Goal: Task Accomplishment & Management: Use online tool/utility

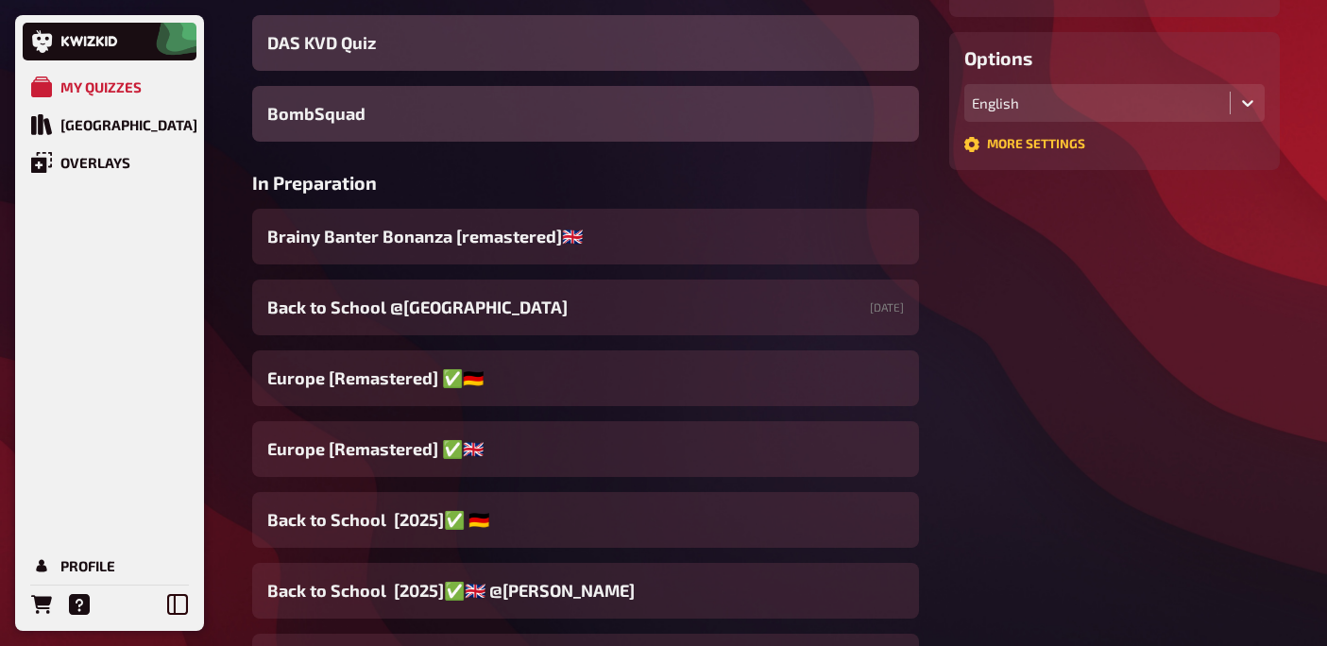
scroll to position [519, 0]
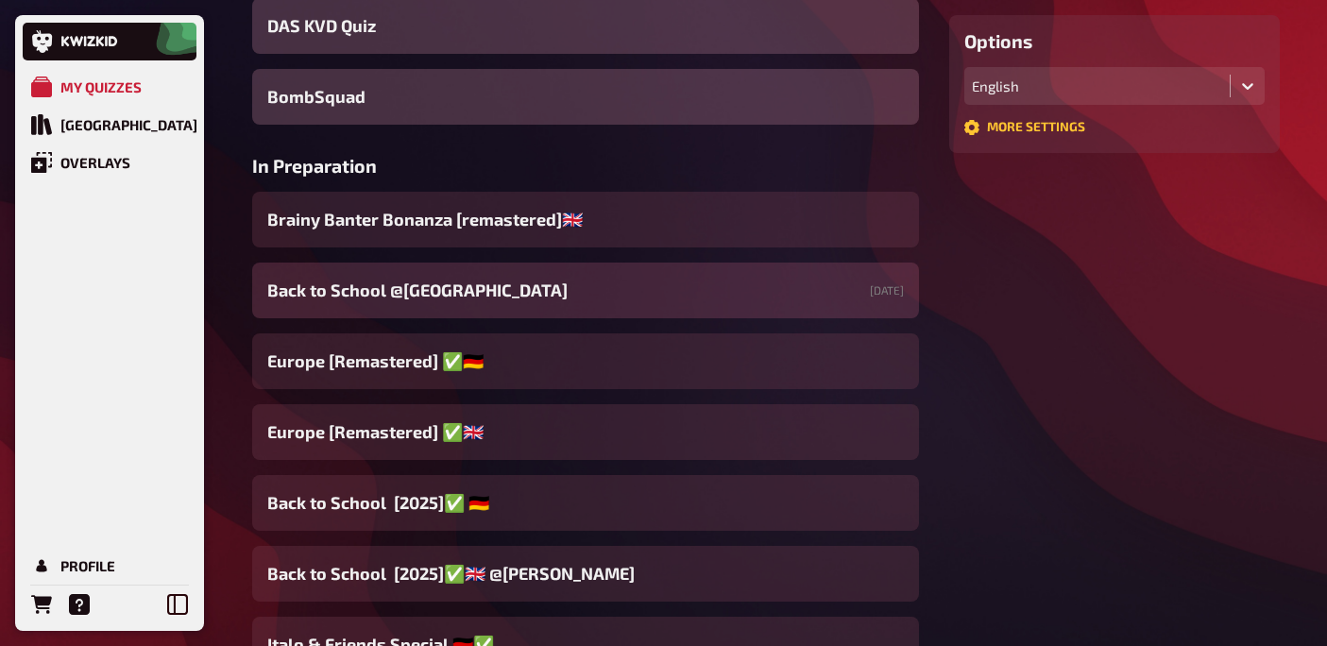
click at [530, 298] on span "Back to School @[GEOGRAPHIC_DATA]" at bounding box center [417, 290] width 300 height 25
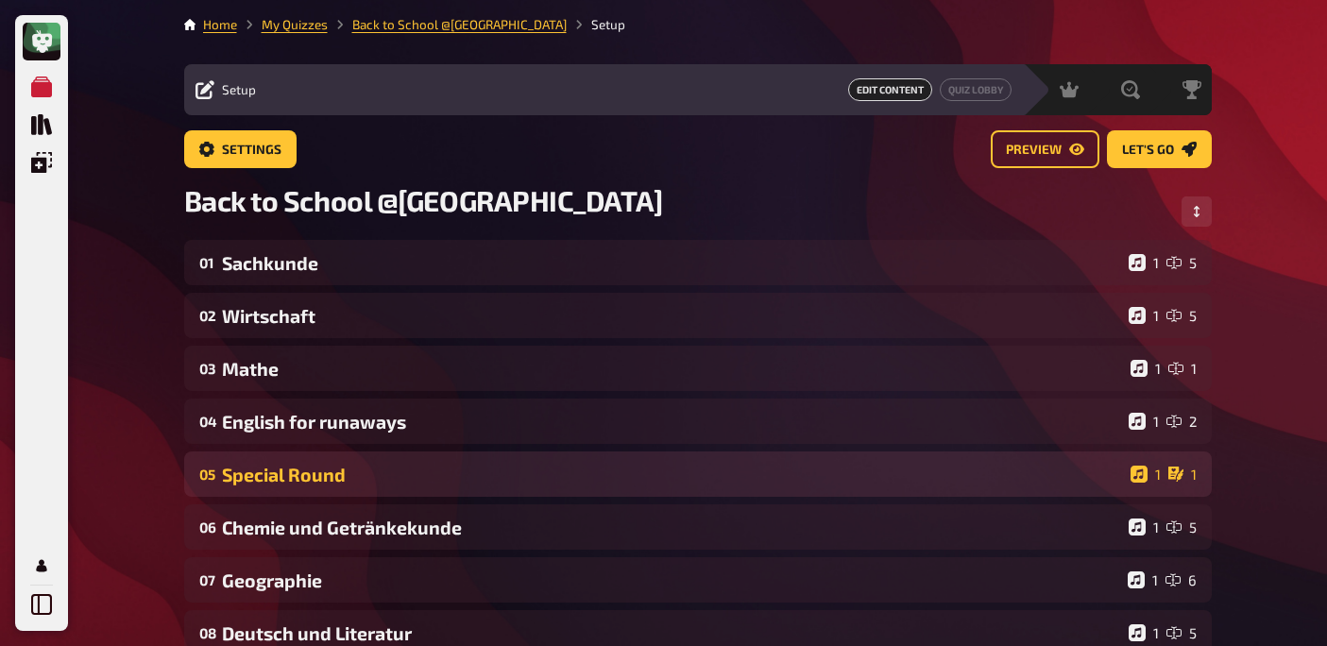
click at [417, 464] on div "Special Round" at bounding box center [672, 475] width 901 height 22
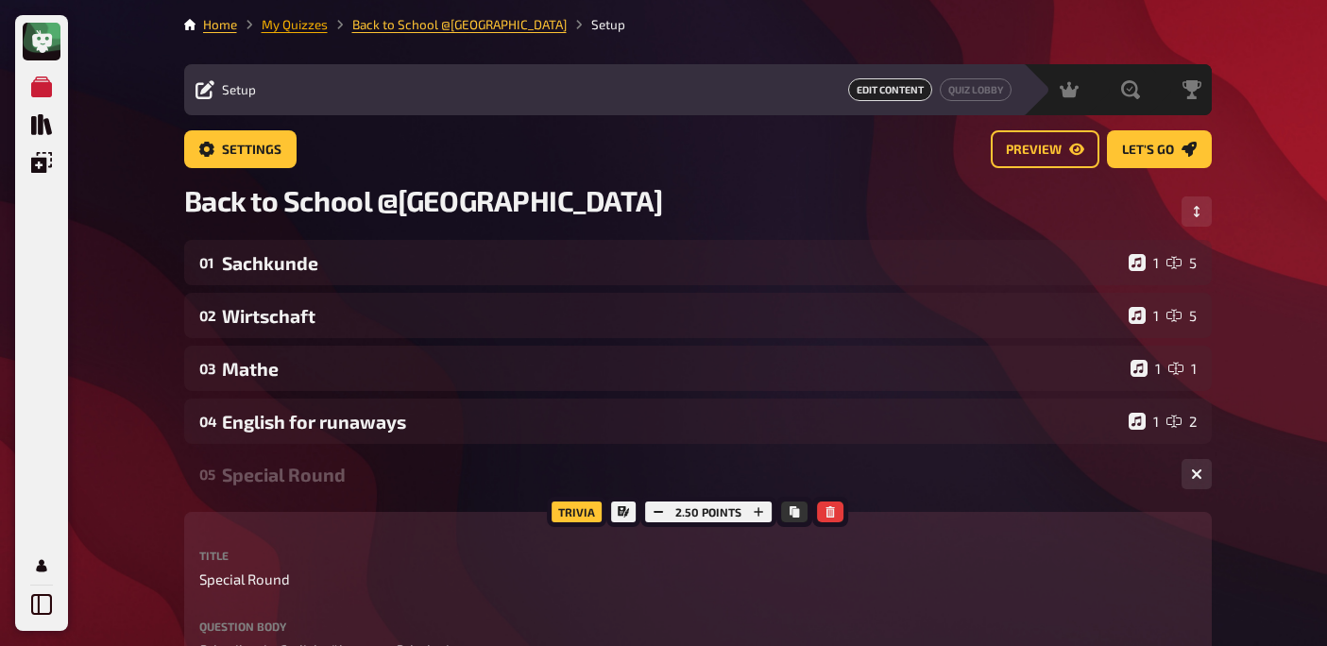
click at [298, 24] on link "My Quizzes" at bounding box center [295, 24] width 66 height 15
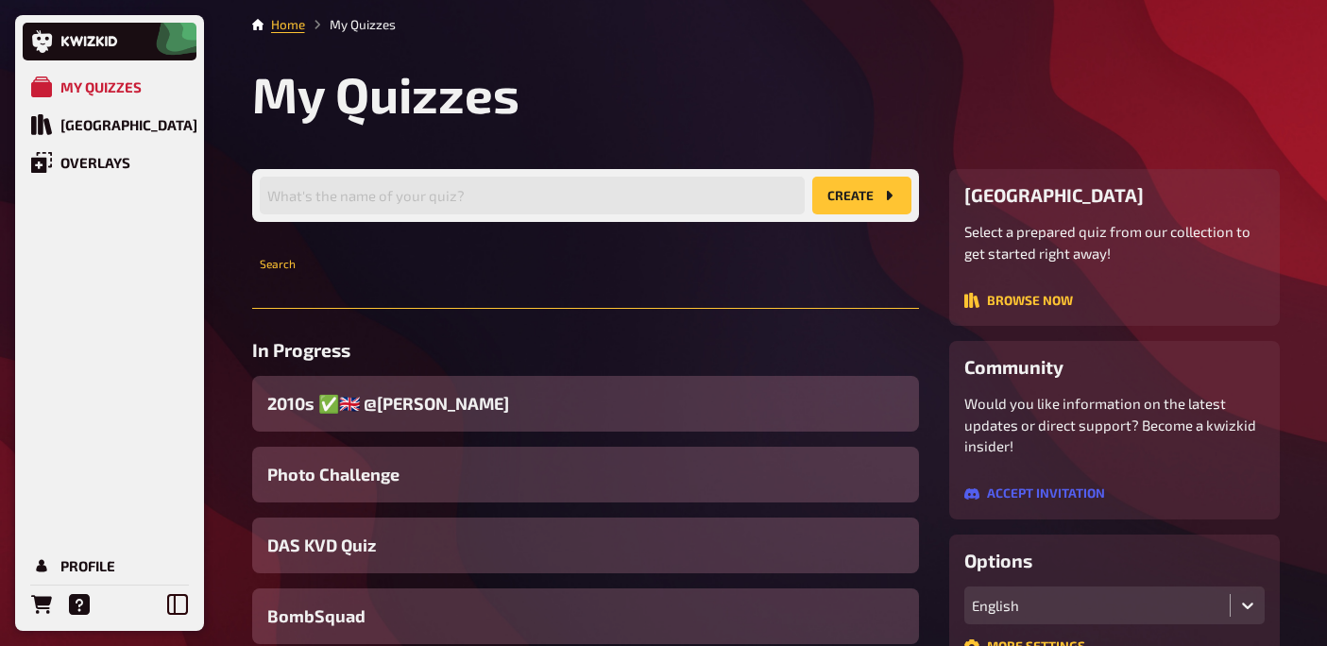
click at [463, 302] on input "text" at bounding box center [585, 290] width 667 height 38
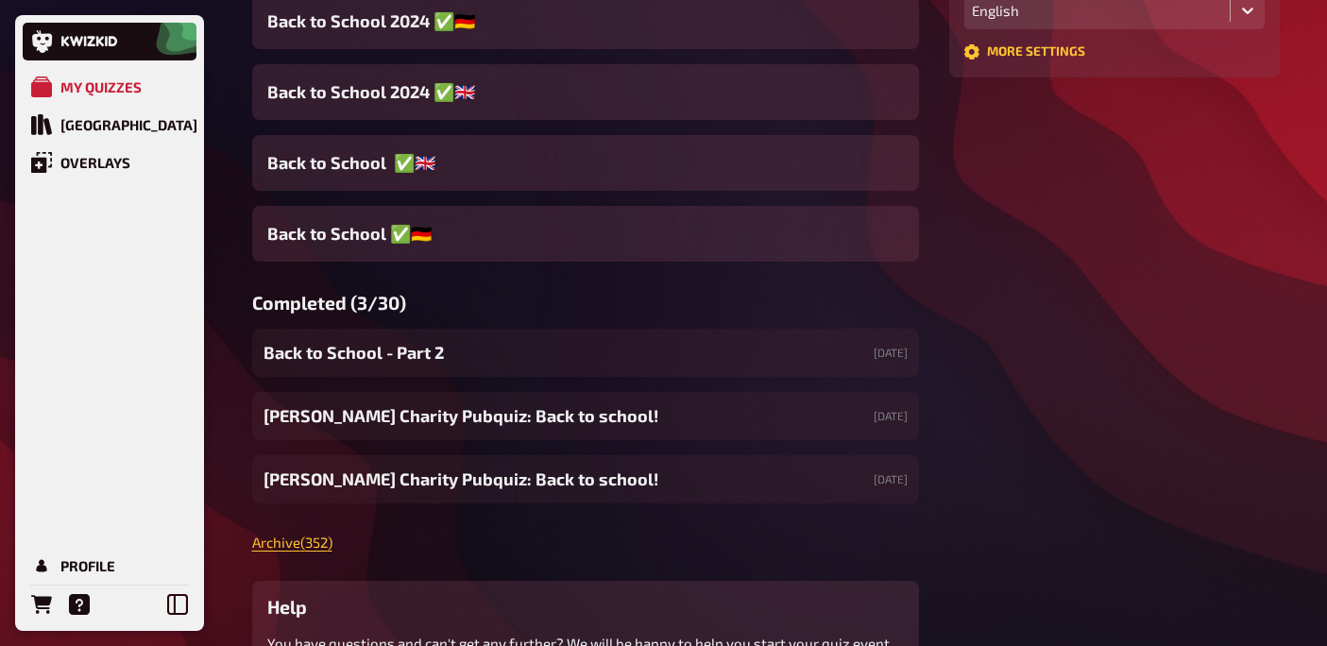
scroll to position [630, 0]
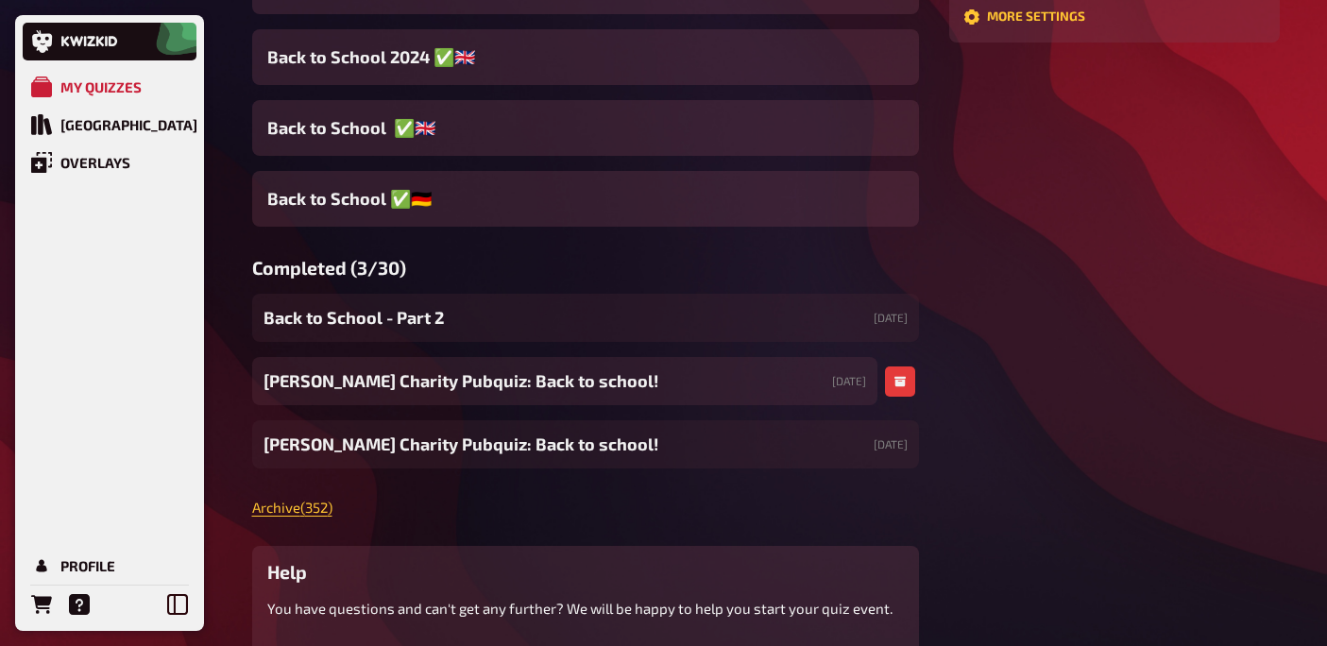
type input "back"
click at [423, 382] on span "[PERSON_NAME]’s Charity Pubquiz: Back to school!" at bounding box center [460, 380] width 395 height 25
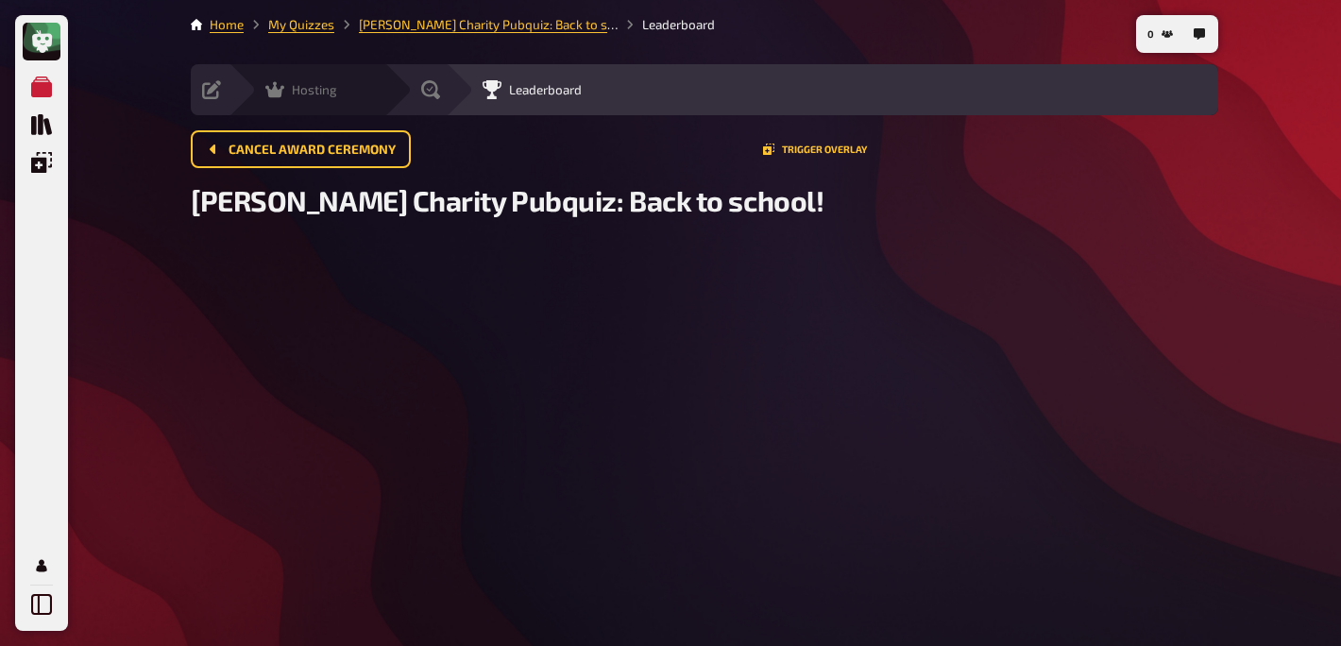
click at [275, 97] on icon at bounding box center [274, 90] width 19 height 16
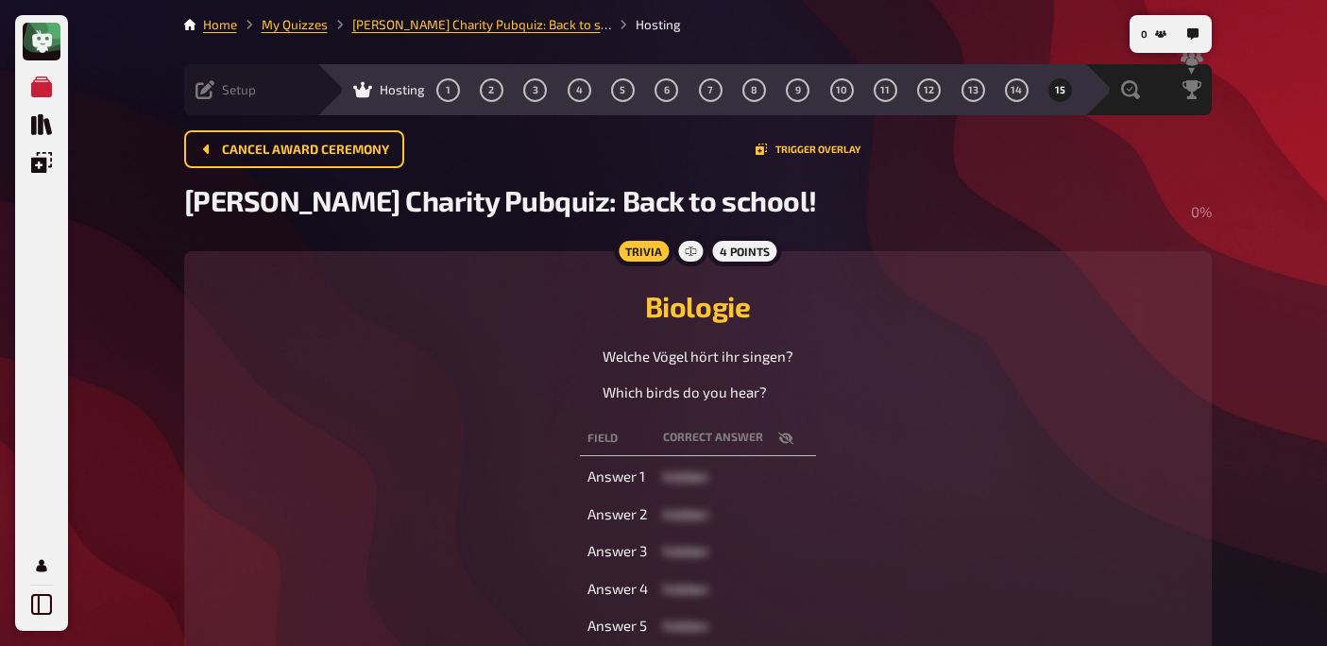
click at [213, 100] on div "Setup Edit Content Quiz Lobby" at bounding box center [250, 89] width 132 height 51
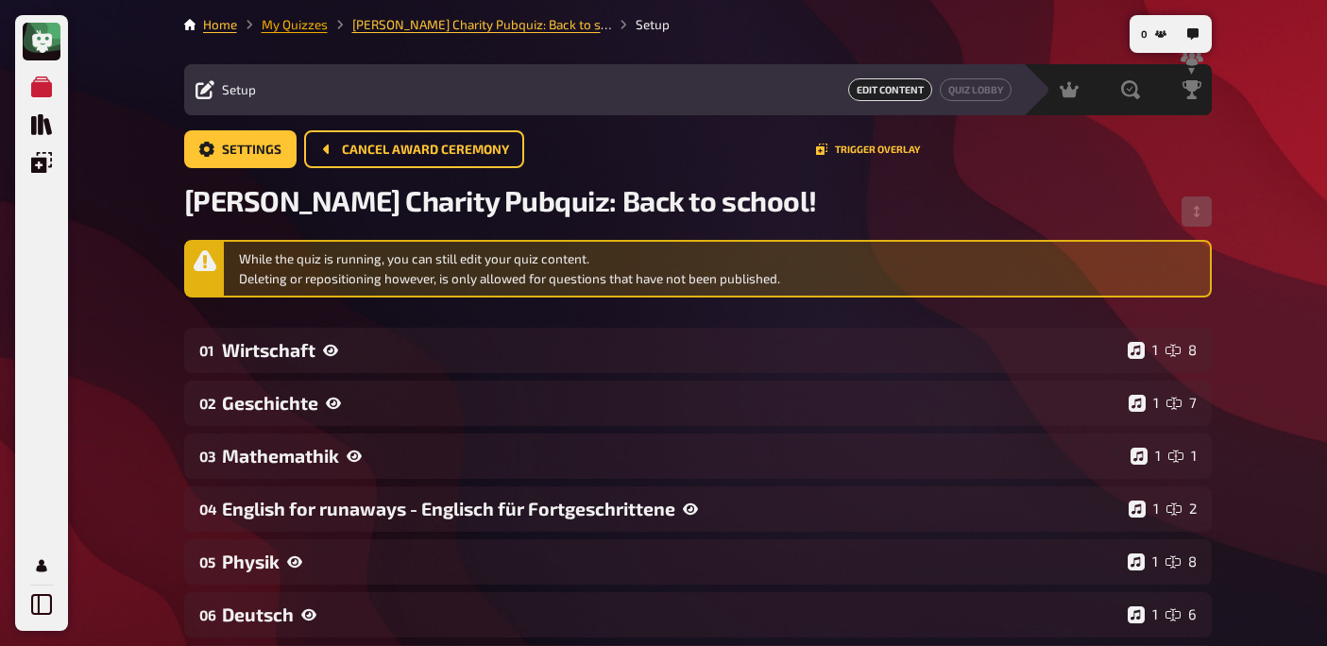
click at [290, 22] on link "My Quizzes" at bounding box center [295, 24] width 66 height 15
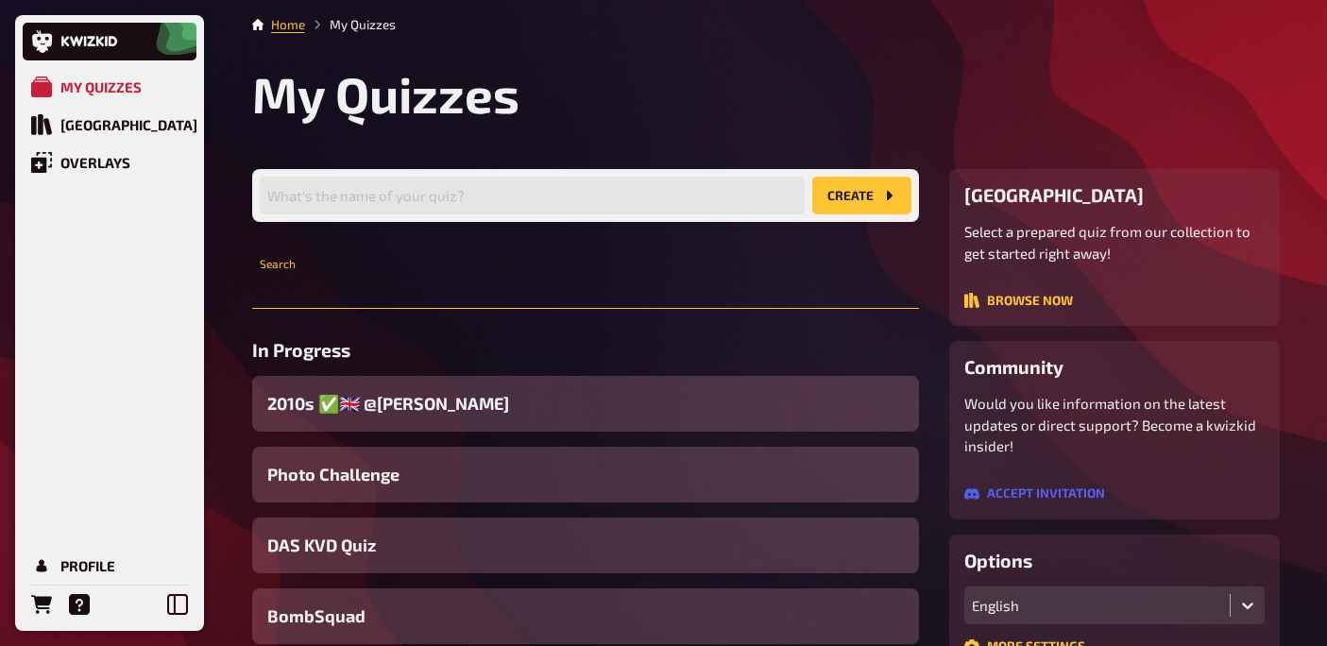
click at [354, 282] on input "text" at bounding box center [585, 290] width 667 height 38
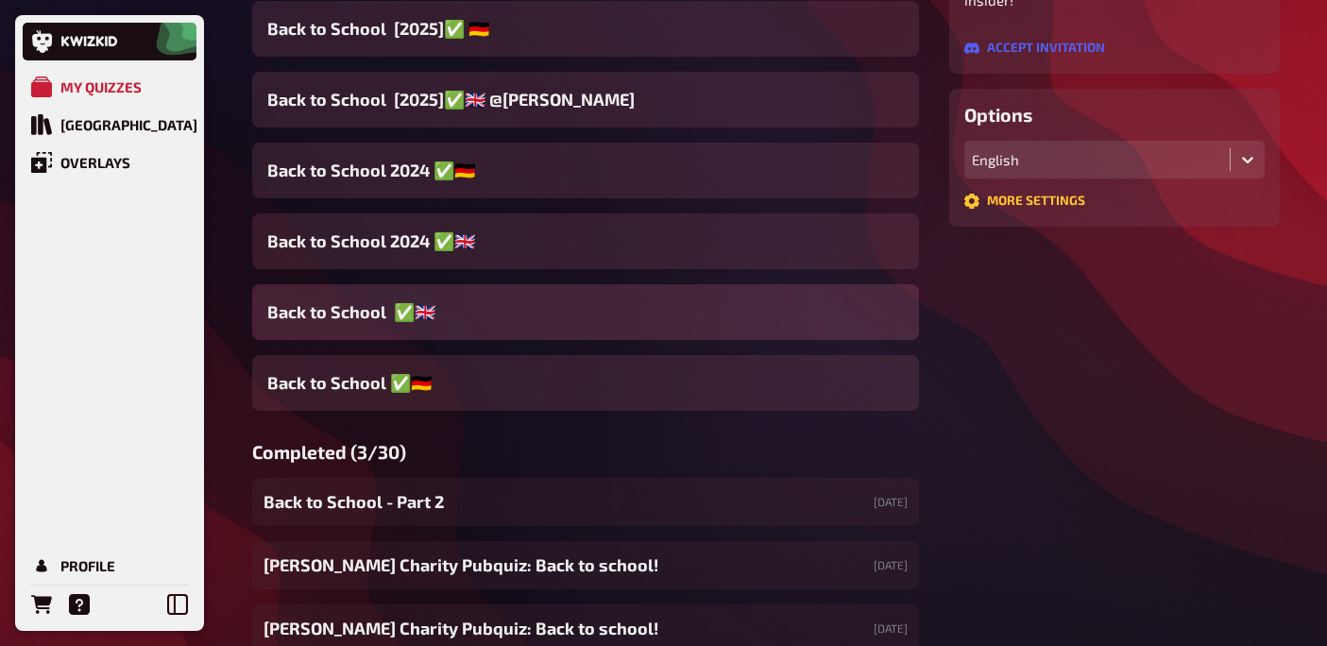
scroll to position [461, 0]
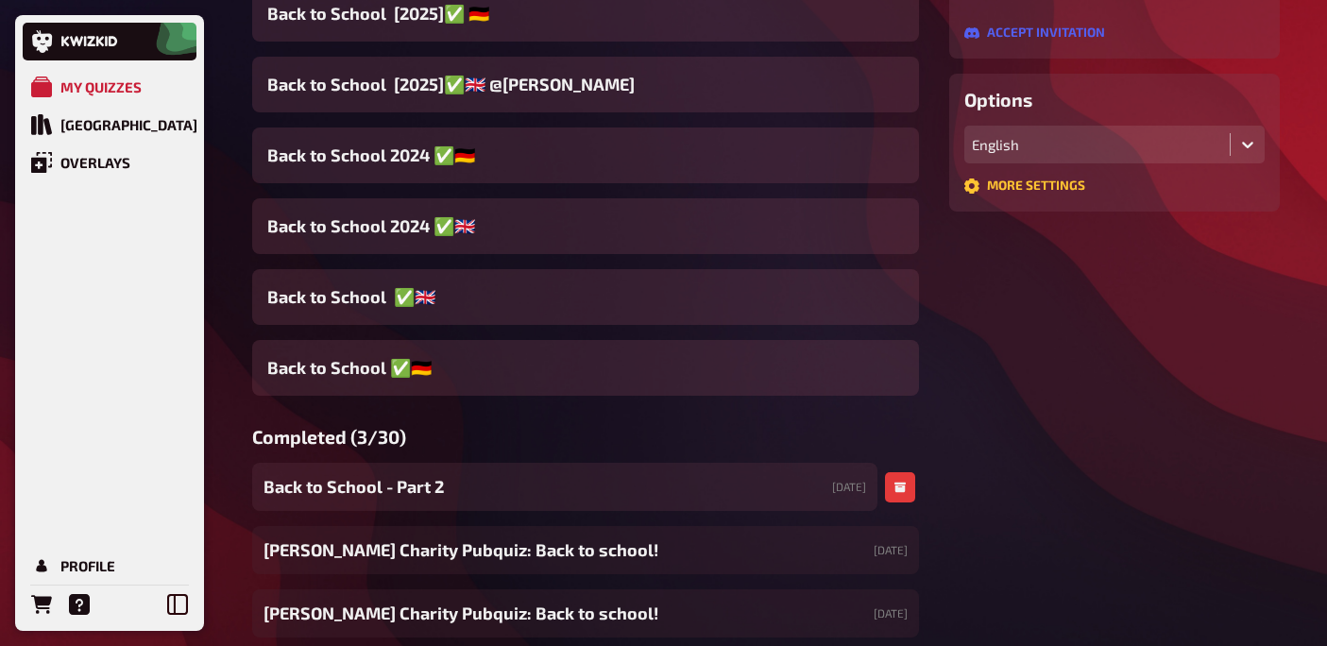
type input "back to"
click at [368, 492] on span "Back to School - Part 2" at bounding box center [353, 486] width 180 height 25
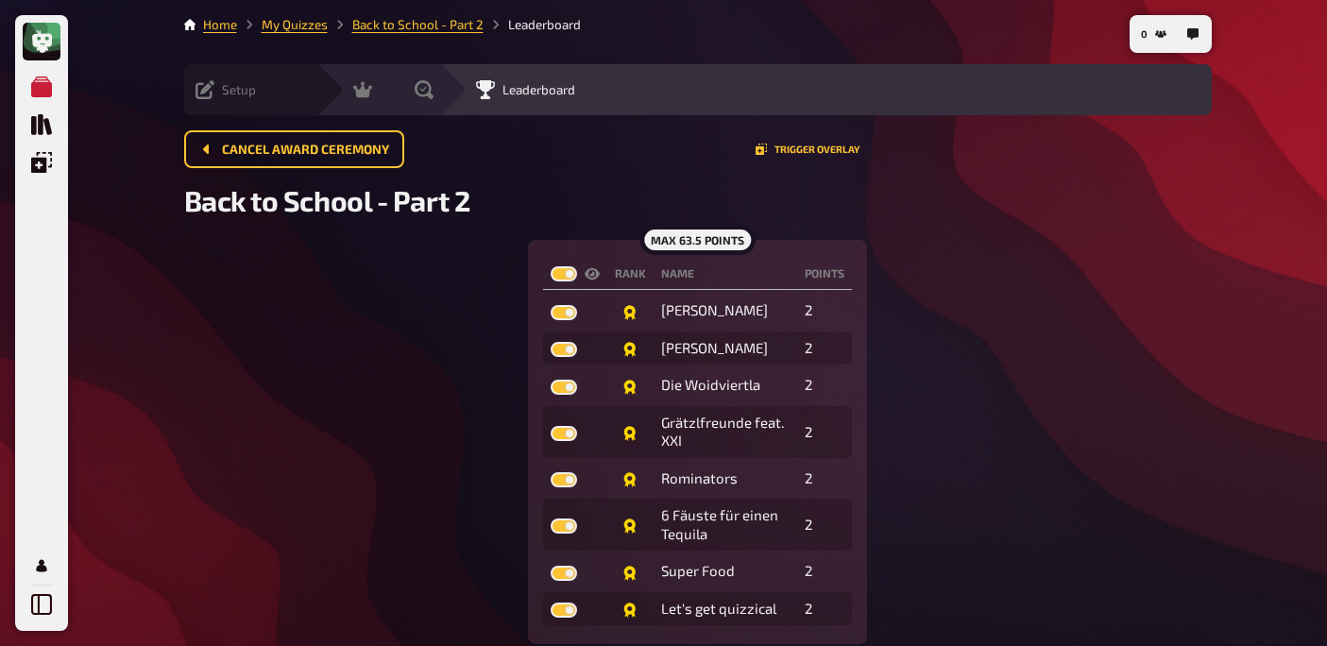
click at [219, 94] on div "Setup" at bounding box center [225, 89] width 60 height 19
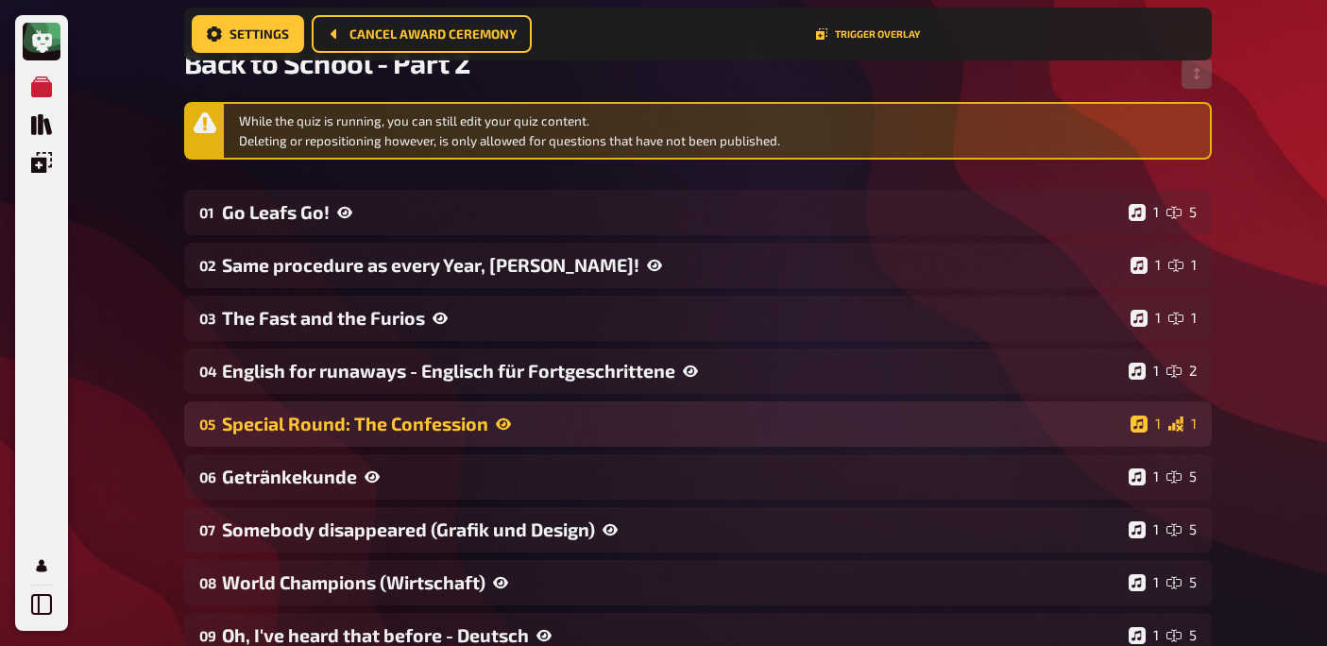
scroll to position [154, 0]
click at [313, 413] on div "Special Round: The Confession" at bounding box center [672, 423] width 901 height 22
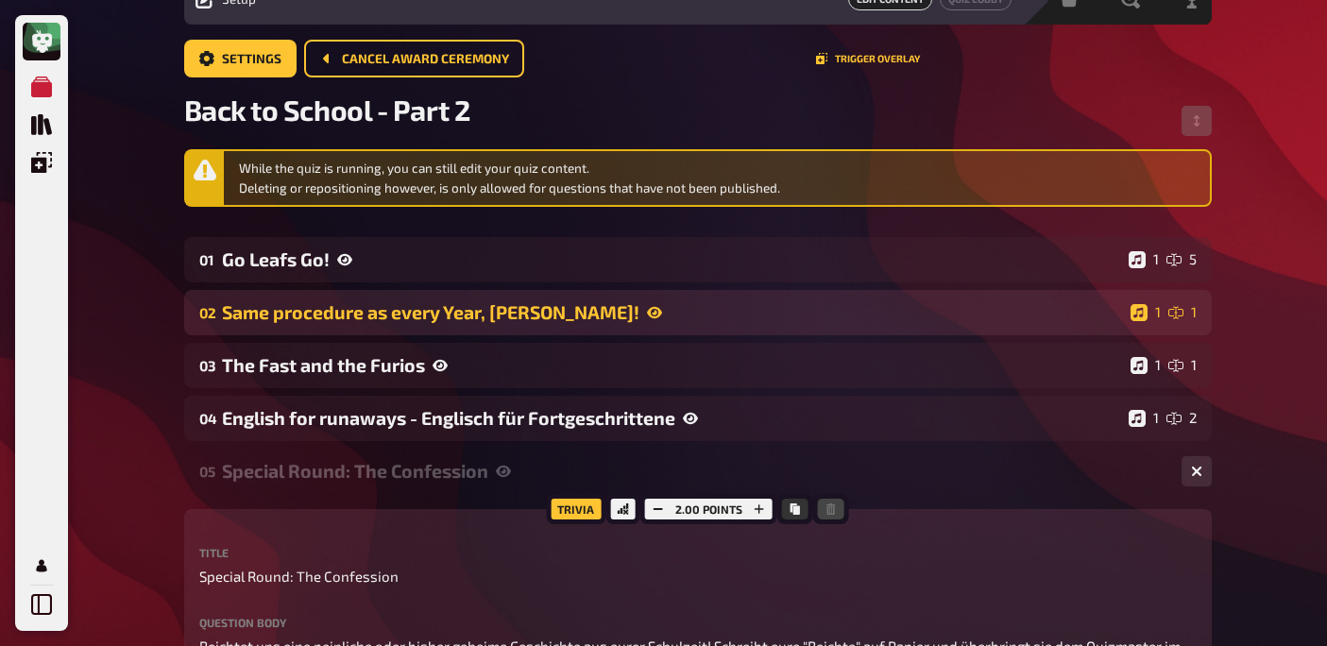
scroll to position [0, 0]
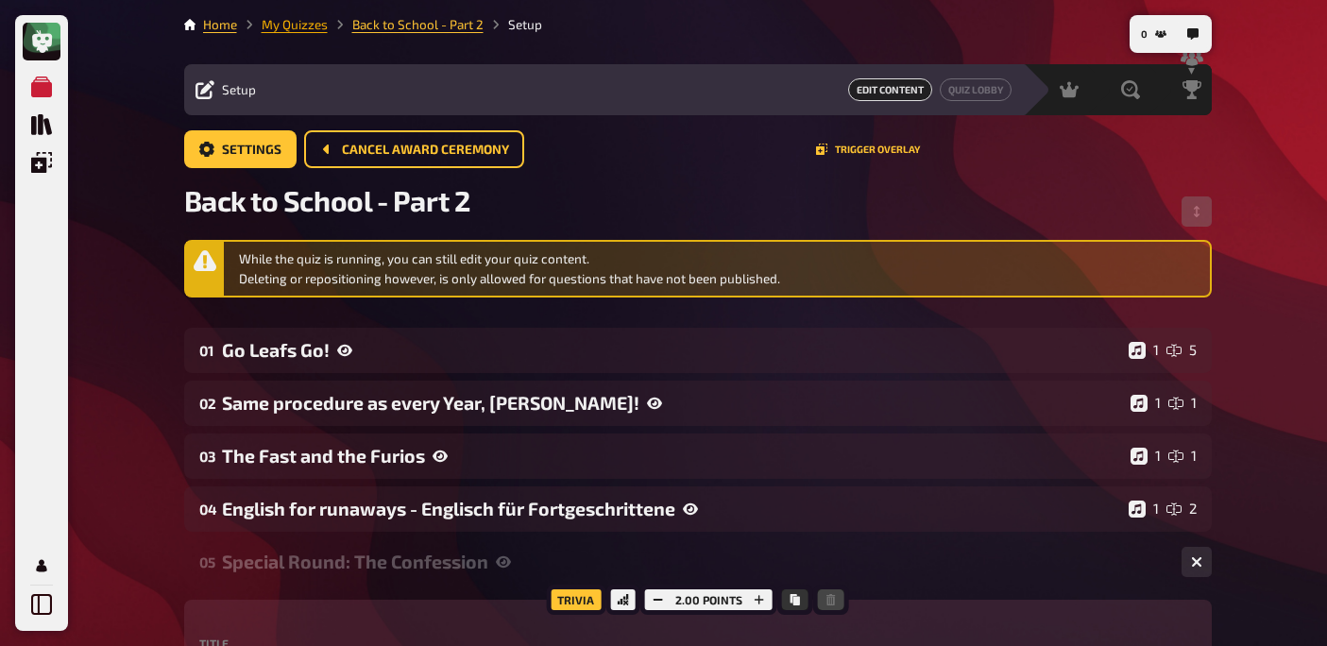
click at [301, 26] on link "My Quizzes" at bounding box center [295, 24] width 66 height 15
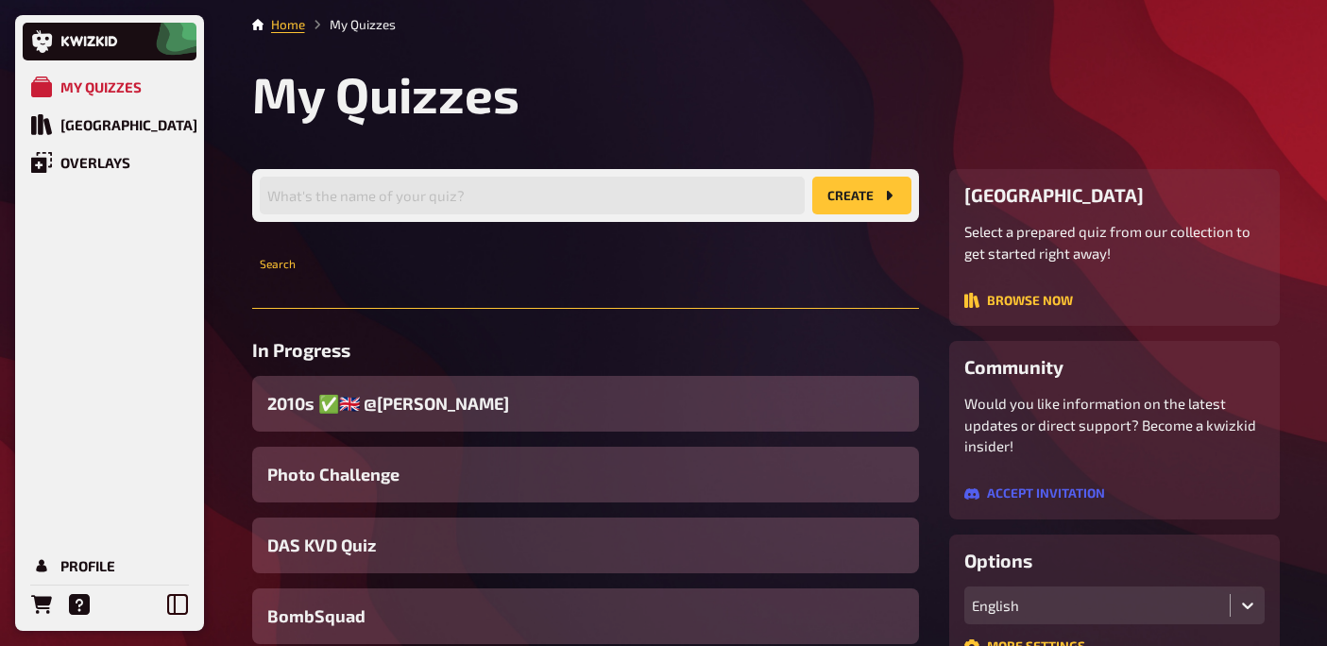
click at [363, 287] on input "text" at bounding box center [585, 290] width 667 height 38
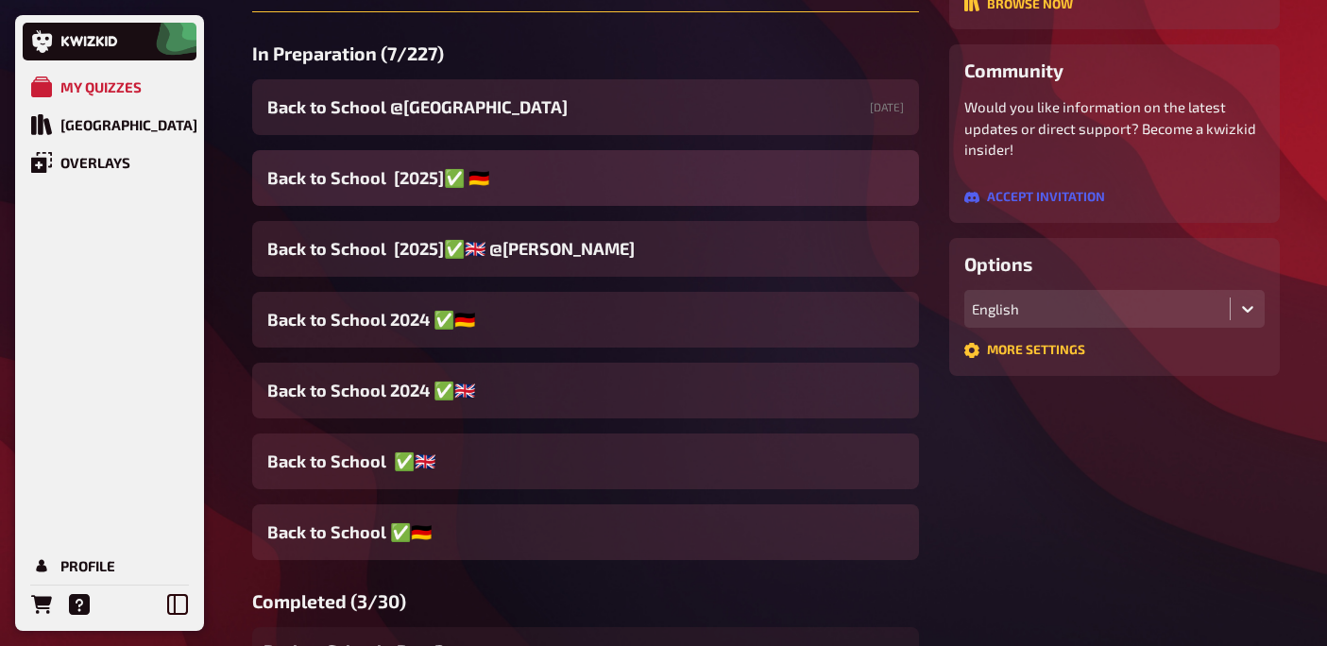
scroll to position [303, 0]
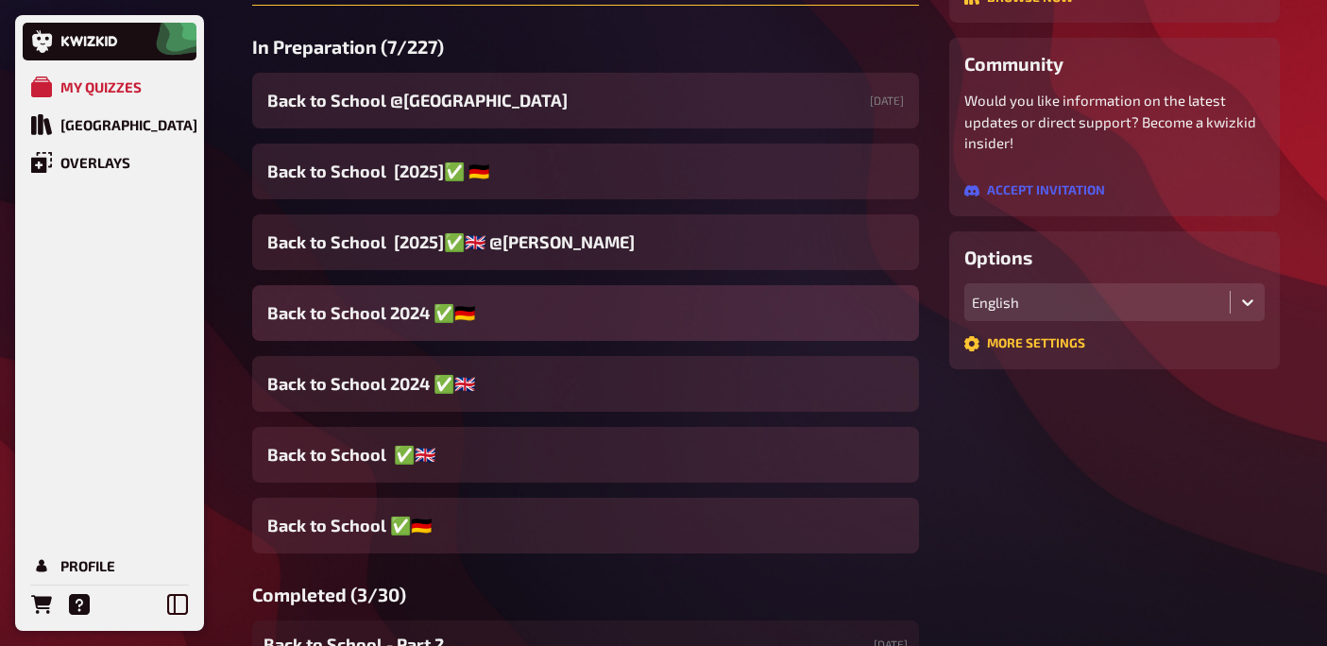
type input "back"
click at [408, 312] on span "Back to School 2024 ✅​🇩🇪​" at bounding box center [371, 312] width 208 height 25
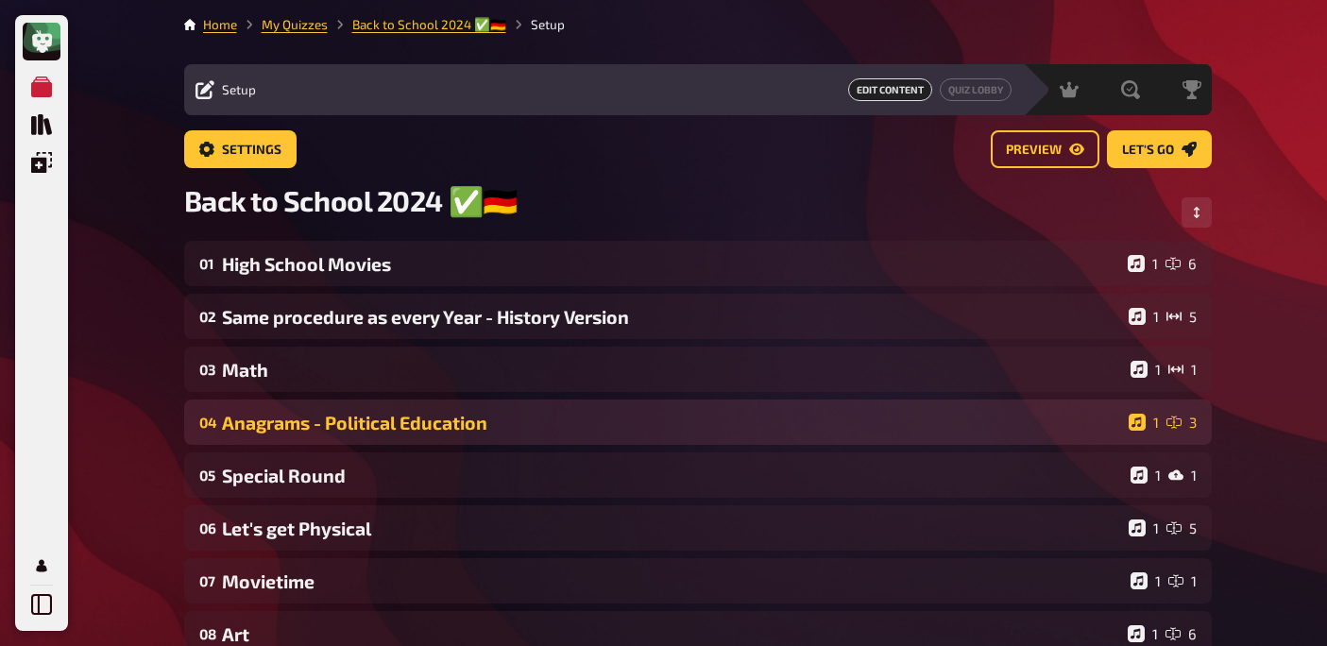
click at [373, 427] on div "Anagrams - Political Education" at bounding box center [671, 423] width 899 height 22
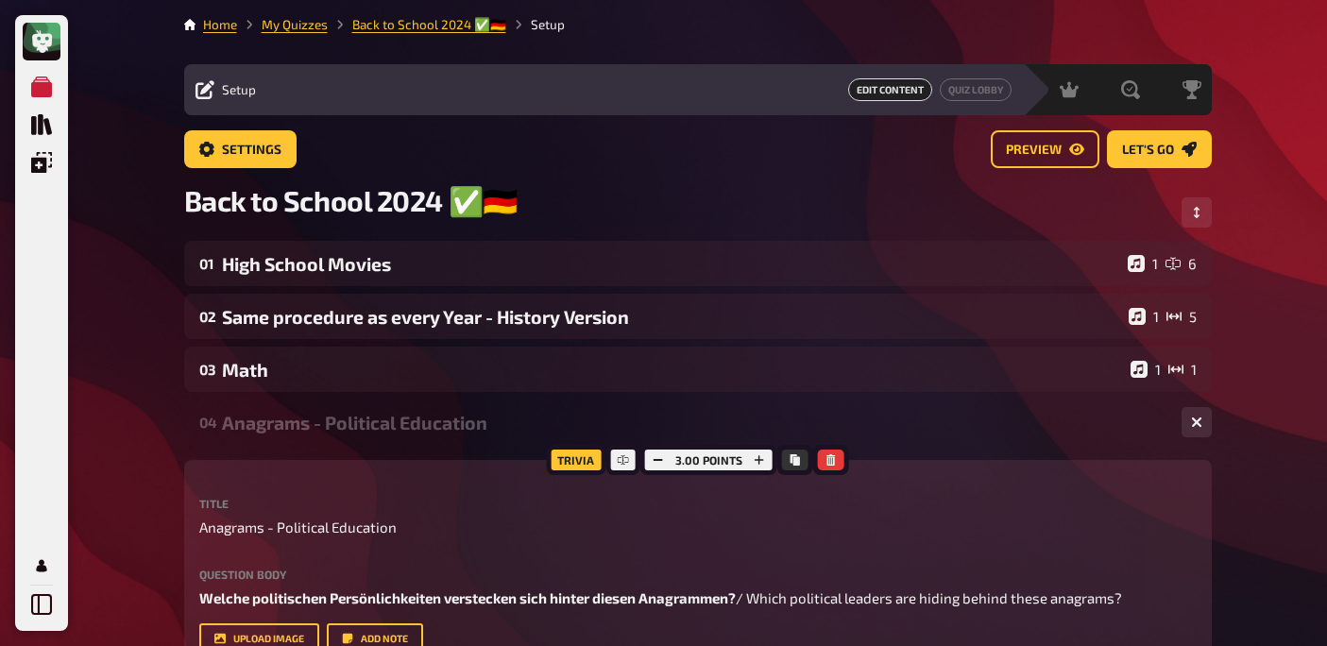
click at [373, 427] on div "Anagrams - Political Education" at bounding box center [694, 423] width 944 height 22
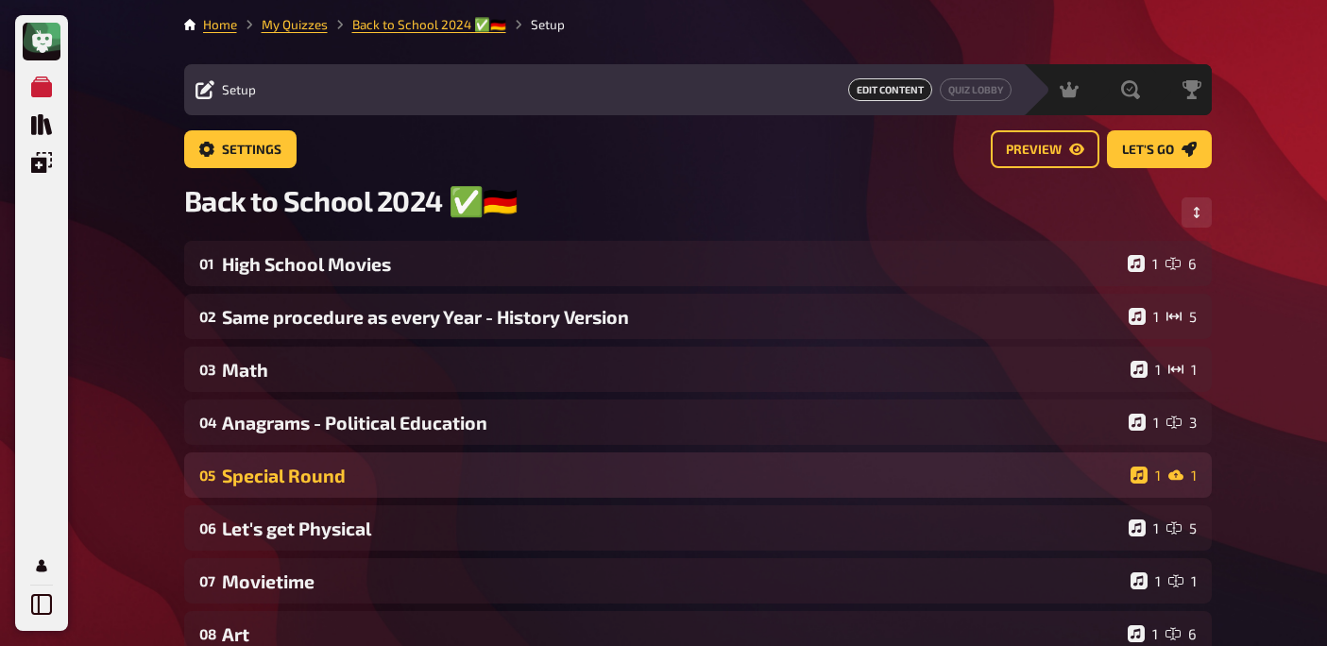
click at [355, 472] on div "Special Round" at bounding box center [672, 476] width 901 height 22
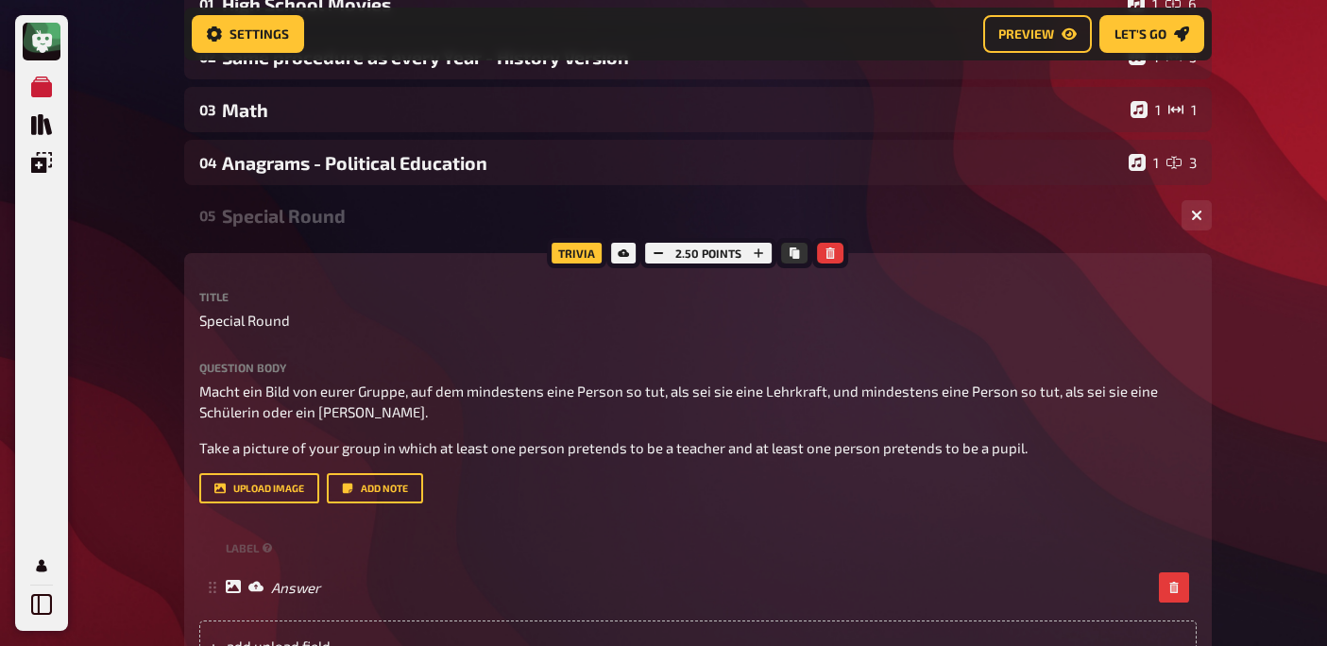
scroll to position [279, 0]
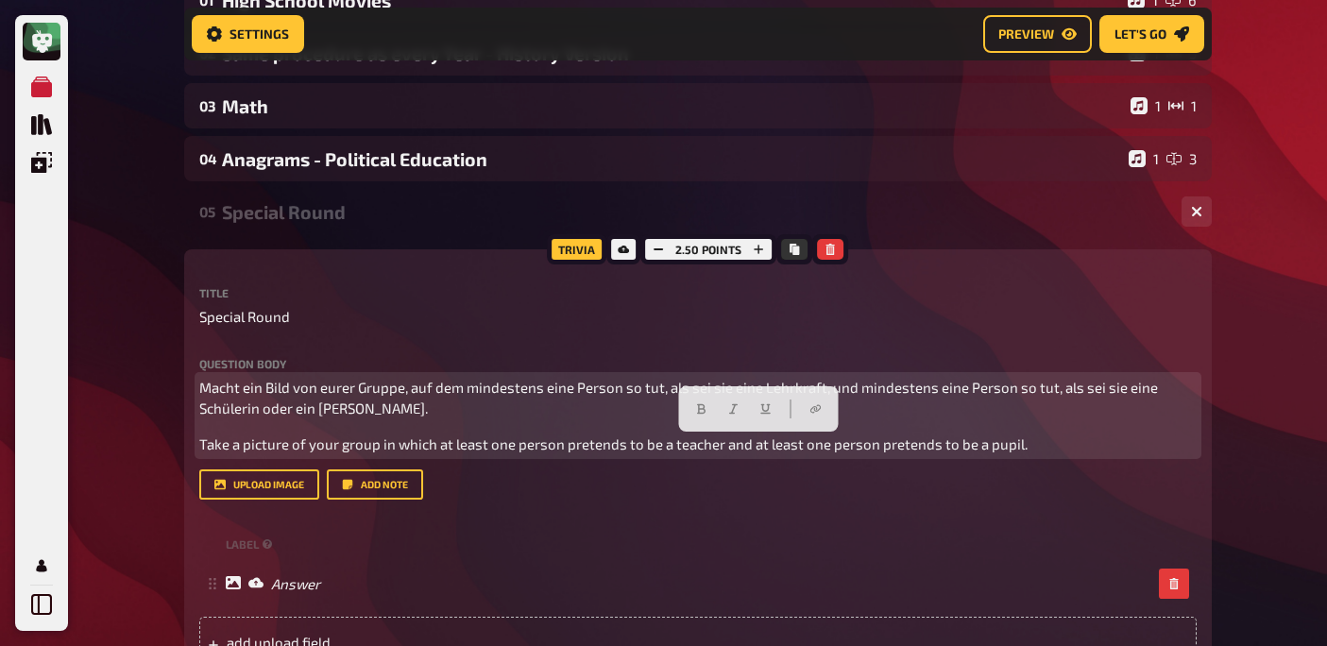
drag, startPoint x: 1022, startPoint y: 450, endPoint x: 495, endPoint y: 445, distance: 527.8
click at [495, 445] on p "Take a picture of your group in which at least one person pretends to be a teac…" at bounding box center [697, 444] width 997 height 22
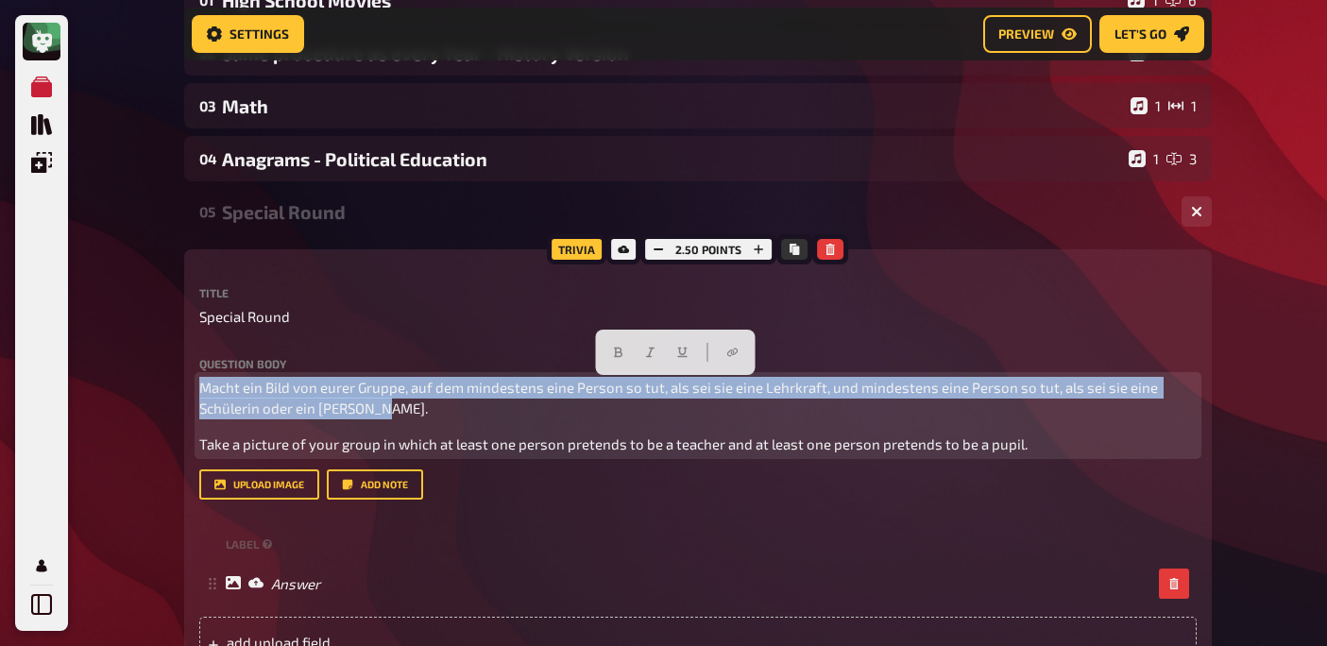
drag, startPoint x: 382, startPoint y: 414, endPoint x: 201, endPoint y: 389, distance: 183.1
click at [201, 389] on p "Macht ein Bild von eurer Gruppe, auf dem mindestens eine Person so tut, als sei…" at bounding box center [697, 398] width 997 height 42
copy span "Macht ein Bild von eurer Gruppe, auf dem mindestens eine Person so tut, als sei…"
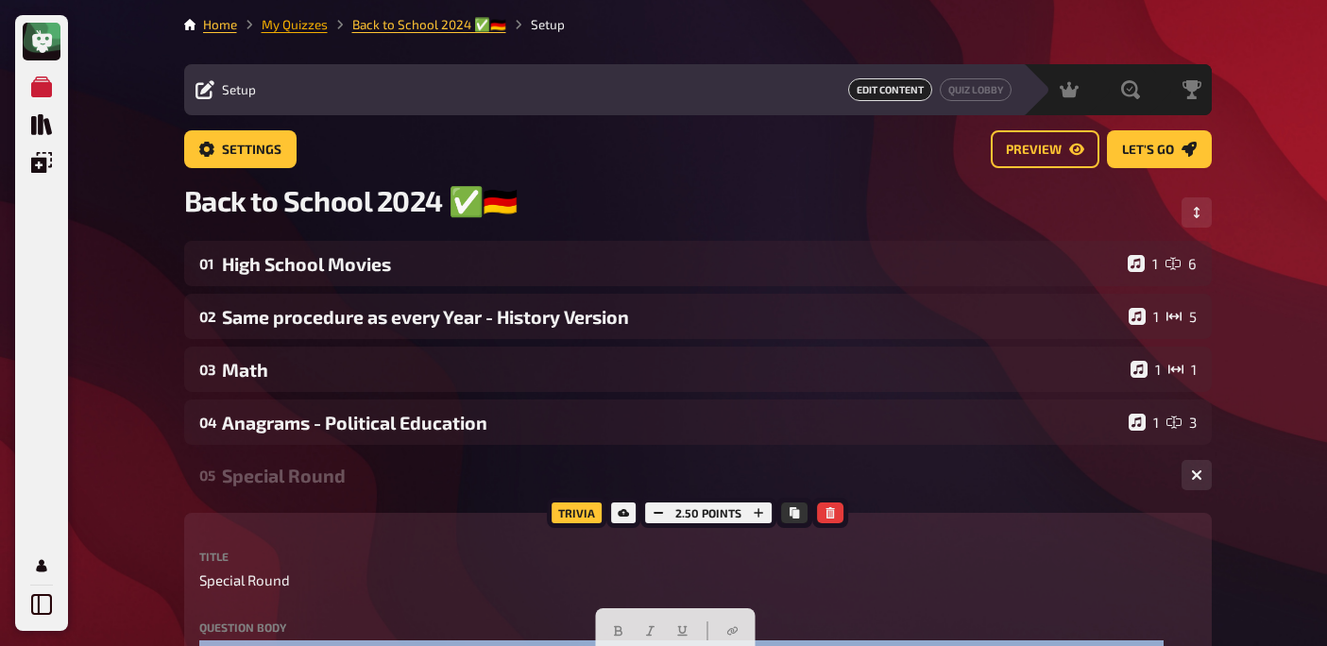
click at [298, 28] on link "My Quizzes" at bounding box center [295, 24] width 66 height 15
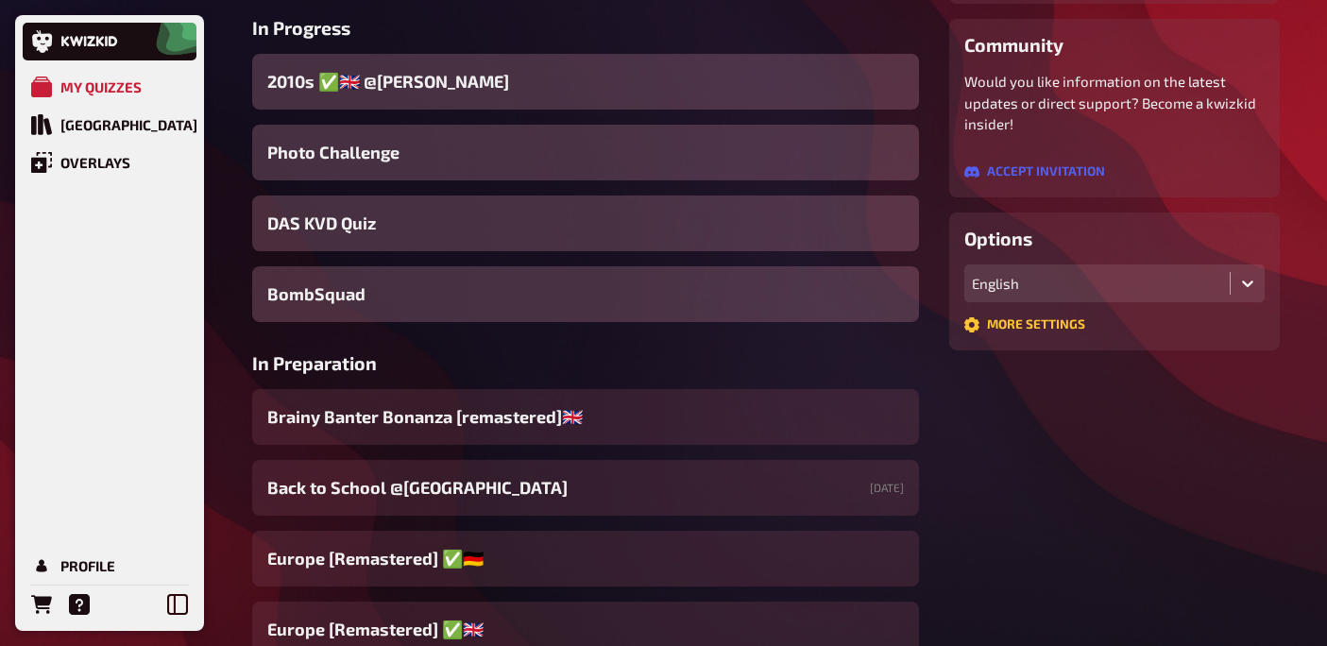
scroll to position [418, 0]
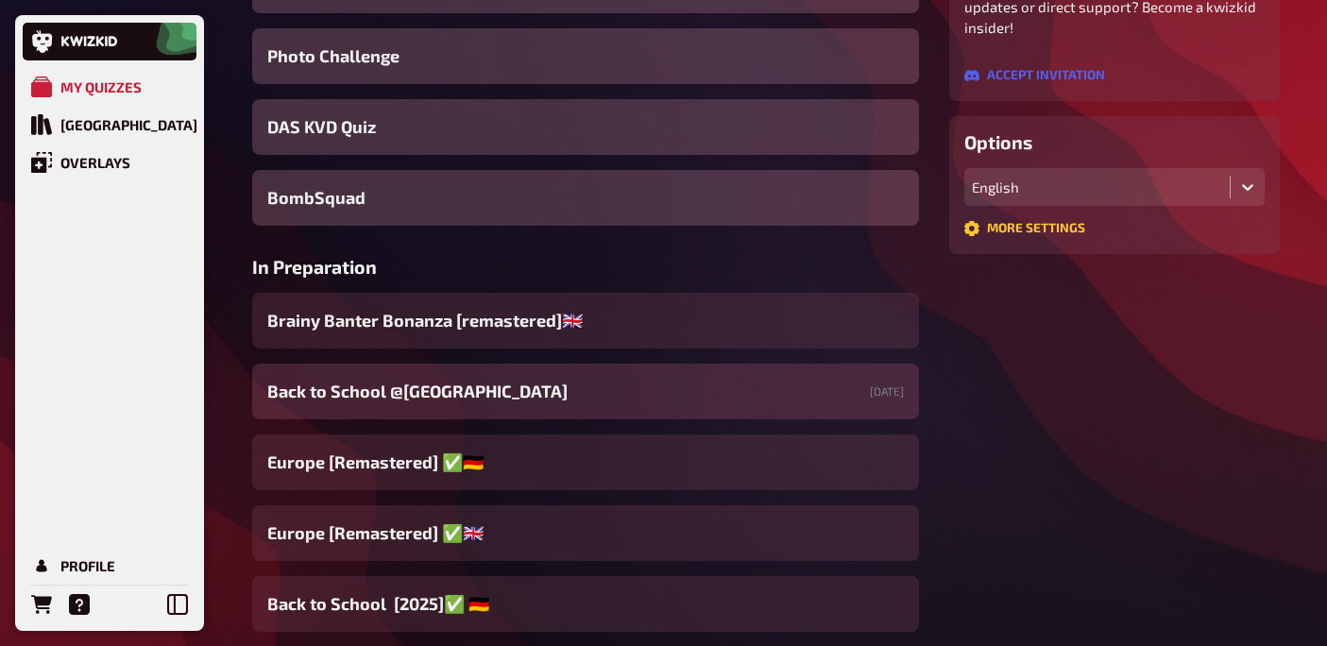
click at [511, 396] on span "Back to School @[GEOGRAPHIC_DATA]" at bounding box center [417, 391] width 300 height 25
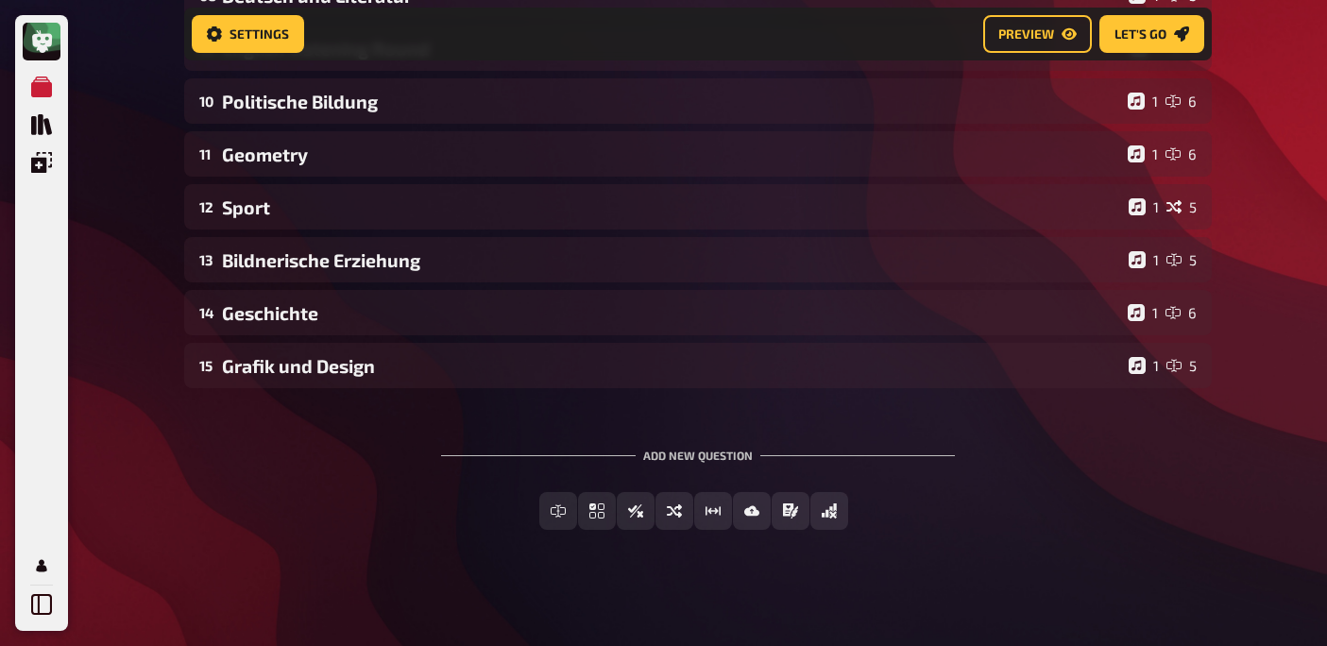
scroll to position [658, 0]
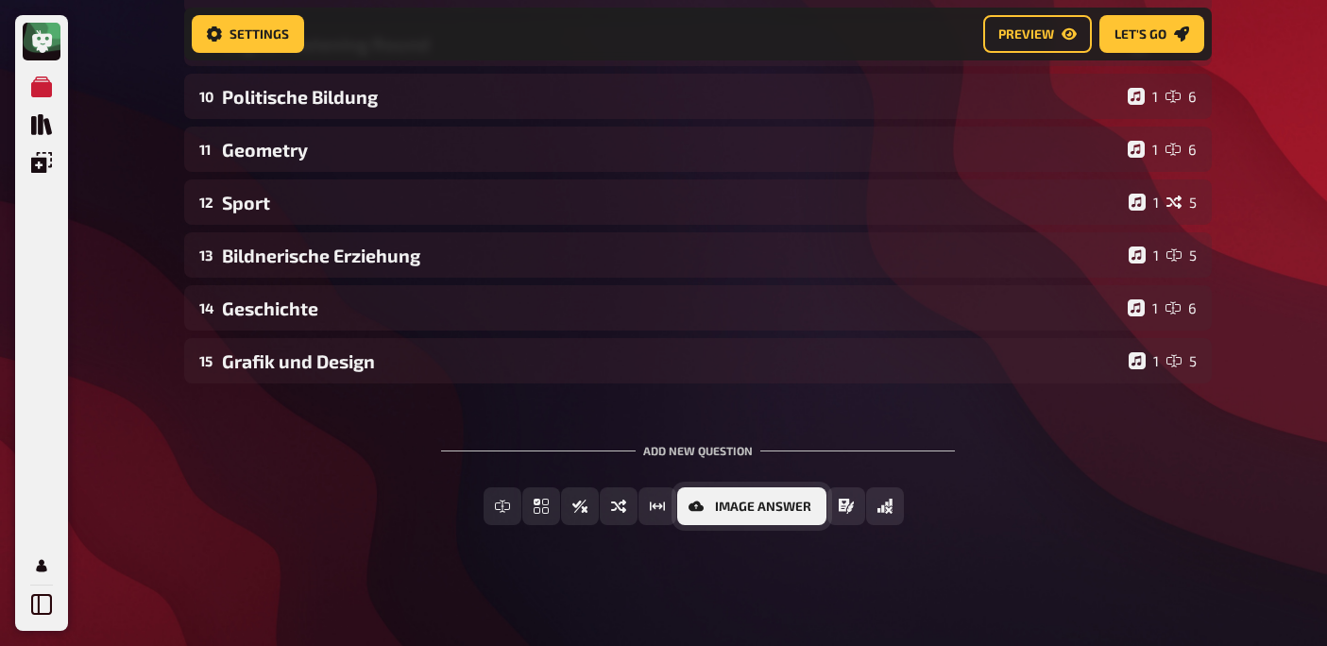
click at [763, 513] on button "Image Answer" at bounding box center [751, 506] width 149 height 38
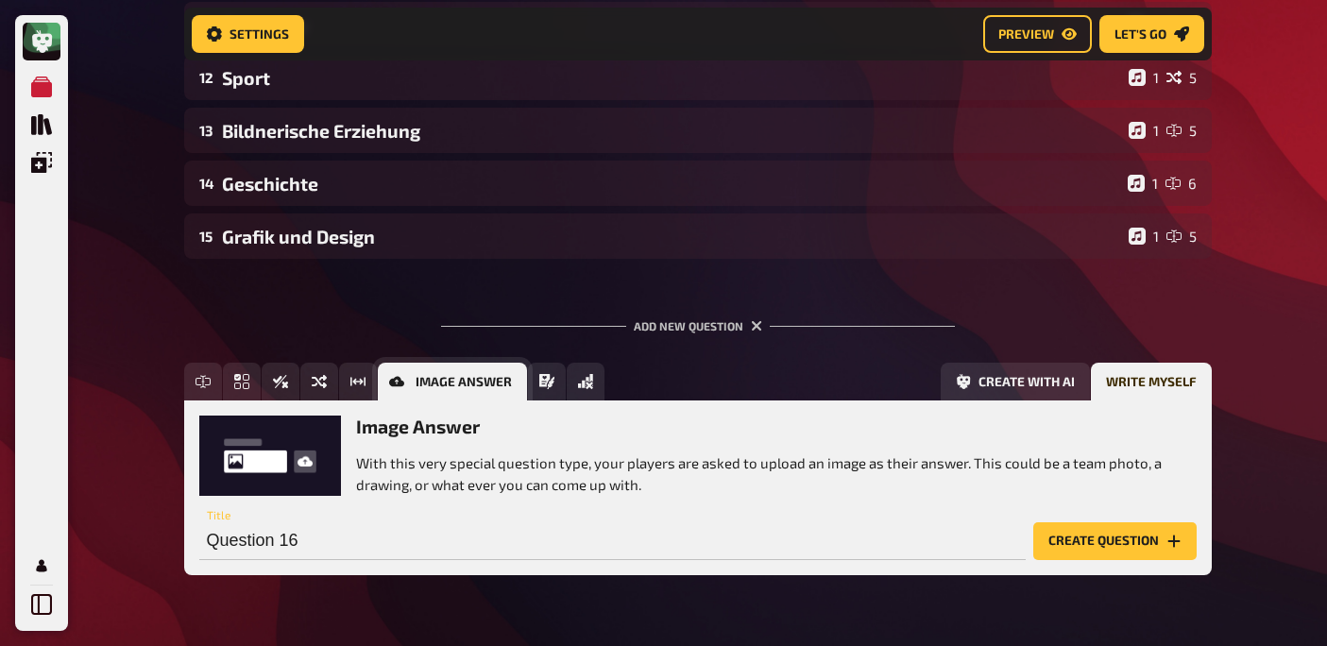
scroll to position [832, 0]
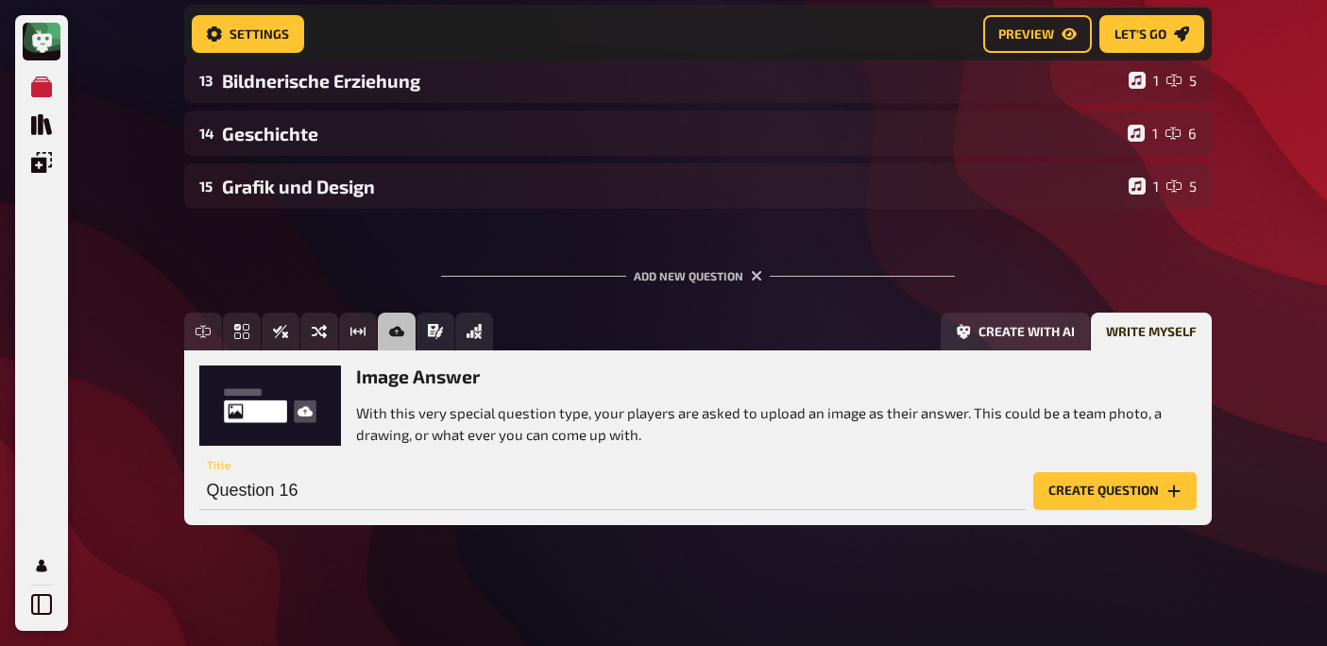
click at [864, 492] on input "Question 16" at bounding box center [612, 491] width 826 height 38
type input "Special Round"
click at [1027, 323] on button "Create with AI" at bounding box center [1014, 332] width 149 height 38
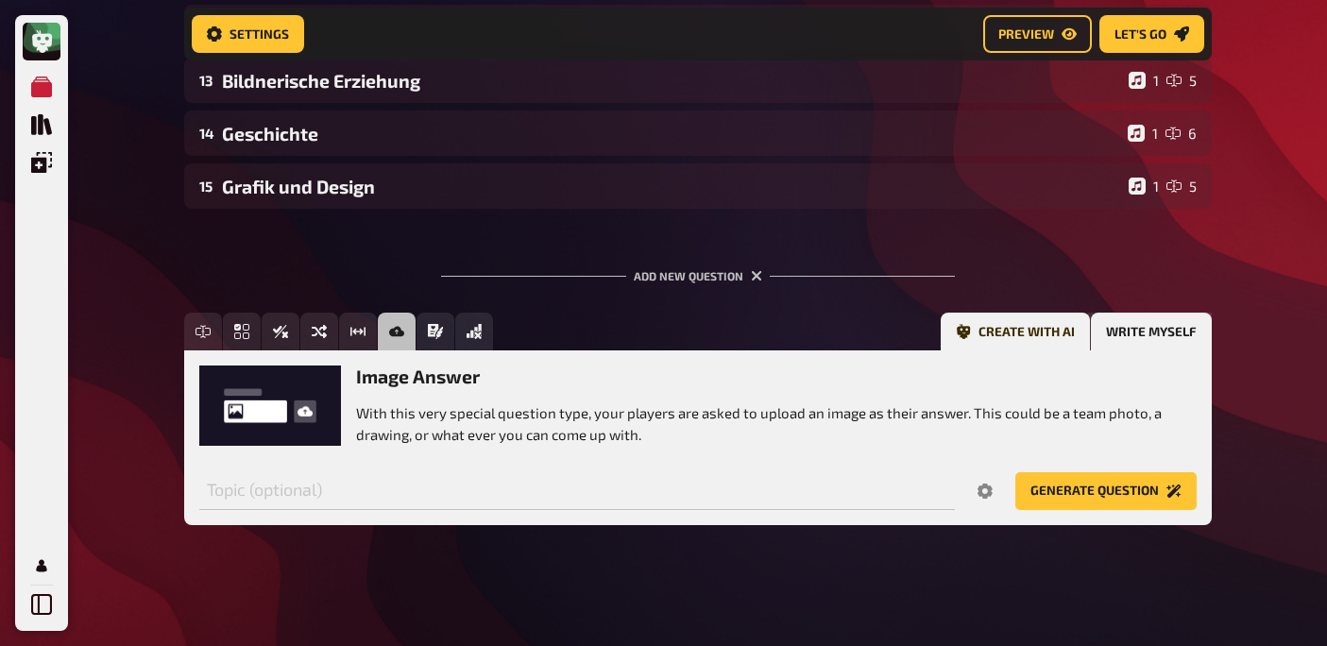
click at [1155, 335] on button "Write myself" at bounding box center [1150, 332] width 121 height 38
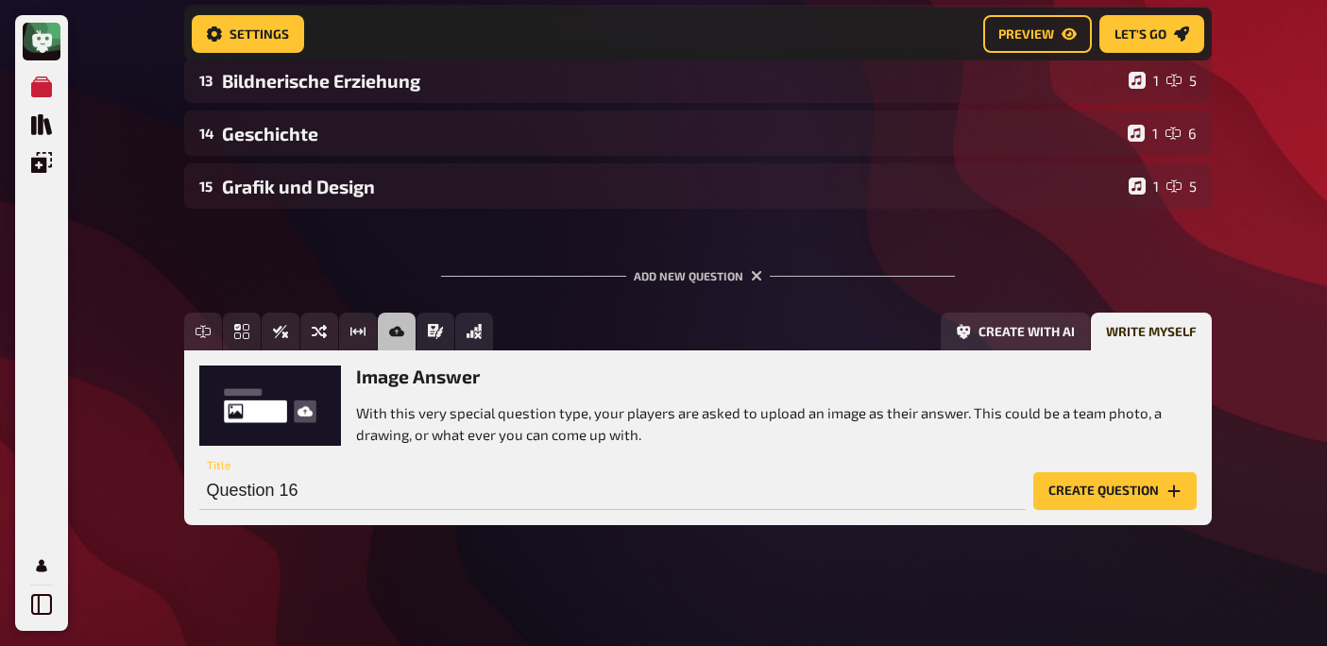
click at [794, 492] on input "Question 16" at bounding box center [612, 491] width 826 height 38
type input "Special Round"
click at [1115, 501] on button "Create question" at bounding box center [1114, 491] width 163 height 38
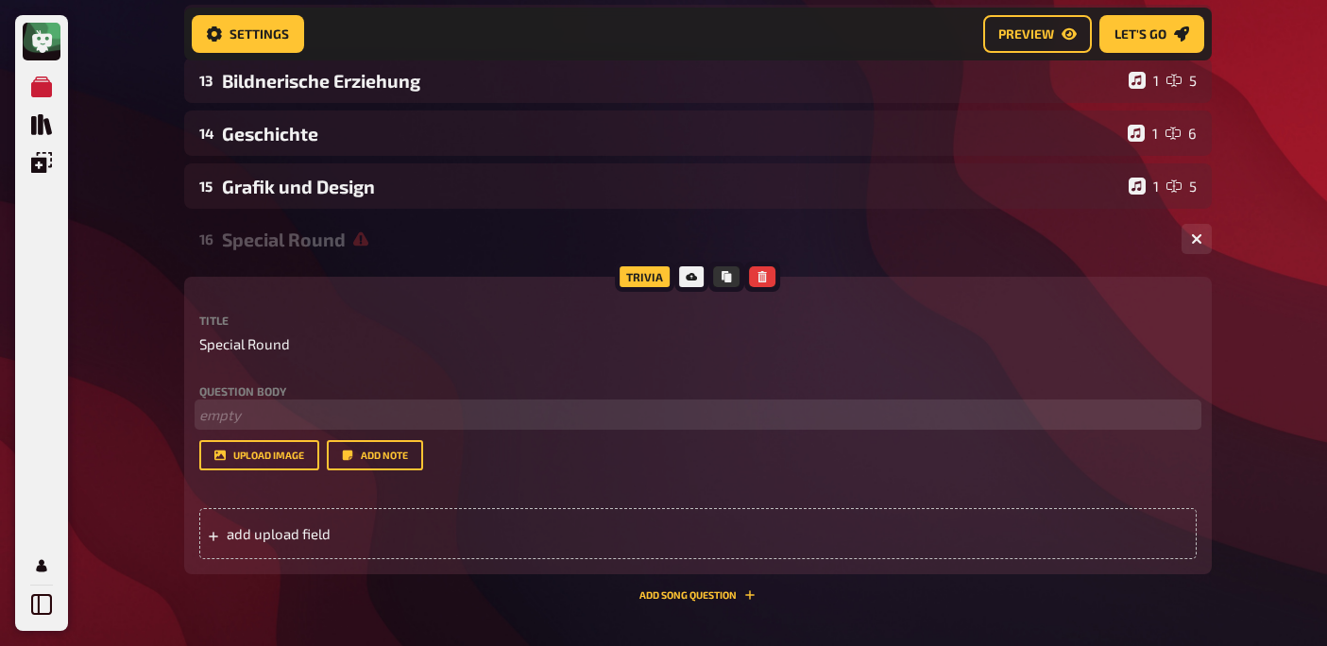
click at [507, 419] on p "﻿ empty" at bounding box center [697, 415] width 997 height 22
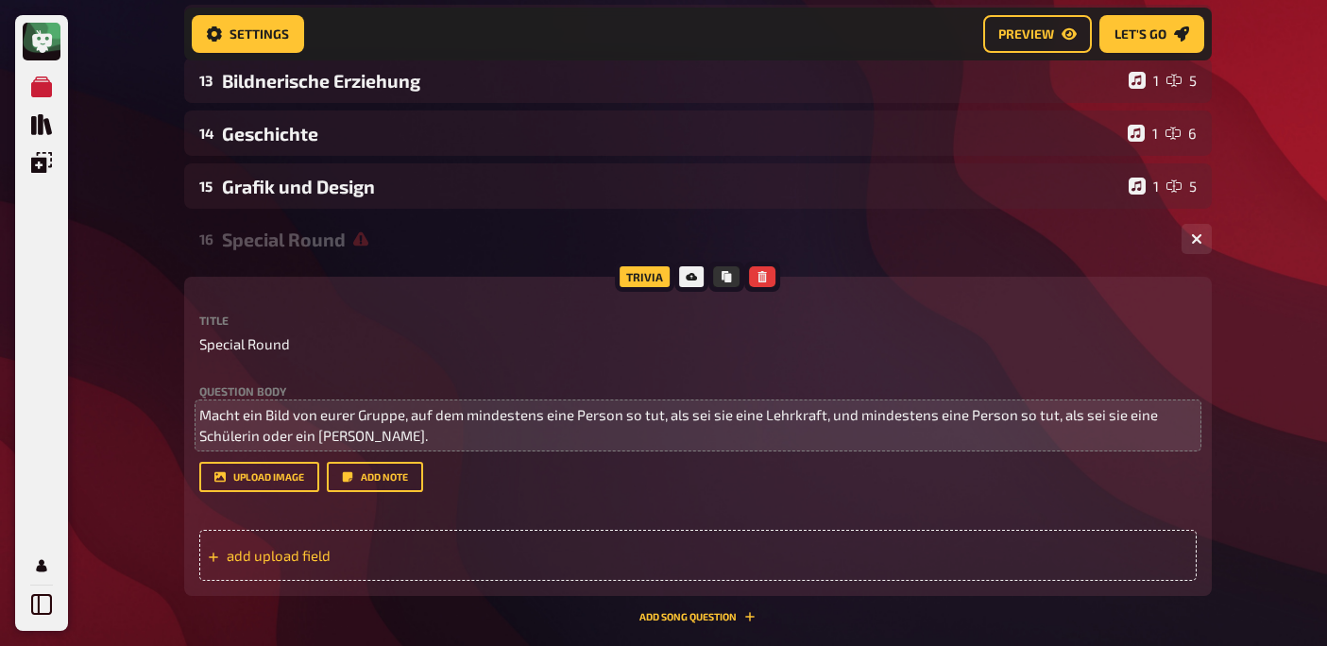
click at [273, 558] on span "add upload field" at bounding box center [374, 555] width 294 height 17
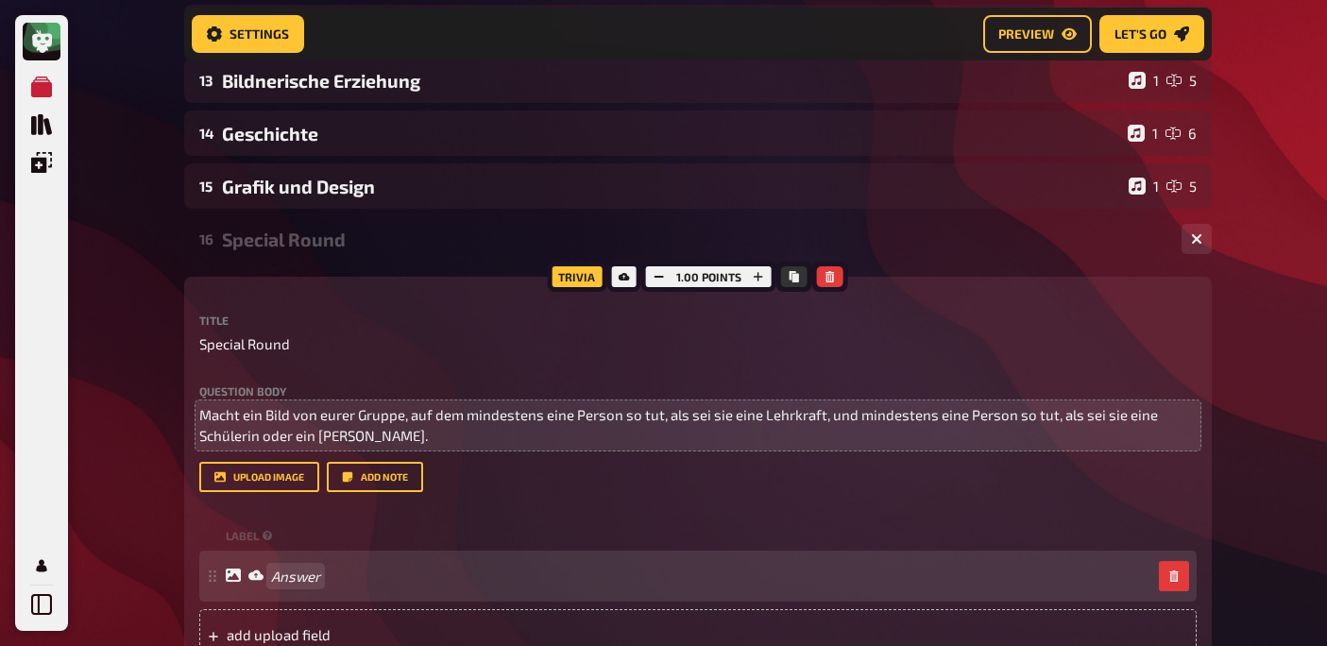
click at [291, 584] on div "Answer" at bounding box center [697, 575] width 997 height 51
click at [317, 575] on span "Schüler und LehrerIn" at bounding box center [367, 575] width 193 height 17
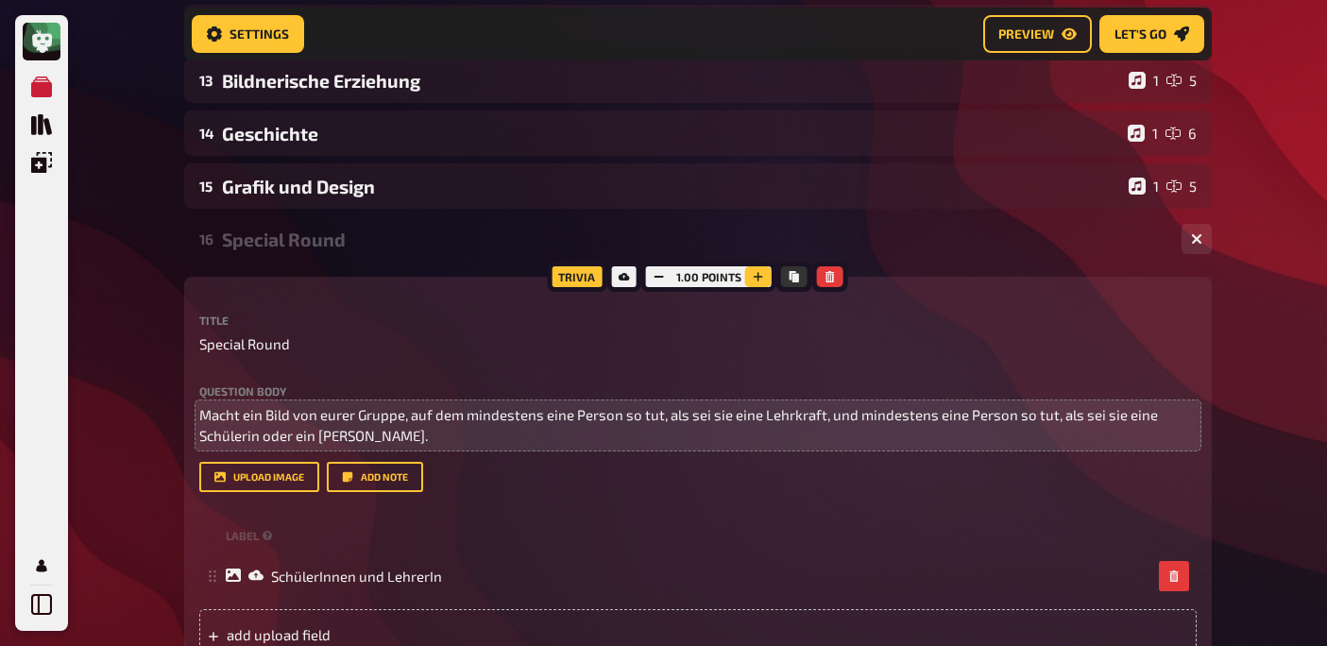
click at [752, 274] on icon "button" at bounding box center [757, 276] width 11 height 11
click at [751, 274] on button "button" at bounding box center [759, 276] width 26 height 21
click at [340, 242] on div "Special Round" at bounding box center [694, 239] width 944 height 22
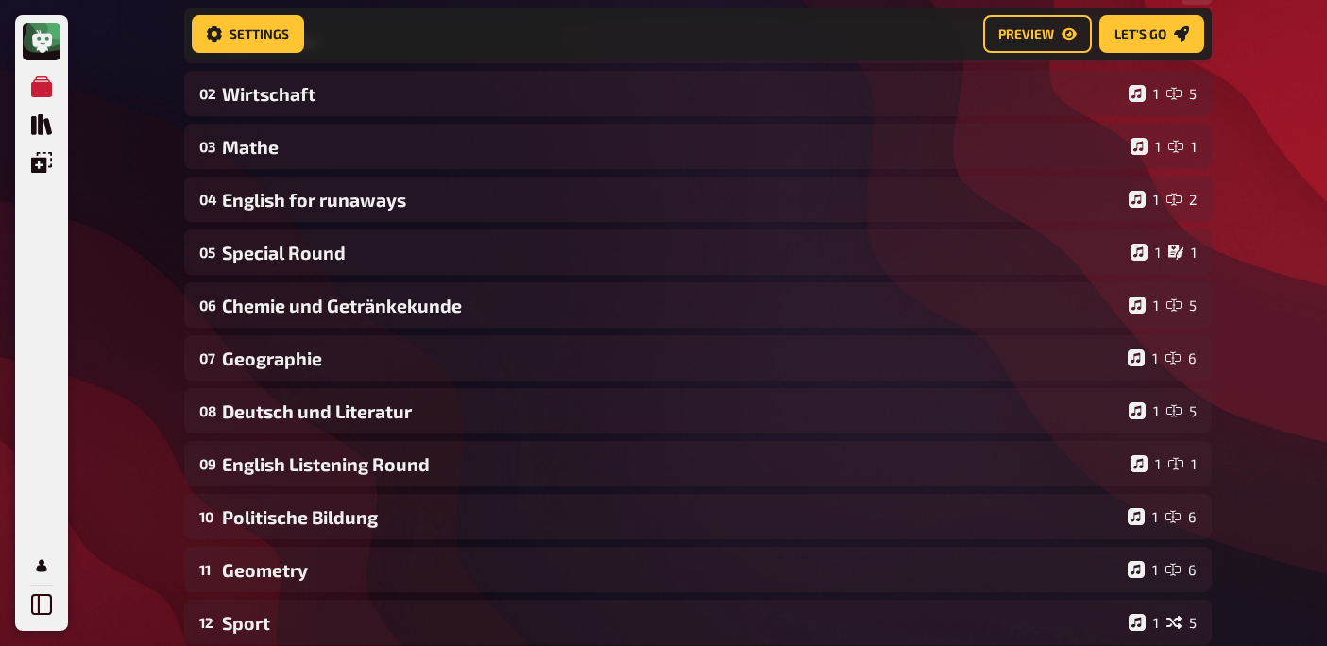
scroll to position [169, 0]
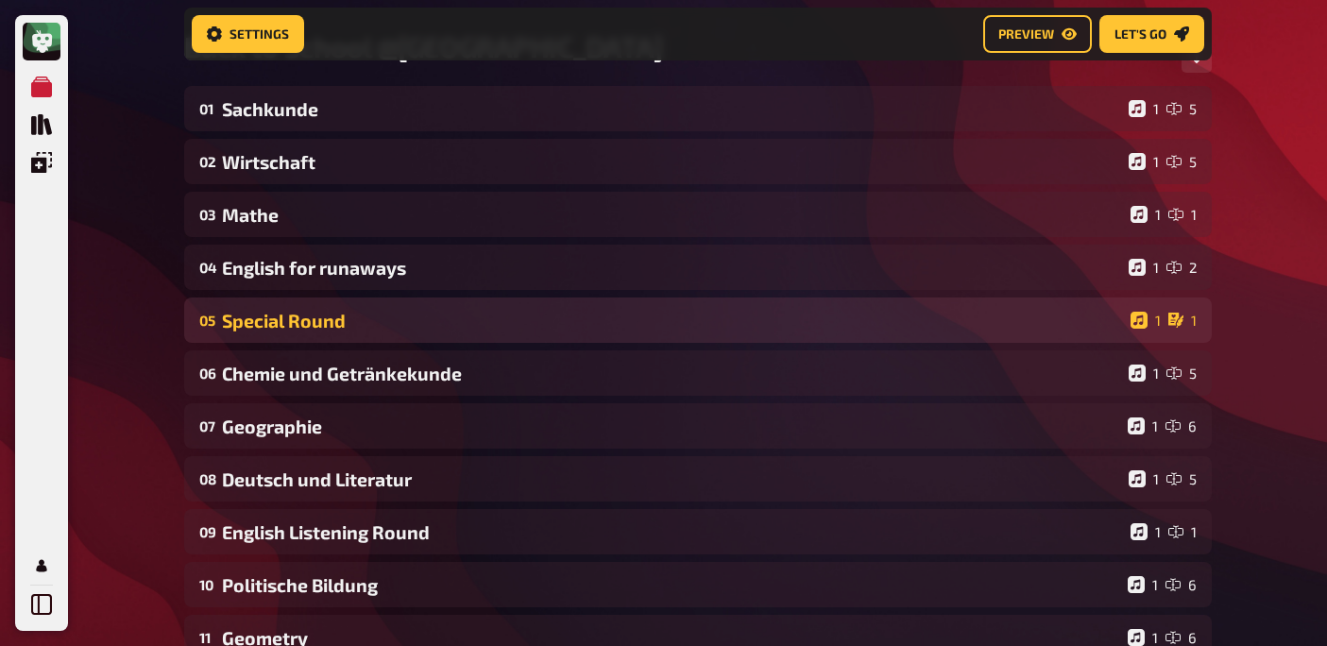
click at [340, 317] on div "Special Round" at bounding box center [672, 321] width 901 height 22
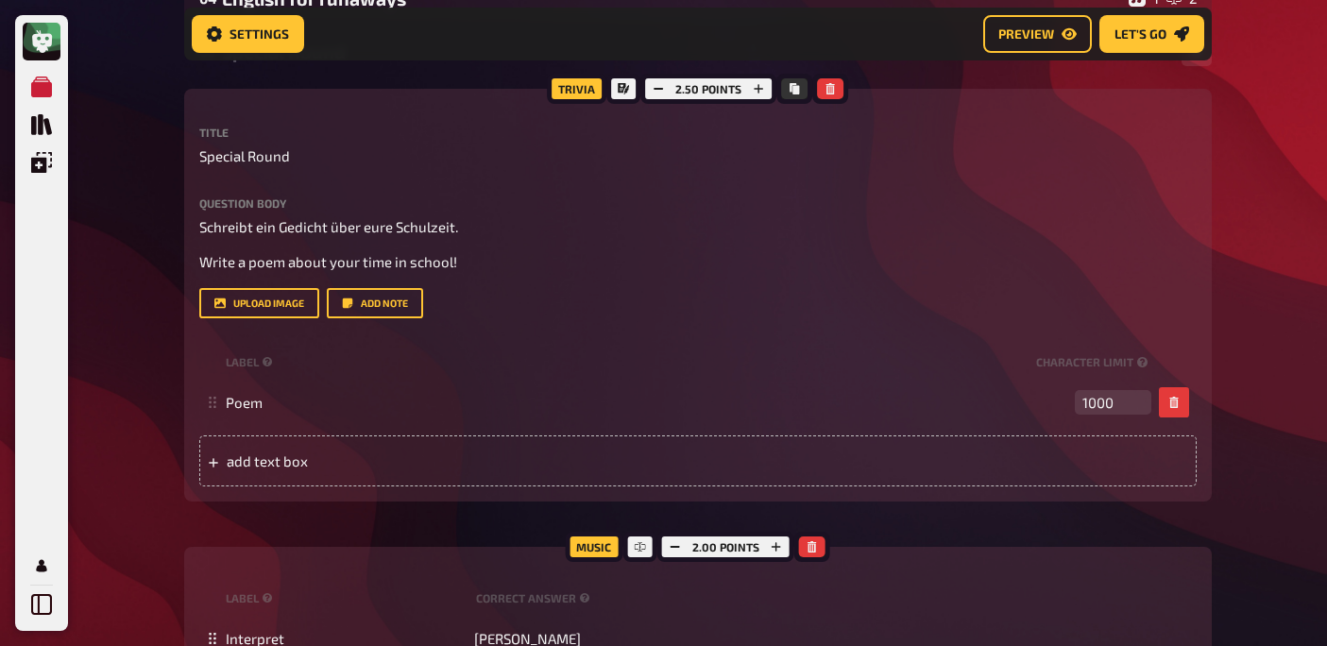
scroll to position [639, 0]
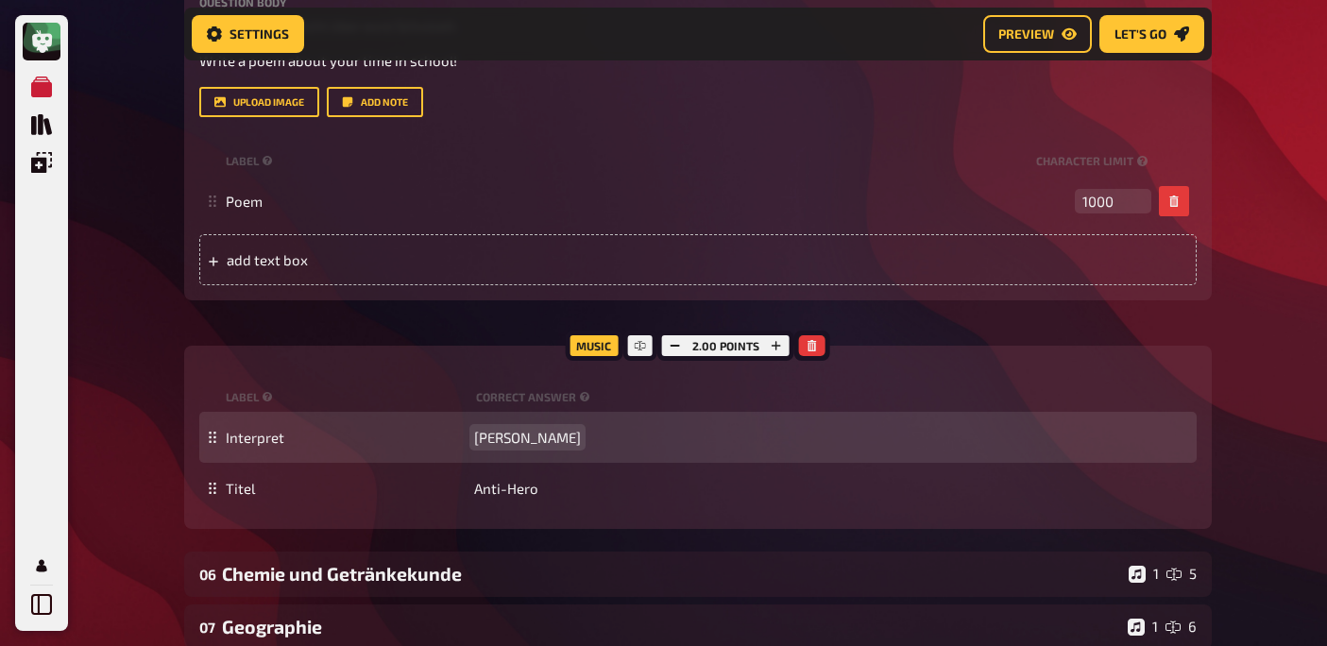
click at [502, 444] on span "[PERSON_NAME]" at bounding box center [527, 437] width 107 height 17
copy span "[PERSON_NAME]"
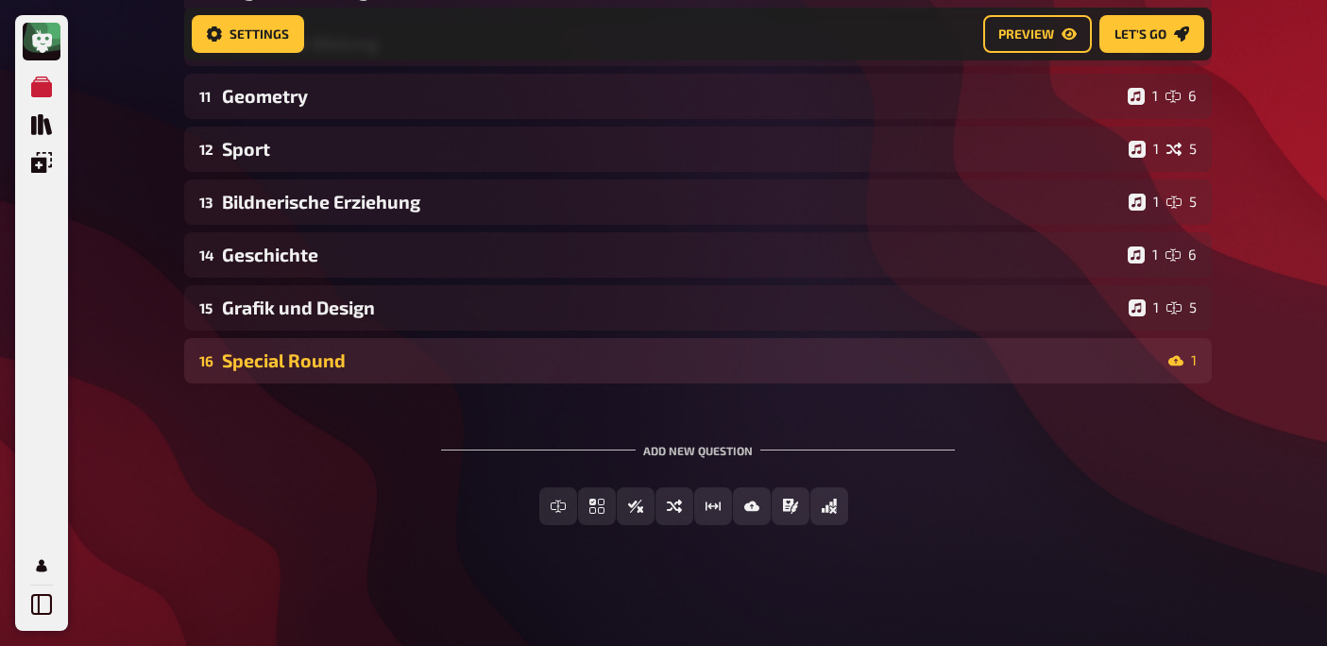
click at [415, 364] on div "Special Round" at bounding box center [691, 360] width 938 height 22
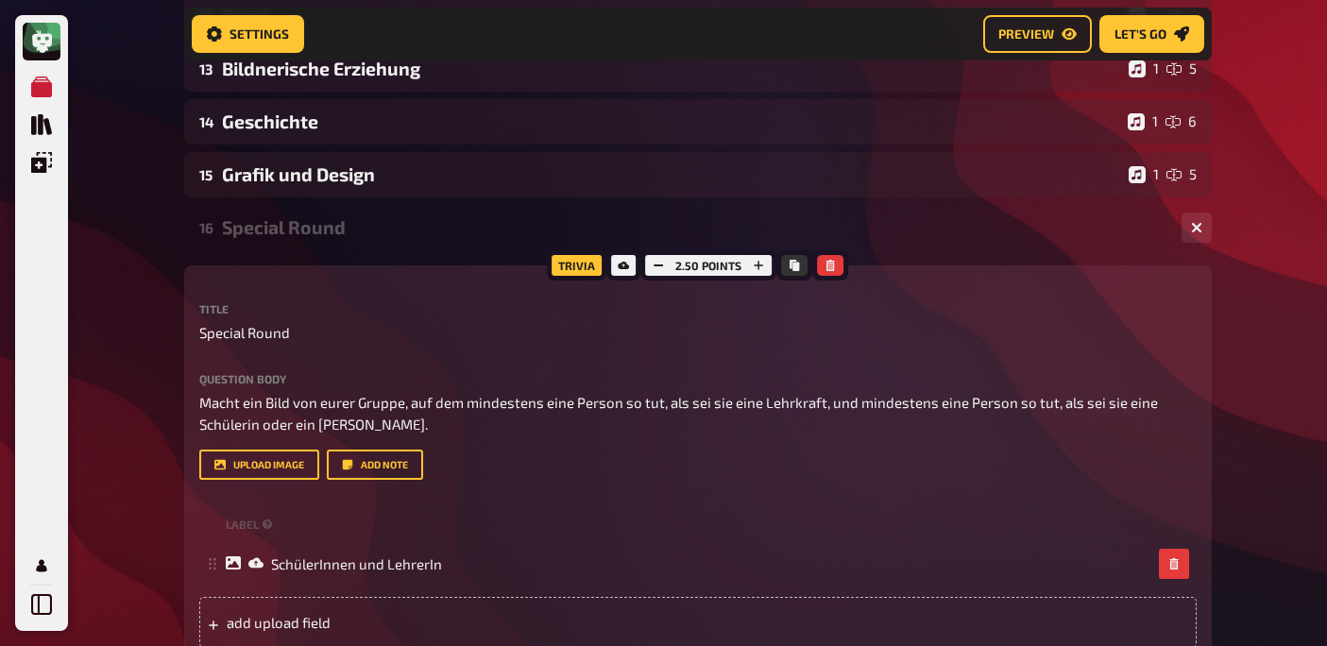
scroll to position [1836, 0]
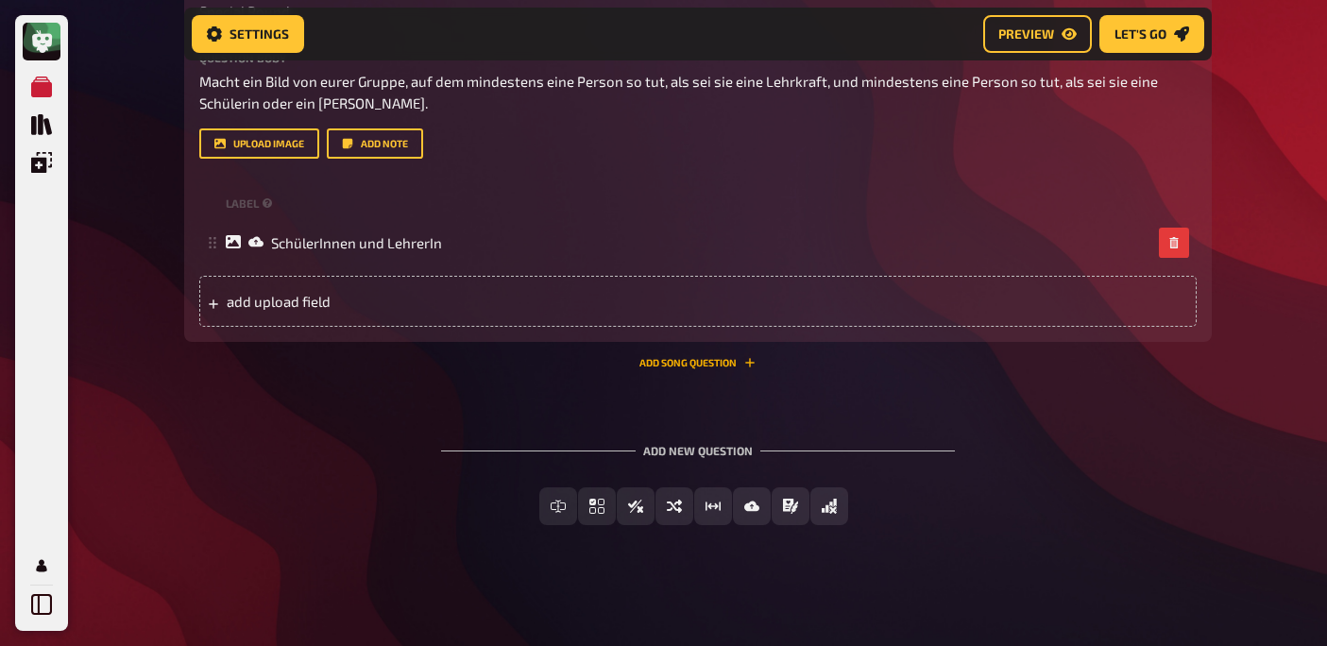
click at [665, 366] on button "Add Song question" at bounding box center [697, 362] width 116 height 11
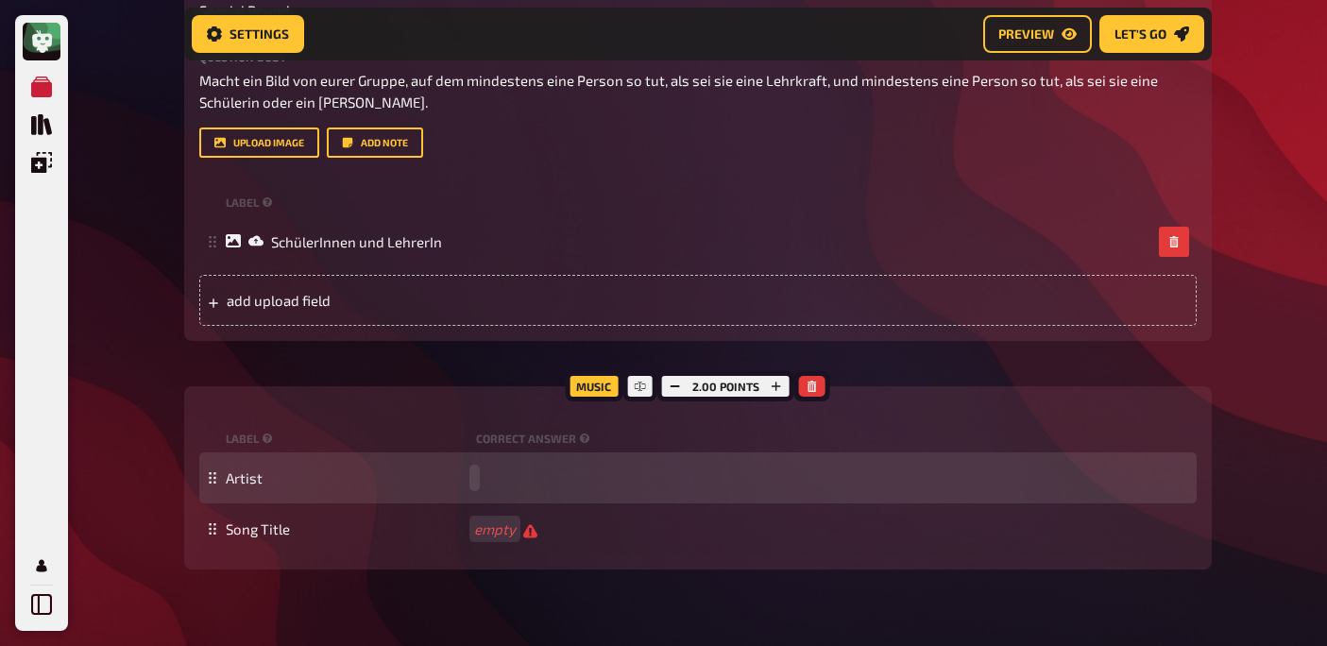
paste span
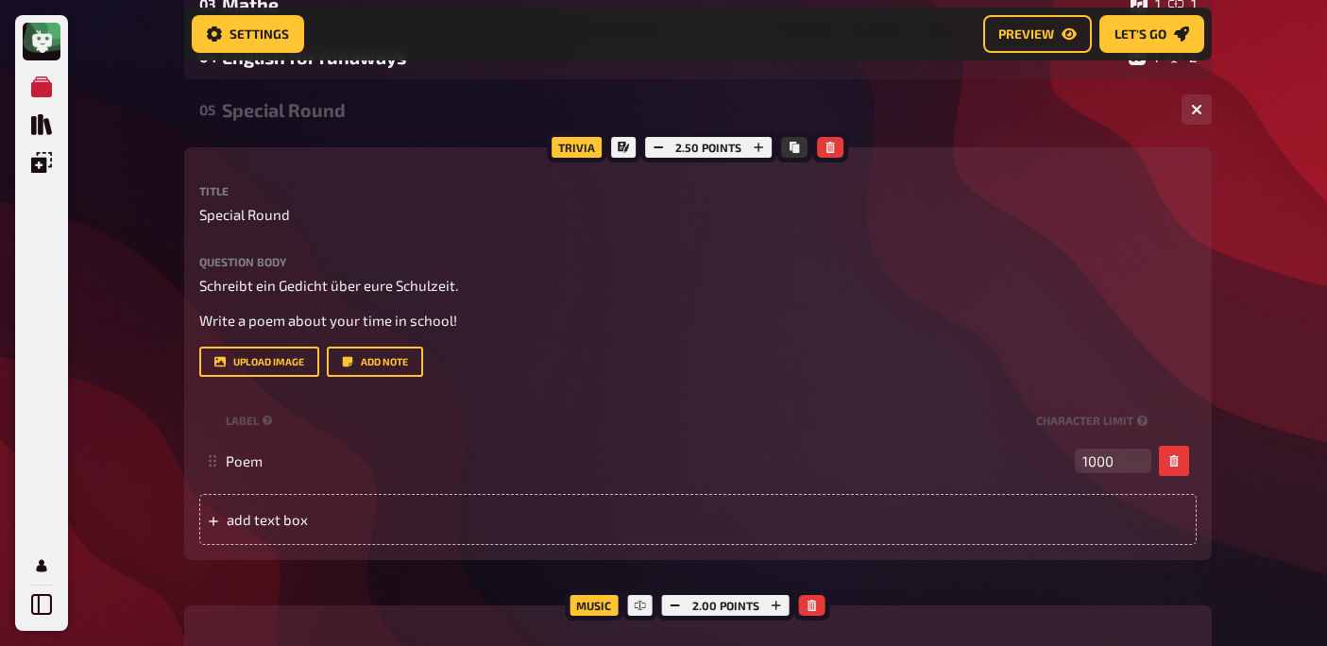
scroll to position [591, 0]
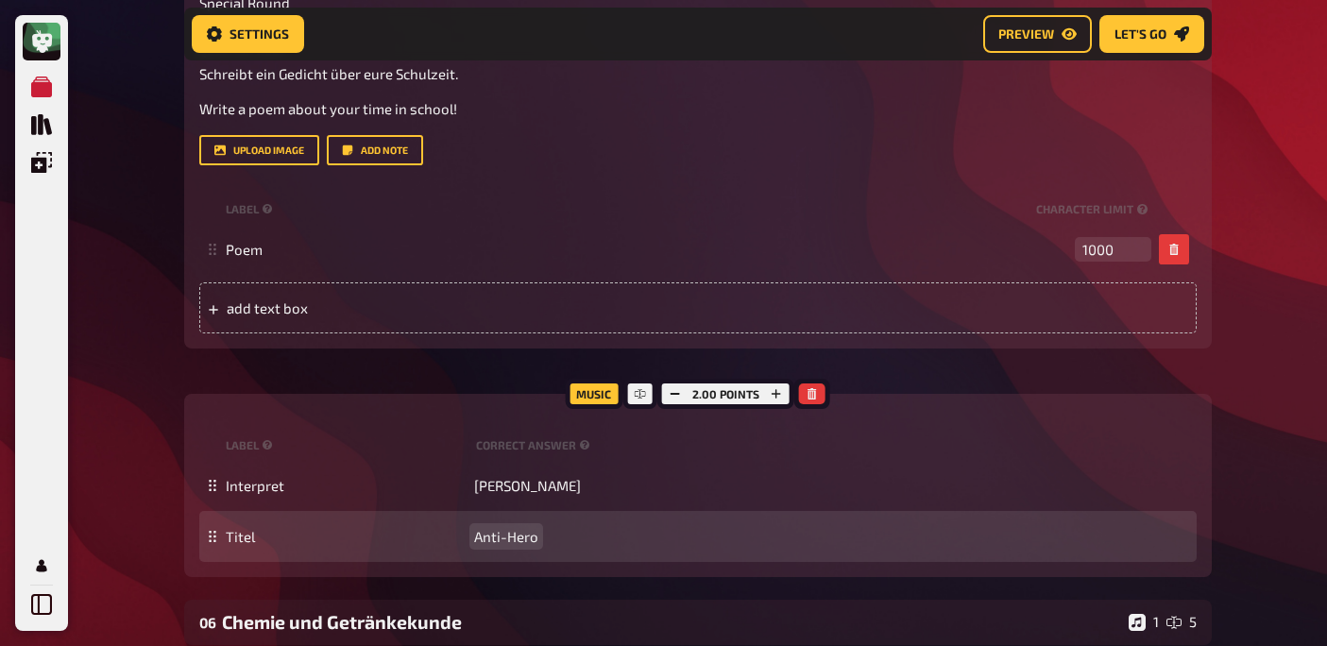
click at [495, 537] on span "Anti-Hero" at bounding box center [506, 536] width 64 height 17
copy span "Anti-Hero"
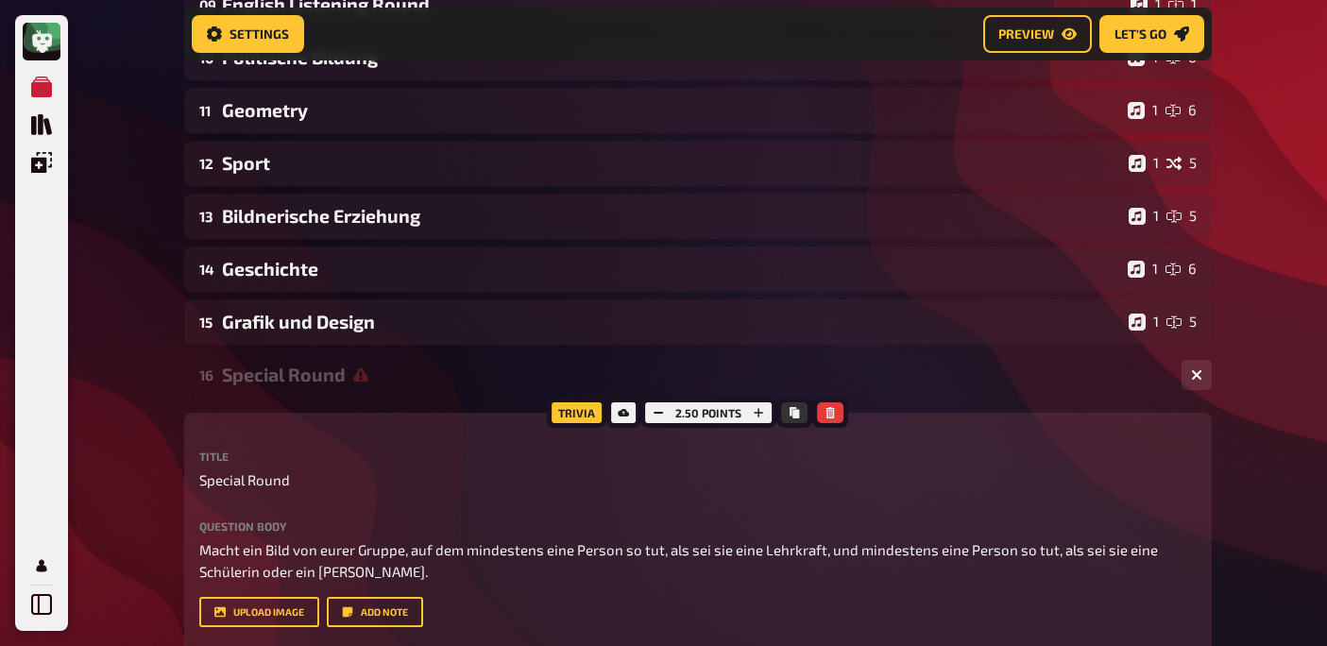
scroll to position [2038, 0]
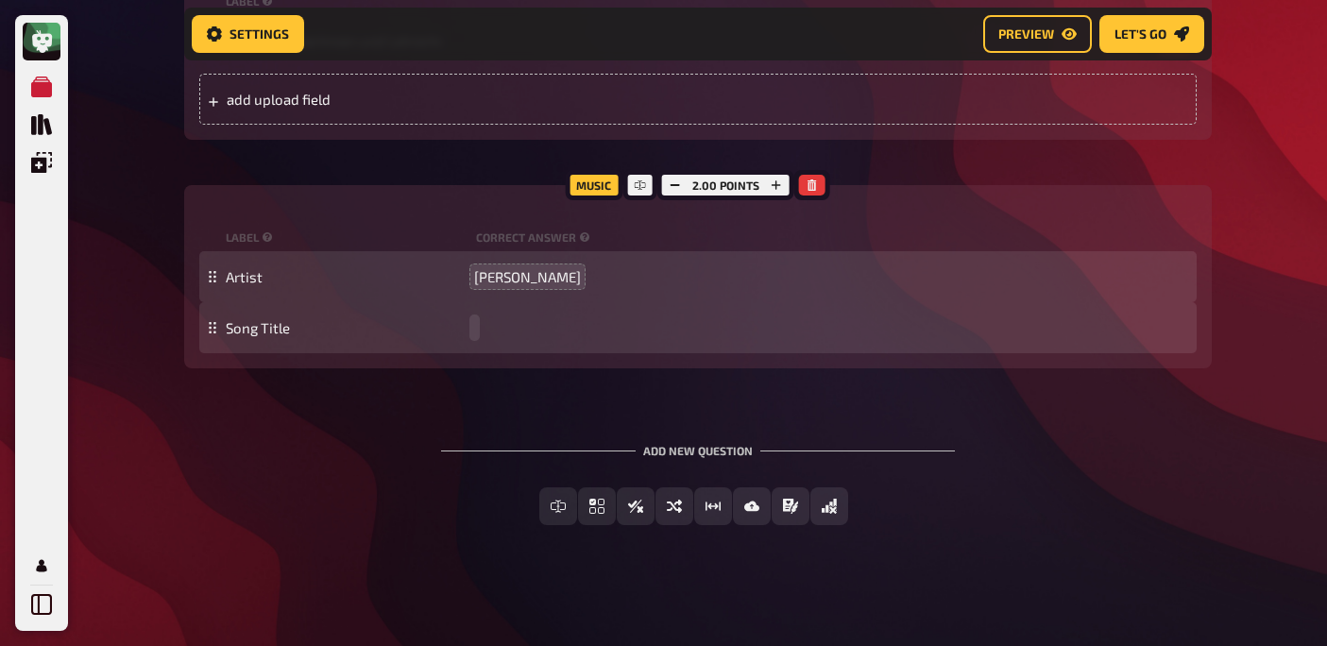
paste span
click at [670, 191] on button "button" at bounding box center [675, 185] width 26 height 21
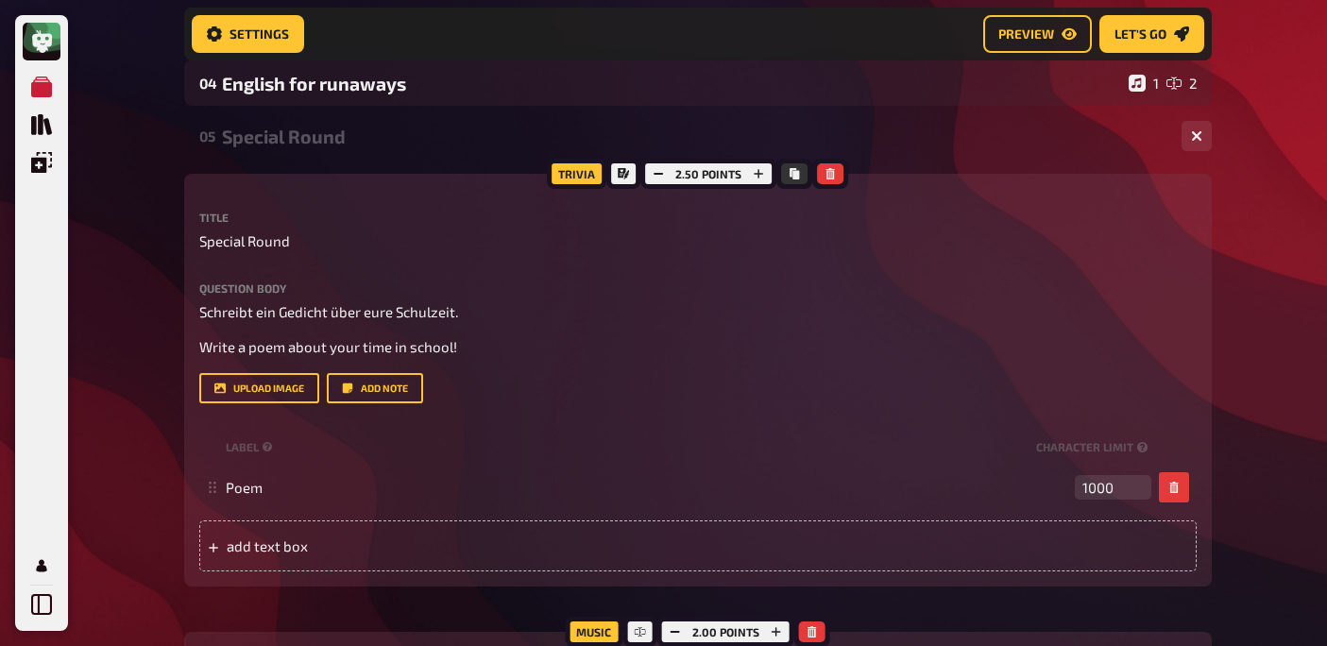
scroll to position [345, 0]
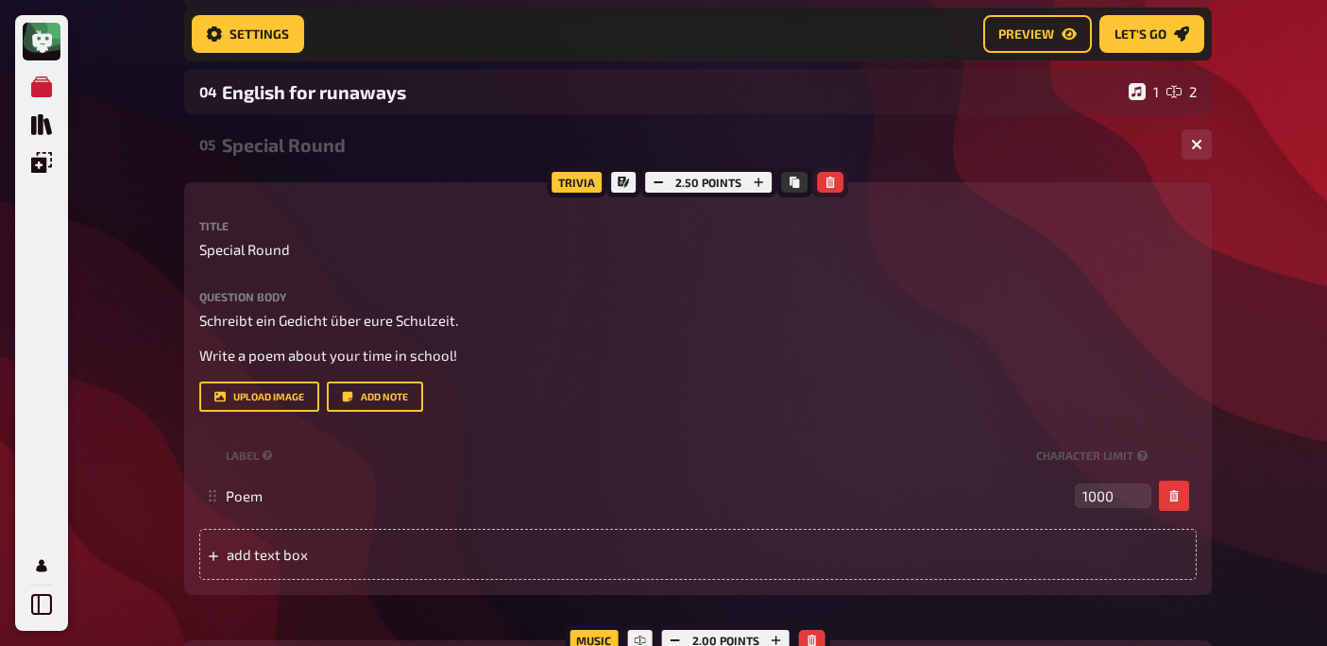
click at [826, 178] on icon "button" at bounding box center [830, 182] width 8 height 11
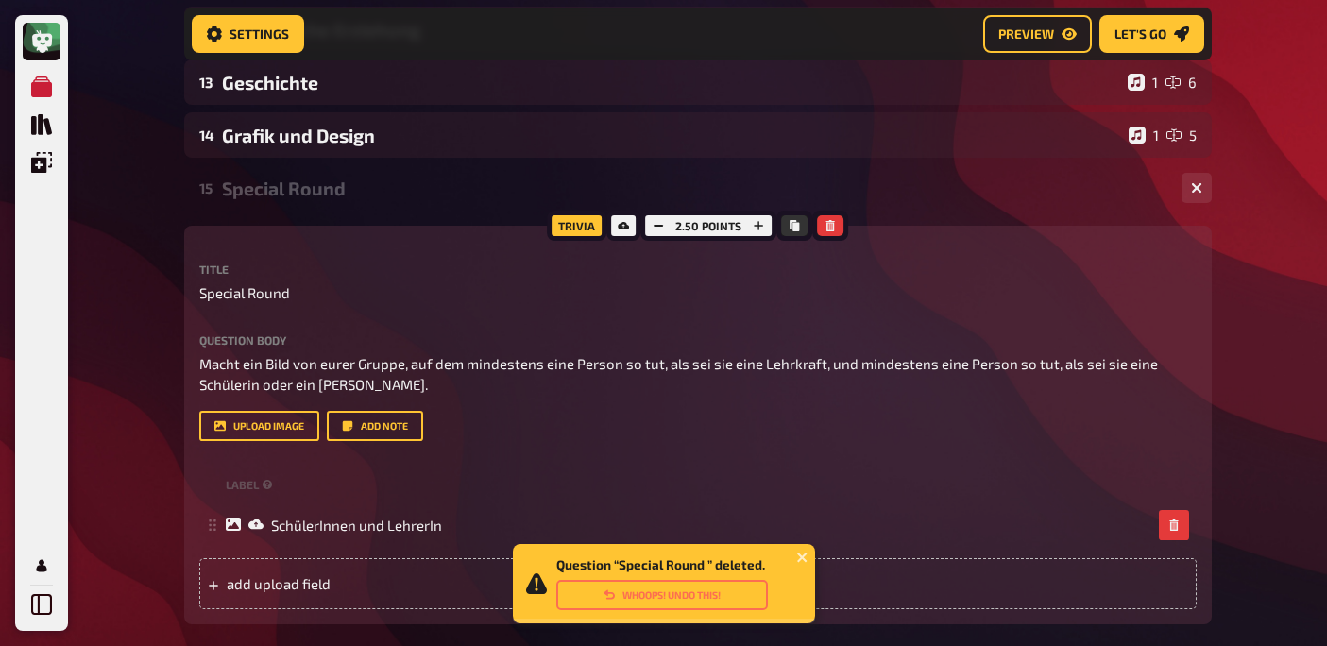
scroll to position [853, 0]
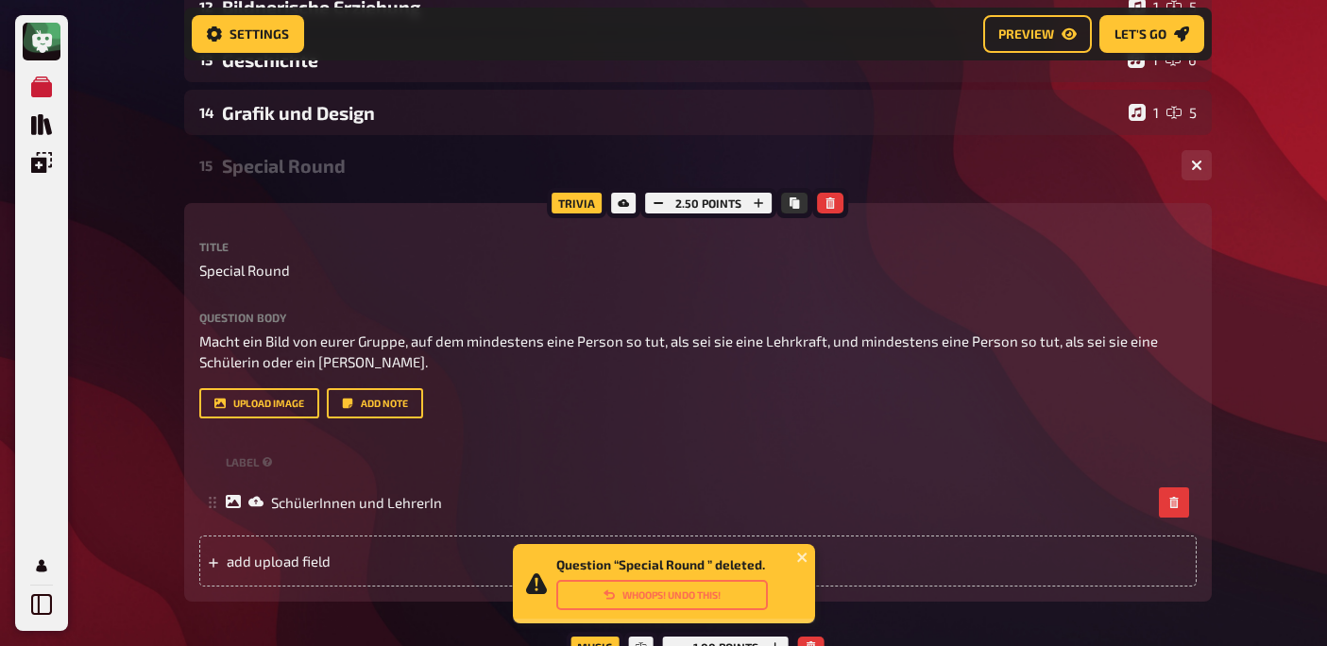
click at [385, 167] on div "Special Round" at bounding box center [694, 166] width 944 height 22
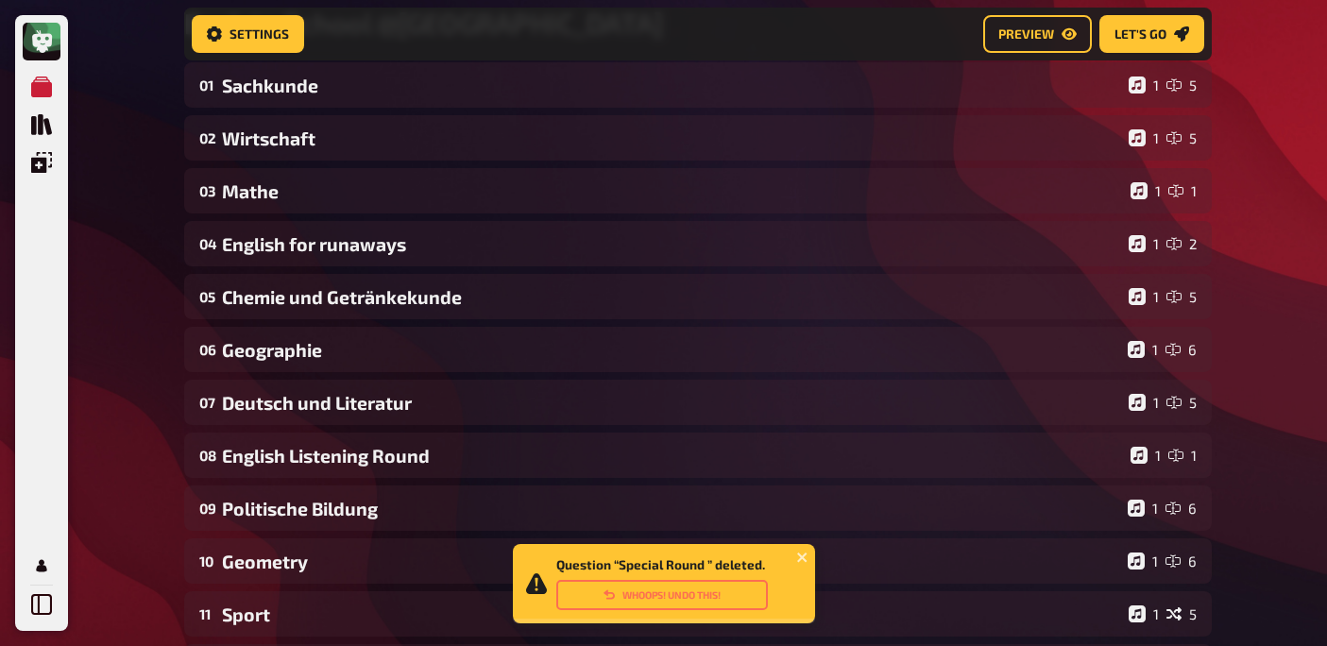
scroll to position [0, 0]
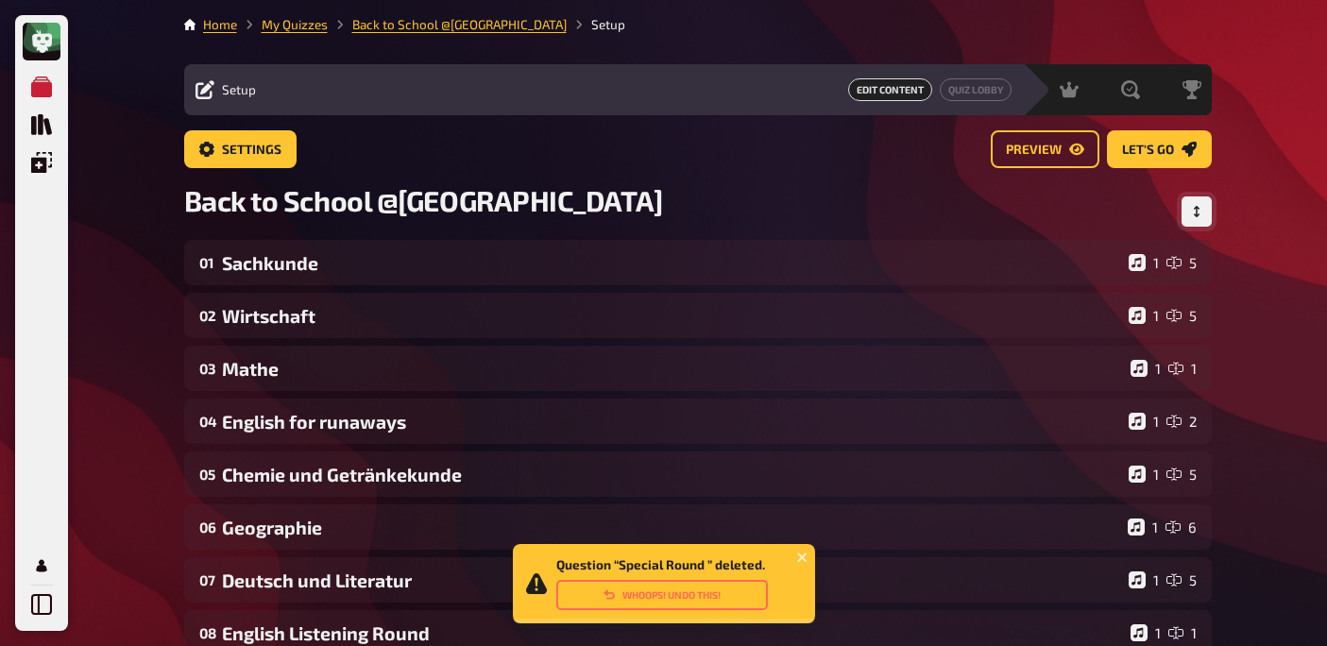
click at [1191, 210] on icon "Change Order" at bounding box center [1196, 211] width 11 height 11
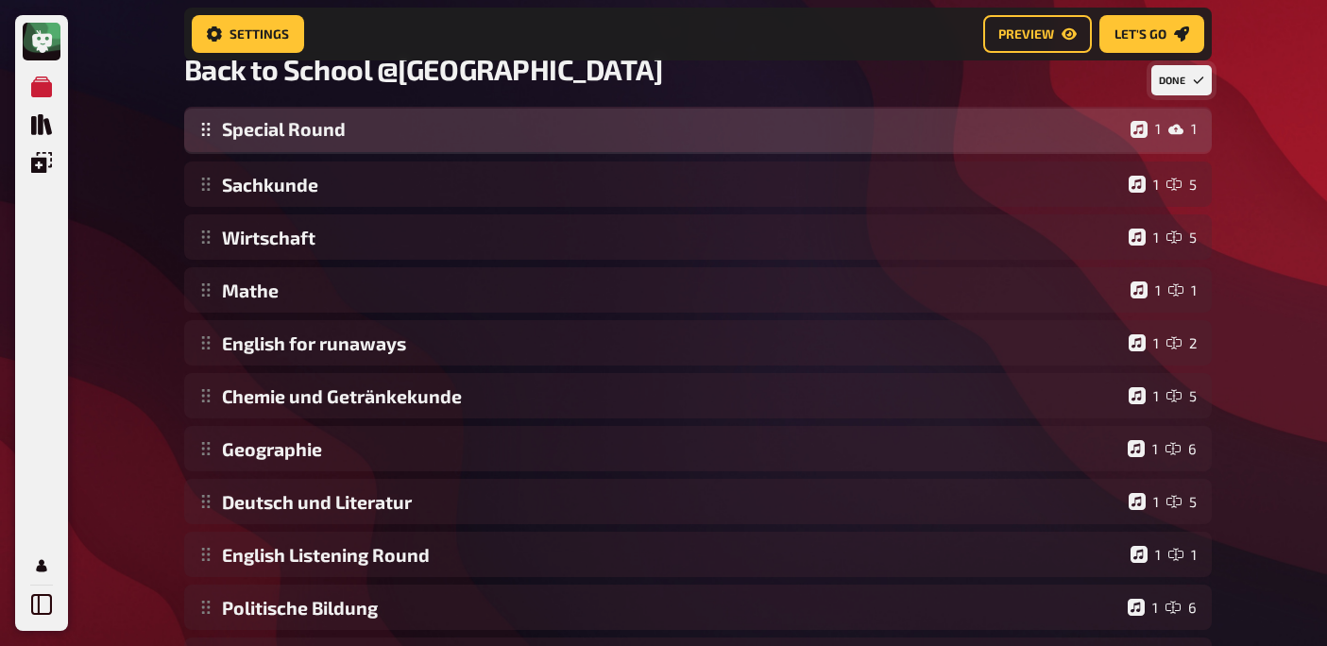
scroll to position [145, 0]
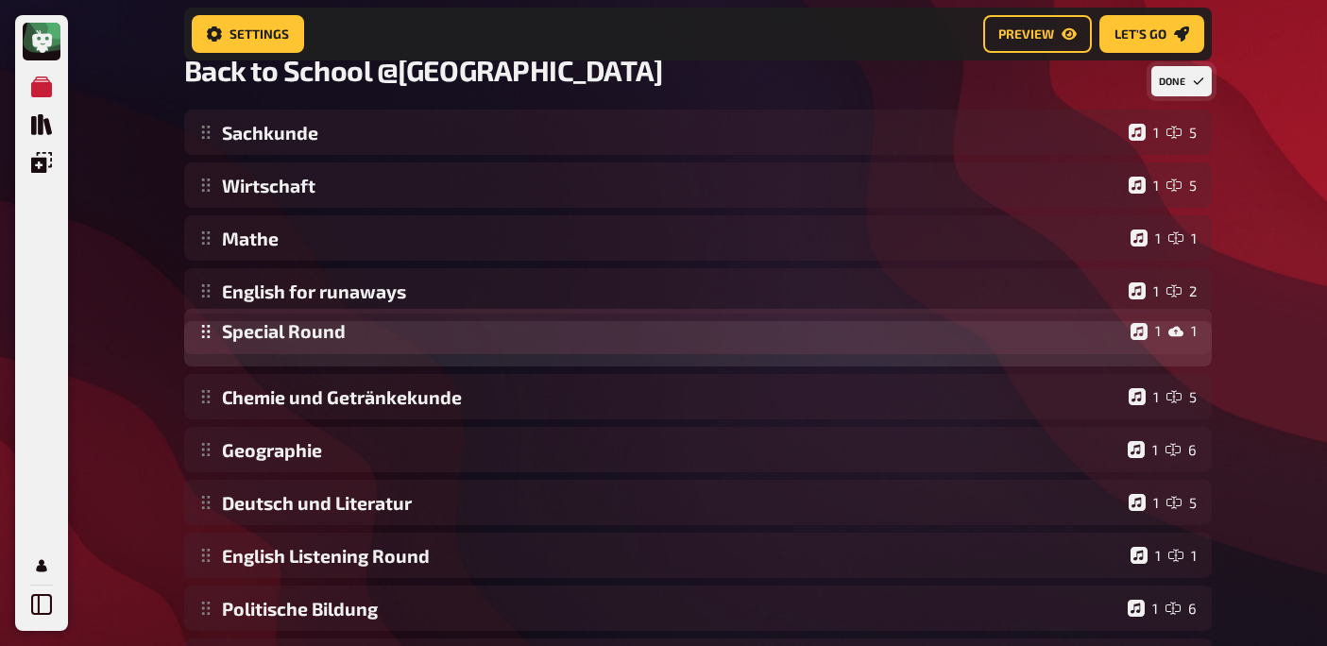
drag, startPoint x: 207, startPoint y: 535, endPoint x: 186, endPoint y: 333, distance: 203.1
click at [186, 333] on div "Sachkunde 1 5 Wirtschaft 1 5 Mathe 1 1 English for runaways 1 2 Chemie und Getr…" at bounding box center [697, 503] width 1027 height 786
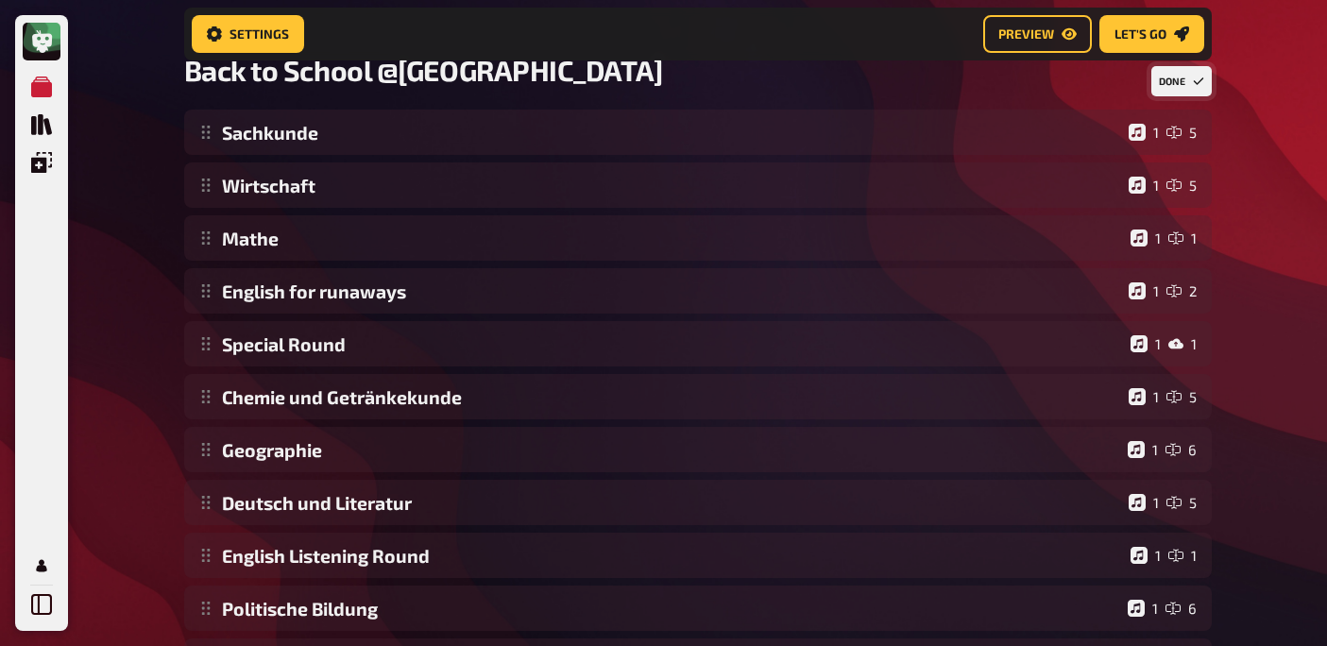
click at [1191, 85] on button "Done" at bounding box center [1181, 81] width 60 height 30
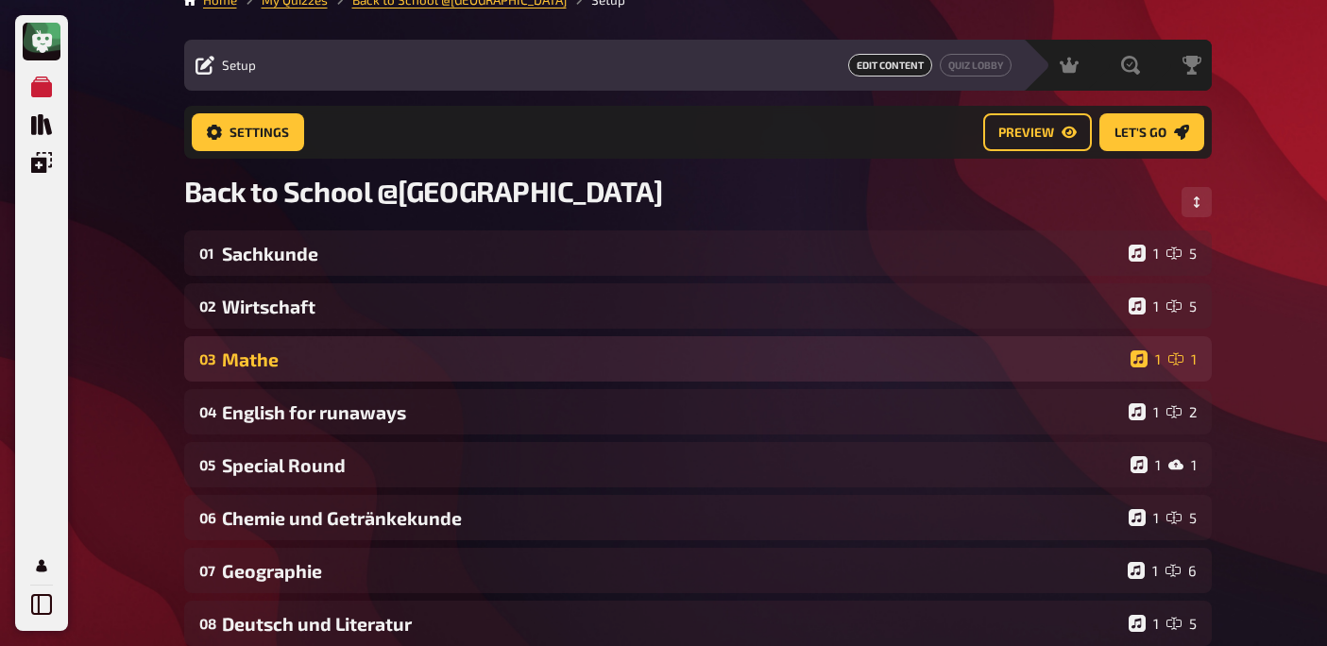
scroll to position [0, 0]
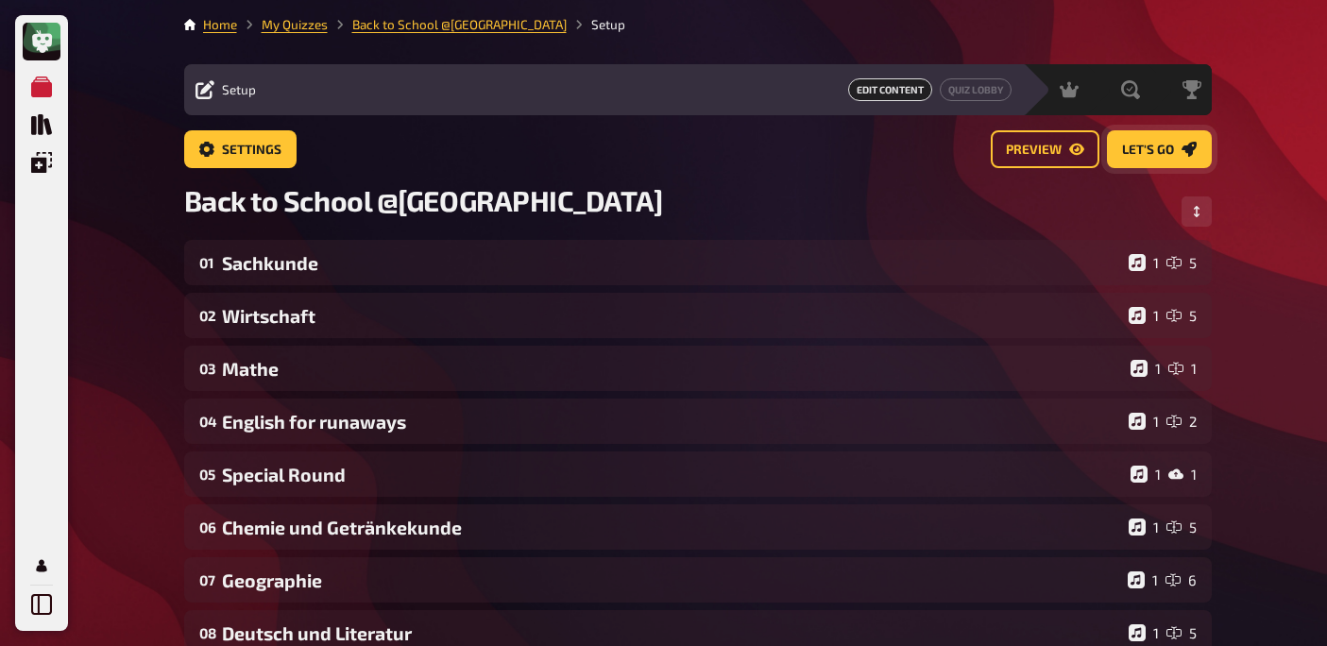
click at [1155, 144] on span "Let's go" at bounding box center [1148, 150] width 52 height 13
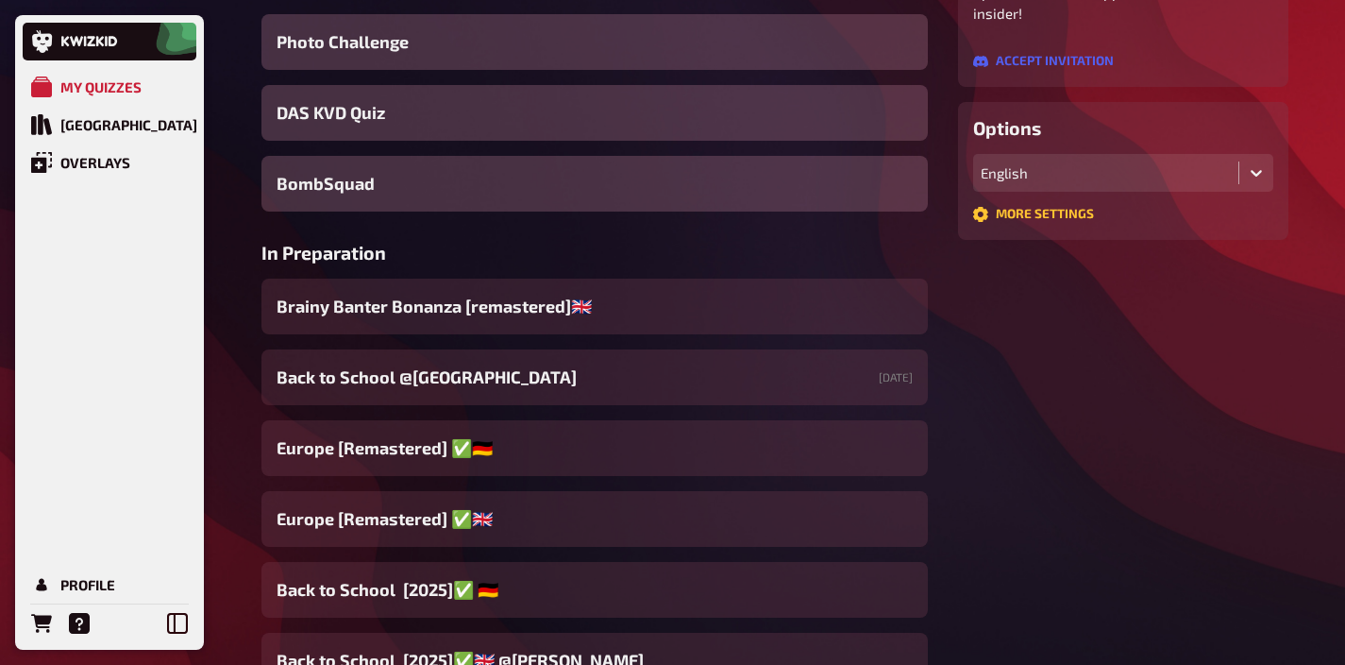
scroll to position [453, 0]
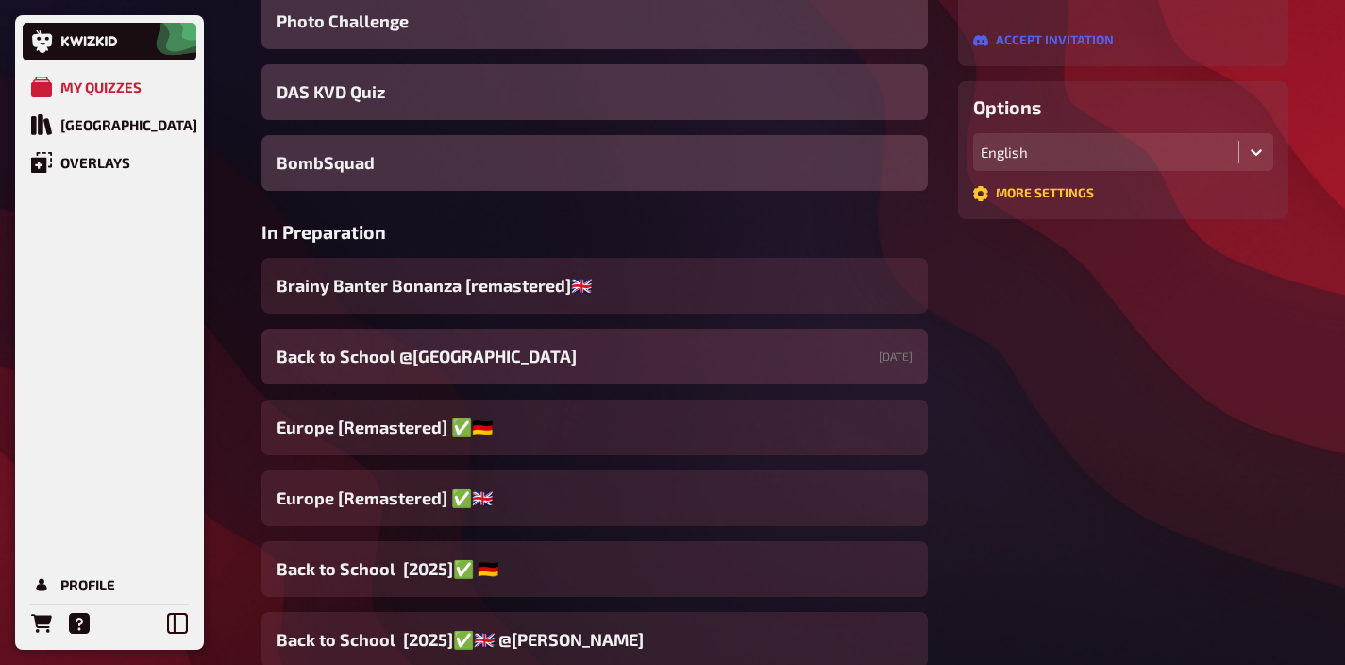
click at [440, 347] on span "Back to School @[GEOGRAPHIC_DATA]" at bounding box center [427, 356] width 300 height 25
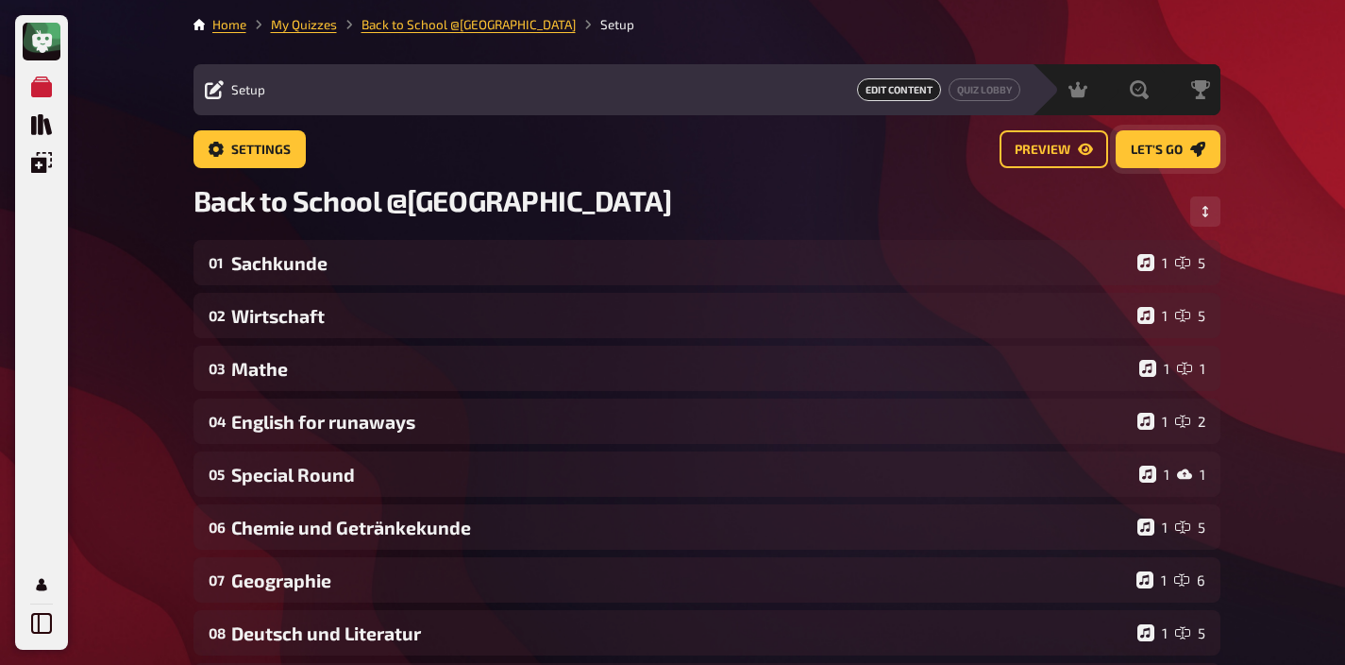
click at [1156, 164] on button "Let's go" at bounding box center [1168, 149] width 105 height 38
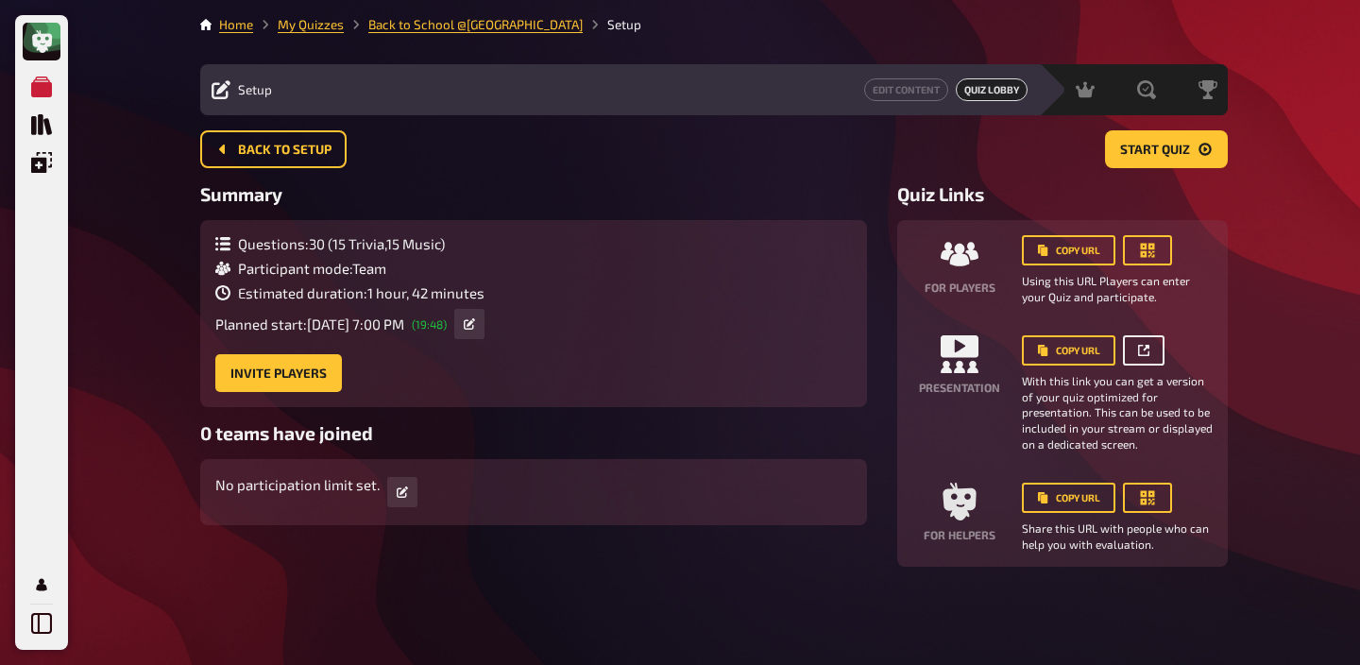
click at [1152, 342] on button "button" at bounding box center [1144, 350] width 42 height 30
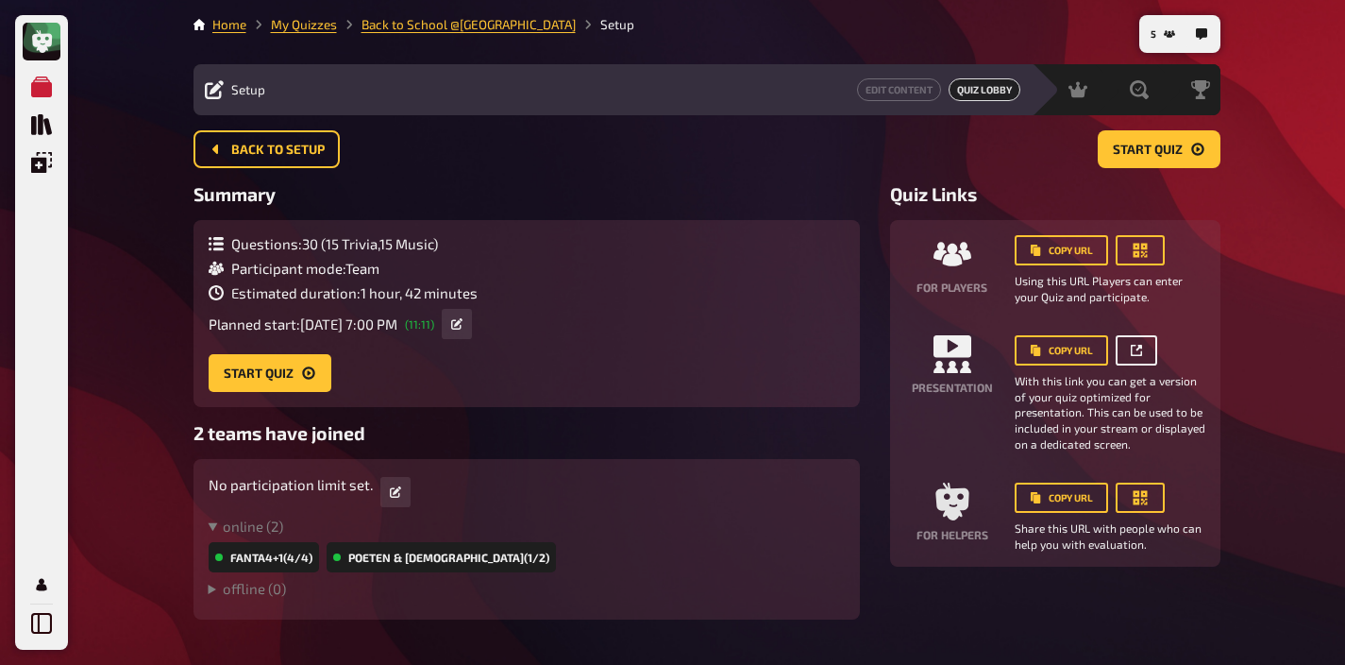
click at [1135, 351] on icon "button" at bounding box center [1136, 350] width 11 height 11
click at [1062, 85] on div "Hosting undefined" at bounding box center [1028, 89] width 130 height 19
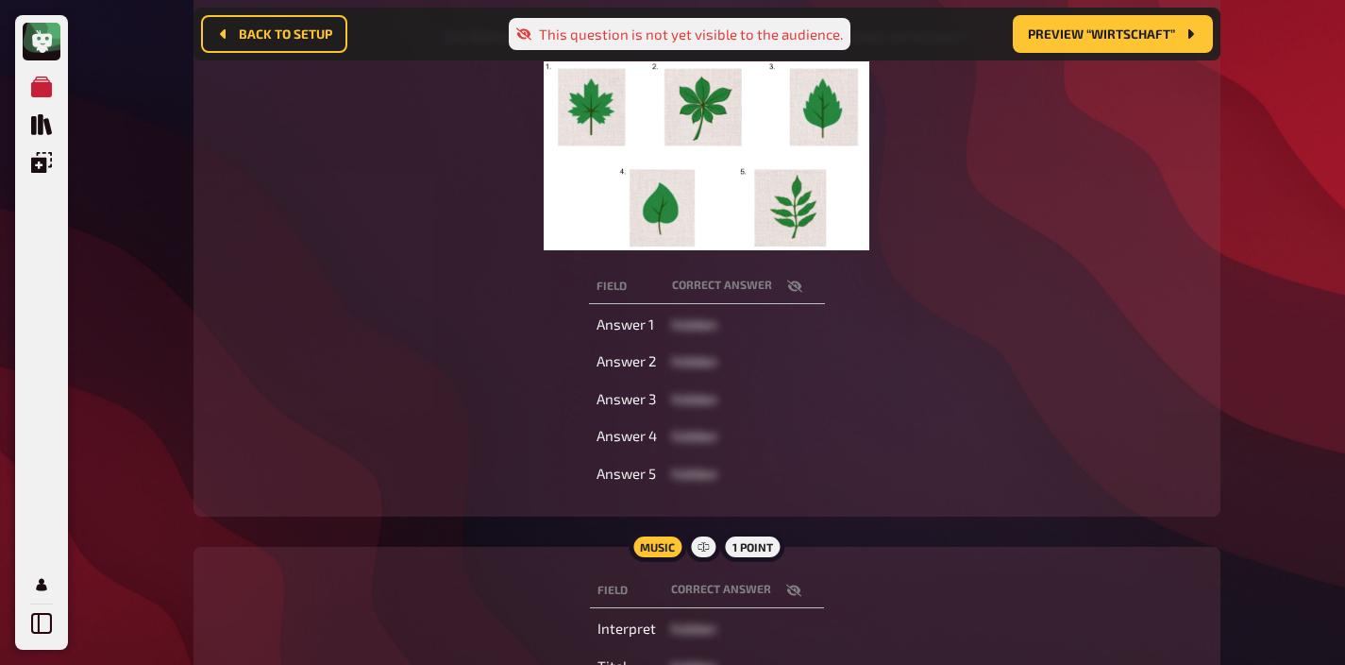
scroll to position [500, 0]
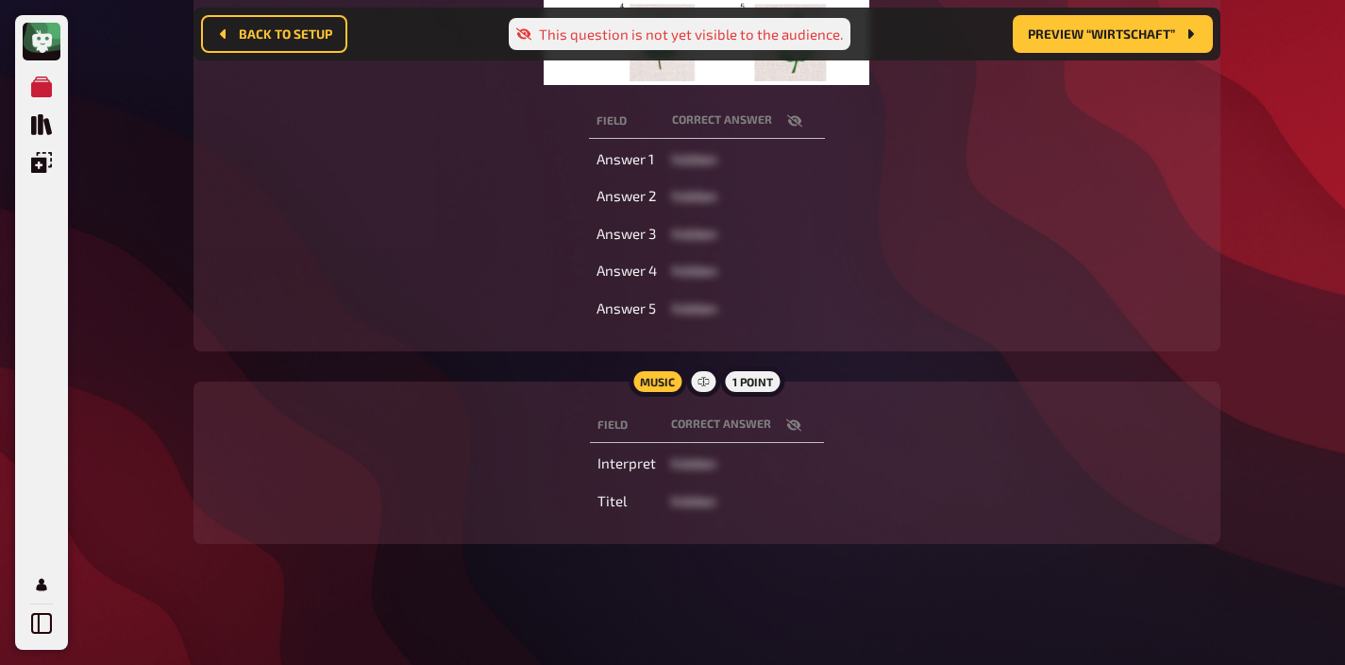
click at [790, 418] on icon "button" at bounding box center [793, 424] width 15 height 15
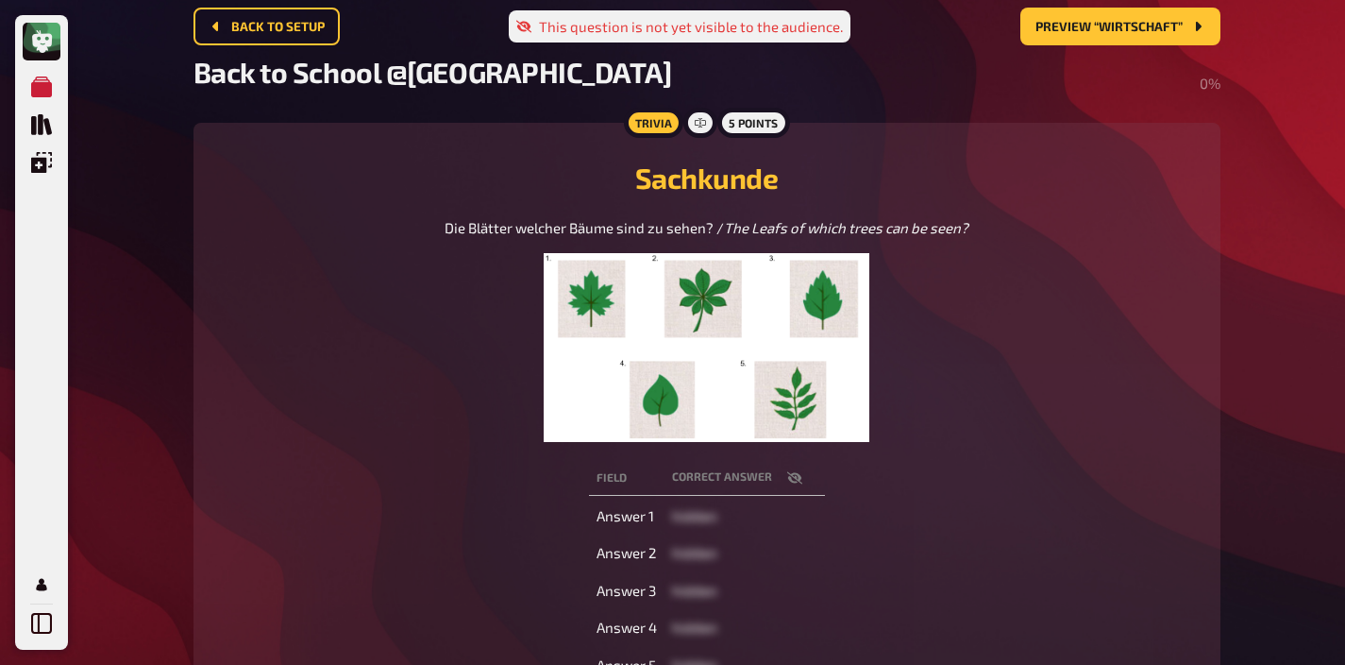
scroll to position [0, 0]
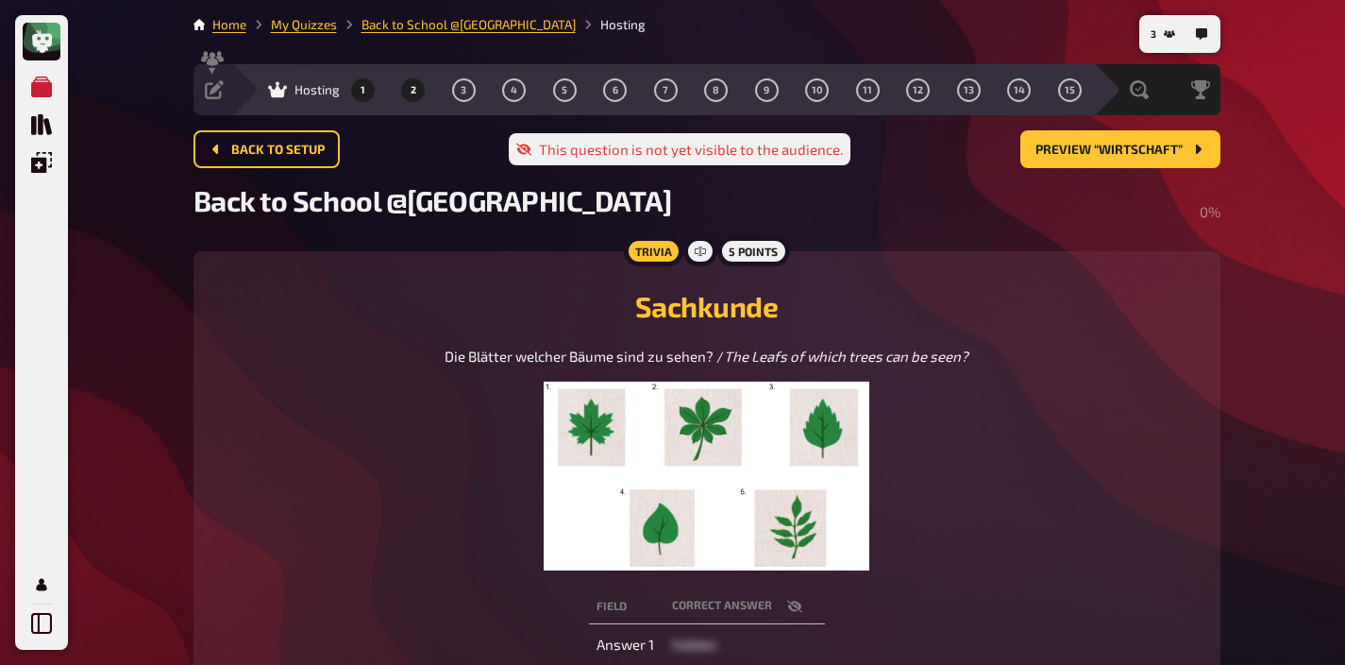
click at [415, 91] on button "2" at bounding box center [413, 90] width 30 height 30
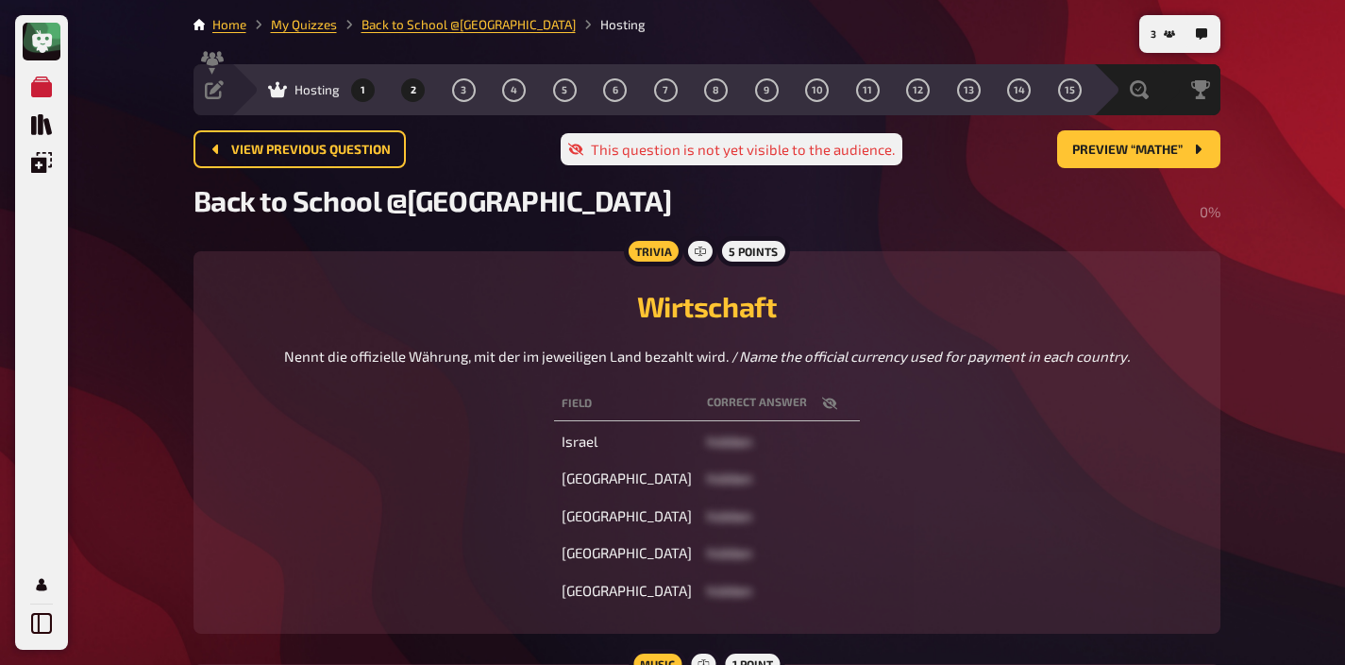
click at [364, 92] on button "1" at bounding box center [362, 90] width 30 height 30
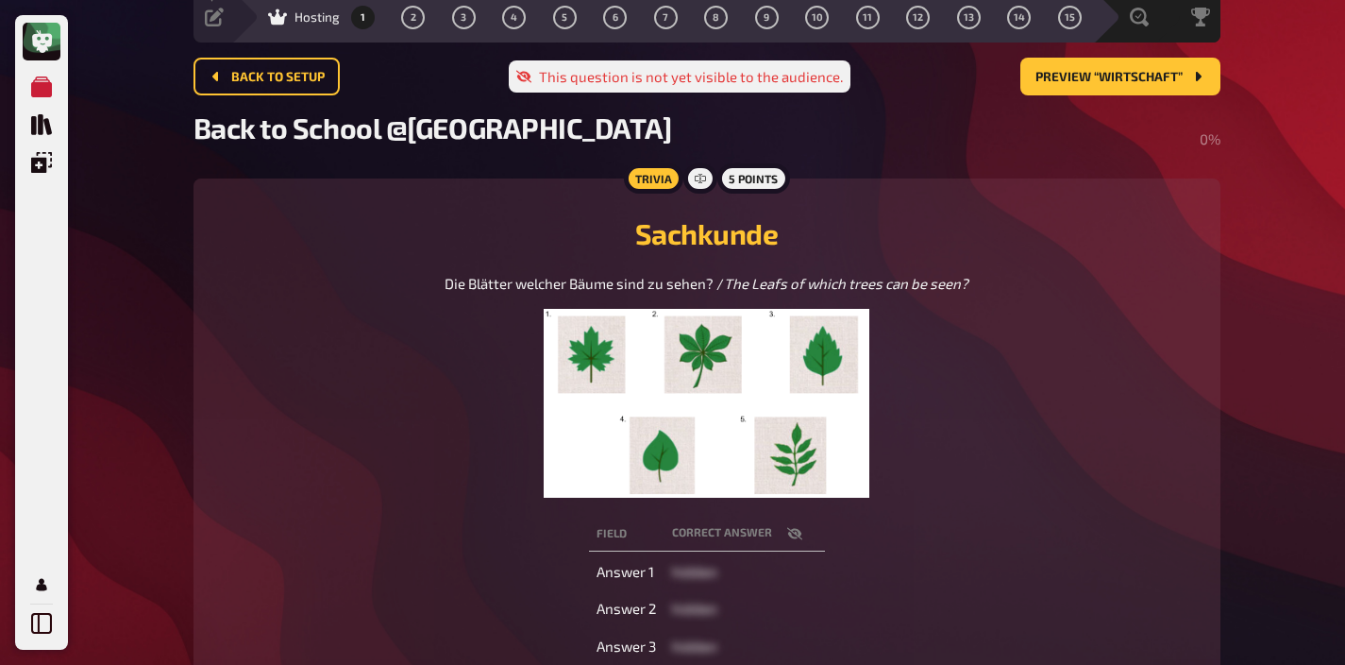
scroll to position [22, 0]
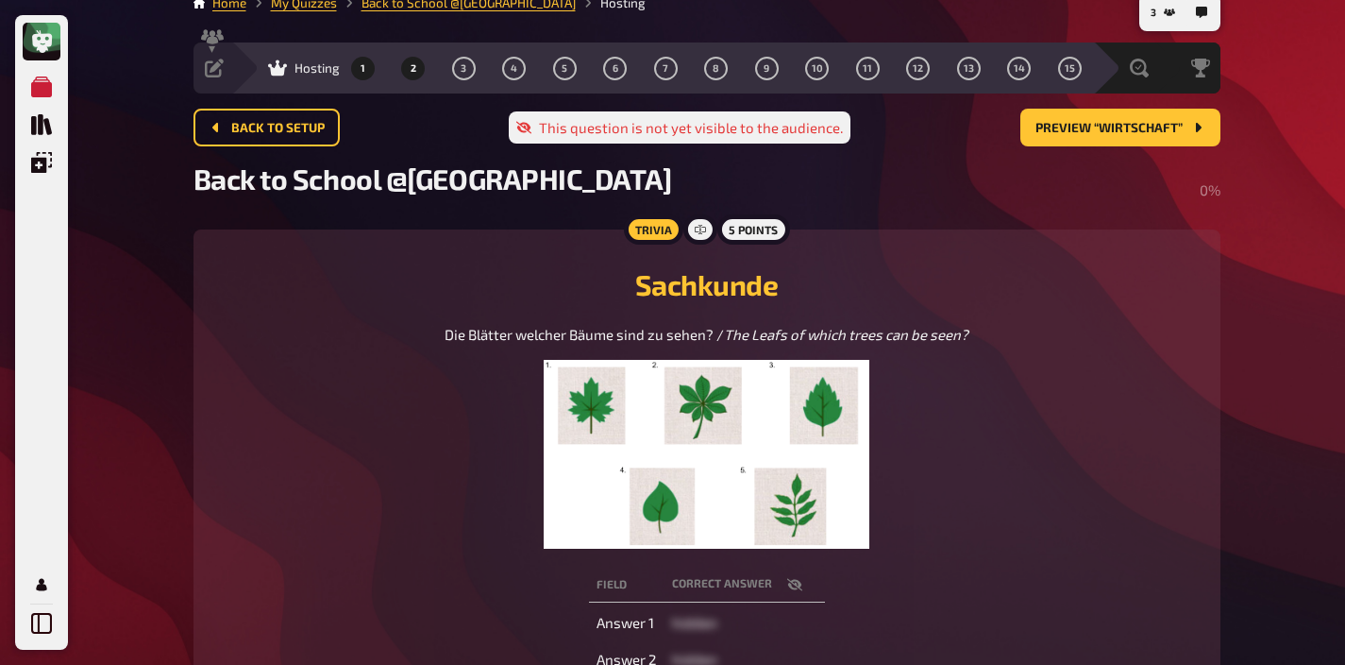
click at [411, 69] on span "2" at bounding box center [414, 68] width 6 height 10
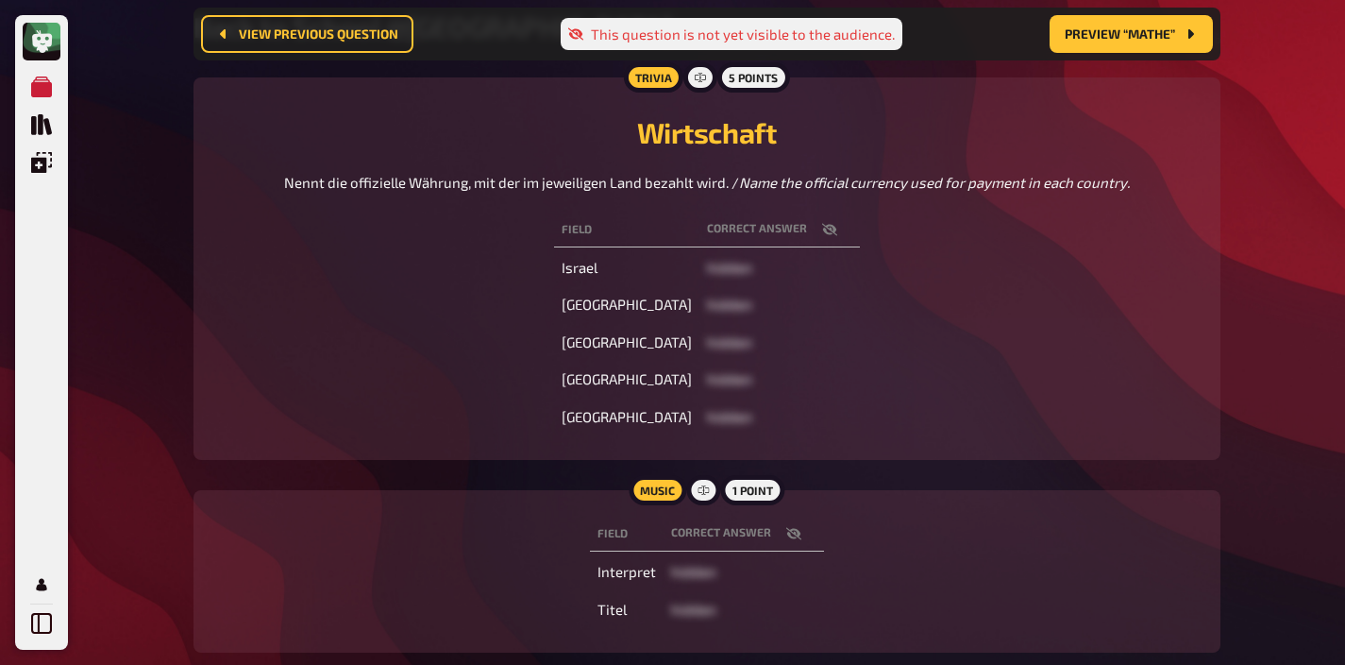
scroll to position [297, 0]
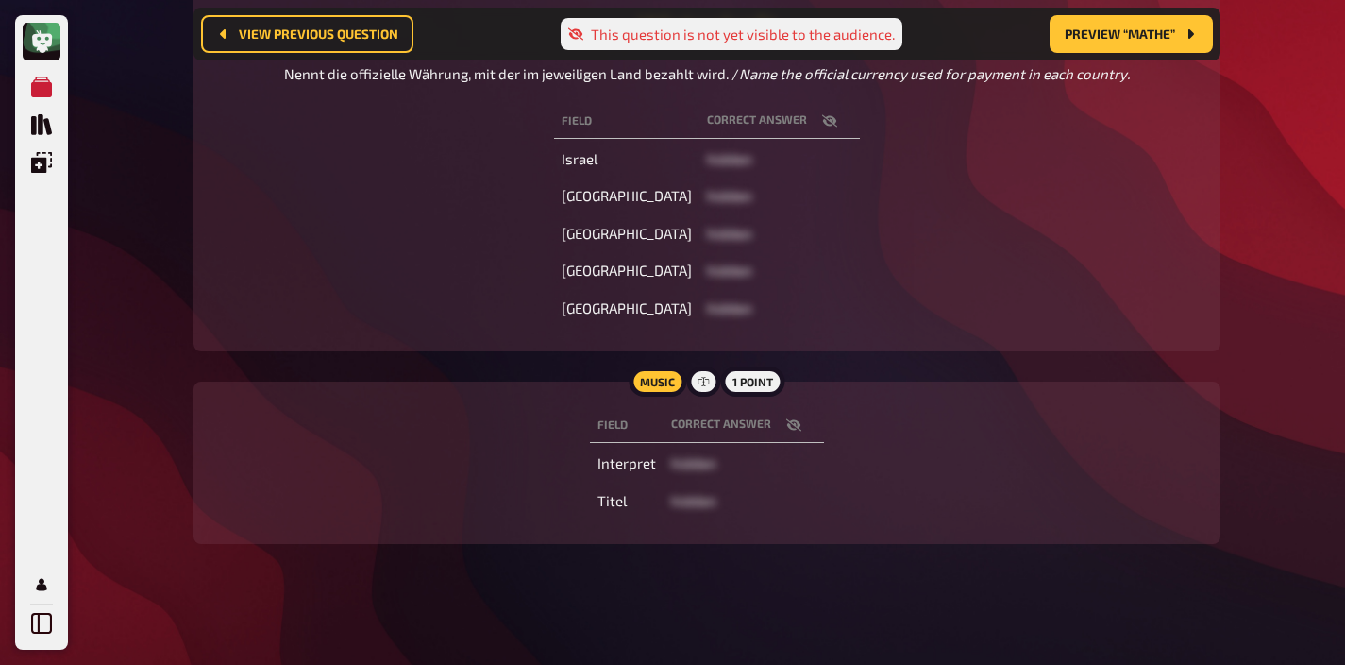
click at [790, 423] on icon "button" at bounding box center [793, 424] width 15 height 15
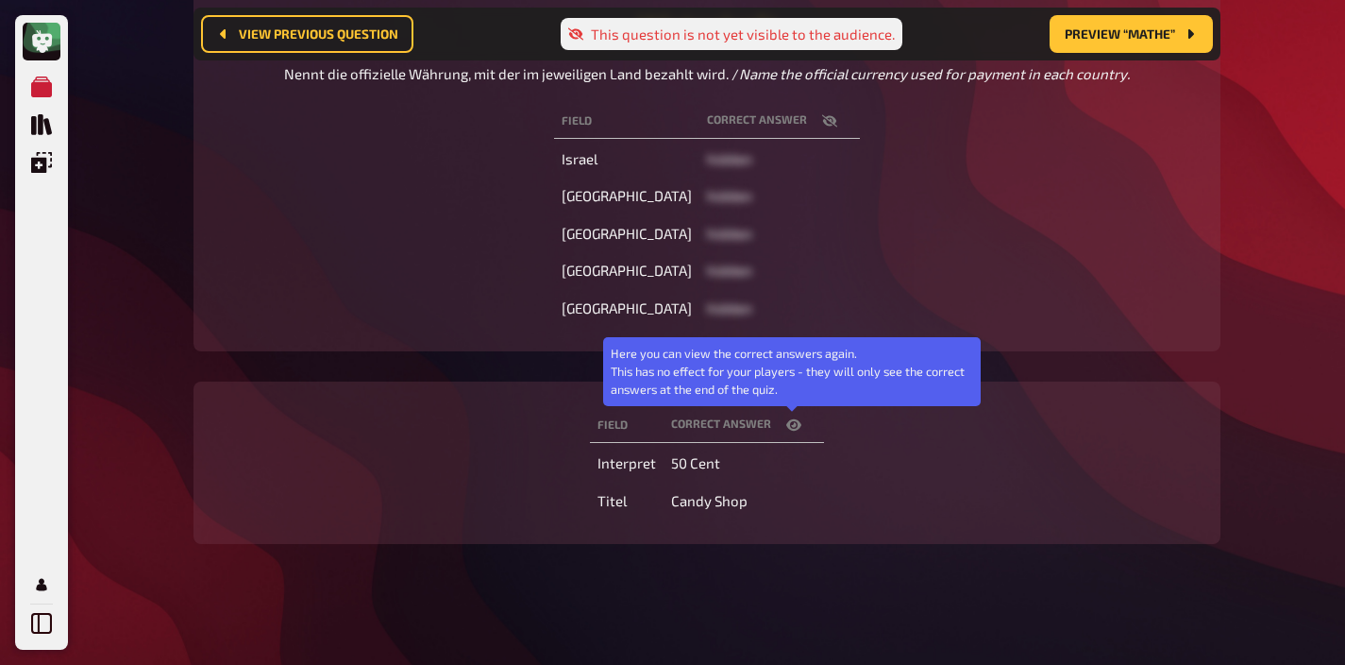
click at [790, 423] on icon "button" at bounding box center [793, 424] width 15 height 15
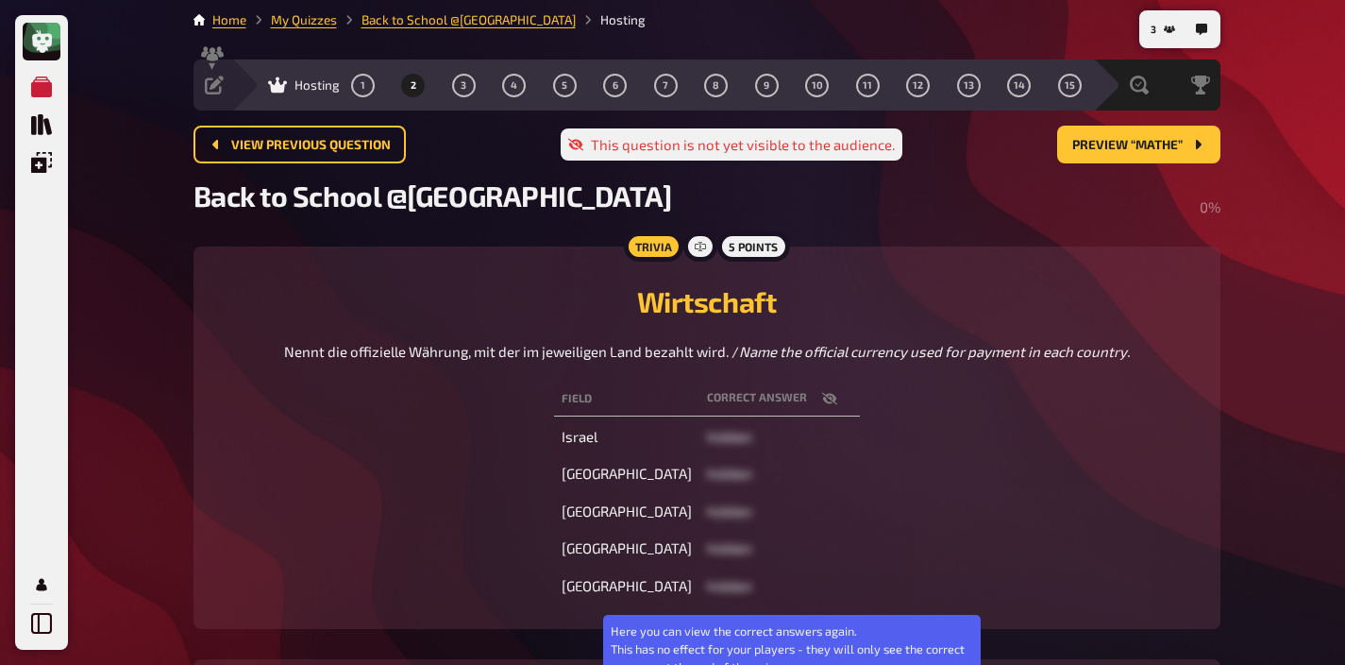
scroll to position [0, 0]
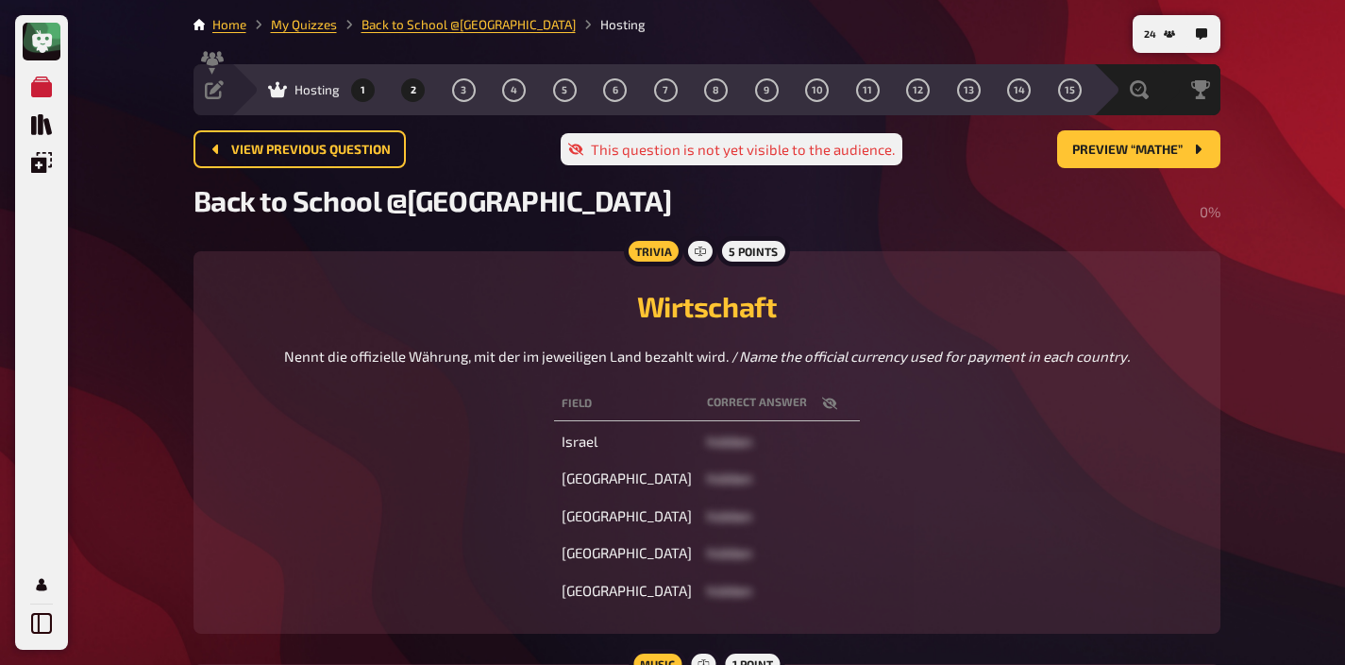
click at [365, 89] on button "1" at bounding box center [362, 90] width 30 height 30
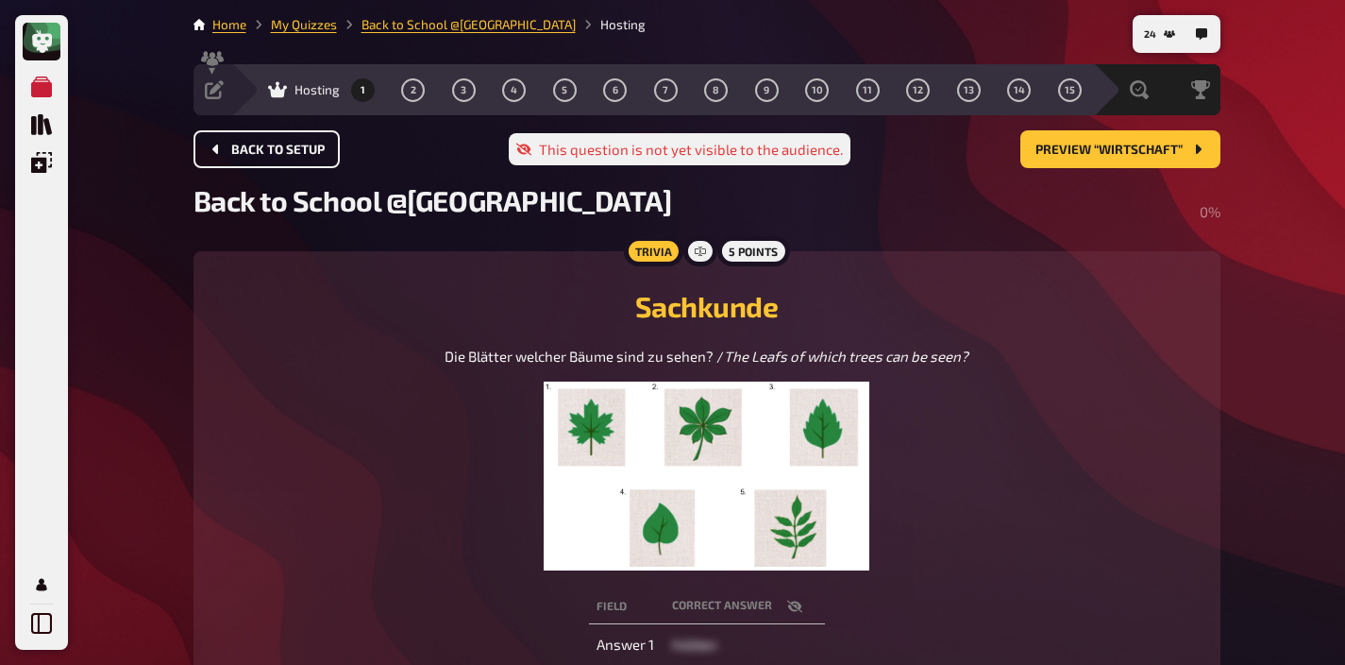
click at [248, 145] on span "Back to setup" at bounding box center [277, 150] width 93 height 13
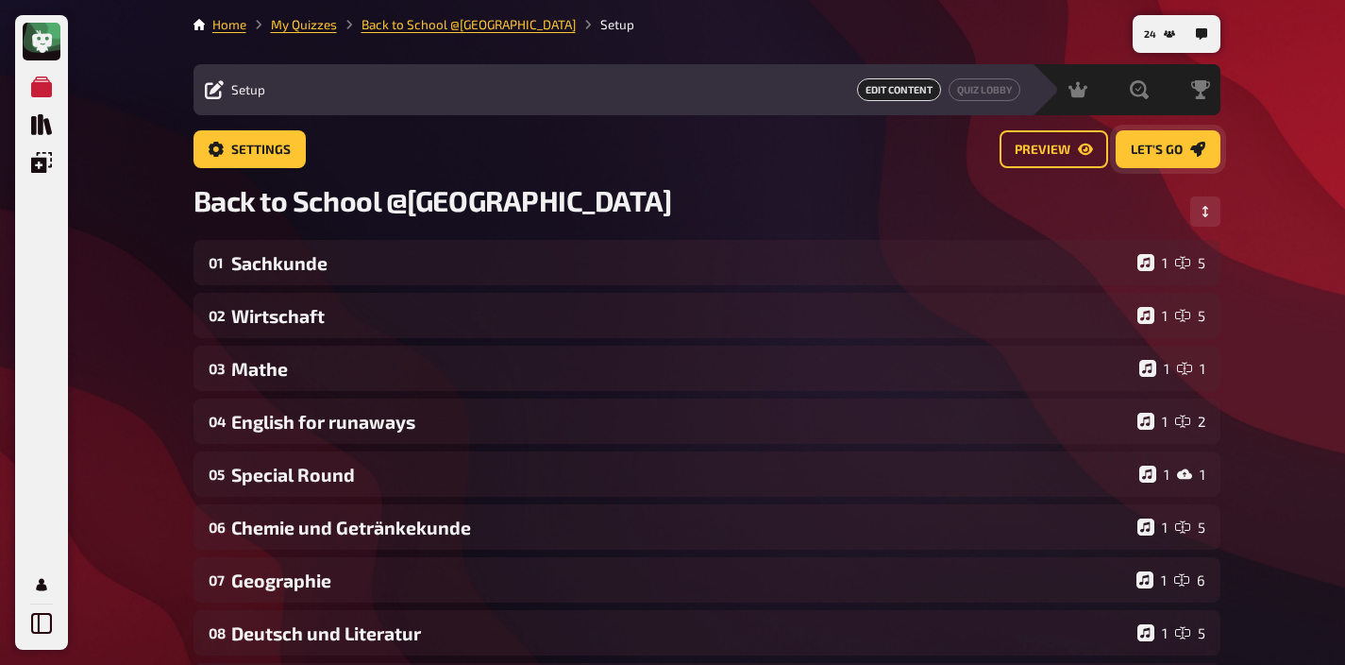
click at [1133, 140] on button "Let's go" at bounding box center [1168, 149] width 105 height 38
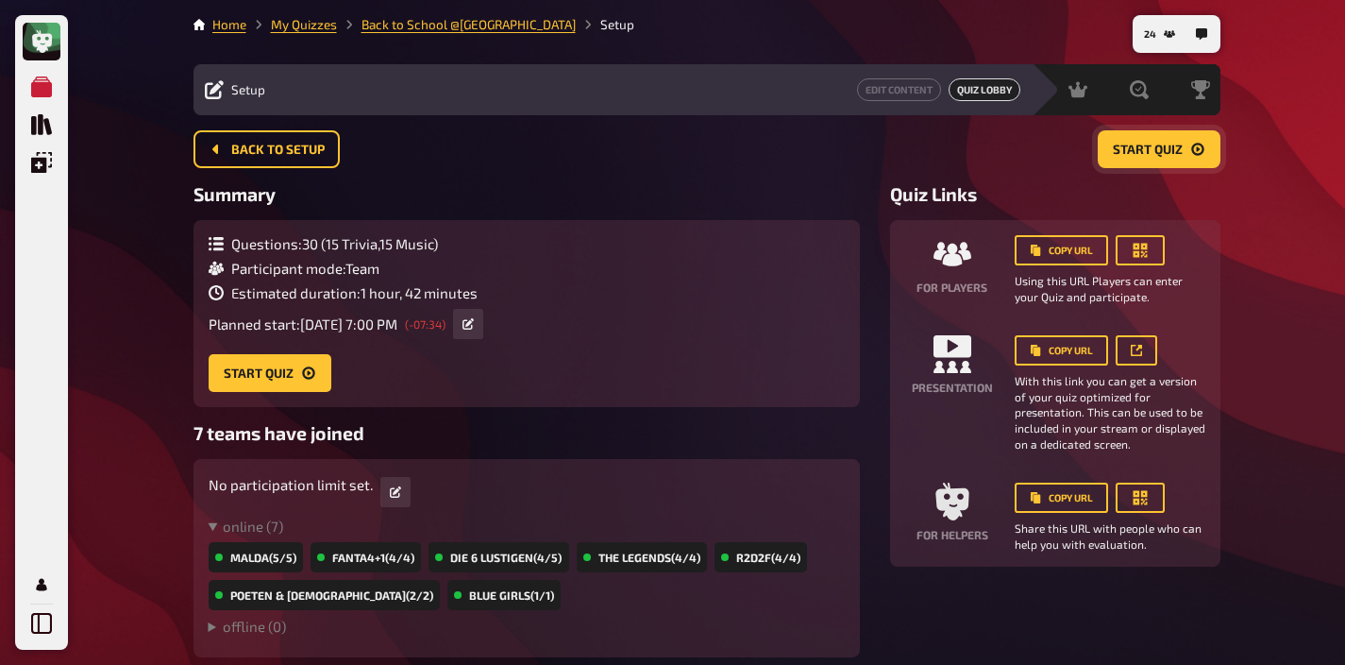
click at [1134, 148] on span "Start Quiz" at bounding box center [1148, 150] width 70 height 13
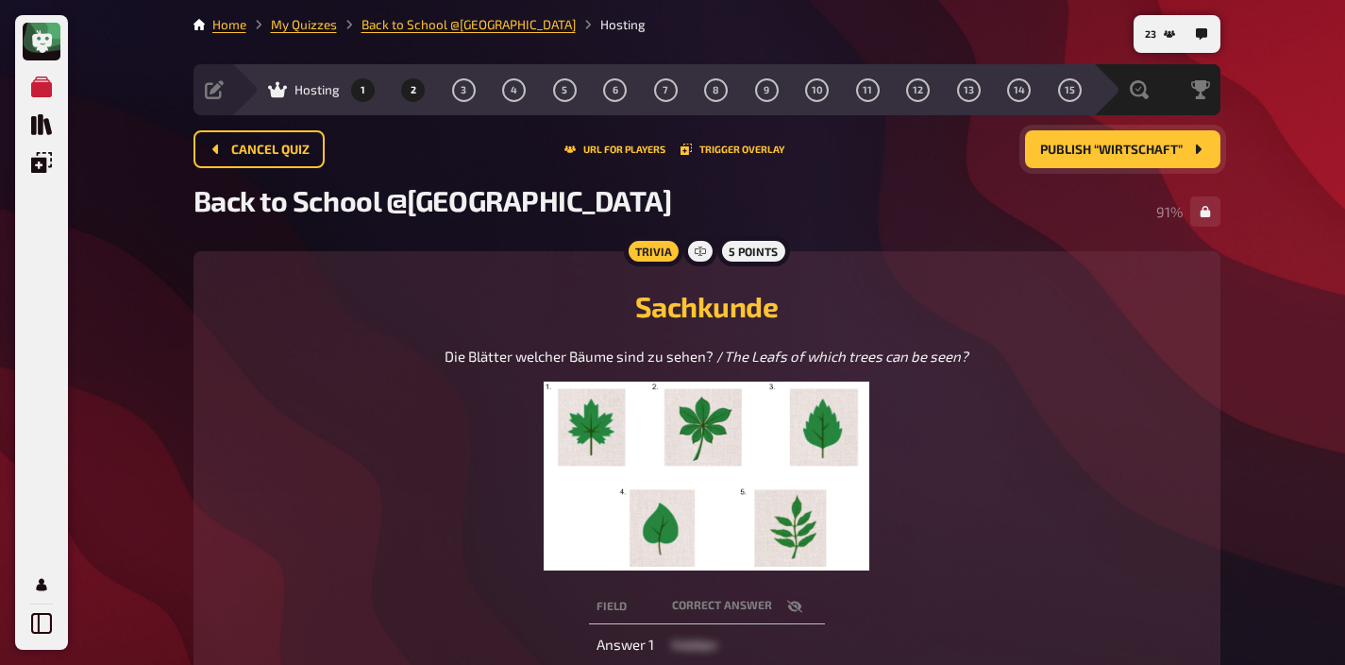
click at [414, 85] on span "2" at bounding box center [414, 90] width 6 height 10
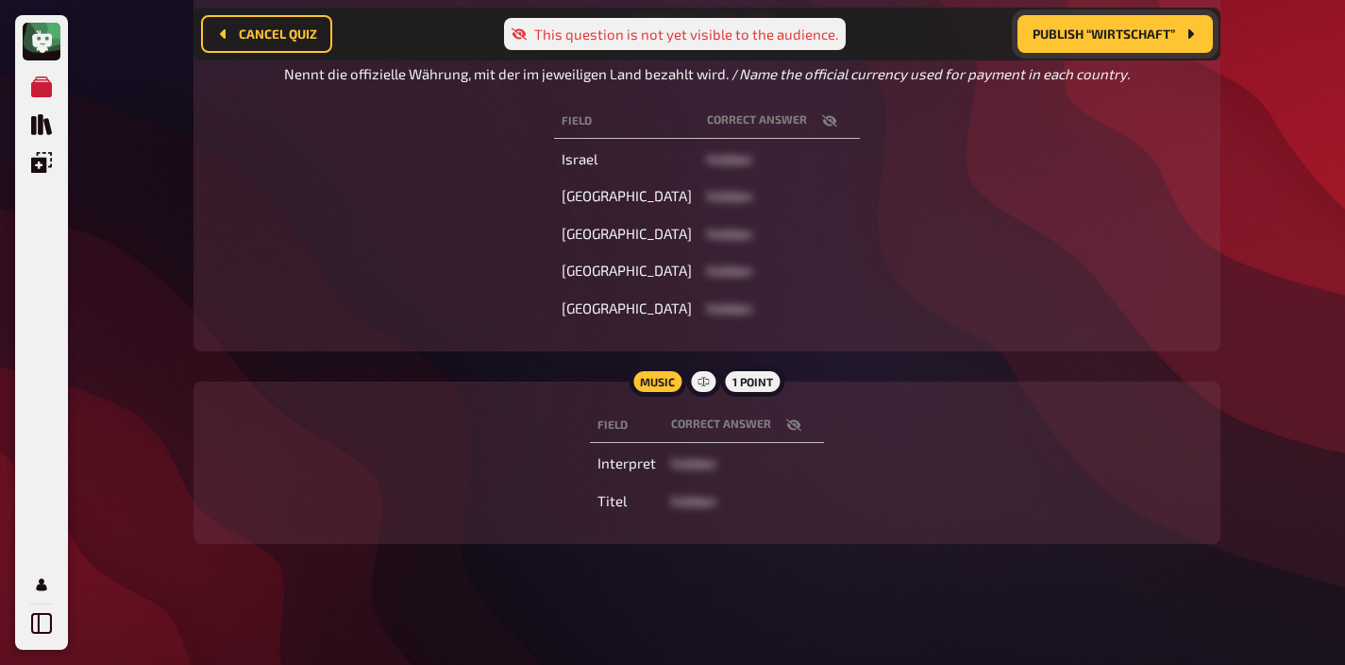
scroll to position [297, 0]
click at [790, 422] on icon "button" at bounding box center [793, 424] width 15 height 15
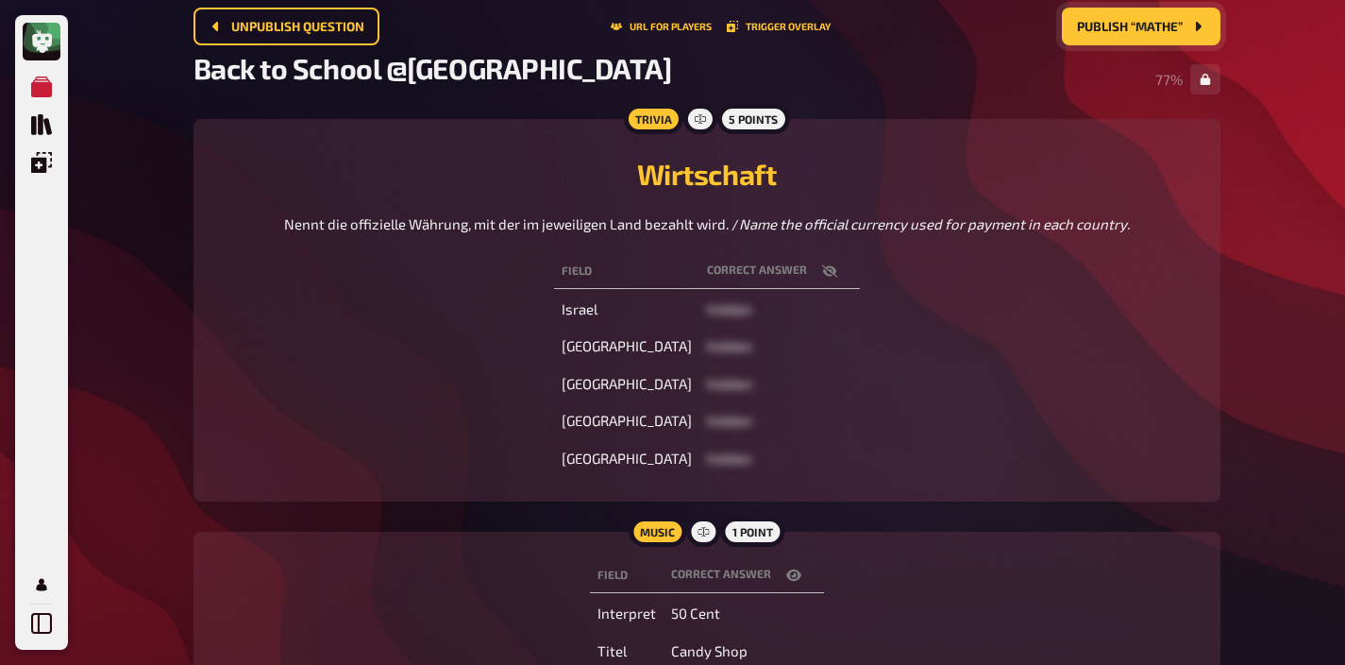
scroll to position [0, 0]
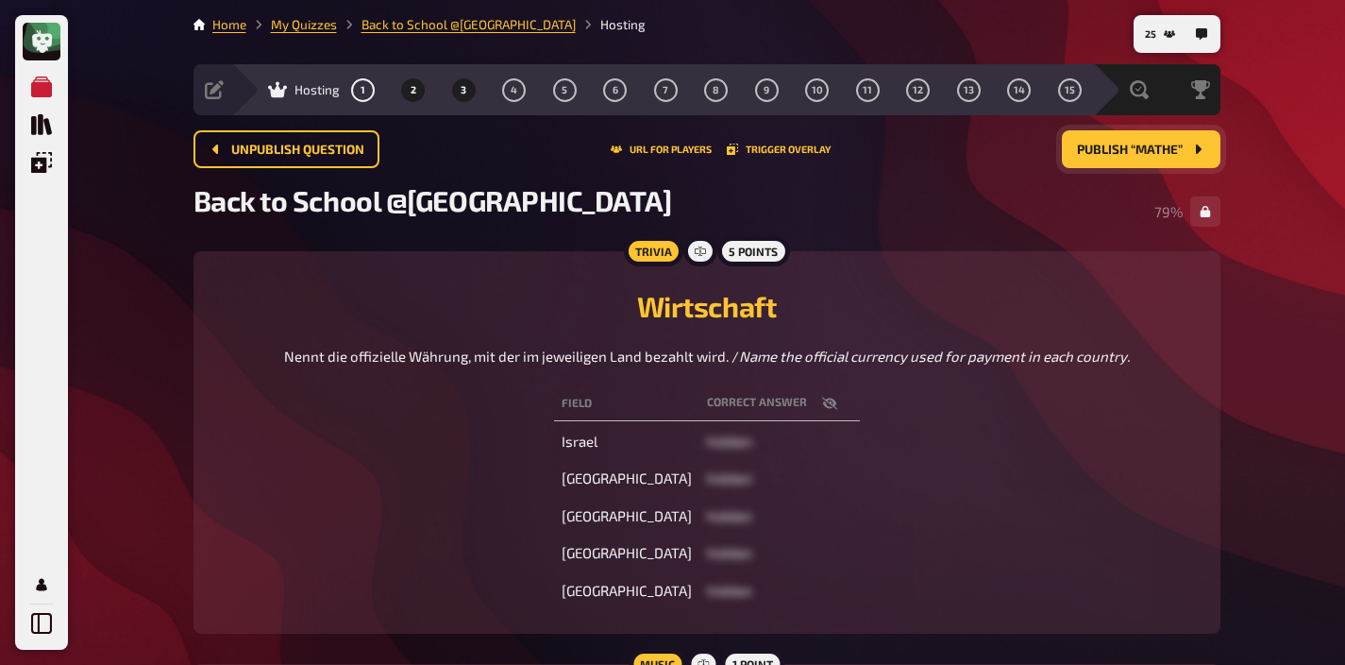
click at [463, 87] on span "3" at bounding box center [464, 90] width 6 height 10
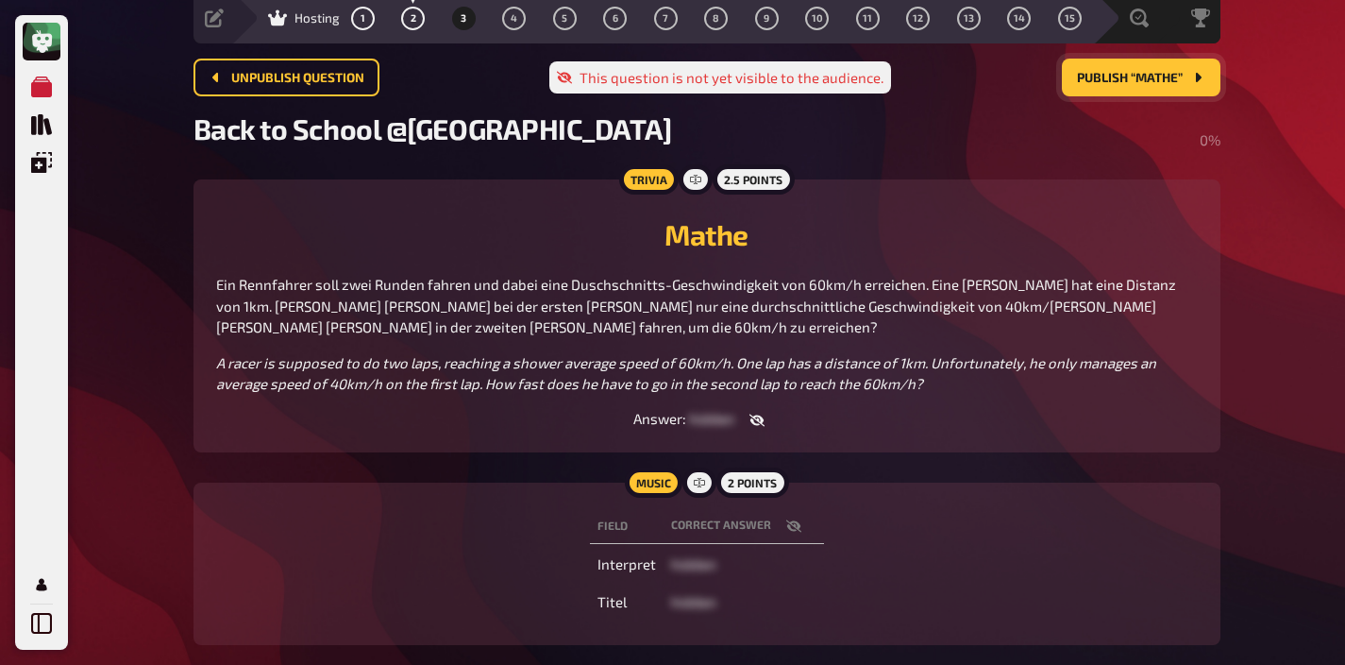
scroll to position [84, 0]
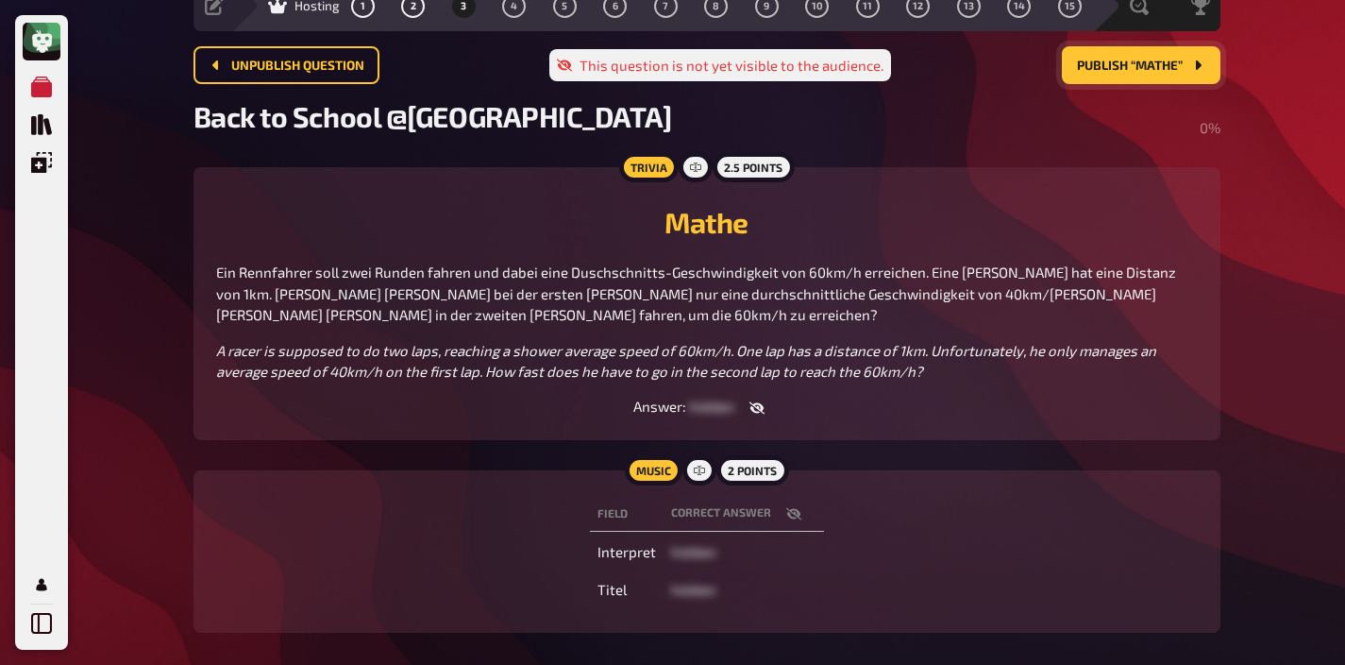
click at [790, 506] on icon "button" at bounding box center [793, 513] width 15 height 15
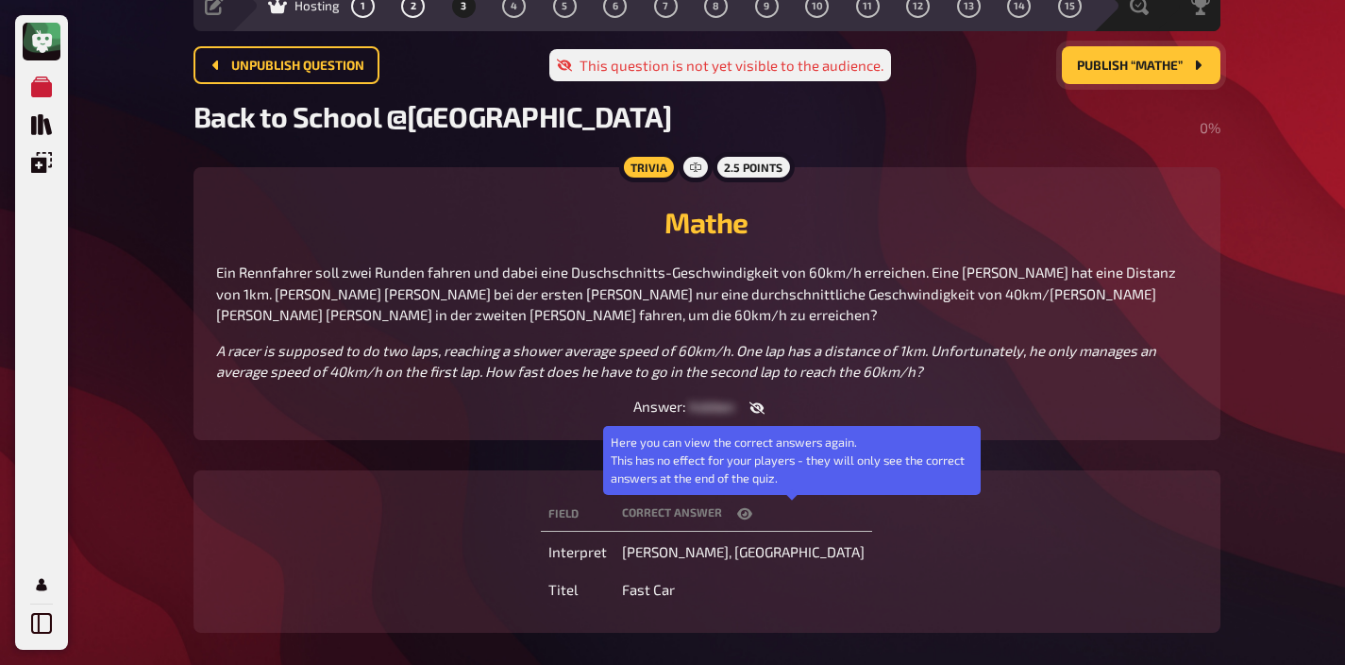
click at [752, 506] on icon "button" at bounding box center [744, 513] width 15 height 15
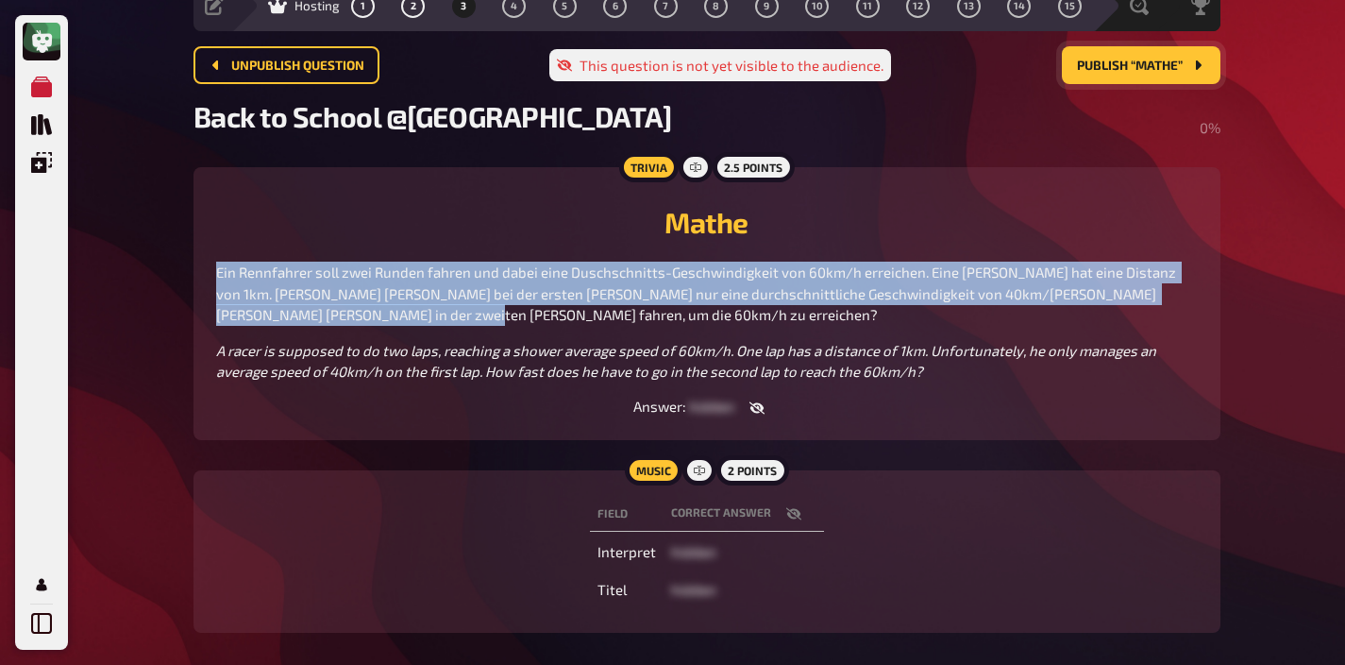
drag, startPoint x: 425, startPoint y: 317, endPoint x: 211, endPoint y: 263, distance: 220.1
click at [211, 263] on div "Trivia 2.5 points Mathe Ein Rennfahrer soll zwei Runden fahren und dabei eine D…" at bounding box center [707, 303] width 1027 height 273
copy span "Ein Rennfahrer soll zwei Runden fahren und dabei eine Duschschnitts-Geschwindig…"
click at [793, 514] on icon "button" at bounding box center [793, 514] width 15 height 12
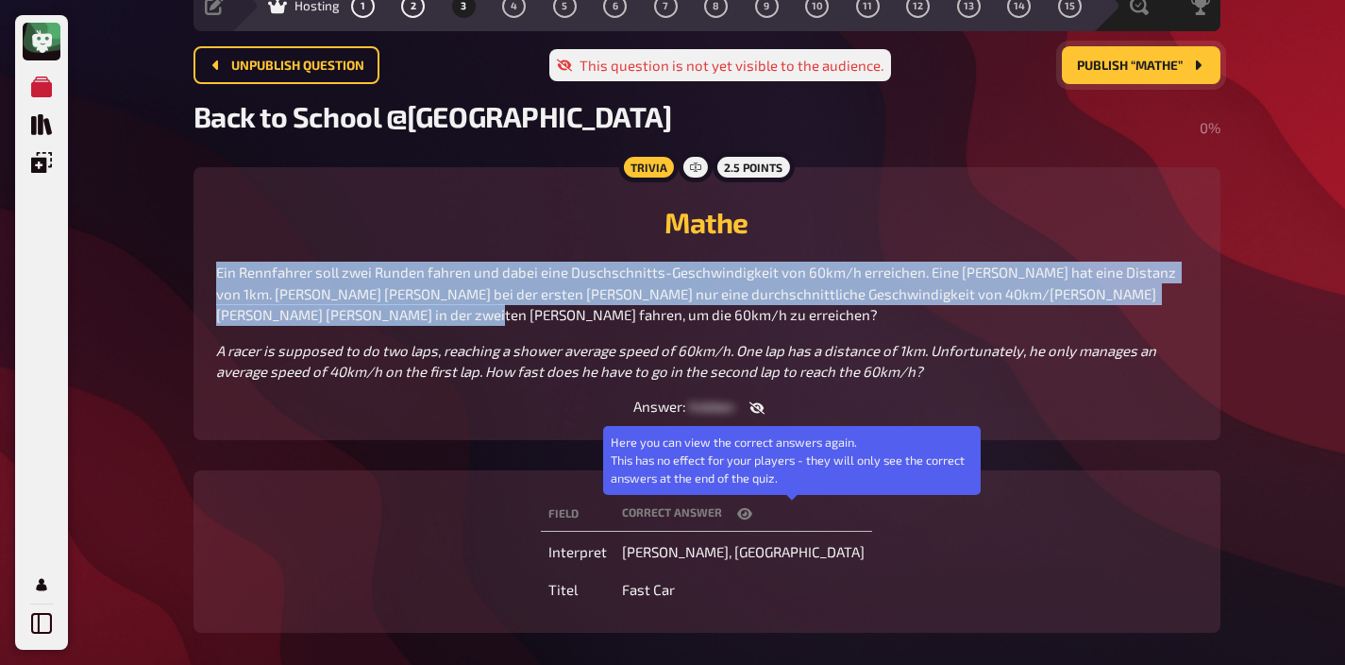
click at [752, 514] on icon "button" at bounding box center [744, 513] width 15 height 11
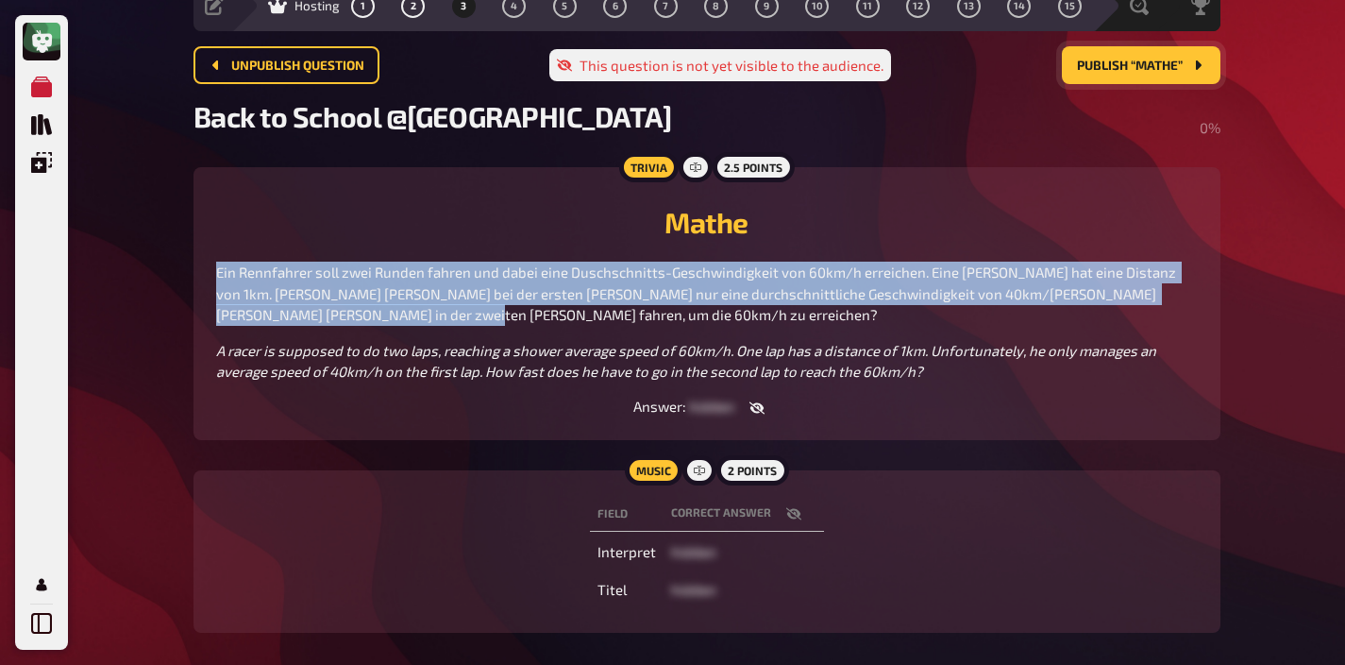
click at [752, 412] on icon "button" at bounding box center [757, 407] width 15 height 15
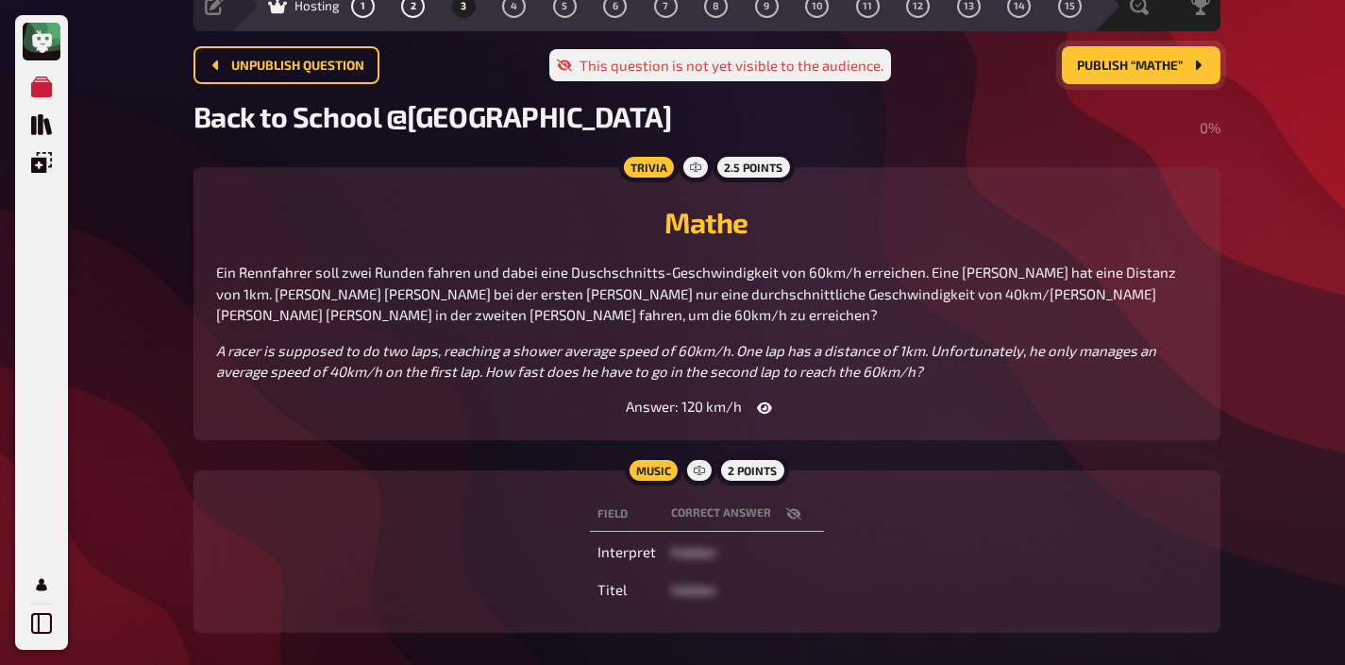
click at [844, 404] on div "Answer : 120 km/h" at bounding box center [707, 407] width 982 height 20
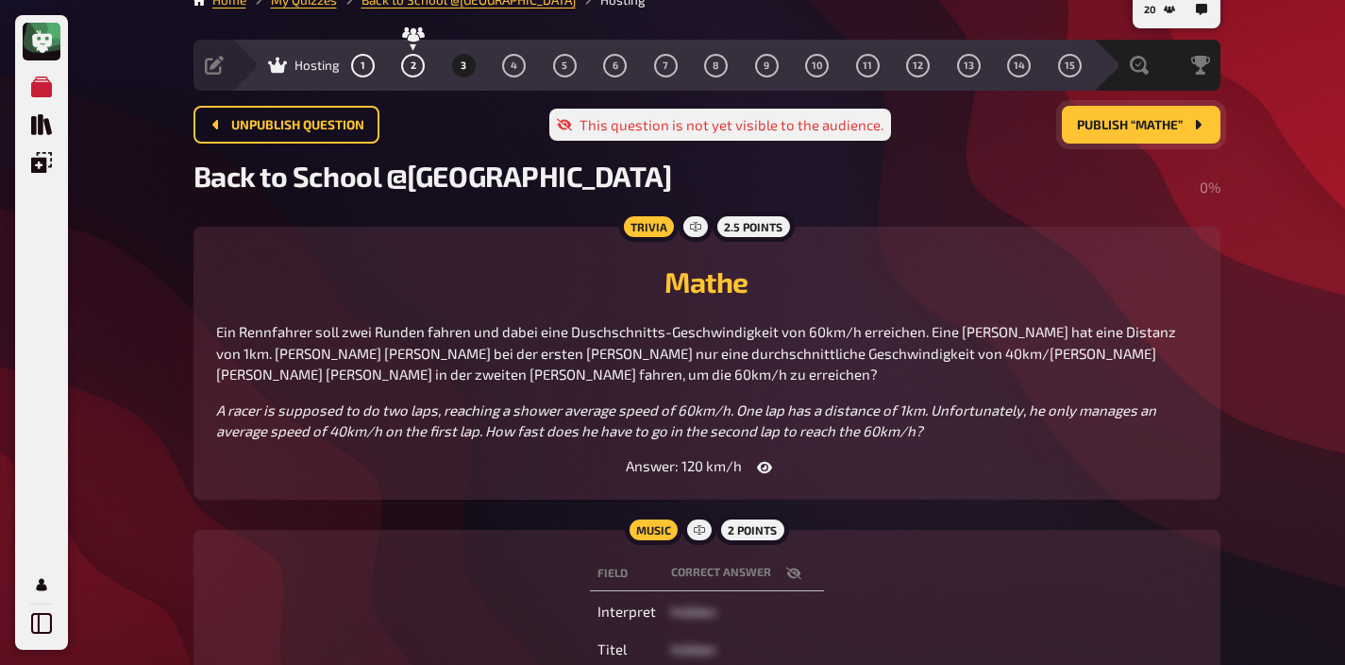
scroll to position [0, 0]
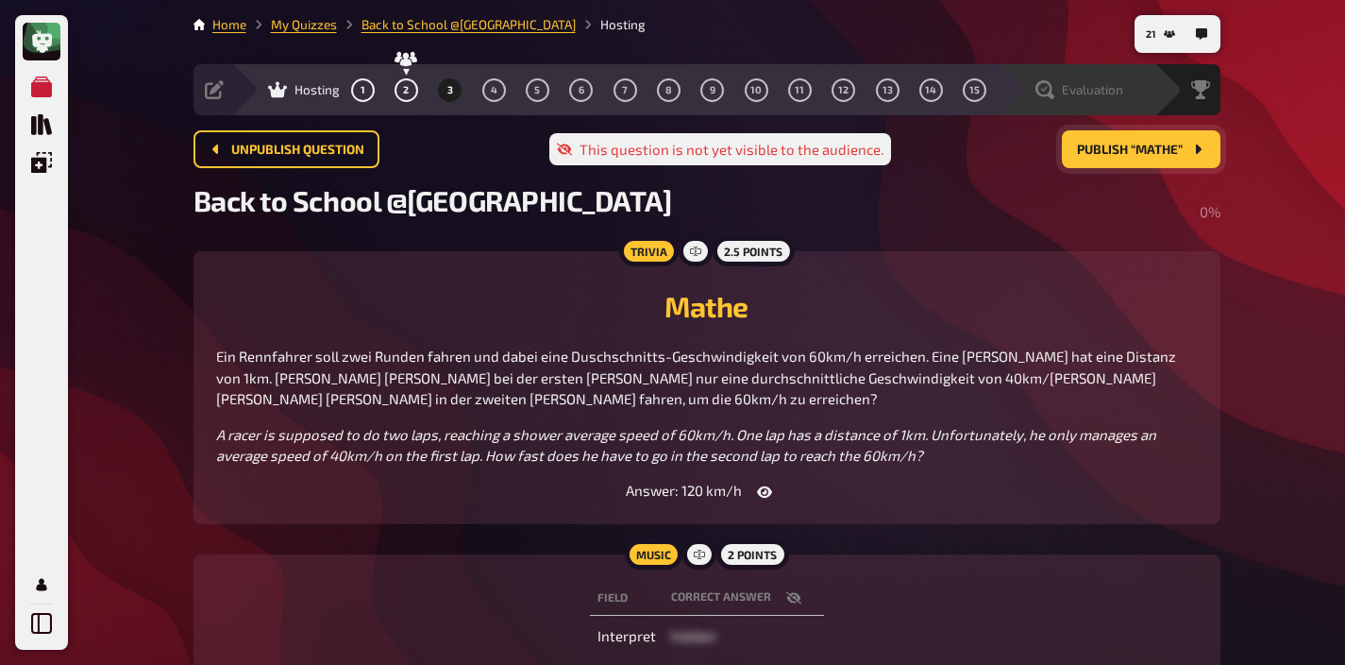
click at [1118, 93] on span "Evaluation" at bounding box center [1092, 89] width 61 height 15
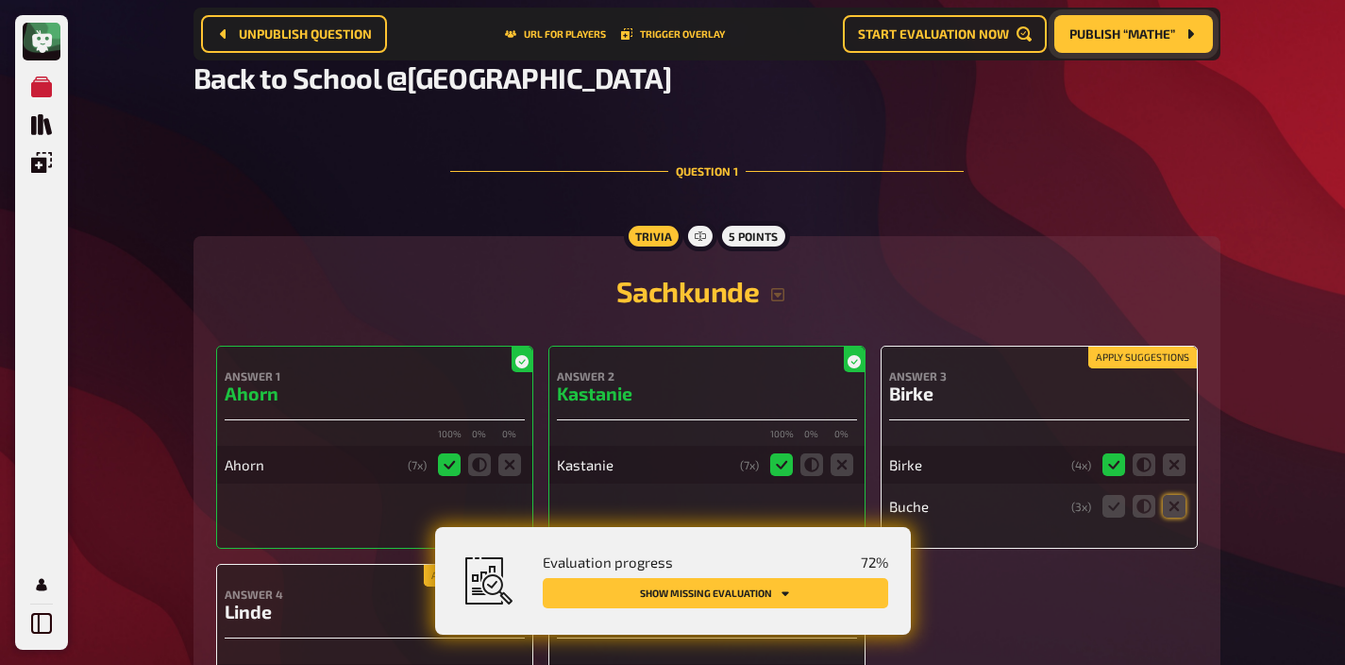
scroll to position [180, 0]
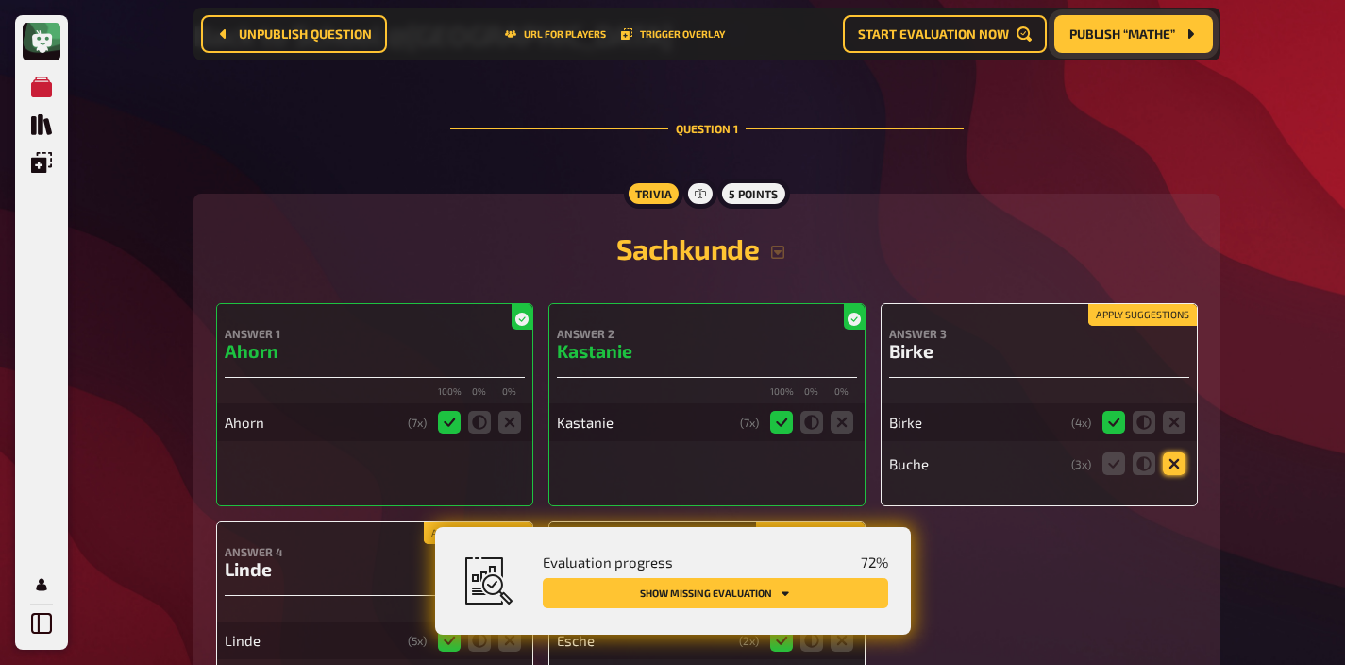
click at [1175, 465] on icon at bounding box center [1174, 463] width 23 height 23
click at [0, 0] on input "radio" at bounding box center [0, 0] width 0 height 0
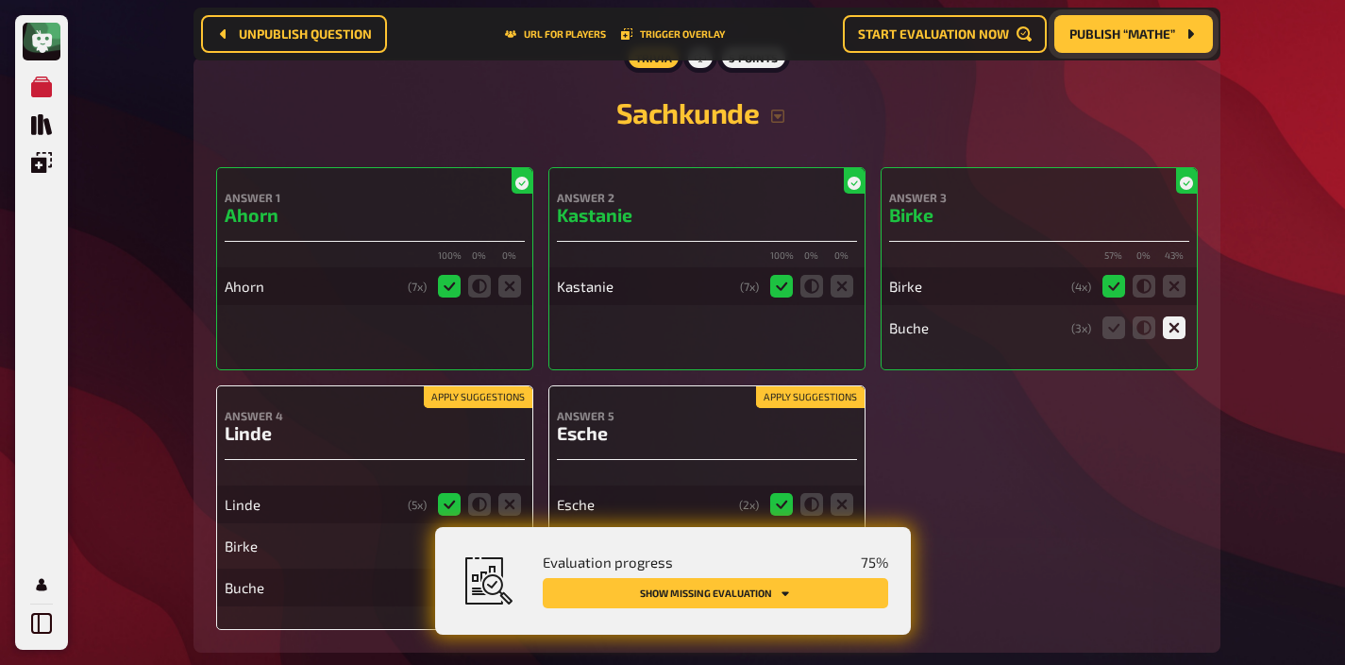
scroll to position [506, 0]
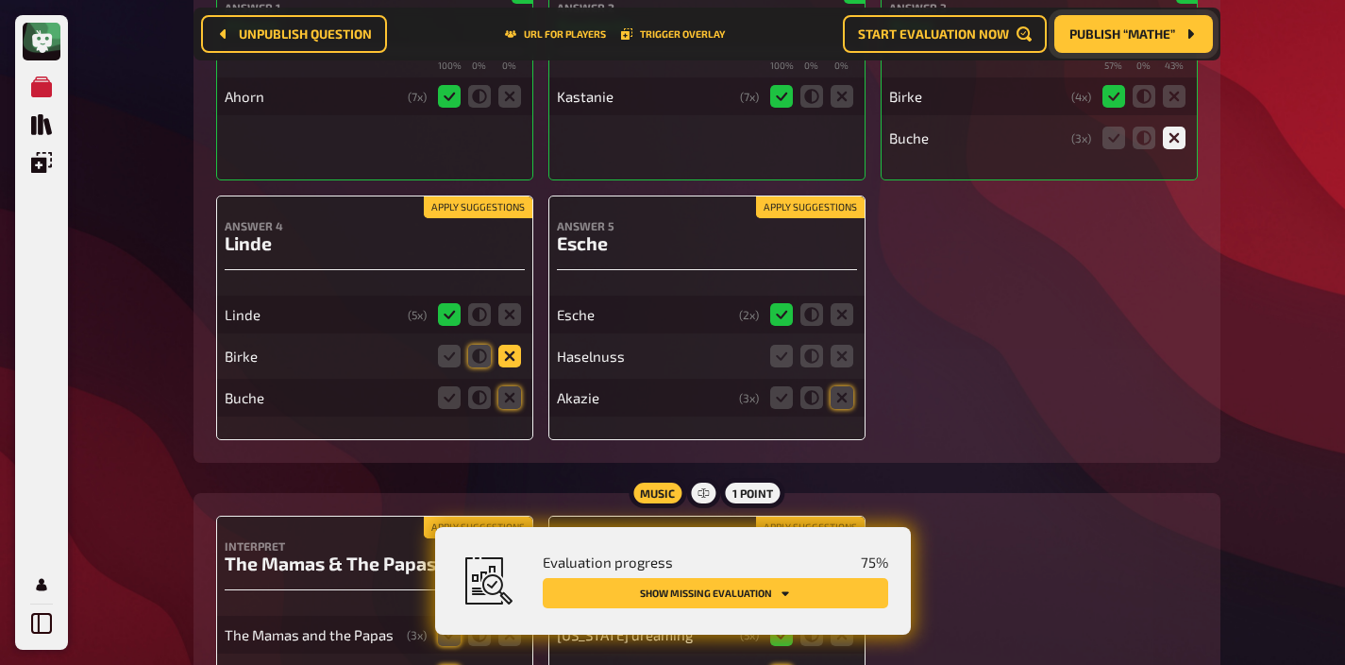
click at [513, 358] on icon at bounding box center [510, 356] width 23 height 23
click at [0, 0] on input "radio" at bounding box center [0, 0] width 0 height 0
click at [513, 391] on icon at bounding box center [510, 397] width 23 height 23
click at [0, 0] on input "radio" at bounding box center [0, 0] width 0 height 0
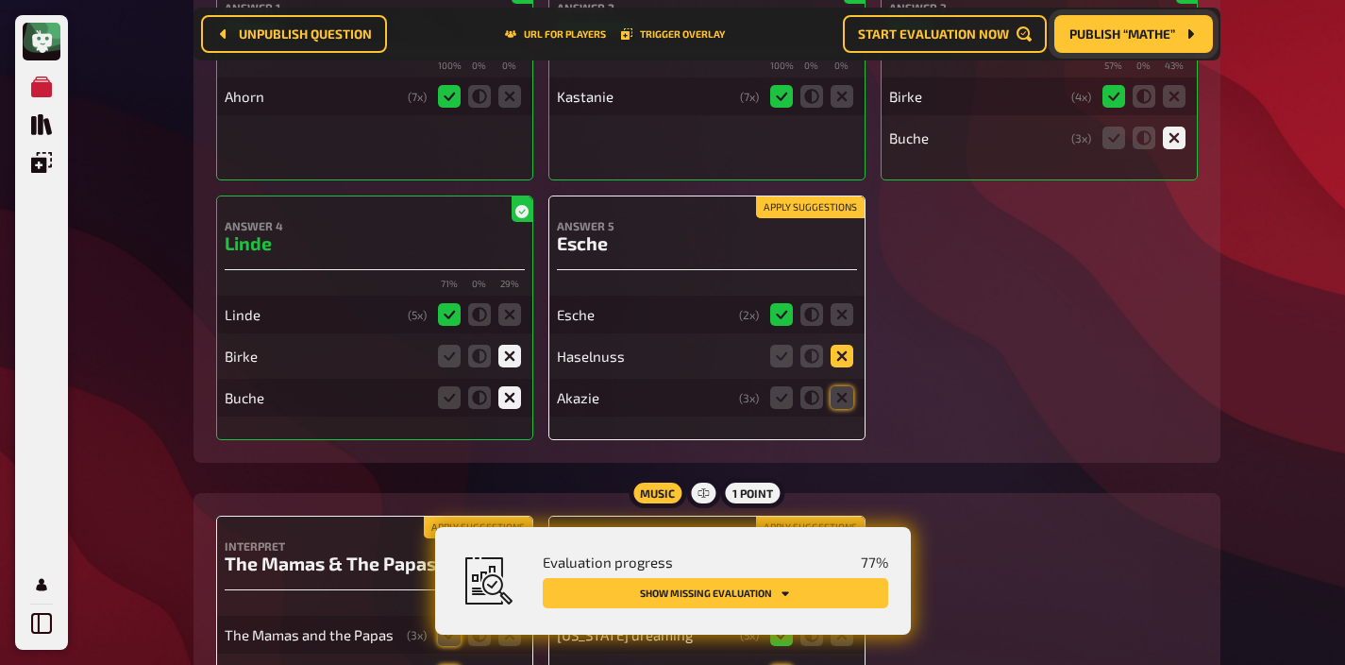
click at [848, 363] on icon at bounding box center [842, 356] width 23 height 23
click at [0, 0] on input "radio" at bounding box center [0, 0] width 0 height 0
click at [848, 399] on icon at bounding box center [842, 397] width 23 height 23
click at [0, 0] on input "radio" at bounding box center [0, 0] width 0 height 0
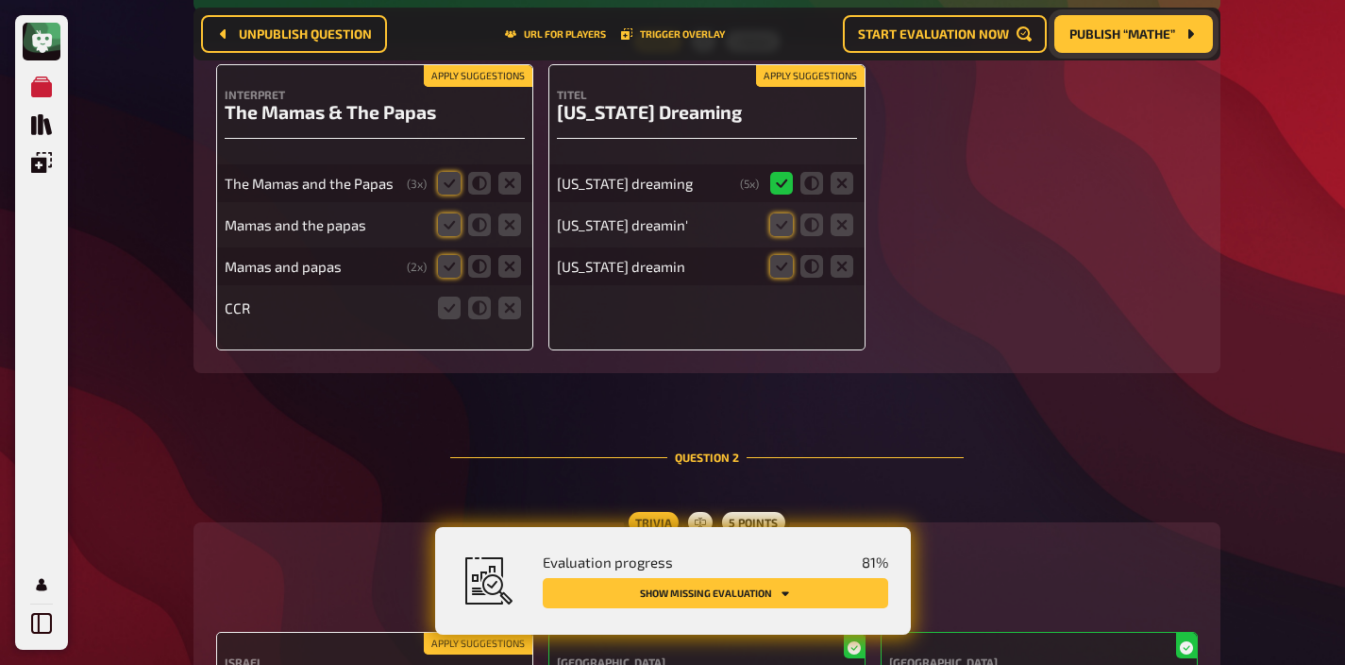
scroll to position [972, 0]
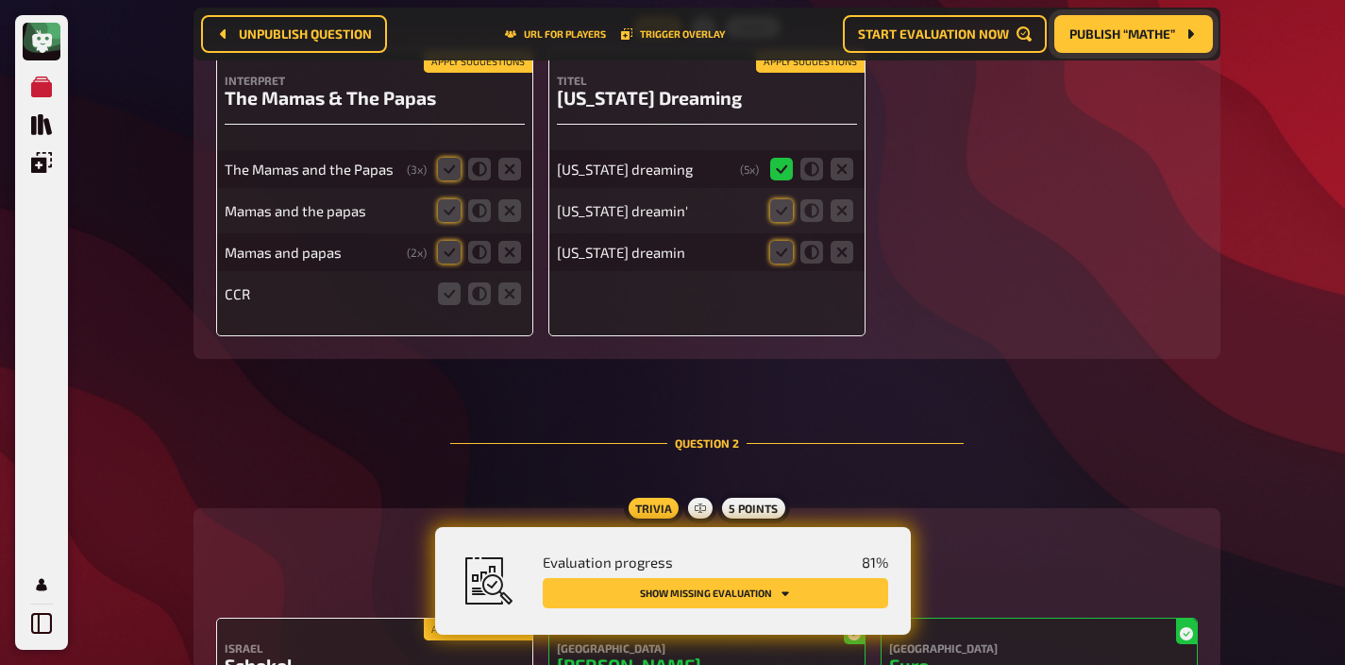
click at [469, 65] on button "Apply suggestions" at bounding box center [478, 62] width 109 height 21
click at [512, 295] on icon at bounding box center [510, 293] width 23 height 23
click at [0, 0] on input "radio" at bounding box center [0, 0] width 0 height 0
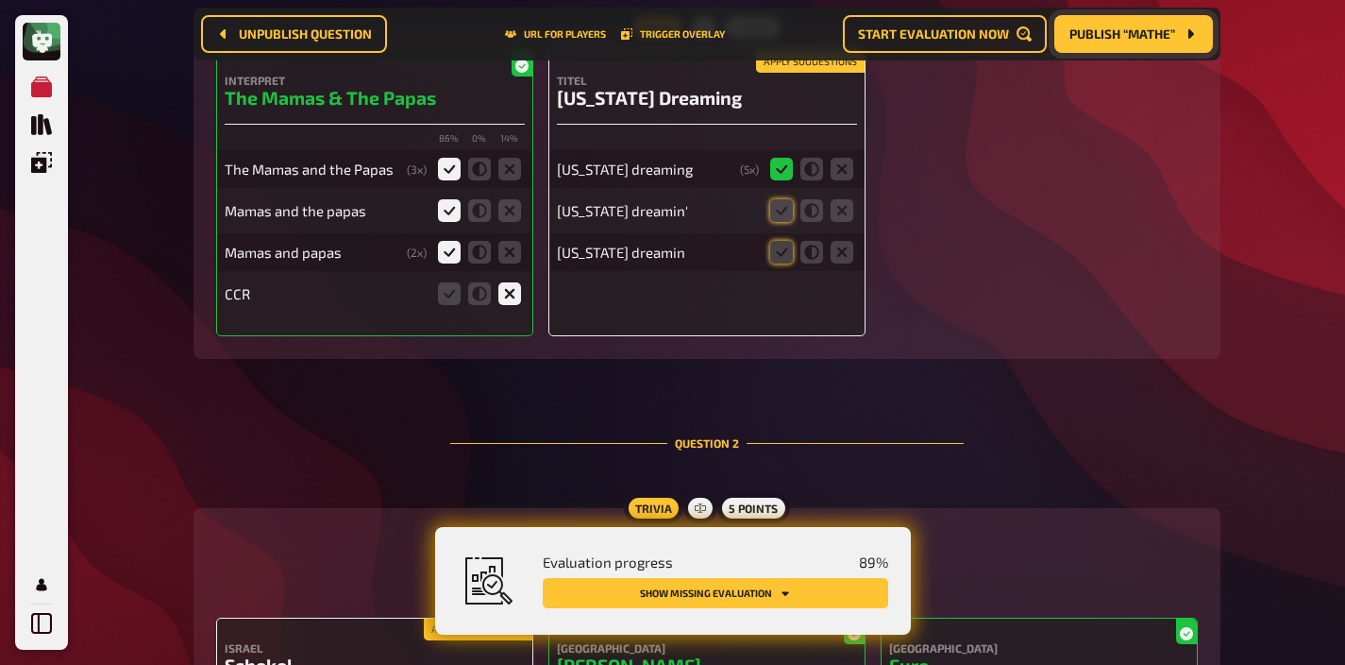
click at [775, 59] on nav "Unpublish question URL for players Trigger Overlay Start evaluation now Publish…" at bounding box center [707, 34] width 1027 height 53
click at [773, 75] on div "Apply suggestions Titel California Dreaming California dreaming ( 5 x) Californ…" at bounding box center [707, 193] width 317 height 286
click at [778, 67] on button "Apply suggestions" at bounding box center [810, 62] width 109 height 21
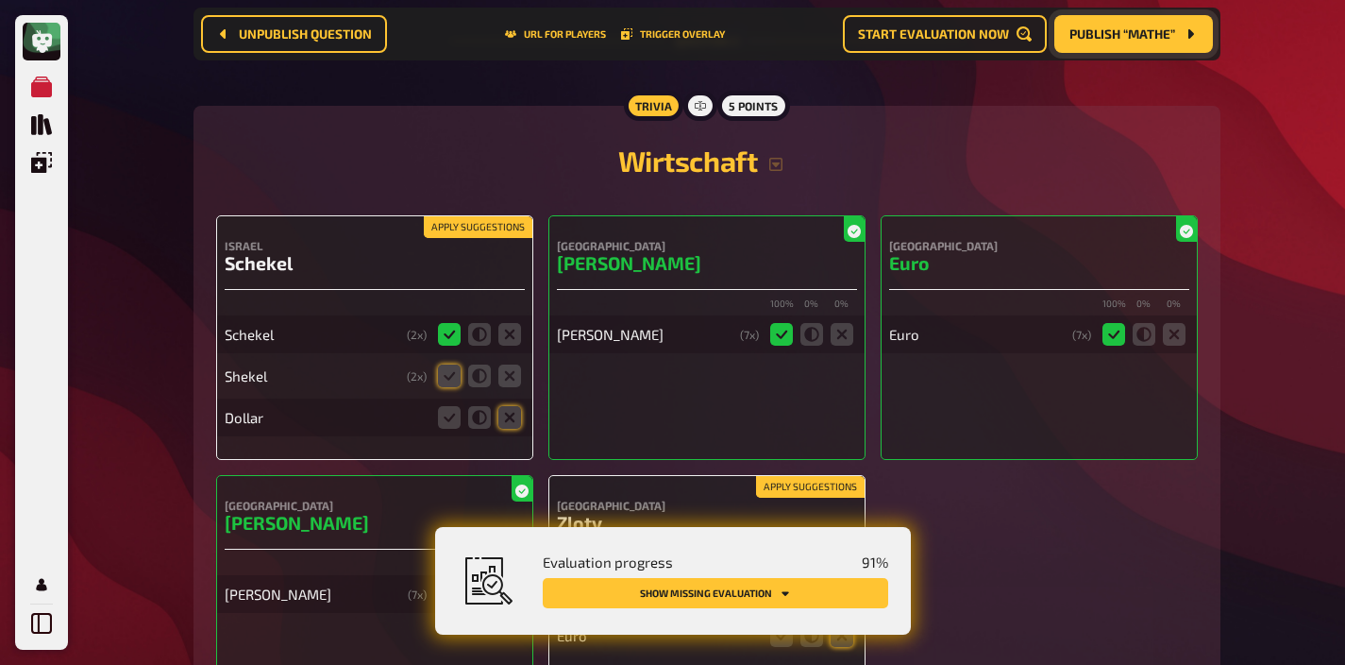
scroll to position [1410, 0]
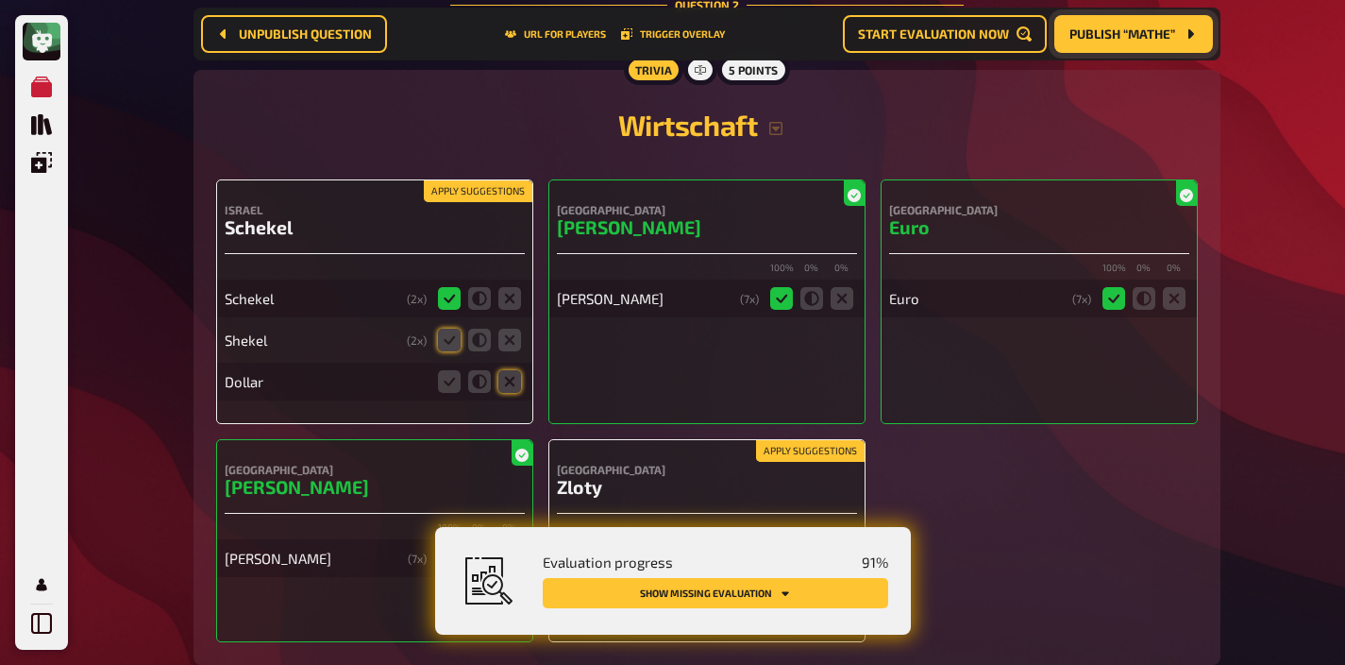
click at [493, 194] on button "Apply suggestions" at bounding box center [478, 191] width 109 height 21
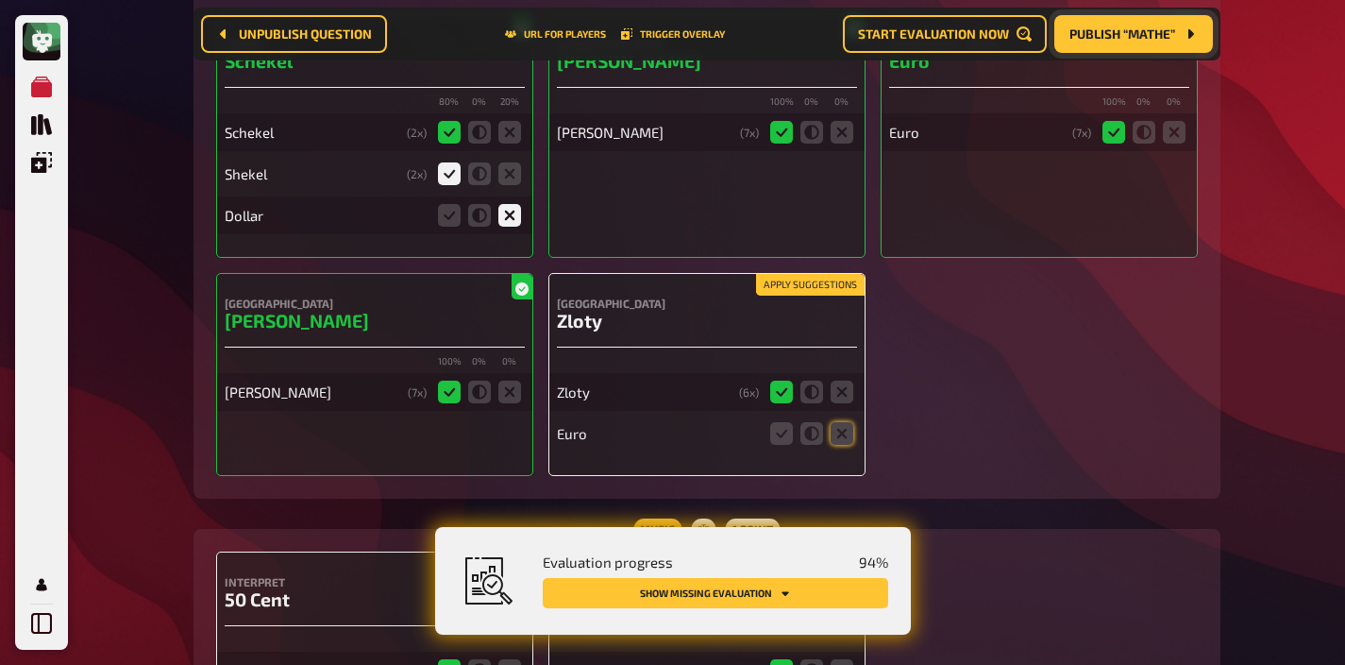
scroll to position [1670, 0]
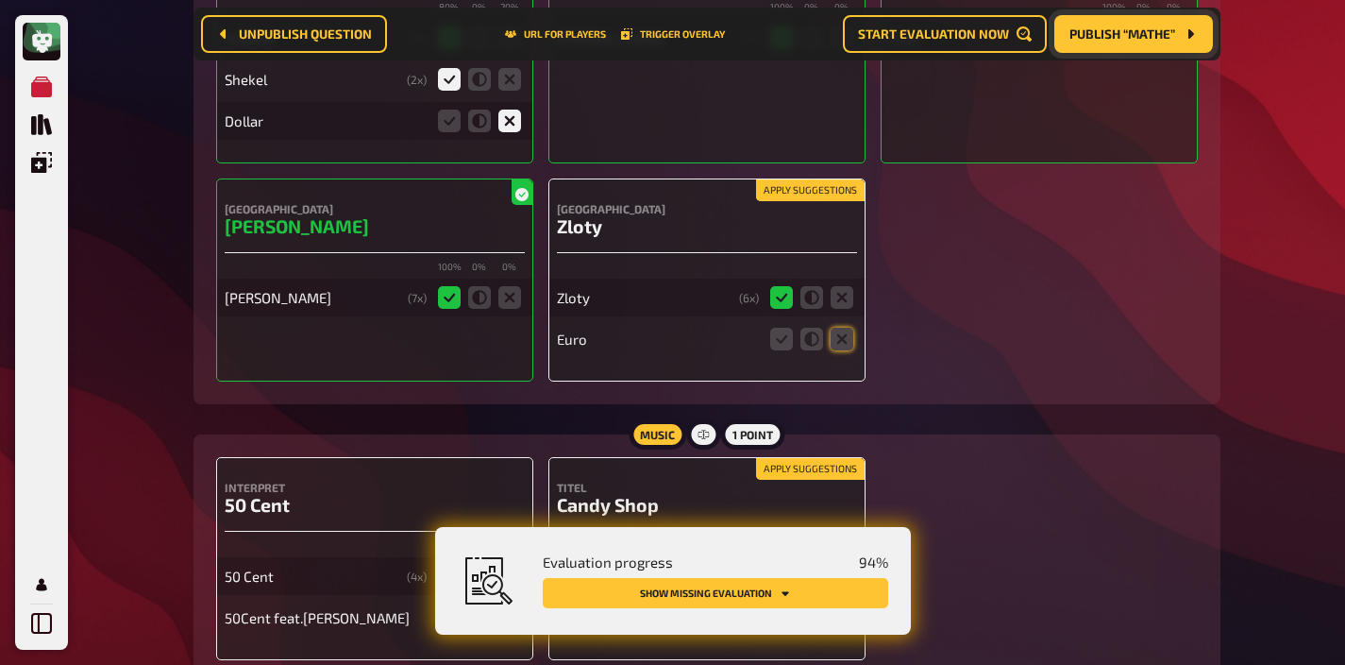
click at [848, 190] on button "Apply suggestions" at bounding box center [810, 190] width 109 height 21
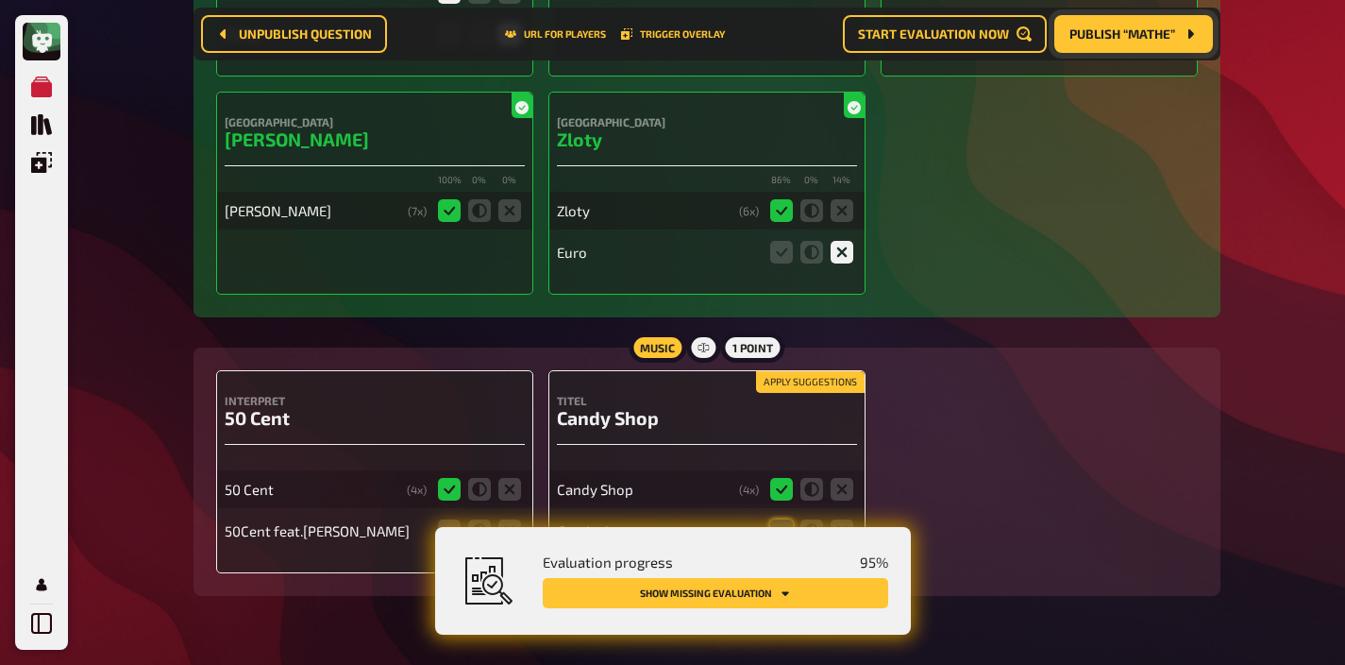
scroll to position [1816, 0]
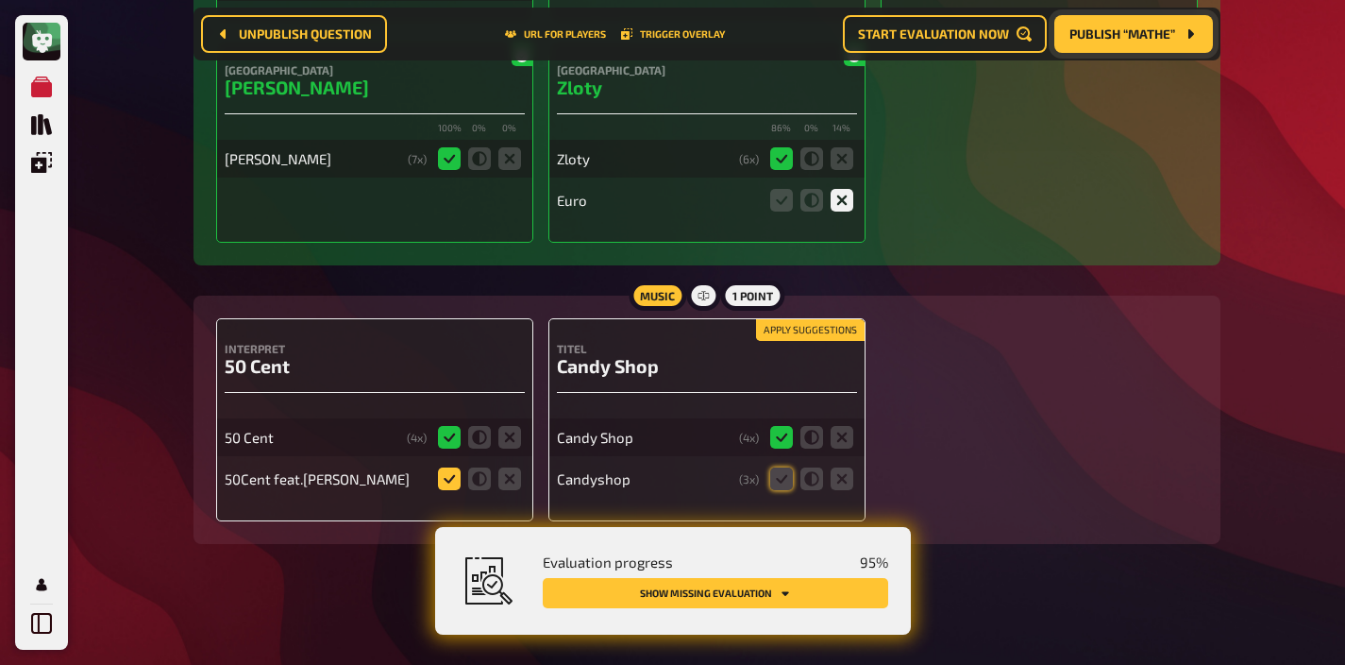
click at [454, 481] on icon at bounding box center [449, 478] width 23 height 23
click at [0, 0] on input "radio" at bounding box center [0, 0] width 0 height 0
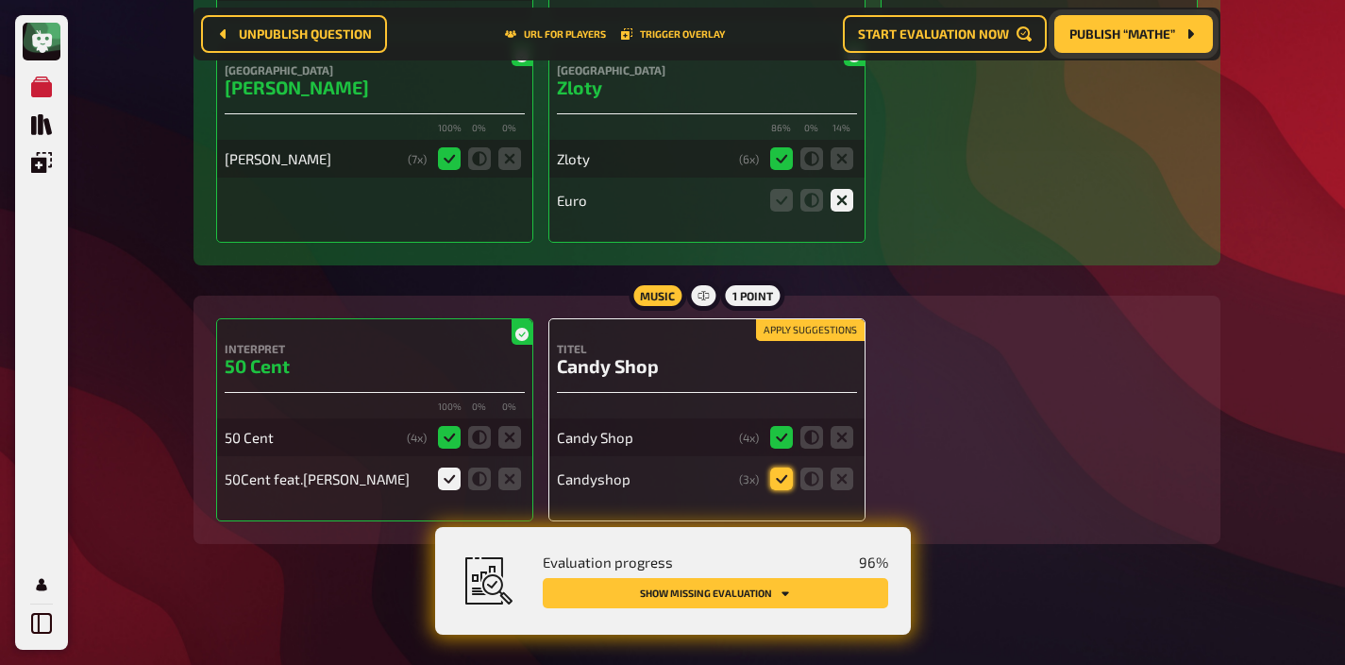
click at [784, 477] on icon at bounding box center [781, 478] width 23 height 23
click at [0, 0] on input "radio" at bounding box center [0, 0] width 0 height 0
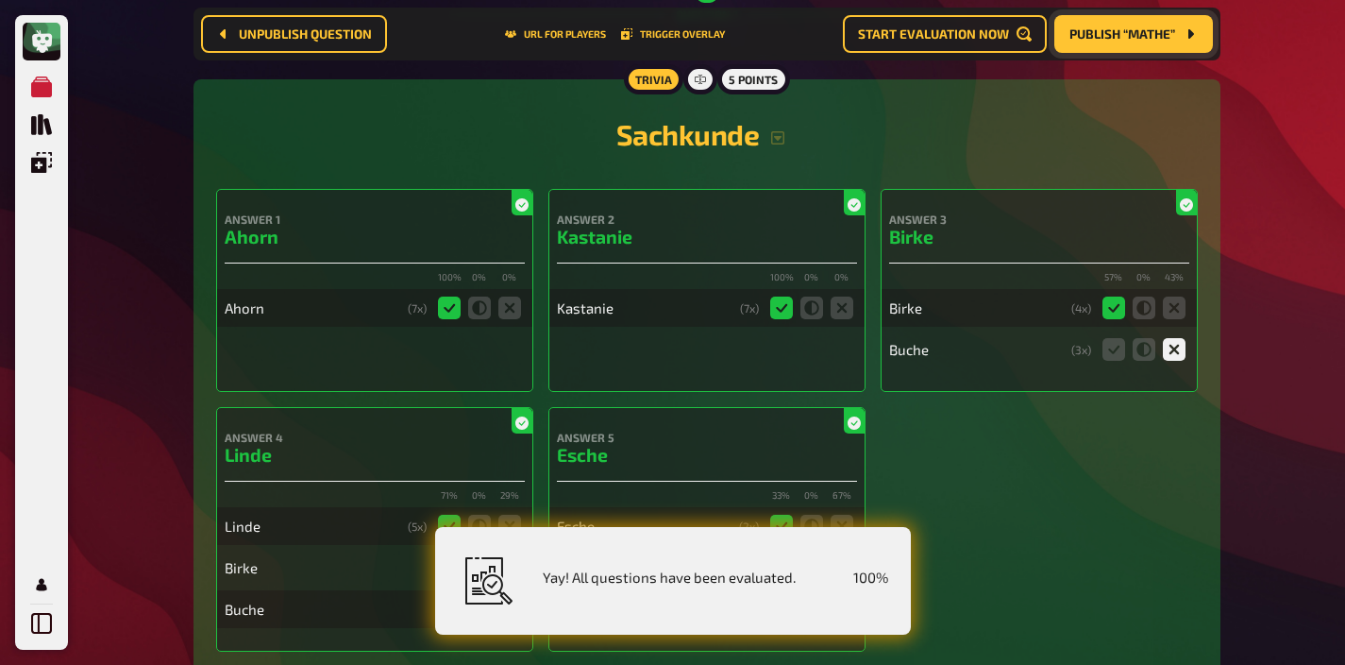
scroll to position [0, 0]
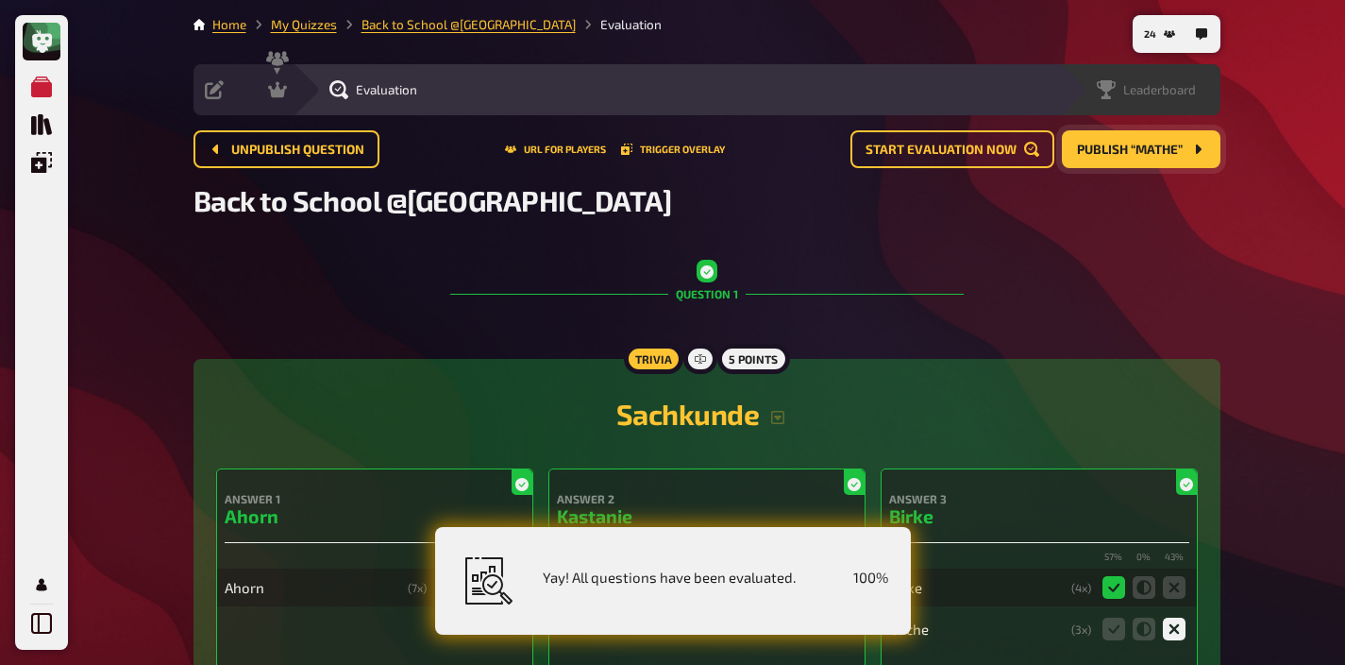
click at [1174, 86] on span "Leaderboard" at bounding box center [1160, 89] width 73 height 15
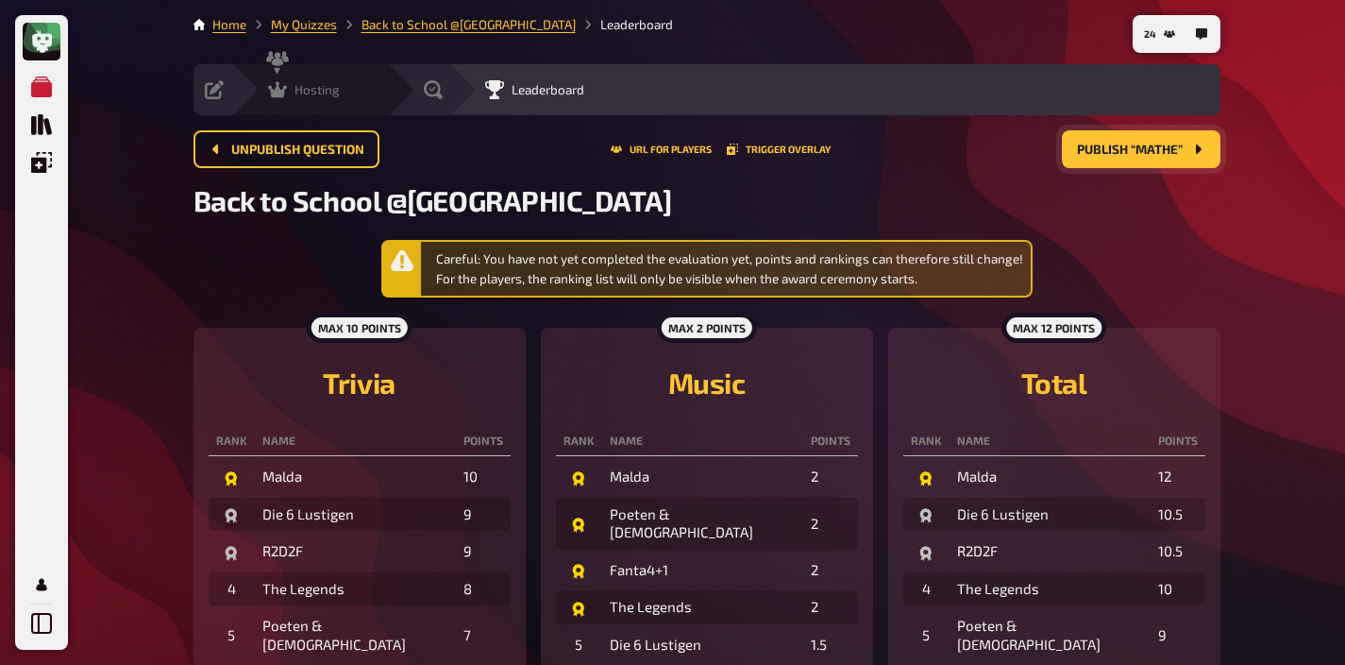
click at [296, 97] on span "Hosting" at bounding box center [317, 89] width 45 height 15
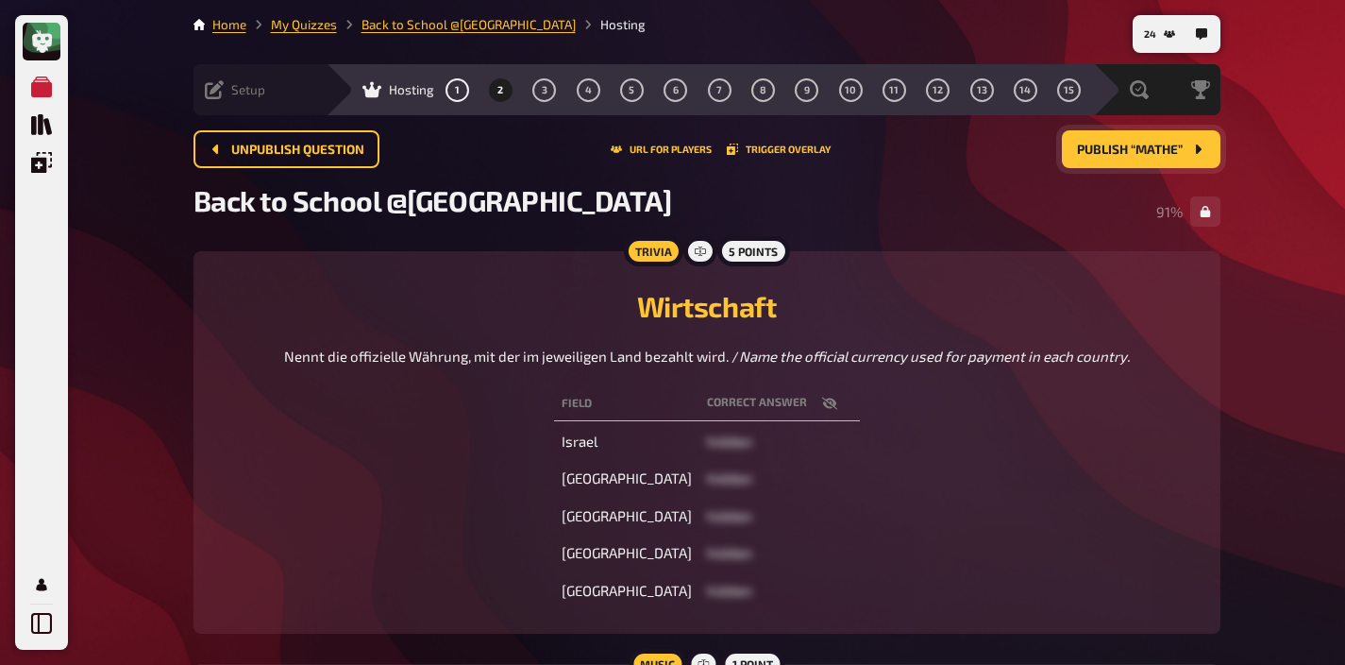
click at [251, 91] on span "Setup" at bounding box center [248, 89] width 34 height 15
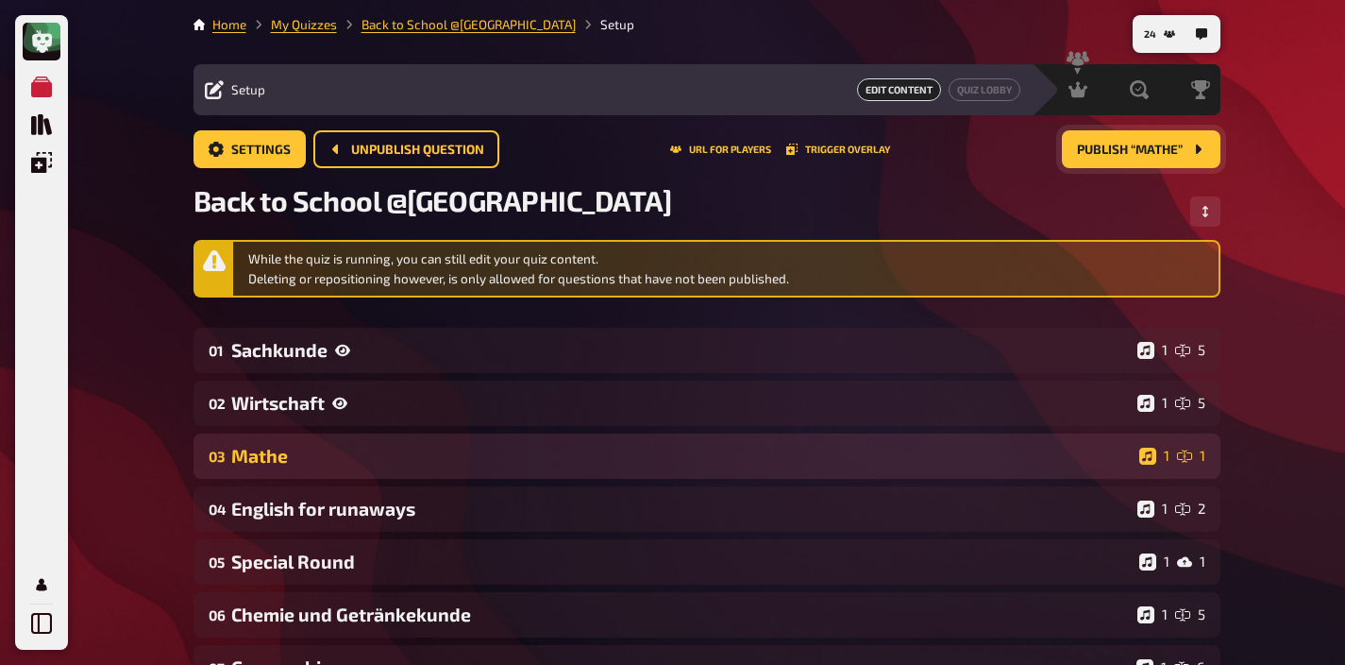
click at [372, 457] on div "Mathe" at bounding box center [681, 456] width 901 height 22
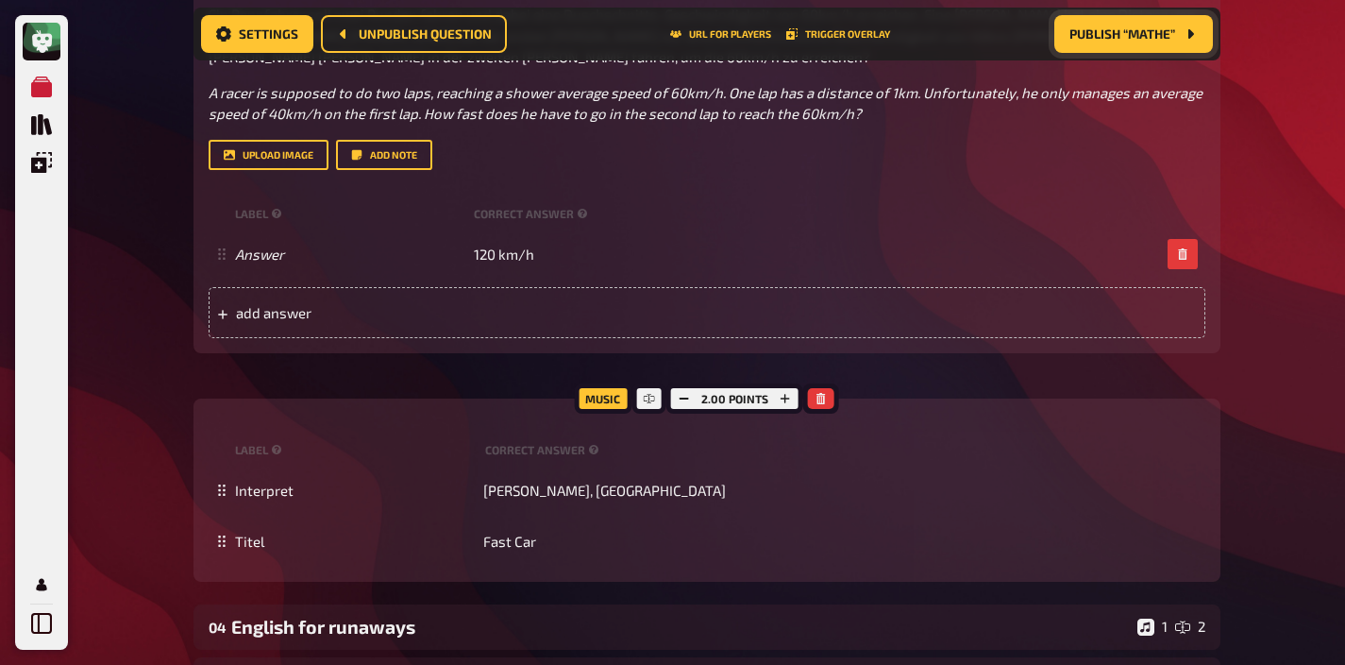
scroll to position [633, 0]
click at [684, 394] on icon "button" at bounding box center [684, 397] width 11 height 11
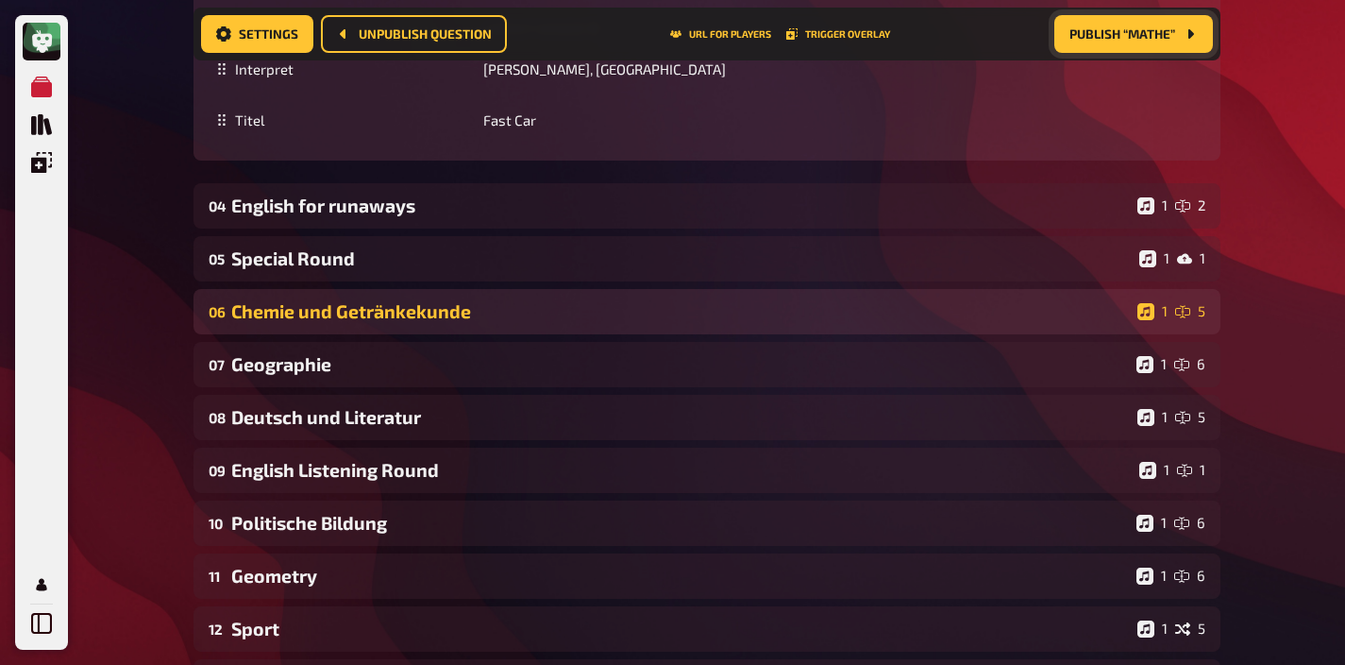
scroll to position [1063, 0]
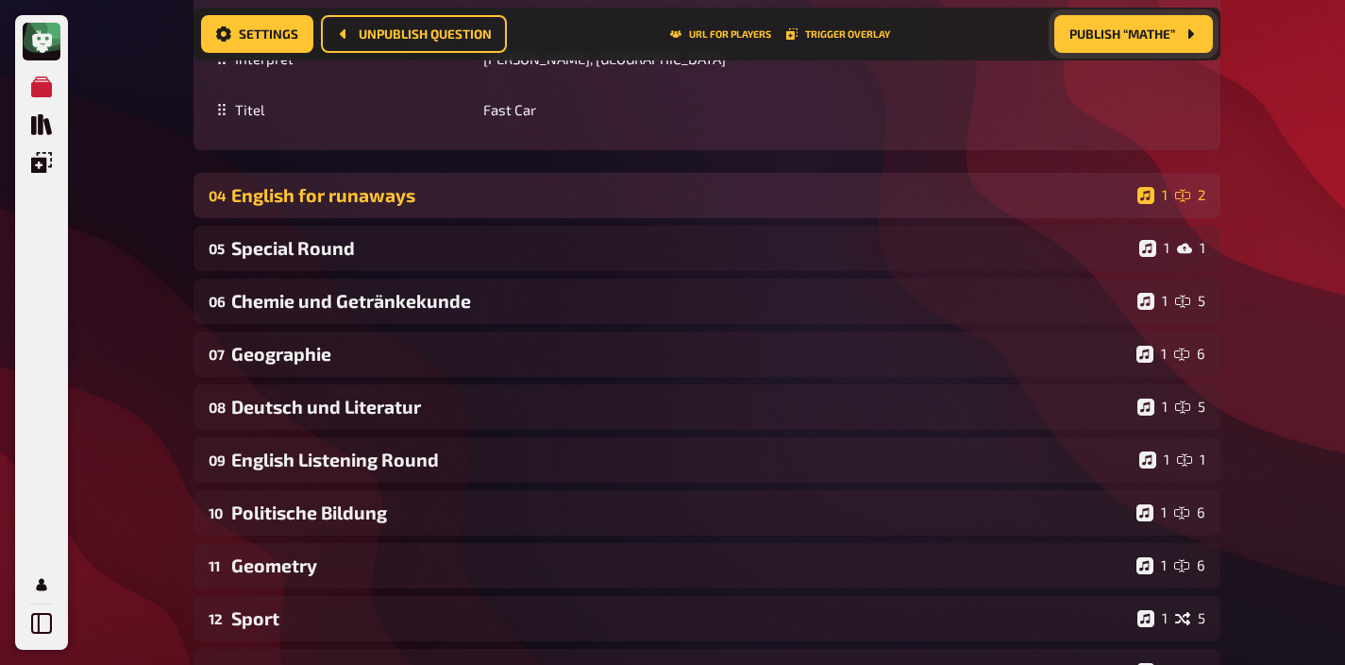
click at [696, 195] on div "English for runaways" at bounding box center [680, 195] width 899 height 22
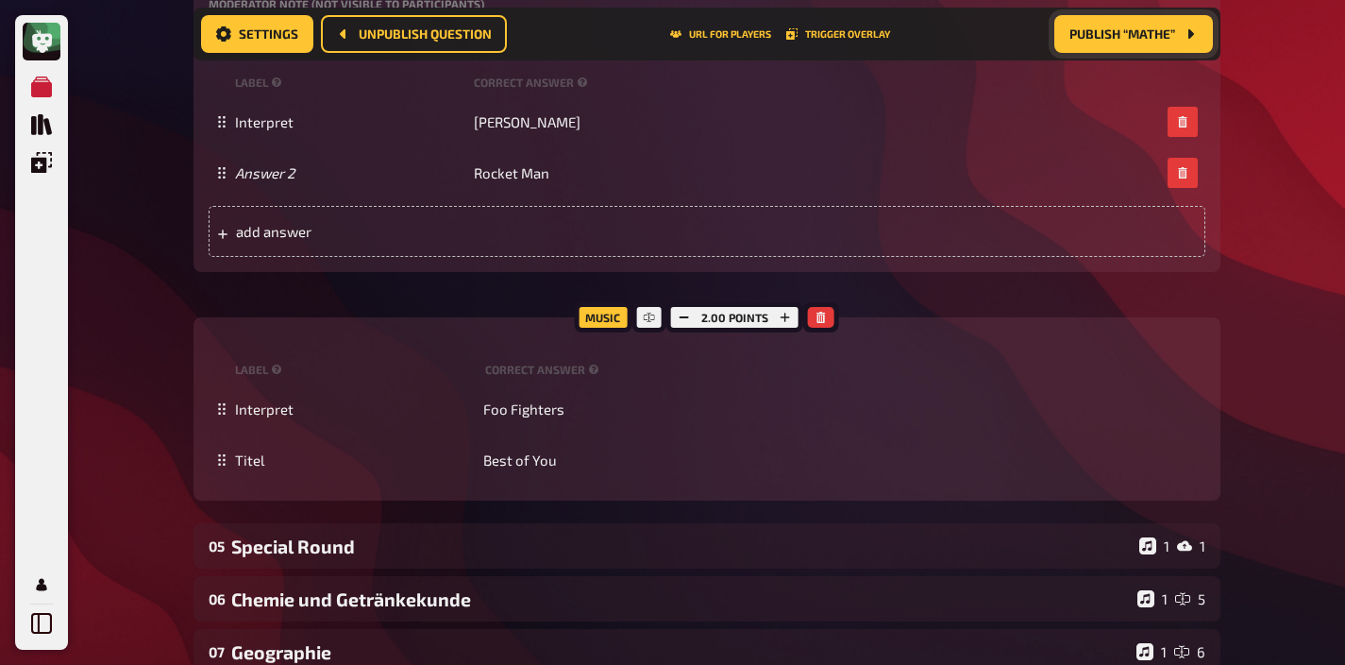
scroll to position [1690, 0]
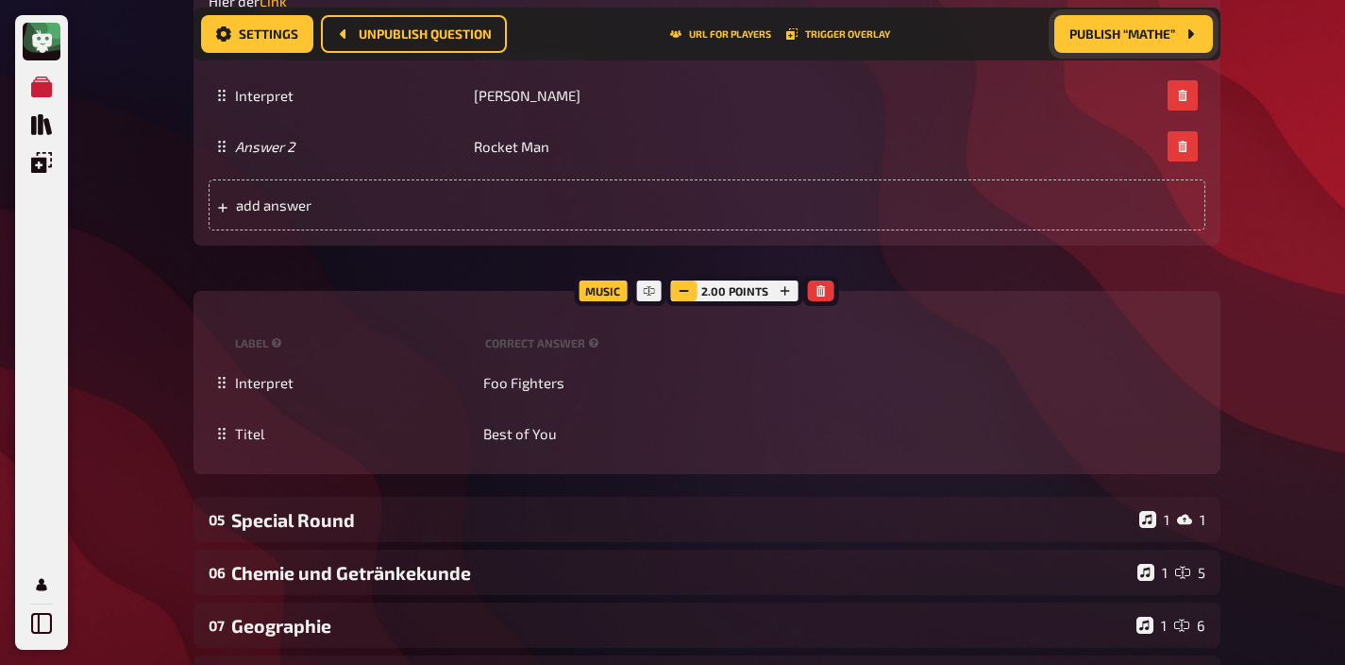
click at [688, 288] on icon "button" at bounding box center [684, 290] width 11 height 11
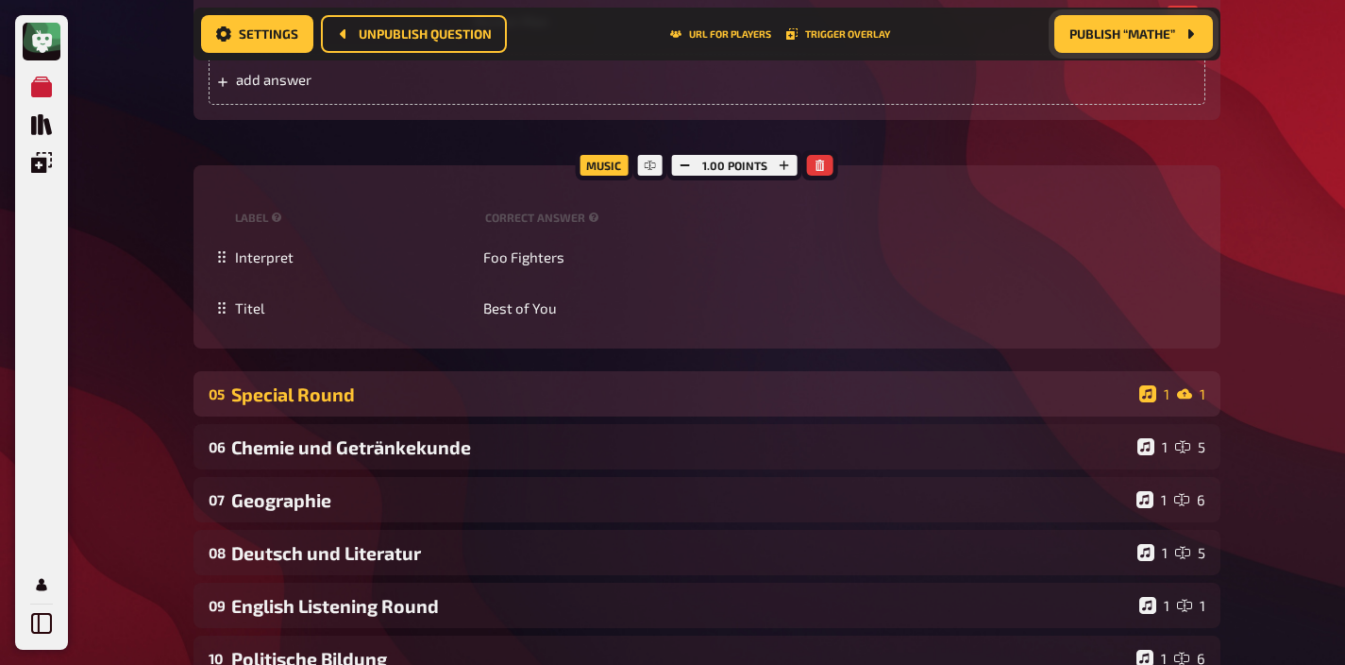
click at [662, 399] on div "Special Round" at bounding box center [681, 394] width 901 height 22
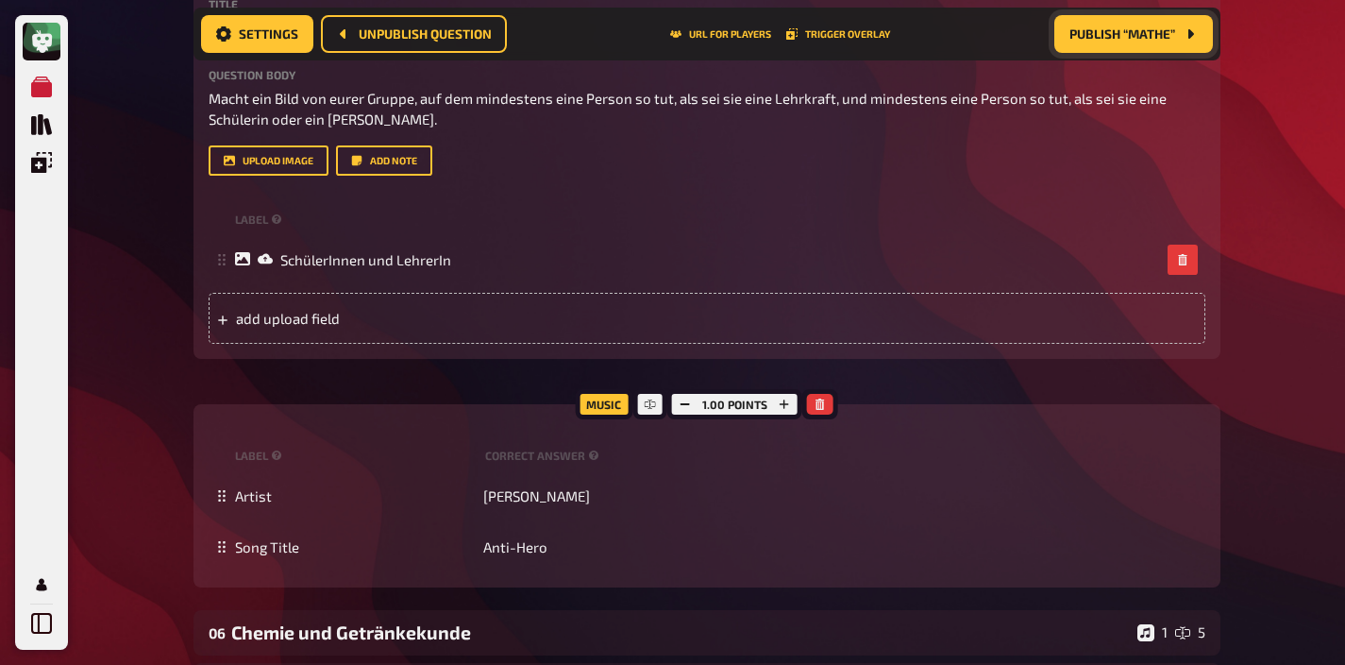
scroll to position [2355, 0]
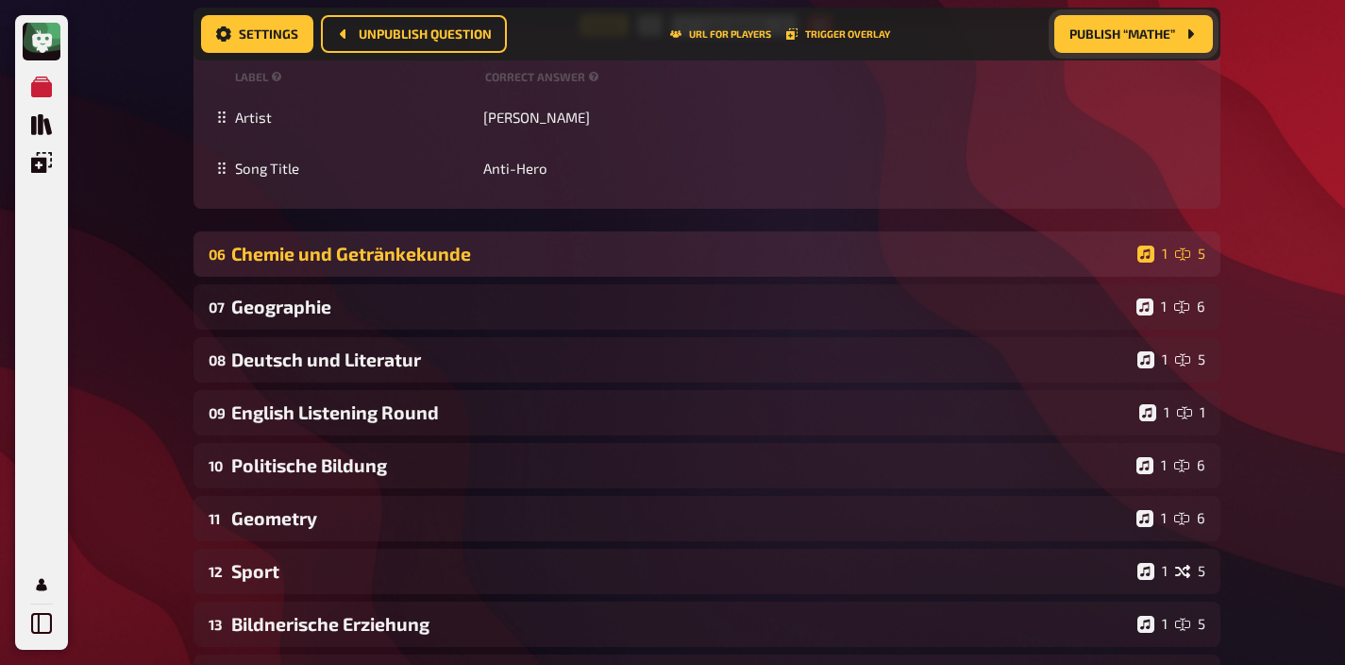
click at [677, 251] on div "Chemie und Getränkekunde" at bounding box center [680, 254] width 899 height 22
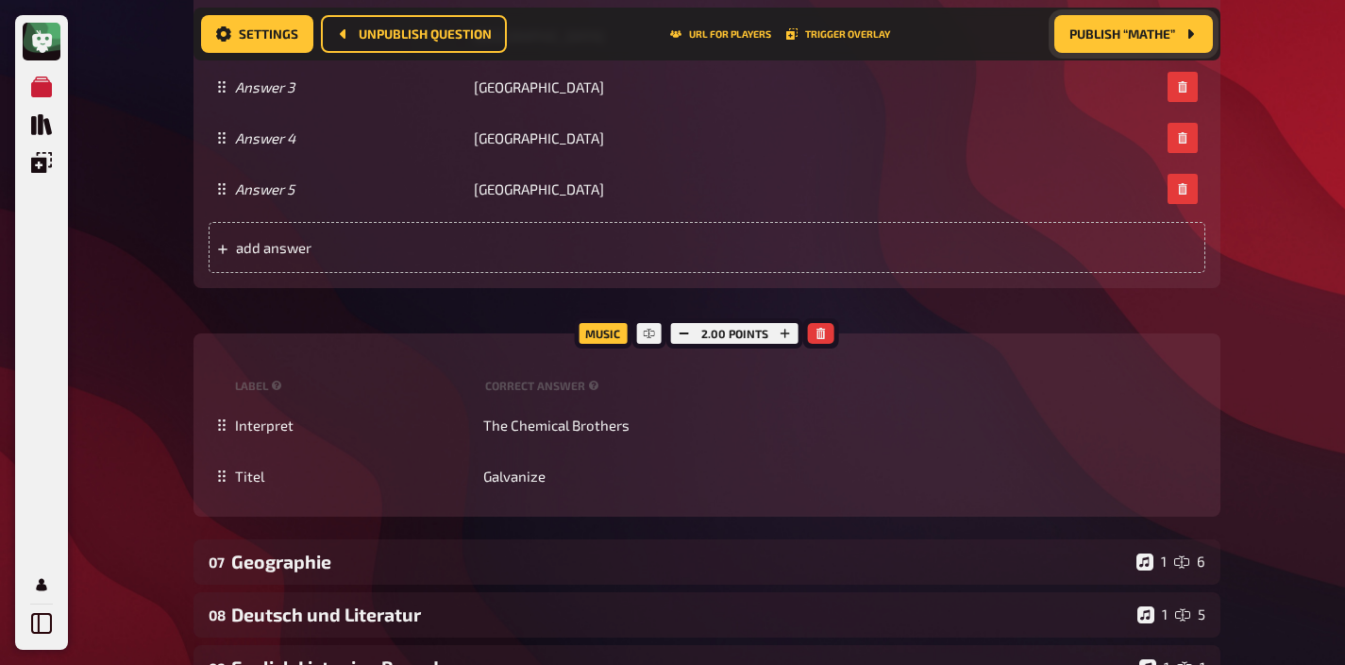
scroll to position [3875, 0]
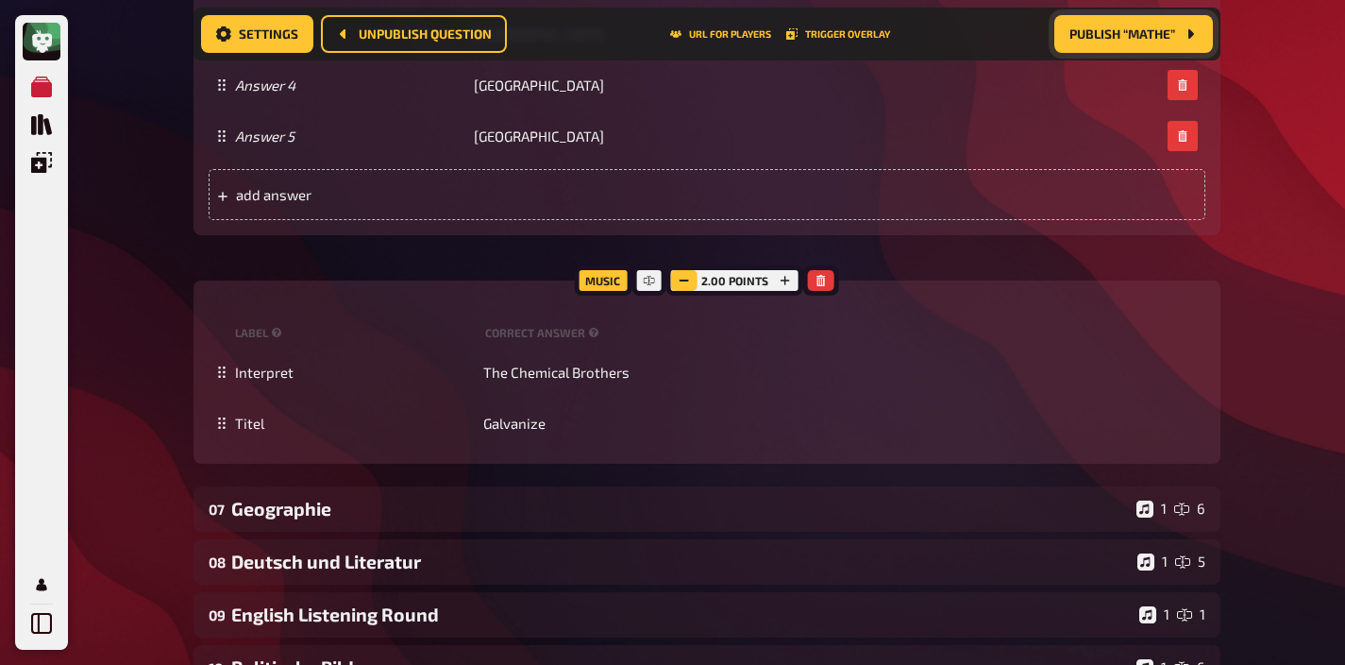
click at [685, 281] on icon "button" at bounding box center [684, 280] width 11 height 11
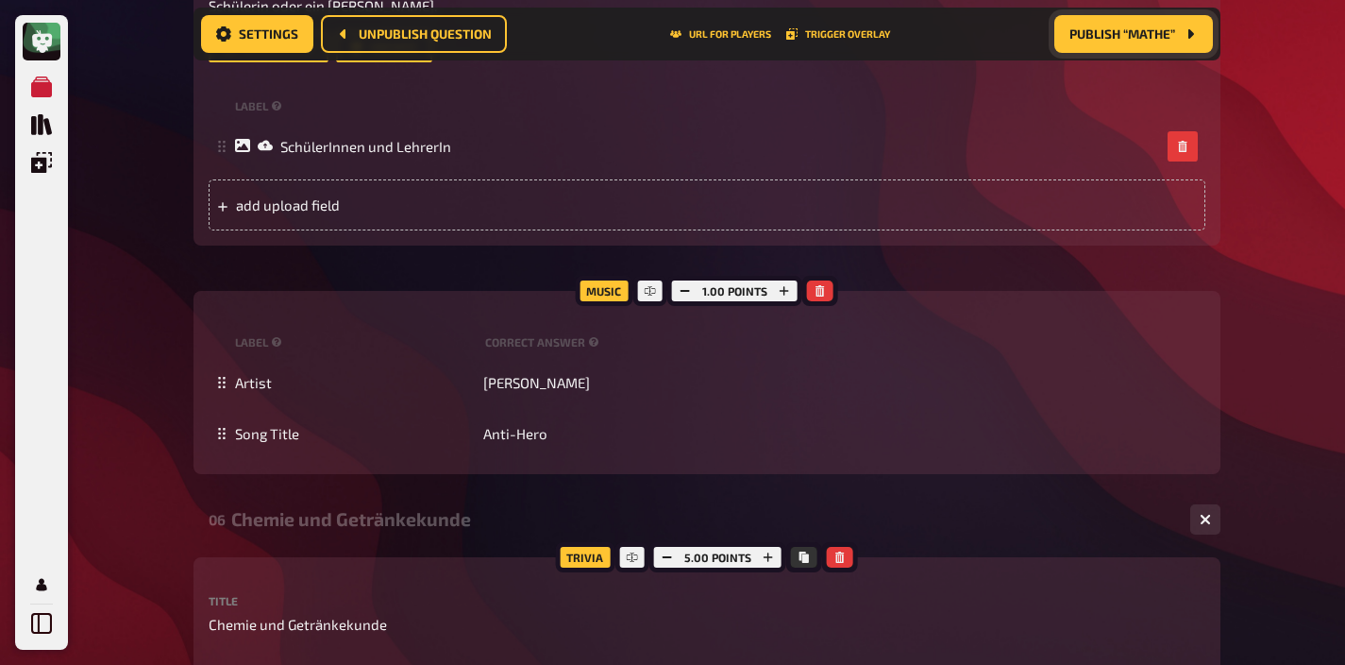
scroll to position [2549, 0]
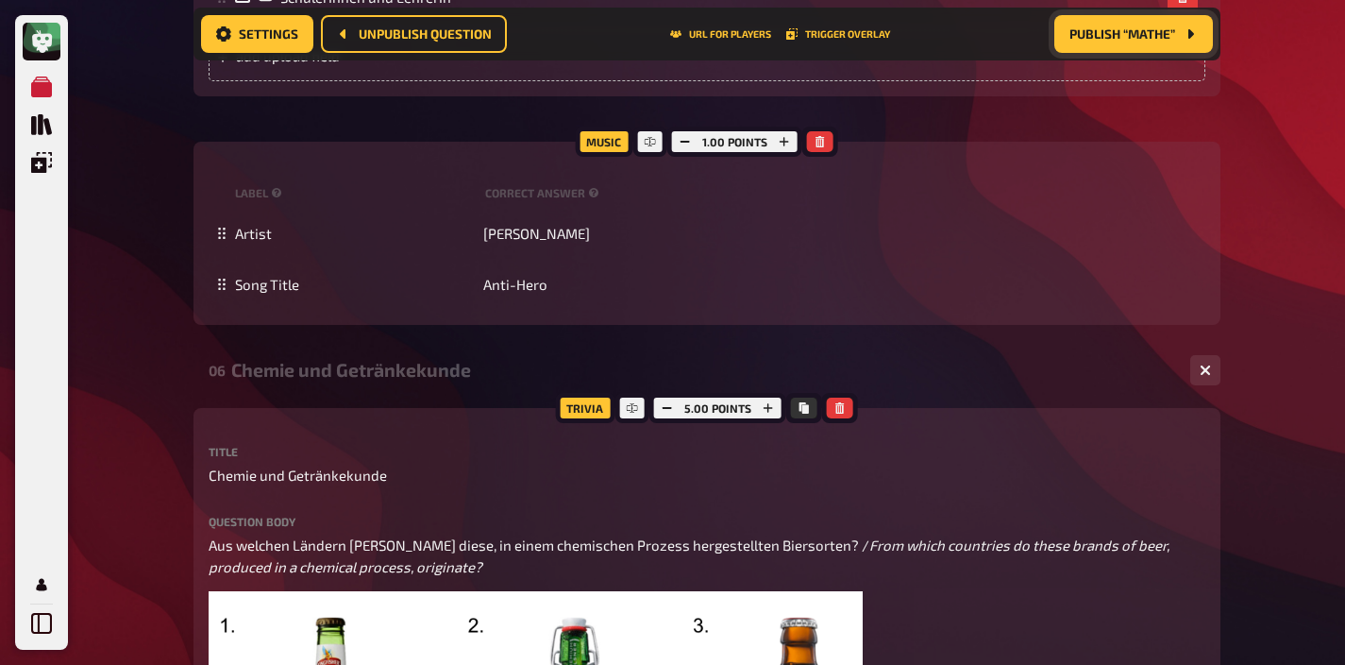
click at [468, 365] on div "Chemie und Getränkekunde" at bounding box center [703, 370] width 944 height 22
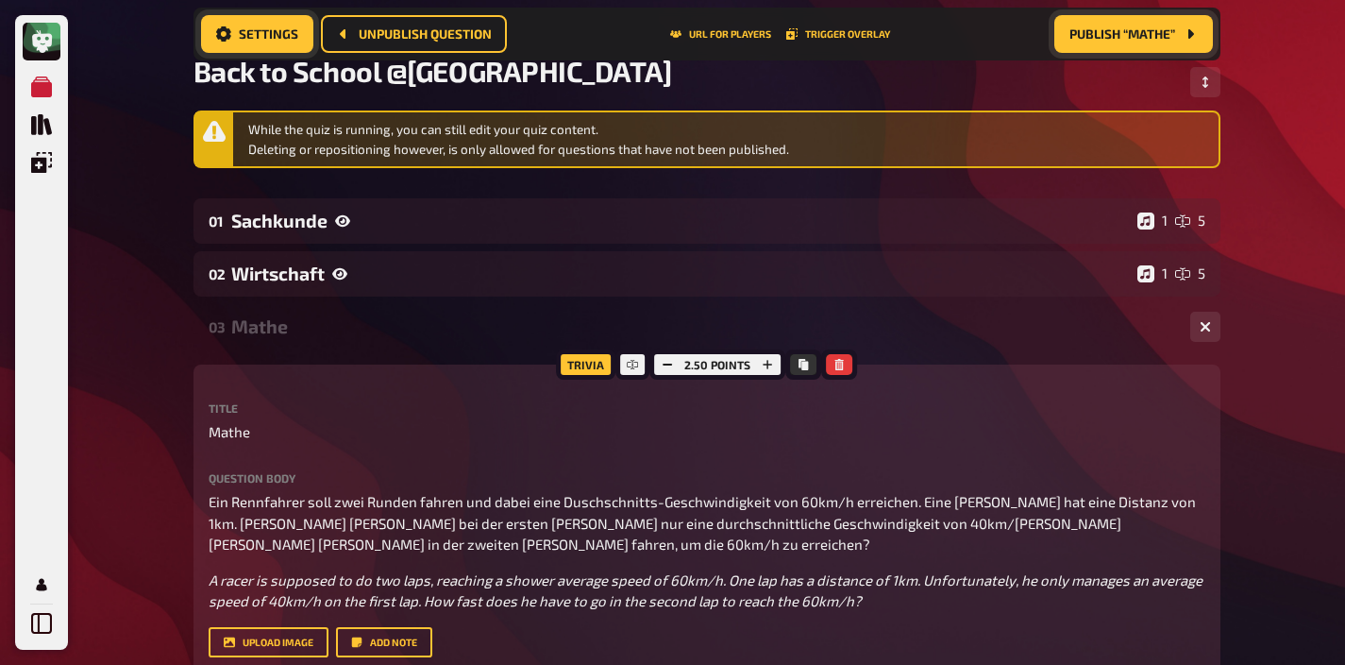
scroll to position [136, 0]
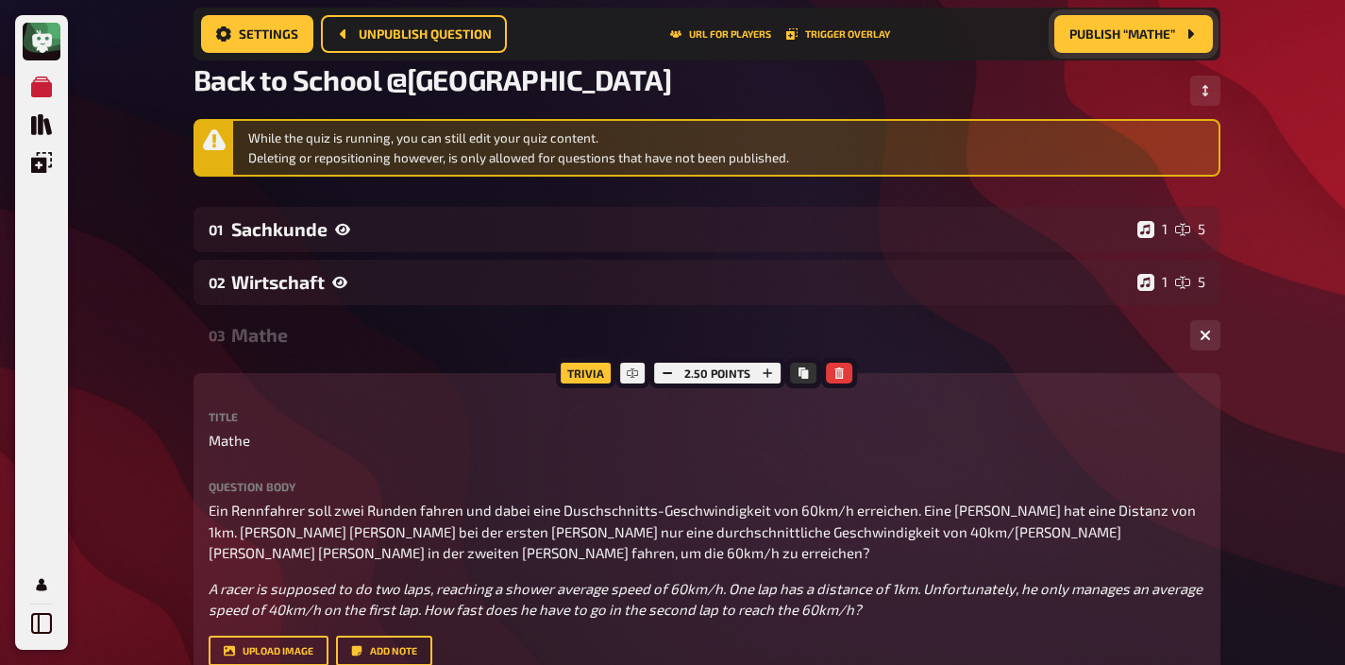
click at [283, 346] on div "03 Mathe 1 1" at bounding box center [707, 335] width 1027 height 45
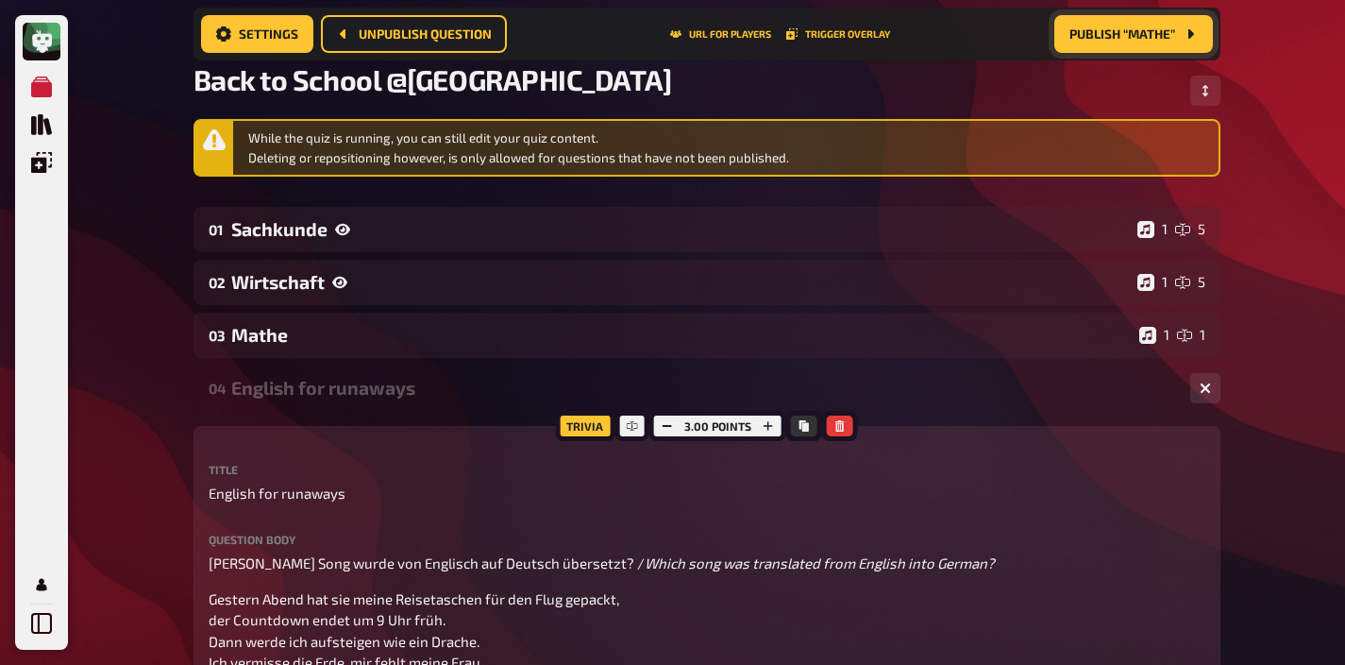
click at [1103, 37] on span "Publish “Mathe”" at bounding box center [1123, 33] width 106 height 13
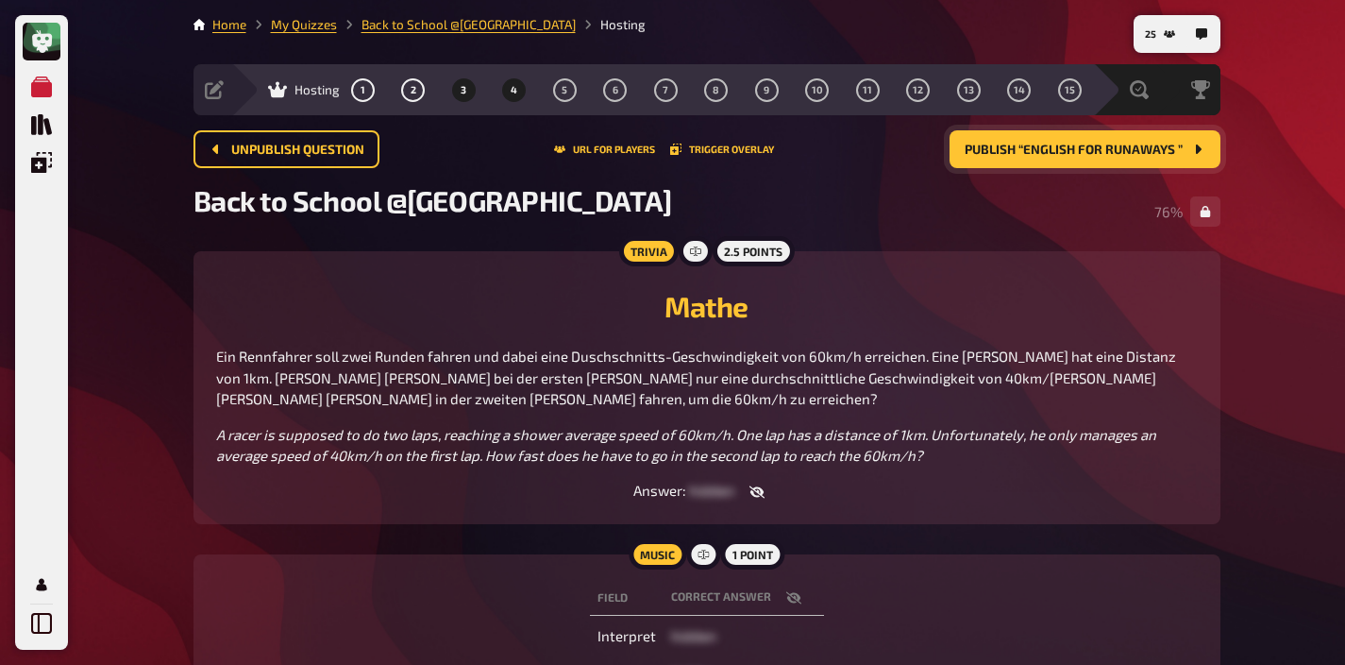
click at [515, 94] on span "4" at bounding box center [514, 90] width 7 height 10
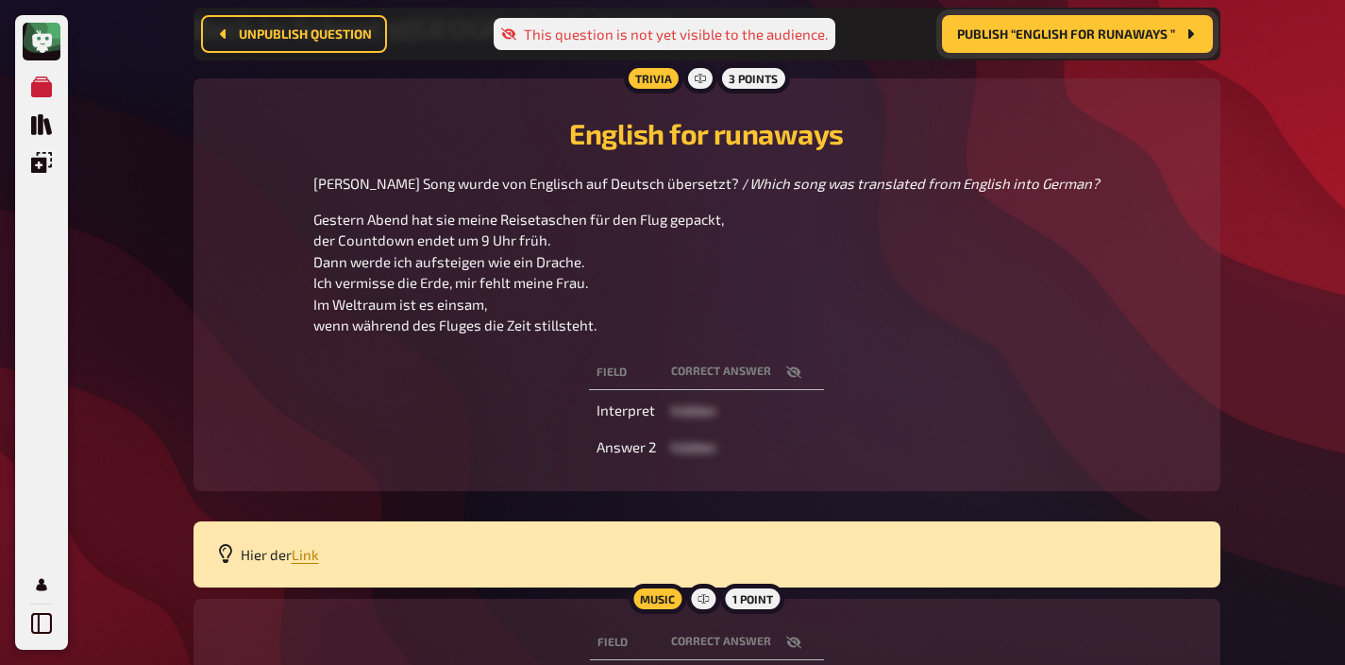
scroll to position [189, 0]
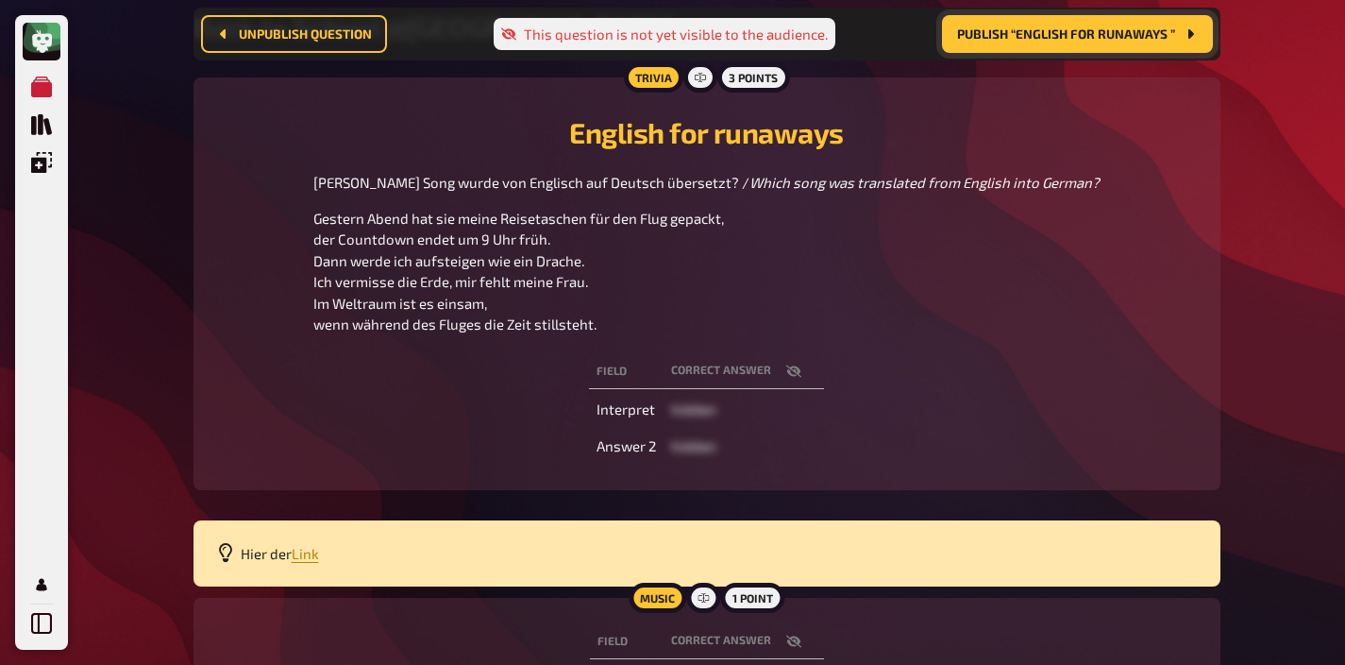
click at [787, 363] on button "button" at bounding box center [793, 371] width 45 height 19
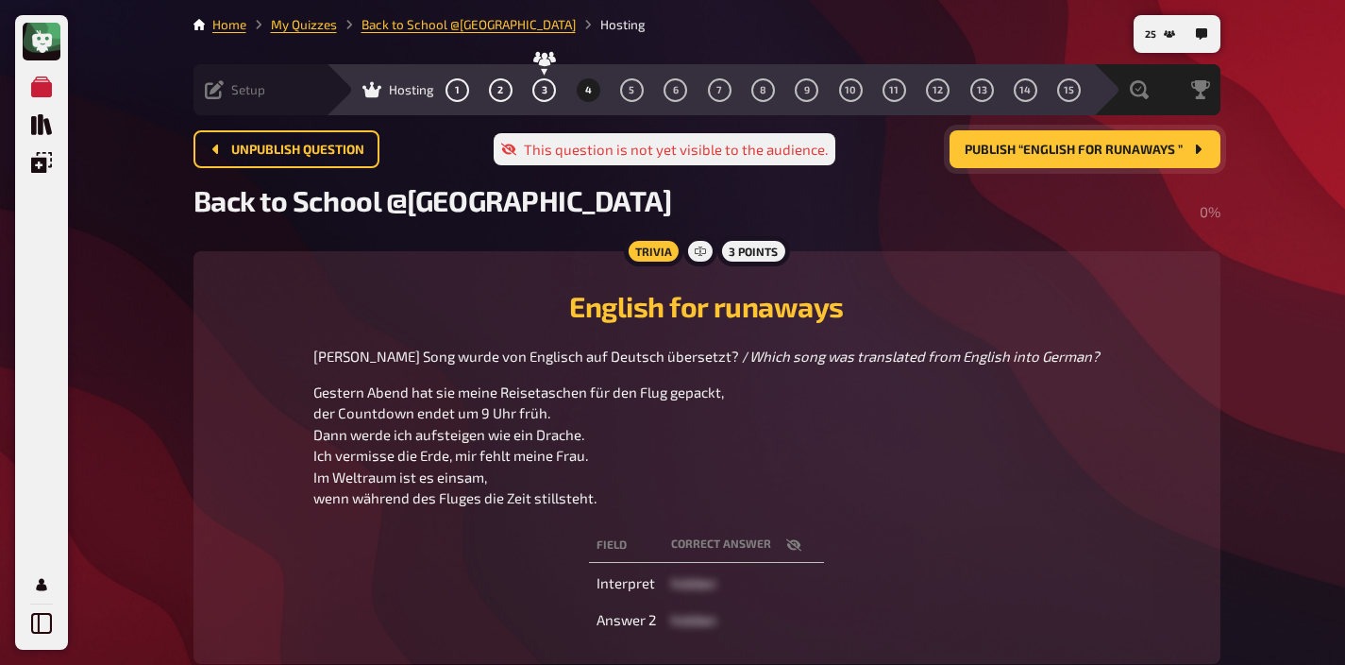
click at [224, 87] on div "Setup" at bounding box center [235, 89] width 60 height 19
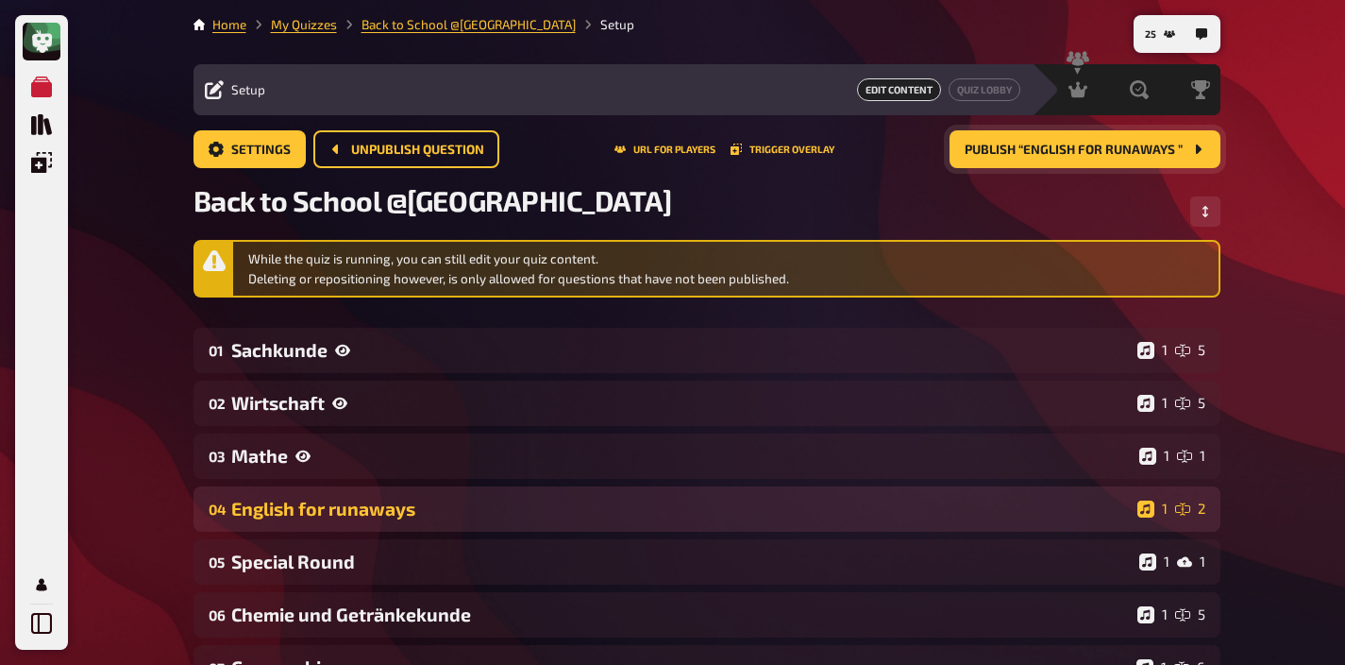
click at [330, 501] on div "English for runaways" at bounding box center [680, 509] width 899 height 22
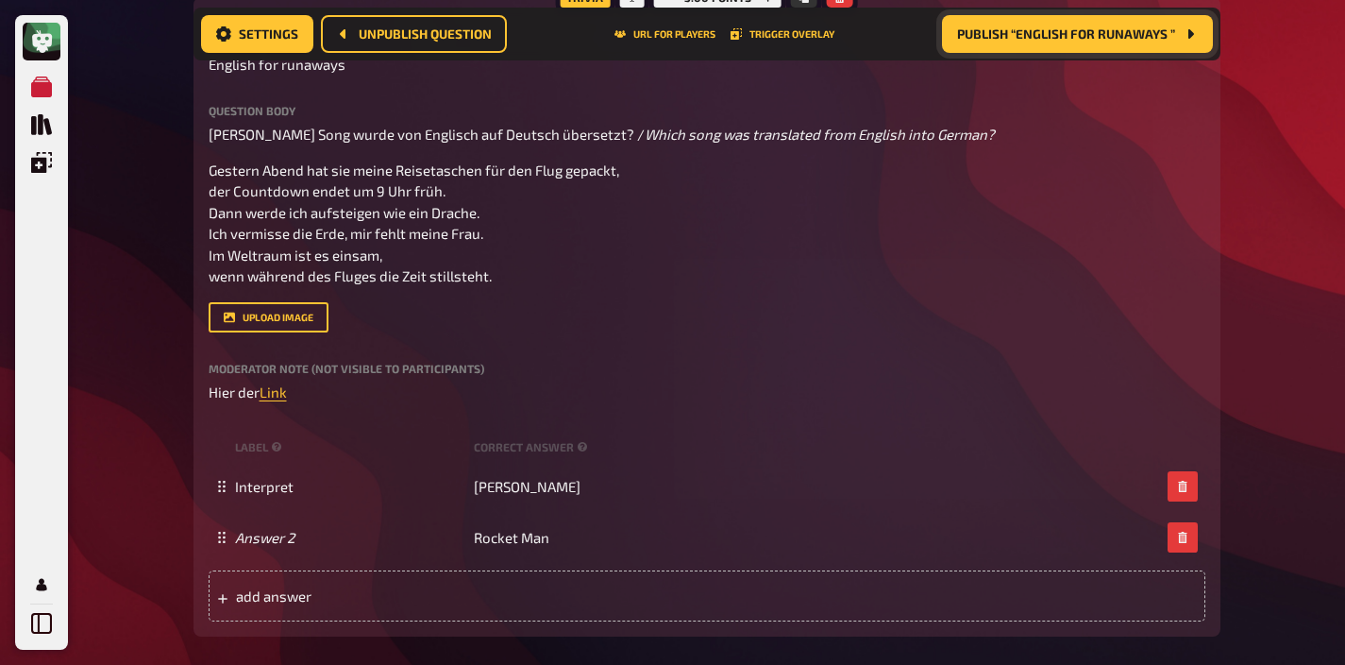
scroll to position [595, 0]
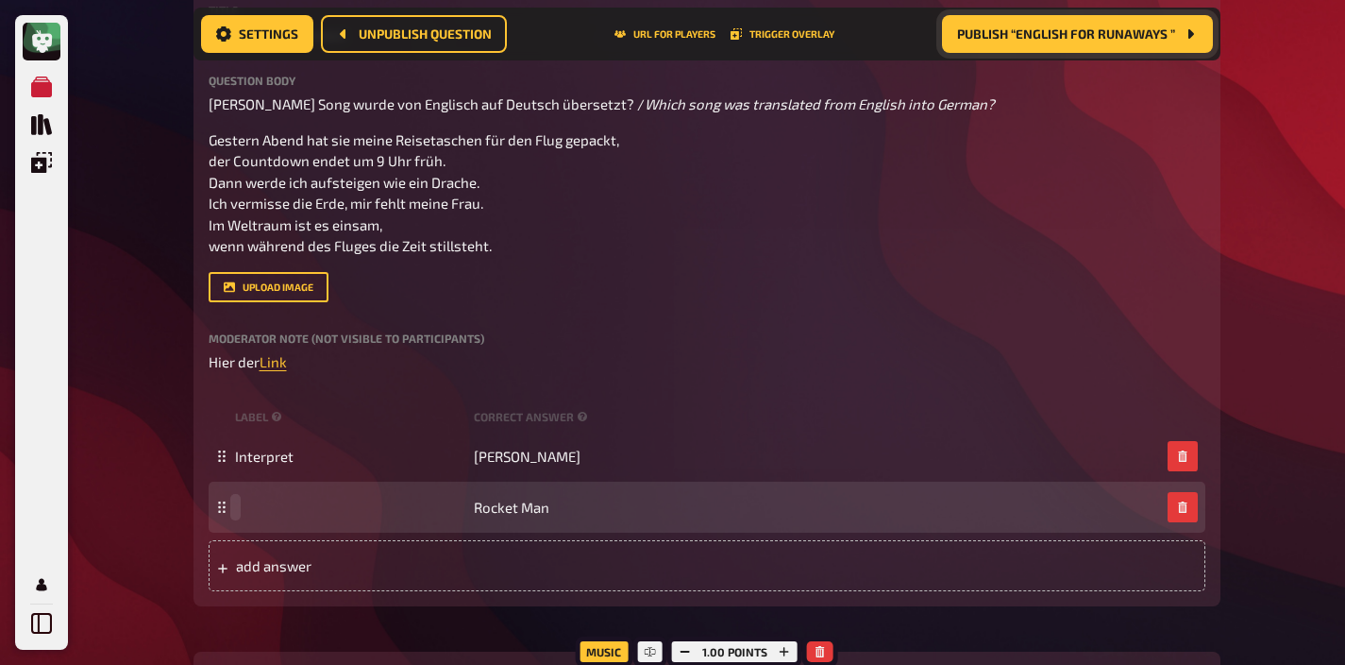
click at [269, 510] on span at bounding box center [350, 507] width 231 height 17
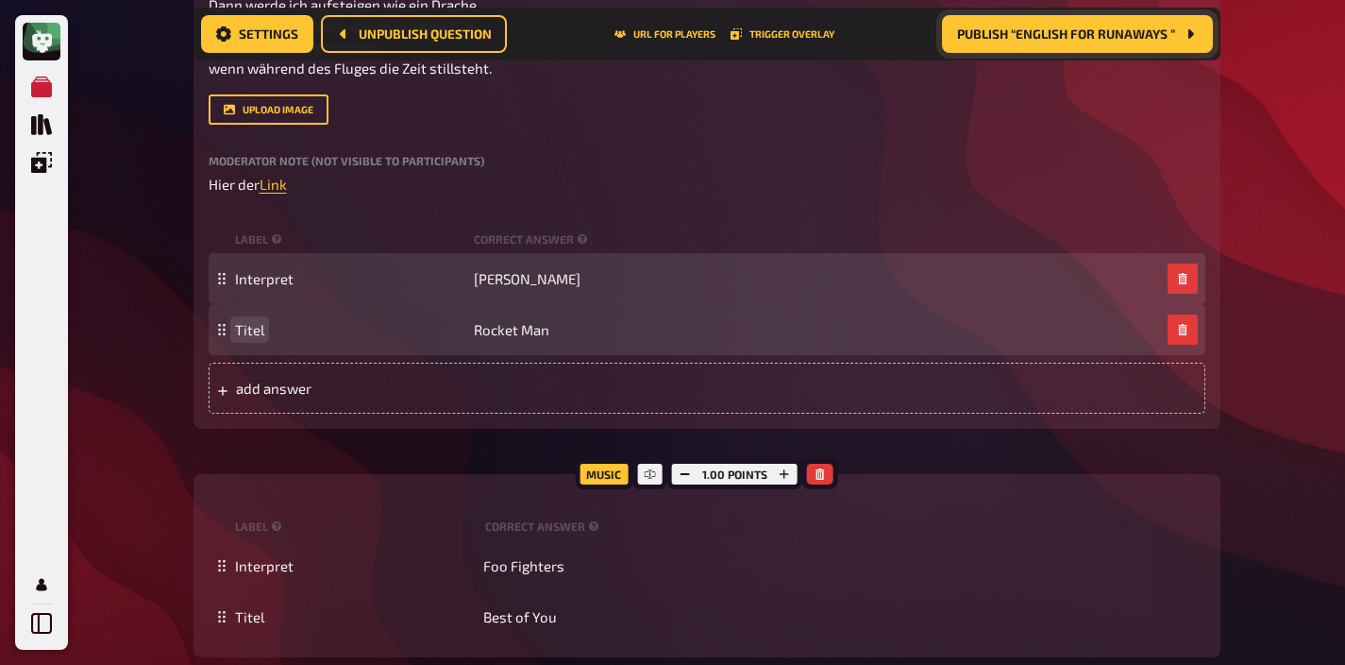
scroll to position [857, 0]
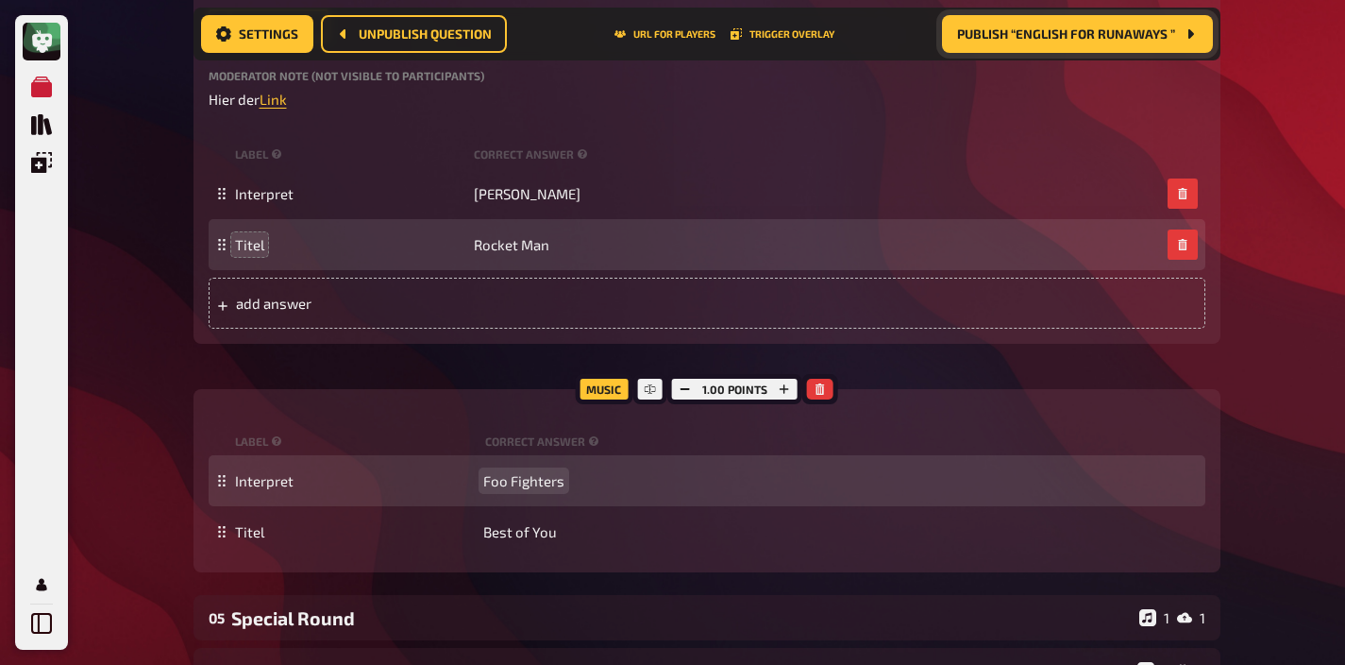
click at [515, 484] on span "Foo Fighters" at bounding box center [523, 480] width 81 height 17
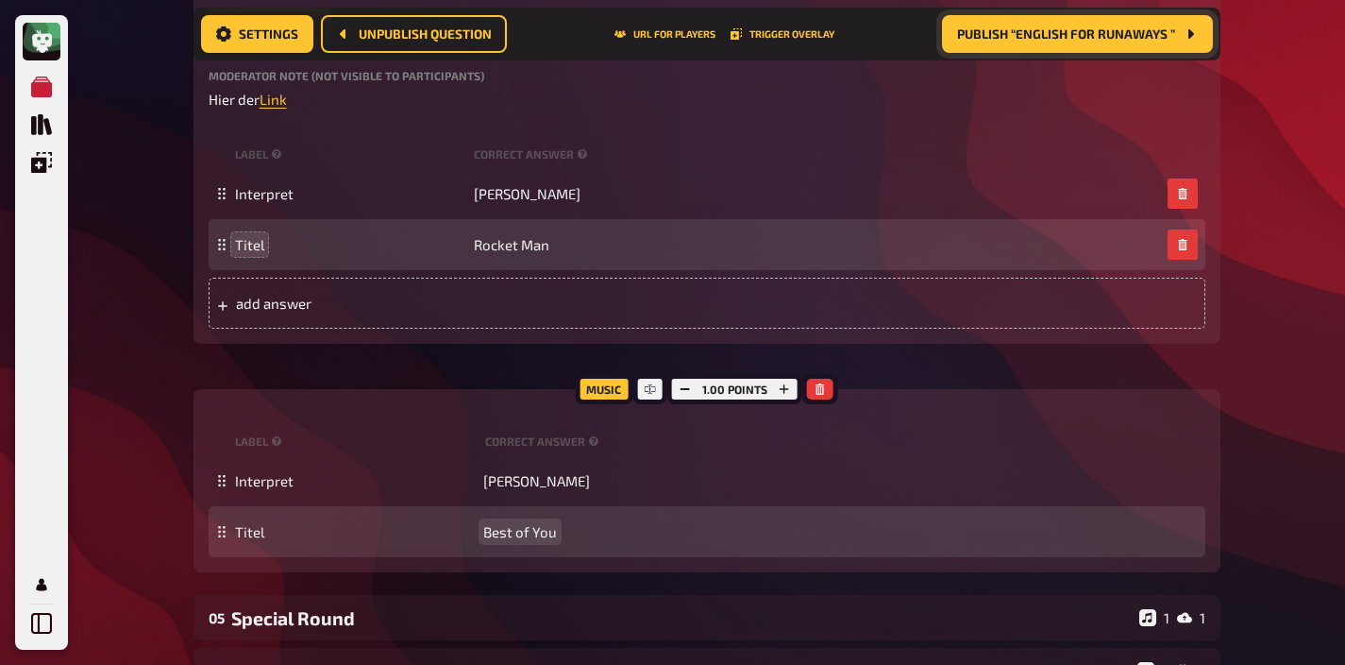
click at [526, 534] on span "Best of You" at bounding box center [520, 531] width 74 height 17
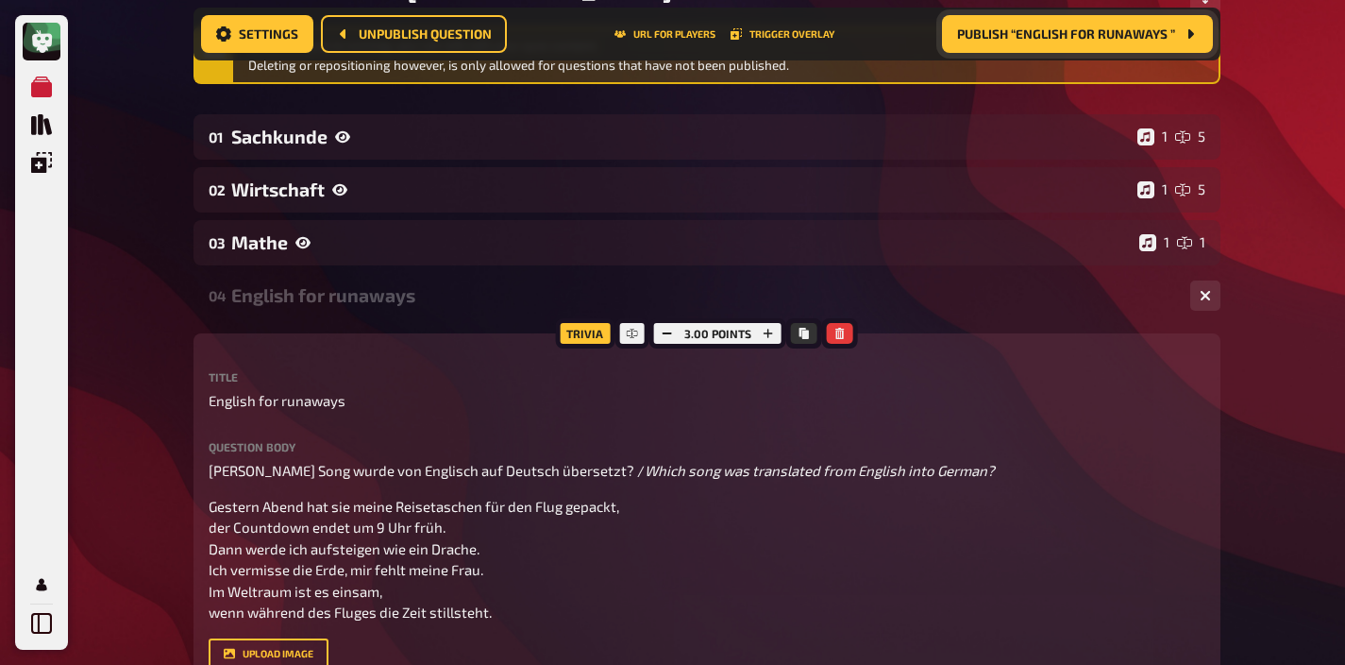
scroll to position [221, 0]
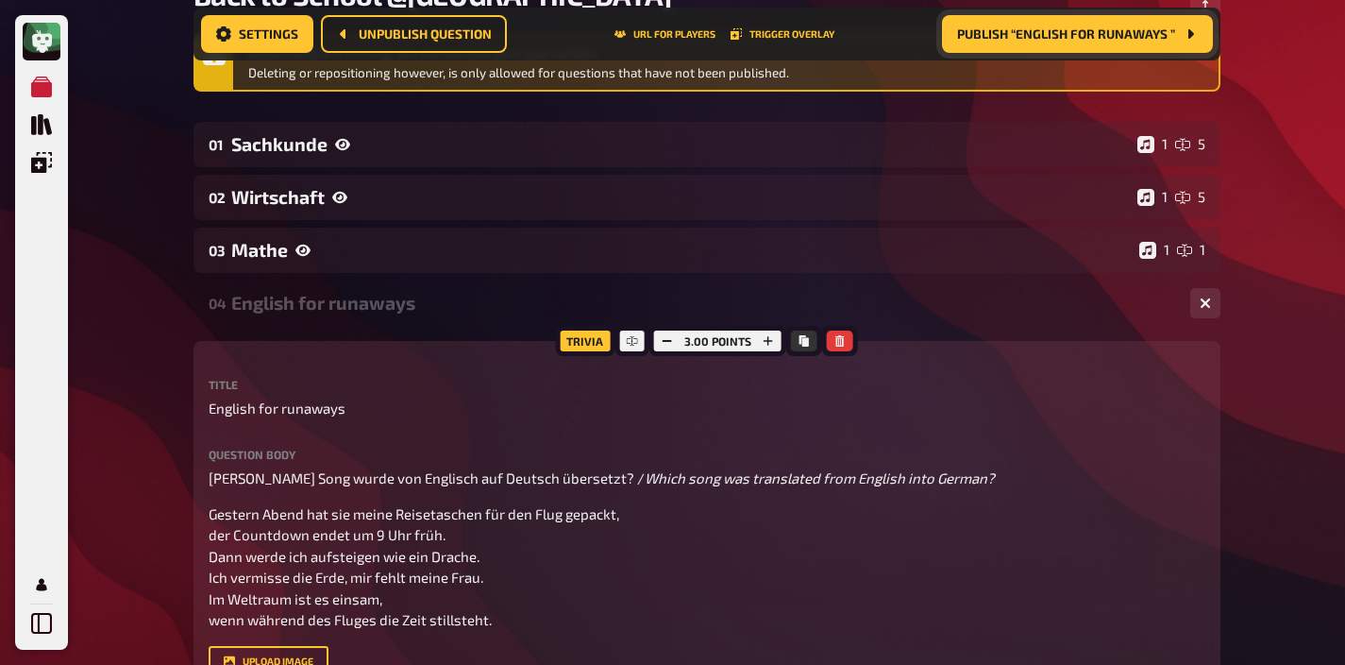
click at [411, 296] on div "English for runaways" at bounding box center [703, 303] width 944 height 22
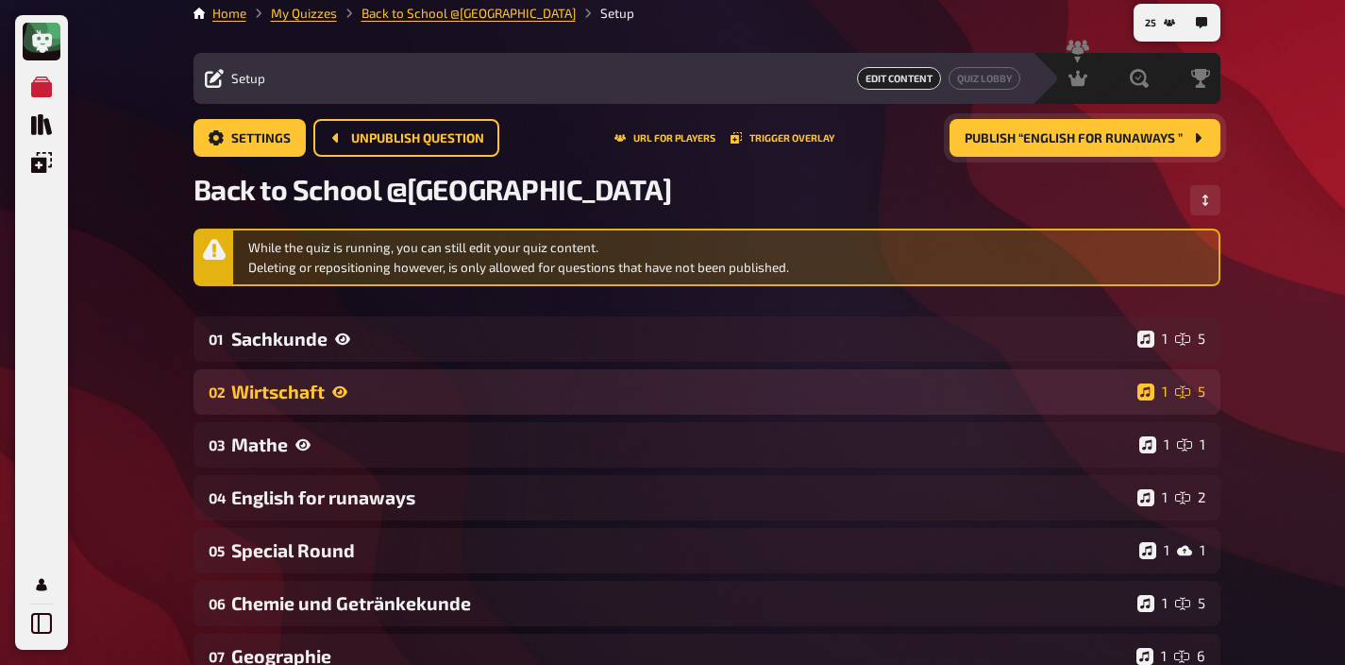
scroll to position [0, 0]
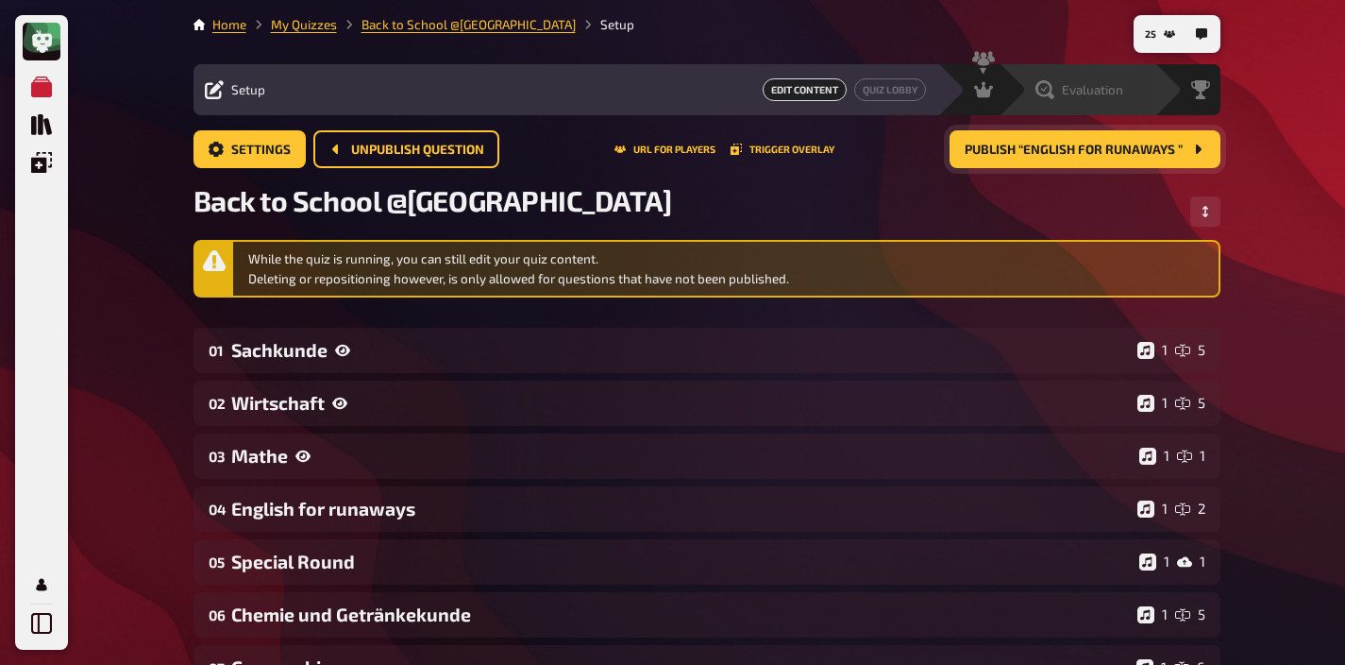
click at [1109, 101] on div "Evaluation" at bounding box center [1077, 89] width 156 height 51
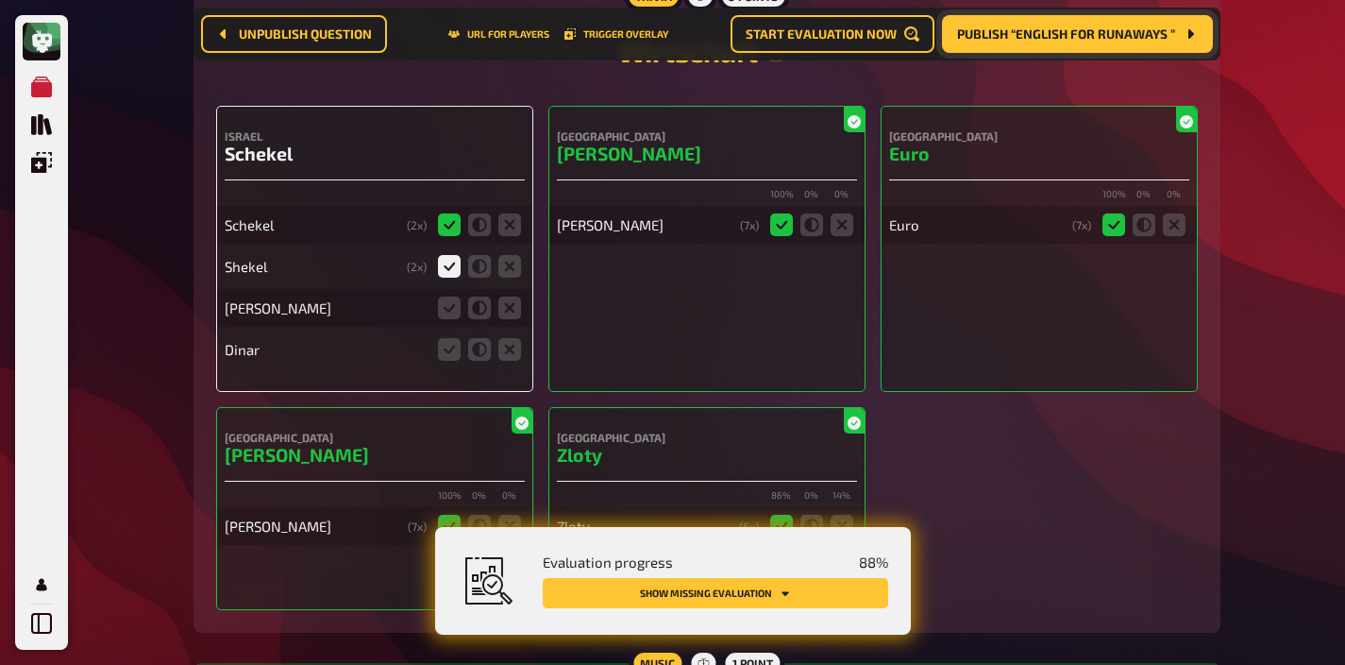
scroll to position [1486, 0]
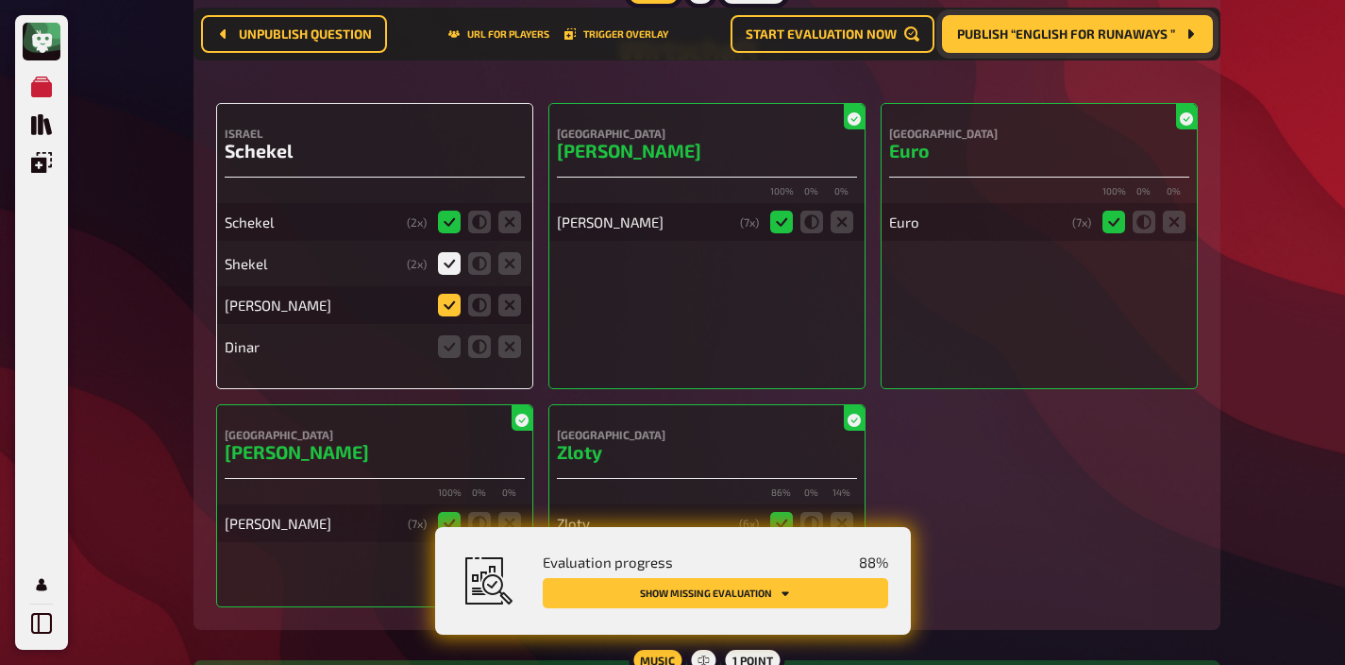
click at [456, 307] on icon at bounding box center [449, 305] width 23 height 23
click at [0, 0] on input "radio" at bounding box center [0, 0] width 0 height 0
click at [511, 349] on icon at bounding box center [510, 346] width 23 height 23
click at [0, 0] on input "radio" at bounding box center [0, 0] width 0 height 0
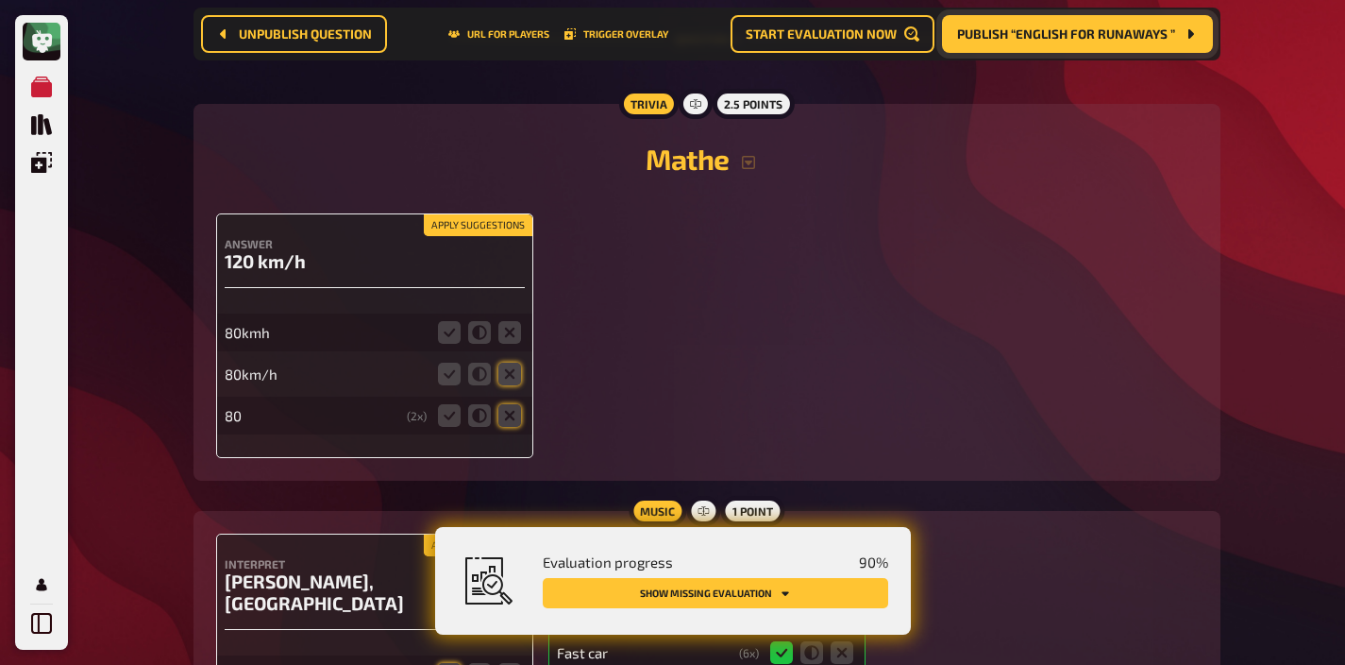
scroll to position [2441, 0]
click at [495, 226] on button "Apply suggestions" at bounding box center [478, 224] width 109 height 21
click at [501, 343] on icon at bounding box center [510, 331] width 23 height 23
click at [0, 0] on input "radio" at bounding box center [0, 0] width 0 height 0
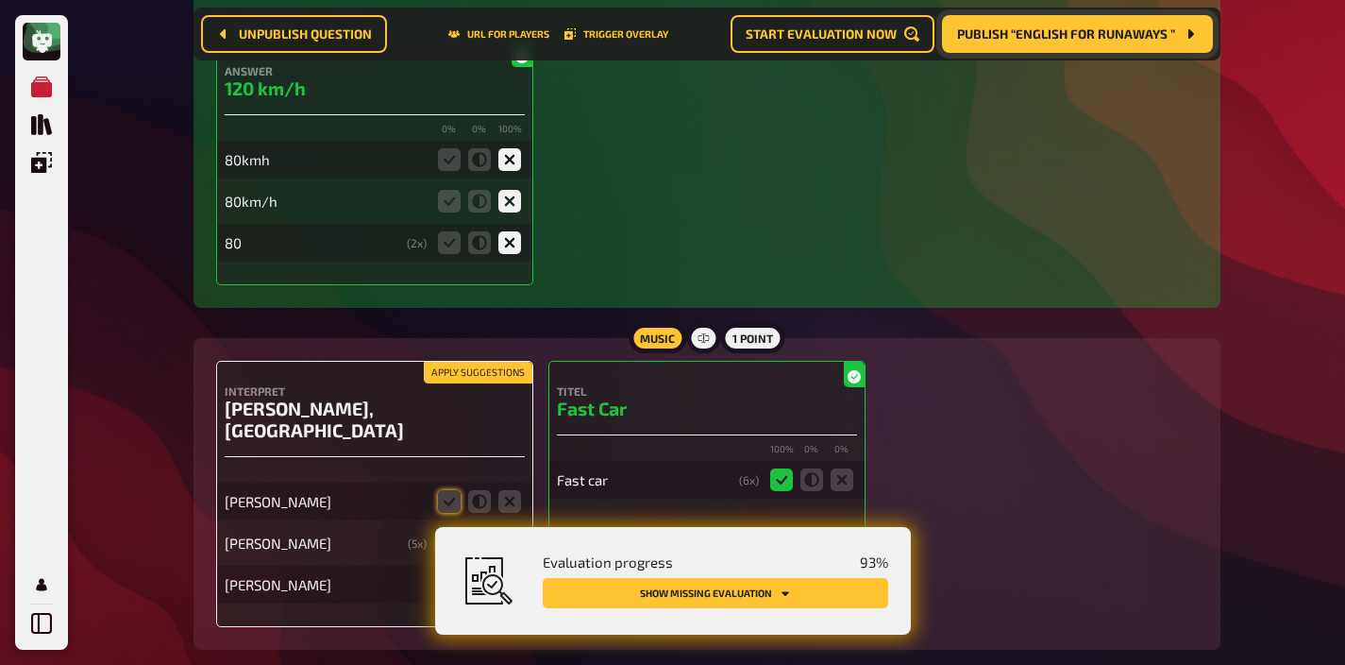
scroll to position [2706, 0]
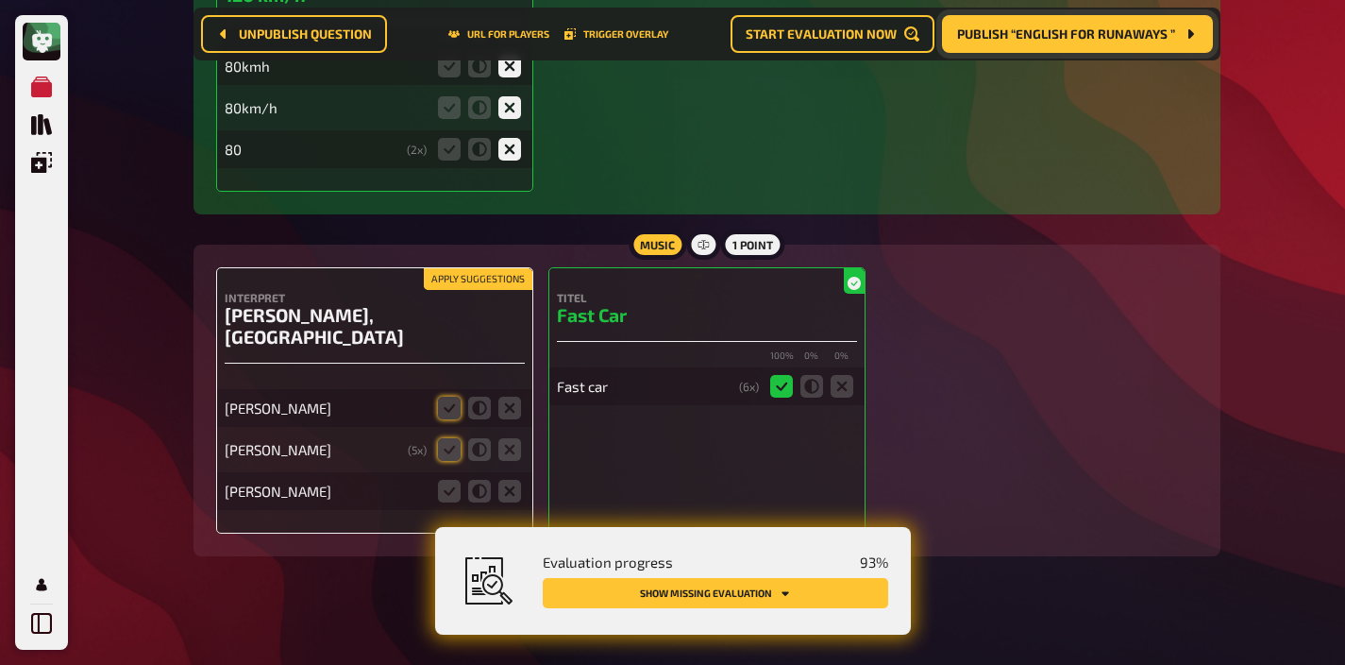
click at [478, 279] on button "Apply suggestions" at bounding box center [478, 279] width 109 height 21
click at [512, 480] on icon at bounding box center [510, 491] width 23 height 23
click at [0, 0] on input "radio" at bounding box center [0, 0] width 0 height 0
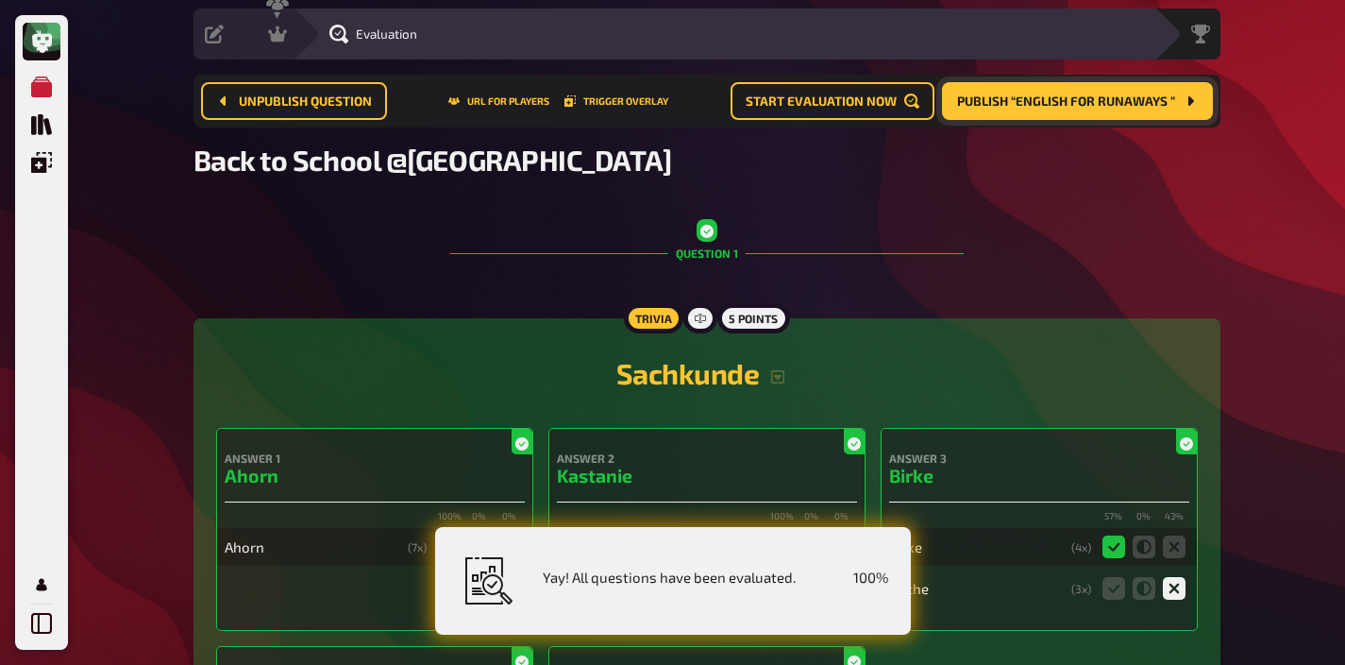
scroll to position [0, 0]
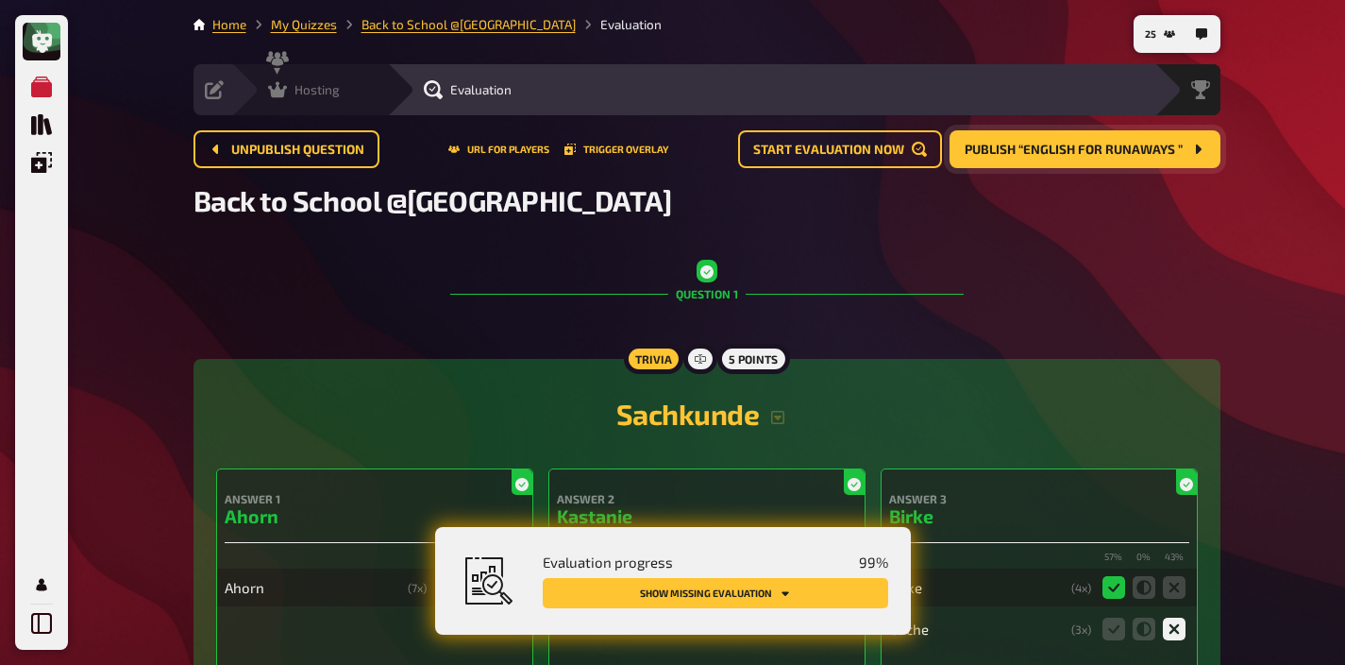
click at [289, 87] on div "Hosting" at bounding box center [304, 89] width 72 height 19
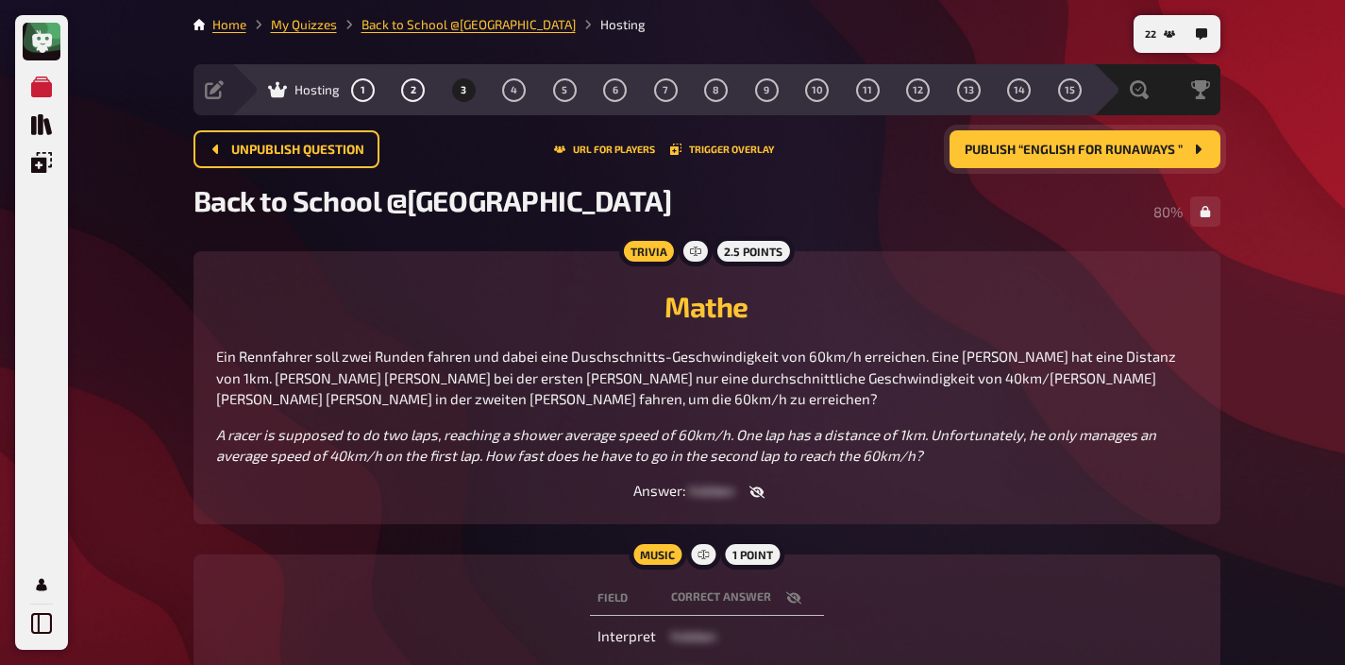
click at [765, 494] on button "button" at bounding box center [757, 491] width 45 height 19
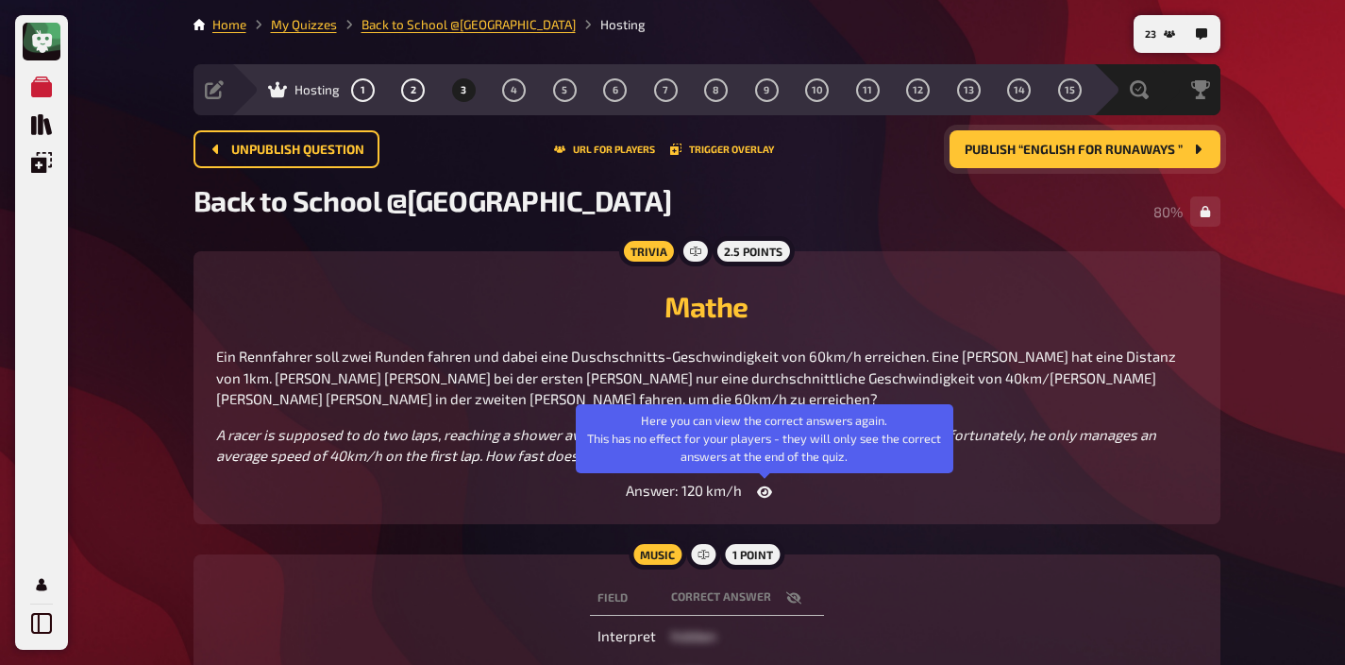
click at [765, 494] on icon "button" at bounding box center [764, 491] width 15 height 11
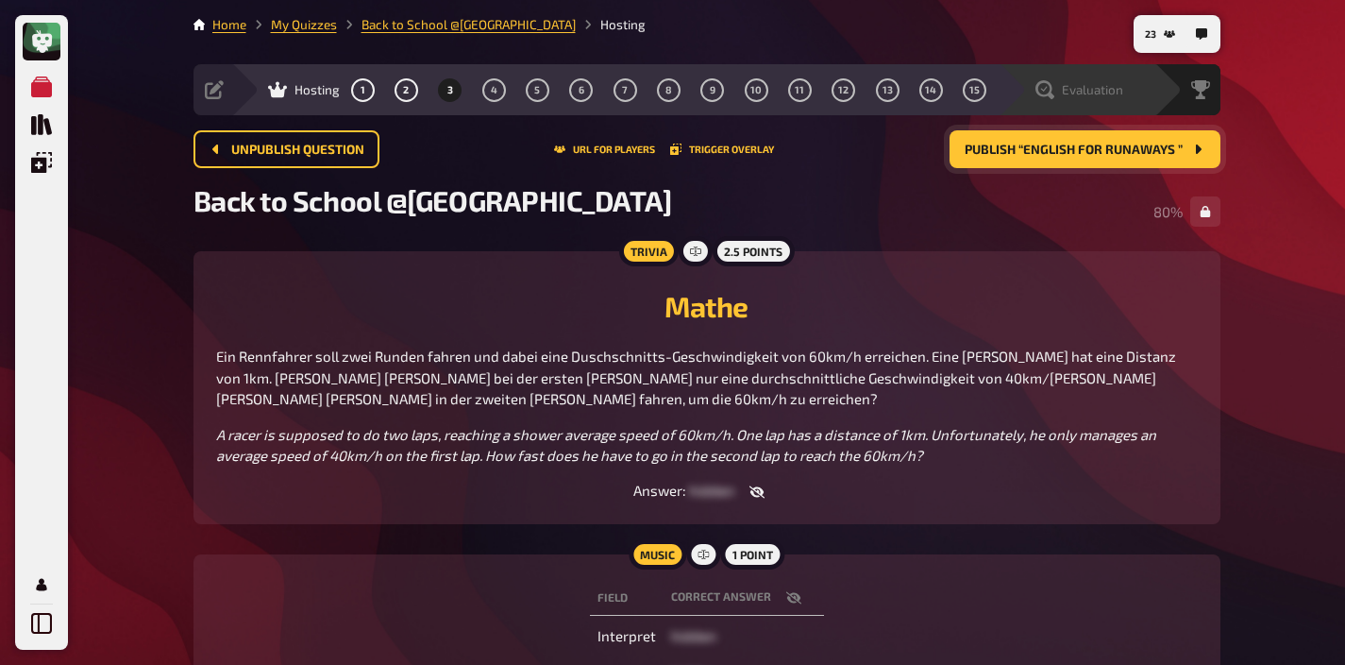
click at [1116, 87] on span "Evaluation" at bounding box center [1092, 89] width 61 height 15
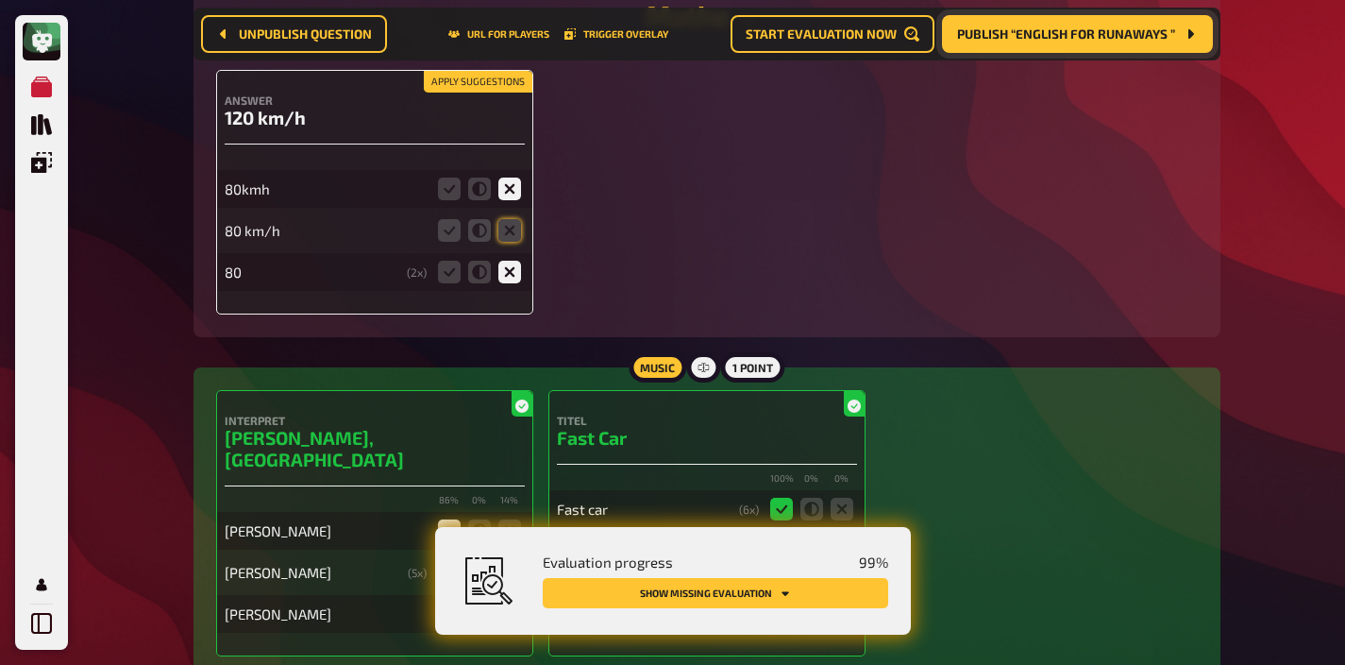
scroll to position [2451, 0]
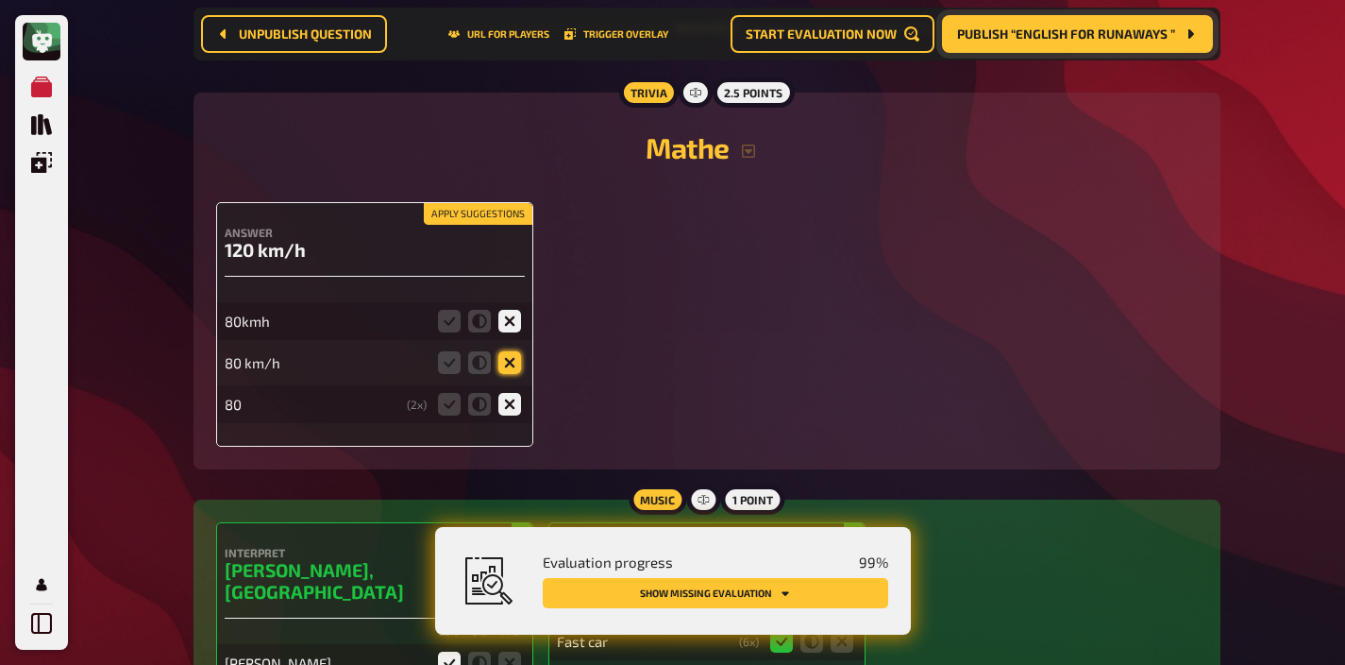
click at [518, 368] on icon at bounding box center [510, 362] width 23 height 23
click at [0, 0] on input "radio" at bounding box center [0, 0] width 0 height 0
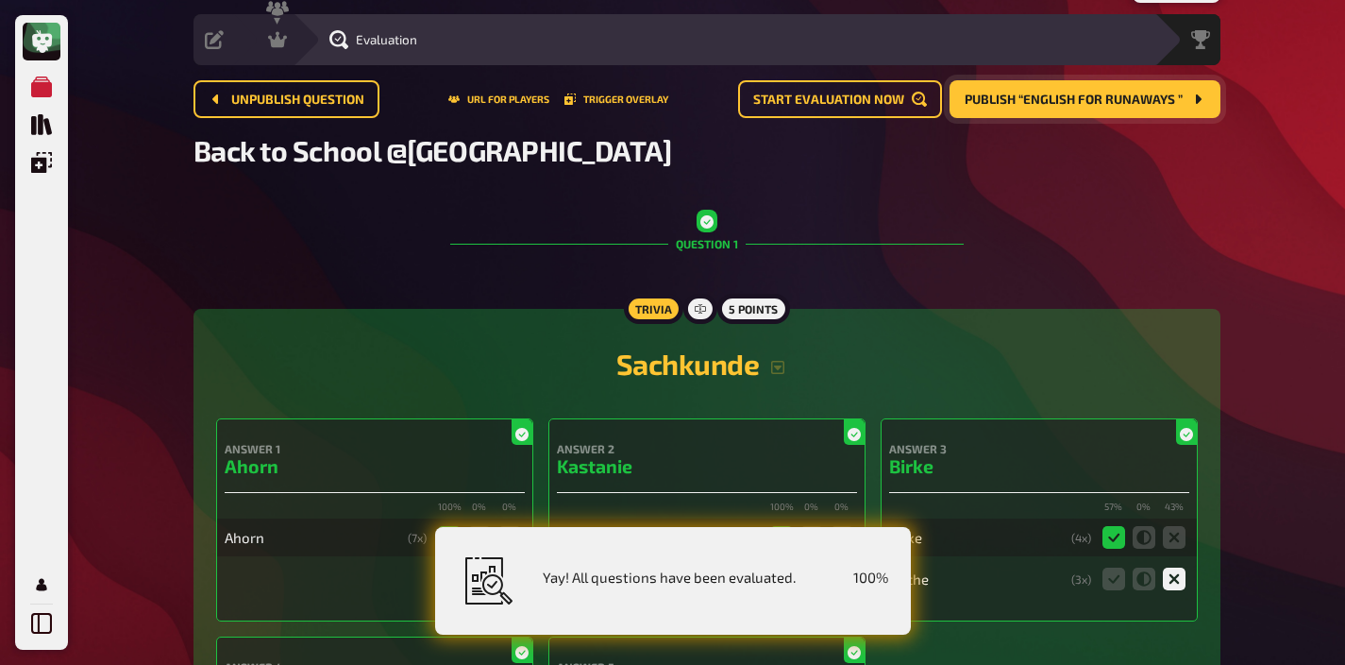
scroll to position [0, 0]
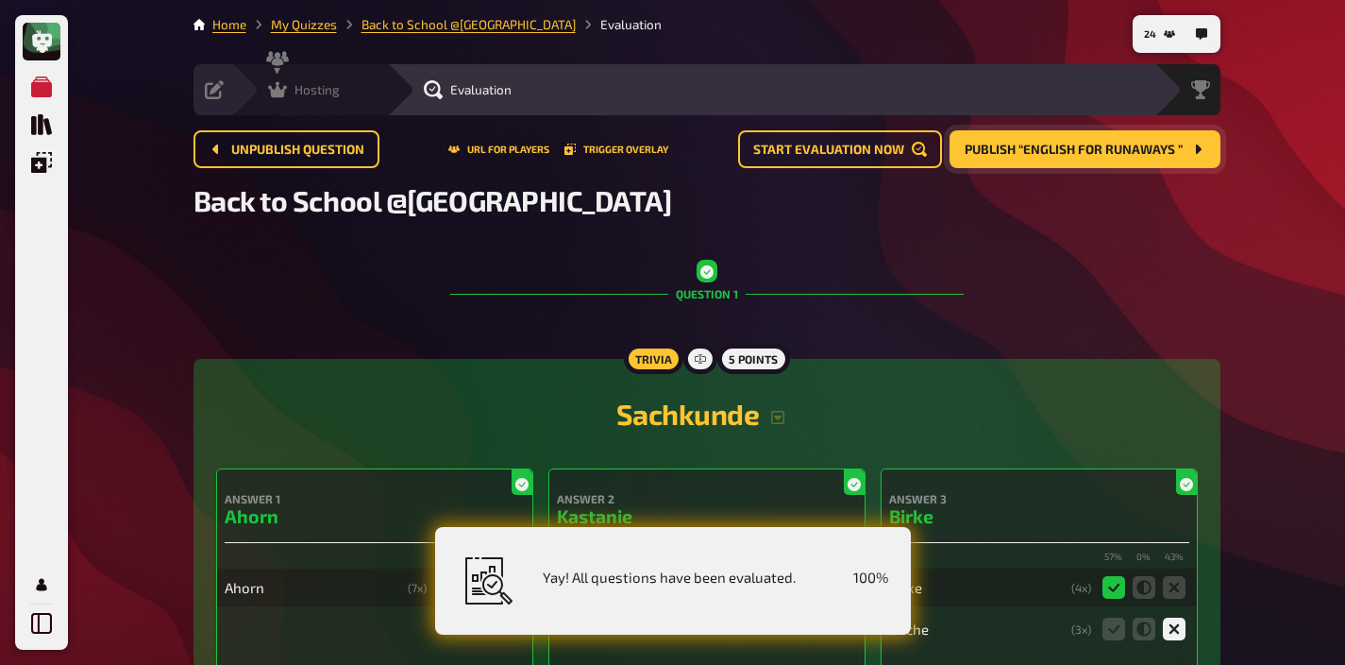
click at [287, 93] on div "Hosting" at bounding box center [304, 89] width 72 height 19
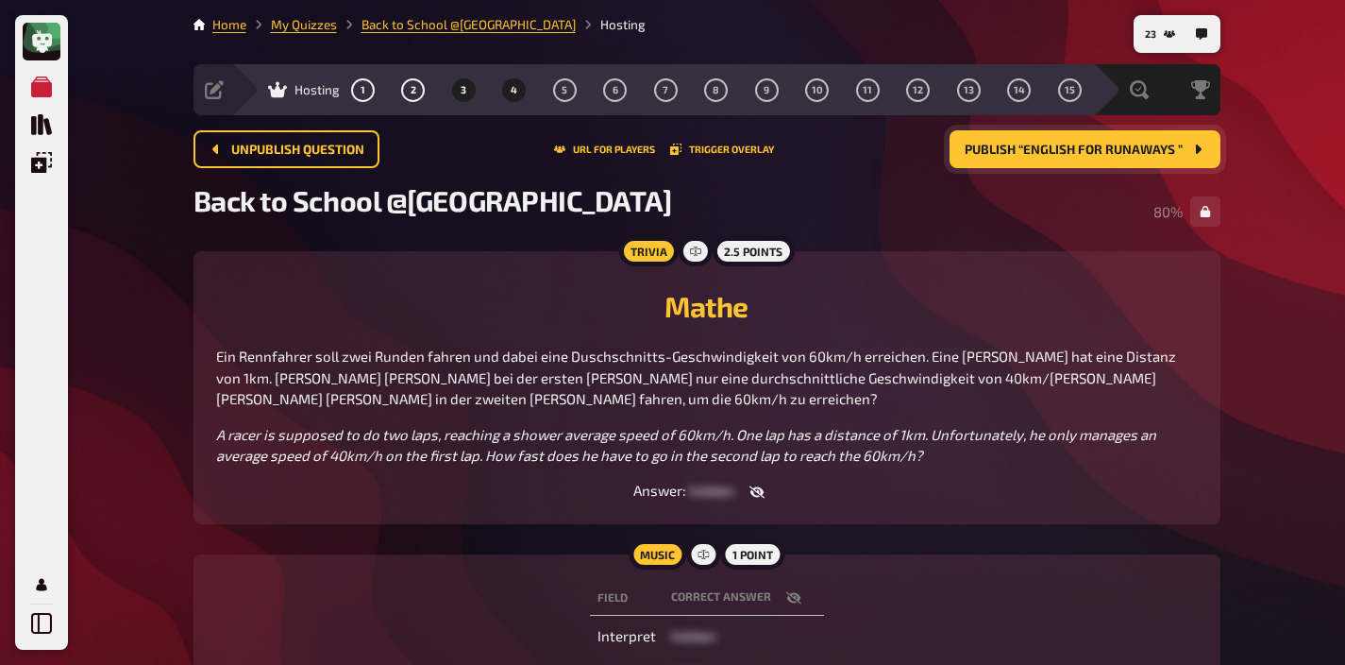
click at [515, 85] on span "4" at bounding box center [514, 90] width 7 height 10
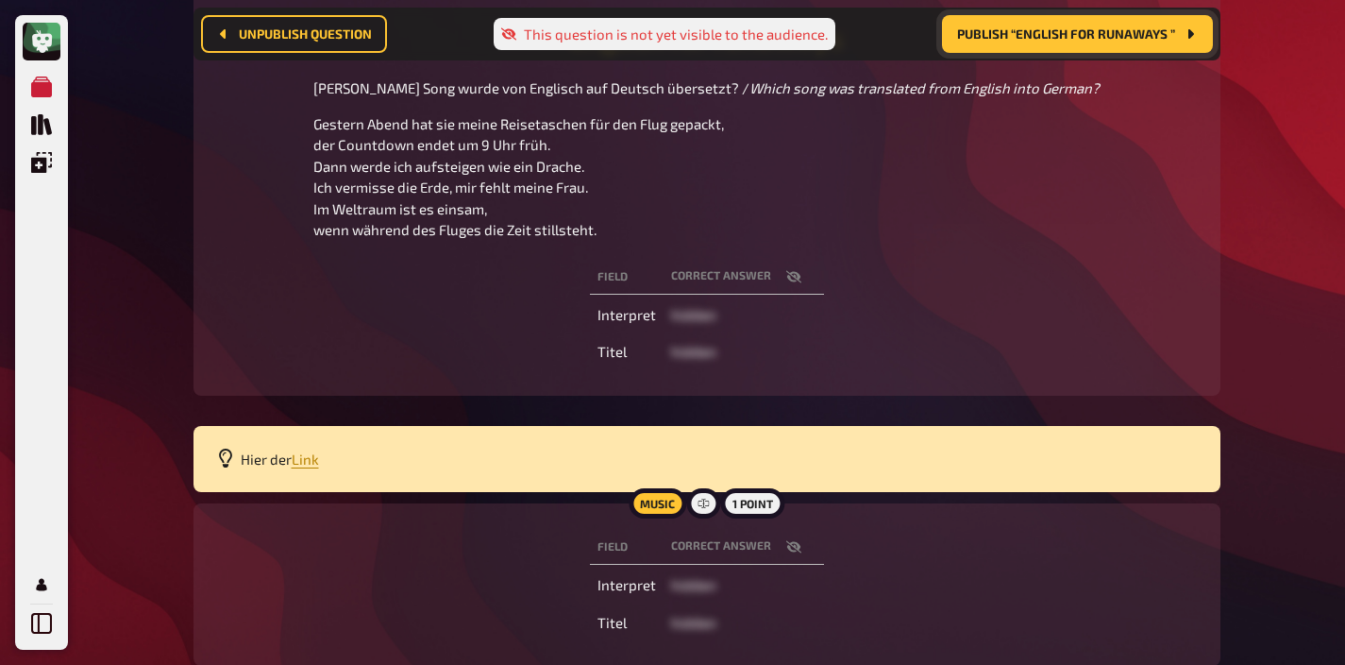
scroll to position [285, 0]
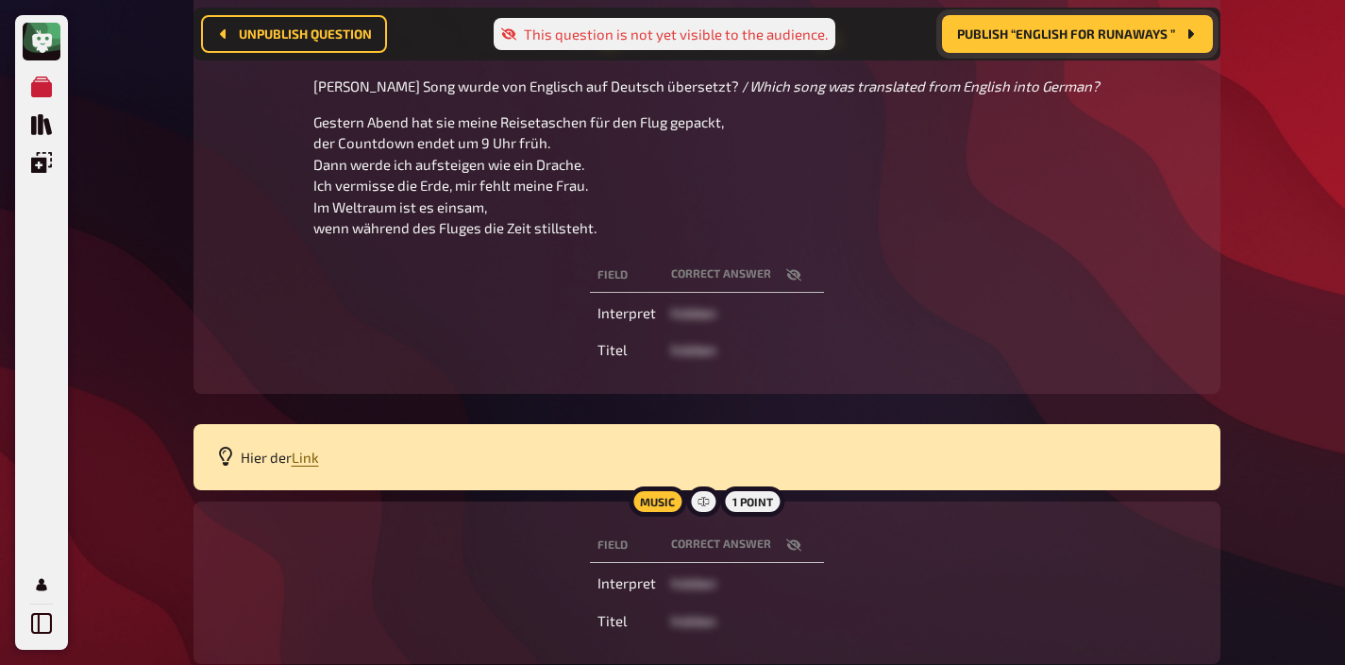
click at [305, 460] on span "Link" at bounding box center [305, 456] width 27 height 17
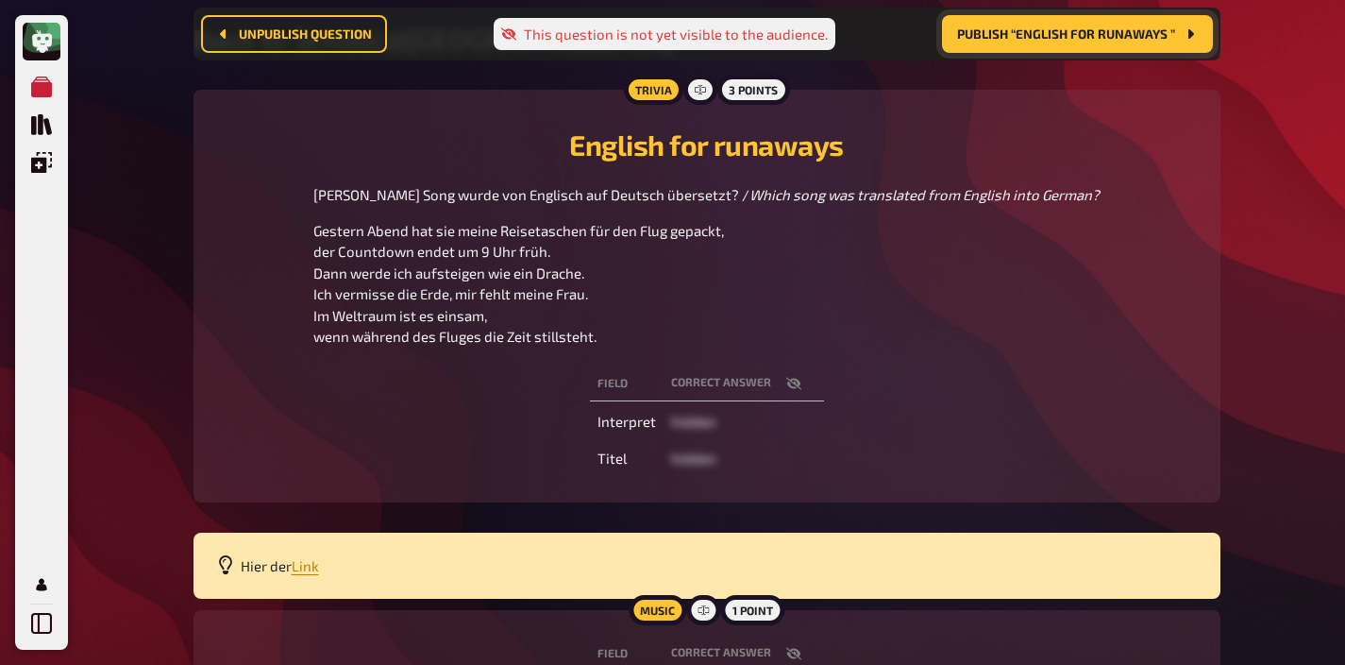
scroll to position [173, 0]
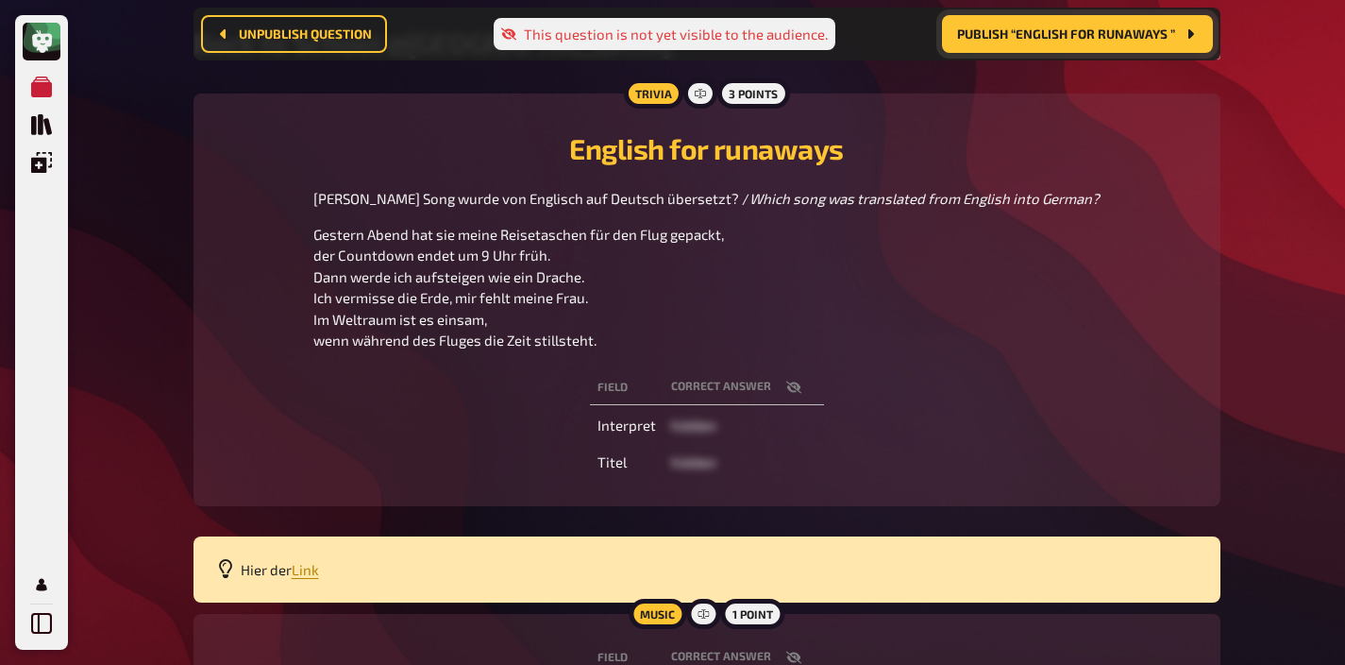
click at [1065, 41] on span "Publish “English for runaways ”" at bounding box center [1066, 33] width 218 height 13
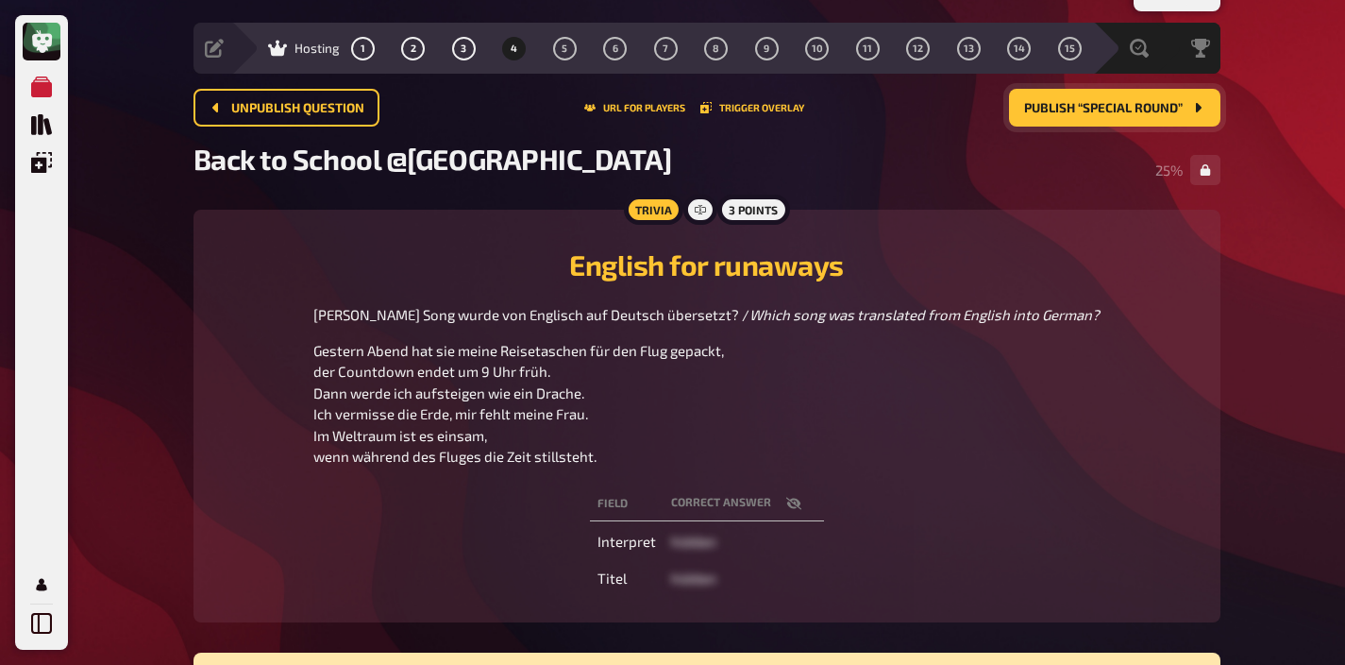
scroll to position [0, 0]
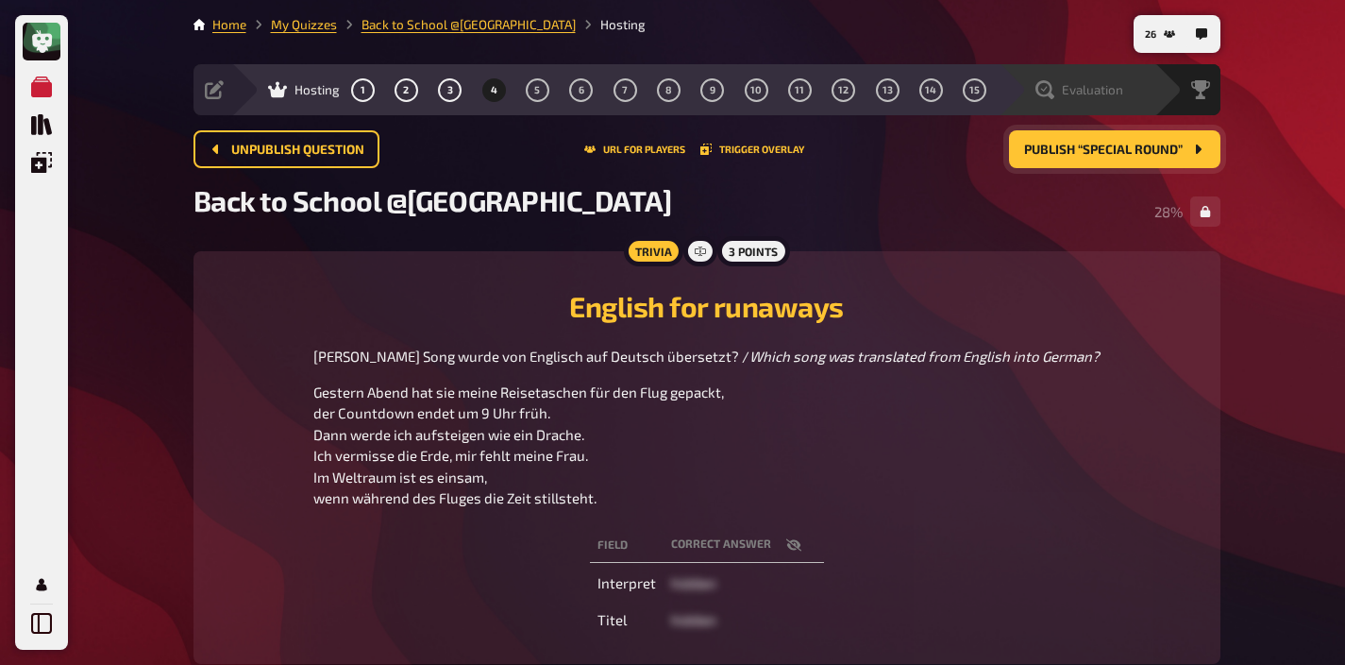
click at [1083, 94] on span "Evaluation" at bounding box center [1092, 89] width 61 height 15
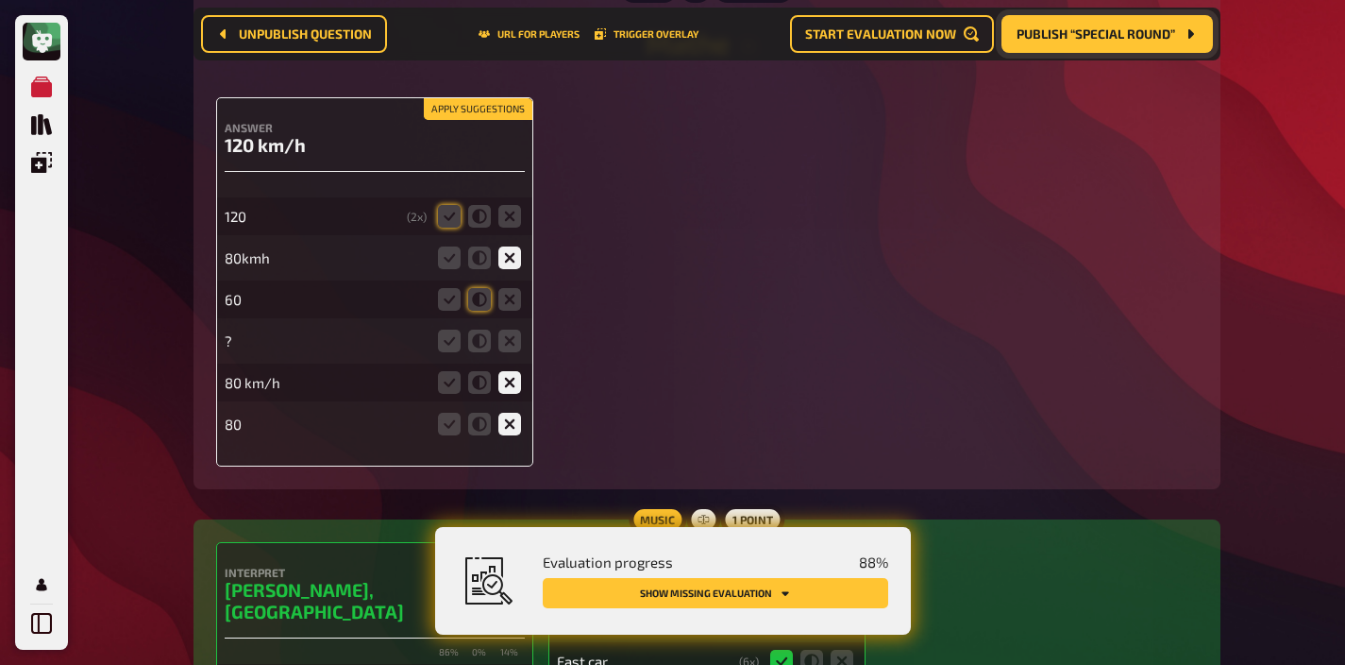
scroll to position [2547, 0]
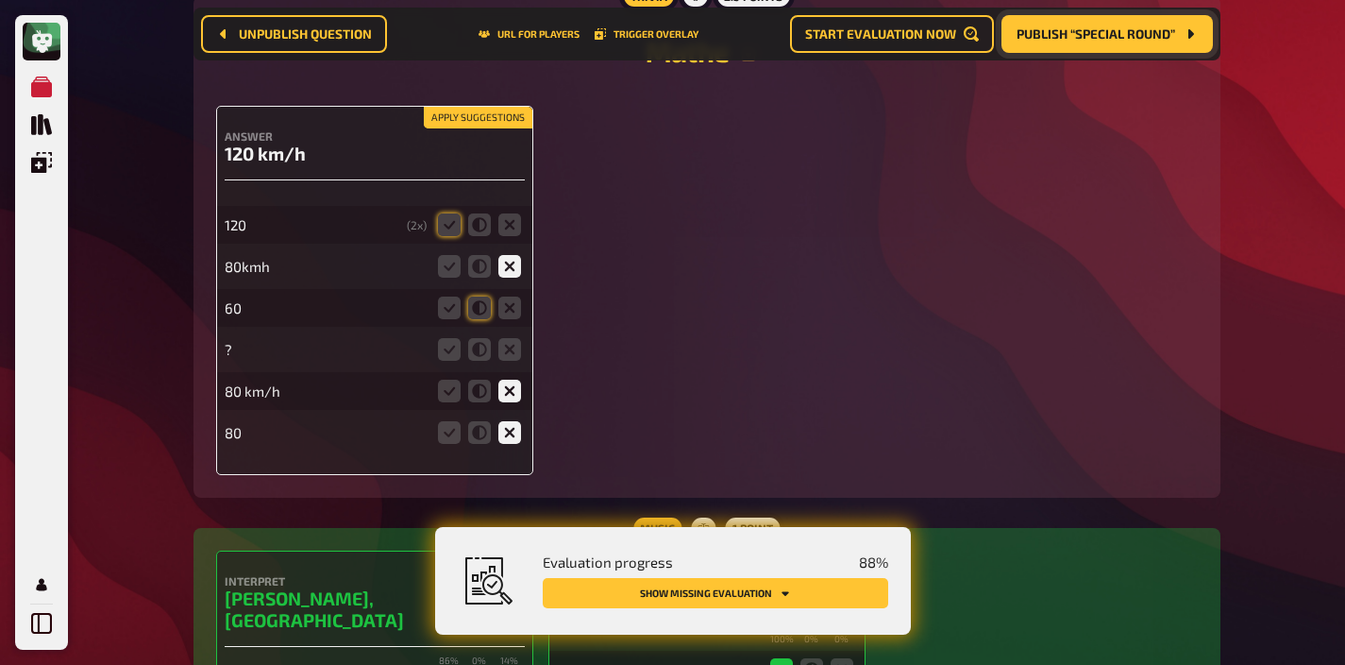
click at [463, 128] on button "Apply suggestions" at bounding box center [478, 118] width 109 height 21
click at [508, 354] on icon at bounding box center [510, 349] width 23 height 23
click at [0, 0] on input "radio" at bounding box center [0, 0] width 0 height 0
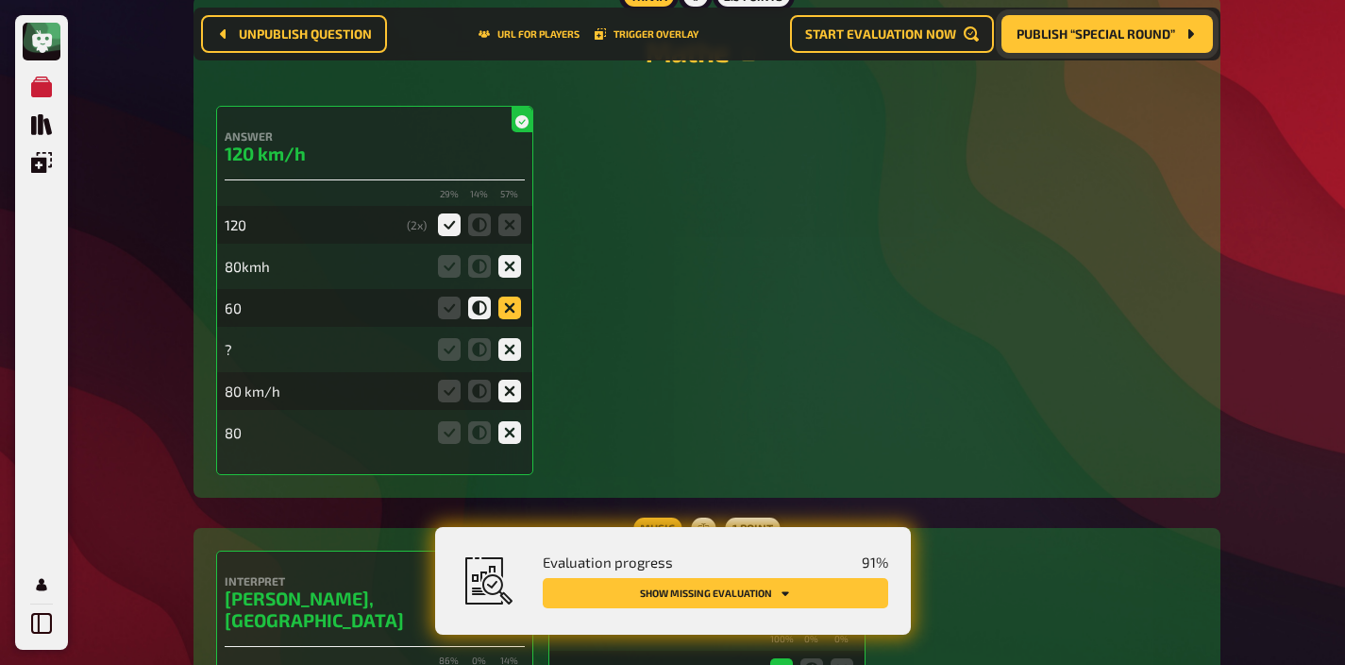
click at [509, 313] on icon at bounding box center [510, 307] width 23 height 23
click at [0, 0] on input "radio" at bounding box center [0, 0] width 0 height 0
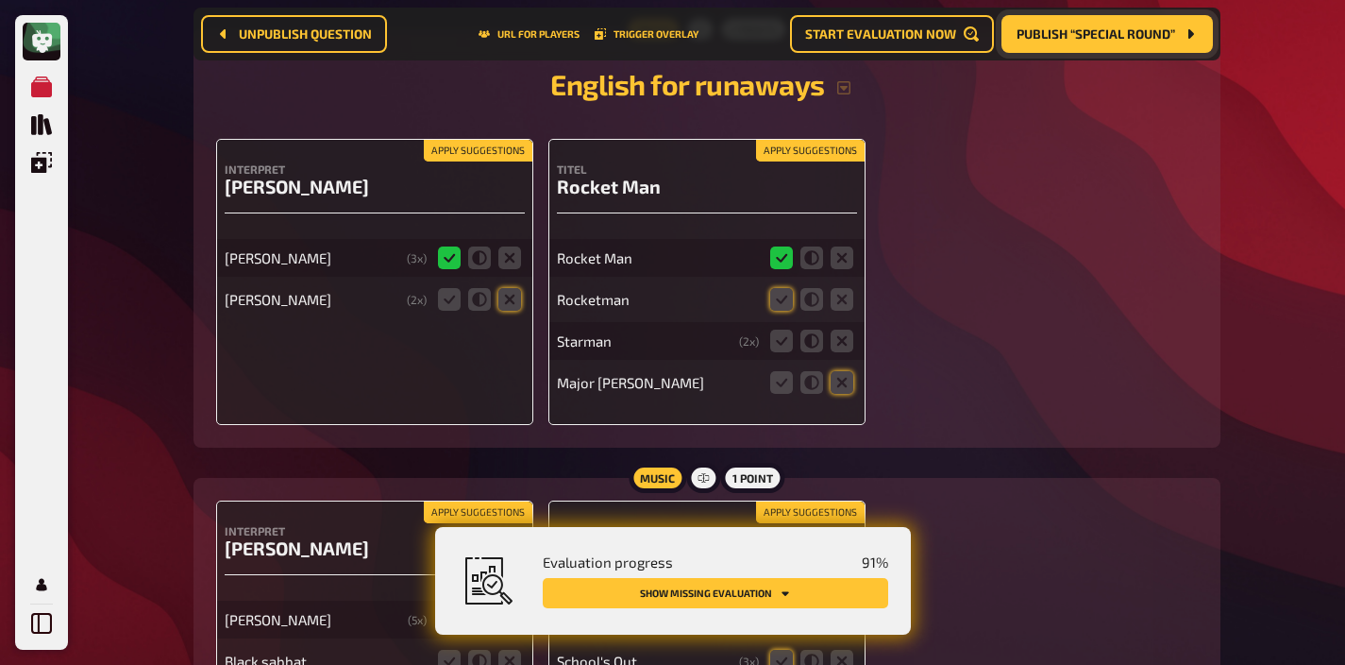
scroll to position [3507, 0]
click at [513, 287] on icon at bounding box center [510, 298] width 23 height 23
click at [0, 0] on input "radio" at bounding box center [0, 0] width 0 height 0
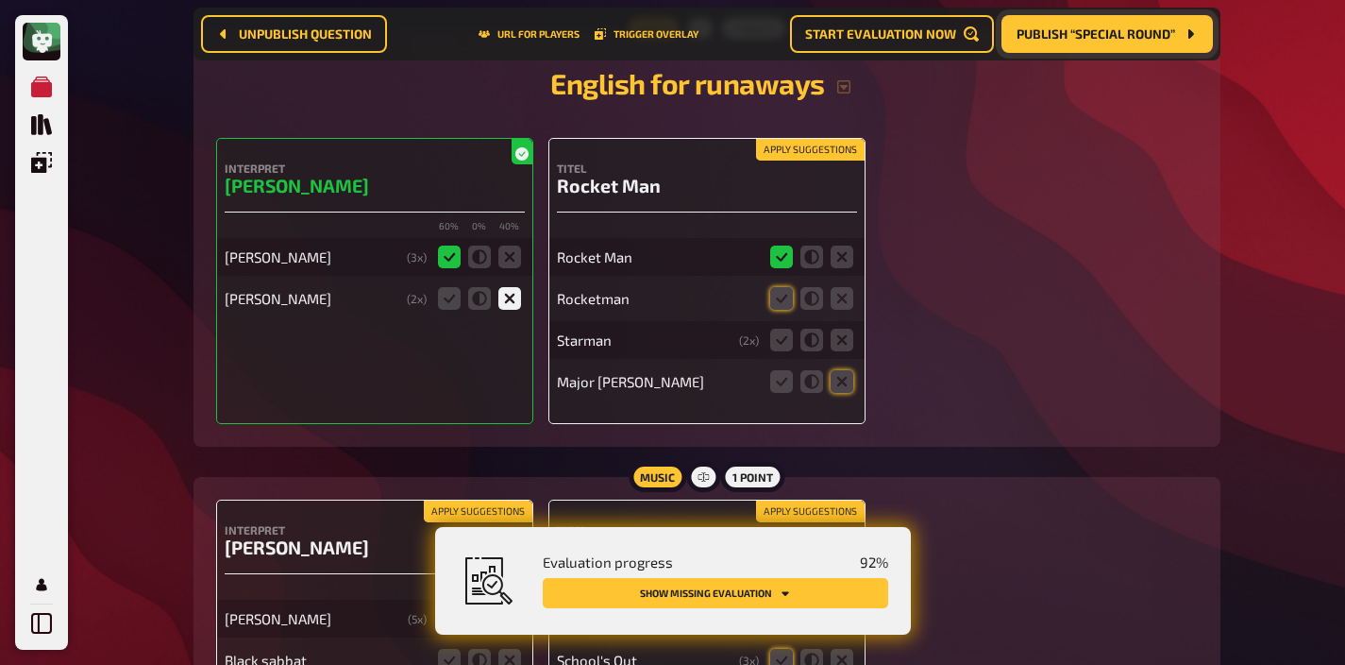
click at [812, 141] on button "Apply suggestions" at bounding box center [810, 150] width 109 height 21
click at [836, 332] on icon at bounding box center [842, 340] width 23 height 23
click at [0, 0] on input "radio" at bounding box center [0, 0] width 0 height 0
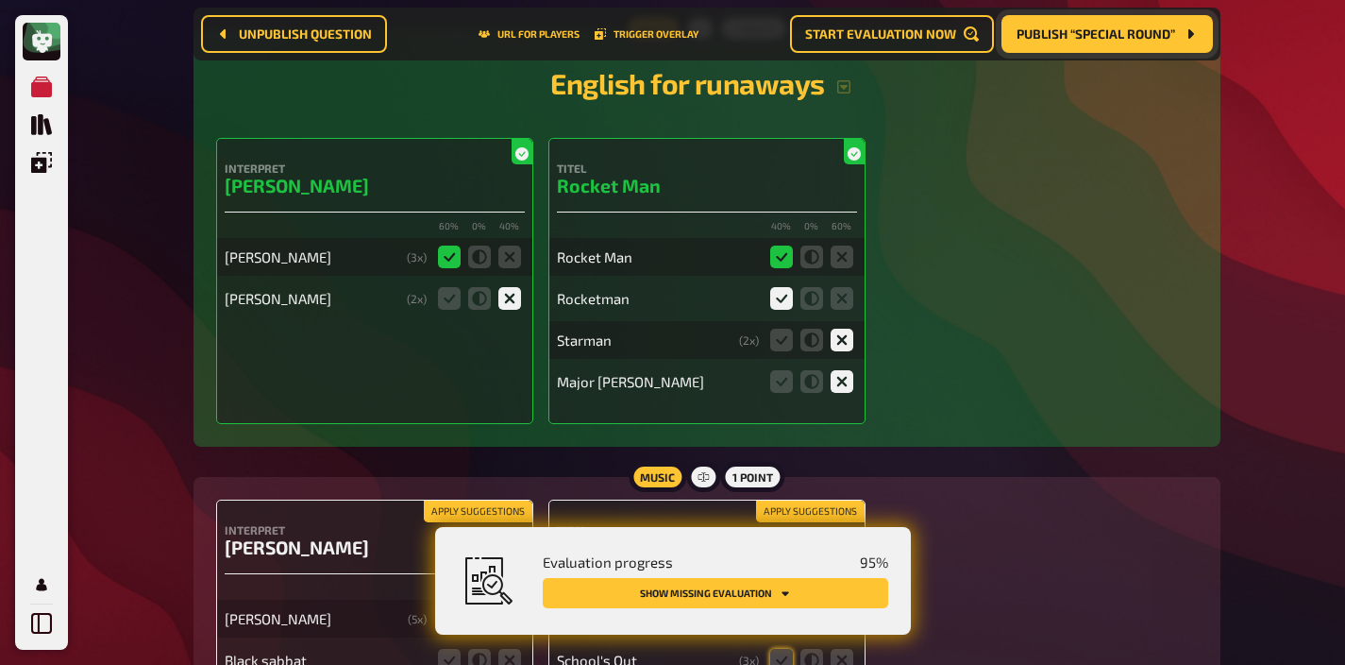
scroll to position [3720, 0]
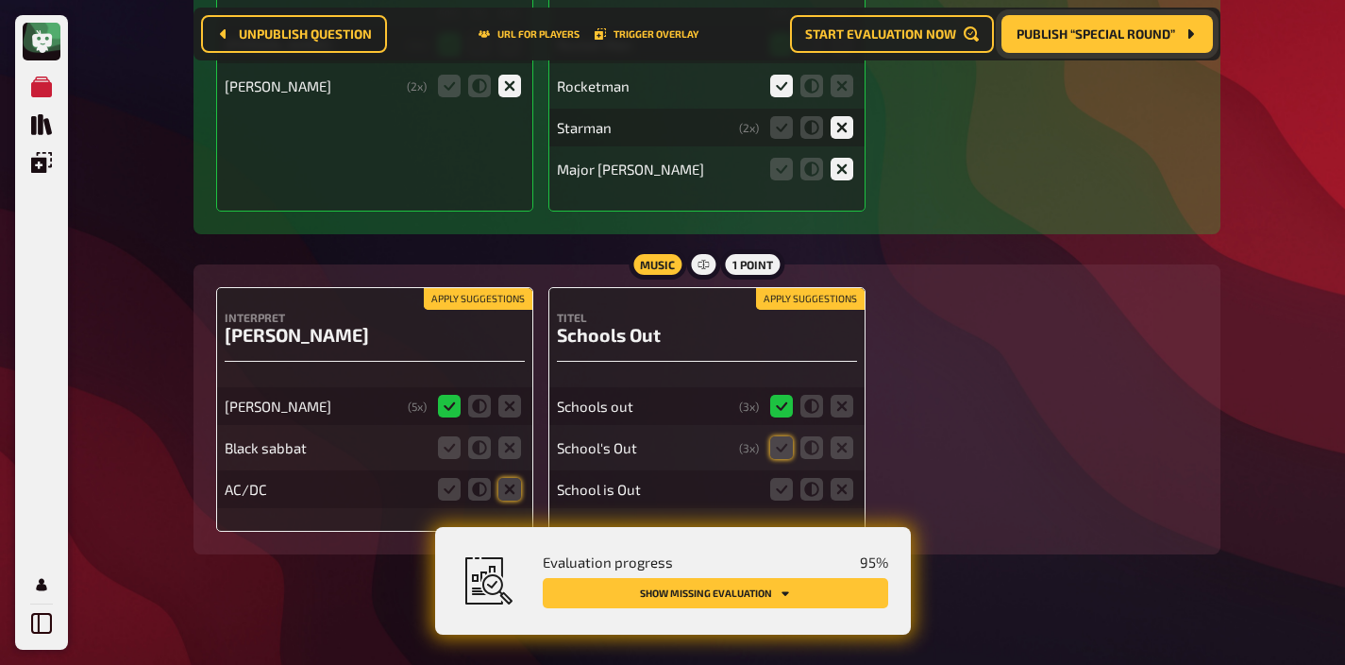
click at [487, 289] on button "Apply suggestions" at bounding box center [478, 299] width 109 height 21
click at [506, 438] on icon at bounding box center [510, 447] width 23 height 23
click at [0, 0] on input "radio" at bounding box center [0, 0] width 0 height 0
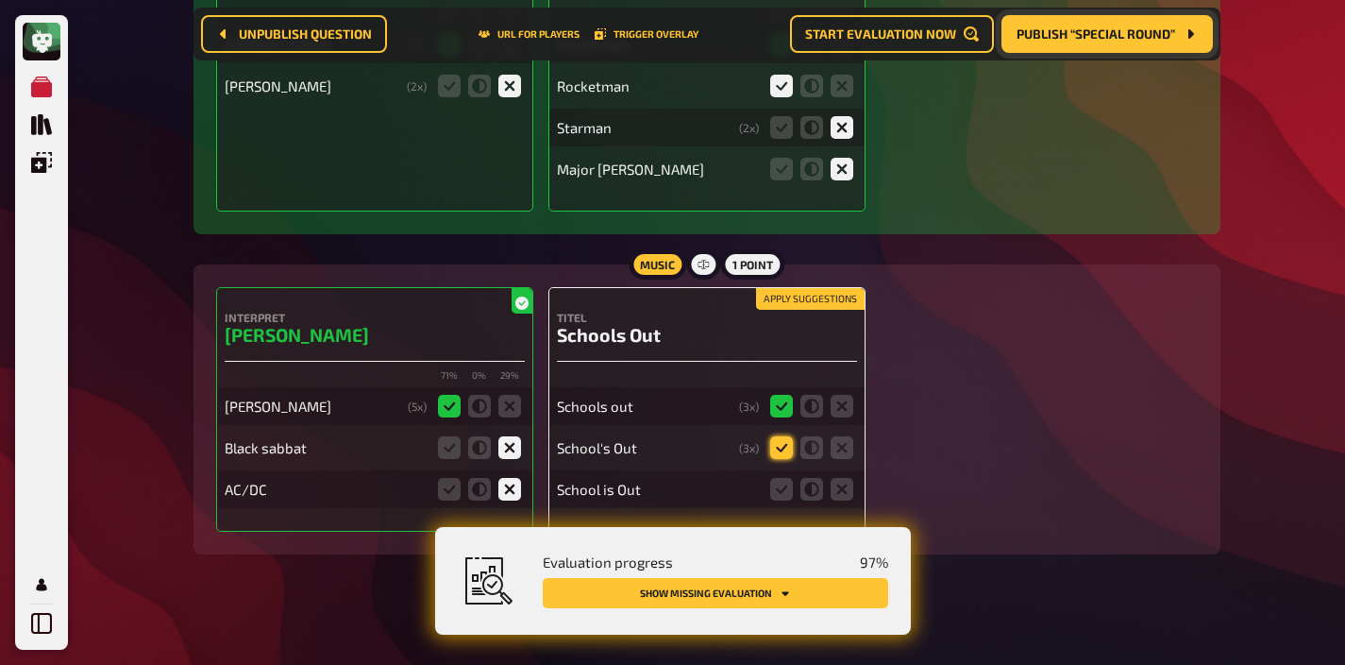
click at [779, 436] on icon at bounding box center [781, 447] width 23 height 23
click at [0, 0] on input "radio" at bounding box center [0, 0] width 0 height 0
click at [787, 478] on icon at bounding box center [781, 489] width 23 height 23
click at [0, 0] on input "radio" at bounding box center [0, 0] width 0 height 0
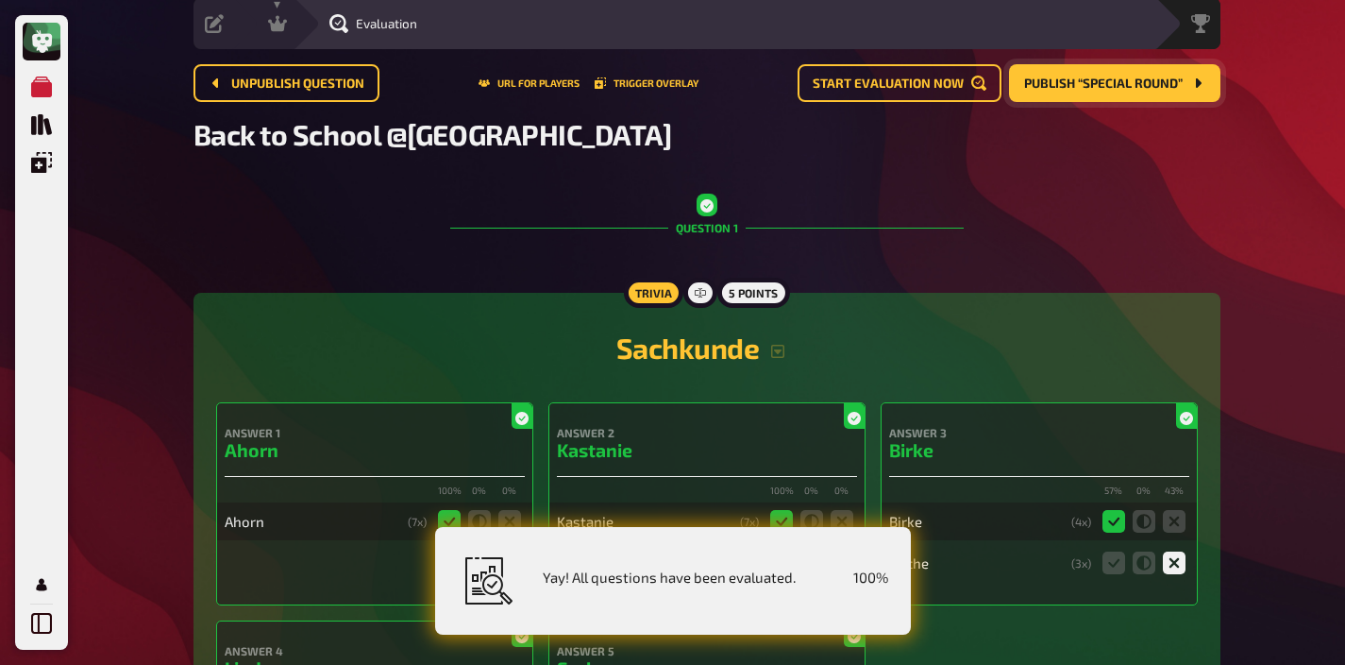
scroll to position [0, 0]
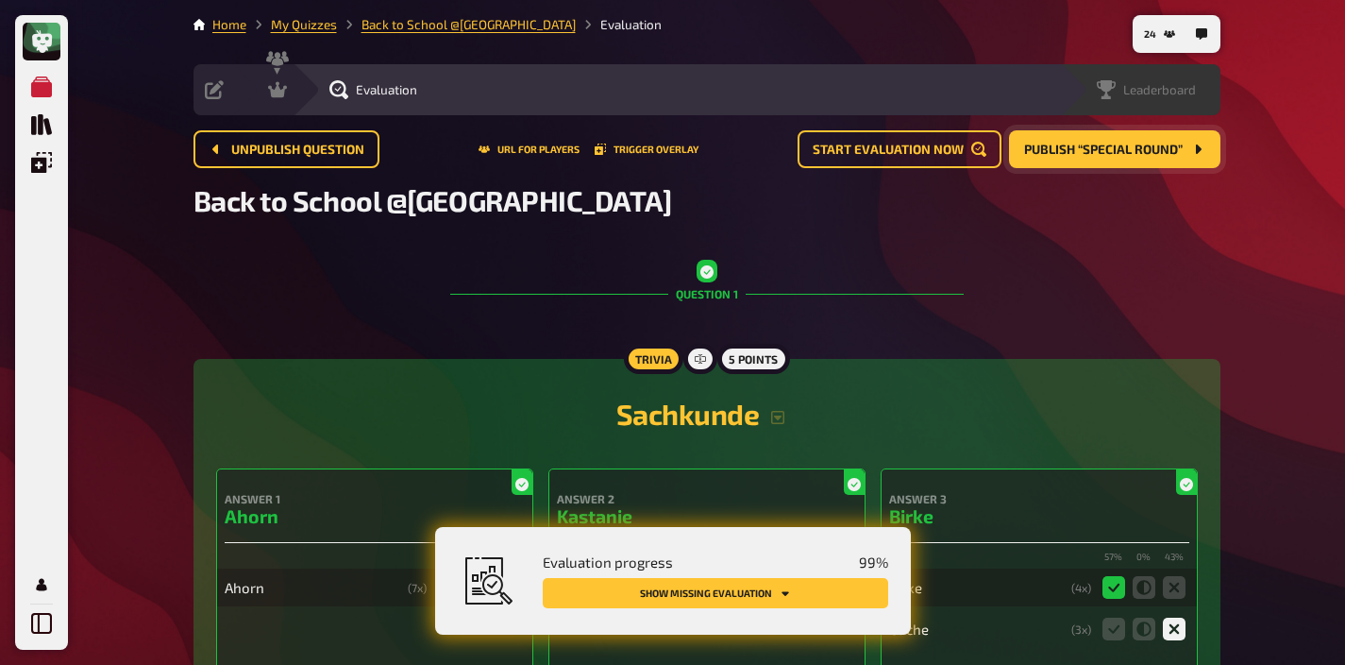
click at [1175, 93] on span "Leaderboard" at bounding box center [1160, 89] width 73 height 15
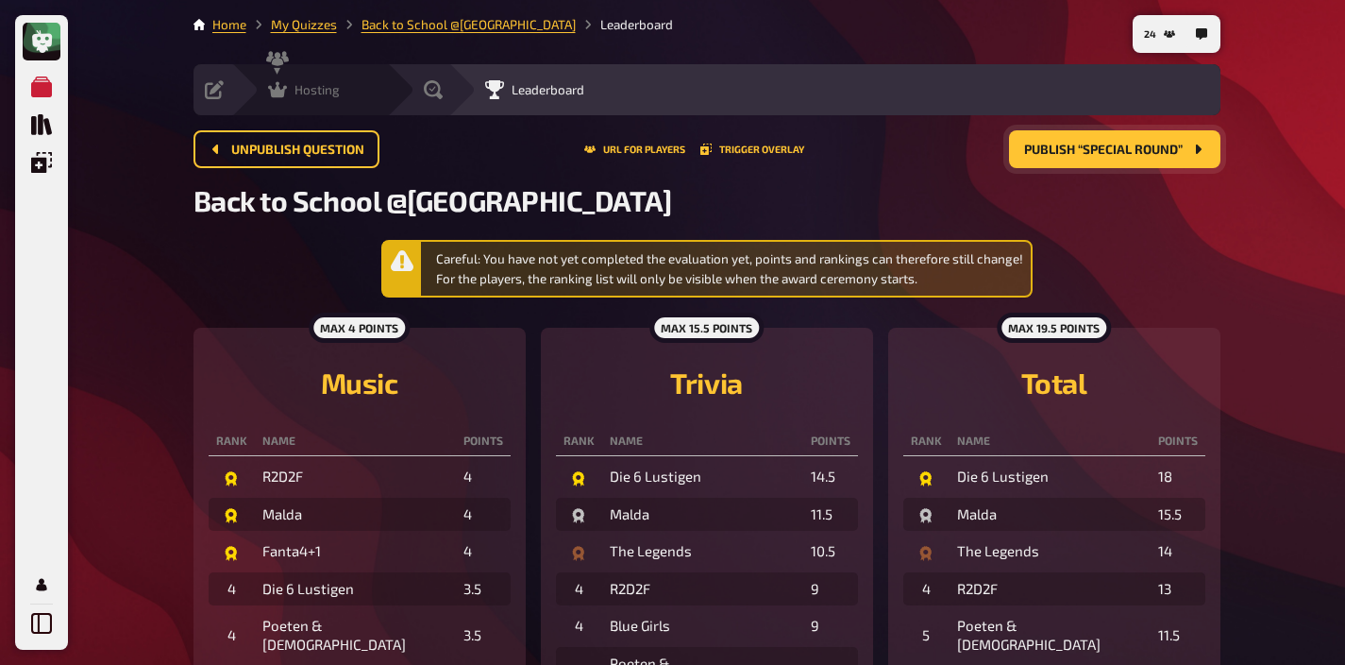
click at [315, 93] on span "Hosting" at bounding box center [317, 89] width 45 height 15
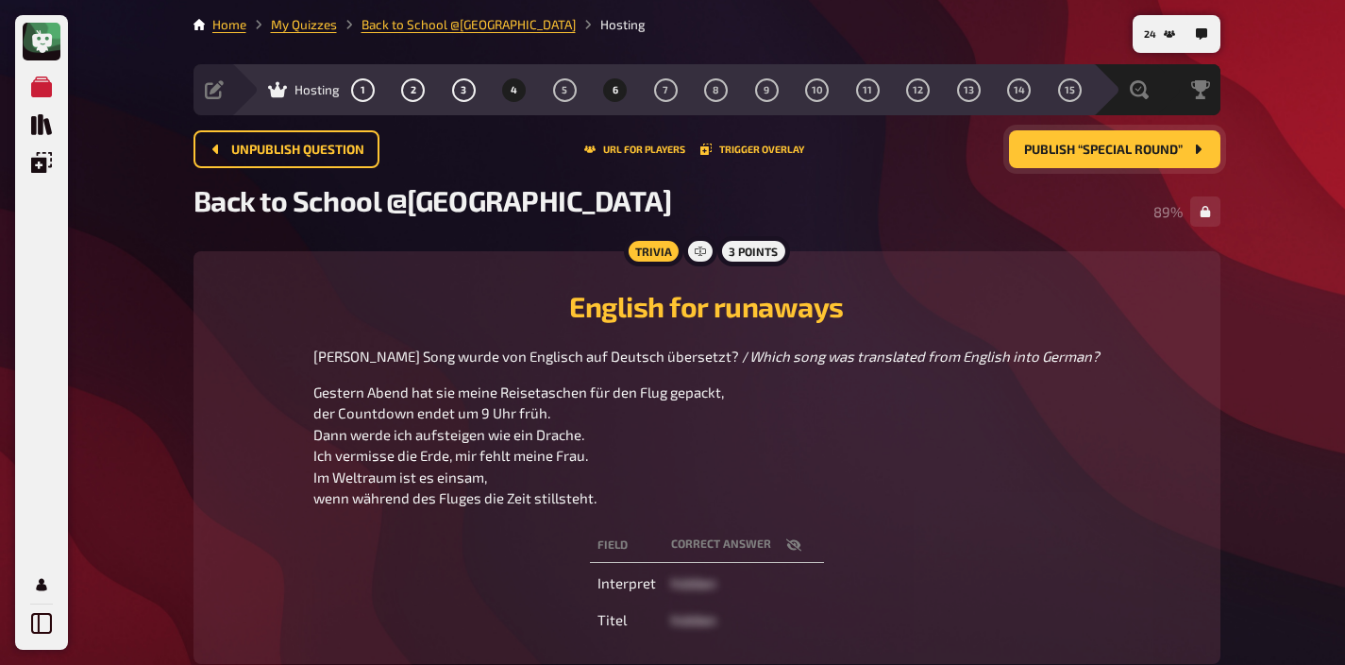
click at [623, 89] on button "6" at bounding box center [615, 90] width 30 height 30
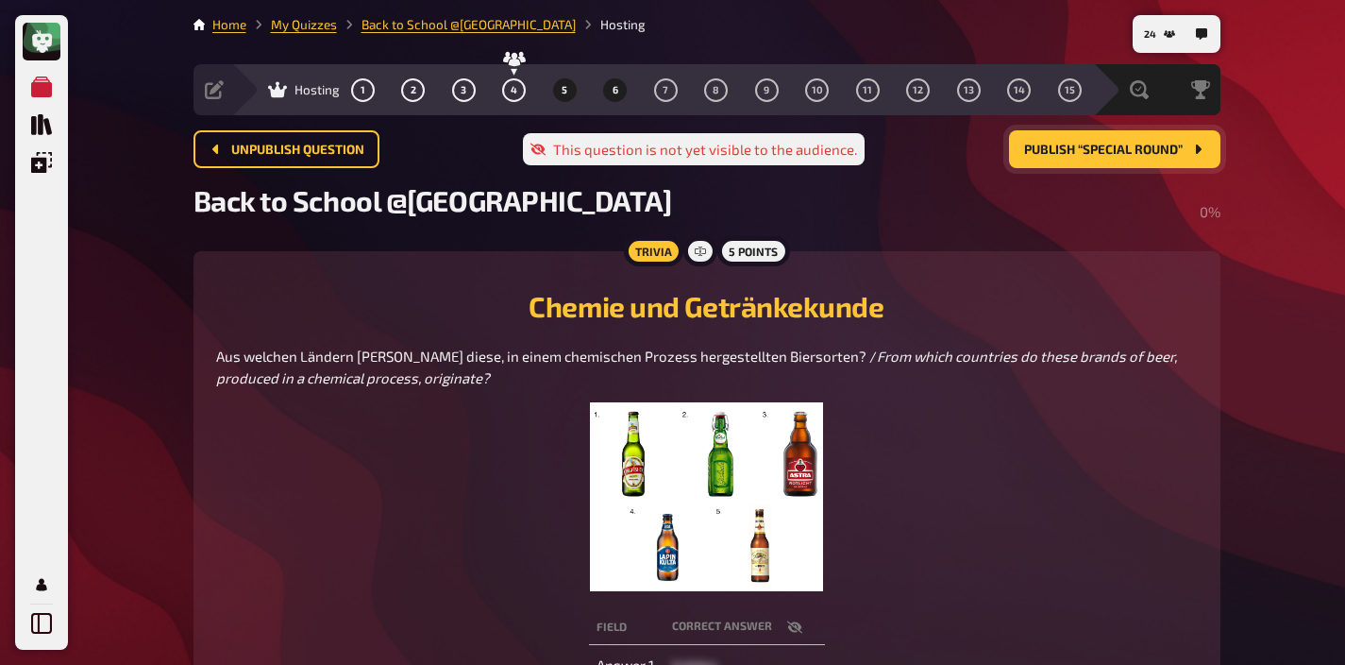
click at [566, 90] on span "5" at bounding box center [565, 90] width 6 height 10
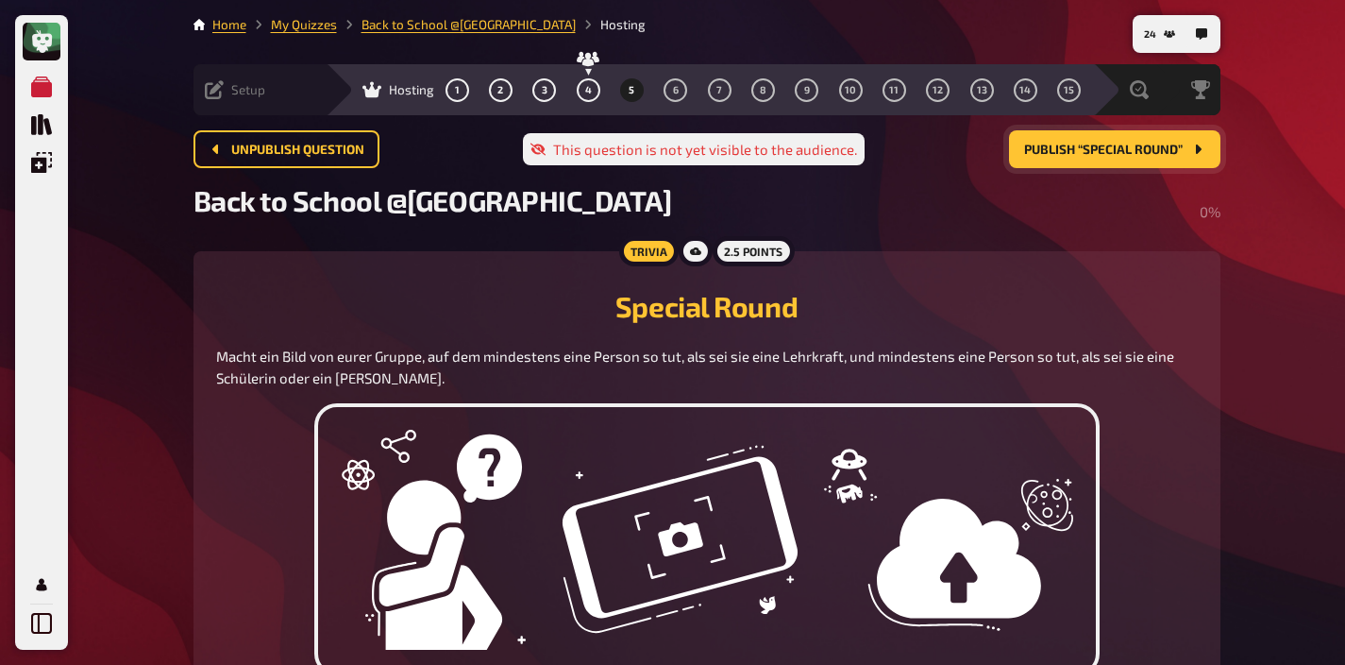
click at [245, 95] on span "Setup" at bounding box center [248, 89] width 34 height 15
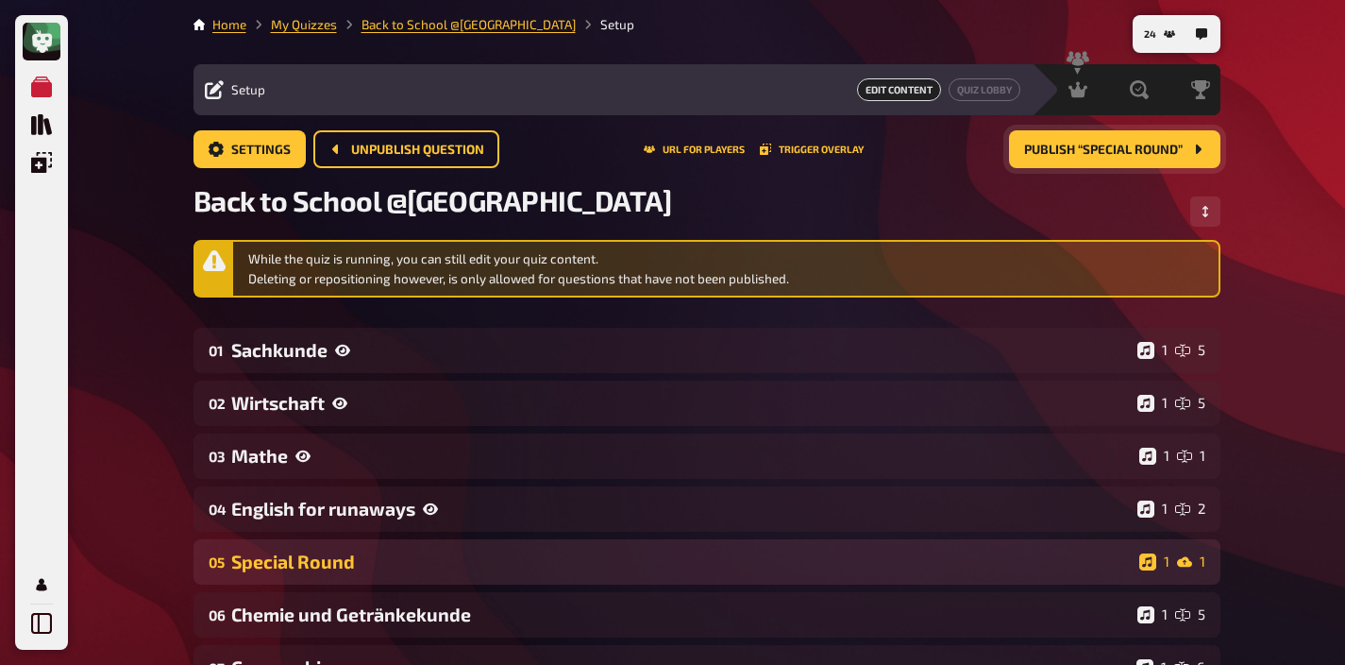
click at [427, 552] on div "Special Round" at bounding box center [681, 561] width 901 height 22
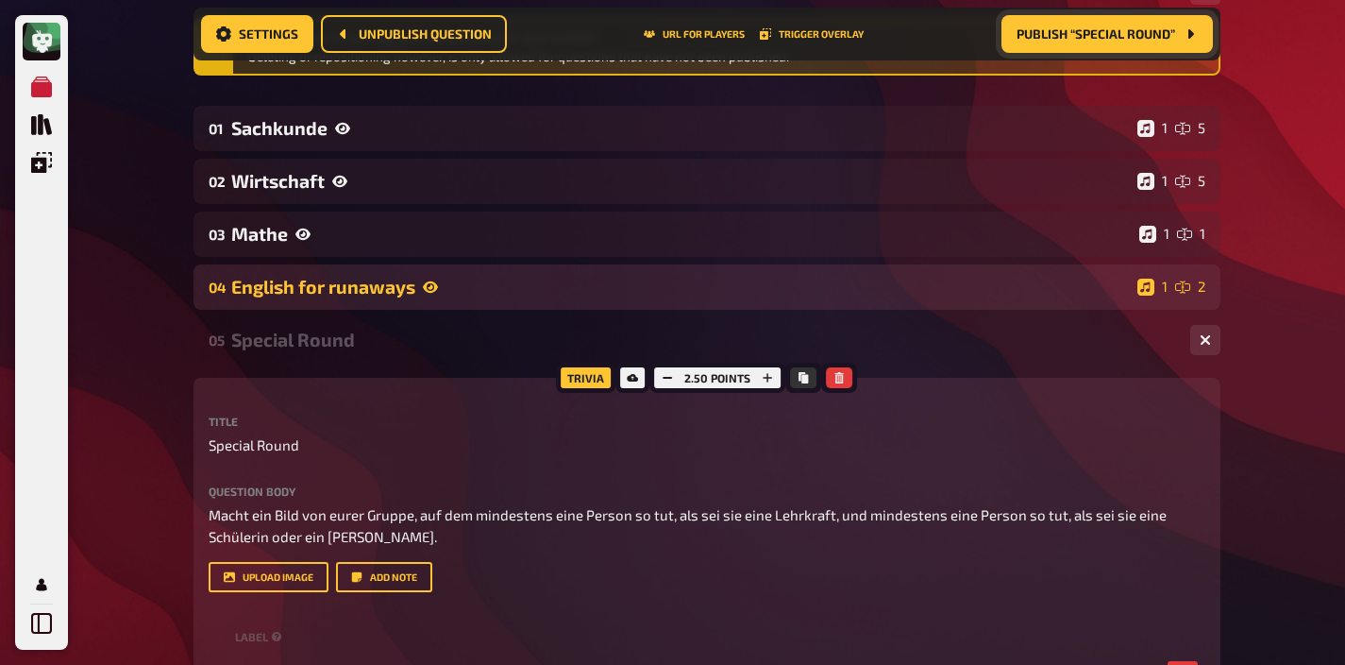
scroll to position [238, 0]
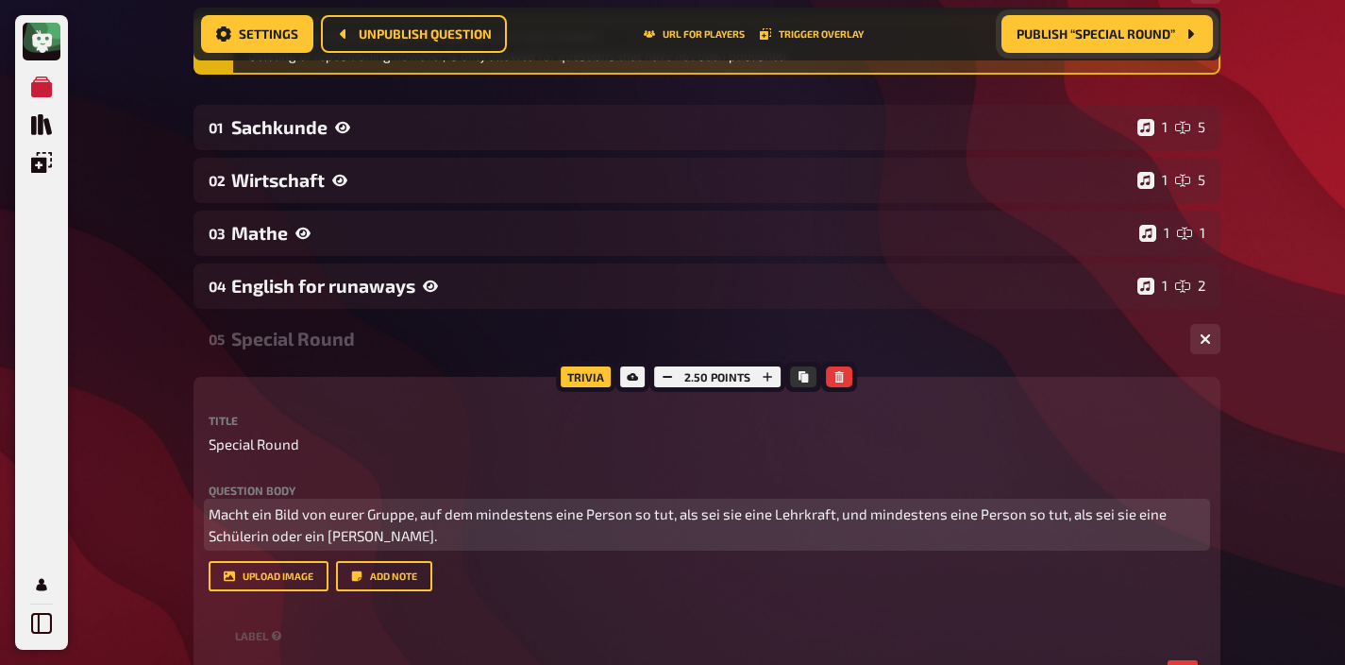
click at [834, 516] on span "Macht ein Bild von eurer Gruppe, auf dem mindestens eine Person so tut, als sei…" at bounding box center [689, 524] width 961 height 39
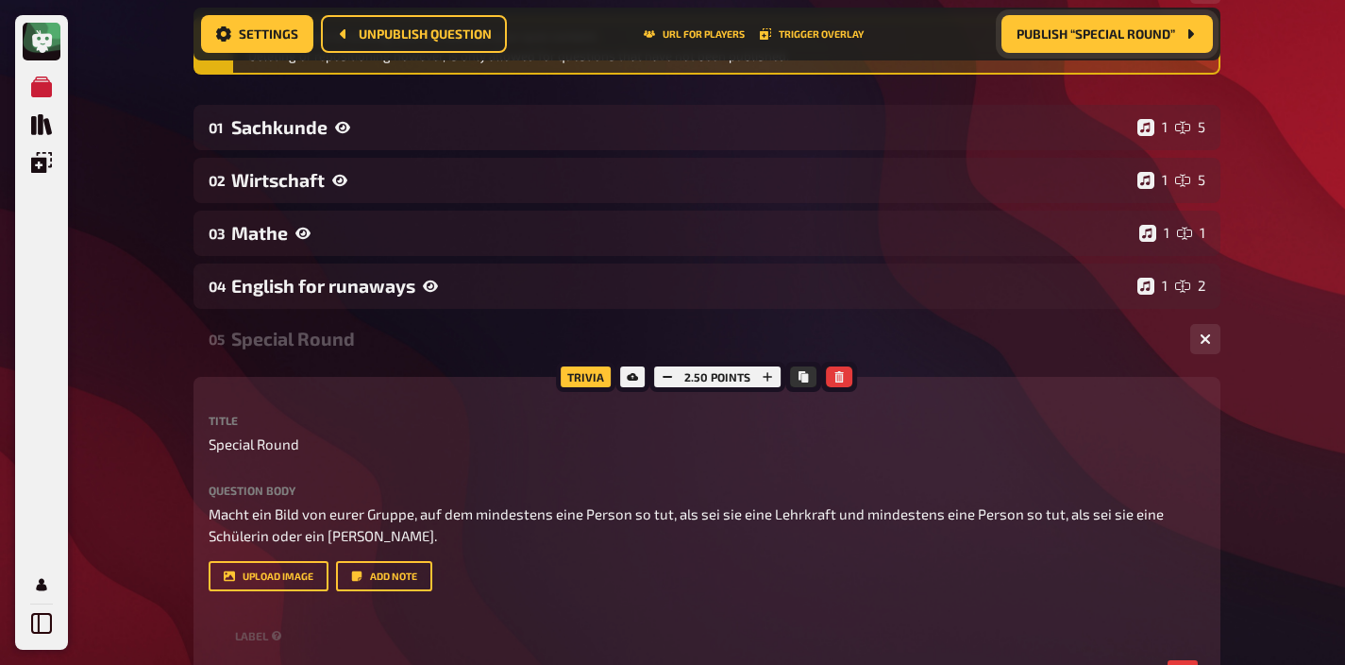
click at [396, 338] on div "Special Round" at bounding box center [703, 339] width 944 height 22
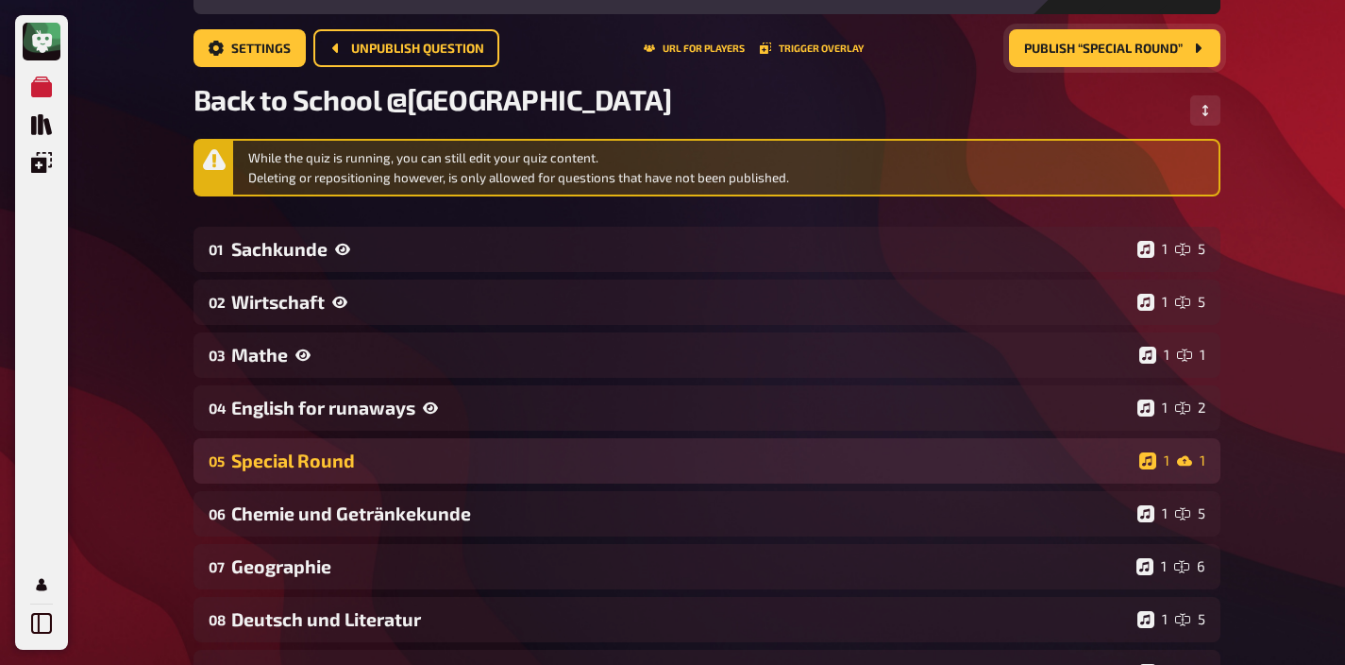
scroll to position [0, 0]
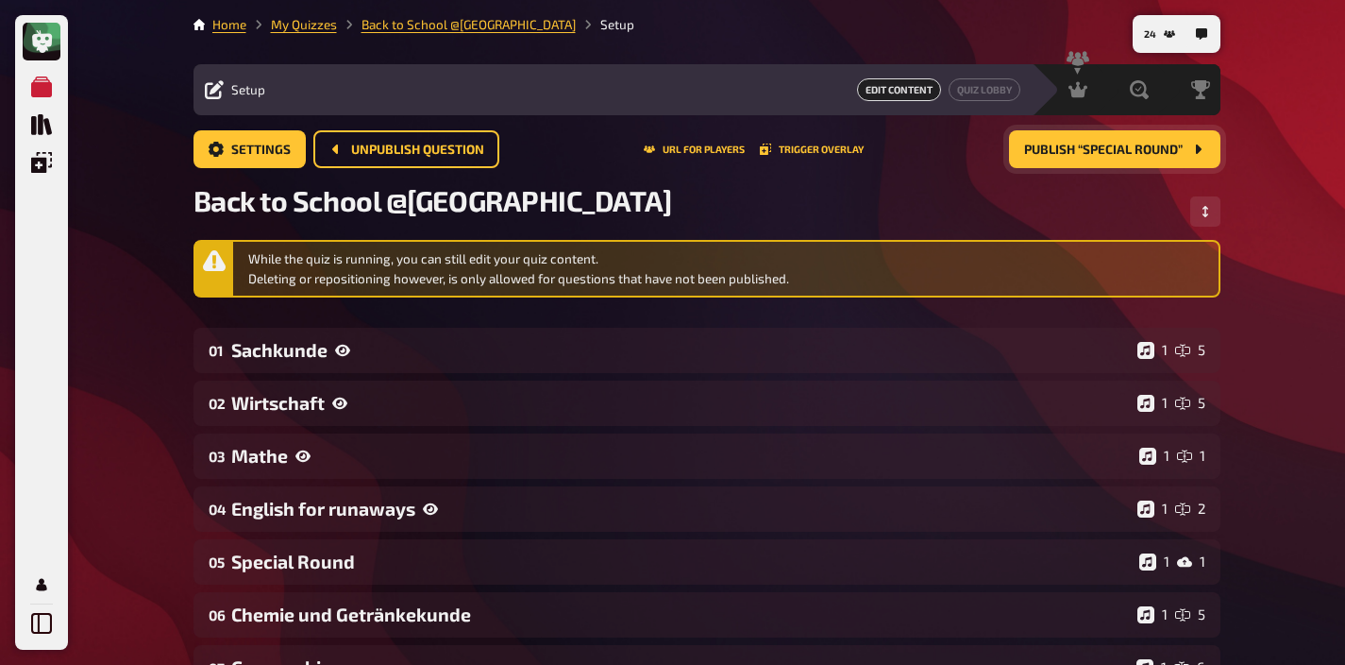
click at [1061, 157] on button "Publish “Special Round”" at bounding box center [1114, 149] width 211 height 38
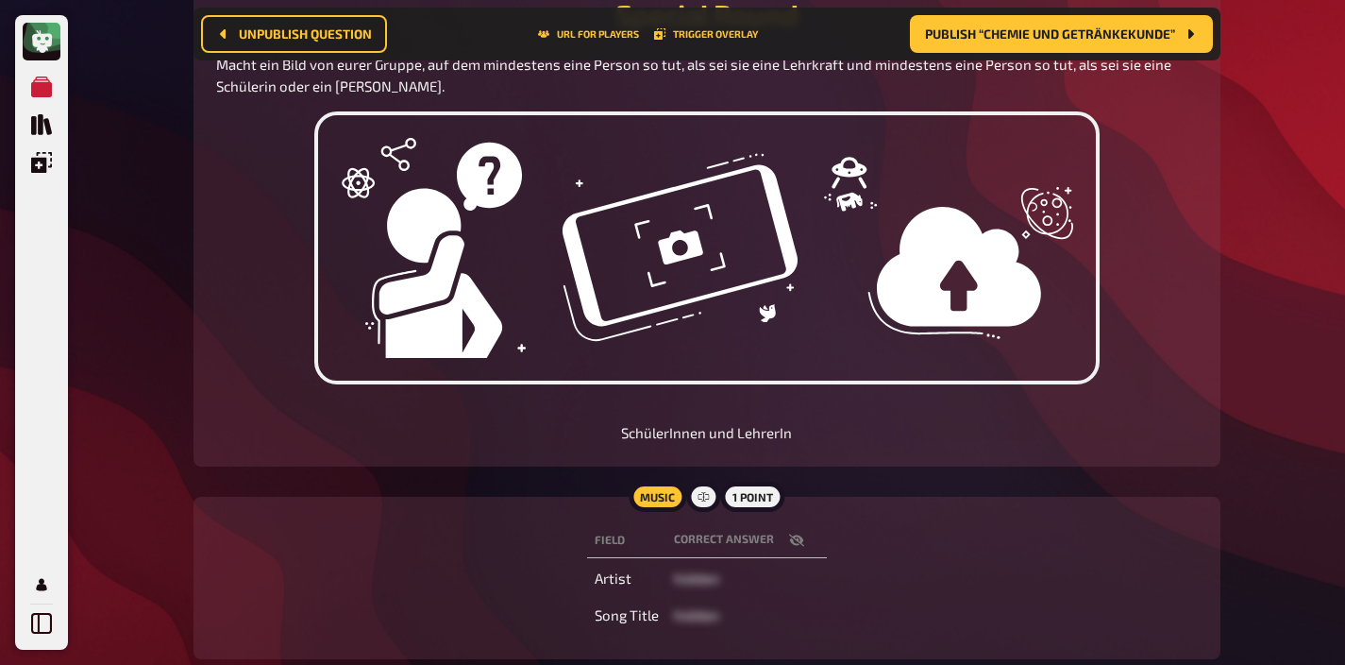
scroll to position [421, 0]
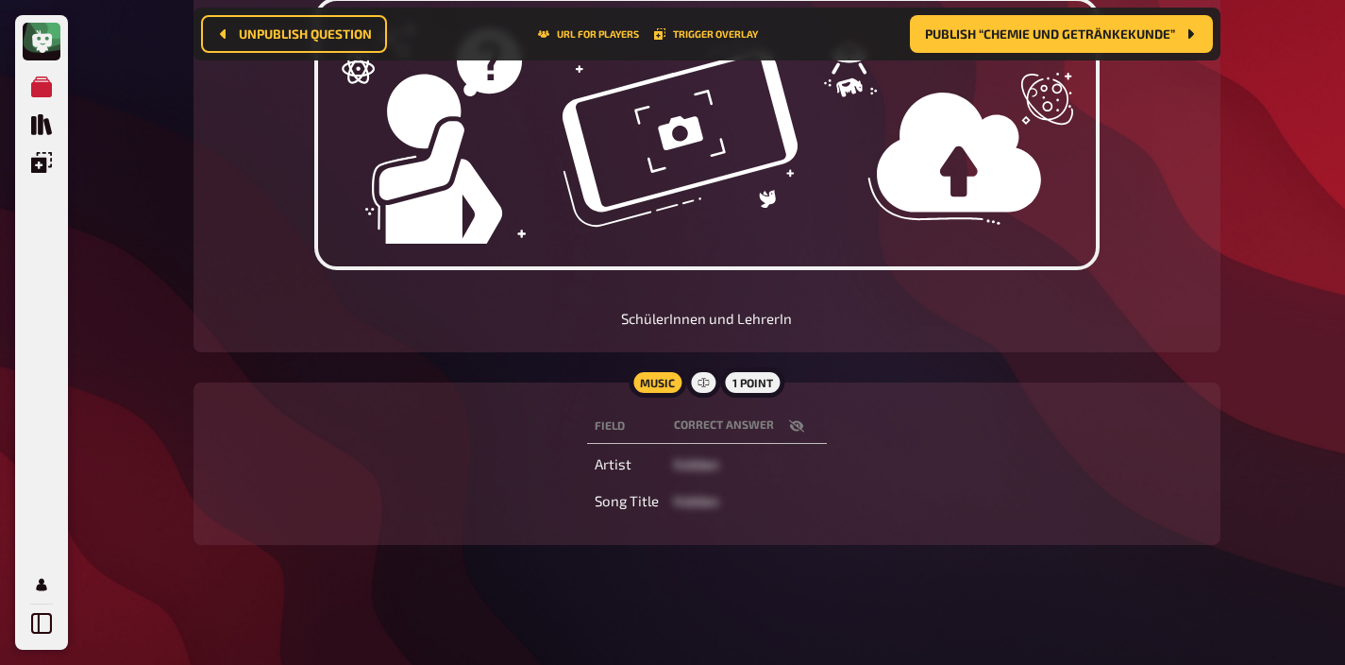
click at [793, 421] on icon "button" at bounding box center [795, 425] width 15 height 12
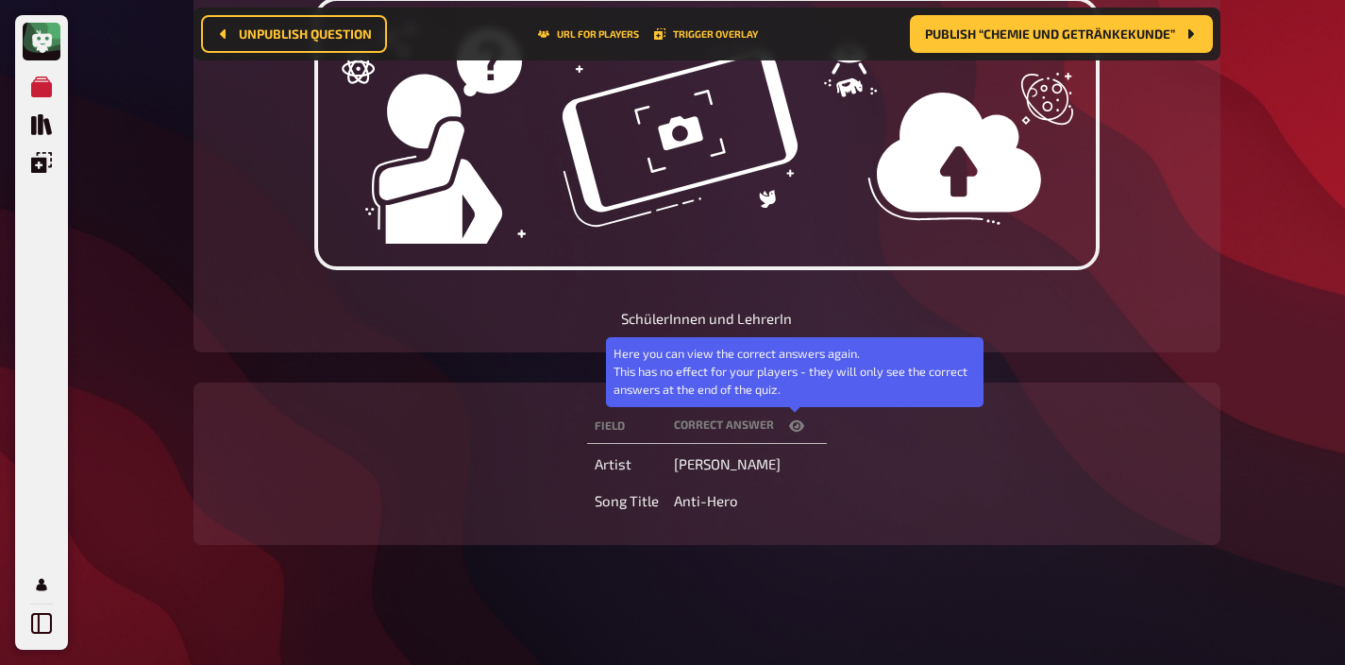
click at [793, 421] on icon "button" at bounding box center [796, 424] width 15 height 11
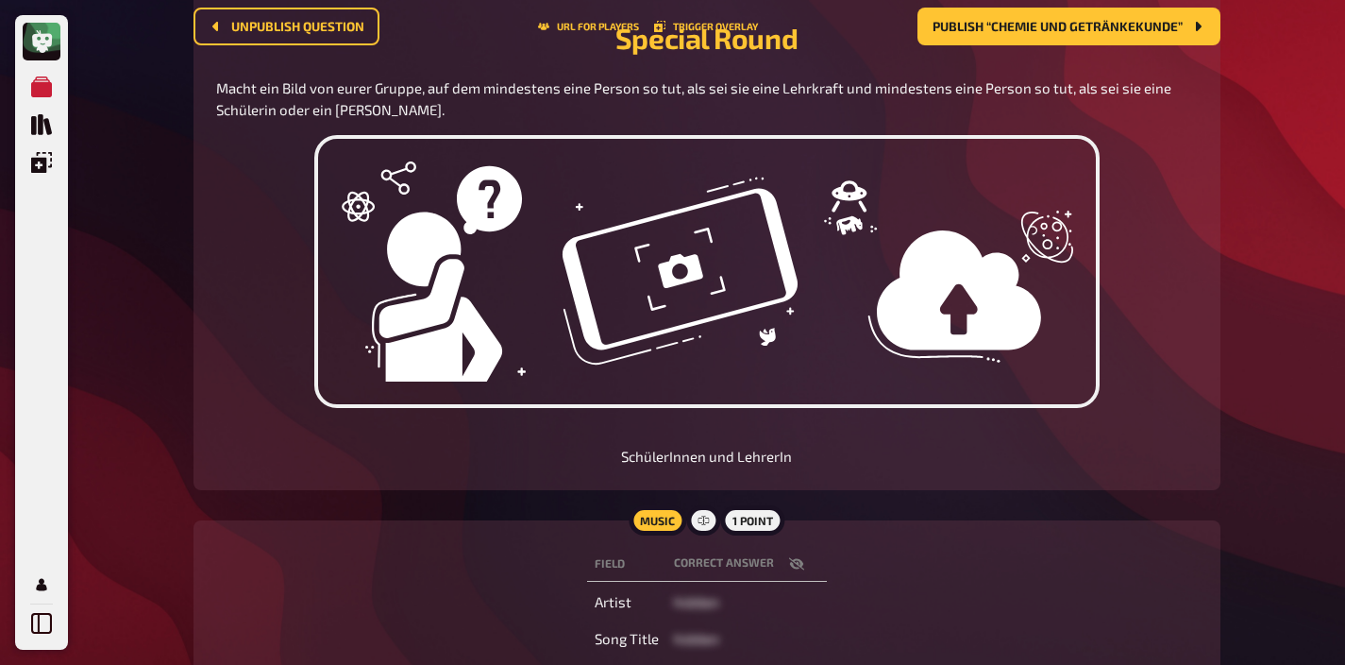
scroll to position [0, 0]
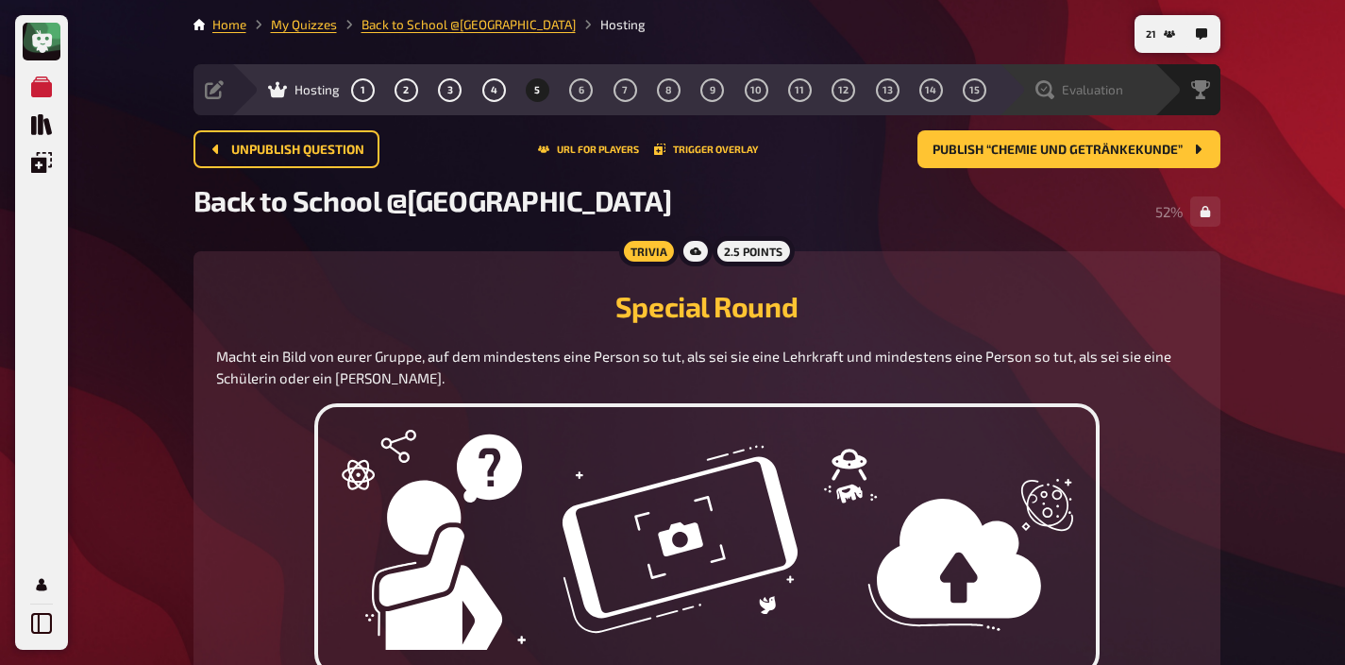
click at [1107, 101] on div "Evaluation" at bounding box center [1077, 89] width 156 height 51
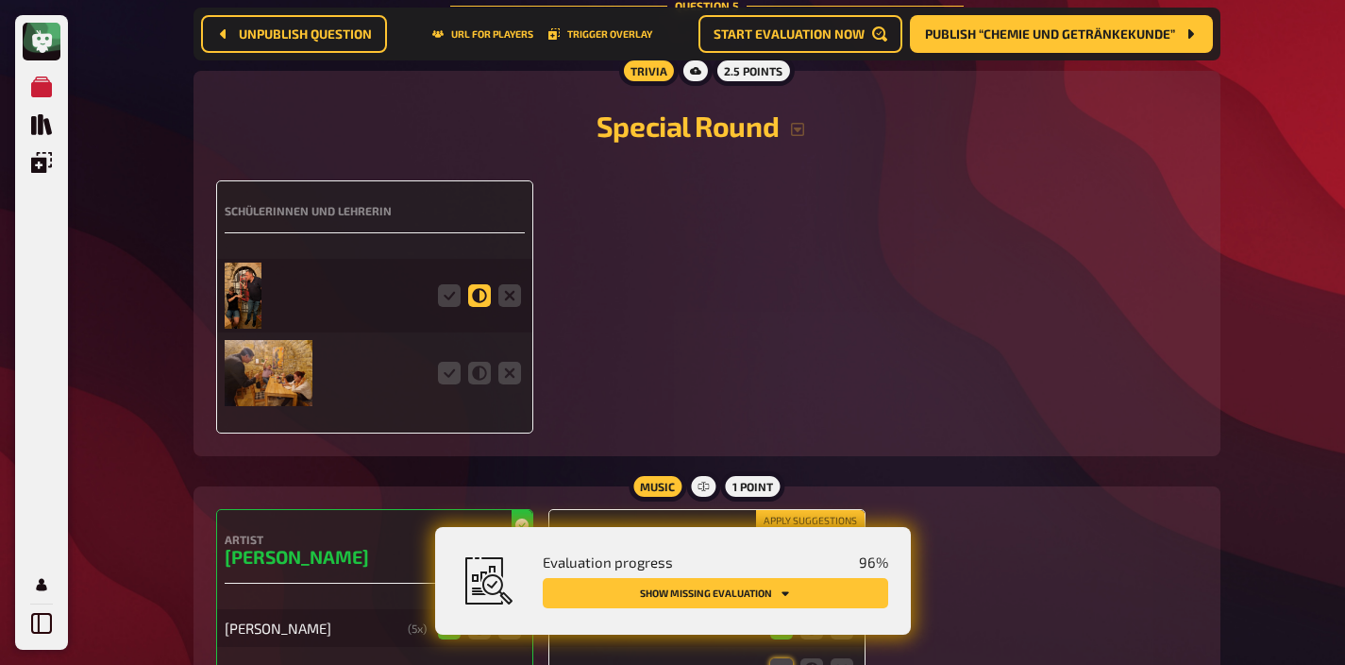
scroll to position [4275, 0]
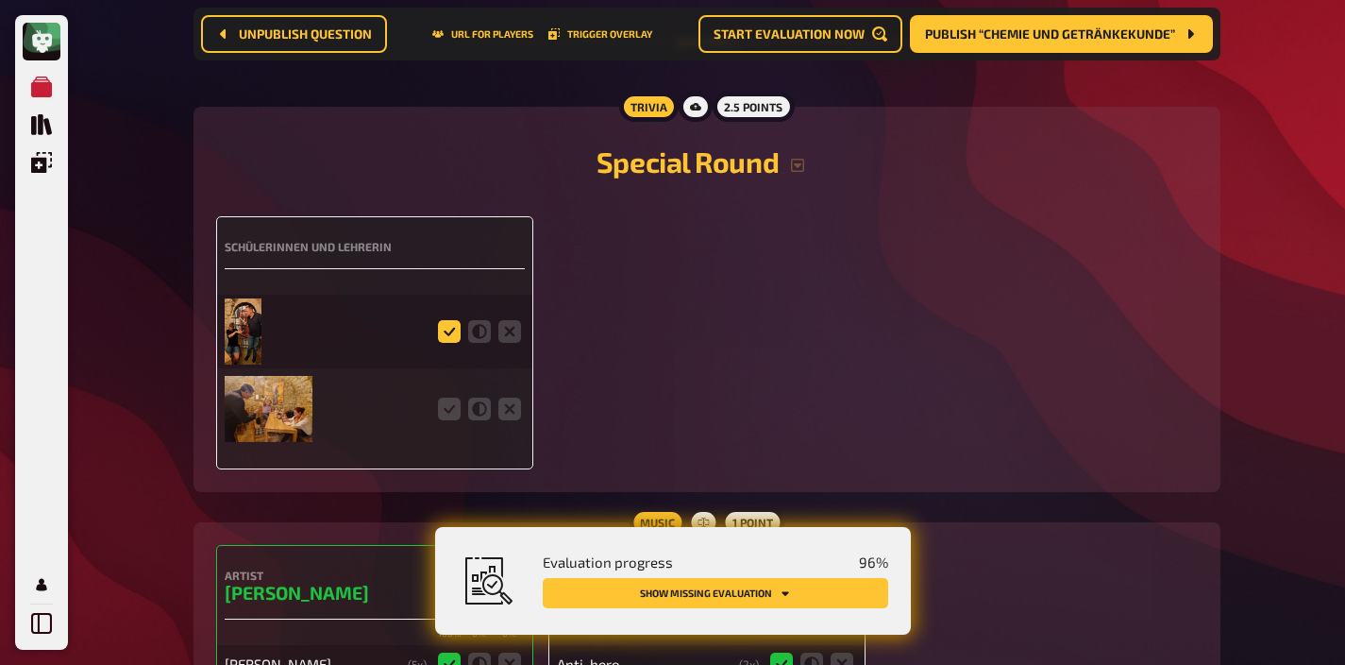
click at [446, 324] on icon at bounding box center [449, 331] width 23 height 23
click at [0, 0] on input "radio" at bounding box center [0, 0] width 0 height 0
click at [445, 397] on icon at bounding box center [449, 408] width 23 height 23
click at [0, 0] on input "radio" at bounding box center [0, 0] width 0 height 0
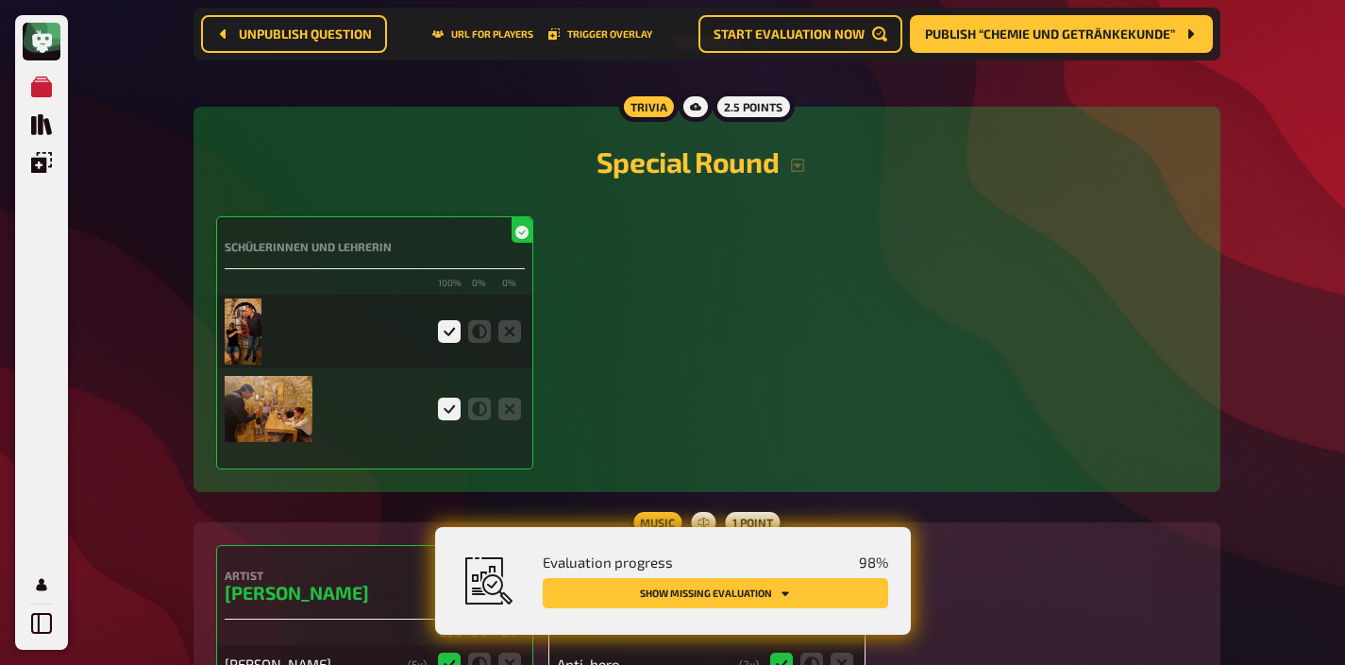
click at [252, 319] on img at bounding box center [243, 331] width 37 height 66
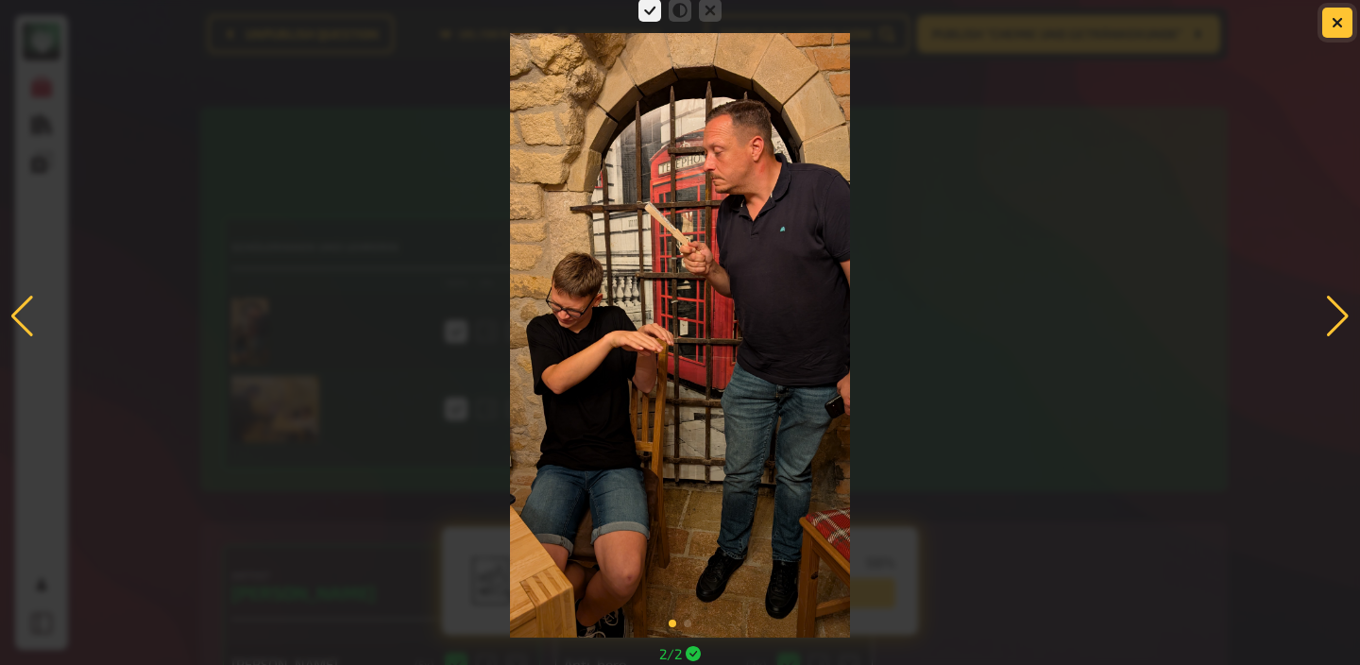
click at [1344, 25] on button "button" at bounding box center [1337, 23] width 30 height 30
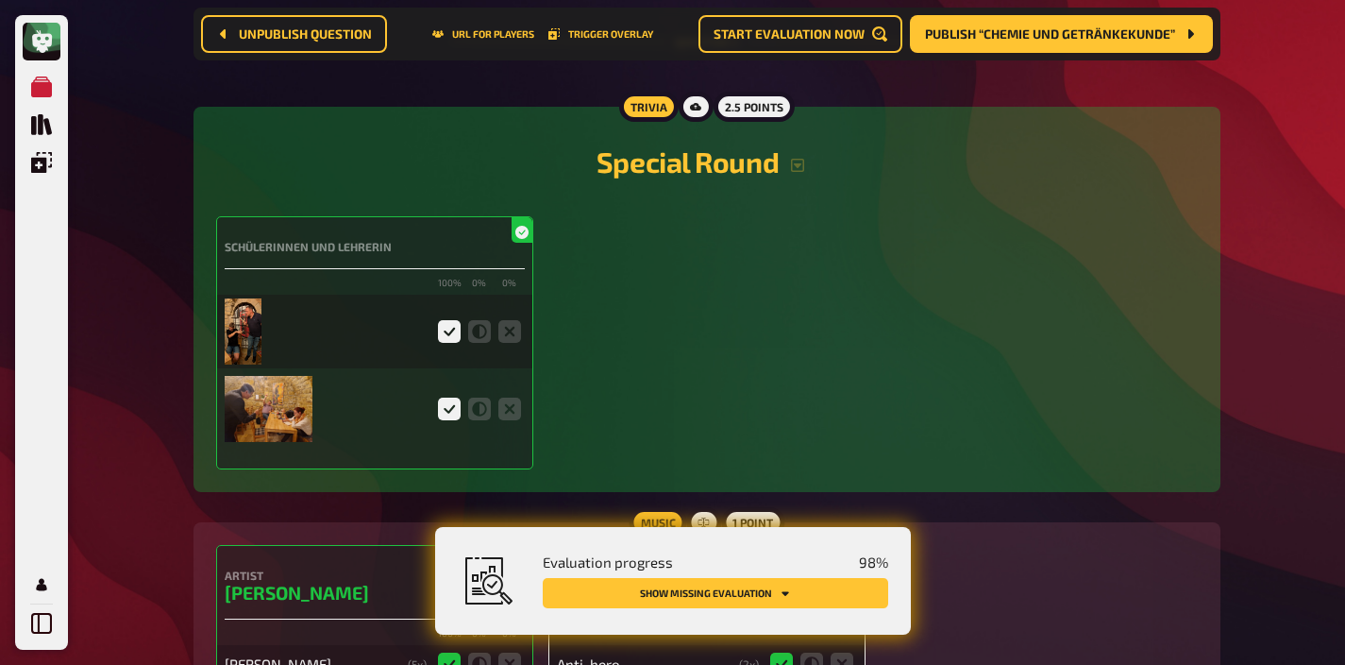
scroll to position [4493, 0]
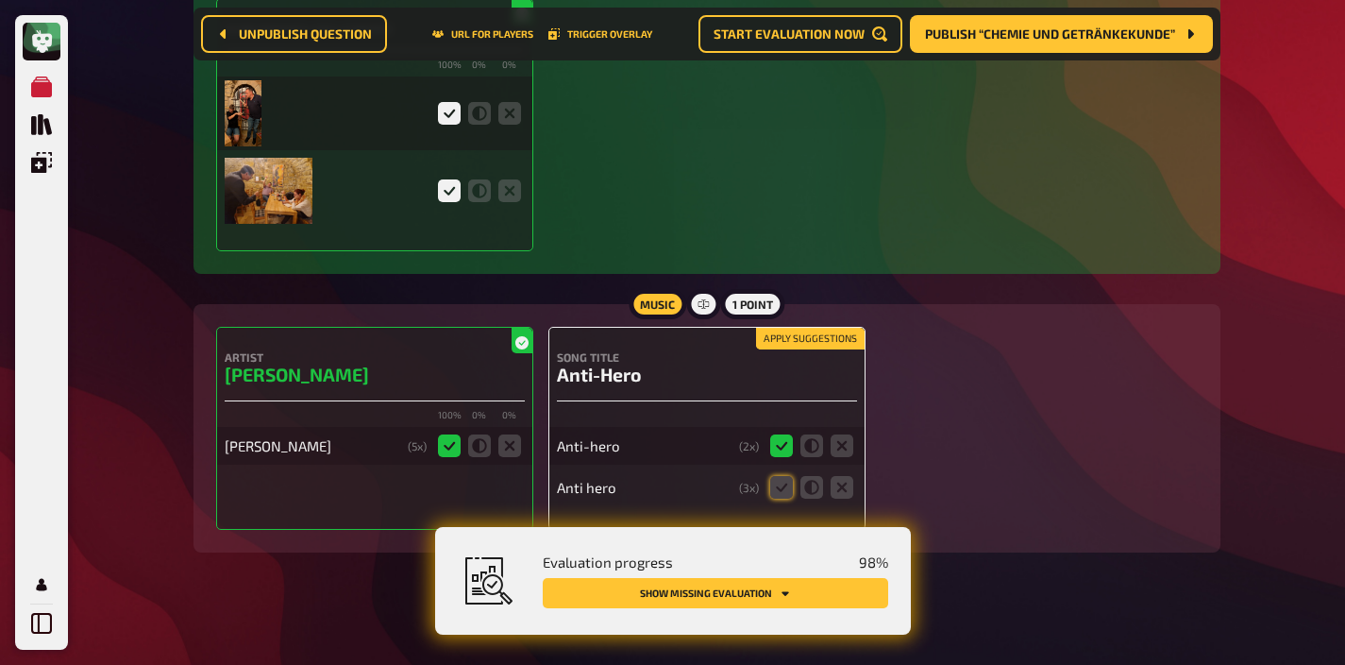
click at [836, 331] on button "Apply suggestions" at bounding box center [810, 339] width 109 height 21
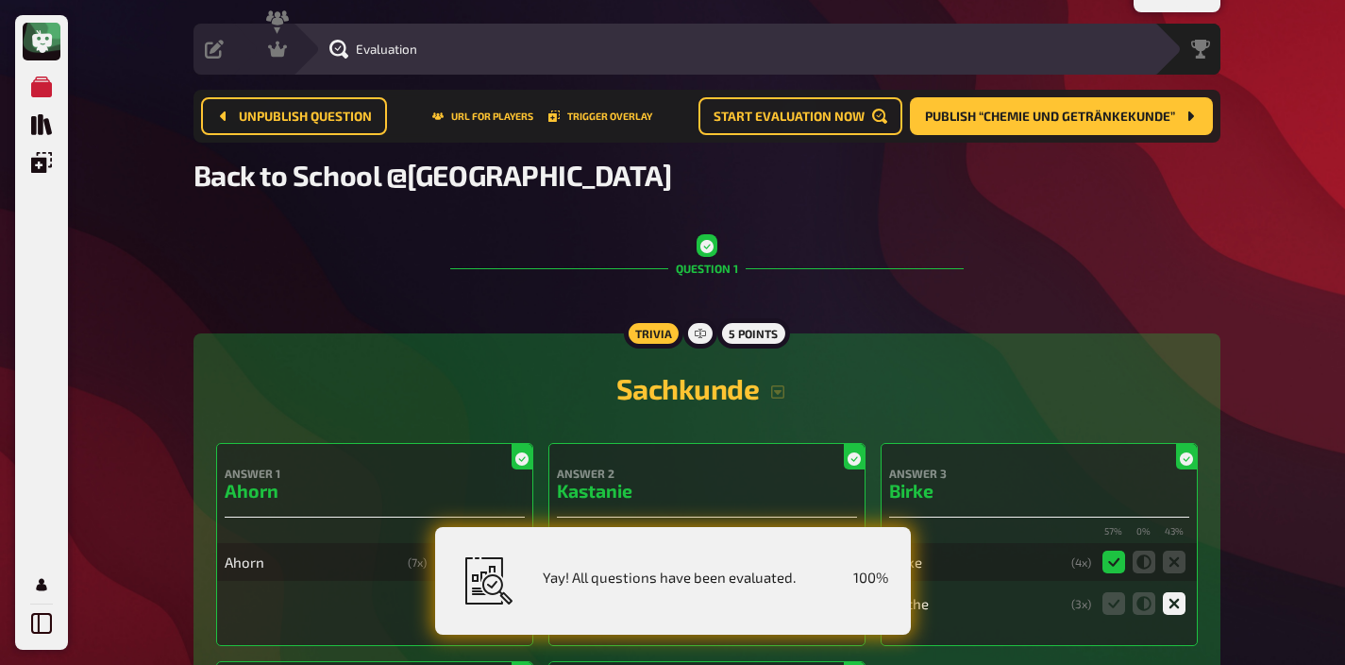
scroll to position [0, 0]
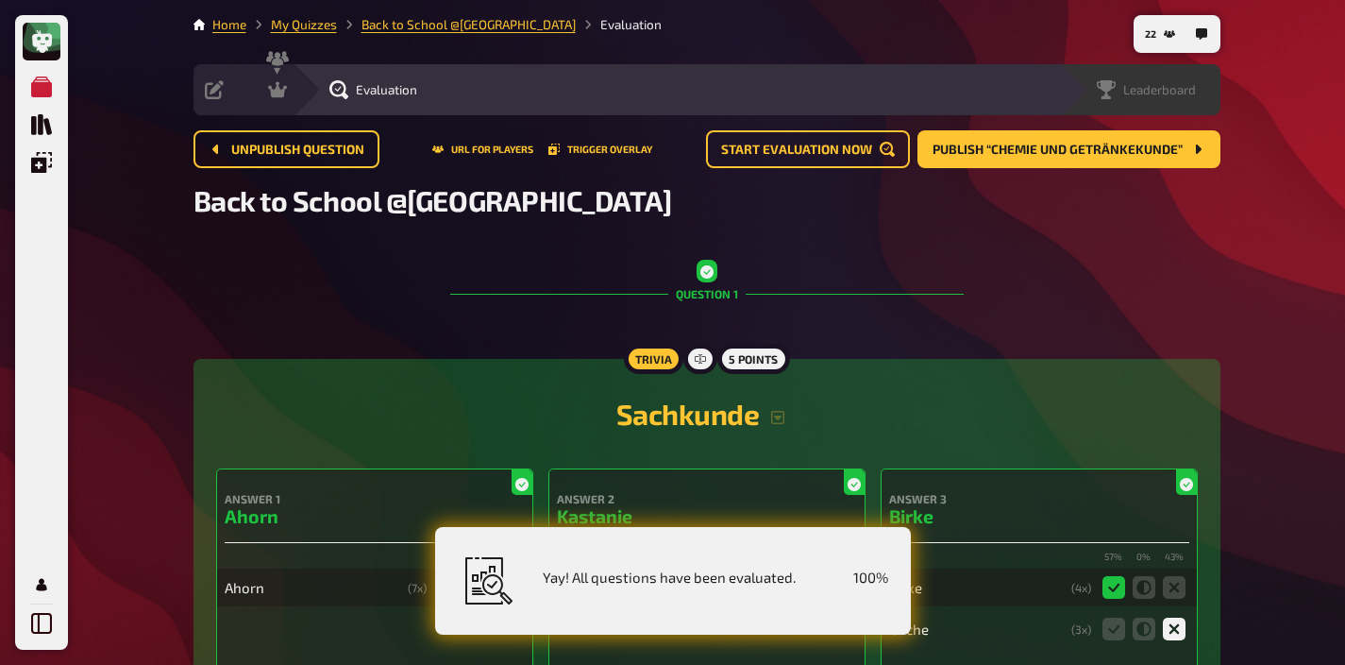
click at [1162, 95] on span "Leaderboard" at bounding box center [1160, 89] width 73 height 15
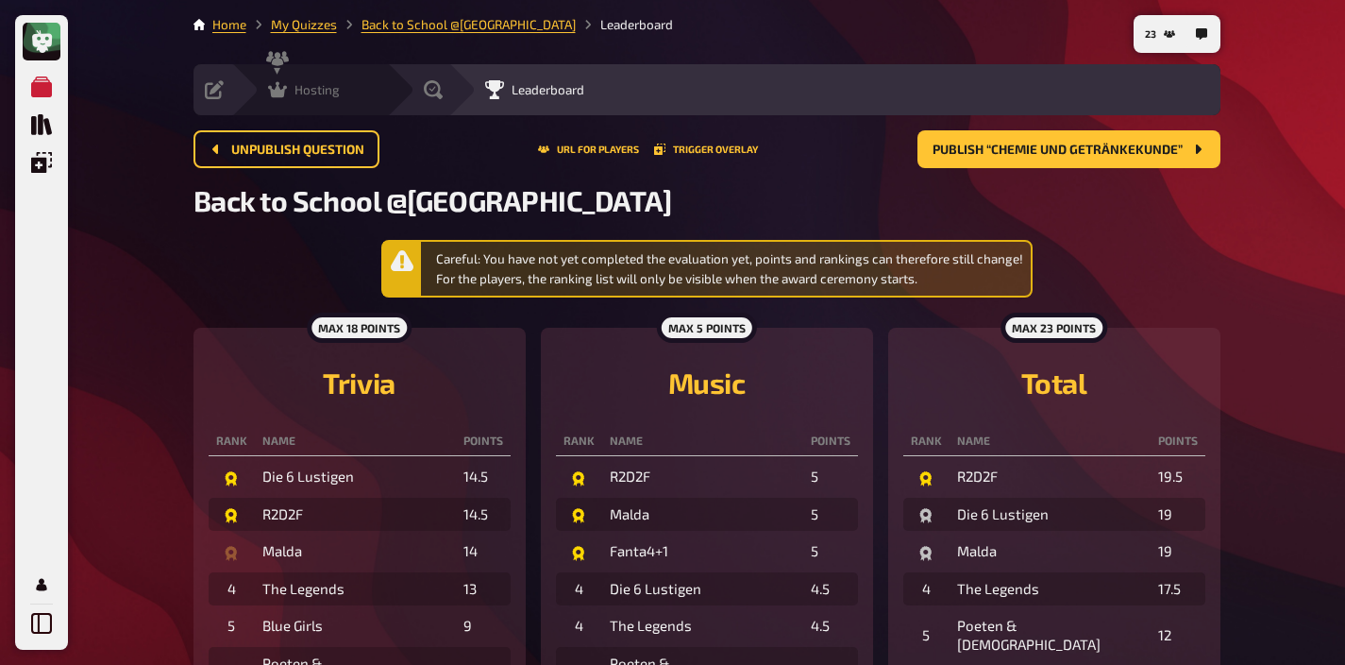
click at [290, 97] on div "Hosting" at bounding box center [304, 89] width 72 height 19
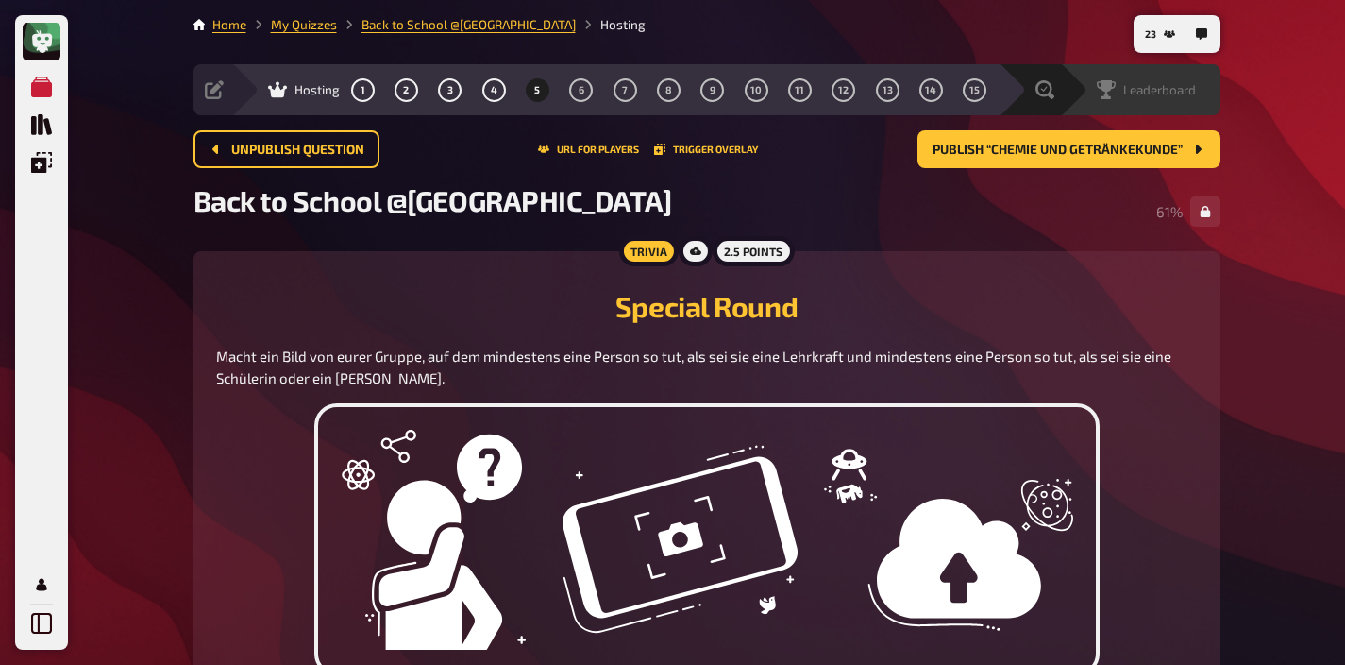
click at [1167, 93] on span "Leaderboard" at bounding box center [1160, 89] width 73 height 15
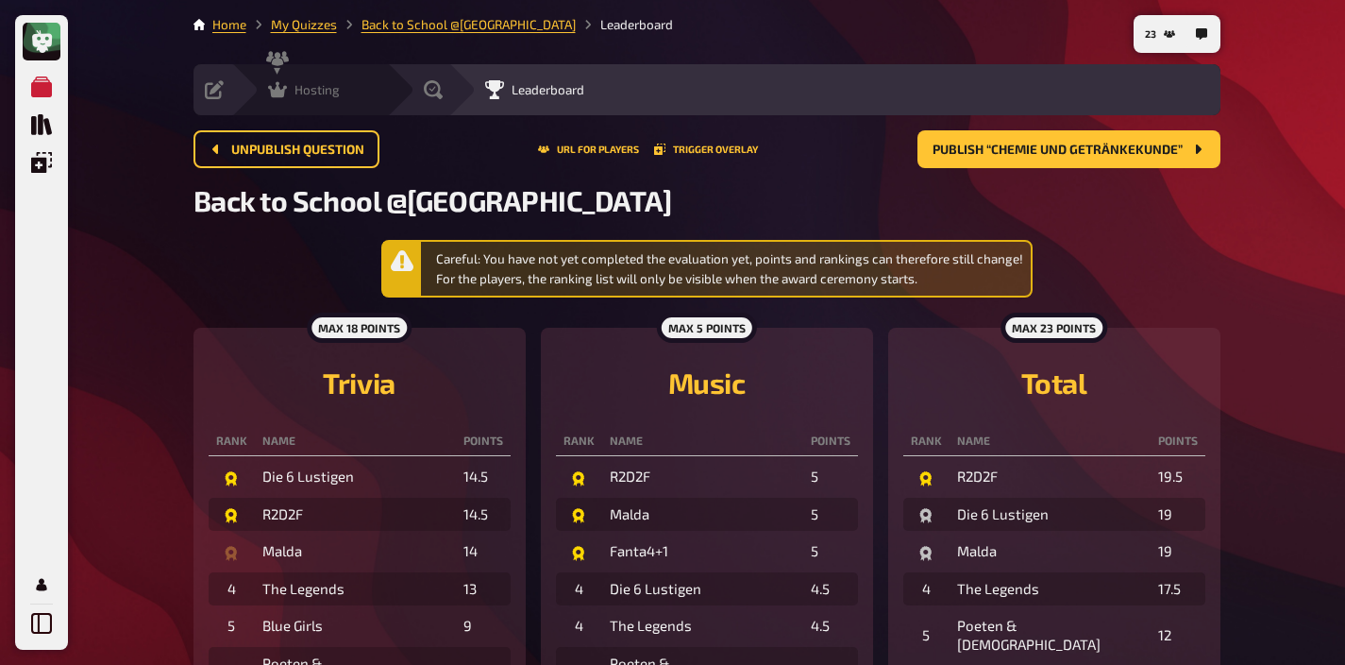
click at [272, 84] on icon at bounding box center [277, 89] width 19 height 19
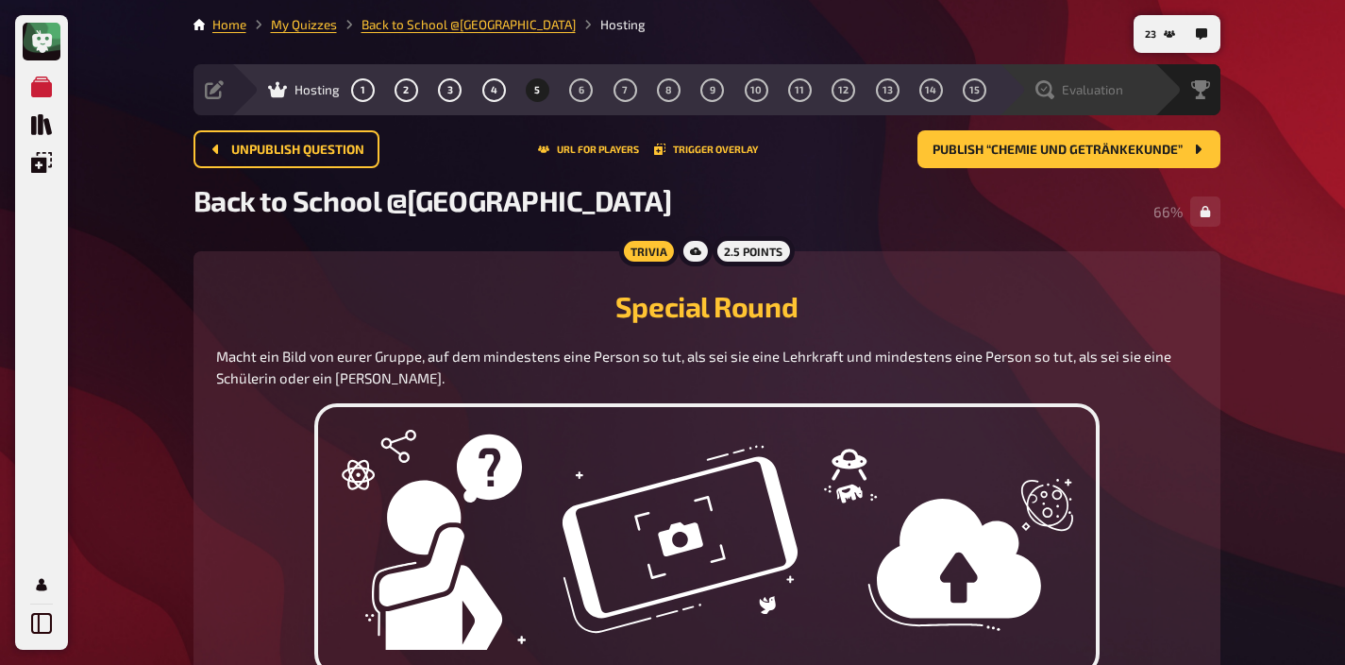
click at [1105, 103] on div "Evaluation" at bounding box center [1077, 89] width 156 height 51
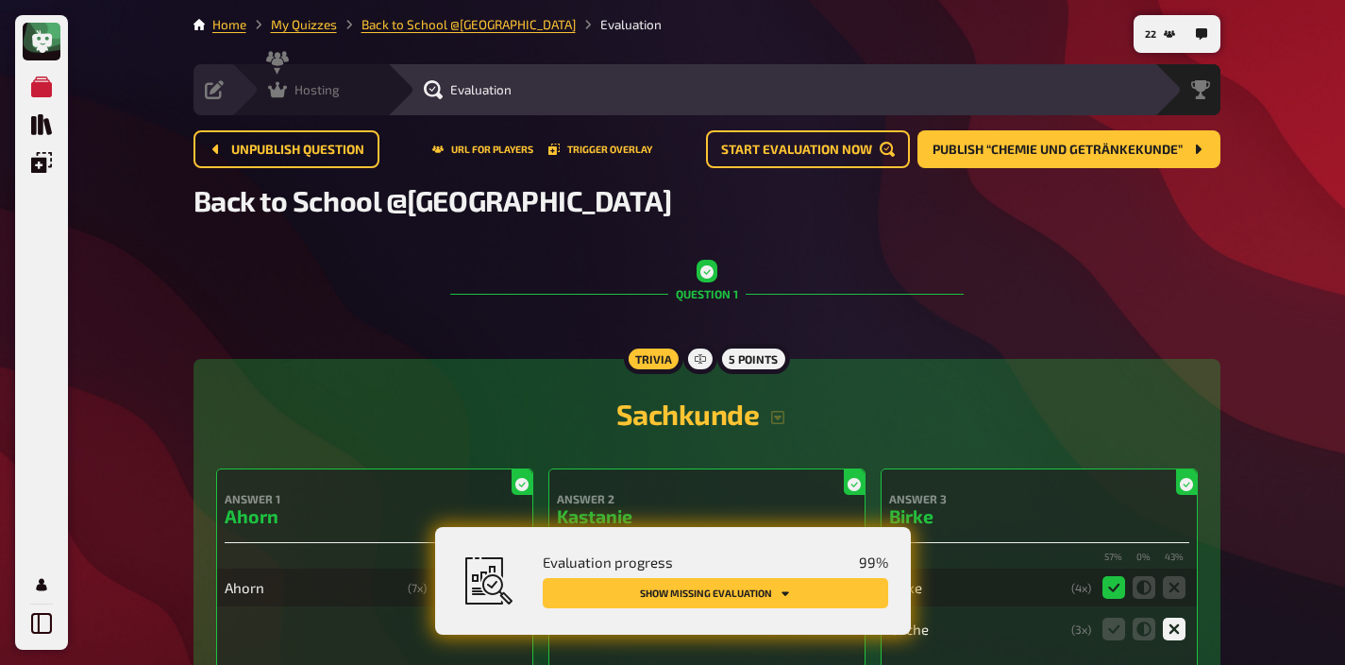
click at [303, 90] on span "Hosting" at bounding box center [317, 89] width 45 height 15
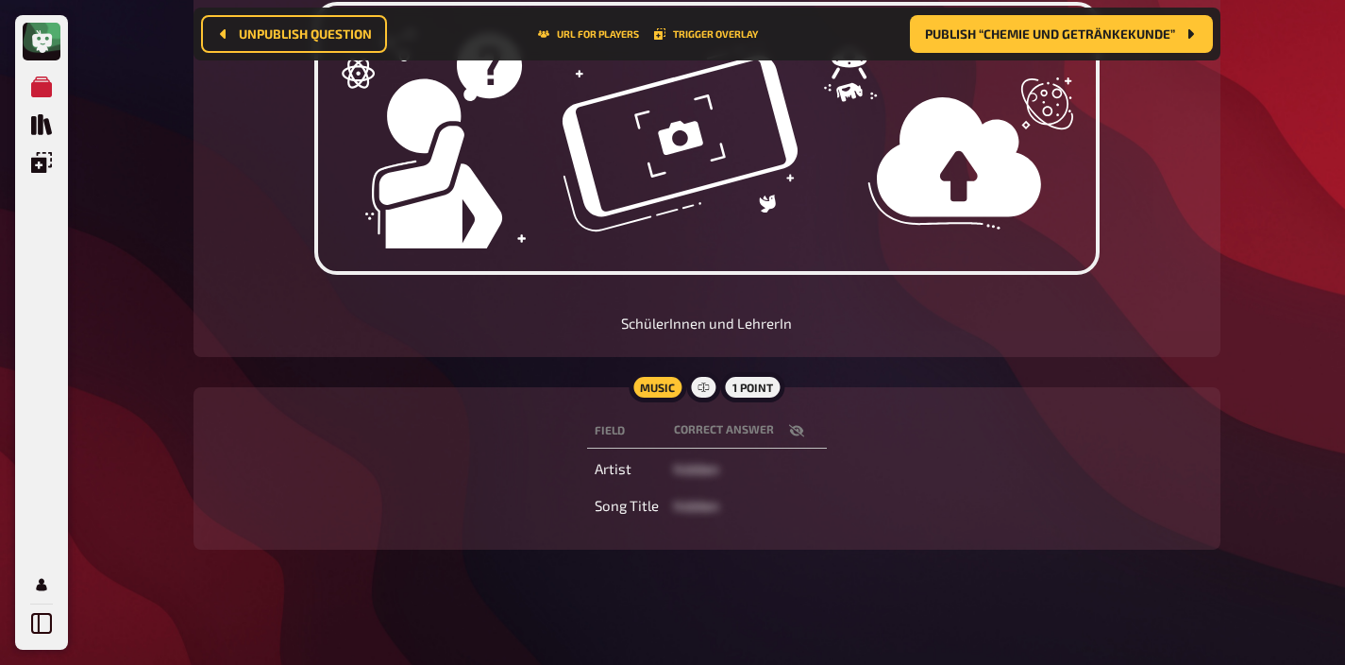
scroll to position [421, 0]
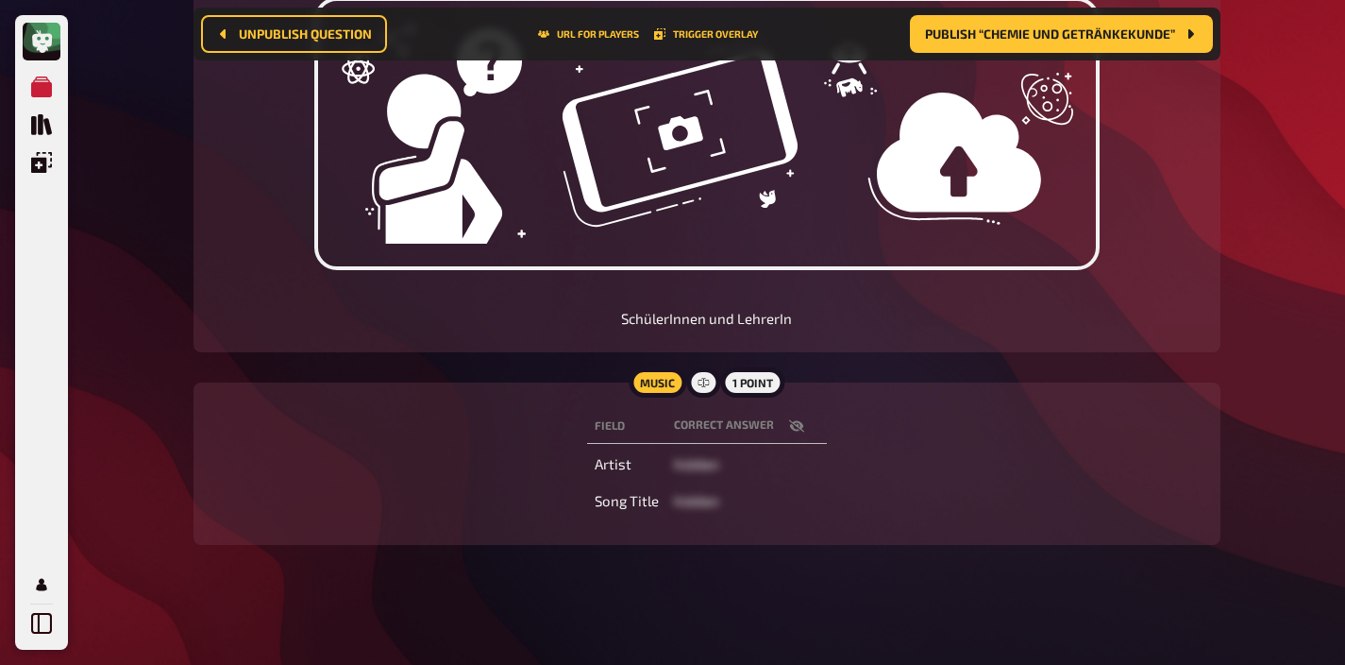
click at [790, 419] on icon "button" at bounding box center [796, 425] width 15 height 15
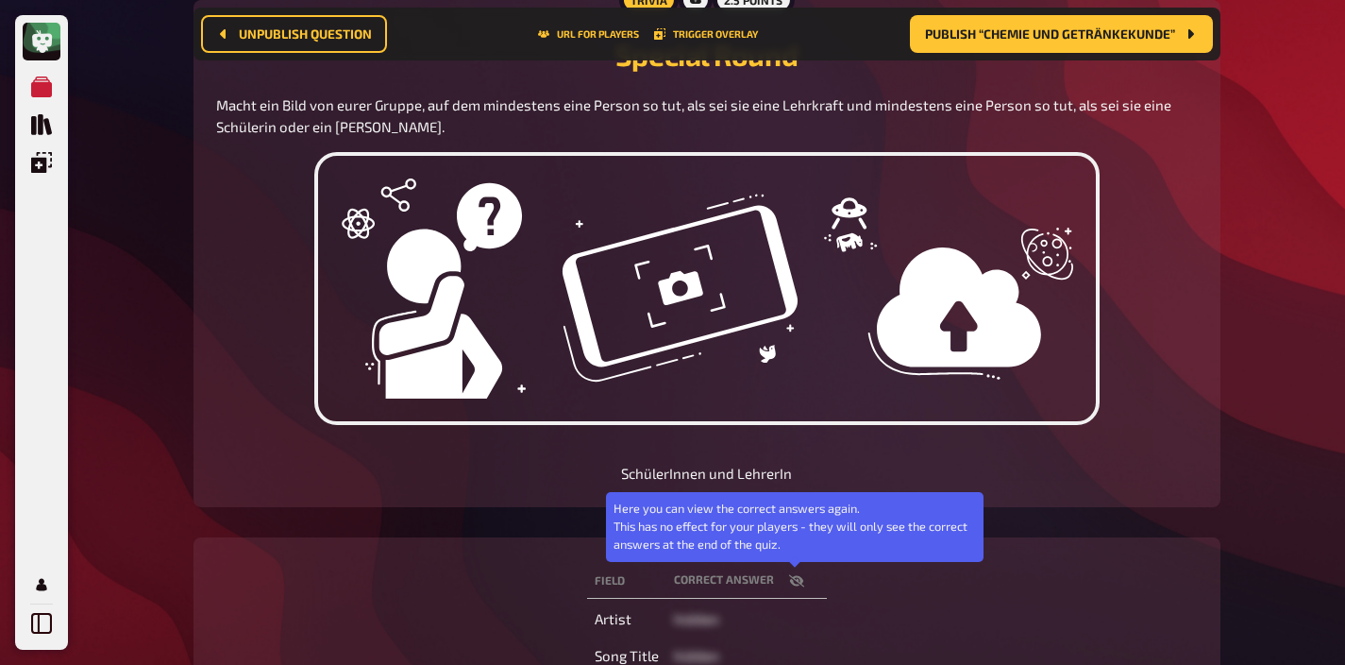
scroll to position [0, 0]
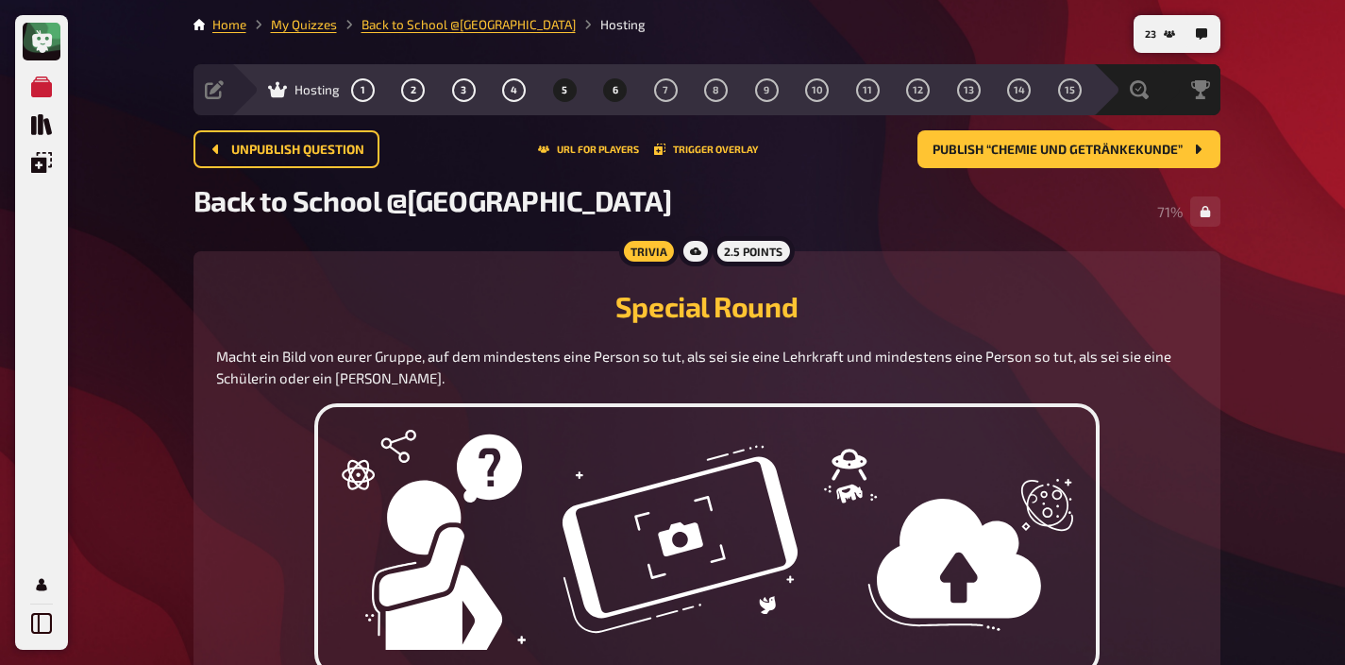
click at [614, 89] on span "6" at bounding box center [616, 90] width 6 height 10
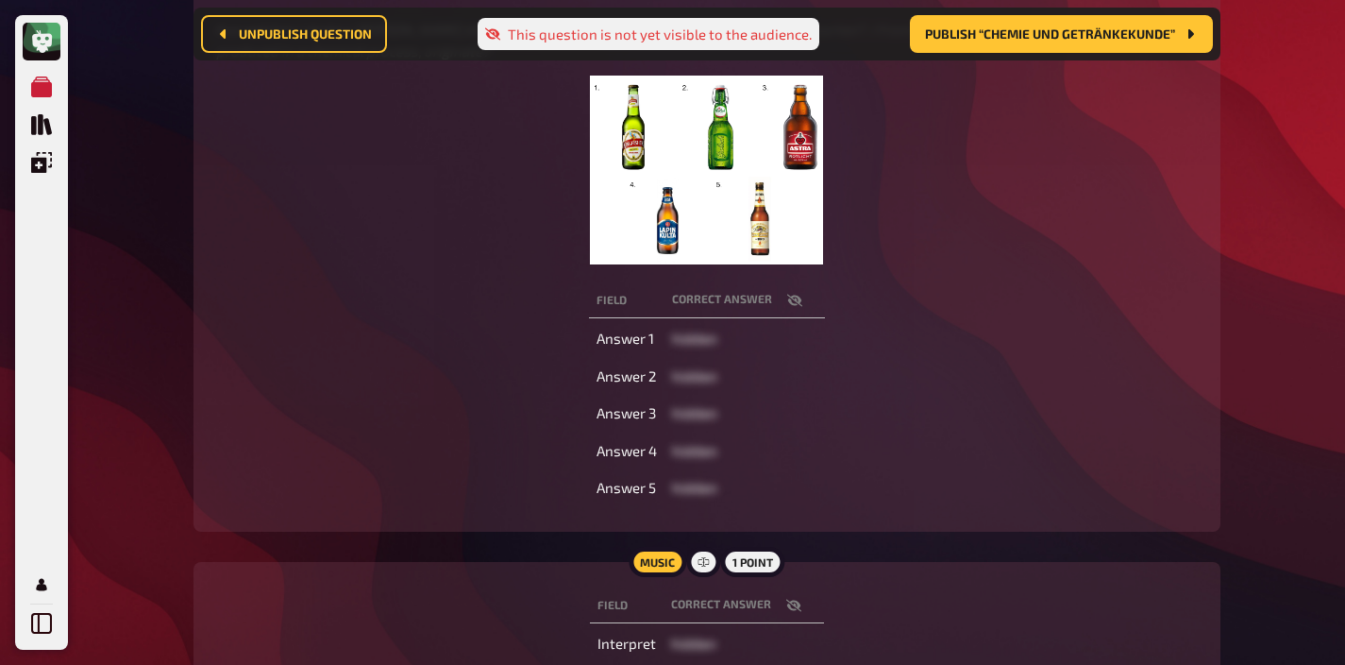
scroll to position [522, 0]
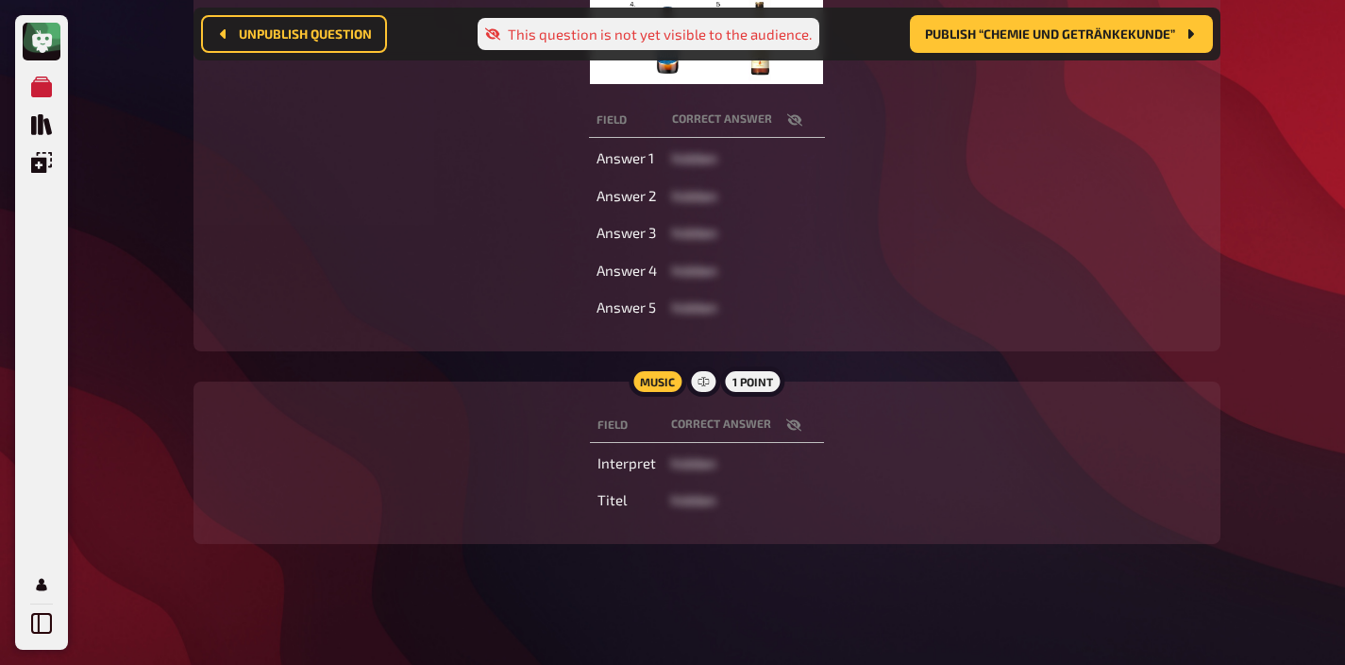
click at [789, 417] on icon "button" at bounding box center [793, 424] width 15 height 15
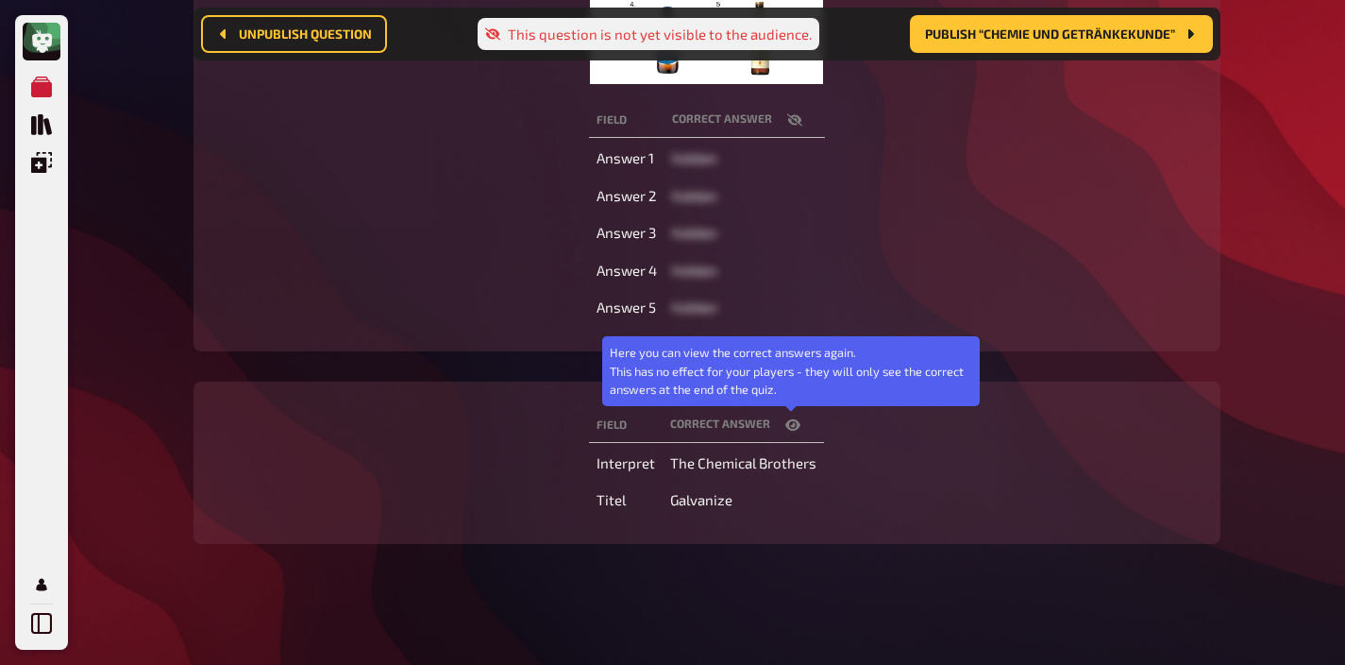
click at [789, 417] on icon "button" at bounding box center [793, 424] width 15 height 15
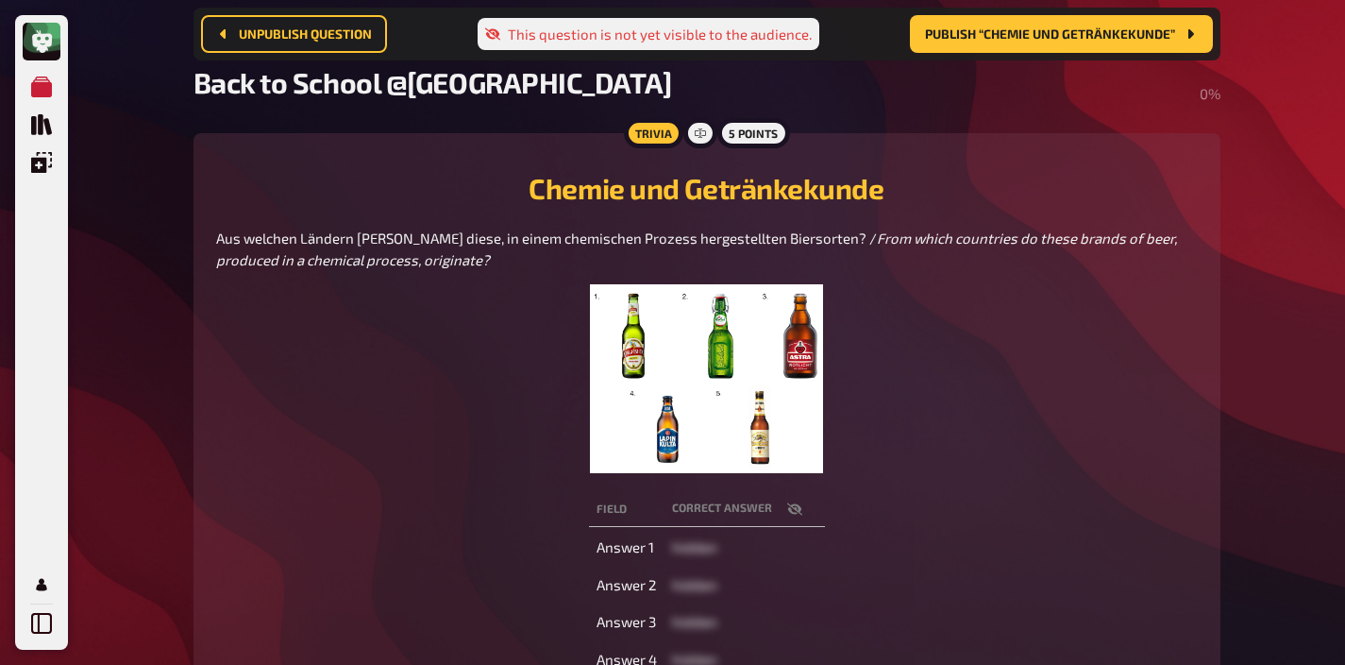
scroll to position [127, 0]
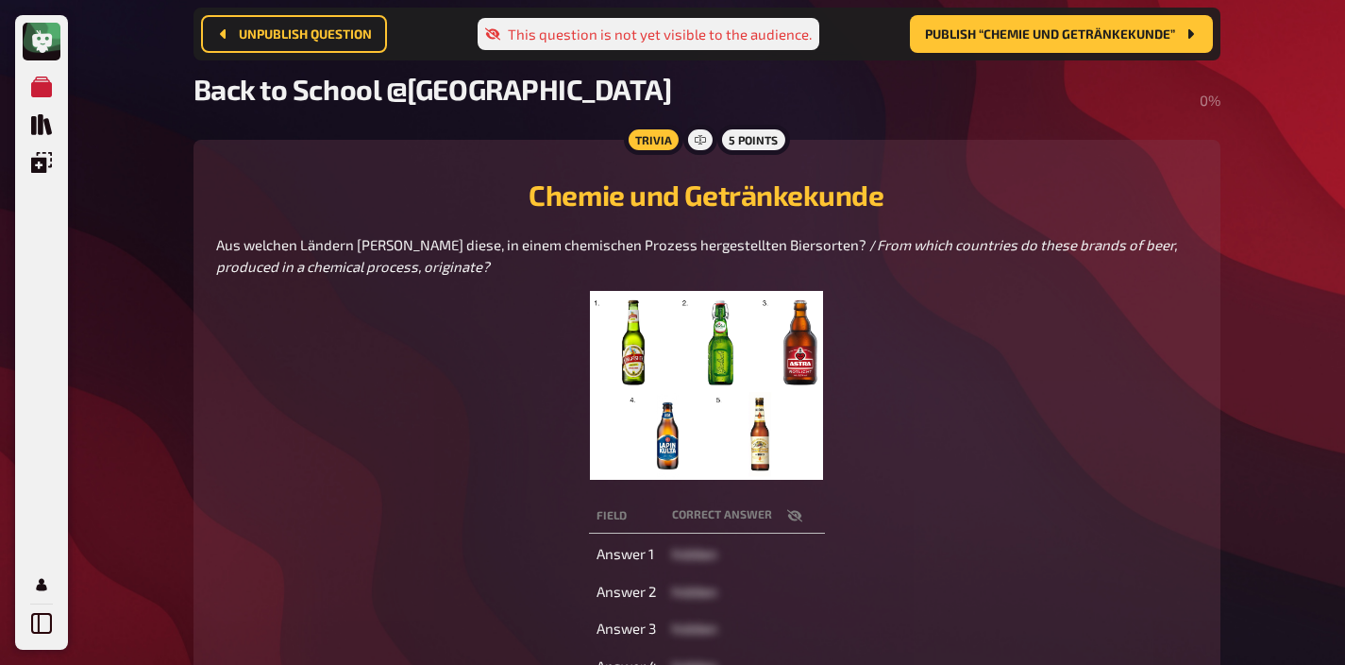
click at [733, 411] on img at bounding box center [706, 385] width 232 height 189
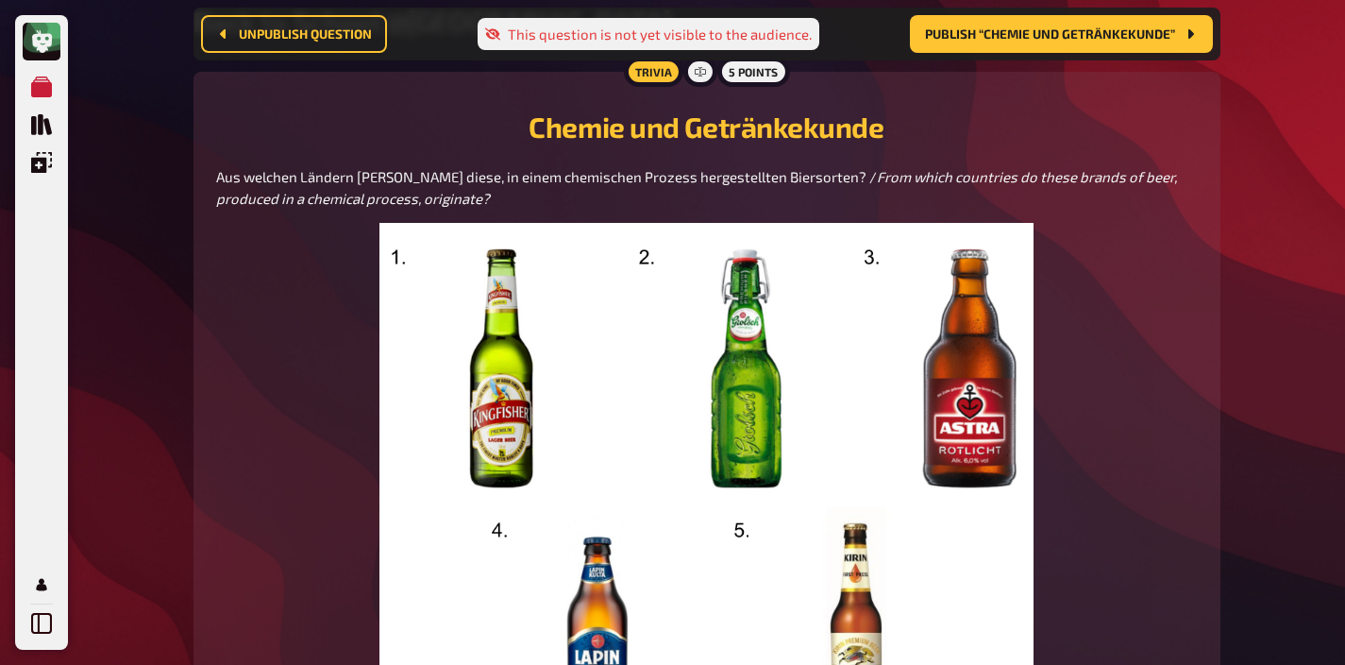
scroll to position [0, 0]
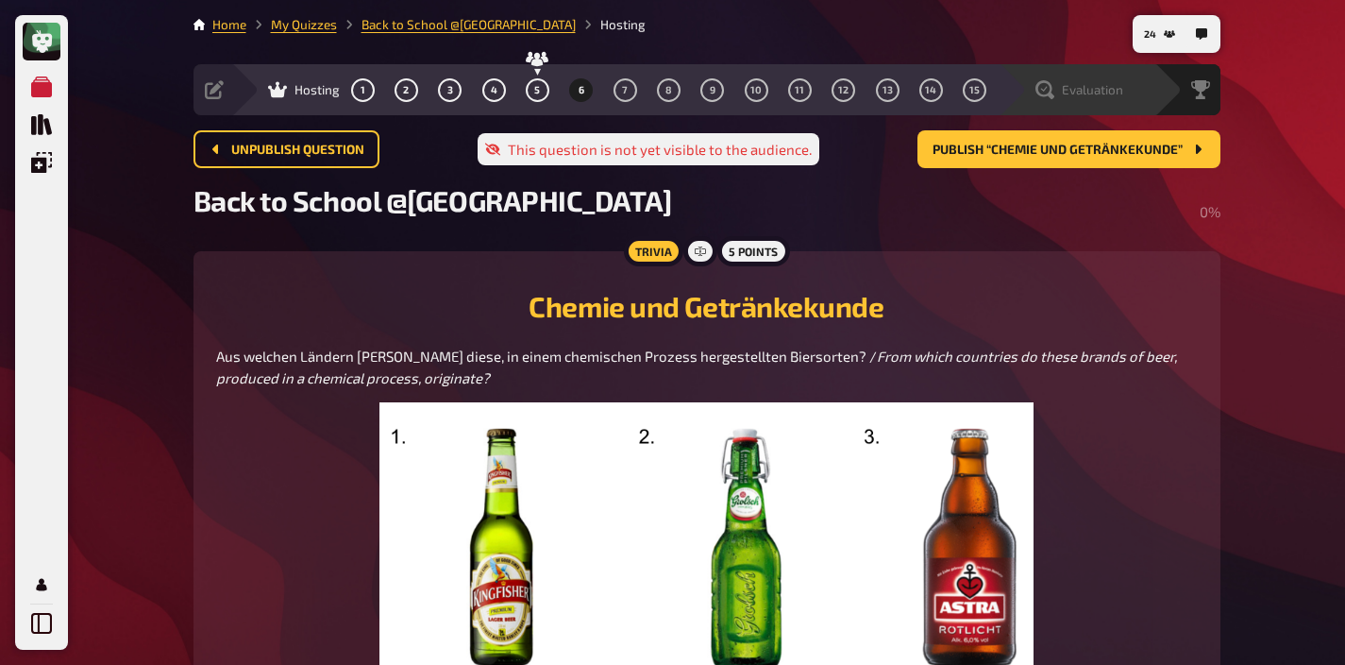
click at [1104, 93] on span "Evaluation" at bounding box center [1092, 89] width 61 height 15
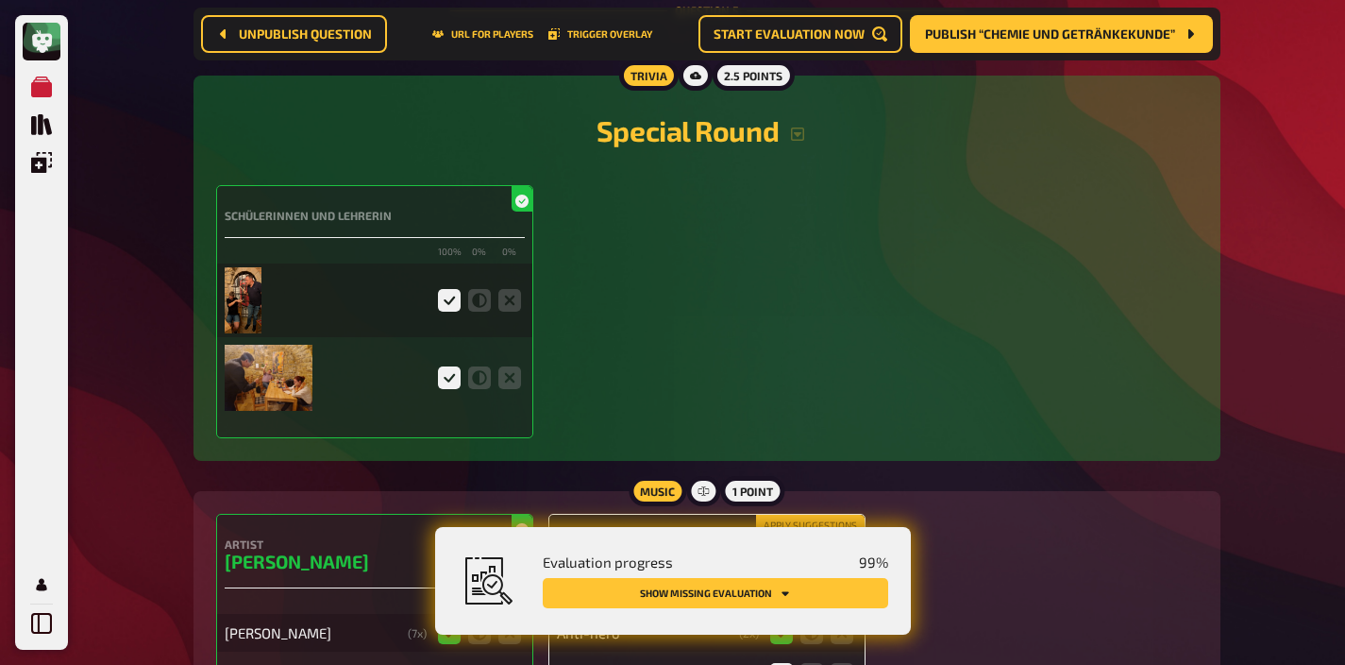
scroll to position [4299, 0]
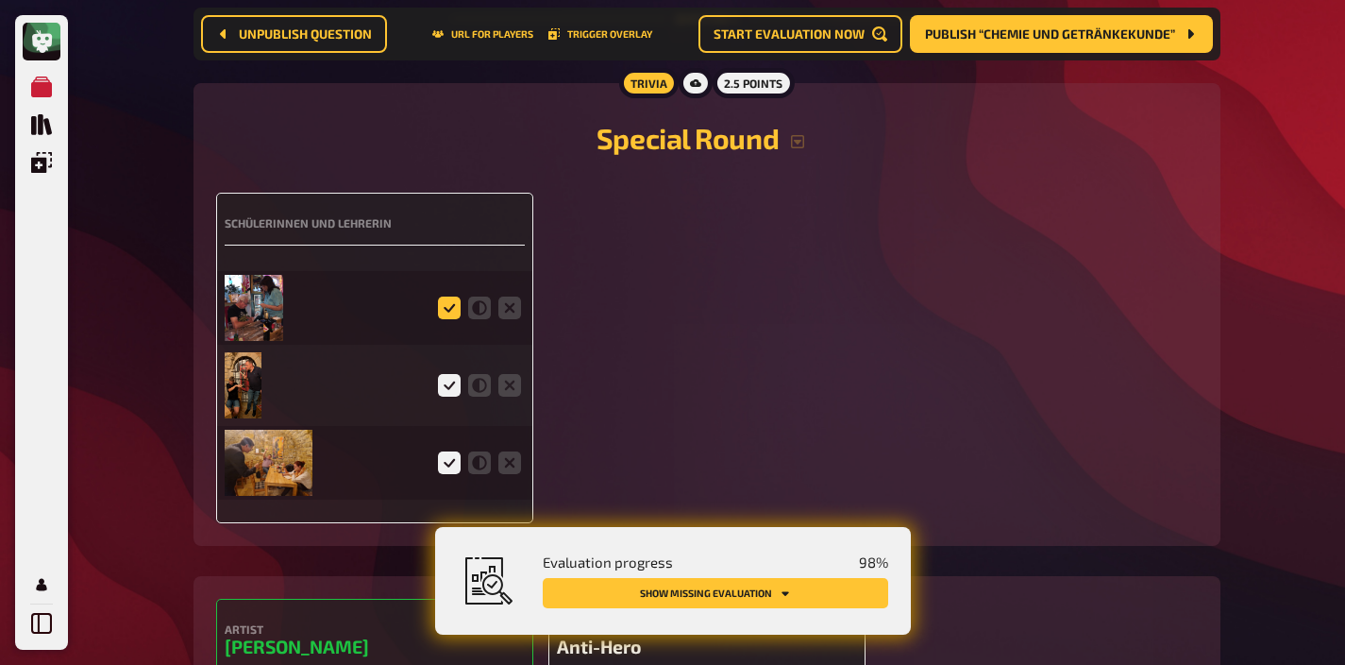
click at [443, 302] on icon at bounding box center [449, 307] width 23 height 23
click at [0, 0] on input "radio" at bounding box center [0, 0] width 0 height 0
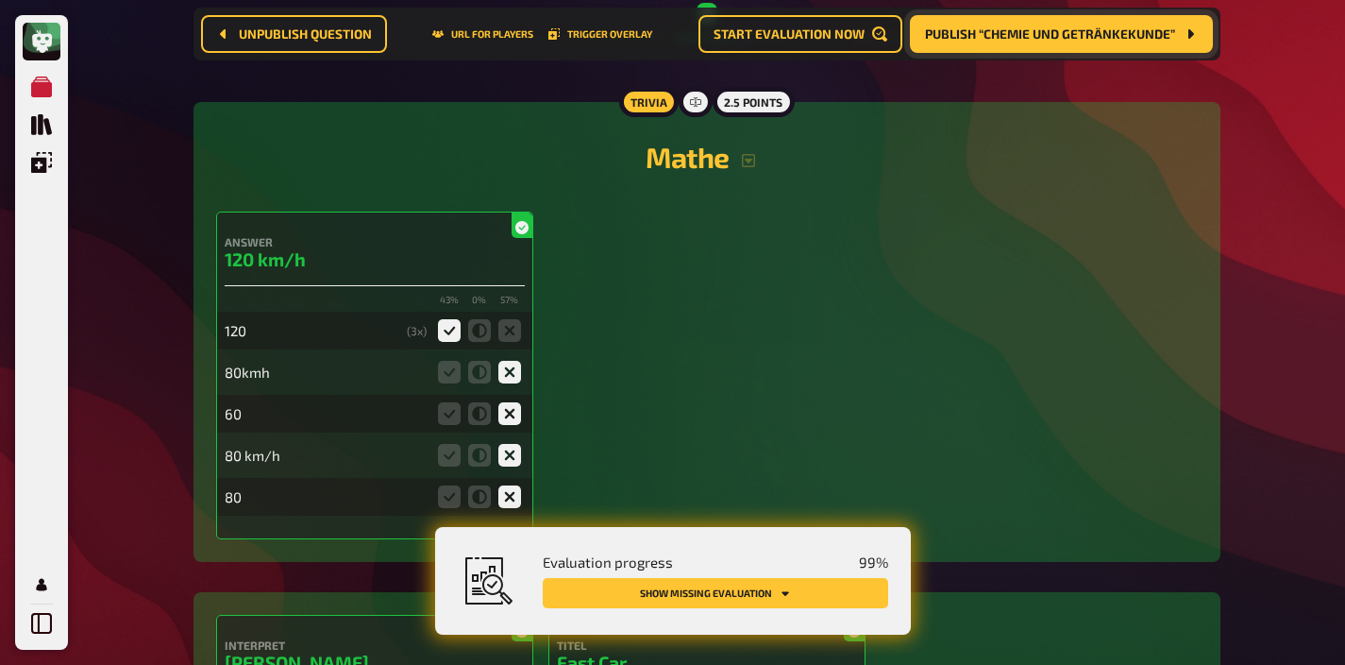
scroll to position [1355, 0]
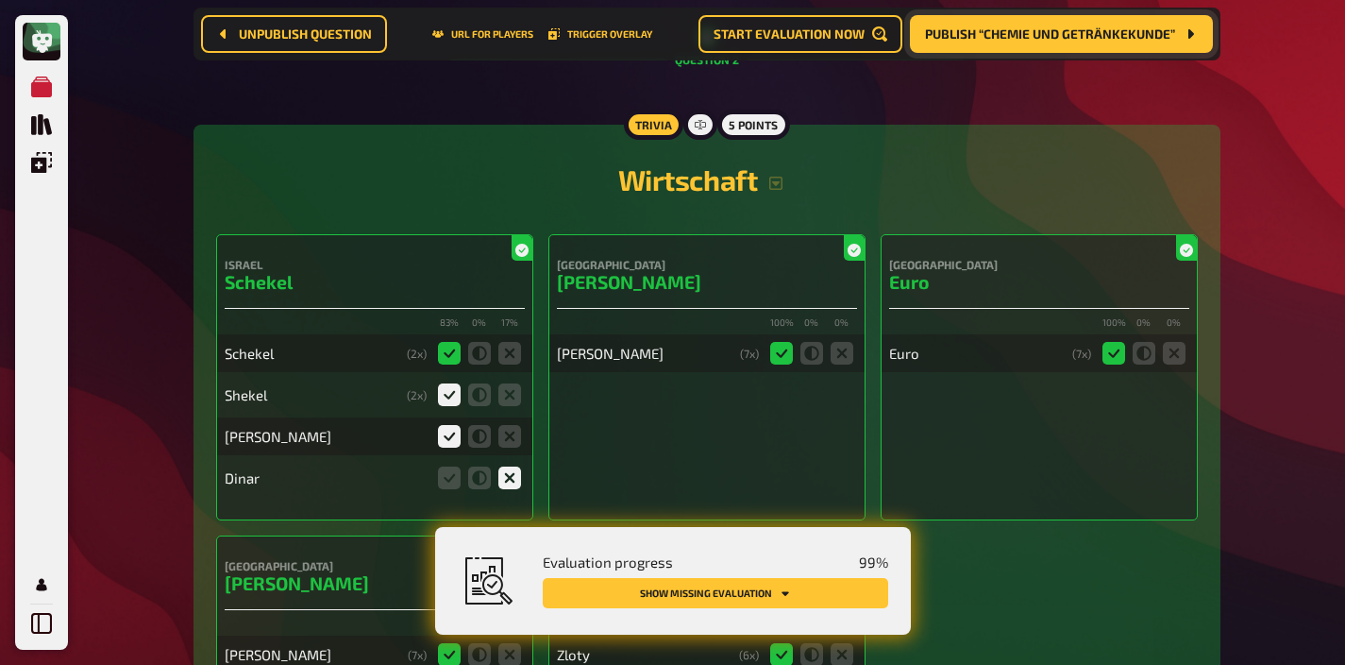
click at [1068, 40] on span "Publish “Chemie und Getränkekunde”" at bounding box center [1050, 33] width 250 height 13
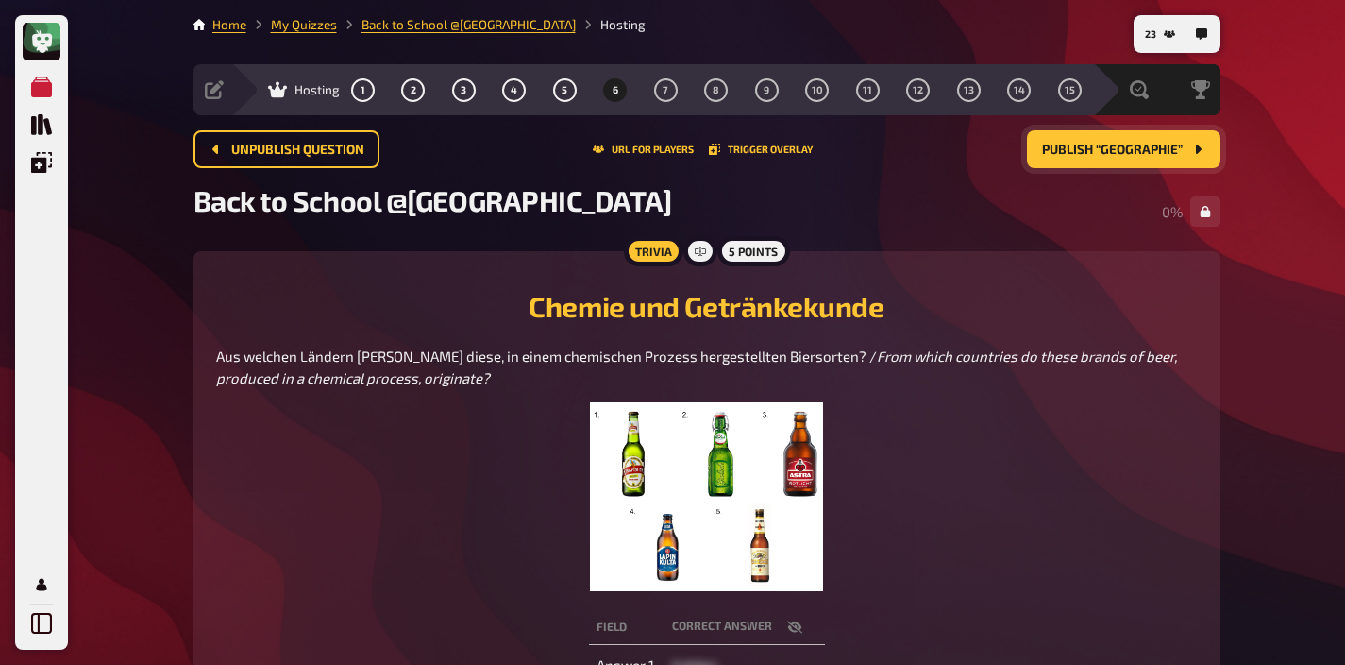
click at [756, 446] on img at bounding box center [706, 496] width 232 height 189
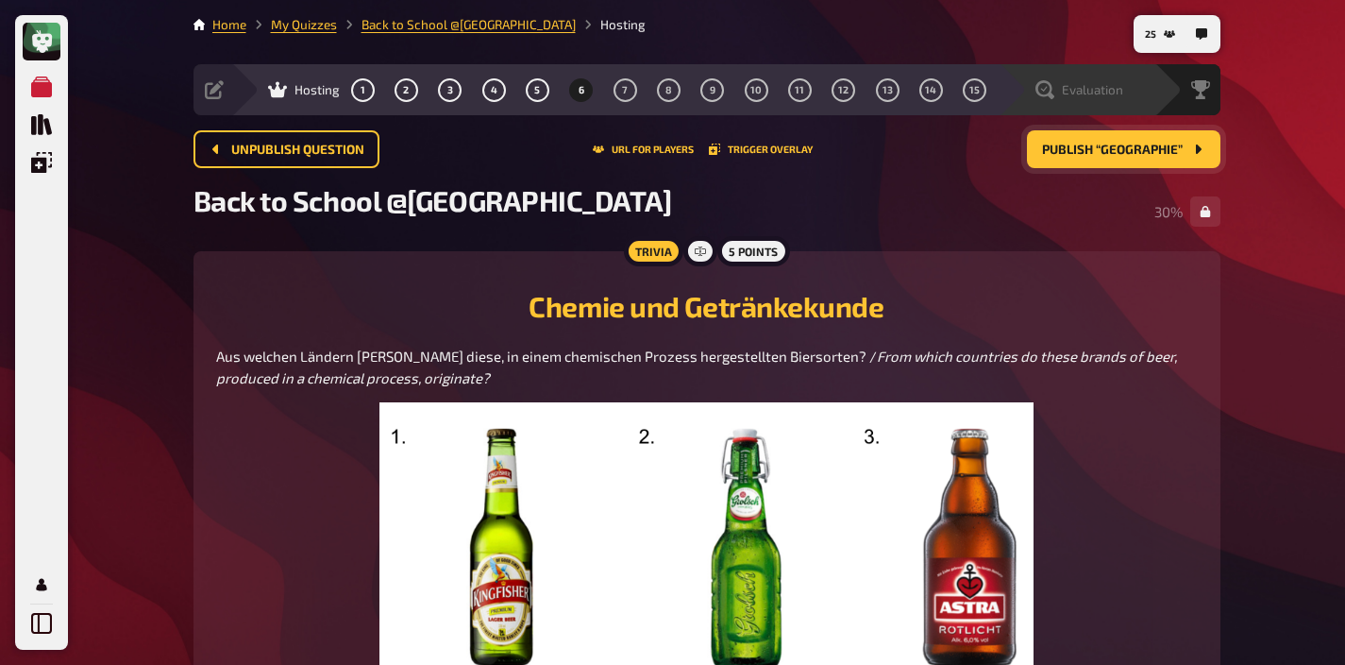
click at [1105, 94] on span "Evaluation" at bounding box center [1092, 89] width 61 height 15
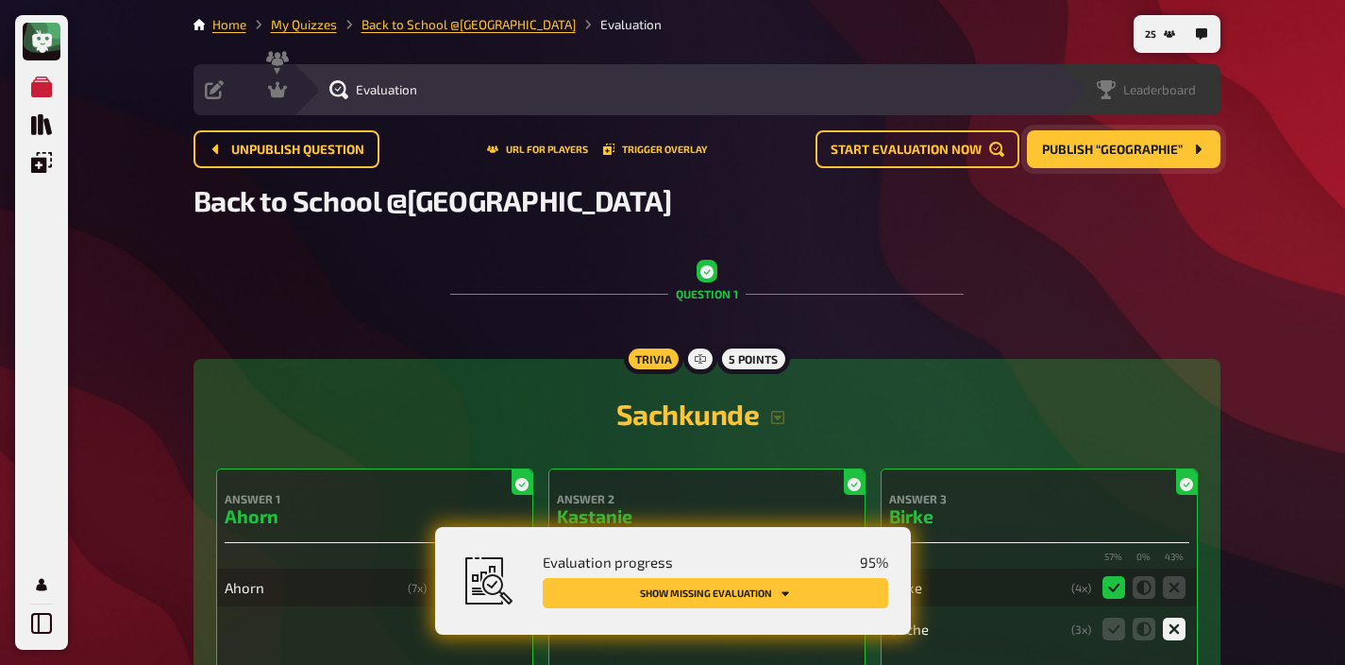
click at [1168, 109] on div "Leaderboard" at bounding box center [1140, 89] width 161 height 51
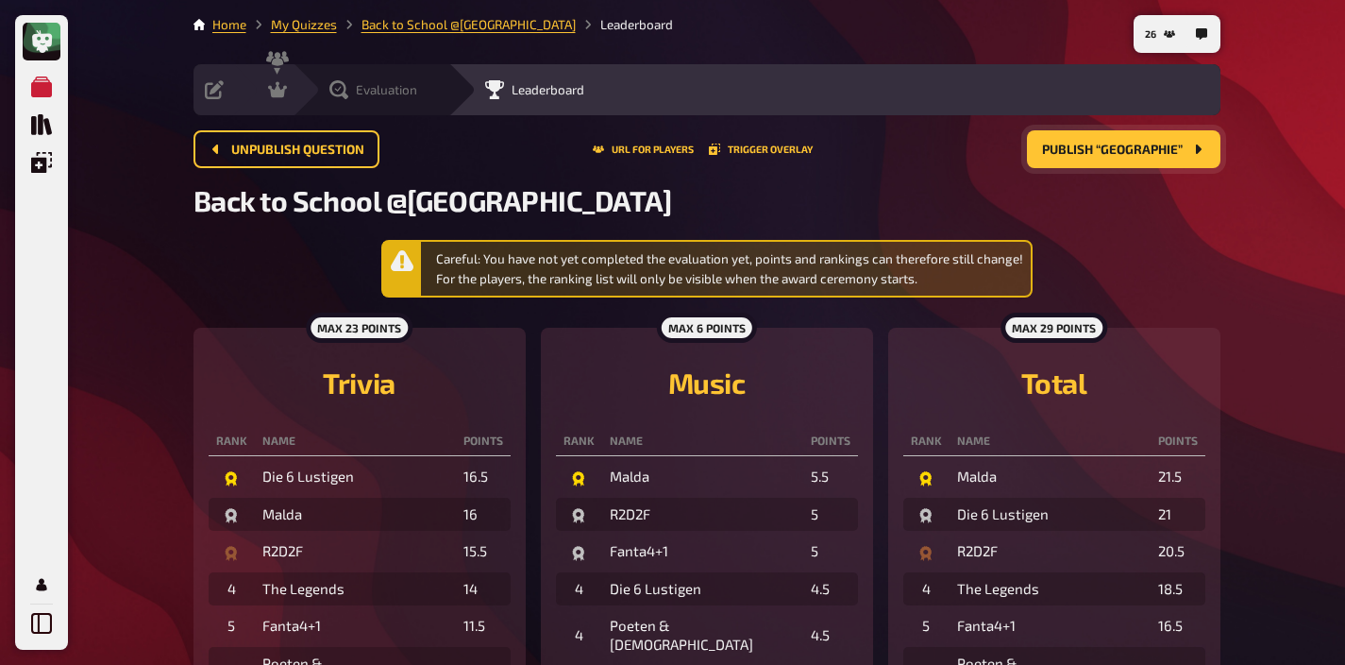
click at [402, 89] on span "Evaluation" at bounding box center [386, 89] width 61 height 15
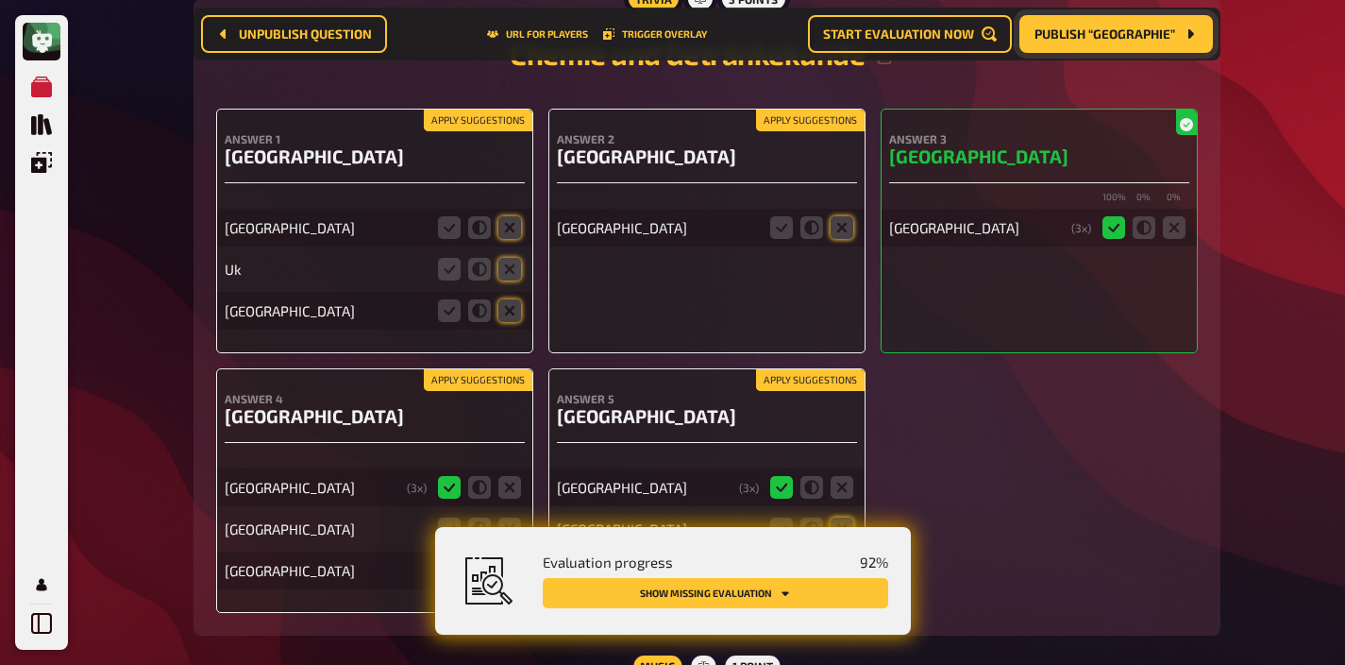
scroll to position [5393, 0]
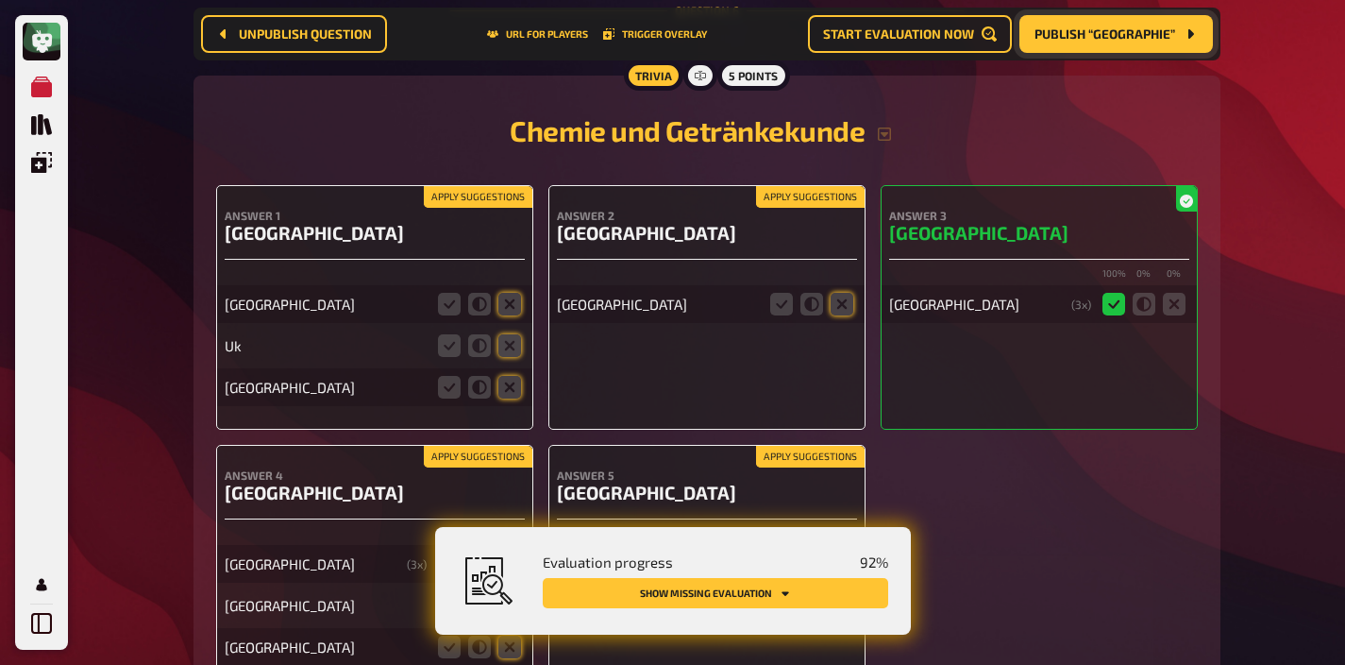
click at [481, 187] on button "Apply suggestions" at bounding box center [478, 197] width 109 height 21
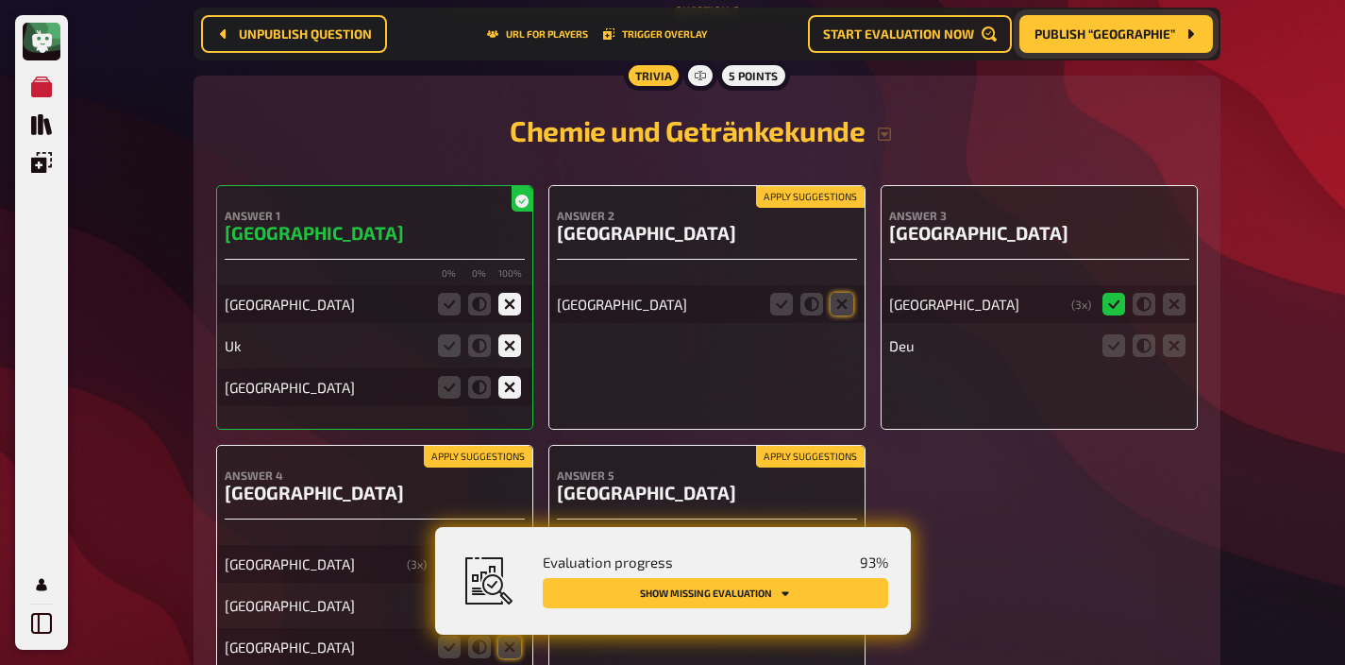
click at [810, 188] on button "Apply suggestions" at bounding box center [810, 197] width 109 height 21
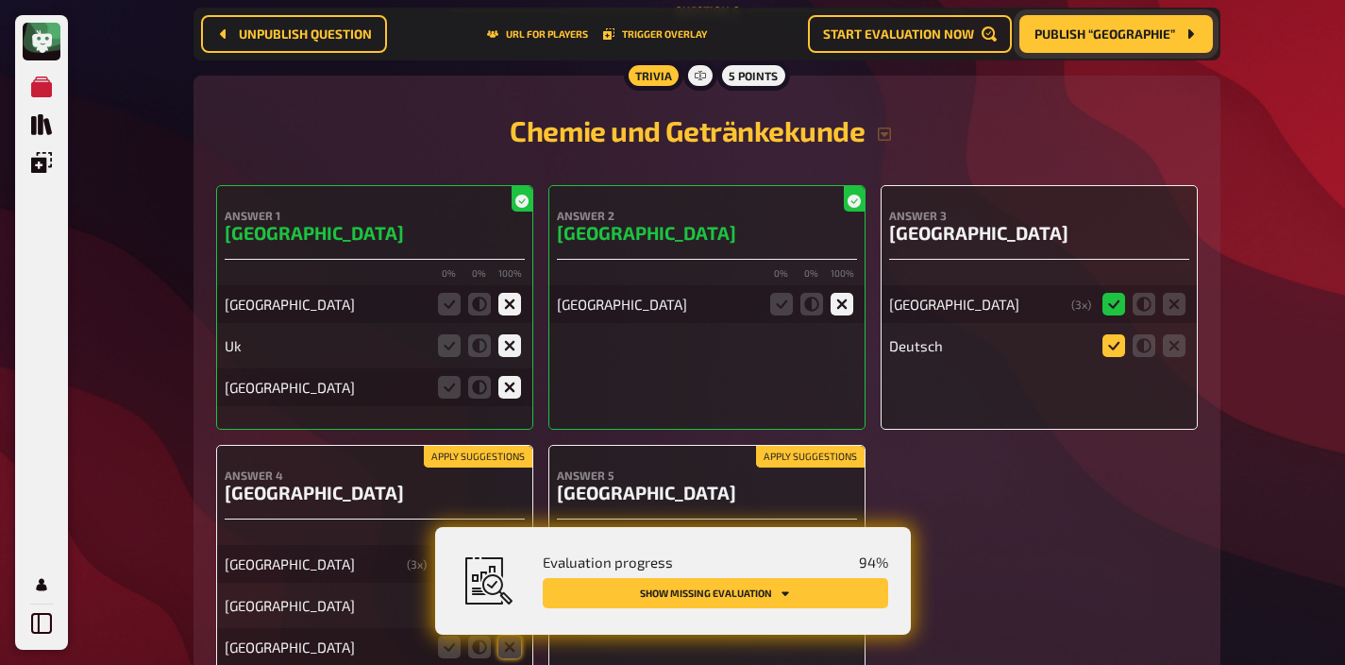
click at [1109, 334] on icon at bounding box center [1114, 345] width 23 height 23
click at [0, 0] on input "radio" at bounding box center [0, 0] width 0 height 0
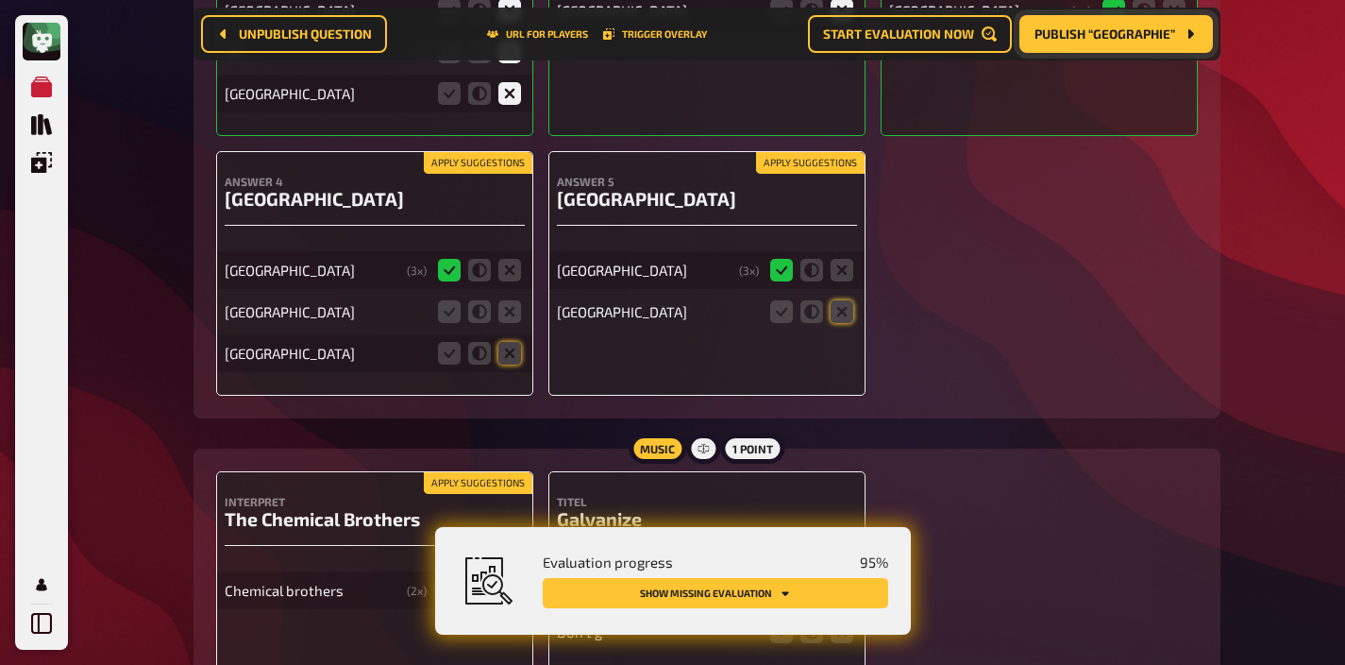
scroll to position [5741, 0]
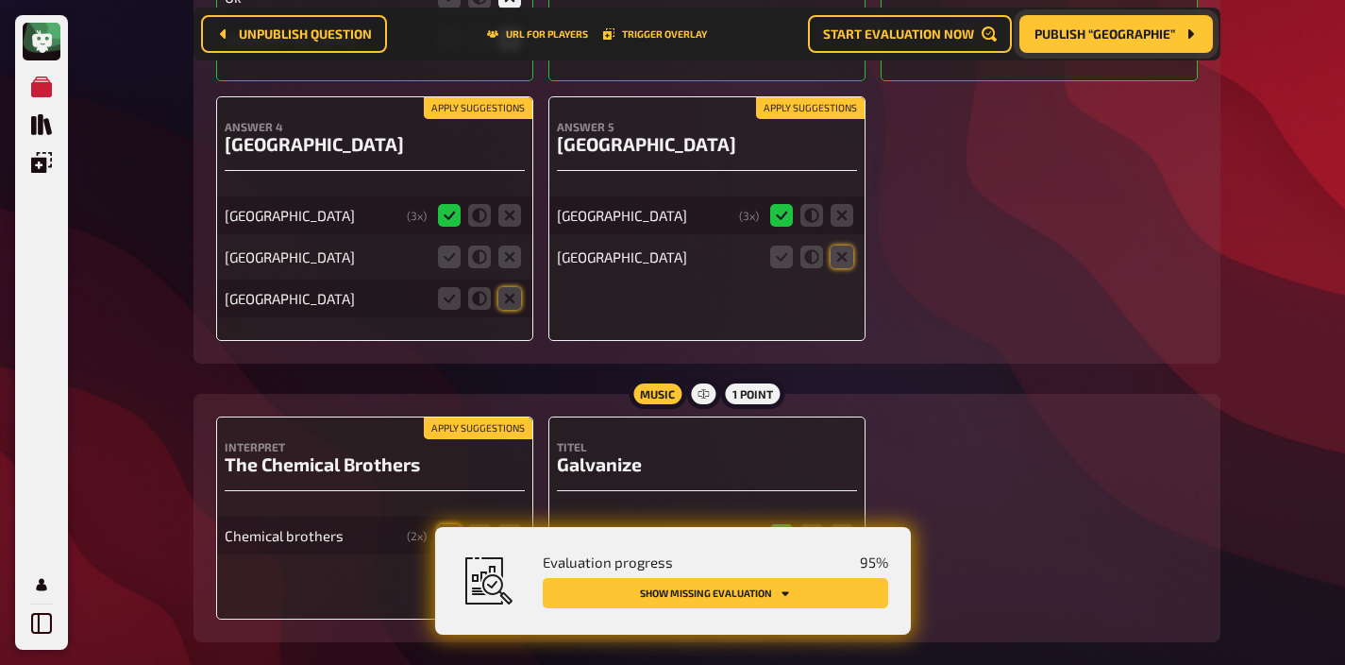
click at [824, 109] on button "Apply suggestions" at bounding box center [810, 108] width 109 height 21
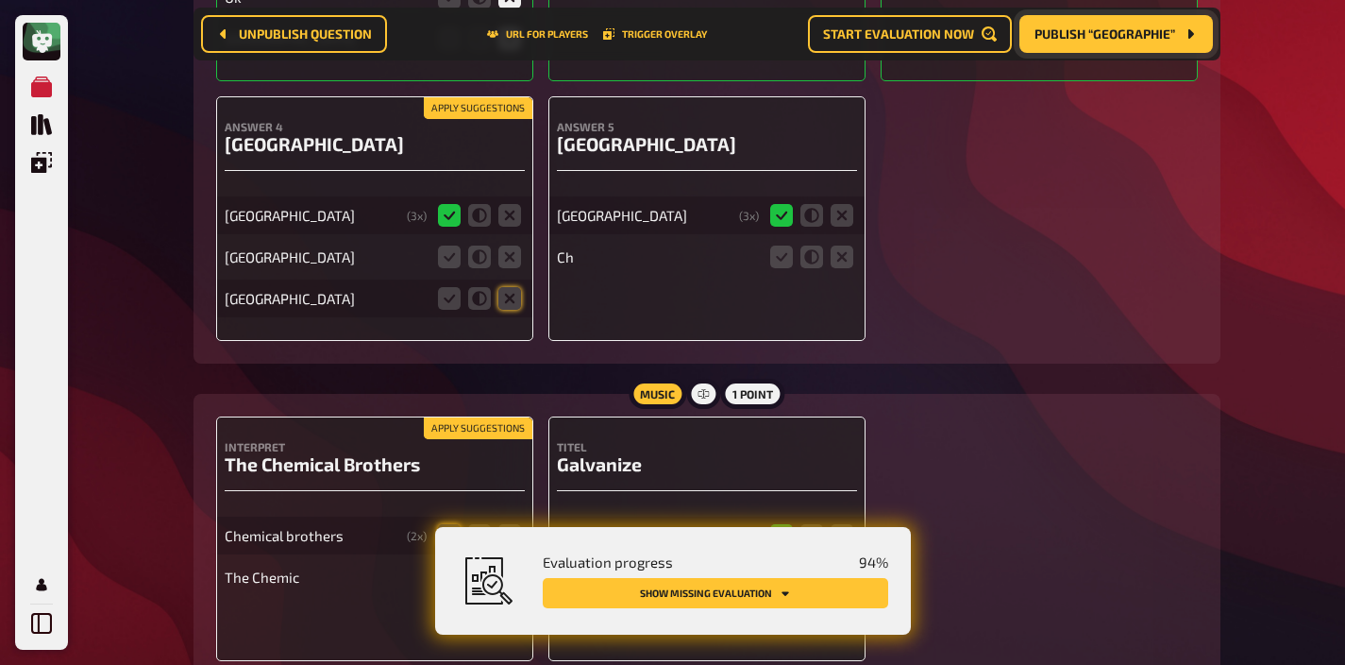
click at [499, 98] on button "Apply suggestions" at bounding box center [478, 108] width 109 height 21
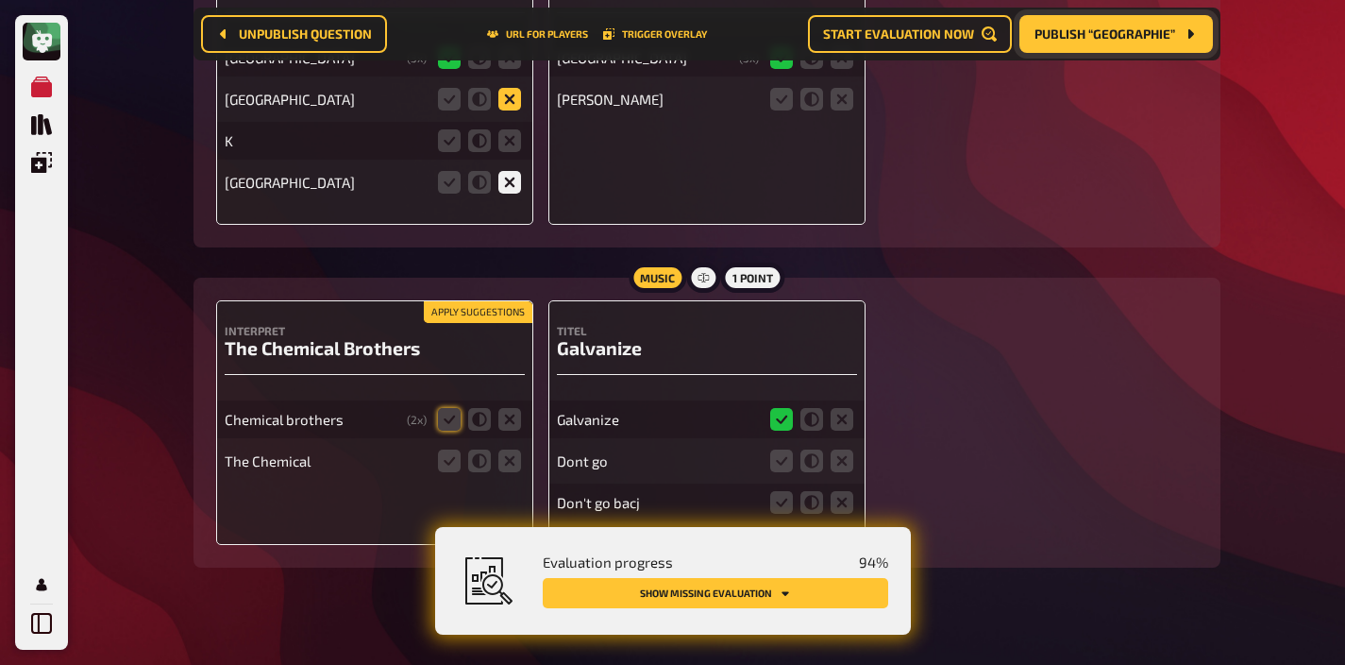
scroll to position [5918, 0]
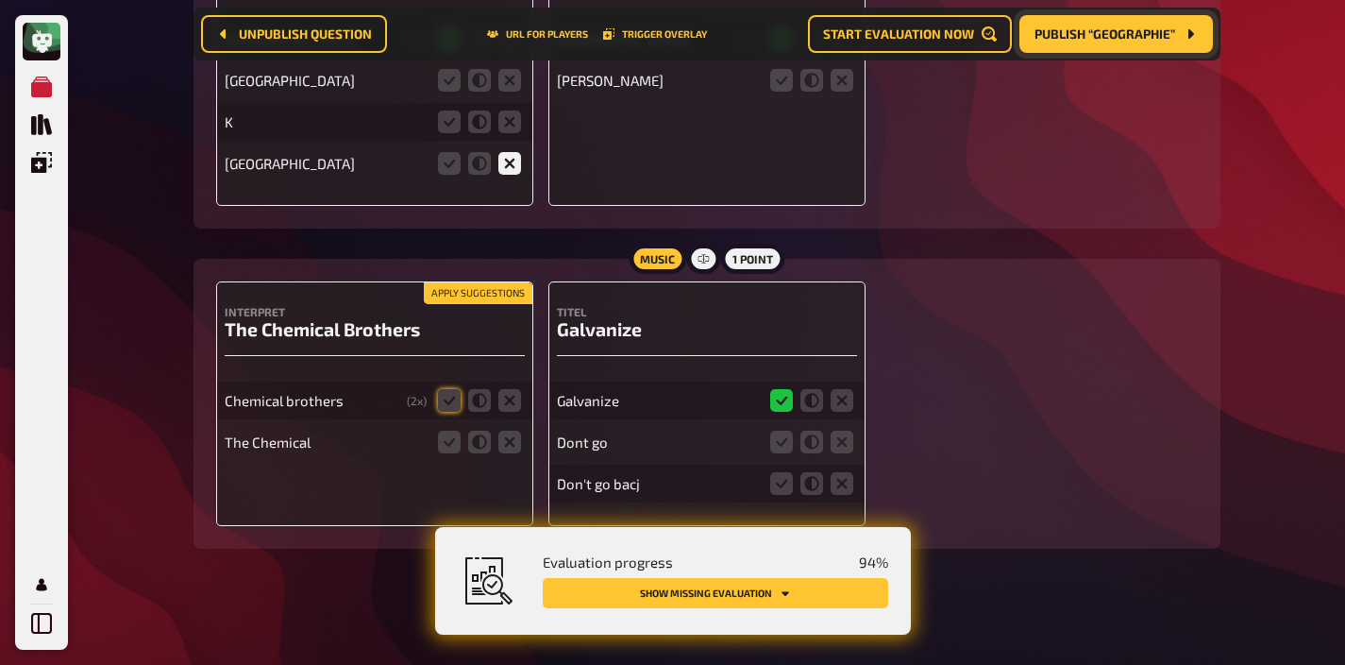
click at [477, 285] on button "Apply suggestions" at bounding box center [478, 293] width 109 height 21
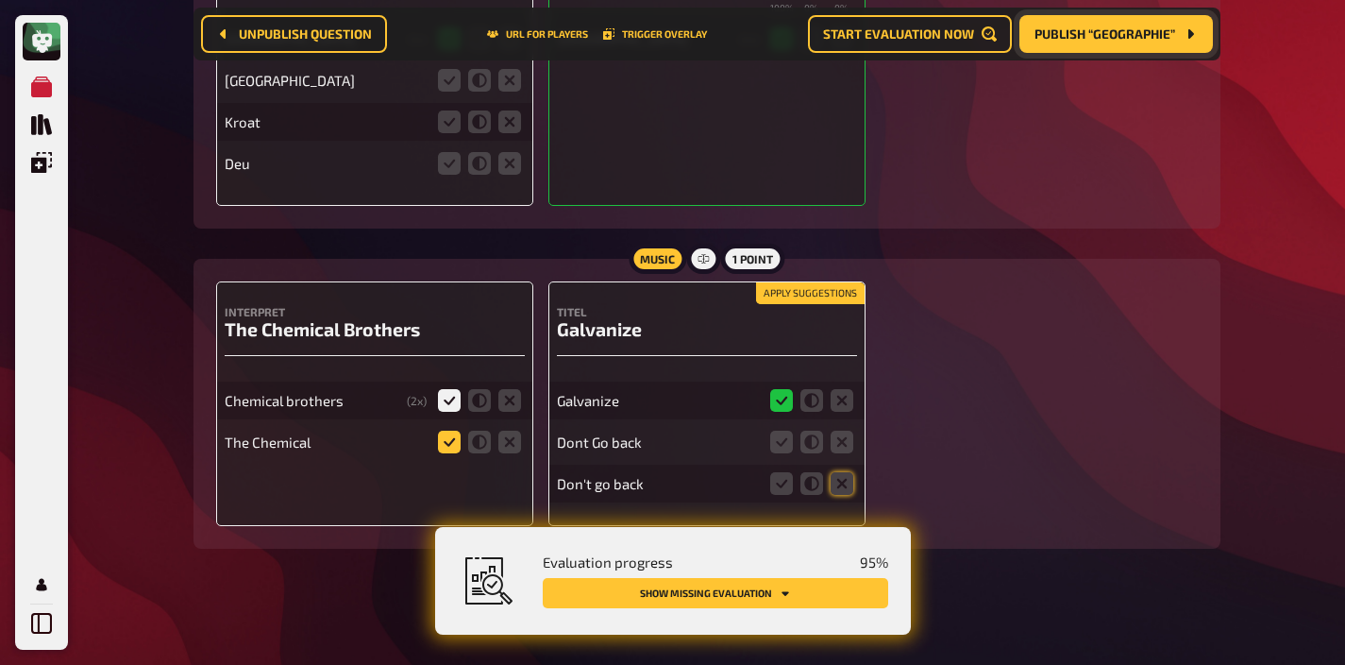
click at [450, 434] on icon at bounding box center [449, 442] width 23 height 23
click at [0, 0] on input "radio" at bounding box center [0, 0] width 0 height 0
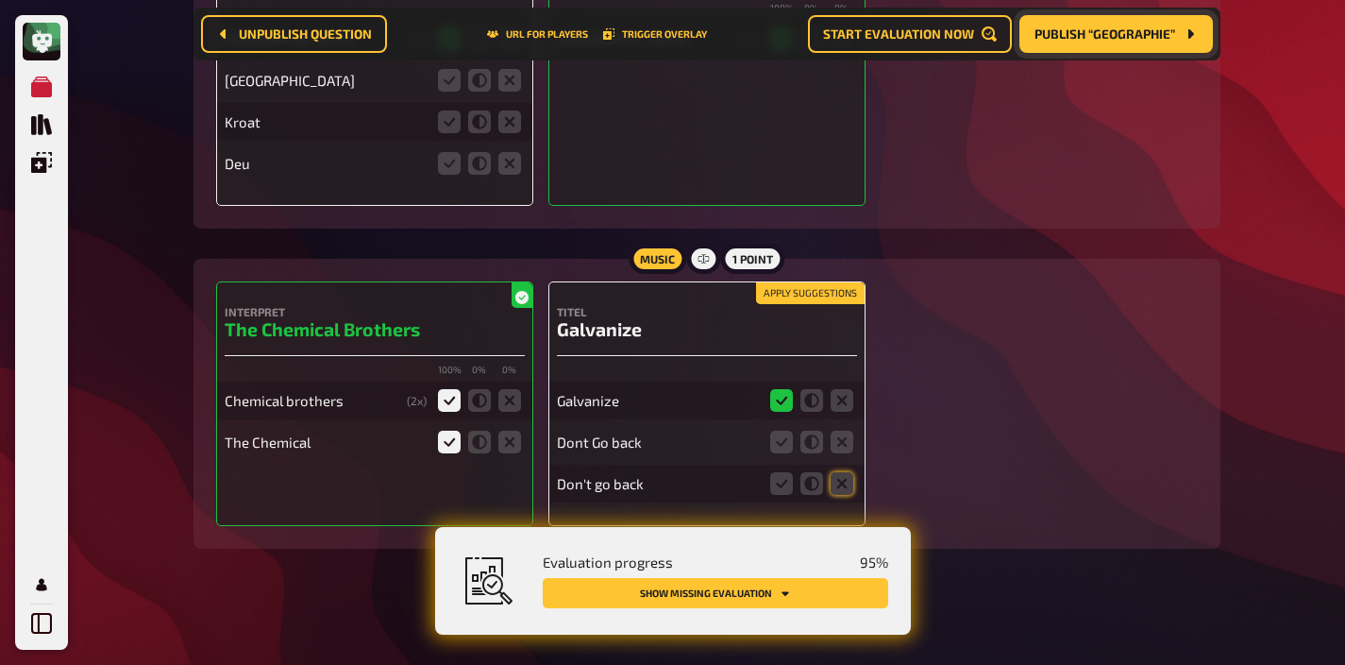
scroll to position [5876, 0]
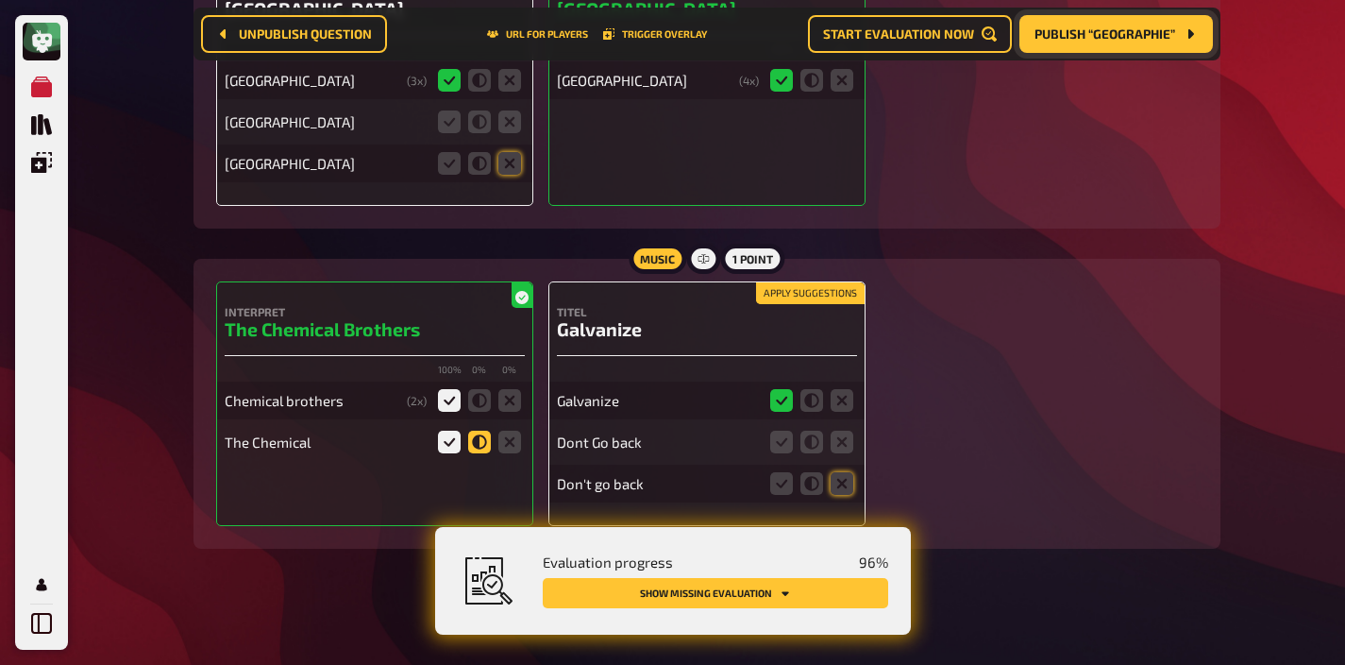
click at [474, 436] on icon at bounding box center [479, 442] width 23 height 23
click at [0, 0] on input "radio" at bounding box center [0, 0] width 0 height 0
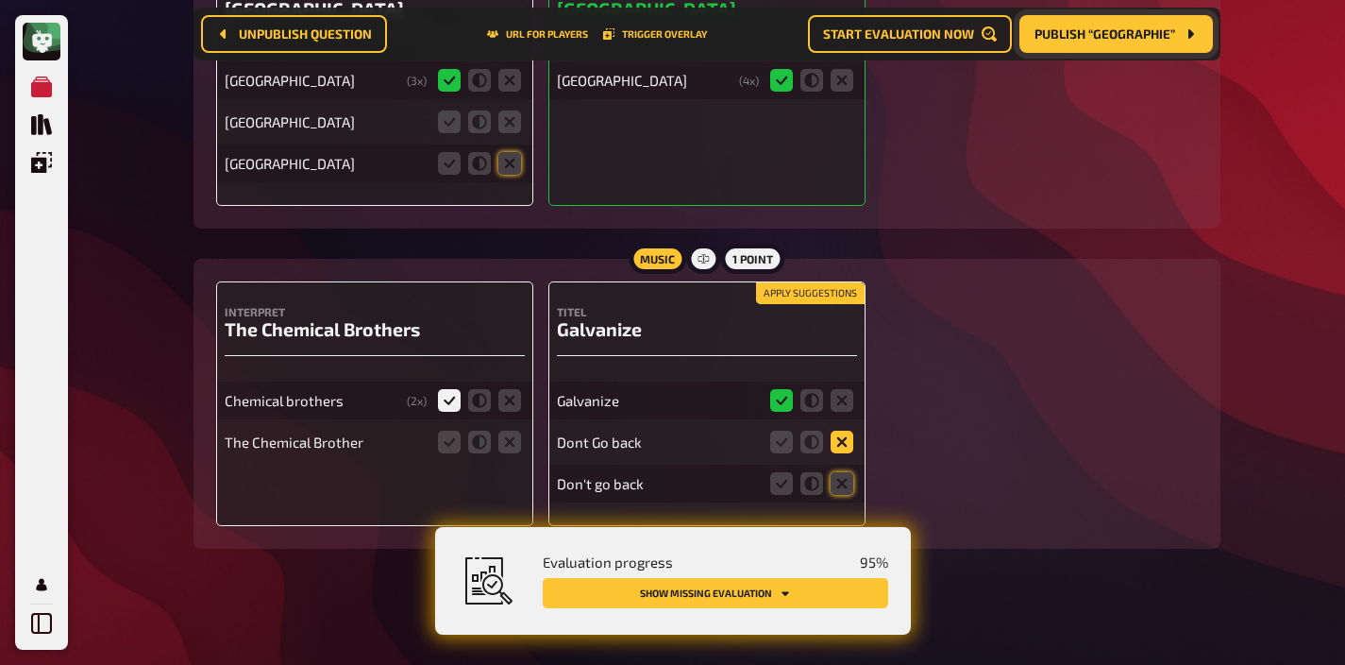
click at [835, 443] on icon at bounding box center [842, 442] width 23 height 23
click at [0, 0] on input "radio" at bounding box center [0, 0] width 0 height 0
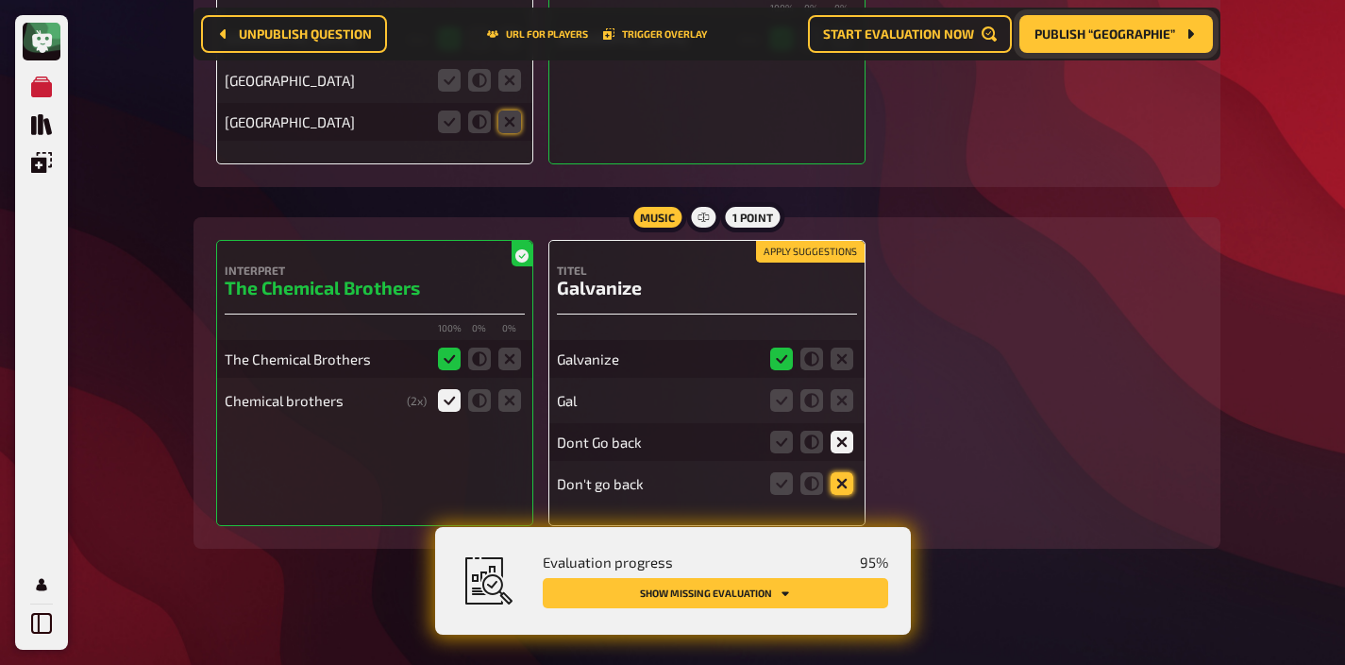
click at [839, 479] on icon at bounding box center [842, 483] width 23 height 23
click at [0, 0] on input "radio" at bounding box center [0, 0] width 0 height 0
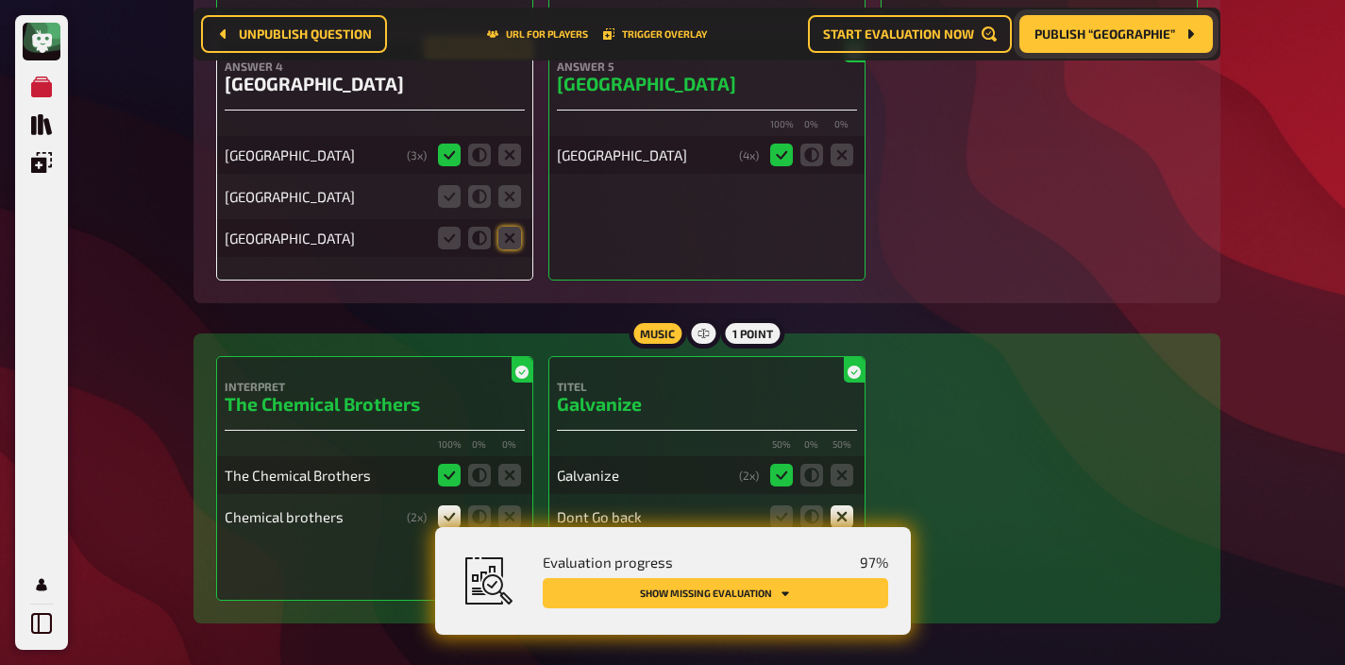
scroll to position [5788, 0]
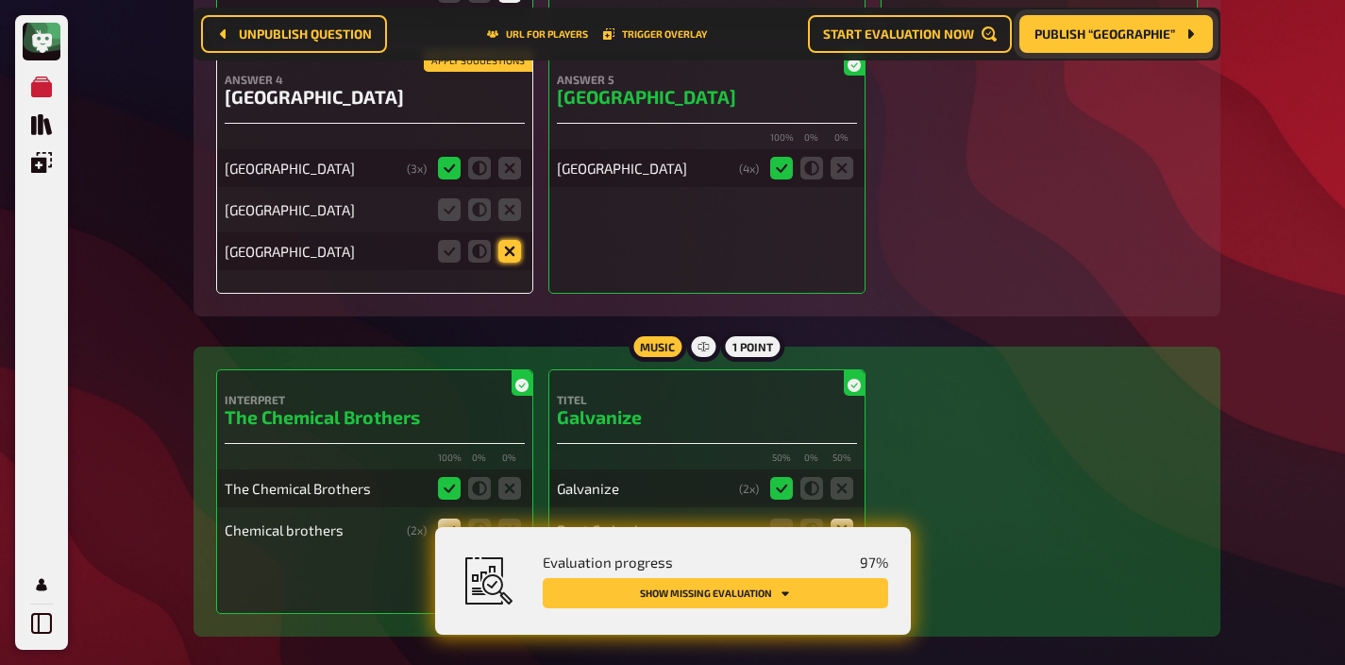
click at [502, 240] on icon at bounding box center [510, 251] width 23 height 23
click at [0, 0] on input "radio" at bounding box center [0, 0] width 0 height 0
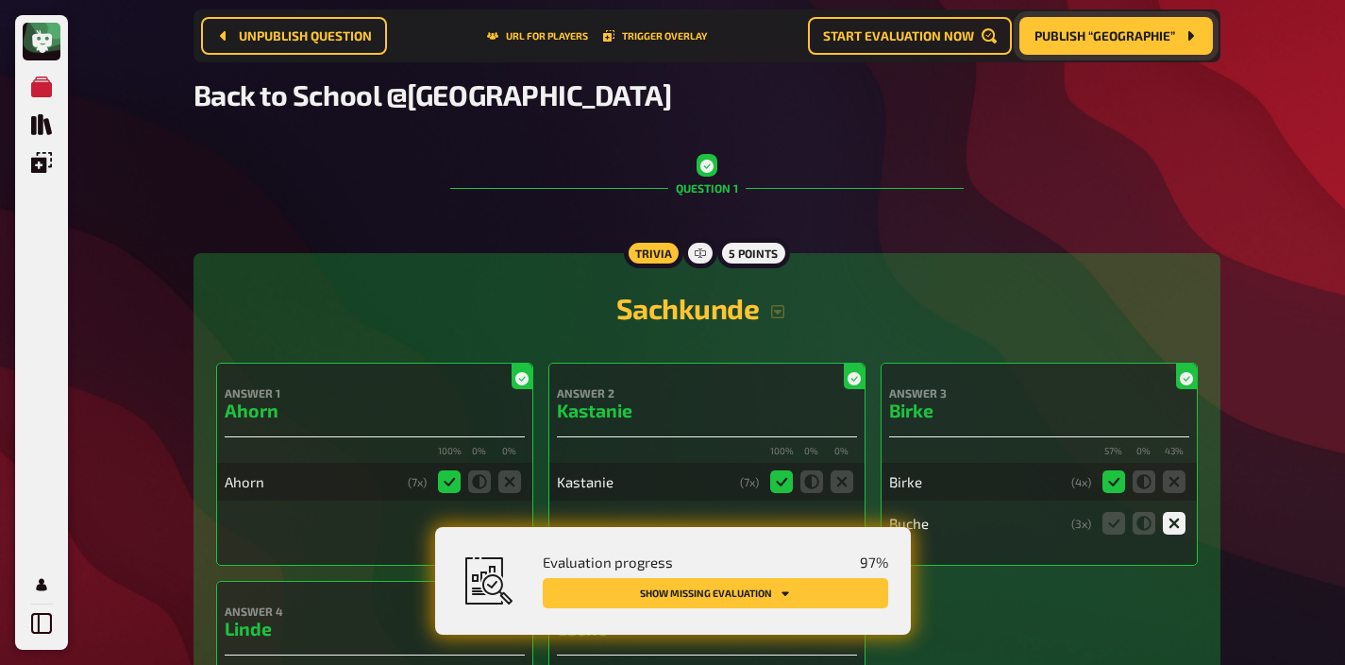
scroll to position [0, 0]
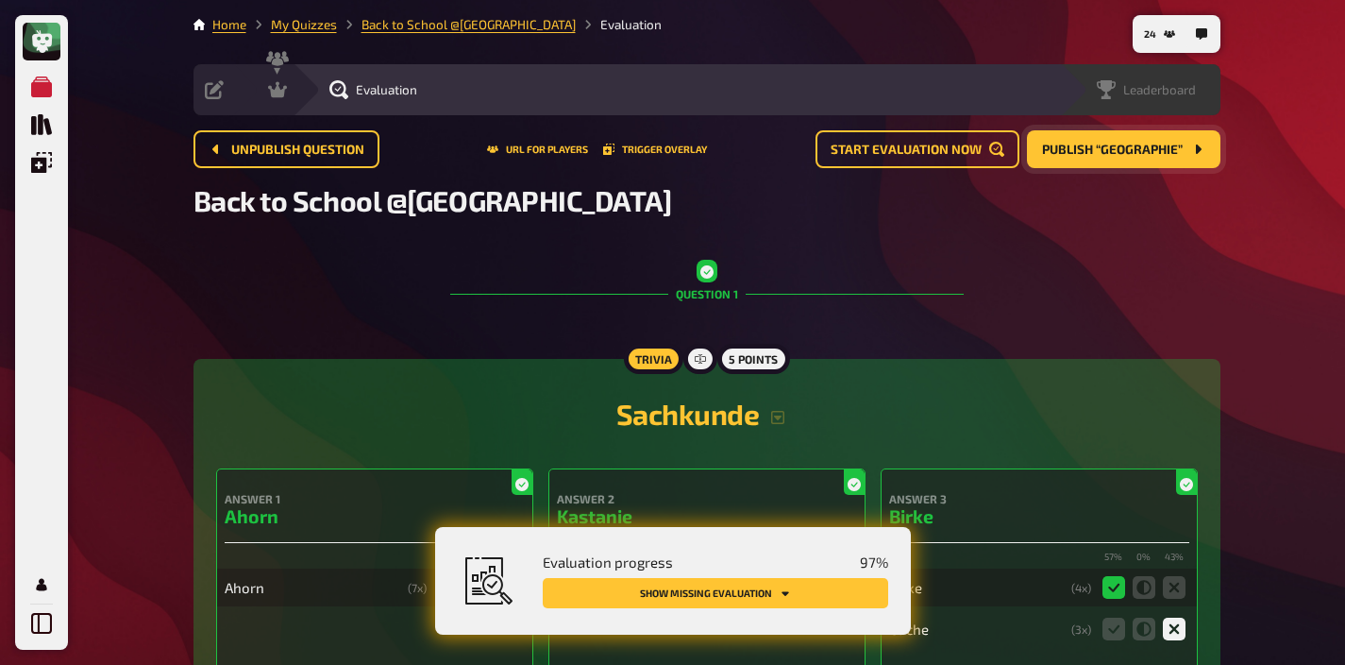
click at [1185, 80] on div "Leaderboard" at bounding box center [1146, 89] width 99 height 19
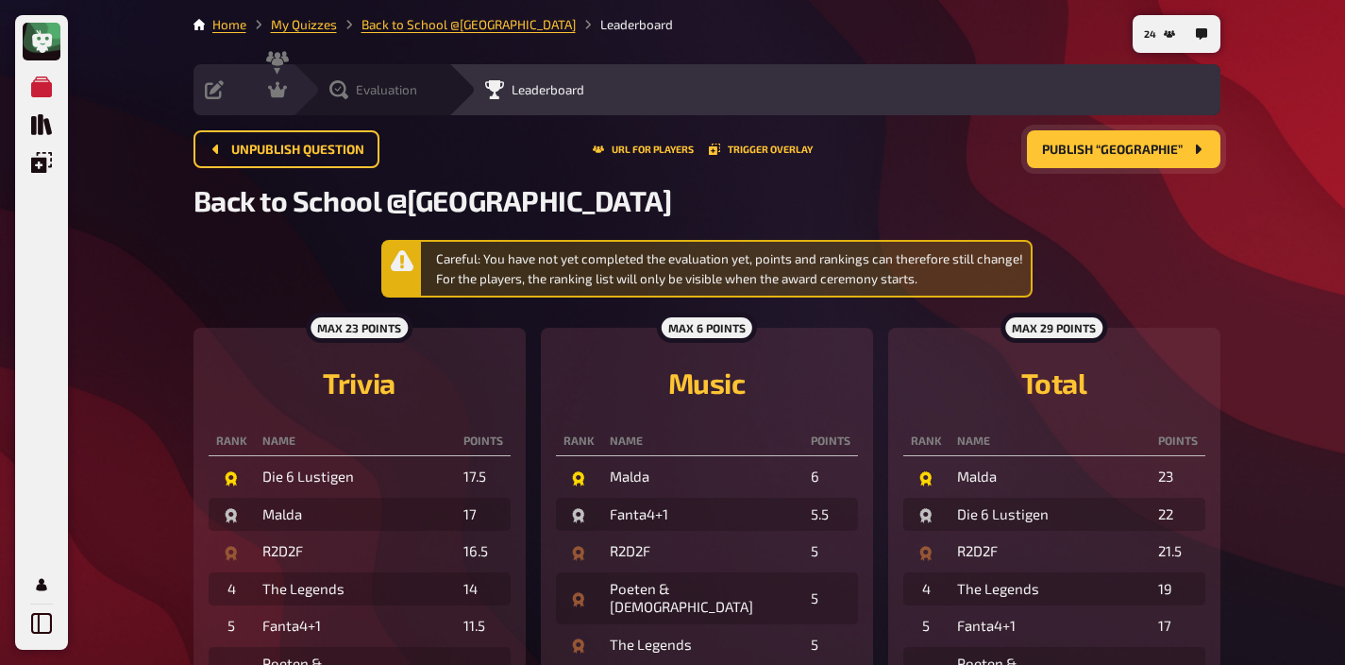
click at [370, 94] on span "Evaluation" at bounding box center [386, 89] width 61 height 15
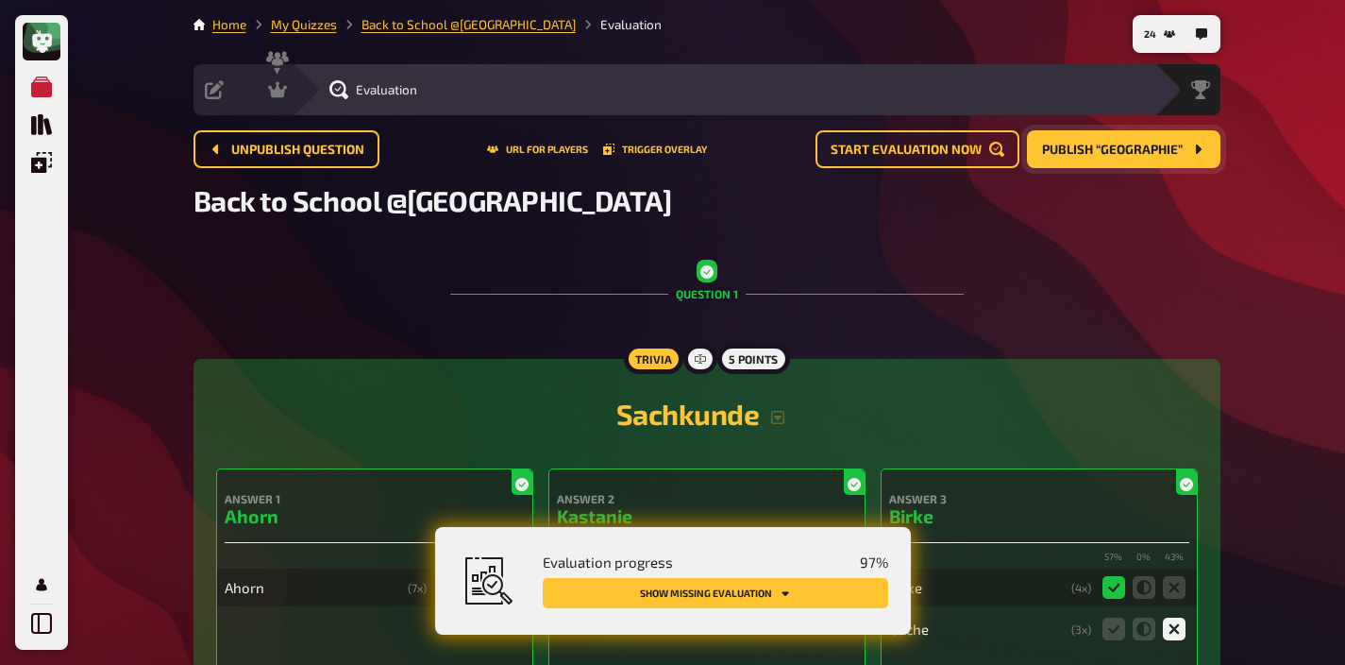
click at [791, 580] on button "Show missing evaluation" at bounding box center [716, 593] width 346 height 30
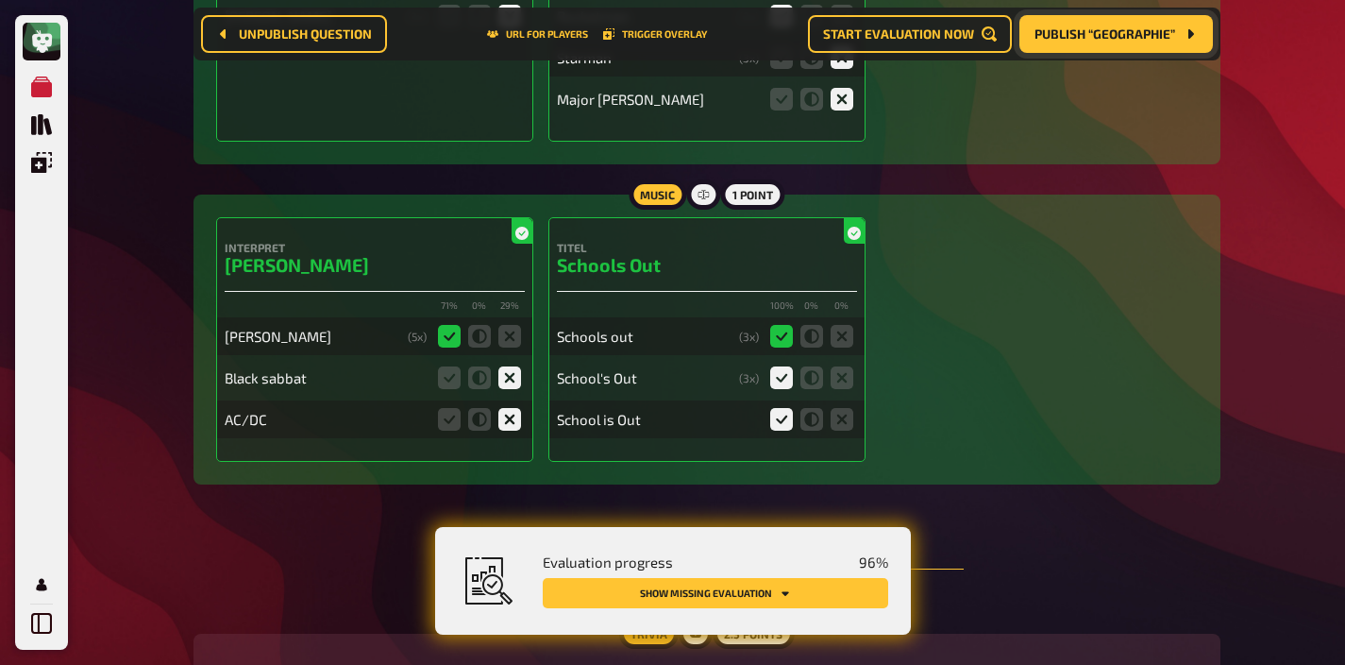
scroll to position [4272, 0]
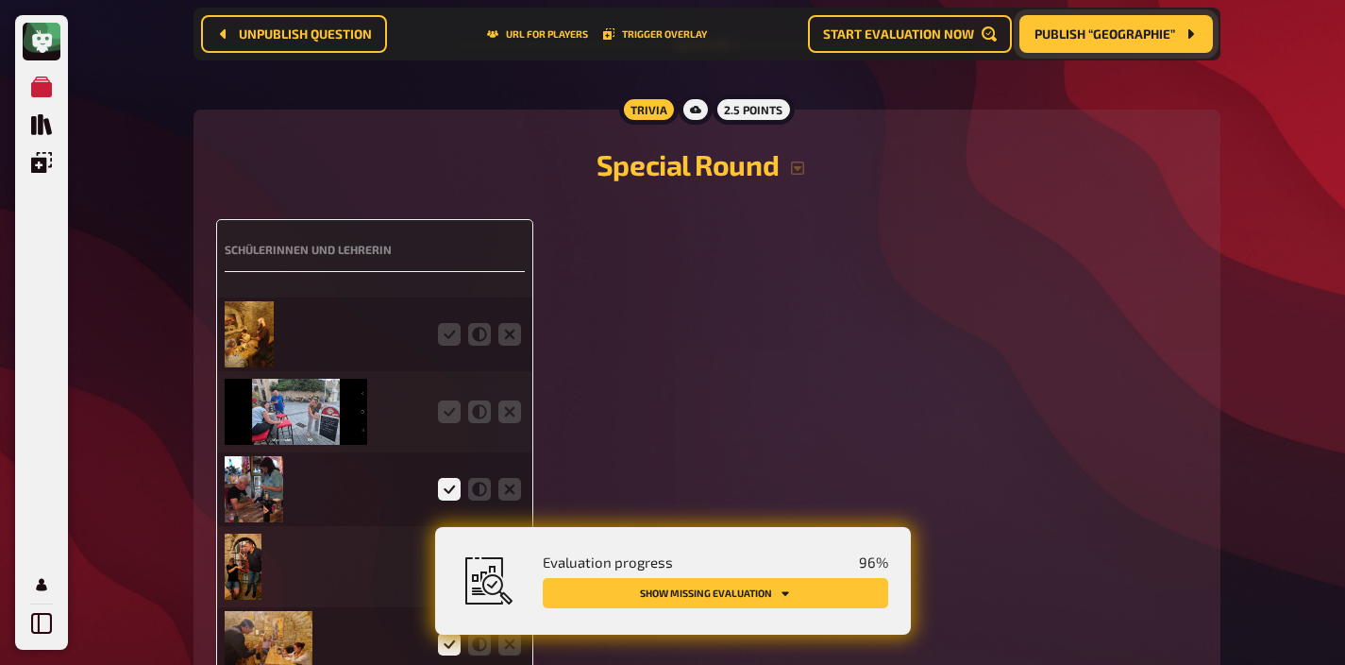
click at [455, 325] on div at bounding box center [375, 334] width 300 height 74
click at [451, 326] on icon at bounding box center [449, 334] width 23 height 23
click at [0, 0] on input "radio" at bounding box center [0, 0] width 0 height 0
click at [448, 403] on icon at bounding box center [449, 411] width 23 height 23
click at [0, 0] on input "radio" at bounding box center [0, 0] width 0 height 0
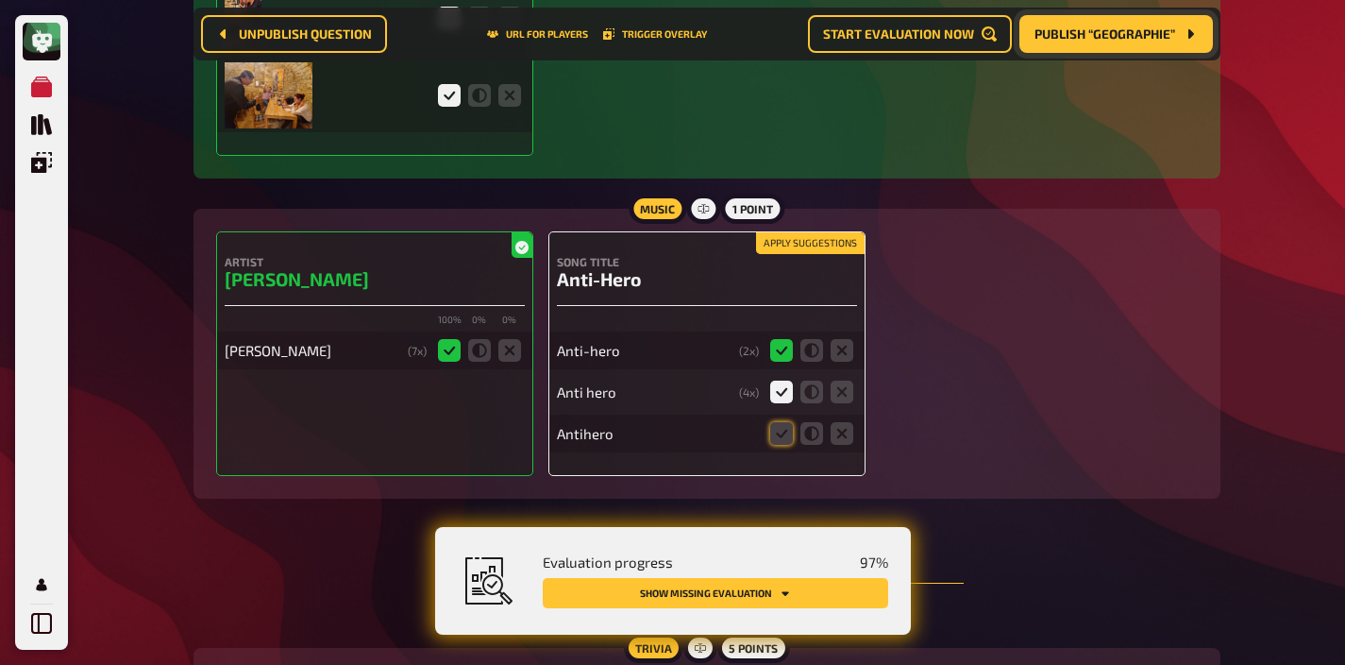
scroll to position [4822, 0]
click at [779, 421] on icon at bounding box center [781, 432] width 23 height 23
click at [0, 0] on input "radio" at bounding box center [0, 0] width 0 height 0
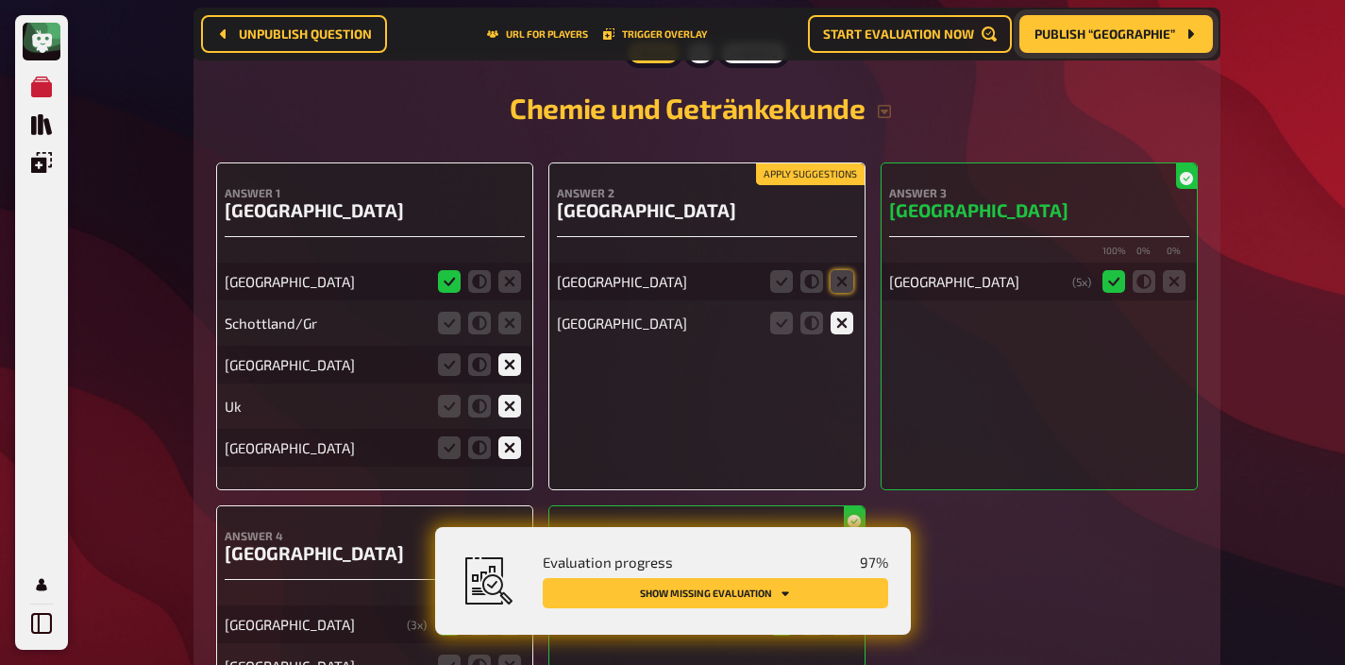
scroll to position [5419, 0]
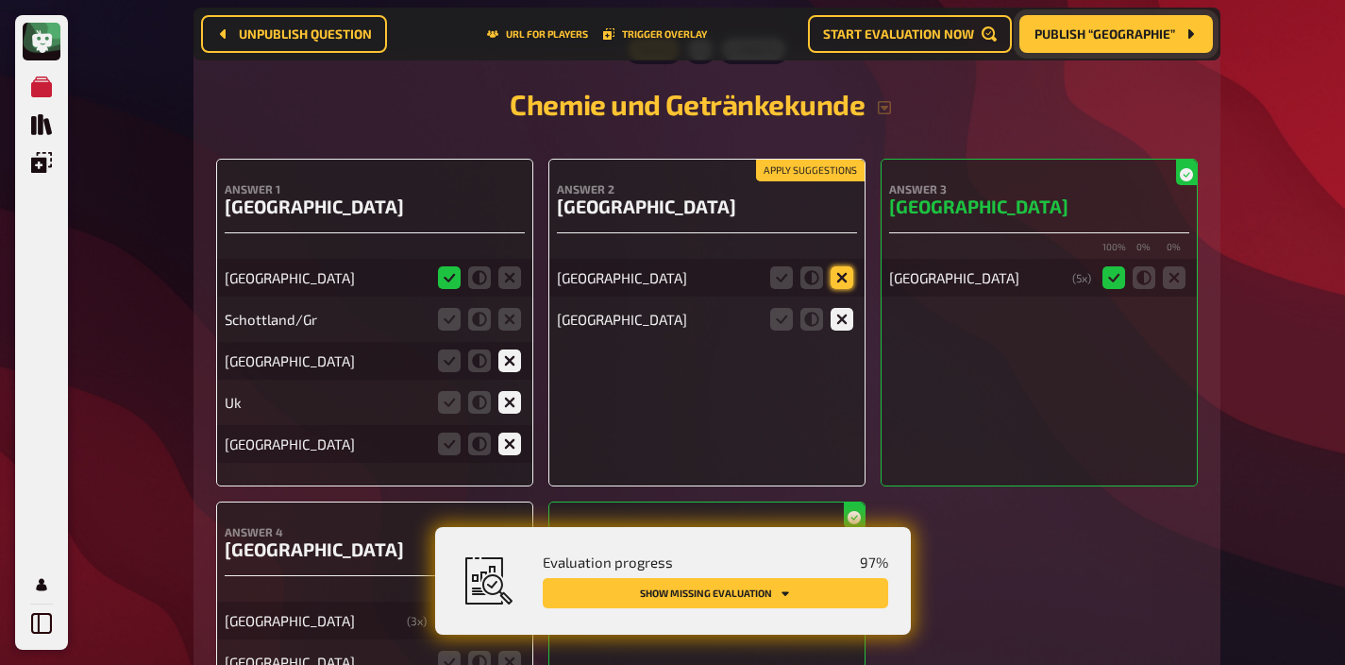
click at [845, 267] on icon at bounding box center [842, 277] width 23 height 23
click at [0, 0] on input "radio" at bounding box center [0, 0] width 0 height 0
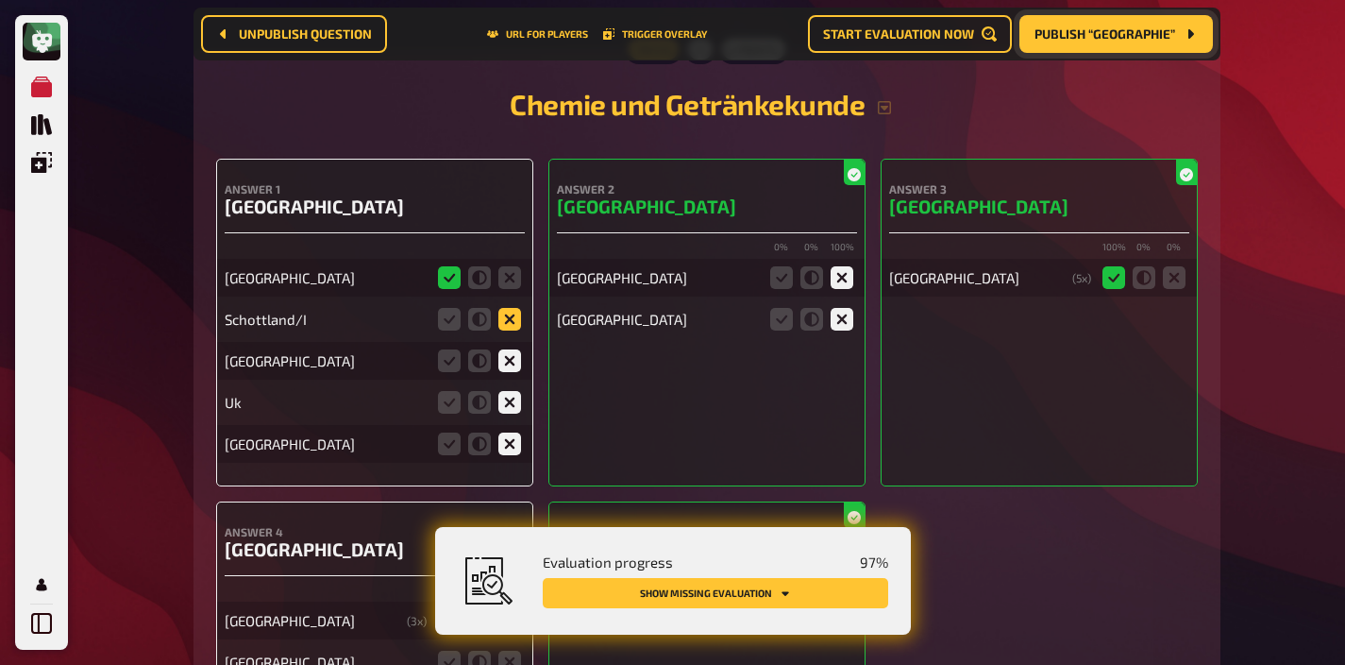
click at [514, 314] on icon at bounding box center [510, 319] width 23 height 23
click at [0, 0] on input "radio" at bounding box center [0, 0] width 0 height 0
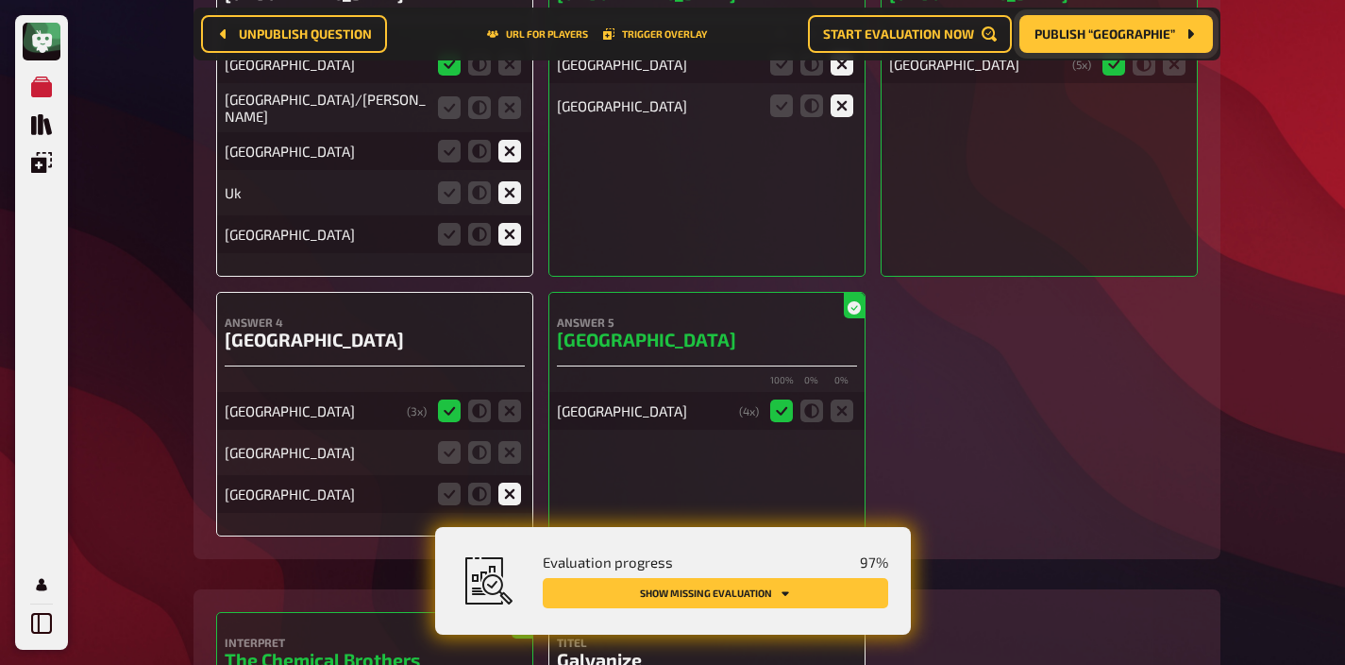
scroll to position [5637, 0]
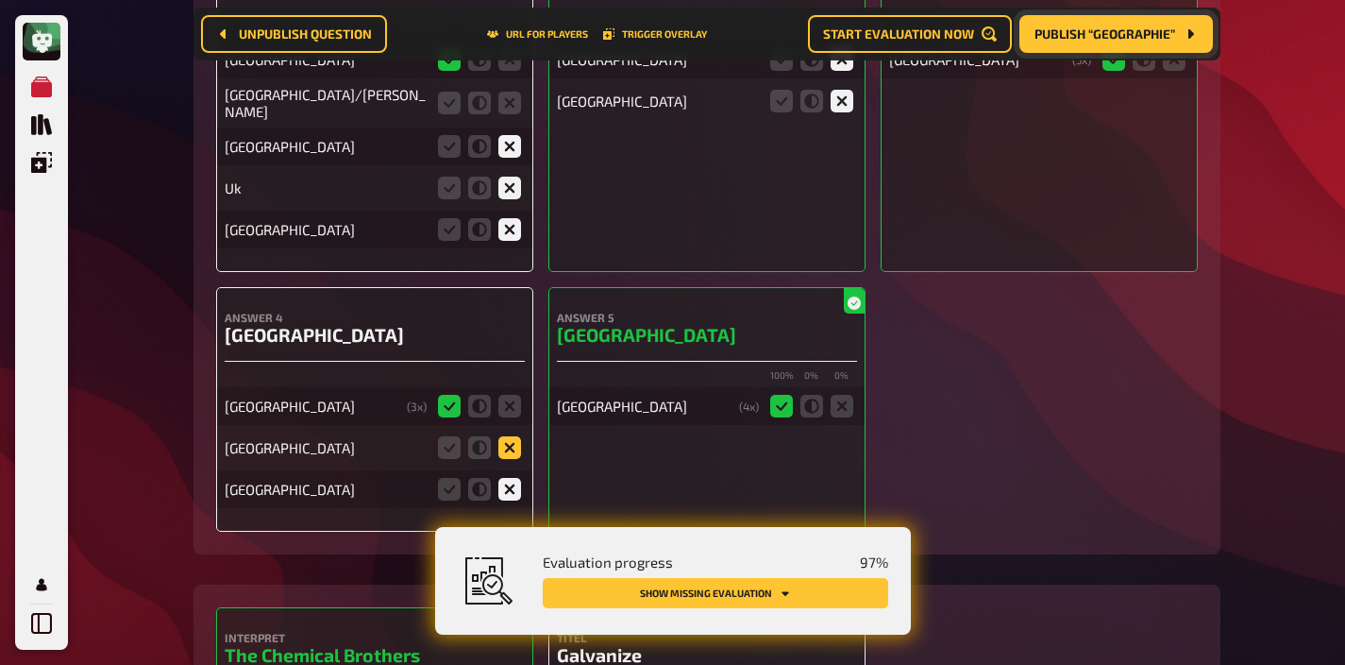
click at [513, 442] on icon at bounding box center [510, 447] width 23 height 23
click at [0, 0] on input "radio" at bounding box center [0, 0] width 0 height 0
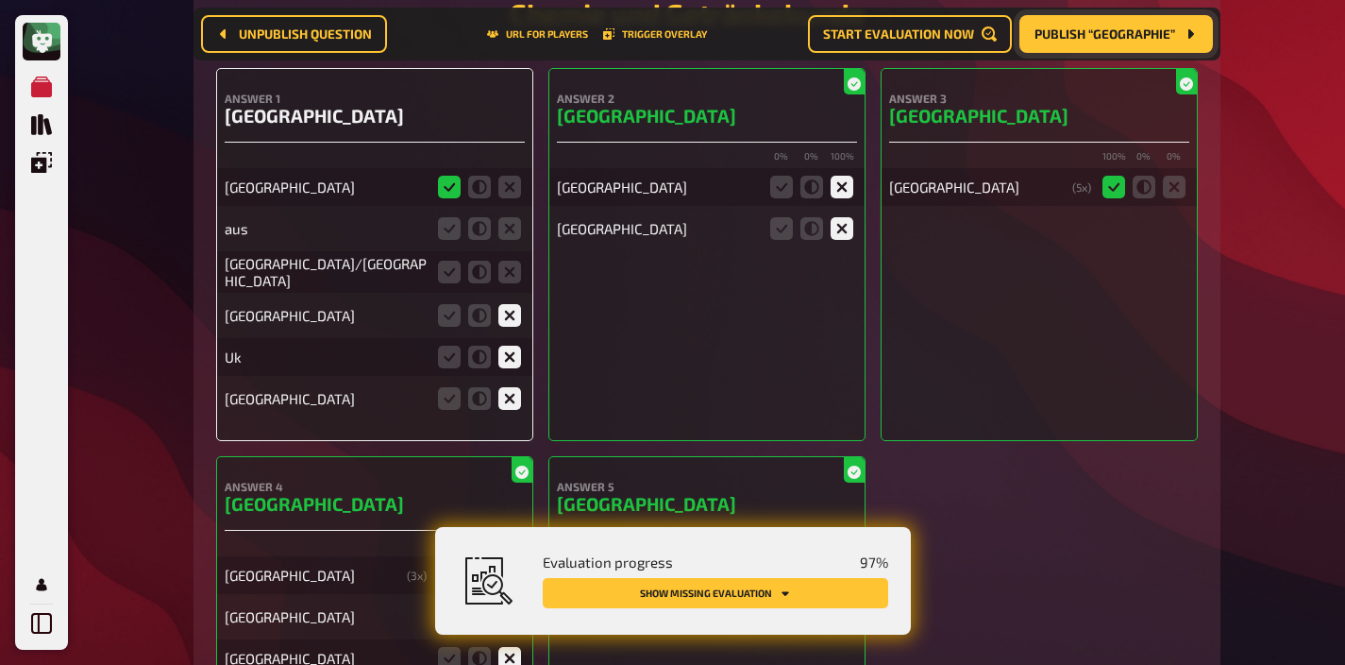
scroll to position [5508, 0]
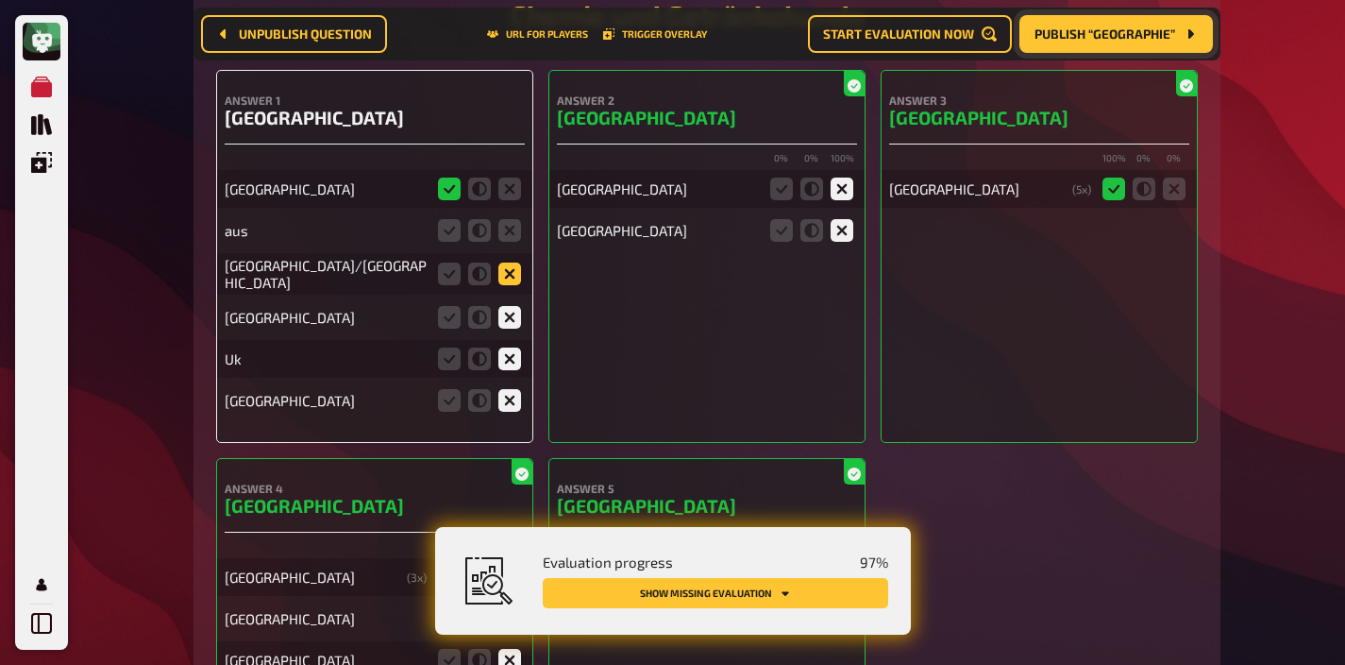
click at [512, 262] on icon at bounding box center [510, 273] width 23 height 23
click at [0, 0] on input "radio" at bounding box center [0, 0] width 0 height 0
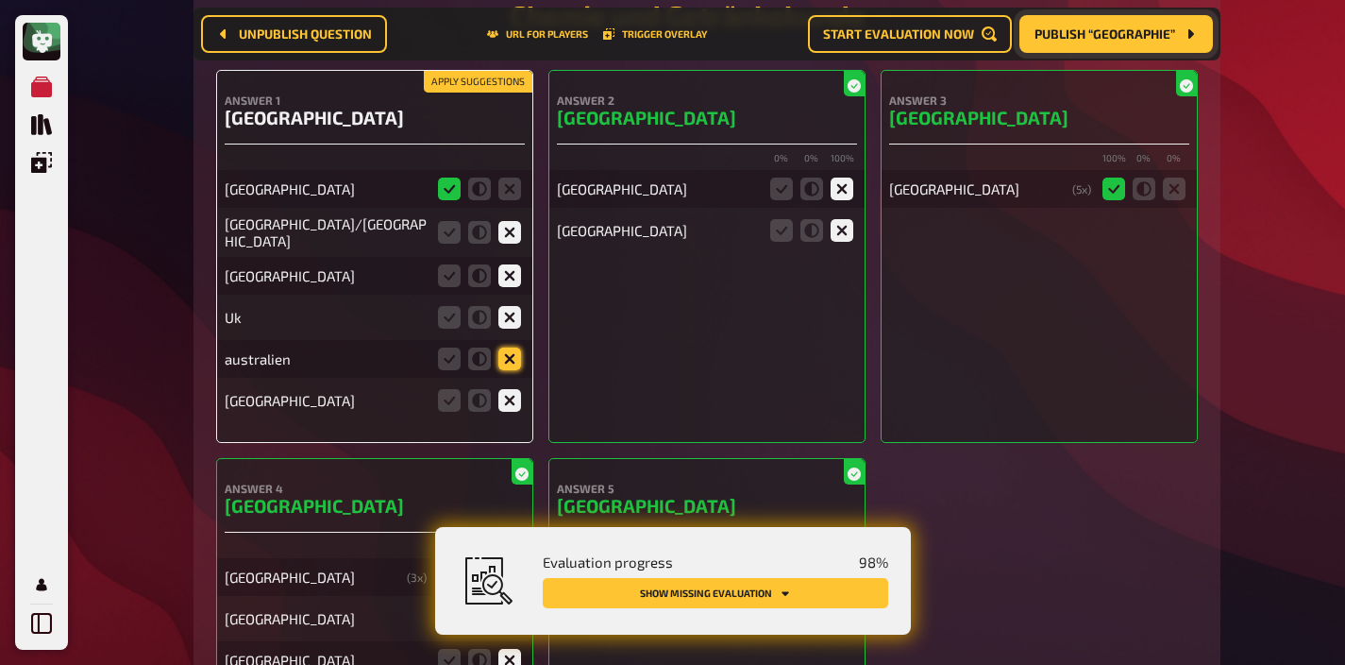
click at [503, 351] on icon at bounding box center [510, 358] width 23 height 23
click at [0, 0] on input "radio" at bounding box center [0, 0] width 0 height 0
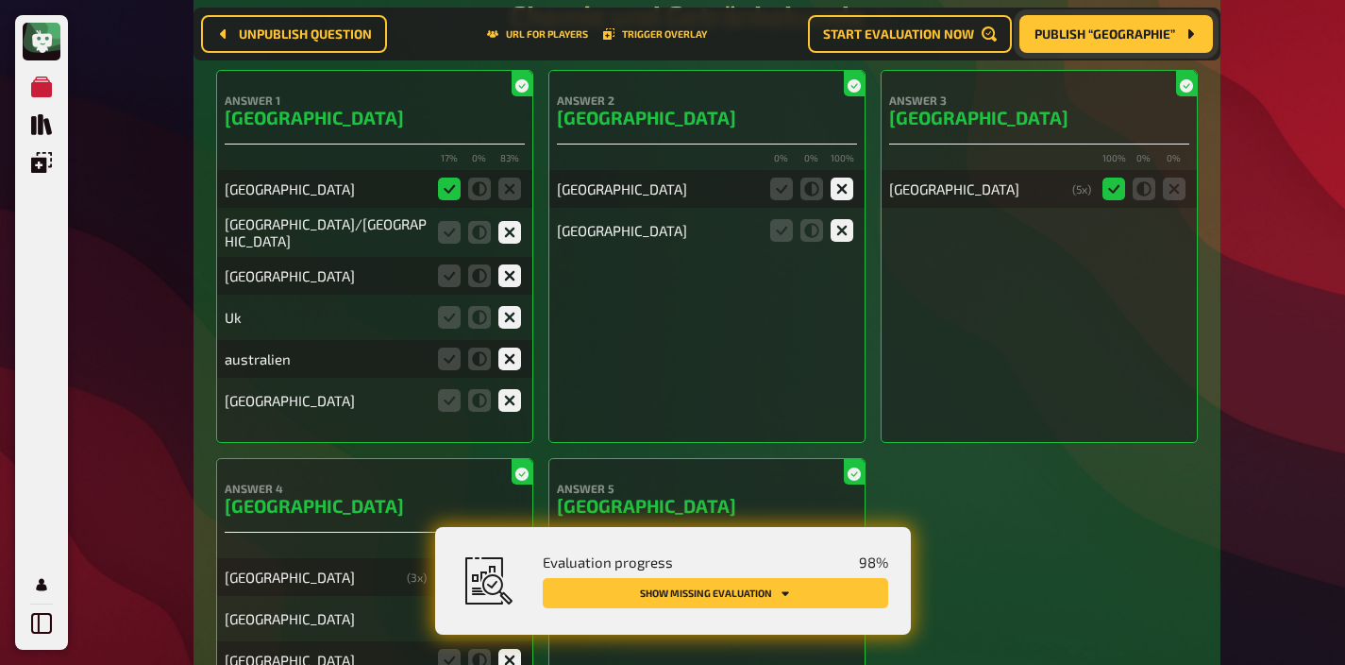
scroll to position [6042, 0]
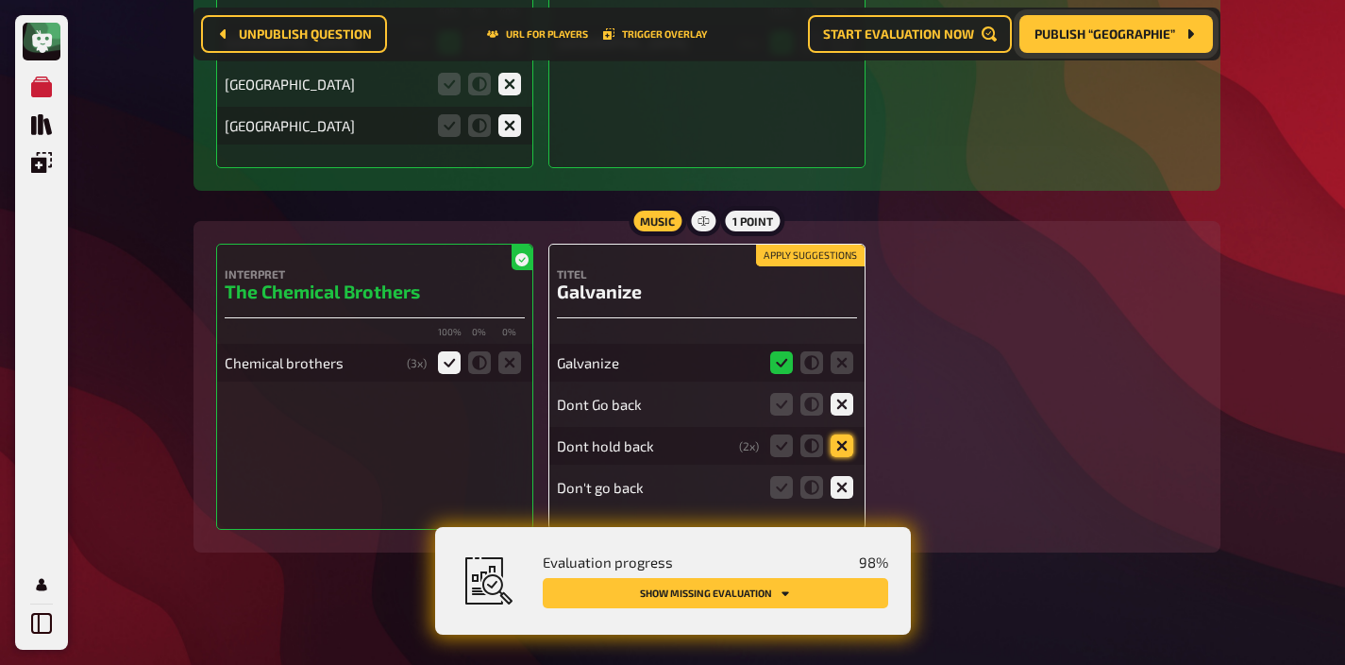
click at [839, 438] on icon at bounding box center [842, 445] width 23 height 23
click at [0, 0] on input "radio" at bounding box center [0, 0] width 0 height 0
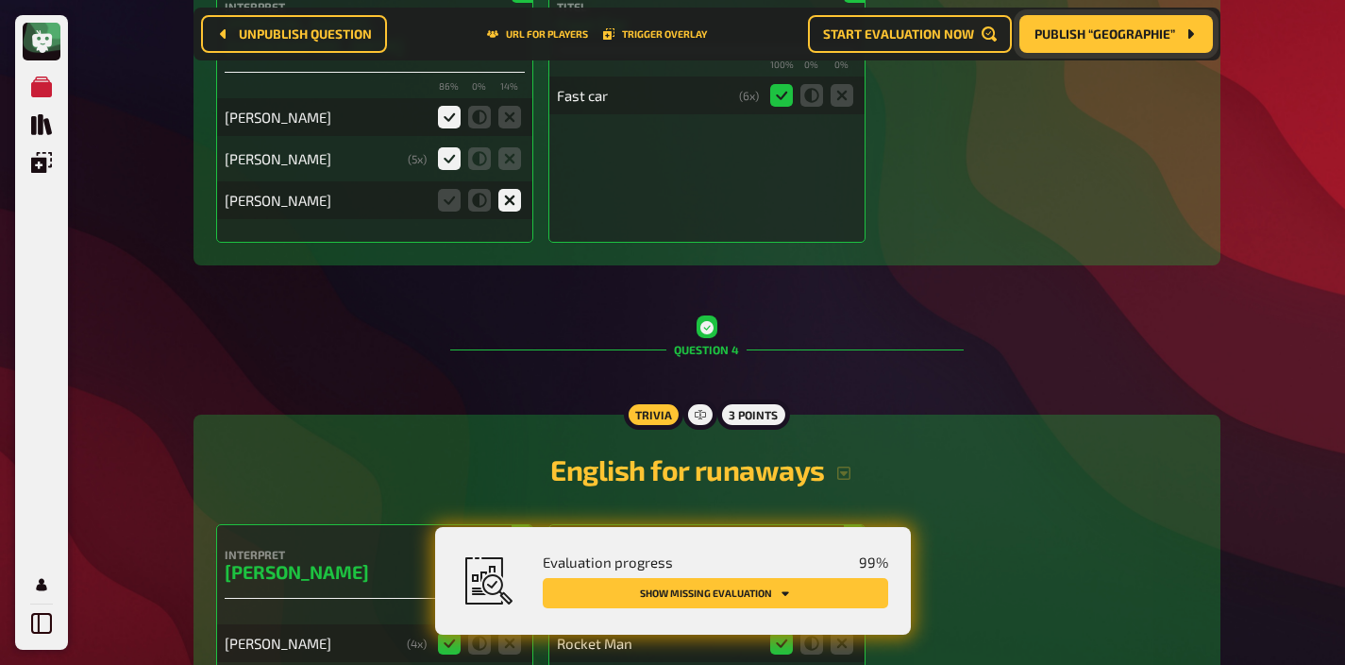
scroll to position [0, 0]
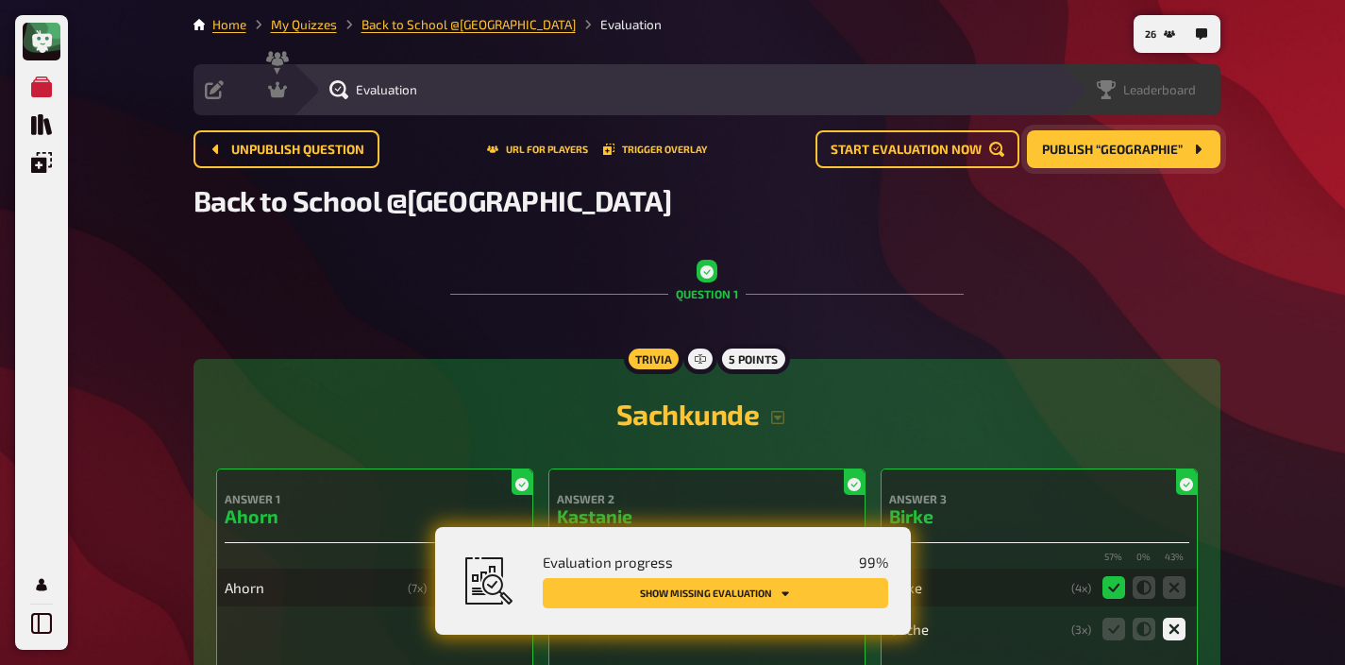
click at [1186, 84] on span "Leaderboard" at bounding box center [1160, 89] width 73 height 15
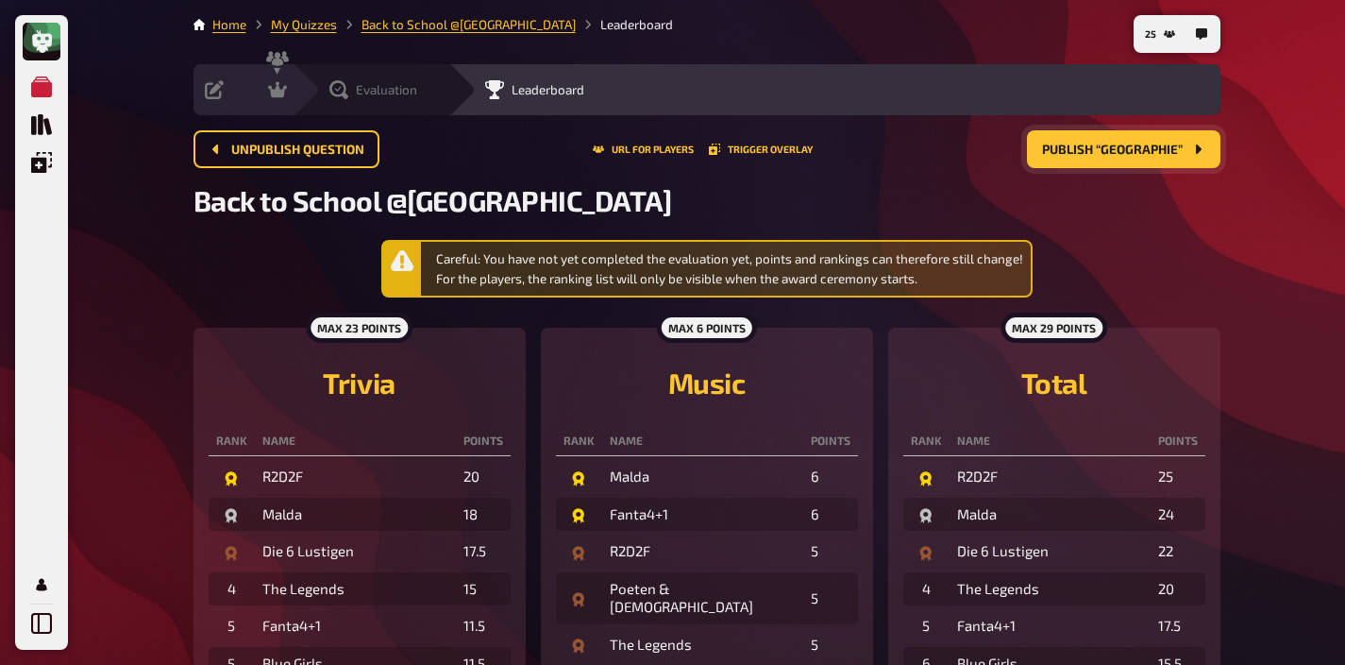
click at [416, 94] on span "Evaluation" at bounding box center [386, 89] width 61 height 15
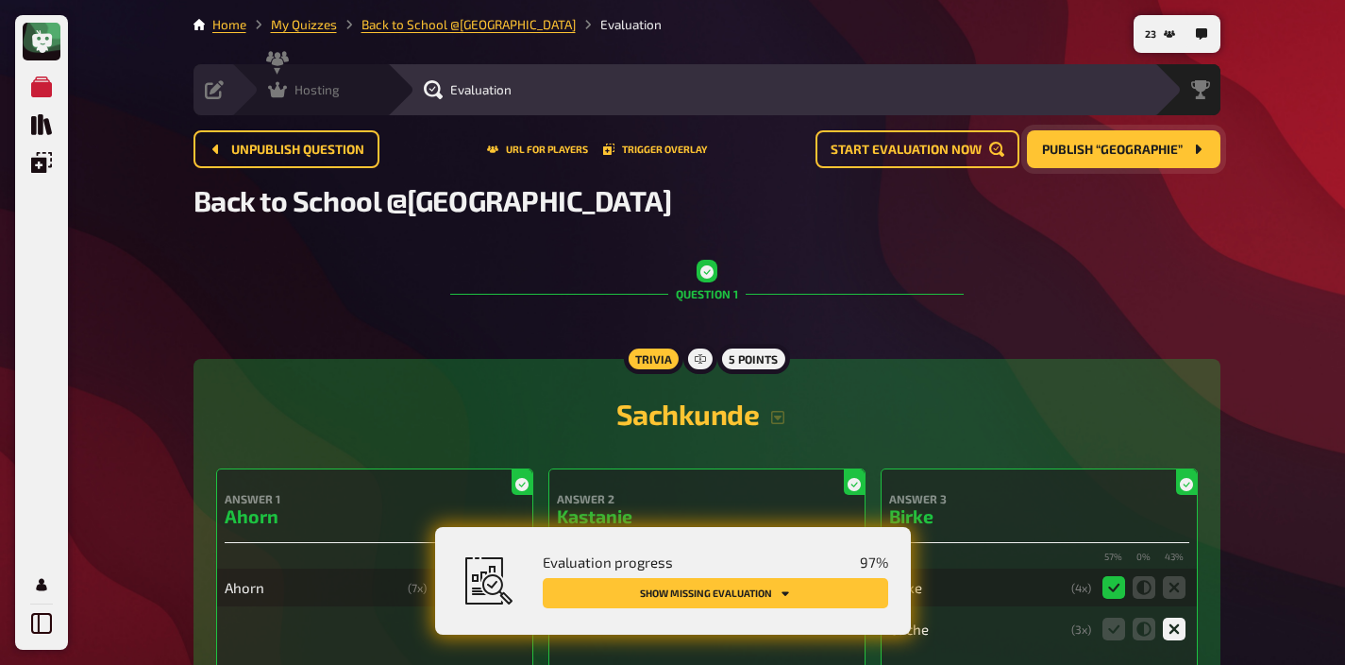
click at [325, 82] on span "Hosting" at bounding box center [317, 89] width 45 height 15
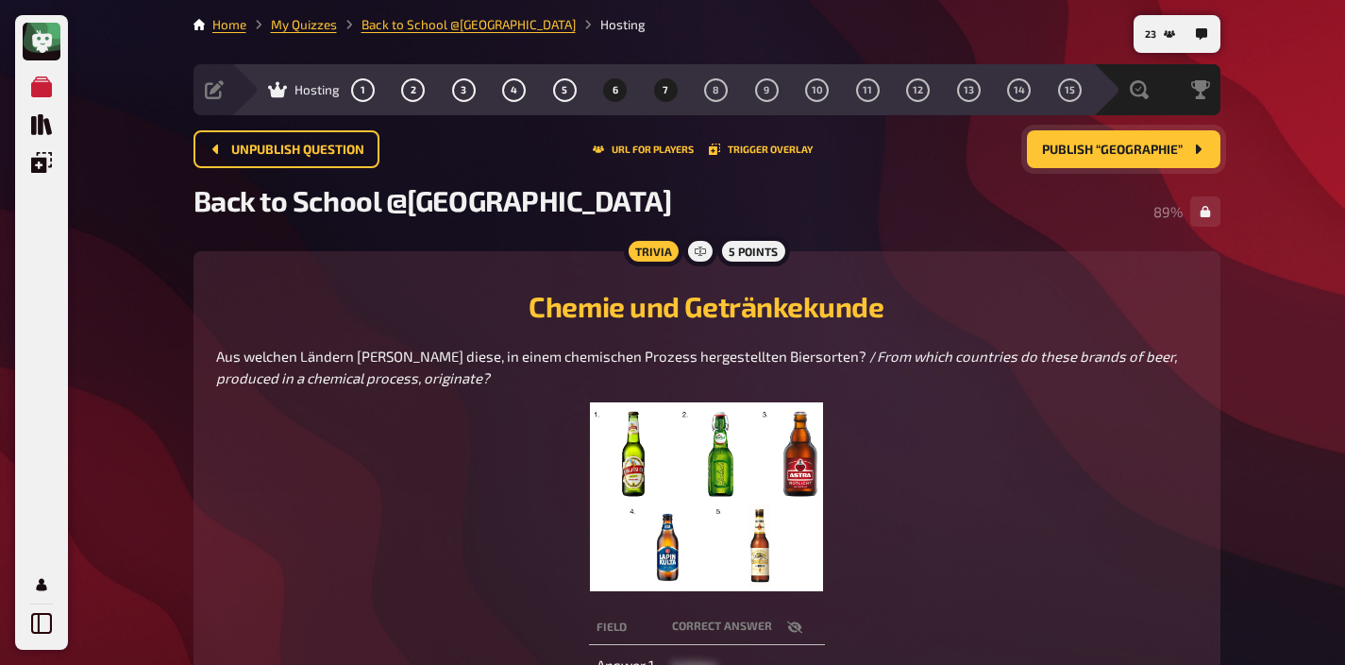
click at [665, 85] on span "7" at bounding box center [666, 90] width 6 height 10
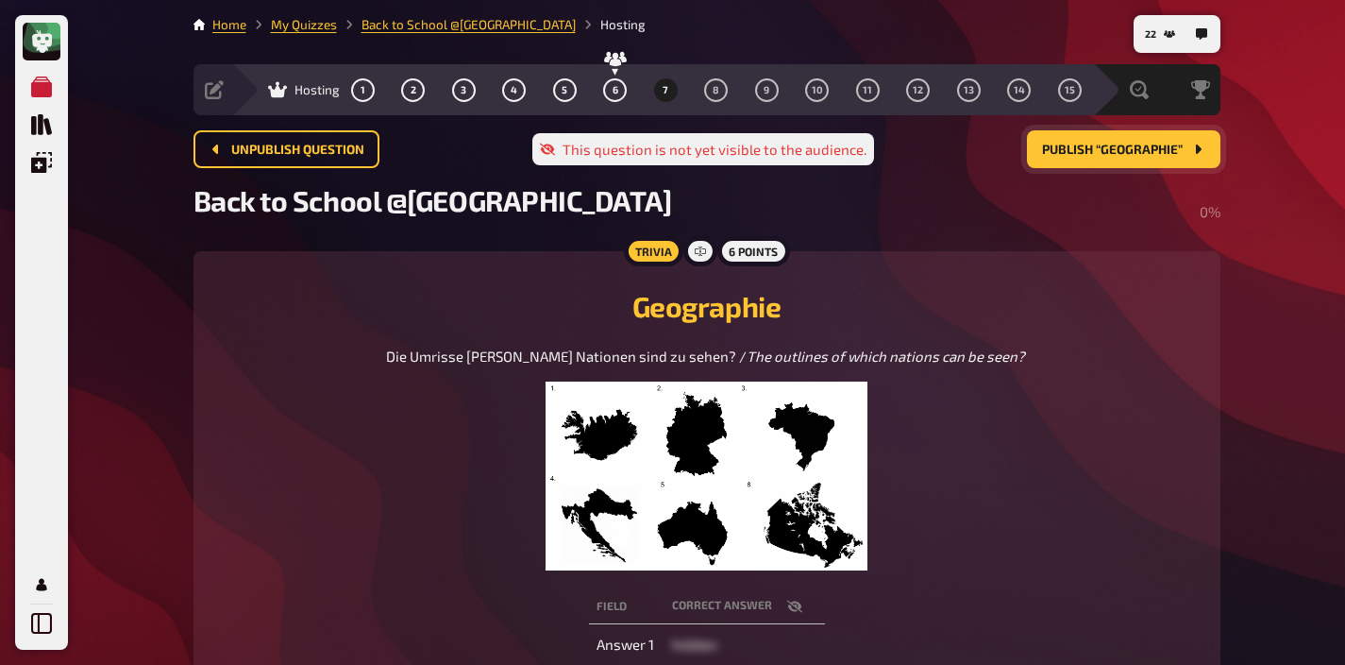
click at [1099, 150] on span "Publish “Geographie”" at bounding box center [1112, 150] width 141 height 13
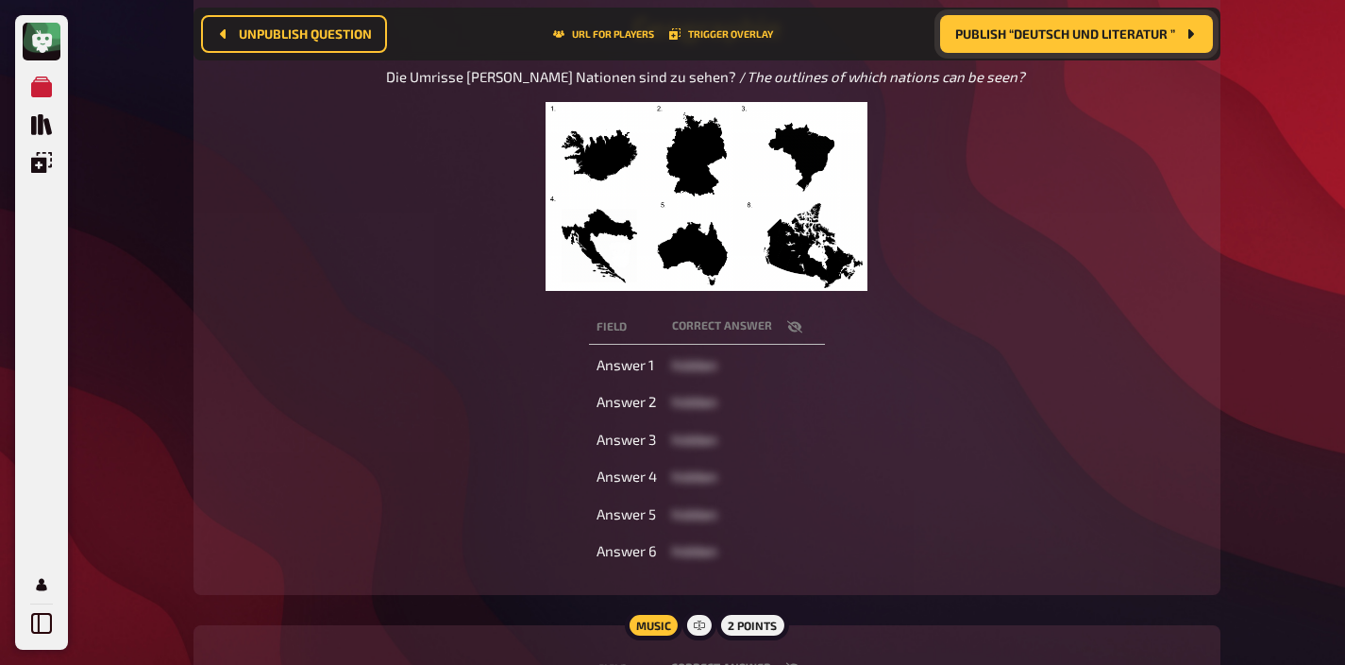
scroll to position [296, 0]
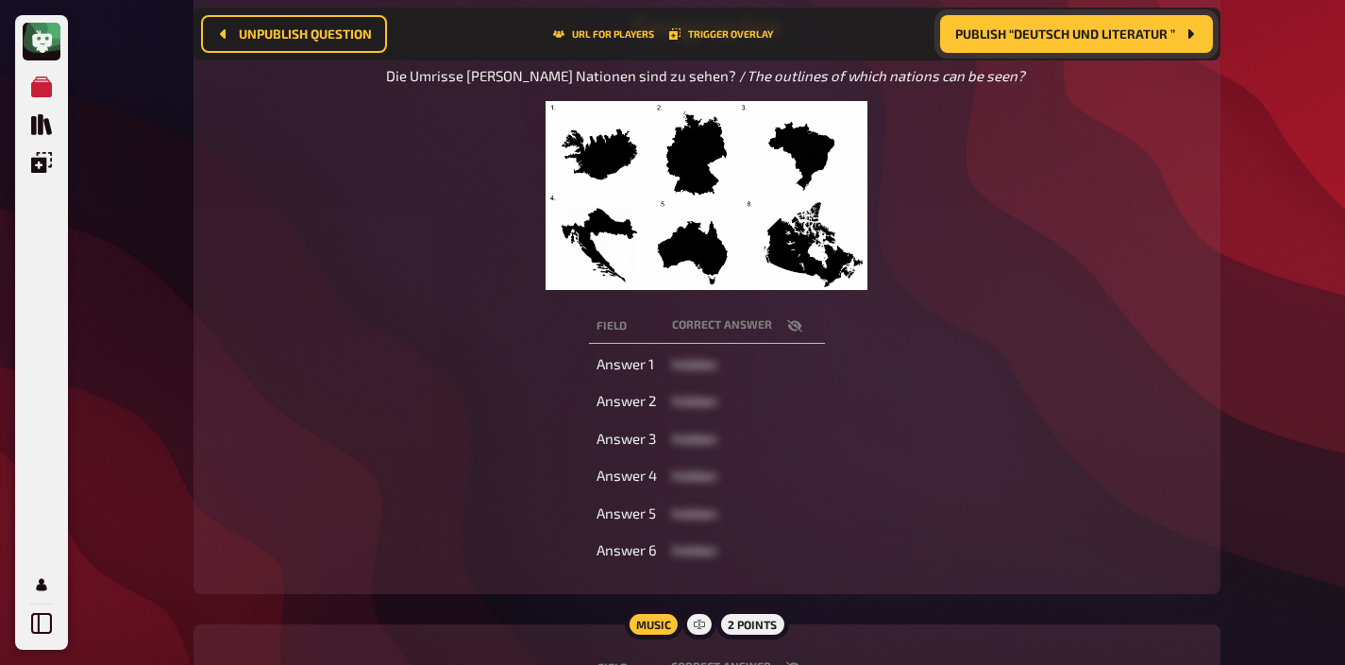
click at [795, 325] on icon "button" at bounding box center [793, 325] width 15 height 12
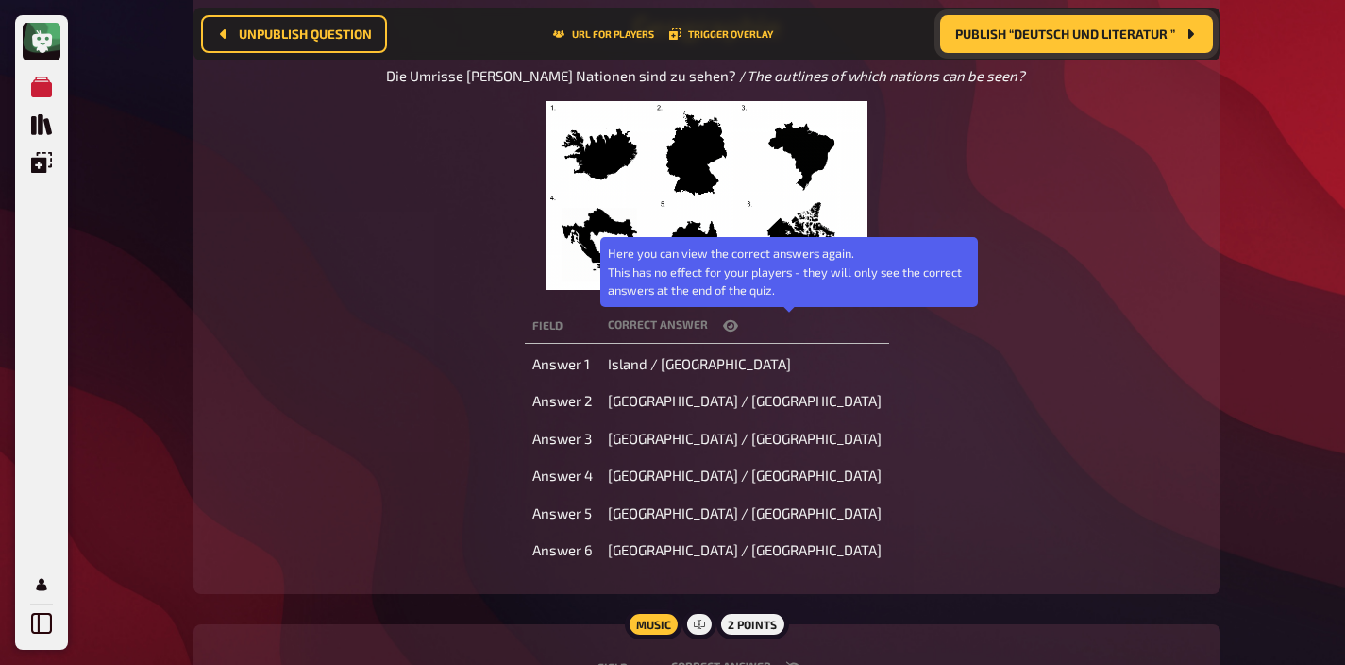
click at [738, 325] on icon "button" at bounding box center [730, 325] width 15 height 11
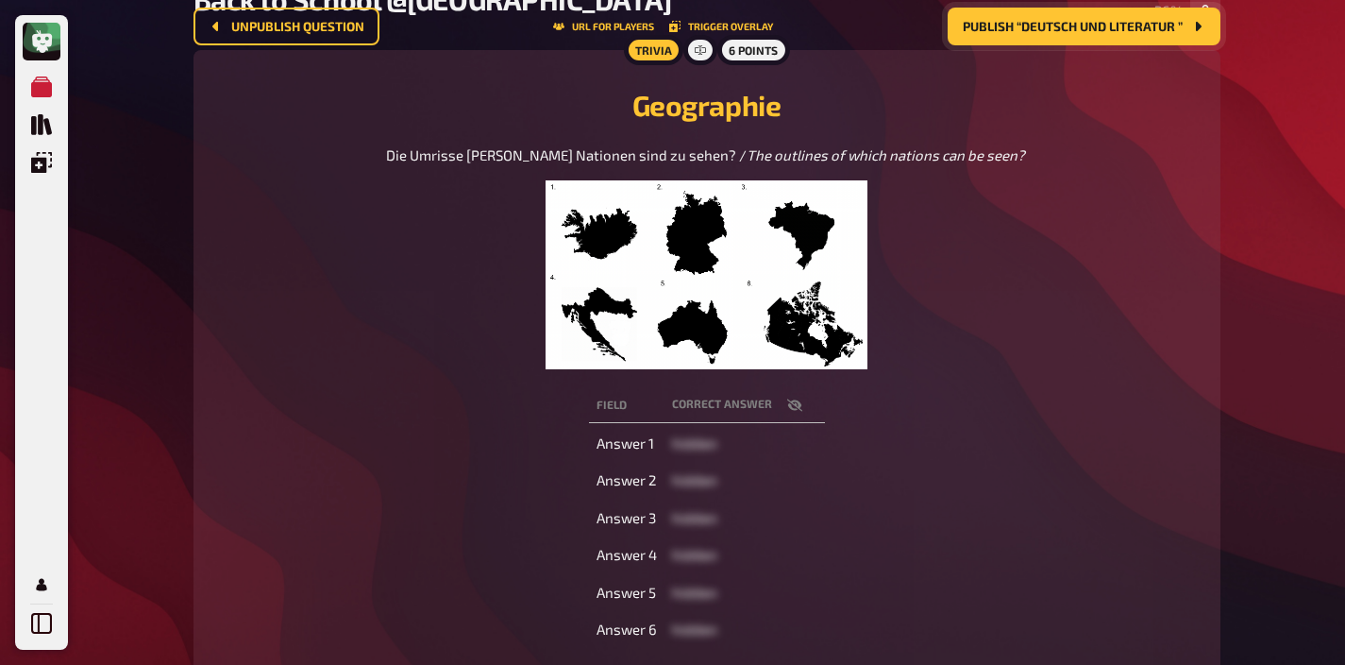
scroll to position [0, 0]
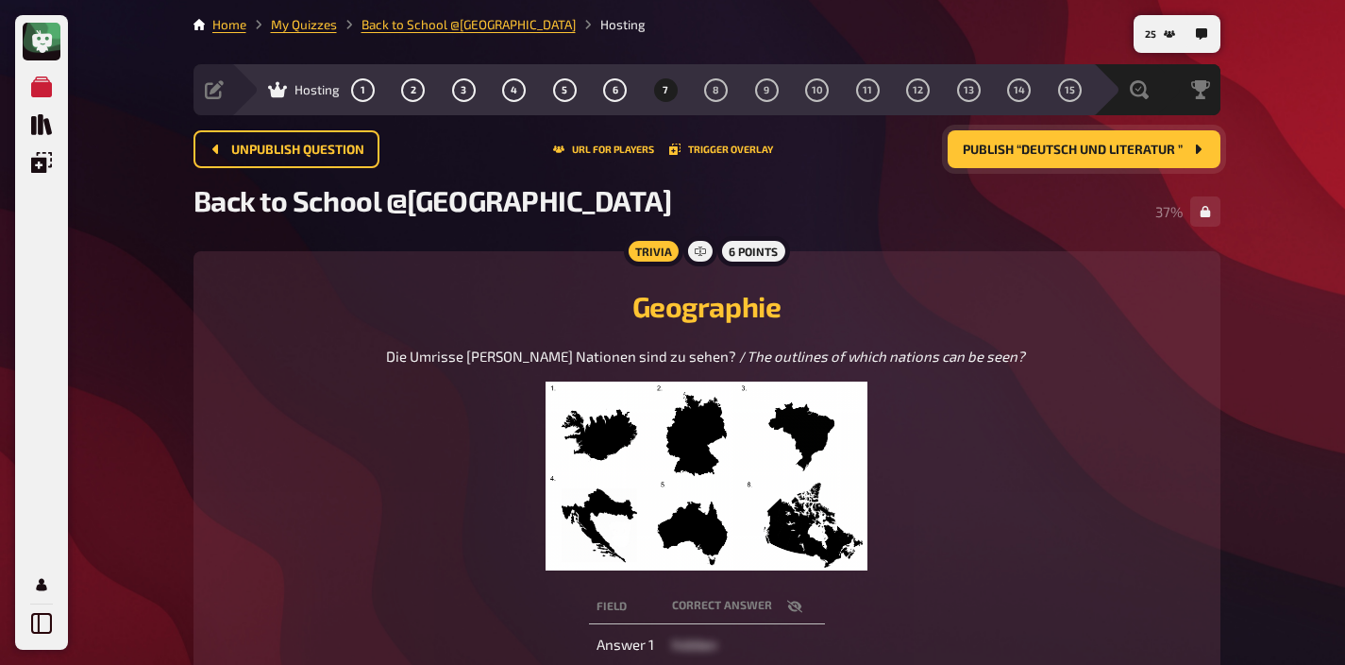
click at [800, 603] on icon "button" at bounding box center [794, 606] width 15 height 15
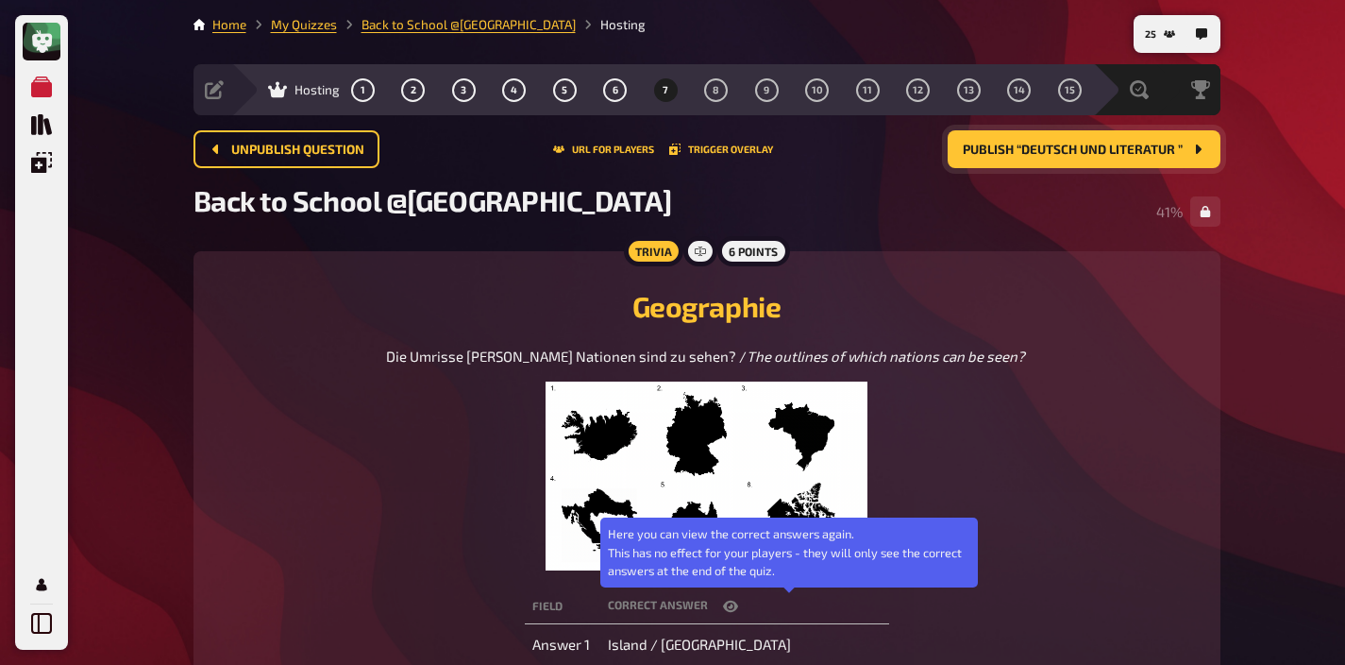
click at [753, 603] on button "button" at bounding box center [730, 606] width 45 height 19
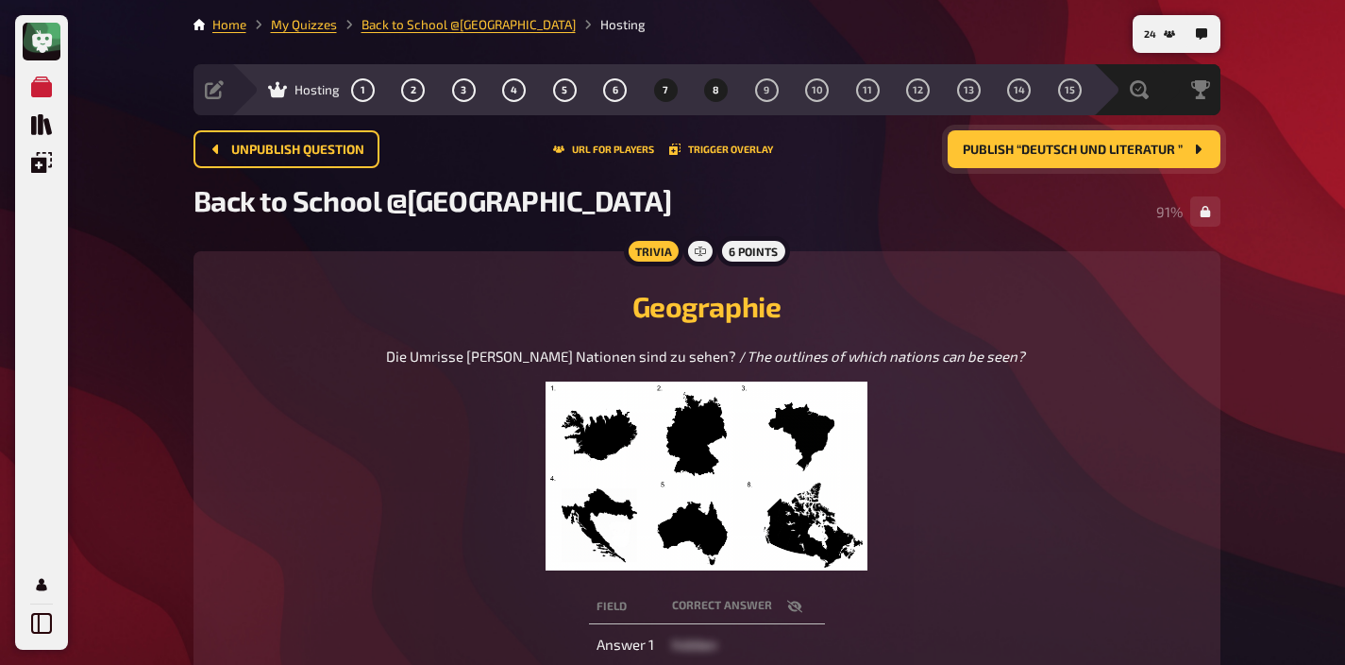
click at [722, 85] on button "8" at bounding box center [716, 90] width 30 height 30
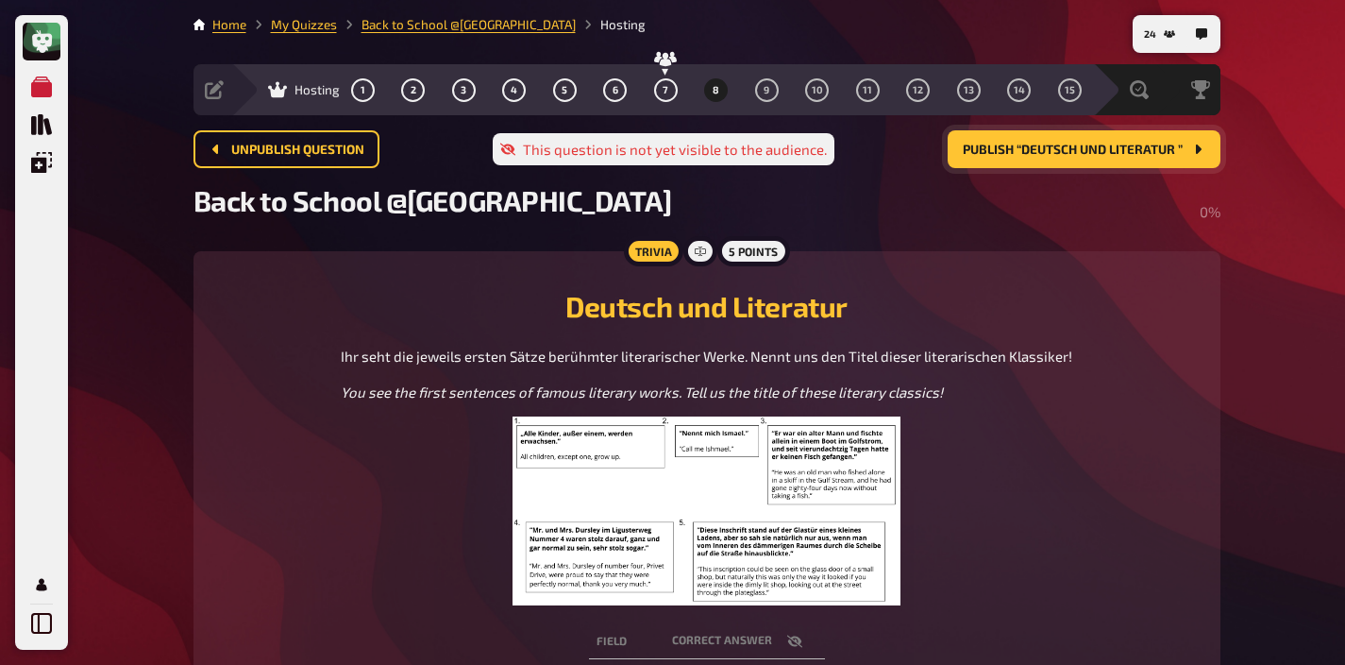
click at [841, 476] on img at bounding box center [707, 510] width 388 height 189
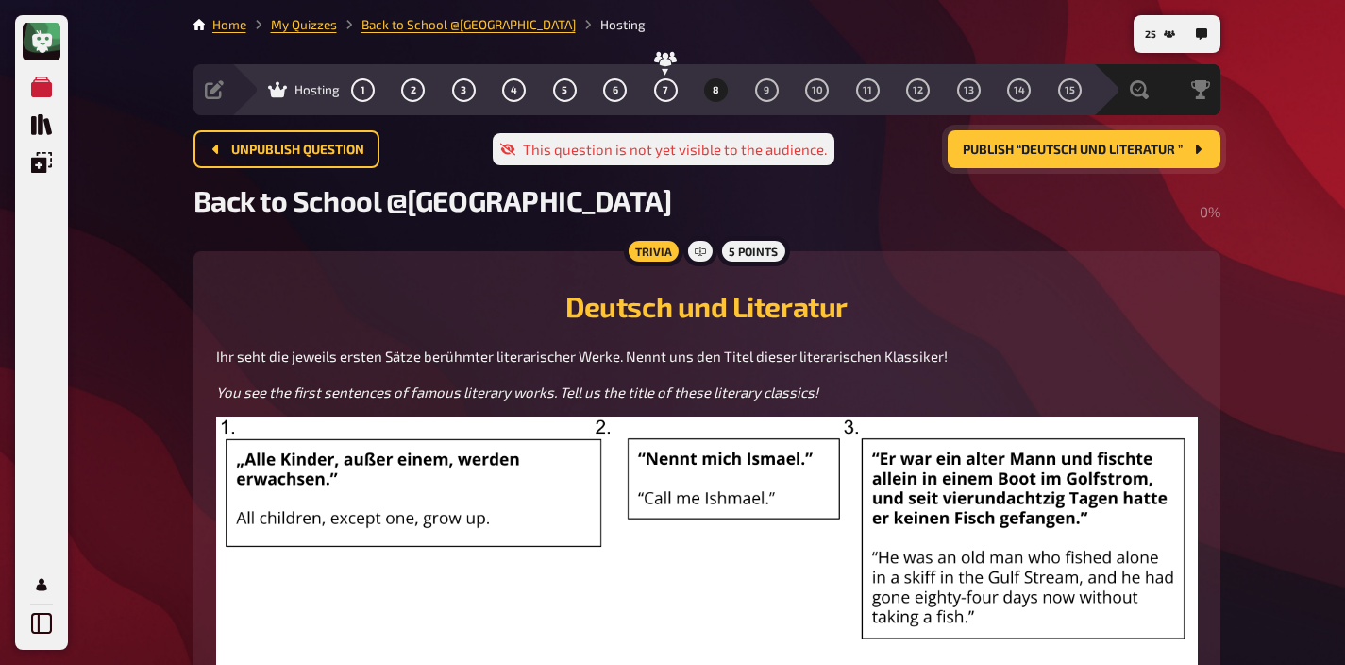
click at [1084, 154] on span "Publish “Deutsch und Literatur ”" at bounding box center [1073, 150] width 220 height 13
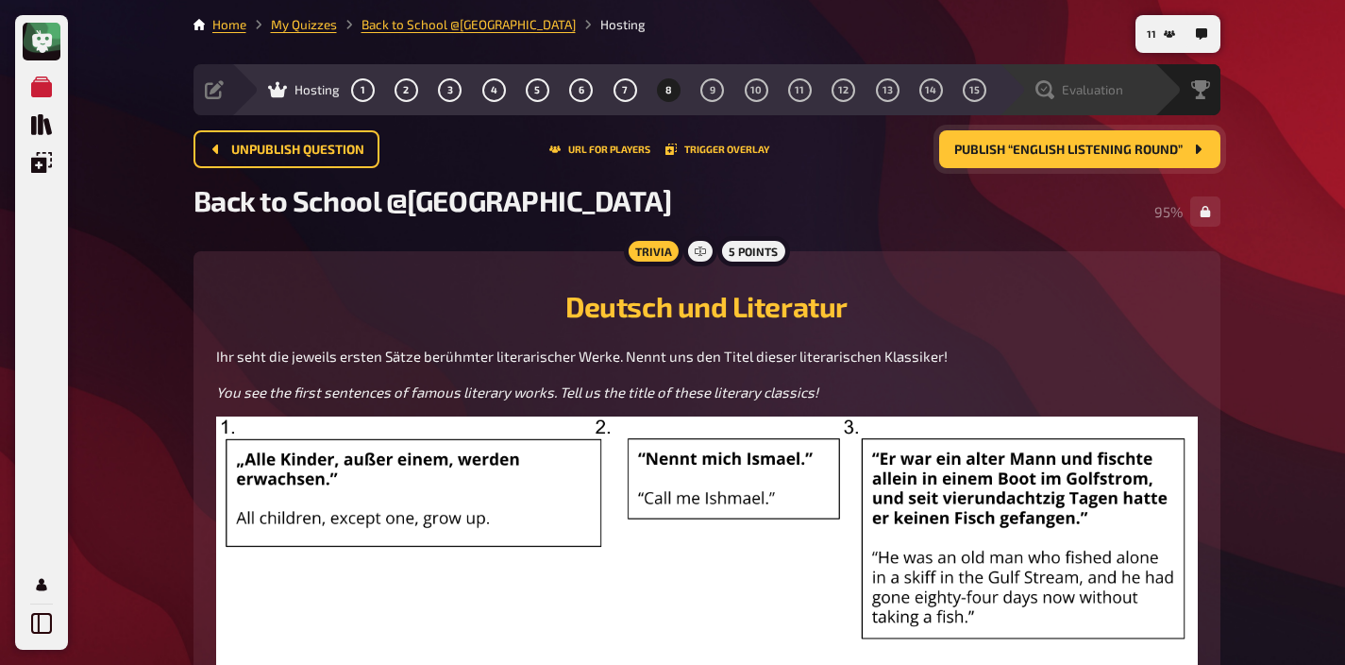
click at [1126, 80] on div "Evaluation" at bounding box center [1089, 89] width 130 height 19
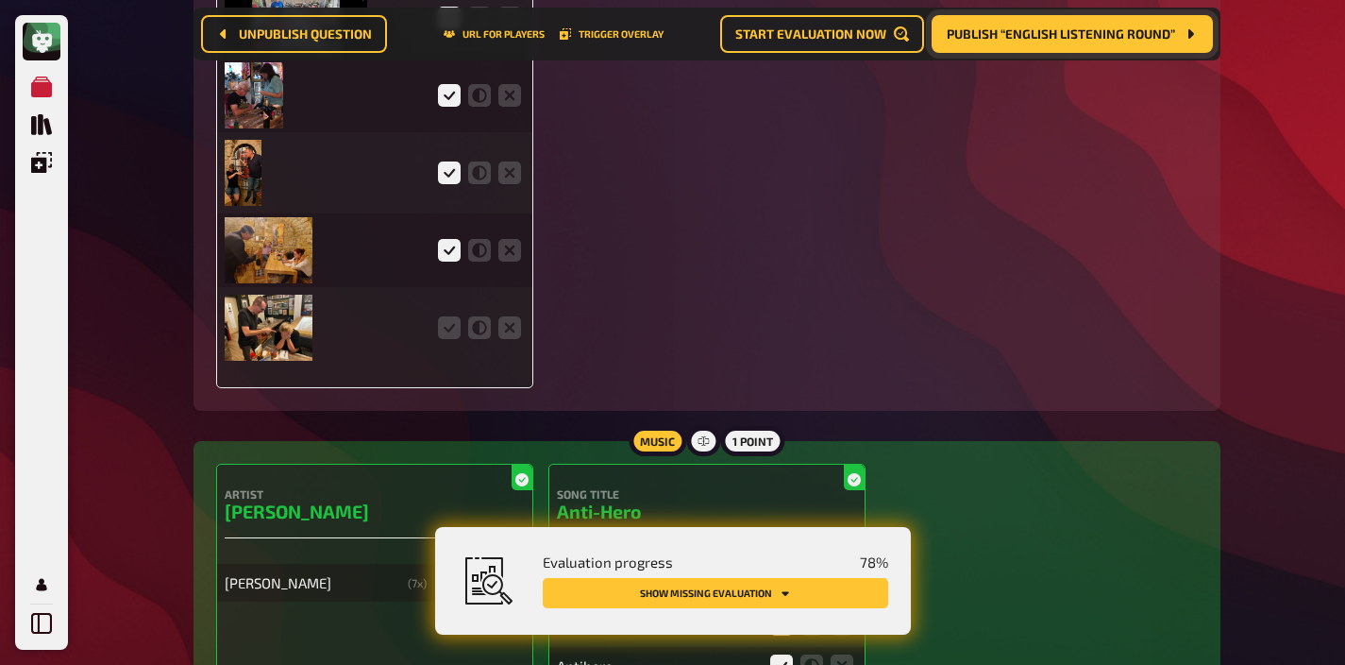
scroll to position [4671, 0]
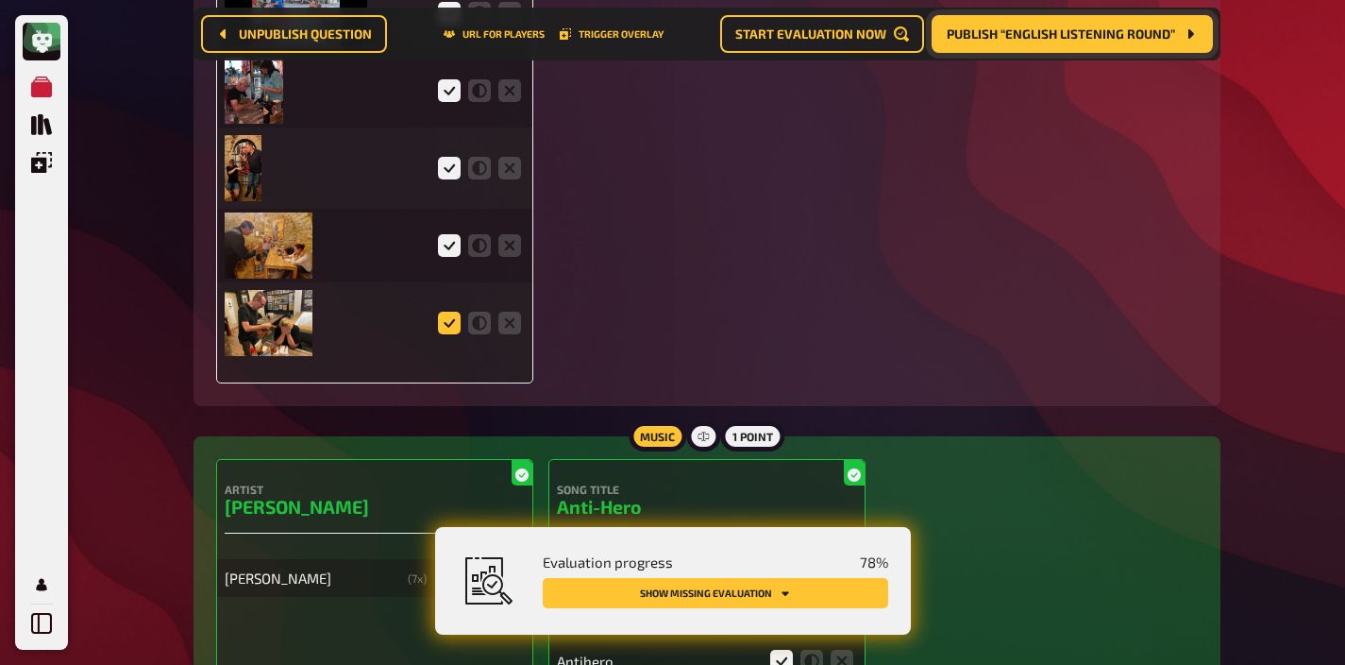
click at [454, 316] on icon at bounding box center [449, 323] width 23 height 23
click at [0, 0] on input "radio" at bounding box center [0, 0] width 0 height 0
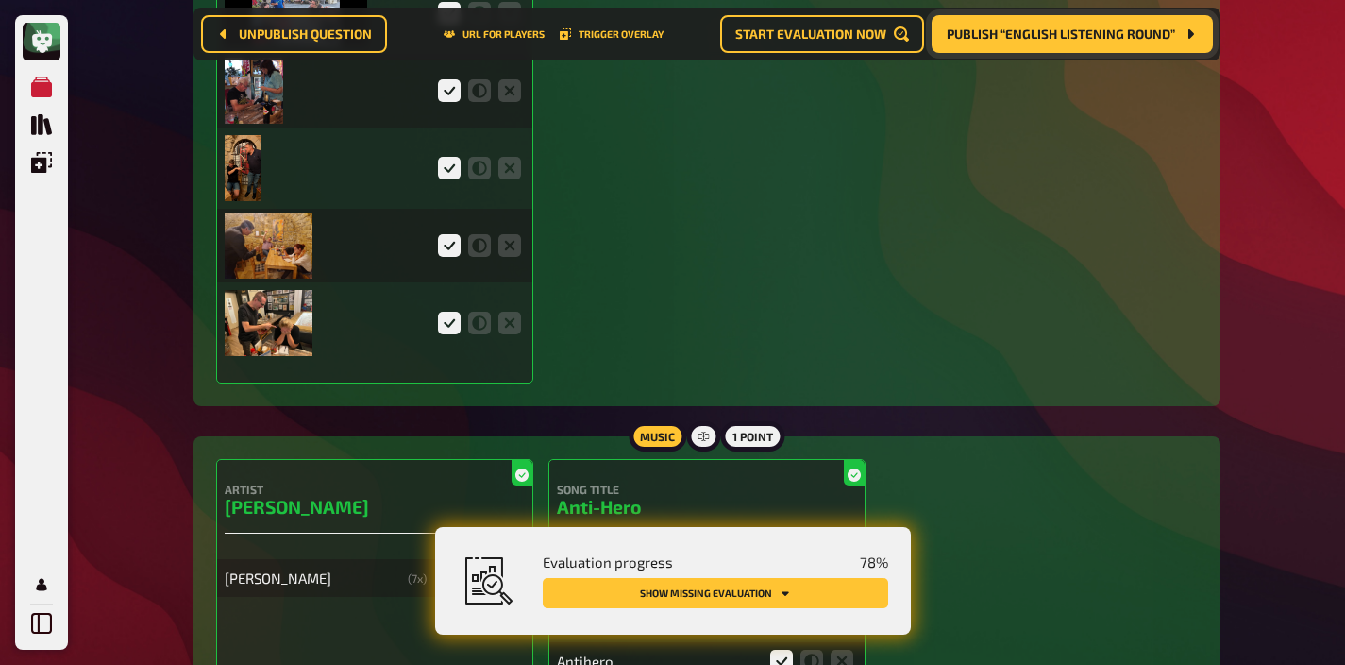
click at [273, 312] on img at bounding box center [269, 323] width 88 height 66
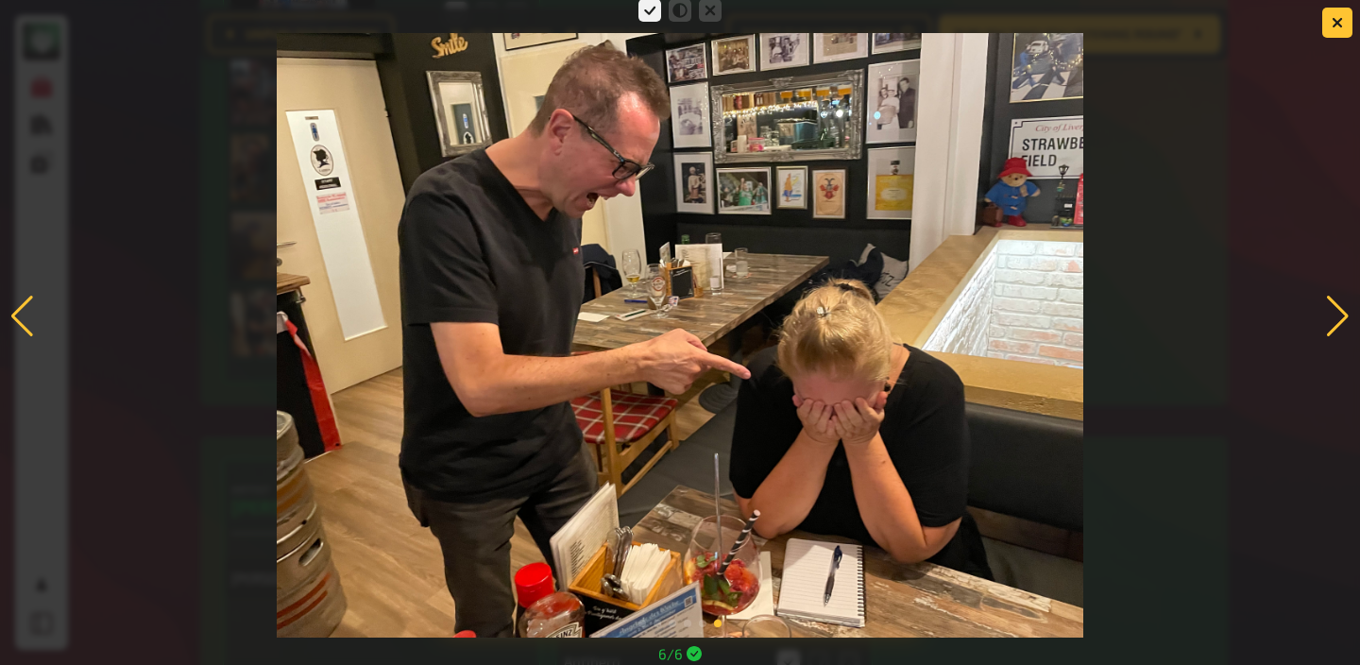
click at [1160, 286] on div at bounding box center [680, 316] width 1360 height 642
click at [1337, 311] on div at bounding box center [1337, 317] width 25 height 42
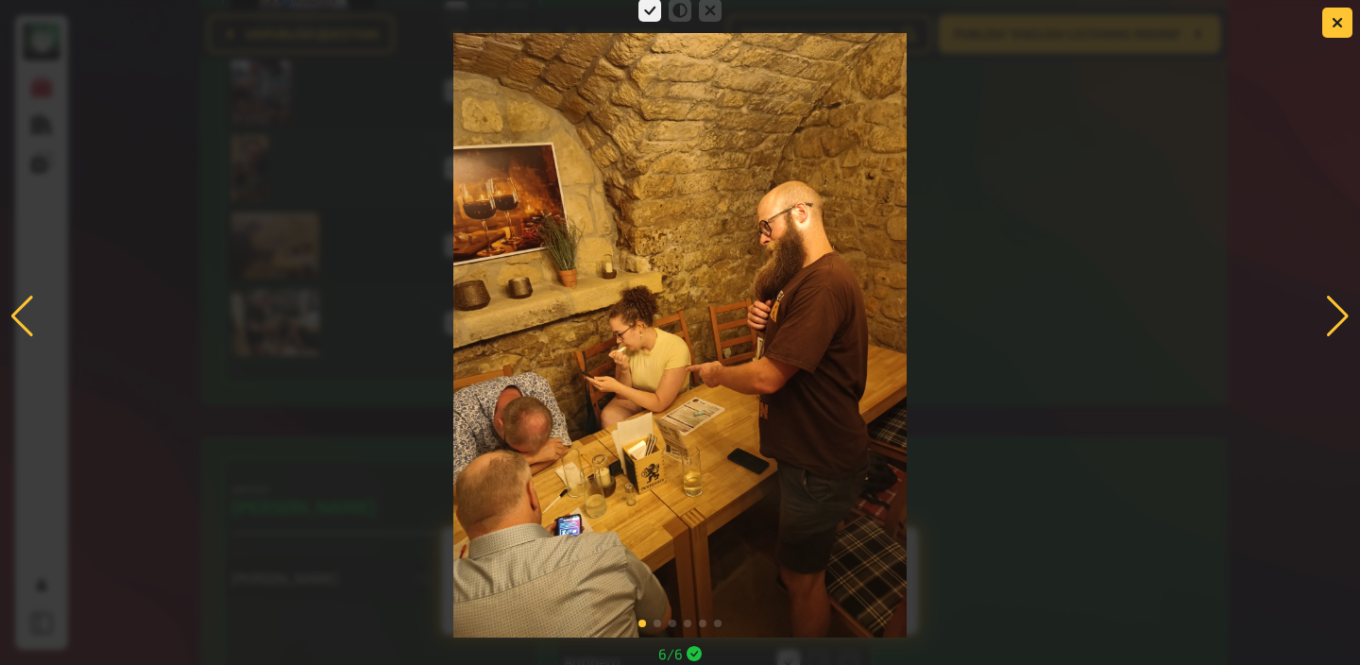
click at [1337, 310] on div at bounding box center [1337, 317] width 25 height 42
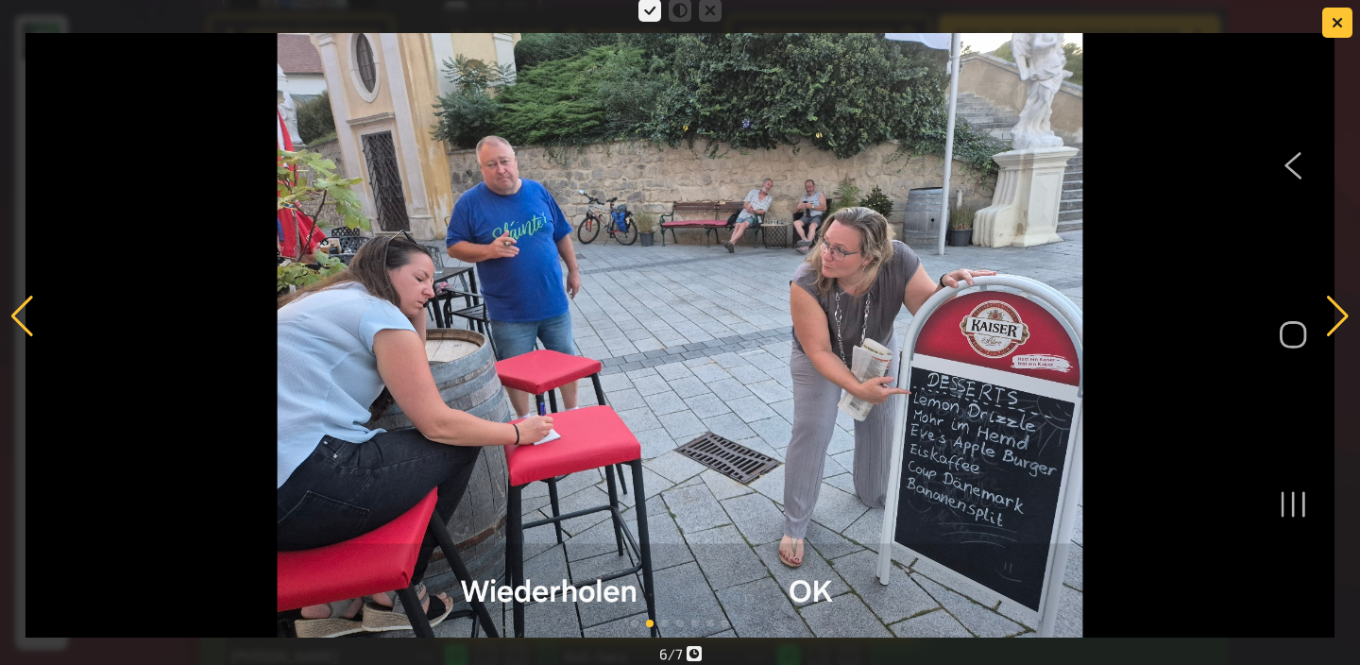
click at [1335, 312] on div at bounding box center [1337, 317] width 25 height 42
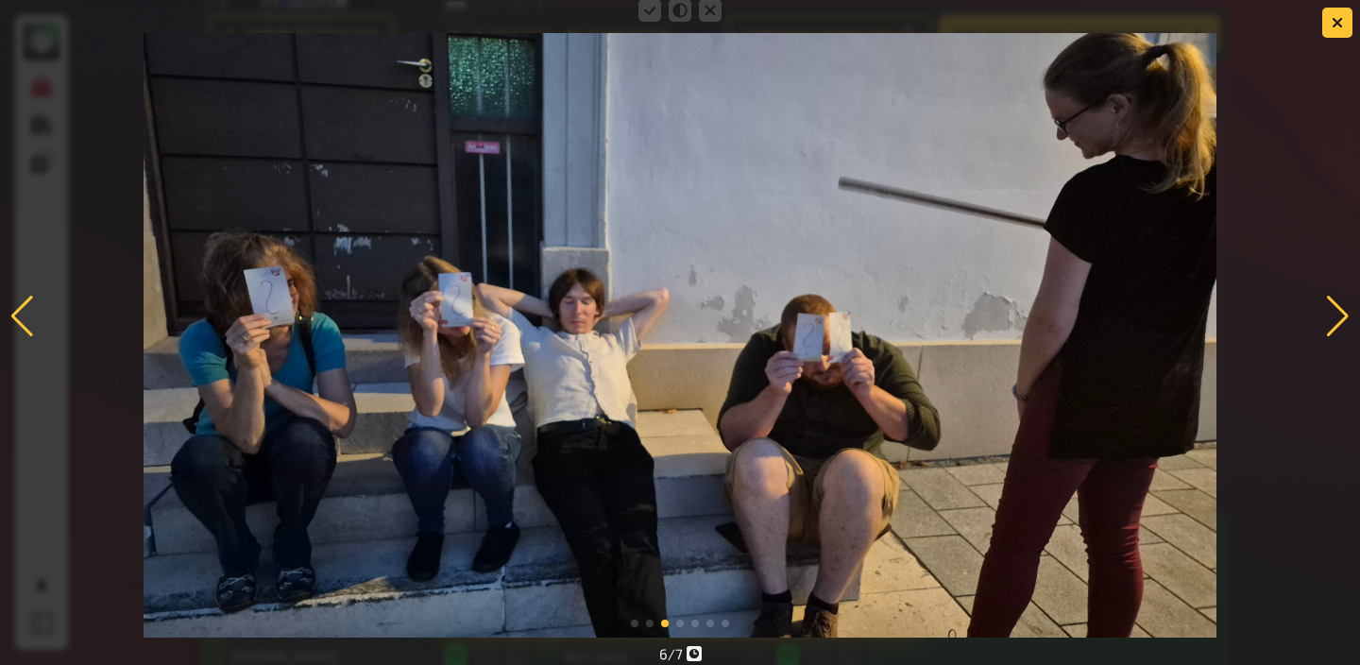
click at [1334, 298] on div at bounding box center [1337, 317] width 25 height 42
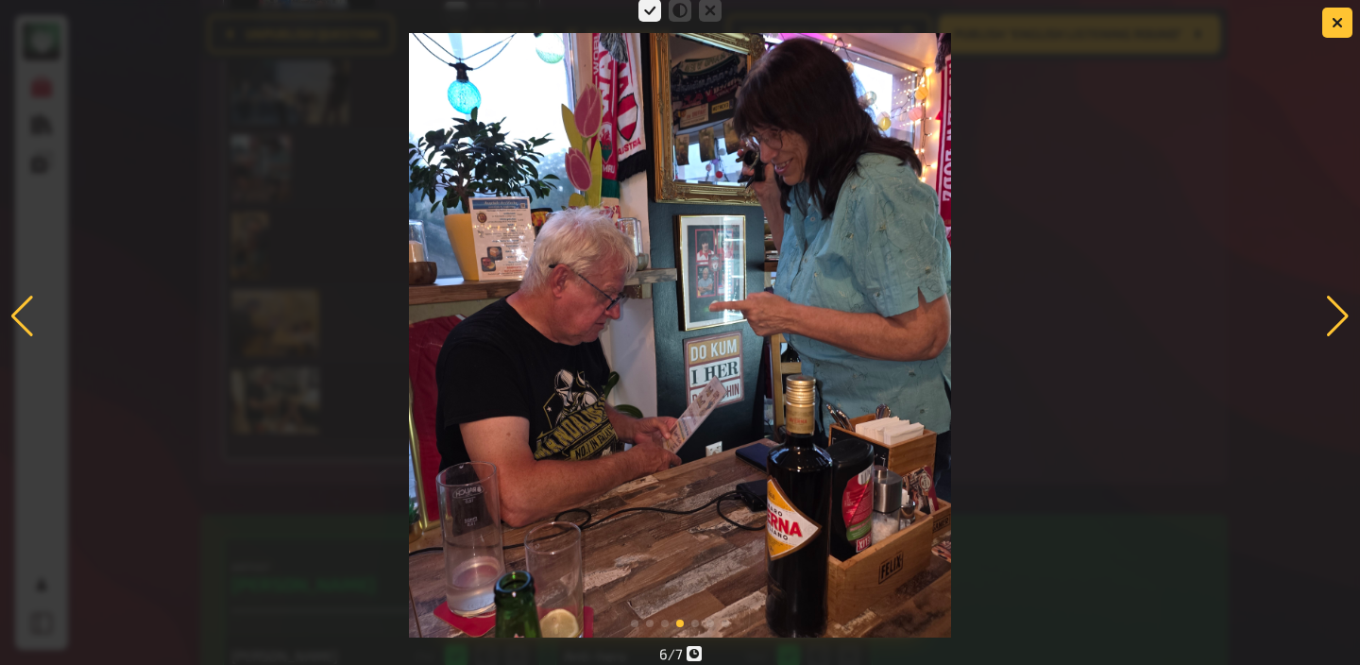
click at [1334, 297] on div at bounding box center [1337, 317] width 25 height 42
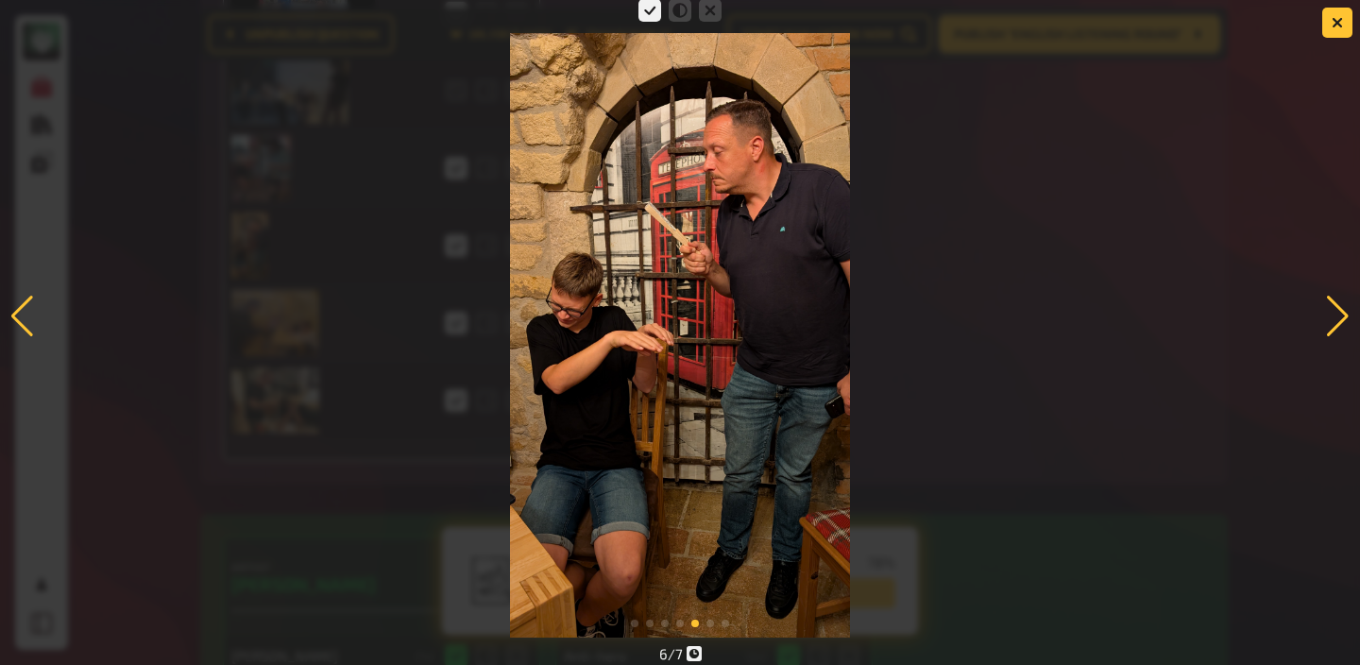
click at [1334, 297] on div at bounding box center [1337, 317] width 25 height 42
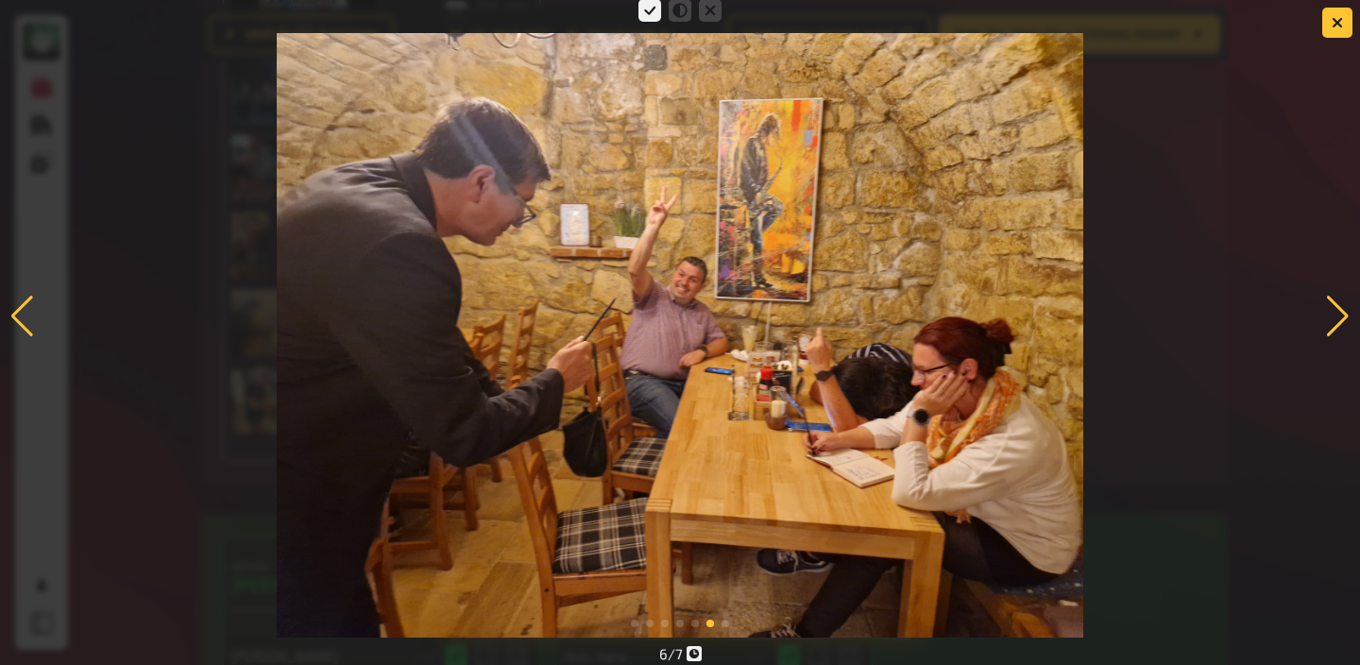
click at [1334, 297] on div at bounding box center [1337, 317] width 25 height 42
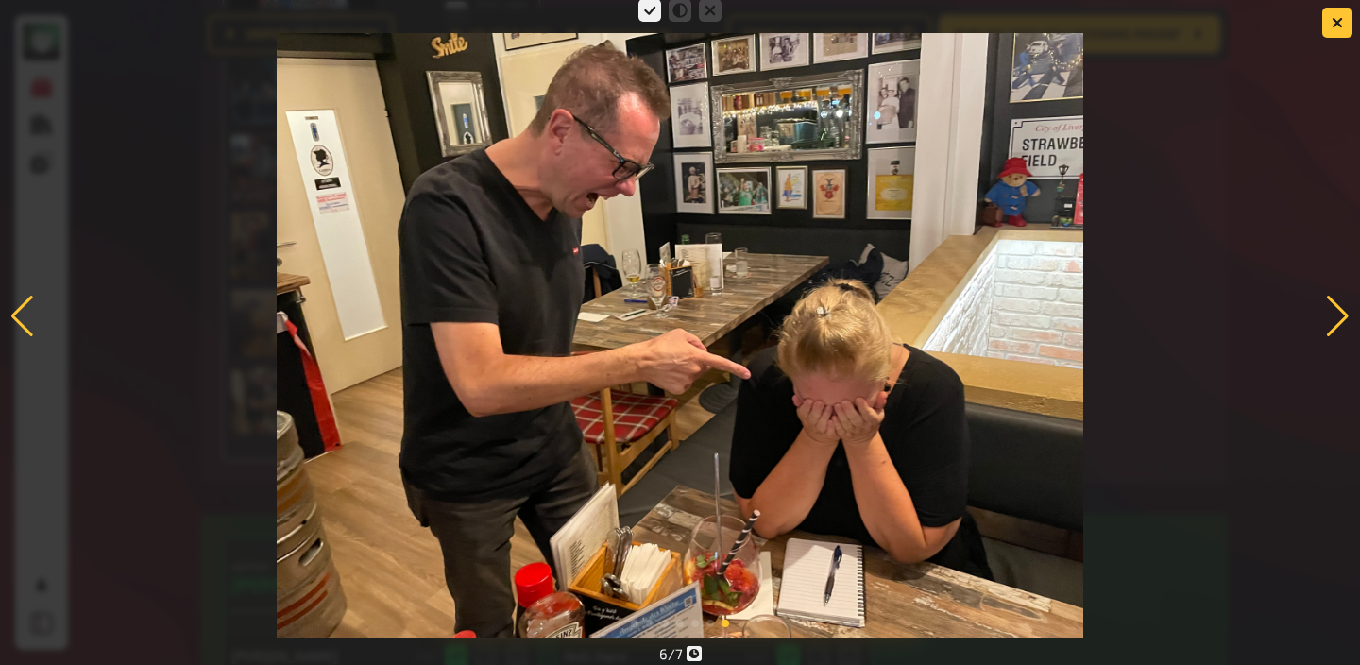
click at [1342, 307] on div at bounding box center [1337, 317] width 25 height 42
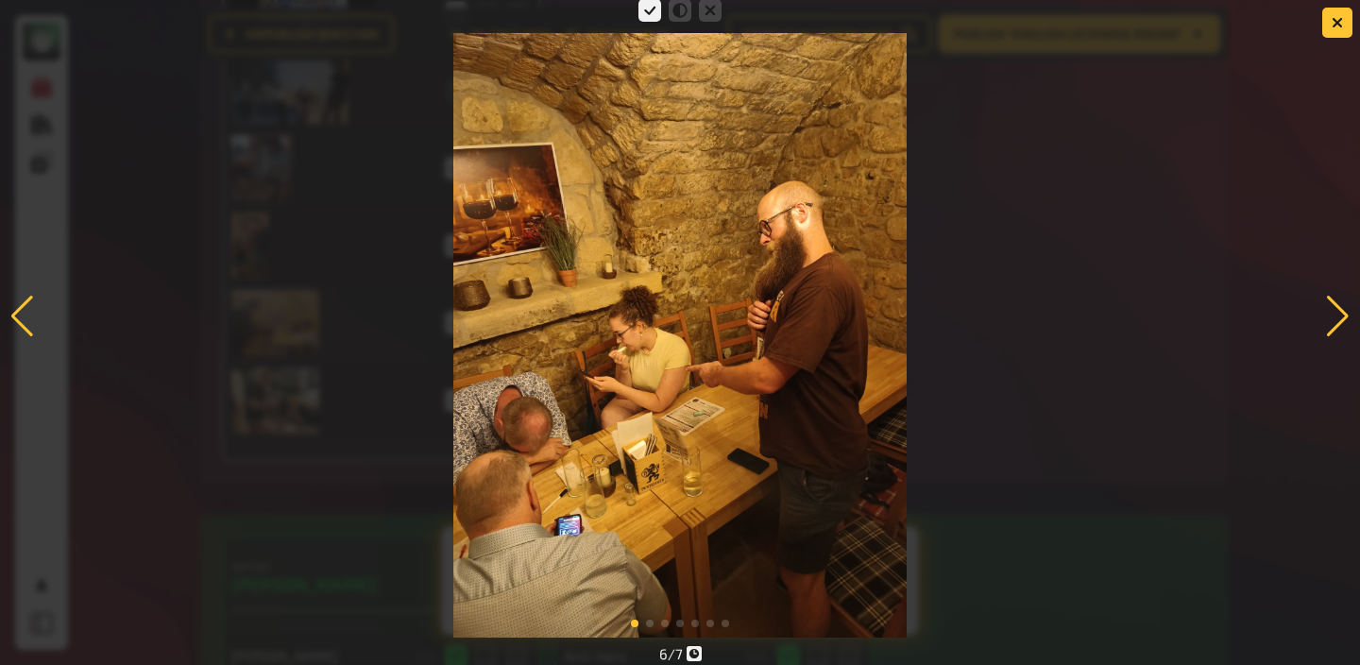
click at [1342, 307] on div at bounding box center [1337, 317] width 25 height 42
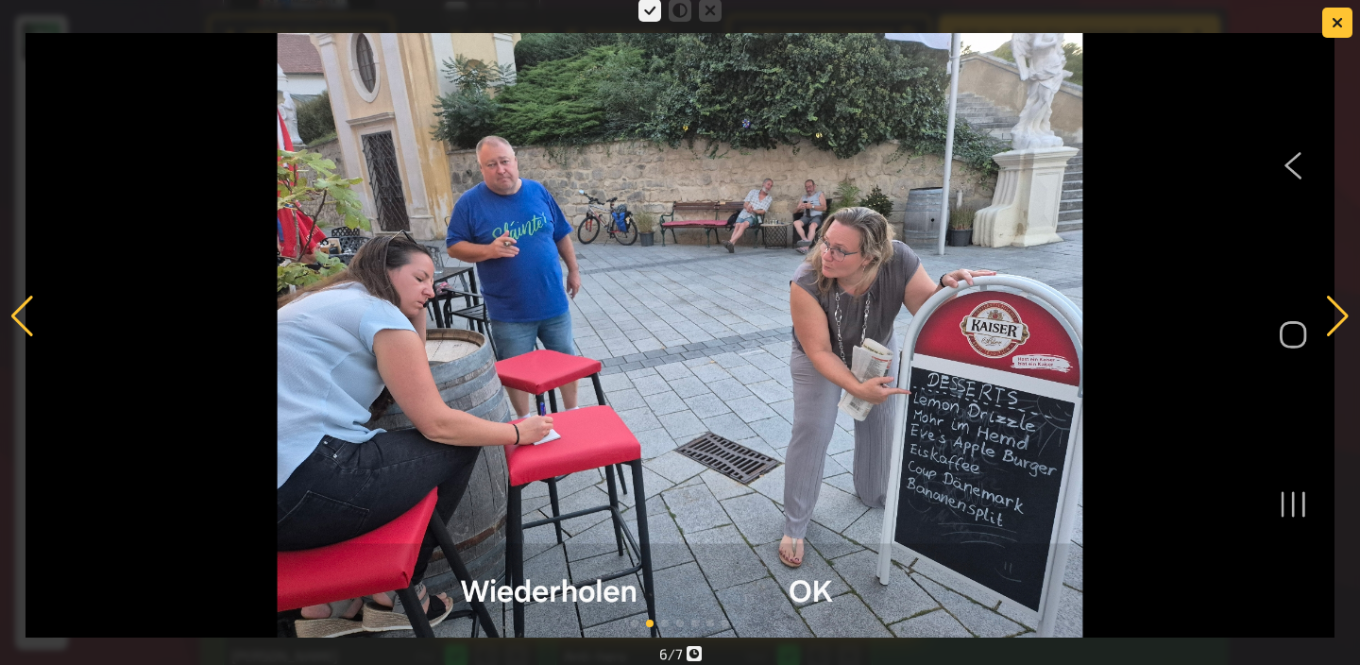
click at [1336, 310] on div at bounding box center [1337, 317] width 25 height 42
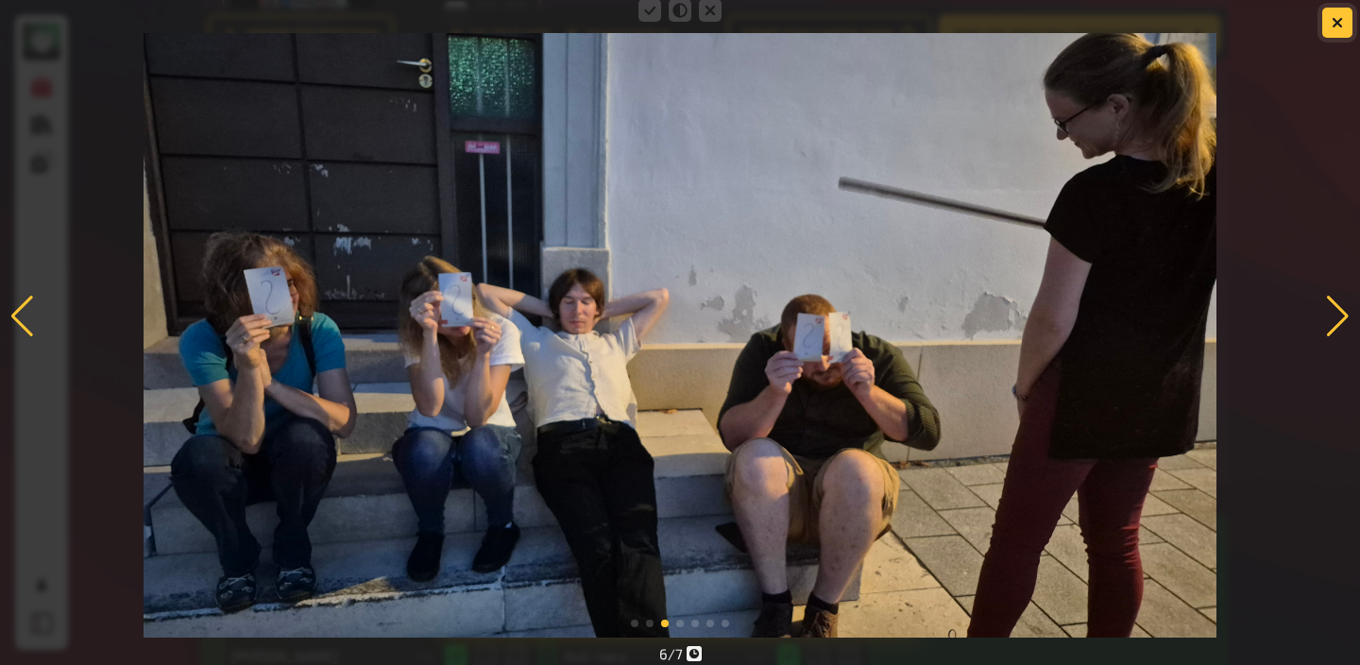
click at [1335, 36] on button "button" at bounding box center [1337, 23] width 30 height 30
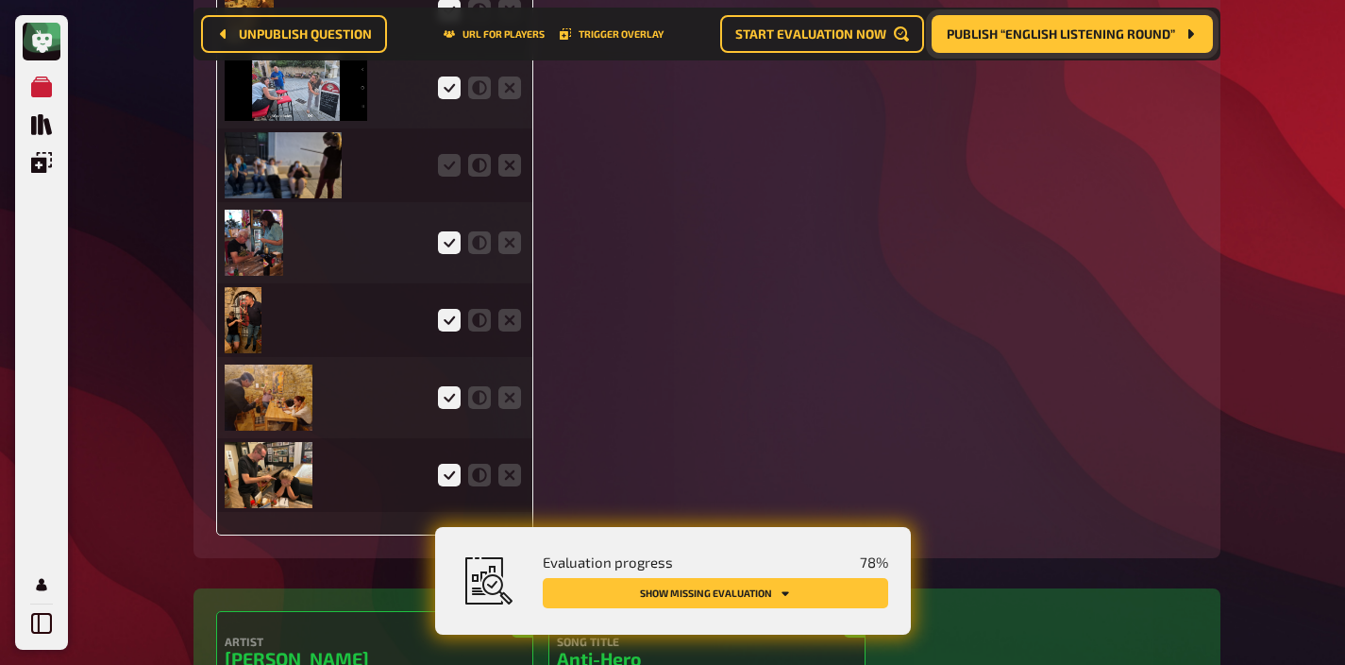
scroll to position [4546, 0]
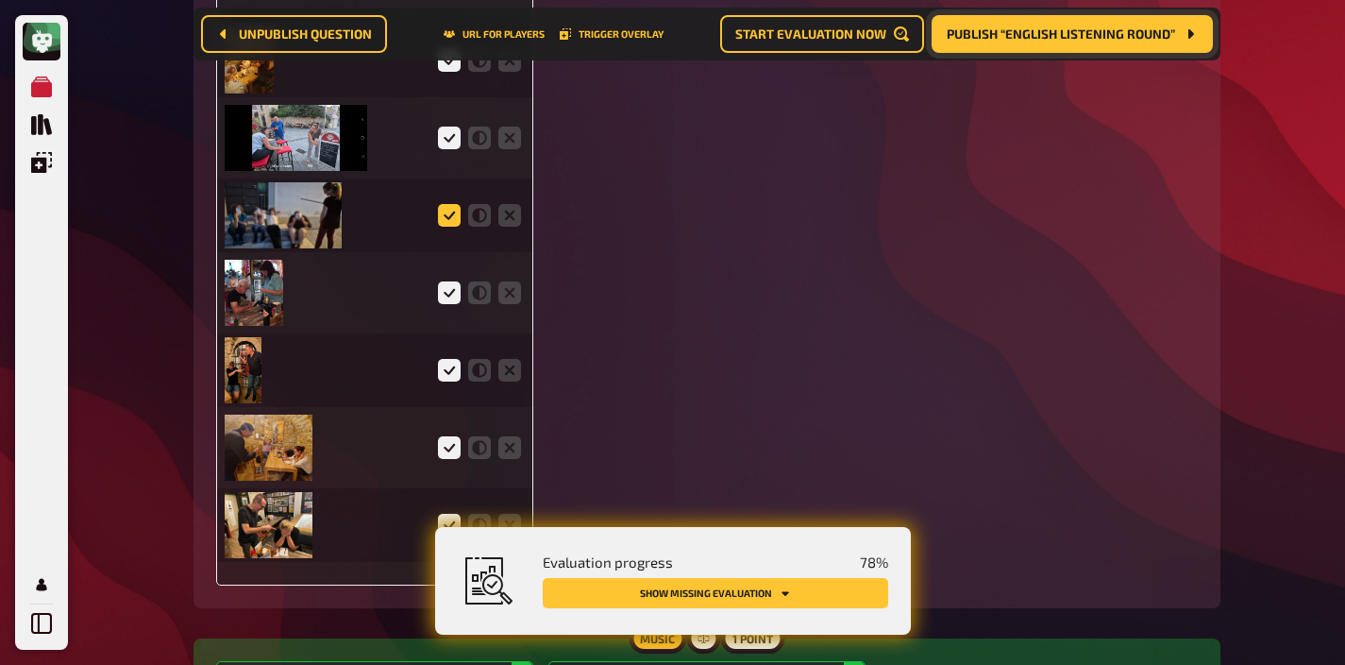
click at [457, 211] on icon at bounding box center [449, 215] width 23 height 23
click at [0, 0] on input "radio" at bounding box center [0, 0] width 0 height 0
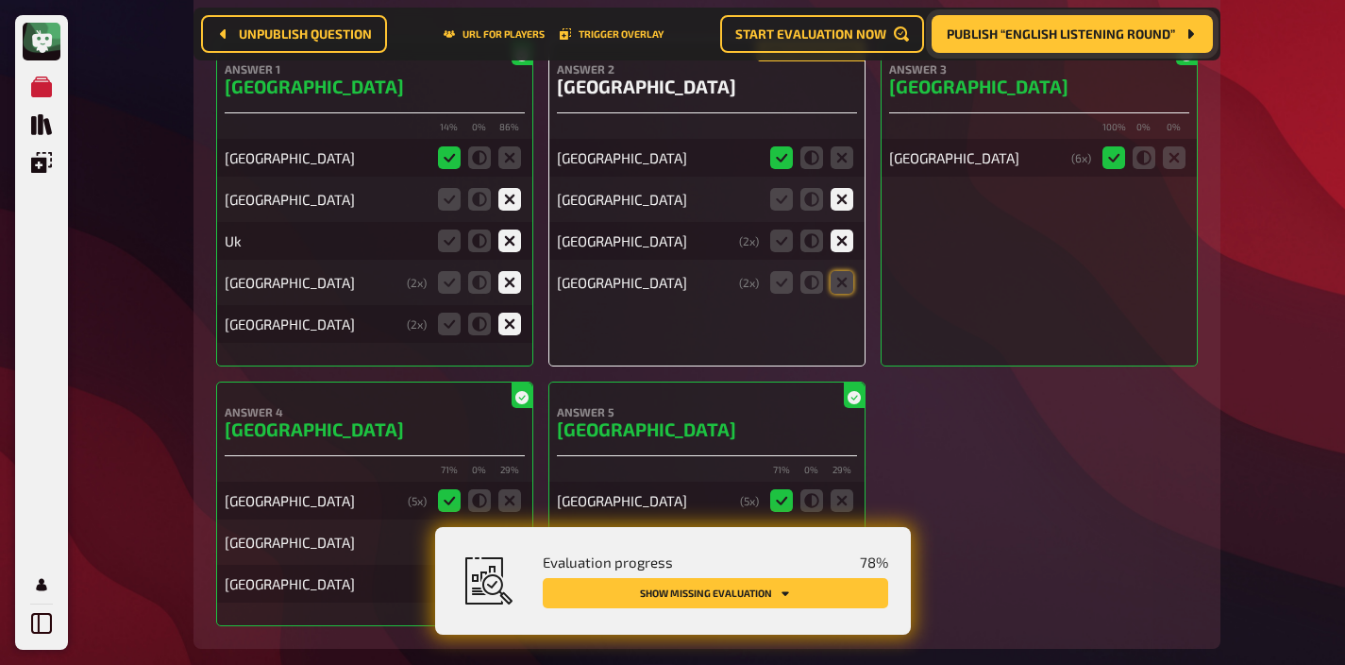
scroll to position [5695, 0]
click at [842, 274] on icon at bounding box center [842, 281] width 23 height 23
click at [0, 0] on input "radio" at bounding box center [0, 0] width 0 height 0
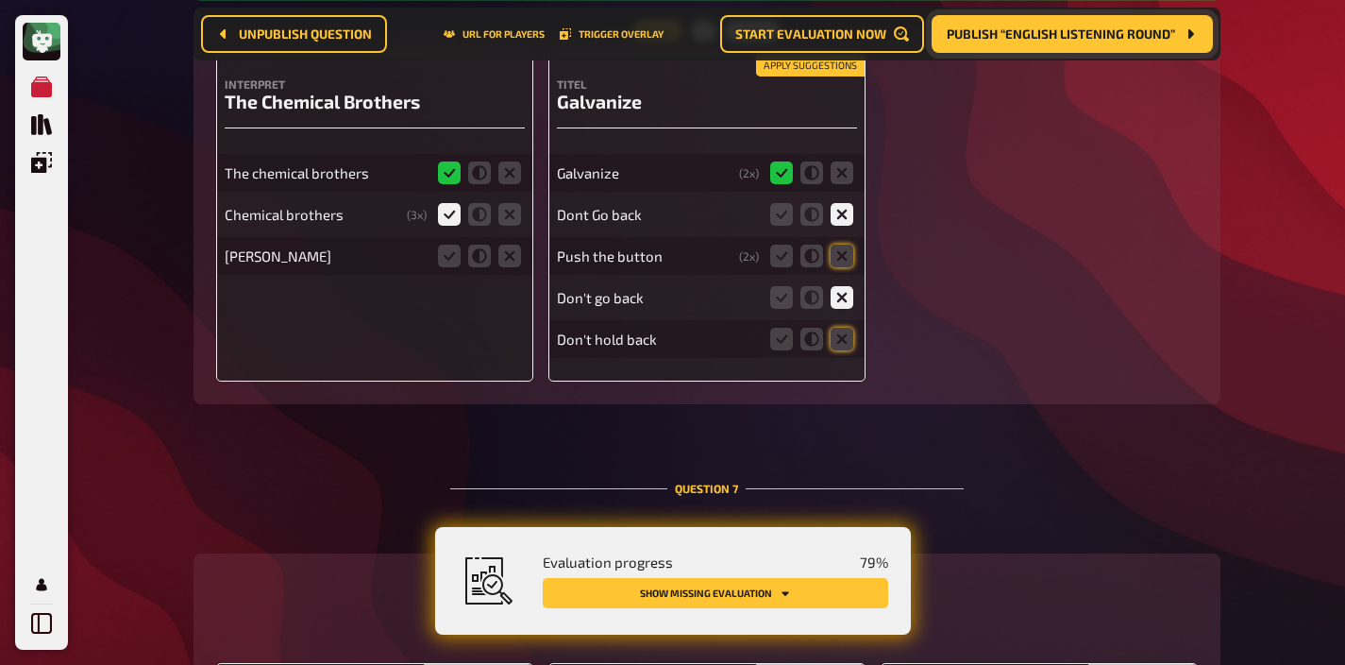
scroll to position [6356, 0]
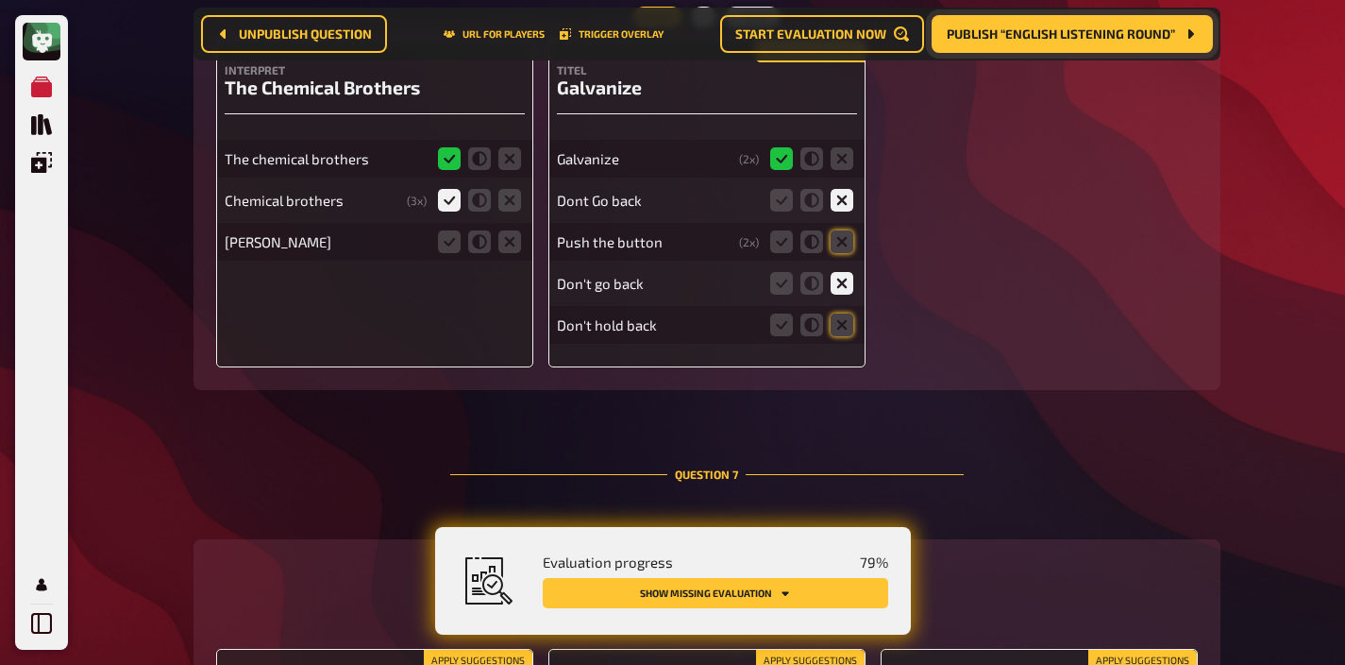
click at [853, 236] on fieldset at bounding box center [812, 242] width 91 height 30
click at [848, 236] on icon at bounding box center [842, 241] width 23 height 23
click at [0, 0] on input "radio" at bounding box center [0, 0] width 0 height 0
click at [841, 318] on icon at bounding box center [842, 324] width 23 height 23
click at [0, 0] on input "radio" at bounding box center [0, 0] width 0 height 0
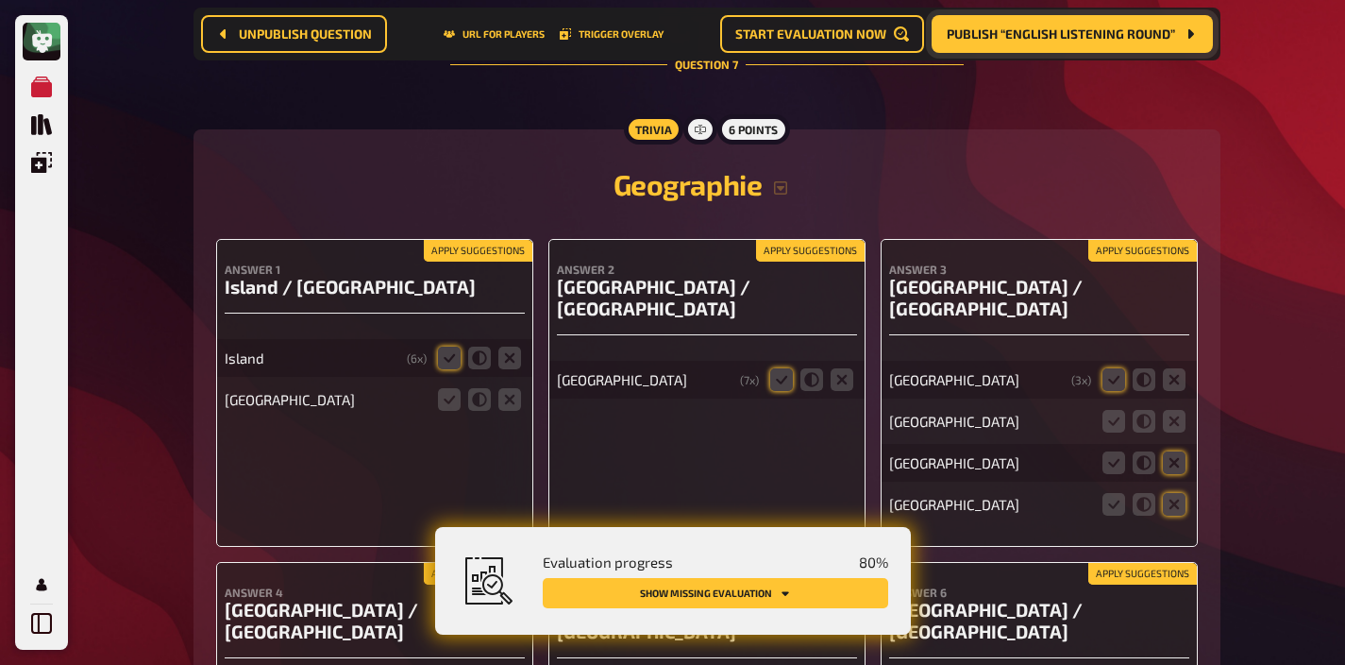
scroll to position [6771, 0]
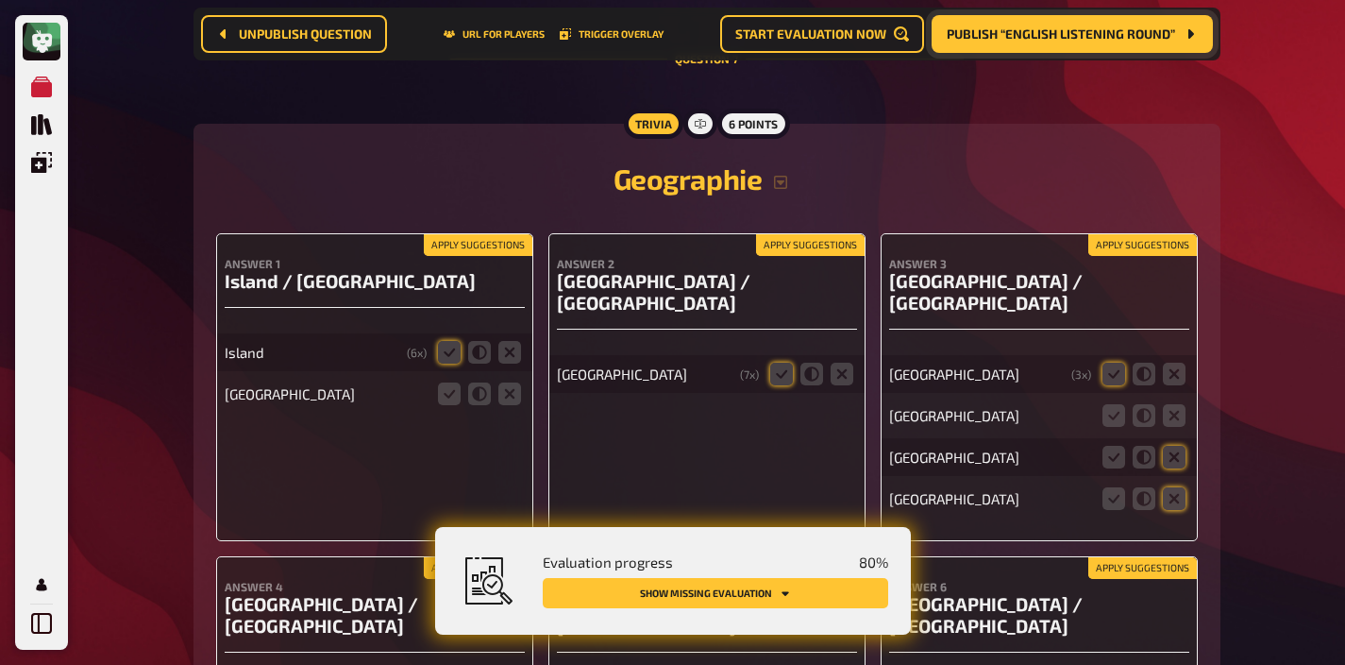
click at [491, 235] on button "Apply suggestions" at bounding box center [478, 245] width 109 height 21
click at [505, 388] on icon at bounding box center [510, 393] width 23 height 23
click at [0, 0] on input "radio" at bounding box center [0, 0] width 0 height 0
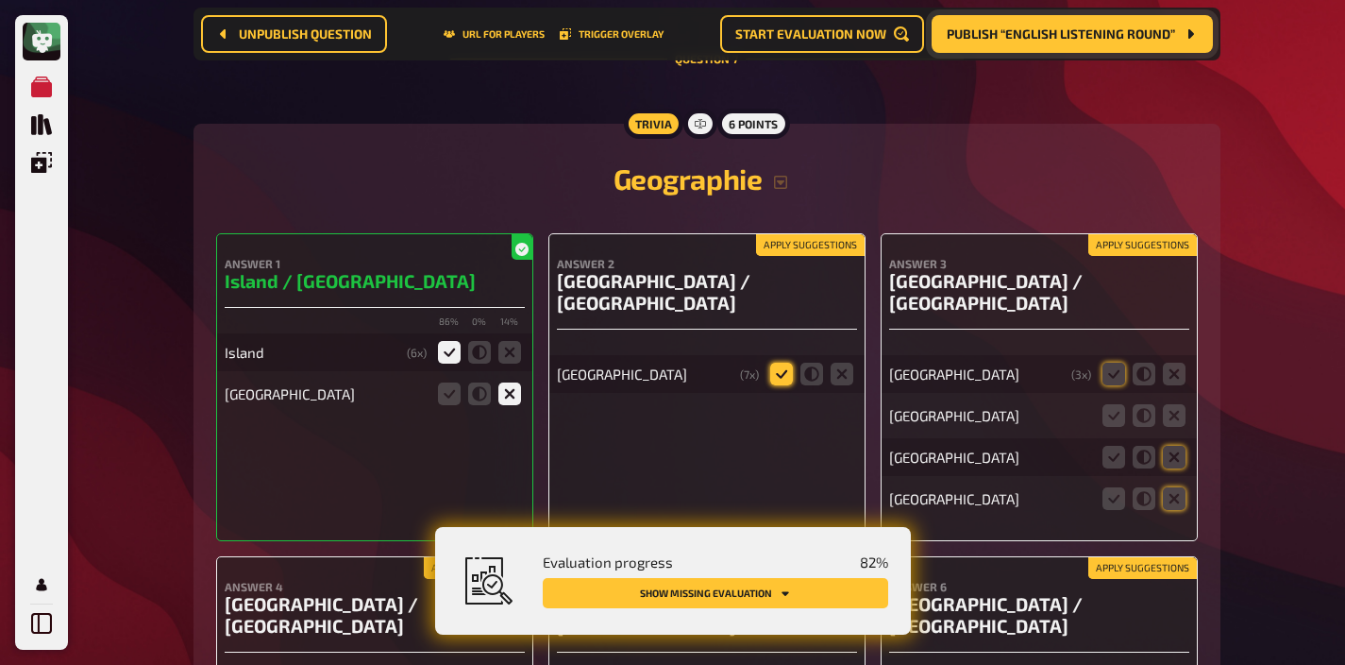
click at [785, 363] on icon at bounding box center [781, 374] width 23 height 23
click at [0, 0] on input "radio" at bounding box center [0, 0] width 0 height 0
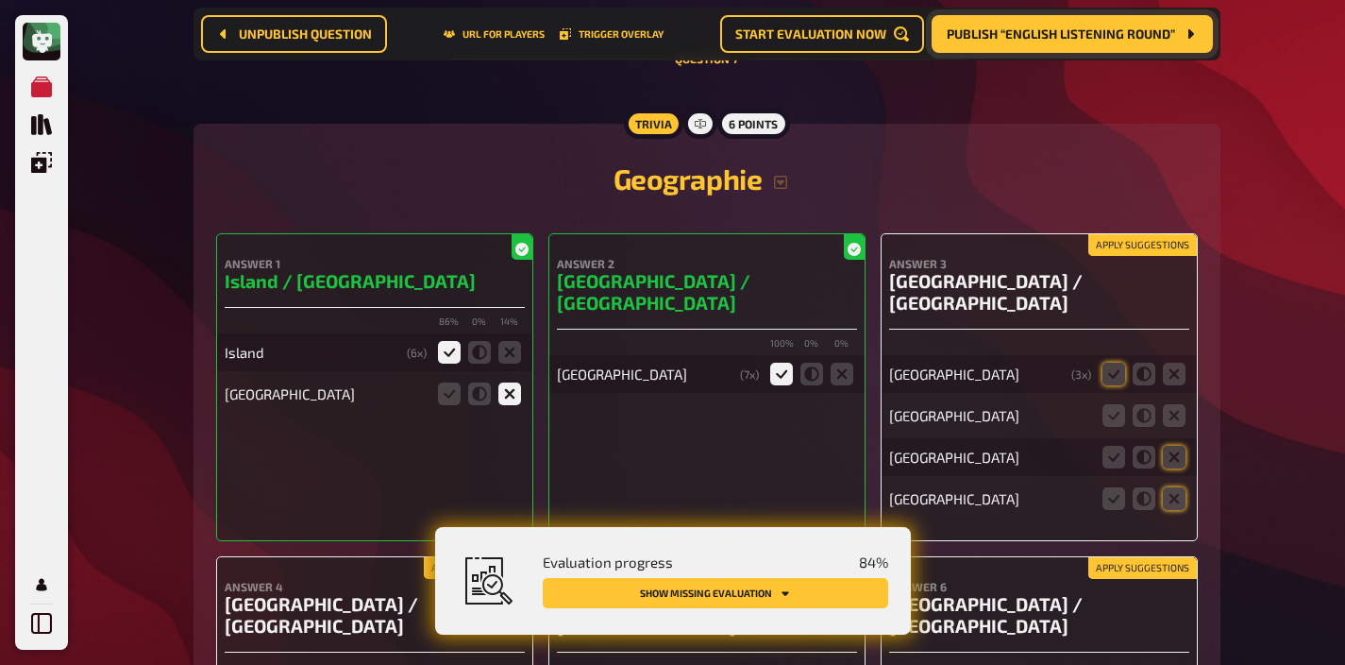
click at [1168, 235] on button "Apply suggestions" at bounding box center [1143, 245] width 109 height 21
click at [1166, 404] on icon at bounding box center [1174, 415] width 23 height 23
click at [0, 0] on input "radio" at bounding box center [0, 0] width 0 height 0
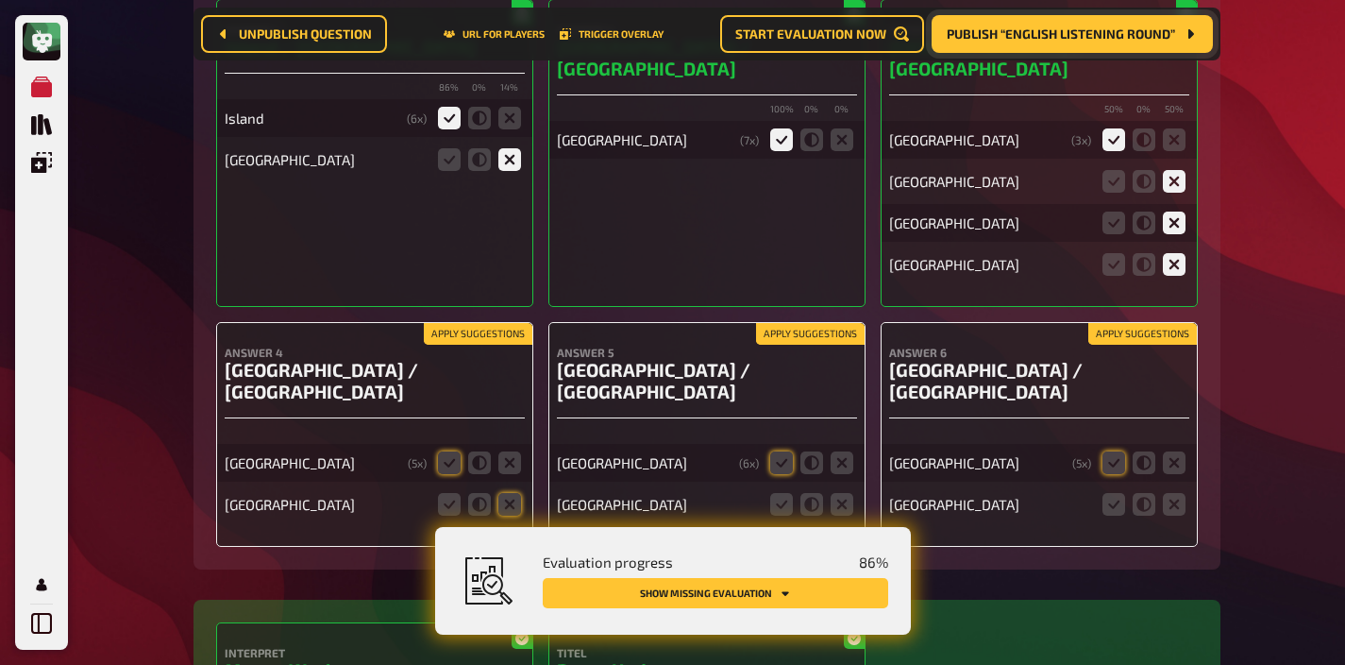
scroll to position [7125, 0]
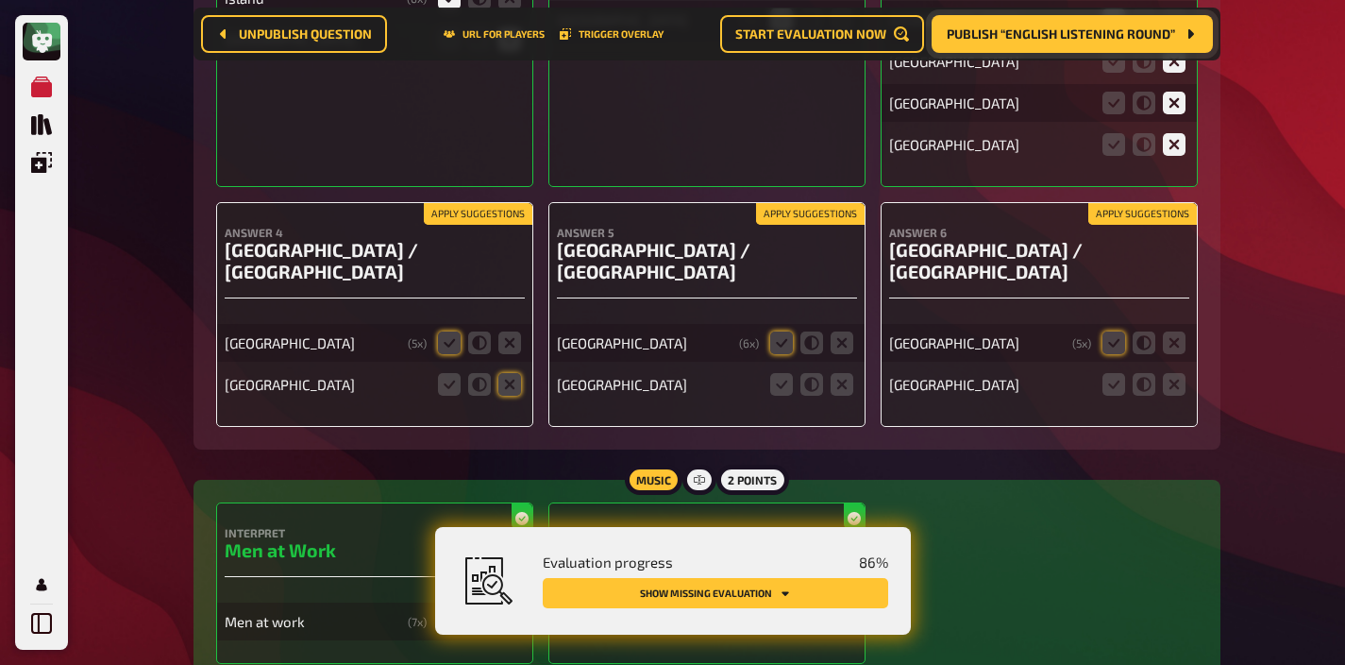
click at [1136, 204] on button "Apply suggestions" at bounding box center [1143, 214] width 109 height 21
click at [1178, 373] on icon at bounding box center [1174, 384] width 23 height 23
click at [0, 0] on input "radio" at bounding box center [0, 0] width 0 height 0
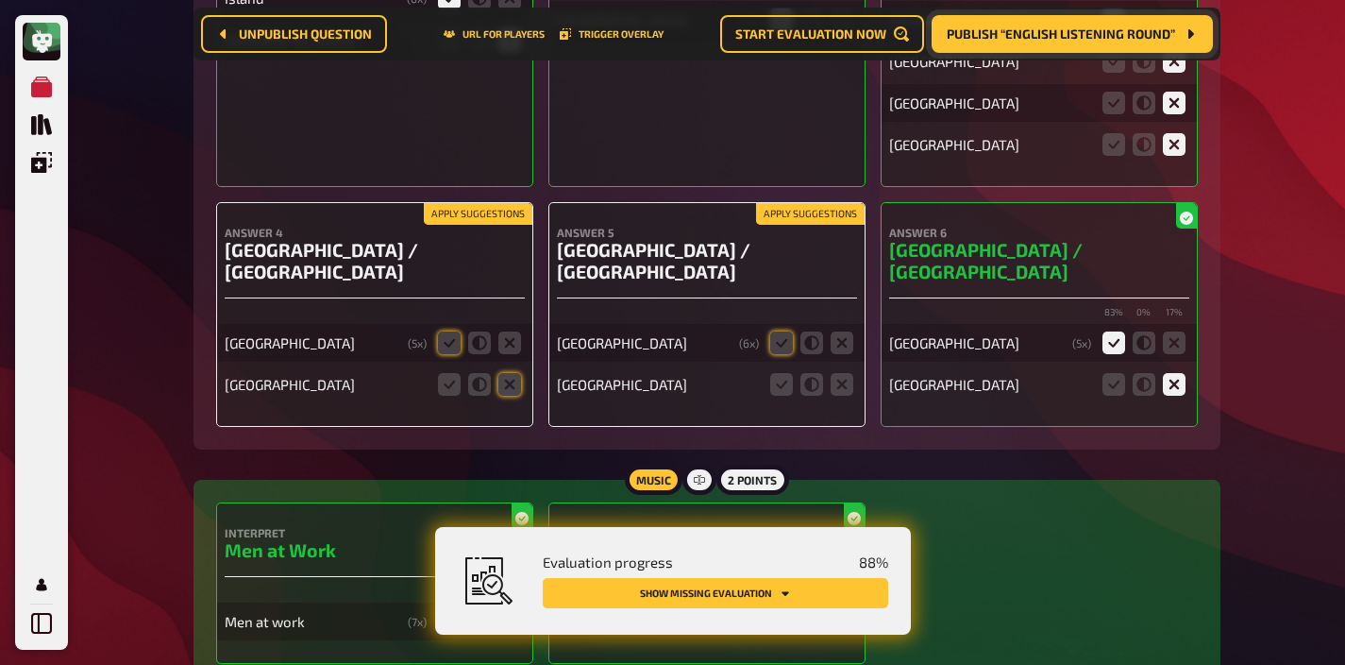
click at [803, 204] on button "Apply suggestions" at bounding box center [810, 214] width 109 height 21
click at [839, 373] on icon at bounding box center [842, 384] width 23 height 23
click at [0, 0] on input "radio" at bounding box center [0, 0] width 0 height 0
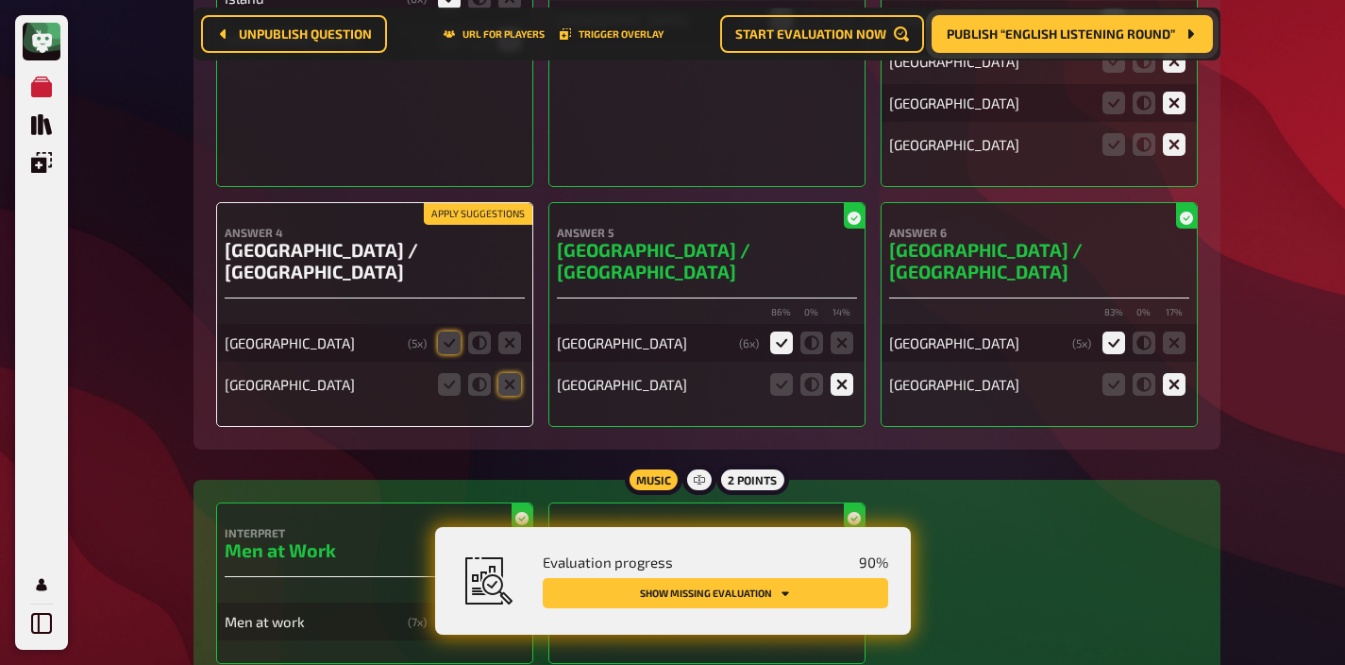
click at [440, 204] on button "Apply suggestions" at bounding box center [478, 214] width 109 height 21
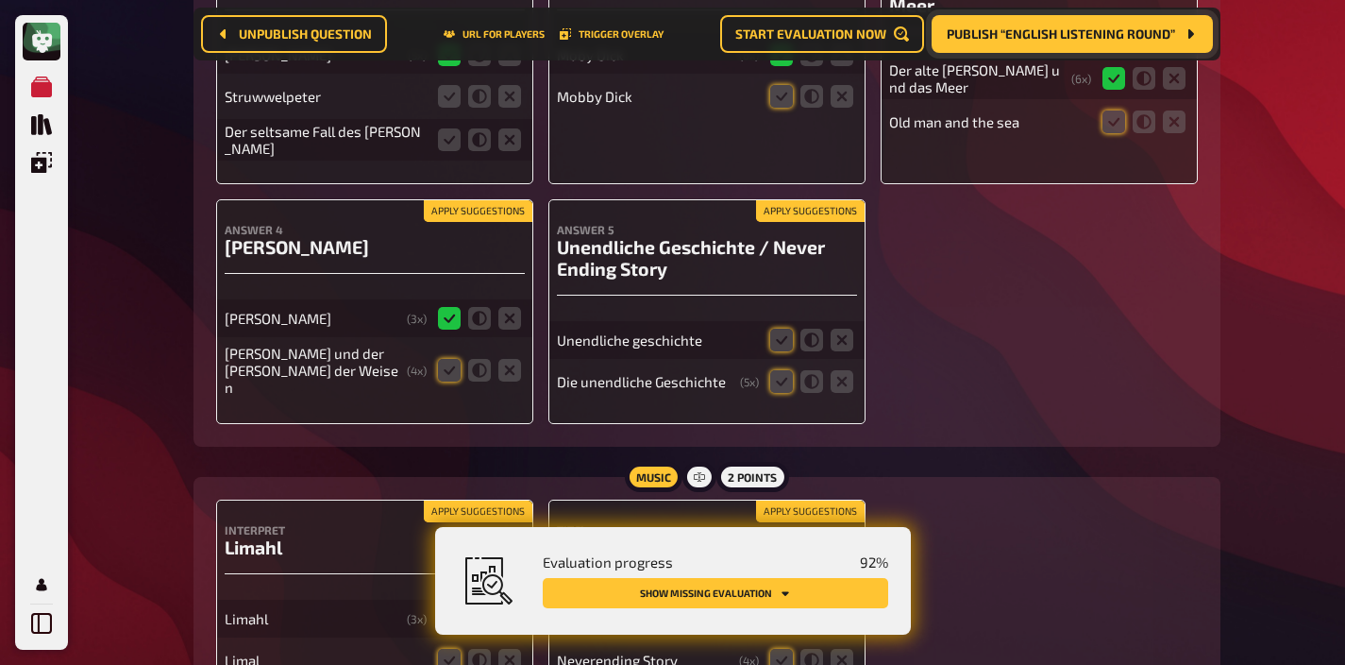
scroll to position [8134, 0]
click at [461, 202] on button "Apply suggestions" at bounding box center [478, 212] width 109 height 21
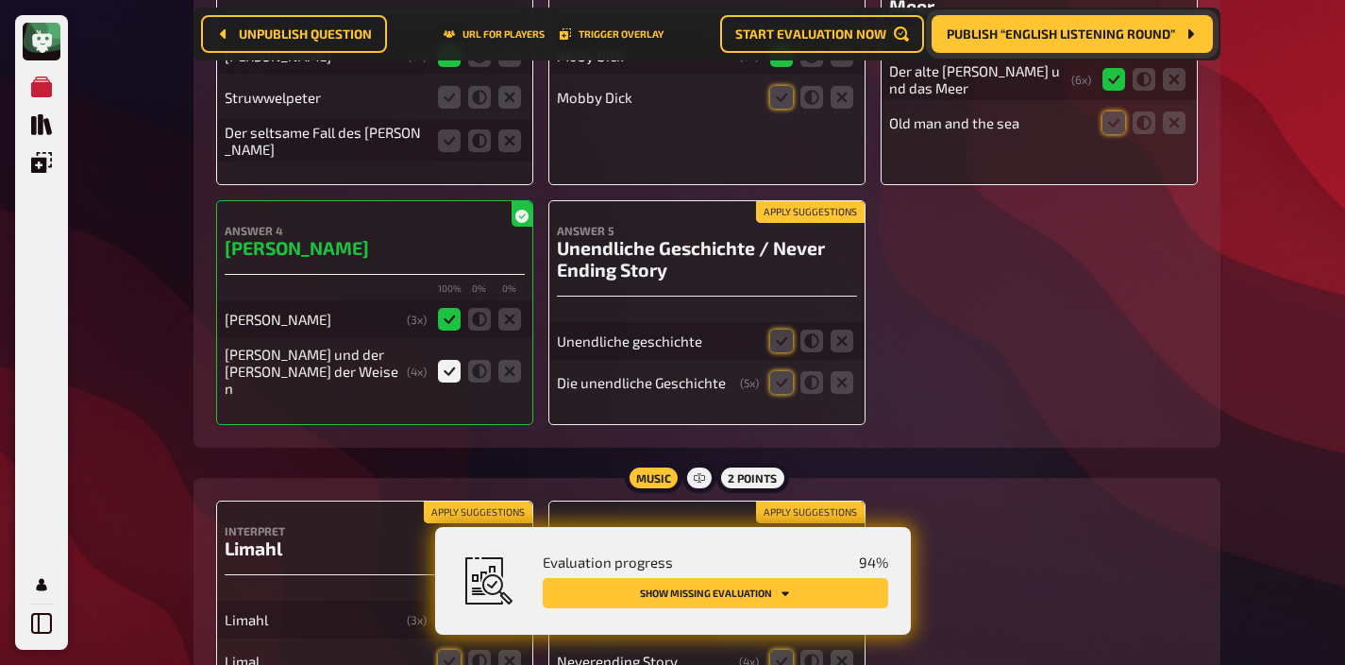
click at [772, 202] on button "Apply suggestions" at bounding box center [810, 212] width 109 height 21
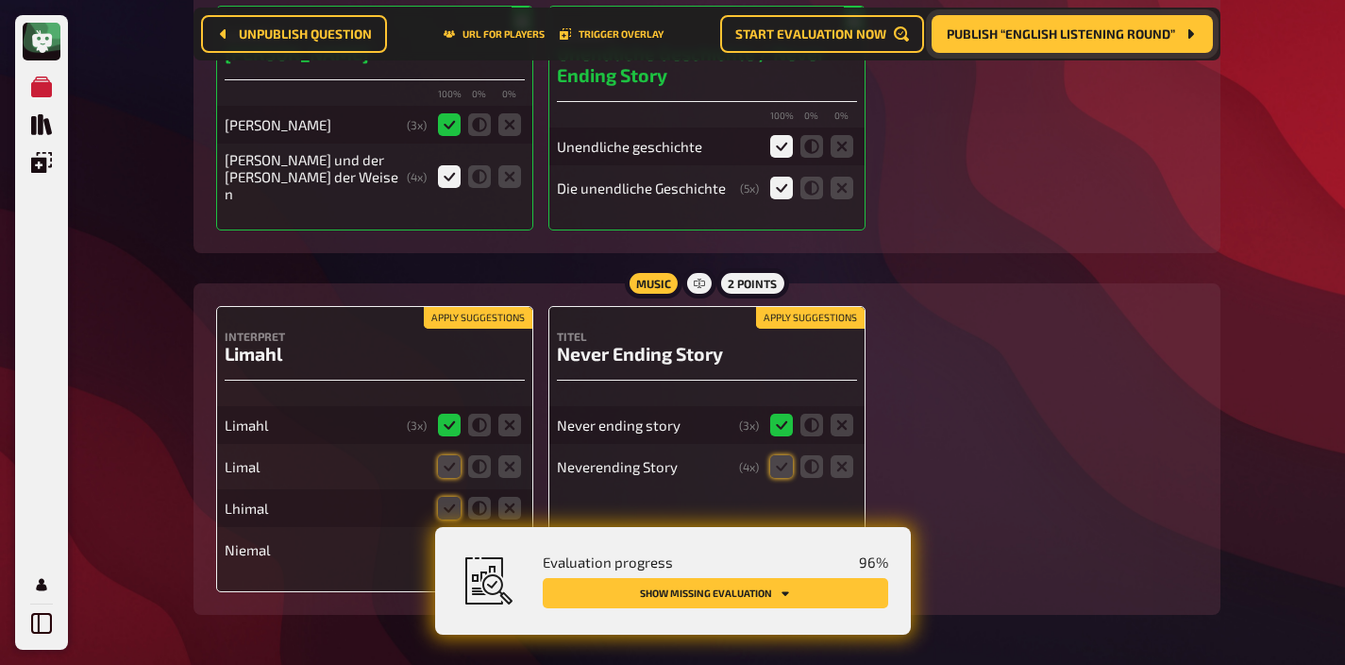
scroll to position [8357, 0]
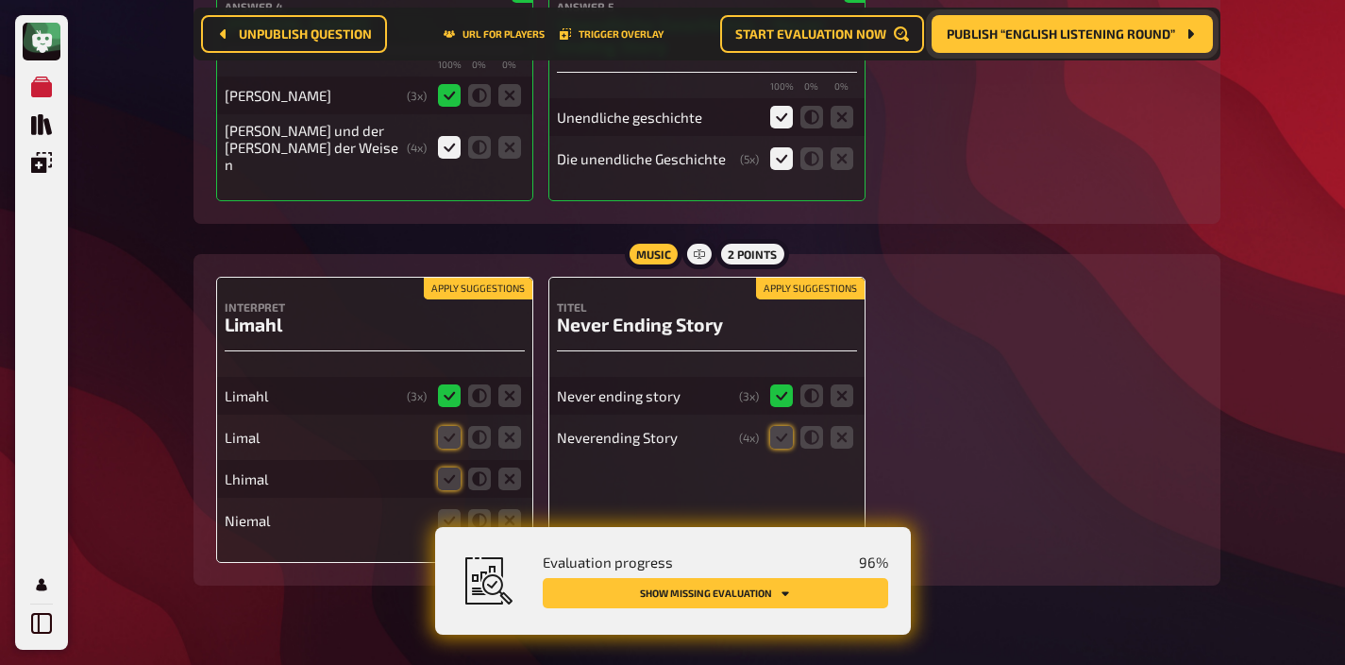
click at [482, 279] on button "Apply suggestions" at bounding box center [478, 289] width 109 height 21
click at [480, 509] on icon at bounding box center [479, 520] width 23 height 23
click at [0, 0] on input "radio" at bounding box center [0, 0] width 0 height 0
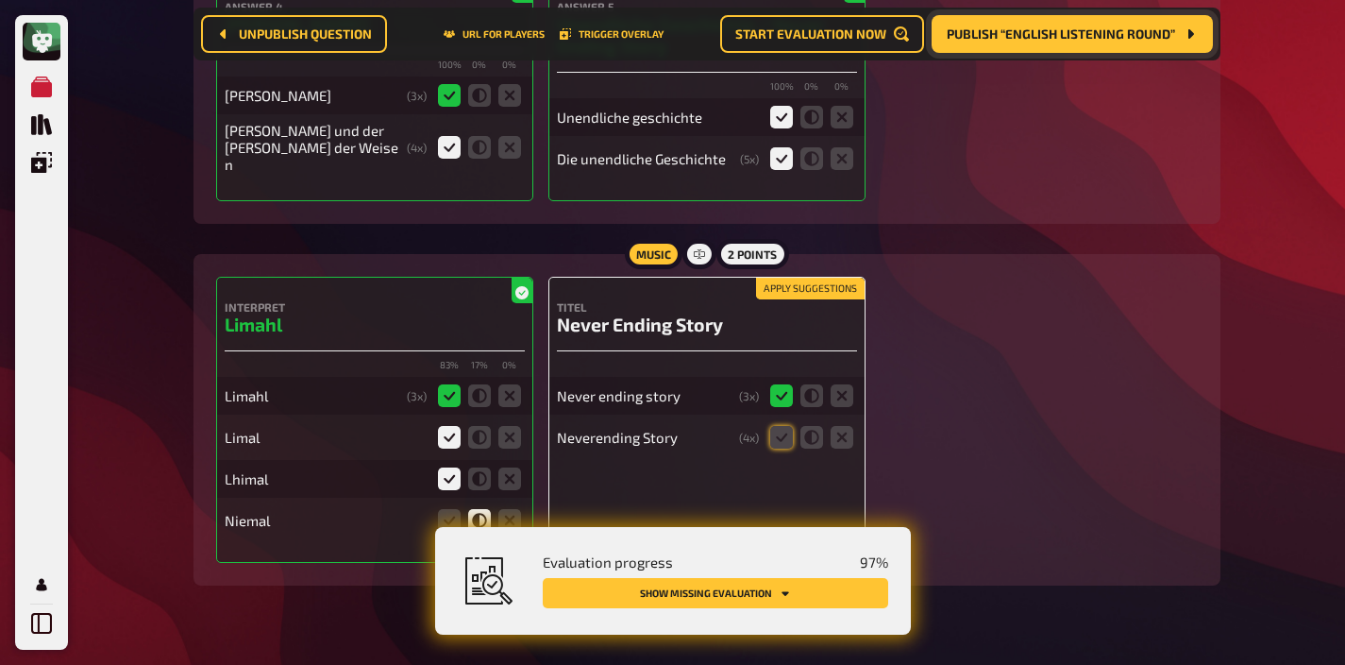
click at [773, 279] on button "Apply suggestions" at bounding box center [810, 289] width 109 height 21
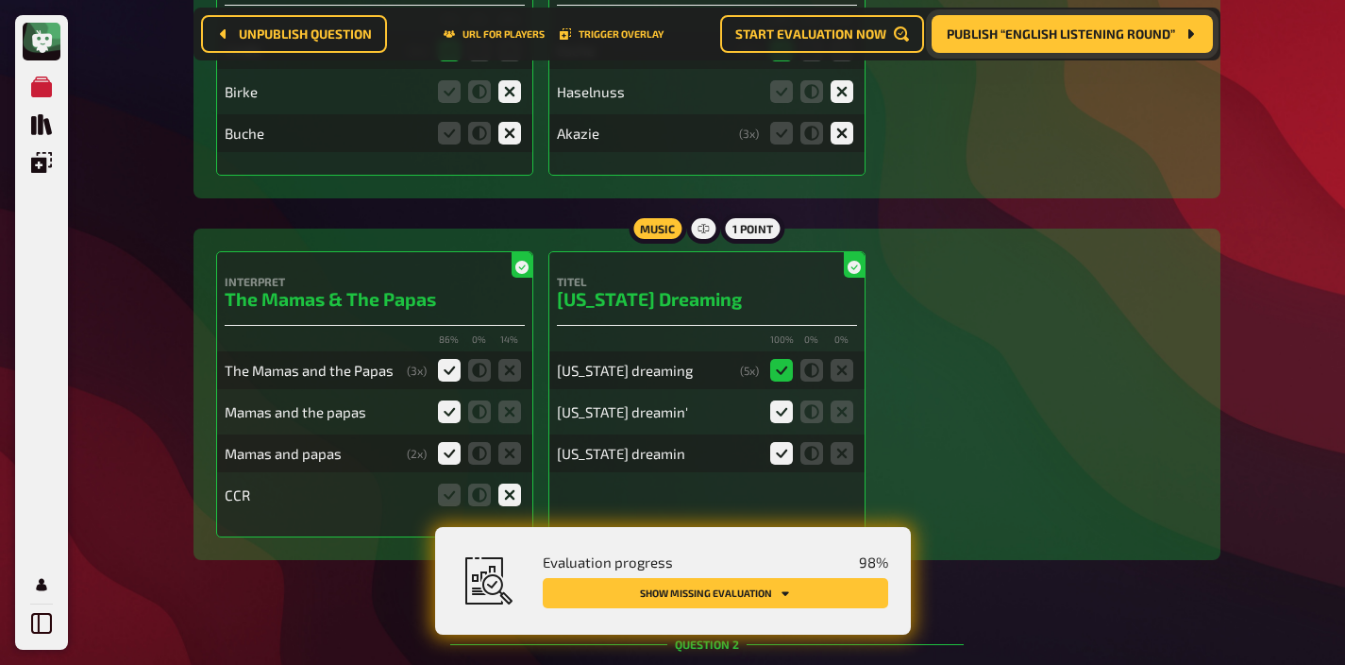
scroll to position [0, 0]
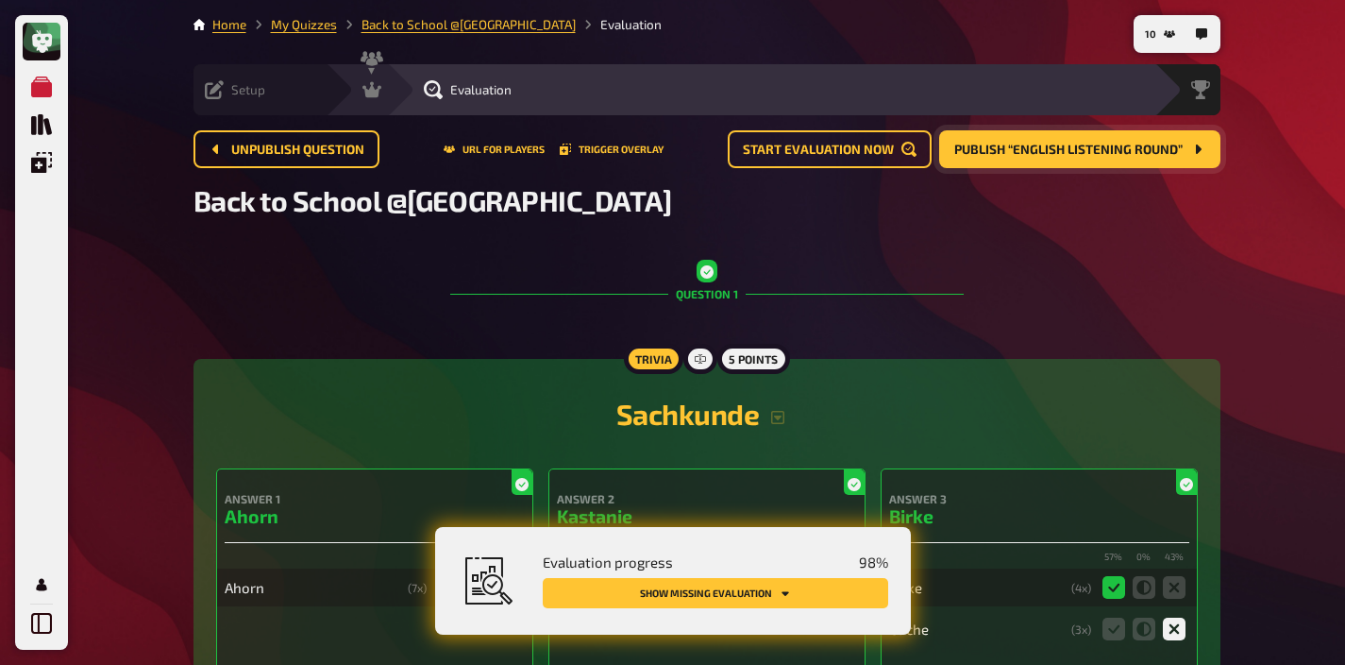
click at [241, 96] on span "Setup" at bounding box center [248, 89] width 34 height 15
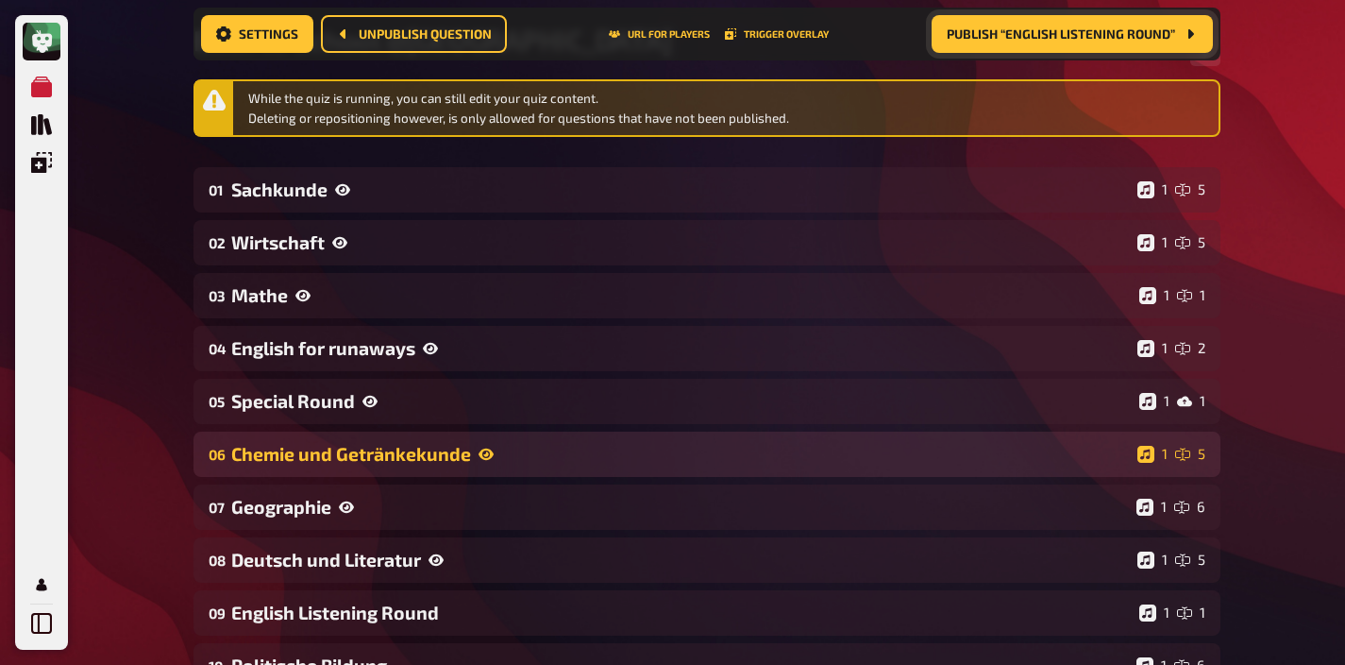
click at [505, 443] on div "Chemie und Getränkekunde" at bounding box center [680, 454] width 899 height 22
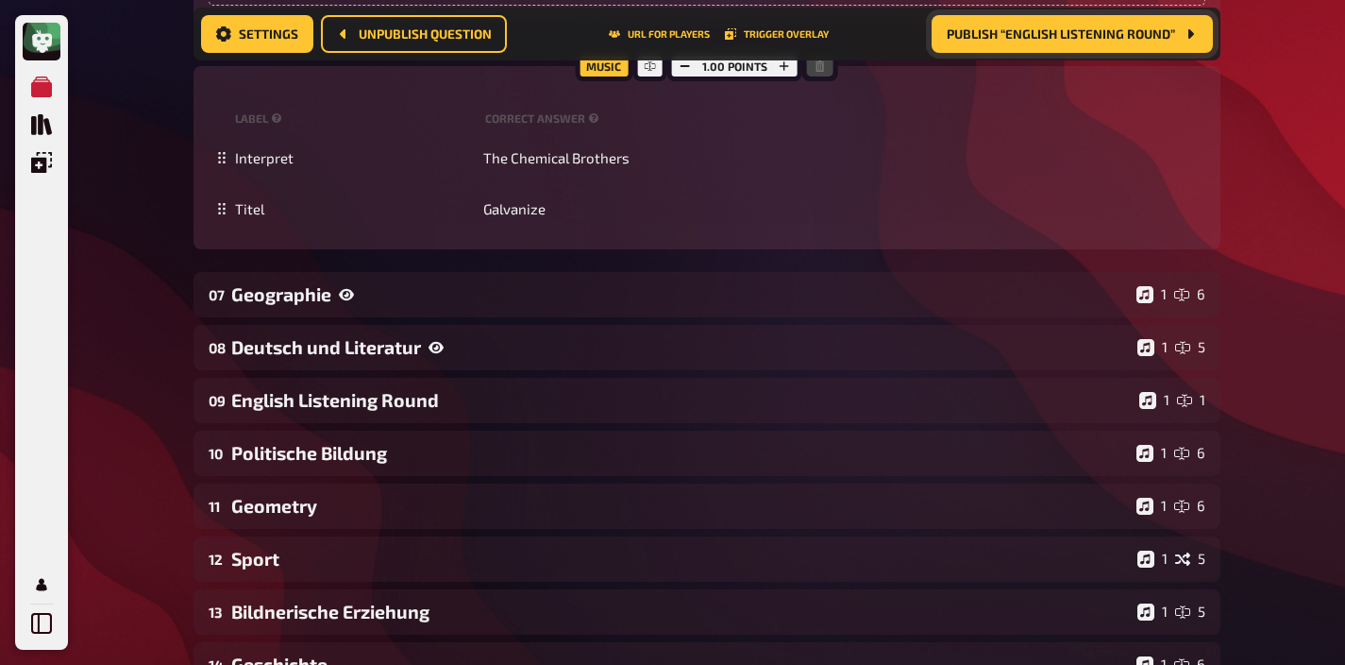
scroll to position [1852, 0]
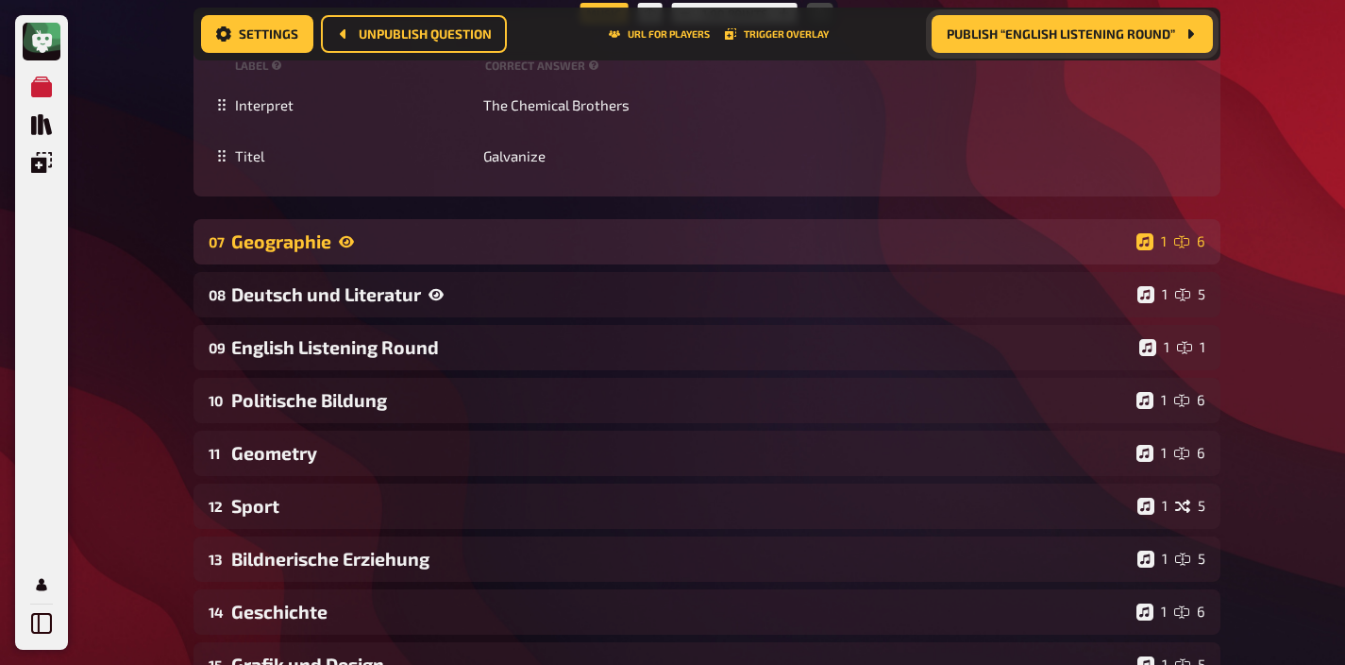
click at [510, 244] on div "Geographie" at bounding box center [680, 241] width 898 height 22
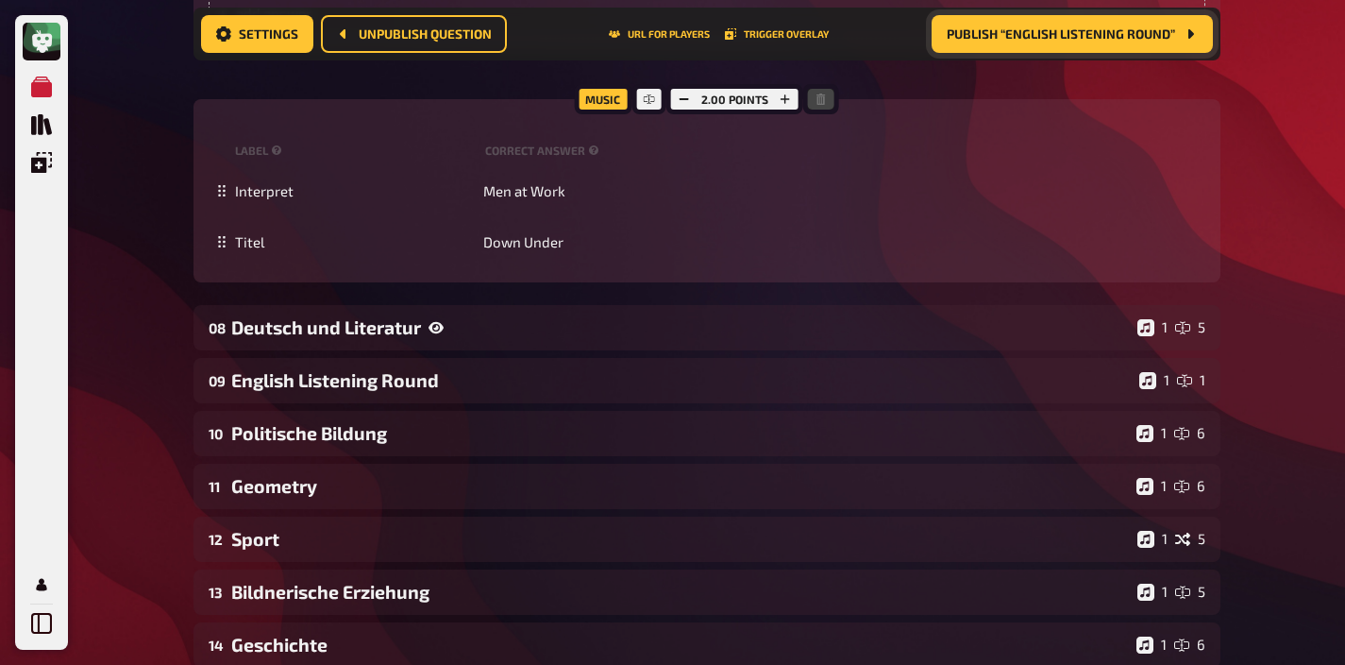
scroll to position [3177, 0]
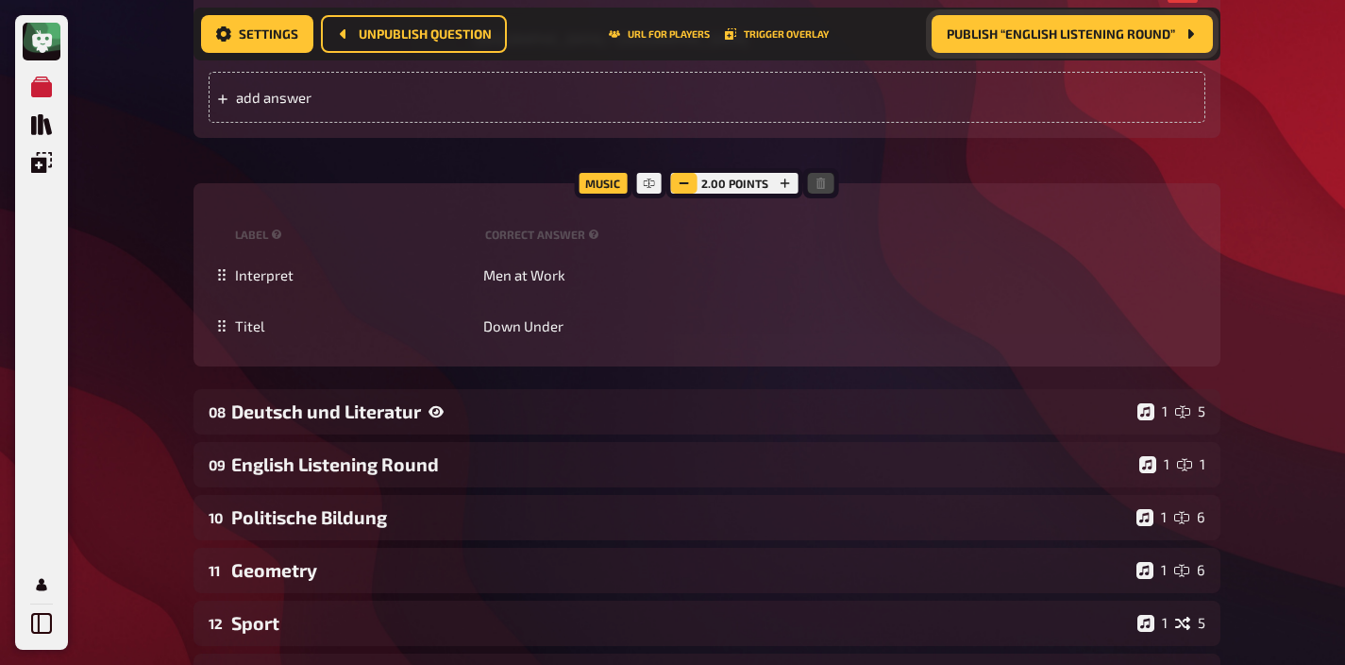
click at [685, 180] on icon "button" at bounding box center [684, 182] width 11 height 11
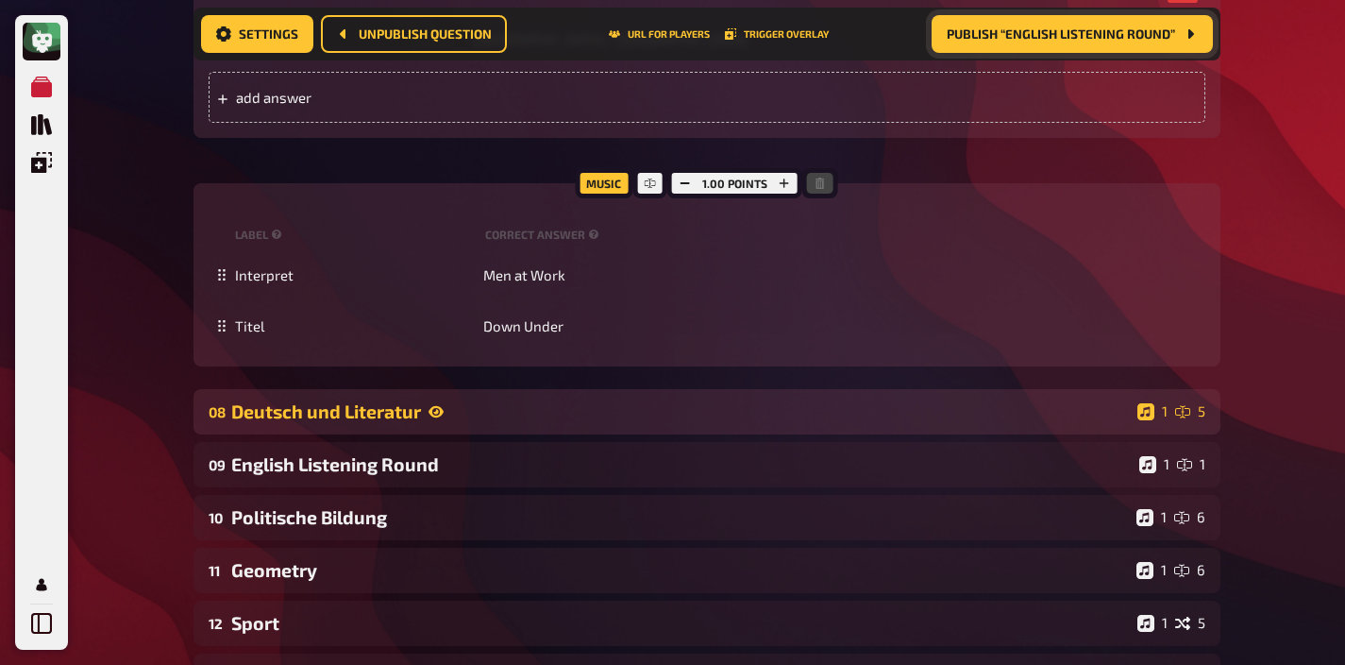
click at [628, 404] on div "Deutsch und Literatur" at bounding box center [680, 411] width 899 height 22
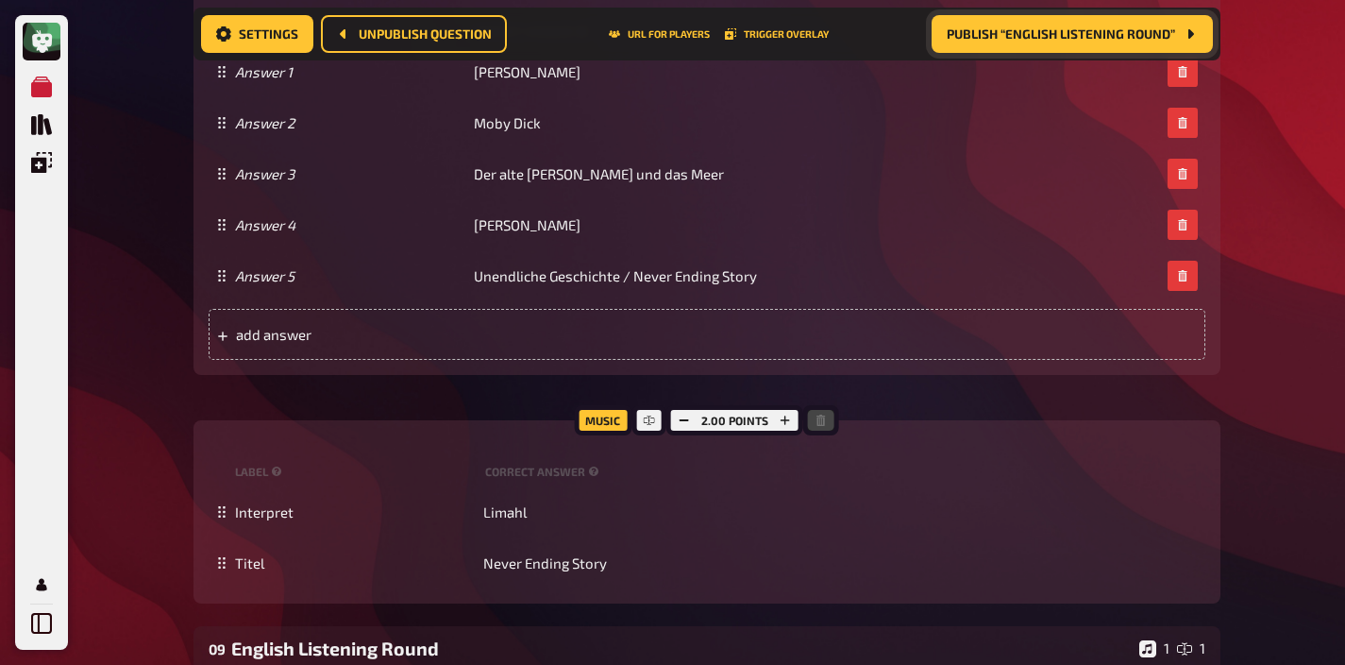
scroll to position [4418, 0]
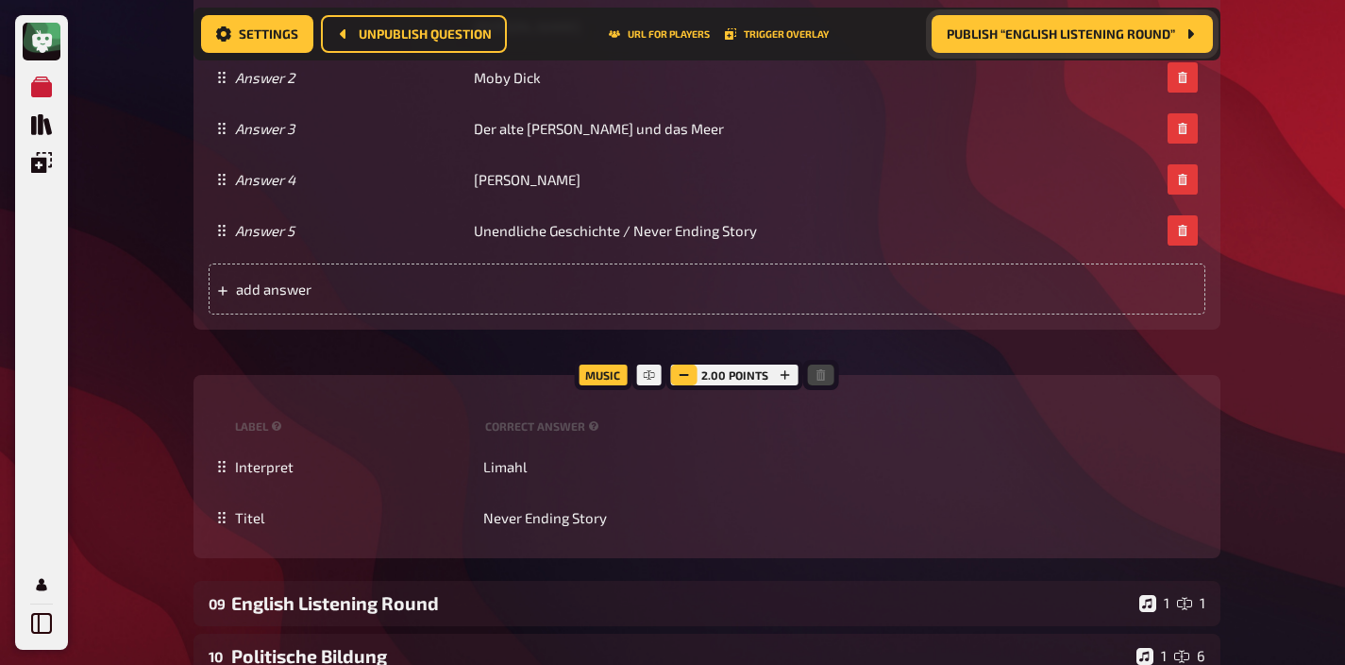
click at [680, 377] on icon "button" at bounding box center [684, 374] width 11 height 11
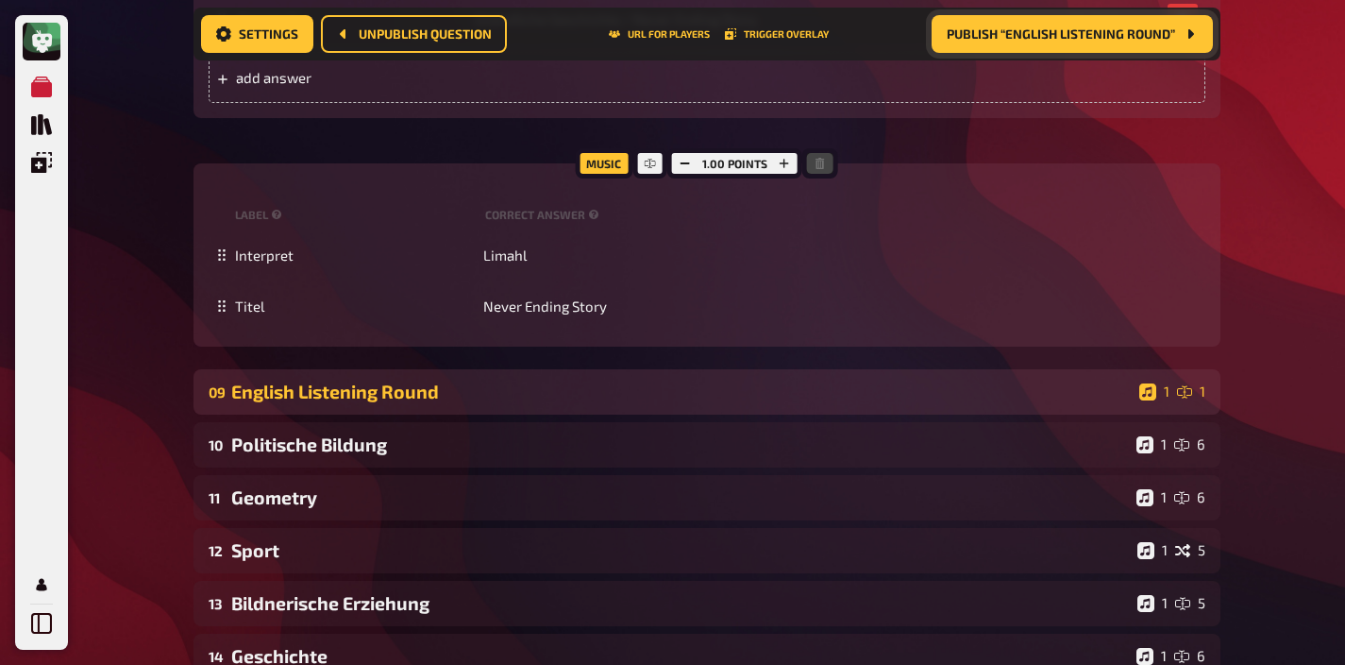
click at [670, 388] on div "English Listening Round" at bounding box center [681, 391] width 901 height 22
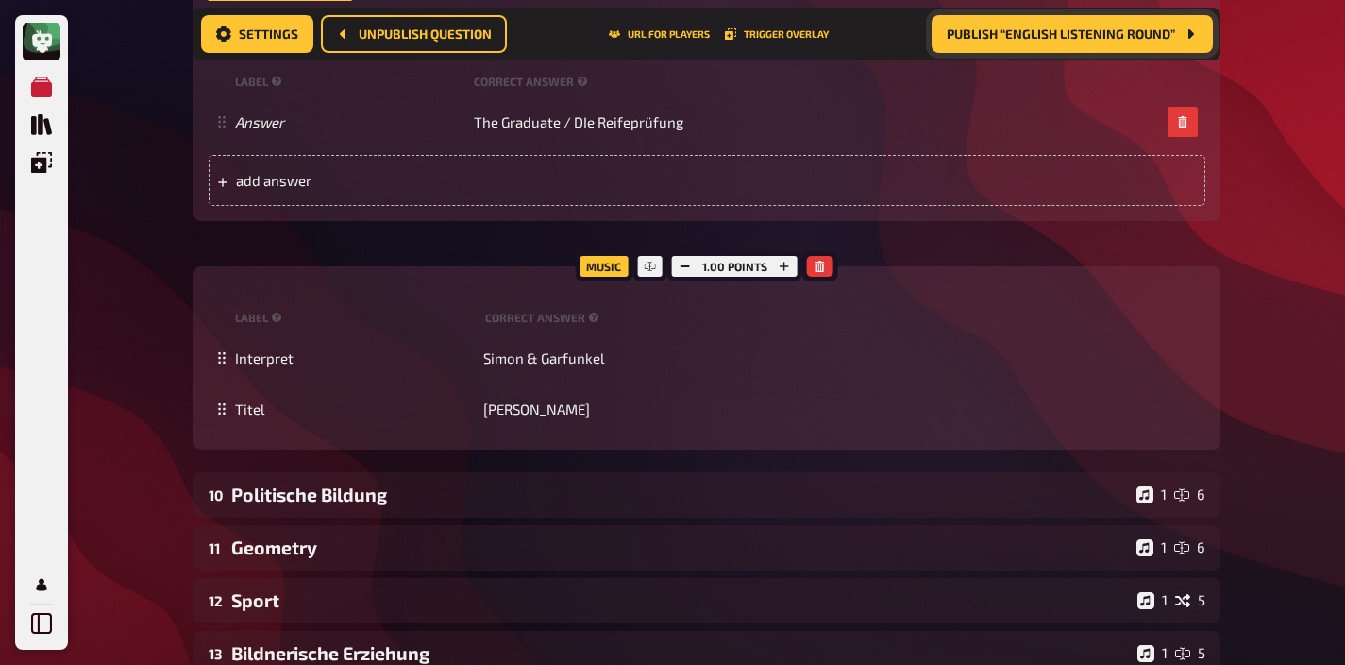
scroll to position [5353, 0]
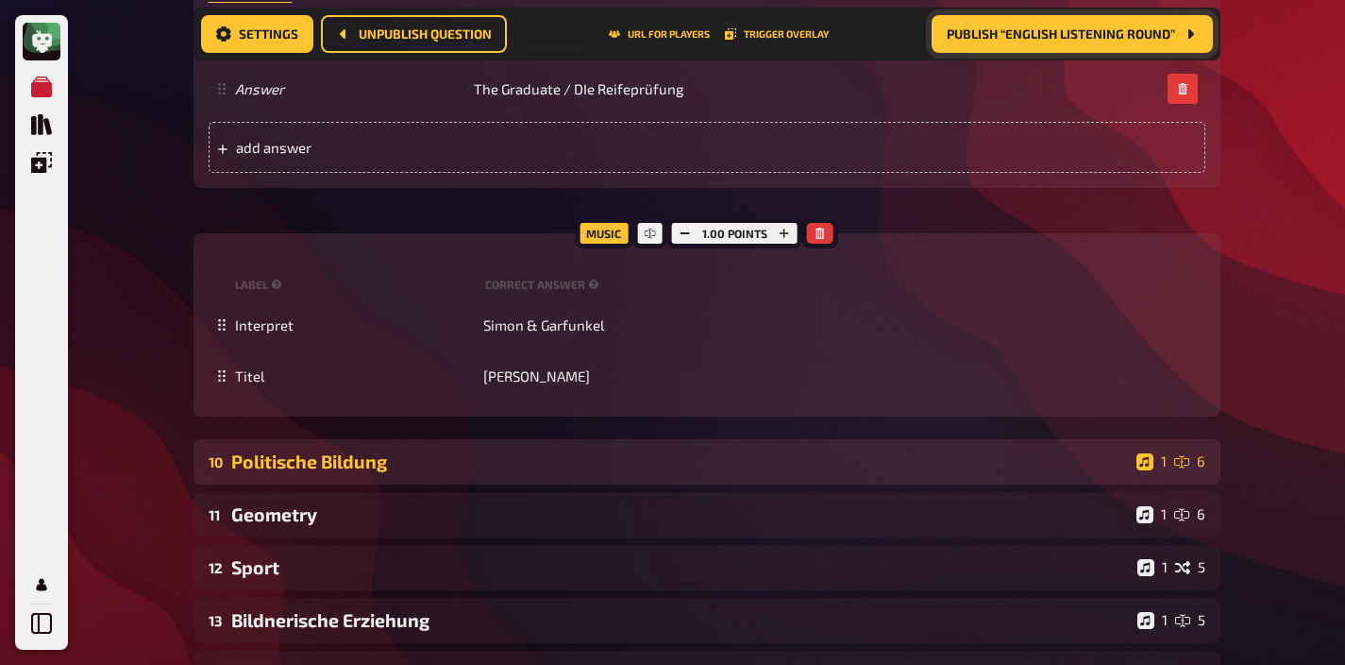
click at [647, 456] on div "Politische Bildung" at bounding box center [680, 461] width 898 height 22
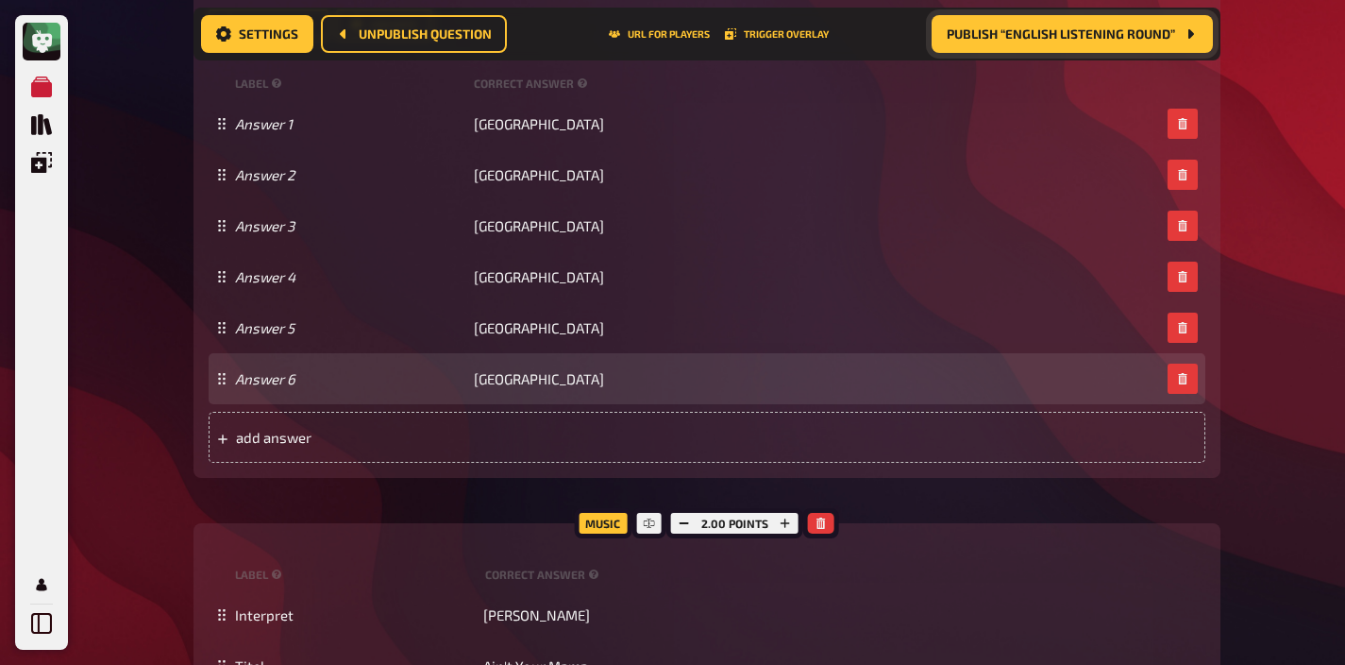
scroll to position [6650, 0]
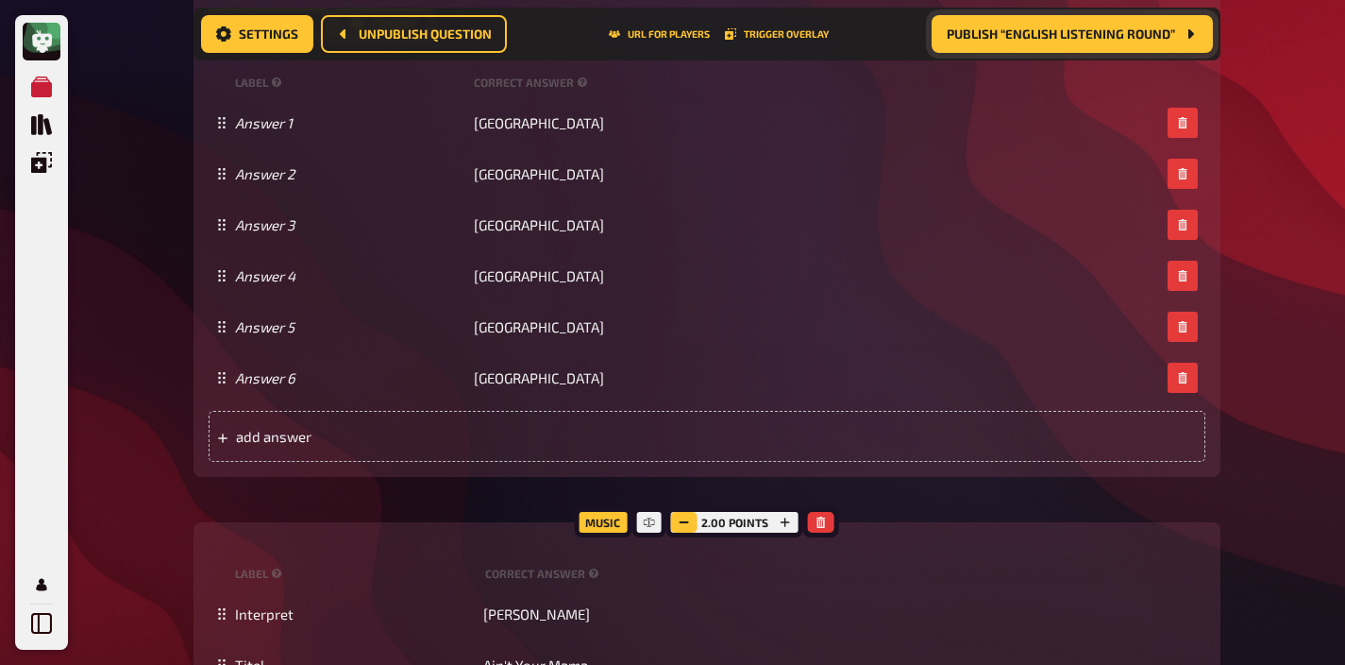
click at [681, 520] on icon "button" at bounding box center [684, 521] width 11 height 11
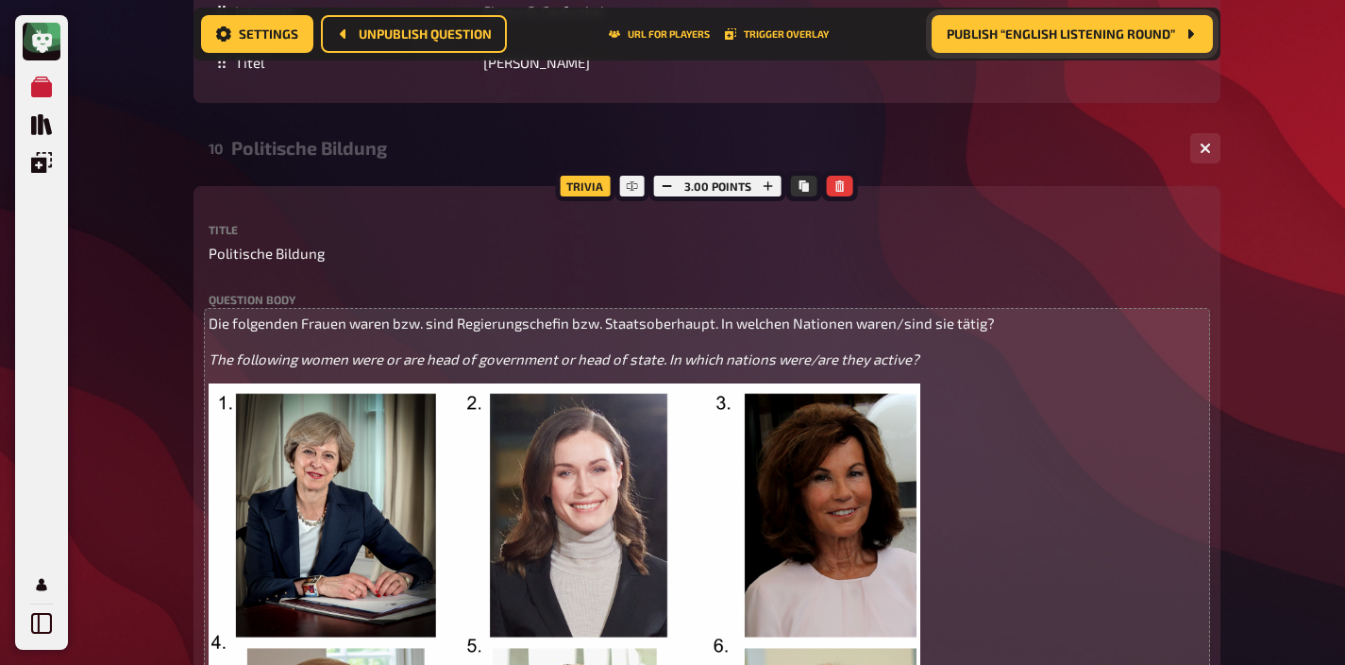
scroll to position [5541, 0]
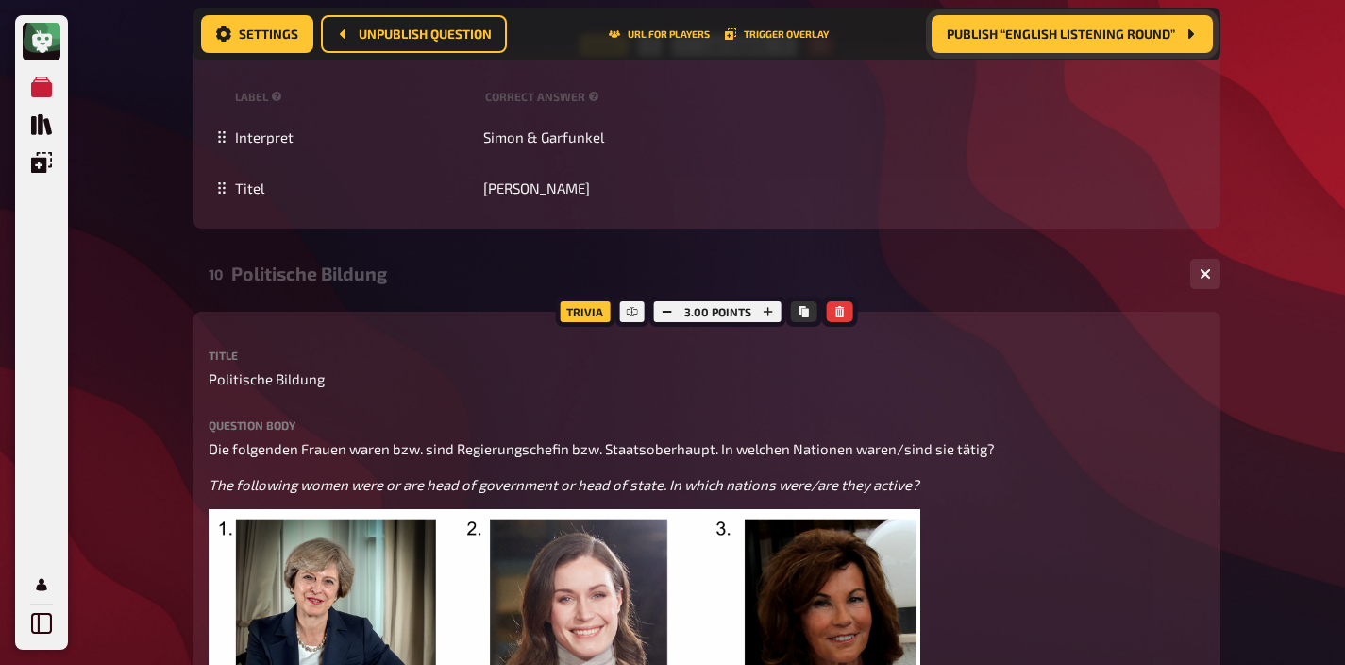
click at [376, 278] on div "Politische Bildung" at bounding box center [703, 273] width 944 height 22
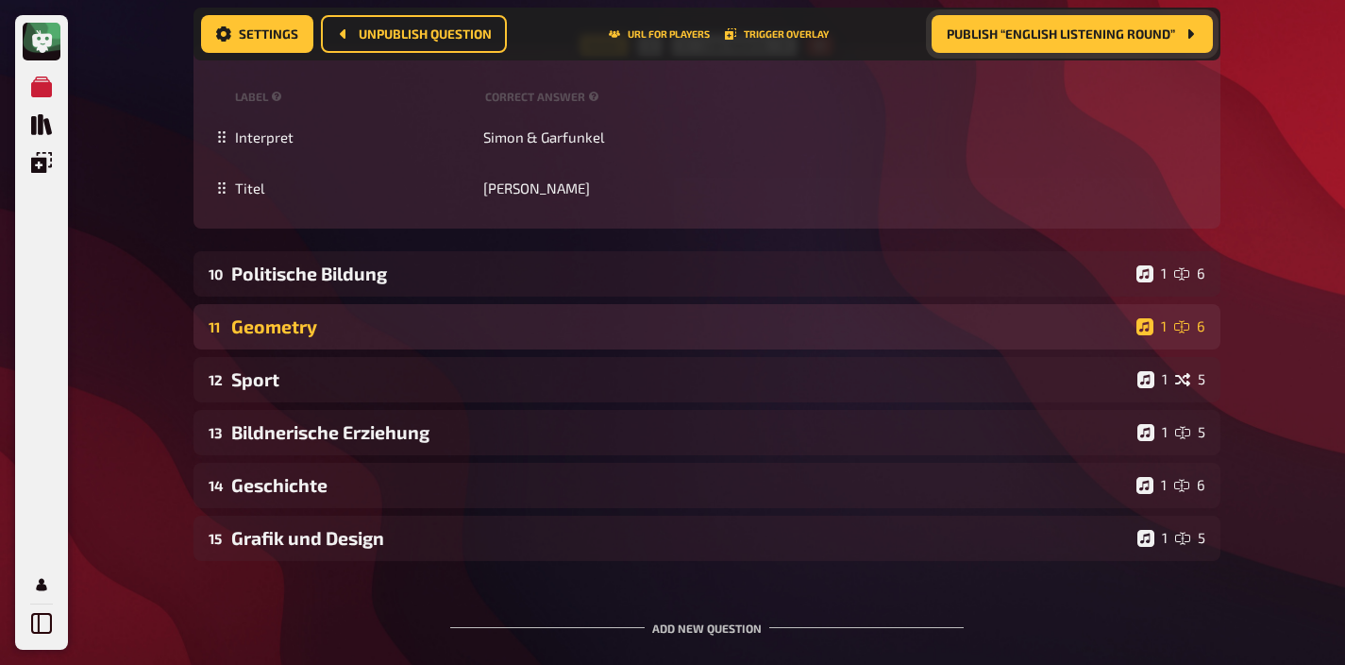
click at [361, 336] on div "Geometry" at bounding box center [680, 326] width 898 height 22
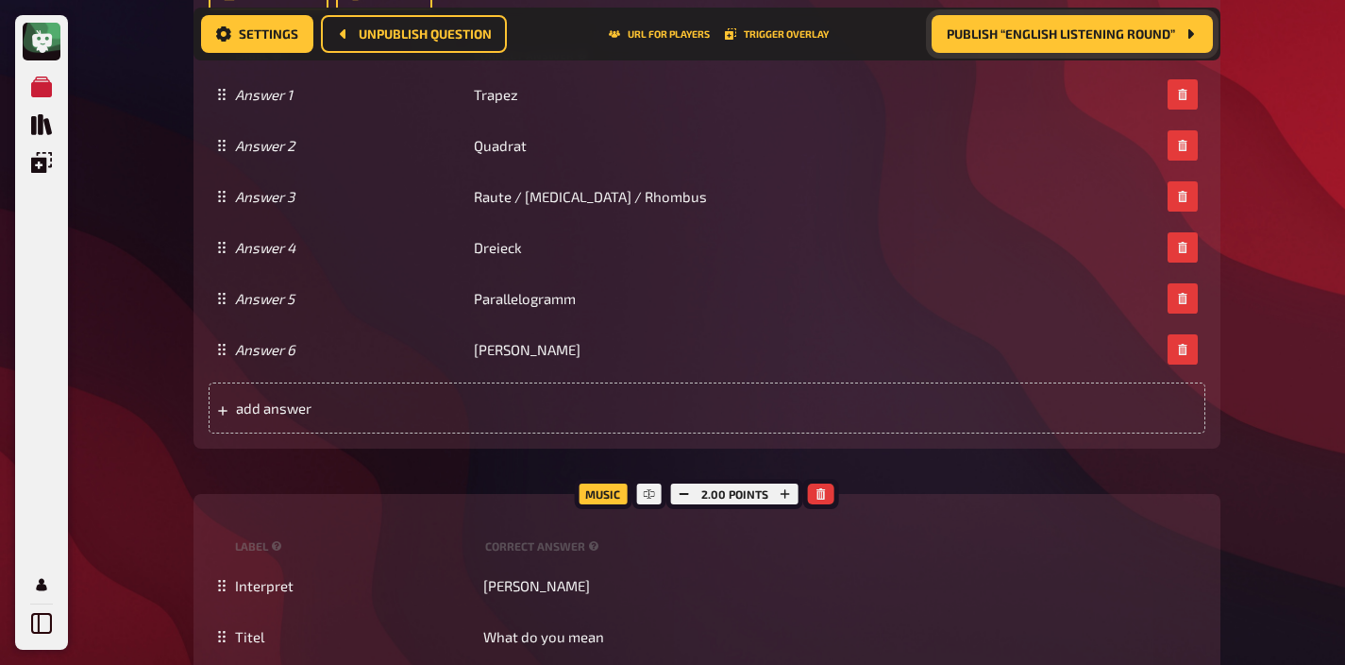
scroll to position [6656, 0]
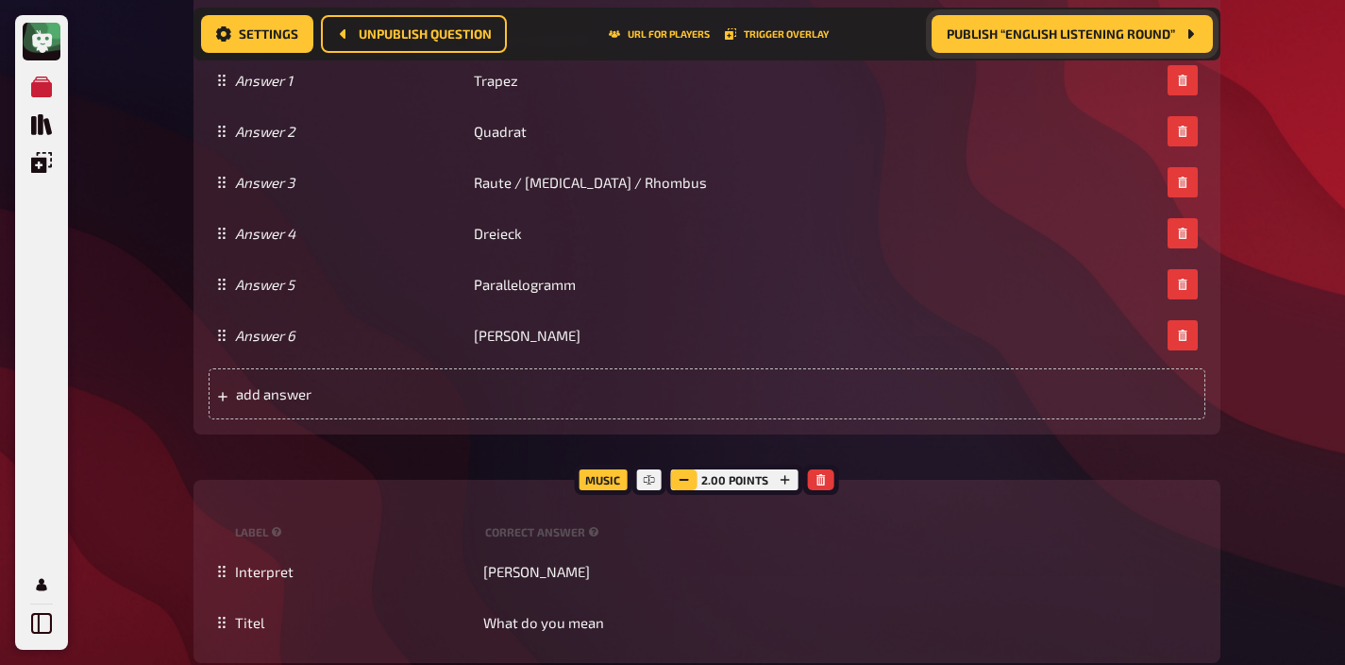
click at [684, 482] on icon "button" at bounding box center [684, 479] width 11 height 11
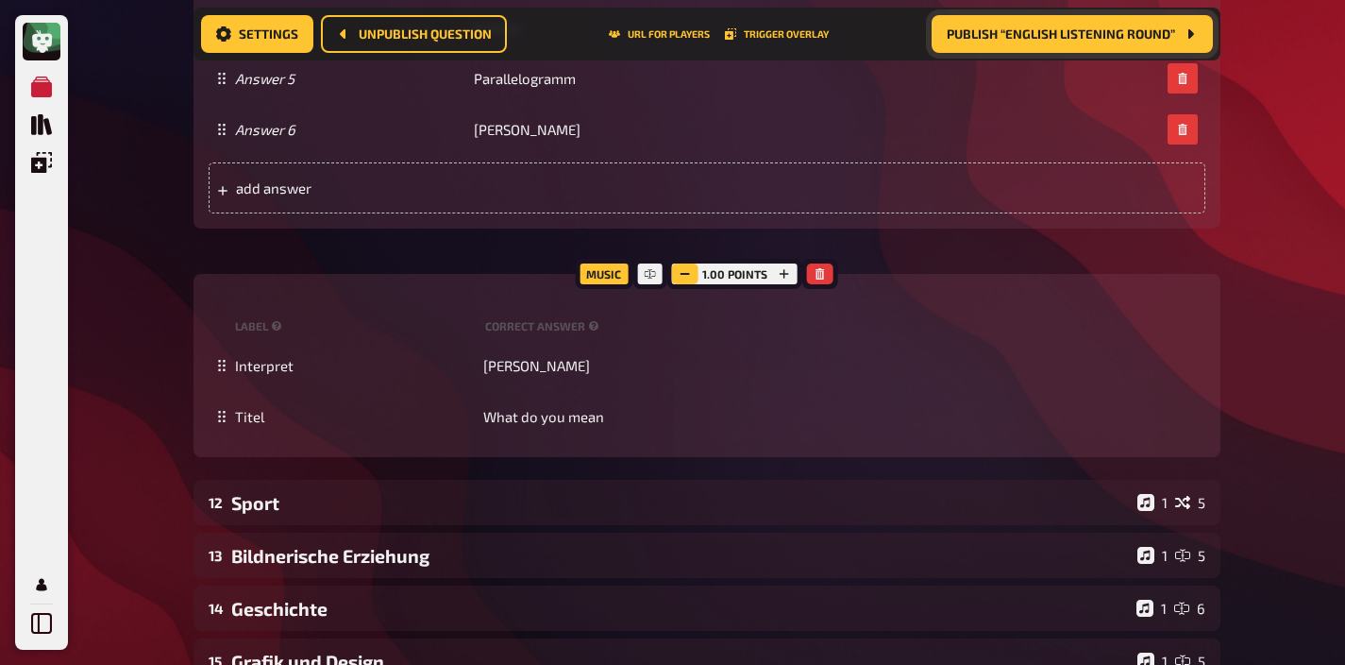
scroll to position [7017, 0]
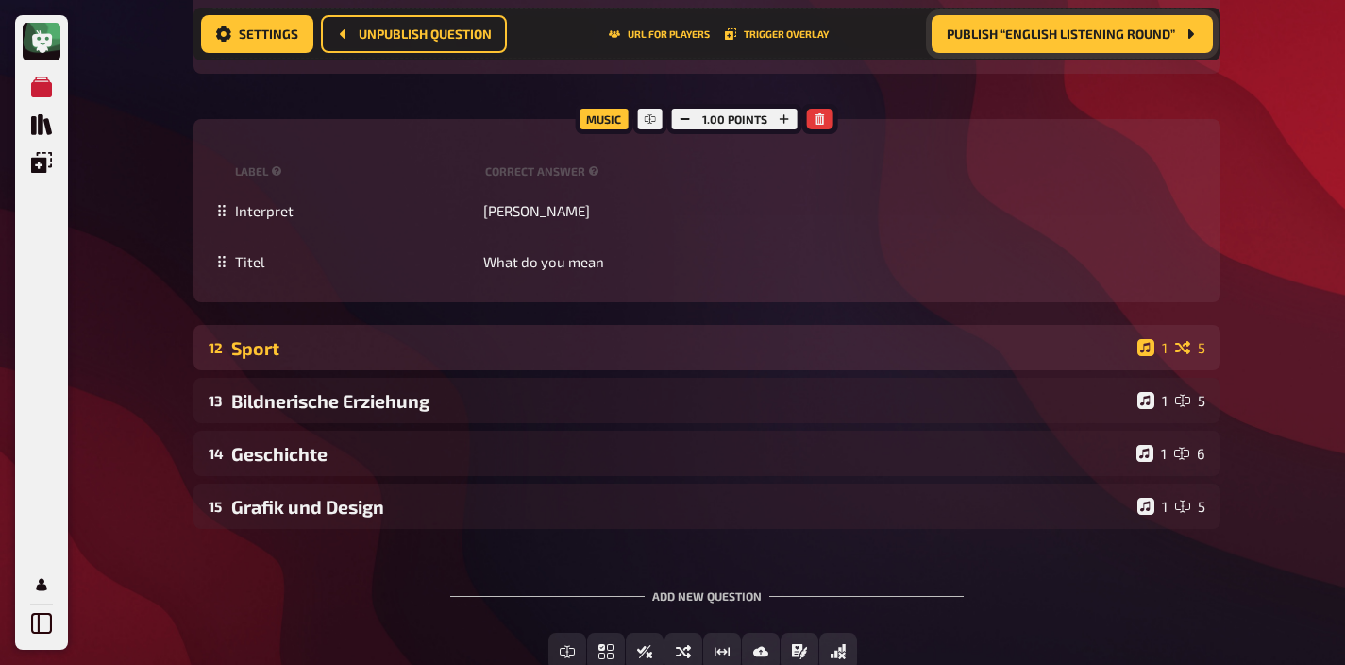
click at [651, 346] on div "Sport" at bounding box center [680, 348] width 899 height 22
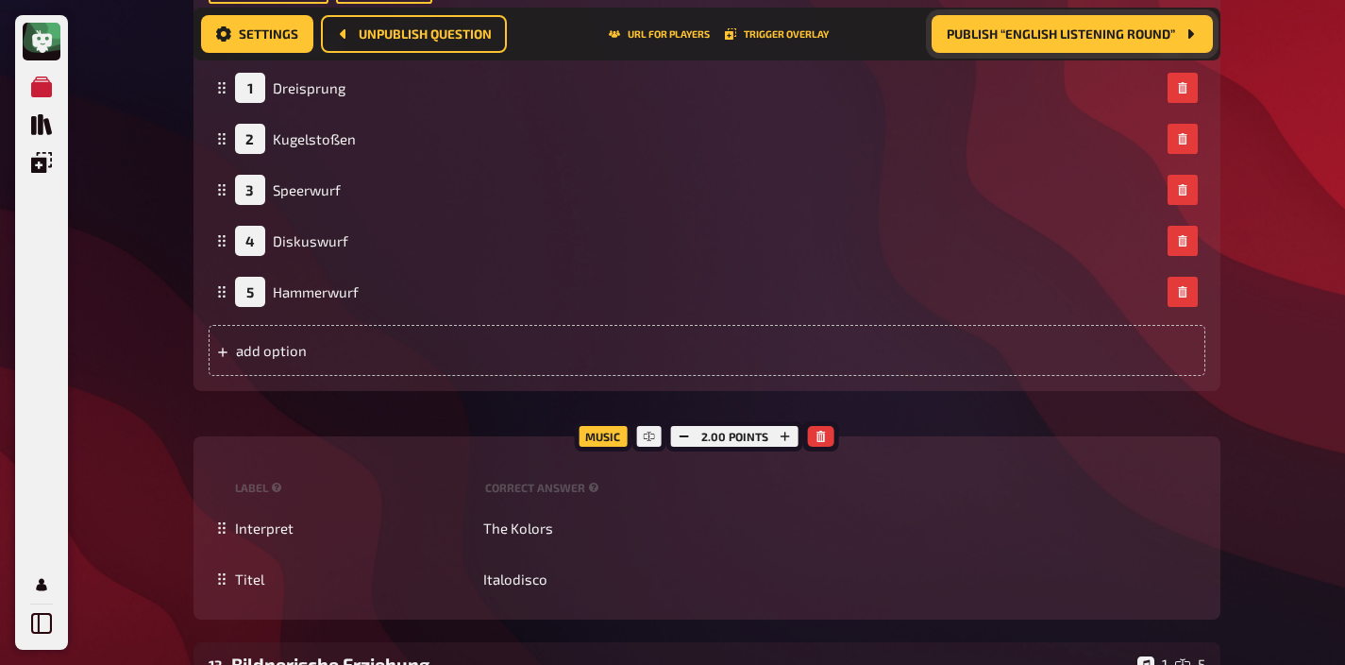
scroll to position [7688, 0]
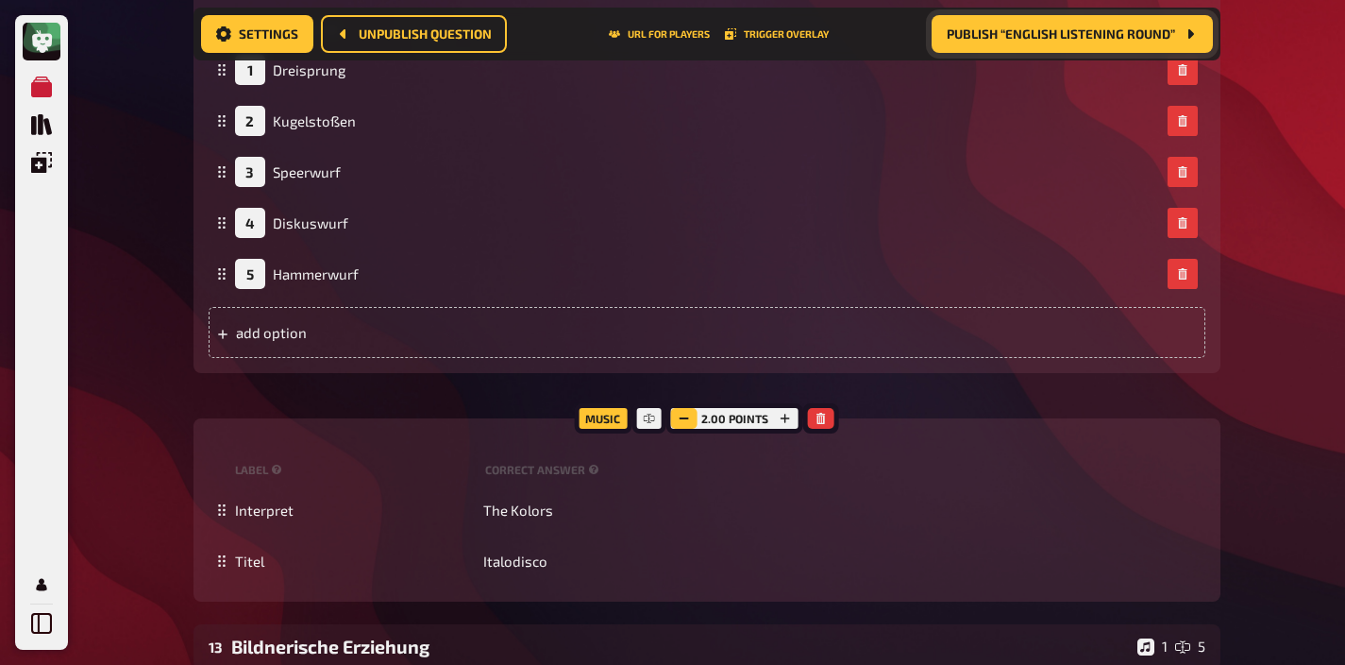
click at [684, 413] on icon "button" at bounding box center [684, 418] width 11 height 11
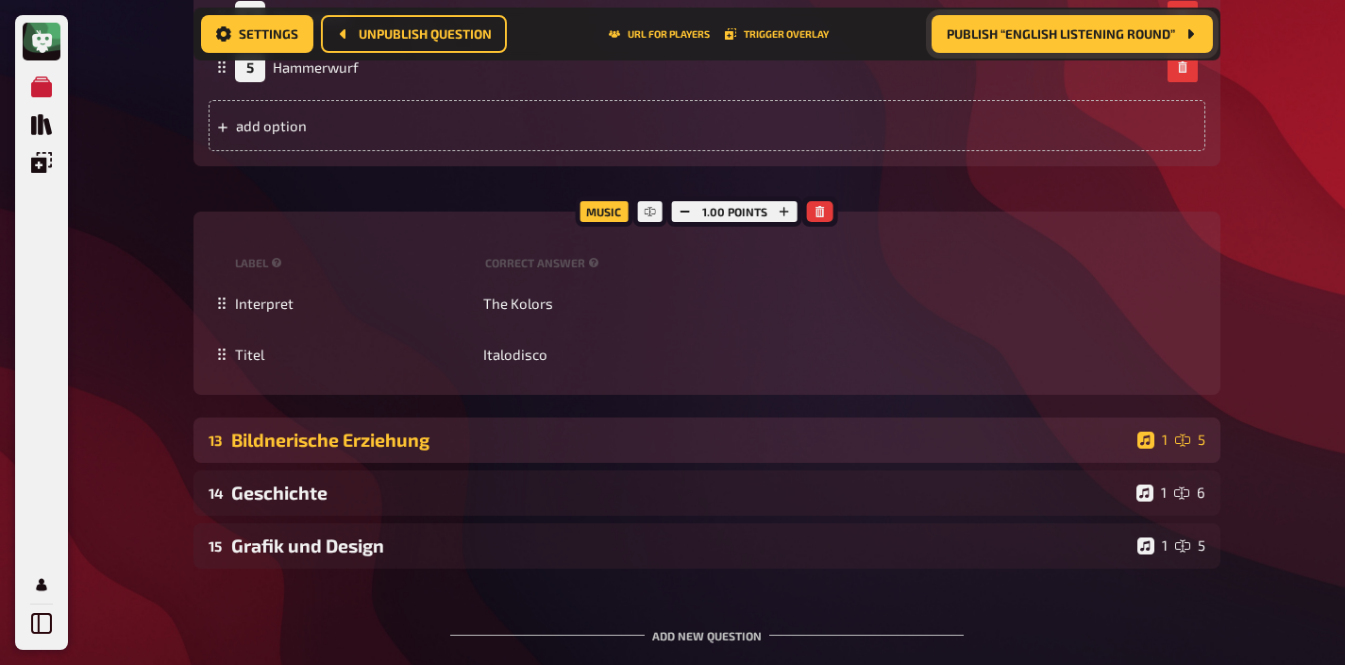
click at [677, 429] on div "Bildnerische Erziehung" at bounding box center [680, 440] width 899 height 22
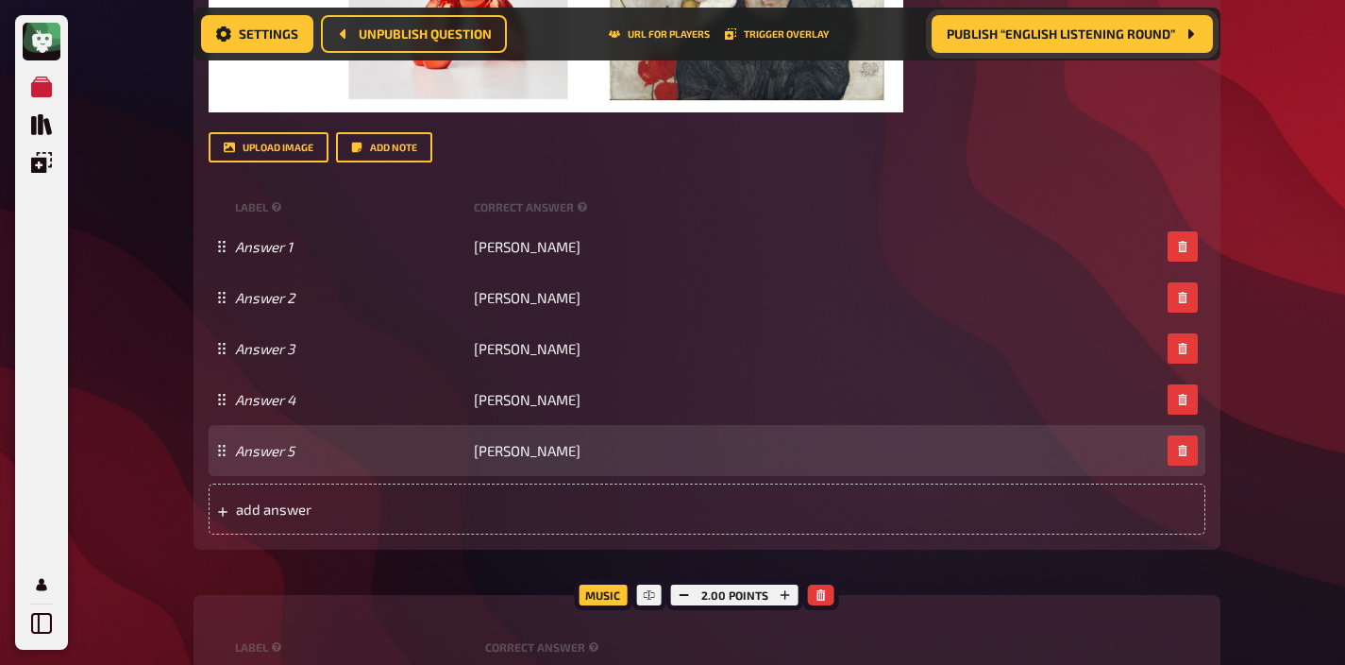
scroll to position [8975, 0]
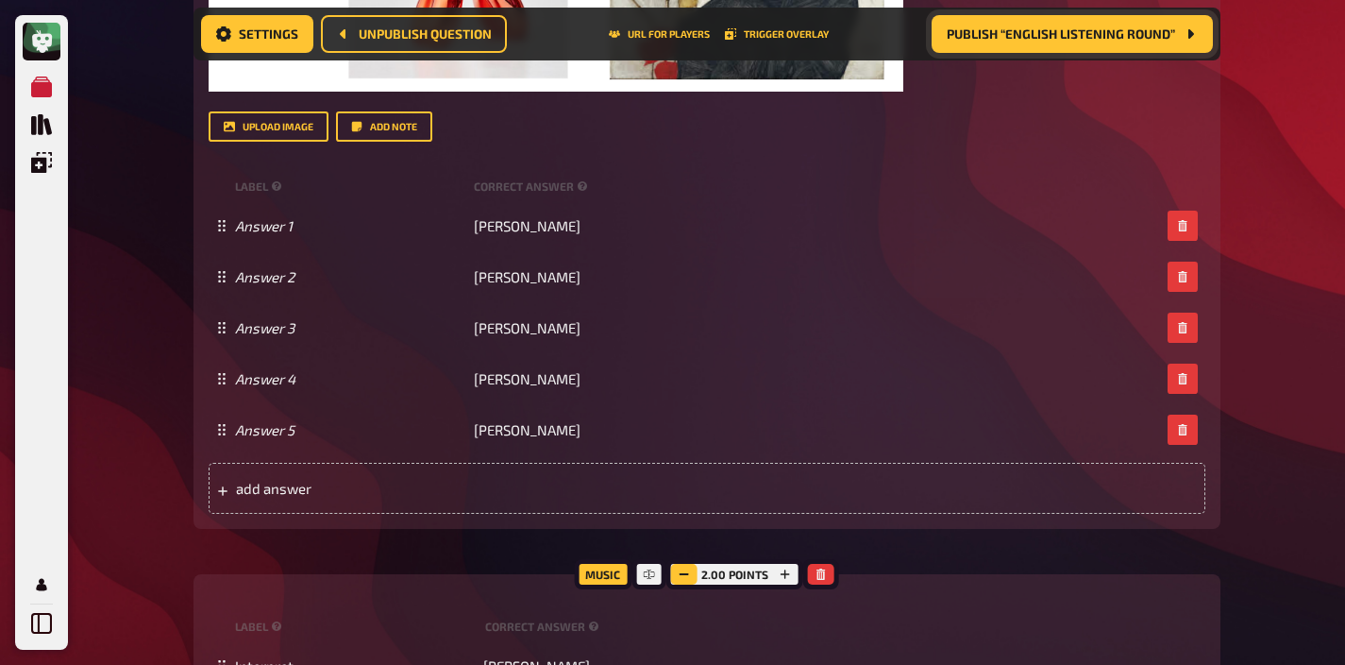
click at [687, 568] on icon "button" at bounding box center [684, 573] width 11 height 11
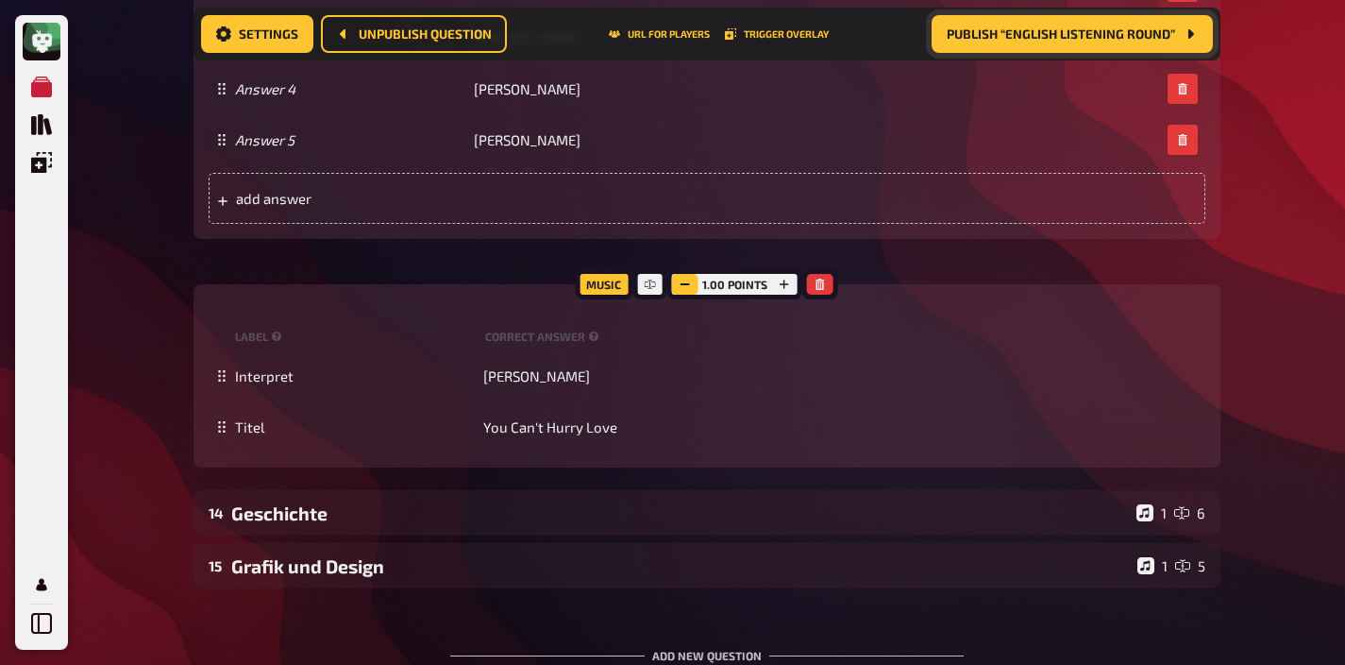
scroll to position [9273, 0]
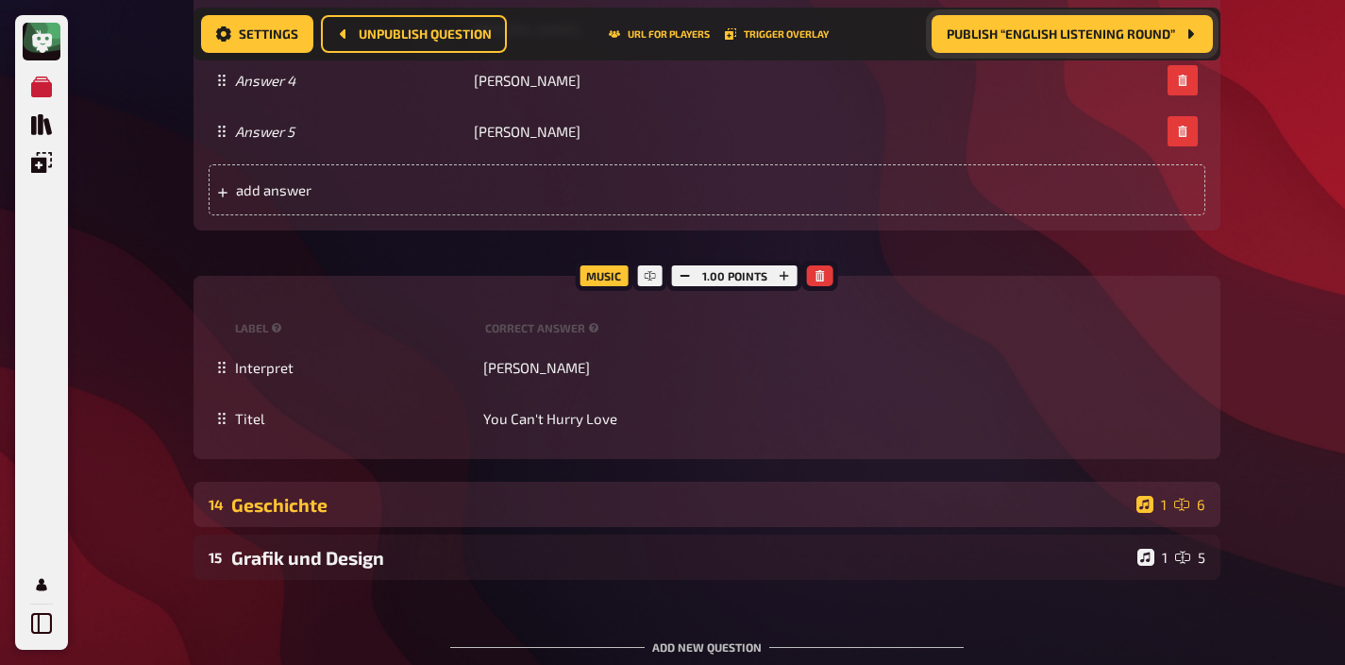
click at [679, 494] on div "Geschichte" at bounding box center [680, 505] width 898 height 22
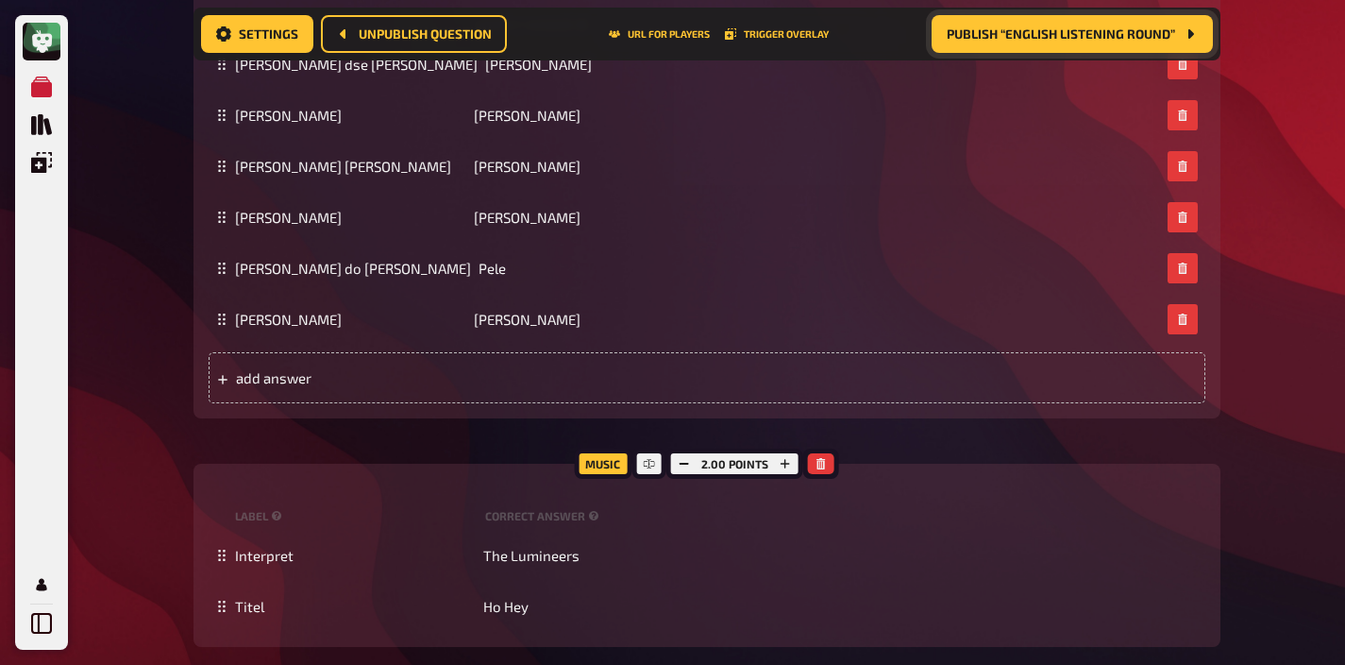
scroll to position [10154, 0]
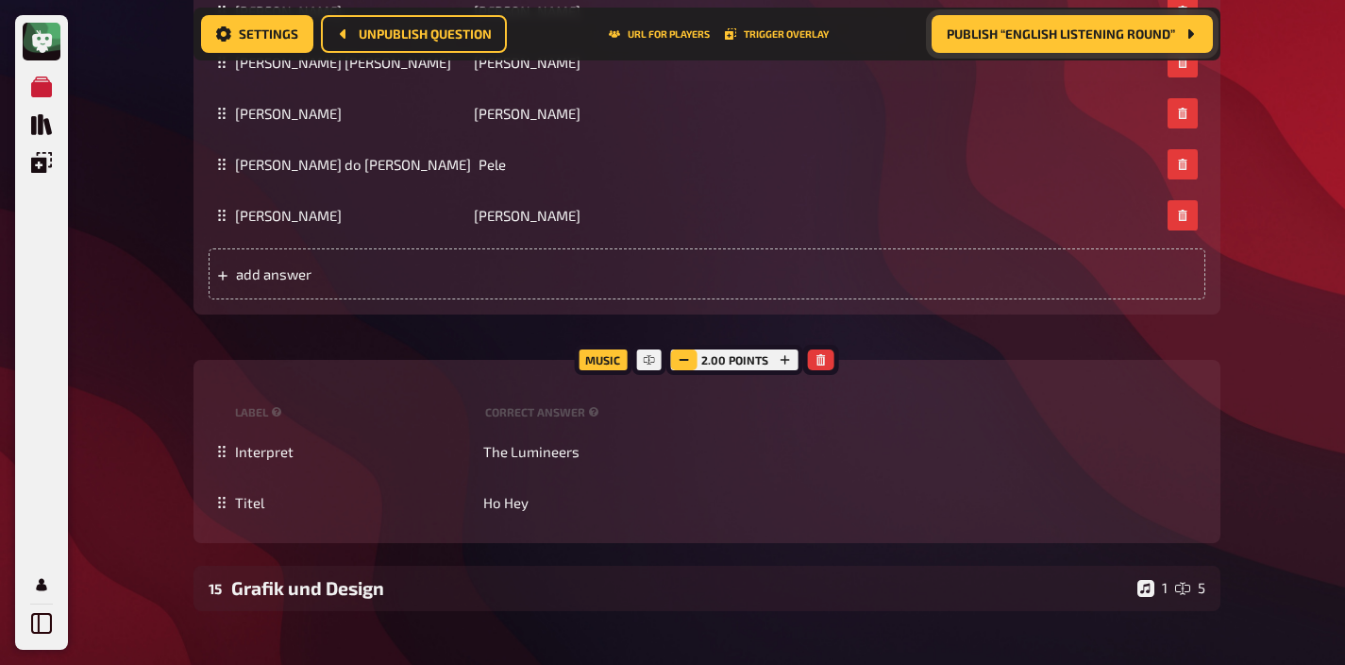
click at [683, 354] on icon "button" at bounding box center [684, 359] width 11 height 11
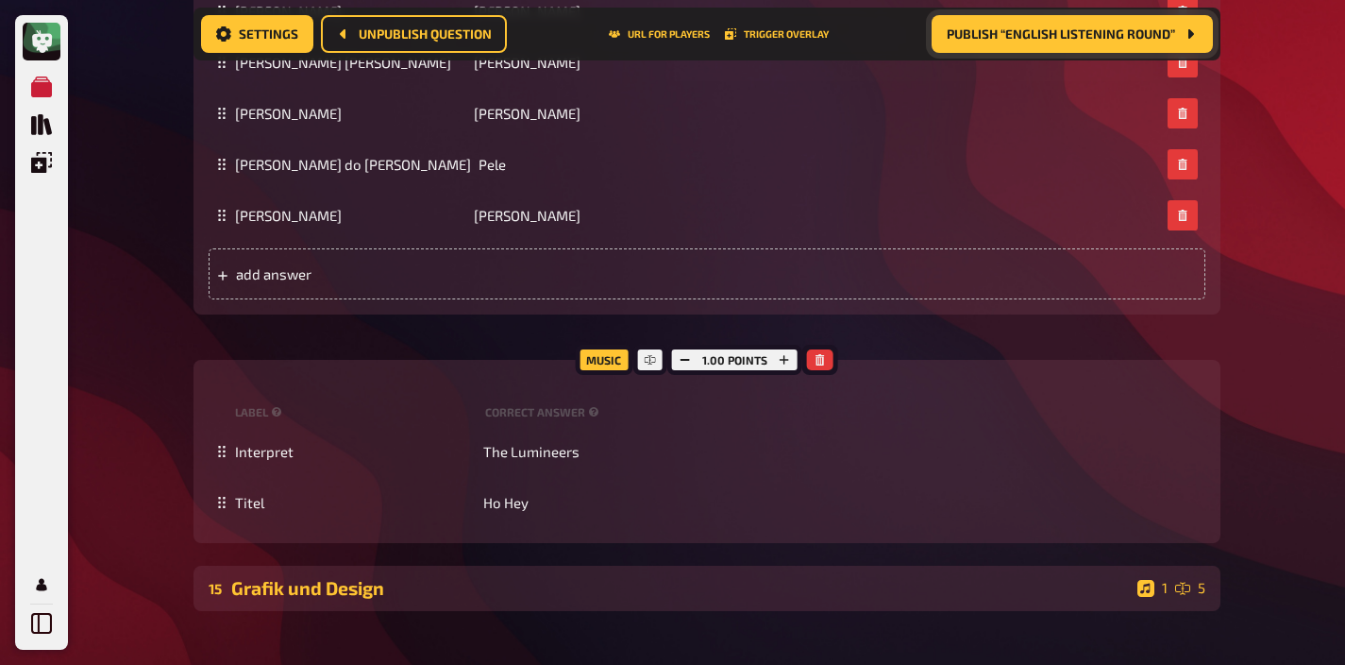
click at [647, 577] on div "Grafik und Design" at bounding box center [680, 588] width 899 height 22
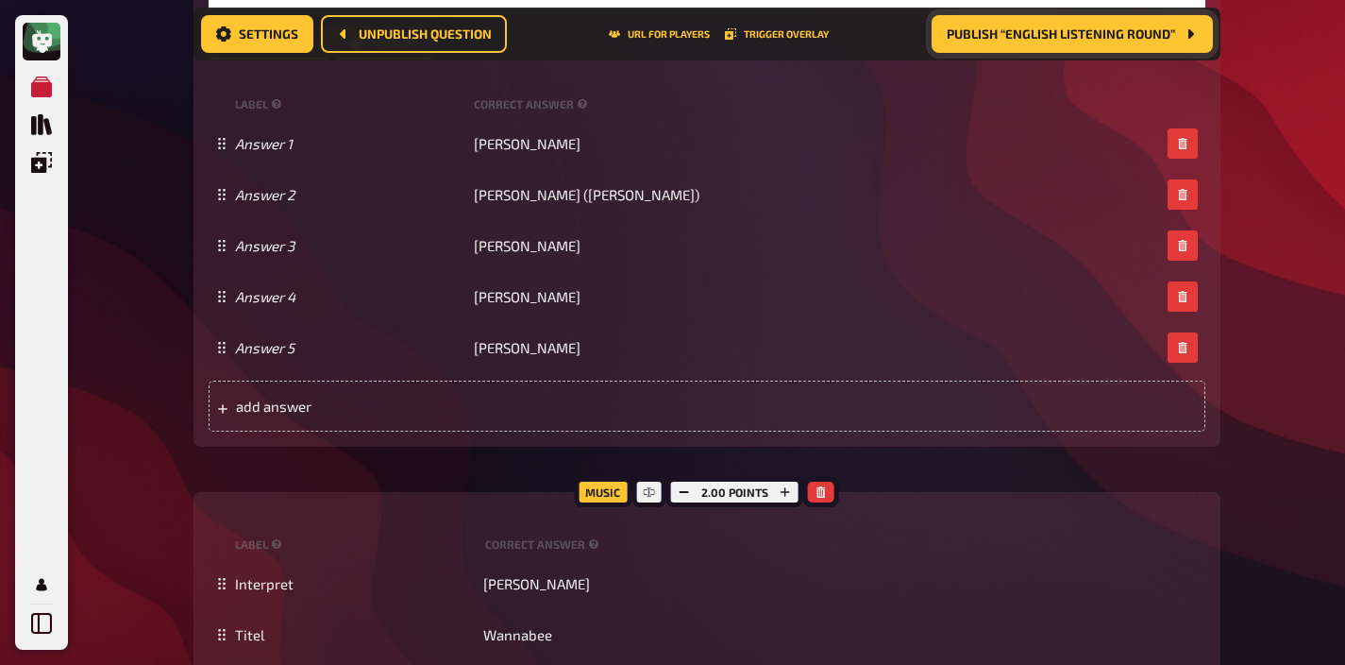
scroll to position [11655, 0]
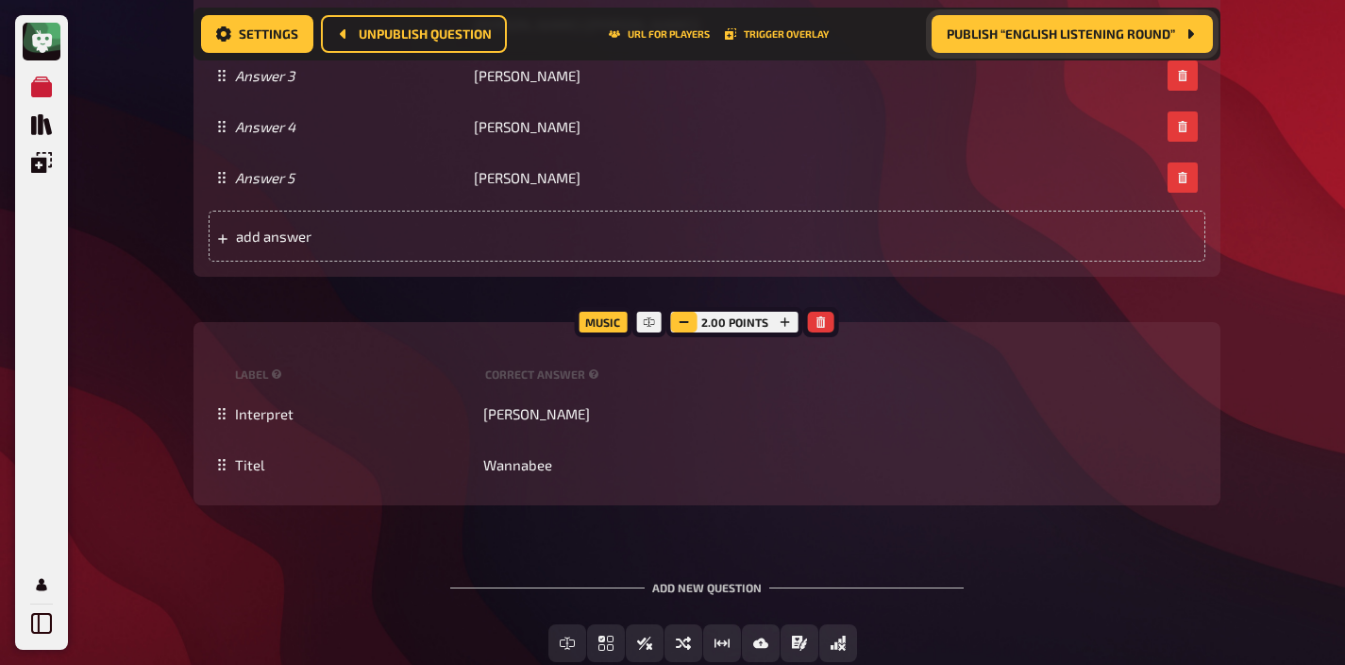
click at [683, 312] on button "button" at bounding box center [684, 322] width 26 height 21
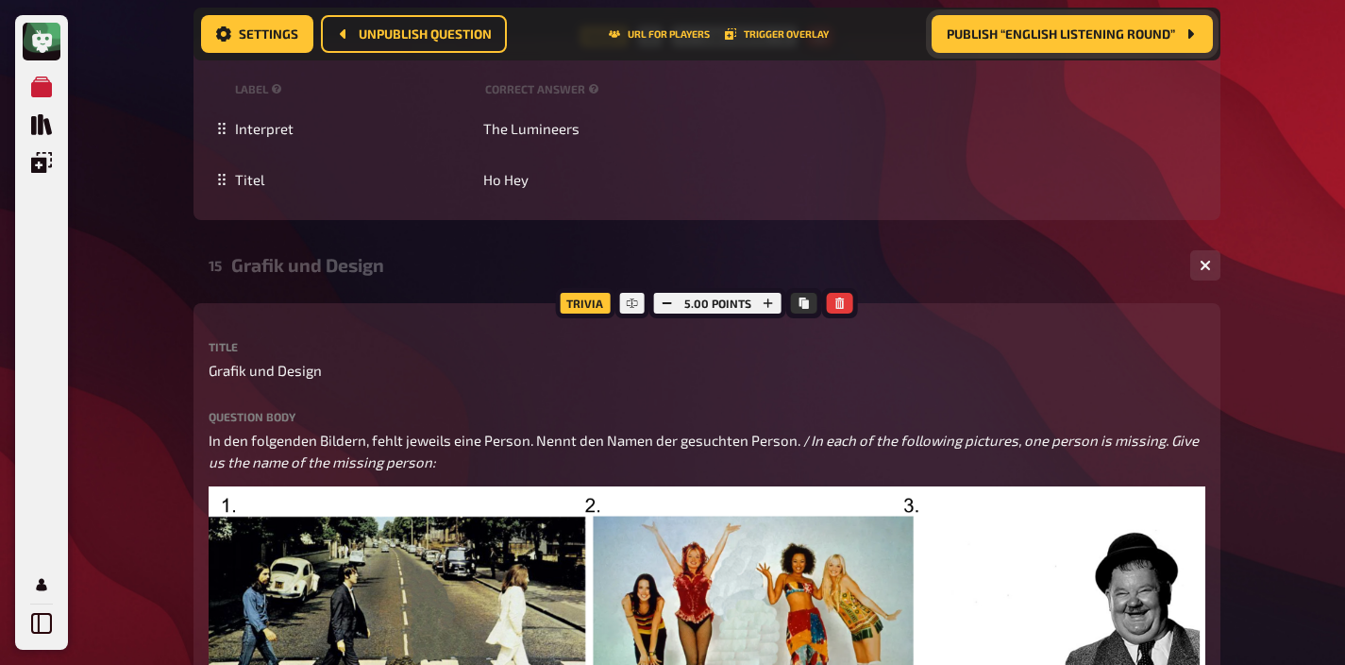
click at [399, 261] on div "15 Grafik und Design 1 5" at bounding box center [707, 265] width 1027 height 45
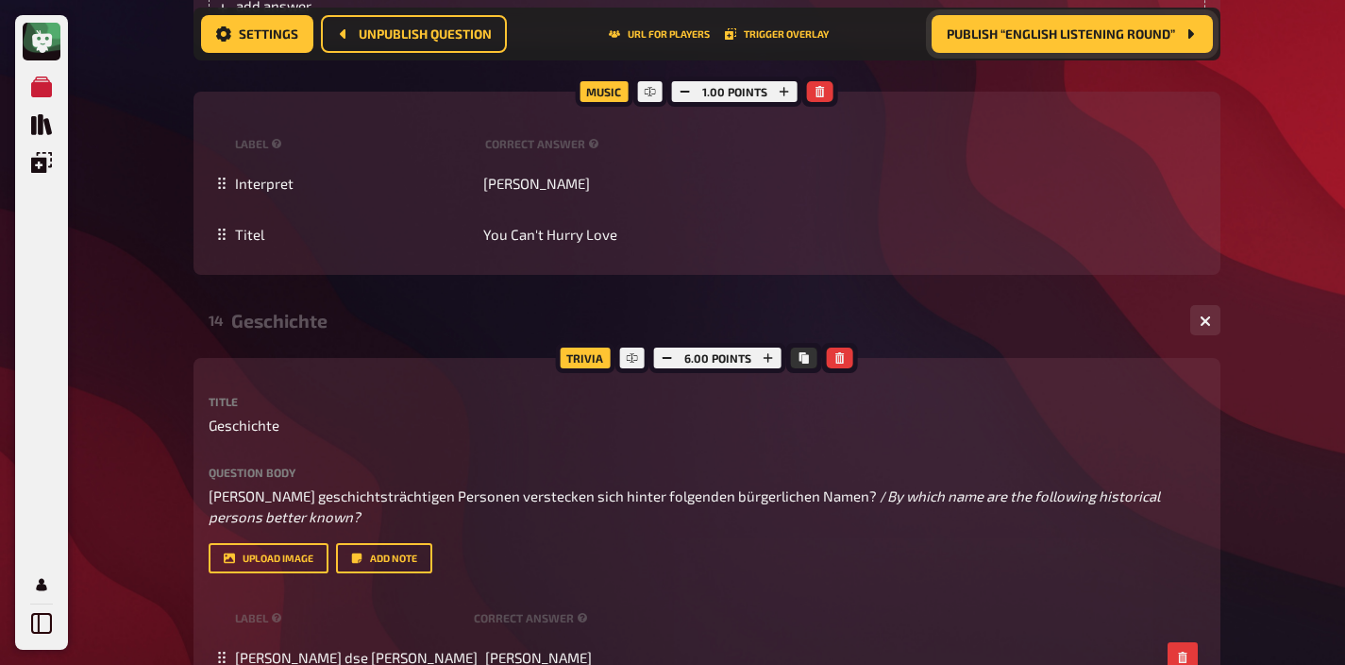
click at [363, 310] on div "Geschichte" at bounding box center [703, 321] width 944 height 22
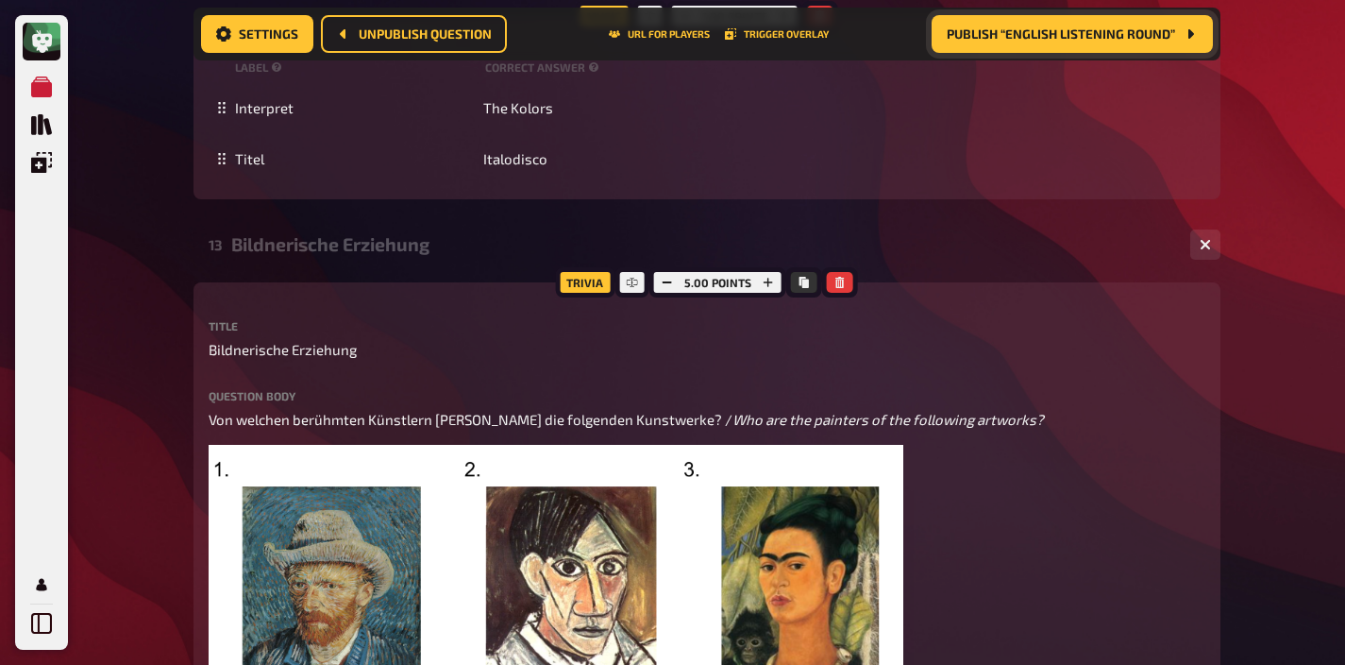
click at [367, 234] on div "13 Bildnerische Erziehung 1 5" at bounding box center [707, 244] width 1027 height 45
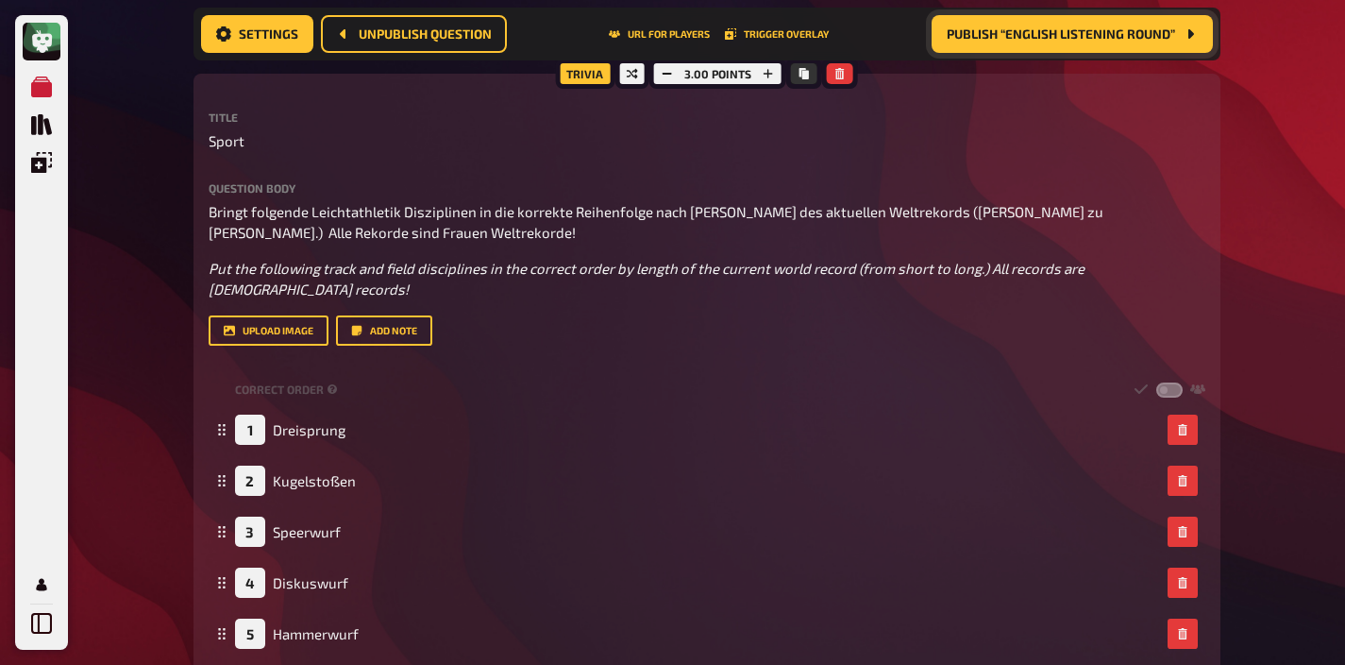
scroll to position [7107, 0]
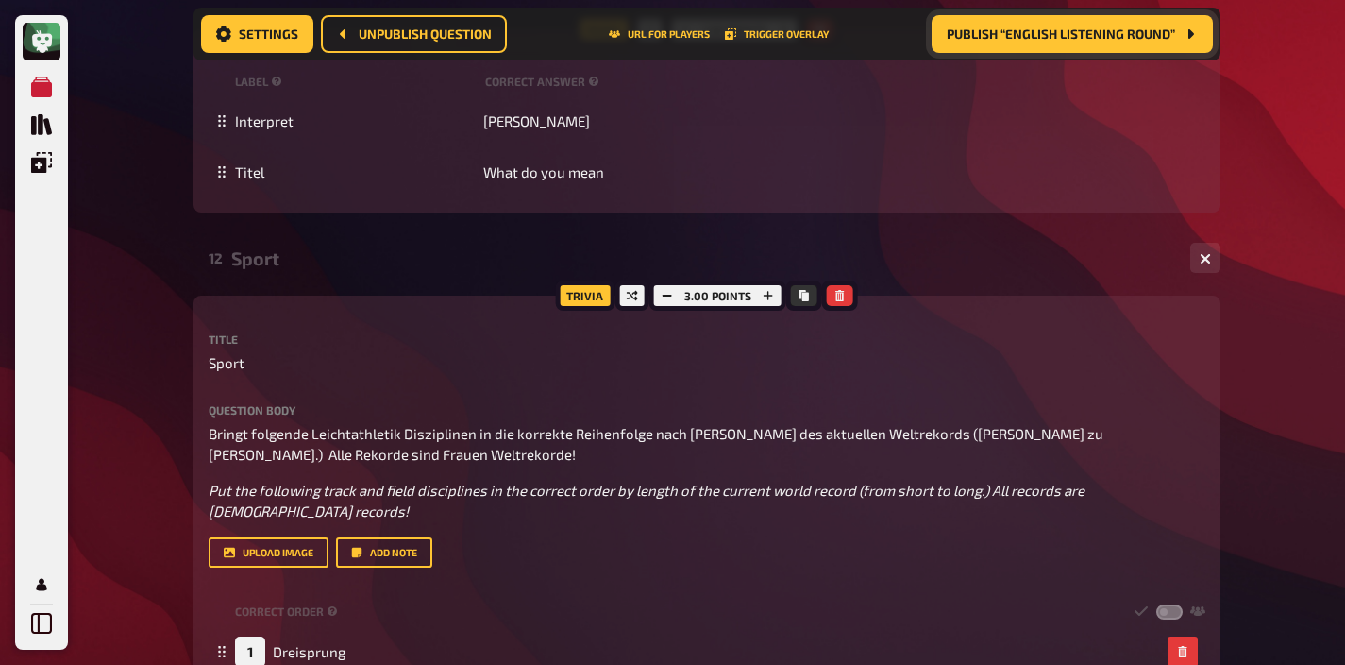
click at [286, 257] on div "Sport" at bounding box center [703, 258] width 944 height 22
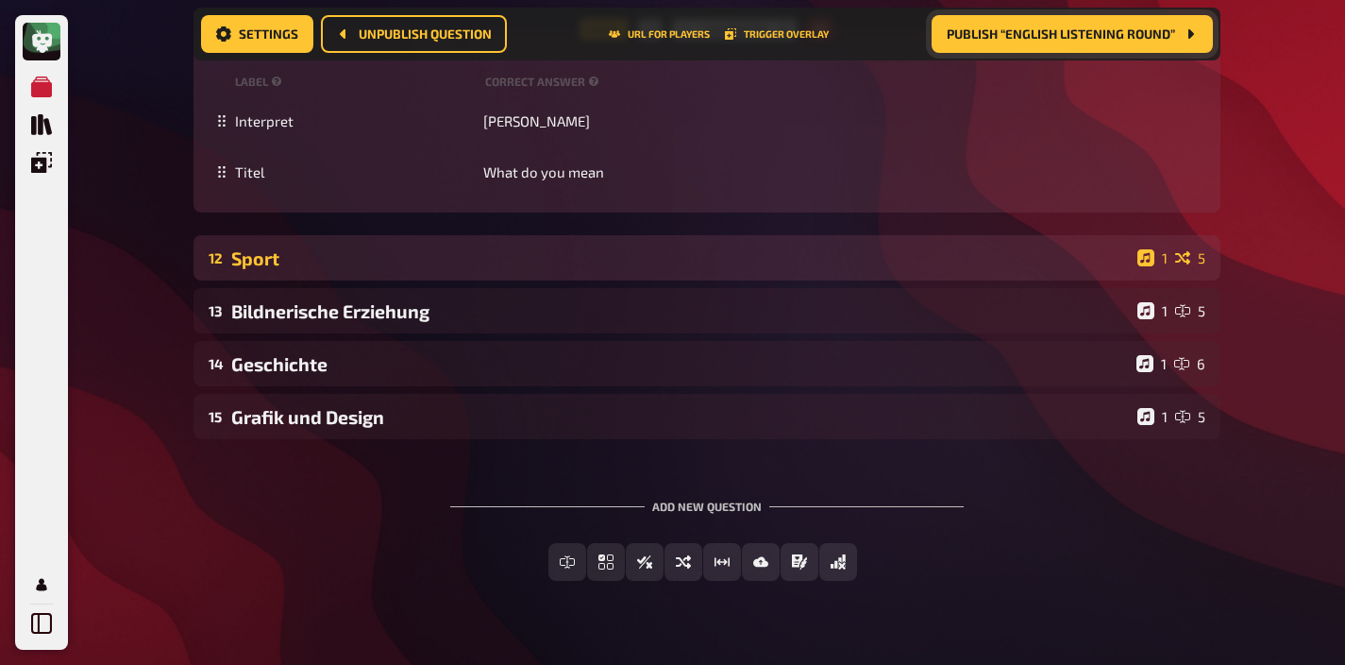
click at [286, 257] on div "Sport" at bounding box center [680, 258] width 899 height 22
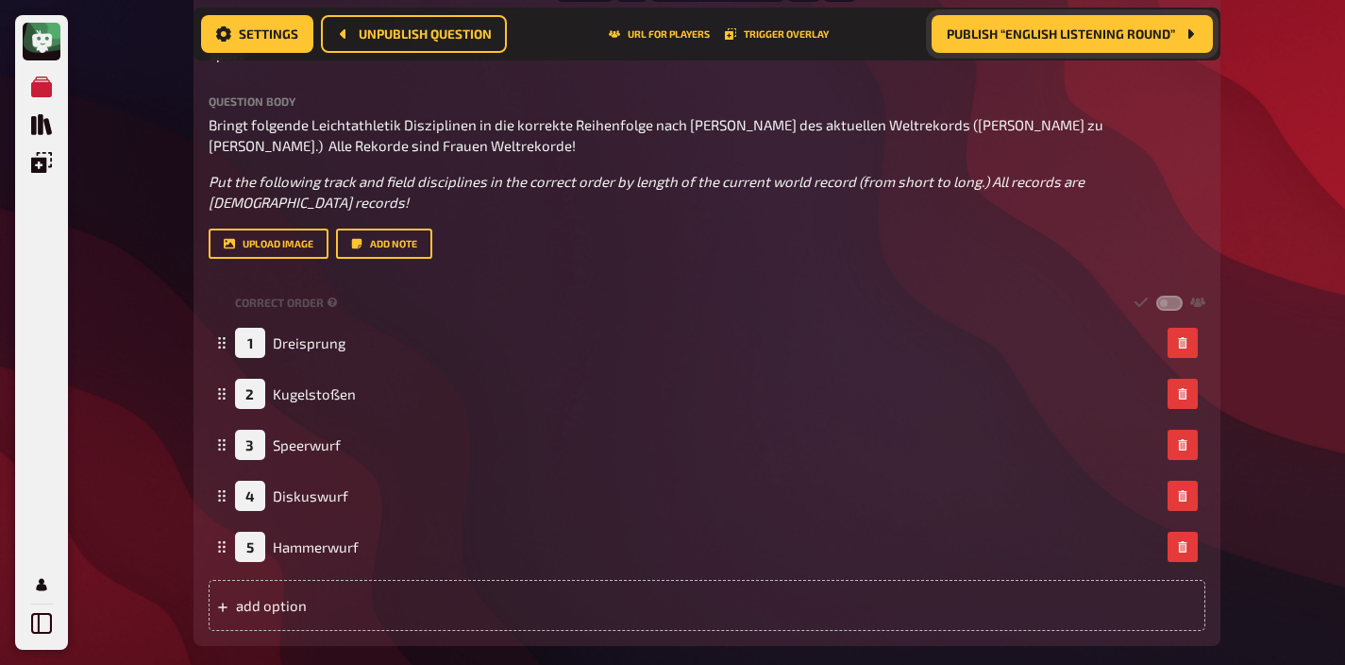
scroll to position [7376, 0]
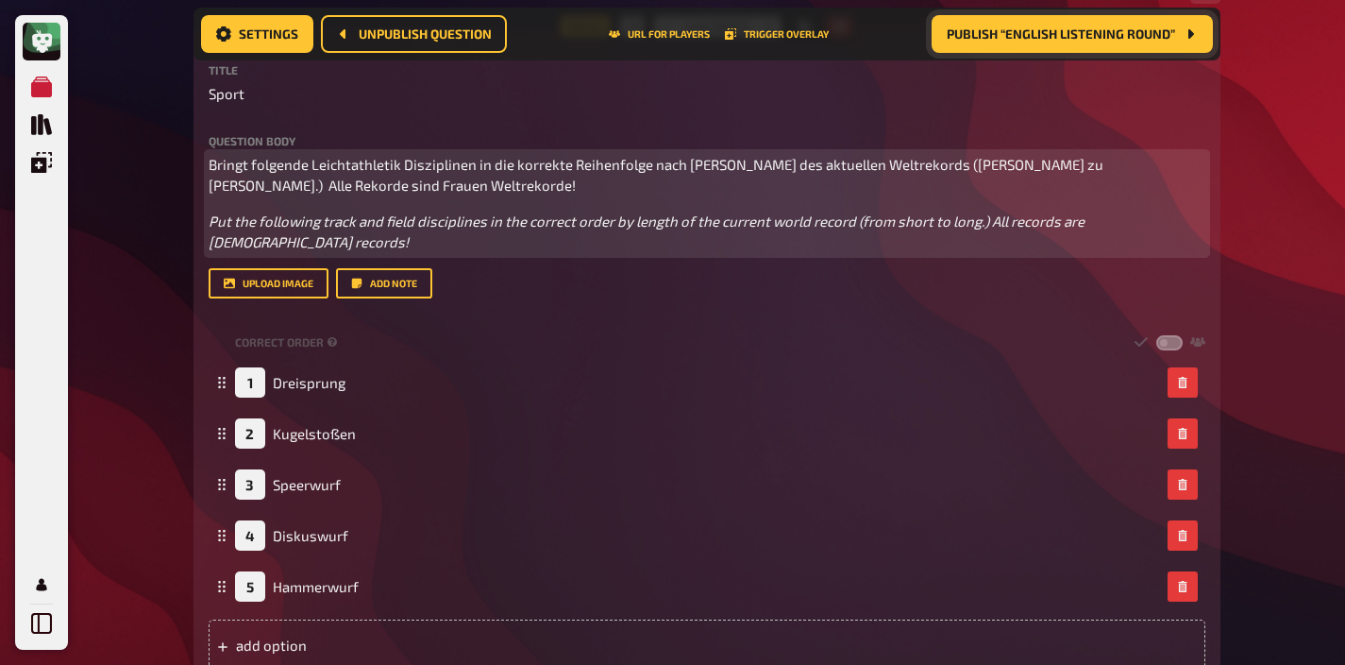
click at [969, 161] on span "Bringt folgende Leichtathletik Disziplinen in die korrekte Reihenfolge nach Län…" at bounding box center [658, 175] width 898 height 39
click at [961, 161] on span "Bringt folgende Leichtathletik Disziplinen in die korrekte Reihenfolge nach Län…" at bounding box center [658, 175] width 898 height 39
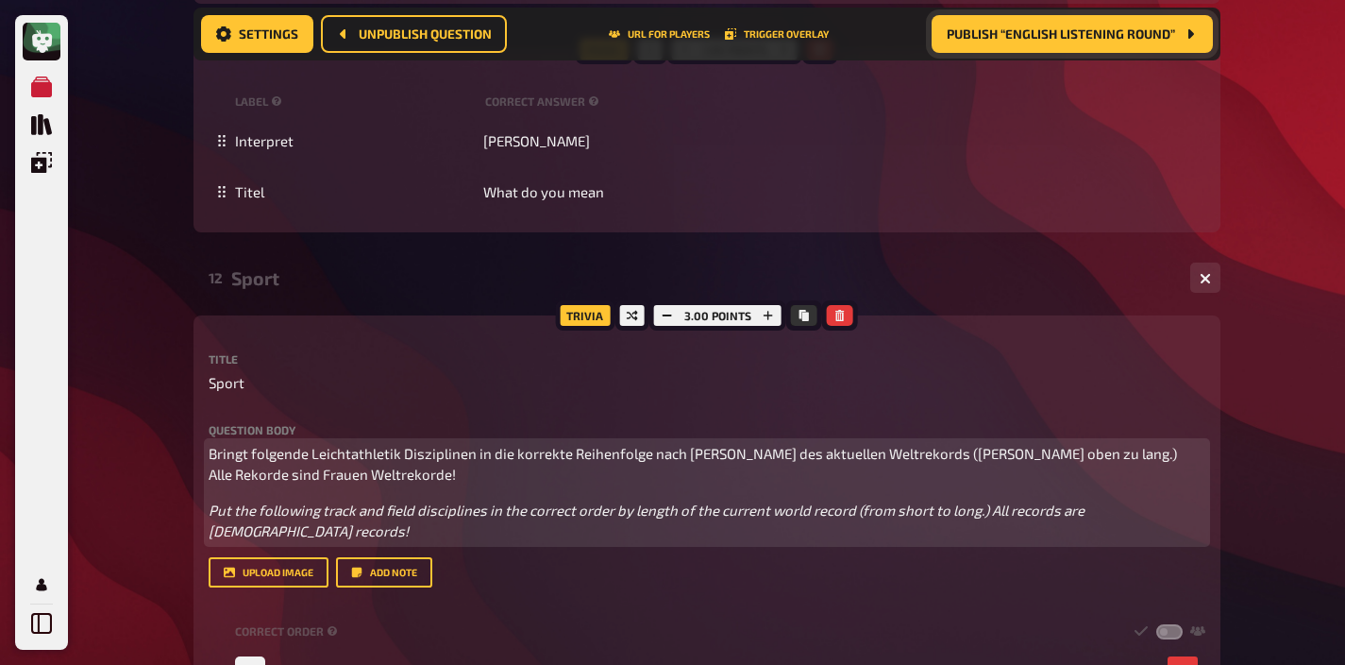
scroll to position [7068, 0]
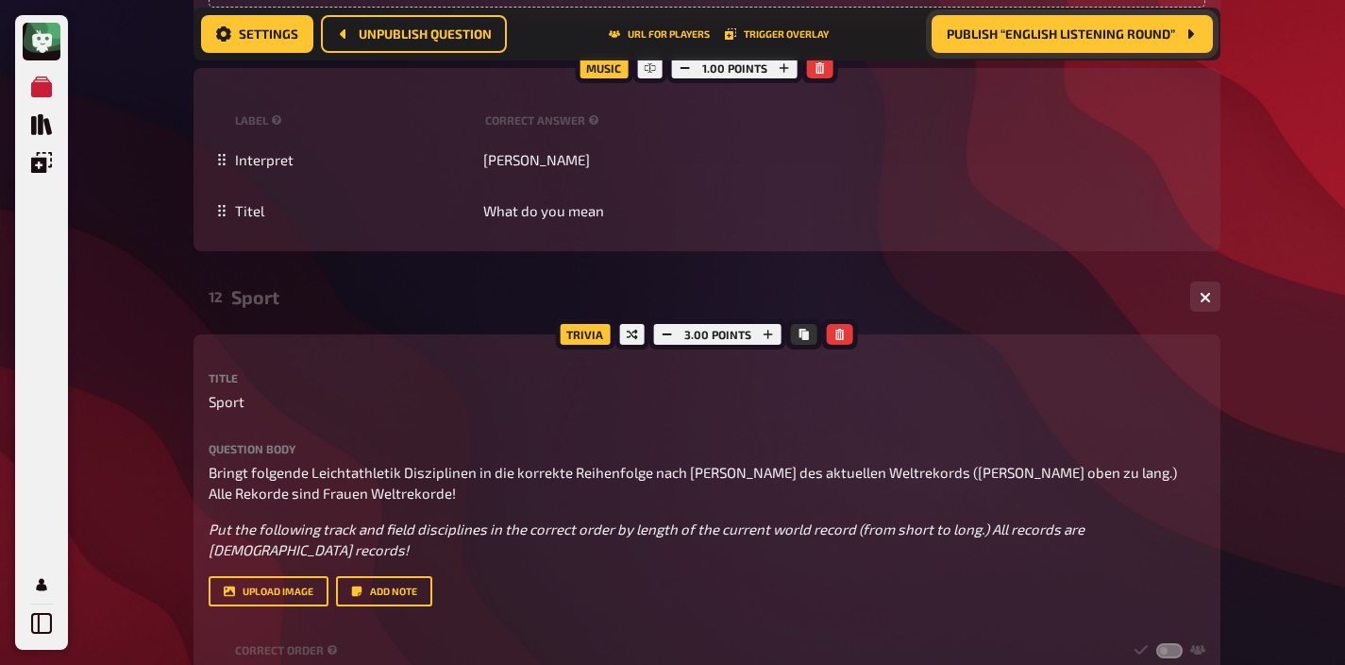
click at [378, 295] on div "Sport" at bounding box center [703, 297] width 944 height 22
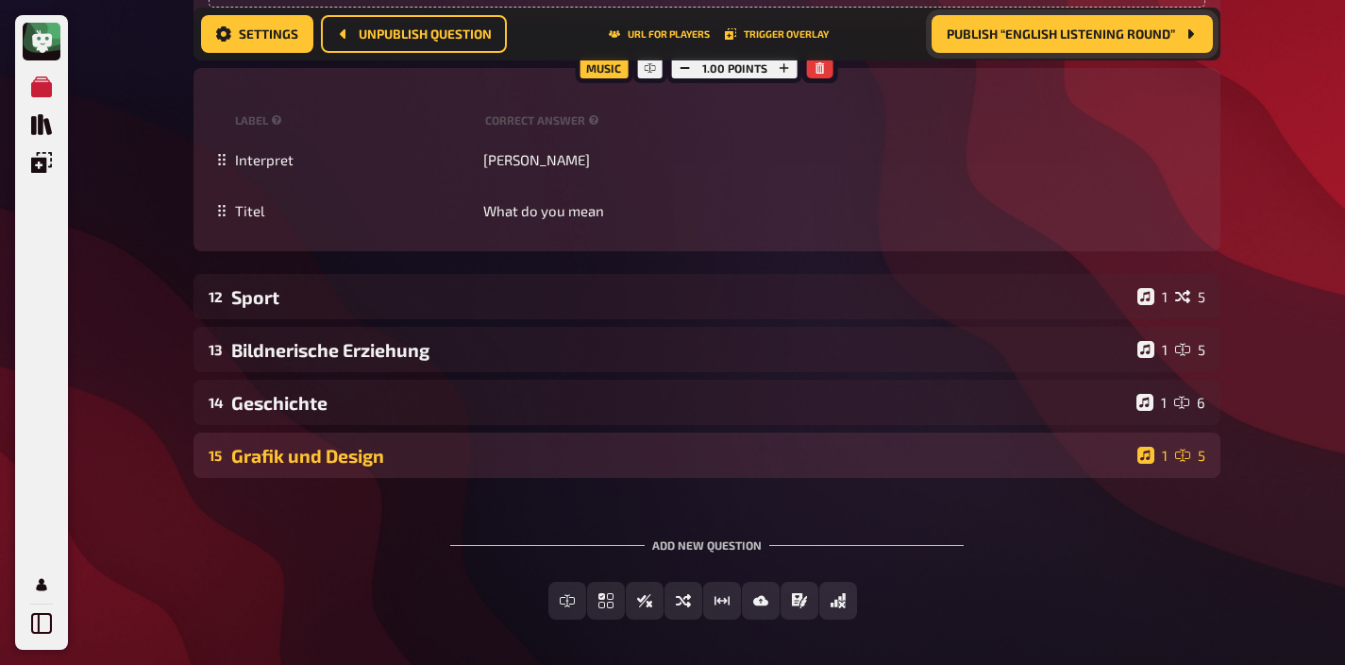
click at [402, 447] on div "Grafik und Design" at bounding box center [680, 456] width 899 height 22
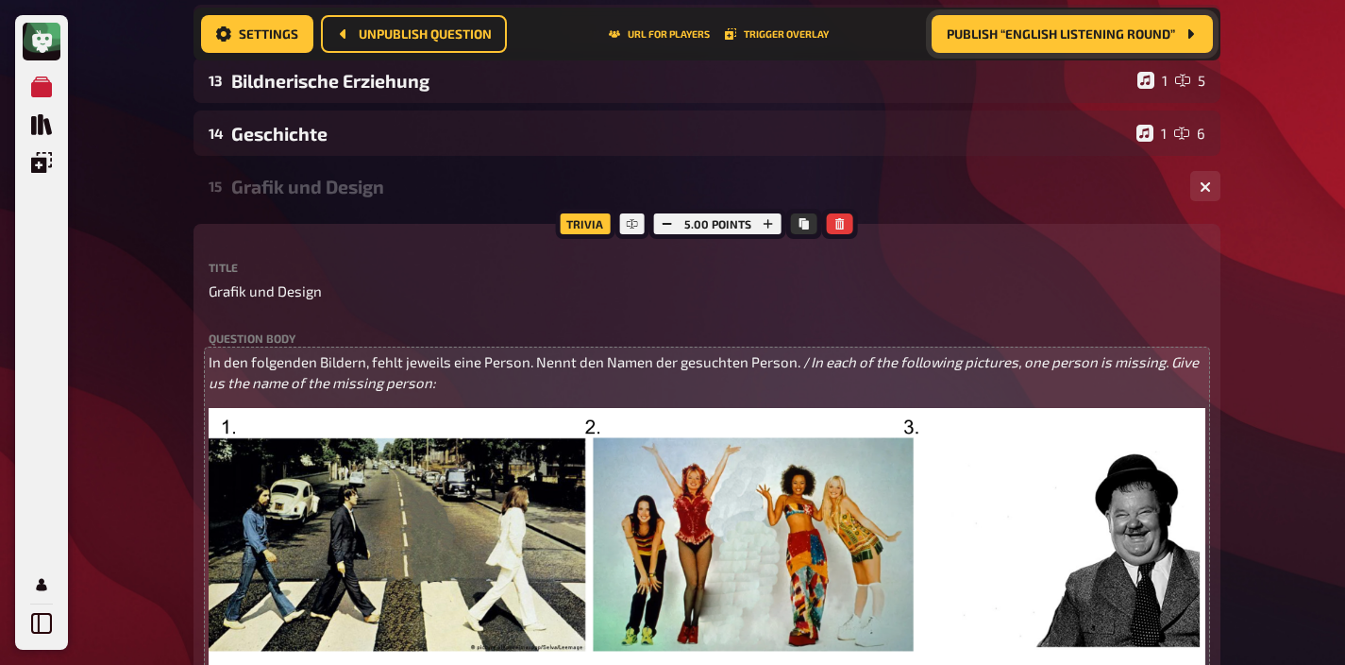
scroll to position [7100, 0]
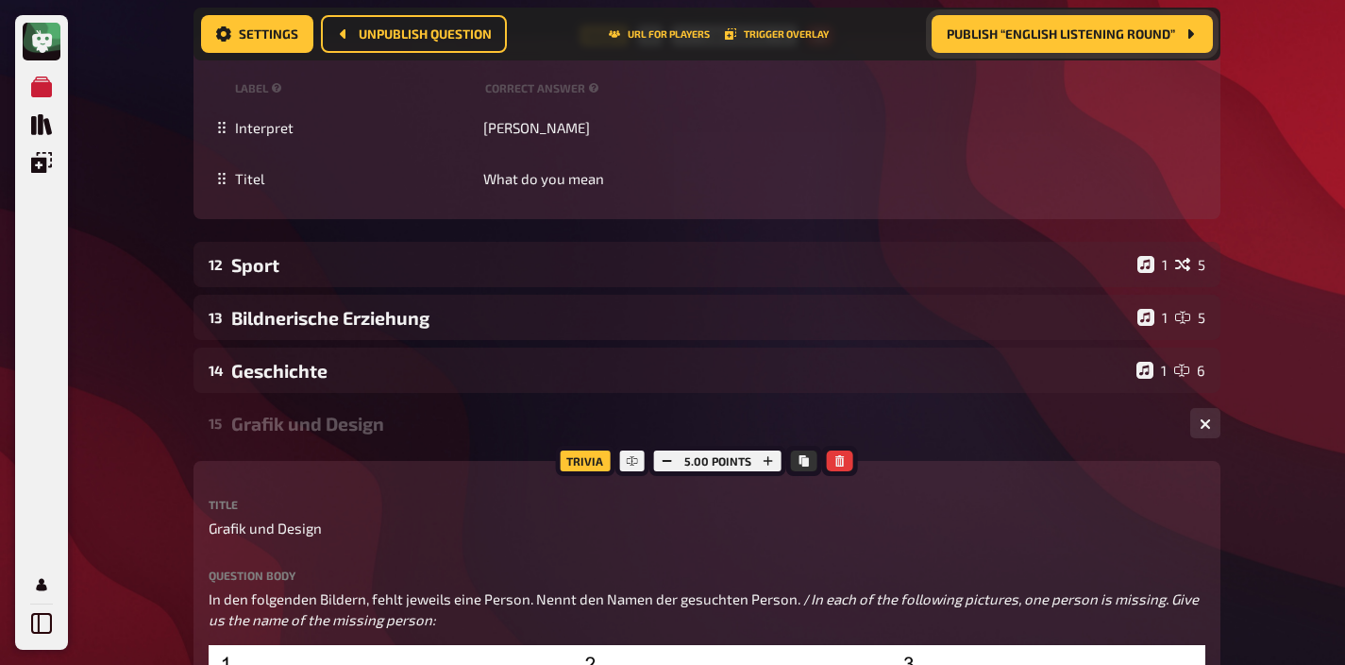
click at [388, 427] on div "Grafik und Design" at bounding box center [703, 424] width 944 height 22
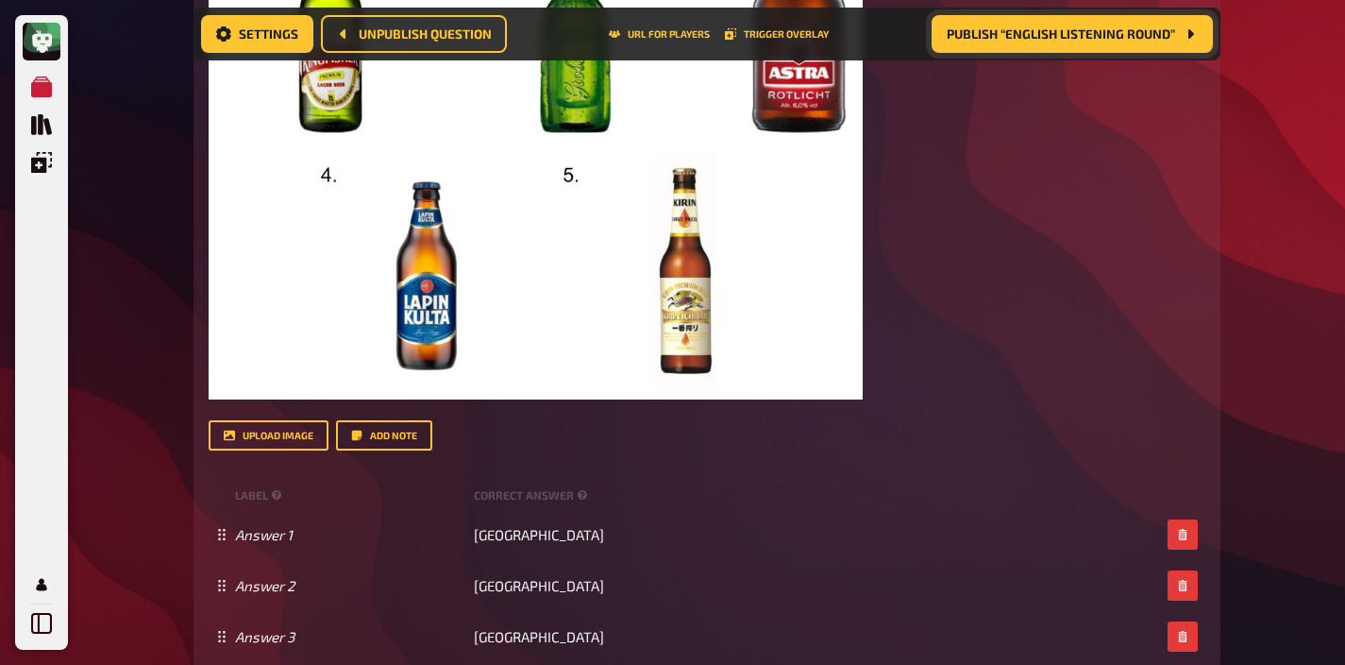
scroll to position [0, 0]
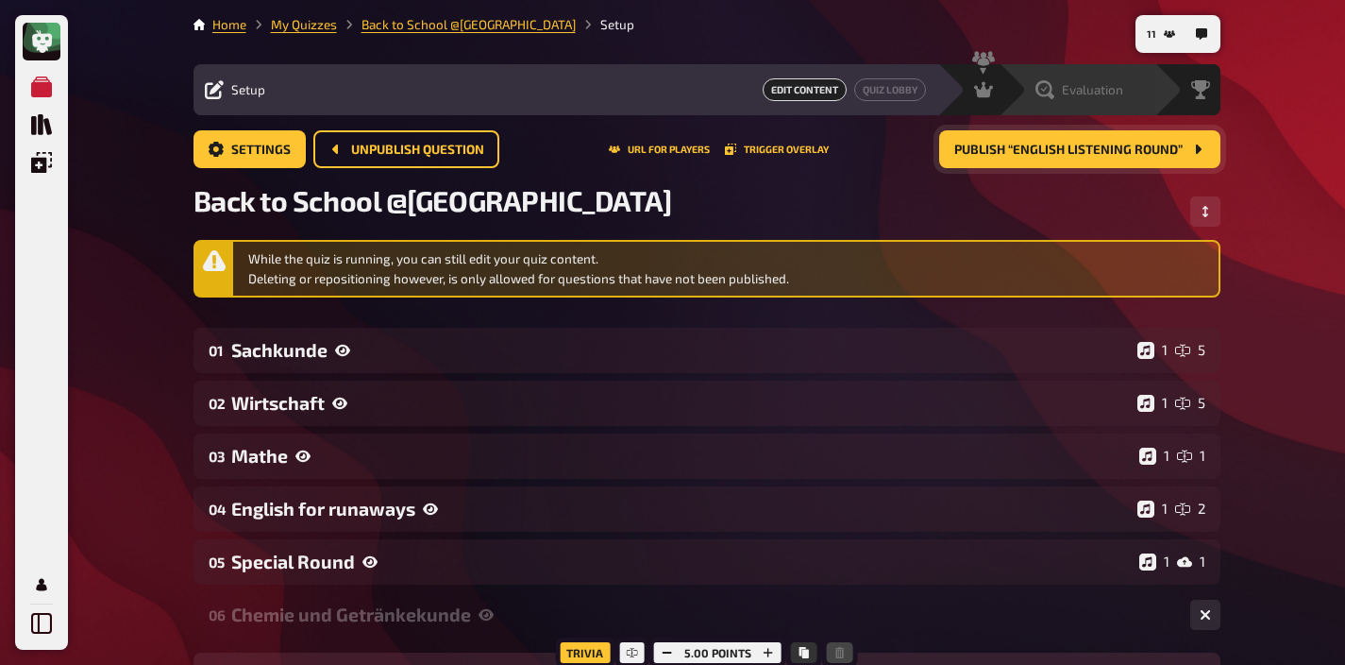
click at [1105, 81] on div "Evaluation" at bounding box center [1080, 89] width 88 height 19
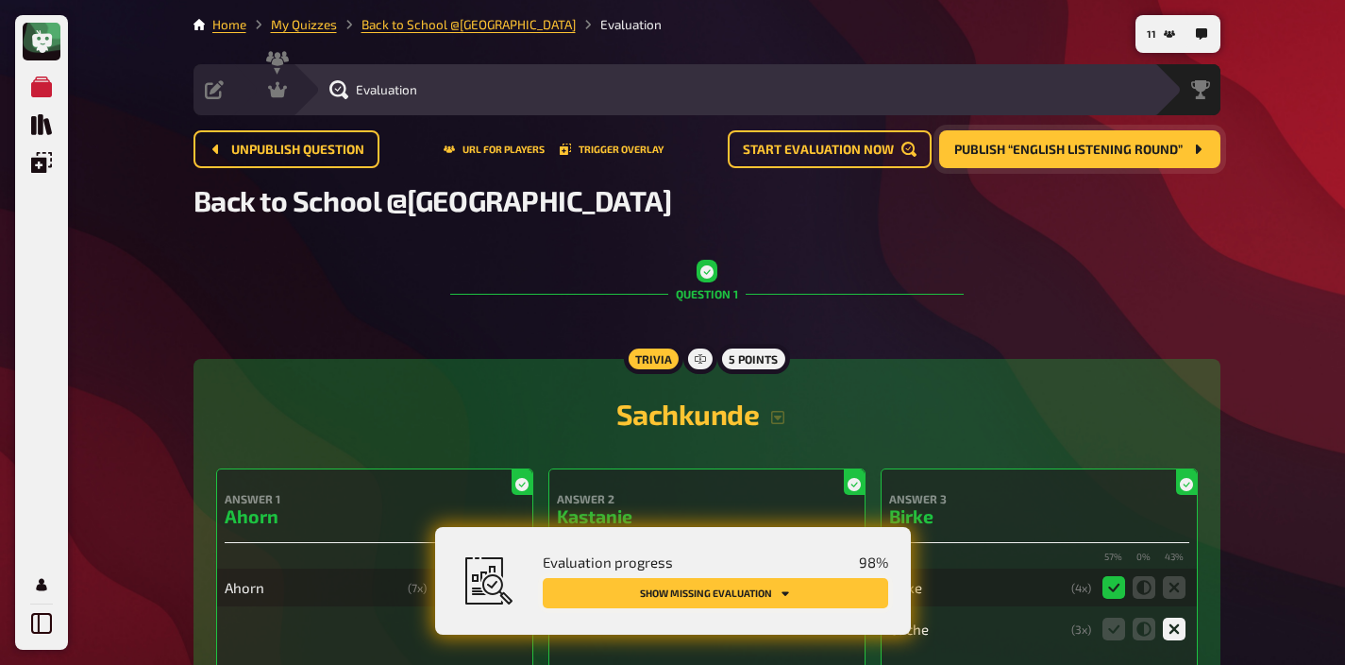
click at [817, 592] on button "Show missing evaluation" at bounding box center [716, 593] width 346 height 30
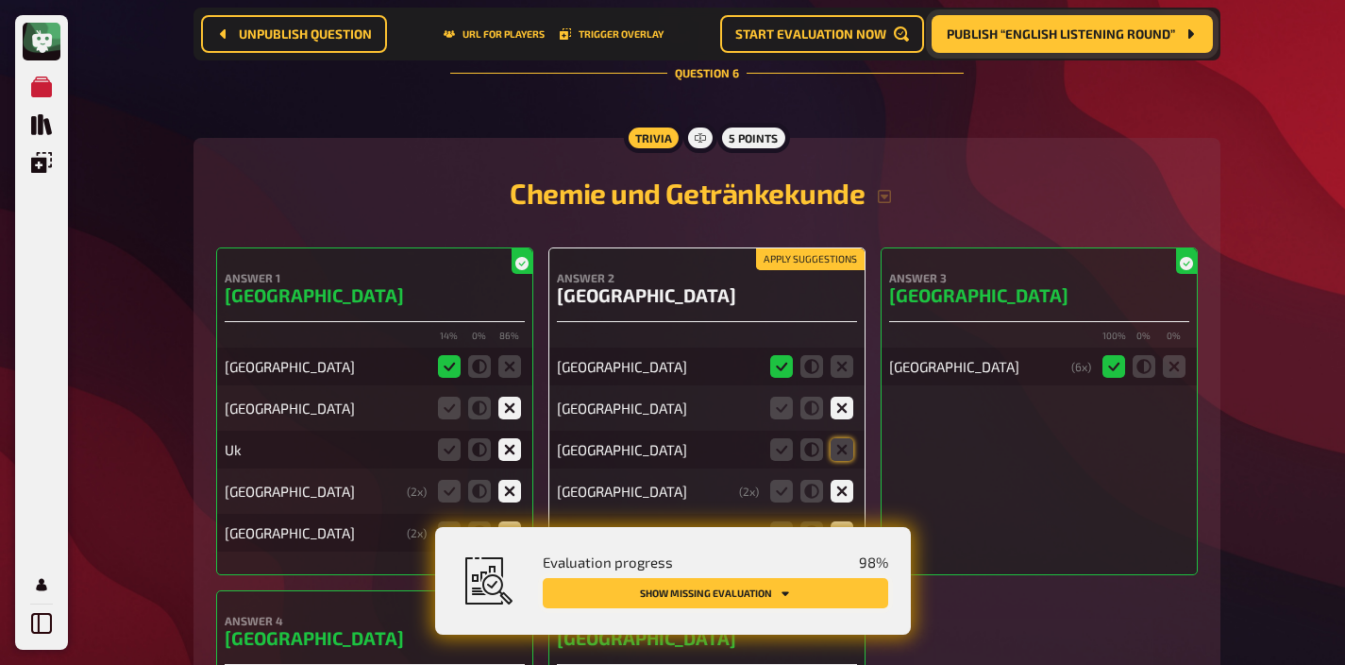
scroll to position [5474, 0]
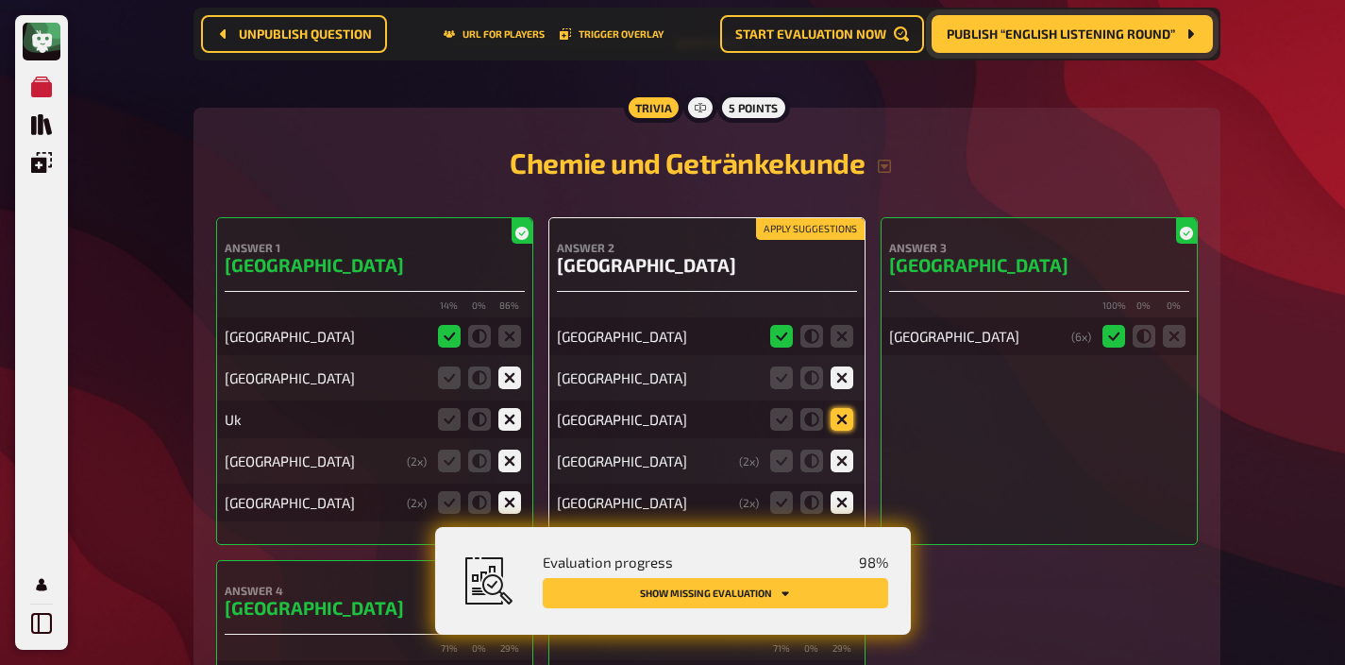
click at [849, 414] on icon at bounding box center [842, 419] width 23 height 23
click at [0, 0] on input "radio" at bounding box center [0, 0] width 0 height 0
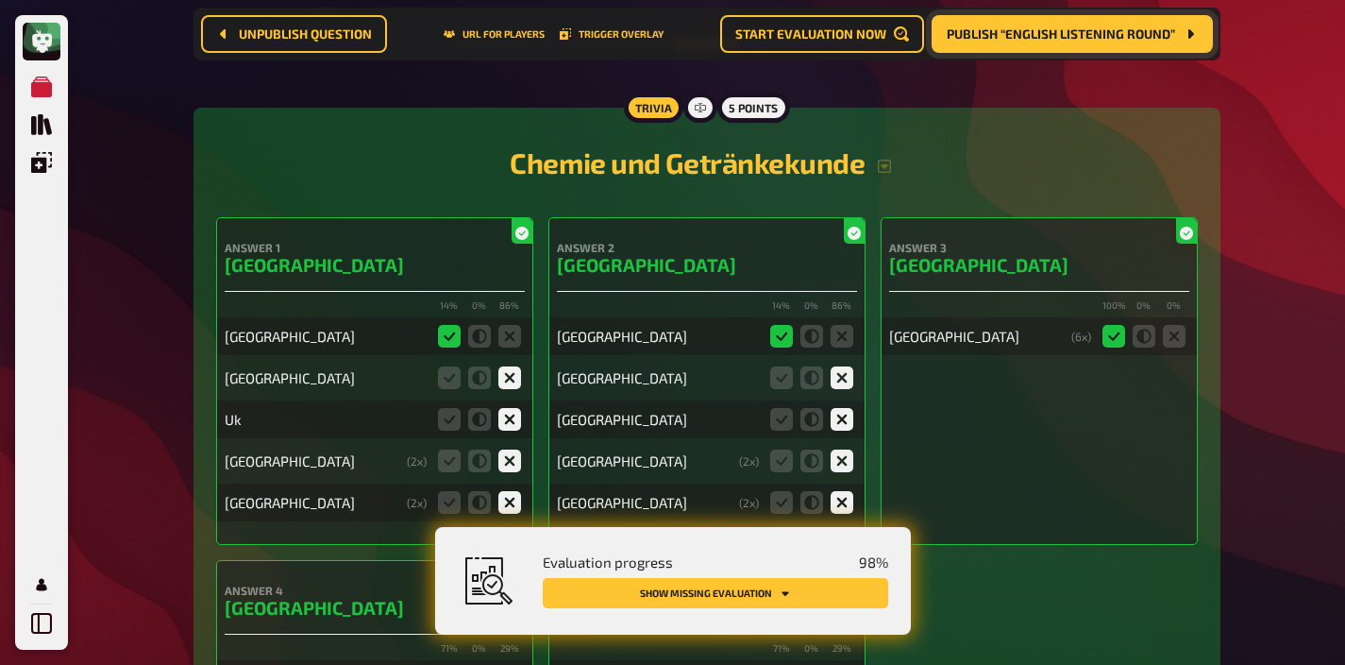
click at [816, 581] on button "Show missing evaluation" at bounding box center [716, 593] width 346 height 30
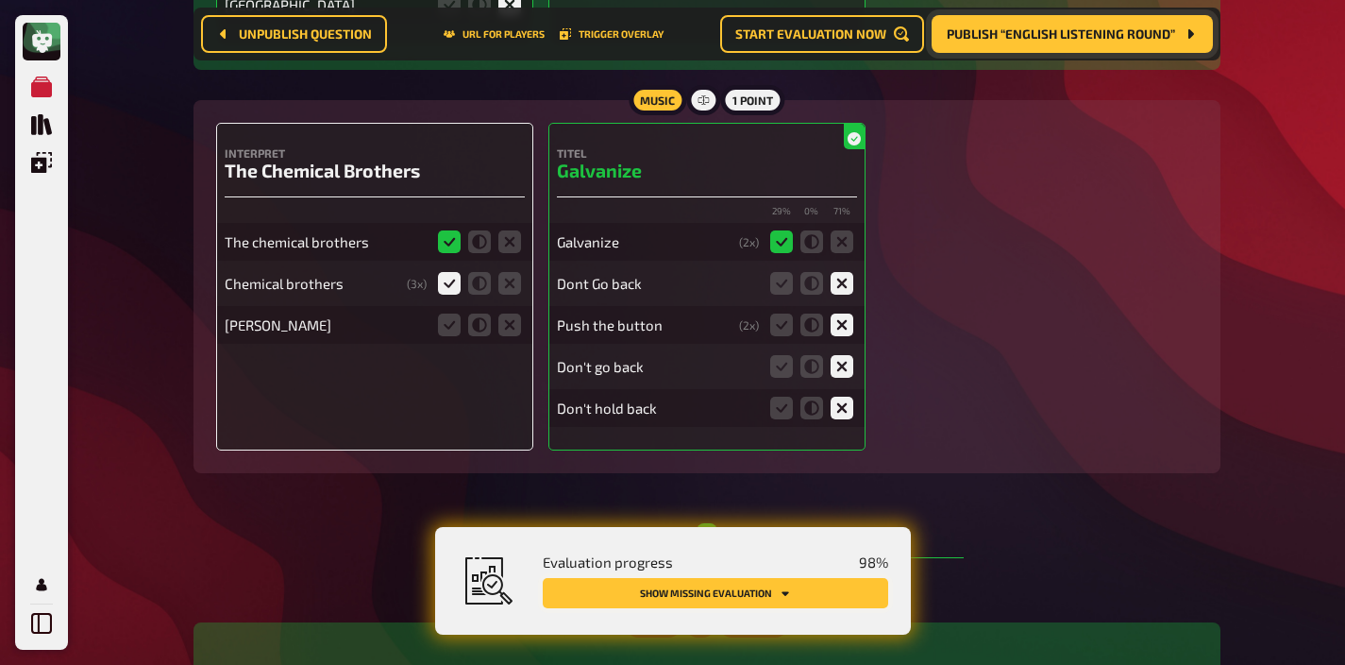
scroll to position [6241, 0]
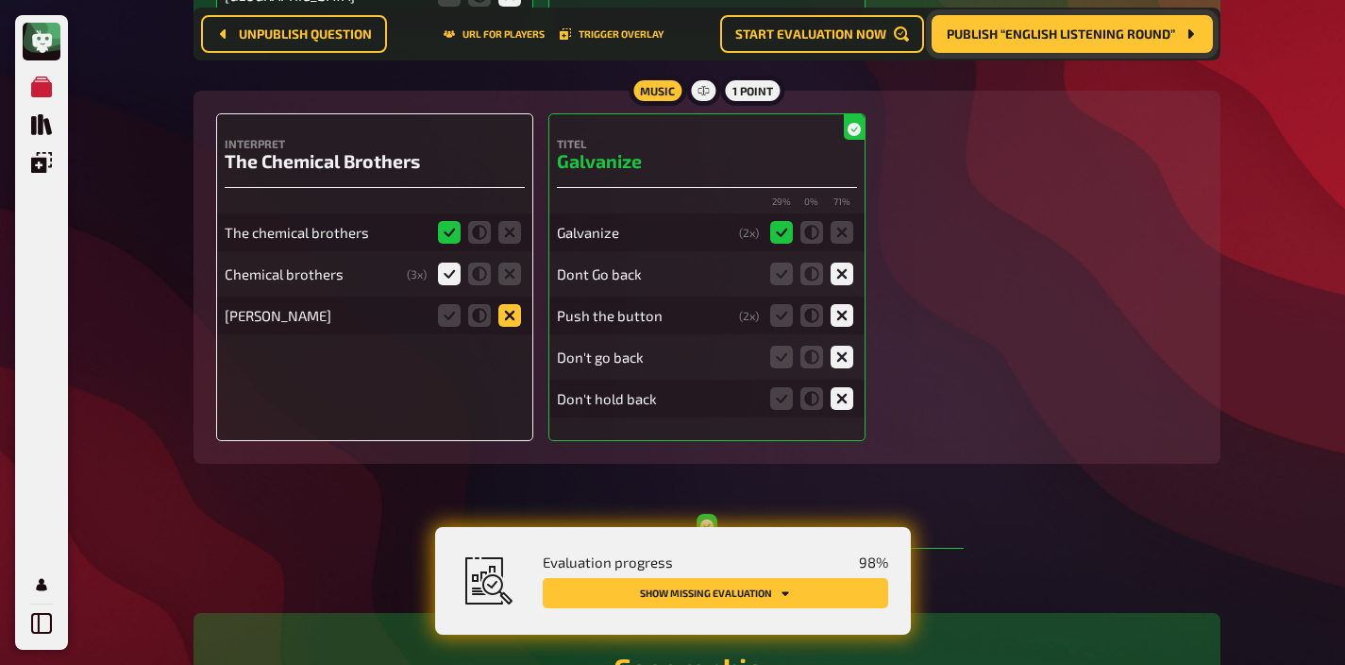
click at [510, 307] on icon at bounding box center [510, 315] width 23 height 23
click at [0, 0] on input "radio" at bounding box center [0, 0] width 0 height 0
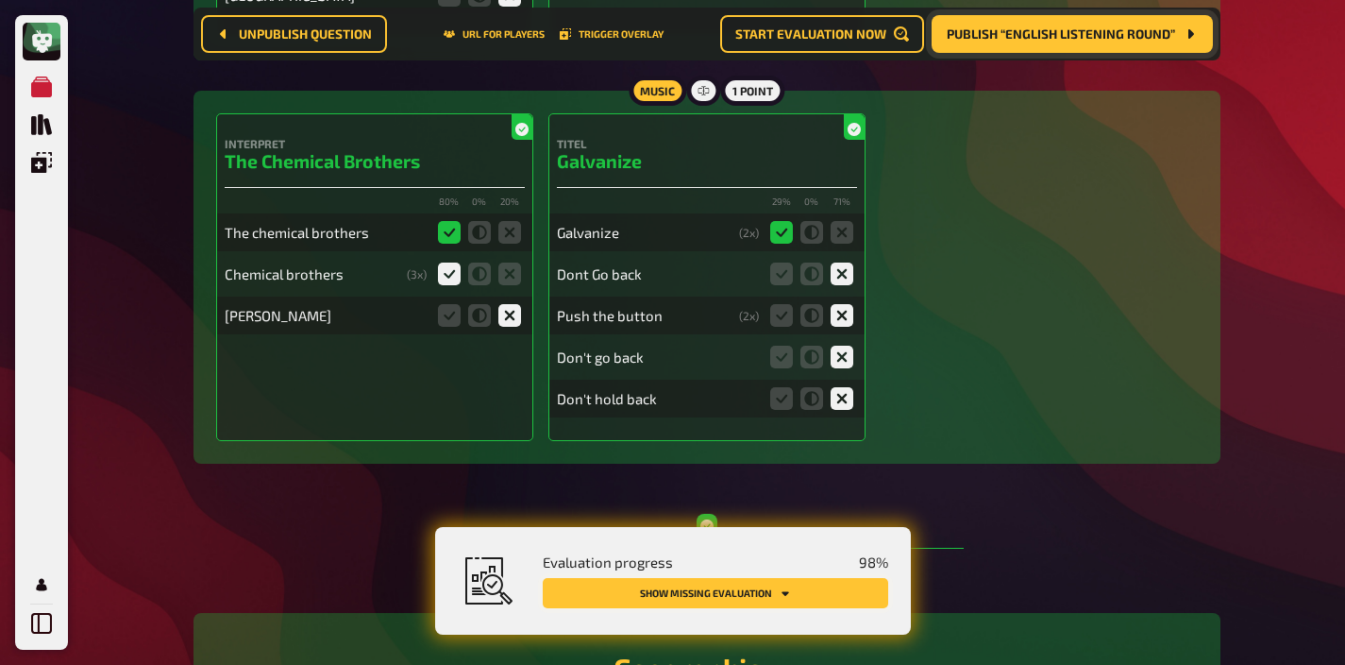
click at [697, 594] on button "Show missing evaluation" at bounding box center [716, 593] width 346 height 30
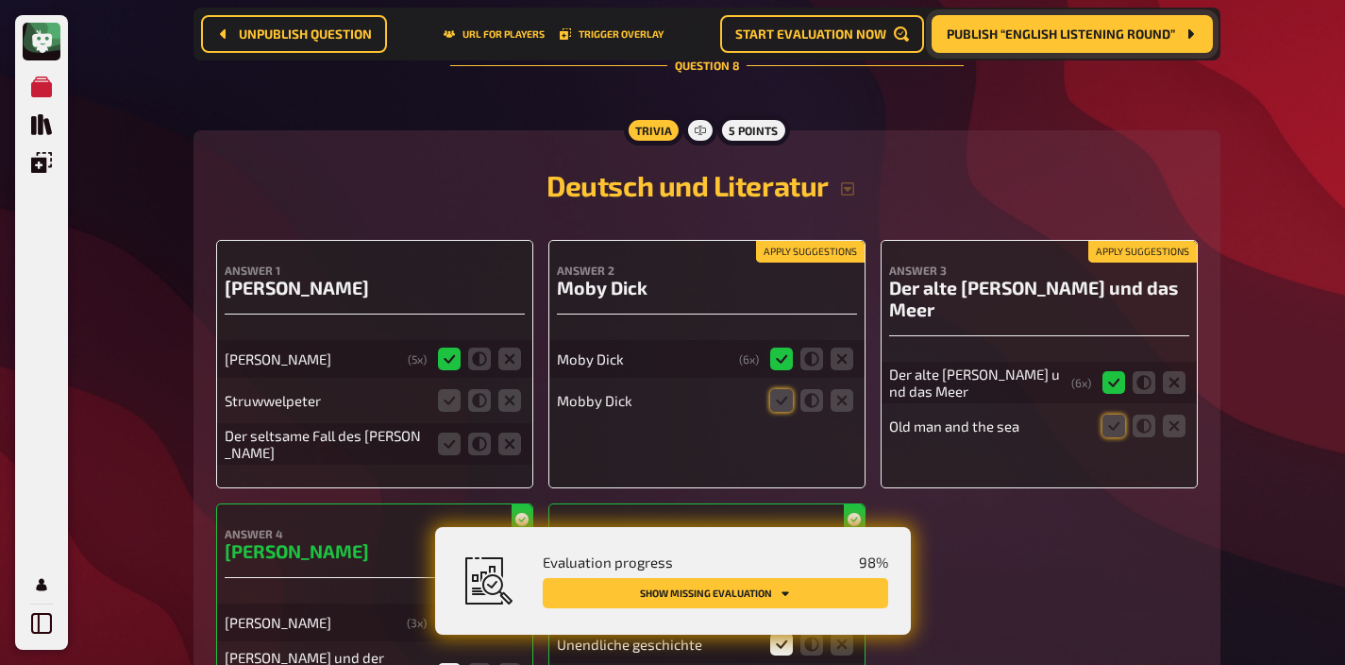
scroll to position [7790, 0]
click at [783, 241] on button "Apply suggestions" at bounding box center [810, 251] width 109 height 21
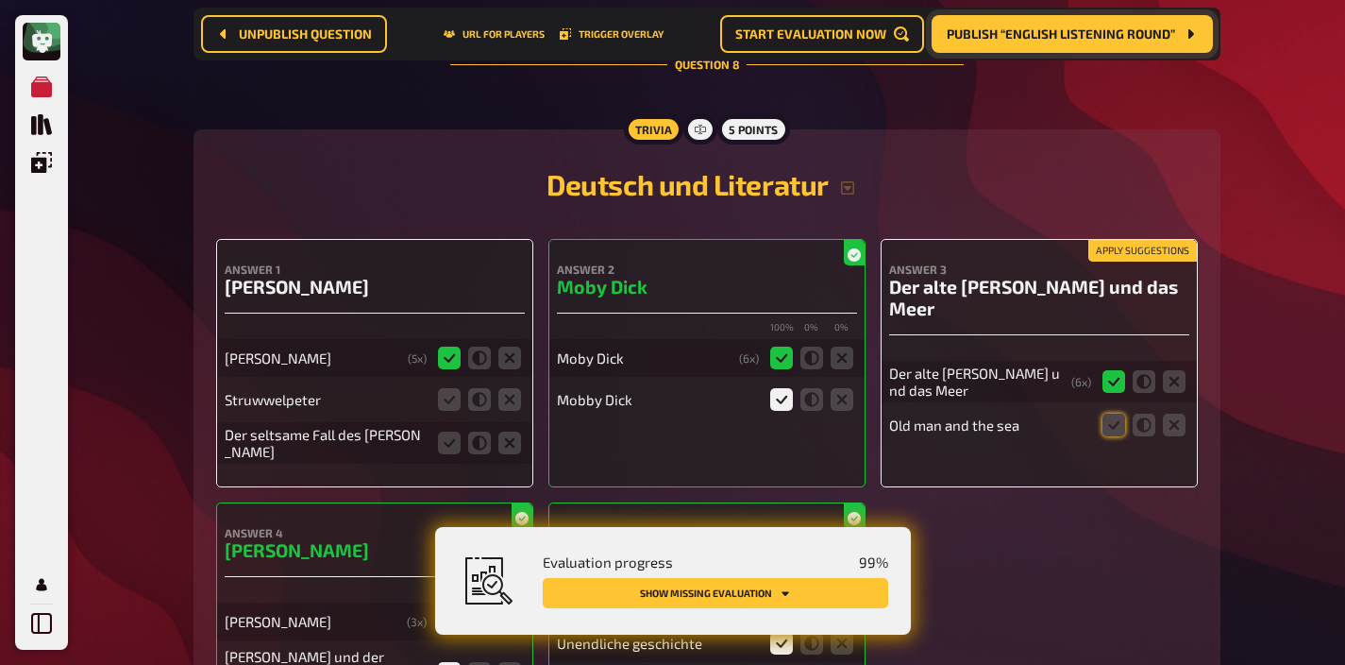
click at [1126, 241] on button "Apply suggestions" at bounding box center [1143, 251] width 109 height 21
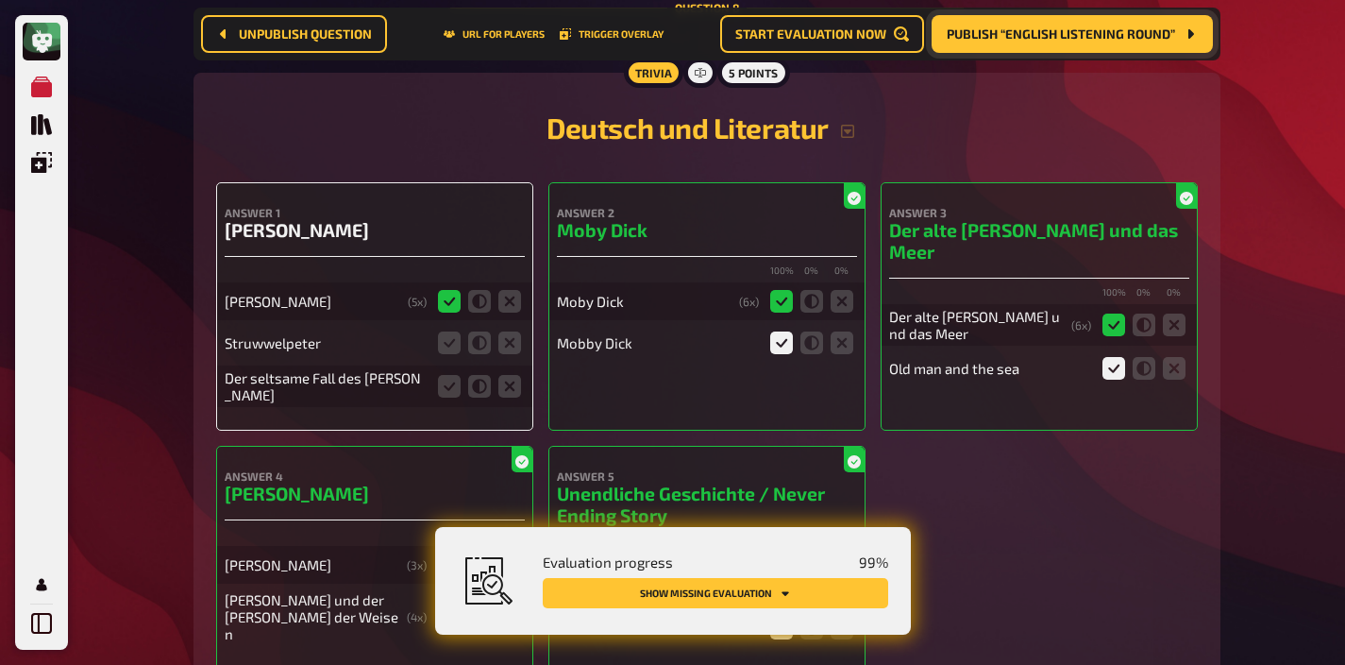
scroll to position [7813, 0]
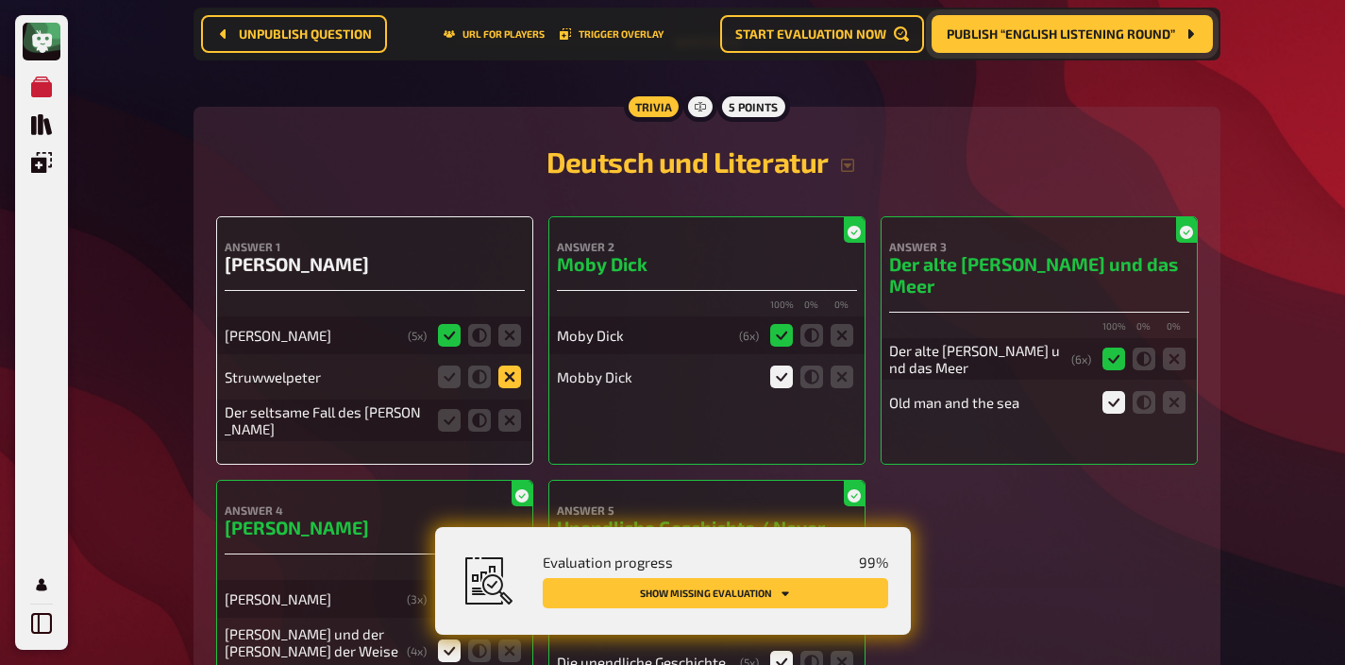
click at [510, 365] on icon at bounding box center [510, 376] width 23 height 23
click at [0, 0] on input "radio" at bounding box center [0, 0] width 0 height 0
click at [510, 409] on icon at bounding box center [510, 420] width 23 height 23
click at [0, 0] on input "radio" at bounding box center [0, 0] width 0 height 0
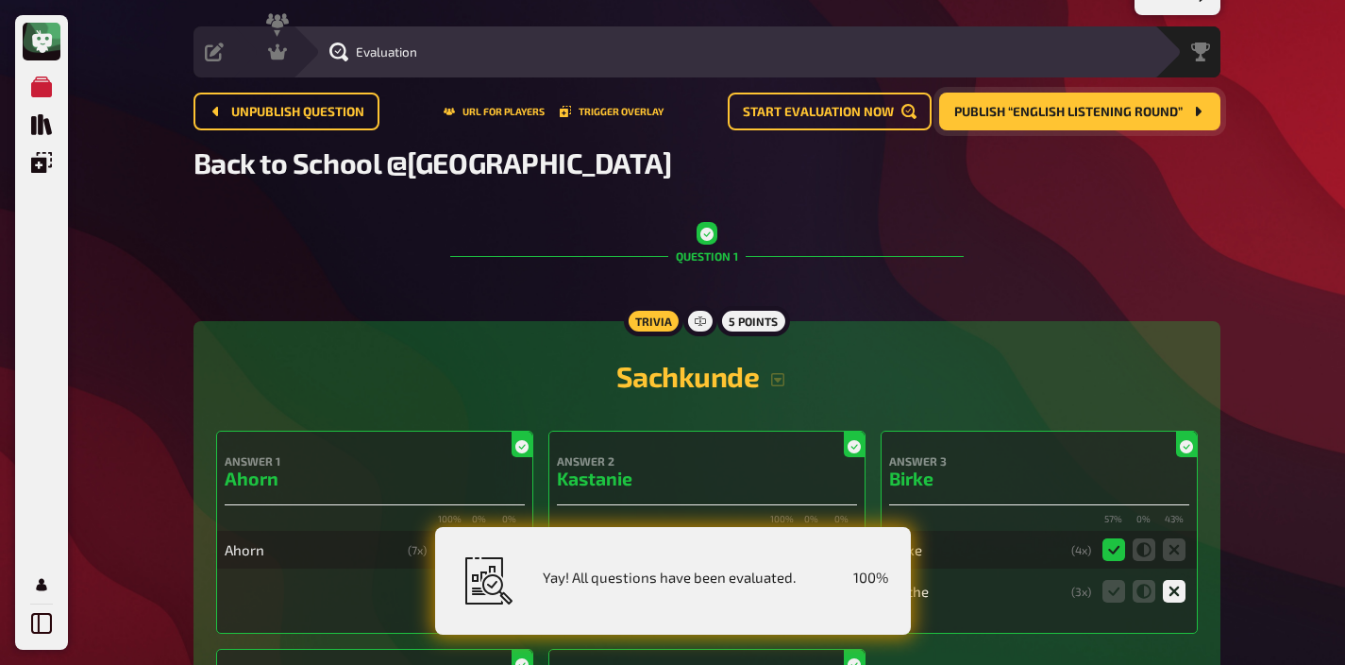
scroll to position [0, 0]
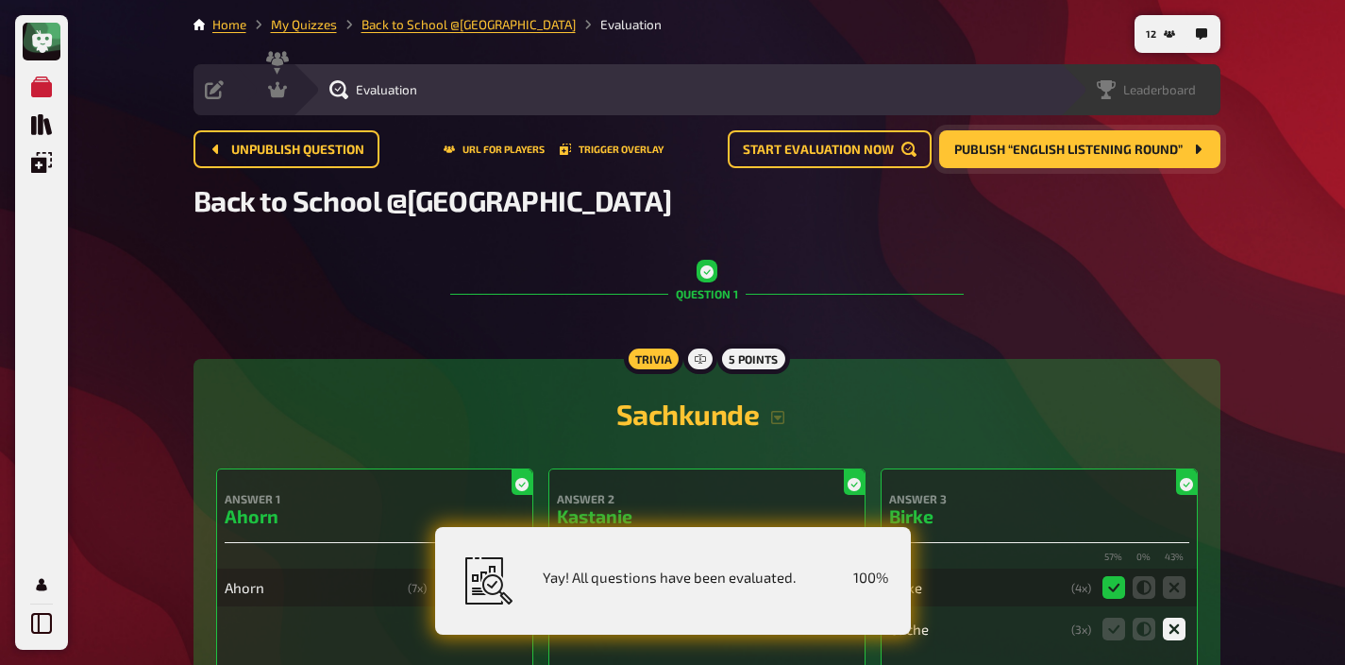
click at [1169, 76] on div "Leaderboard" at bounding box center [1140, 89] width 161 height 51
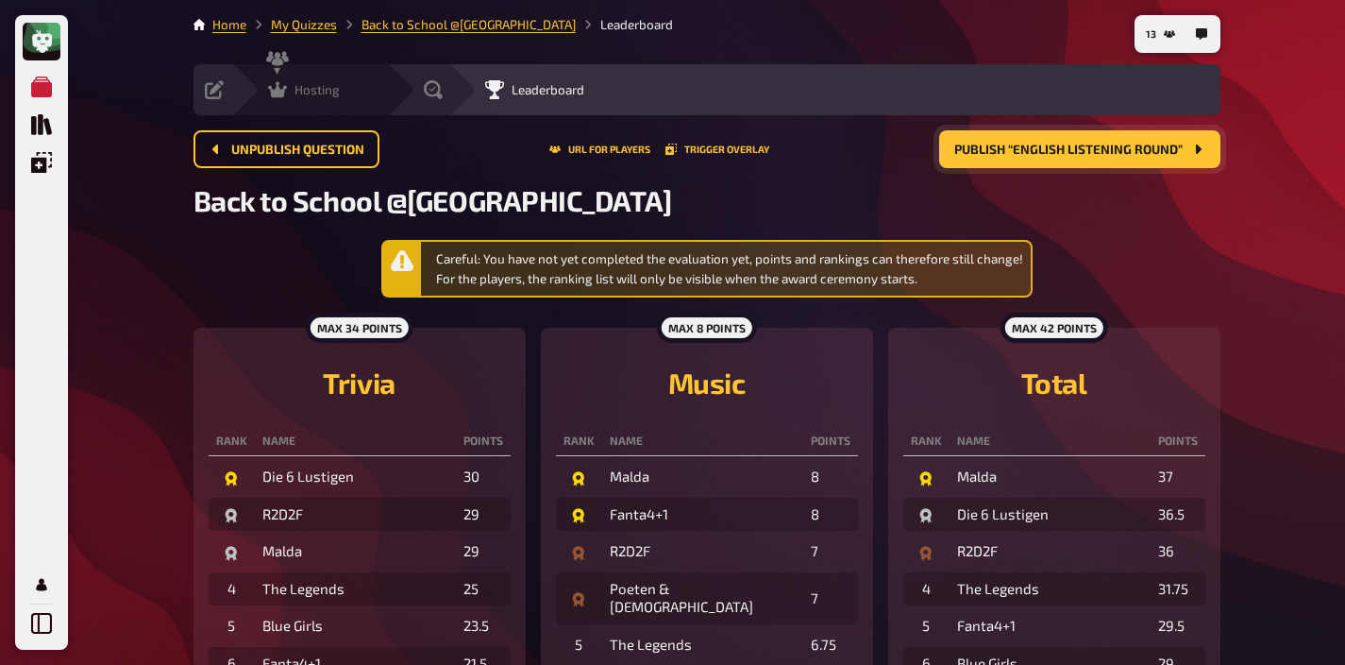
click at [317, 106] on div "Hosting undefined" at bounding box center [309, 89] width 156 height 51
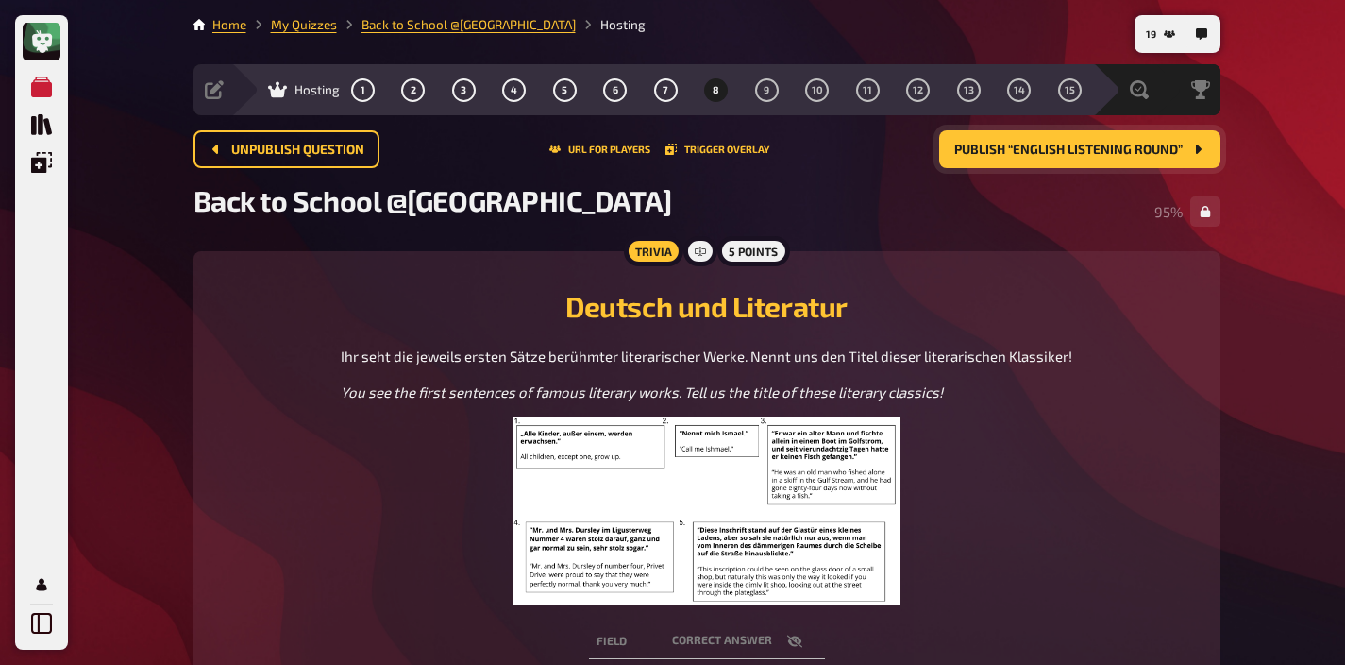
click at [1007, 154] on span "Publish “English Listening Round”" at bounding box center [1069, 150] width 228 height 13
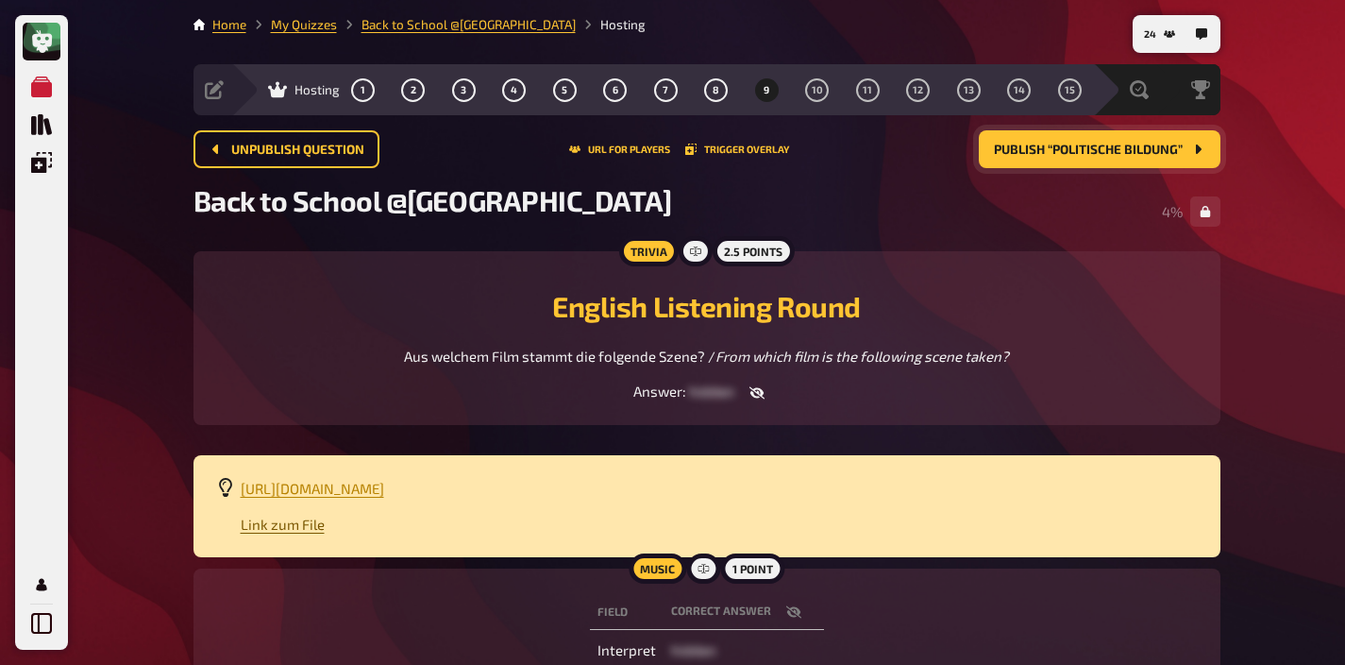
click at [309, 525] on span "Link zum File" at bounding box center [283, 523] width 84 height 17
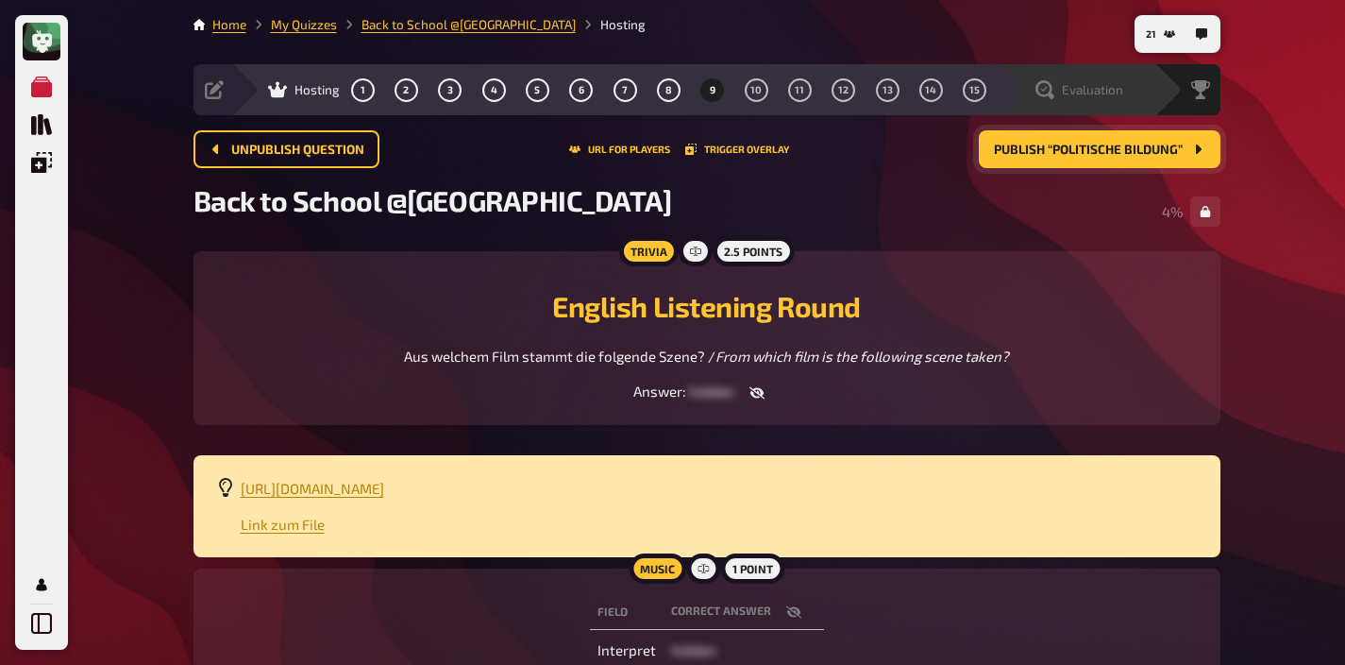
click at [1111, 93] on span "Evaluation" at bounding box center [1092, 89] width 61 height 15
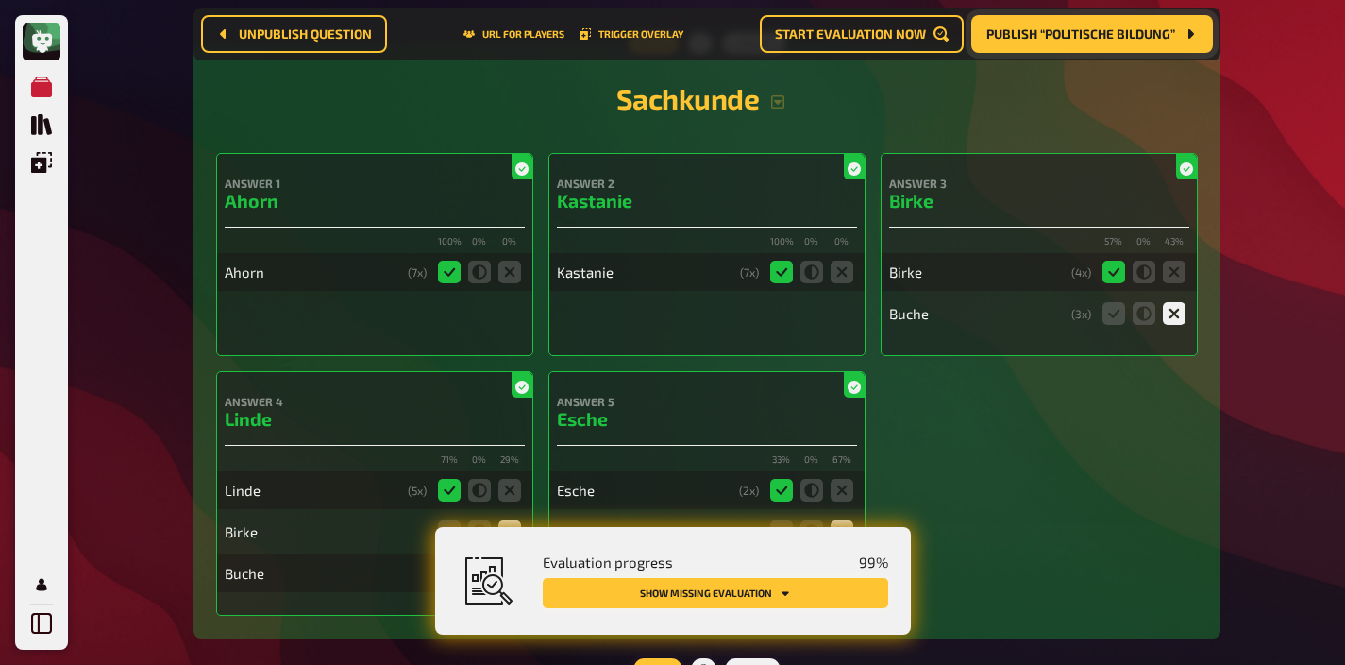
click at [804, 595] on button "Show missing evaluation" at bounding box center [716, 593] width 346 height 30
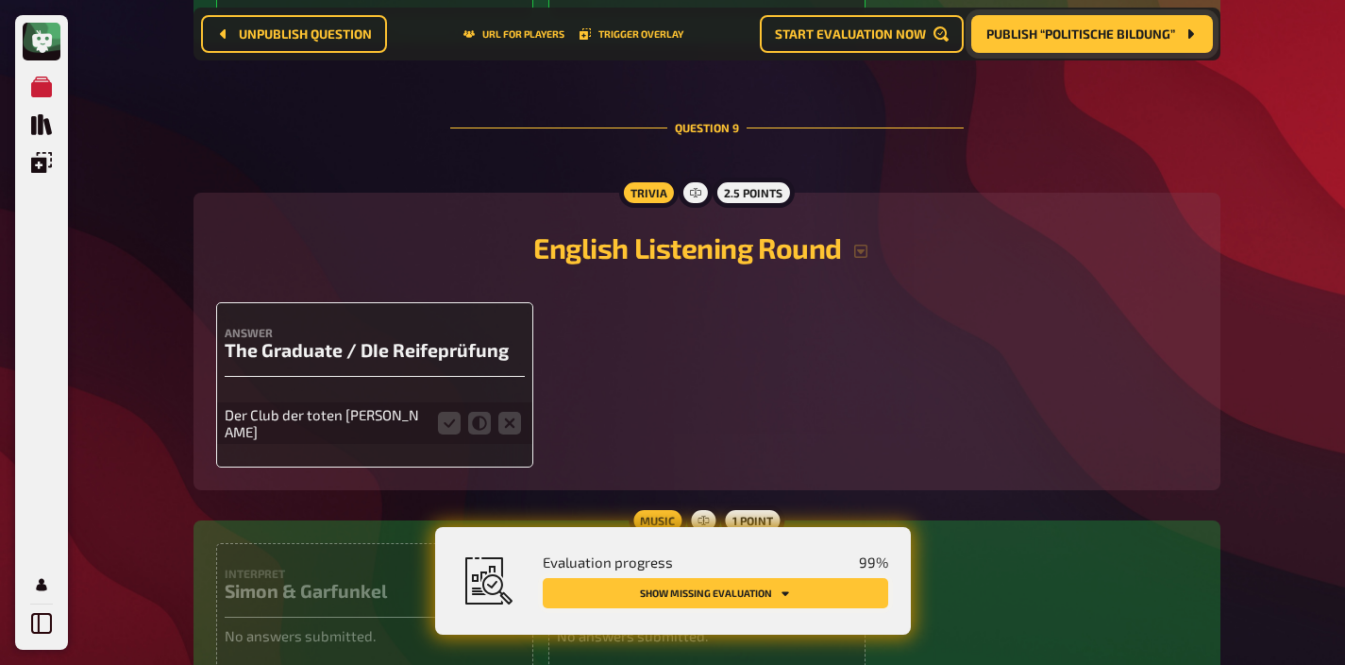
scroll to position [8925, 0]
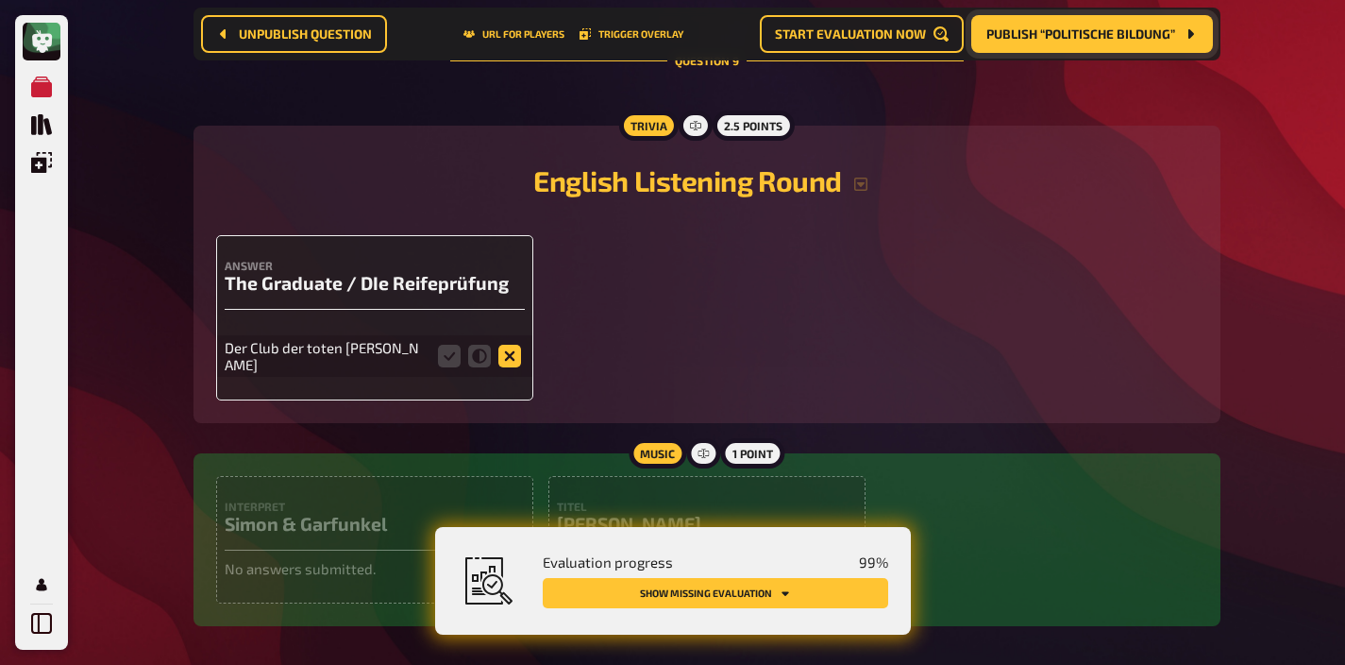
click at [514, 345] on icon at bounding box center [510, 356] width 23 height 23
click at [0, 0] on input "radio" at bounding box center [0, 0] width 0 height 0
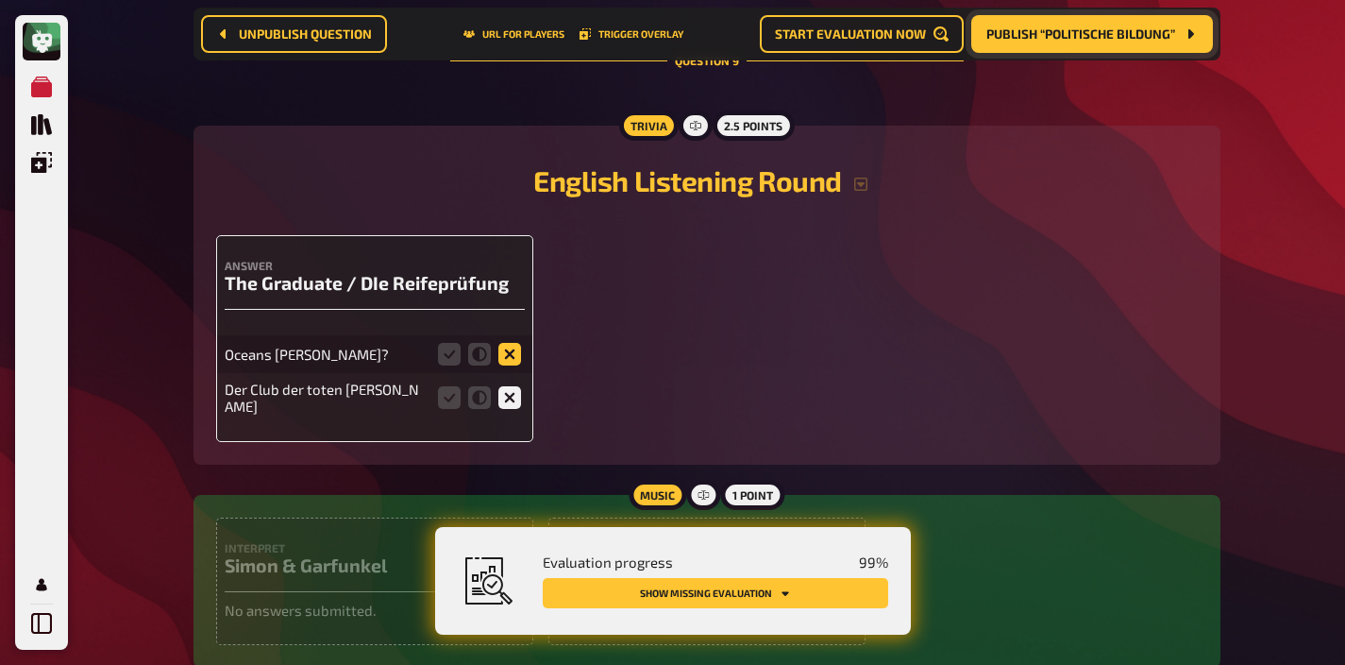
click at [514, 343] on icon at bounding box center [510, 354] width 23 height 23
click at [0, 0] on input "radio" at bounding box center [0, 0] width 0 height 0
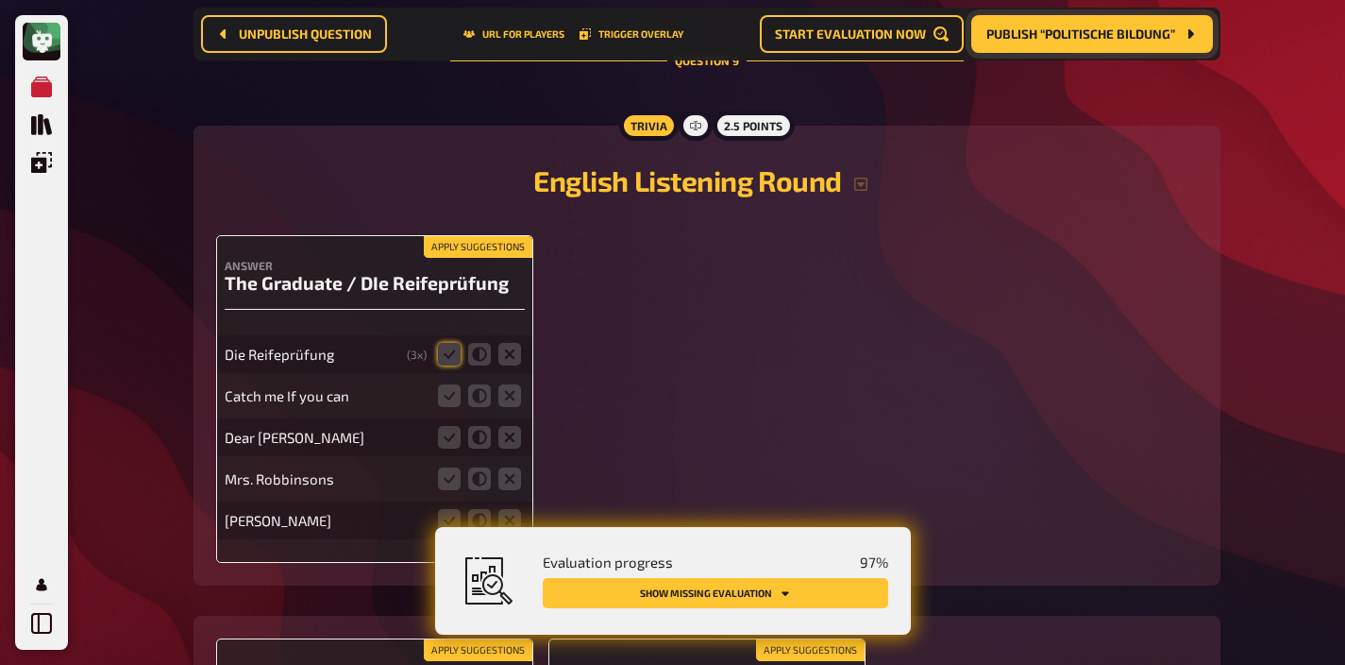
click at [494, 237] on button "Apply suggestions" at bounding box center [478, 247] width 109 height 21
click at [511, 384] on icon at bounding box center [510, 395] width 23 height 23
click at [0, 0] on input "radio" at bounding box center [0, 0] width 0 height 0
click at [510, 426] on icon at bounding box center [510, 437] width 23 height 23
click at [0, 0] on input "radio" at bounding box center [0, 0] width 0 height 0
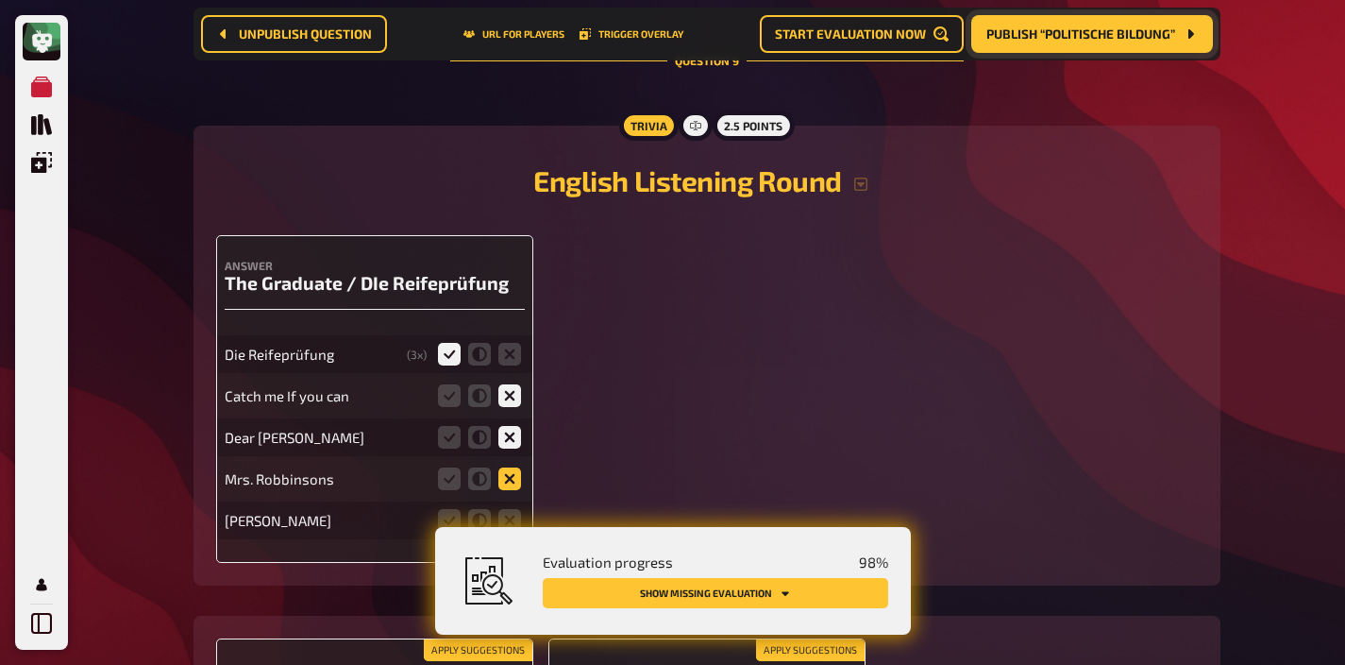
click at [510, 467] on icon at bounding box center [510, 478] width 23 height 23
click at [0, 0] on input "radio" at bounding box center [0, 0] width 0 height 0
click at [511, 509] on icon at bounding box center [510, 520] width 23 height 23
click at [0, 0] on input "radio" at bounding box center [0, 0] width 0 height 0
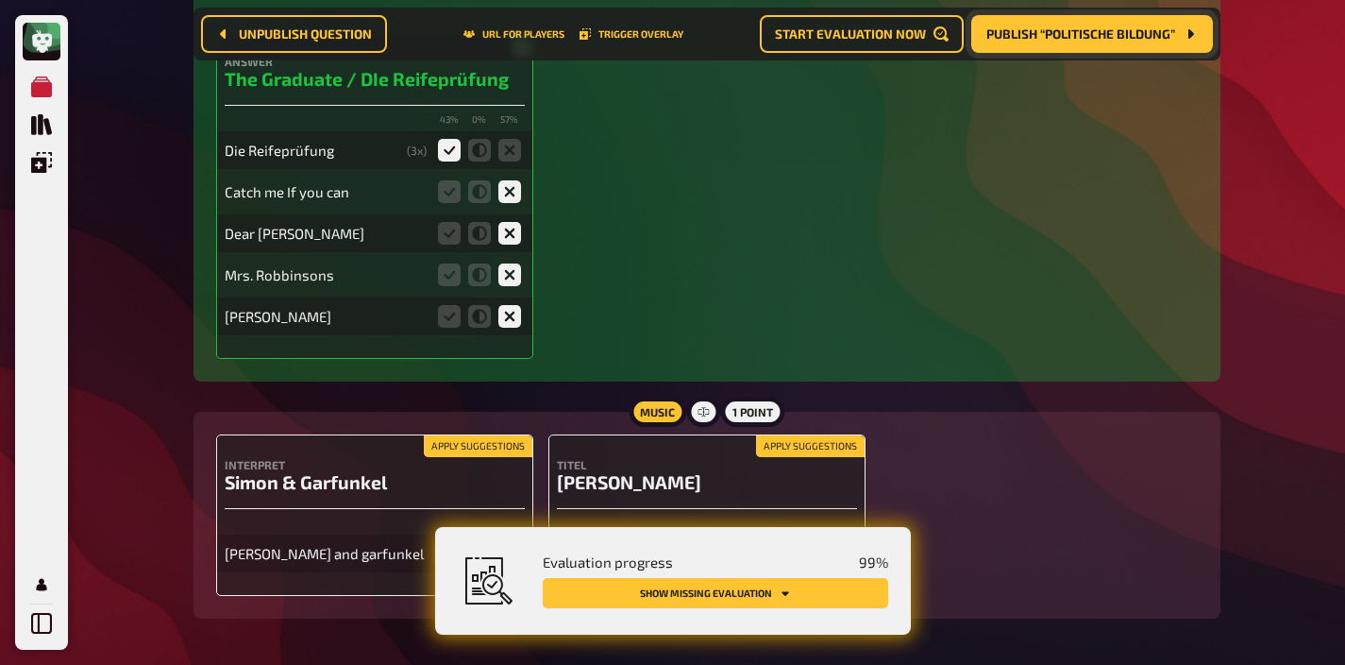
scroll to position [9165, 0]
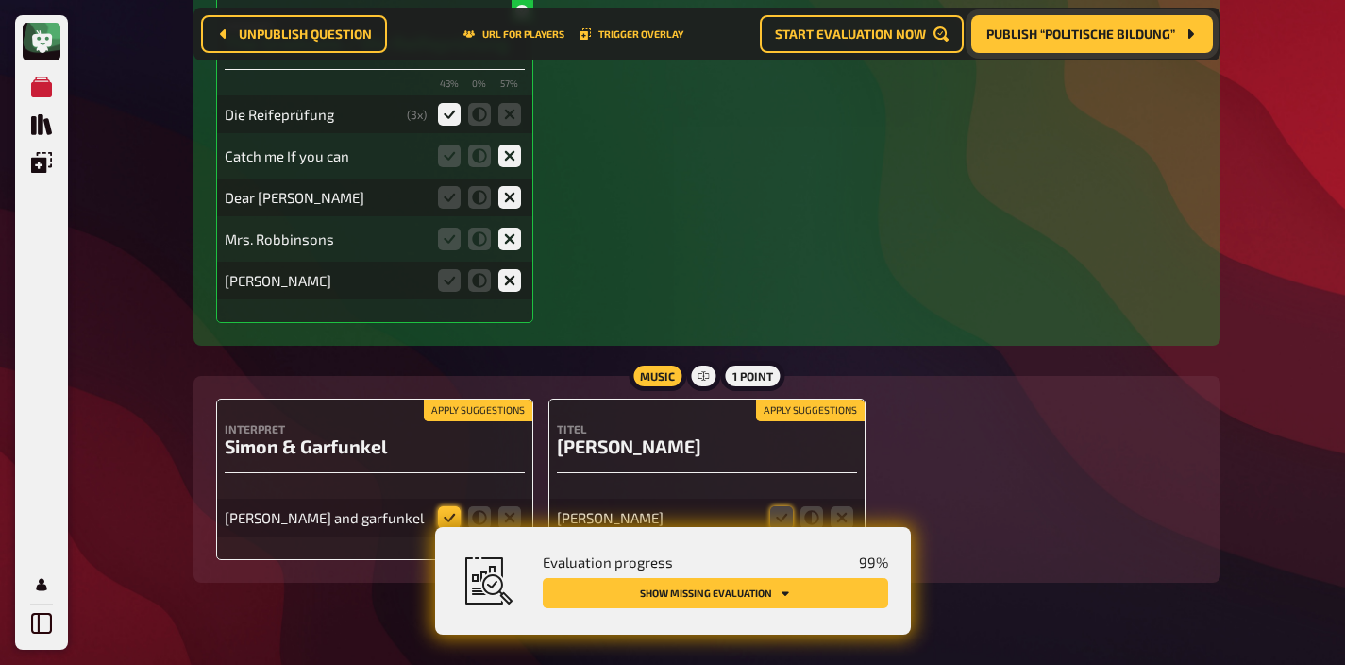
click at [449, 506] on icon at bounding box center [449, 517] width 23 height 23
click at [0, 0] on input "radio" at bounding box center [0, 0] width 0 height 0
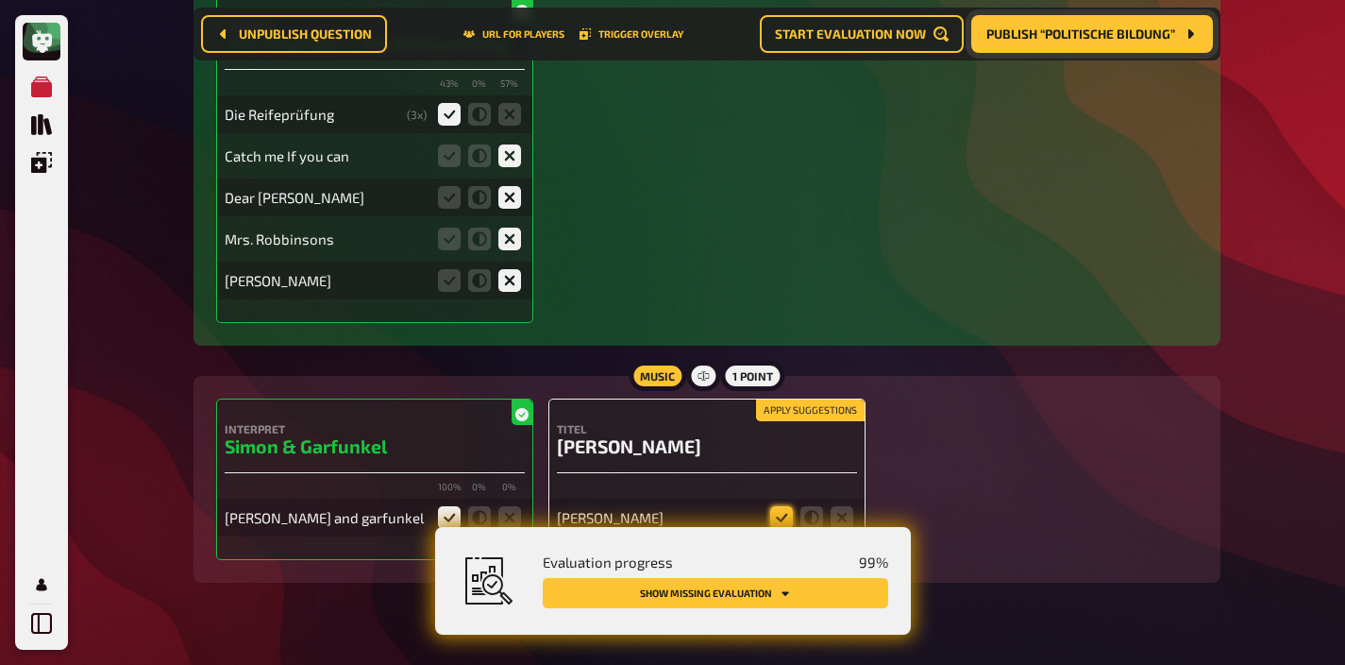
click at [775, 506] on icon at bounding box center [781, 517] width 23 height 23
click at [0, 0] on input "radio" at bounding box center [0, 0] width 0 height 0
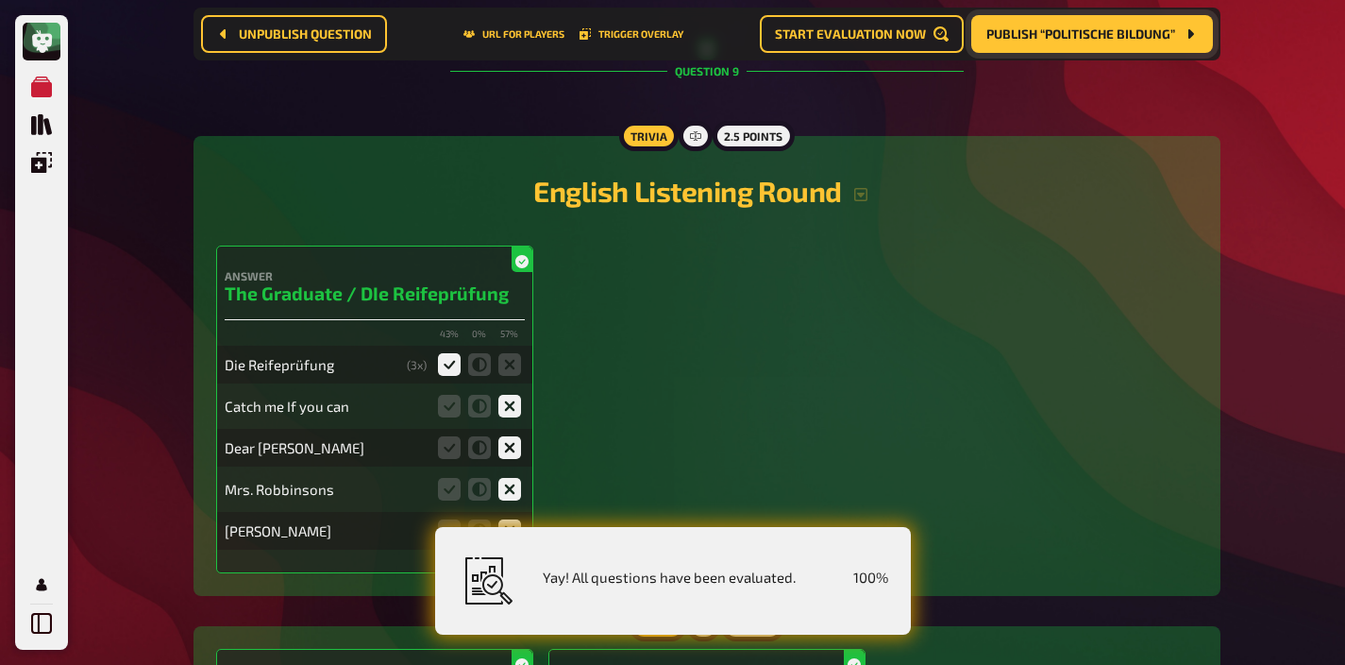
scroll to position [8915, 0]
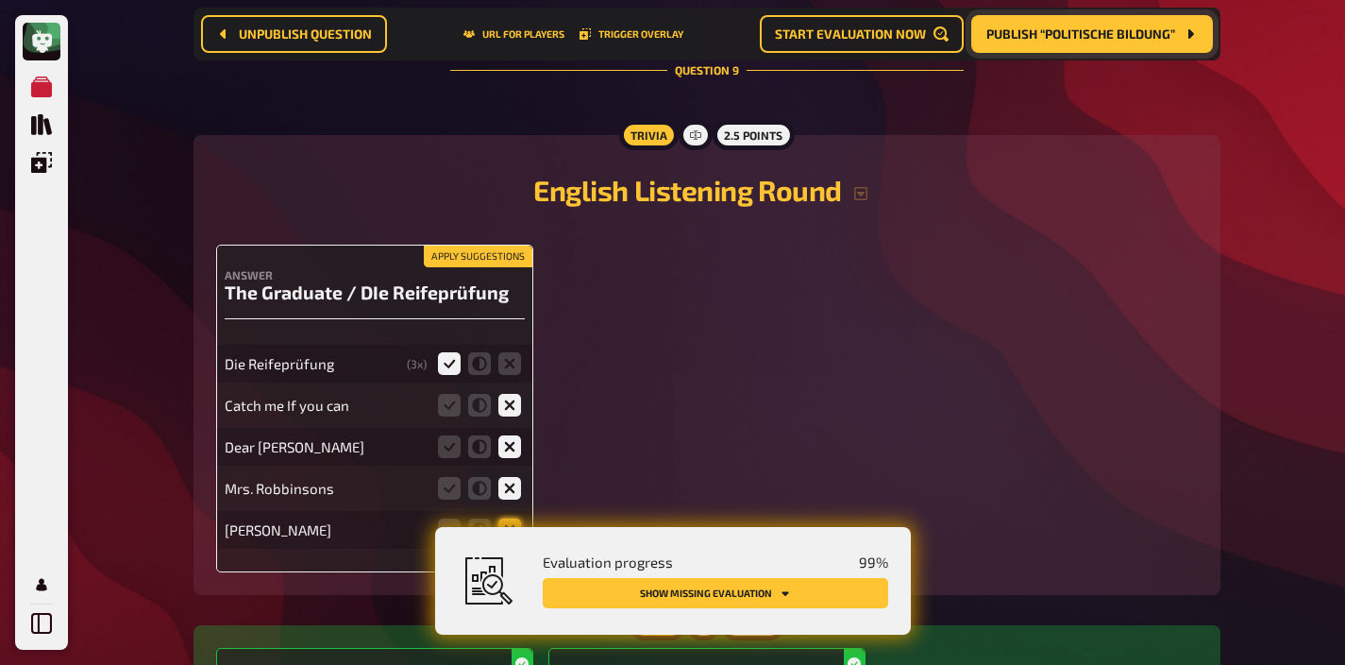
click at [519, 518] on icon at bounding box center [510, 529] width 23 height 23
click at [0, 0] on input "radio" at bounding box center [0, 0] width 0 height 0
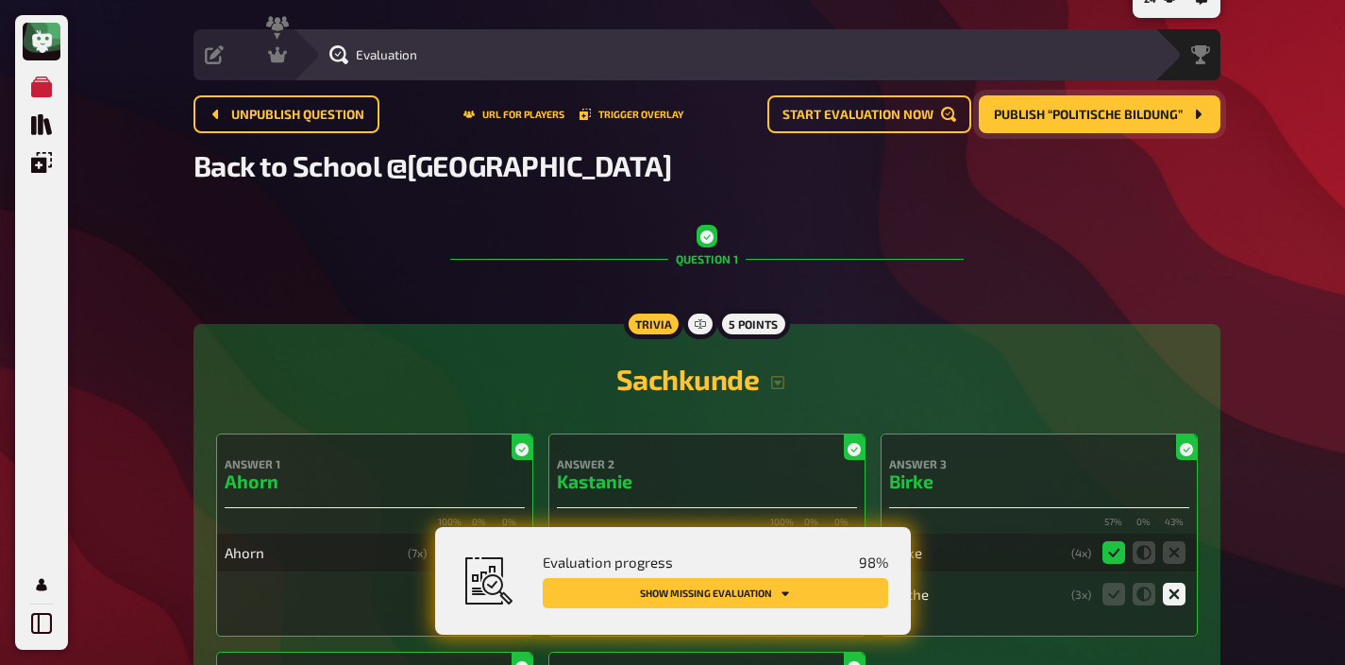
scroll to position [0, 0]
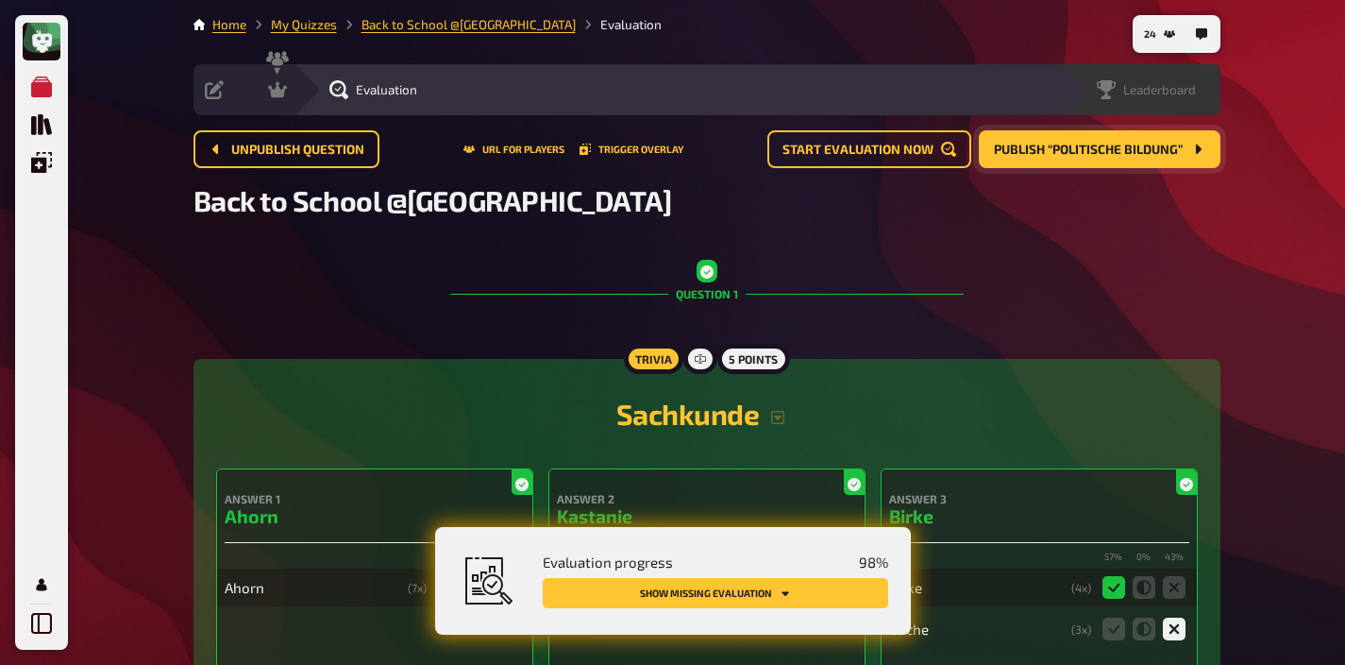
click at [1167, 92] on span "Leaderboard" at bounding box center [1160, 89] width 73 height 15
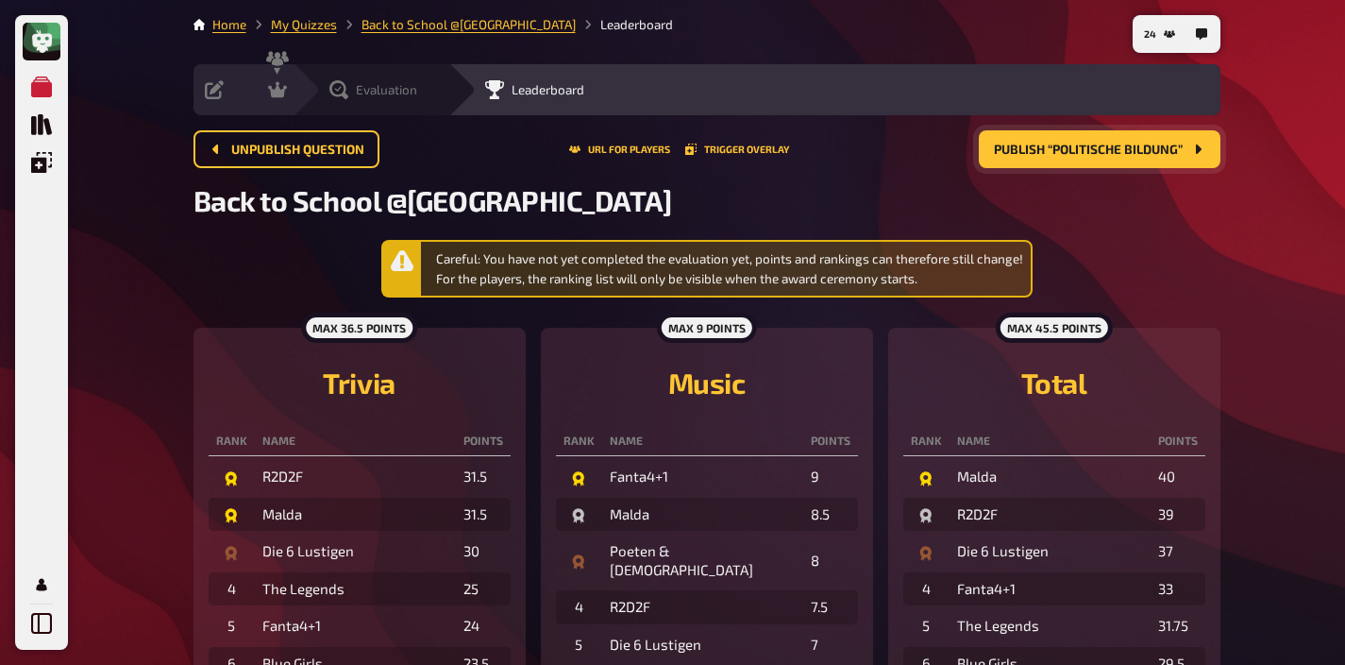
click at [414, 96] on span "Evaluation" at bounding box center [386, 89] width 61 height 15
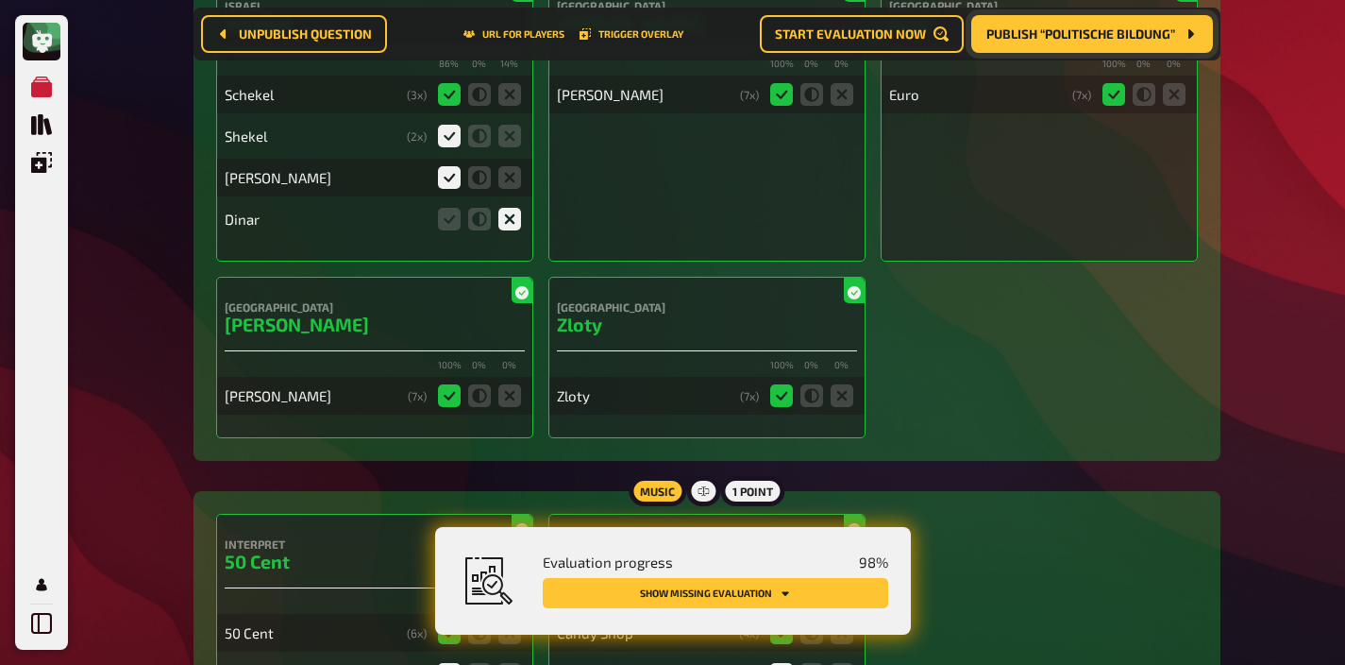
click at [765, 592] on button "Show missing evaluation" at bounding box center [716, 593] width 346 height 30
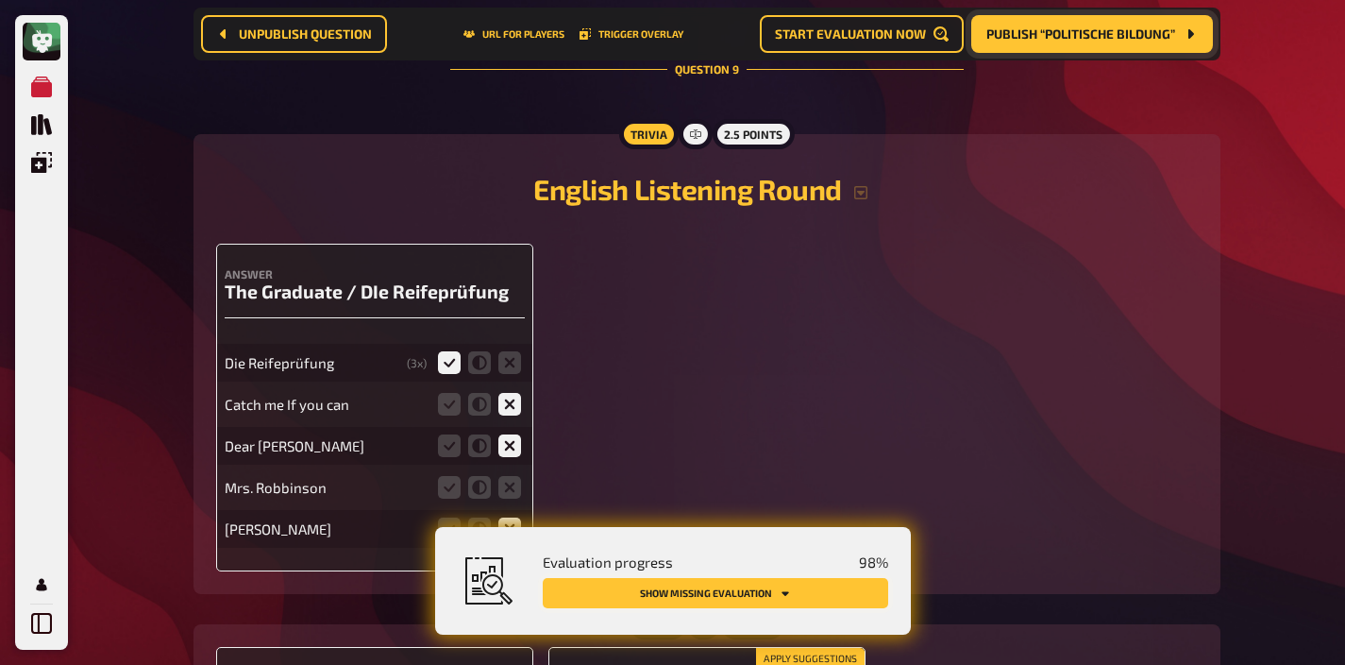
scroll to position [8925, 0]
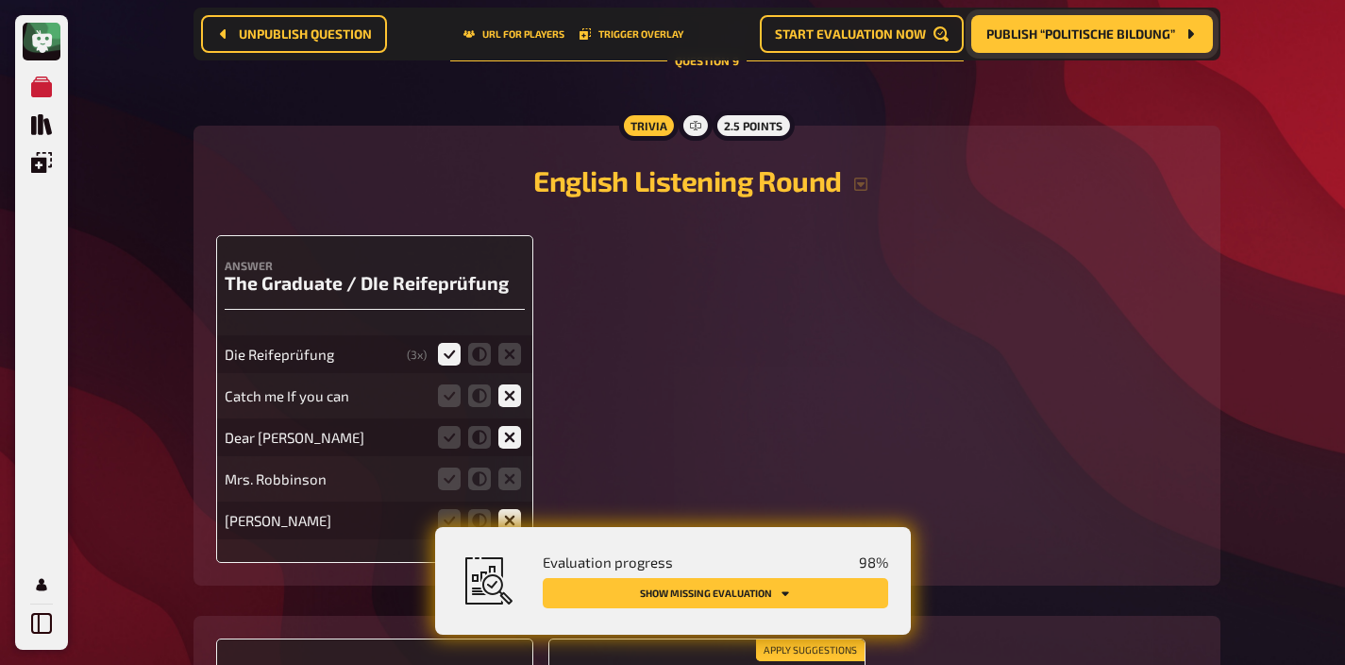
click at [511, 464] on fieldset at bounding box center [479, 479] width 91 height 30
click at [511, 467] on icon at bounding box center [510, 478] width 23 height 23
click at [0, 0] on input "radio" at bounding box center [0, 0] width 0 height 0
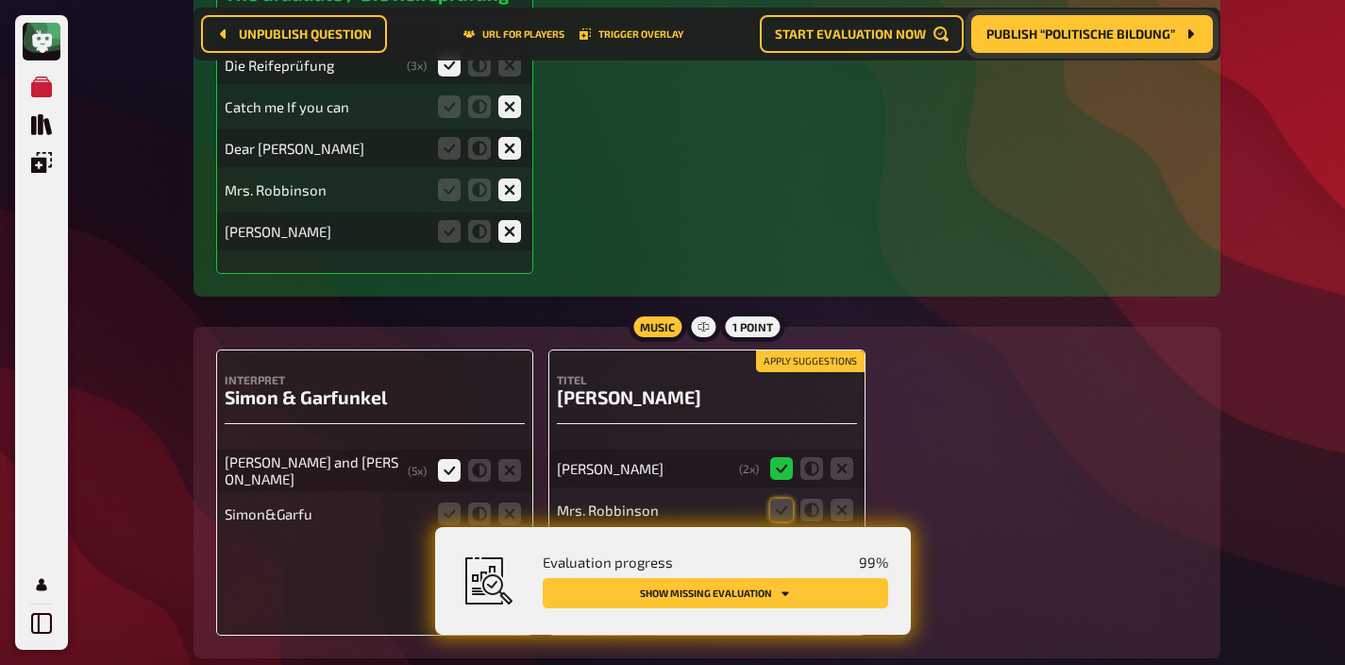
scroll to position [9289, 0]
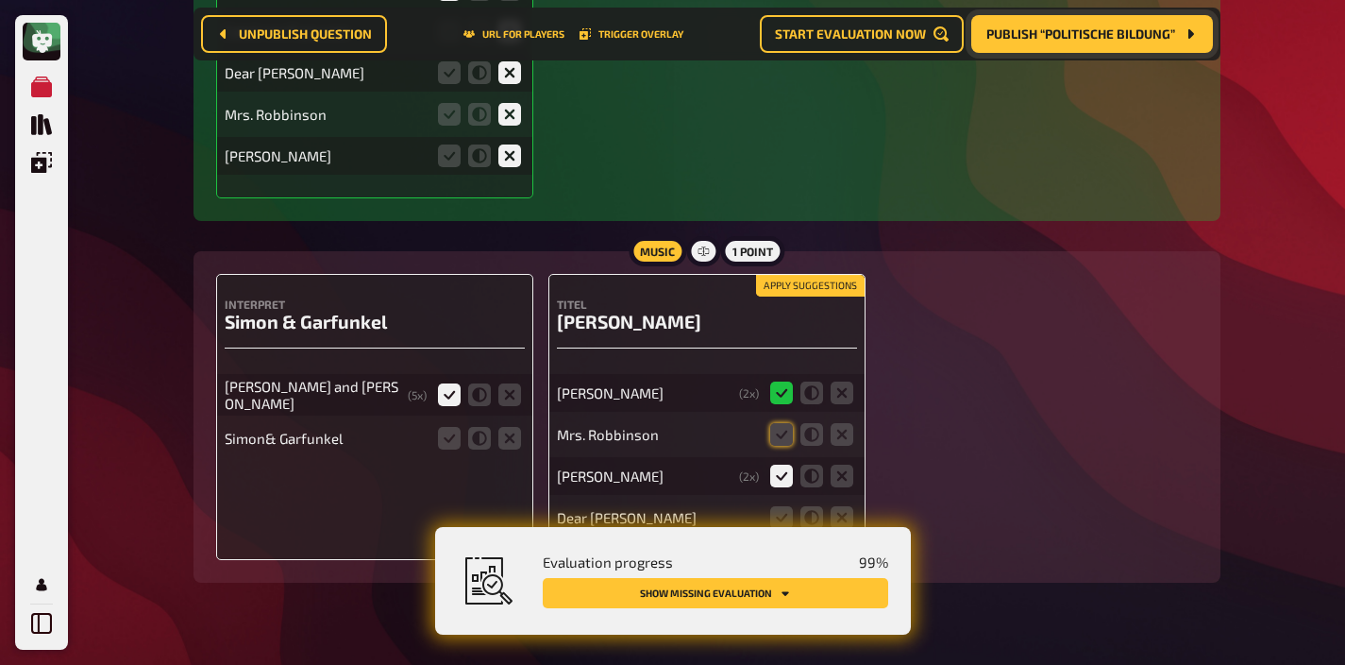
click at [786, 276] on button "Apply suggestions" at bounding box center [810, 286] width 109 height 21
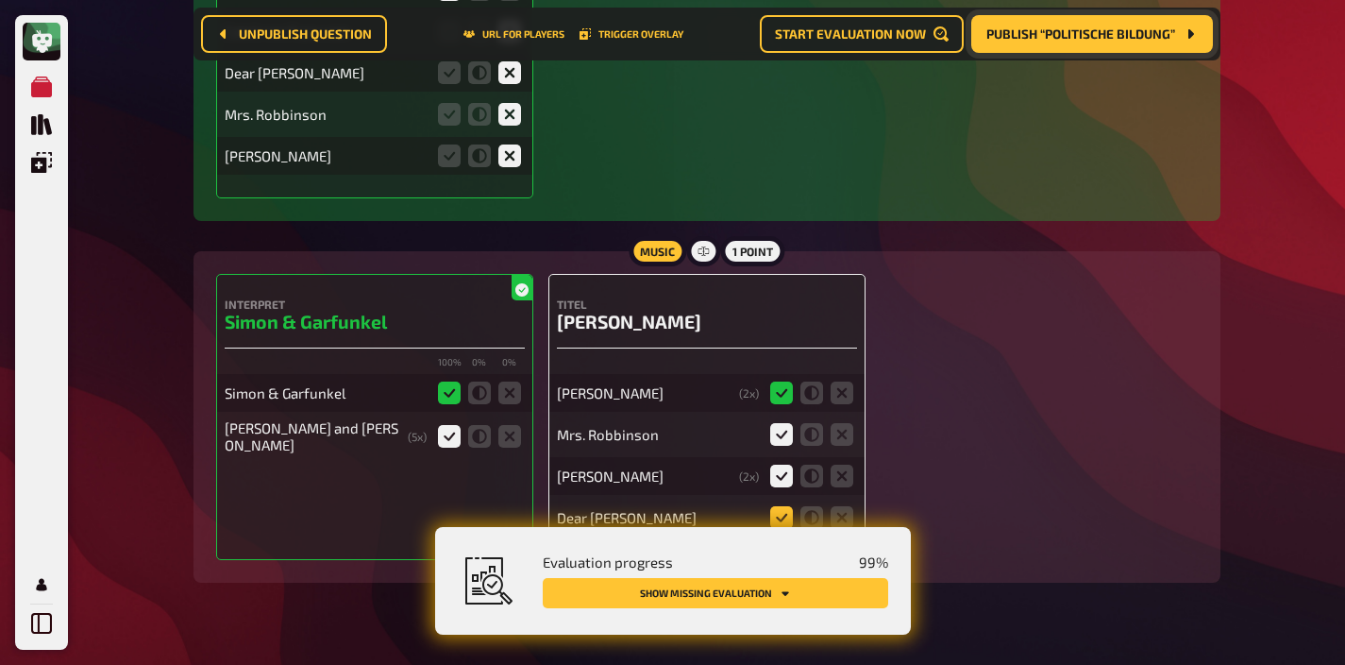
click at [785, 506] on icon at bounding box center [781, 517] width 23 height 23
click at [0, 0] on input "radio" at bounding box center [0, 0] width 0 height 0
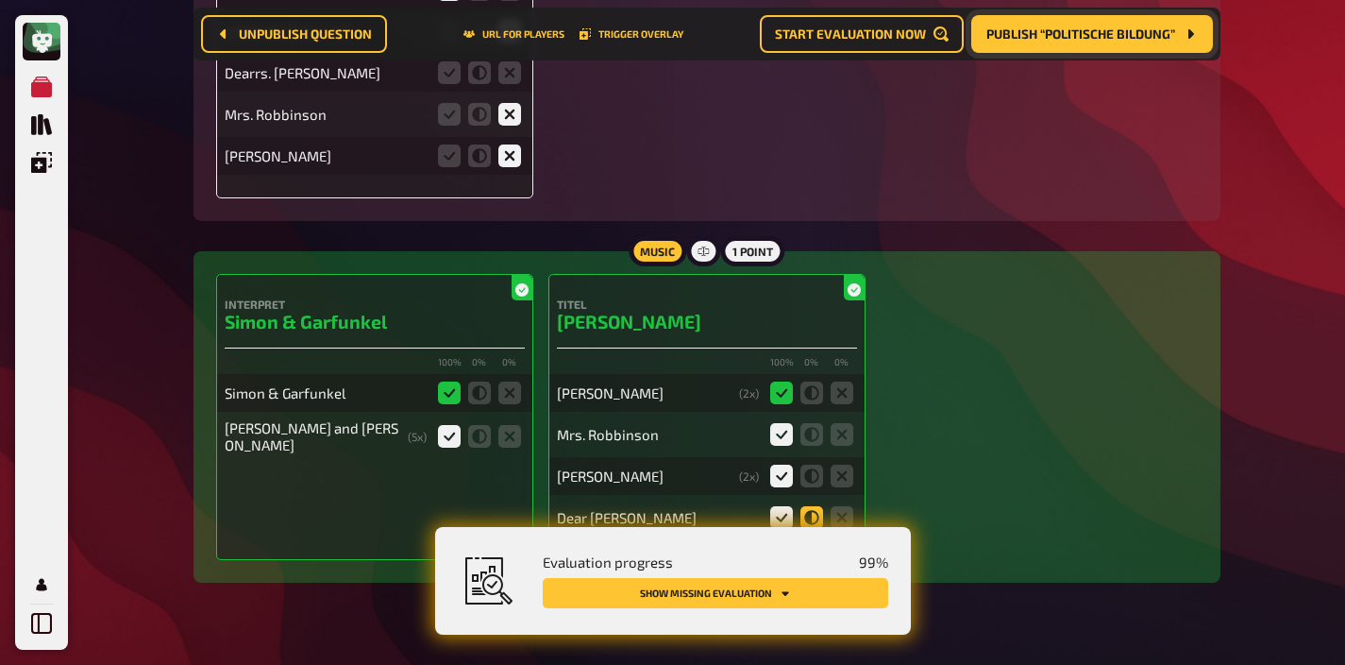
click at [820, 506] on icon at bounding box center [812, 517] width 23 height 23
click at [0, 0] on input "radio" at bounding box center [0, 0] width 0 height 0
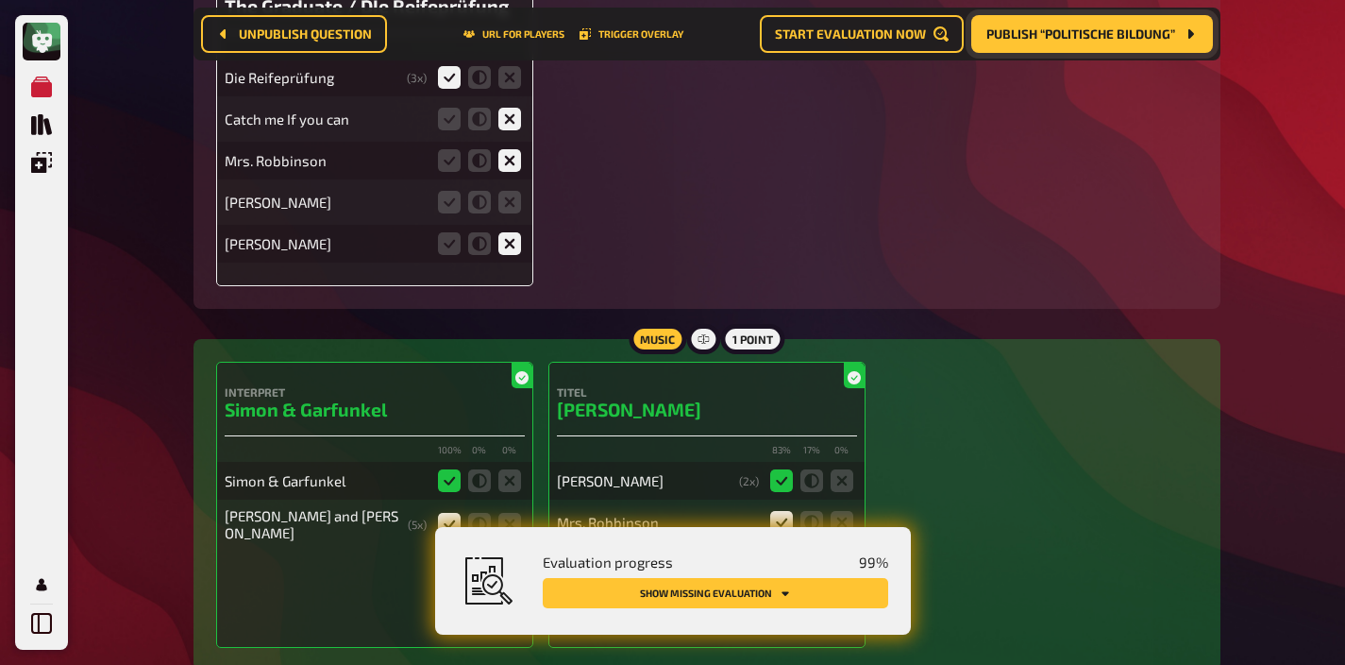
scroll to position [9198, 0]
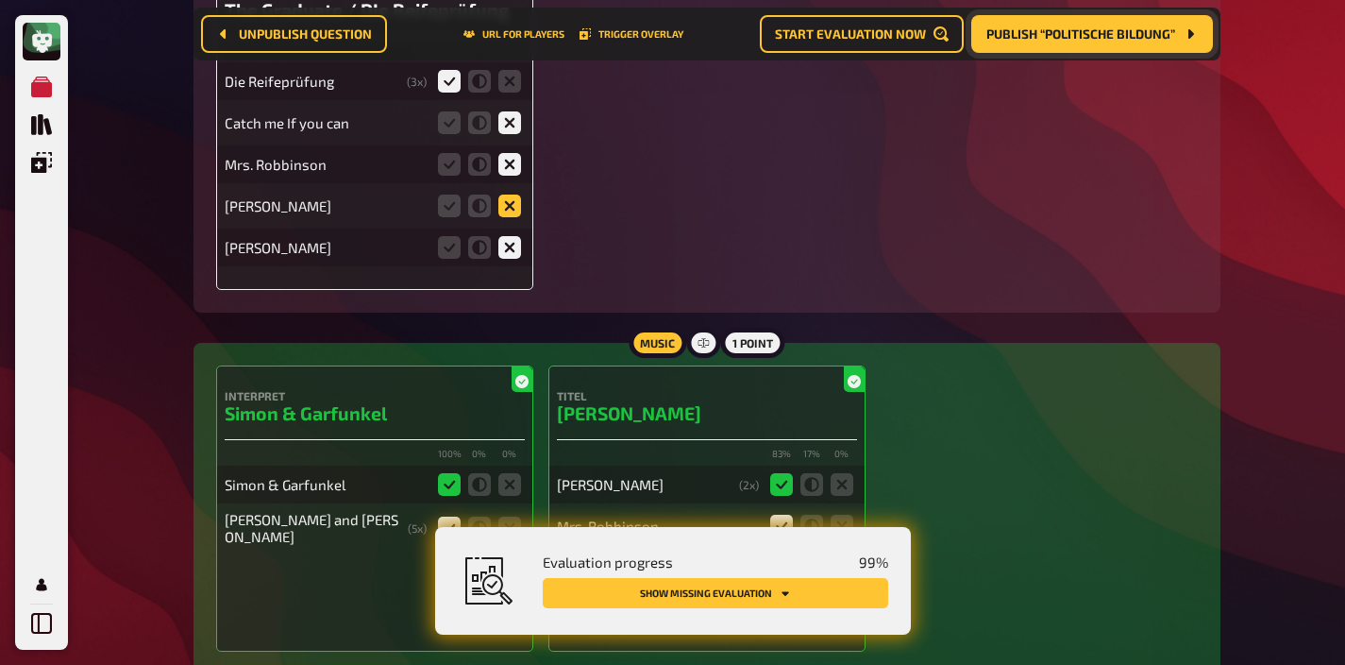
click at [503, 194] on icon at bounding box center [510, 205] width 23 height 23
click at [0, 0] on input "radio" at bounding box center [0, 0] width 0 height 0
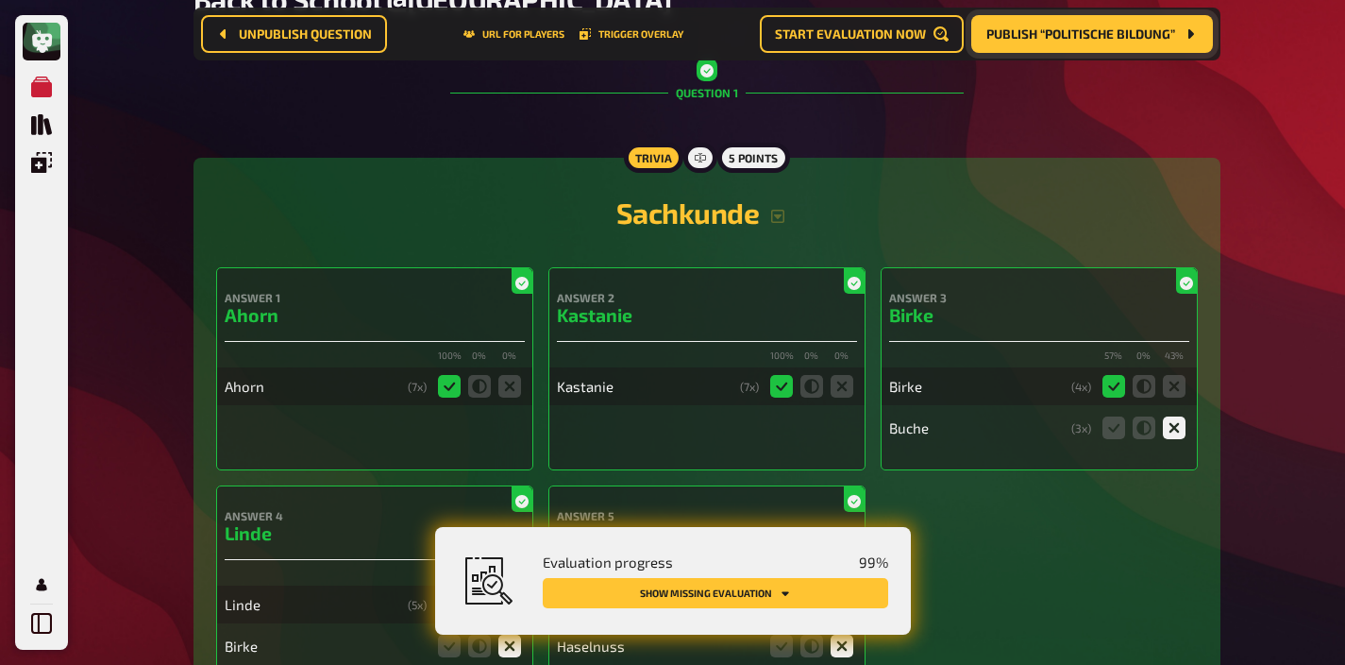
scroll to position [0, 0]
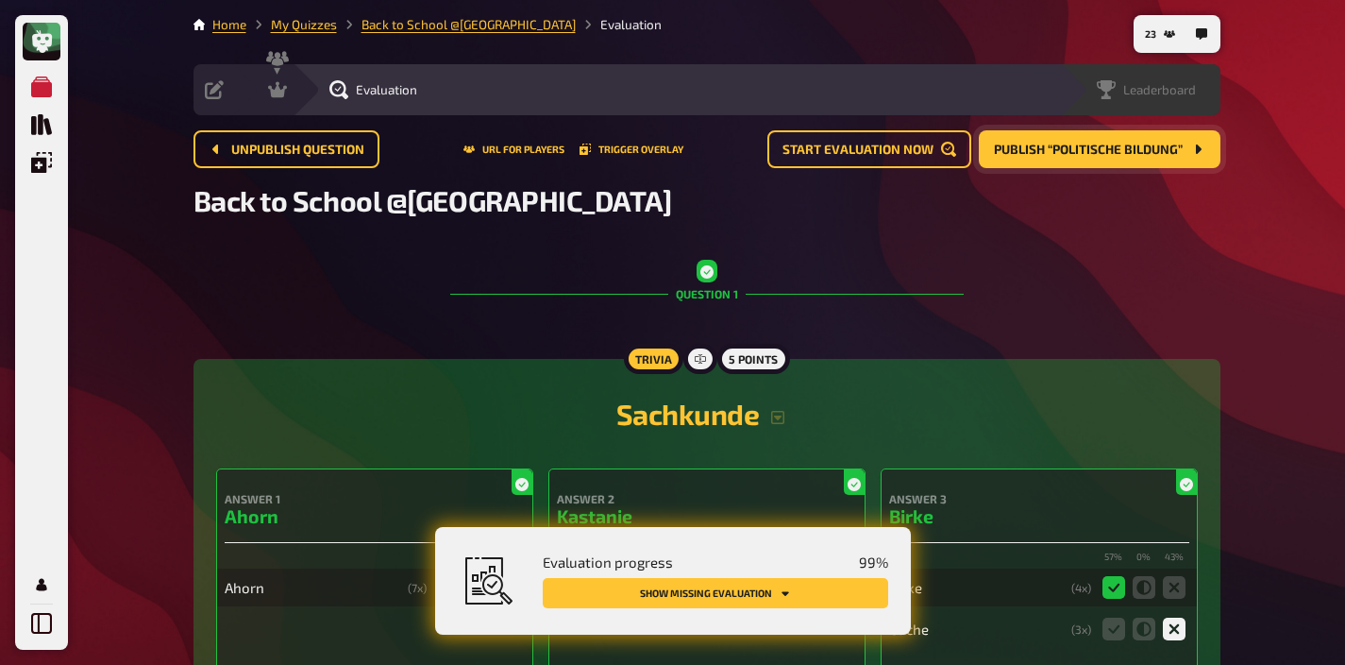
click at [1168, 88] on span "Leaderboard" at bounding box center [1160, 89] width 73 height 15
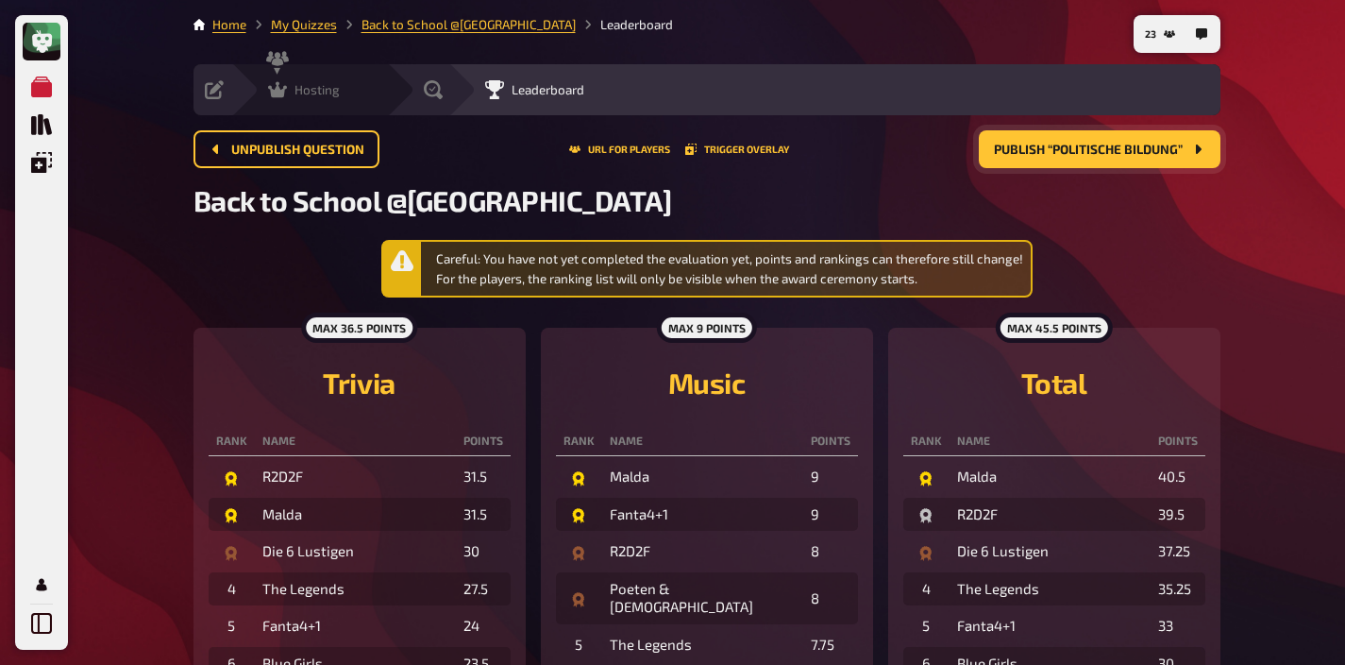
click at [302, 96] on span "Hosting" at bounding box center [317, 89] width 45 height 15
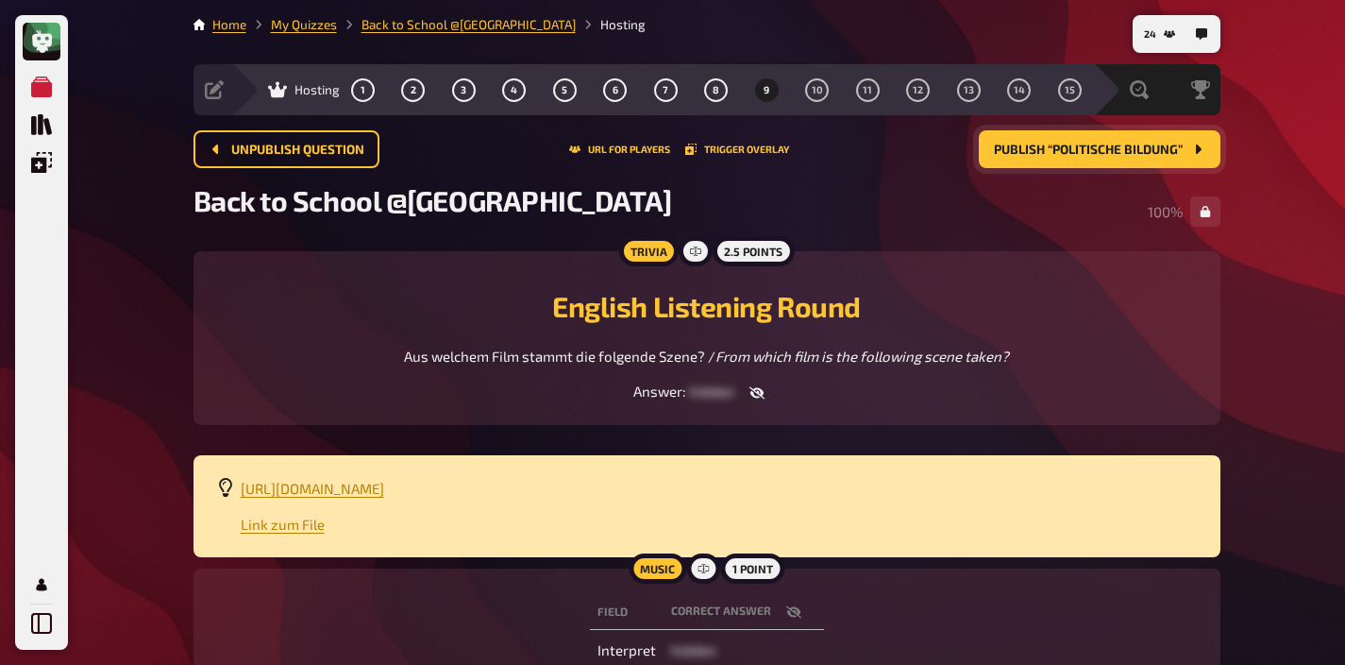
click at [1053, 138] on button "Publish “Politische Bildung”" at bounding box center [1100, 149] width 242 height 38
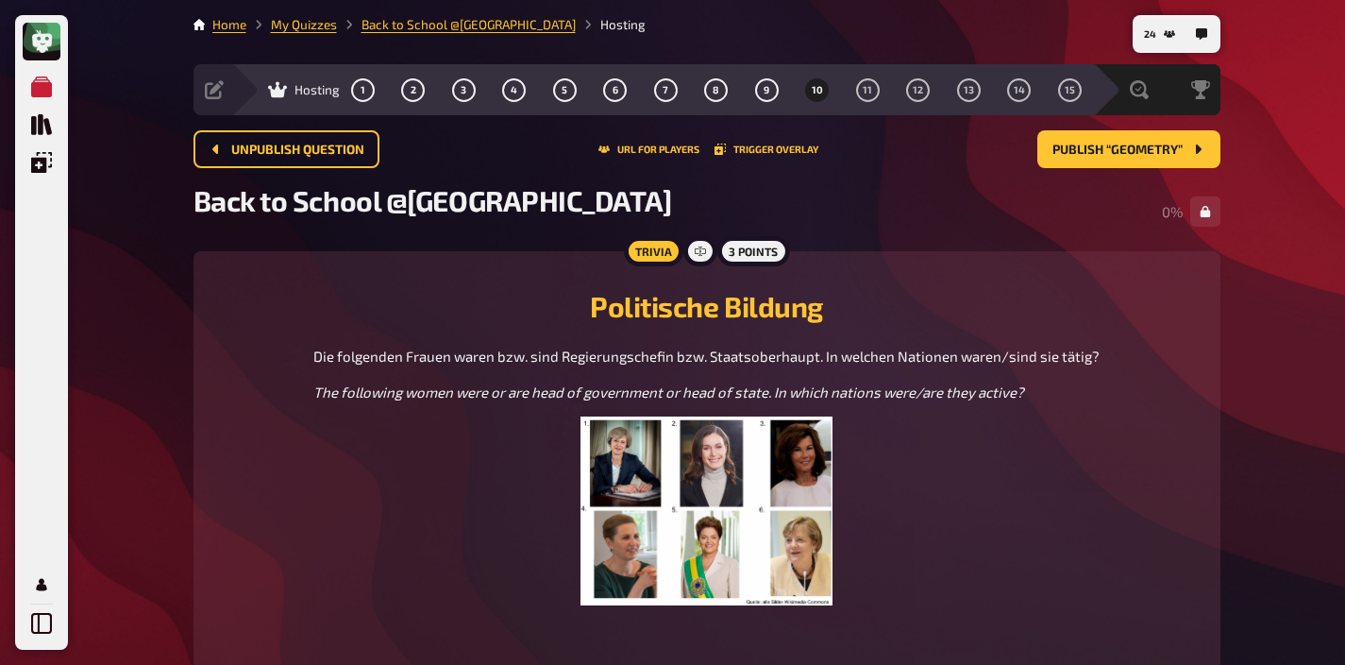
click at [717, 474] on img at bounding box center [707, 510] width 253 height 189
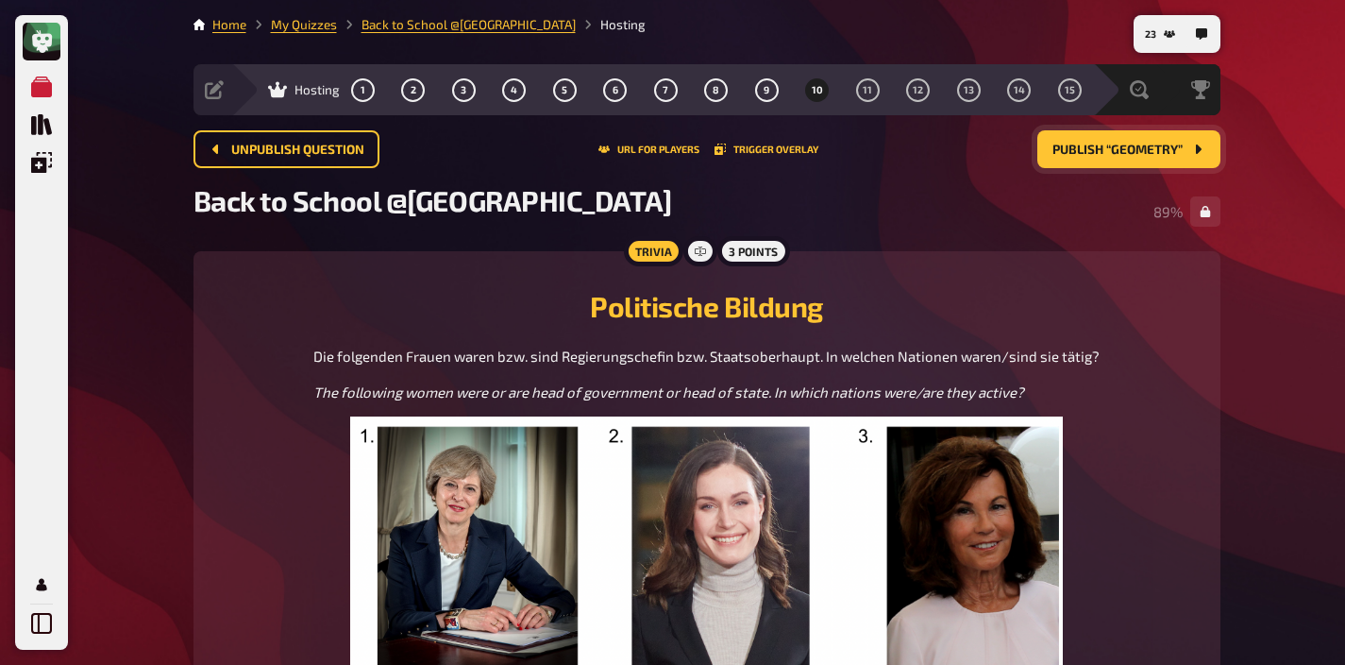
click at [1095, 151] on span "Publish “Geometry”" at bounding box center [1118, 150] width 130 height 13
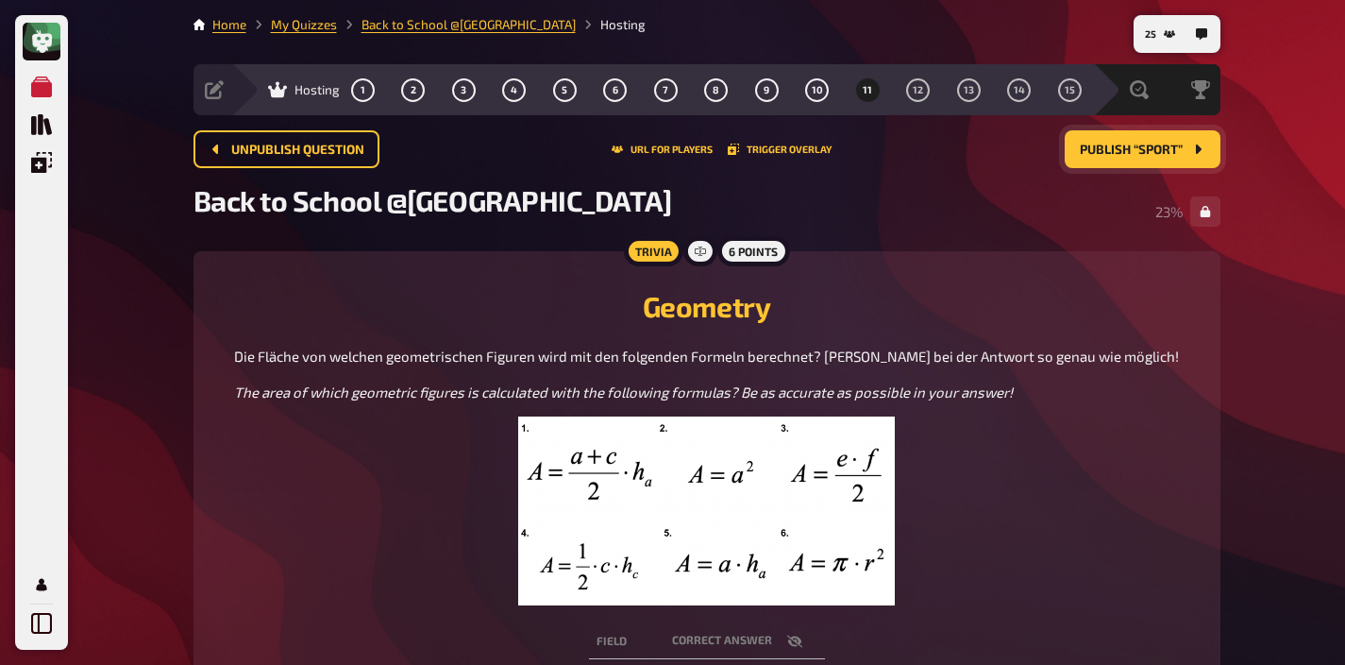
click at [806, 526] on img at bounding box center [706, 510] width 377 height 189
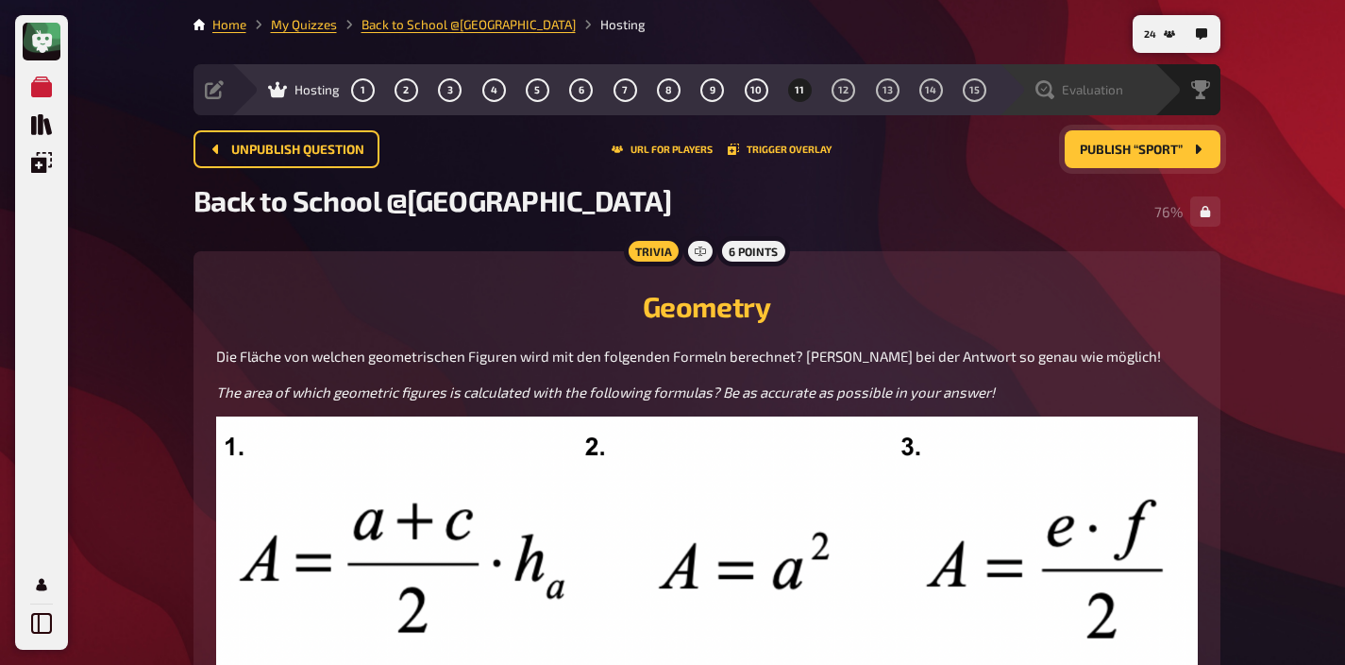
click at [1106, 104] on div "Evaluation" at bounding box center [1077, 89] width 156 height 51
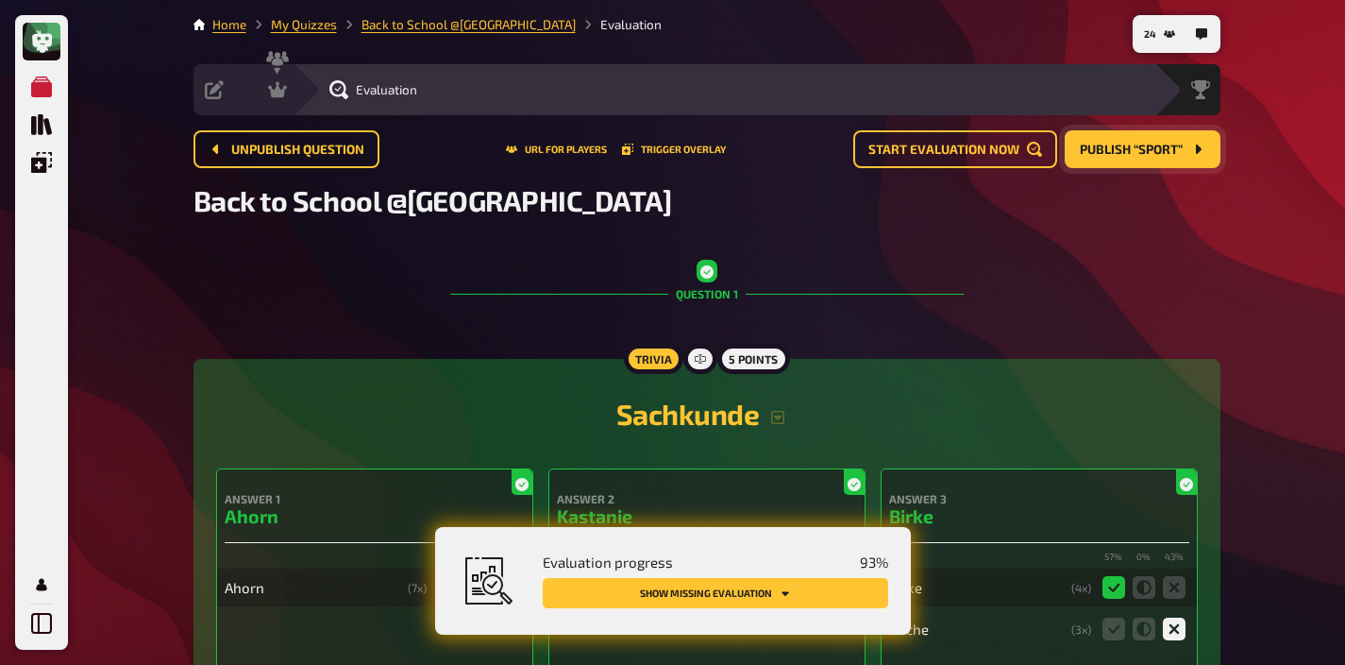
click at [820, 599] on button "Show missing evaluation" at bounding box center [716, 593] width 346 height 30
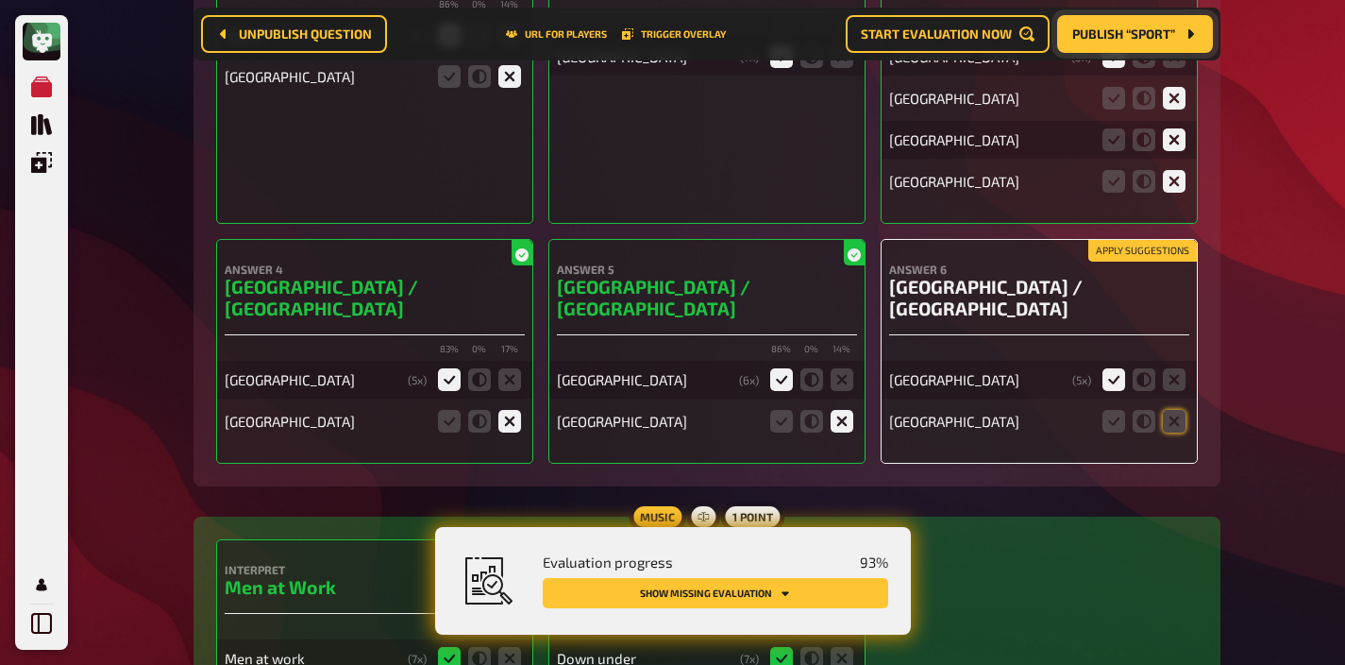
scroll to position [7090, 0]
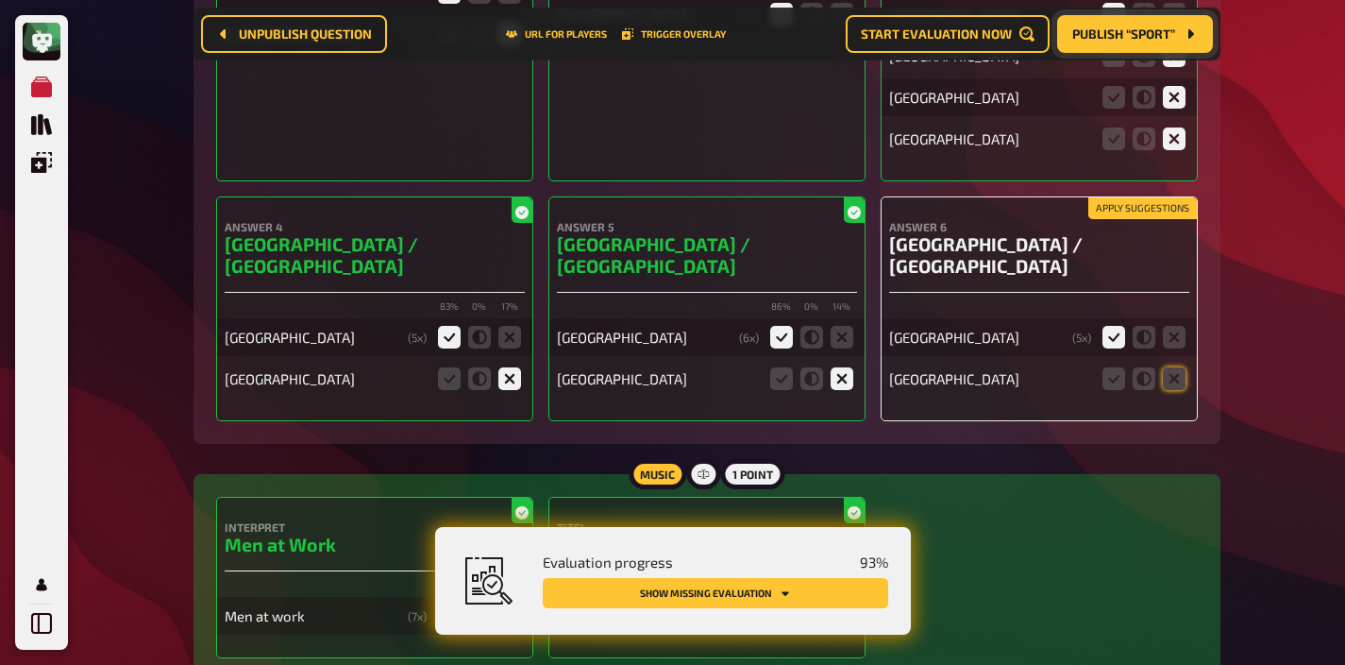
click at [1128, 198] on button "Apply suggestions" at bounding box center [1143, 208] width 109 height 21
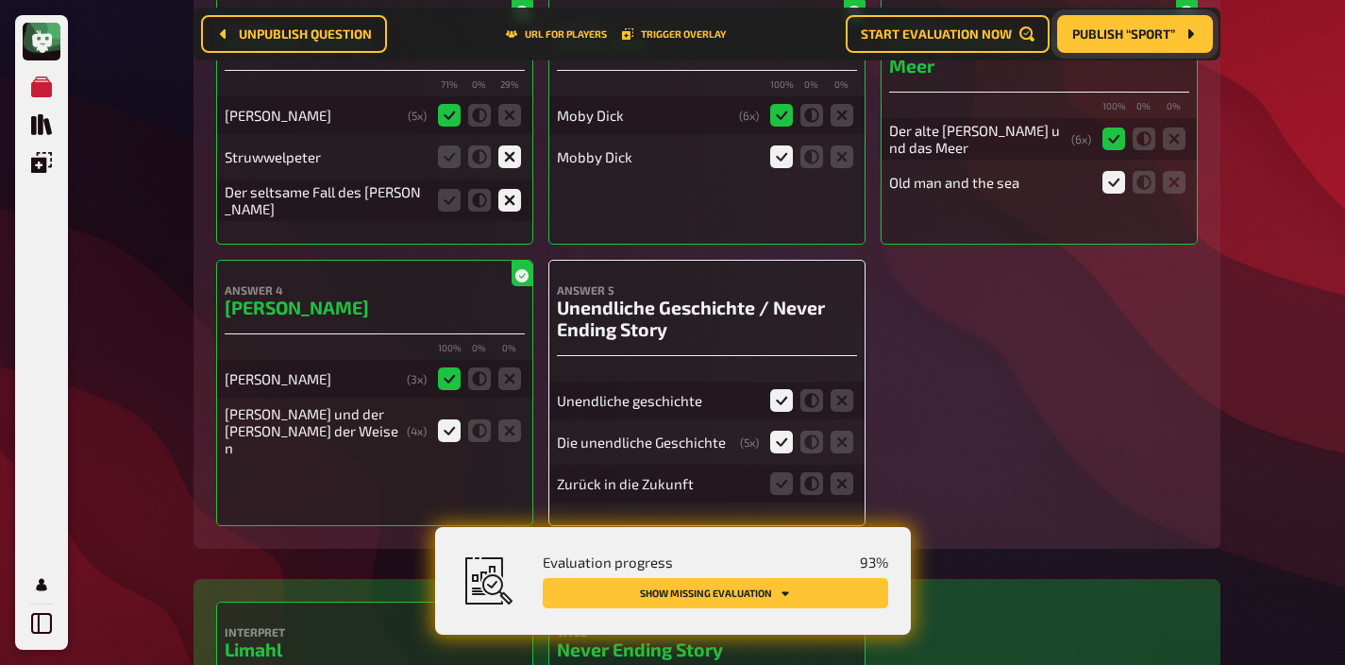
scroll to position [8073, 0]
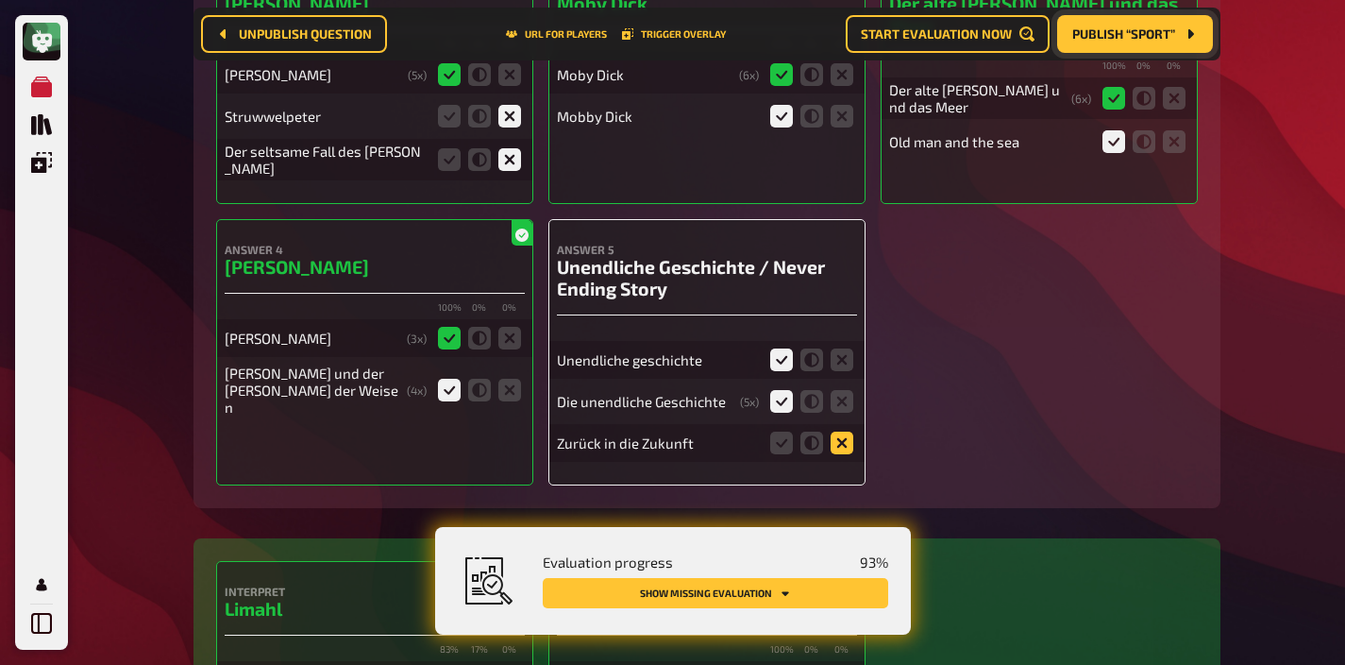
click at [840, 431] on icon at bounding box center [842, 442] width 23 height 23
click at [0, 0] on input "radio" at bounding box center [0, 0] width 0 height 0
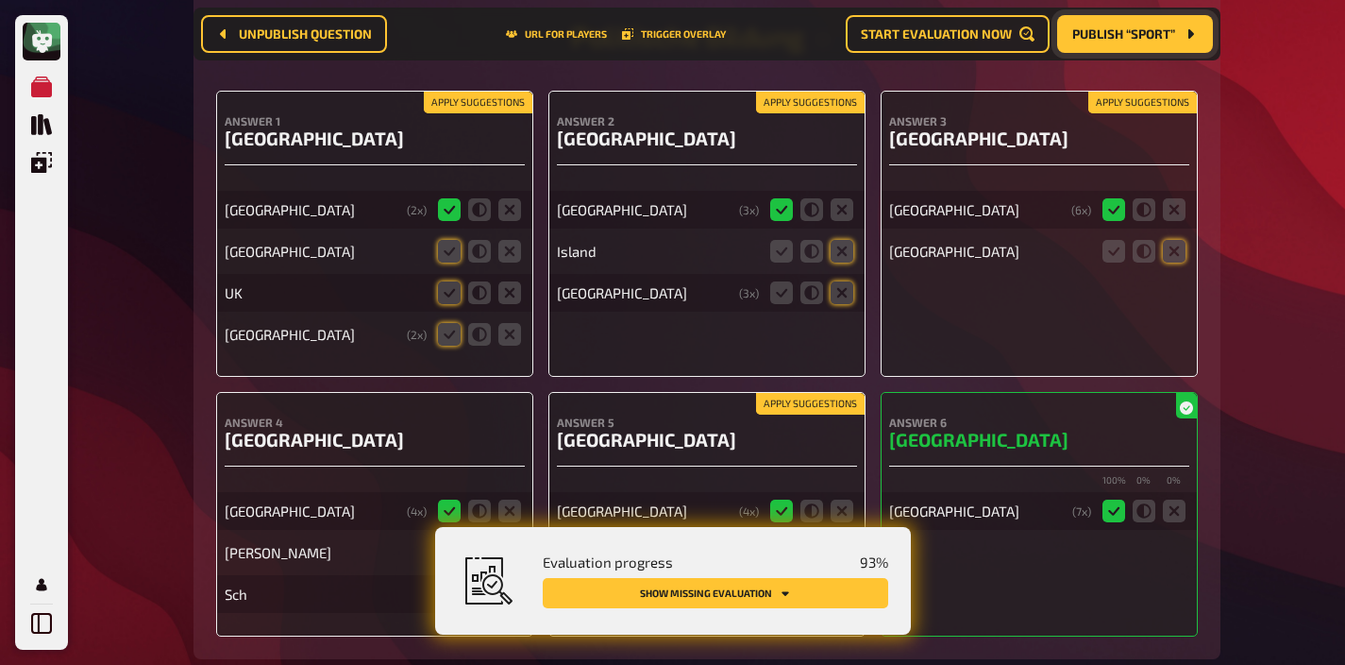
scroll to position [10042, 0]
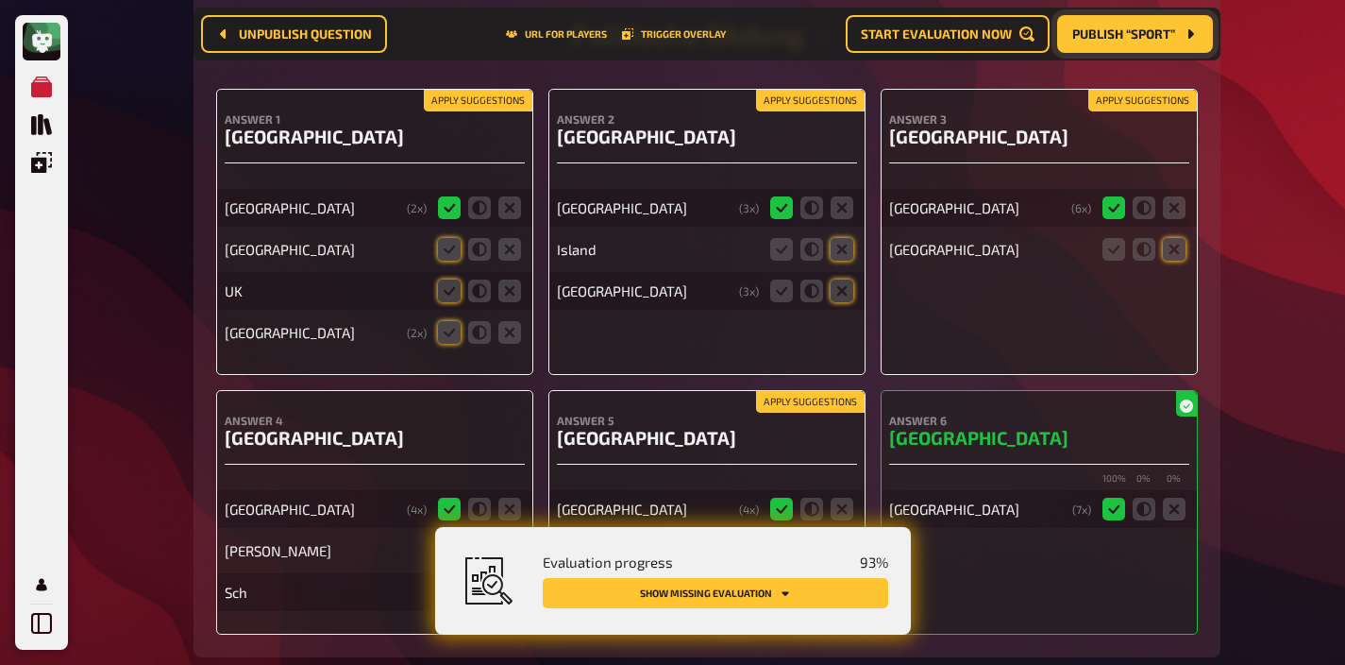
click at [484, 91] on button "Apply suggestions" at bounding box center [478, 101] width 109 height 21
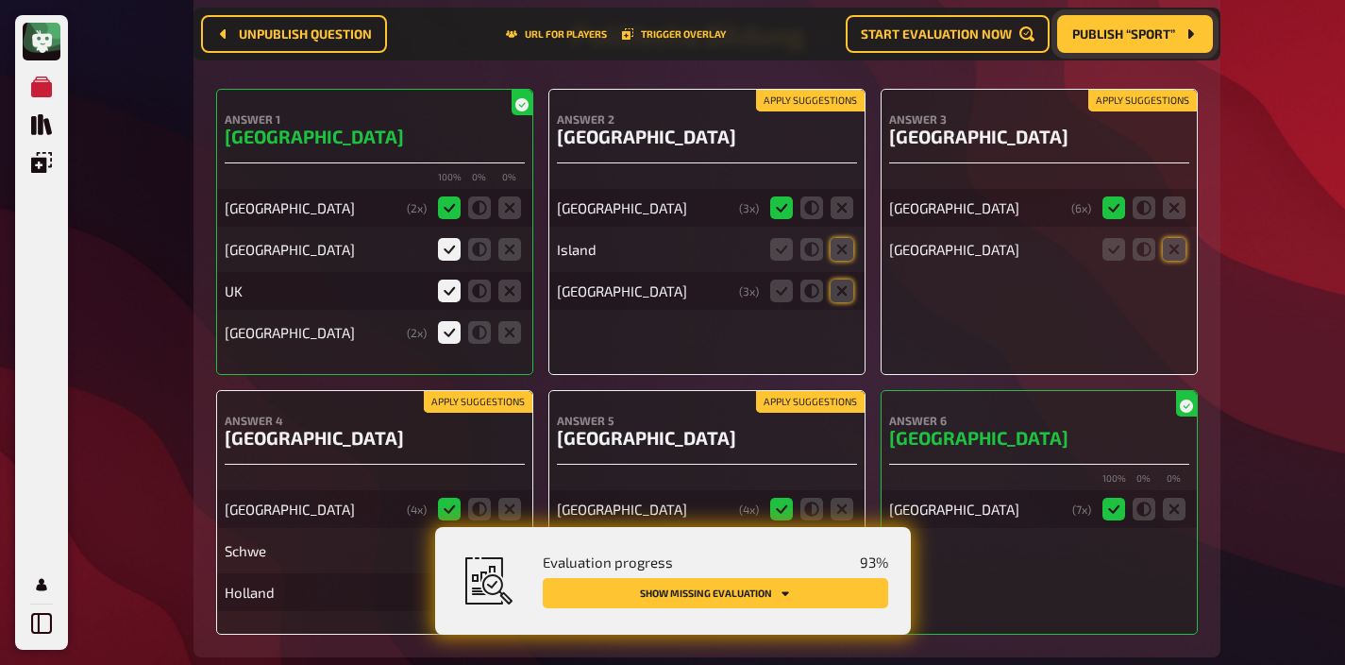
click at [815, 91] on button "Apply suggestions" at bounding box center [810, 101] width 109 height 21
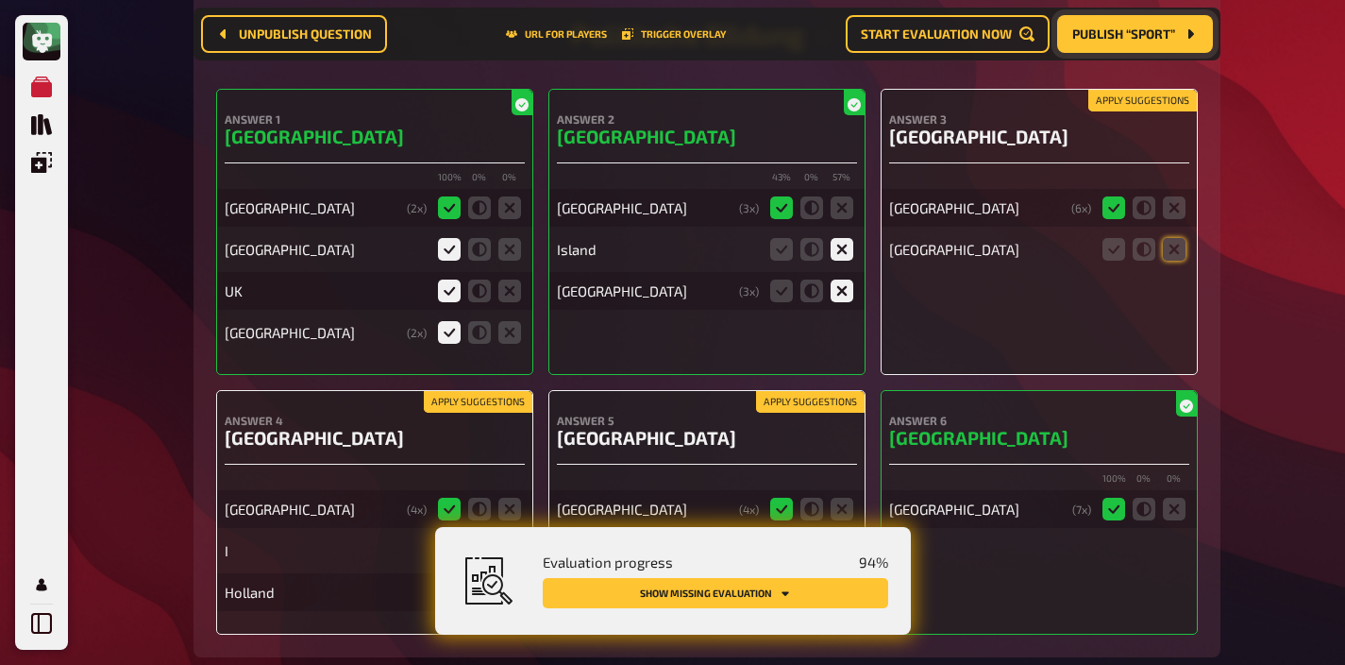
click at [1108, 91] on button "Apply suggestions" at bounding box center [1143, 101] width 109 height 21
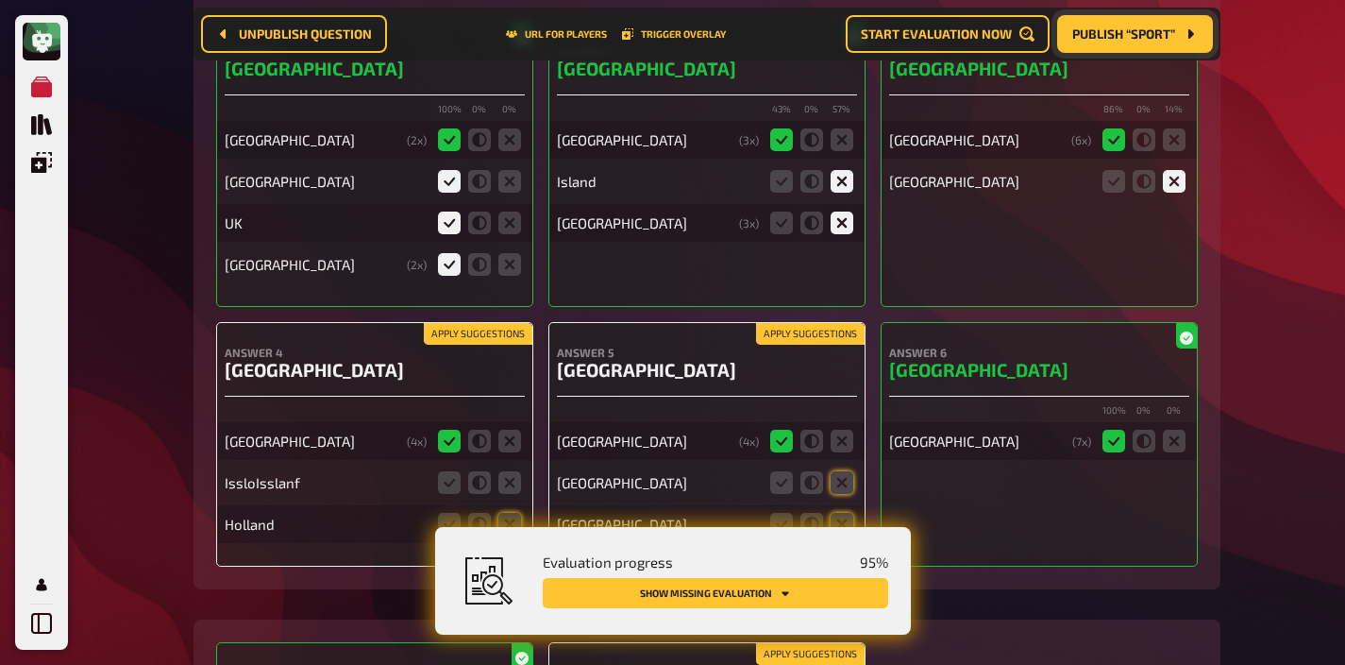
scroll to position [10139, 0]
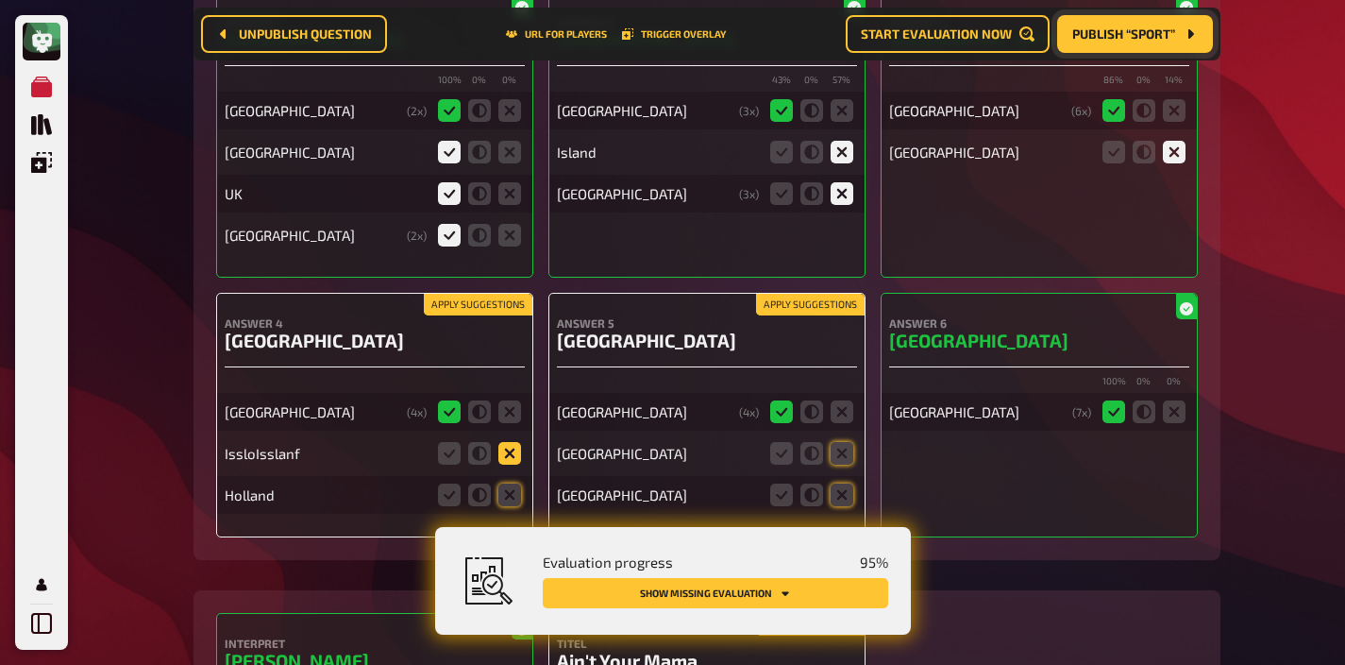
click at [511, 442] on icon at bounding box center [510, 453] width 23 height 23
click at [0, 0] on input "radio" at bounding box center [0, 0] width 0 height 0
click at [511, 483] on icon at bounding box center [510, 494] width 23 height 23
click at [0, 0] on input "radio" at bounding box center [0, 0] width 0 height 0
click at [812, 295] on button "Apply suggestions" at bounding box center [810, 305] width 109 height 21
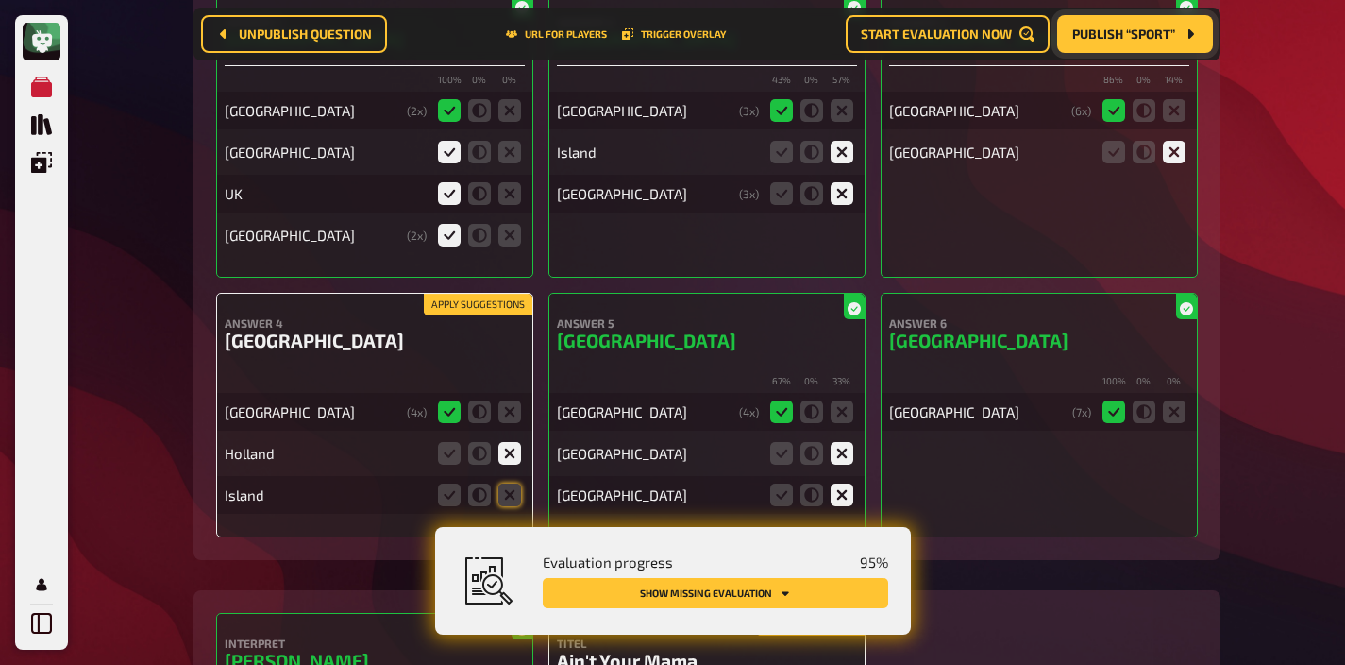
click at [520, 295] on button "Apply suggestions" at bounding box center [478, 305] width 109 height 21
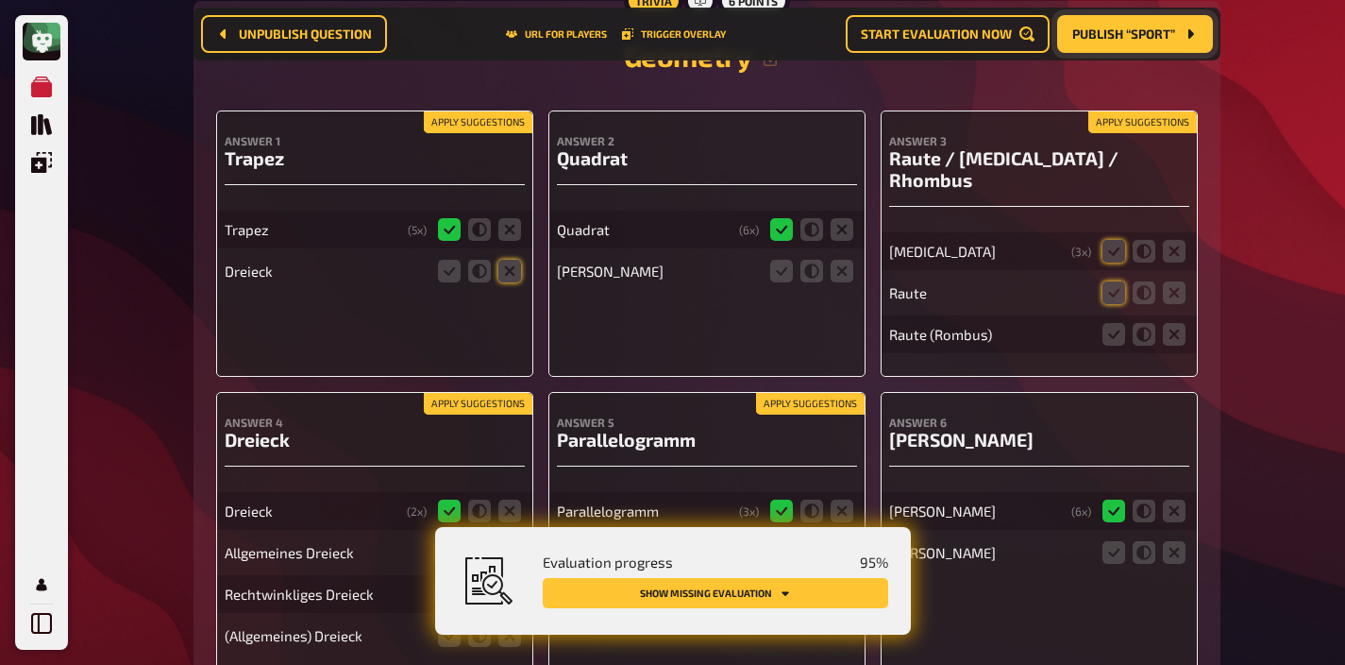
scroll to position [11216, 0]
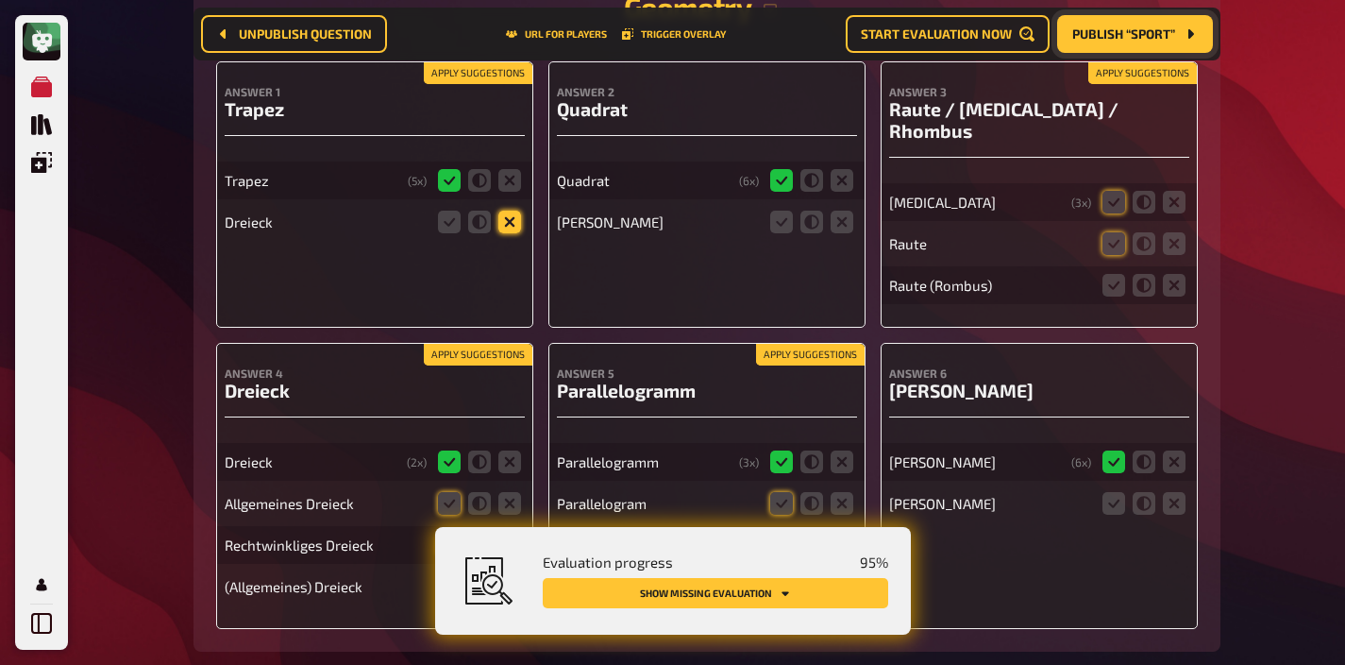
click at [506, 211] on icon at bounding box center [510, 222] width 23 height 23
click at [0, 0] on input "radio" at bounding box center [0, 0] width 0 height 0
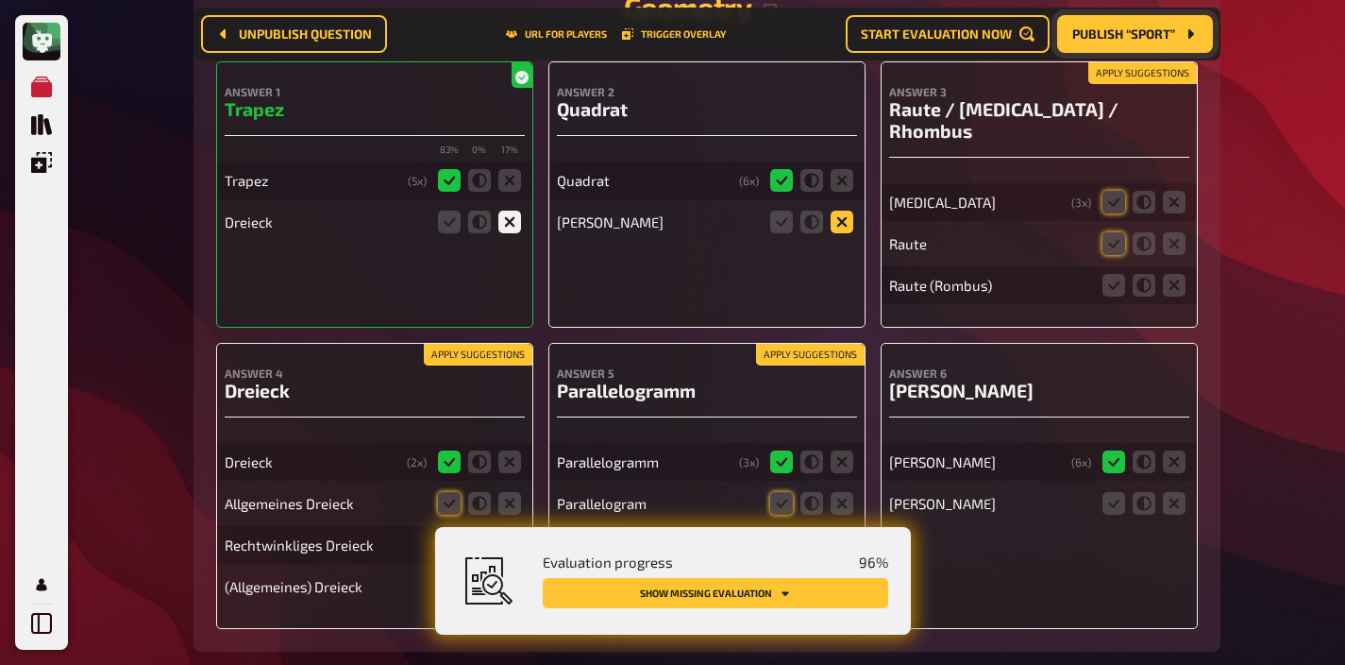
click at [839, 211] on icon at bounding box center [842, 222] width 23 height 23
click at [0, 0] on input "radio" at bounding box center [0, 0] width 0 height 0
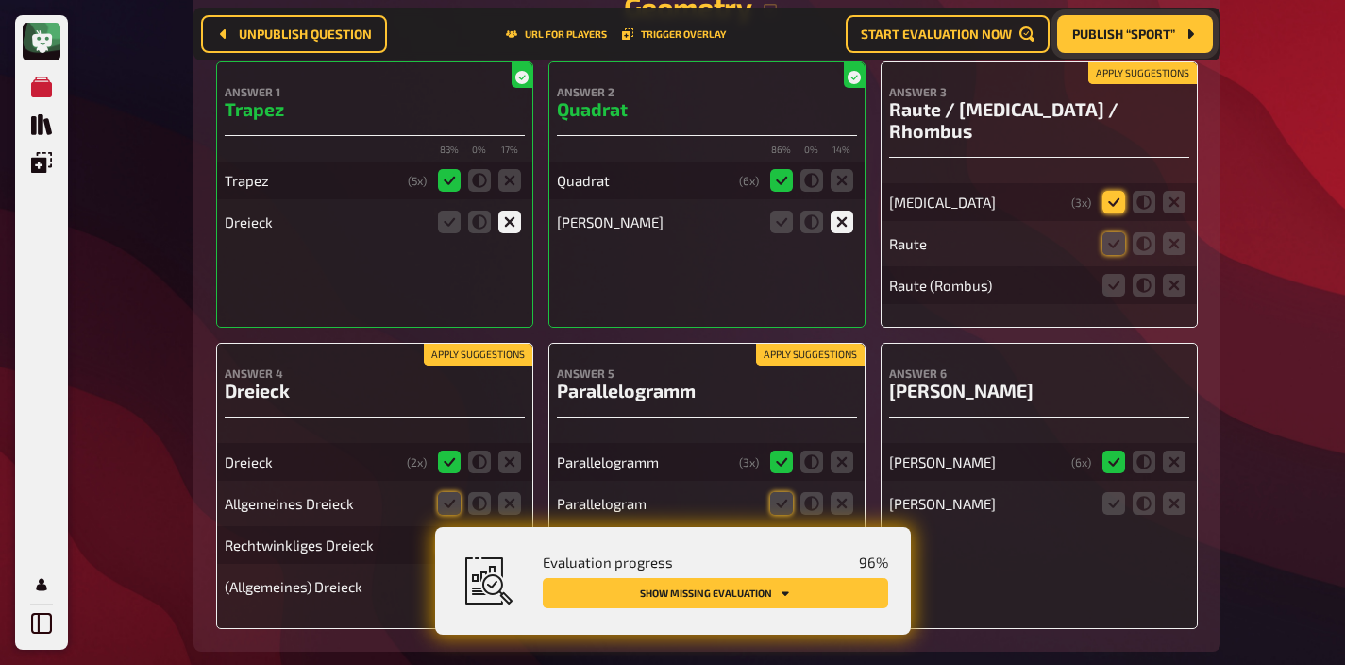
click at [1110, 191] on icon at bounding box center [1114, 202] width 23 height 23
click at [0, 0] on input "radio" at bounding box center [0, 0] width 0 height 0
click at [1110, 232] on icon at bounding box center [1114, 243] width 23 height 23
click at [0, 0] on input "radio" at bounding box center [0, 0] width 0 height 0
click at [1110, 274] on icon at bounding box center [1114, 285] width 23 height 23
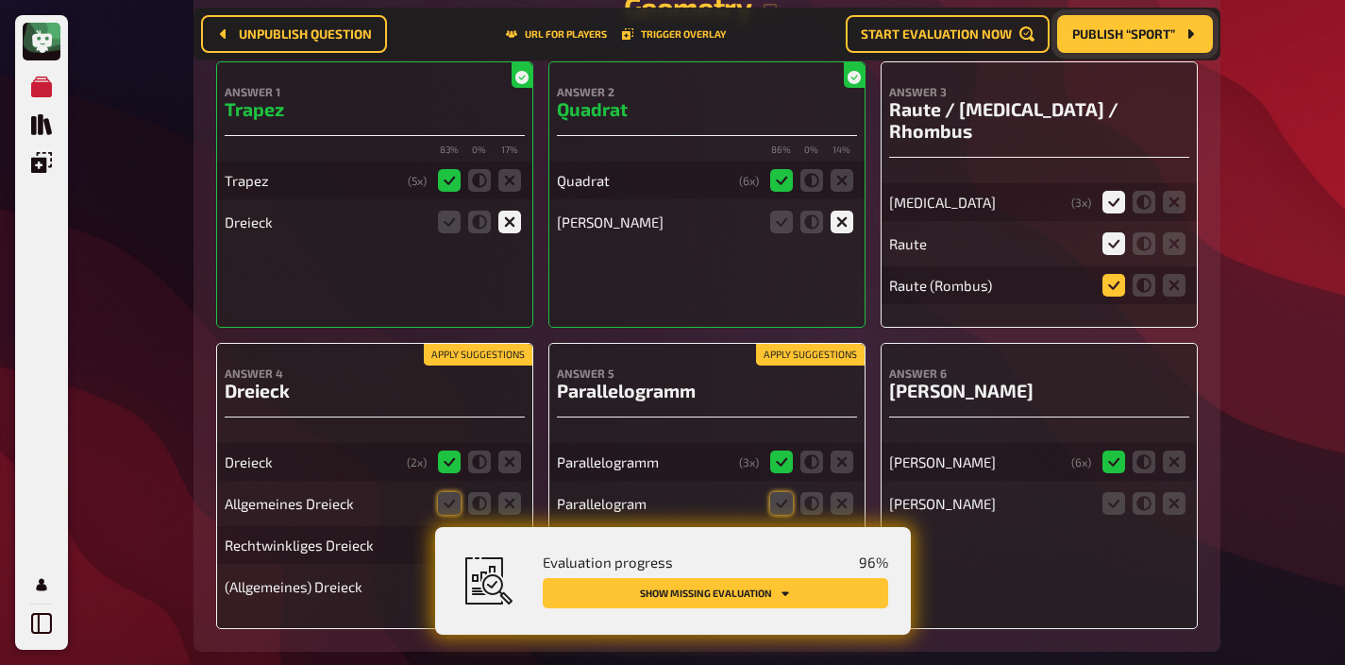
click at [0, 0] on input "radio" at bounding box center [0, 0] width 0 height 0
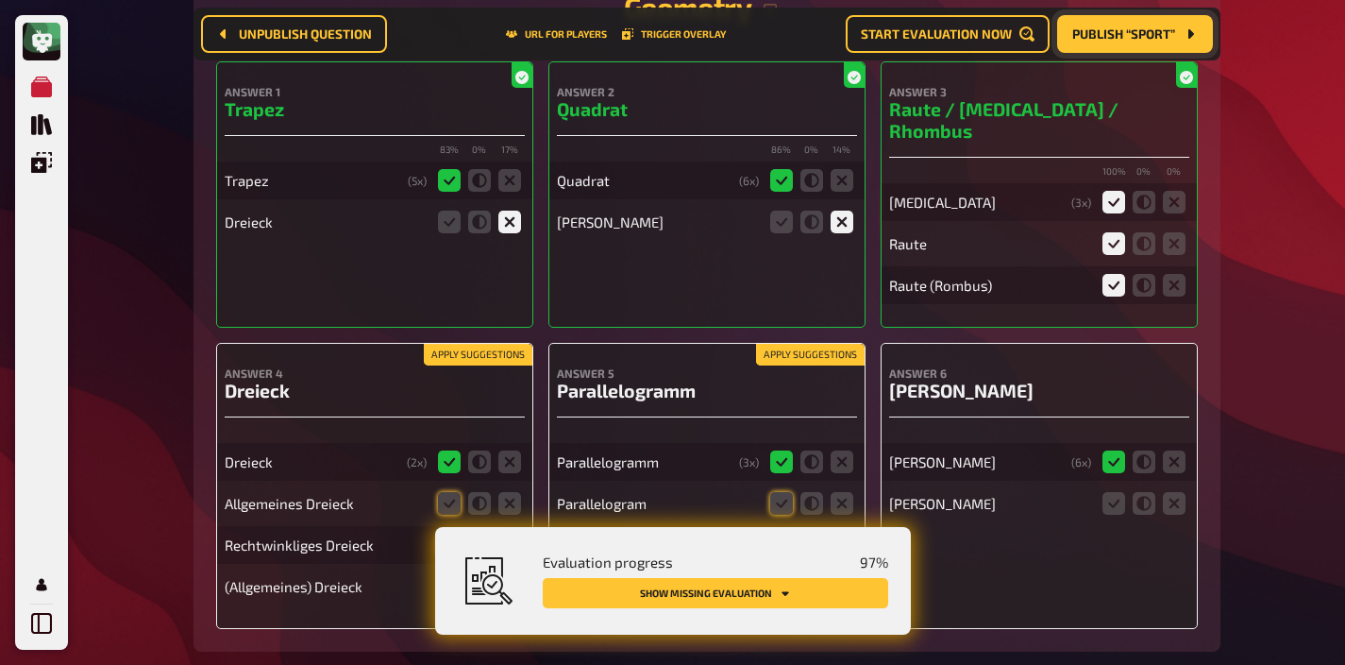
click at [488, 345] on button "Apply suggestions" at bounding box center [478, 355] width 109 height 21
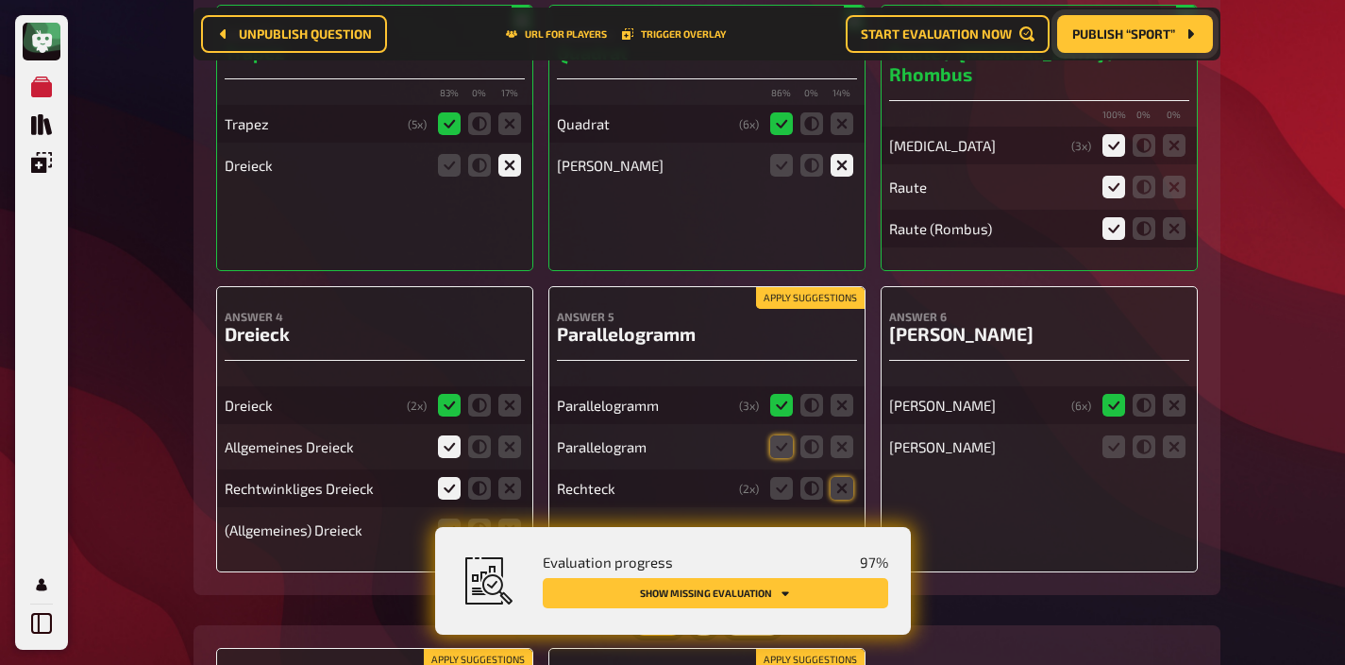
scroll to position [11329, 0]
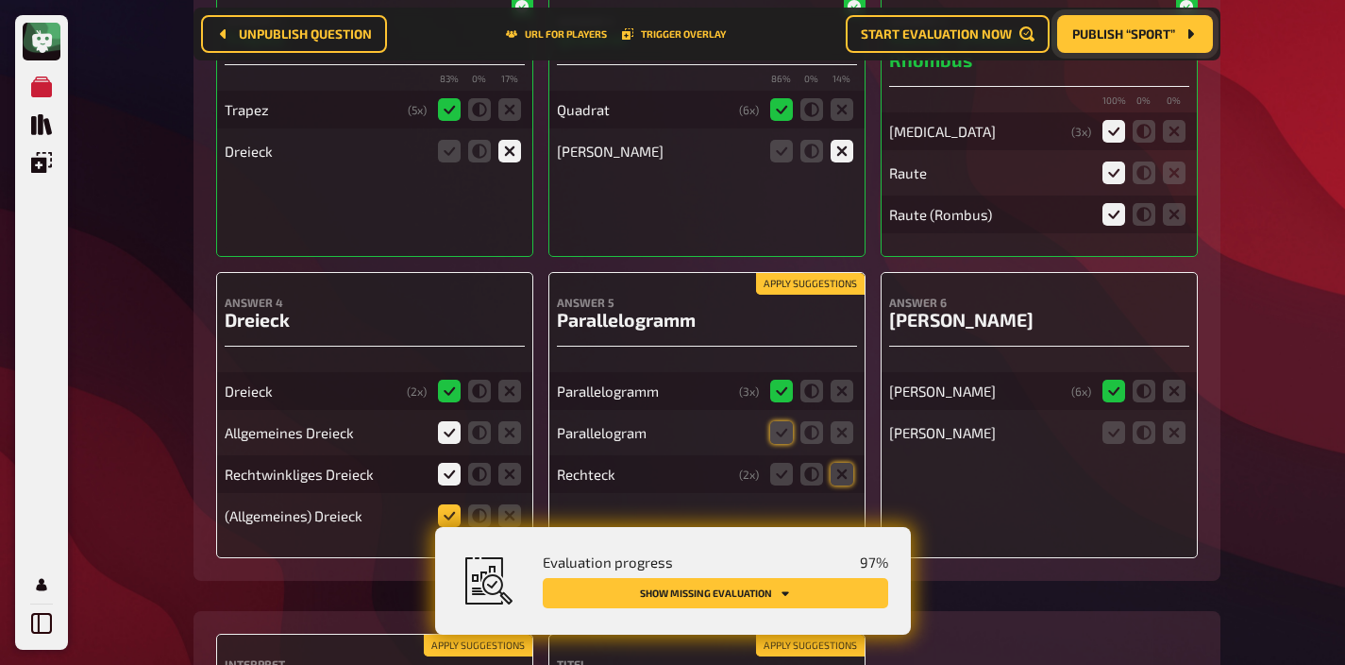
click at [446, 504] on icon at bounding box center [449, 515] width 23 height 23
click at [0, 0] on input "radio" at bounding box center [0, 0] width 0 height 0
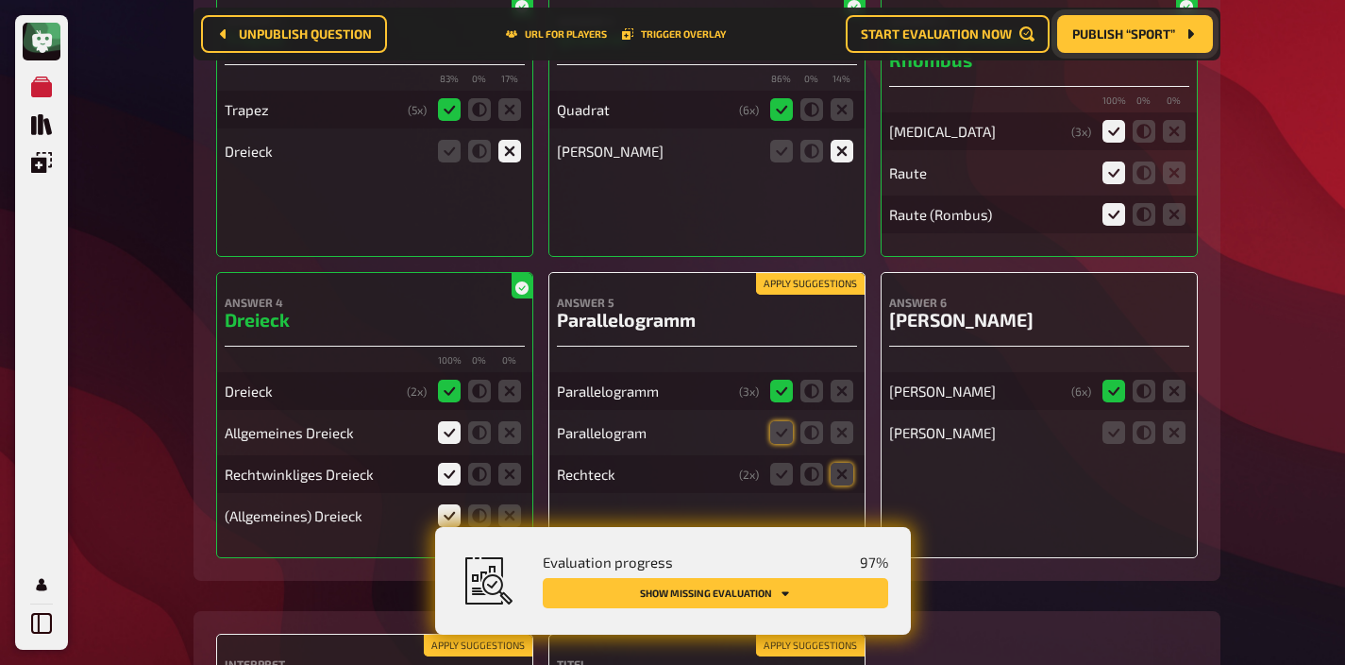
click at [802, 274] on button "Apply suggestions" at bounding box center [810, 284] width 109 height 21
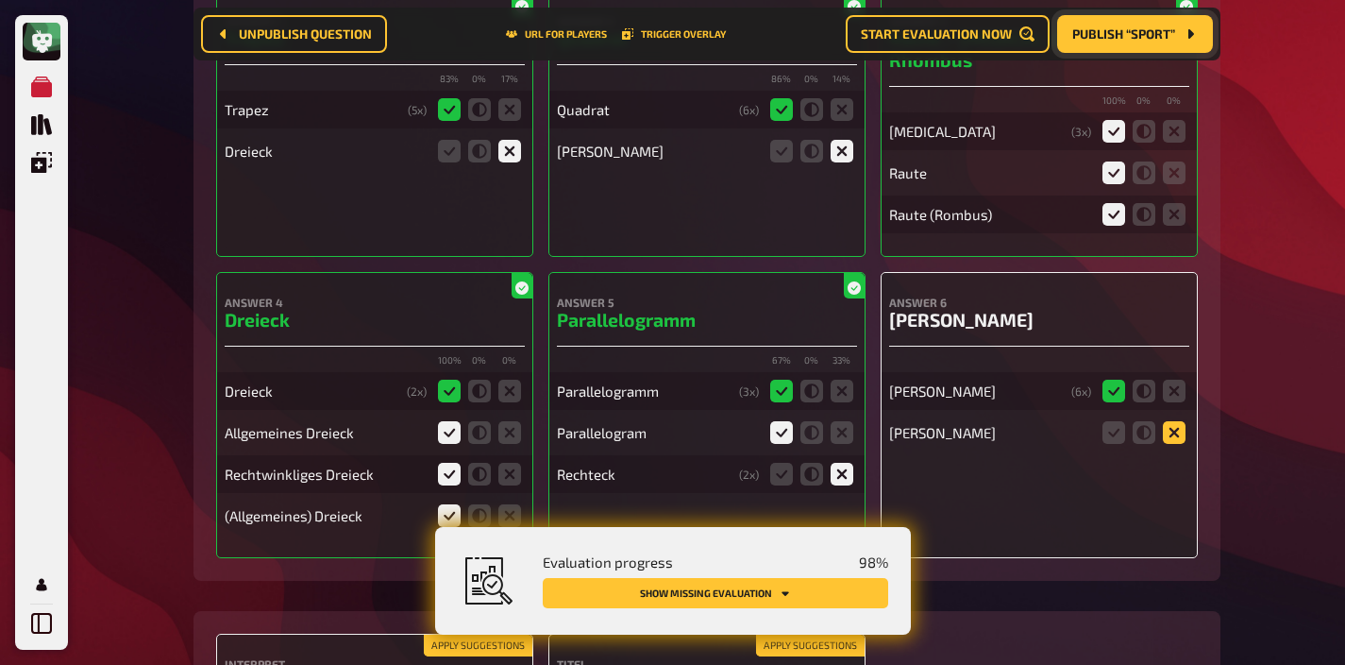
click at [1174, 421] on icon at bounding box center [1174, 432] width 23 height 23
click at [0, 0] on input "radio" at bounding box center [0, 0] width 0 height 0
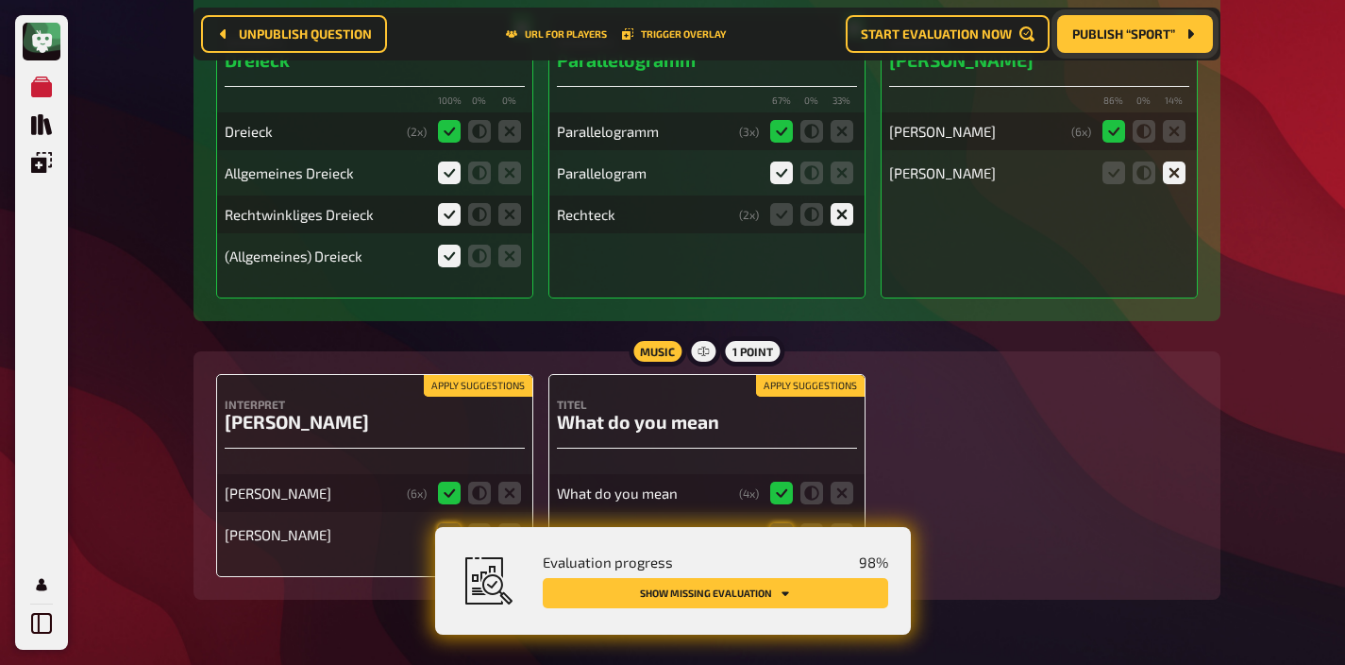
scroll to position [11590, 0]
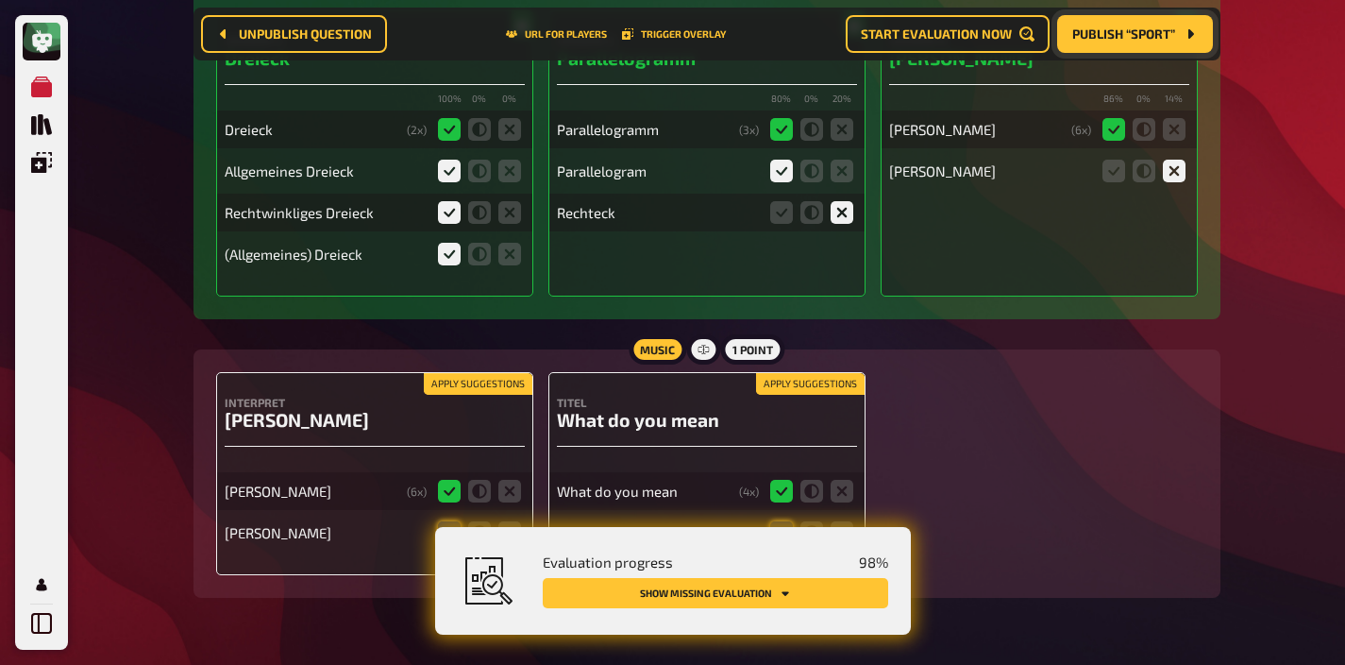
click at [513, 374] on button "Apply suggestions" at bounding box center [478, 384] width 109 height 21
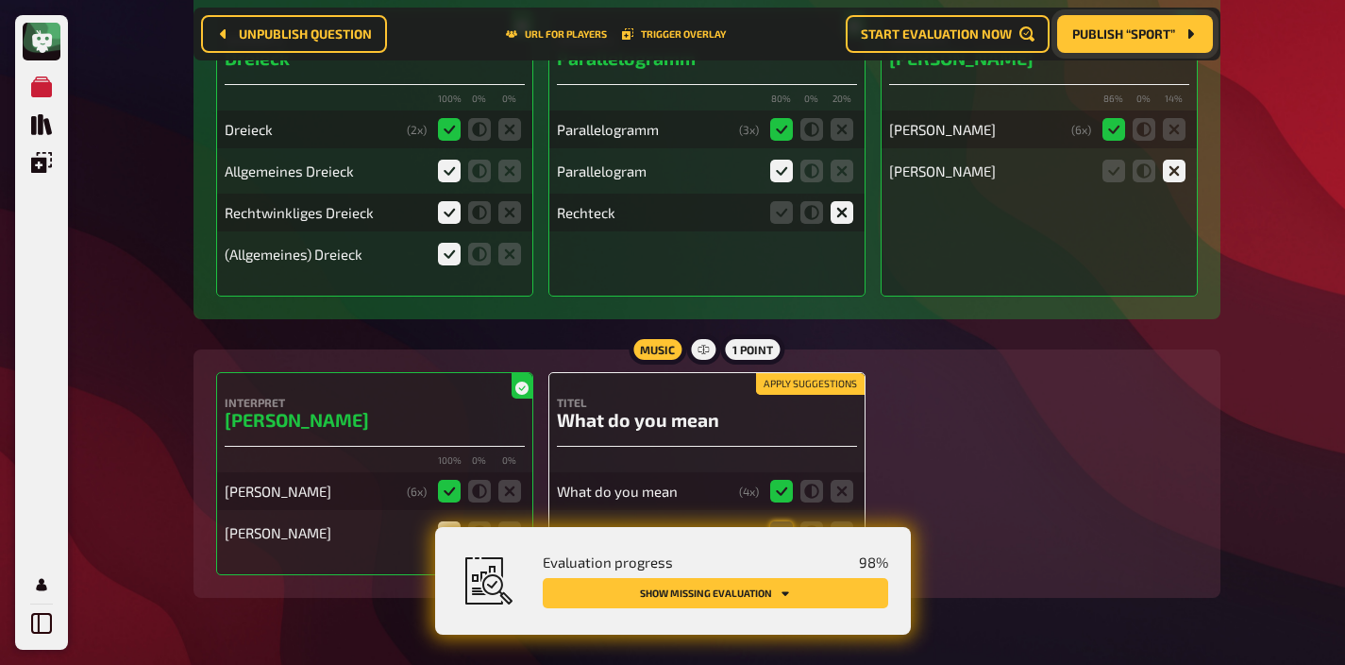
click at [786, 374] on button "Apply suggestions" at bounding box center [810, 384] width 109 height 21
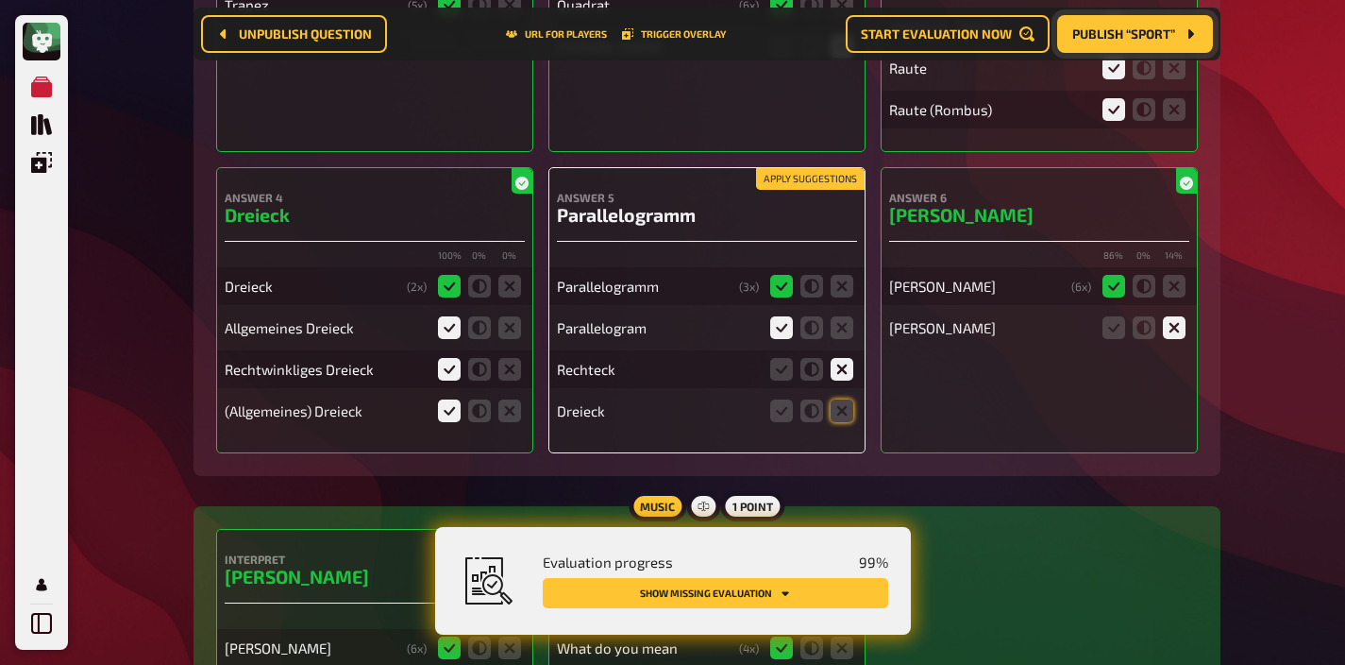
scroll to position [11439, 0]
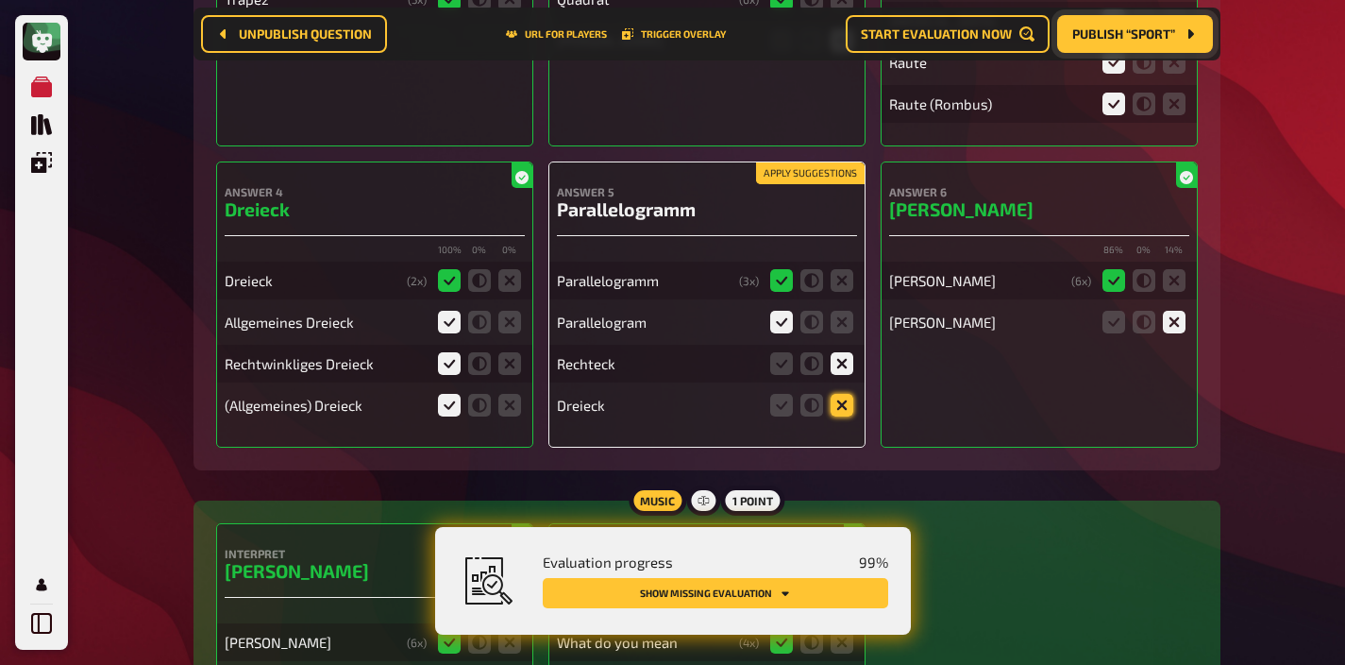
click at [836, 394] on icon at bounding box center [842, 405] width 23 height 23
click at [0, 0] on input "radio" at bounding box center [0, 0] width 0 height 0
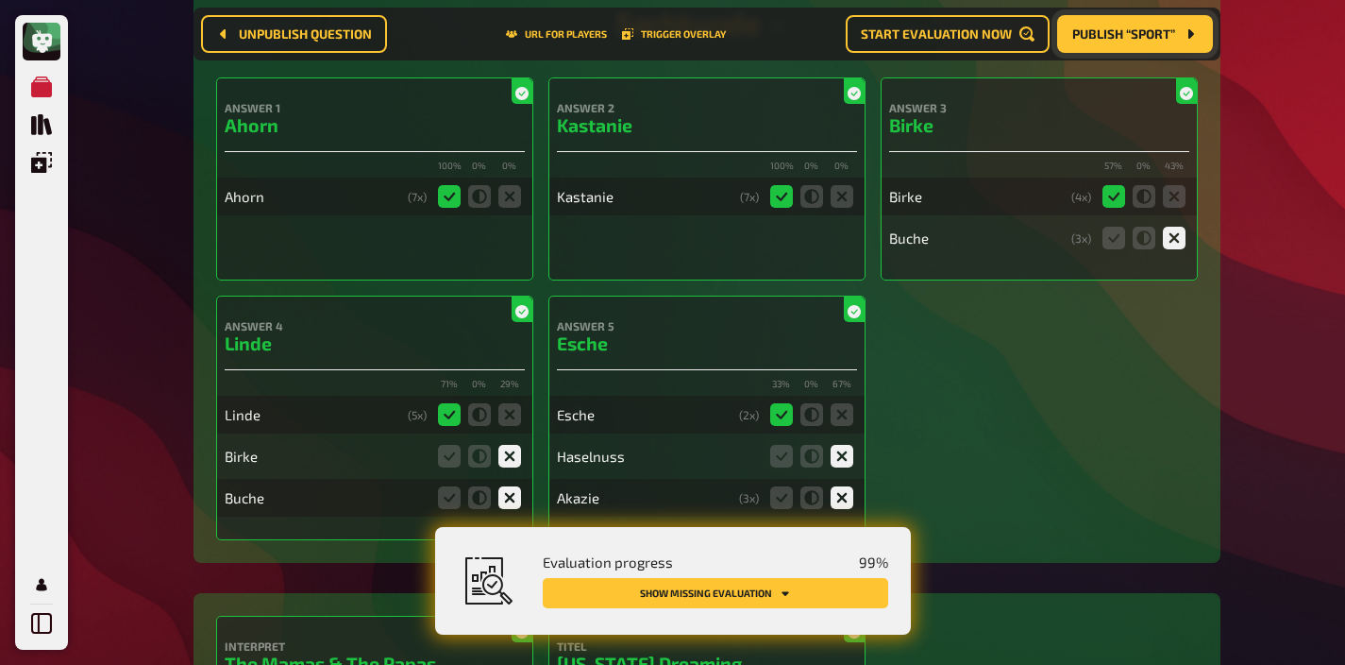
scroll to position [0, 0]
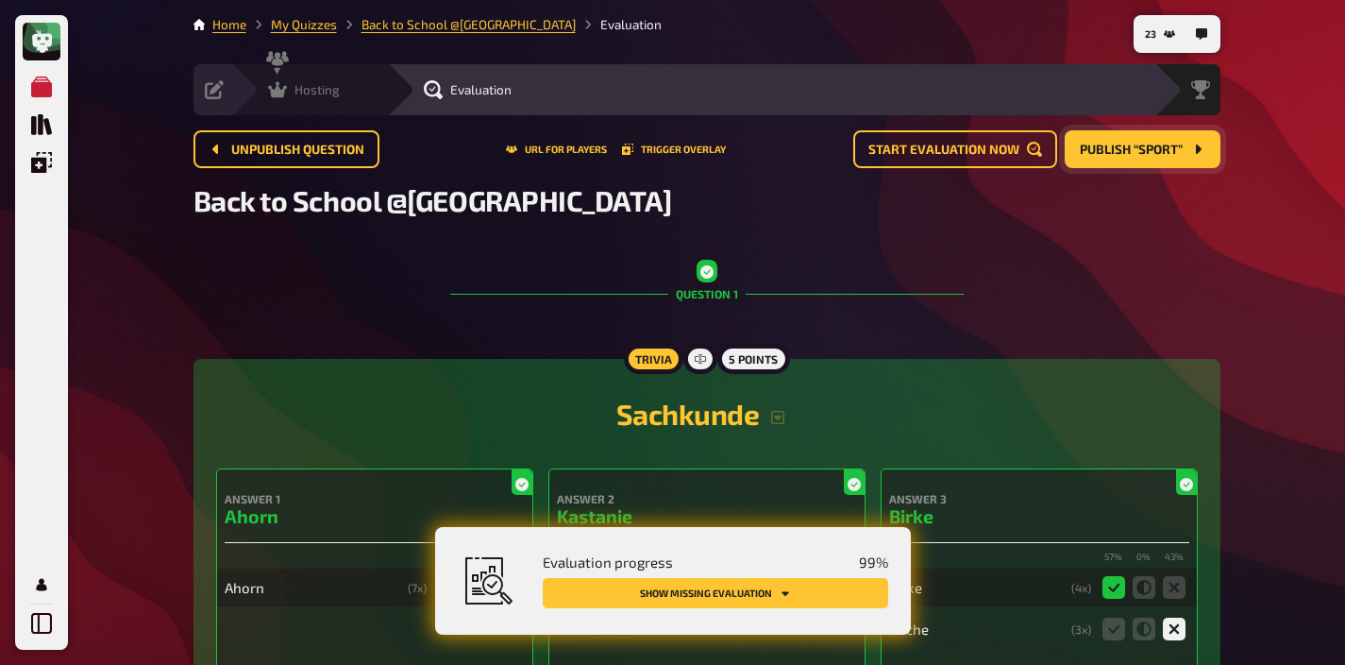
click at [329, 83] on span "Hosting" at bounding box center [317, 89] width 45 height 15
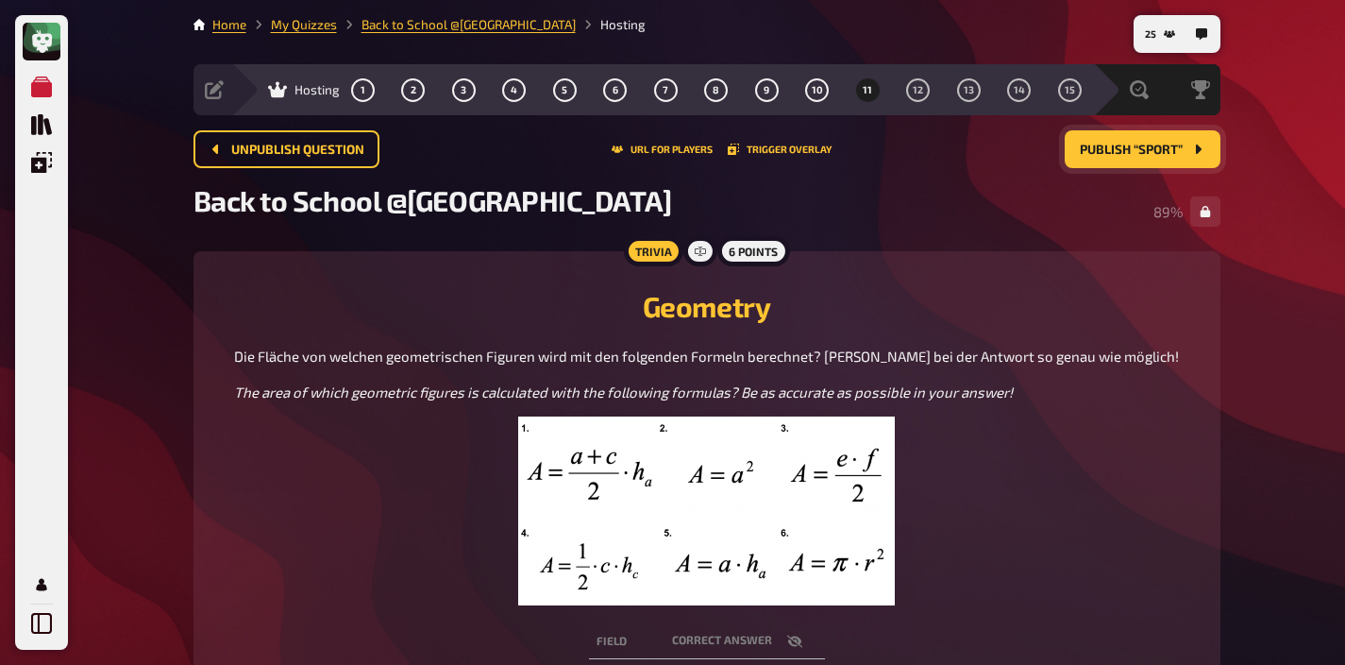
click at [1125, 145] on span "Publish “Sport”" at bounding box center [1131, 150] width 103 height 13
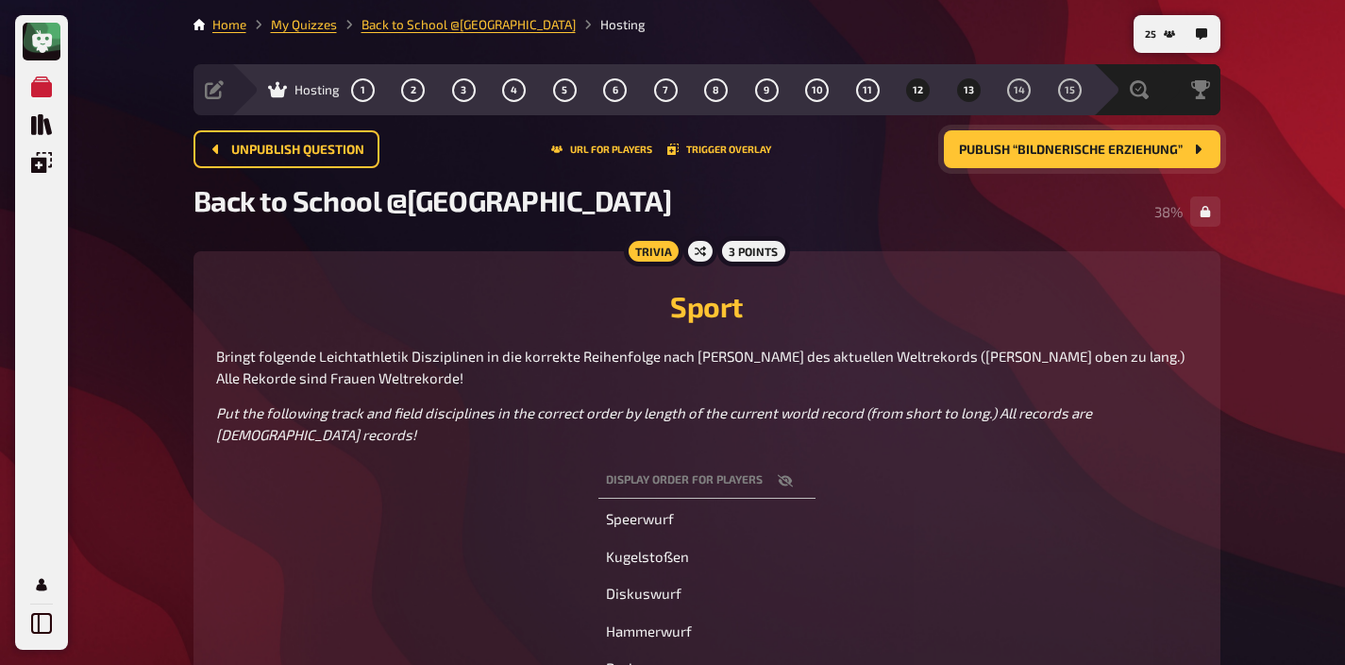
click at [965, 86] on span "13" at bounding box center [969, 90] width 10 height 10
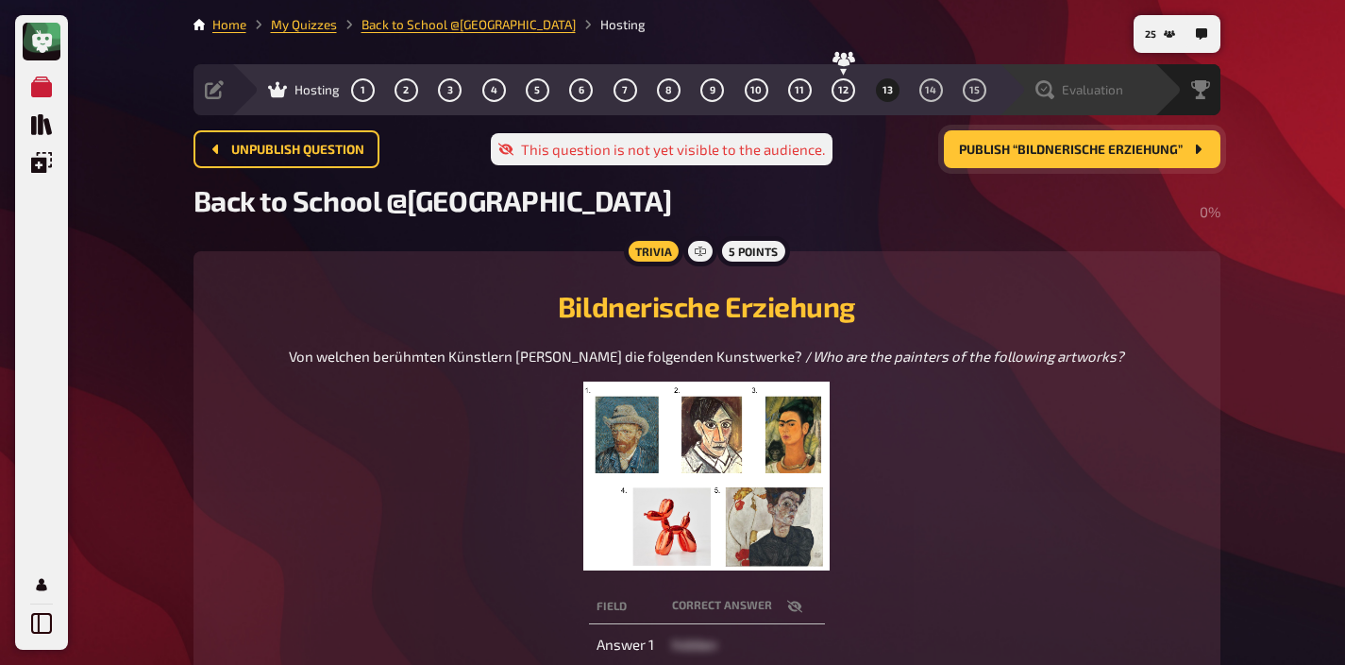
click at [1110, 91] on span "Evaluation" at bounding box center [1092, 89] width 61 height 15
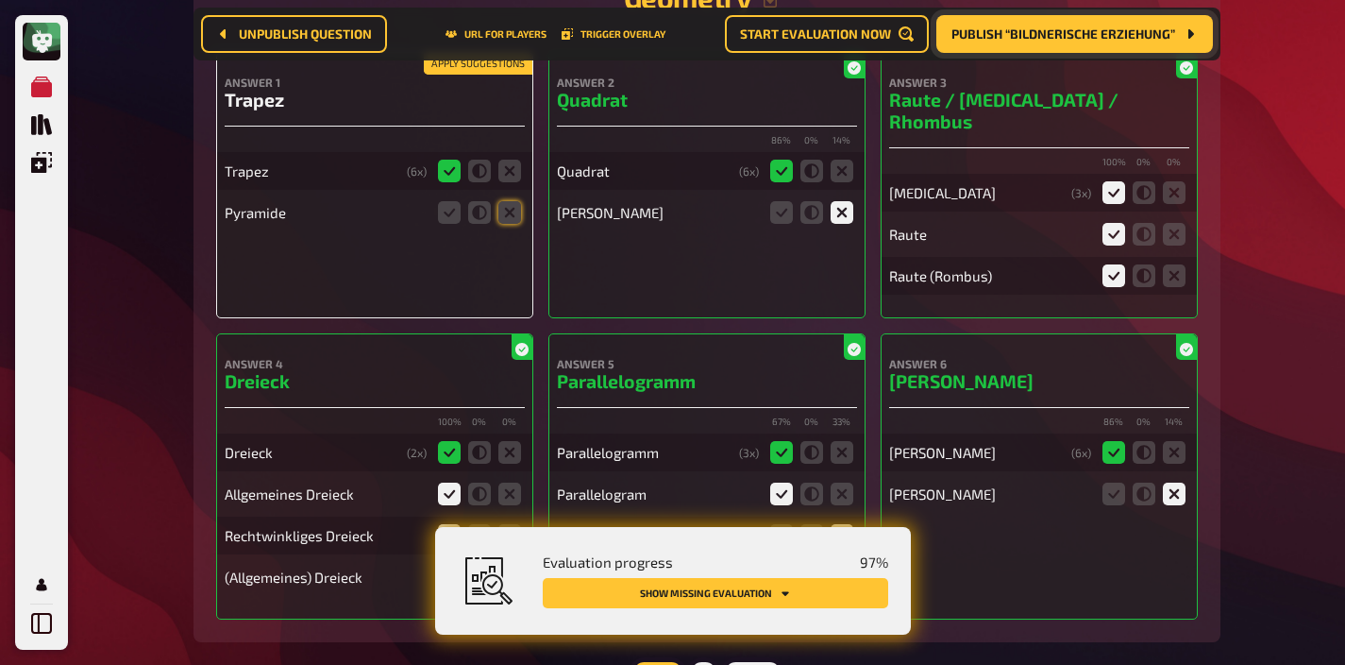
scroll to position [11251, 0]
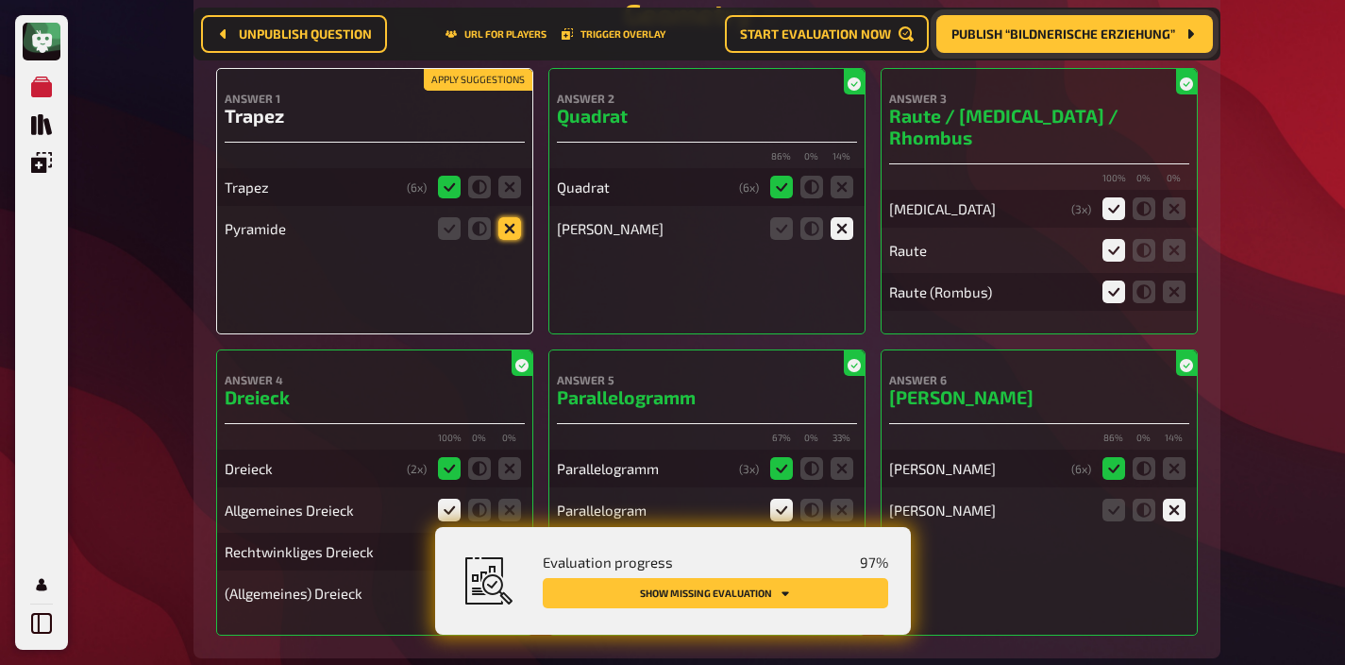
click at [511, 217] on icon at bounding box center [510, 228] width 23 height 23
click at [0, 0] on input "radio" at bounding box center [0, 0] width 0 height 0
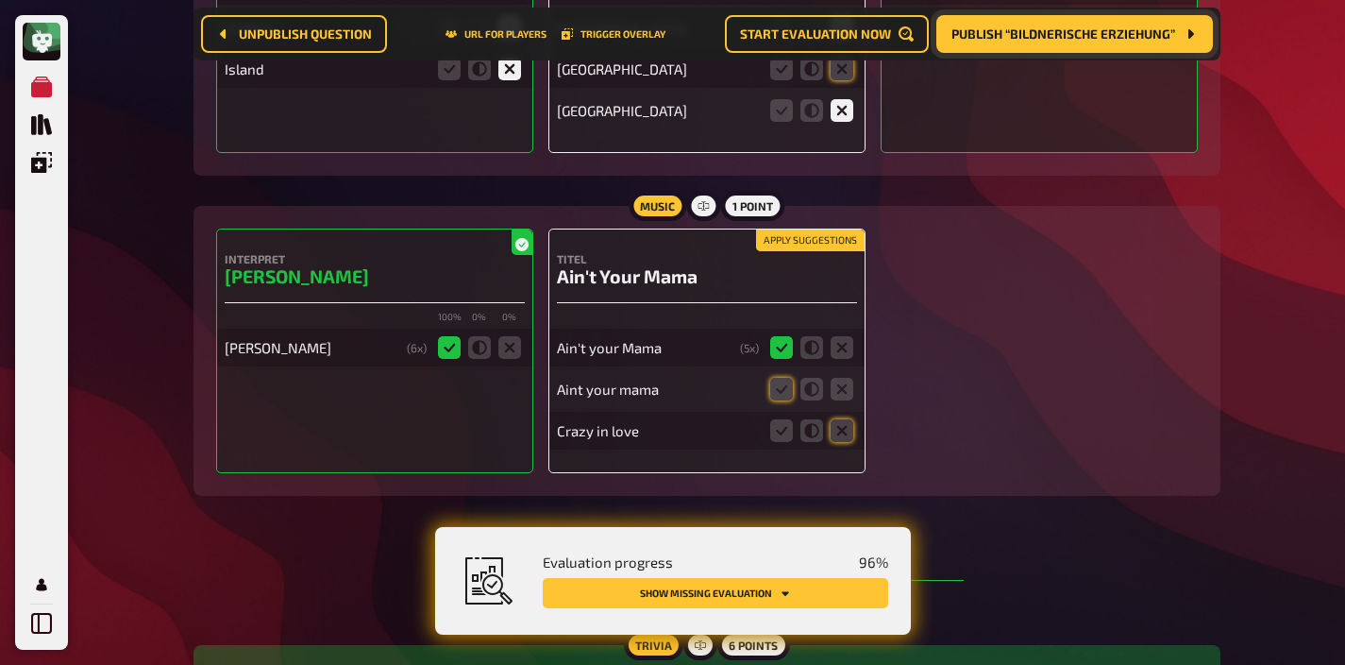
scroll to position [10568, 0]
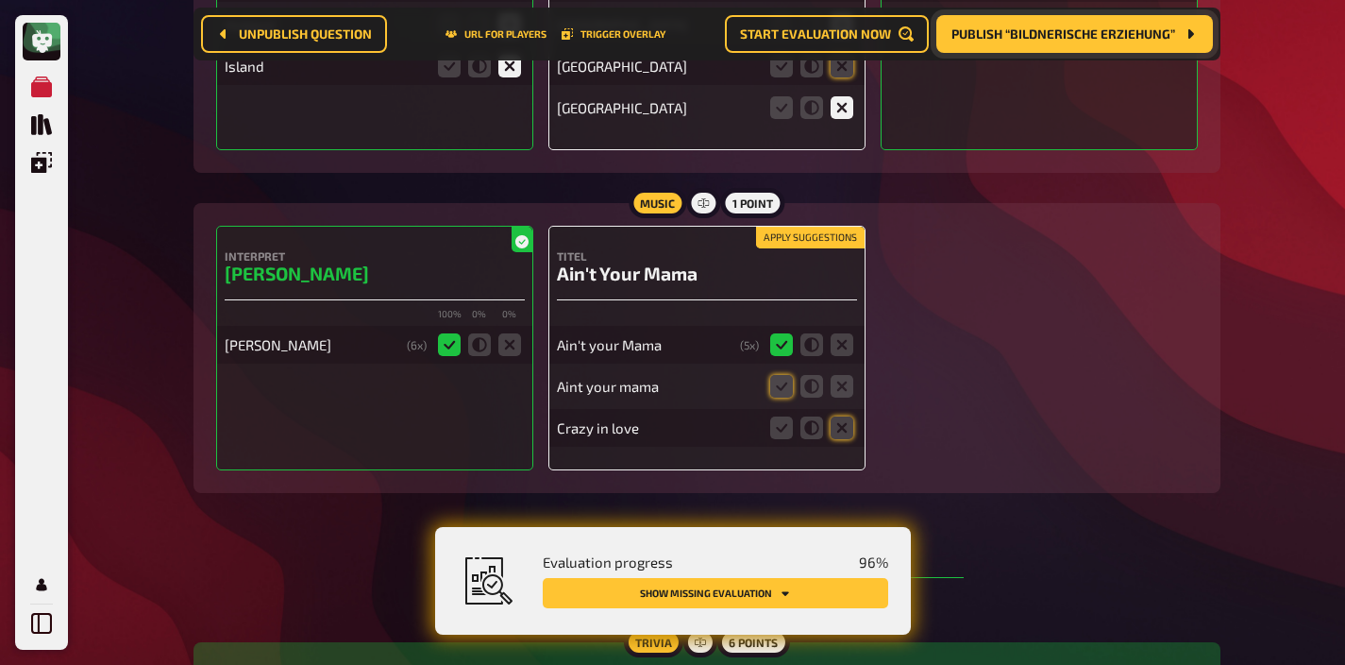
click at [815, 228] on button "Apply suggestions" at bounding box center [810, 238] width 109 height 21
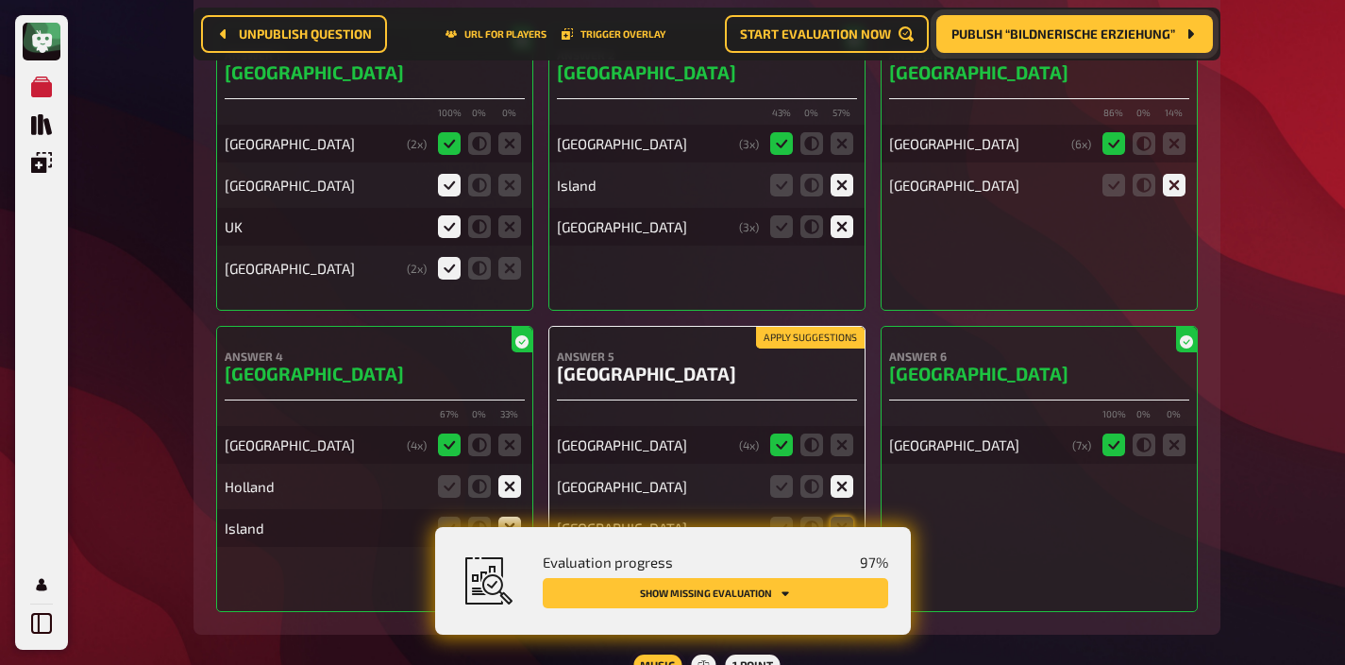
scroll to position [10154, 0]
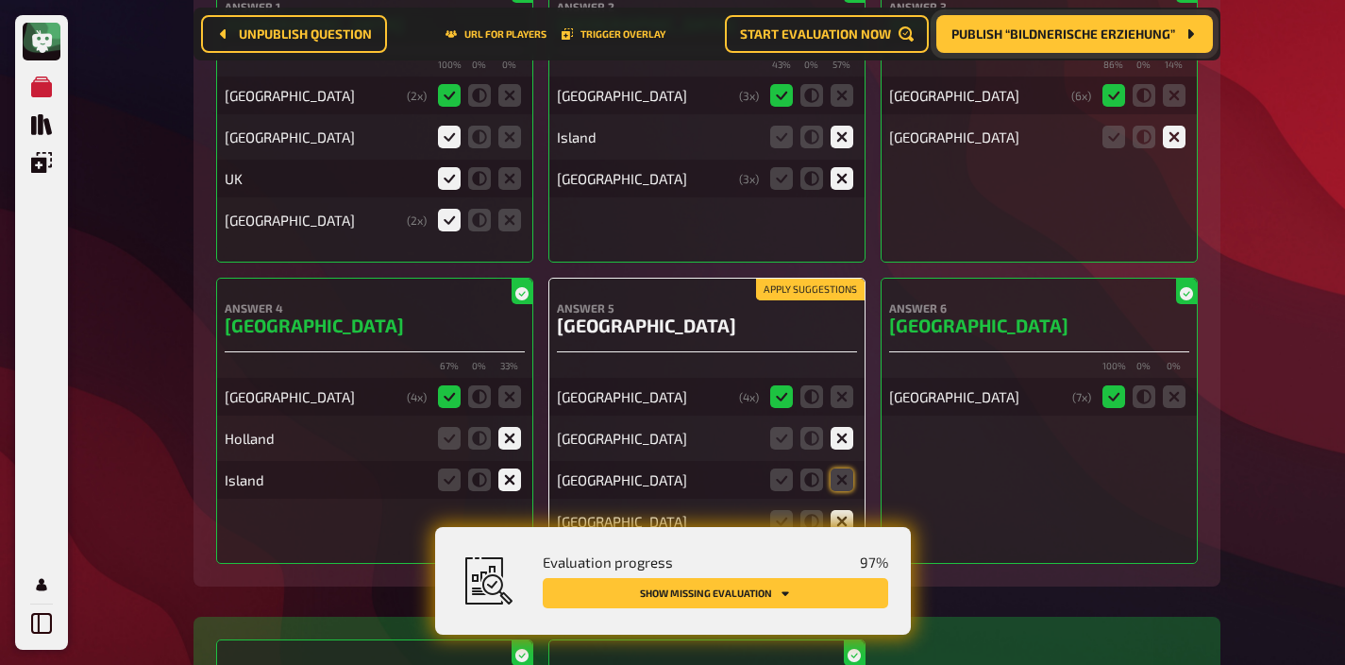
click at [813, 279] on button "Apply suggestions" at bounding box center [810, 289] width 109 height 21
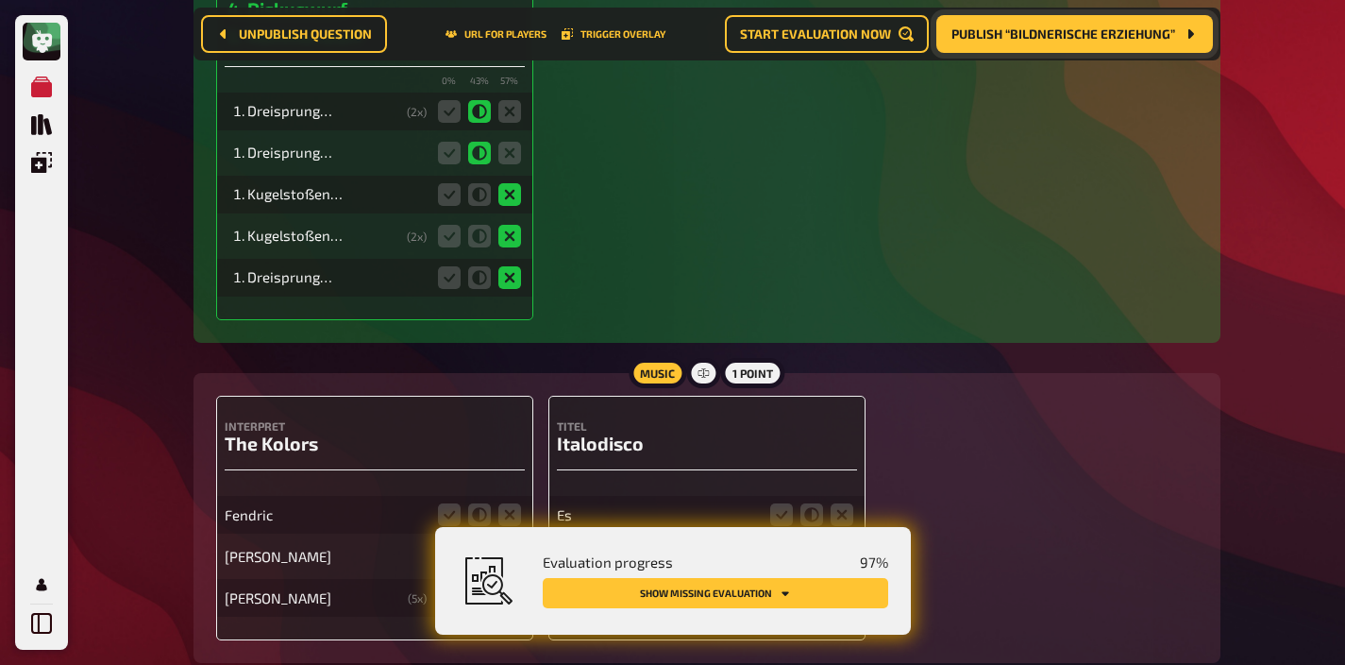
scroll to position [12637, 0]
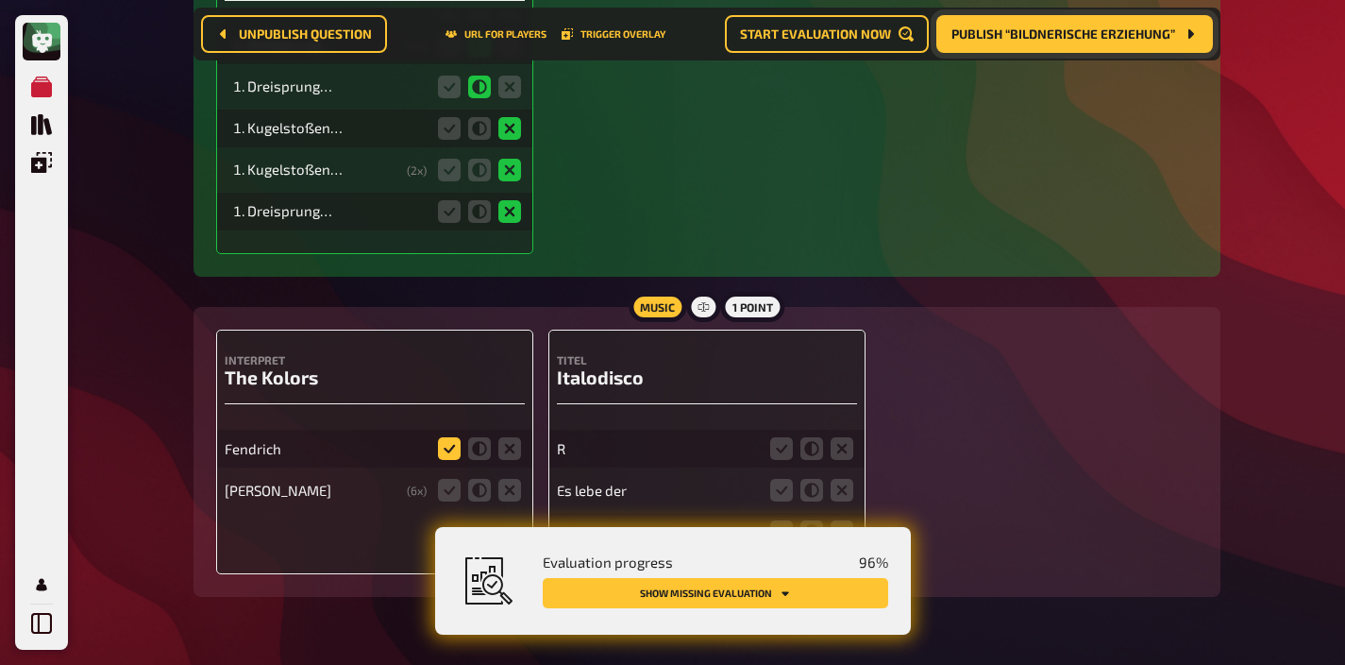
click at [449, 437] on icon at bounding box center [449, 448] width 23 height 23
click at [0, 0] on input "radio" at bounding box center [0, 0] width 0 height 0
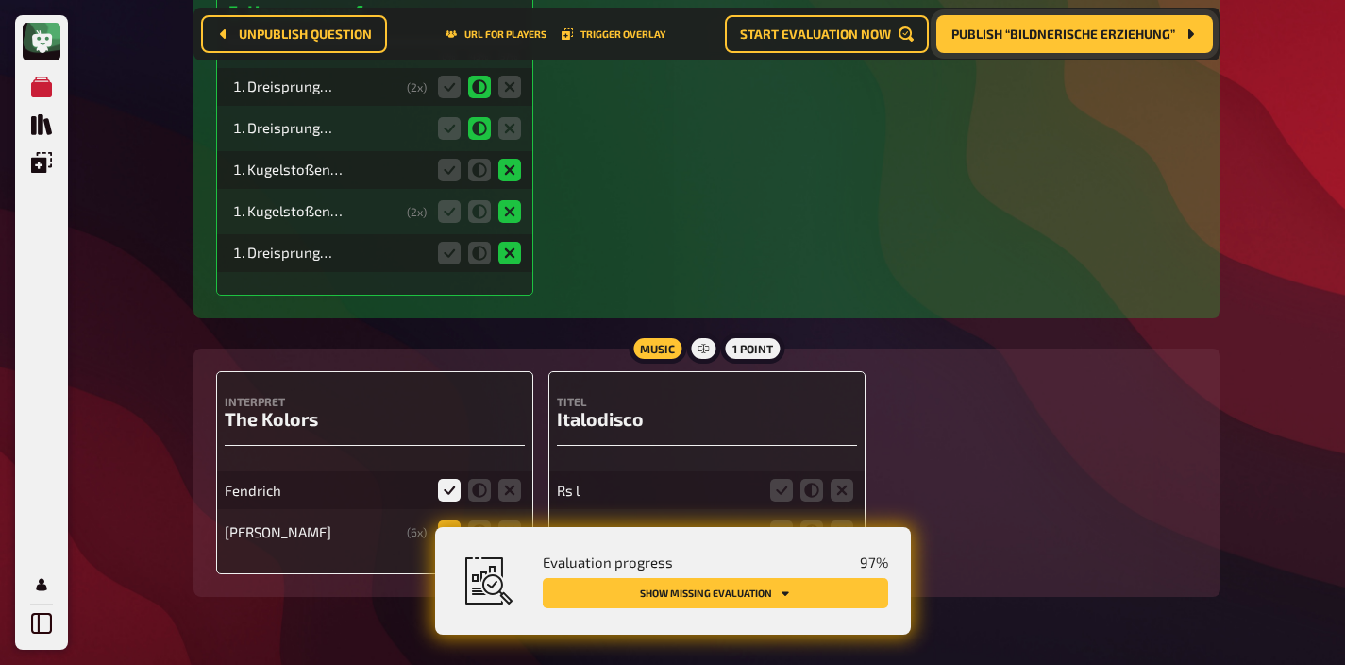
click at [448, 520] on icon at bounding box center [449, 531] width 23 height 23
click at [0, 0] on input "radio" at bounding box center [0, 0] width 0 height 0
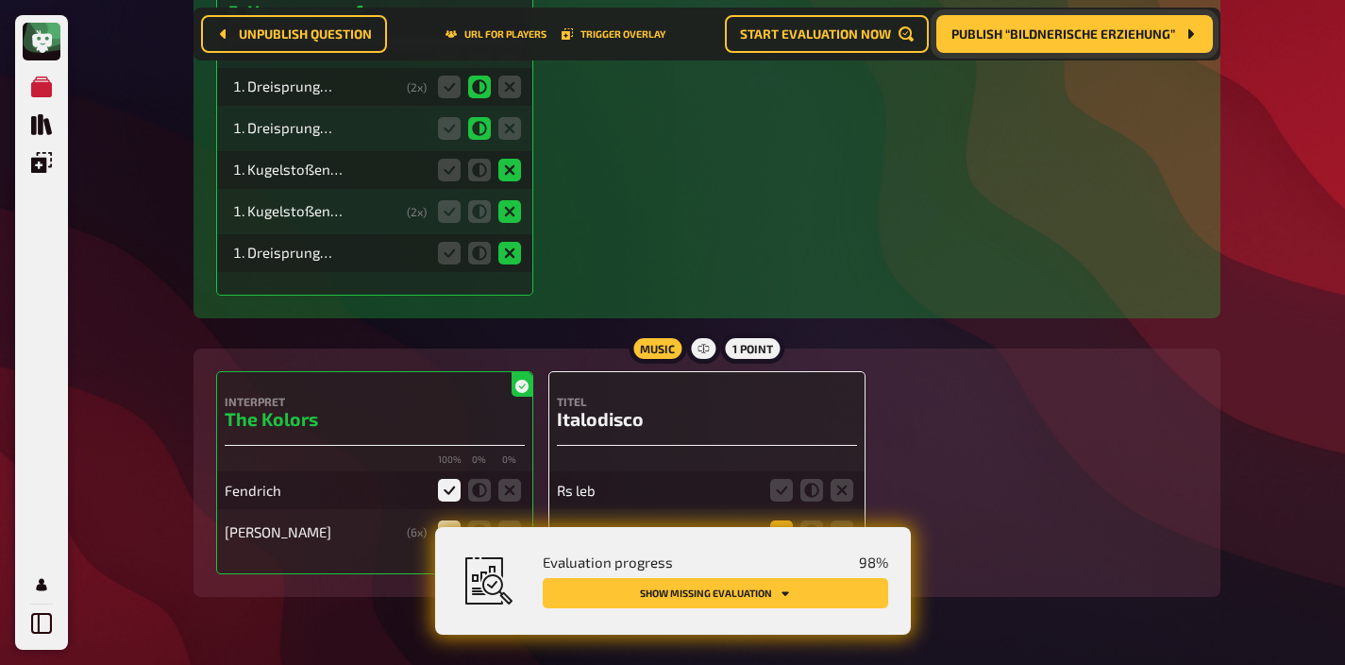
click at [783, 520] on icon at bounding box center [781, 531] width 23 height 23
click at [0, 0] on input "radio" at bounding box center [0, 0] width 0 height 0
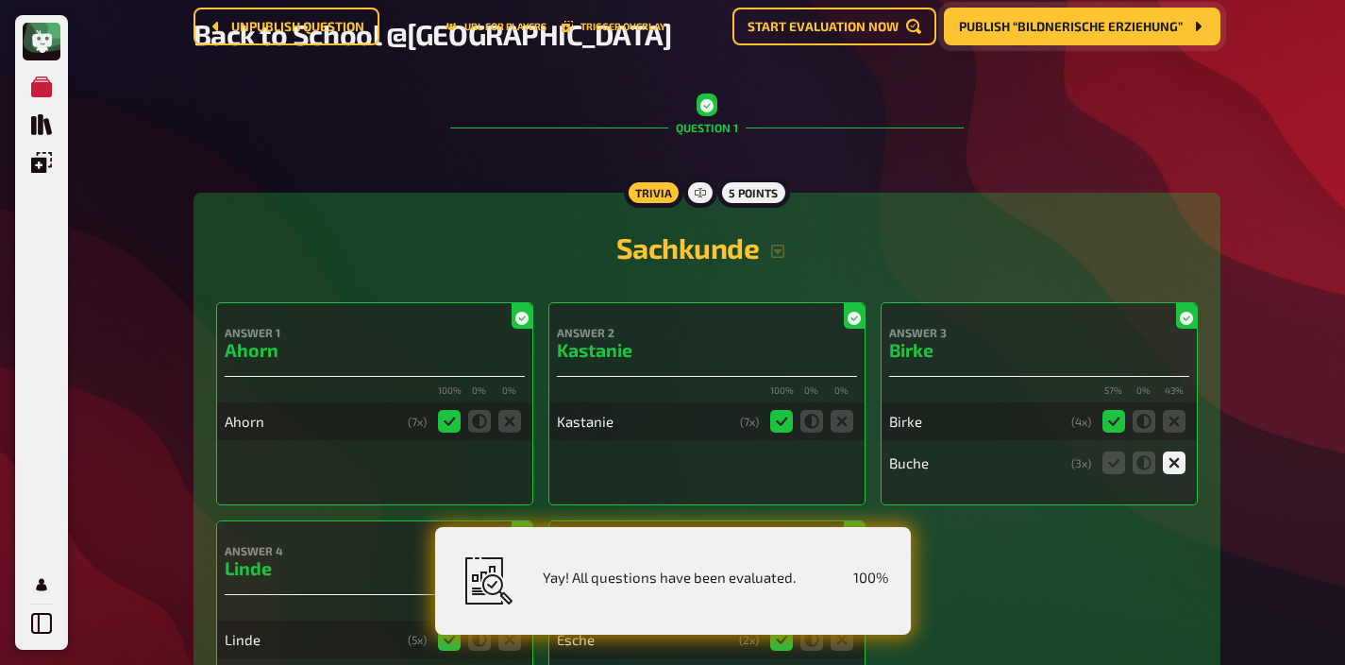
scroll to position [0, 0]
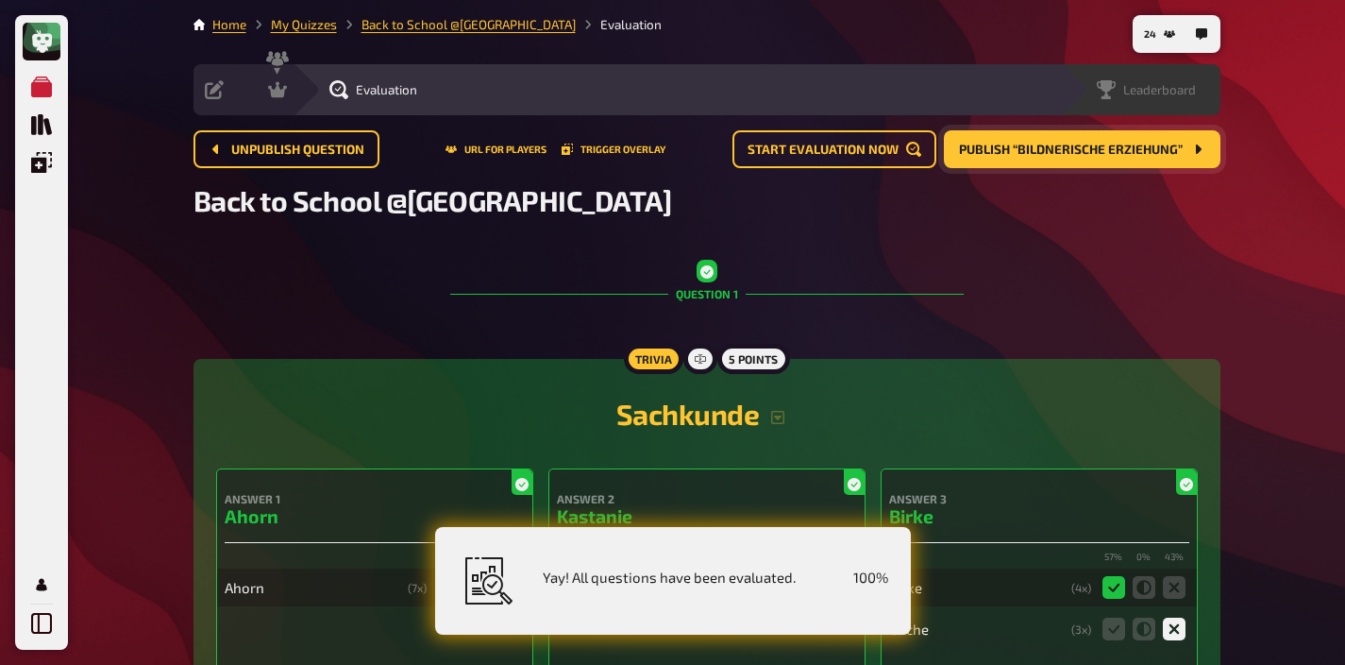
click at [1189, 87] on span "Leaderboard" at bounding box center [1160, 89] width 73 height 15
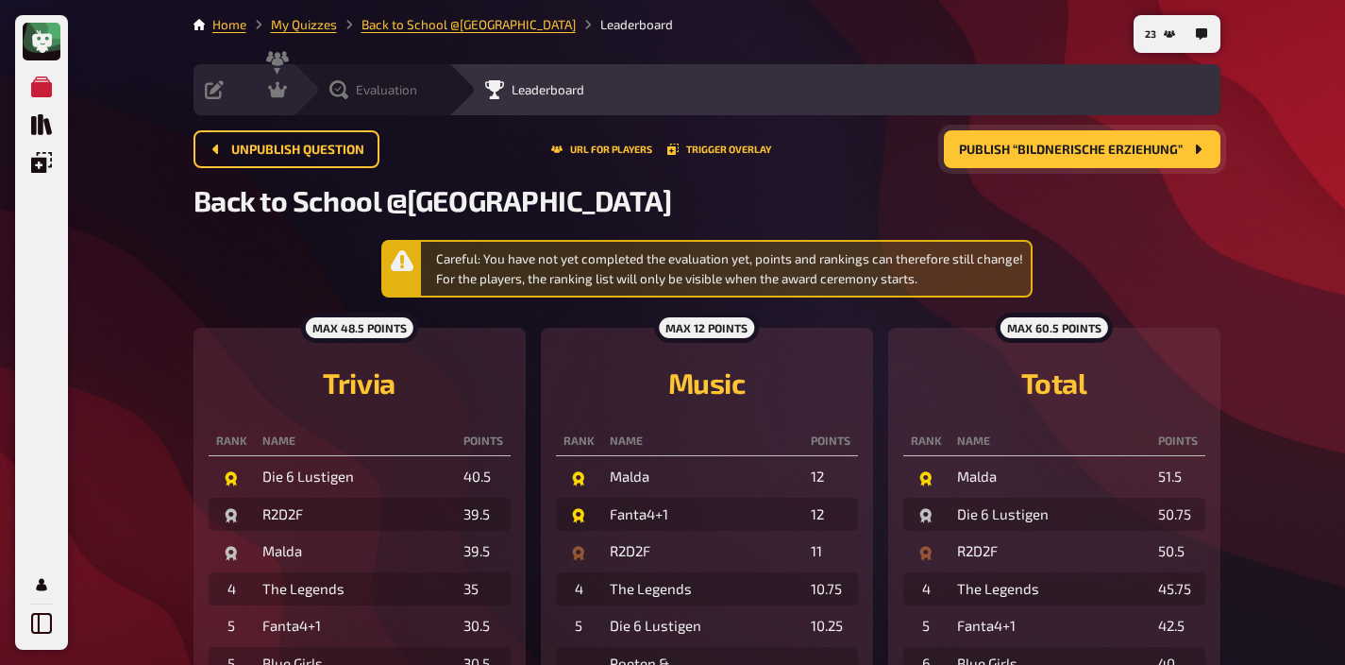
click at [362, 91] on span "Evaluation" at bounding box center [386, 89] width 61 height 15
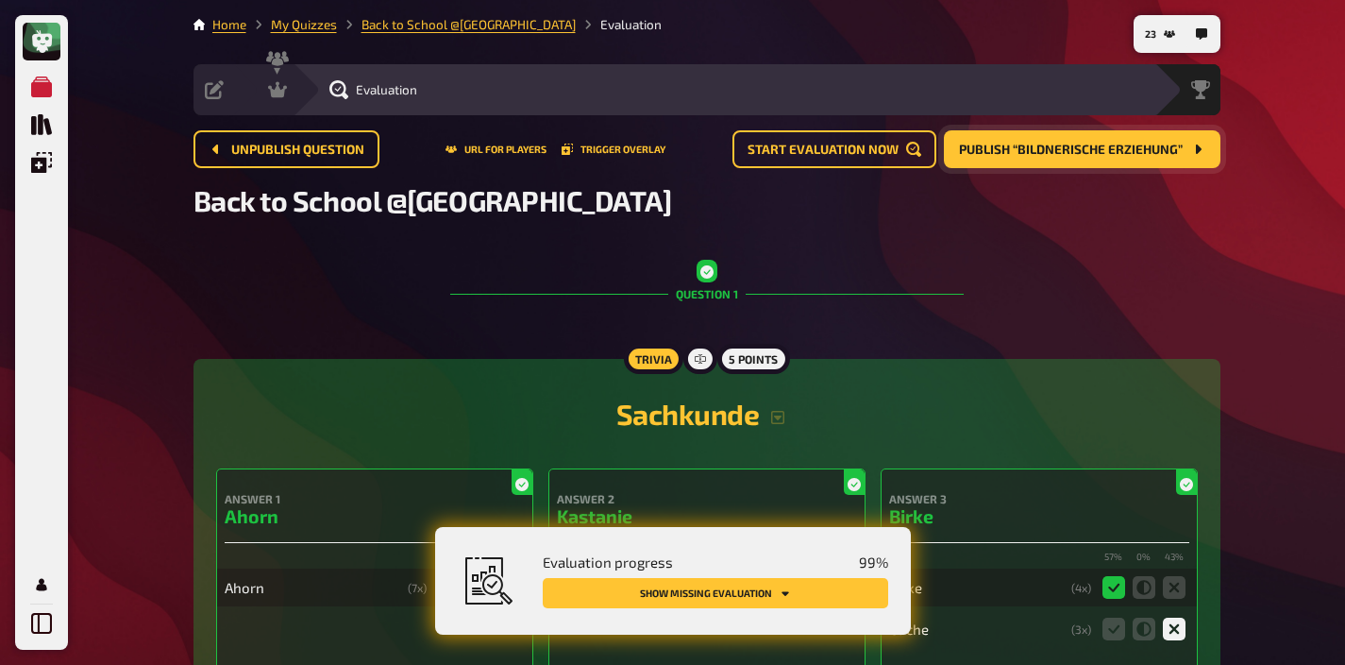
click at [1184, 33] on nav "23" at bounding box center [1177, 34] width 87 height 38
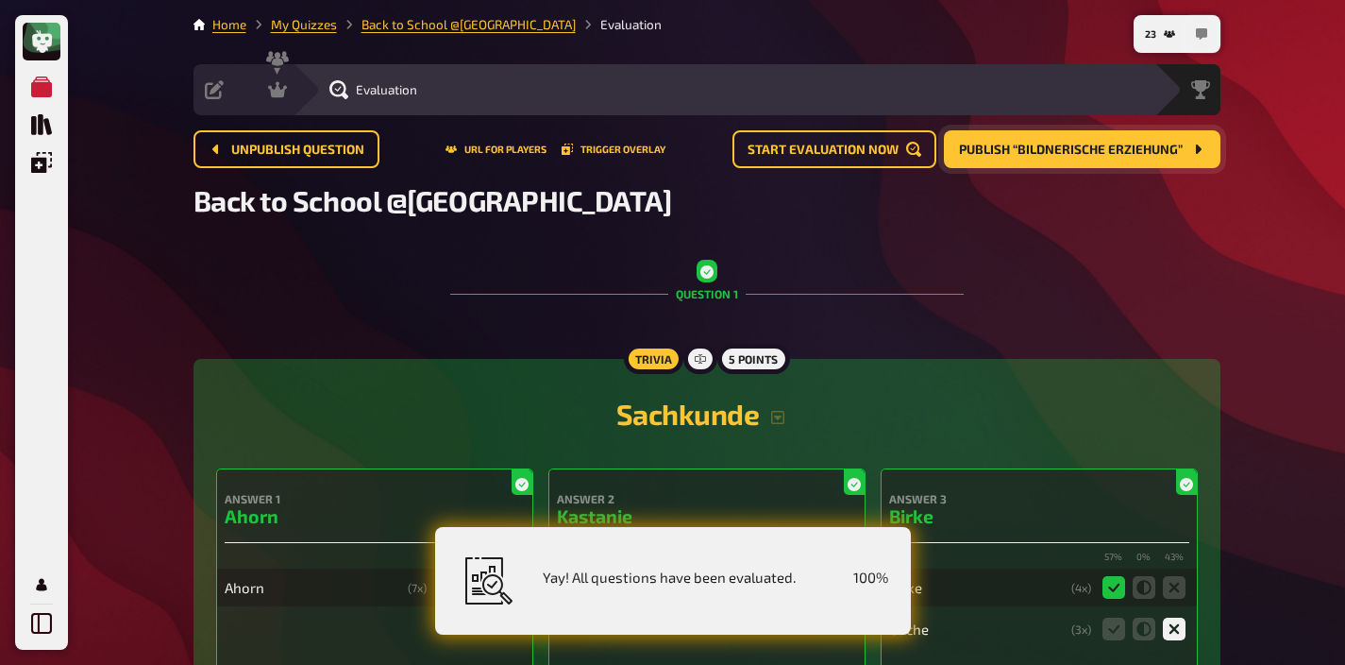
click at [1193, 41] on button "button" at bounding box center [1202, 34] width 30 height 30
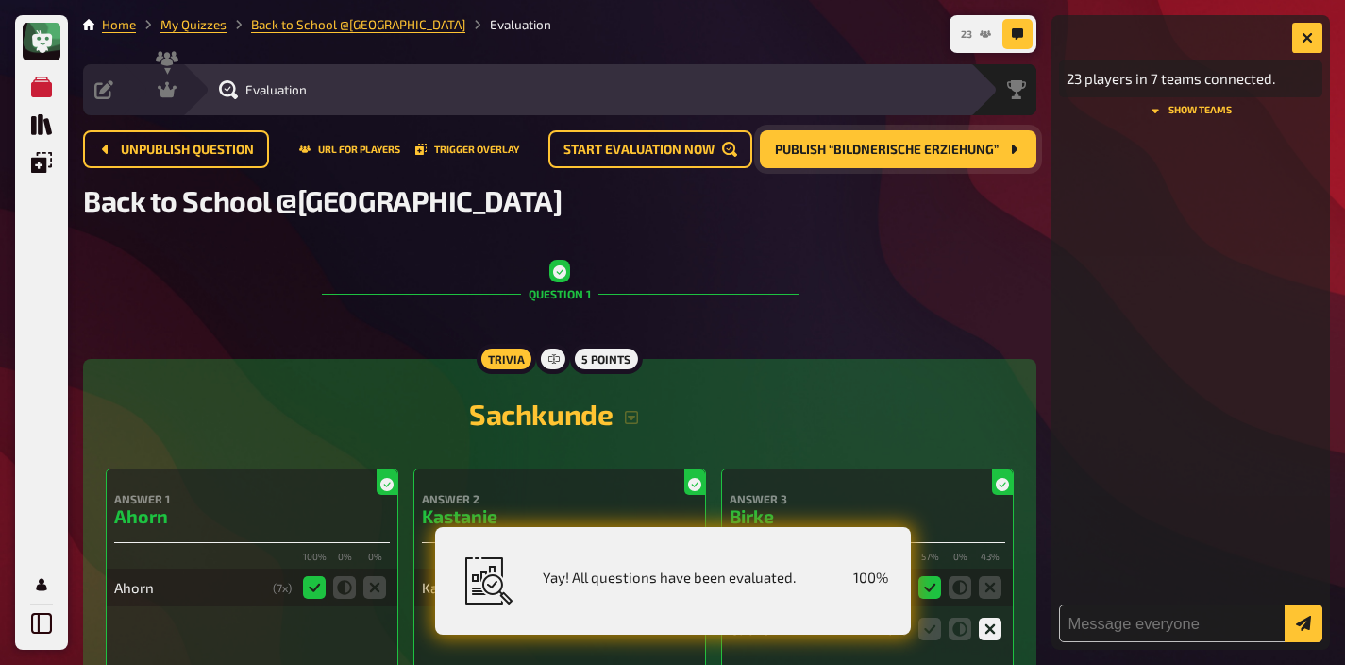
click at [961, 31] on span "23" at bounding box center [966, 34] width 11 height 10
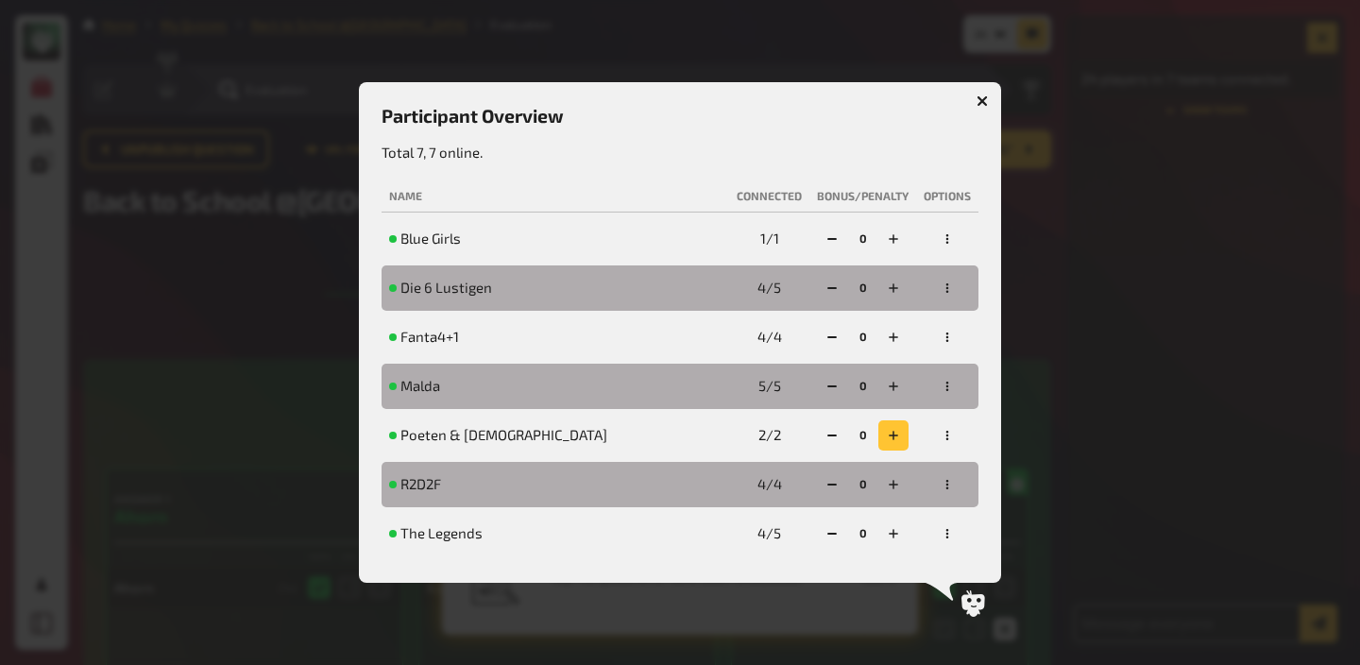
click at [891, 432] on icon "button" at bounding box center [892, 435] width 11 height 11
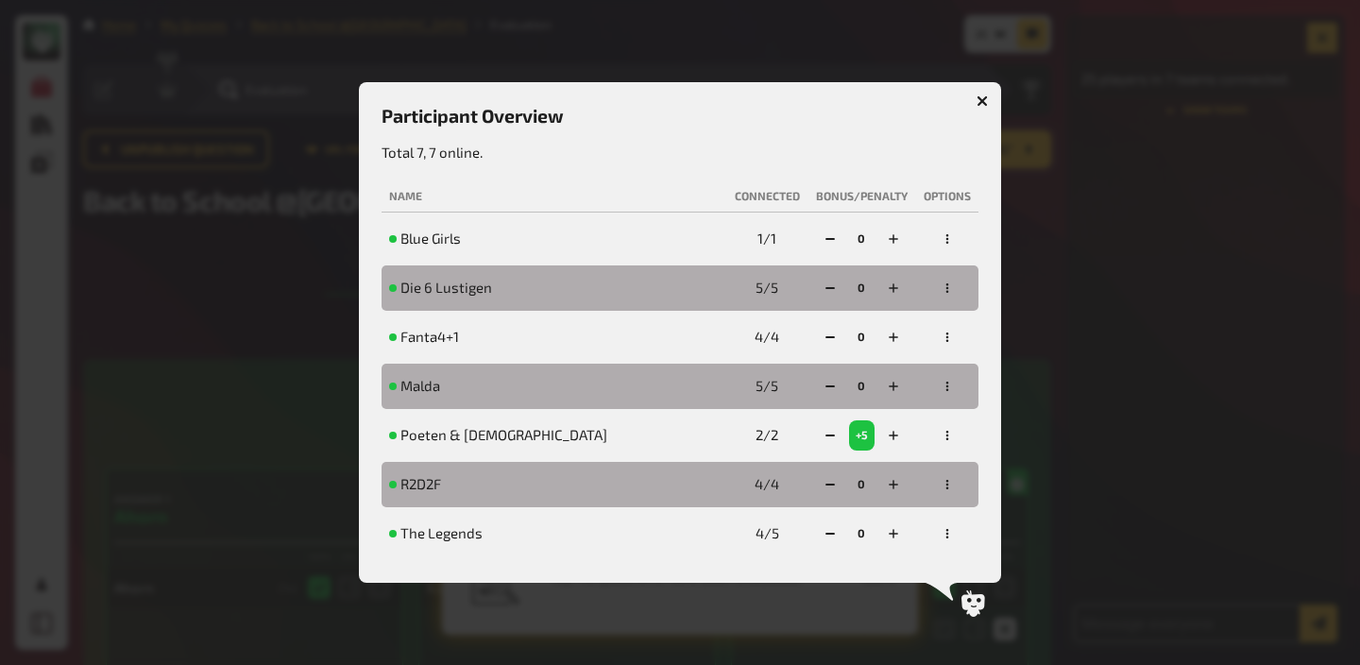
click at [978, 100] on icon "button" at bounding box center [981, 100] width 11 height 11
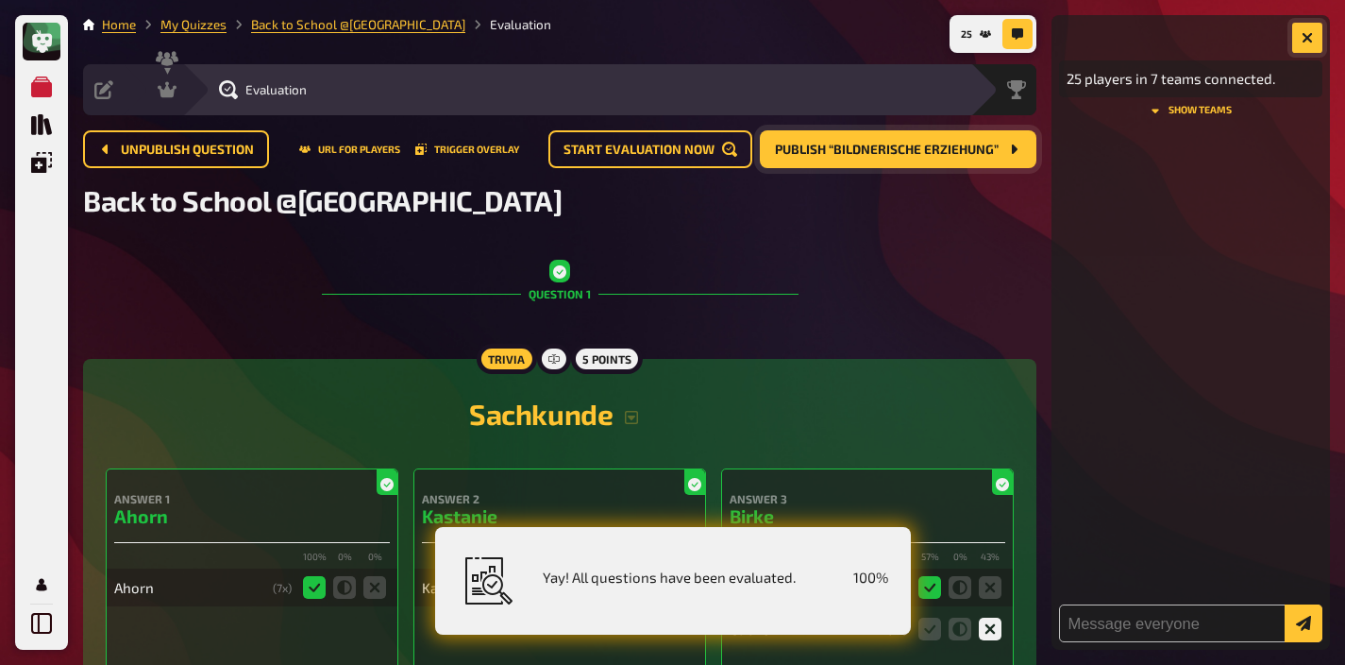
click at [1306, 32] on icon "button" at bounding box center [1307, 37] width 11 height 11
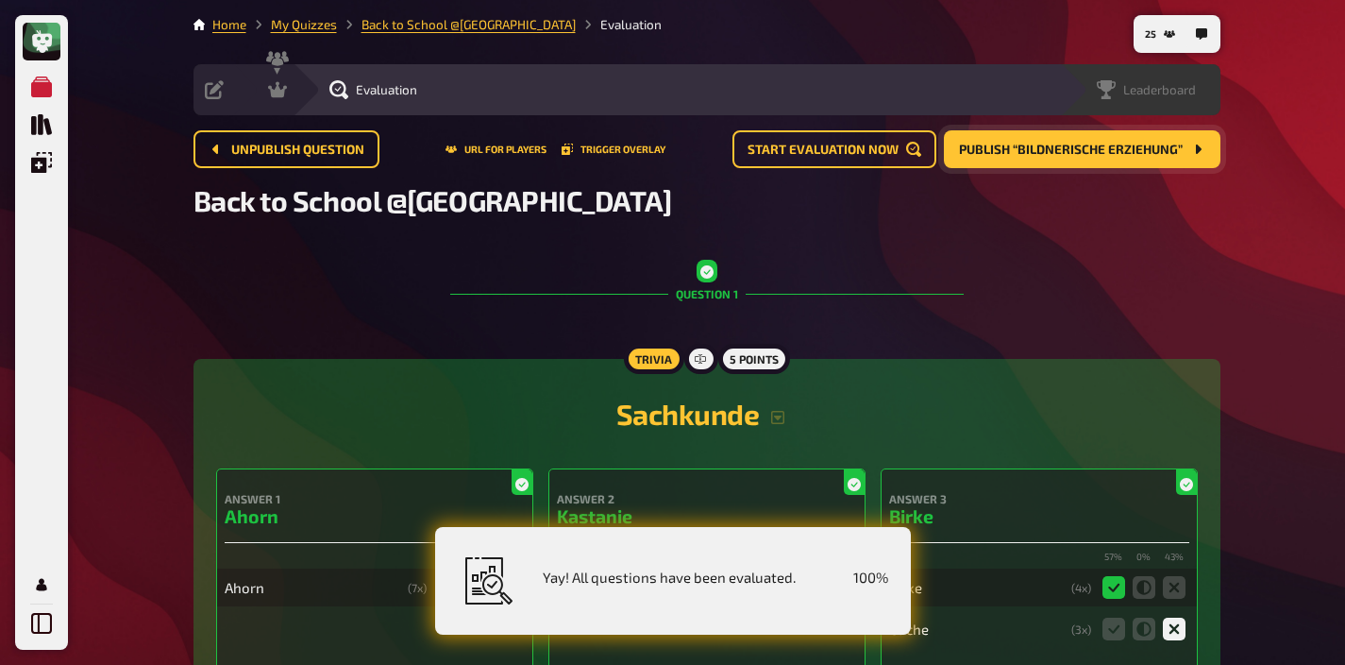
click at [1177, 85] on span "Leaderboard" at bounding box center [1160, 89] width 73 height 15
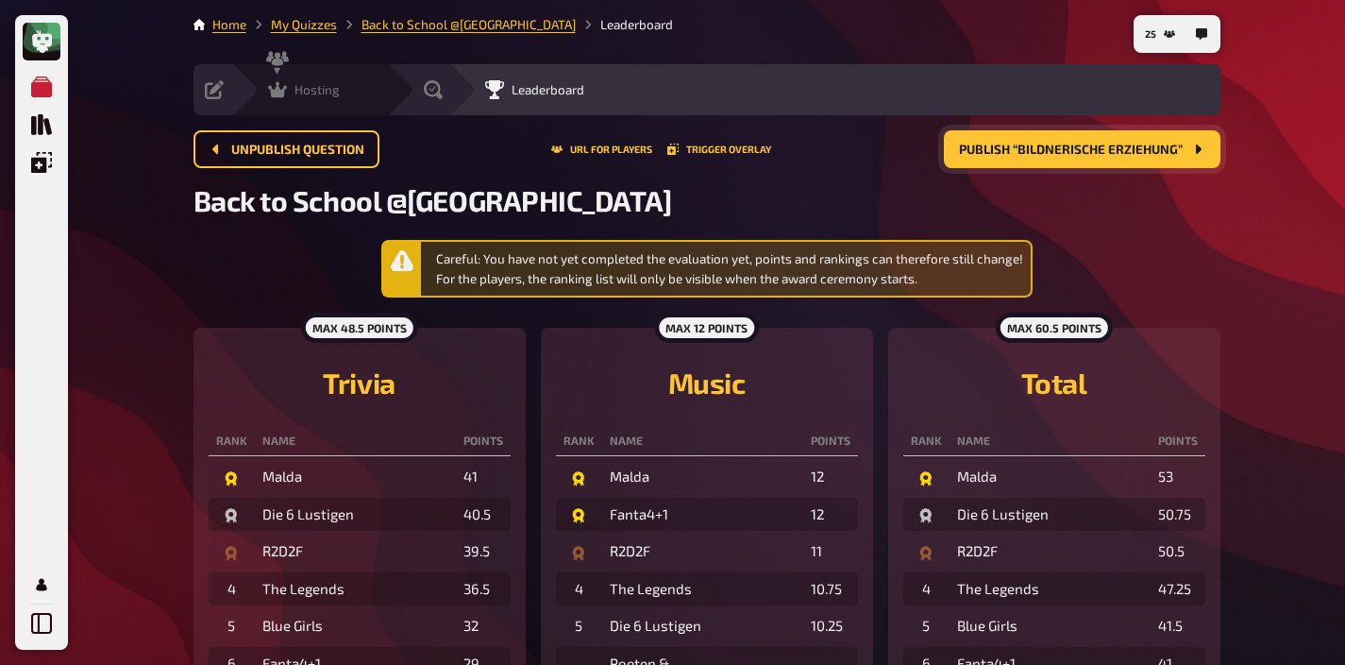
click at [311, 81] on div "Hosting" at bounding box center [304, 89] width 72 height 19
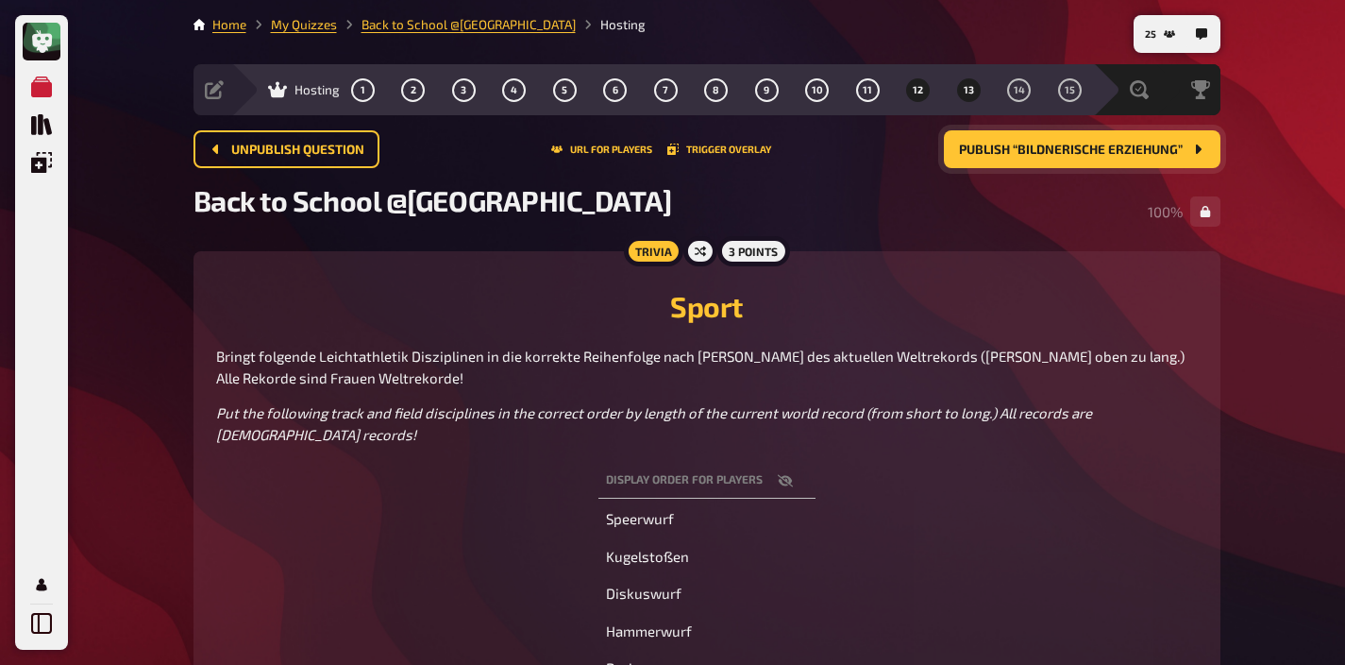
click at [976, 88] on button "13" at bounding box center [969, 90] width 30 height 30
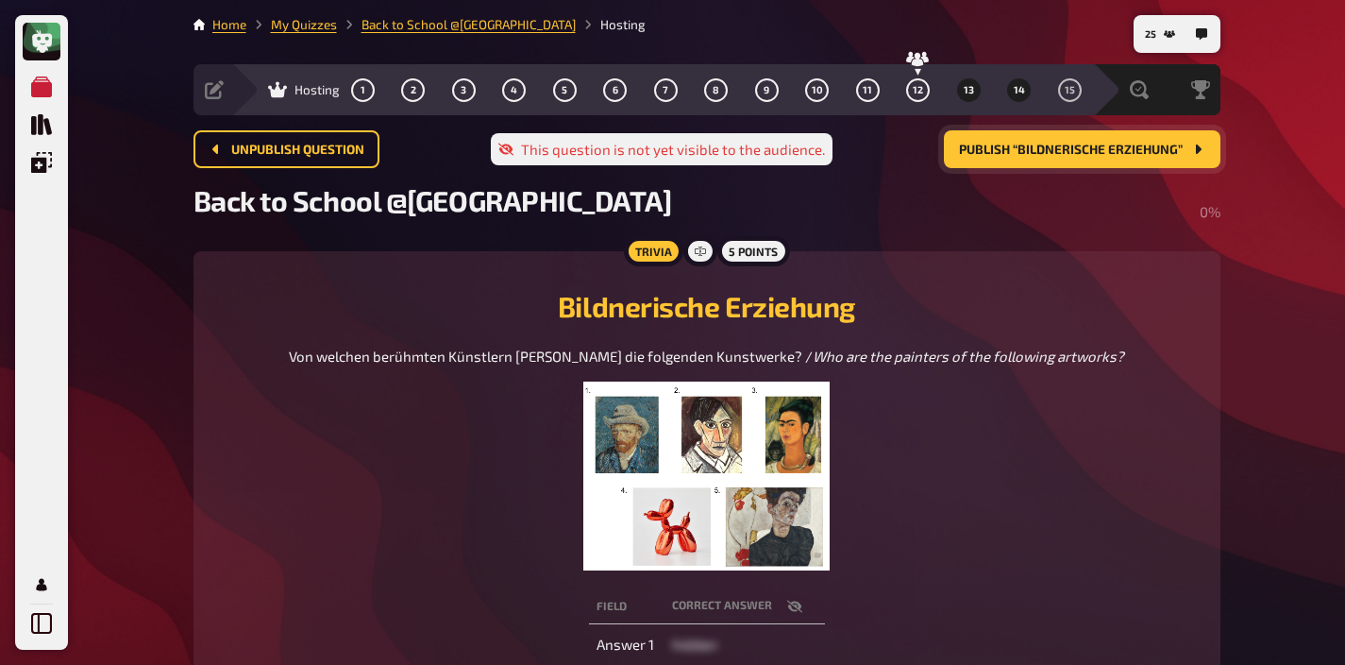
click at [1018, 89] on span "14" at bounding box center [1019, 90] width 11 height 10
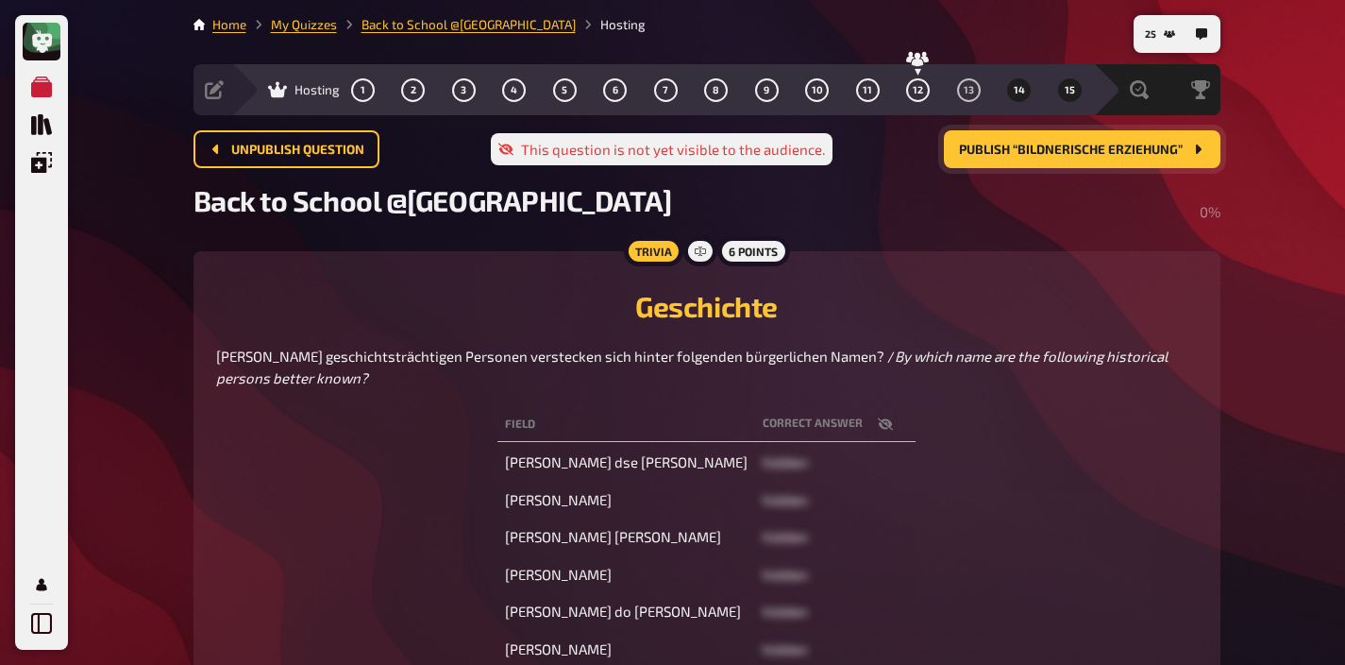
click at [1069, 87] on span "15" at bounding box center [1070, 90] width 10 height 10
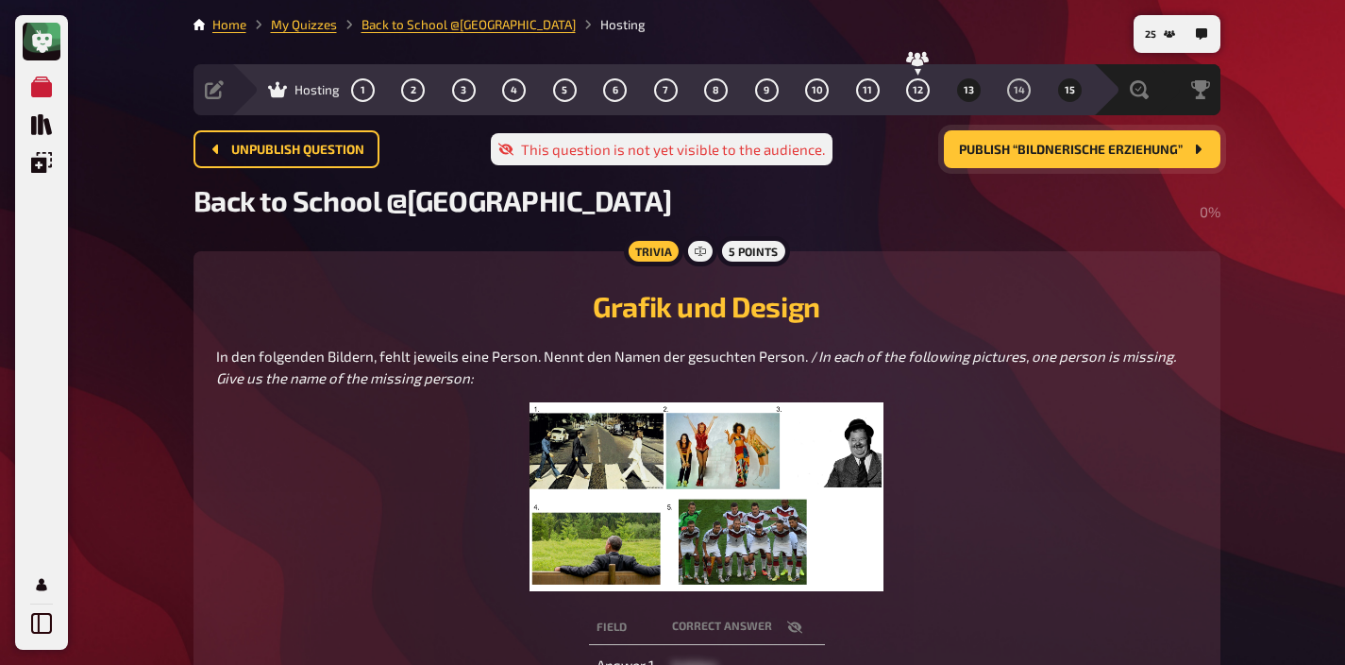
click at [972, 92] on span "13" at bounding box center [969, 90] width 10 height 10
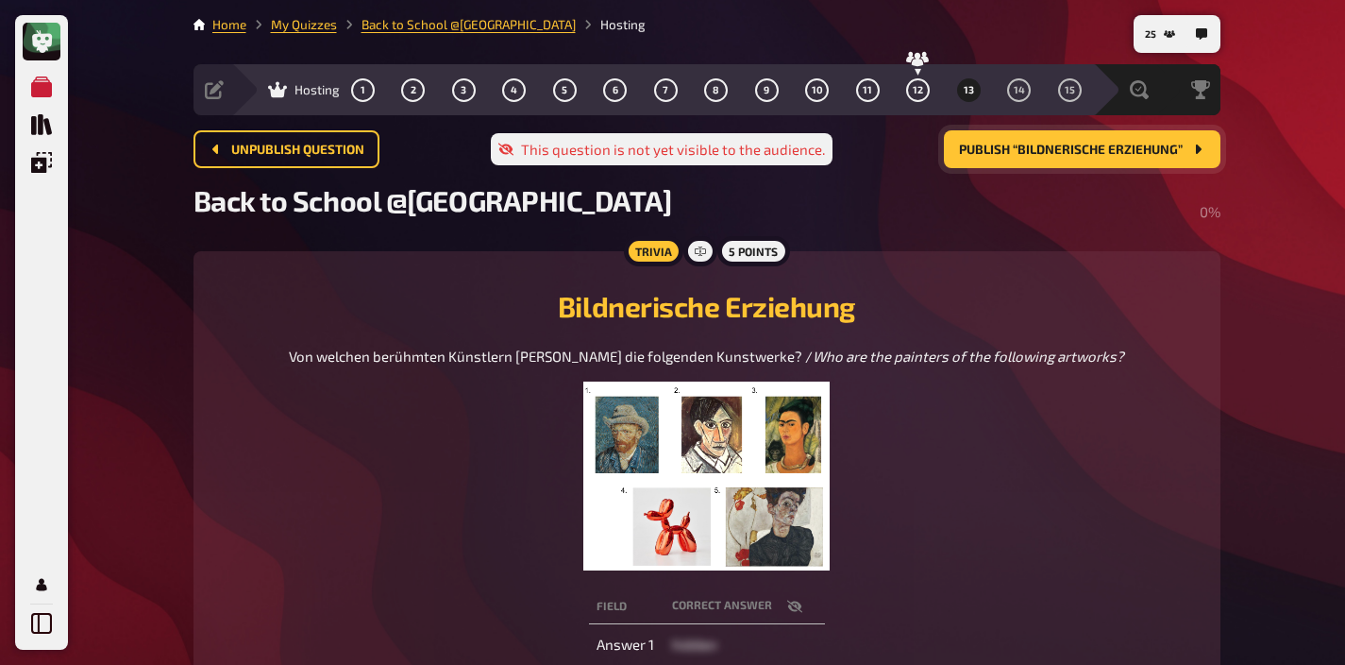
click at [1134, 151] on span "Publish “Bildnerische Erziehung”" at bounding box center [1071, 150] width 224 height 13
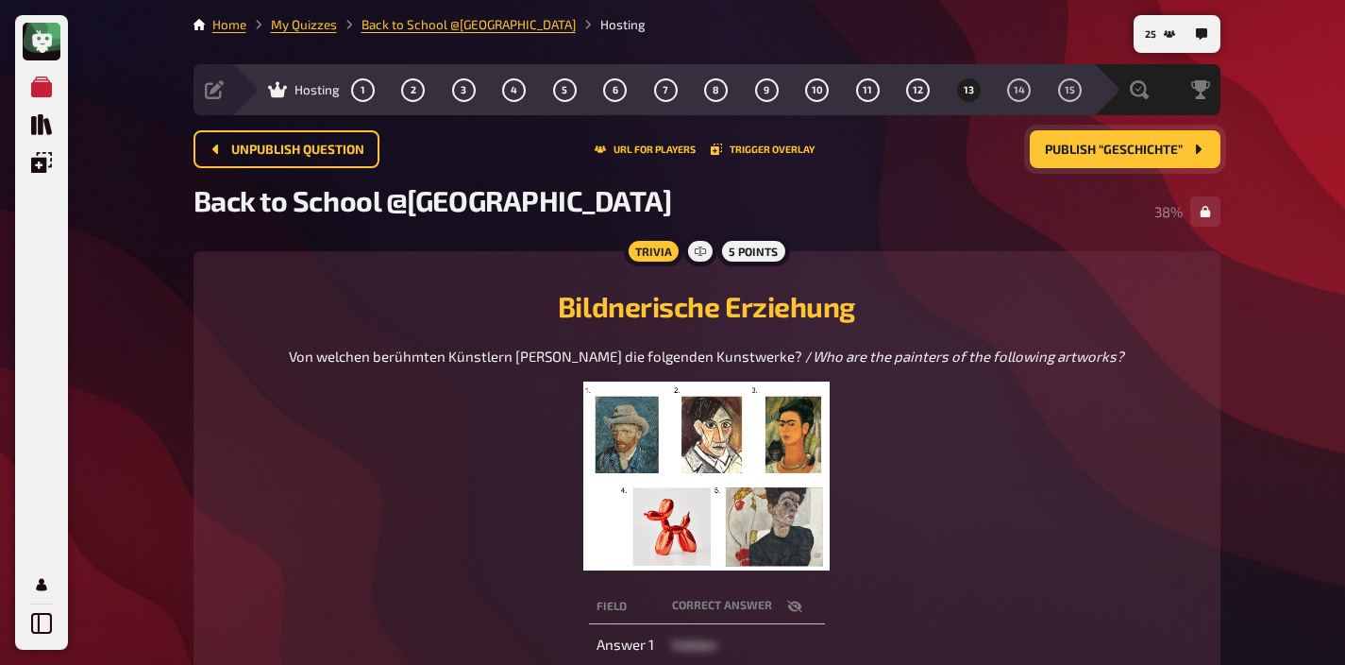
click at [718, 469] on img at bounding box center [706, 475] width 246 height 189
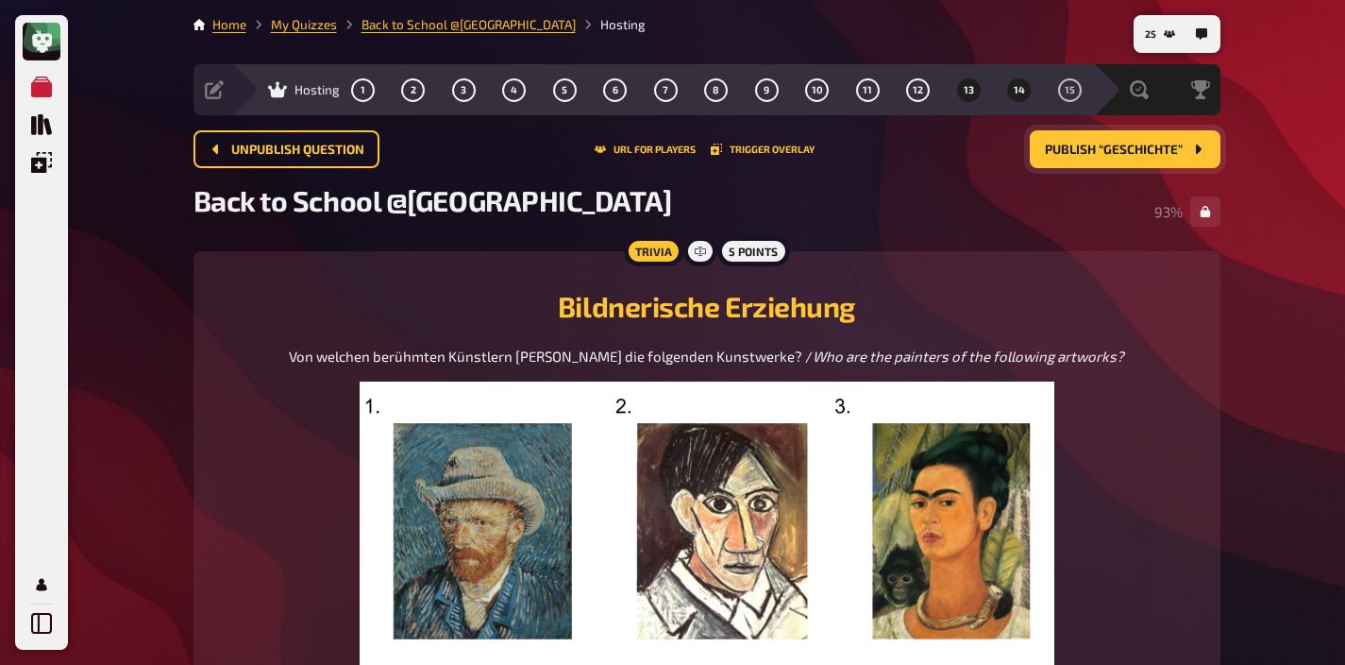
click at [1010, 91] on button "14" at bounding box center [1020, 90] width 30 height 30
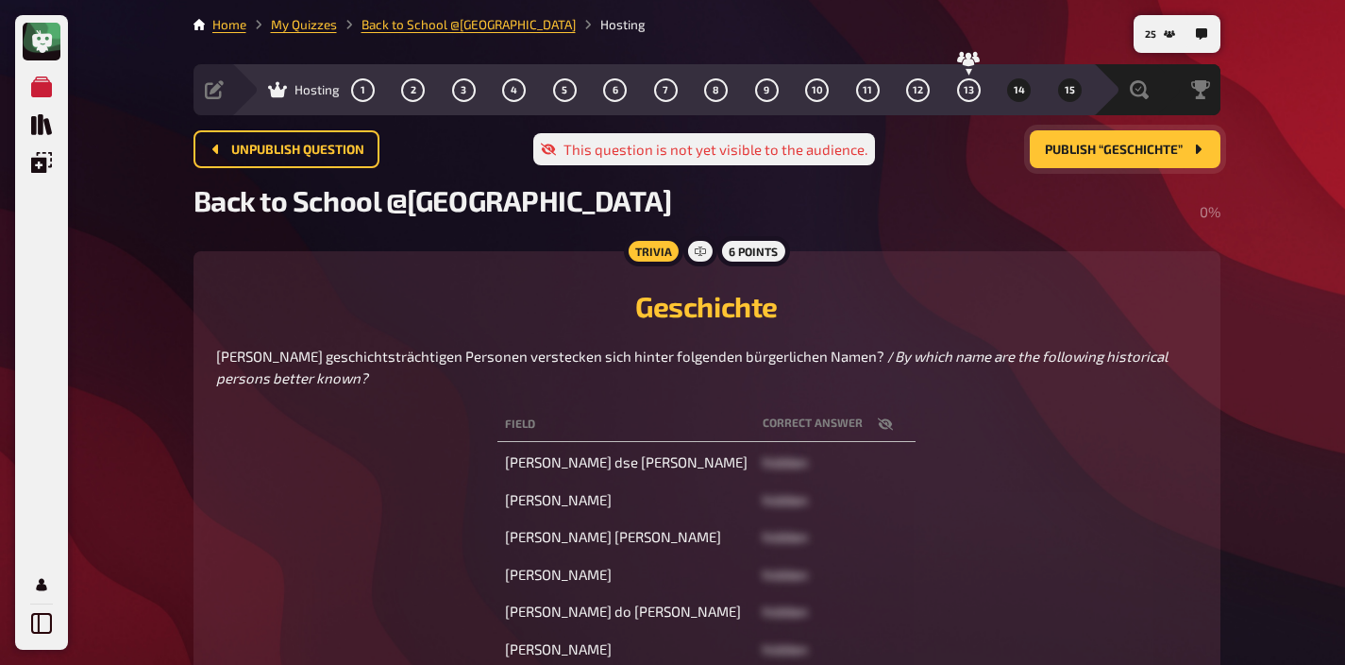
click at [1063, 85] on button "15" at bounding box center [1070, 90] width 30 height 30
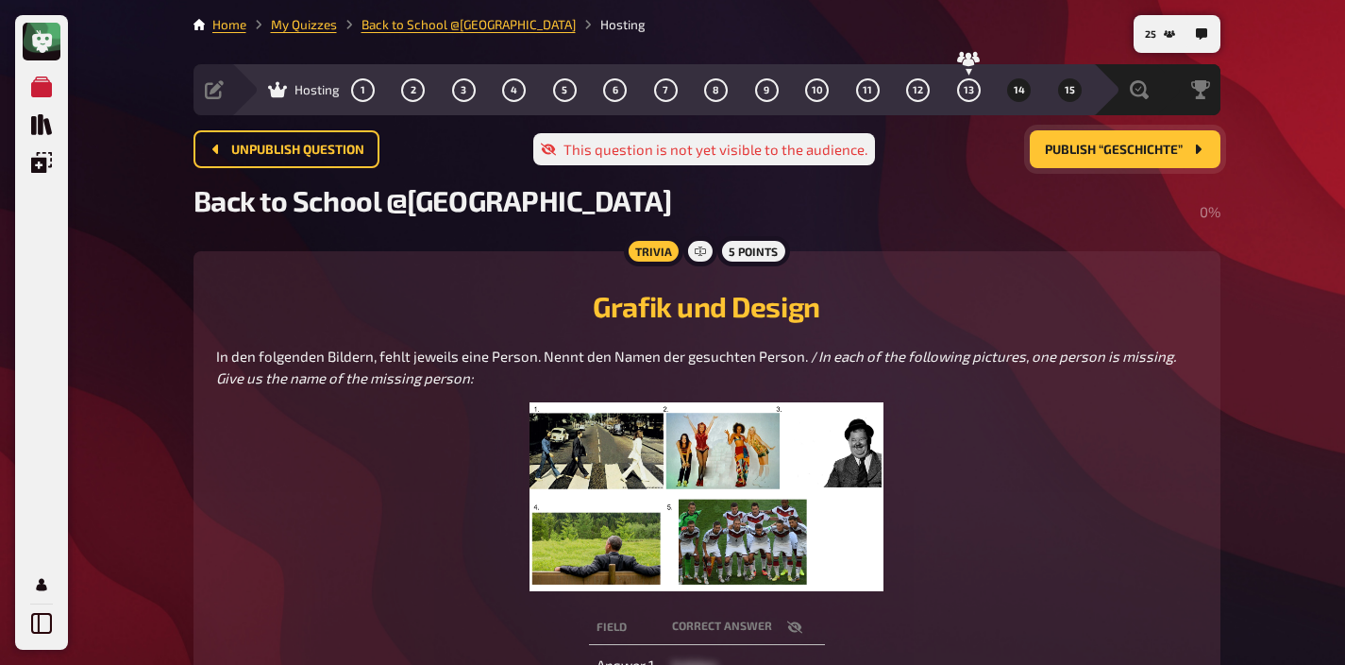
click at [1011, 87] on button "14" at bounding box center [1020, 90] width 30 height 30
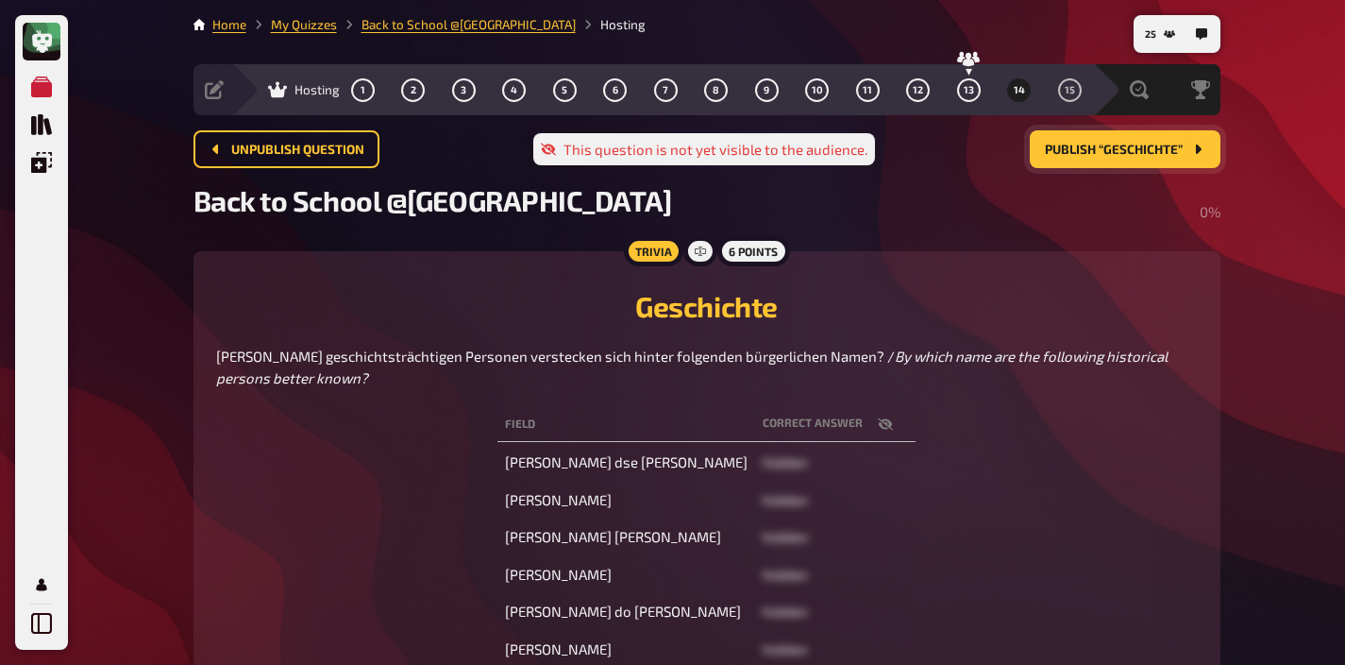
click at [1106, 144] on span "Publish “Geschichte”" at bounding box center [1114, 150] width 138 height 13
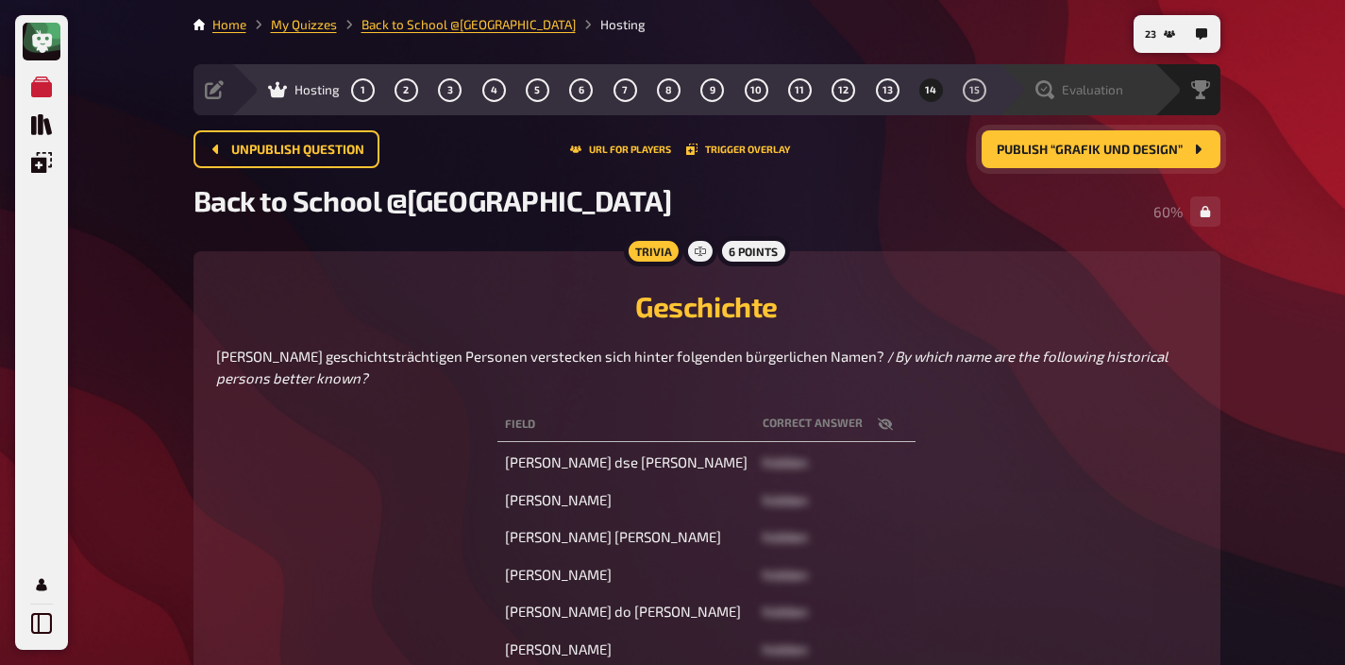
click at [1109, 91] on span "Evaluation" at bounding box center [1092, 89] width 61 height 15
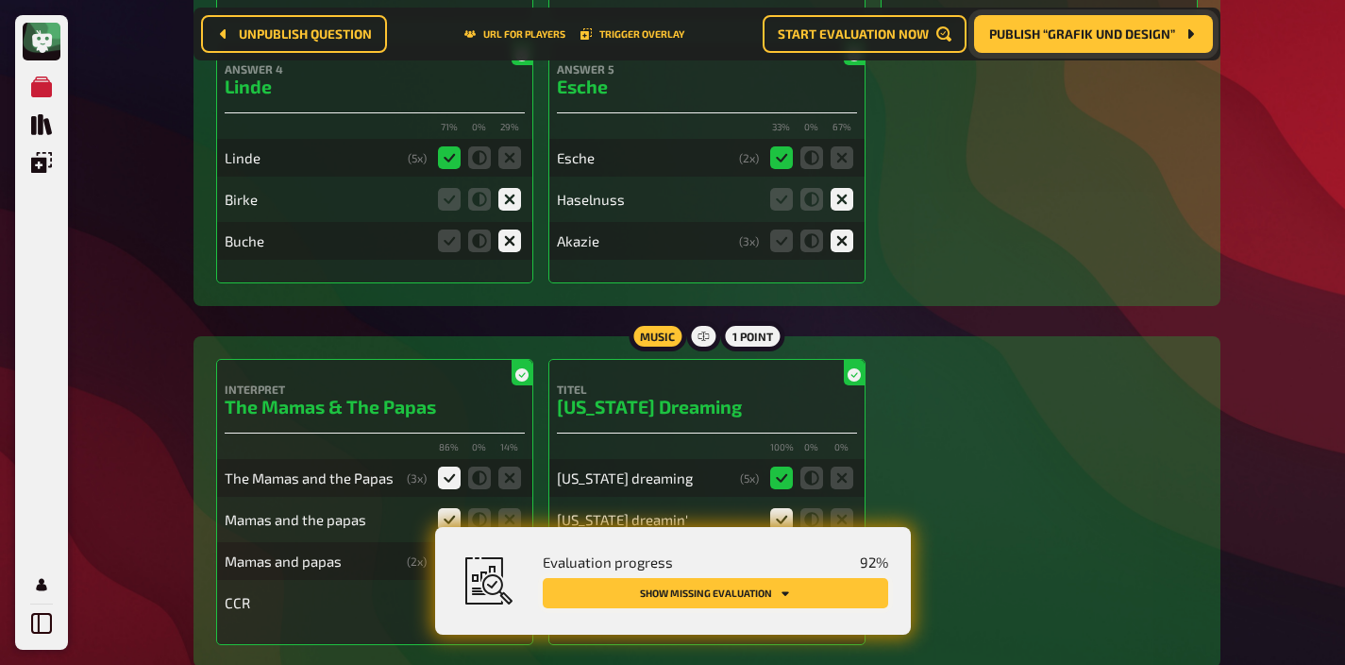
click at [789, 601] on button "Show missing evaluation" at bounding box center [716, 593] width 346 height 30
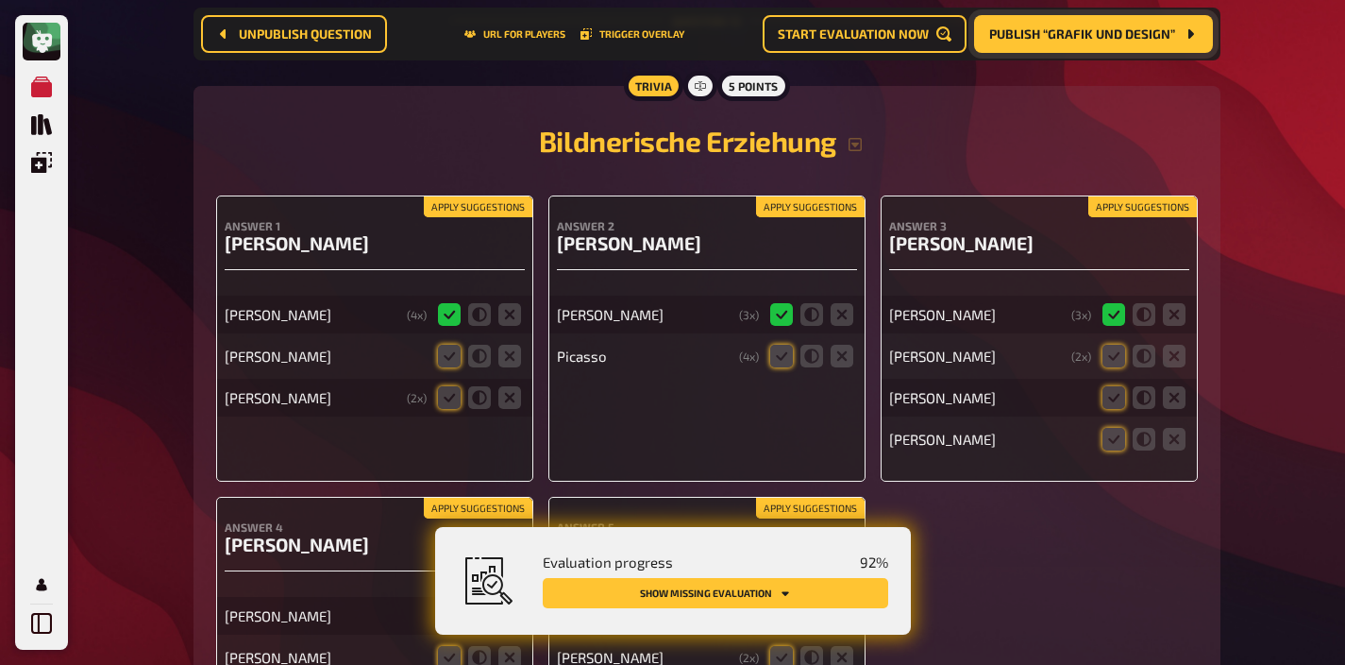
scroll to position [13259, 0]
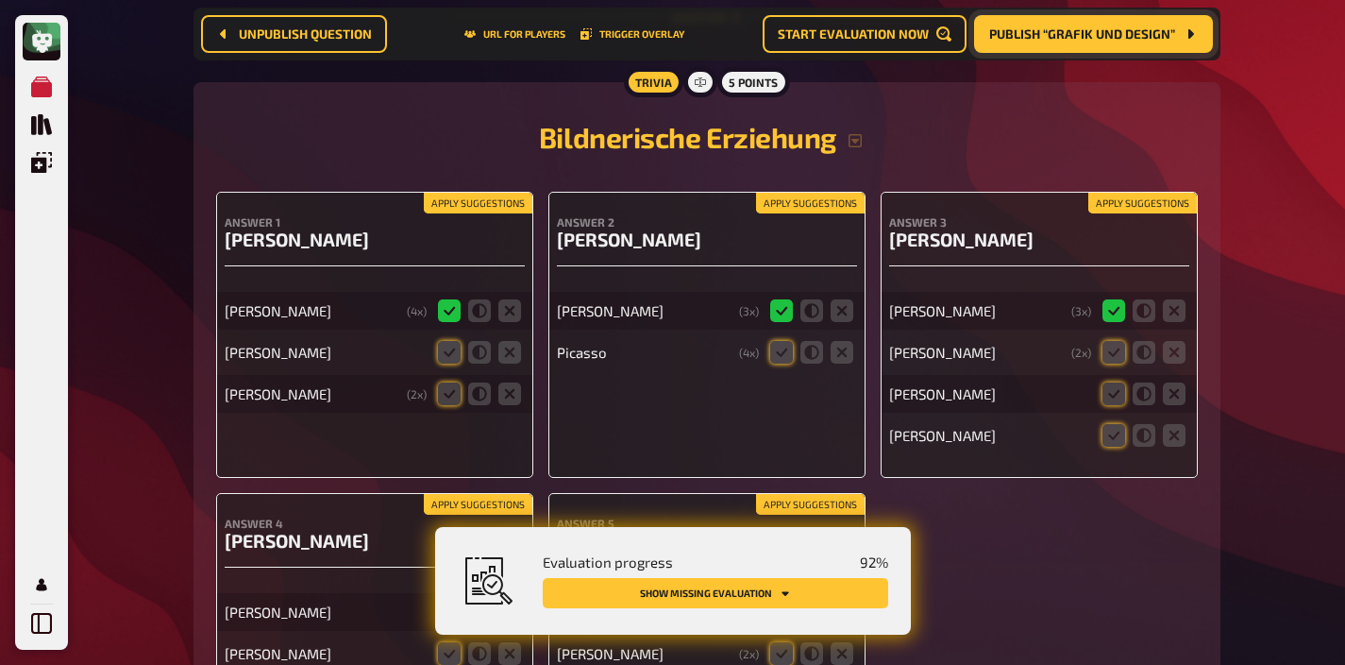
click at [512, 193] on button "Apply suggestions" at bounding box center [478, 203] width 109 height 21
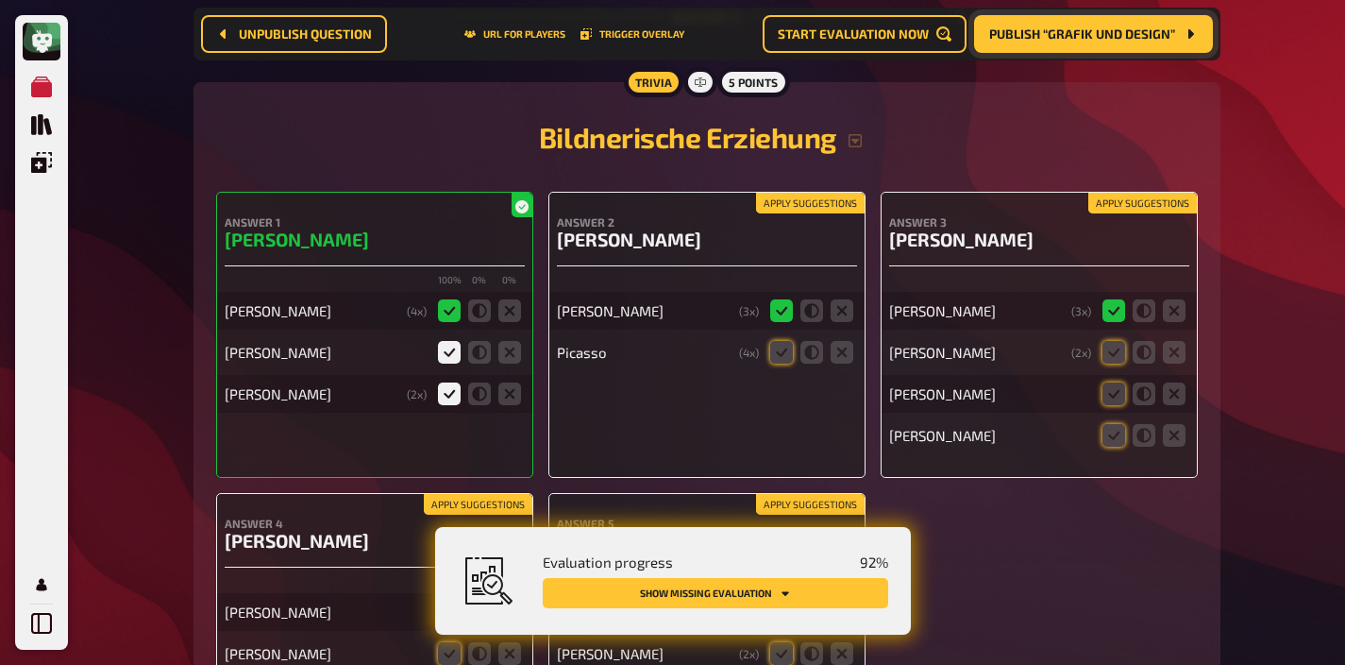
click at [795, 193] on button "Apply suggestions" at bounding box center [810, 203] width 109 height 21
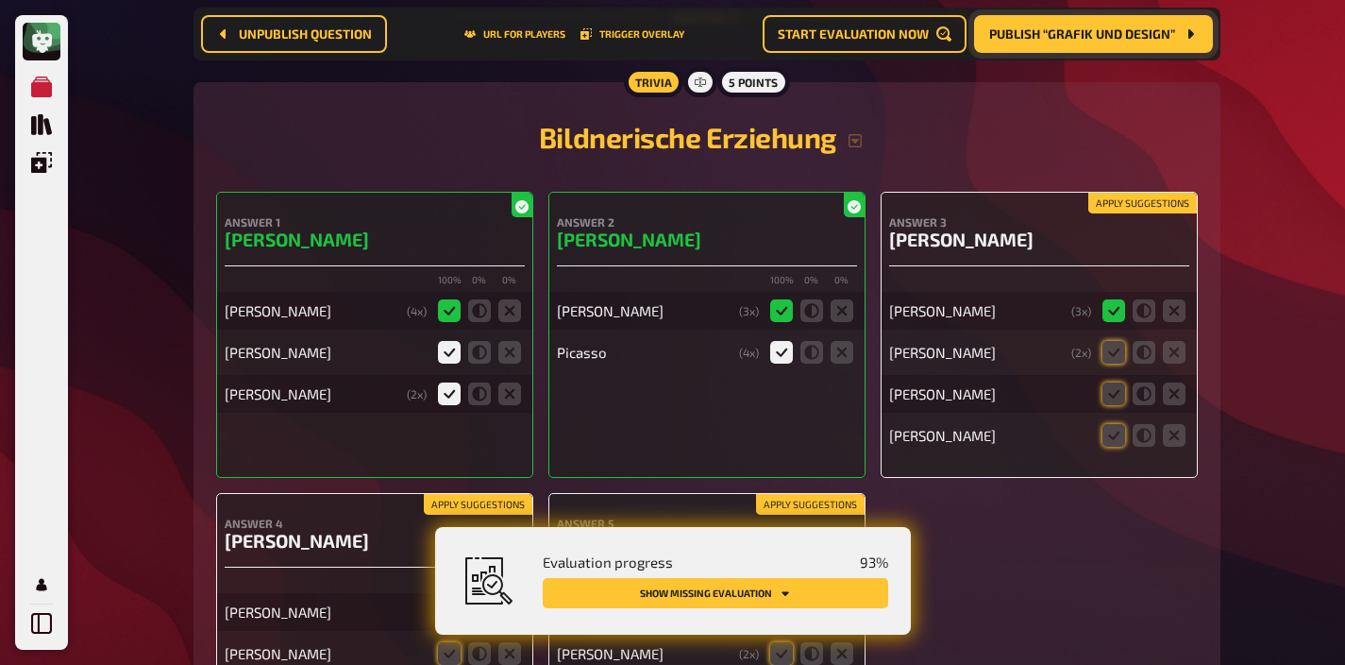
click at [1107, 193] on button "Apply suggestions" at bounding box center [1143, 203] width 109 height 21
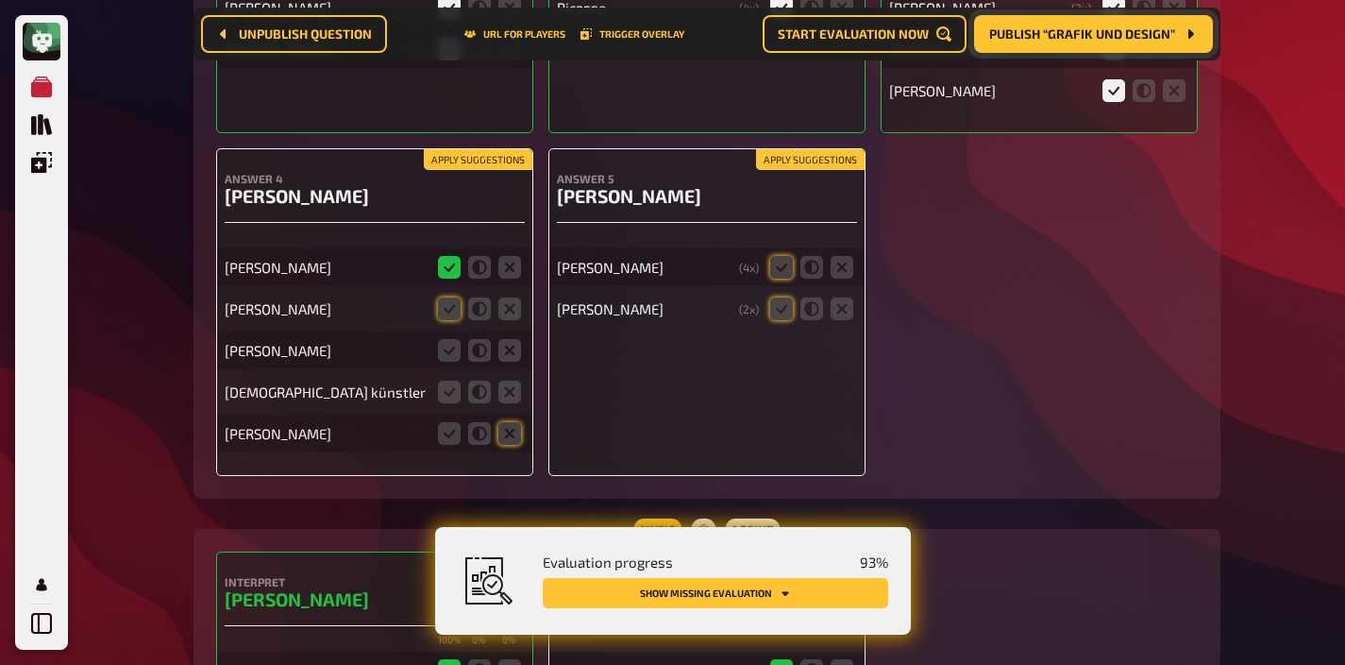
scroll to position [13594, 0]
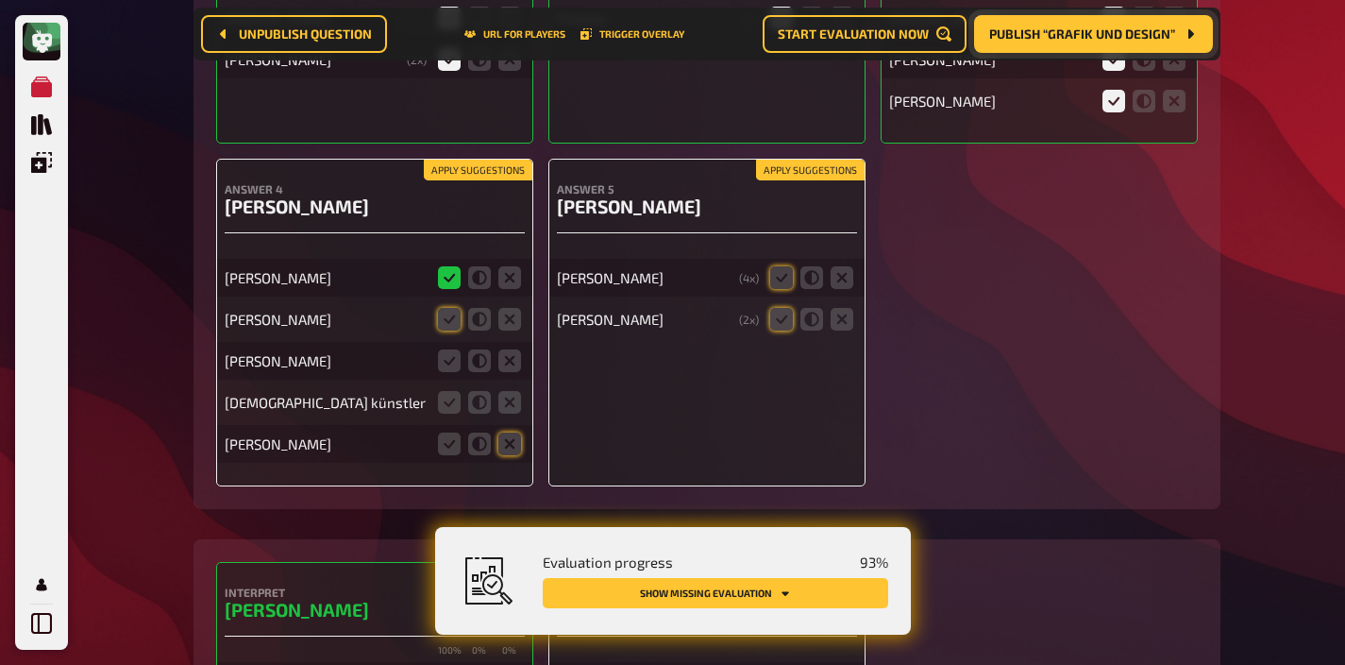
click at [772, 160] on button "Apply suggestions" at bounding box center [810, 170] width 109 height 21
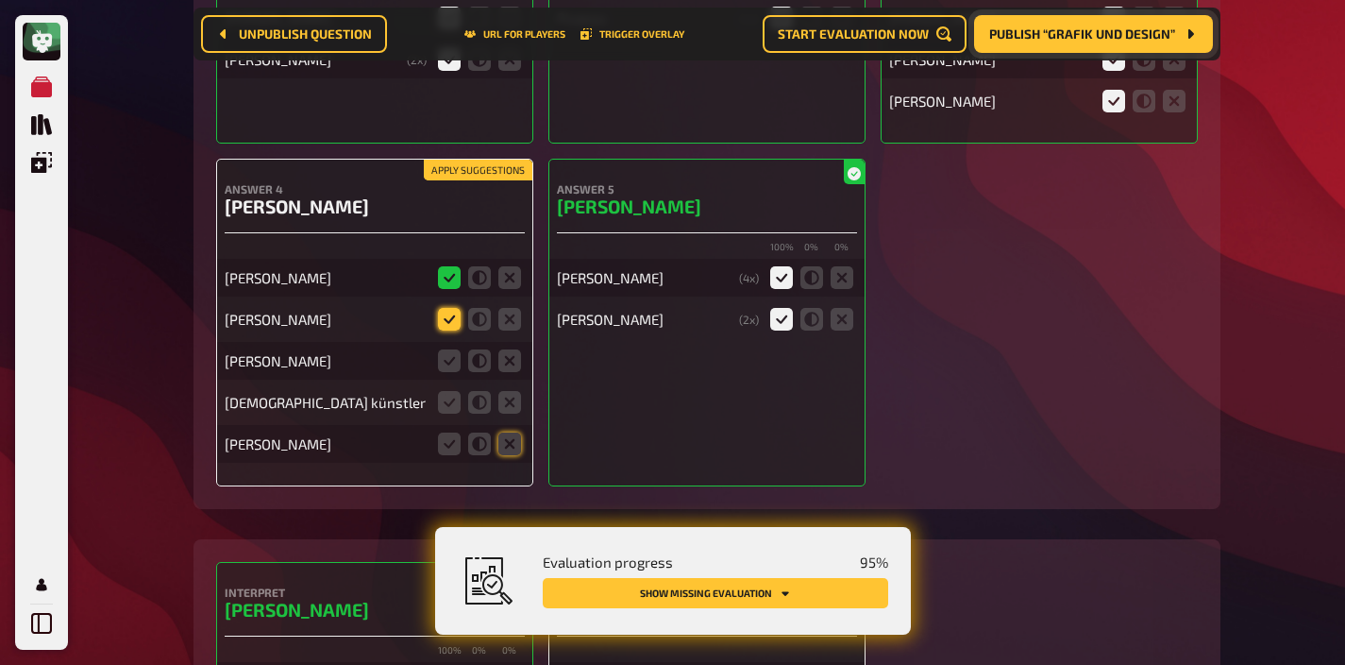
click at [445, 308] on icon at bounding box center [449, 319] width 23 height 23
click at [0, 0] on input "radio" at bounding box center [0, 0] width 0 height 0
click at [509, 349] on icon at bounding box center [510, 360] width 23 height 23
click at [0, 0] on input "radio" at bounding box center [0, 0] width 0 height 0
click at [509, 391] on icon at bounding box center [510, 402] width 23 height 23
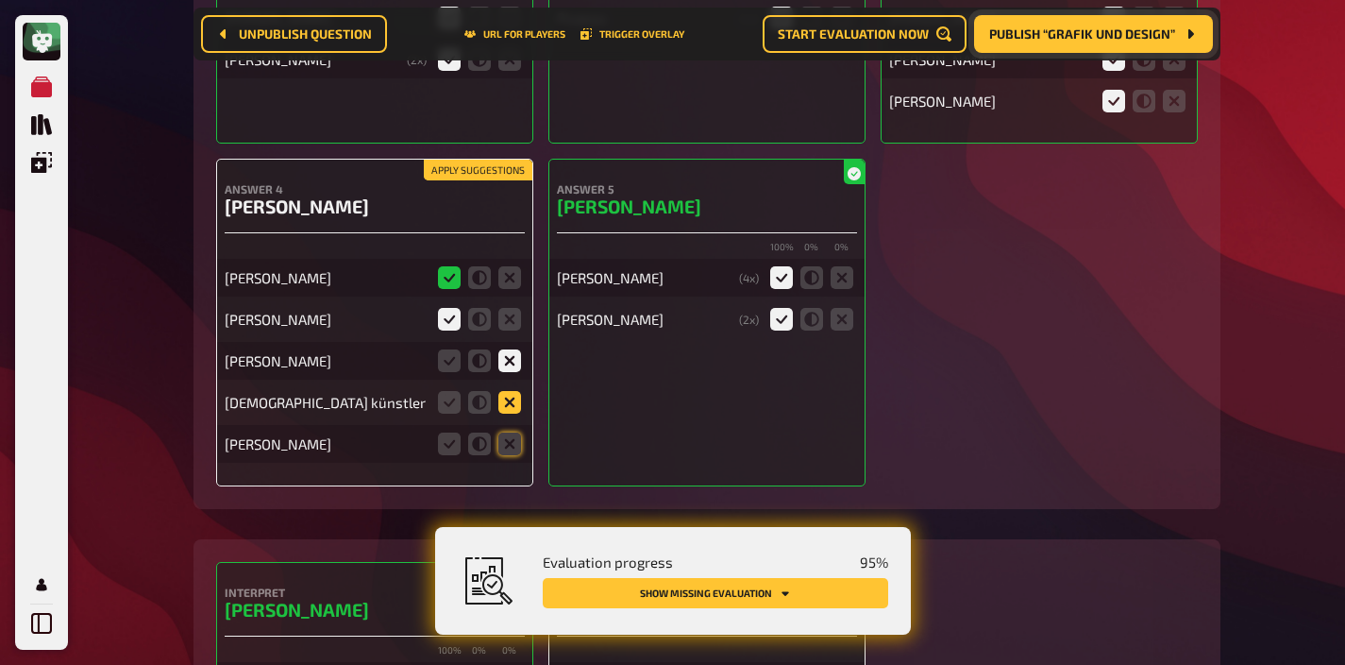
click at [0, 0] on input "radio" at bounding box center [0, 0] width 0 height 0
click at [509, 432] on icon at bounding box center [510, 443] width 23 height 23
click at [0, 0] on input "radio" at bounding box center [0, 0] width 0 height 0
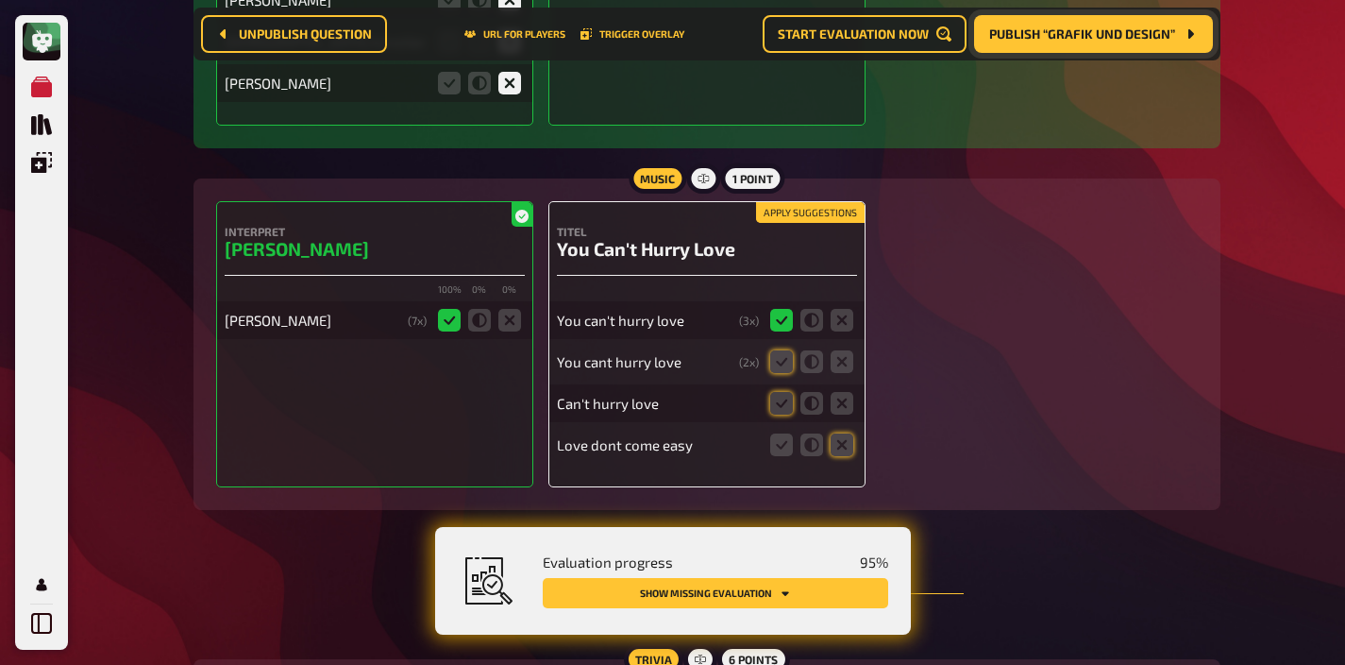
scroll to position [13999, 0]
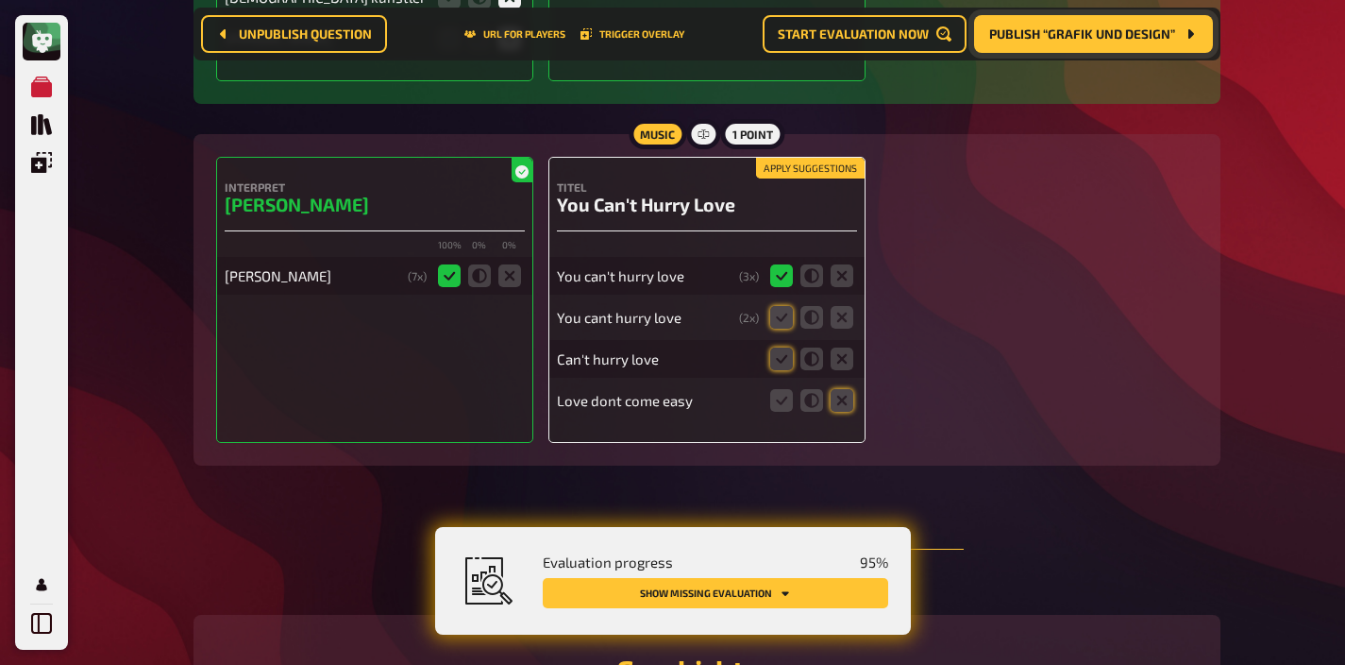
click at [802, 158] on button "Apply suggestions" at bounding box center [810, 168] width 109 height 21
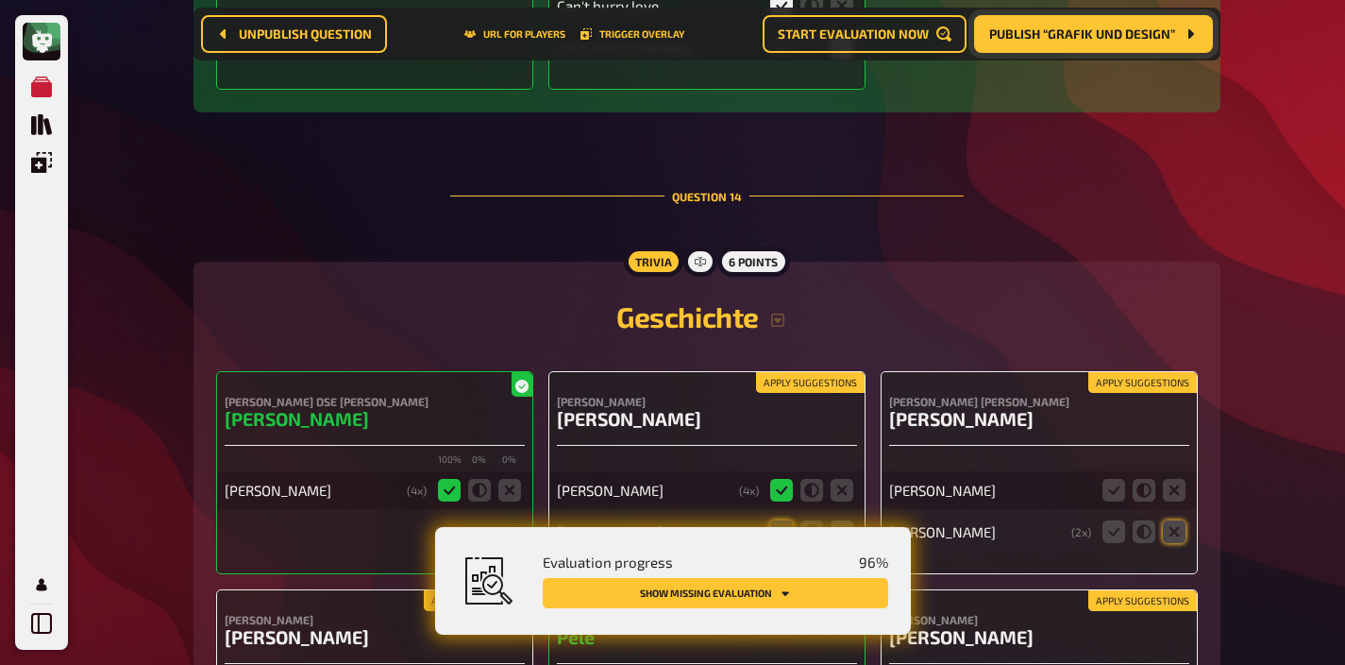
scroll to position [14351, 0]
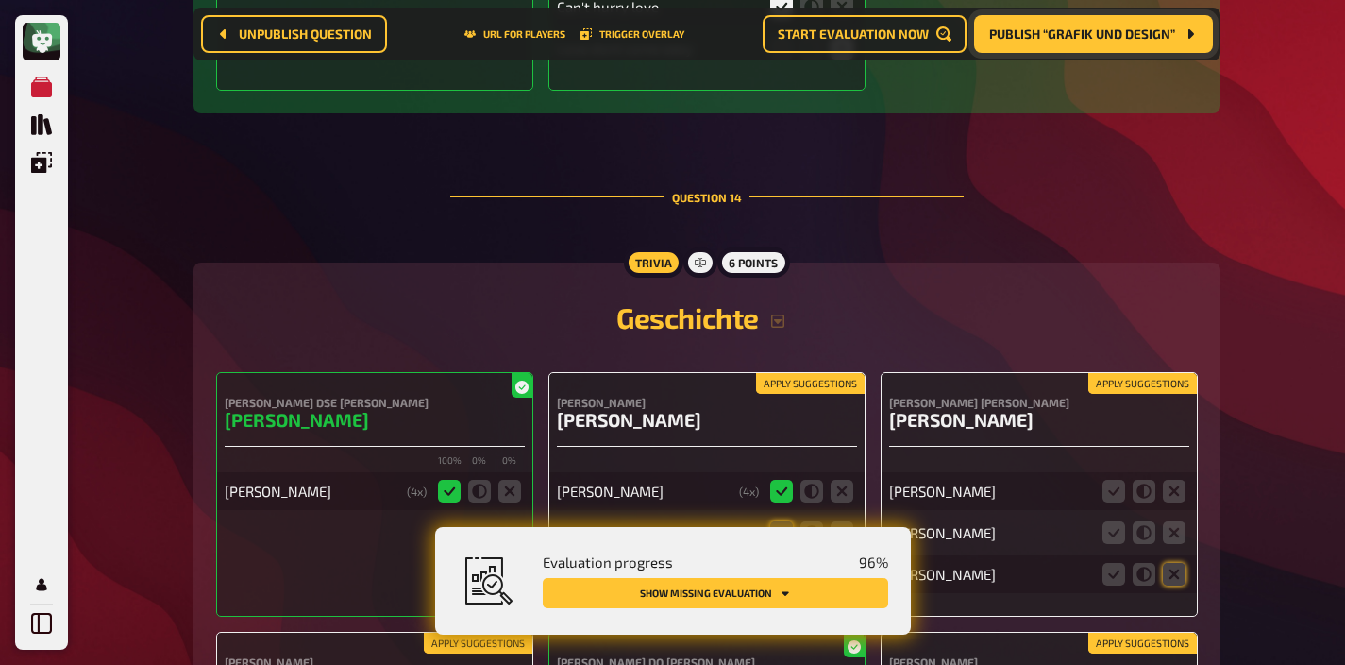
click at [809, 373] on button "Apply suggestions" at bounding box center [810, 383] width 109 height 21
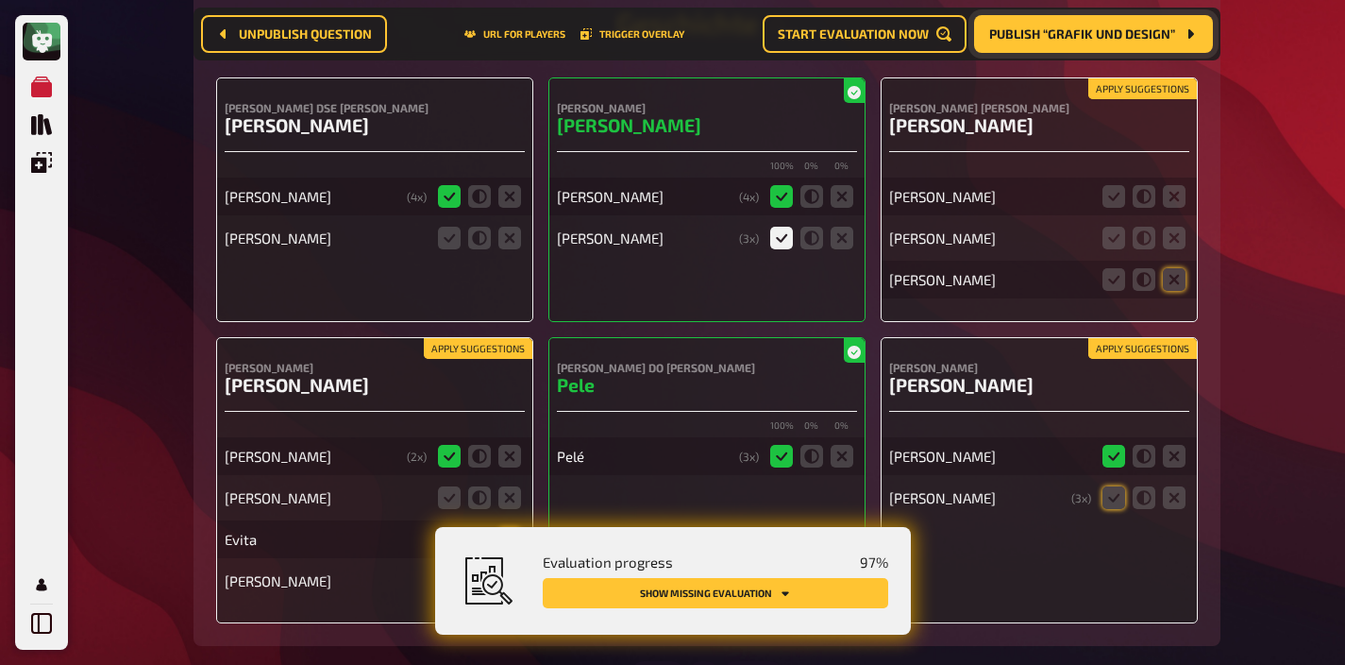
scroll to position [14699, 0]
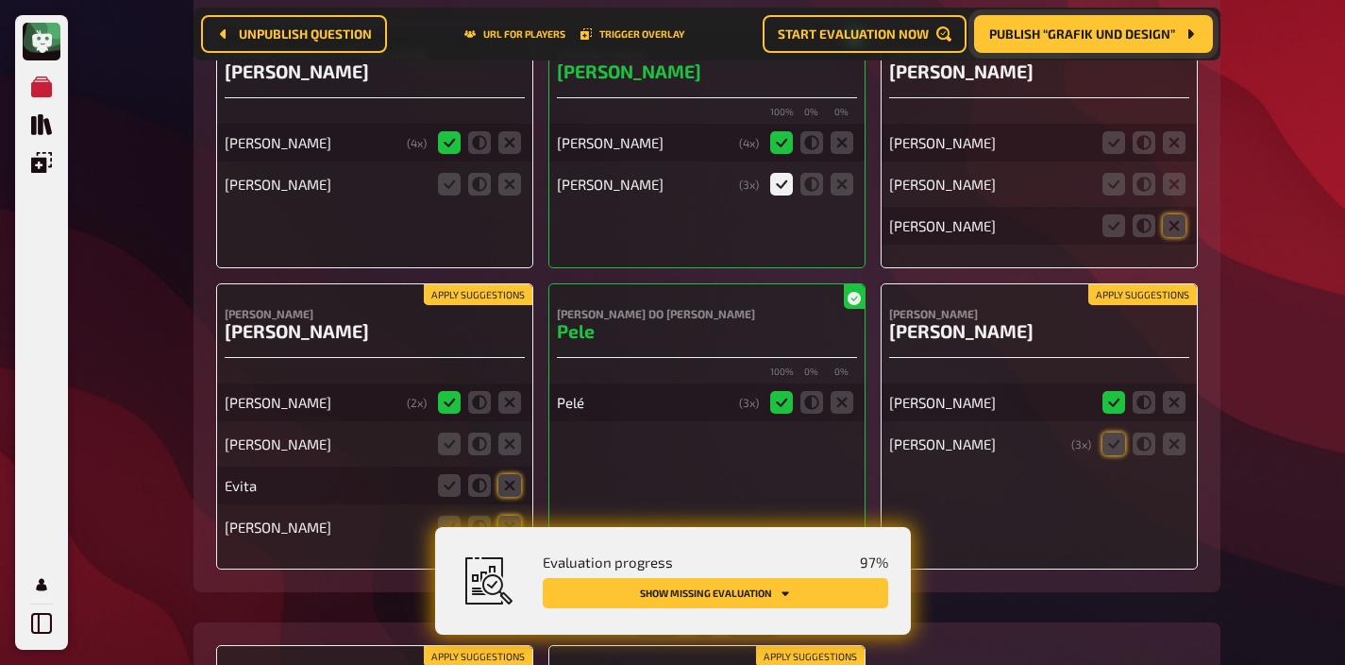
click at [495, 284] on button "Apply suggestions" at bounding box center [478, 294] width 109 height 21
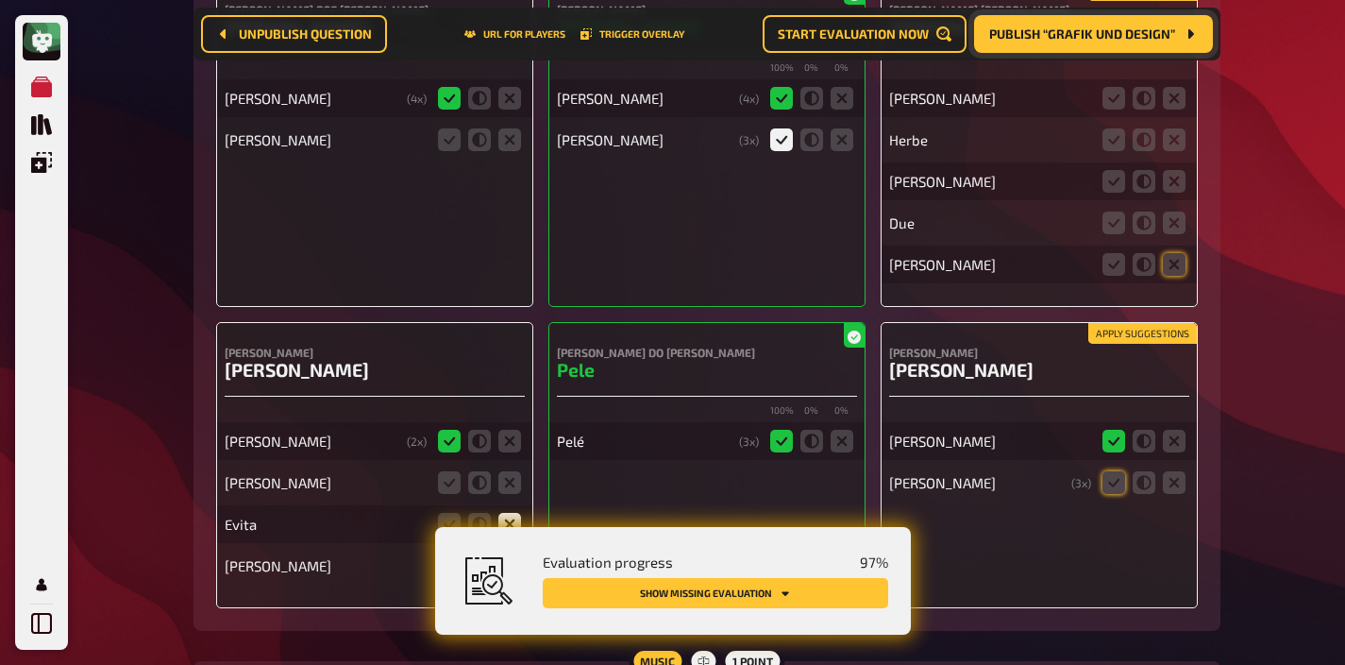
scroll to position [14745, 0]
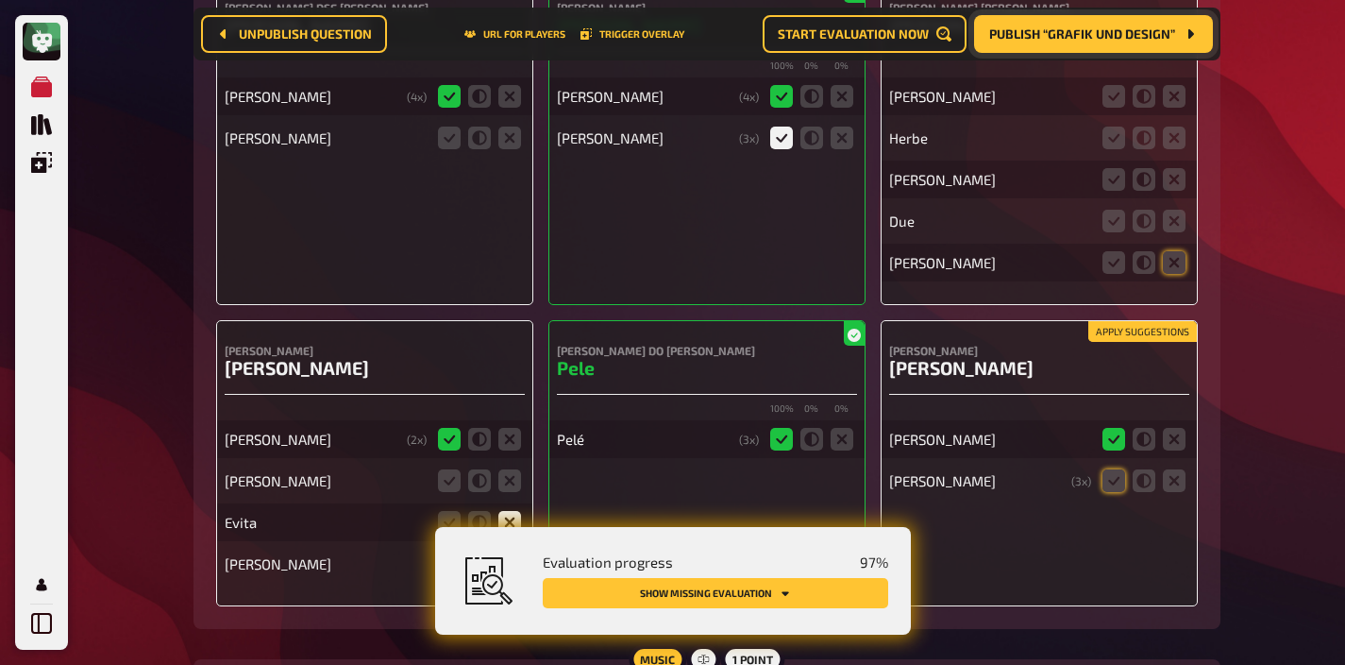
click at [512, 465] on fieldset at bounding box center [479, 480] width 91 height 30
click at [509, 469] on icon at bounding box center [510, 480] width 23 height 23
click at [0, 0] on input "radio" at bounding box center [0, 0] width 0 height 0
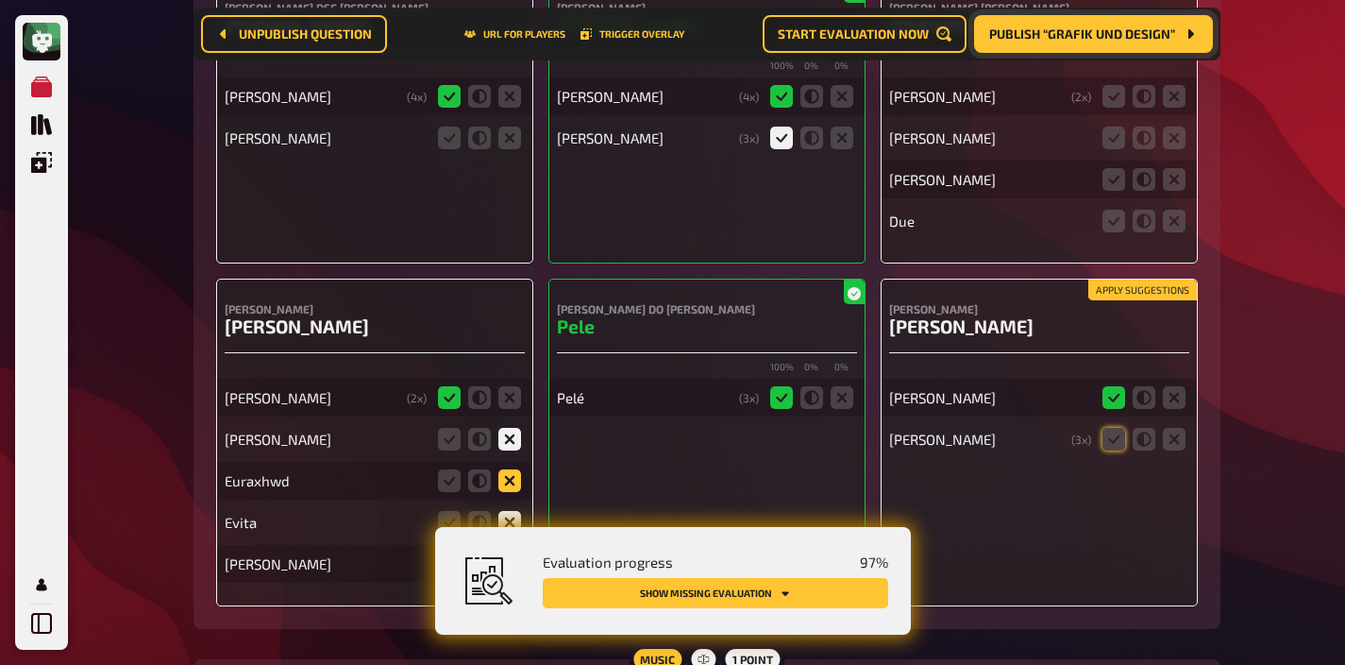
click at [513, 469] on icon at bounding box center [510, 480] width 23 height 23
click at [0, 0] on input "radio" at bounding box center [0, 0] width 0 height 0
click at [521, 465] on fieldset at bounding box center [479, 480] width 91 height 30
click at [515, 469] on icon at bounding box center [510, 480] width 23 height 23
click at [0, 0] on input "radio" at bounding box center [0, 0] width 0 height 0
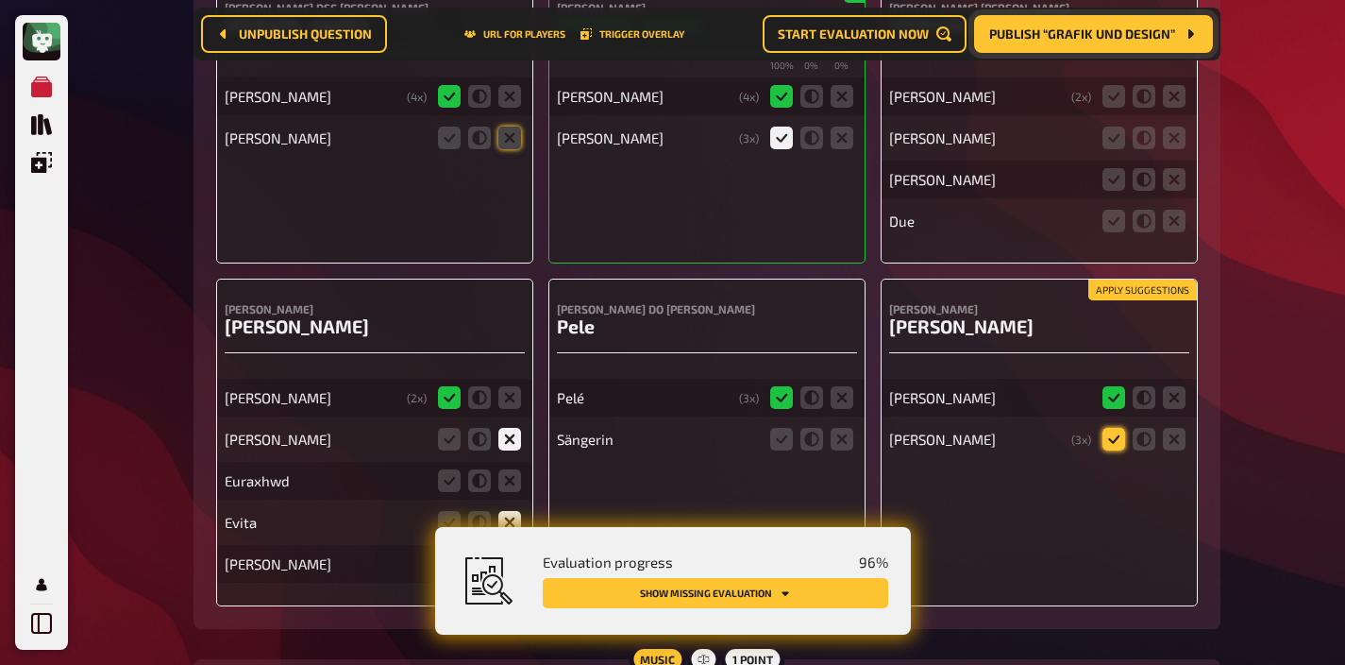
click at [1104, 428] on icon at bounding box center [1114, 439] width 23 height 23
click at [0, 0] on input "radio" at bounding box center [0, 0] width 0 height 0
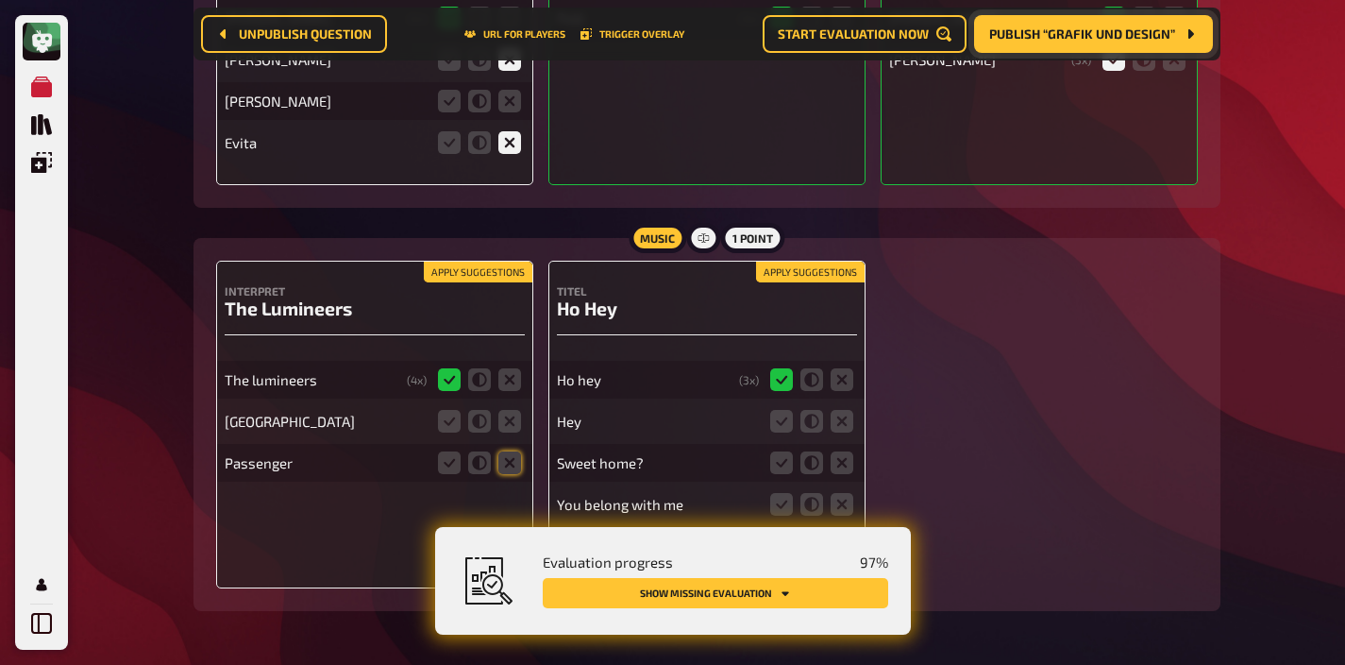
scroll to position [15146, 0]
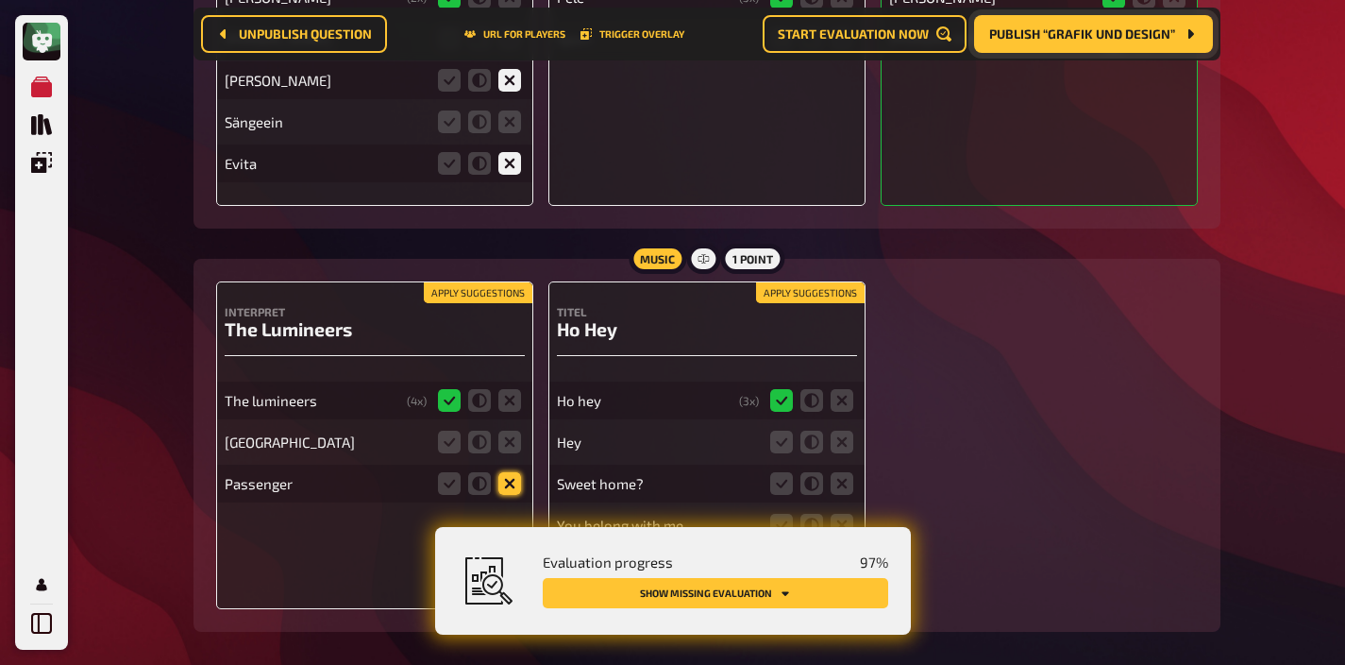
click at [507, 472] on icon at bounding box center [510, 483] width 23 height 23
click at [0, 0] on input "radio" at bounding box center [0, 0] width 0 height 0
click at [508, 431] on icon at bounding box center [510, 442] width 23 height 23
click at [0, 0] on input "radio" at bounding box center [0, 0] width 0 height 0
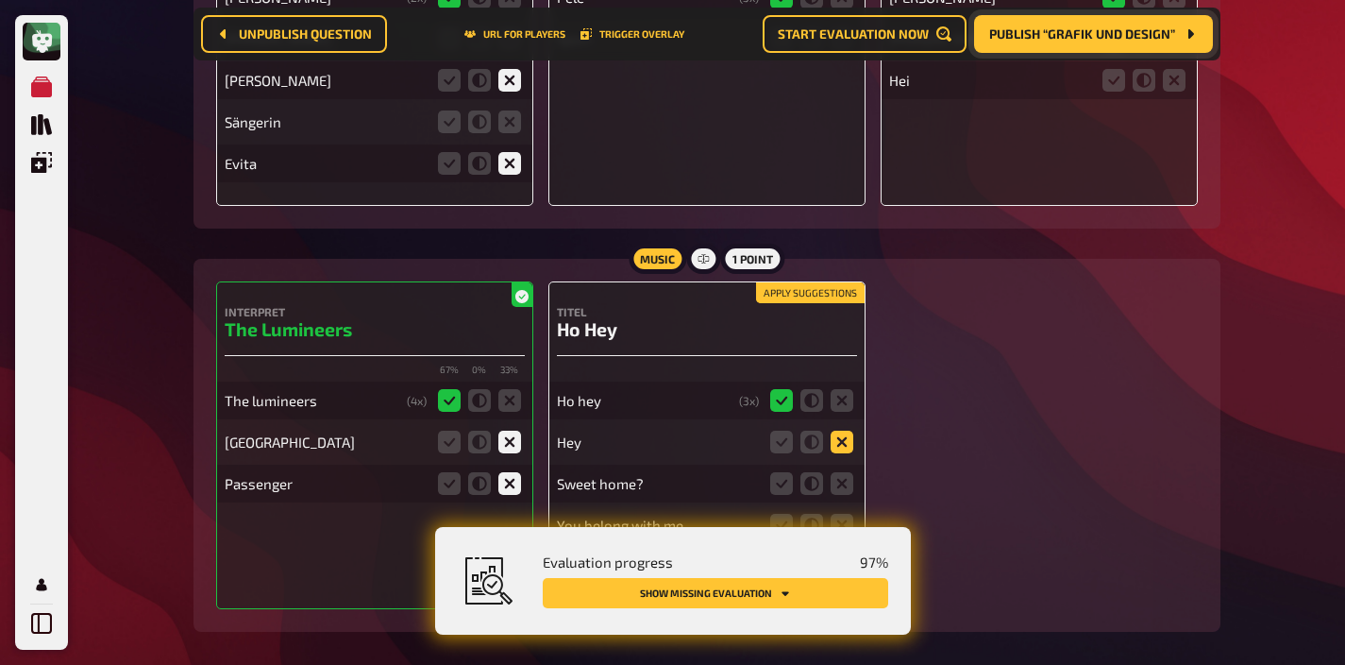
click at [849, 431] on icon at bounding box center [842, 442] width 23 height 23
click at [0, 0] on input "radio" at bounding box center [0, 0] width 0 height 0
click at [841, 468] on fieldset at bounding box center [812, 483] width 91 height 30
click at [841, 472] on icon at bounding box center [842, 483] width 23 height 23
click at [0, 0] on input "radio" at bounding box center [0, 0] width 0 height 0
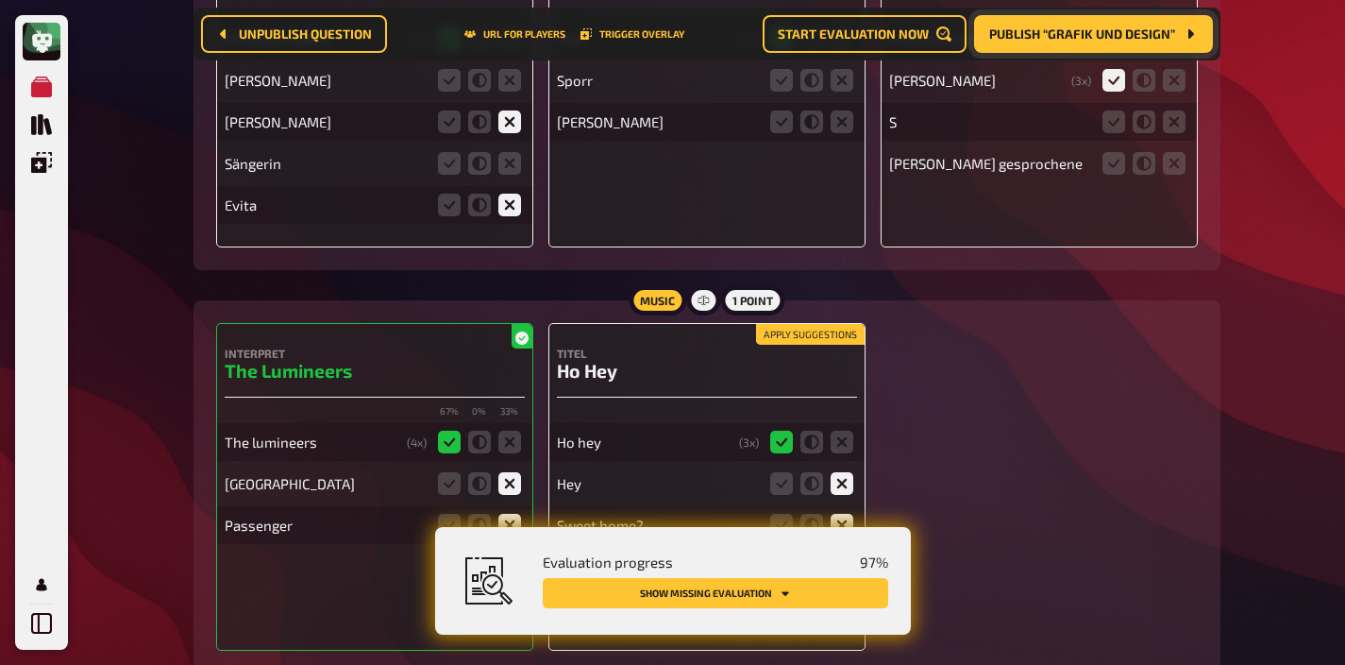
scroll to position [15187, 0]
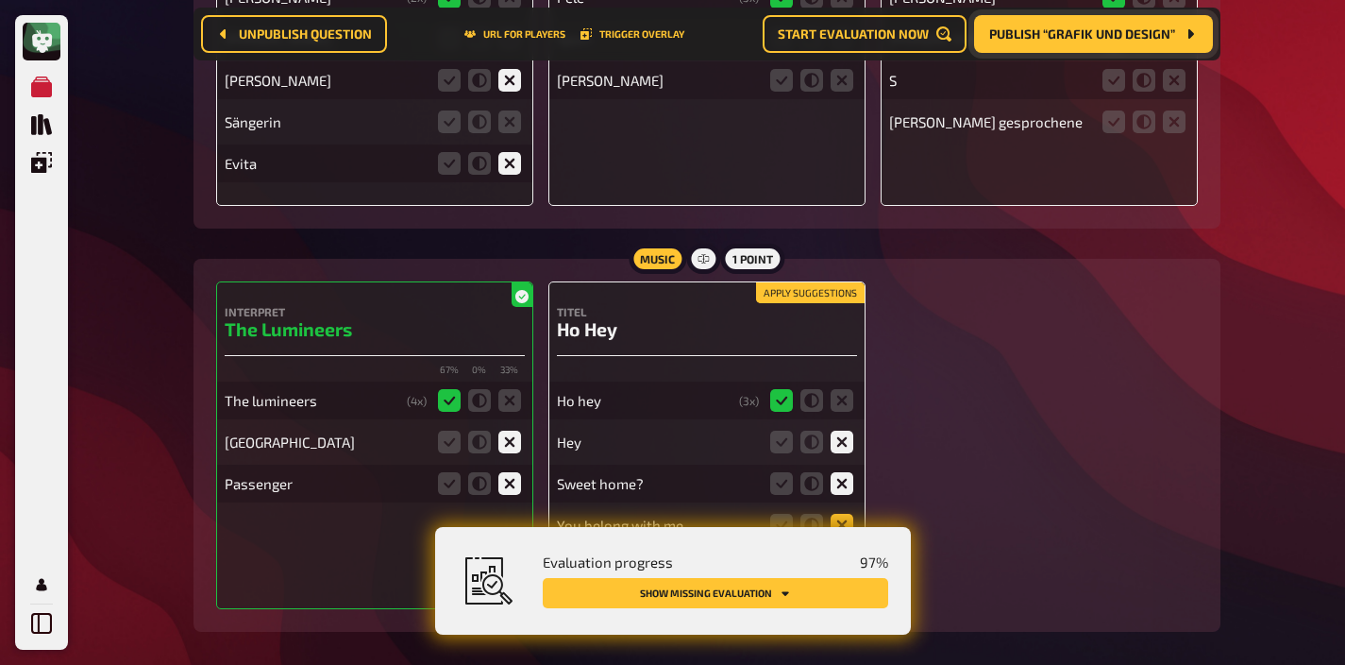
click at [841, 514] on icon at bounding box center [842, 525] width 23 height 23
click at [0, 0] on input "radio" at bounding box center [0, 0] width 0 height 0
click at [840, 555] on icon at bounding box center [842, 566] width 23 height 23
click at [0, 0] on input "radio" at bounding box center [0, 0] width 0 height 0
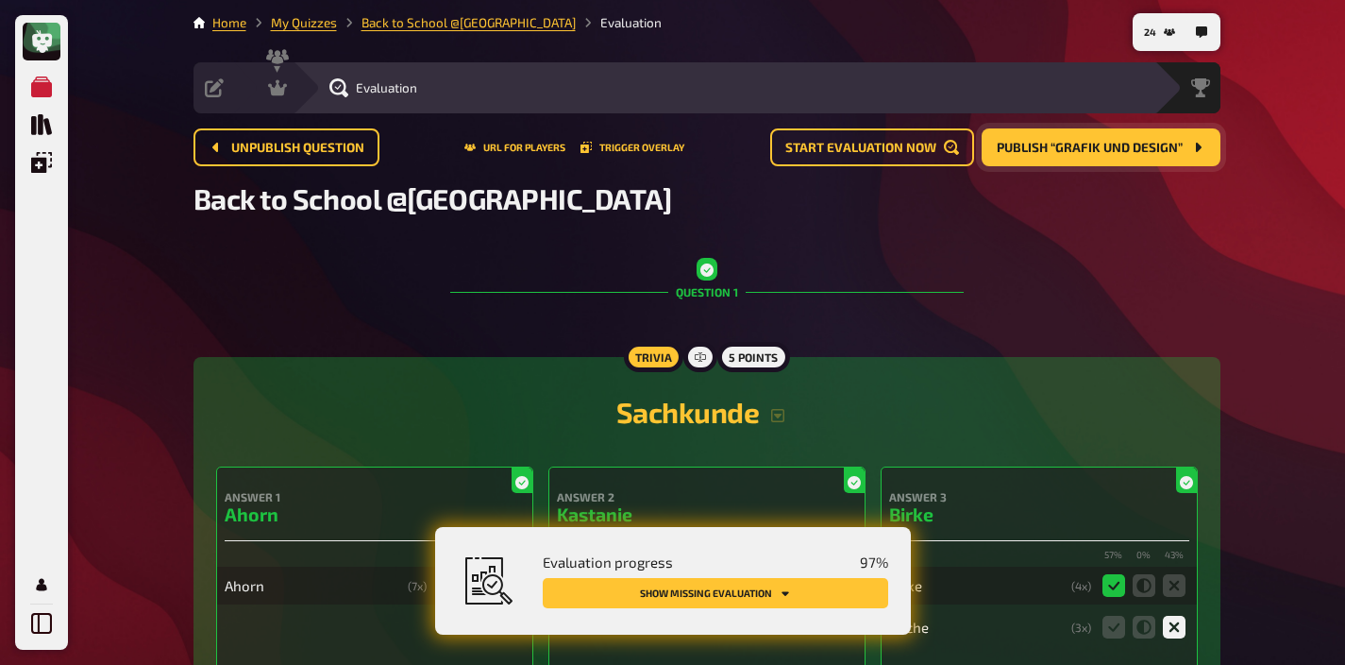
scroll to position [0, 0]
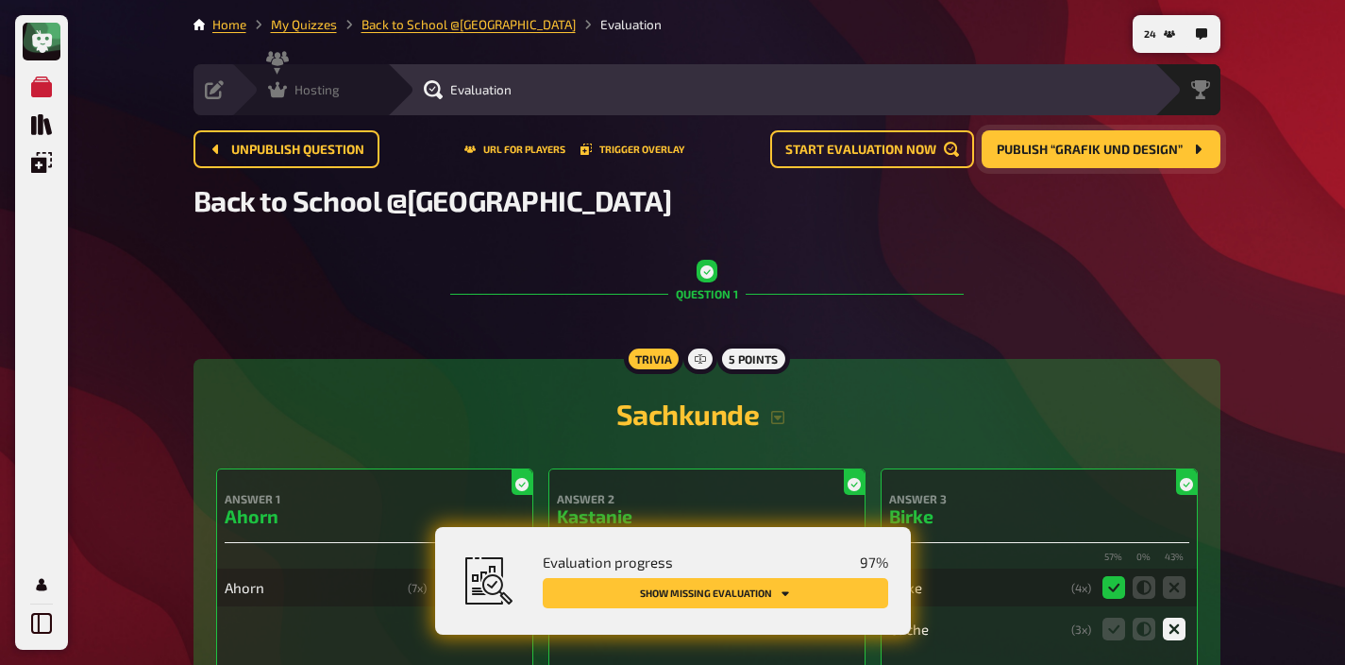
click at [314, 96] on span "Hosting" at bounding box center [317, 89] width 45 height 15
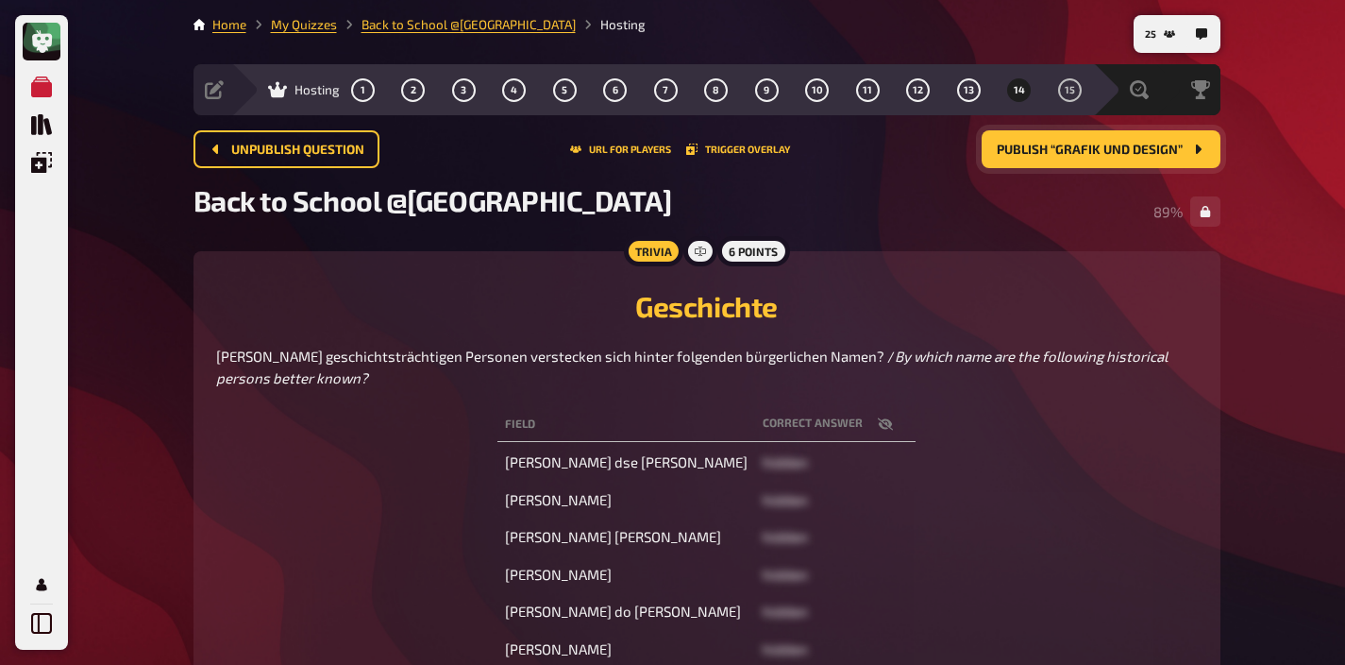
click at [1083, 161] on button "Publish “Grafik und Design”" at bounding box center [1101, 149] width 239 height 38
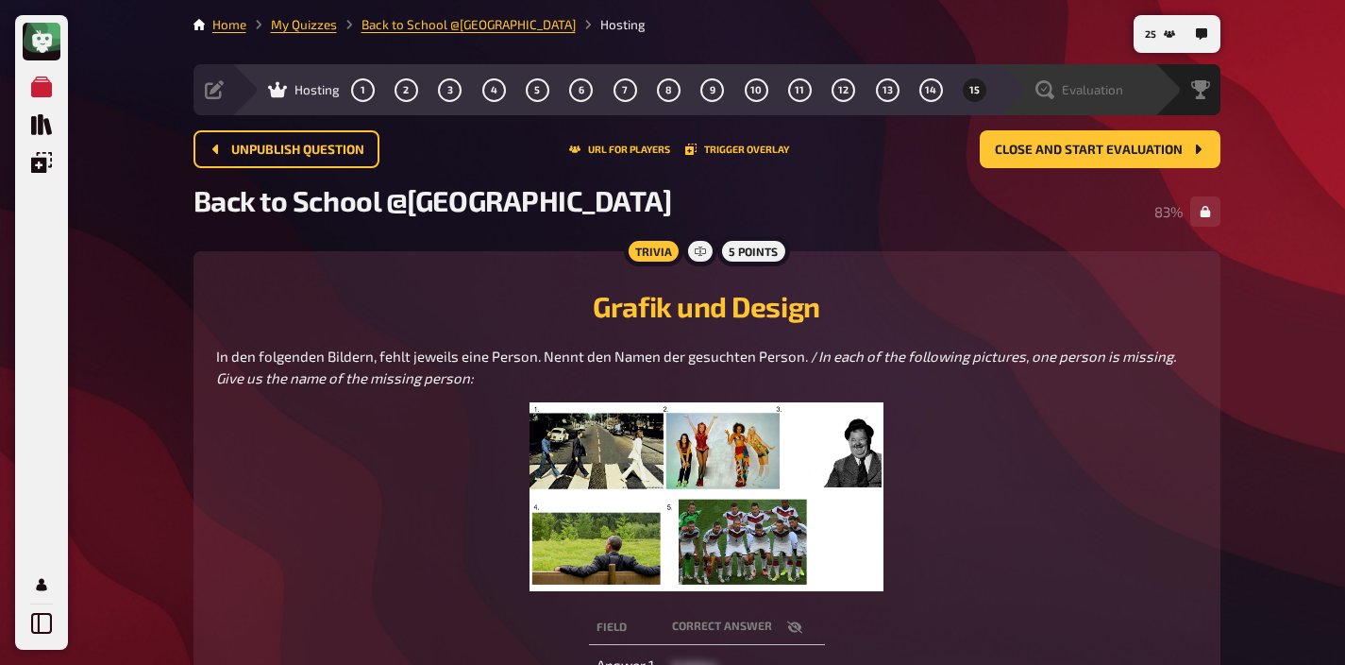
click at [1101, 95] on span "Evaluation" at bounding box center [1092, 89] width 61 height 15
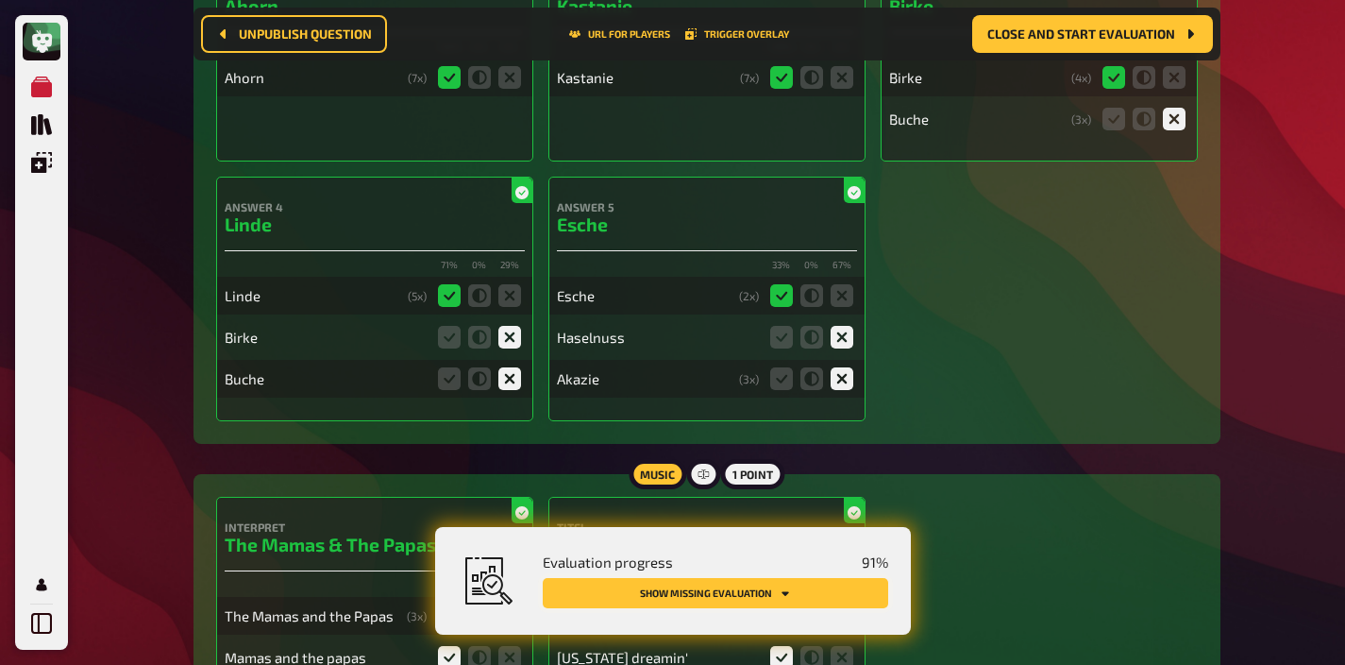
click at [795, 600] on button "Show missing evaluation" at bounding box center [716, 593] width 346 height 30
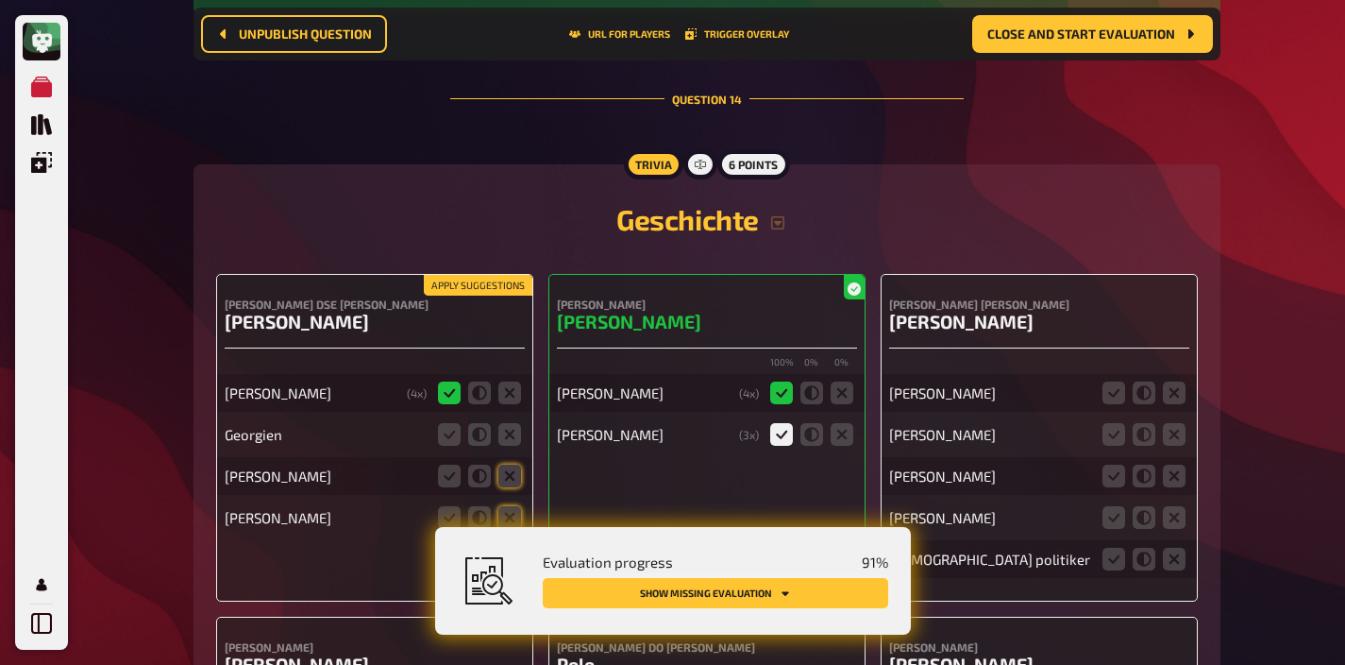
scroll to position [14479, 0]
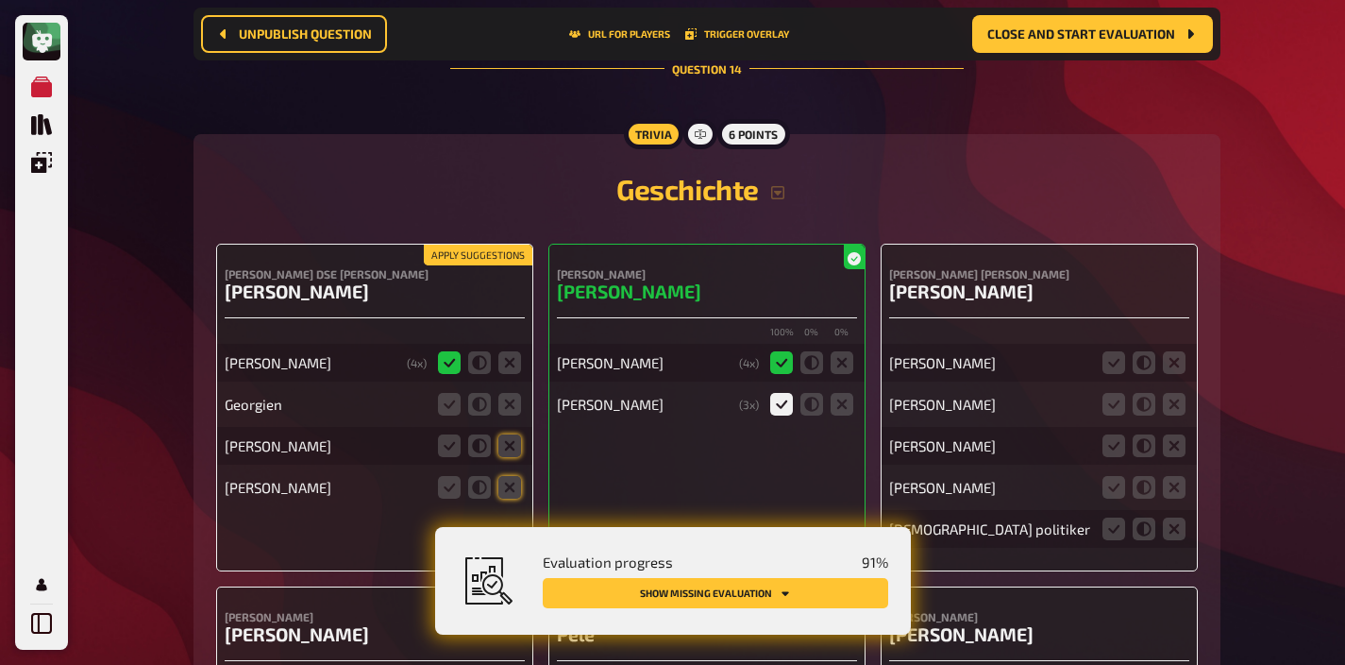
click at [503, 245] on button "Apply suggestions" at bounding box center [478, 255] width 109 height 21
click at [511, 393] on icon at bounding box center [510, 404] width 23 height 23
click at [0, 0] on input "radio" at bounding box center [0, 0] width 0 height 0
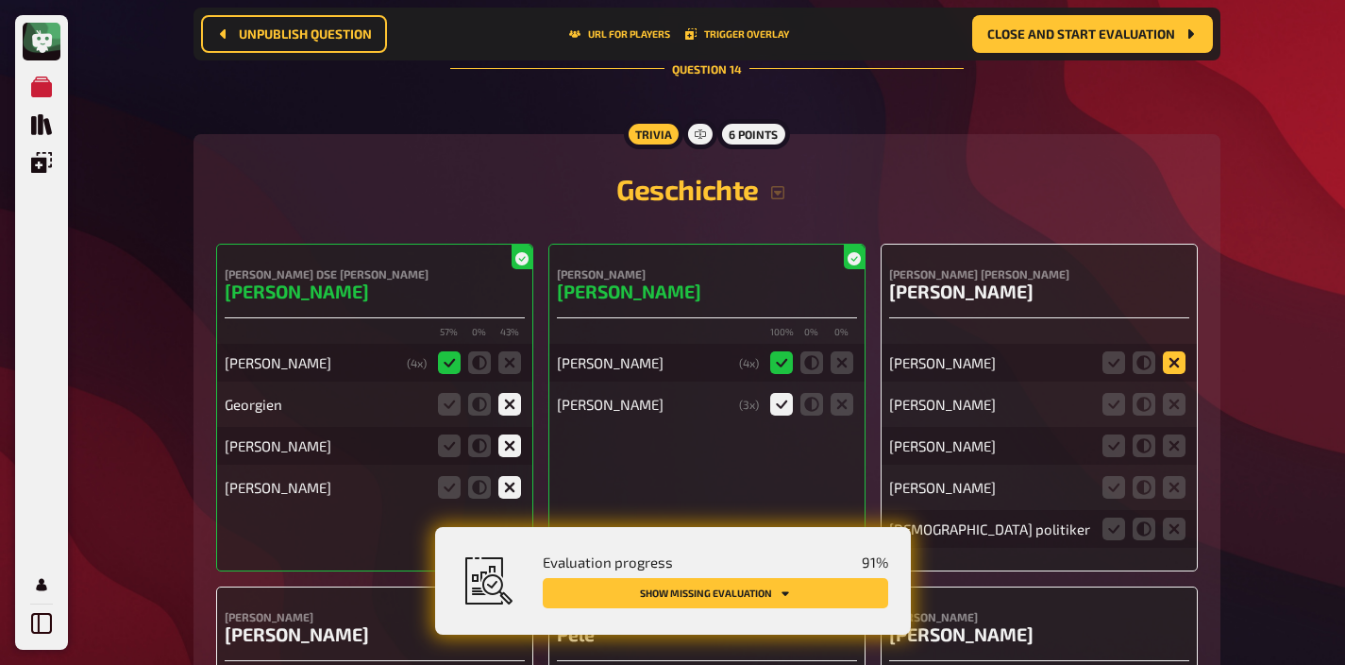
click at [1171, 351] on icon at bounding box center [1174, 362] width 23 height 23
click at [0, 0] on input "radio" at bounding box center [0, 0] width 0 height 0
click at [1166, 393] on icon at bounding box center [1174, 404] width 23 height 23
click at [0, 0] on input "radio" at bounding box center [0, 0] width 0 height 0
click at [1167, 431] on fieldset at bounding box center [1144, 446] width 91 height 30
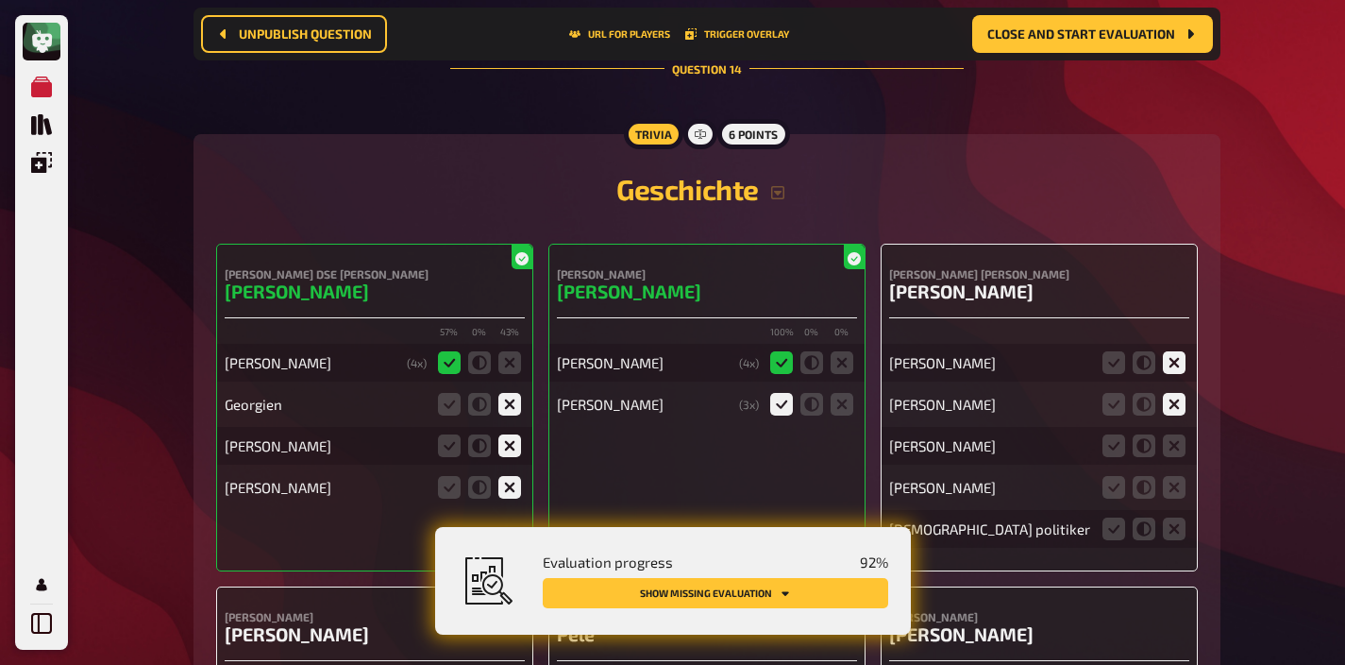
click at [1167, 417] on div "Ernst albrecht Helmut Kohl Herbert Kohl Konrad Adenauer Deutscher politiker" at bounding box center [1039, 437] width 300 height 222
click at [1167, 476] on icon at bounding box center [1174, 487] width 23 height 23
click at [0, 0] on input "radio" at bounding box center [0, 0] width 0 height 0
click at [1169, 434] on icon at bounding box center [1174, 445] width 23 height 23
click at [0, 0] on input "radio" at bounding box center [0, 0] width 0 height 0
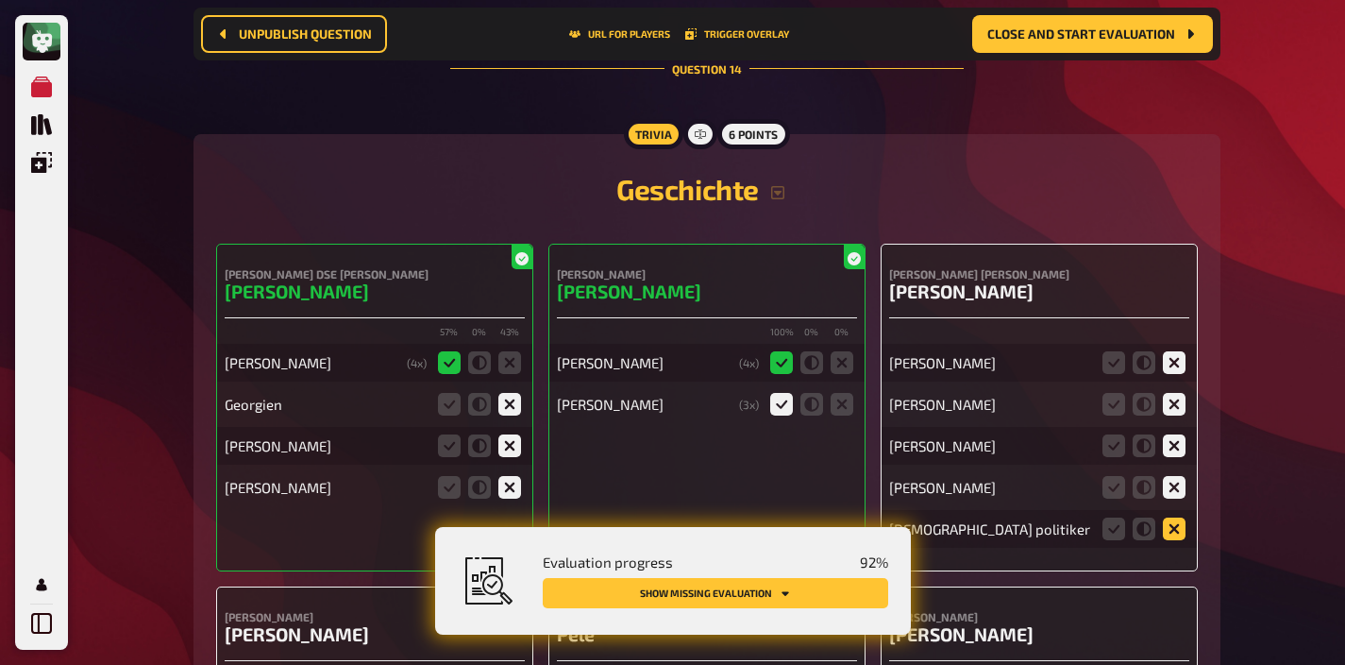
click at [1170, 517] on icon at bounding box center [1174, 528] width 23 height 23
click at [0, 0] on input "radio" at bounding box center [0, 0] width 0 height 0
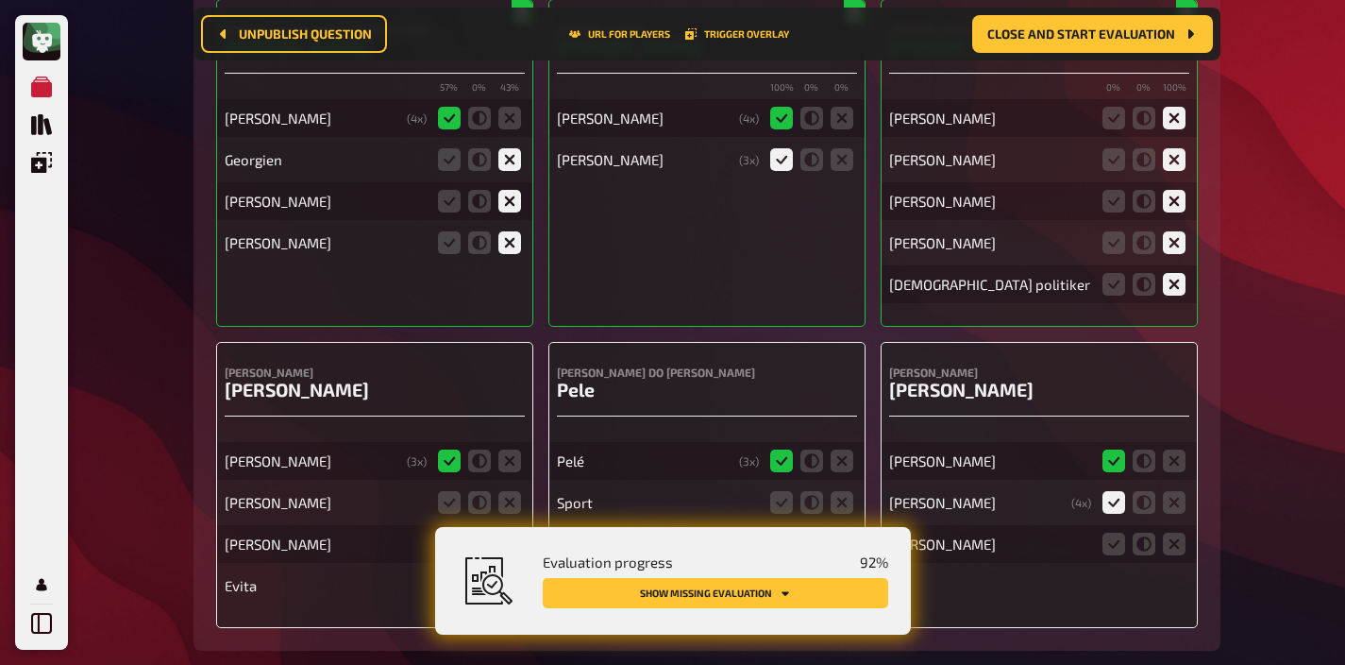
scroll to position [14892, 0]
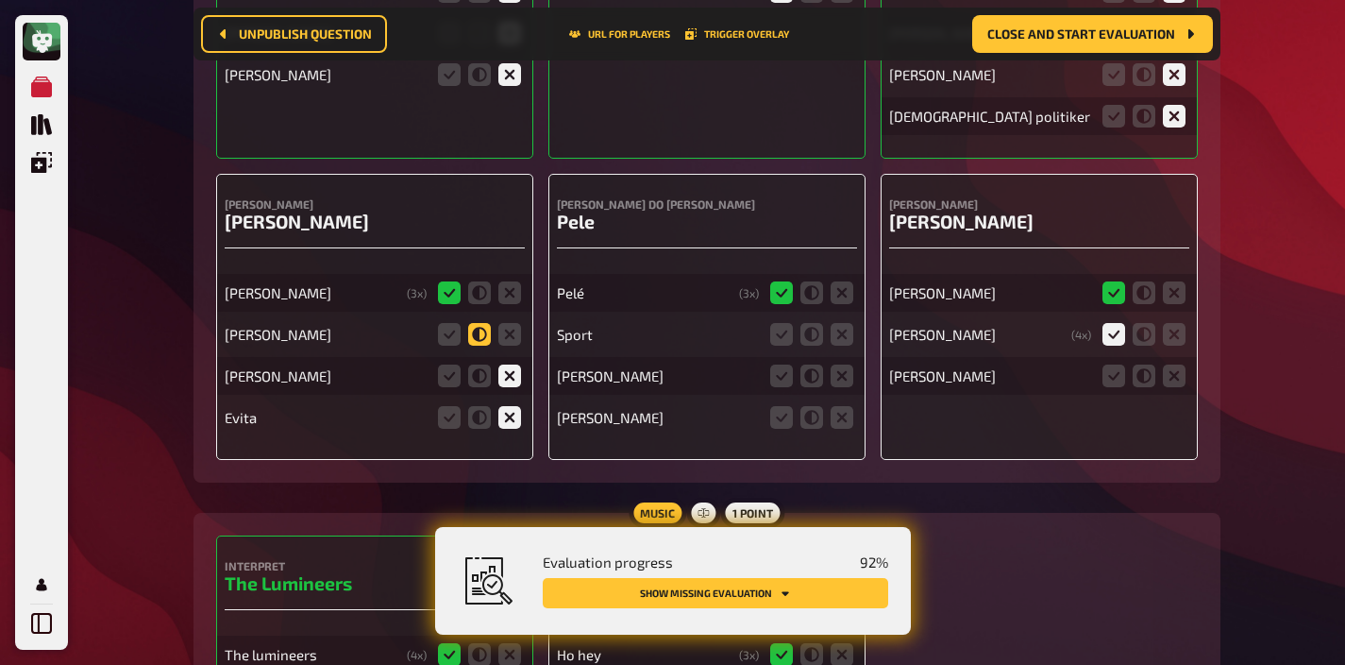
click at [479, 323] on icon at bounding box center [479, 334] width 23 height 23
click at [0, 0] on input "radio" at bounding box center [0, 0] width 0 height 0
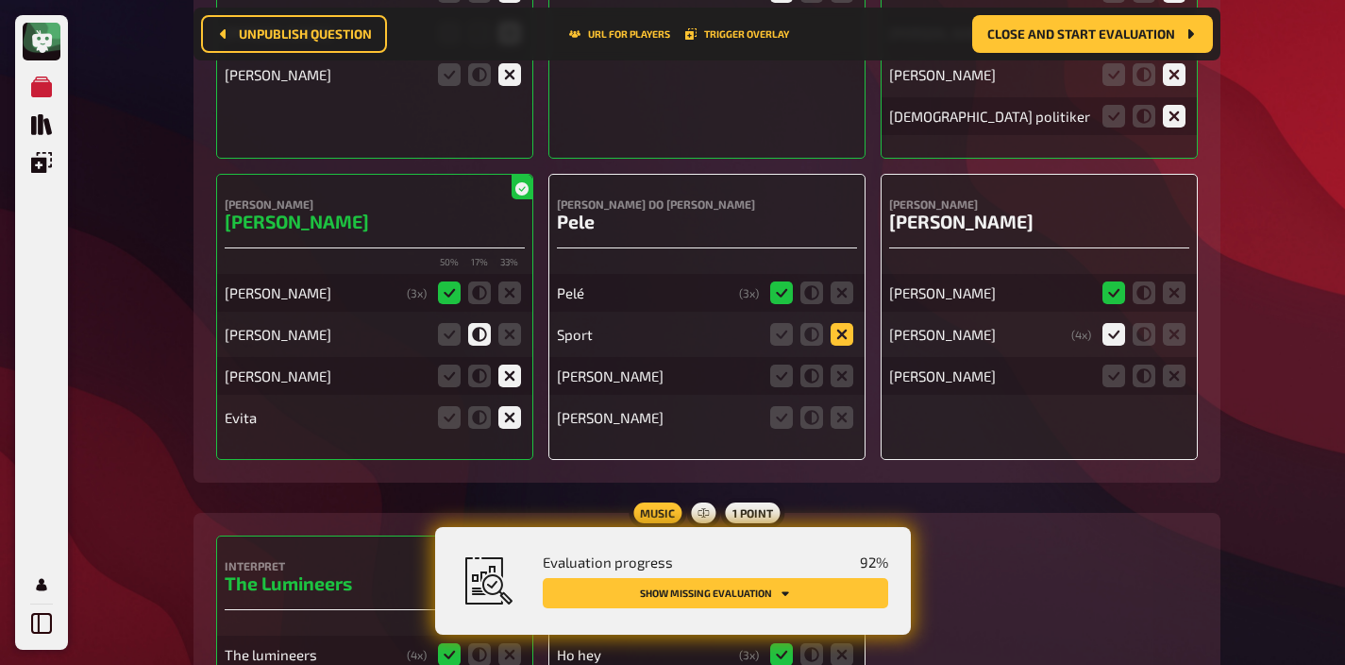
click at [840, 323] on icon at bounding box center [842, 334] width 23 height 23
click at [0, 0] on input "radio" at bounding box center [0, 0] width 0 height 0
click at [838, 364] on icon at bounding box center [842, 375] width 23 height 23
click at [0, 0] on input "radio" at bounding box center [0, 0] width 0 height 0
click at [840, 406] on icon at bounding box center [842, 417] width 23 height 23
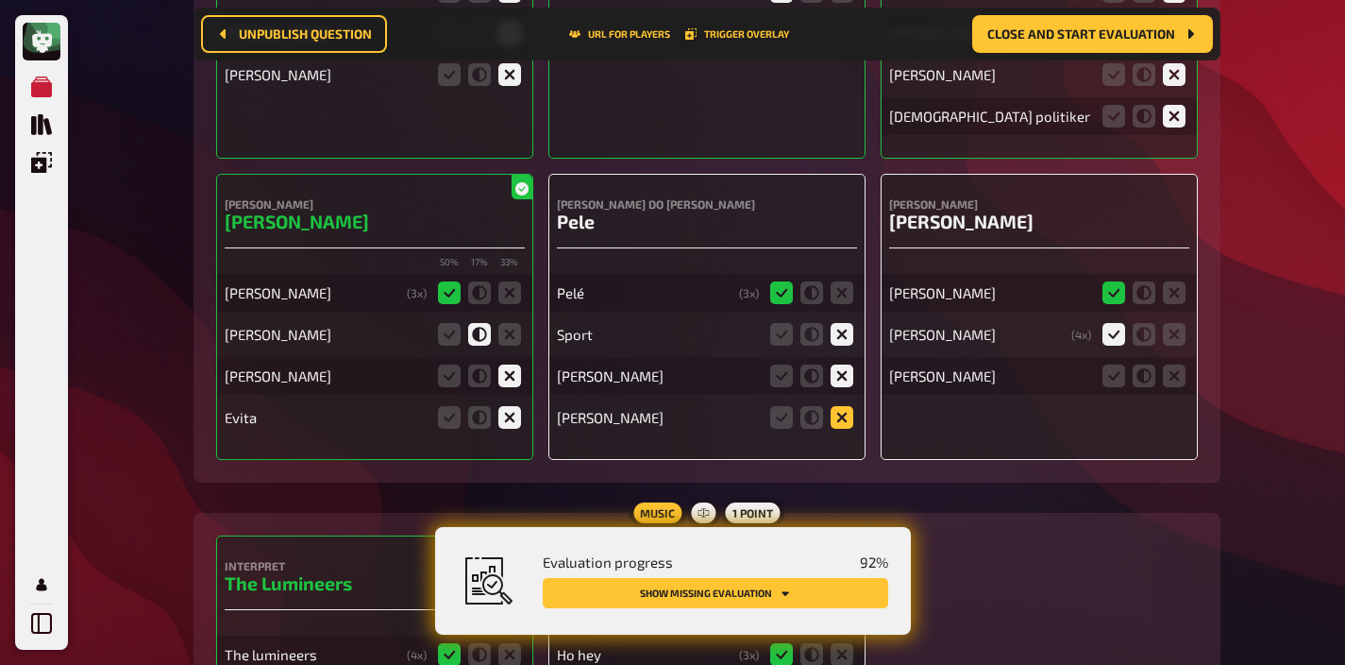
click at [0, 0] on input "radio" at bounding box center [0, 0] width 0 height 0
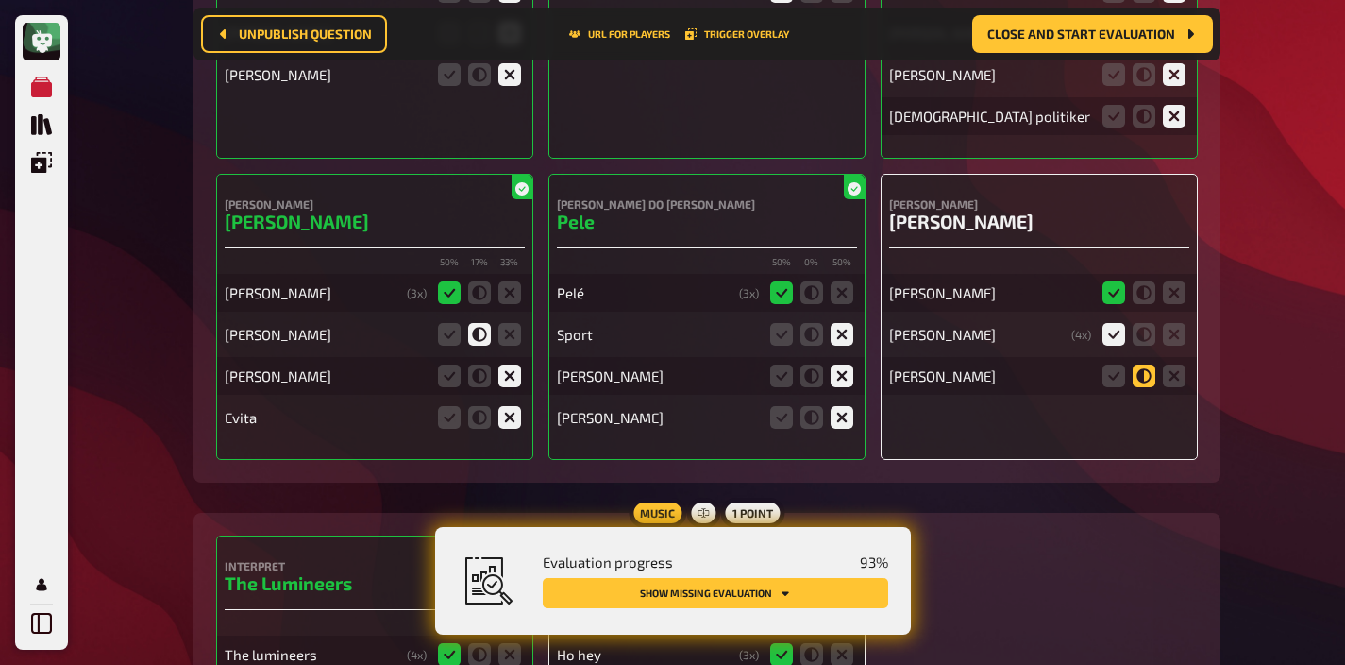
click at [1138, 364] on icon at bounding box center [1144, 375] width 23 height 23
click at [0, 0] on input "radio" at bounding box center [0, 0] width 0 height 0
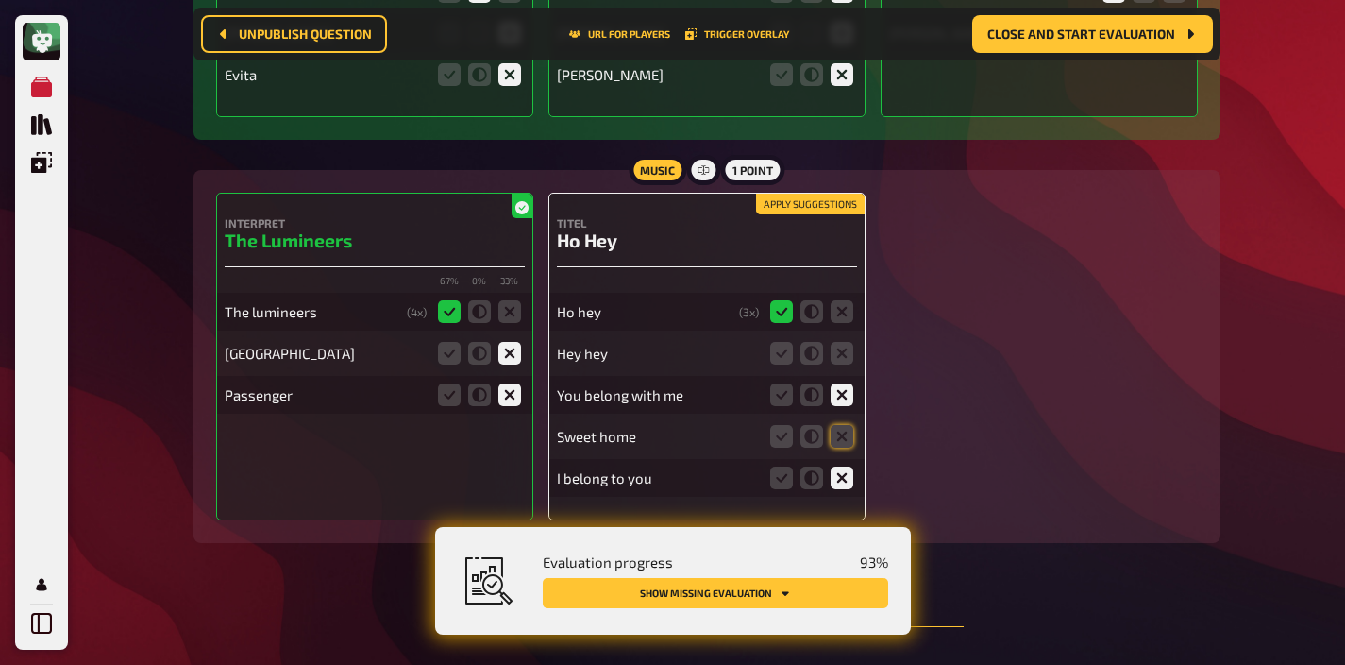
scroll to position [15237, 0]
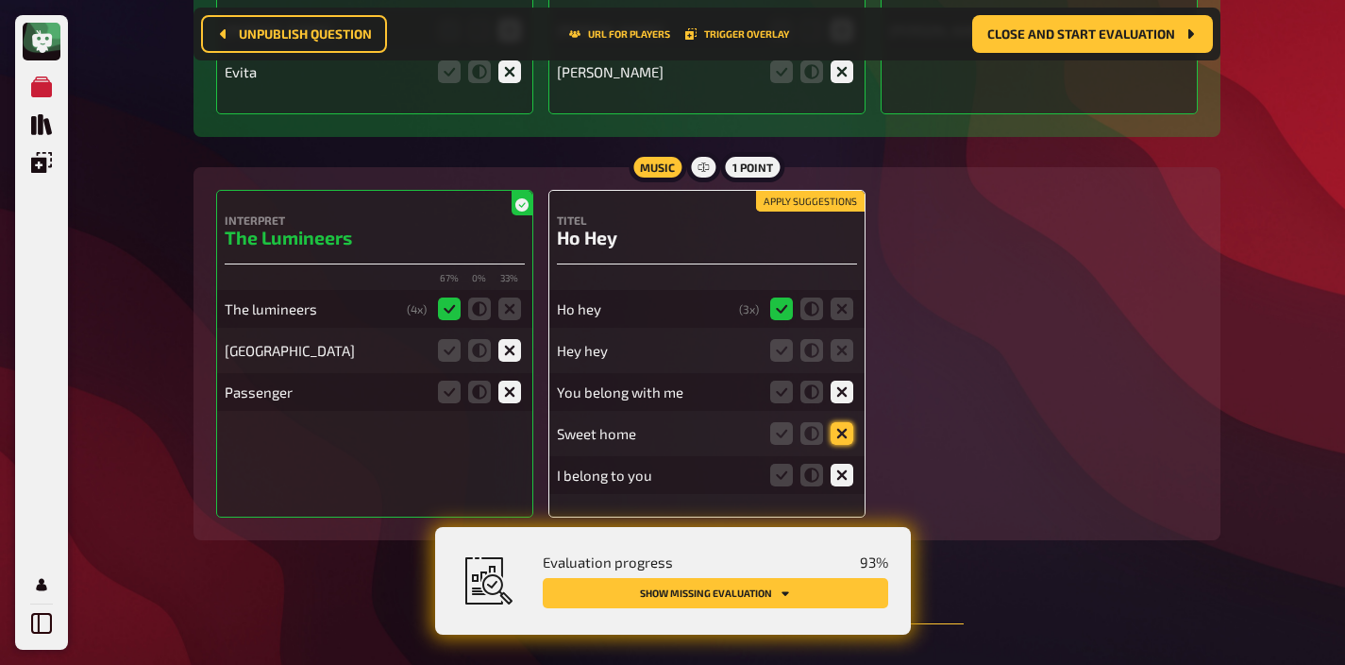
click at [841, 422] on icon at bounding box center [842, 433] width 23 height 23
click at [0, 0] on input "radio" at bounding box center [0, 0] width 0 height 0
click at [785, 339] on icon at bounding box center [781, 350] width 23 height 23
click at [0, 0] on input "radio" at bounding box center [0, 0] width 0 height 0
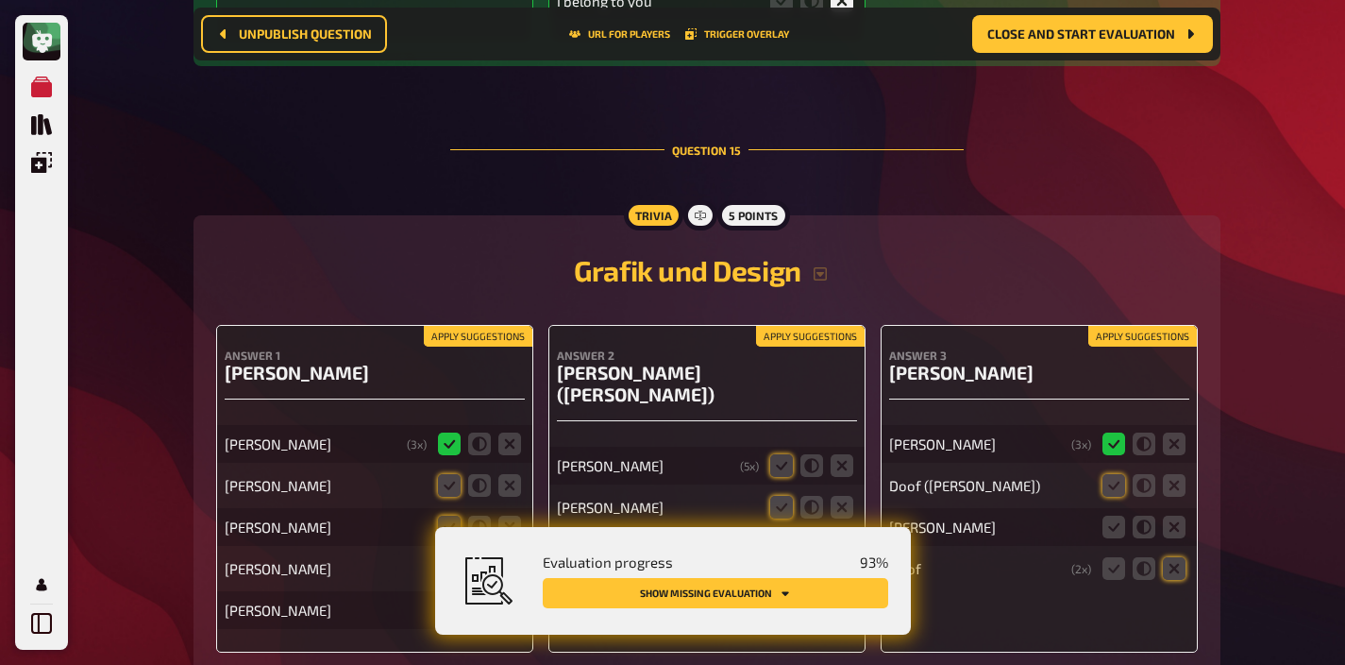
scroll to position [15713, 0]
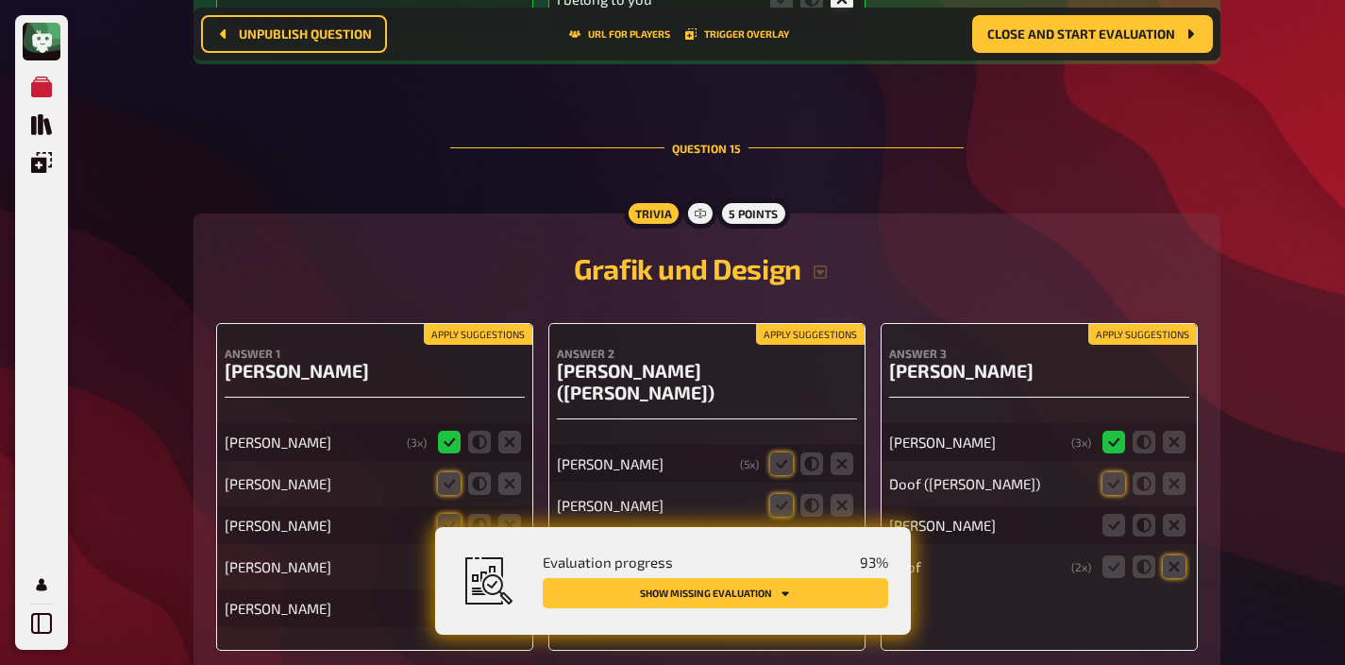
click at [497, 324] on button "Apply suggestions" at bounding box center [478, 334] width 109 height 21
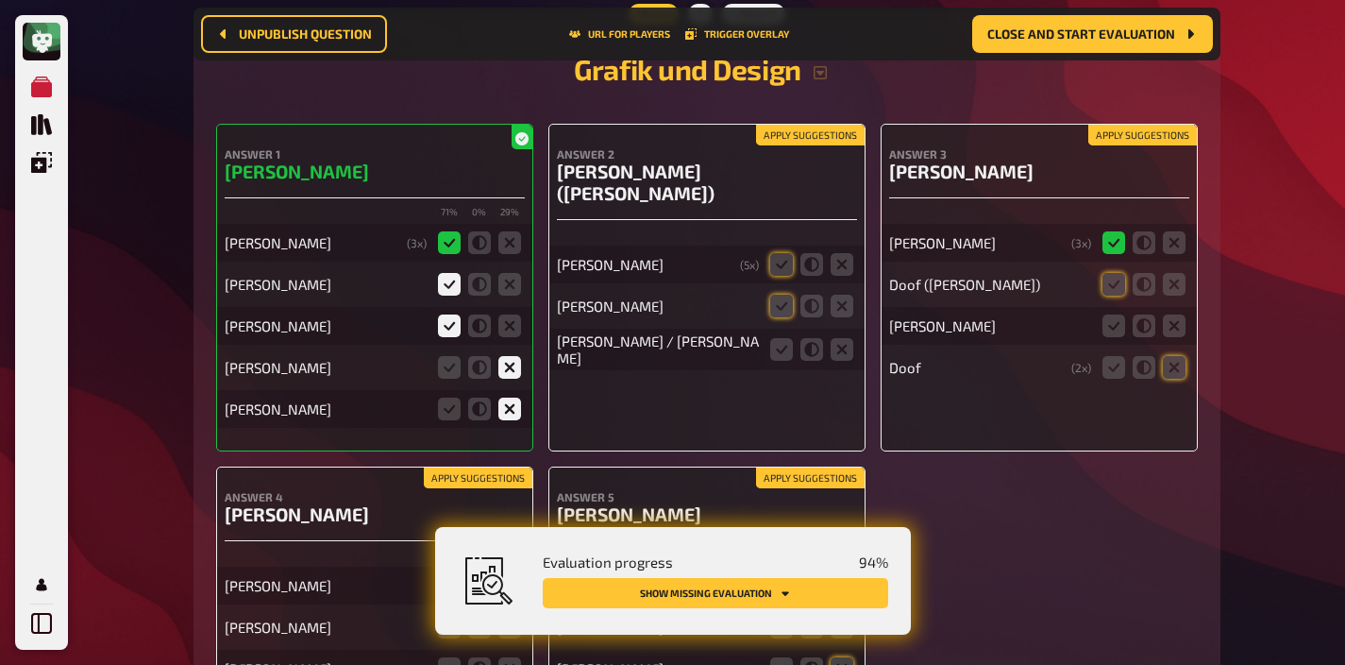
scroll to position [15914, 0]
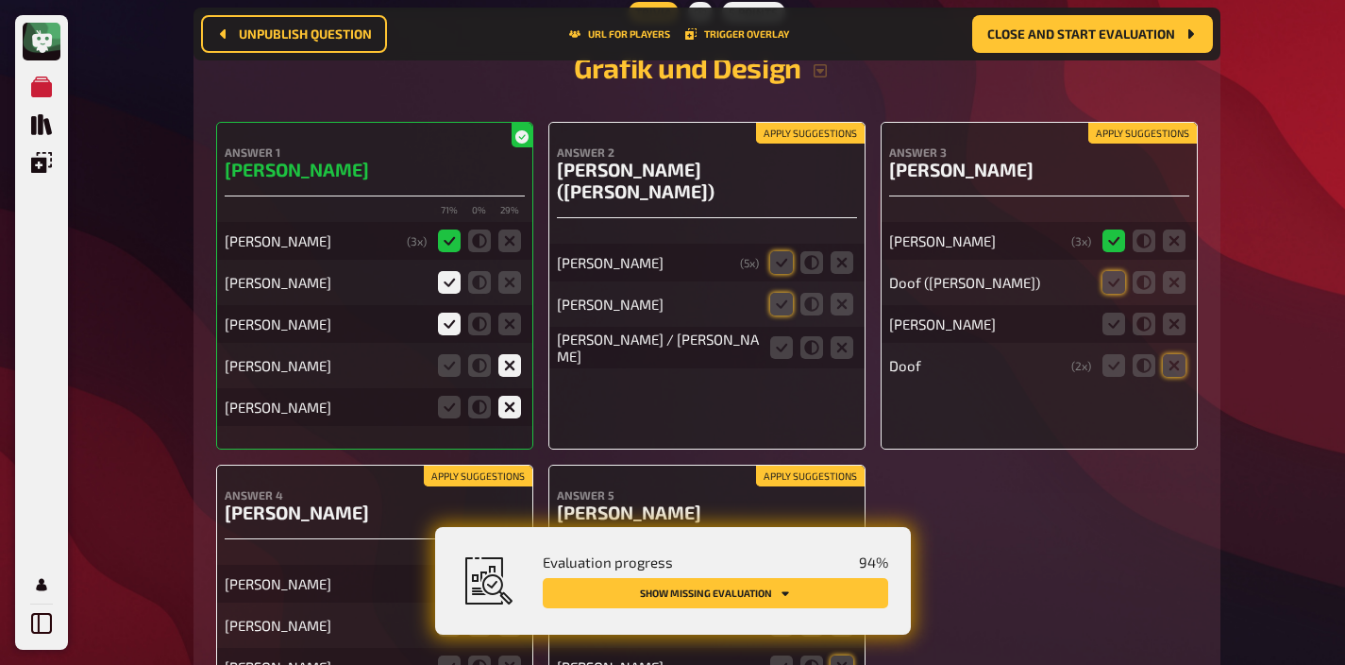
click at [818, 123] on button "Apply suggestions" at bounding box center [810, 133] width 109 height 21
click at [781, 336] on icon at bounding box center [781, 347] width 23 height 23
click at [0, 0] on input "radio" at bounding box center [0, 0] width 0 height 0
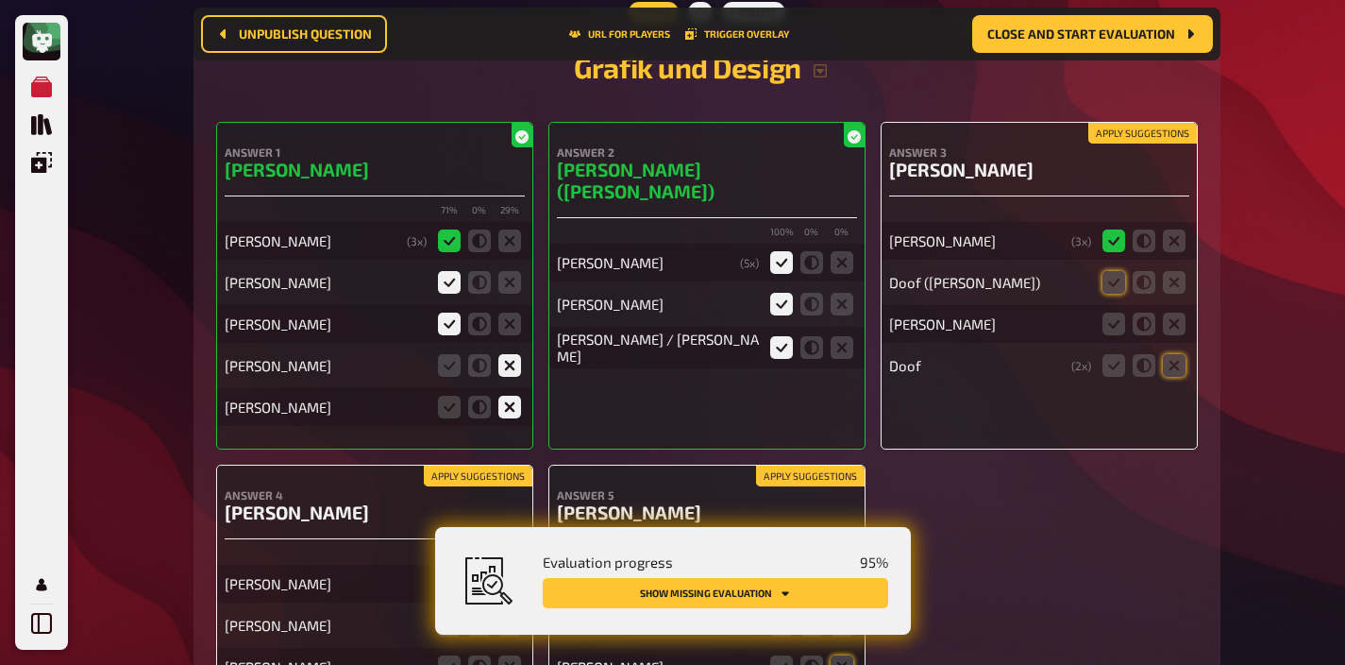
click at [1117, 123] on button "Apply suggestions" at bounding box center [1143, 133] width 109 height 21
click at [1124, 313] on label at bounding box center [1114, 324] width 23 height 23
click at [0, 0] on input "radio" at bounding box center [0, 0] width 0 height 0
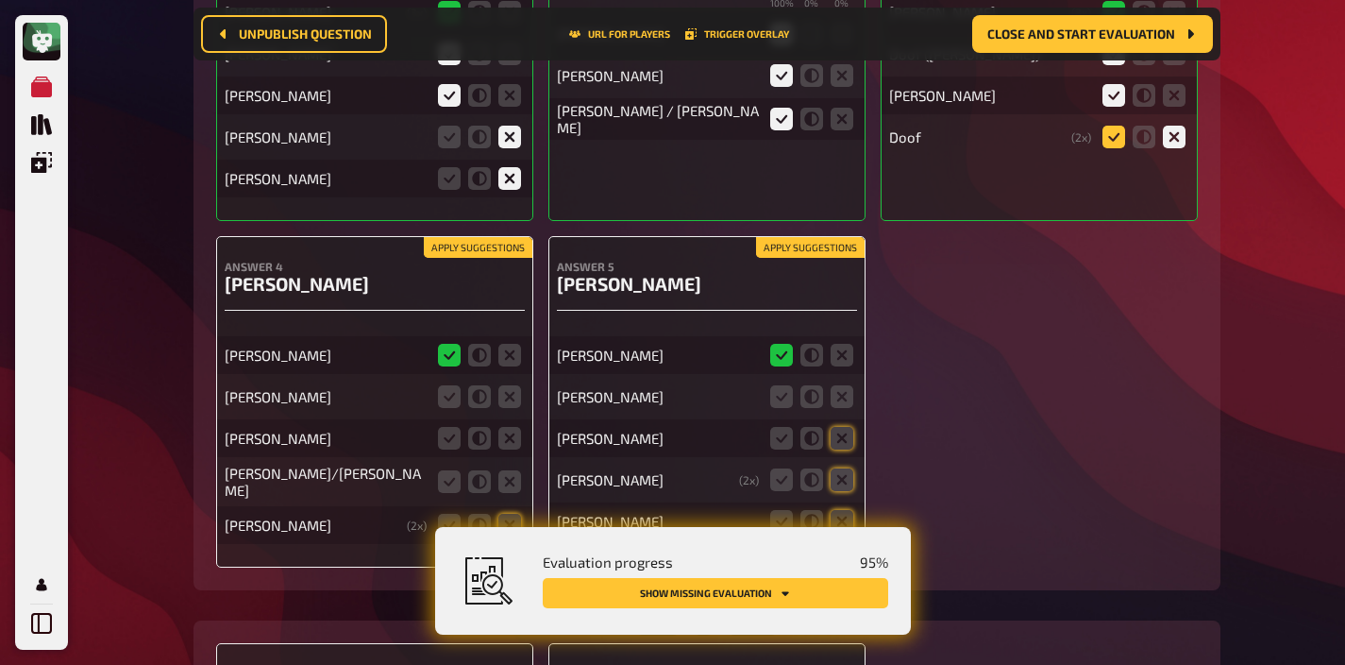
scroll to position [16145, 0]
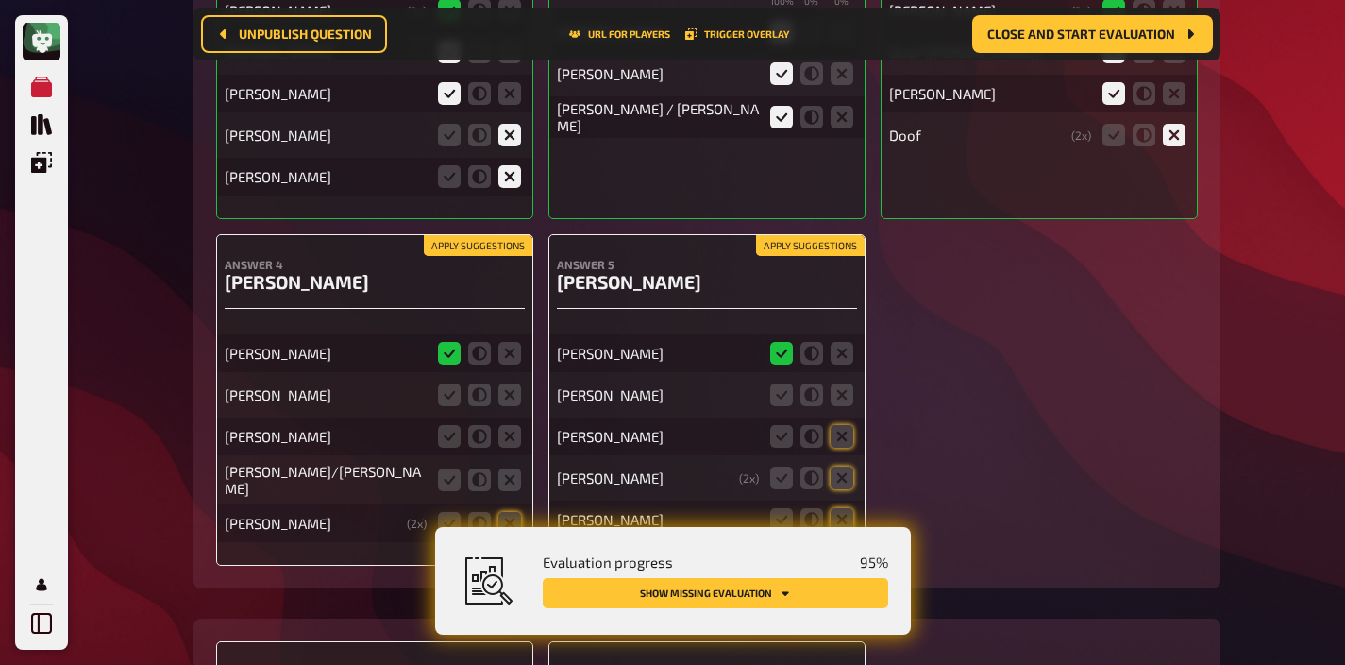
click at [813, 235] on button "Apply suggestions" at bounding box center [810, 245] width 109 height 21
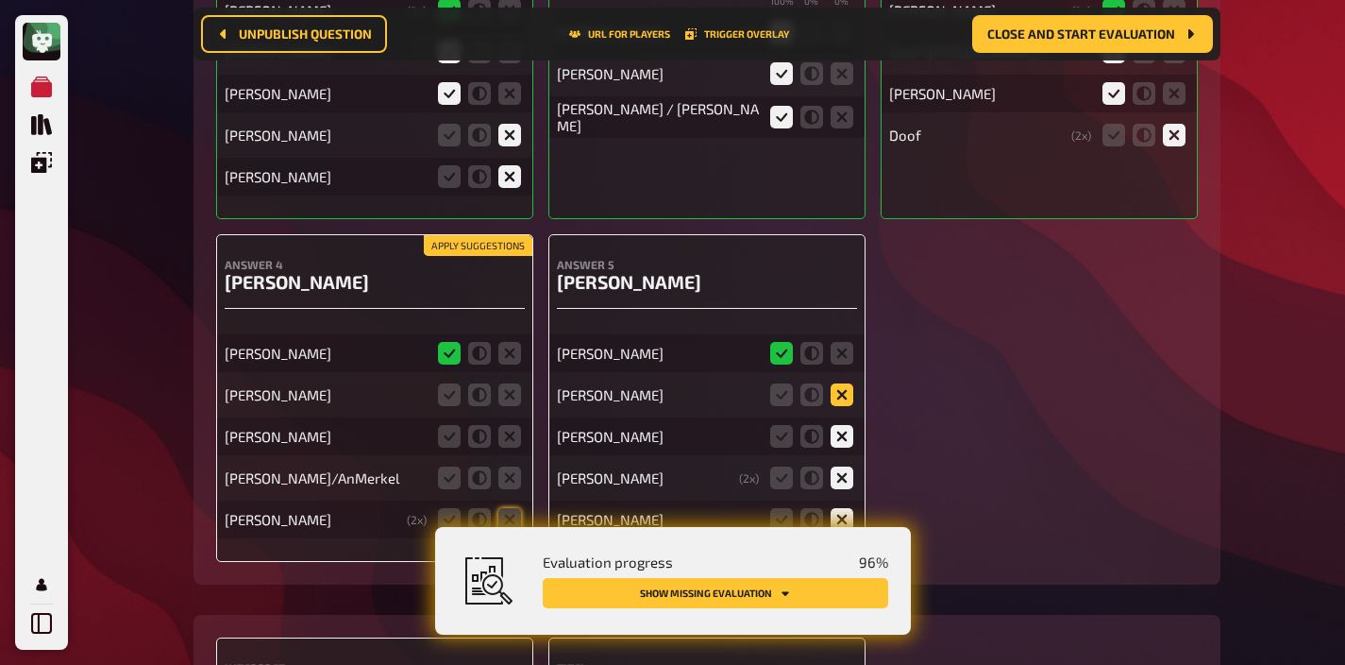
click at [850, 383] on icon at bounding box center [842, 394] width 23 height 23
click at [0, 0] on input "radio" at bounding box center [0, 0] width 0 height 0
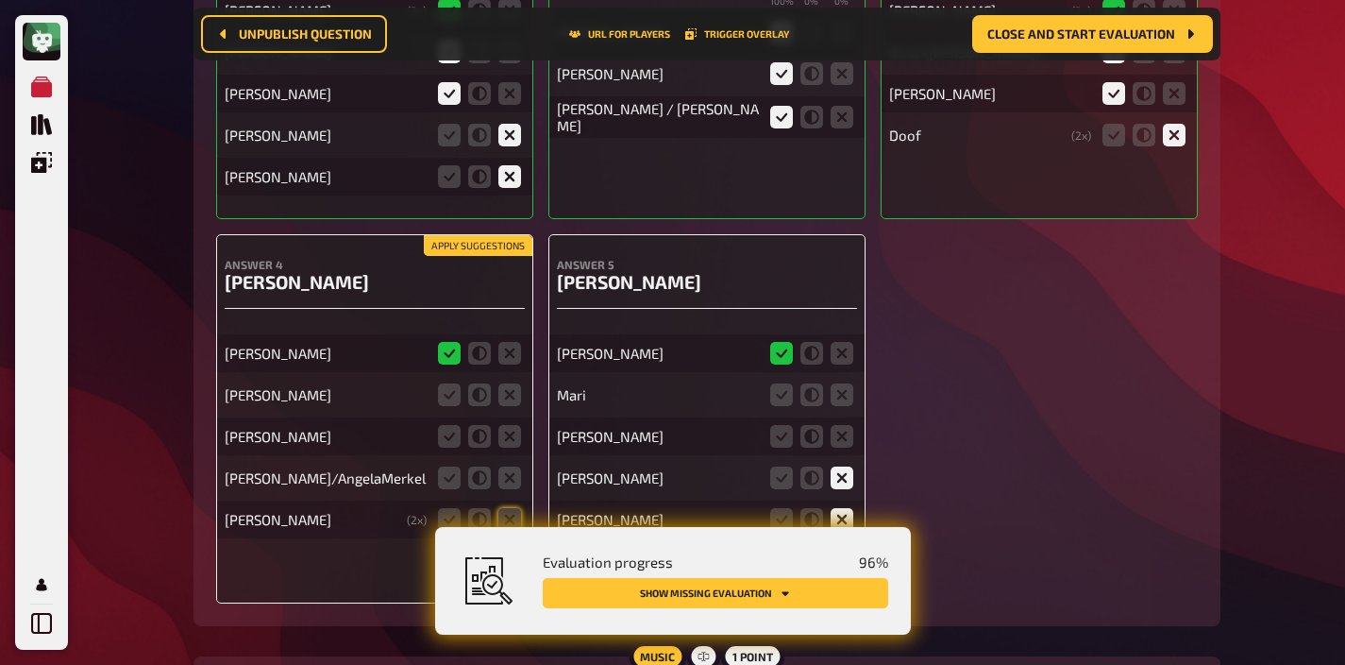
click at [483, 235] on button "Apply suggestions" at bounding box center [478, 245] width 109 height 21
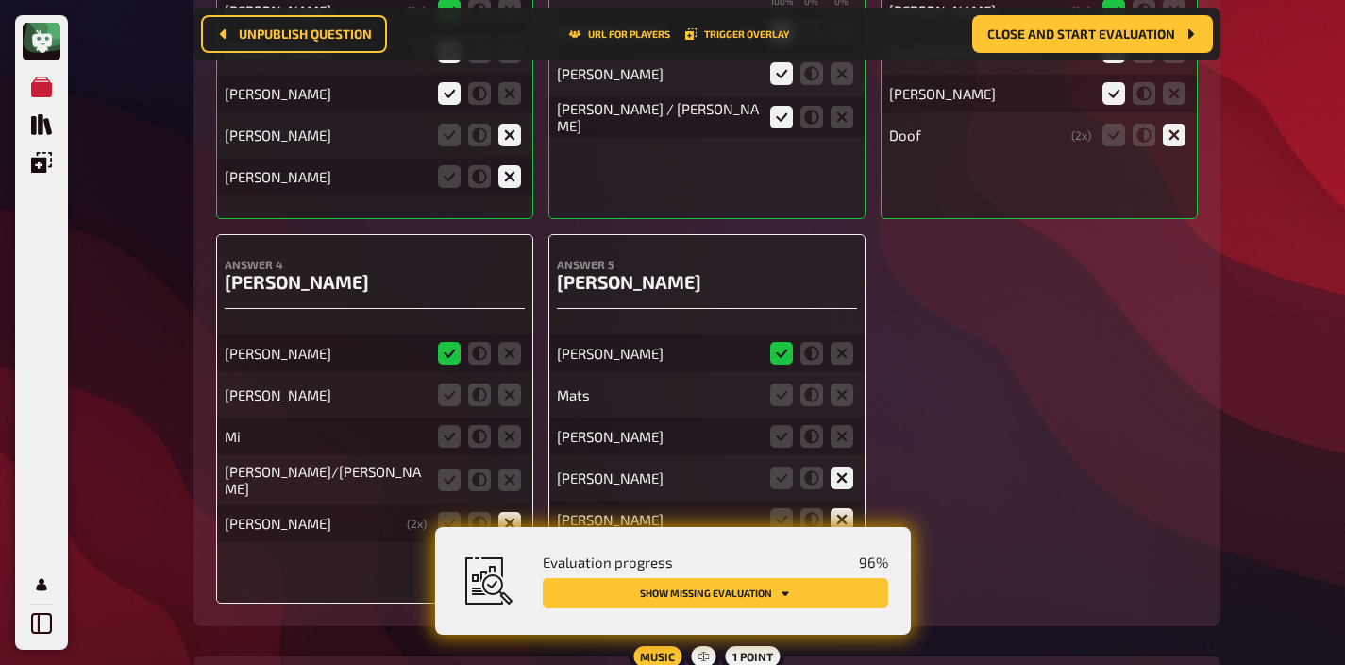
click at [507, 380] on fieldset at bounding box center [479, 395] width 91 height 30
click at [507, 383] on icon at bounding box center [510, 394] width 23 height 23
click at [0, 0] on input "radio" at bounding box center [0, 0] width 0 height 0
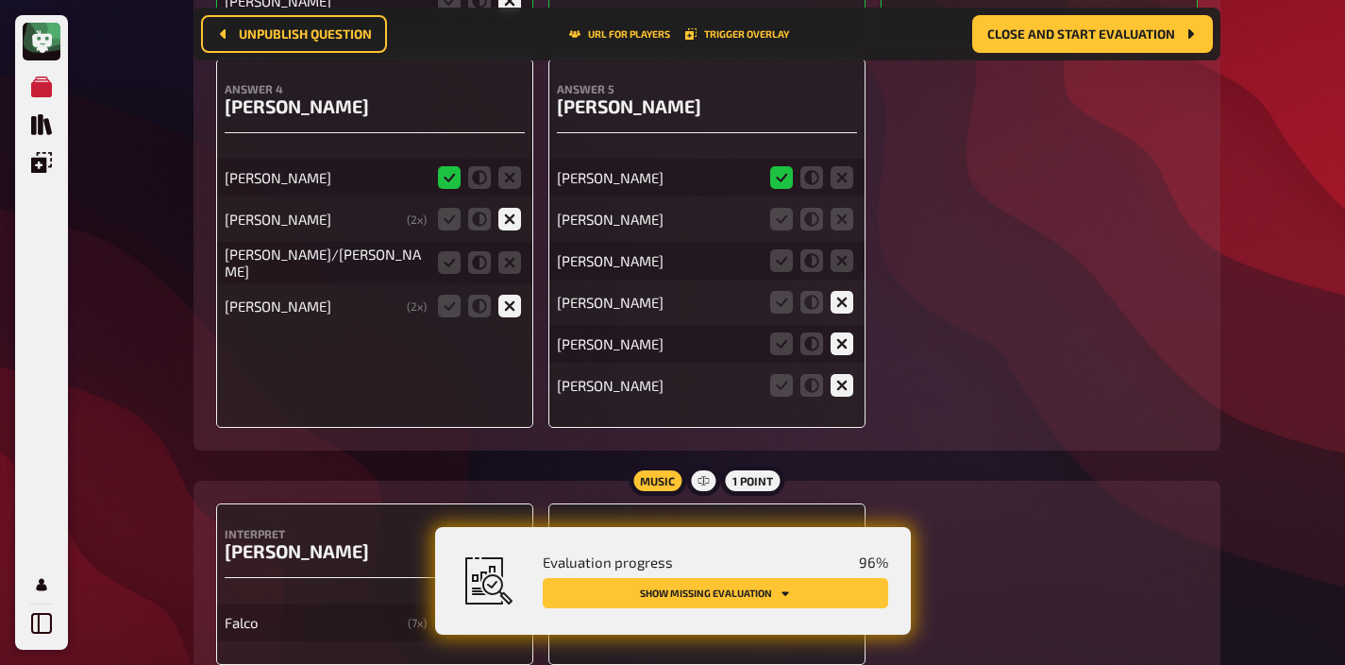
scroll to position [16420, 0]
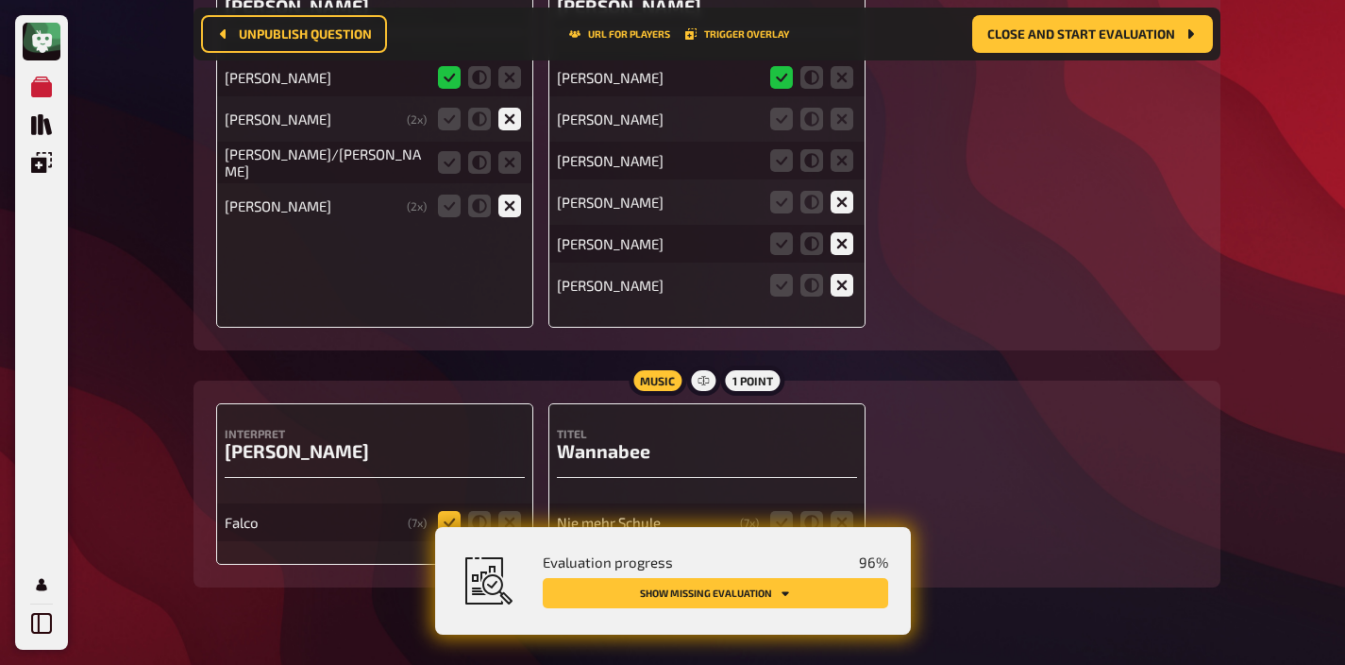
click at [445, 511] on icon at bounding box center [449, 522] width 23 height 23
click at [0, 0] on input "radio" at bounding box center [0, 0] width 0 height 0
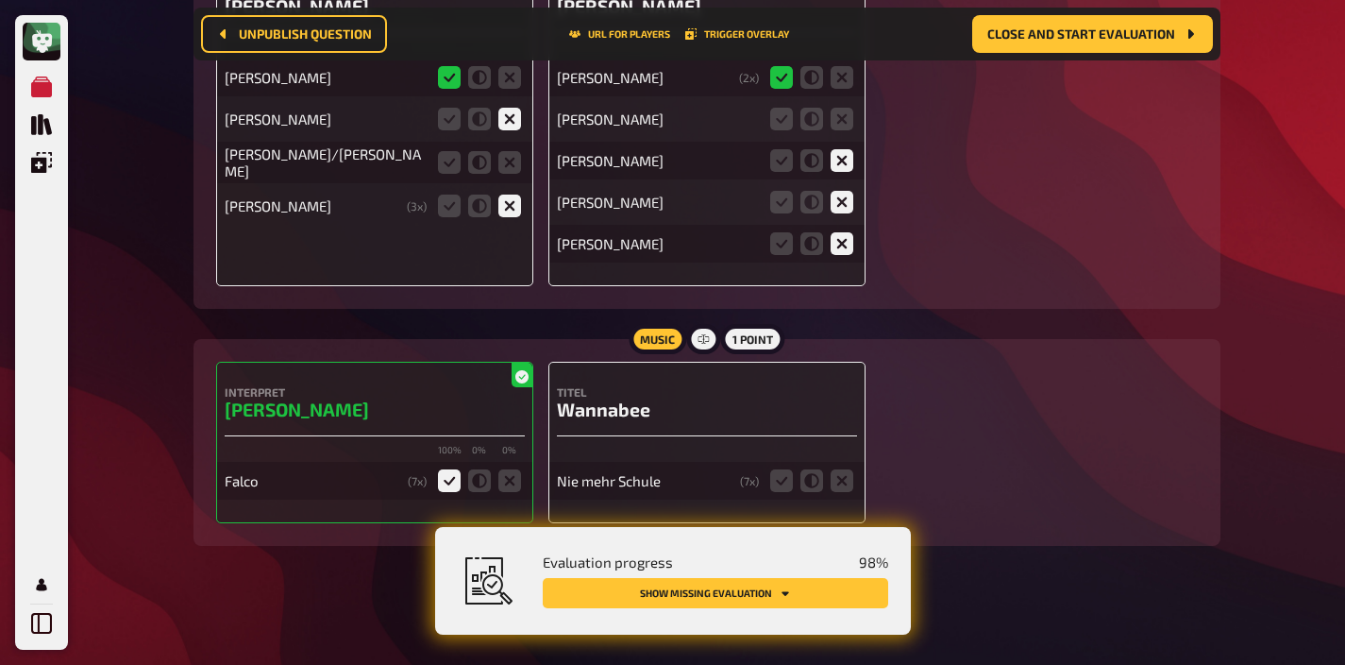
scroll to position [16379, 0]
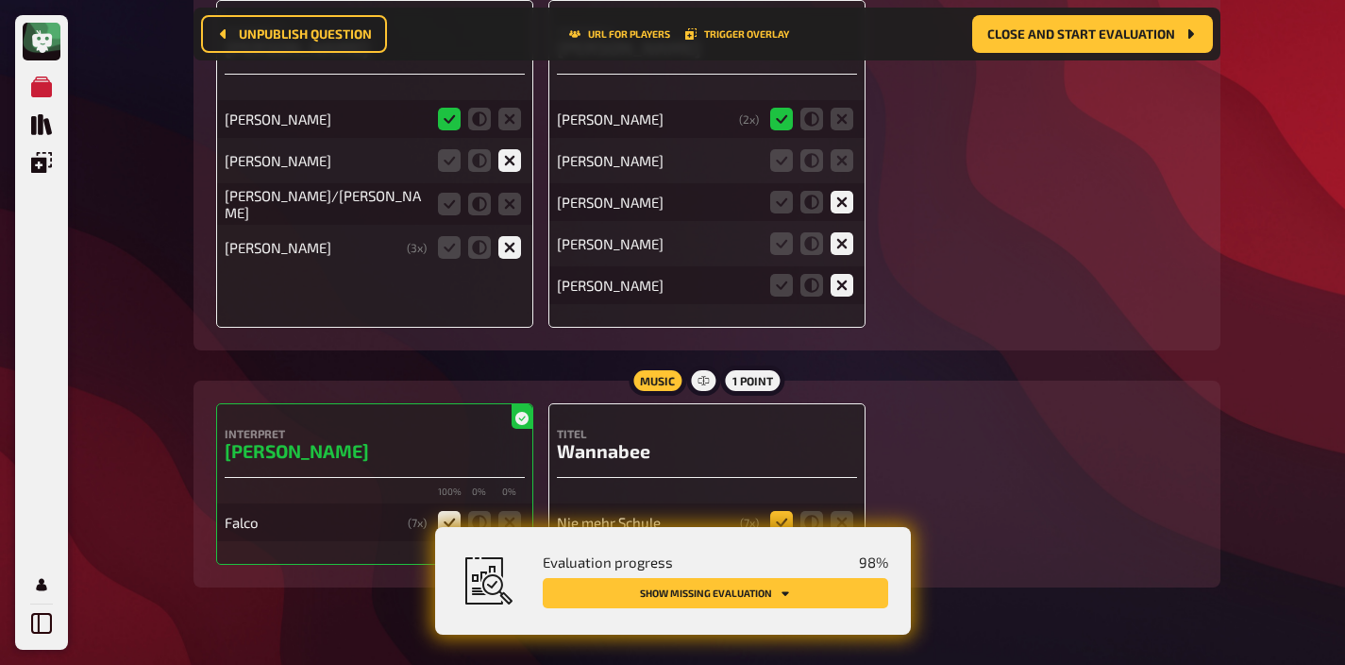
click at [775, 511] on icon at bounding box center [781, 522] width 23 height 23
click at [0, 0] on input "radio" at bounding box center [0, 0] width 0 height 0
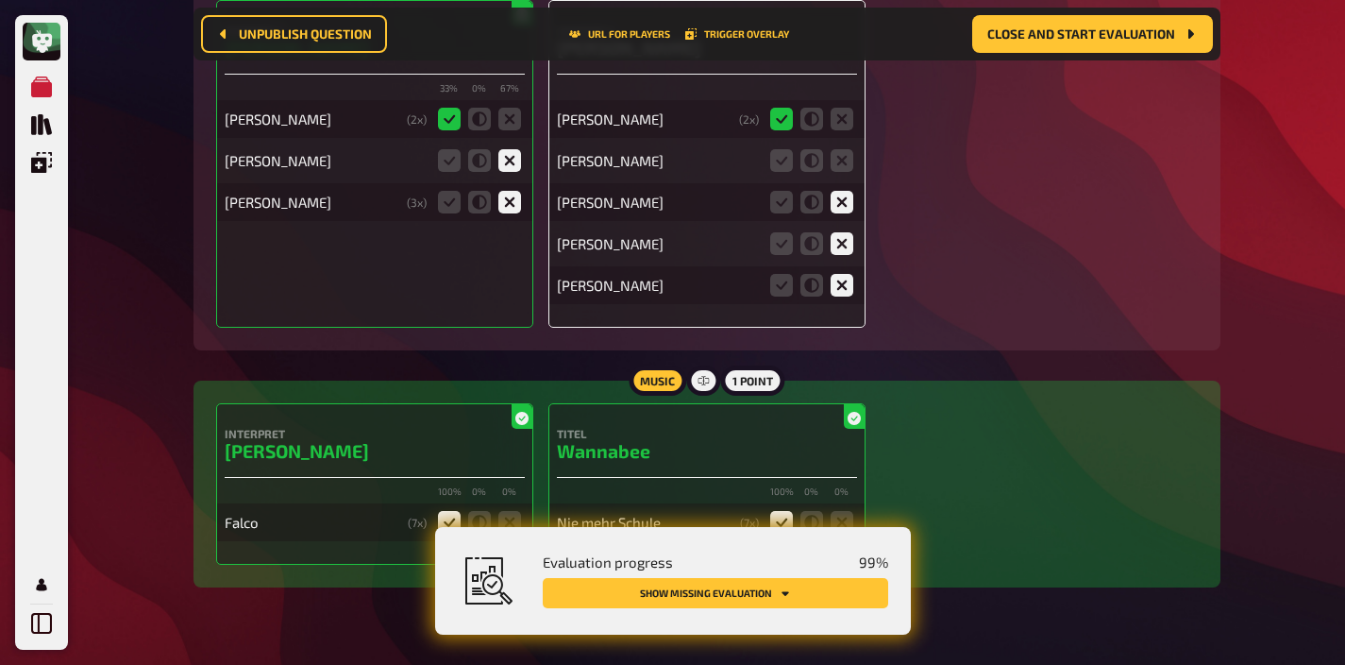
scroll to position [16420, 0]
click at [778, 149] on icon at bounding box center [781, 160] width 23 height 23
click at [0, 0] on input "radio" at bounding box center [0, 0] width 0 height 0
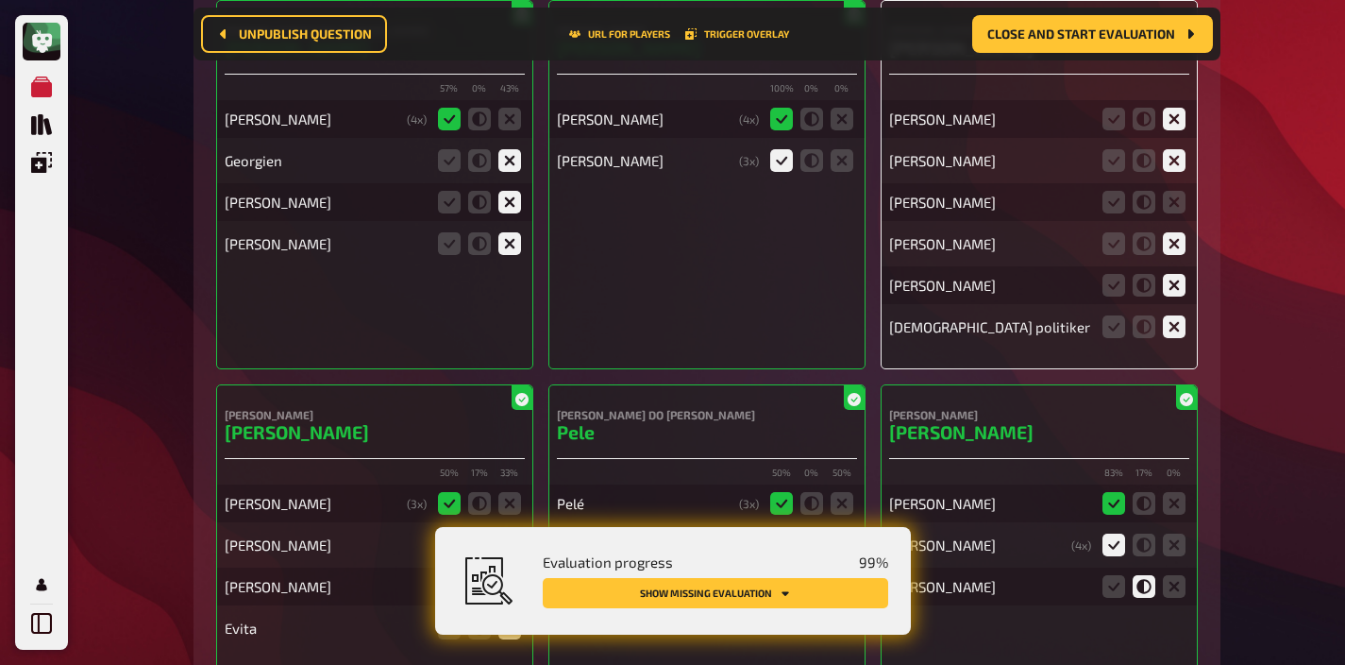
scroll to position [14747, 0]
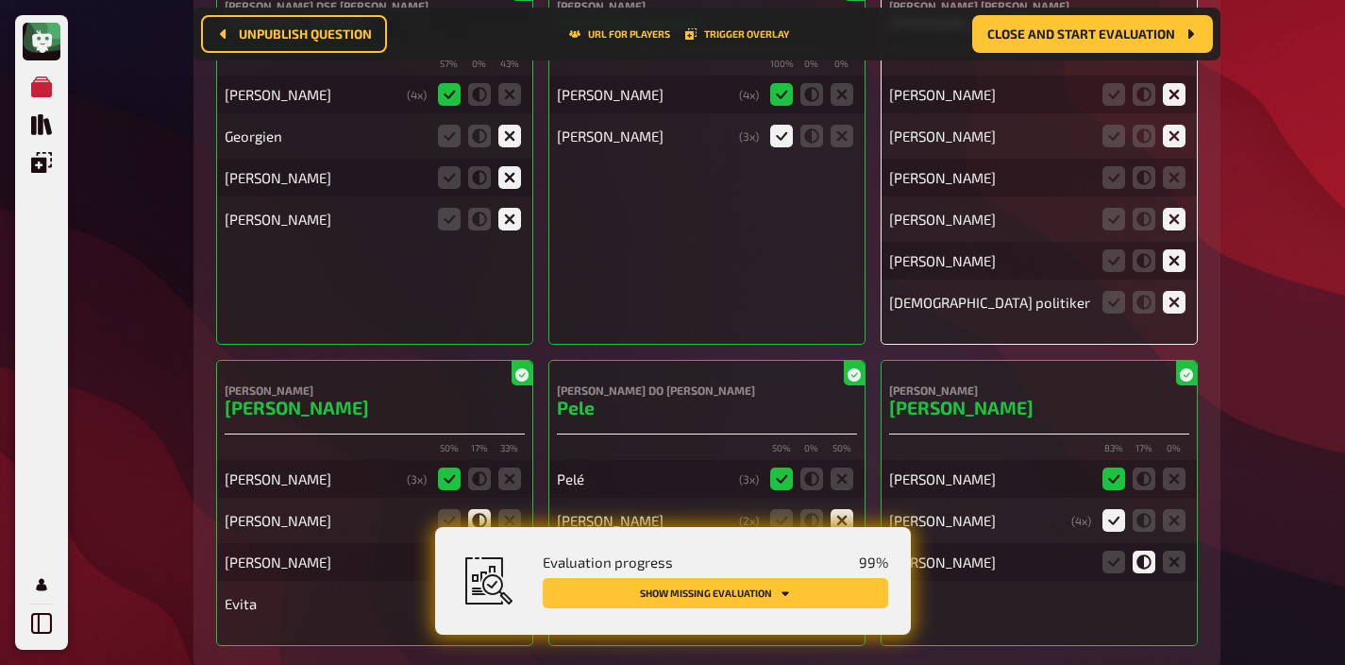
click at [1187, 162] on fieldset at bounding box center [1144, 177] width 91 height 30
click at [1178, 166] on icon at bounding box center [1174, 177] width 23 height 23
click at [0, 0] on input "radio" at bounding box center [0, 0] width 0 height 0
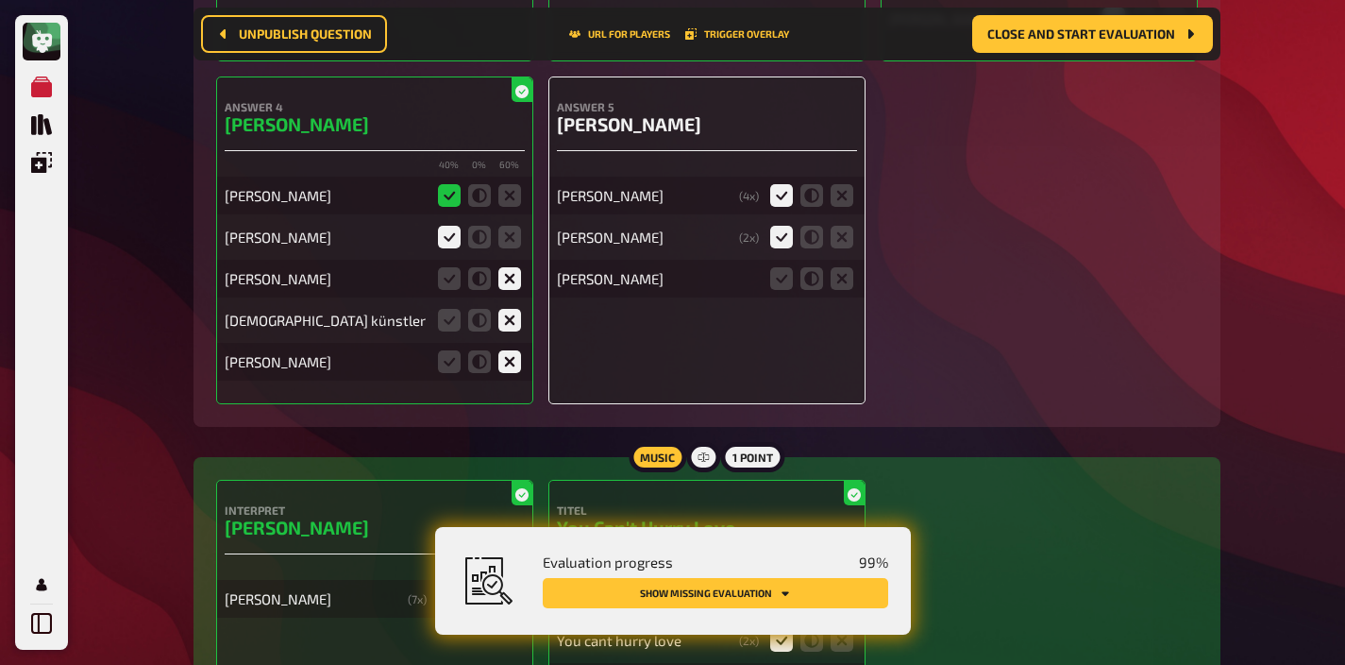
scroll to position [13662, 0]
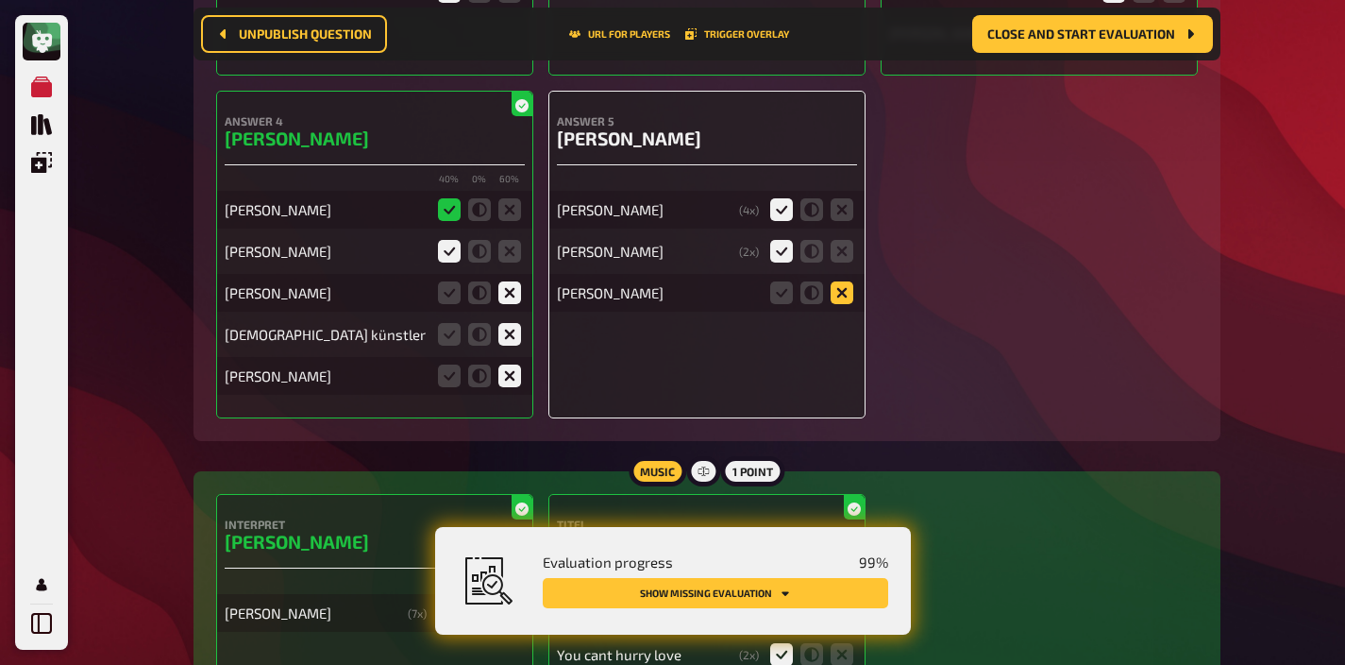
click at [836, 281] on icon at bounding box center [842, 292] width 23 height 23
click at [0, 0] on input "radio" at bounding box center [0, 0] width 0 height 0
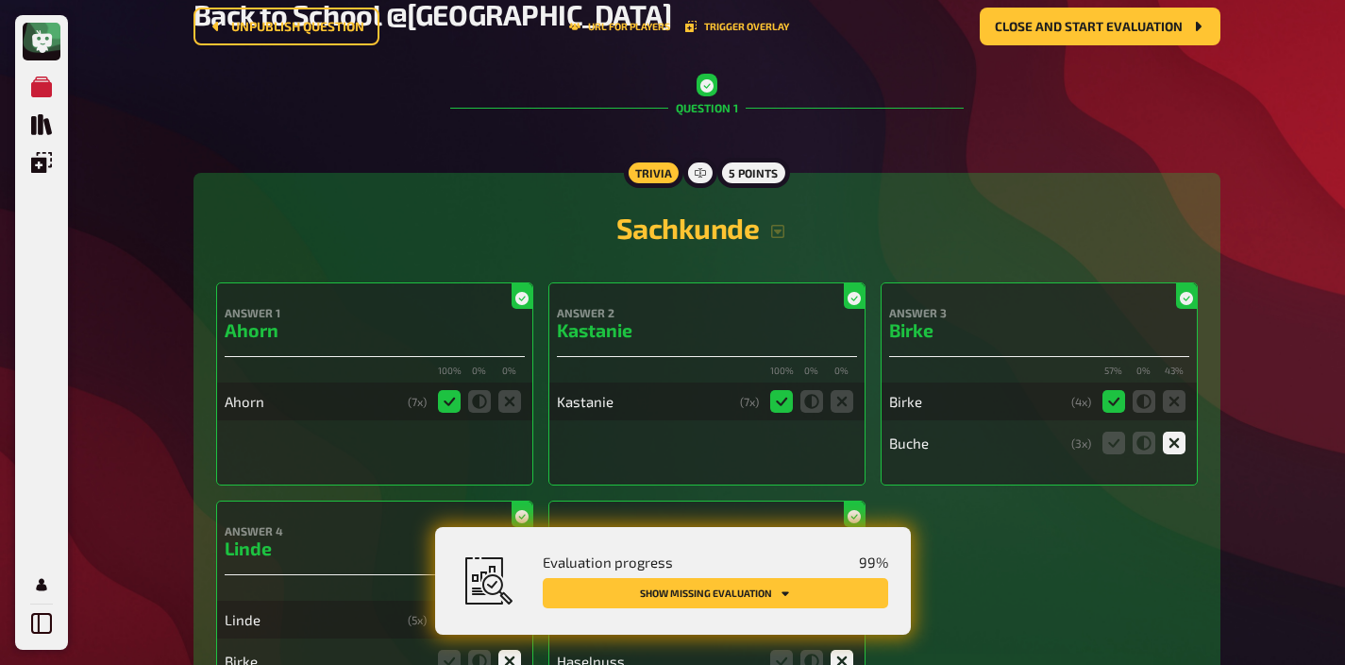
scroll to position [0, 0]
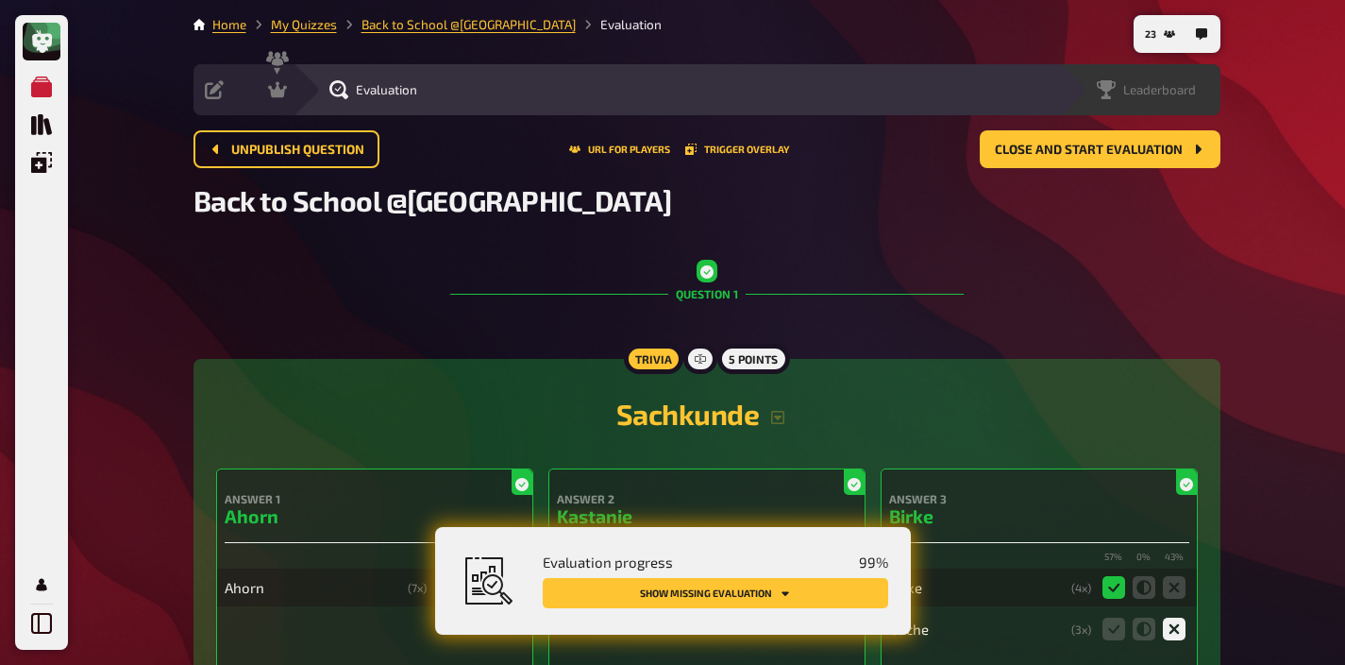
click at [1178, 90] on span "Leaderboard" at bounding box center [1160, 89] width 73 height 15
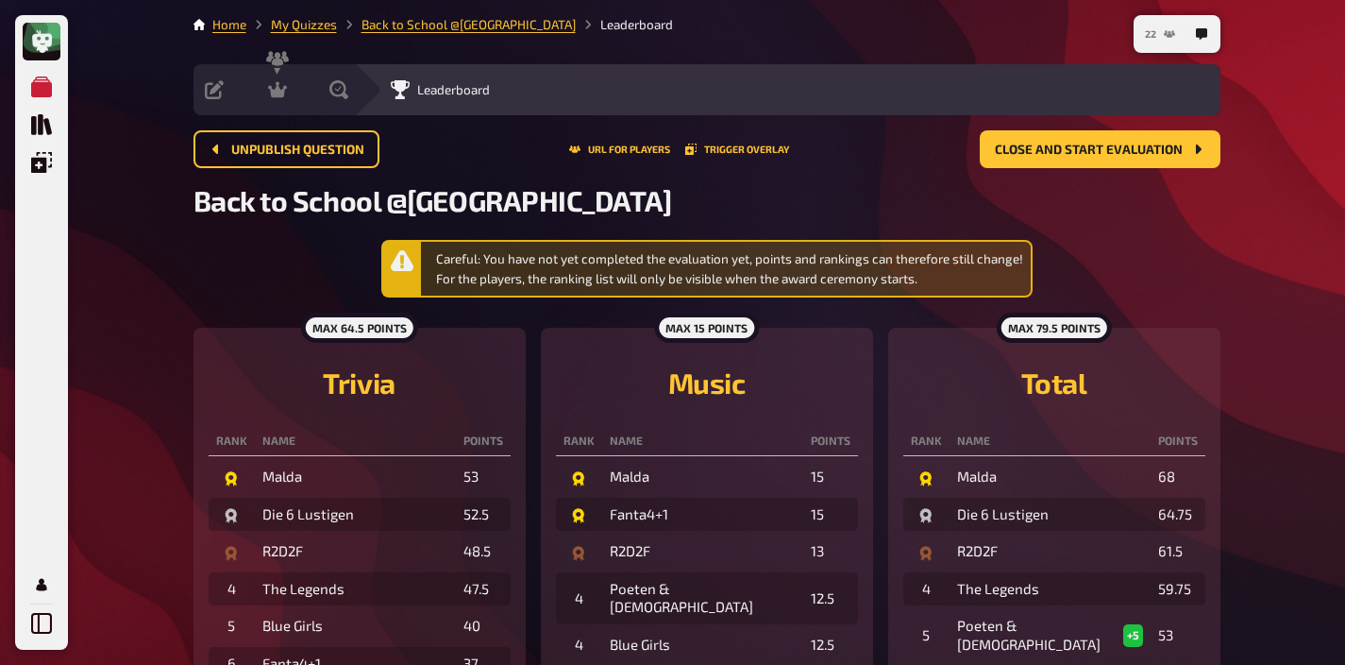
click at [1158, 36] on button "22" at bounding box center [1160, 34] width 45 height 30
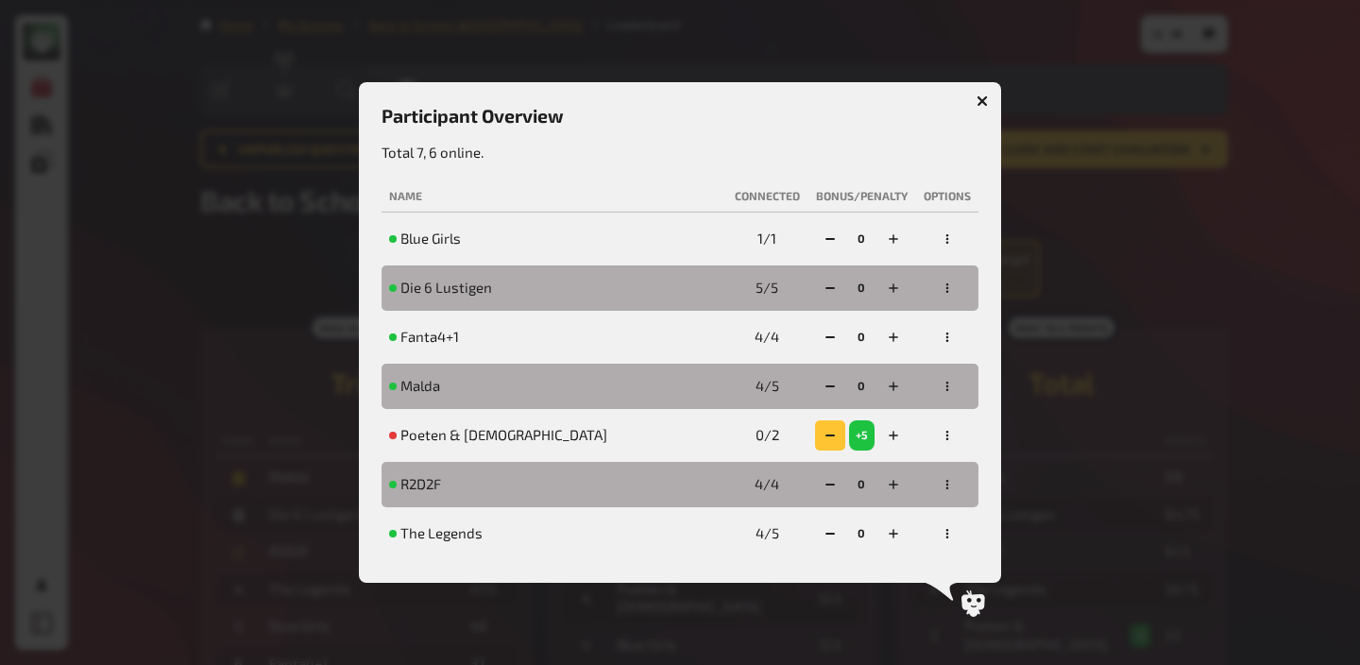
click at [828, 431] on icon "button" at bounding box center [829, 435] width 11 height 11
click at [828, 431] on icon "button" at bounding box center [828, 435] width 11 height 11
click at [979, 93] on button "button" at bounding box center [982, 101] width 30 height 30
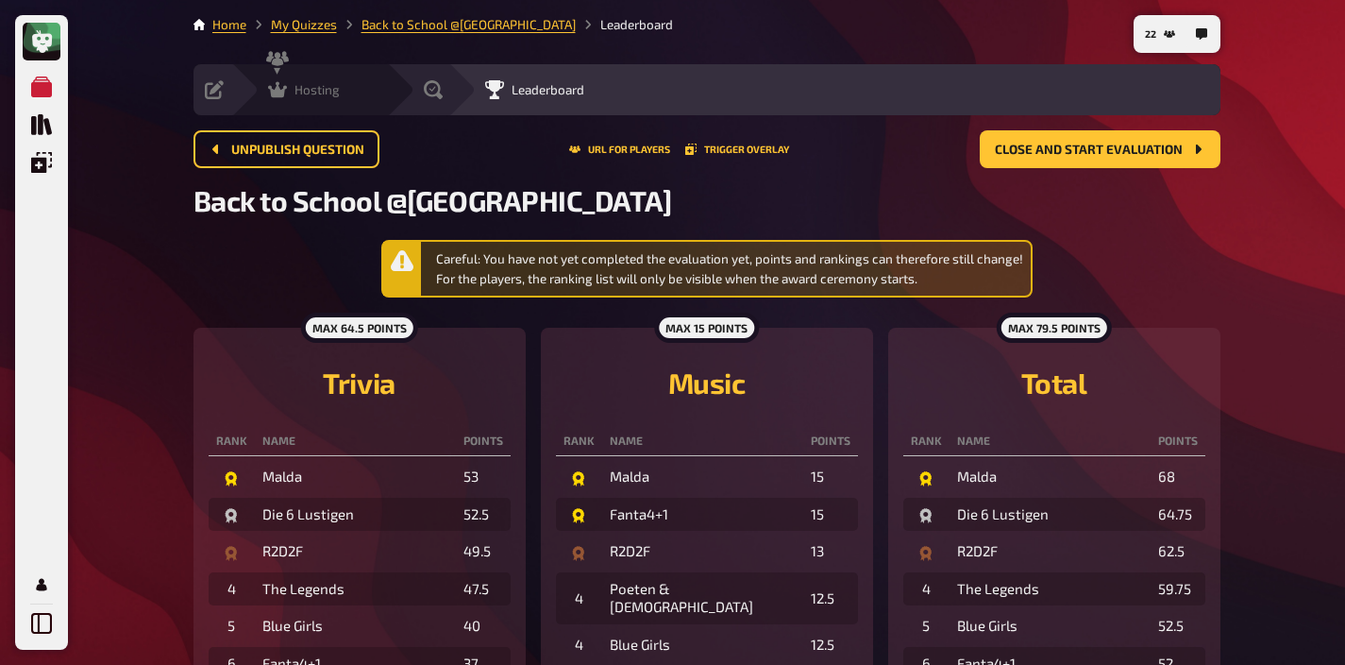
click at [304, 96] on span "Hosting" at bounding box center [317, 89] width 45 height 15
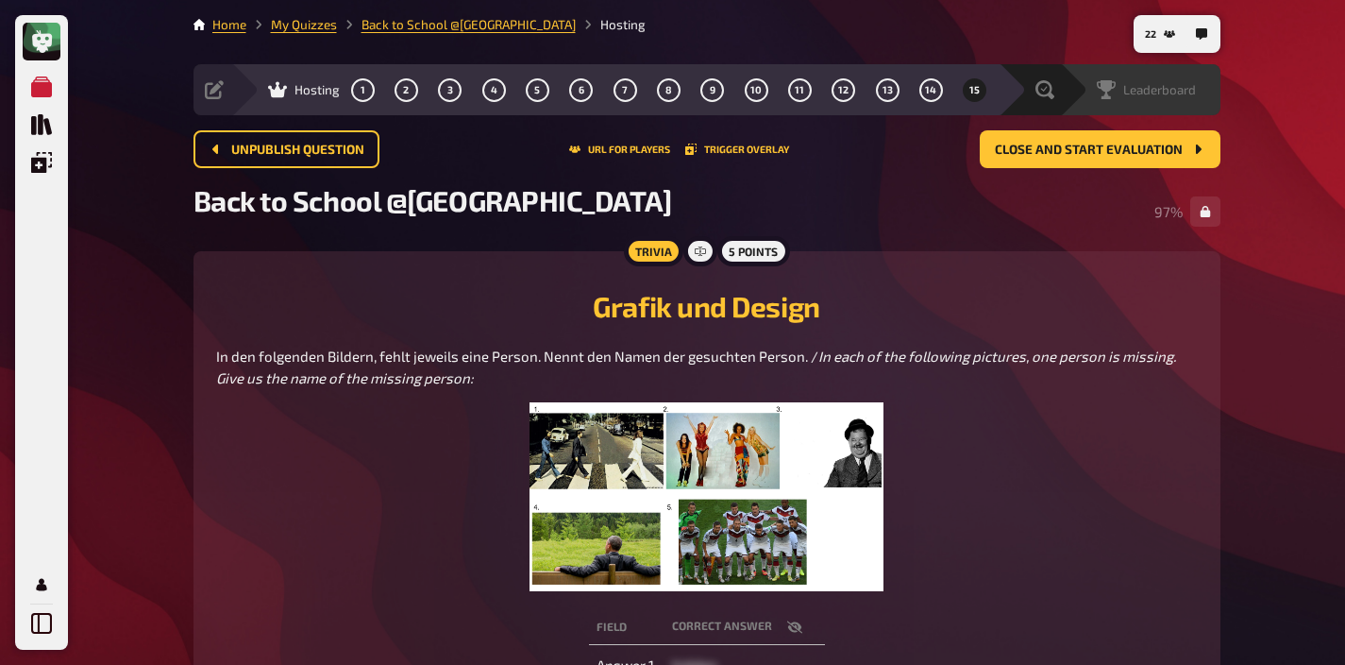
click at [1186, 86] on span "Leaderboard" at bounding box center [1160, 89] width 73 height 15
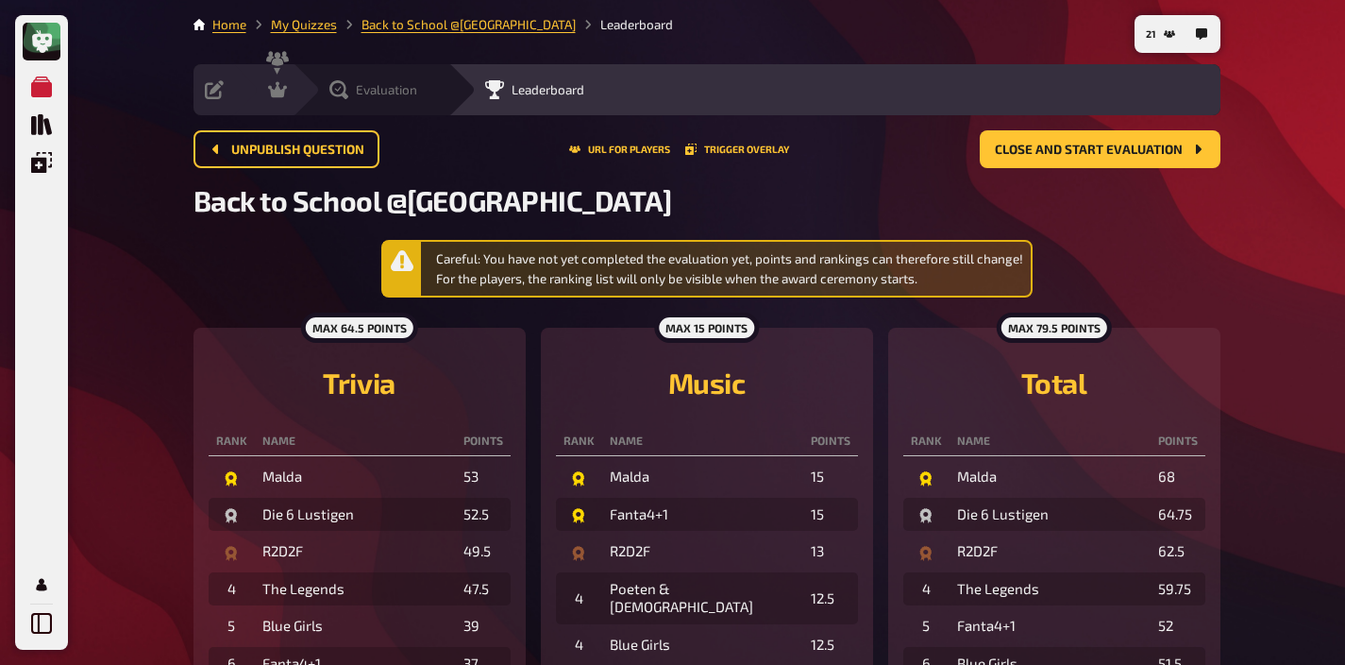
click at [339, 91] on icon at bounding box center [339, 89] width 19 height 19
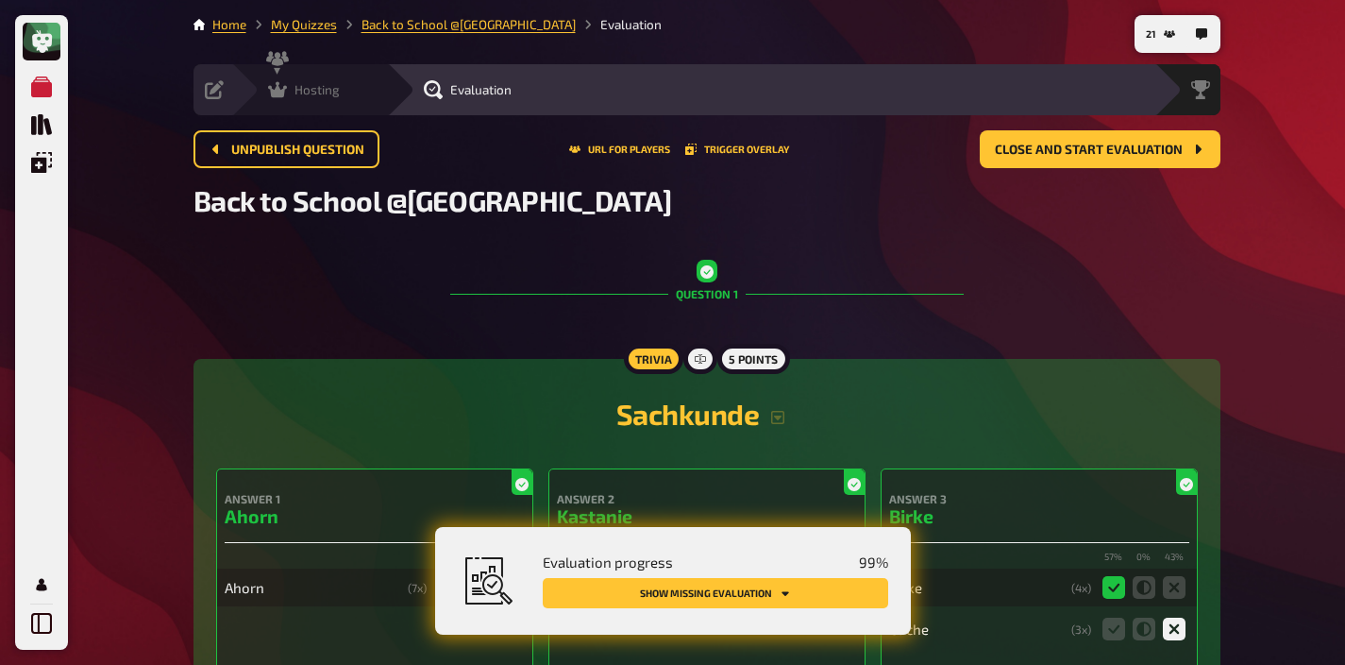
click at [286, 95] on div "Hosting" at bounding box center [304, 89] width 72 height 19
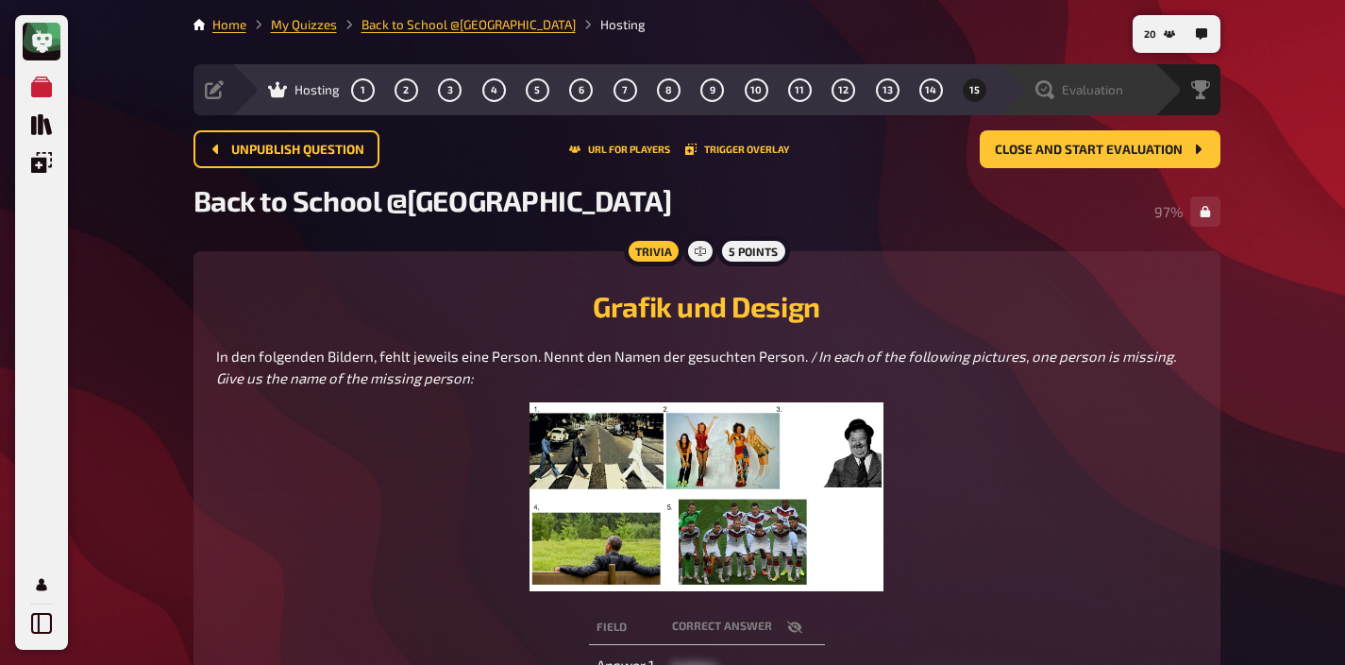
click at [1096, 95] on span "Evaluation" at bounding box center [1092, 89] width 61 height 15
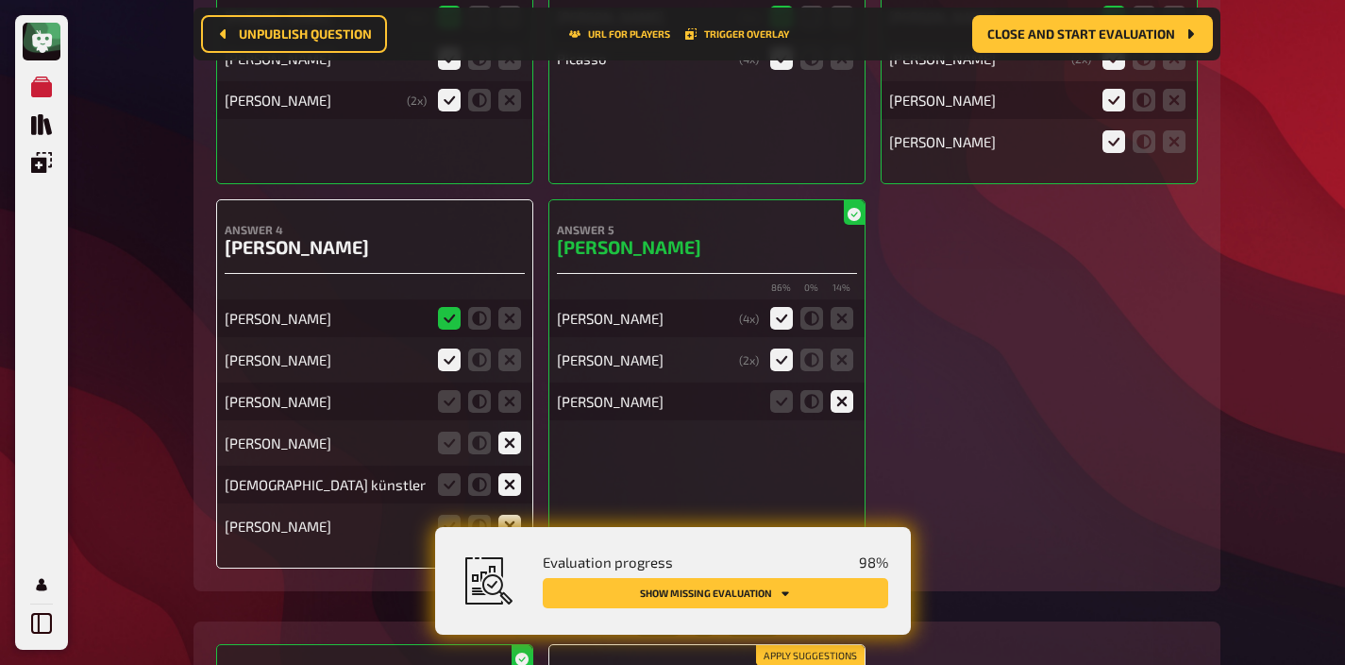
scroll to position [13565, 0]
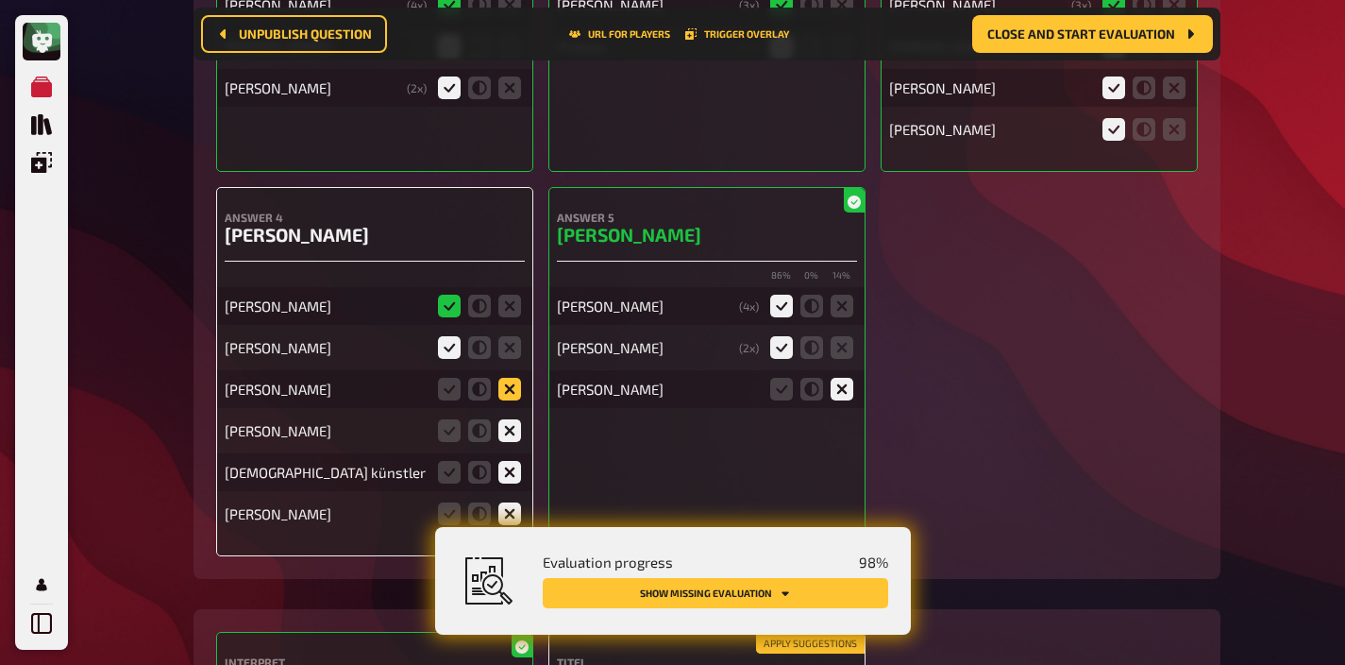
click at [509, 378] on icon at bounding box center [510, 389] width 23 height 23
click at [0, 0] on input "radio" at bounding box center [0, 0] width 0 height 0
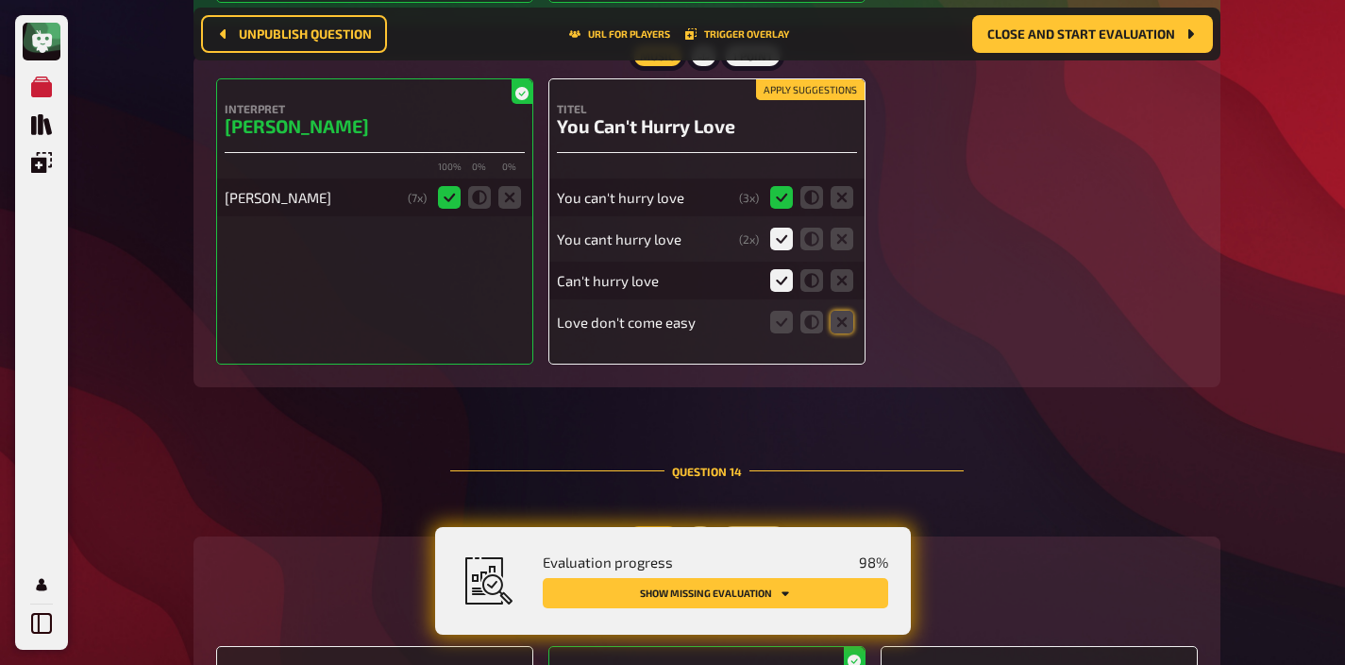
scroll to position [14159, 0]
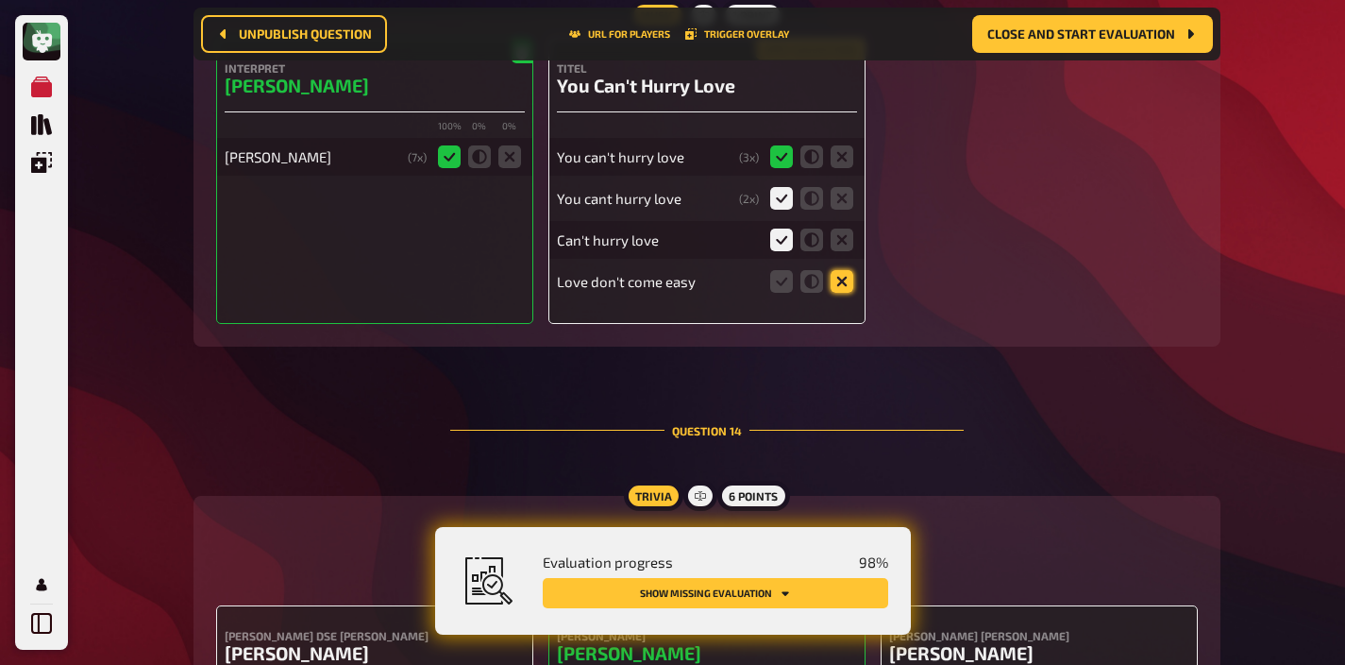
click at [840, 270] on icon at bounding box center [842, 281] width 23 height 23
click at [0, 0] on input "radio" at bounding box center [0, 0] width 0 height 0
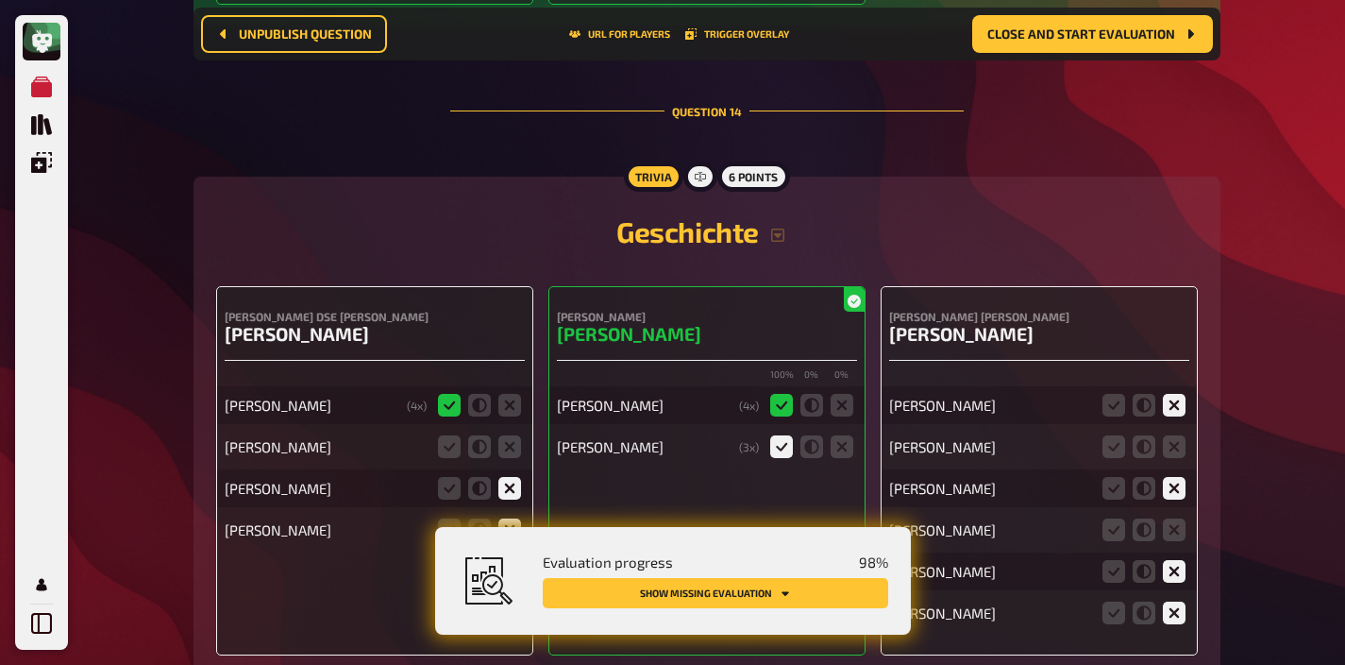
scroll to position [14675, 0]
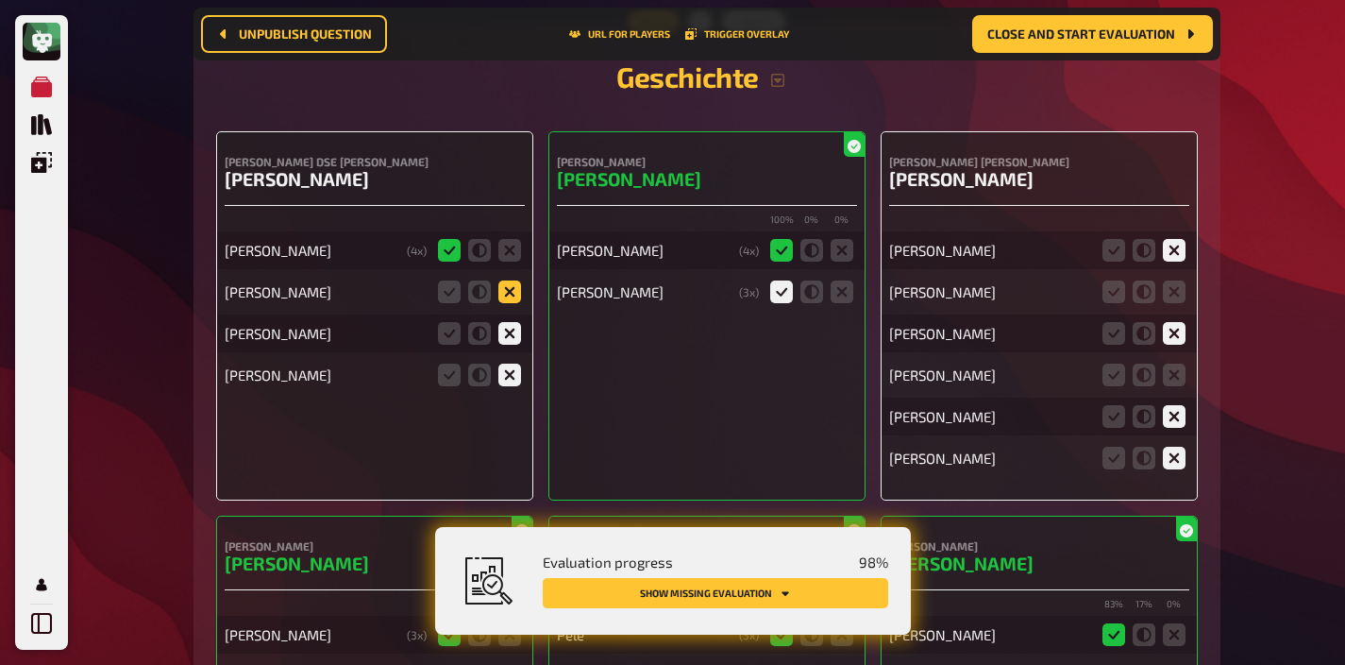
click at [510, 280] on icon at bounding box center [510, 291] width 23 height 23
click at [0, 0] on input "radio" at bounding box center [0, 0] width 0 height 0
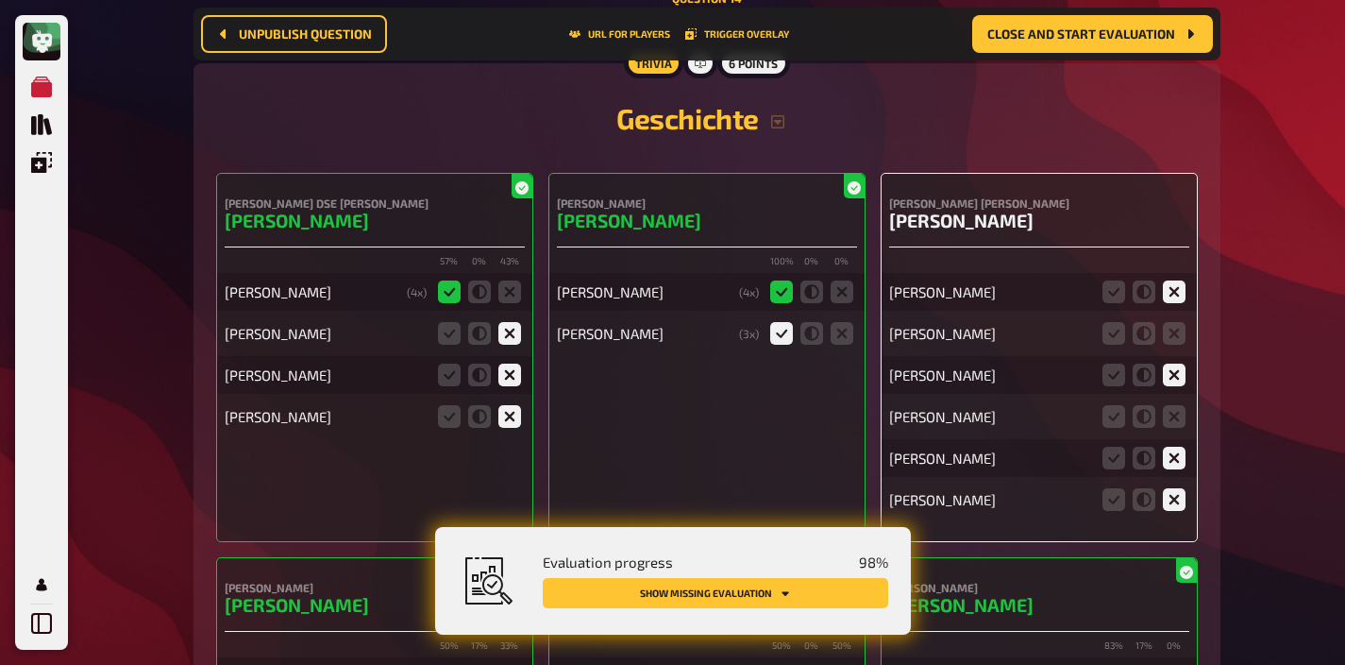
scroll to position [14716, 0]
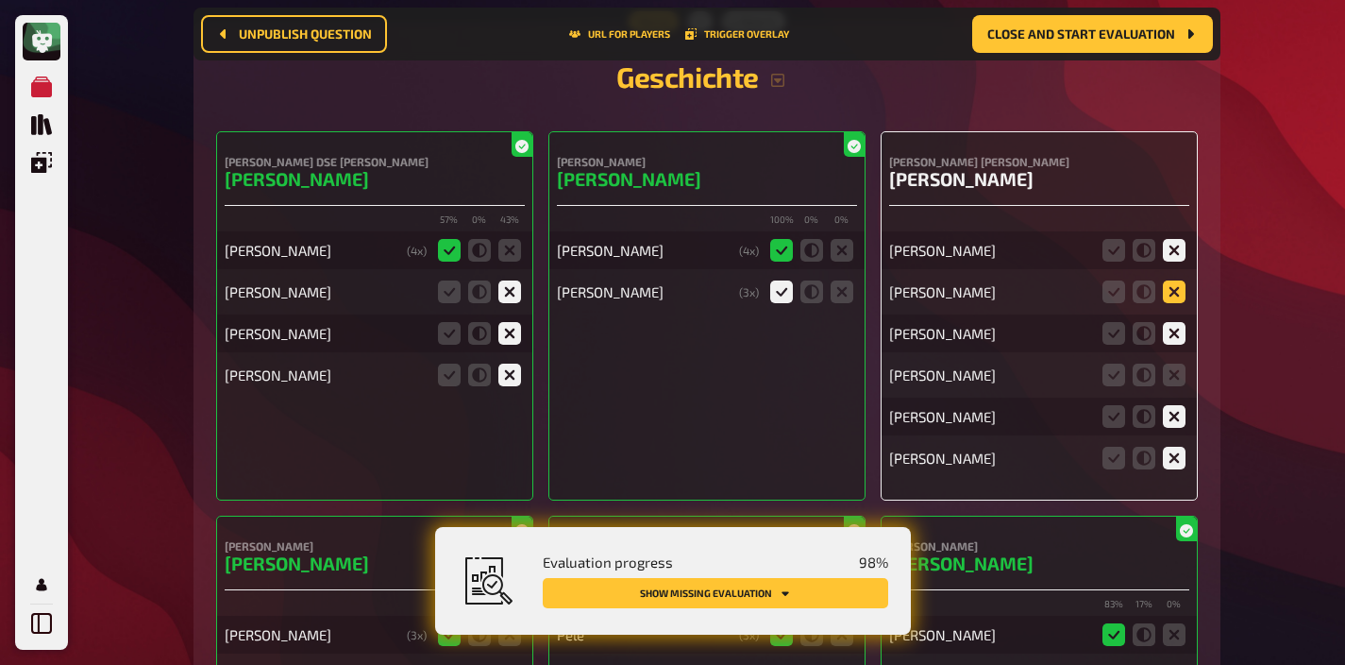
click at [1178, 280] on icon at bounding box center [1174, 291] width 23 height 23
click at [0, 0] on input "radio" at bounding box center [0, 0] width 0 height 0
click at [1176, 363] on icon at bounding box center [1174, 374] width 23 height 23
click at [0, 0] on input "radio" at bounding box center [0, 0] width 0 height 0
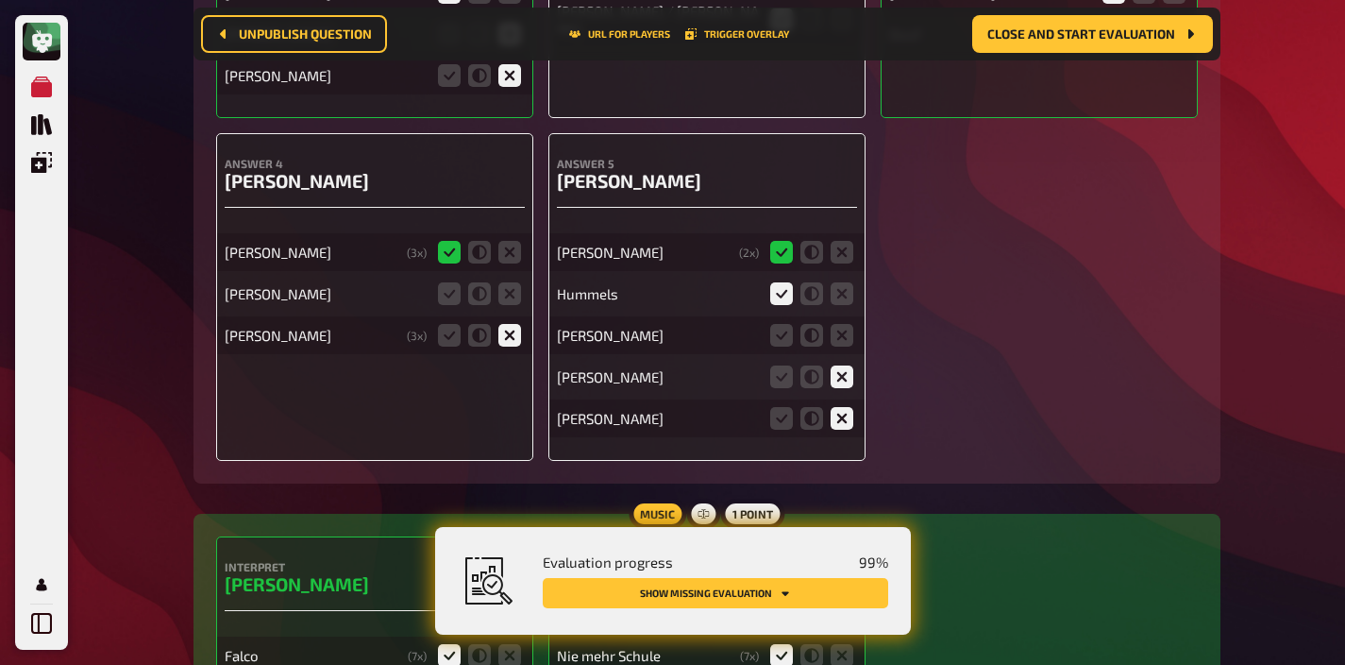
scroll to position [16408, 0]
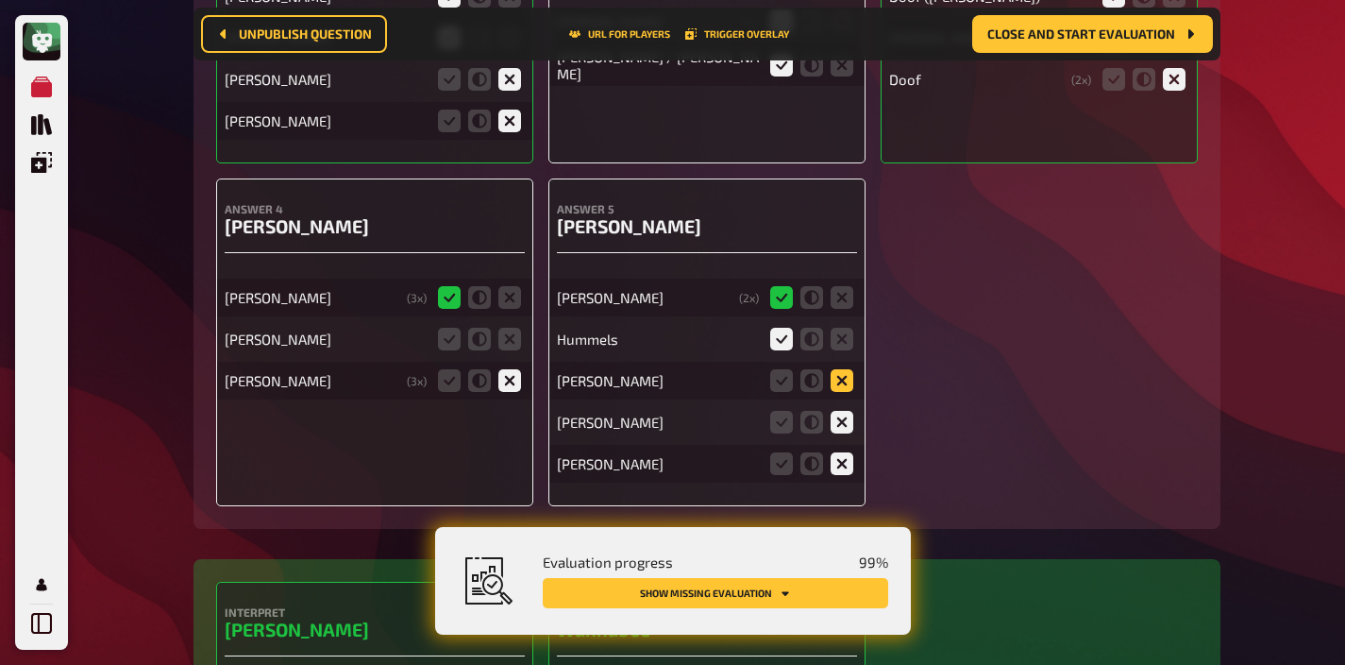
click at [836, 369] on icon at bounding box center [842, 380] width 23 height 23
click at [0, 0] on input "radio" at bounding box center [0, 0] width 0 height 0
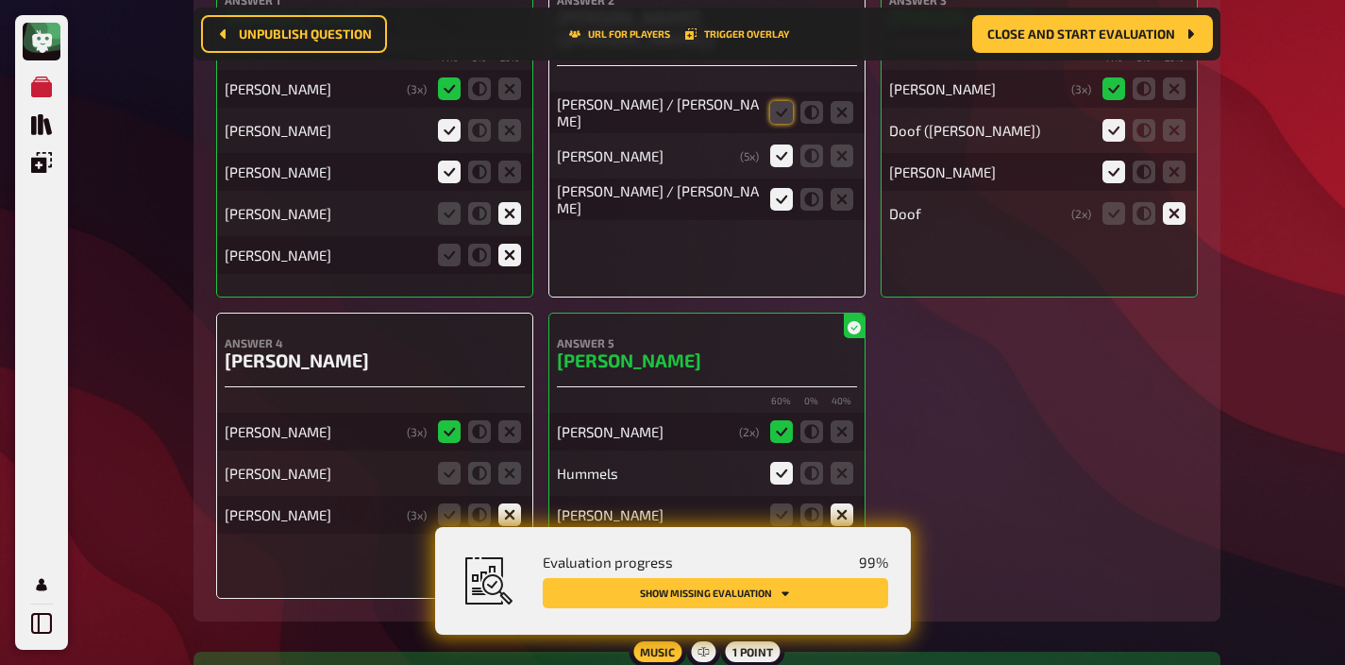
scroll to position [16192, 0]
click at [507, 461] on icon at bounding box center [510, 472] width 23 height 23
click at [0, 0] on input "radio" at bounding box center [0, 0] width 0 height 0
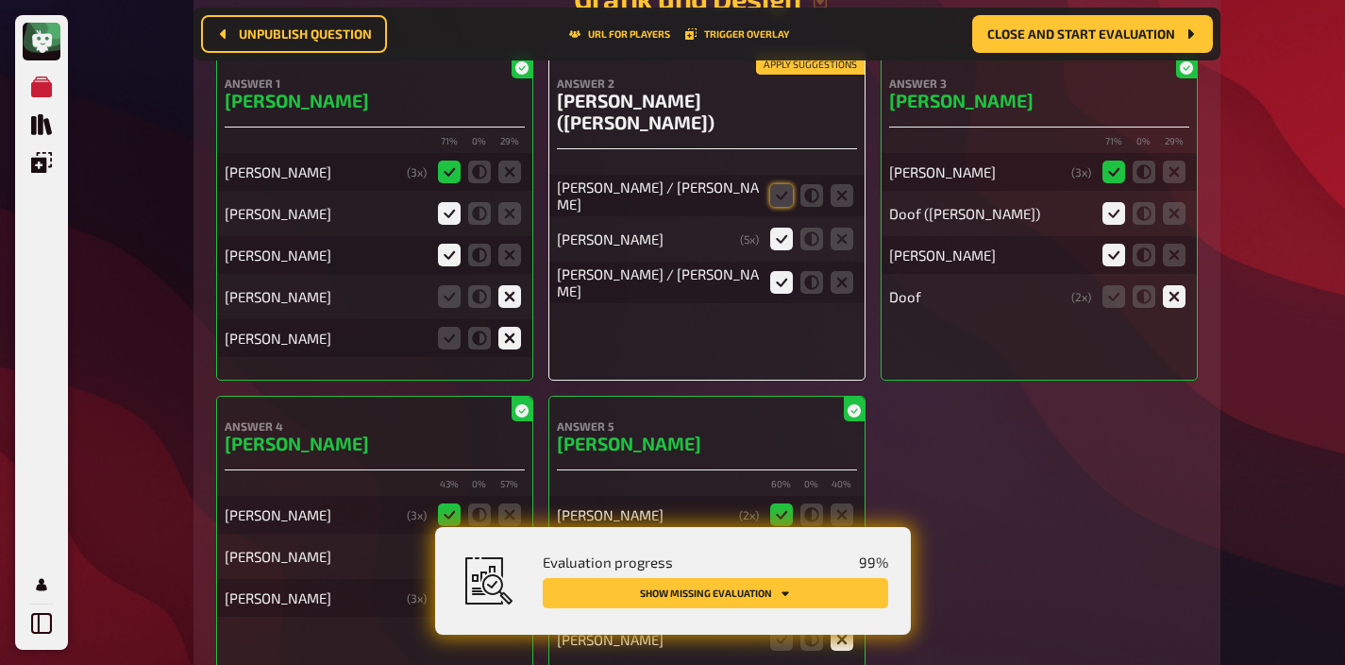
scroll to position [16094, 0]
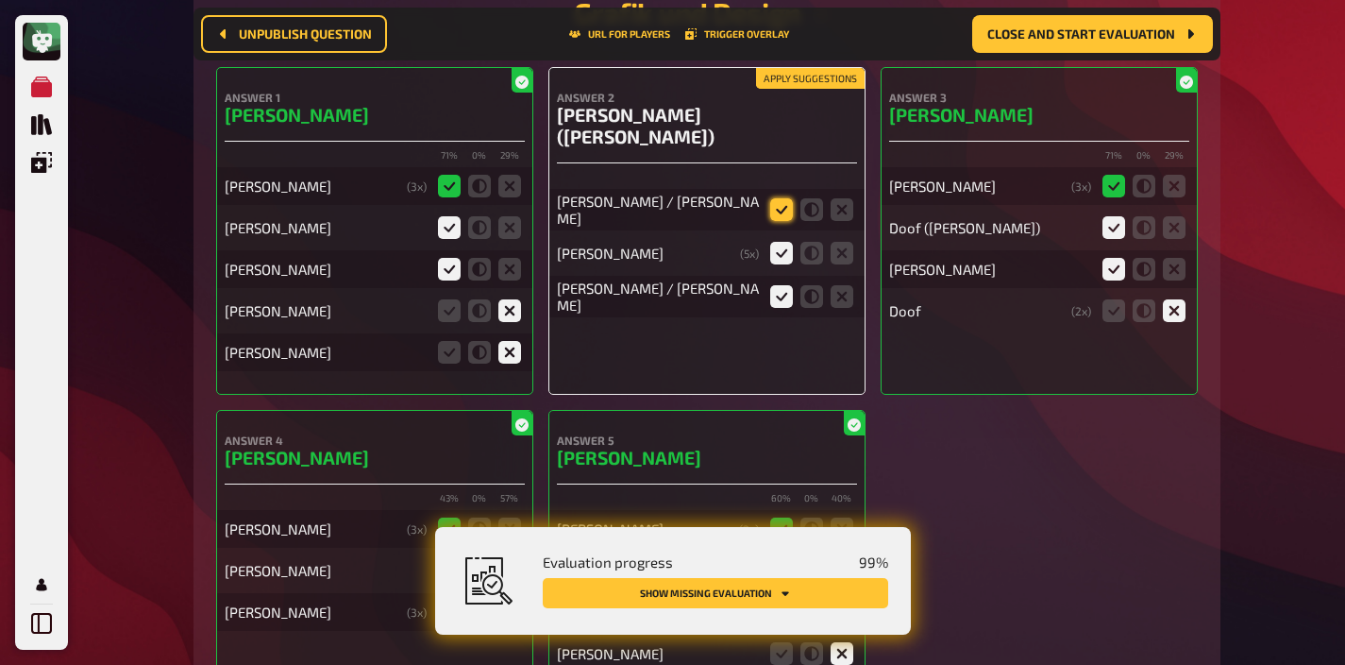
click at [778, 198] on icon at bounding box center [781, 209] width 23 height 23
click at [0, 0] on input "radio" at bounding box center [0, 0] width 0 height 0
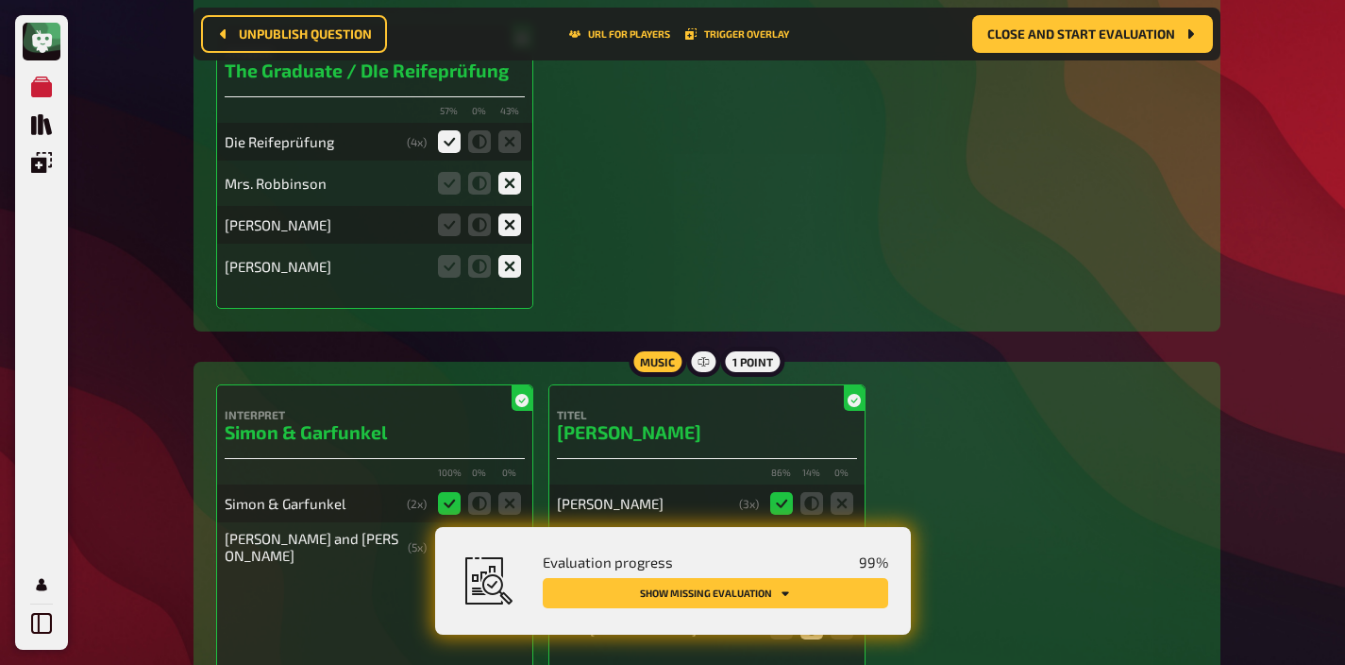
scroll to position [8463, 0]
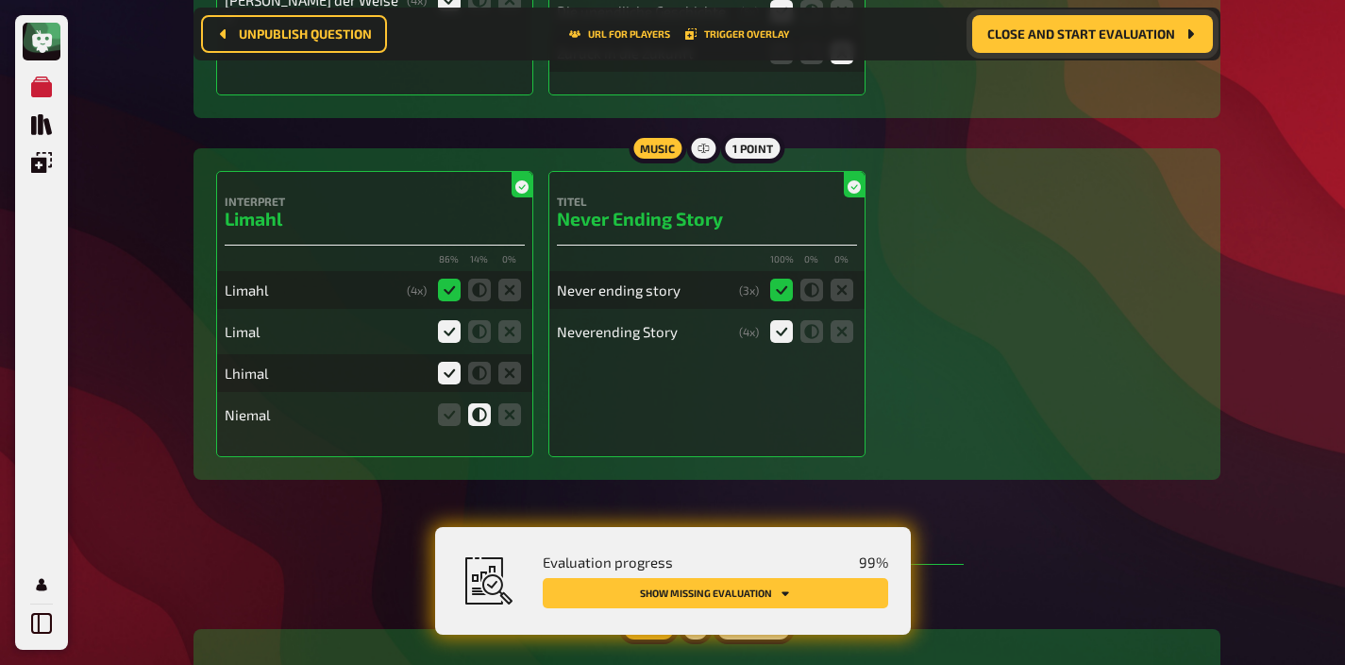
click at [1049, 36] on span "Close and start evaluation" at bounding box center [1082, 33] width 188 height 13
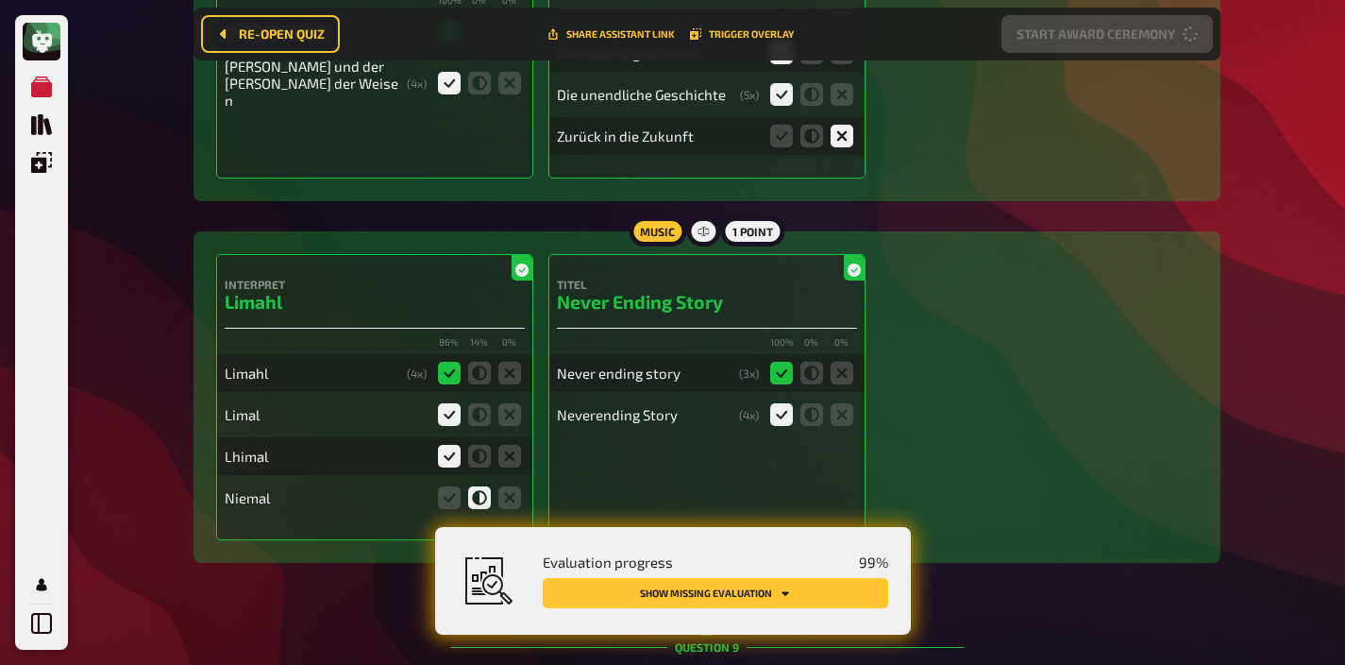
scroll to position [8546, 0]
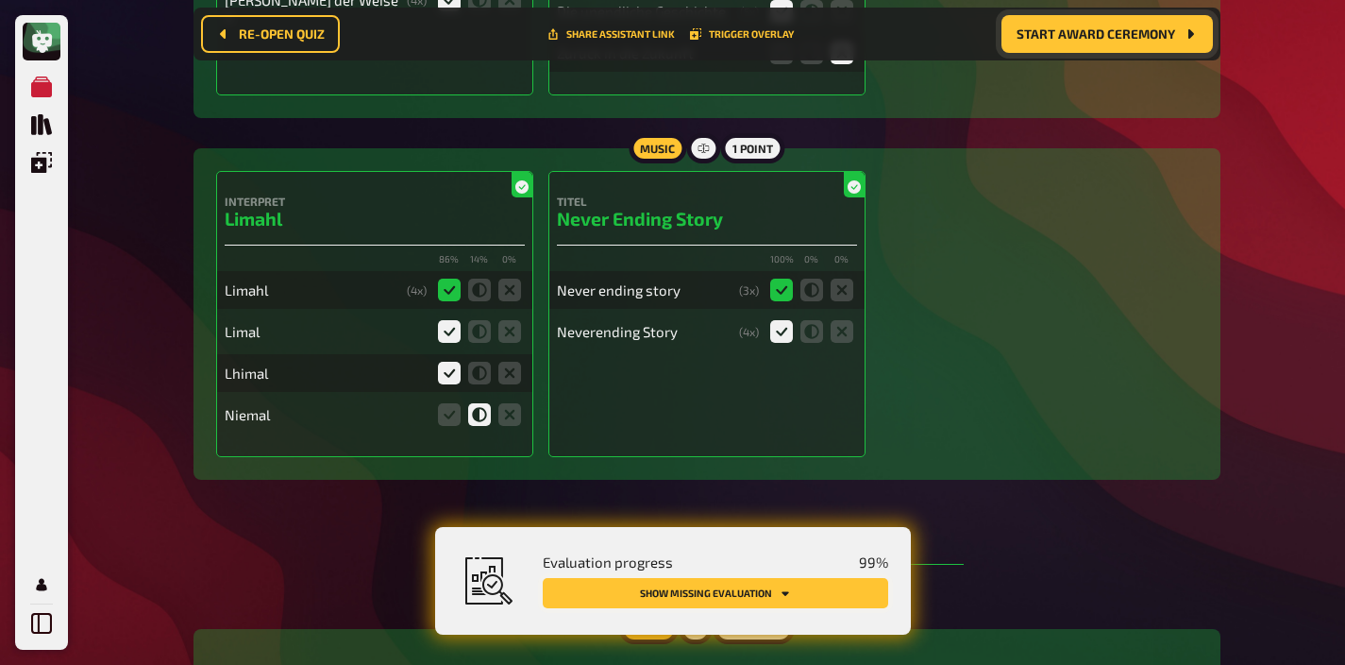
click at [777, 589] on button "Show missing evaluation" at bounding box center [716, 593] width 346 height 30
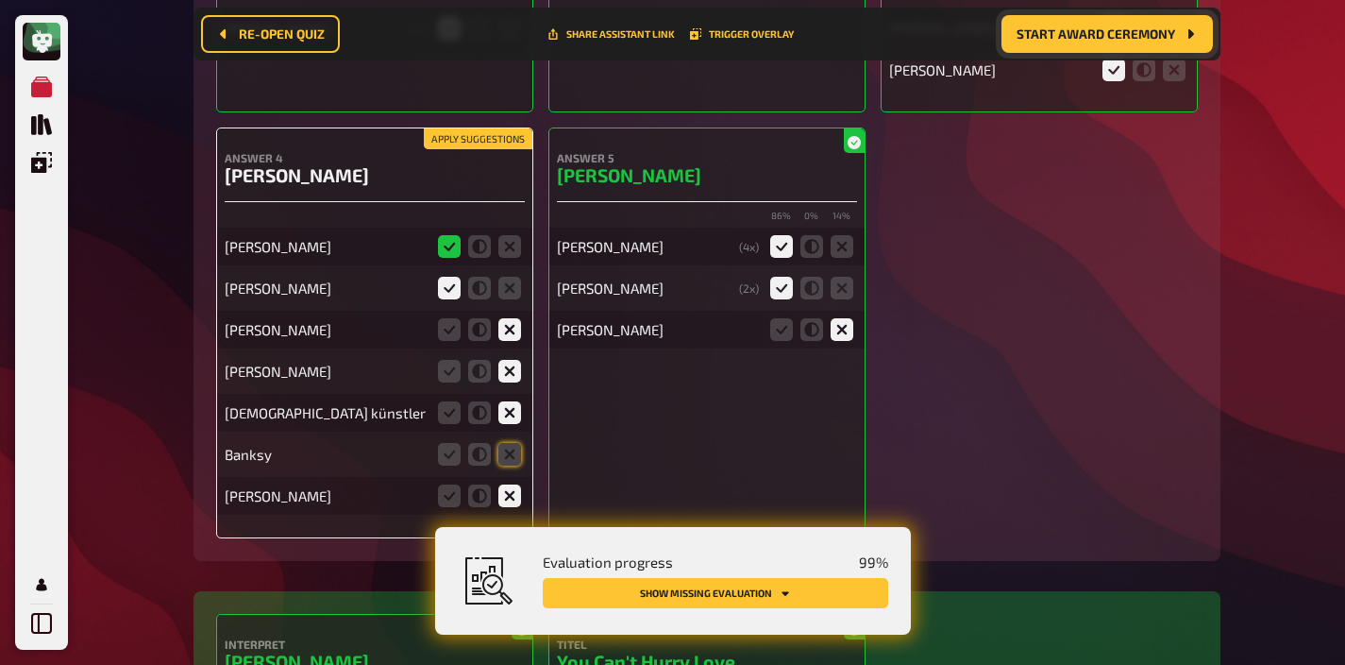
scroll to position [13709, 0]
click at [504, 442] on icon at bounding box center [510, 453] width 23 height 23
click at [0, 0] on input "radio" at bounding box center [0, 0] width 0 height 0
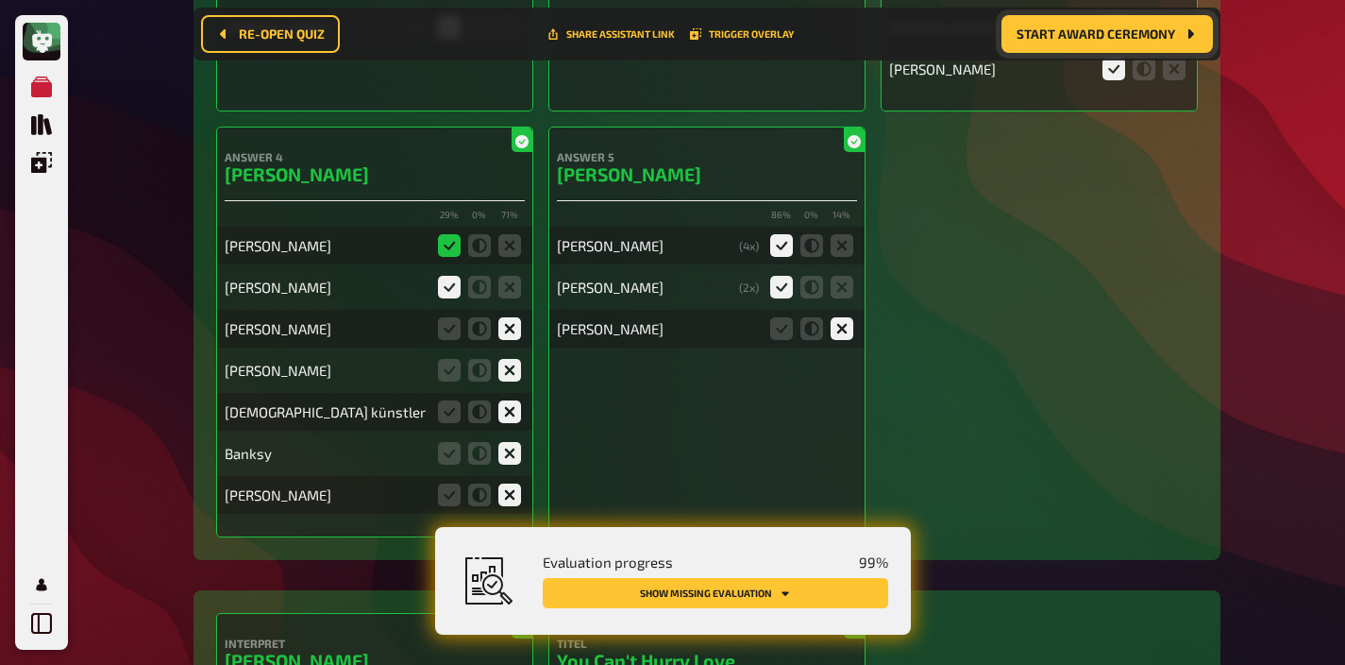
click at [750, 571] on div "Evaluation progress 99 % Show missing evaluation" at bounding box center [704, 580] width 368 height 62
click at [749, 598] on button "Show missing evaluation" at bounding box center [716, 593] width 346 height 30
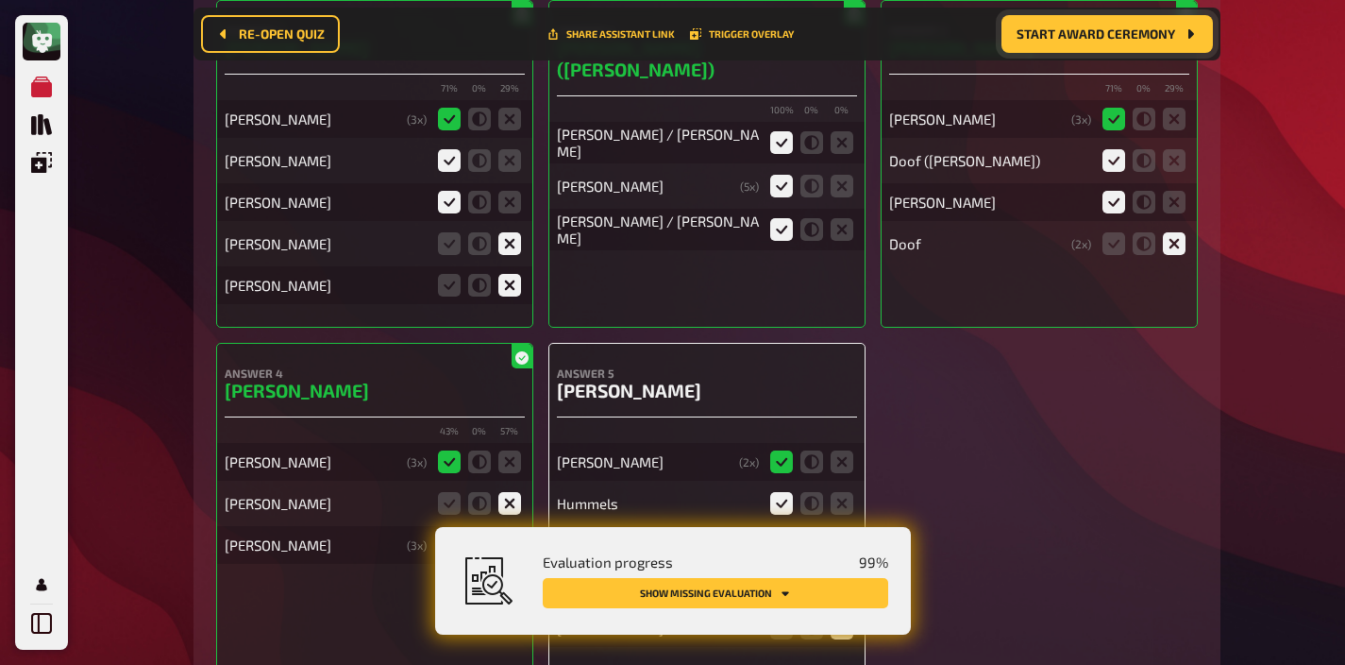
scroll to position [16432, 0]
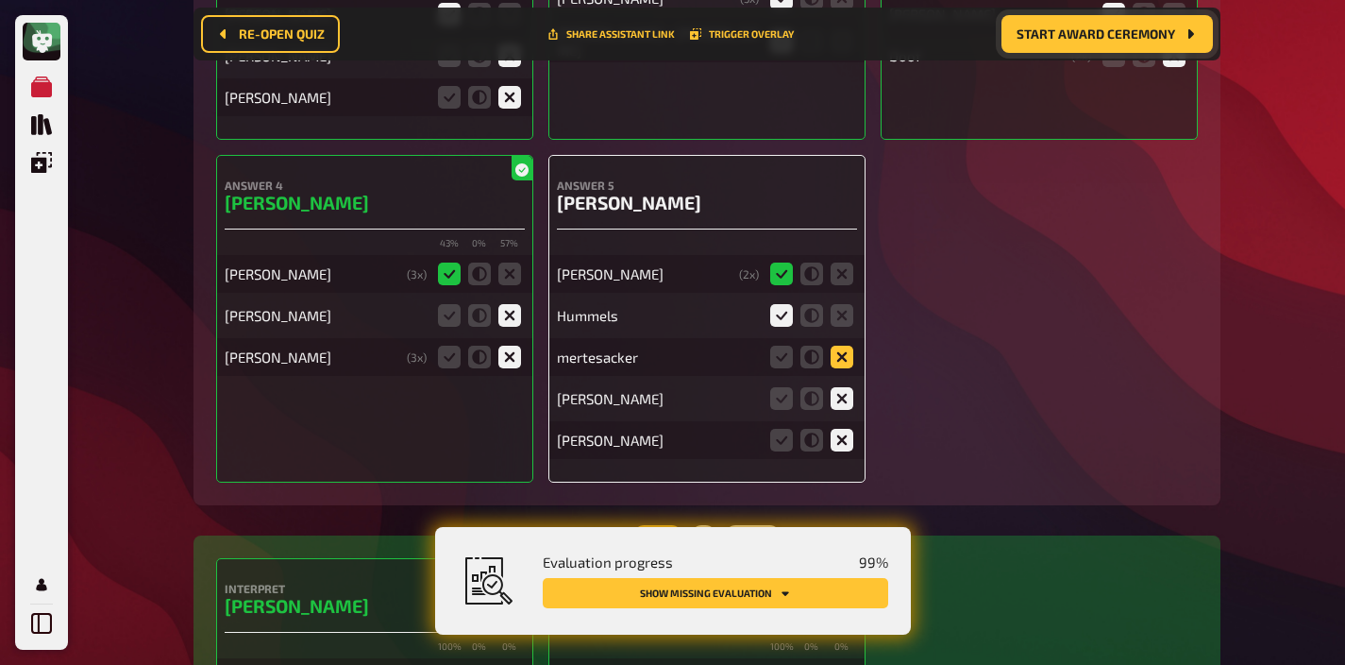
click at [850, 346] on icon at bounding box center [842, 357] width 23 height 23
click at [0, 0] on input "radio" at bounding box center [0, 0] width 0 height 0
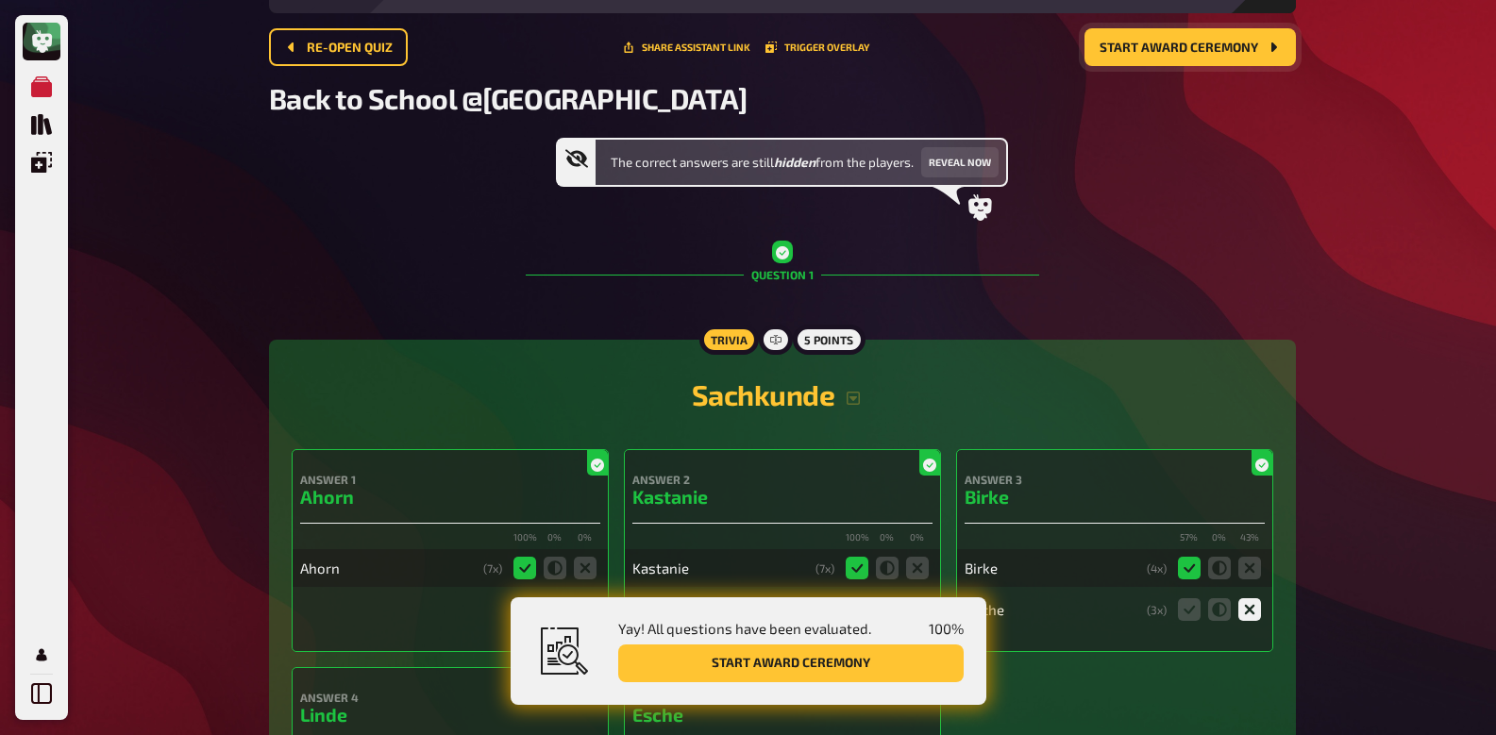
scroll to position [0, 0]
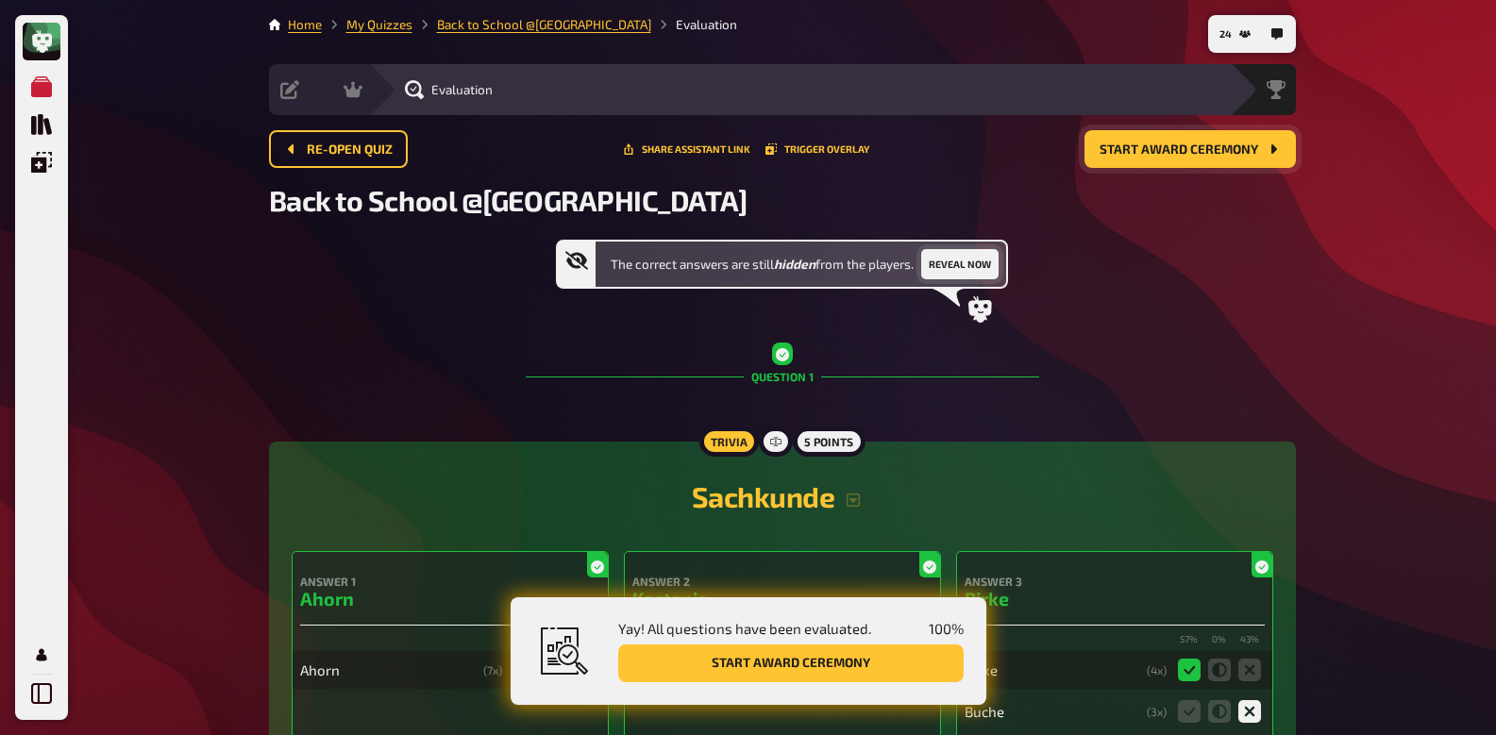
click at [966, 267] on button "Reveal now" at bounding box center [959, 264] width 77 height 30
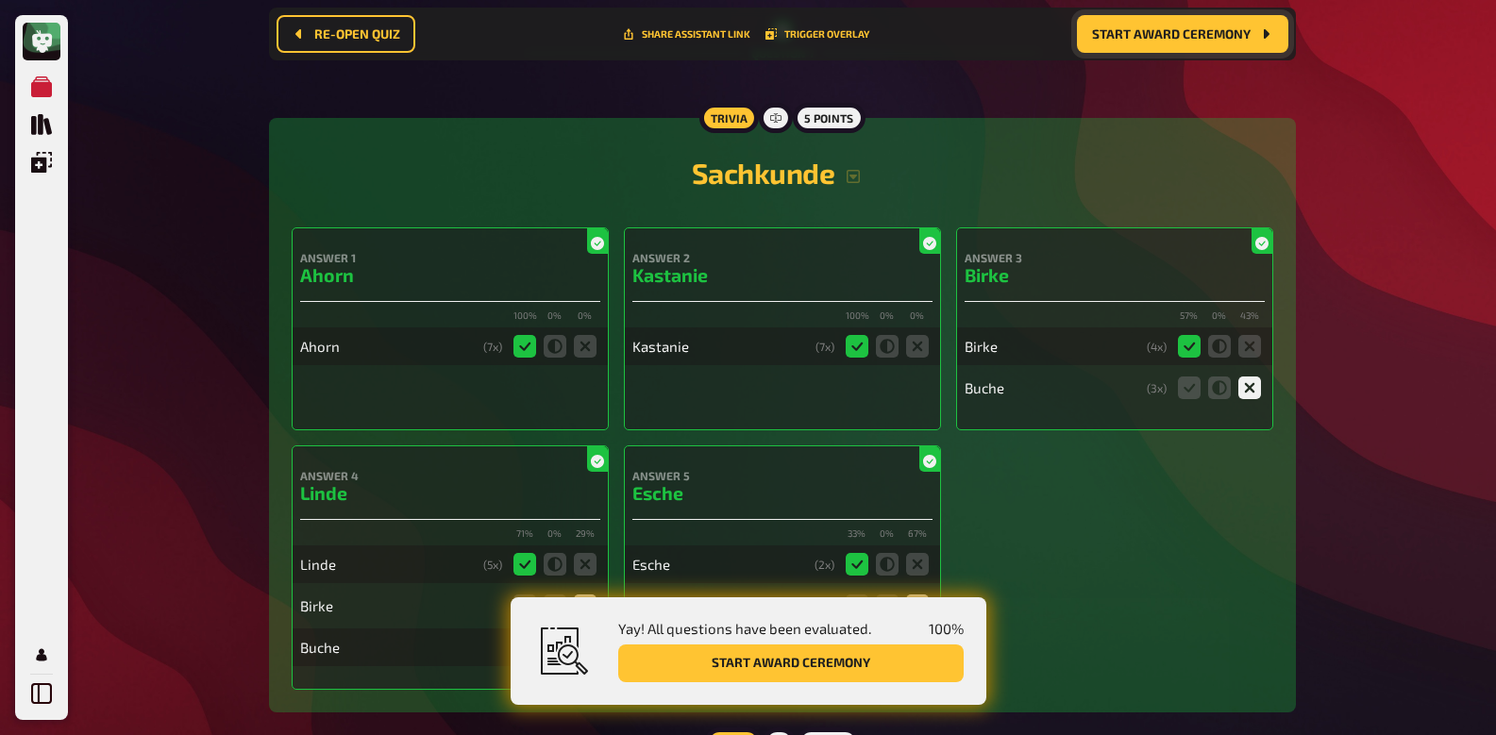
scroll to position [340, 0]
click at [857, 175] on icon "button" at bounding box center [853, 175] width 15 height 15
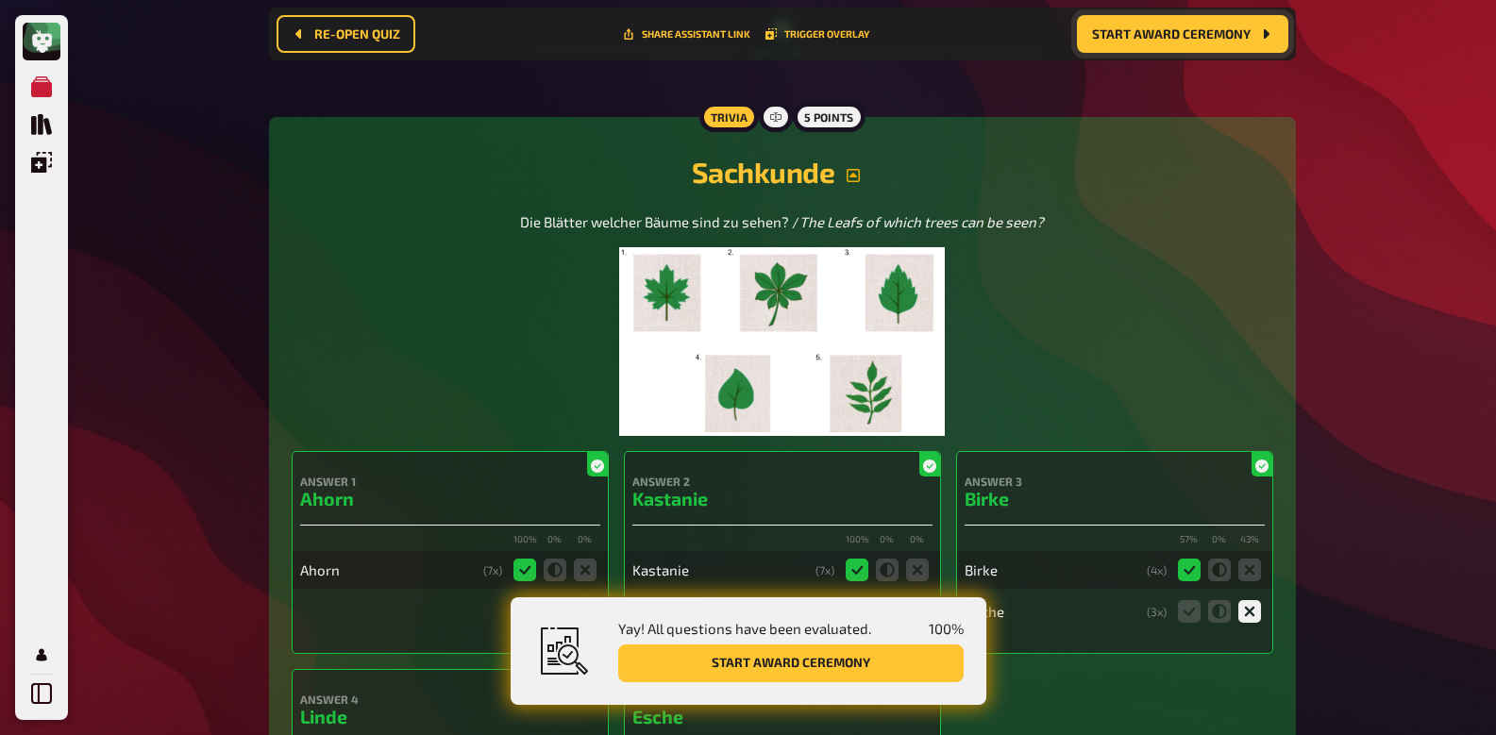
click at [793, 309] on img at bounding box center [782, 341] width 326 height 189
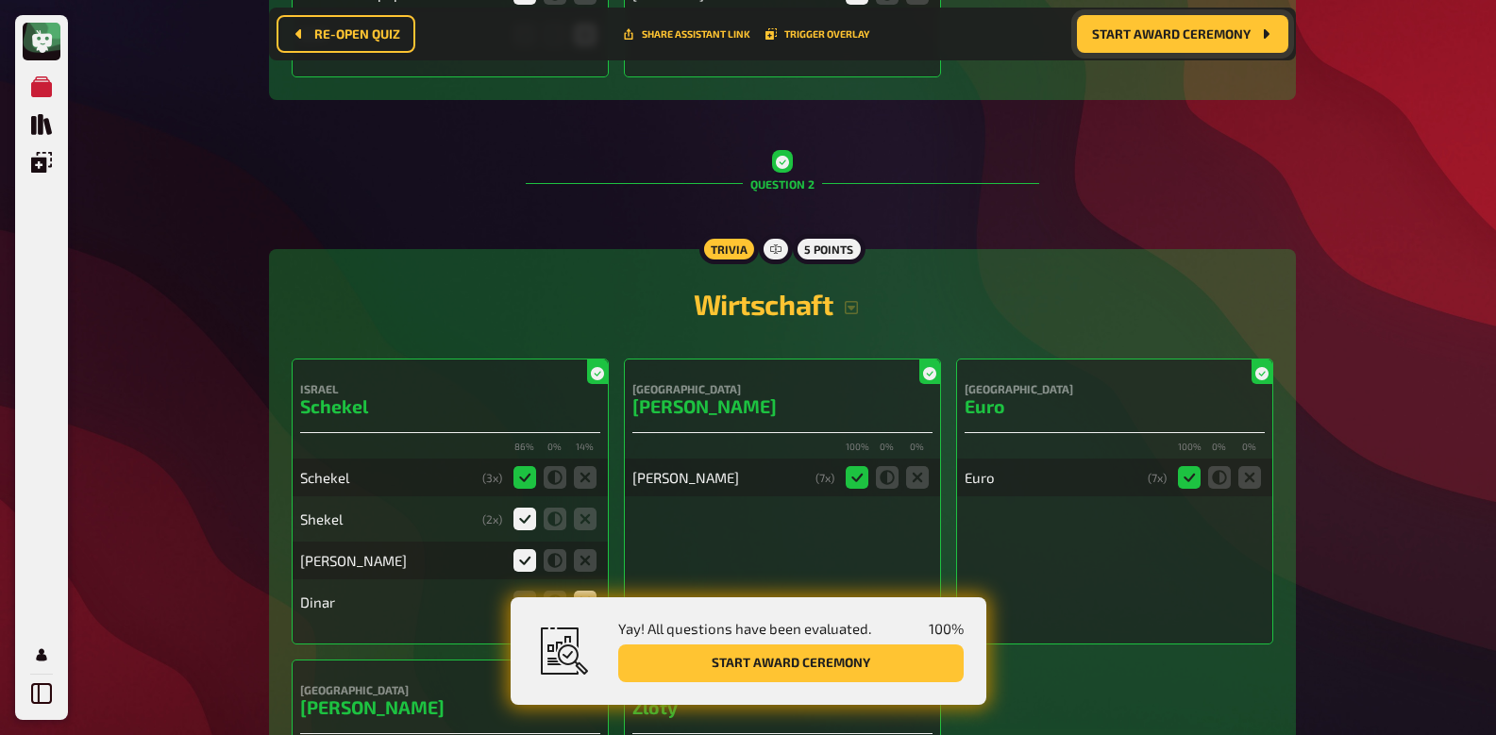
scroll to position [1926, 0]
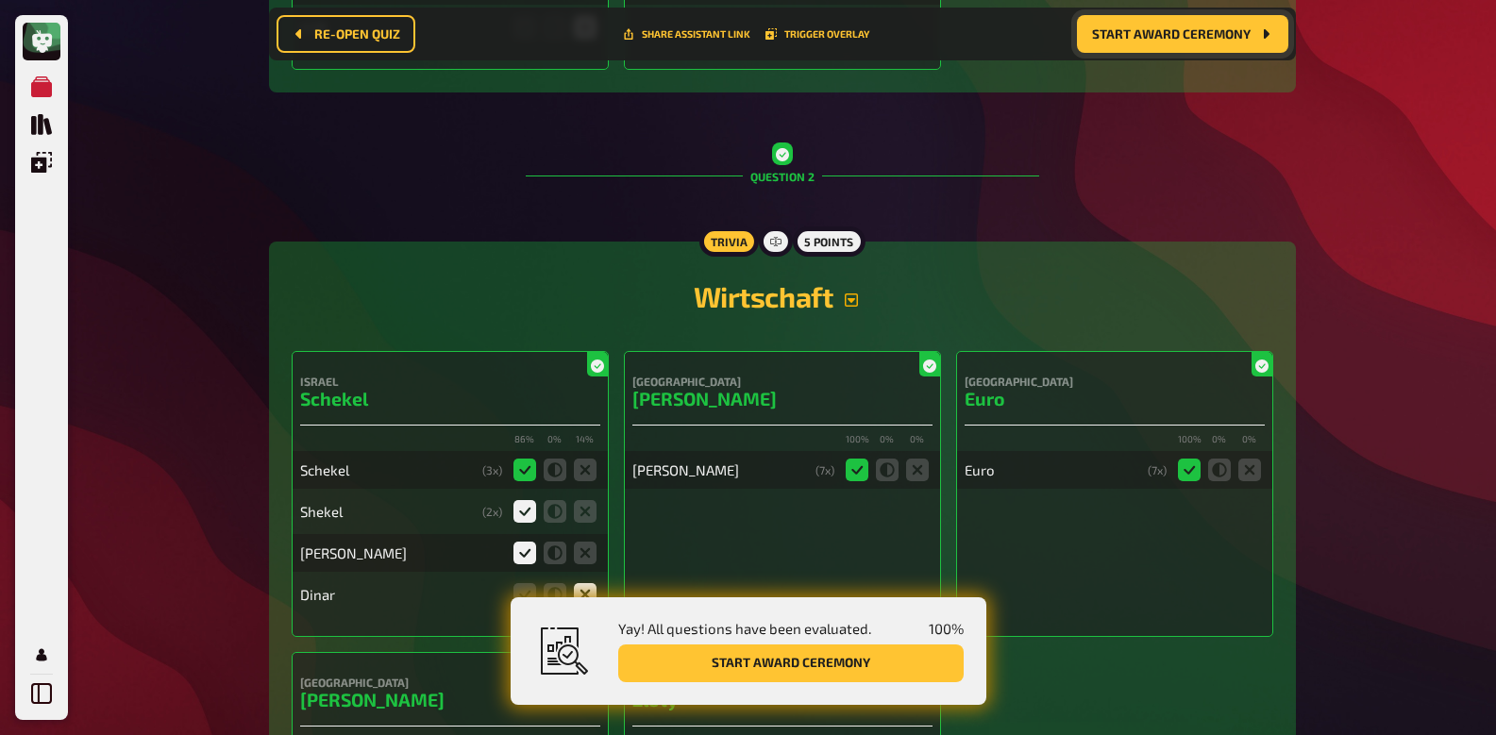
click at [858, 298] on icon "button" at bounding box center [851, 300] width 13 height 13
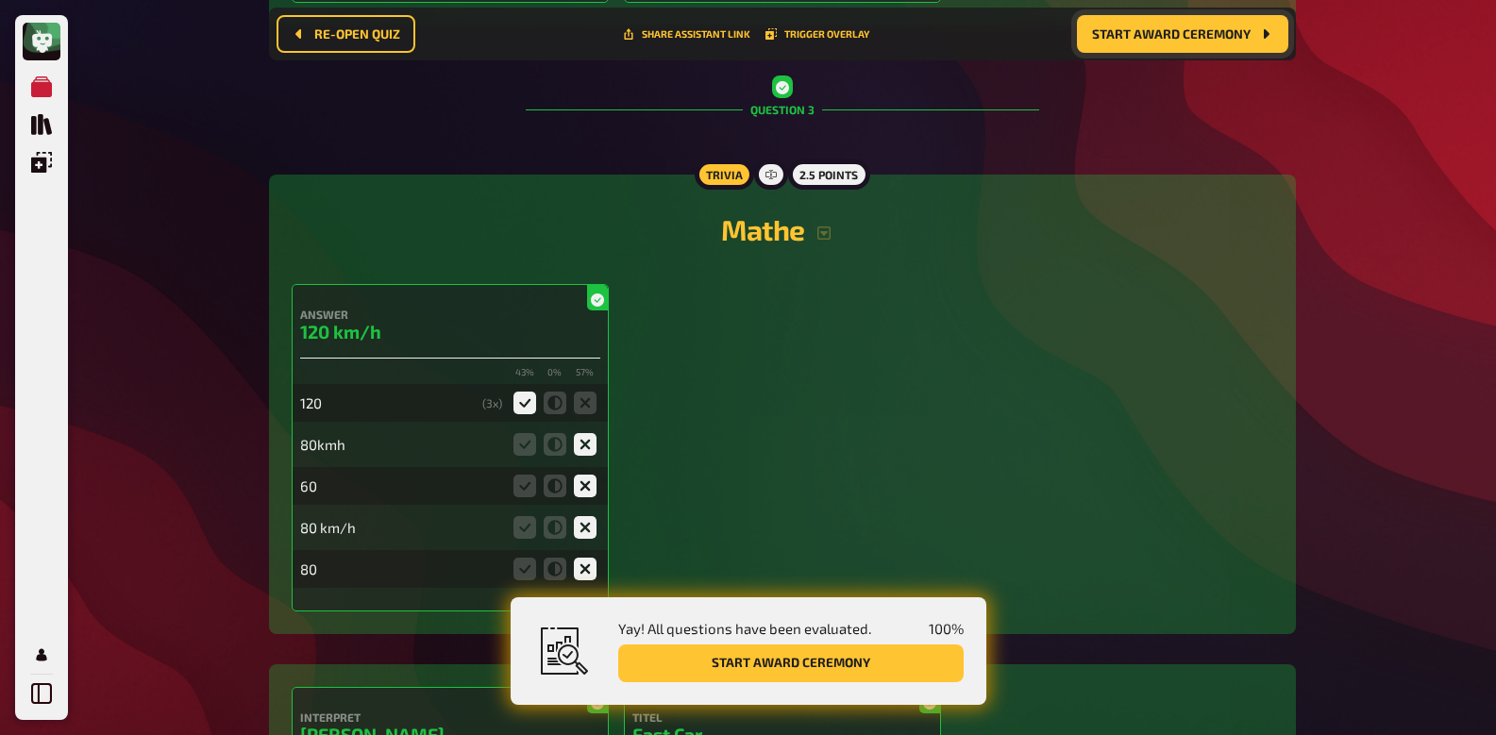
scroll to position [3068, 0]
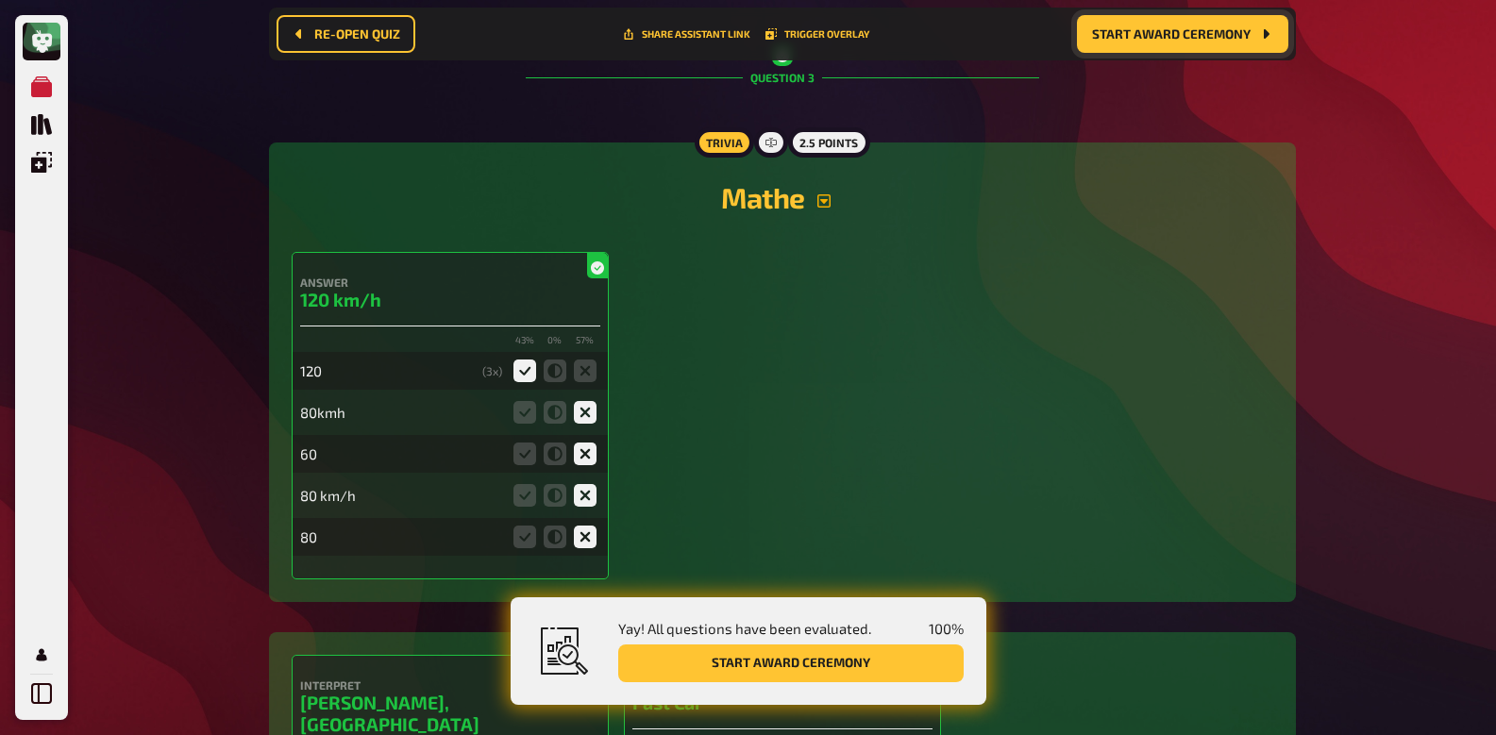
click at [823, 208] on icon "button" at bounding box center [824, 201] width 15 height 15
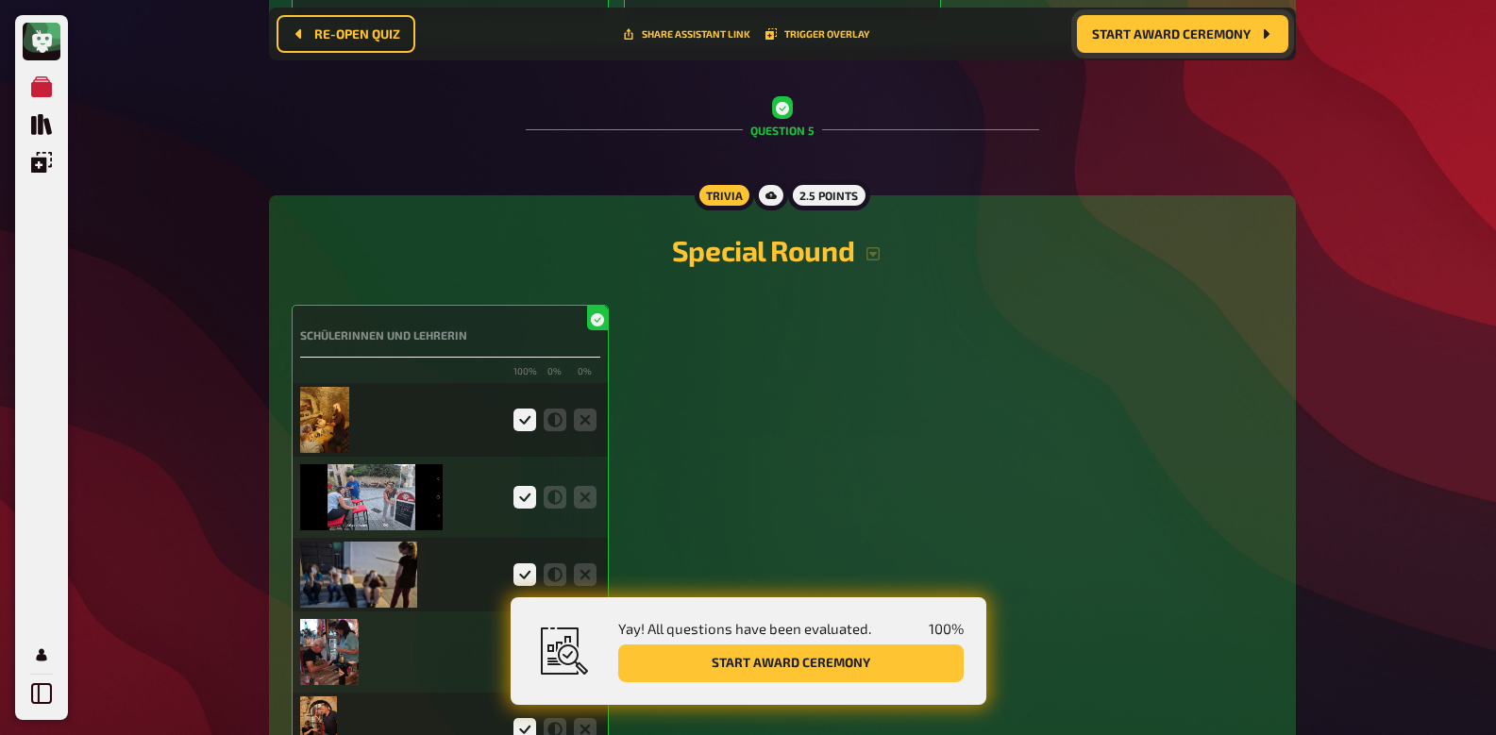
scroll to position [4983, 0]
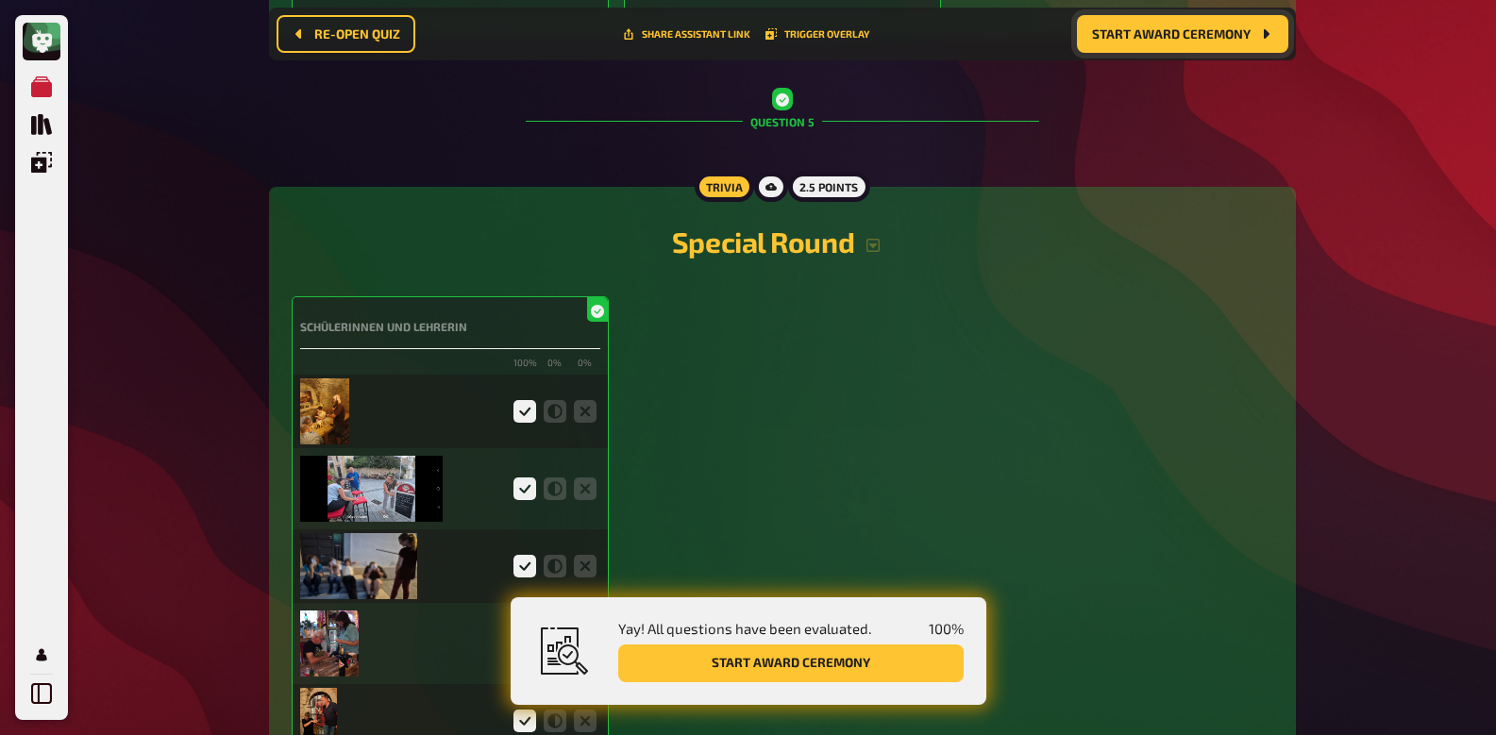
click at [335, 379] on img at bounding box center [325, 412] width 50 height 66
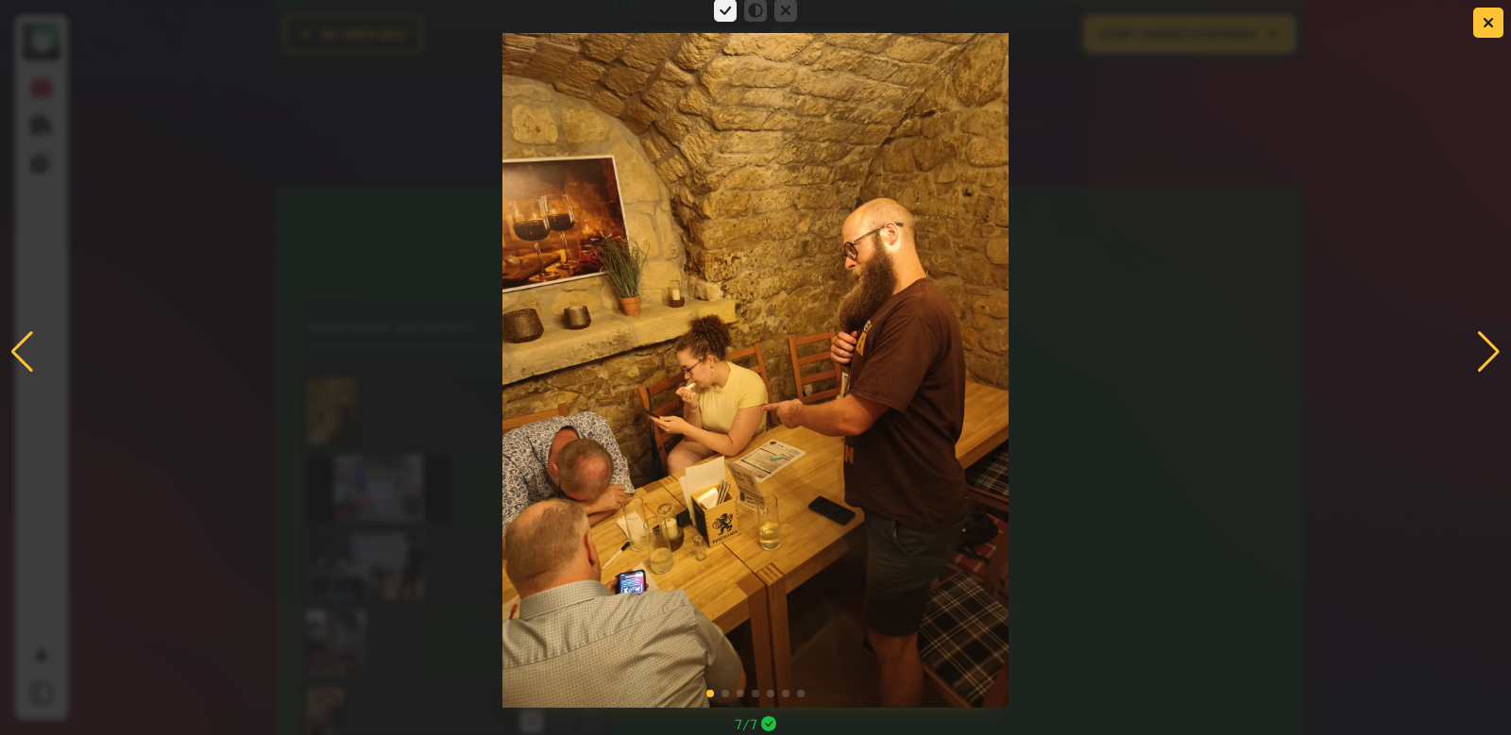
click at [1099, 228] on div at bounding box center [755, 351] width 1511 height 713
click at [1231, 365] on div at bounding box center [755, 351] width 1511 height 713
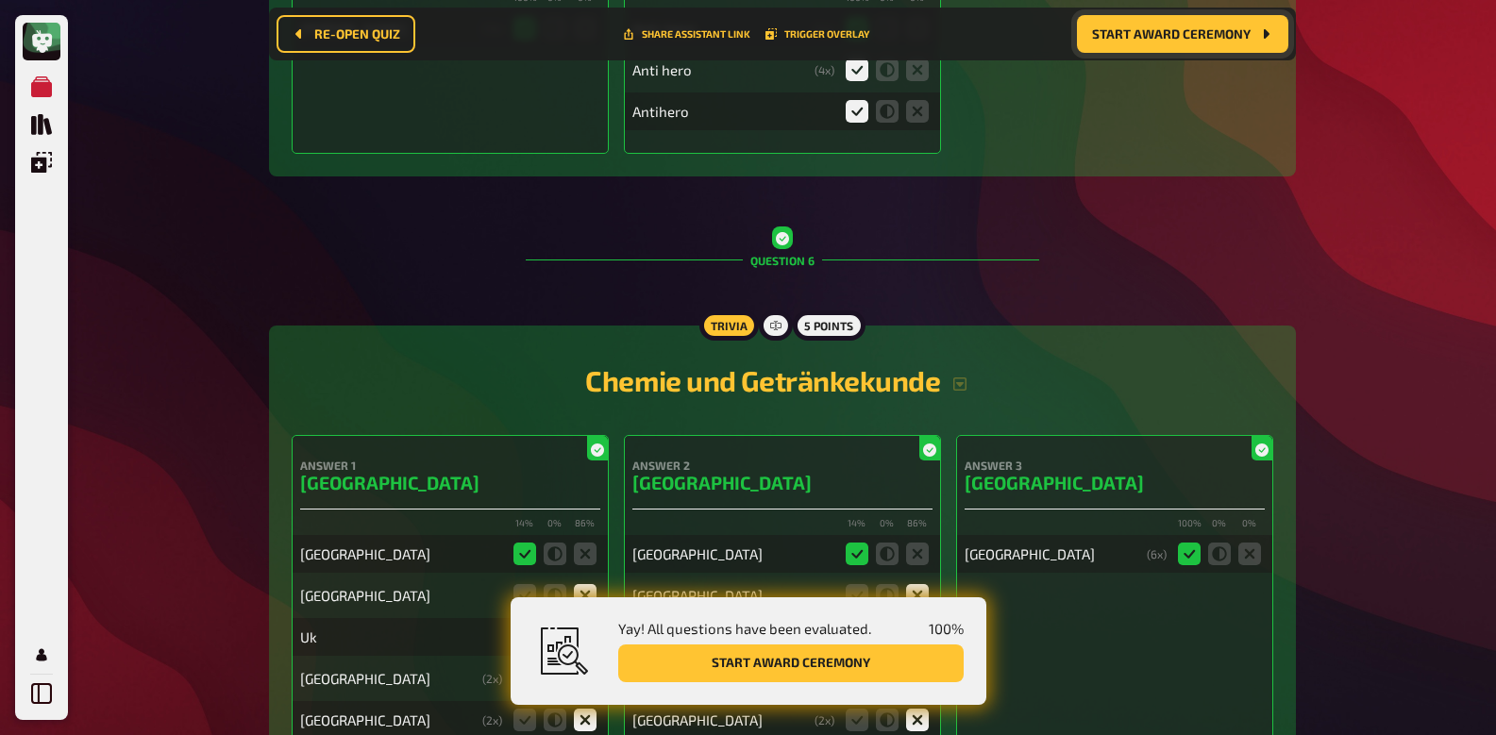
scroll to position [6187, 0]
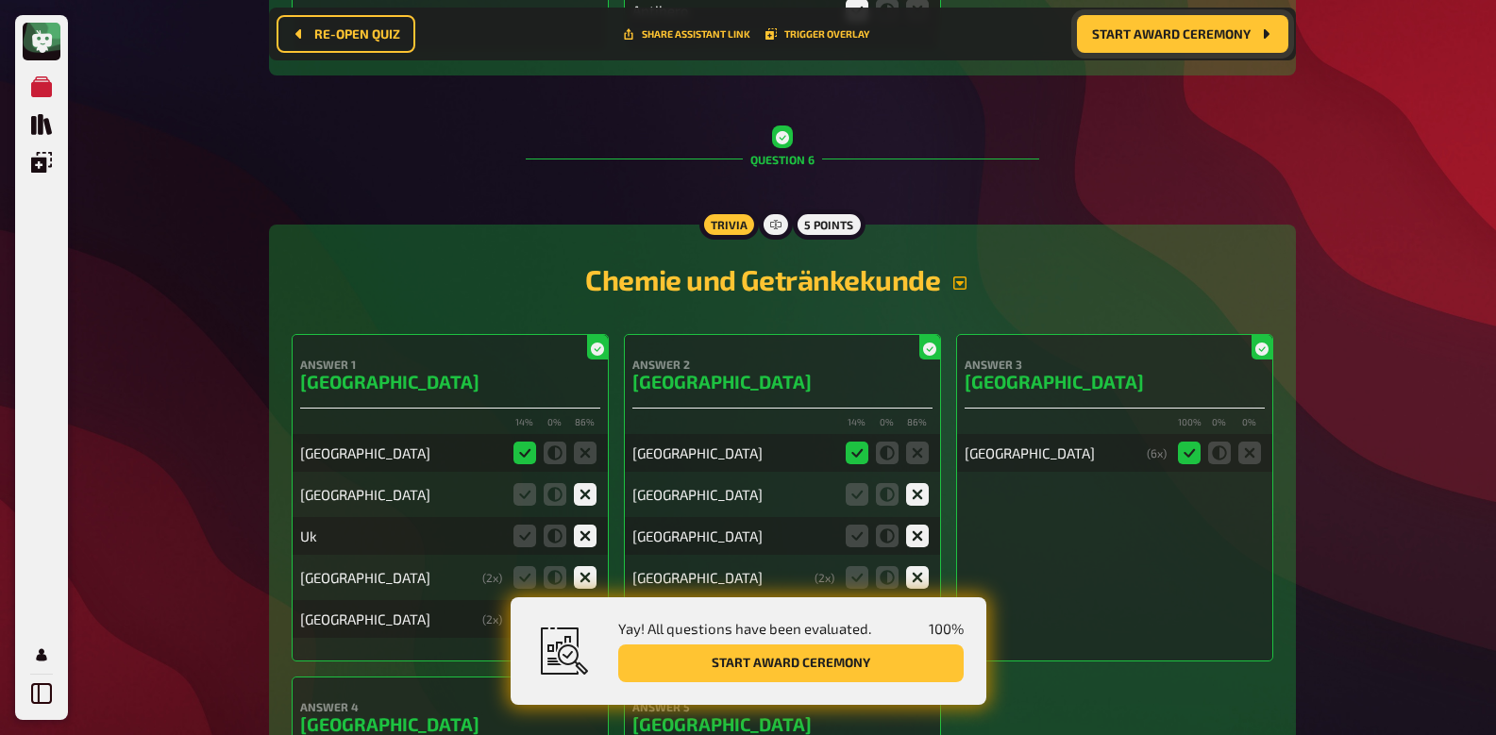
click at [967, 276] on icon "button" at bounding box center [960, 283] width 15 height 15
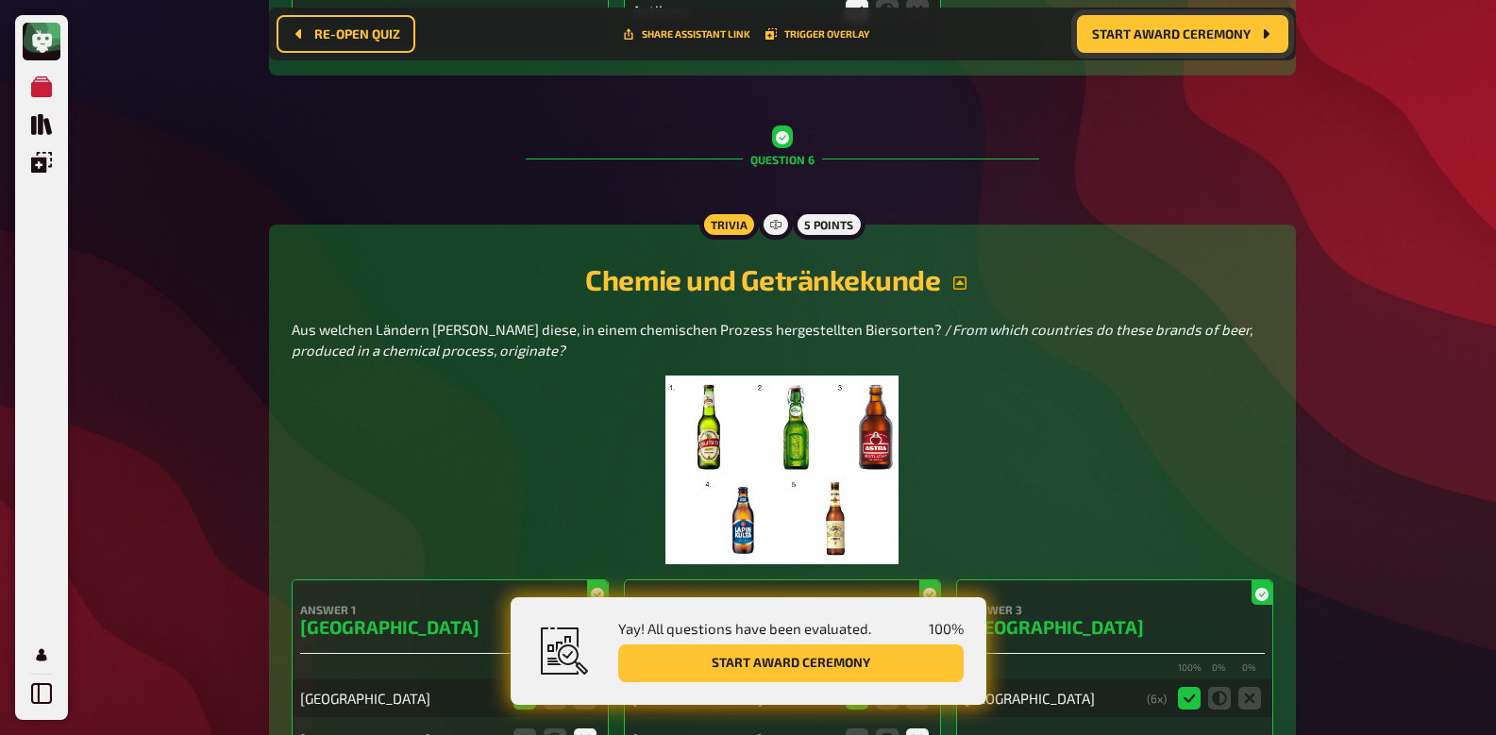
click at [777, 413] on img at bounding box center [782, 470] width 232 height 189
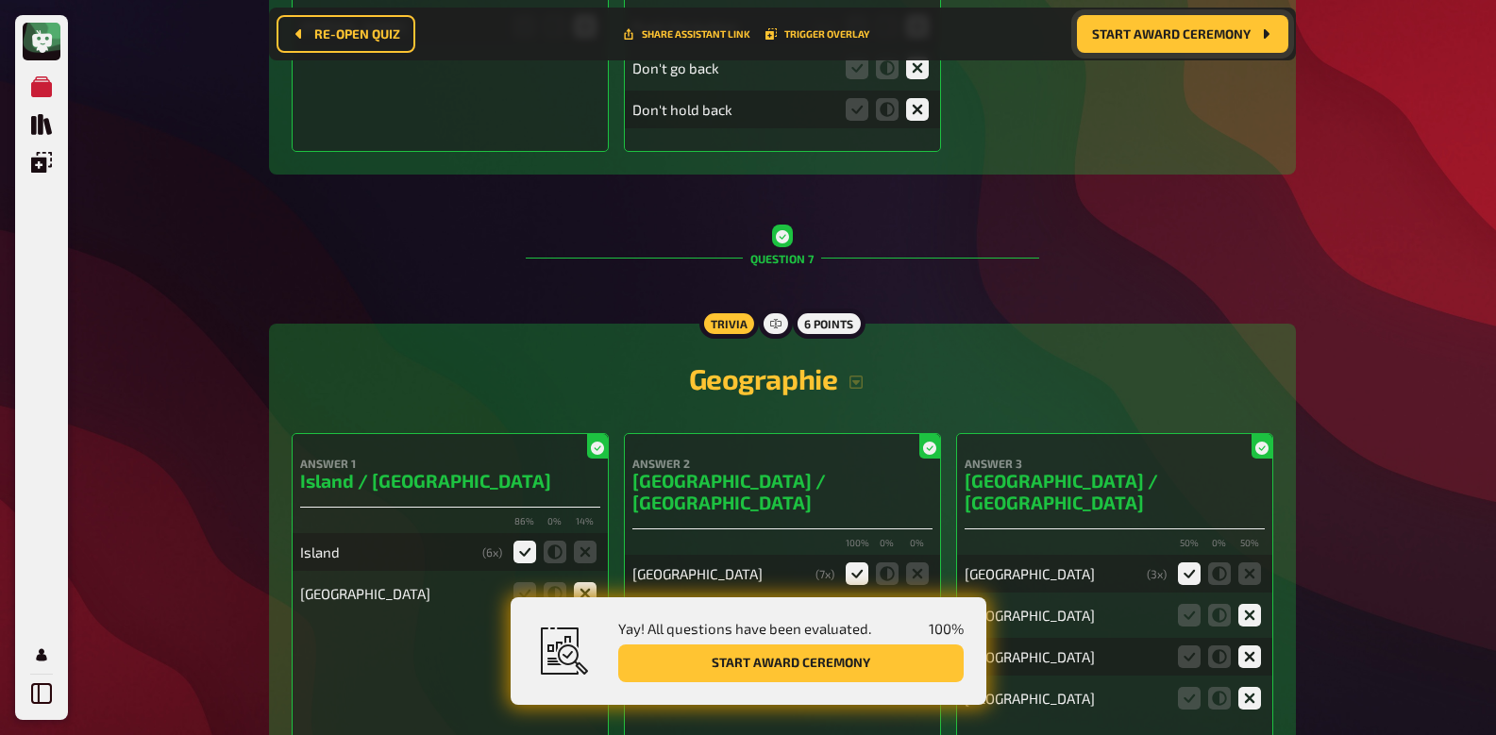
scroll to position [8005, 0]
click at [857, 375] on icon "button" at bounding box center [856, 381] width 13 height 13
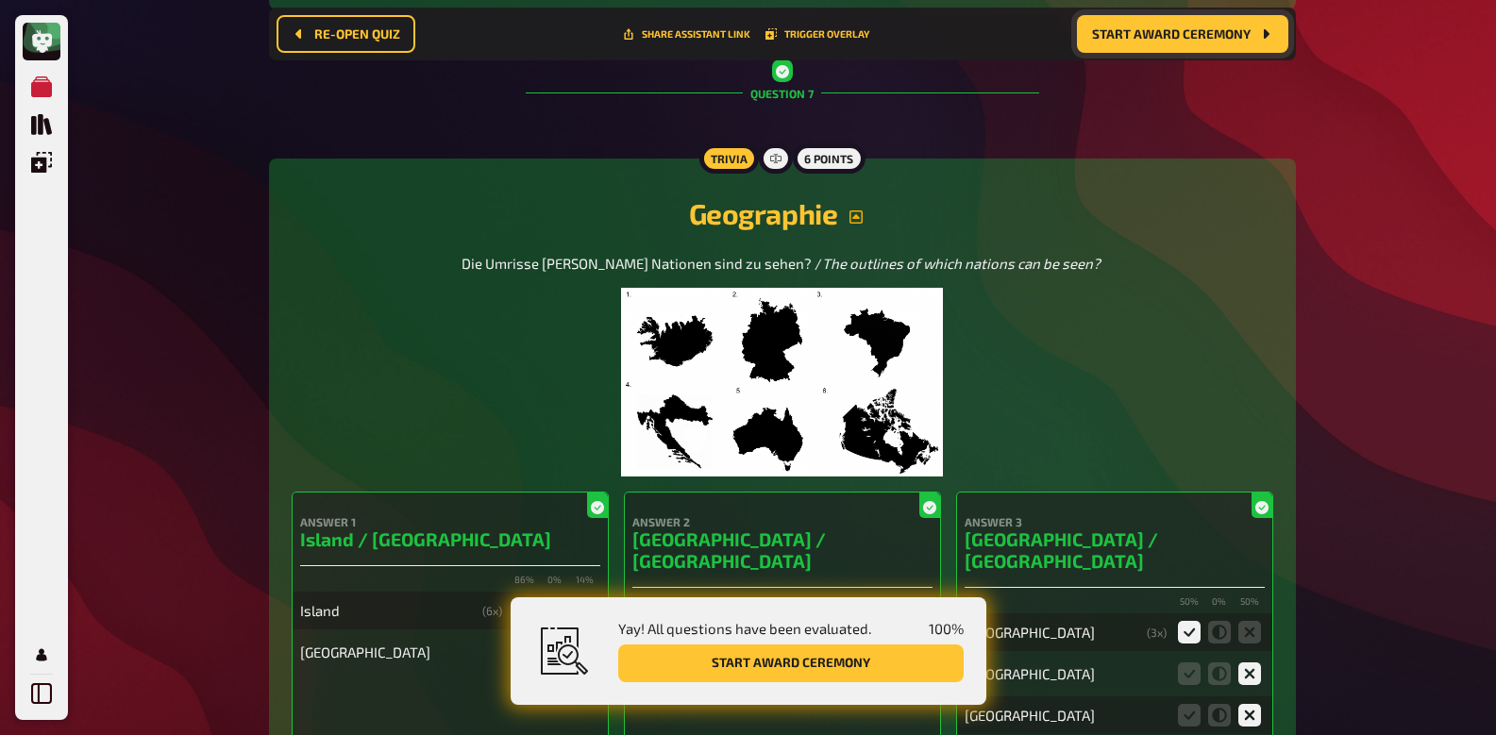
click at [814, 343] on img at bounding box center [782, 382] width 322 height 189
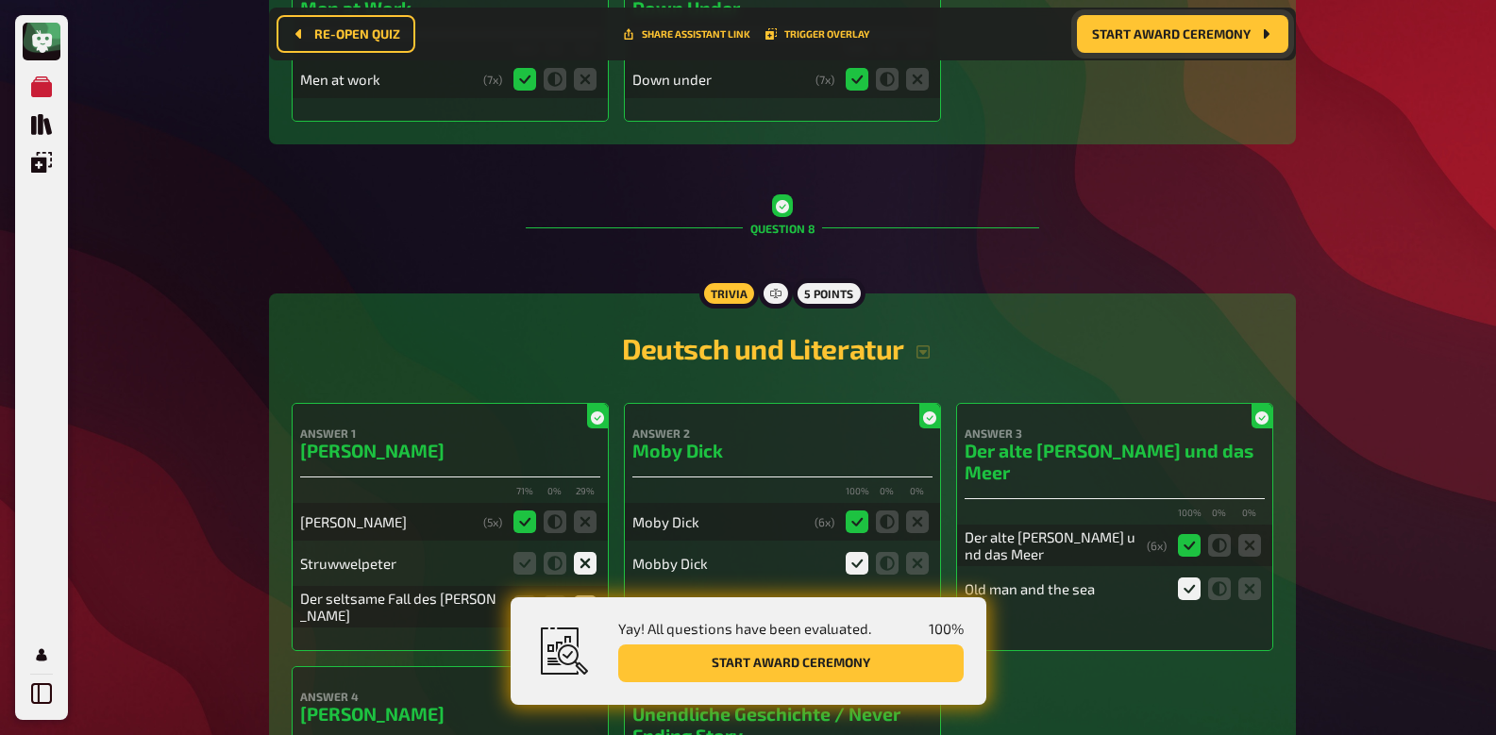
scroll to position [9721, 0]
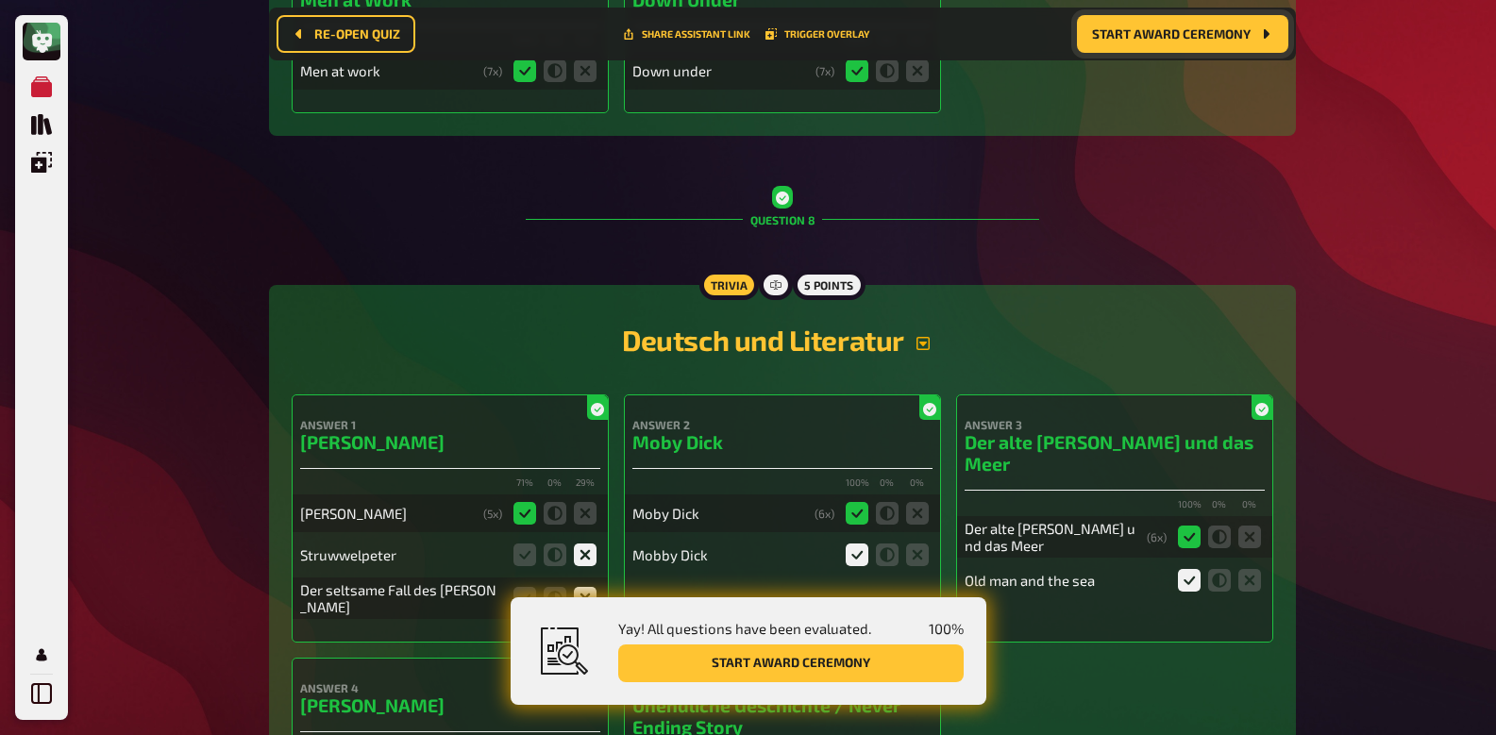
click at [925, 336] on icon "button" at bounding box center [923, 343] width 15 height 15
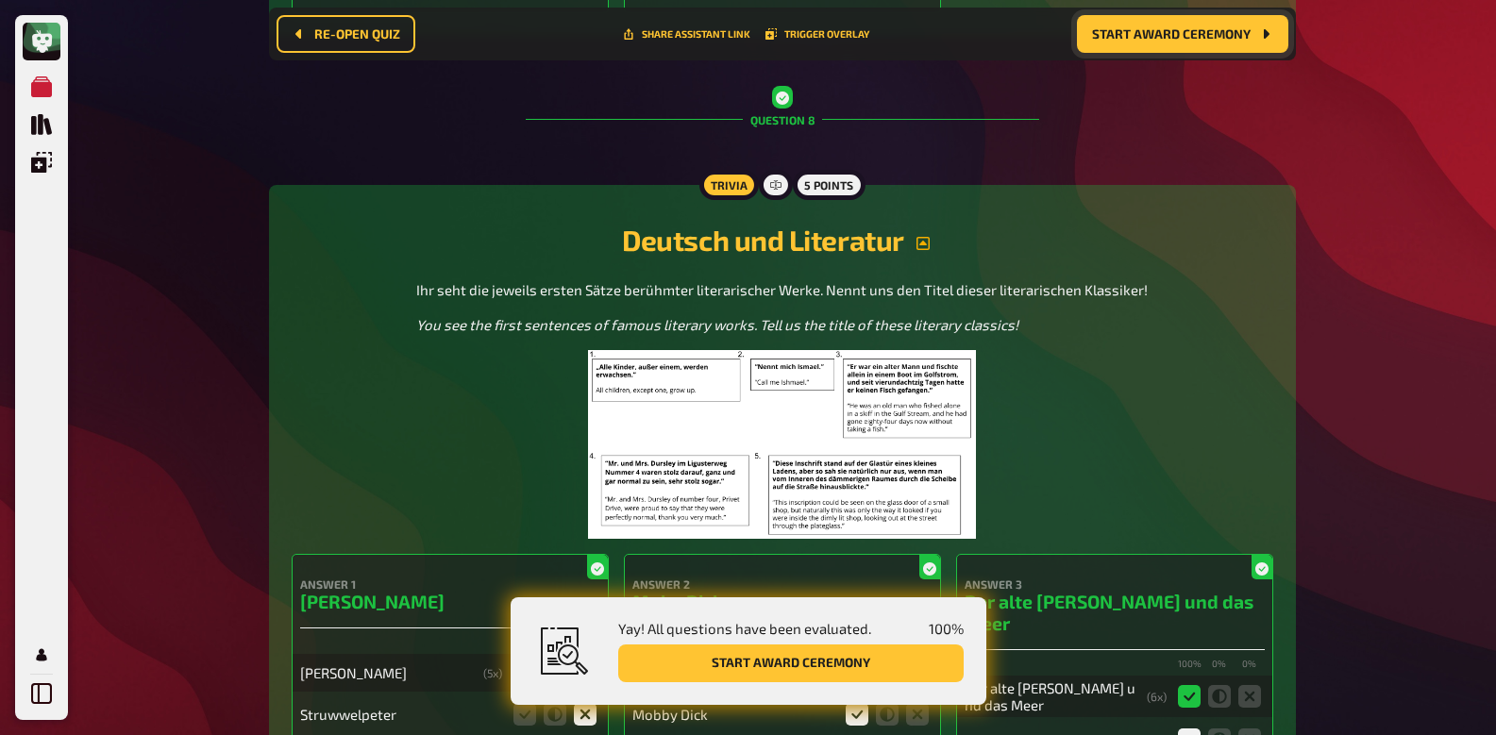
scroll to position [9880, 0]
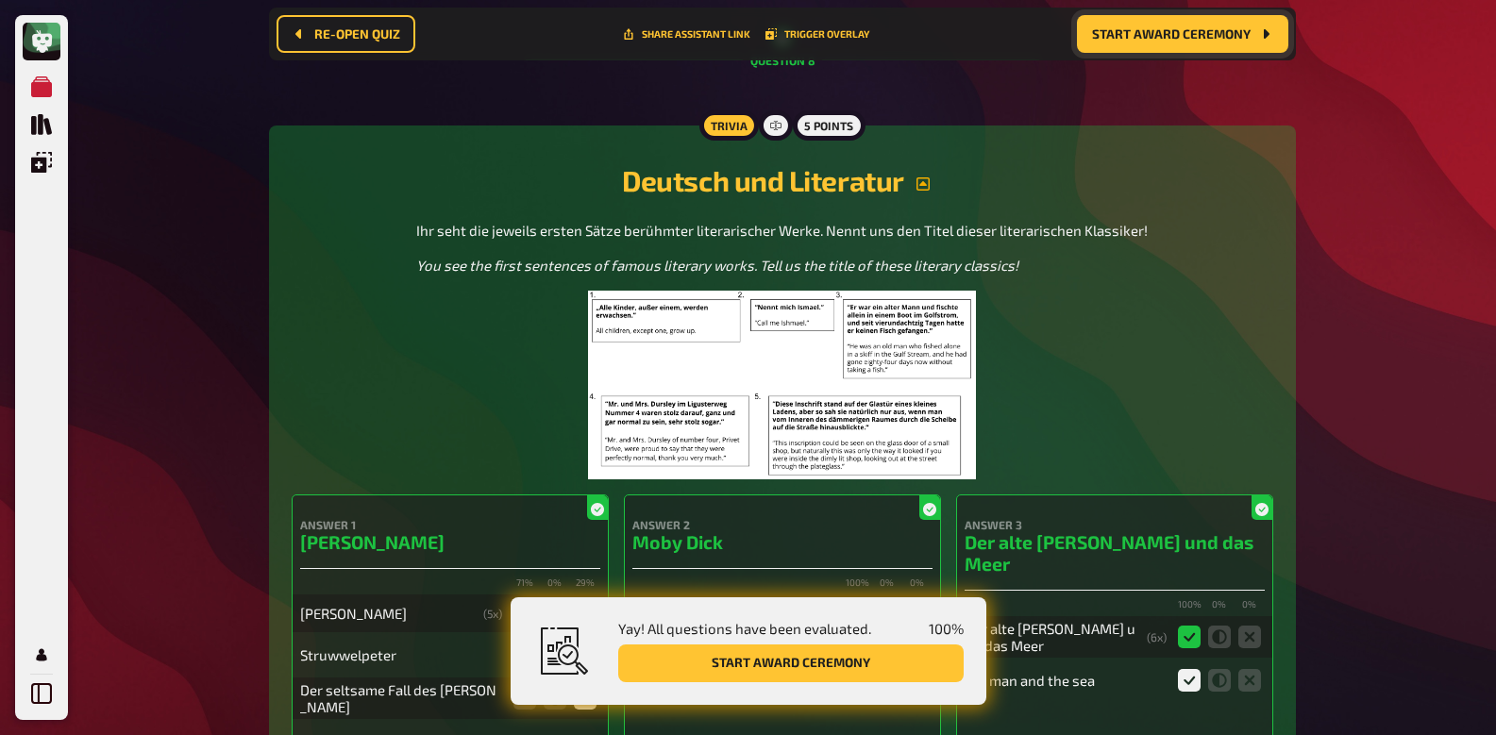
click at [825, 291] on img at bounding box center [782, 385] width 388 height 189
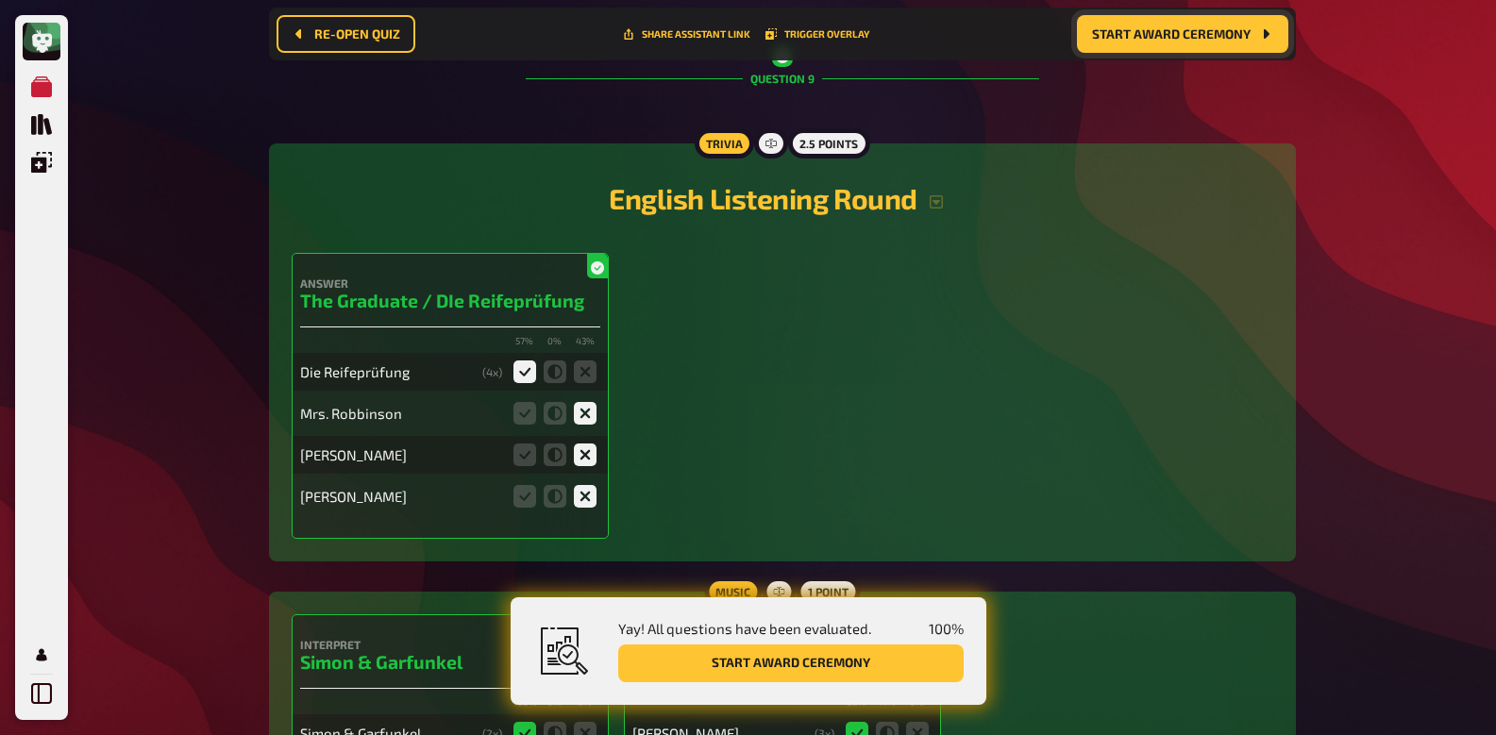
scroll to position [11593, 0]
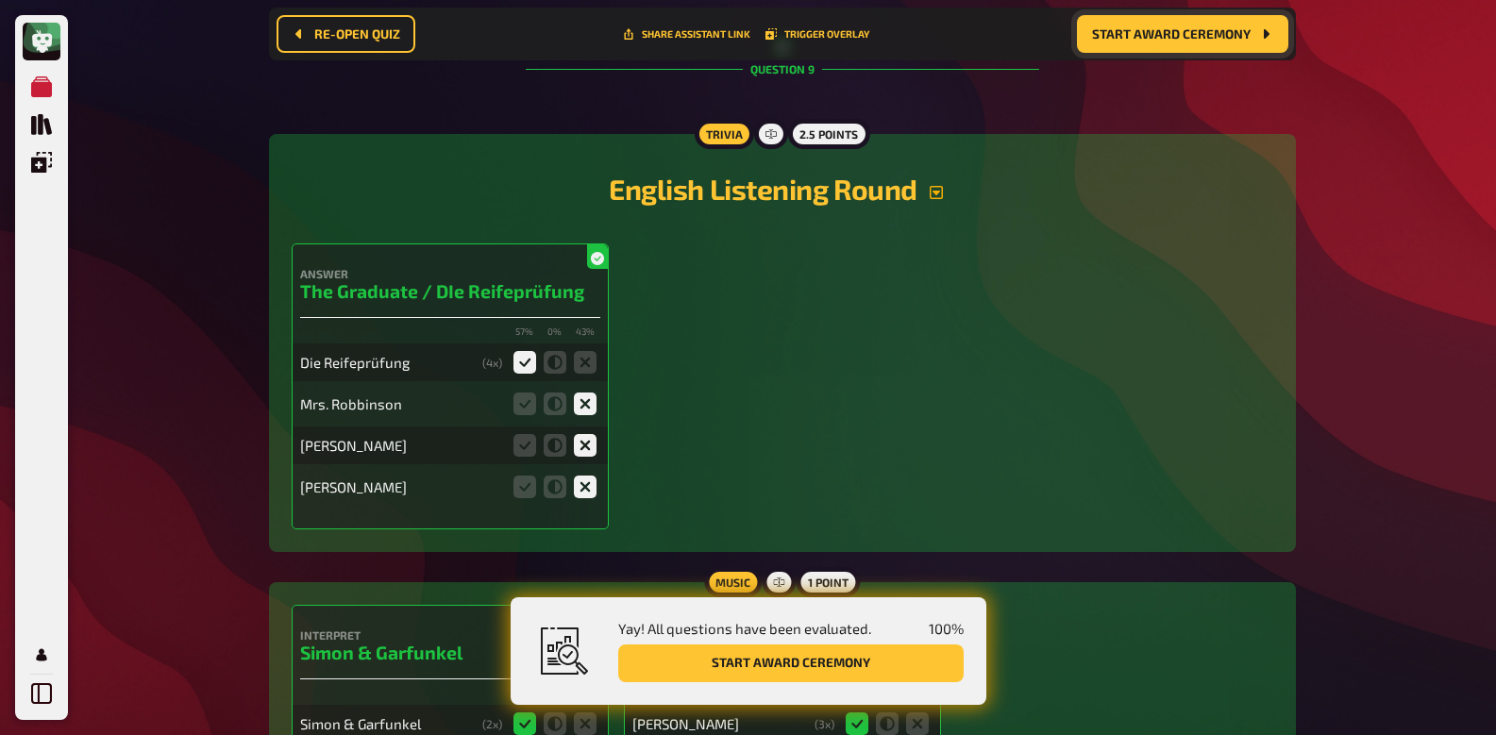
click at [942, 186] on icon "button" at bounding box center [936, 192] width 13 height 13
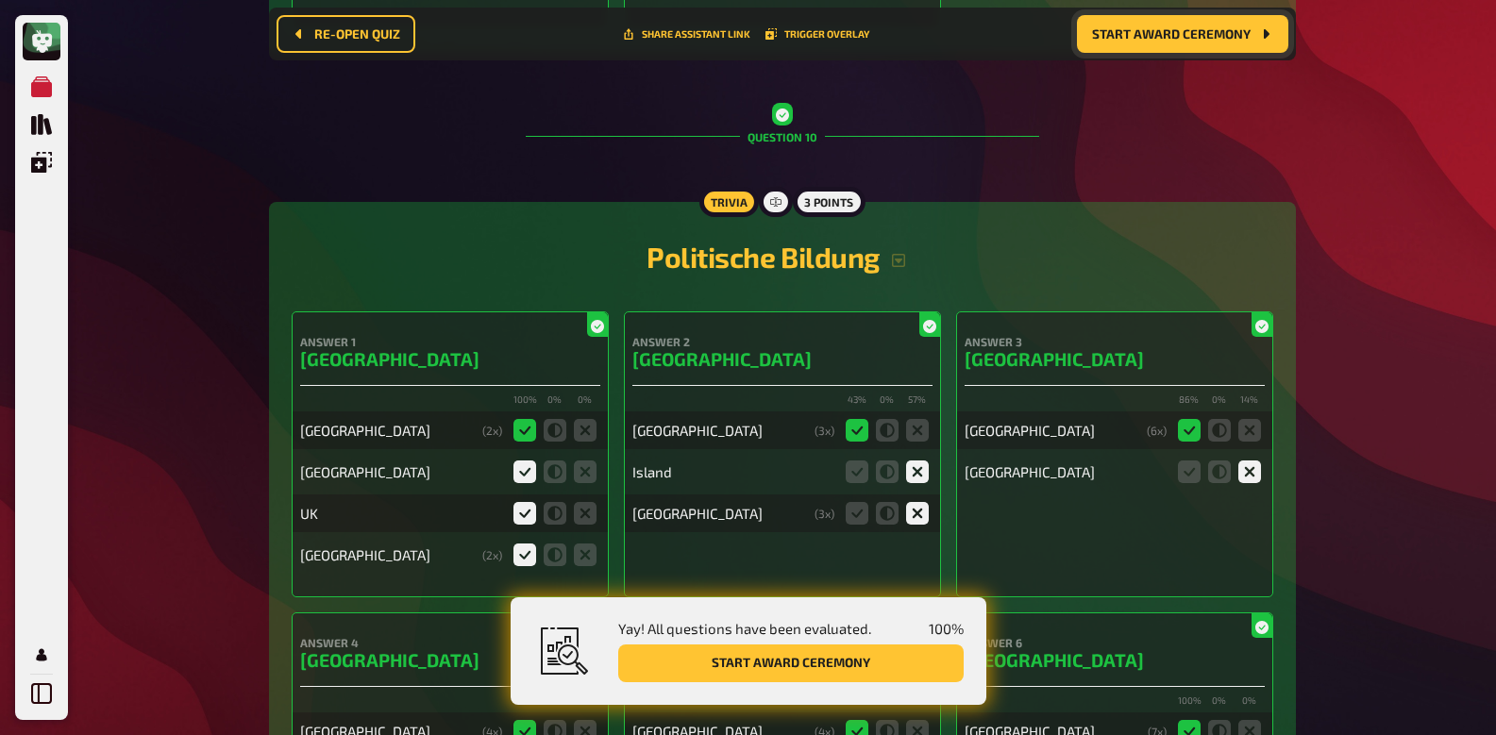
scroll to position [12481, 0]
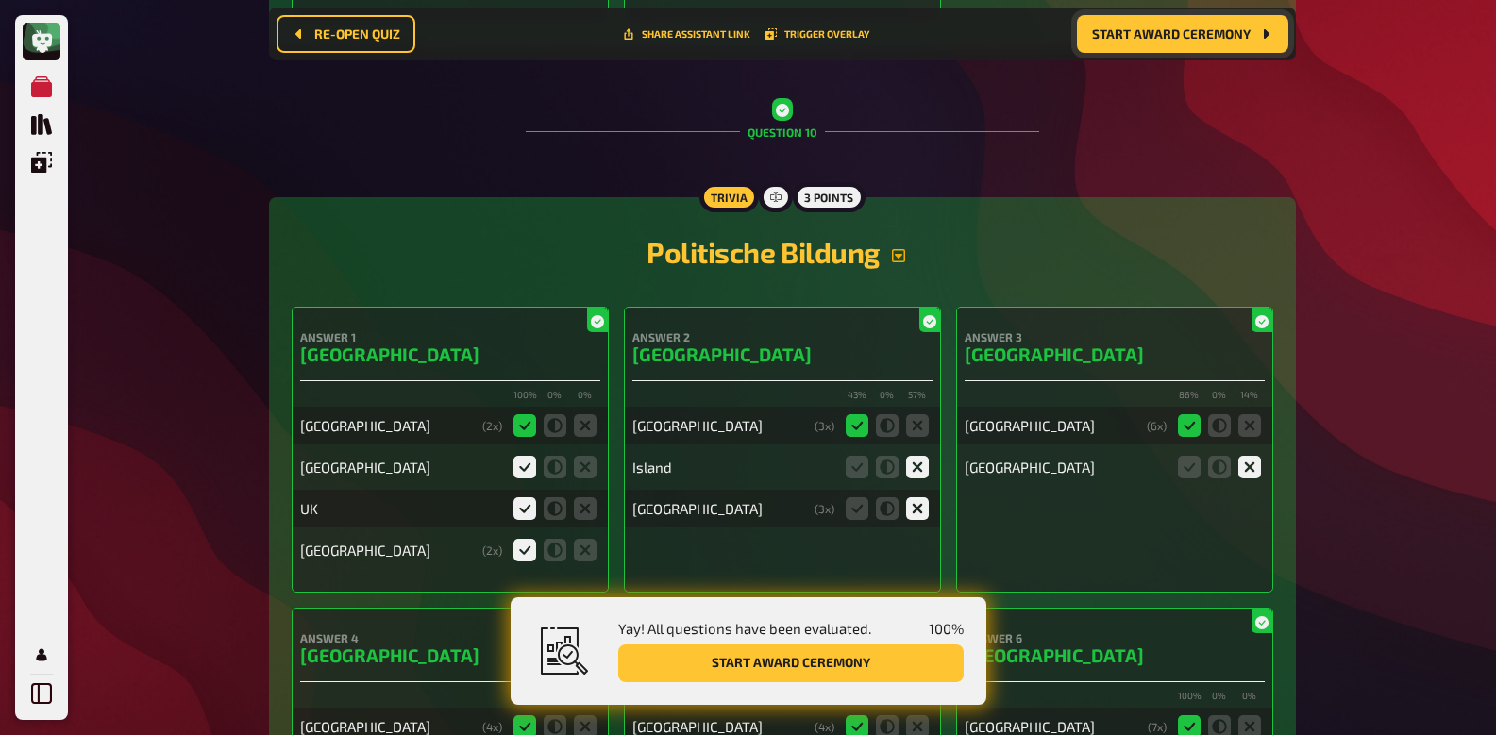
click at [902, 249] on icon "button" at bounding box center [898, 255] width 13 height 13
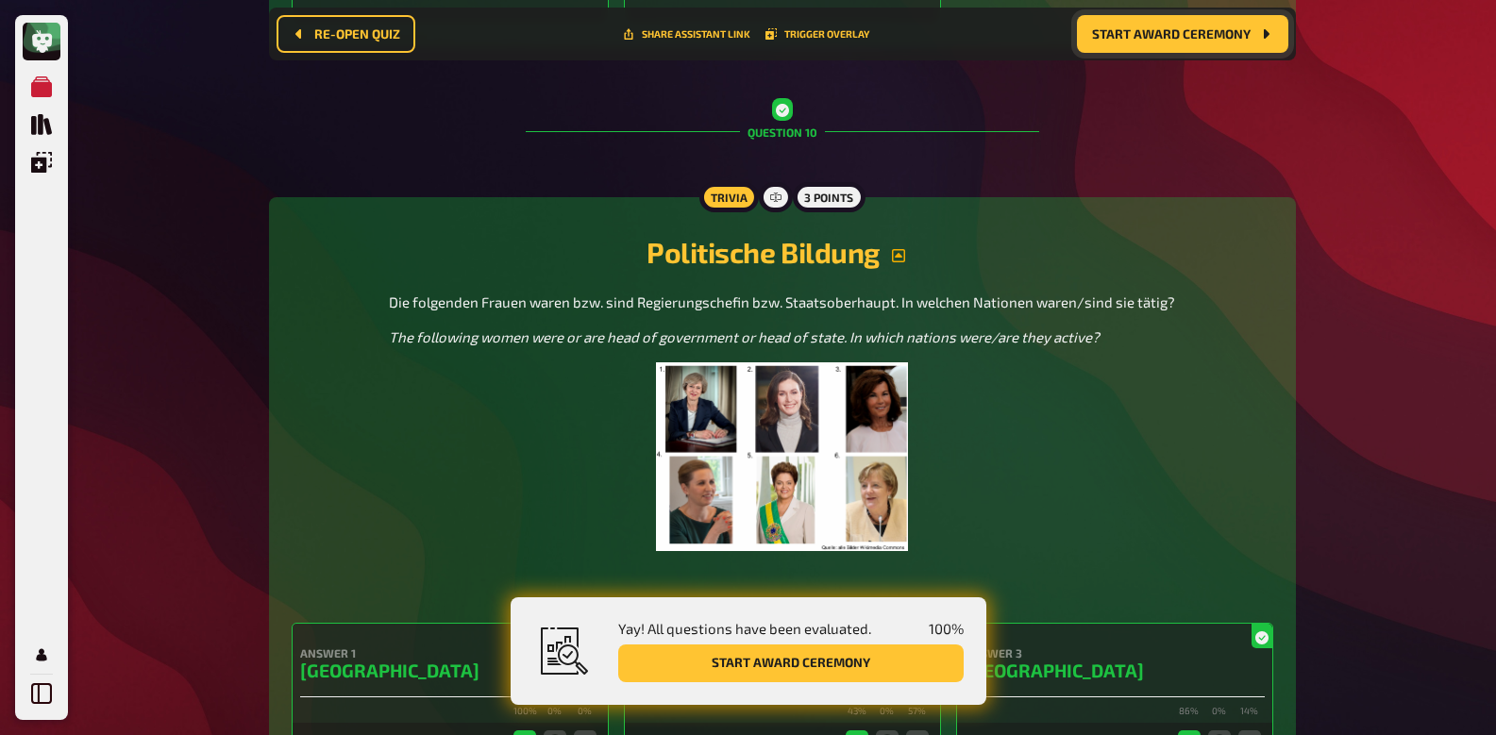
click at [739, 363] on img at bounding box center [782, 457] width 253 height 189
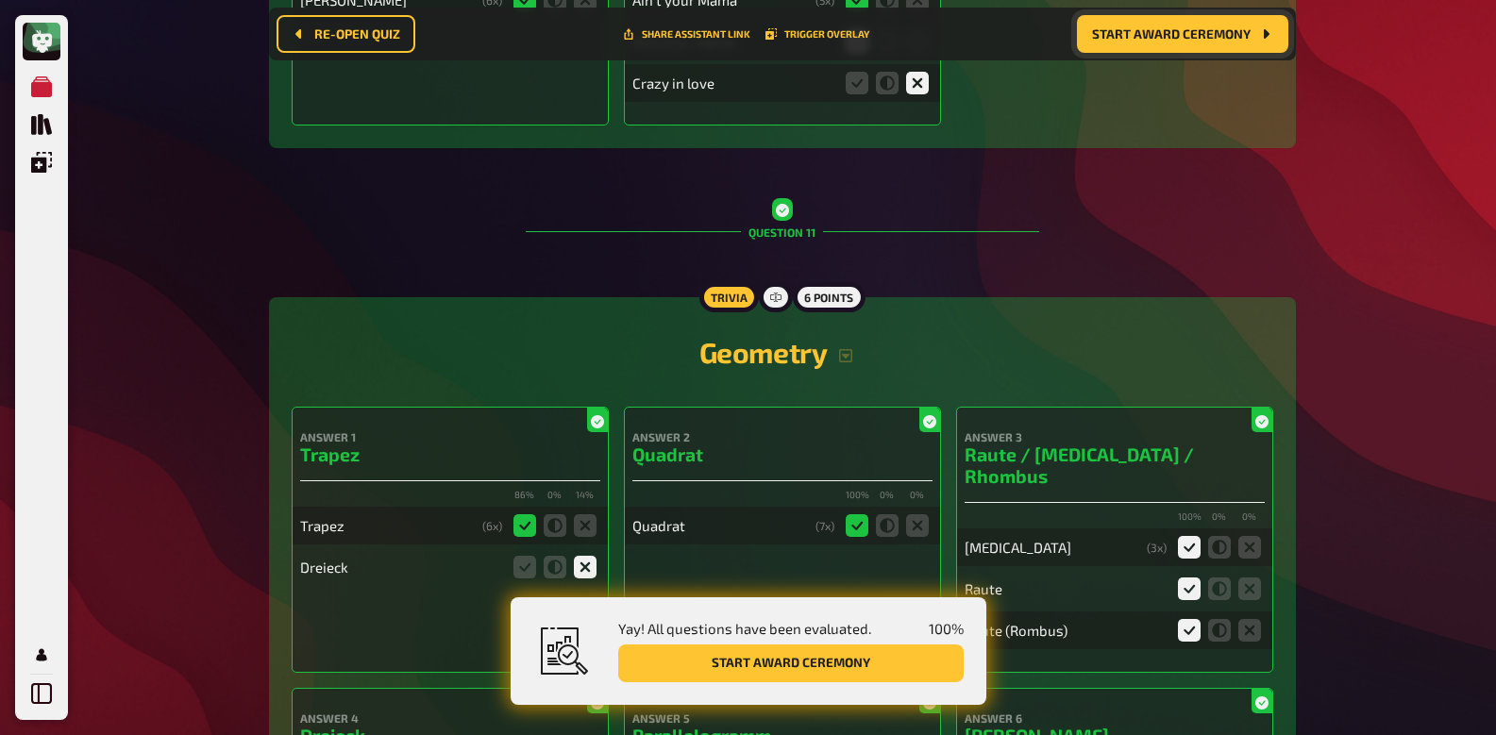
scroll to position [14287, 0]
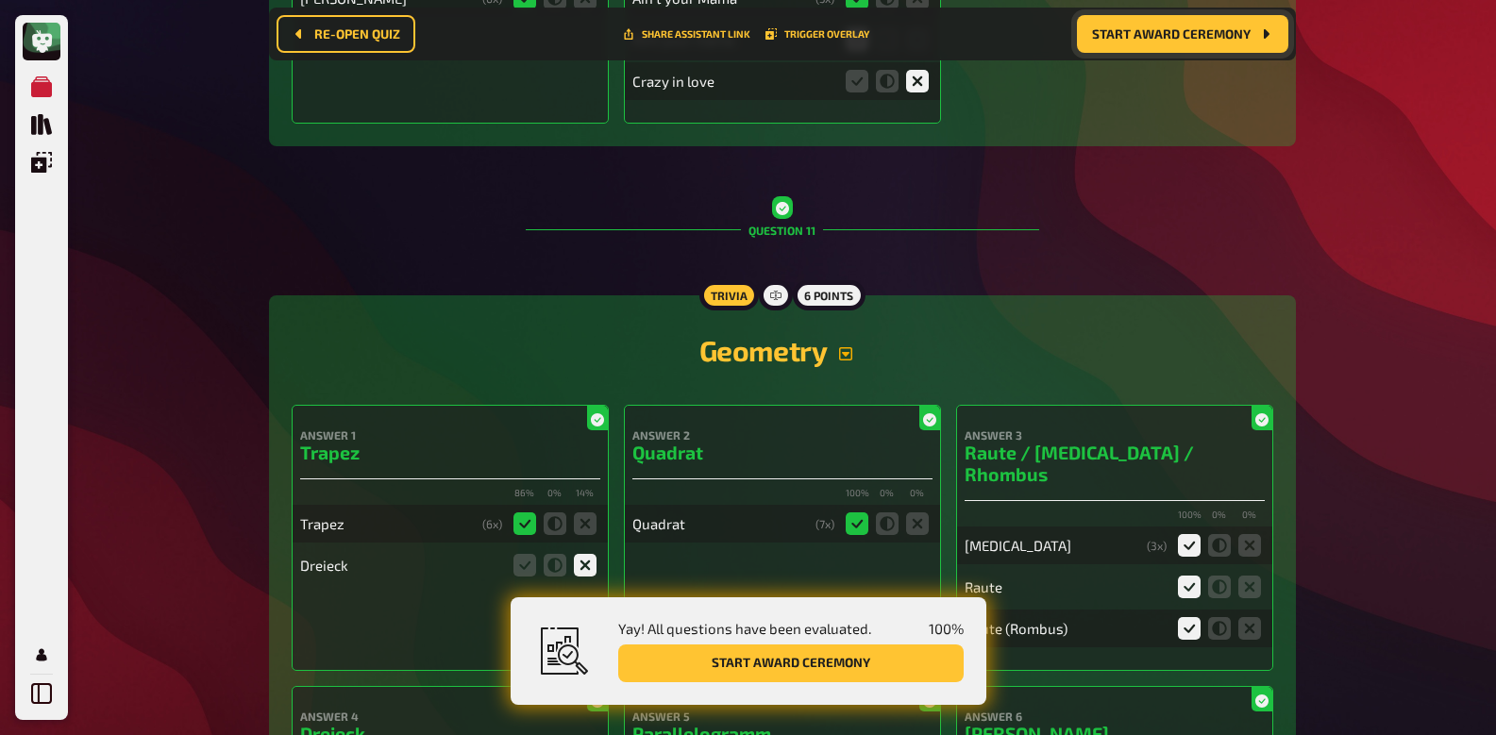
click at [849, 347] on icon "button" at bounding box center [845, 353] width 13 height 13
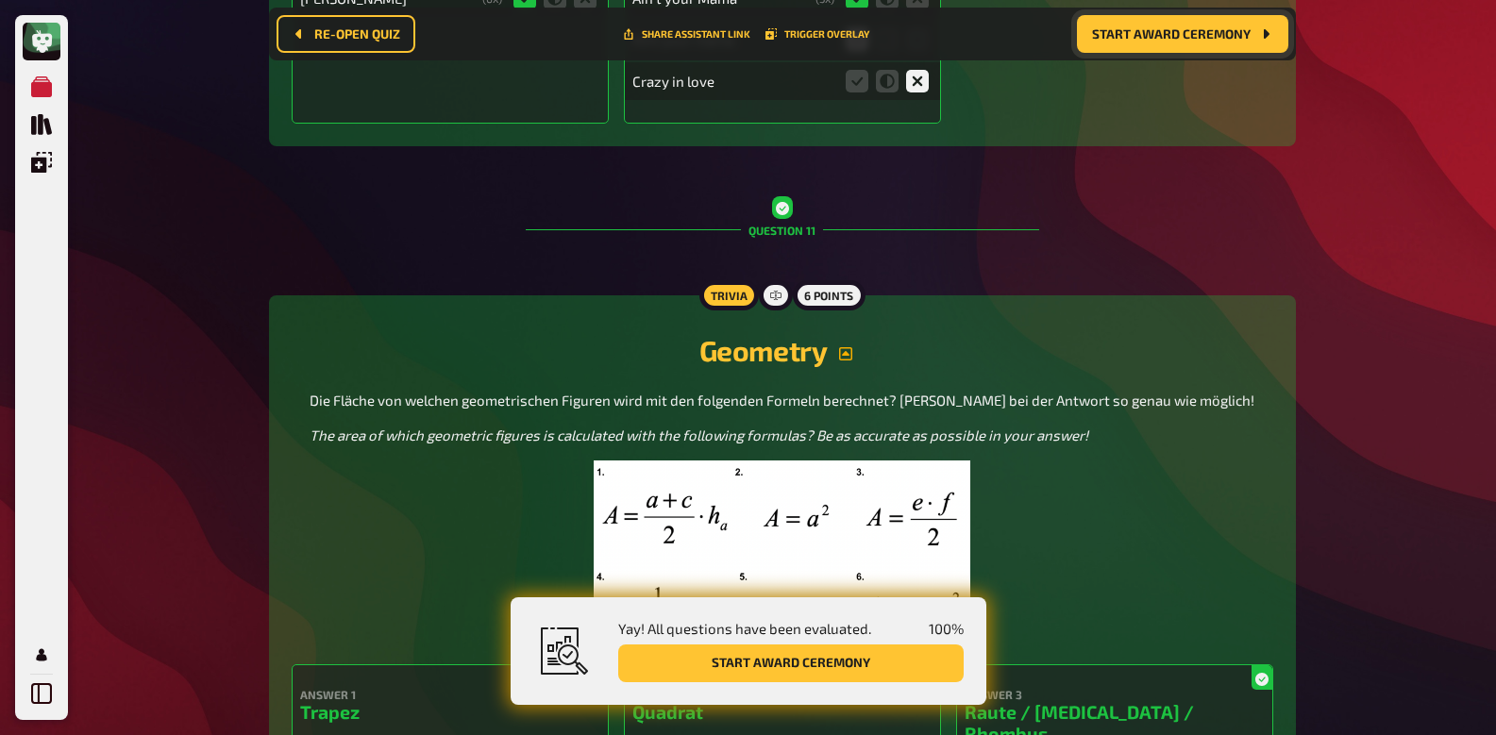
click at [704, 461] on img at bounding box center [782, 555] width 377 height 189
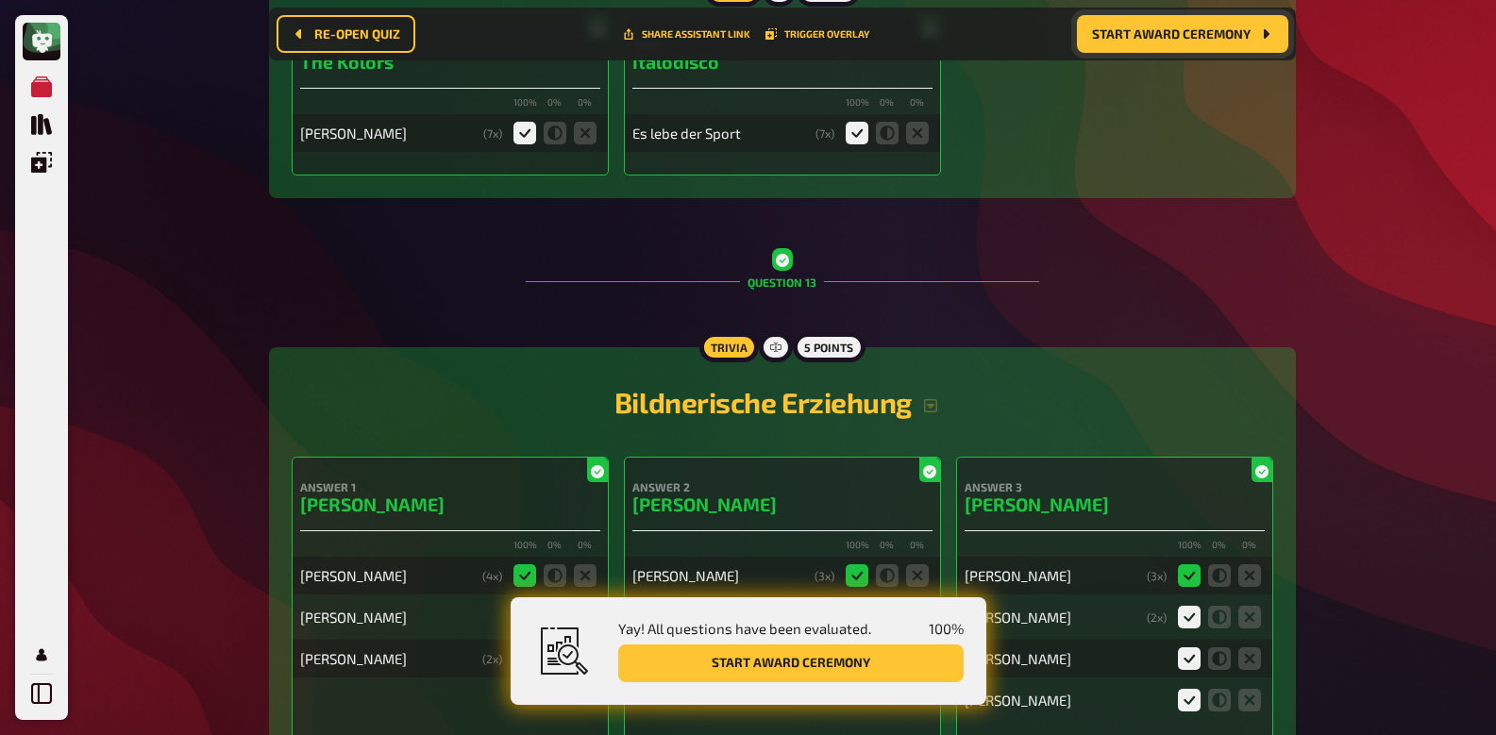
scroll to position [16929, 0]
click at [929, 397] on icon "button" at bounding box center [930, 404] width 15 height 15
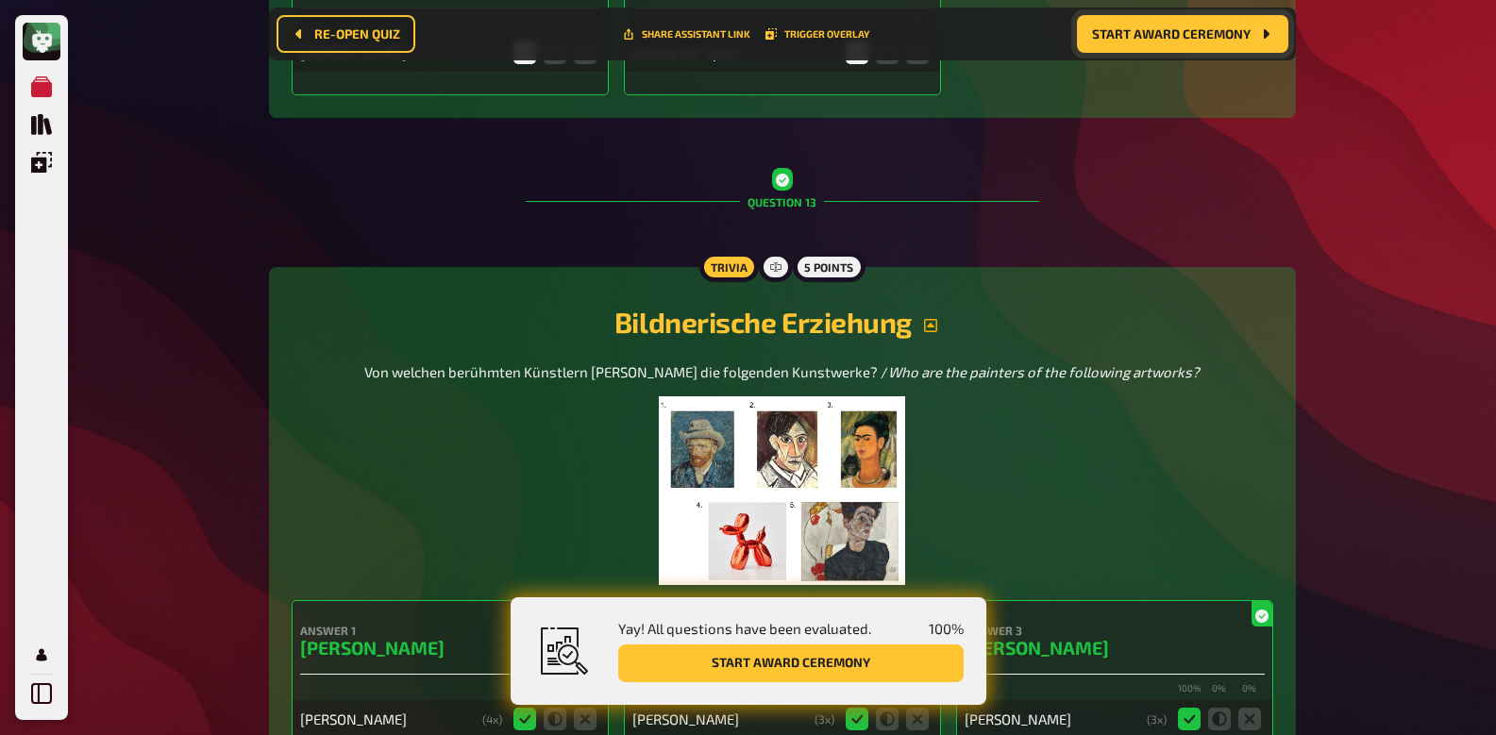
click at [811, 397] on img at bounding box center [782, 491] width 246 height 189
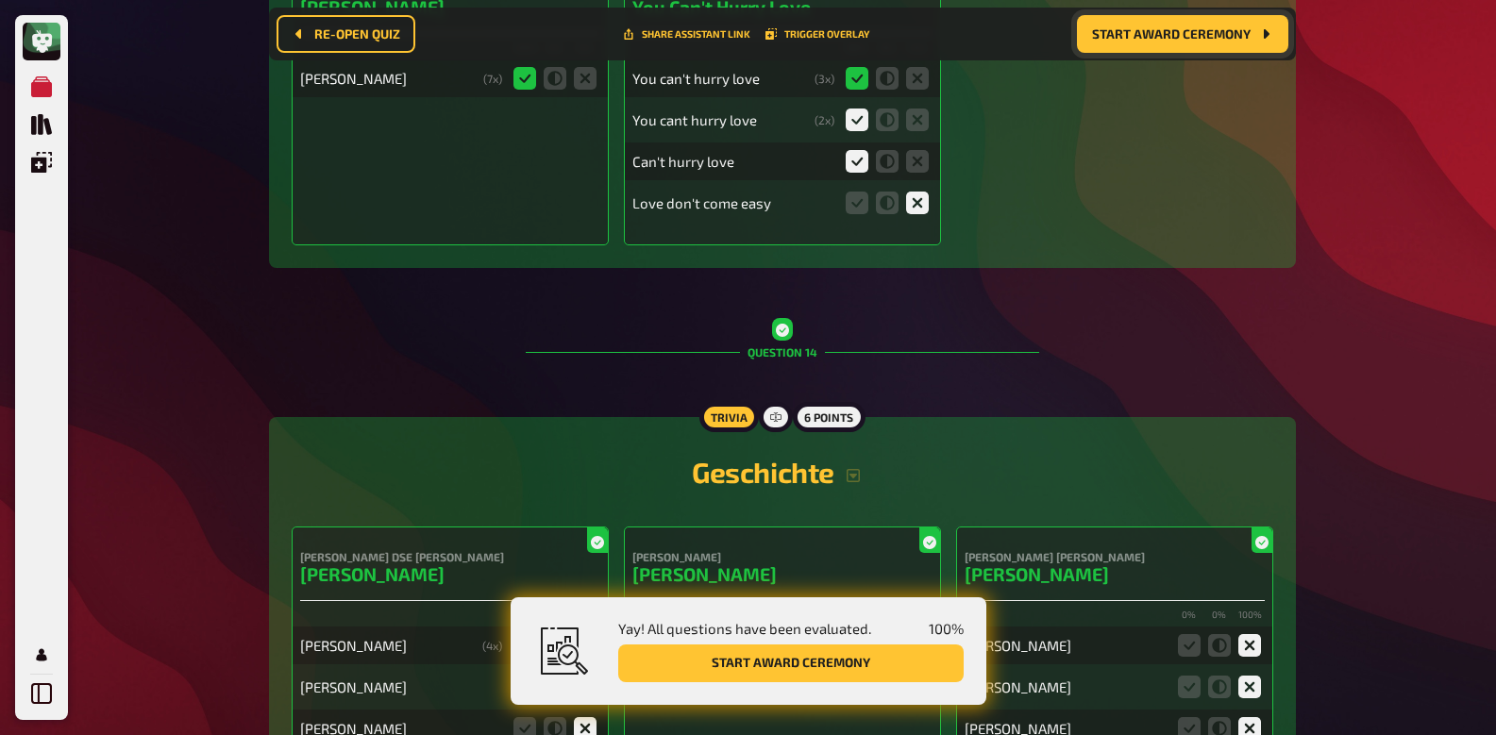
scroll to position [18850, 0]
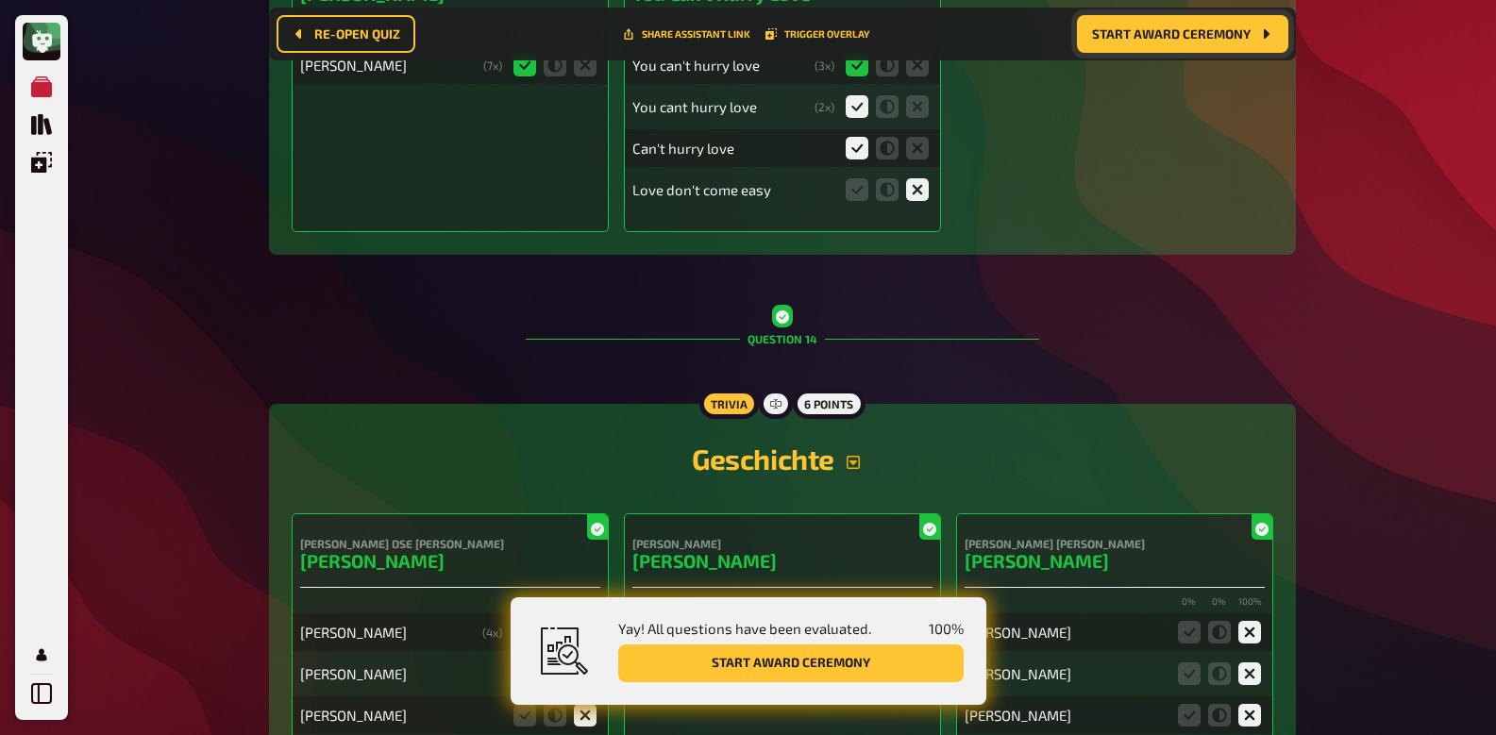
click at [853, 455] on icon "button" at bounding box center [853, 462] width 15 height 15
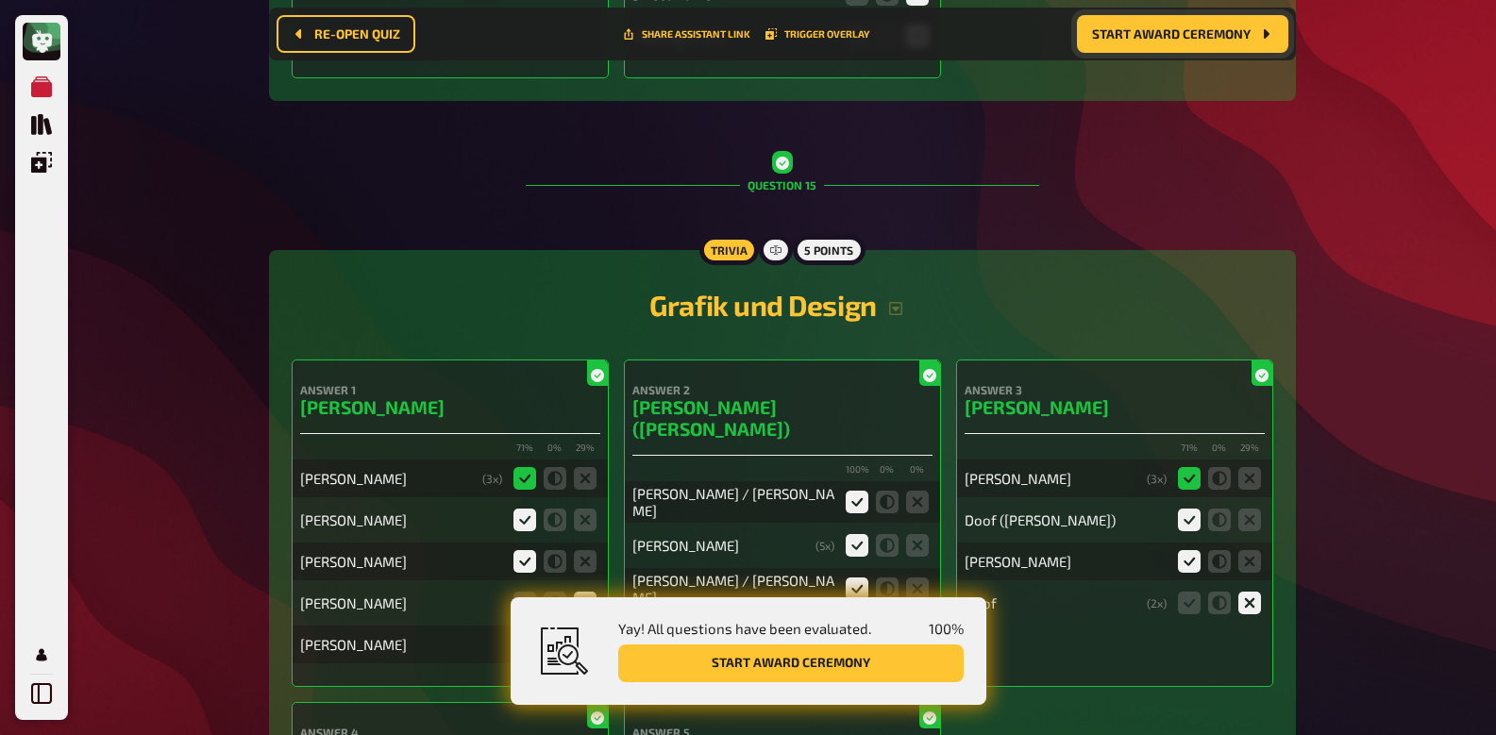
scroll to position [20429, 0]
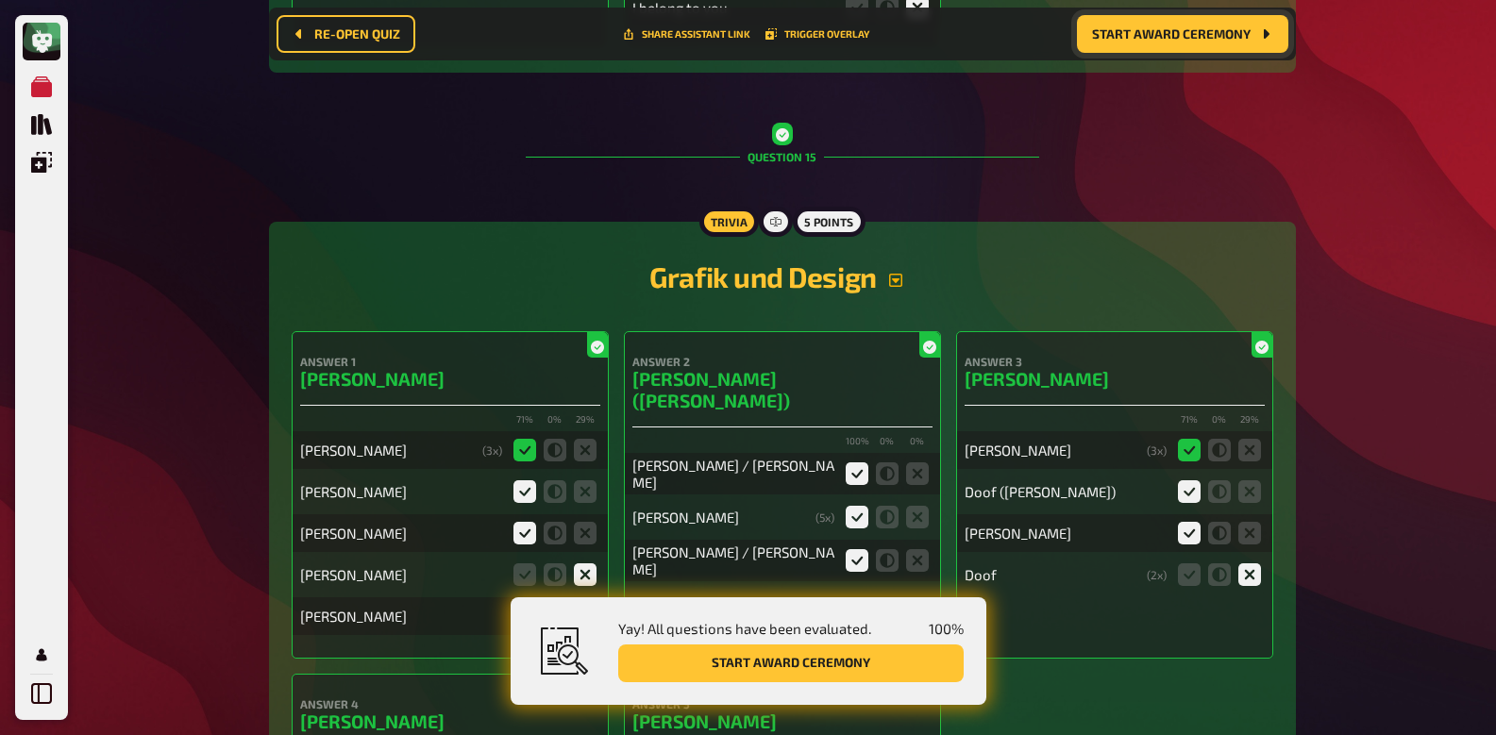
click at [899, 273] on icon "button" at bounding box center [895, 280] width 15 height 15
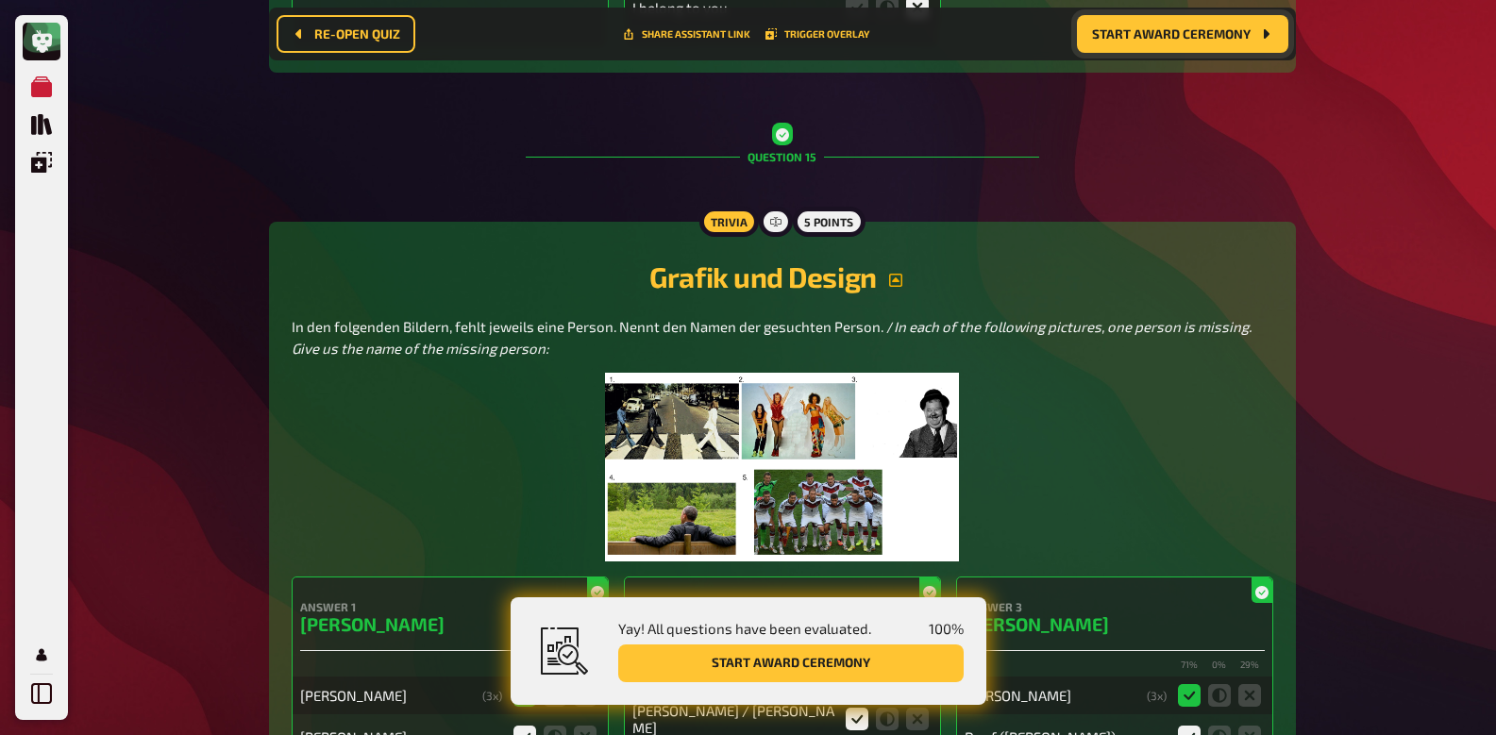
click at [870, 379] on img at bounding box center [782, 467] width 355 height 189
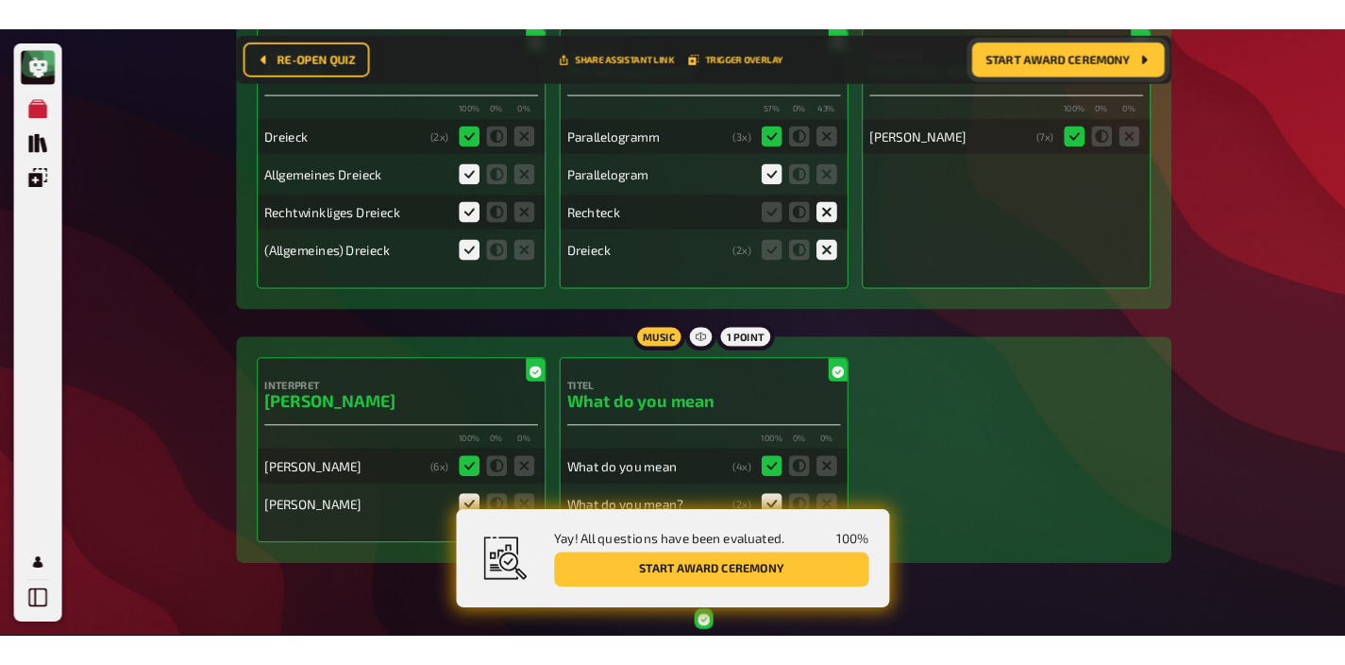
scroll to position [15293, 0]
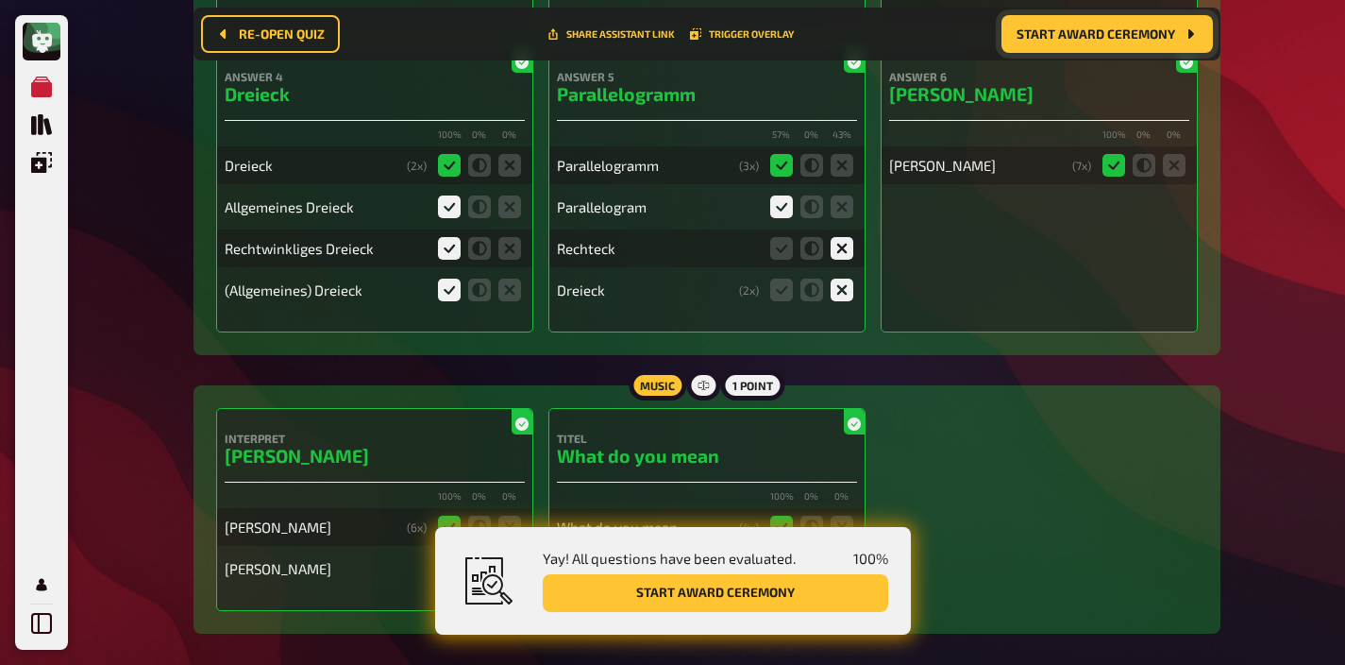
click at [1044, 33] on span "Start award ceremony" at bounding box center [1096, 33] width 159 height 13
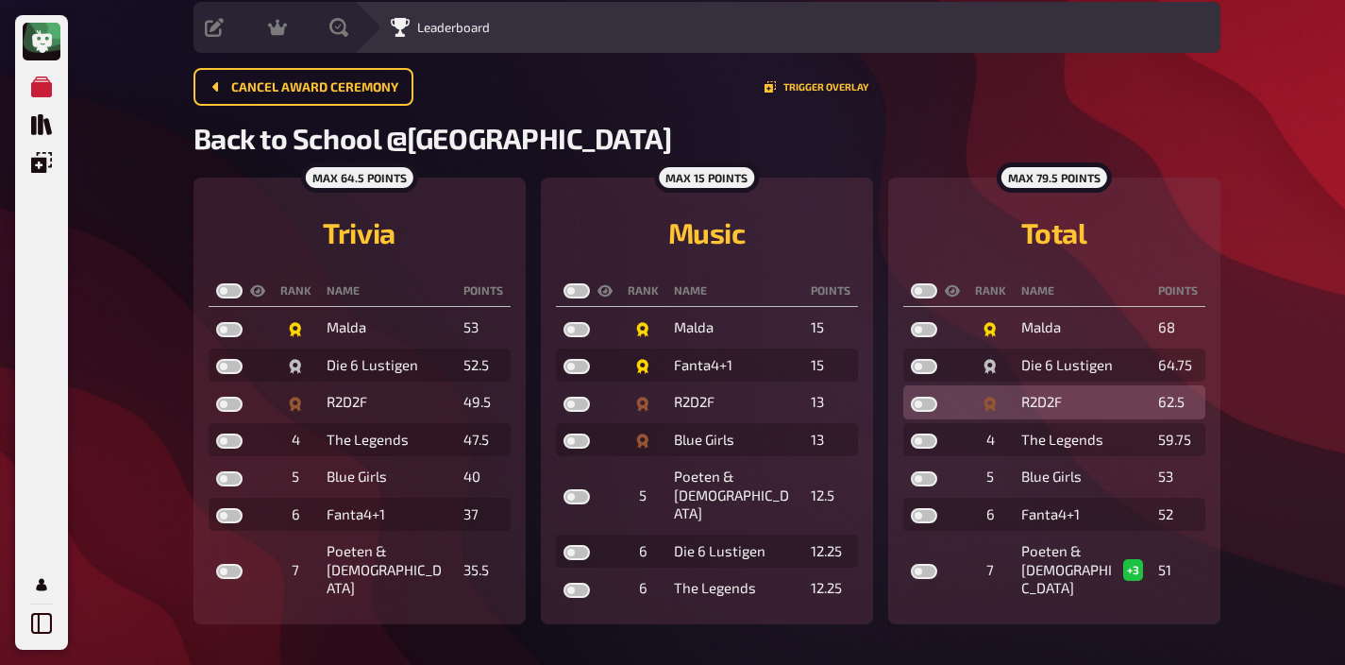
scroll to position [64, 0]
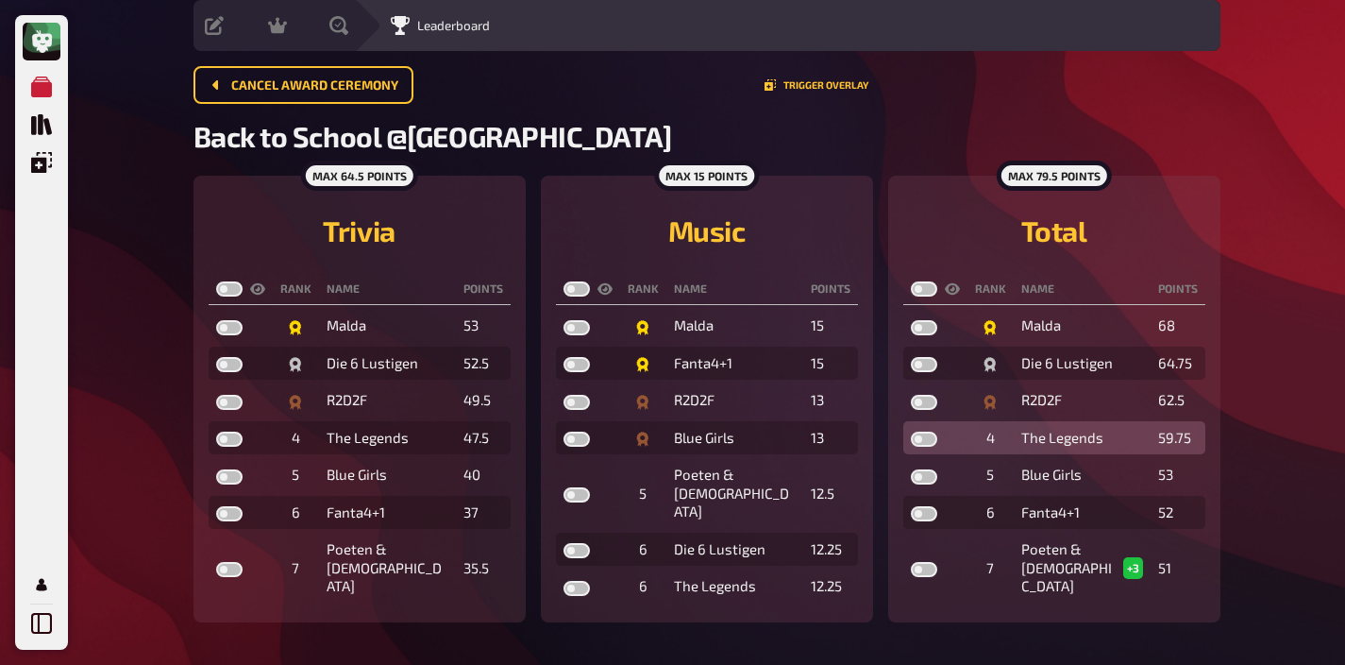
click at [919, 440] on label at bounding box center [924, 438] width 26 height 15
click at [911, 431] on input "checkbox" at bounding box center [910, 431] width 1 height 1
checkbox input "true"
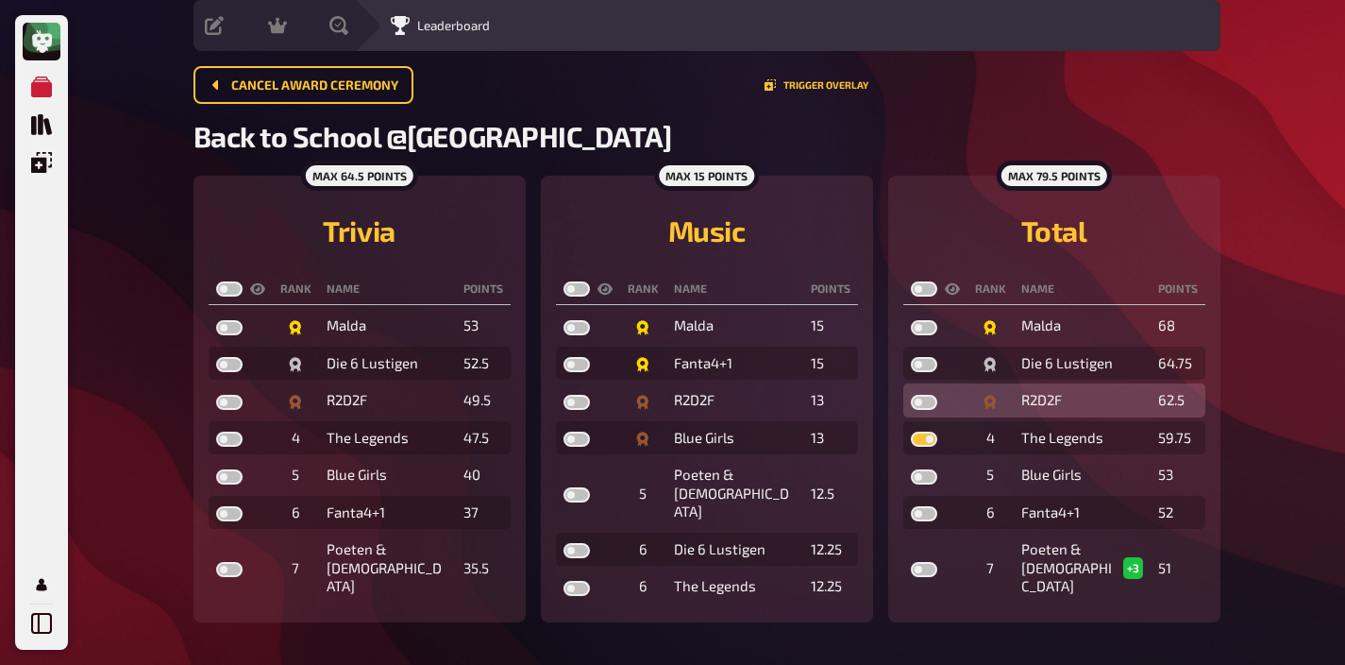
click at [921, 400] on label at bounding box center [924, 402] width 26 height 15
click at [911, 395] on input "checkbox" at bounding box center [910, 394] width 1 height 1
checkbox input "true"
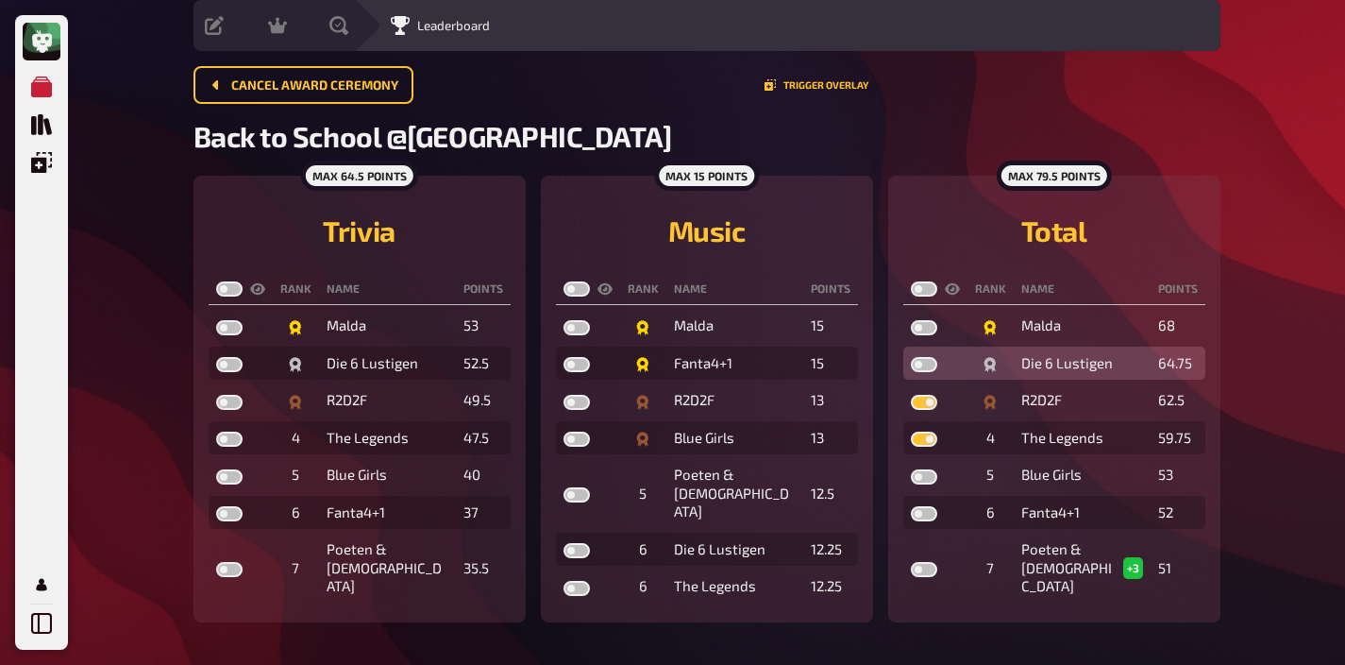
click at [922, 366] on label at bounding box center [924, 364] width 26 height 15
click at [911, 357] on input "checkbox" at bounding box center [910, 356] width 1 height 1
checkbox input "true"
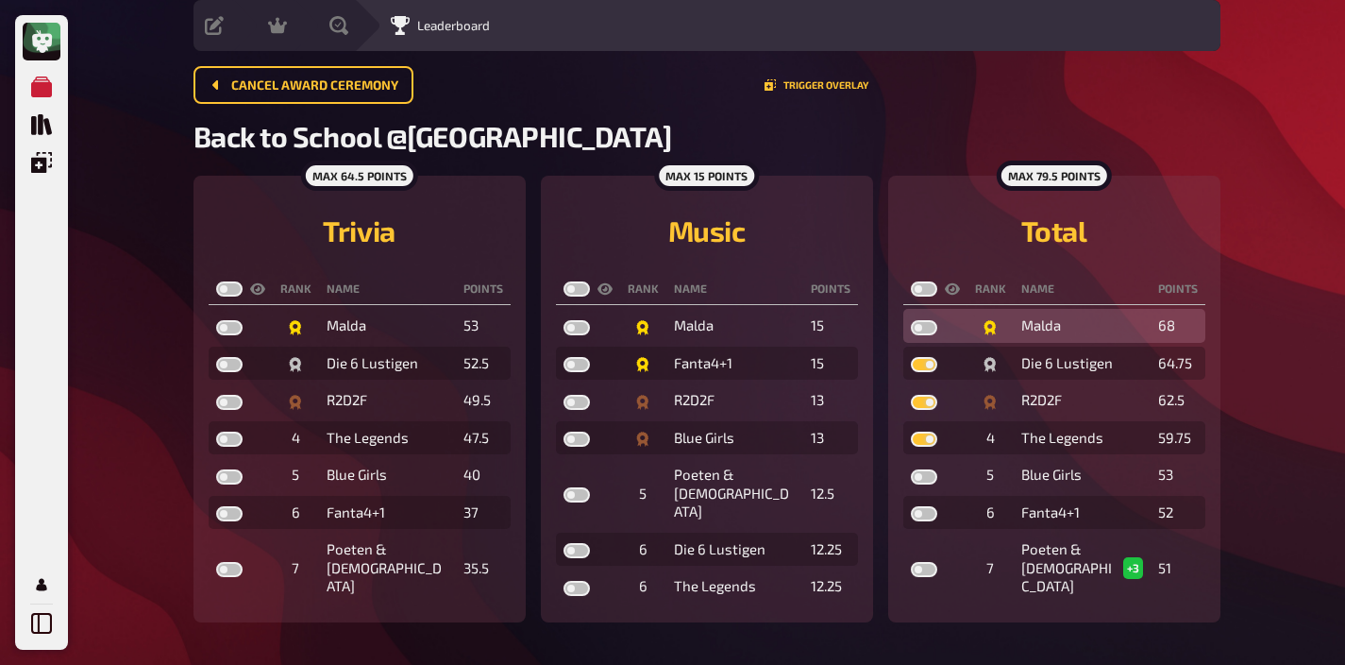
click at [921, 327] on label at bounding box center [924, 327] width 26 height 15
click at [911, 320] on input "checkbox" at bounding box center [910, 319] width 1 height 1
checkbox input "true"
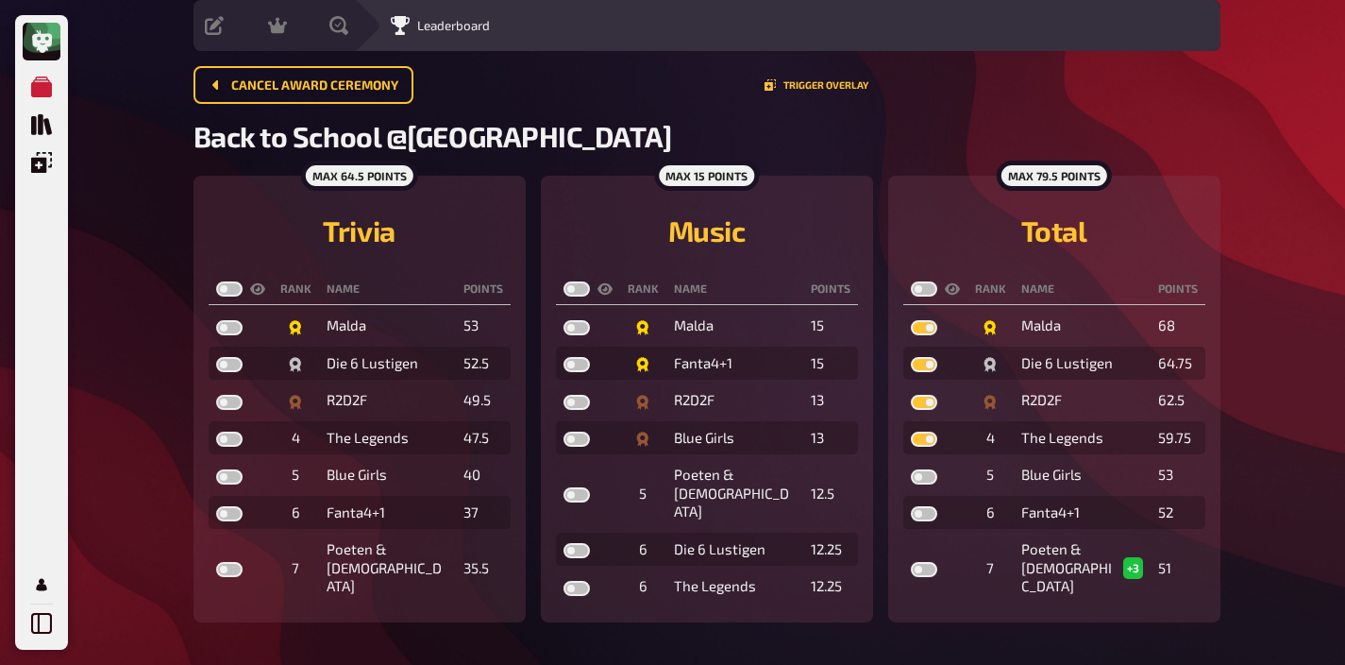
click at [920, 285] on label at bounding box center [924, 288] width 26 height 15
click at [911, 281] on input "checkbox" at bounding box center [910, 280] width 1 height 1
checkbox input "true"
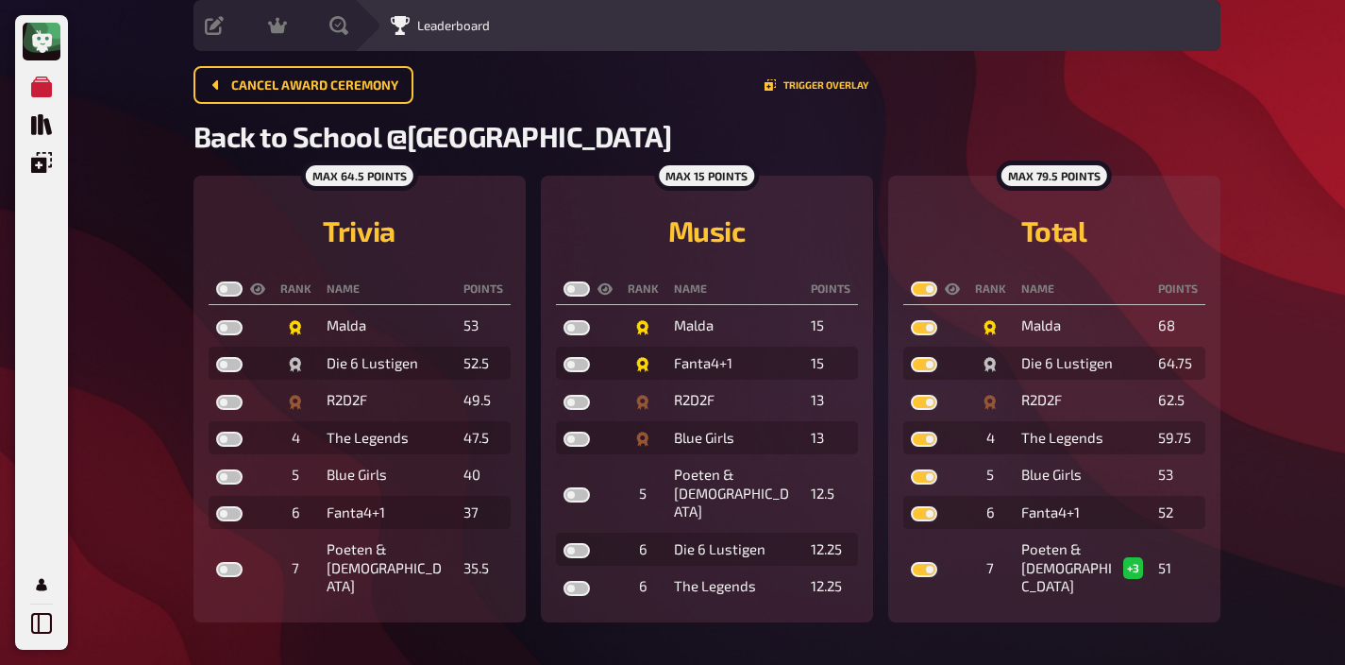
checkbox input "true"
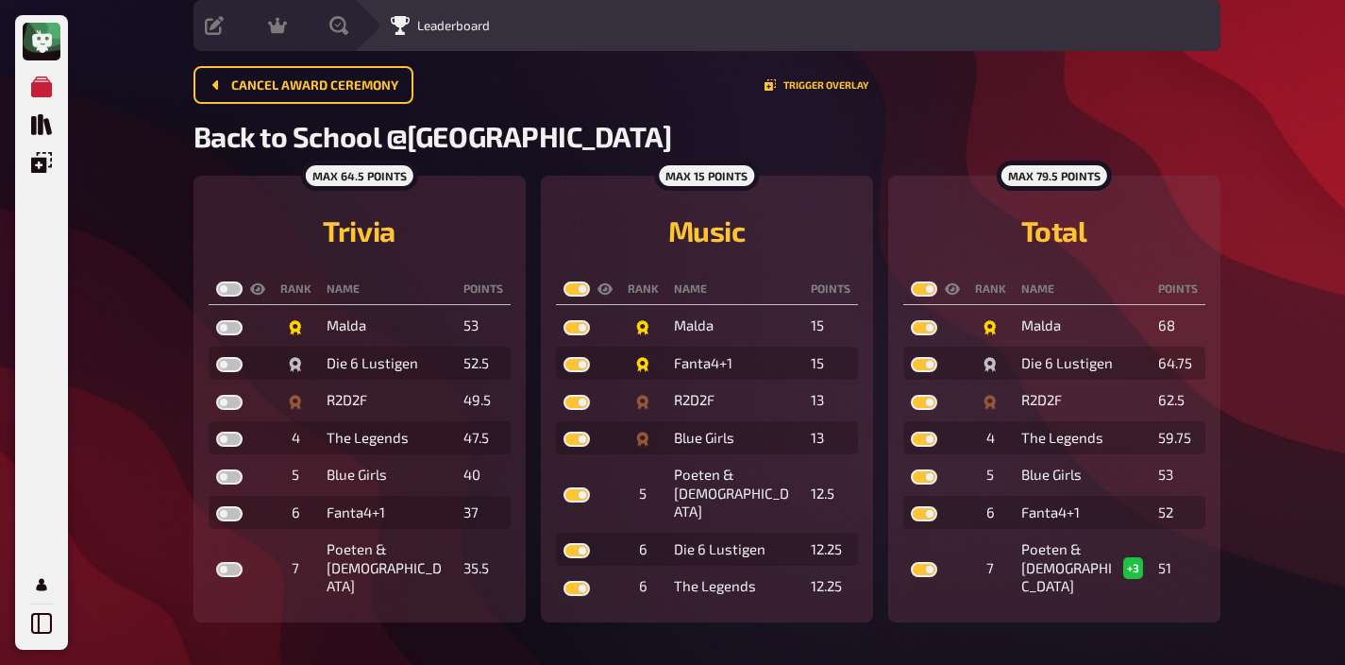
checkbox input "true"
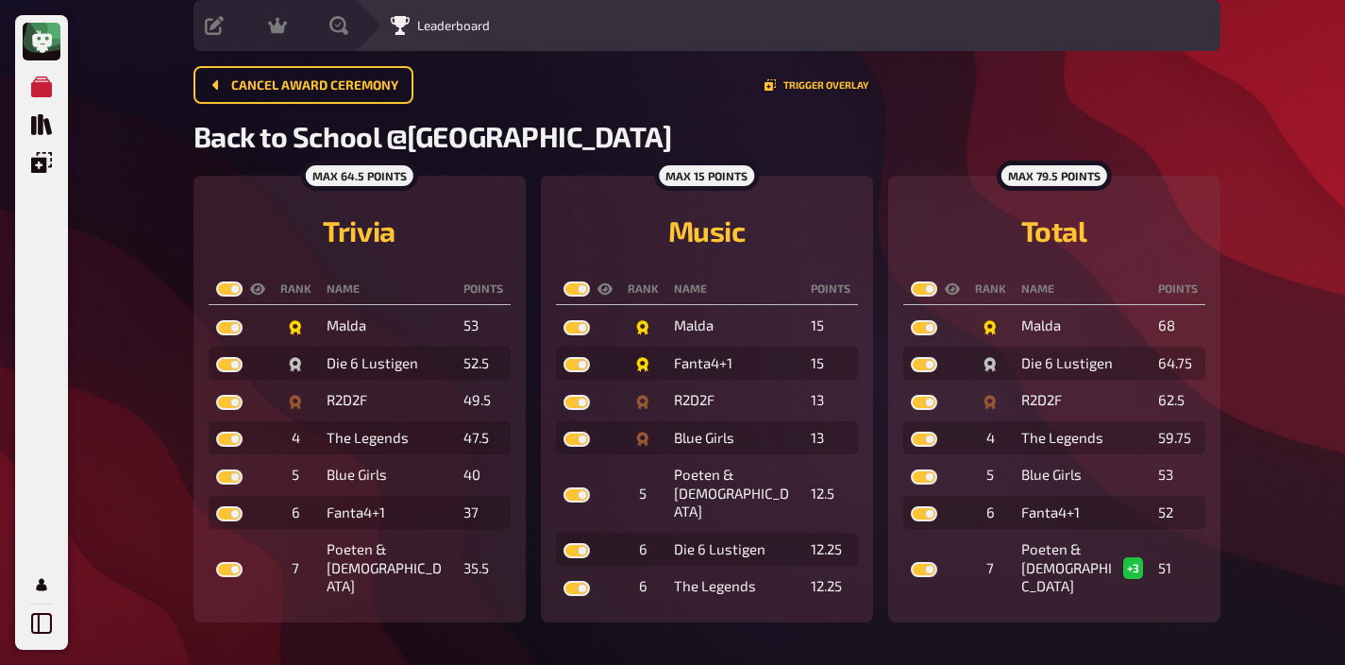
checkbox input "true"
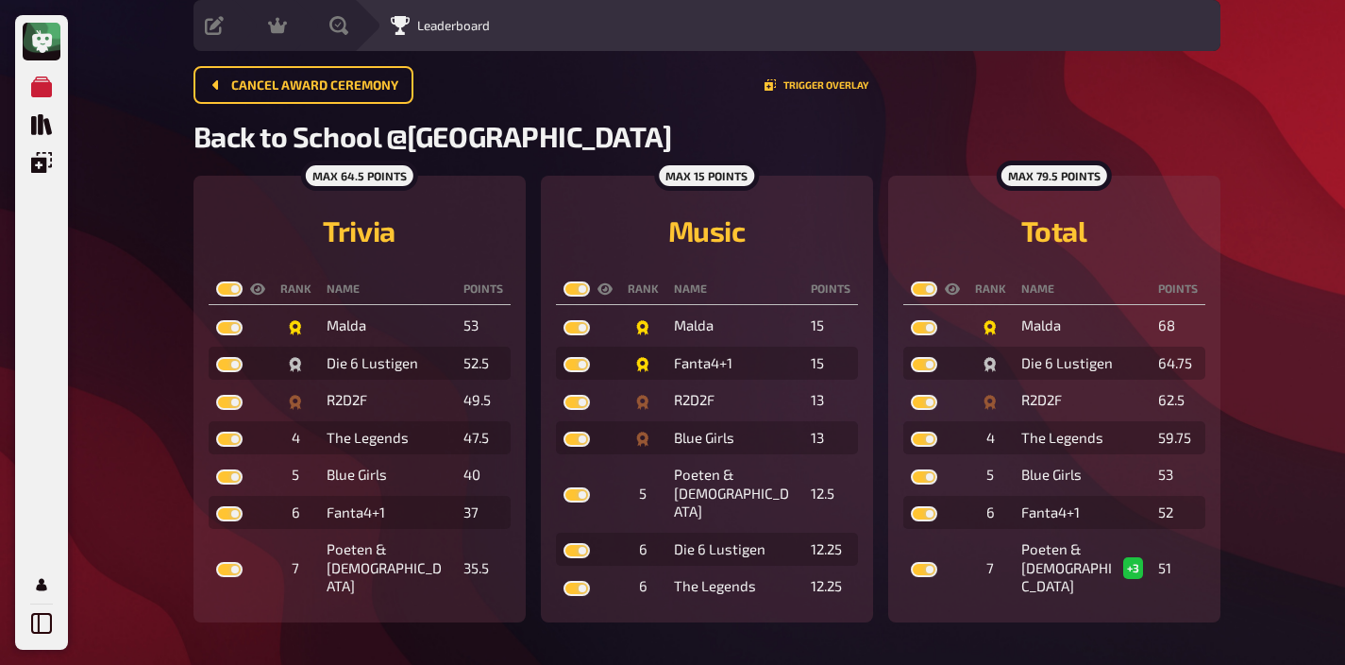
checkbox input "true"
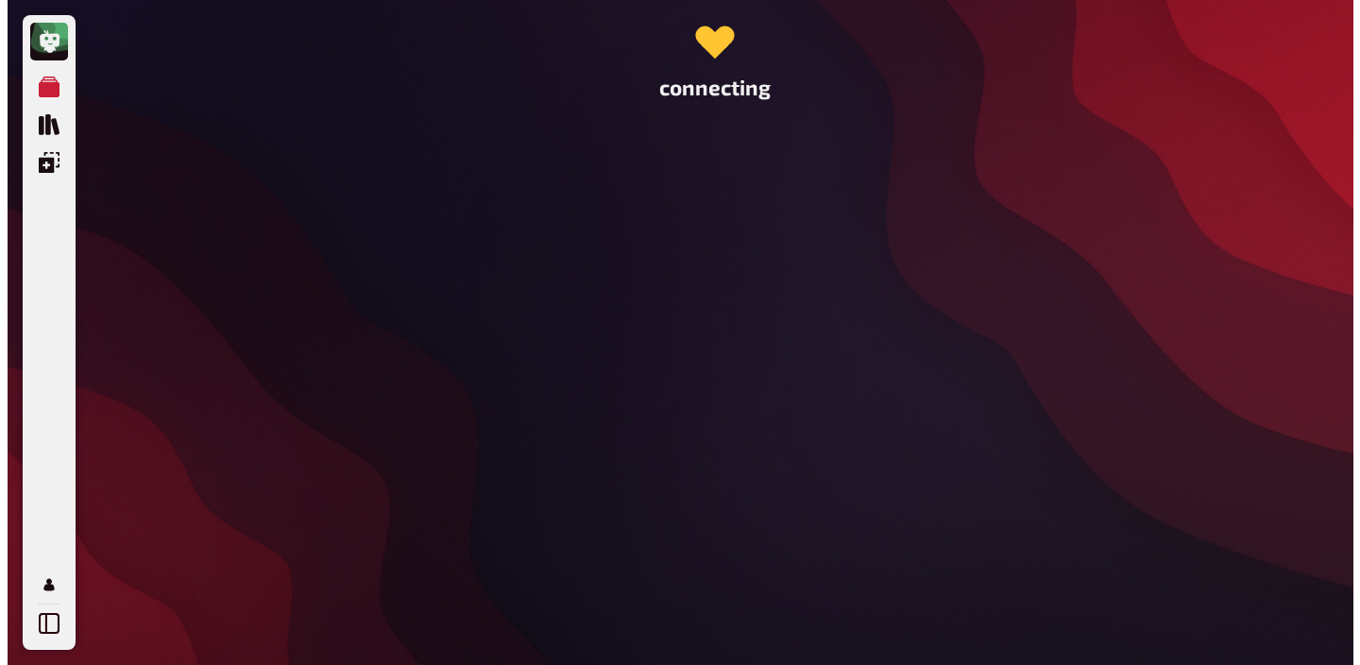
scroll to position [0, 0]
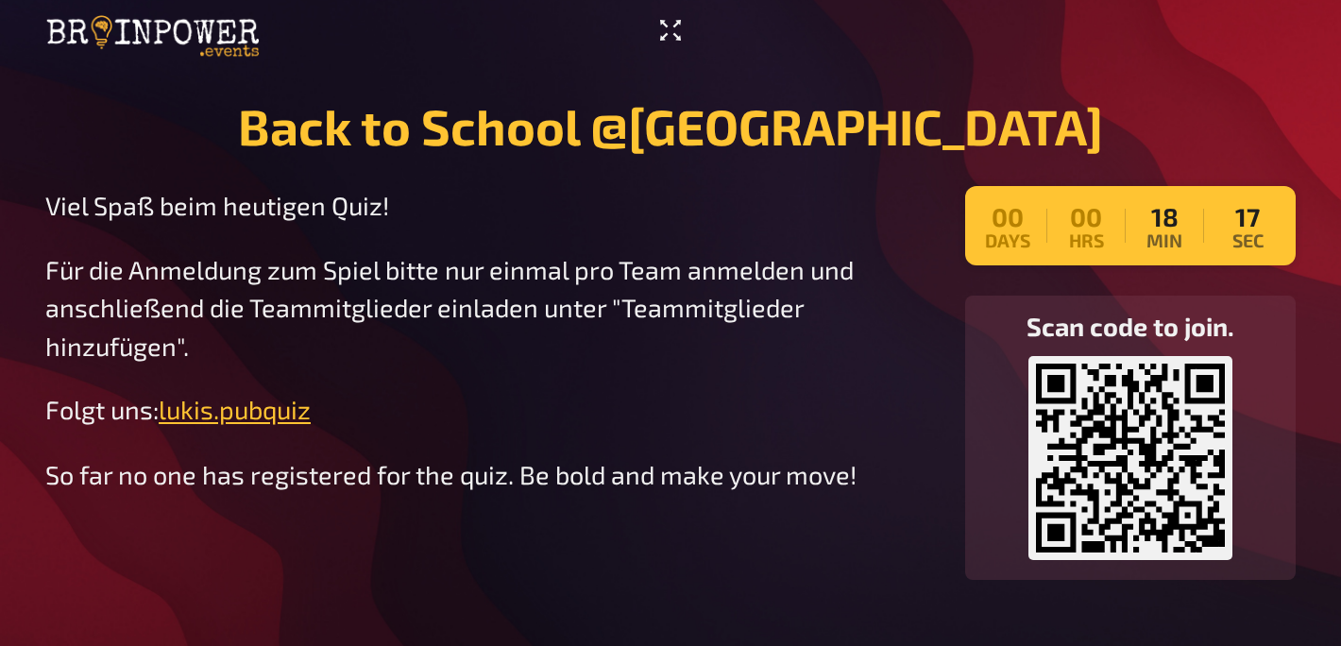
click at [684, 23] on icon "Enter Fullscreen" at bounding box center [670, 30] width 30 height 30
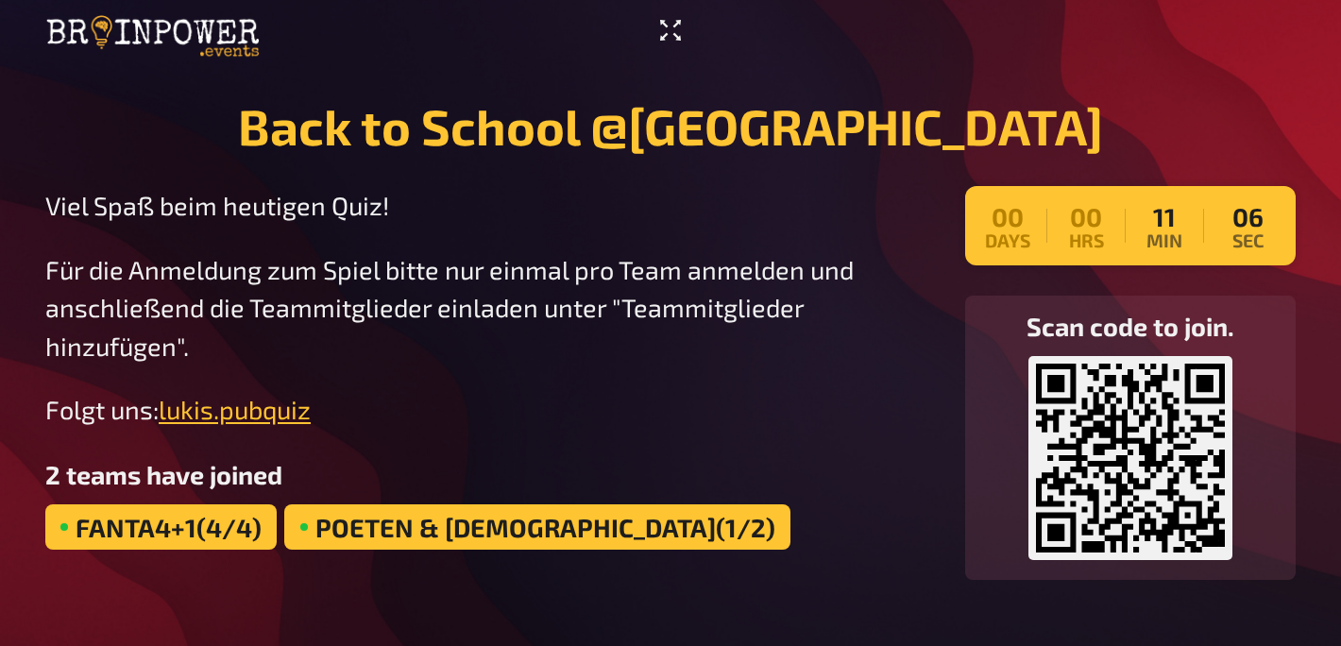
click at [677, 33] on icon "Enter Fullscreen" at bounding box center [670, 30] width 30 height 30
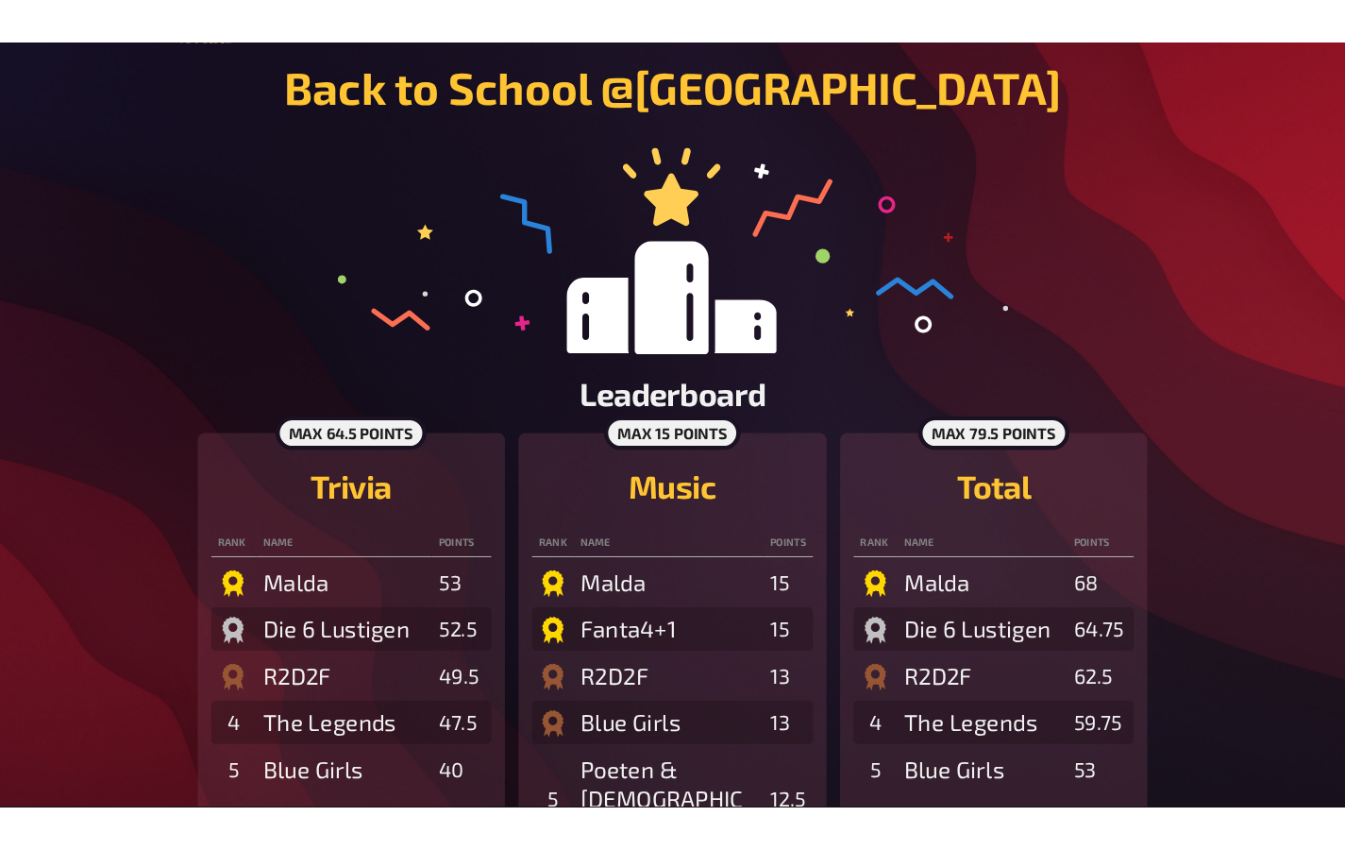
scroll to position [54, 0]
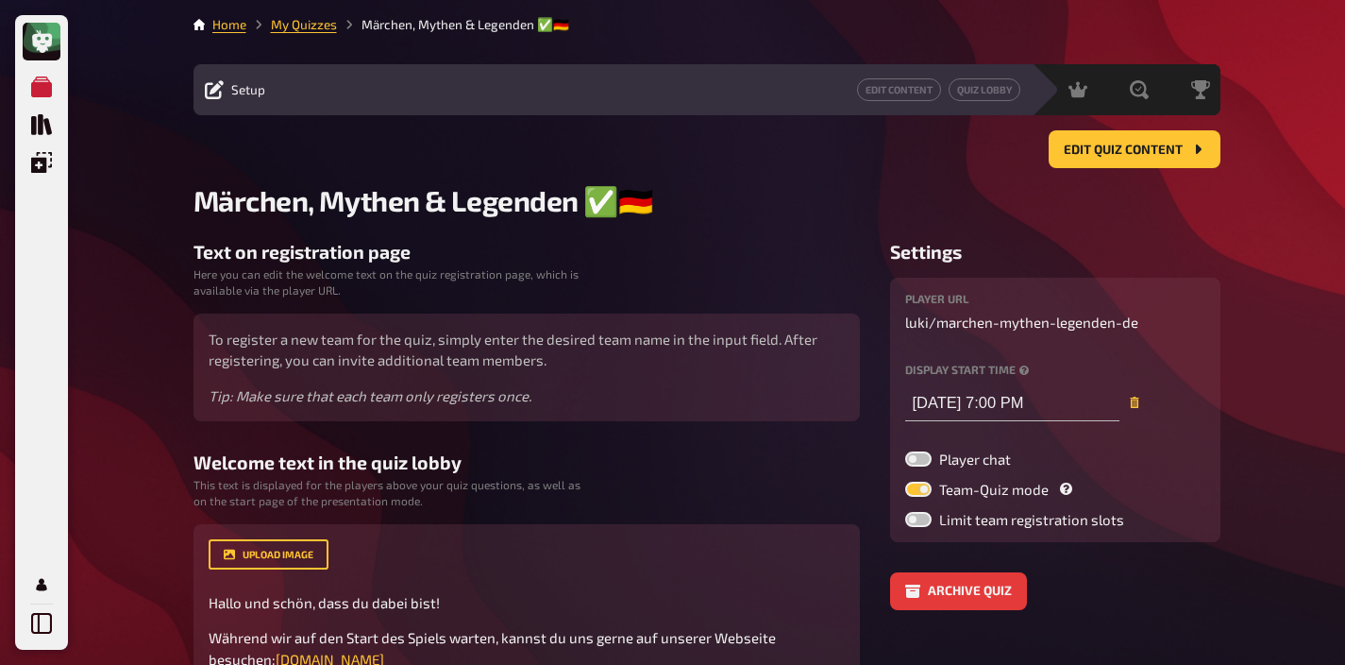
type input "[DATE] 7:00 PM"
click at [300, 25] on link "My Quizzes" at bounding box center [304, 24] width 66 height 15
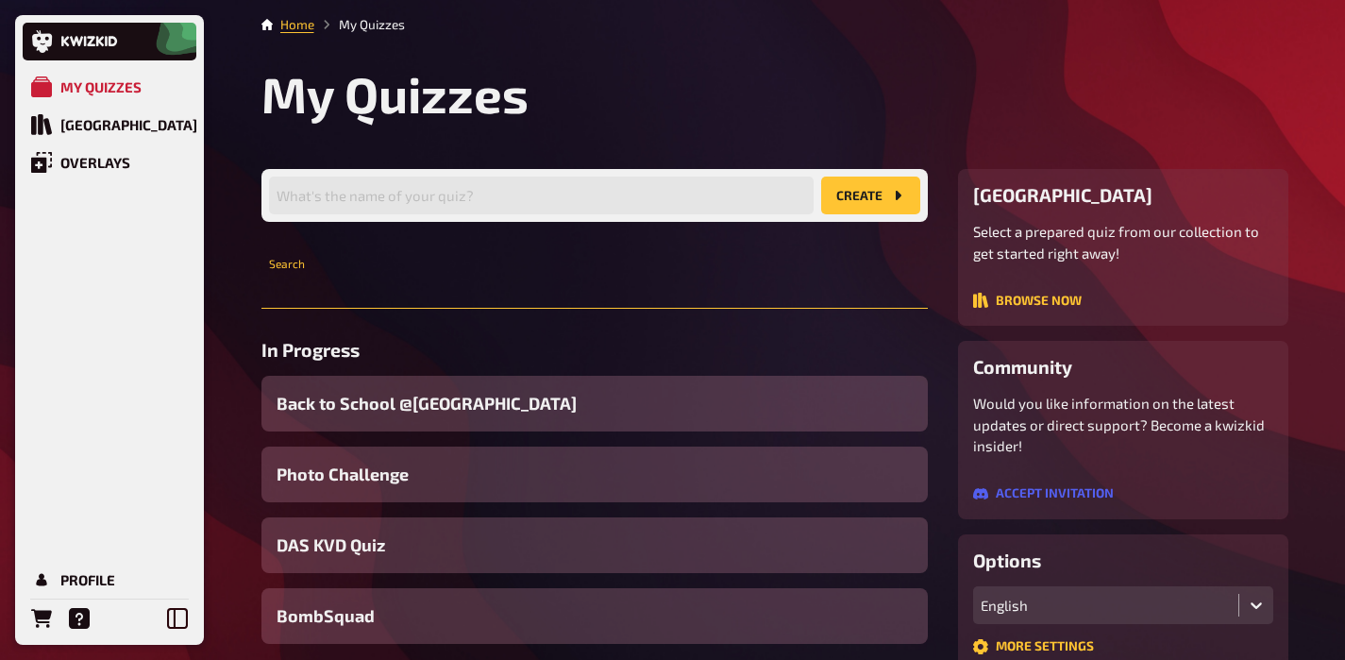
click at [475, 280] on input "text" at bounding box center [595, 290] width 667 height 38
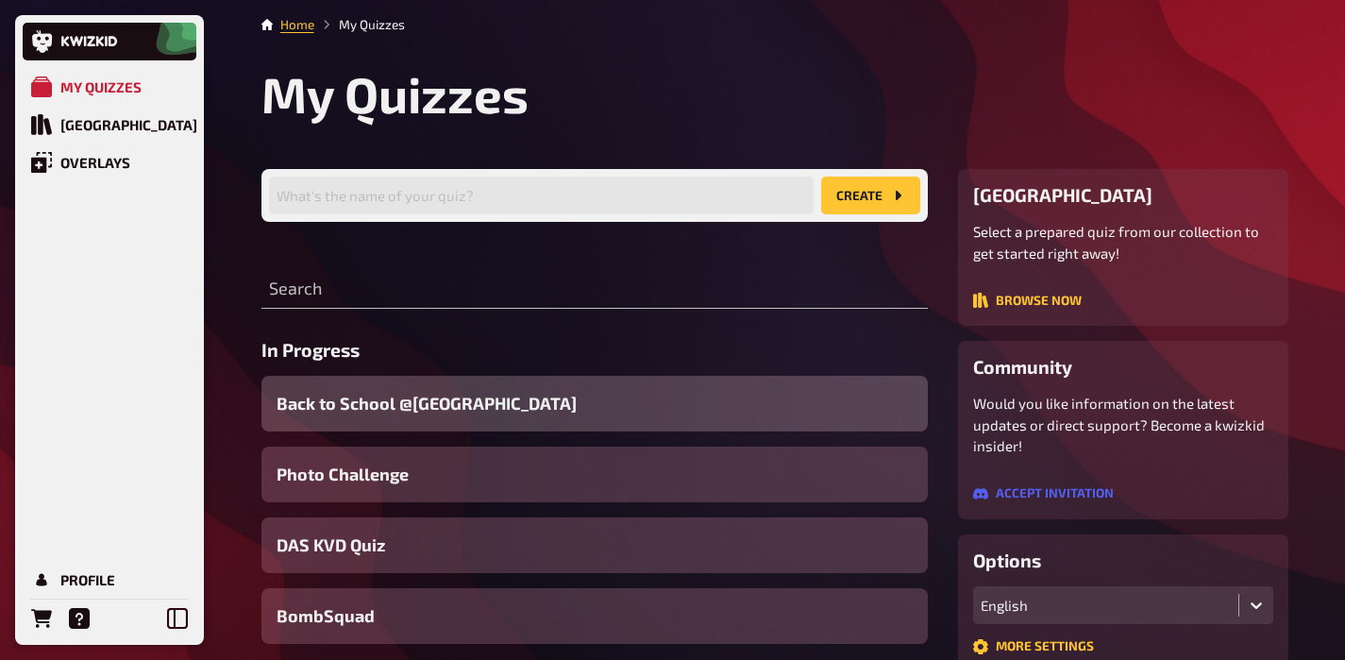
click at [490, 414] on span "Back to School @[GEOGRAPHIC_DATA]" at bounding box center [427, 403] width 300 height 25
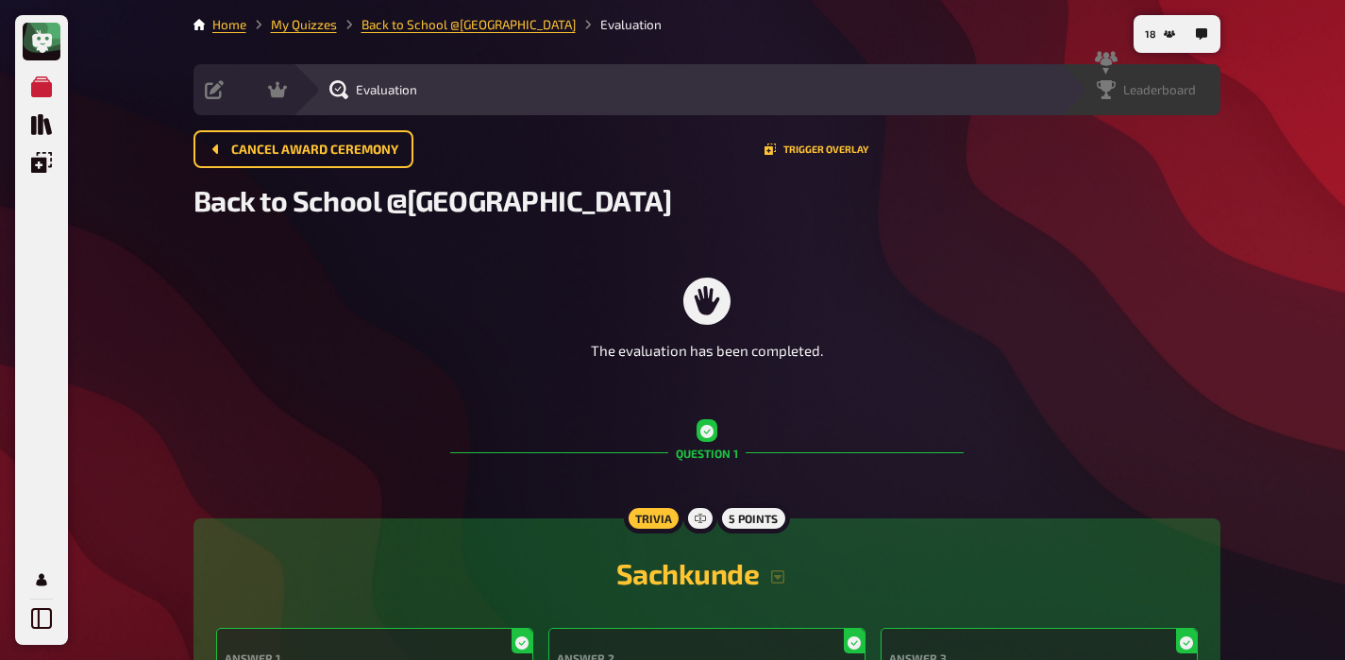
click at [1190, 105] on div "Leaderboard" at bounding box center [1140, 89] width 161 height 51
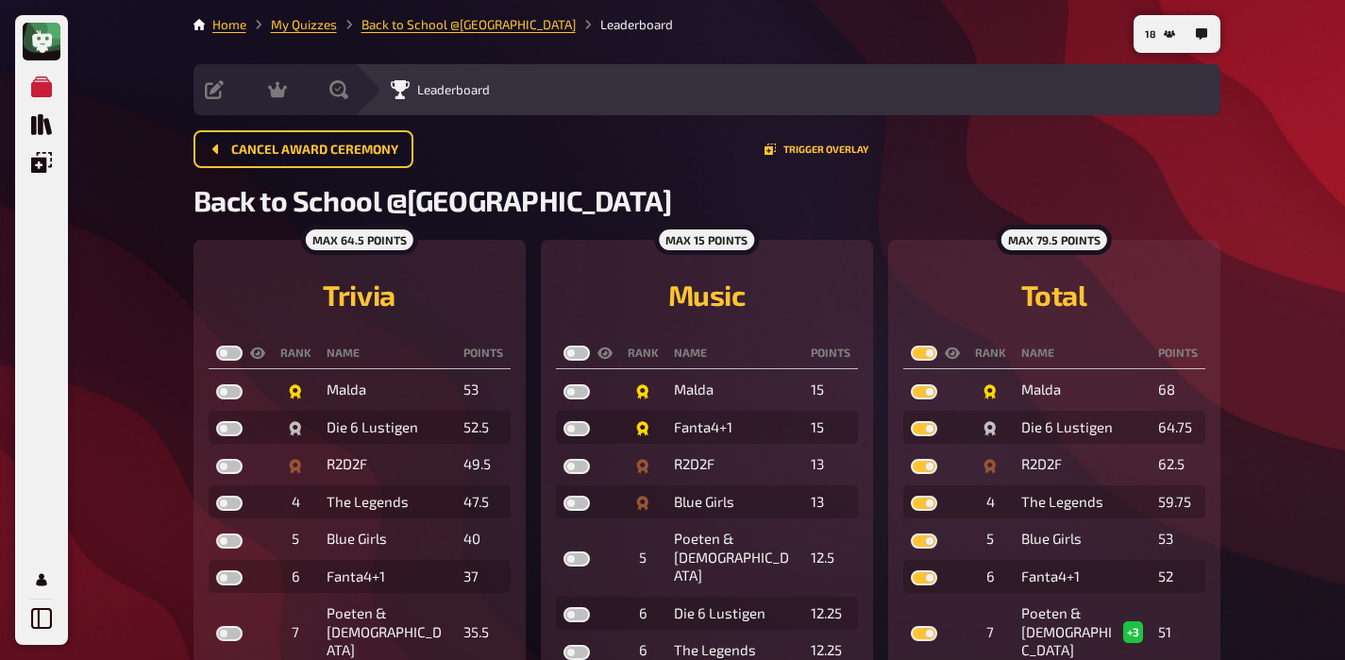
click at [572, 352] on label at bounding box center [577, 353] width 26 height 15
click at [564, 346] on input "checkbox" at bounding box center [563, 345] width 1 height 1
checkbox input "true"
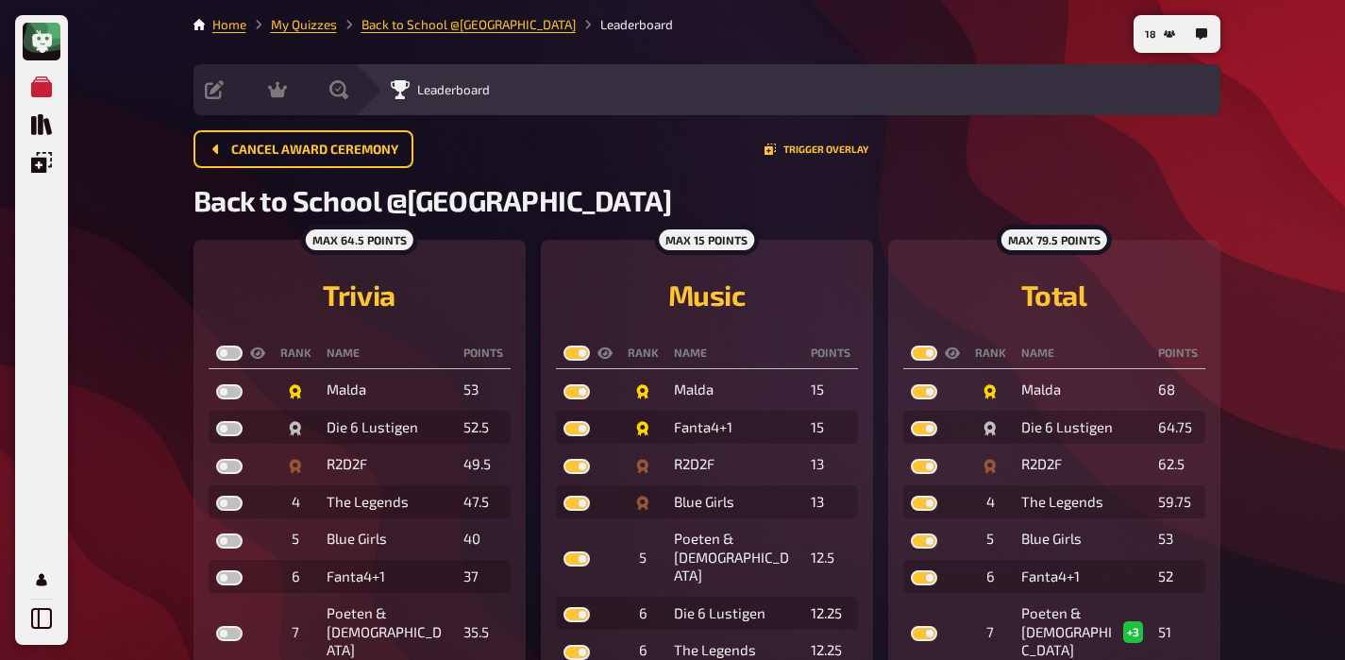
checkbox input "true"
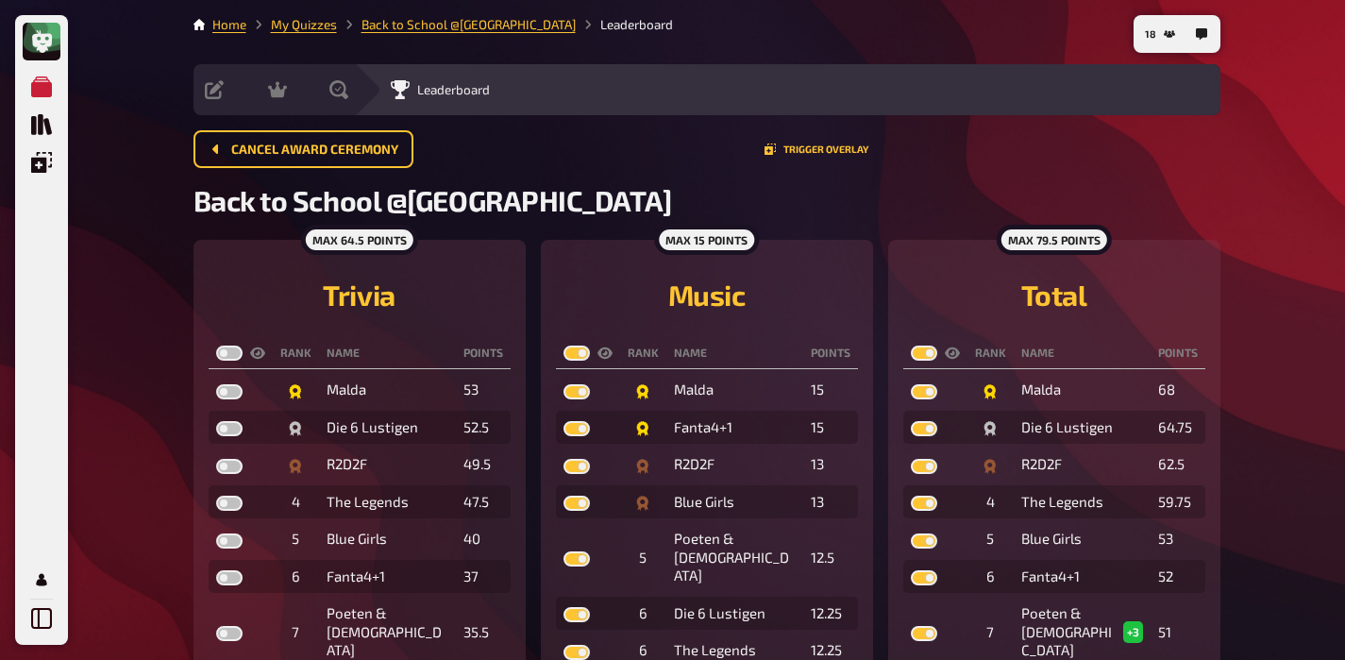
click at [226, 352] on label at bounding box center [229, 353] width 26 height 15
click at [216, 346] on input "checkbox" at bounding box center [215, 345] width 1 height 1
checkbox input "true"
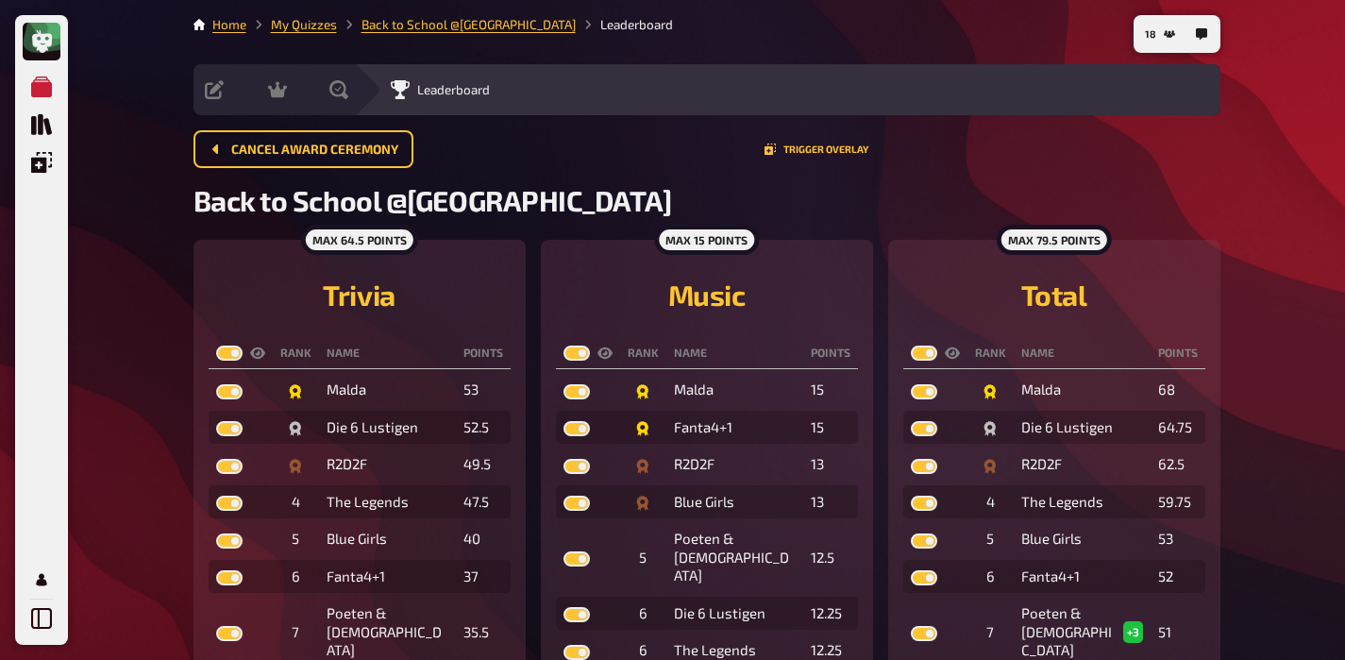
checkbox input "true"
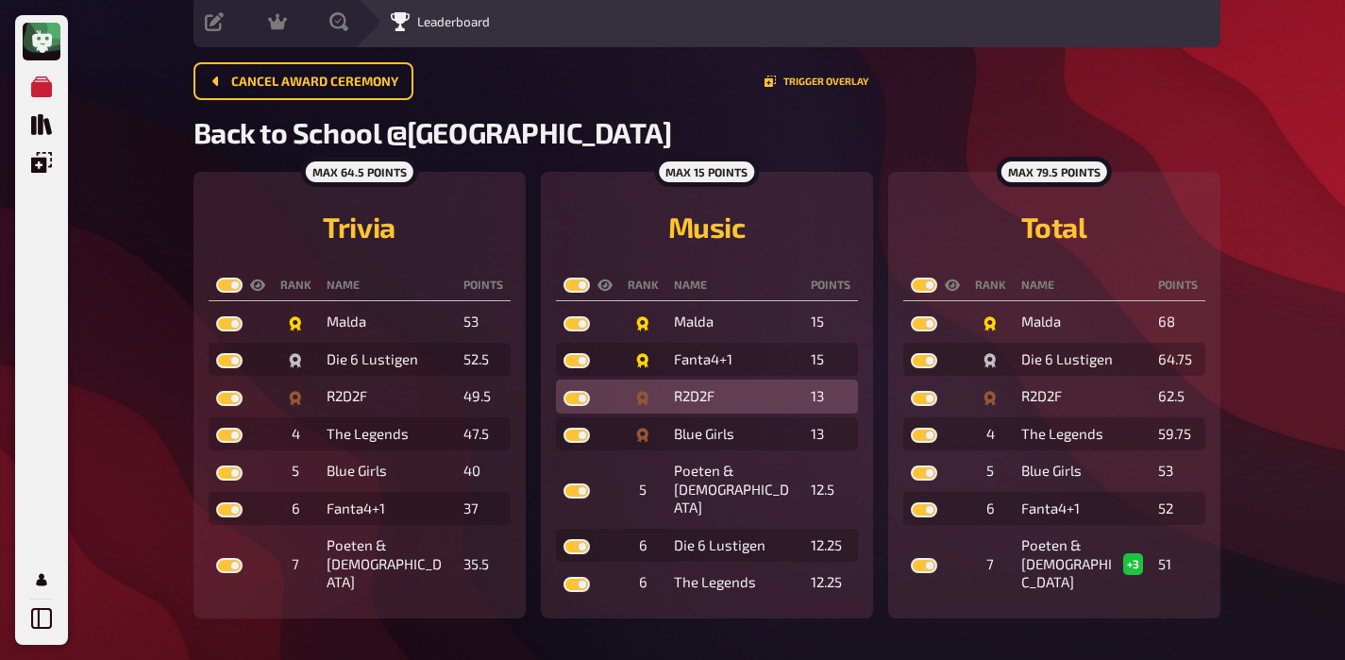
scroll to position [66, 0]
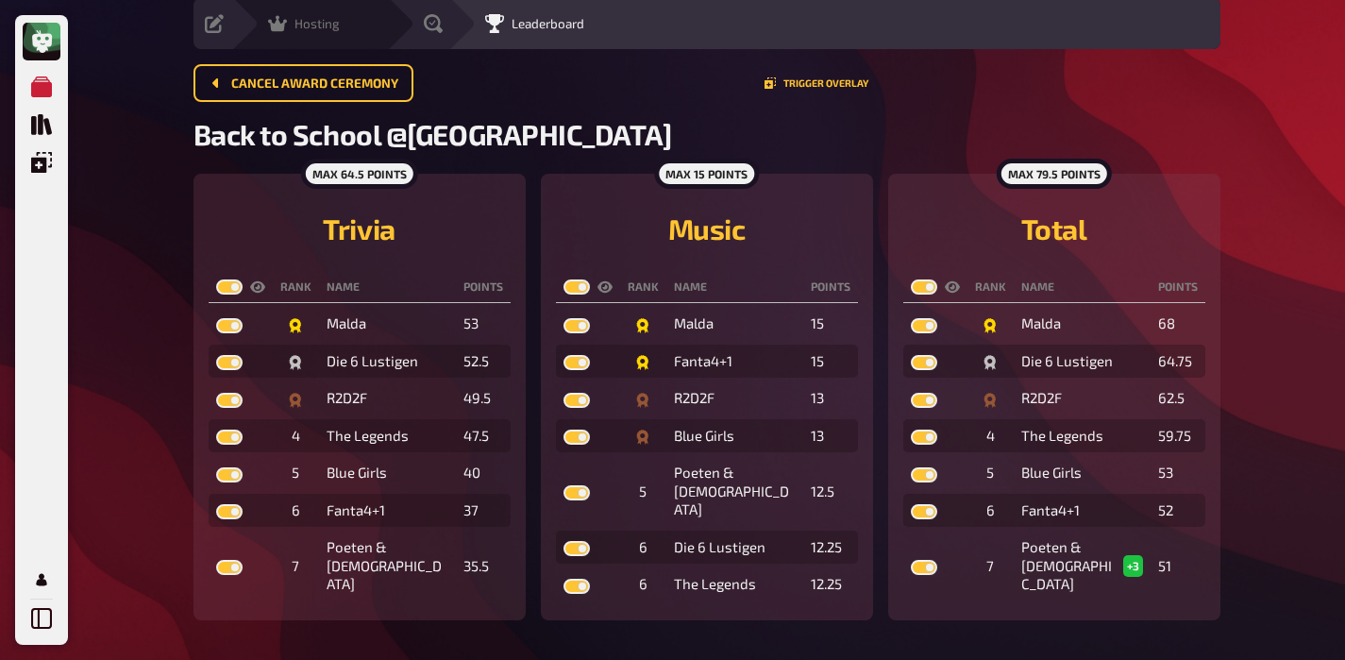
click at [336, 14] on div "Hosting" at bounding box center [304, 23] width 72 height 19
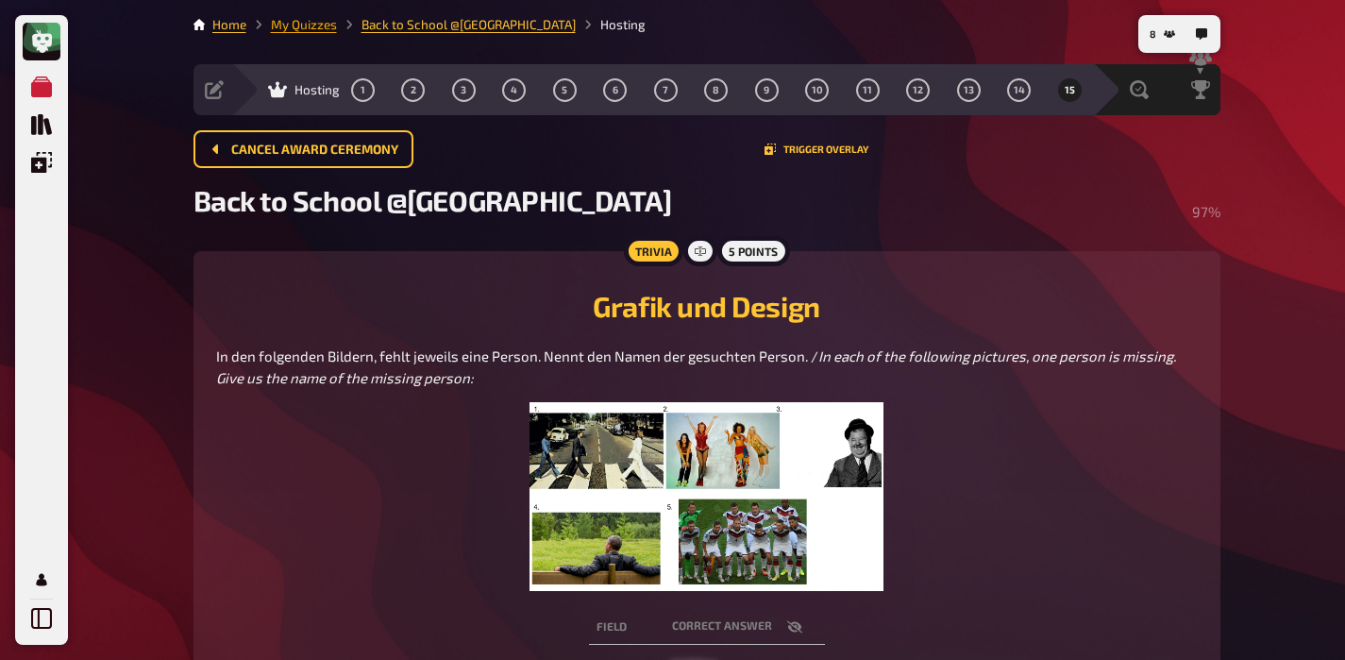
click at [298, 16] on li "My Quizzes" at bounding box center [291, 24] width 91 height 19
click at [310, 20] on link "My Quizzes" at bounding box center [304, 24] width 66 height 15
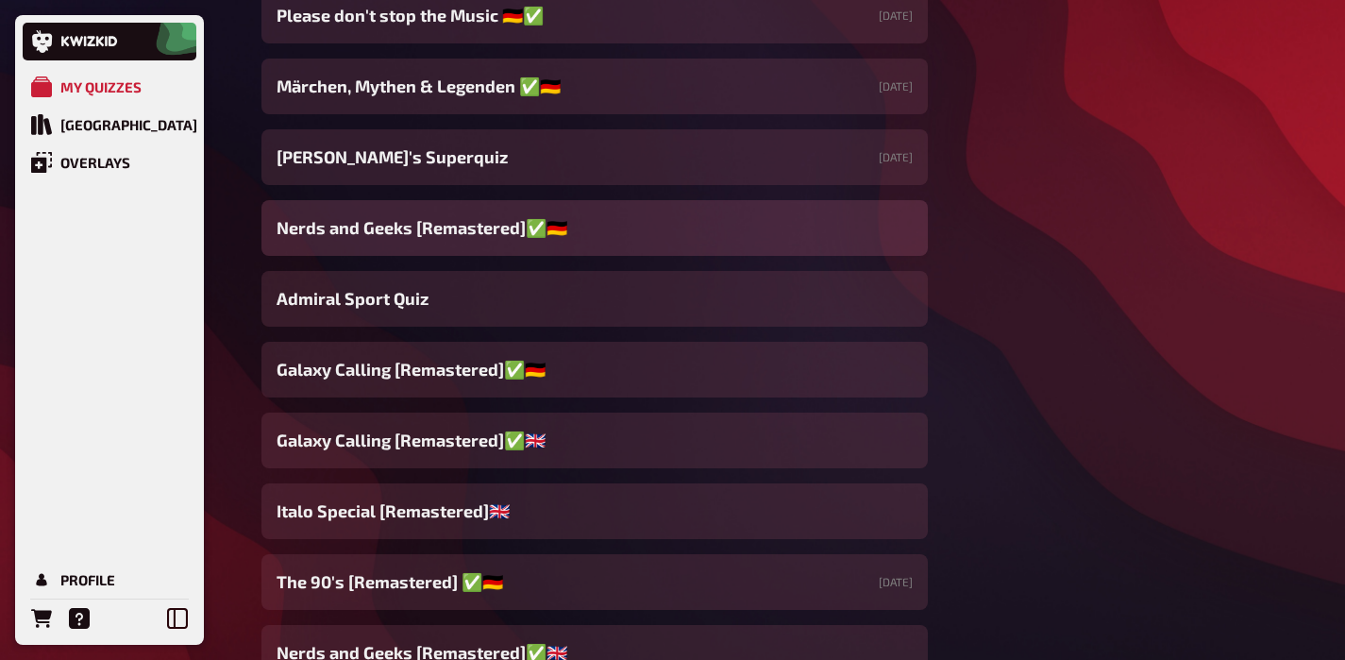
scroll to position [1167, 0]
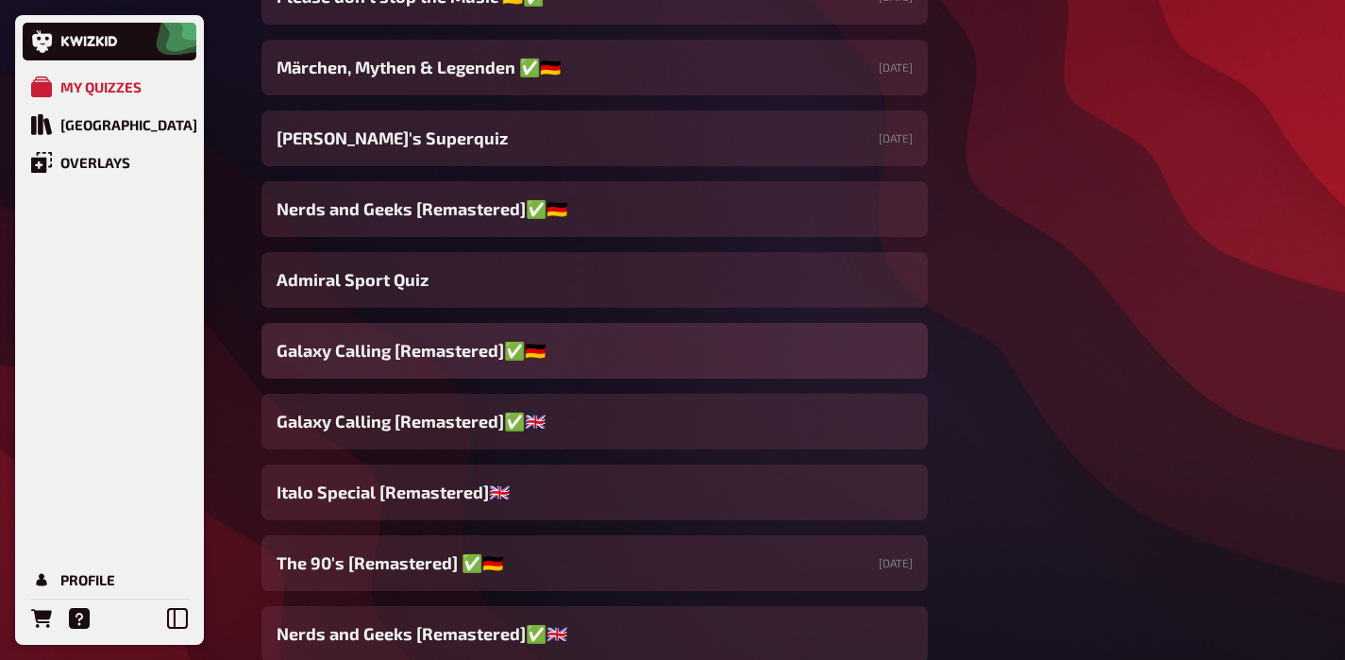
click at [443, 356] on span "Galaxy Calling [Remastered]✅​🇩🇪" at bounding box center [411, 350] width 269 height 25
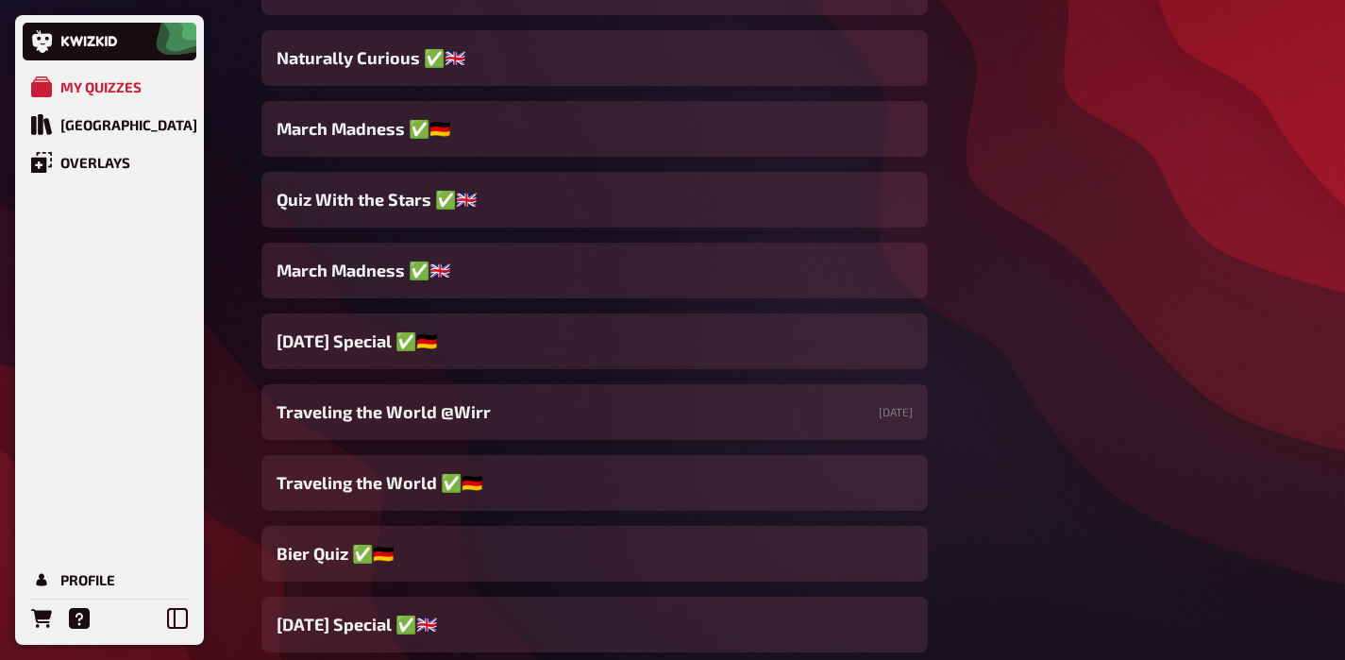
scroll to position [3794, 0]
